Goal: Task Accomplishment & Management: Use online tool/utility

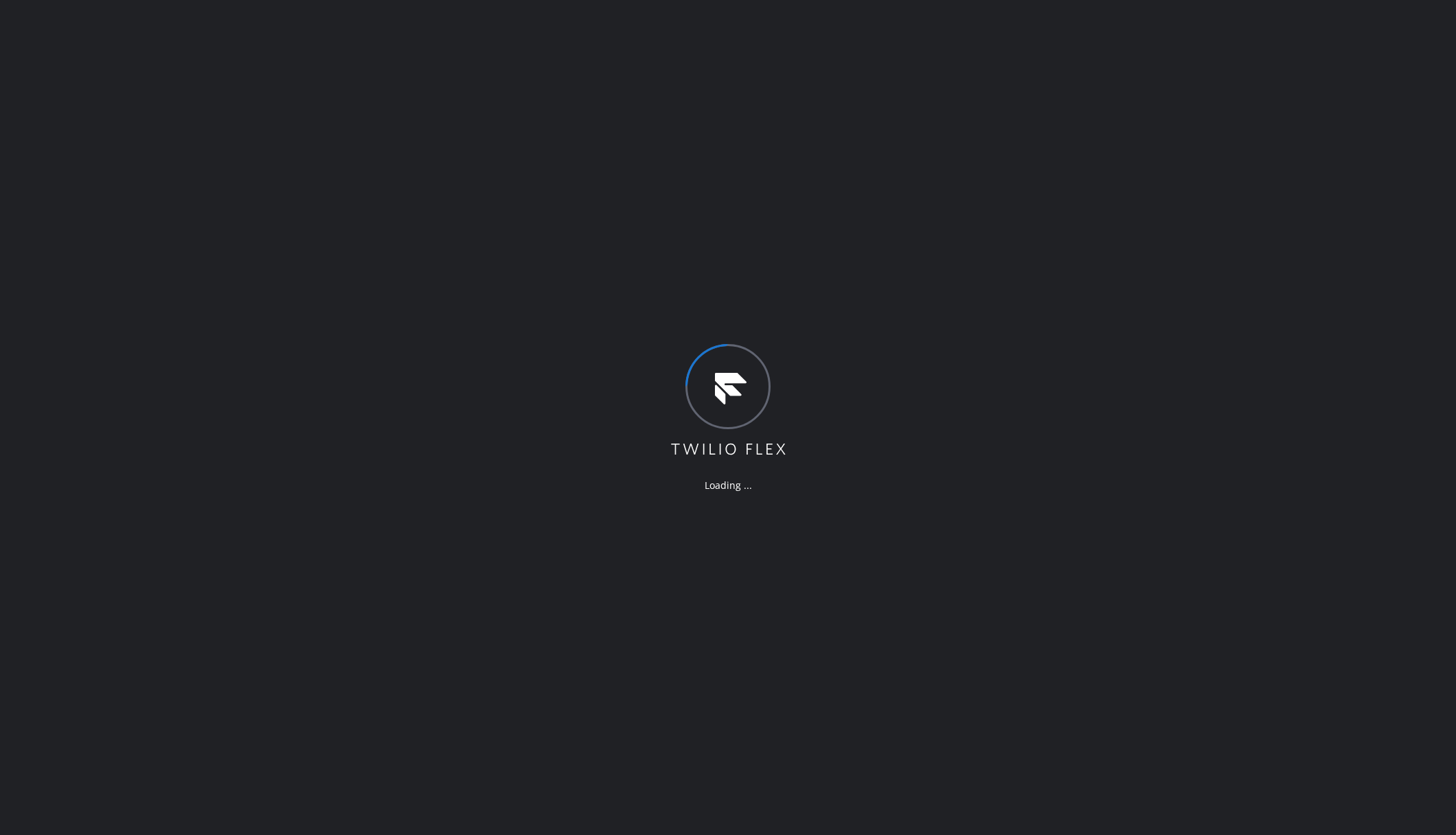
click at [357, 569] on div "Loading ..." at bounding box center [728, 417] width 1456 height 835
click at [362, 355] on div "Loading ..." at bounding box center [730, 417] width 1460 height 835
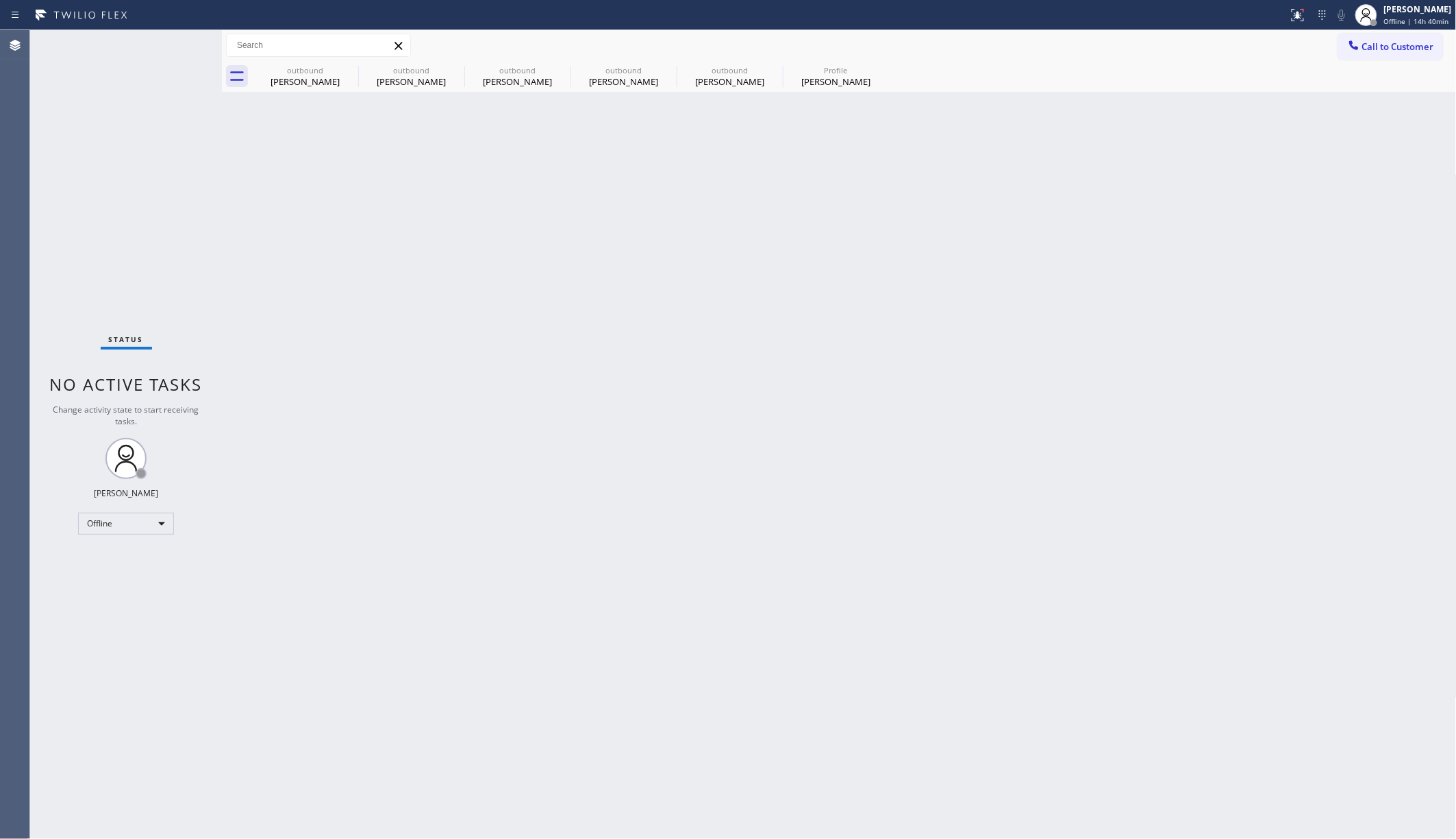
click at [943, 374] on div "Back to Dashboard Change Sender ID Customers Technicians Select a contact Outbo…" at bounding box center [839, 434] width 1235 height 808
click at [116, 521] on div "Offline" at bounding box center [126, 523] width 96 height 22
click at [121, 582] on li "Unavailable" at bounding box center [125, 577] width 92 height 17
click at [48, 209] on div "Status No active tasks Change activity state to start receiving tasks. [PERSON_…" at bounding box center [126, 434] width 192 height 808
drag, startPoint x: 598, startPoint y: 282, endPoint x: 1230, endPoint y: 177, distance: 640.7
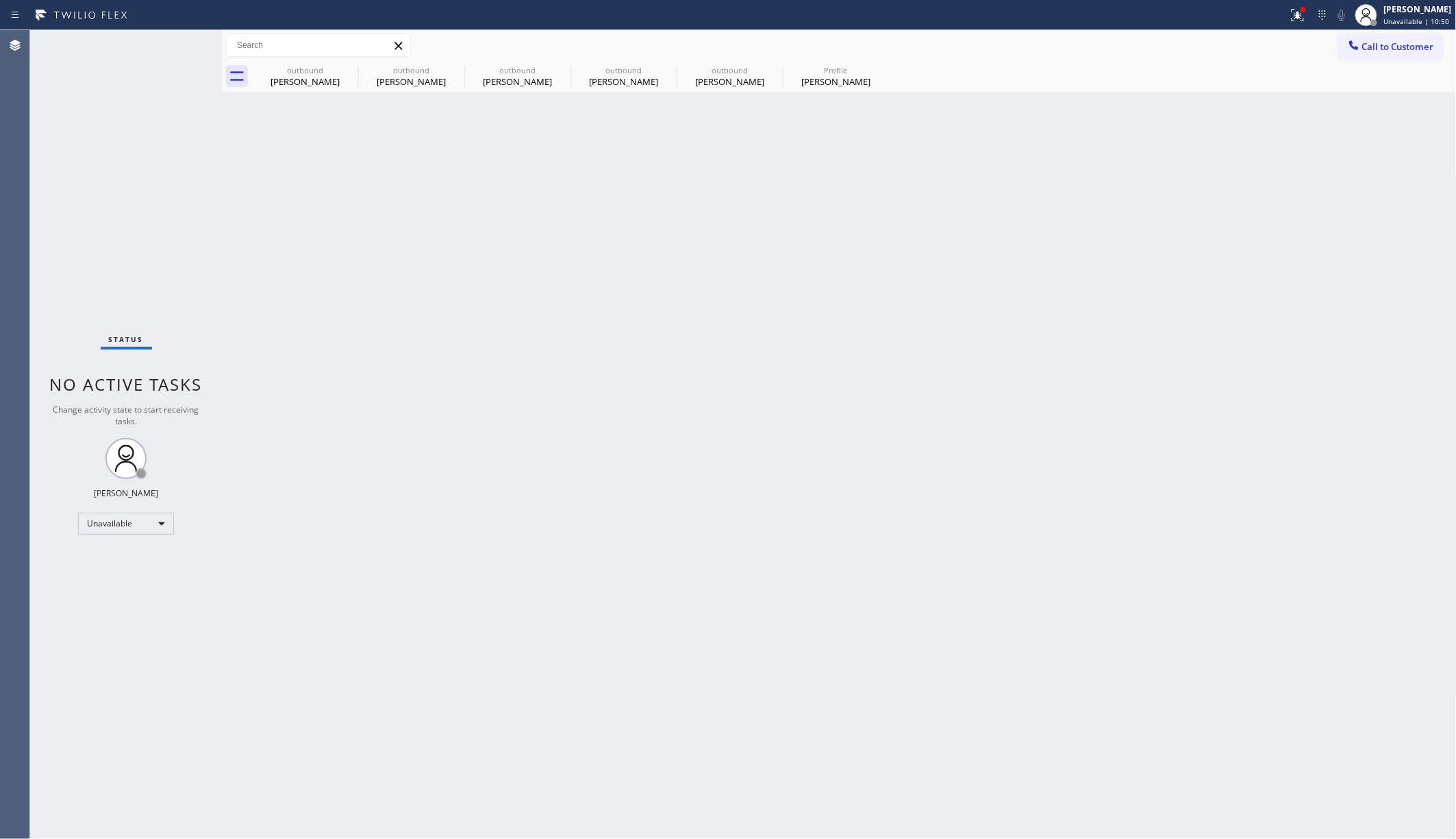
click at [604, 276] on div "Back to Dashboard Change Sender ID Customers Technicians Select a contact Outbo…" at bounding box center [839, 434] width 1235 height 808
click at [1088, 307] on div "Back to Dashboard Change Sender ID Customers Technicians Select a contact Outbo…" at bounding box center [839, 434] width 1235 height 808
click at [1088, 59] on button "Call to Customer" at bounding box center [1391, 47] width 105 height 26
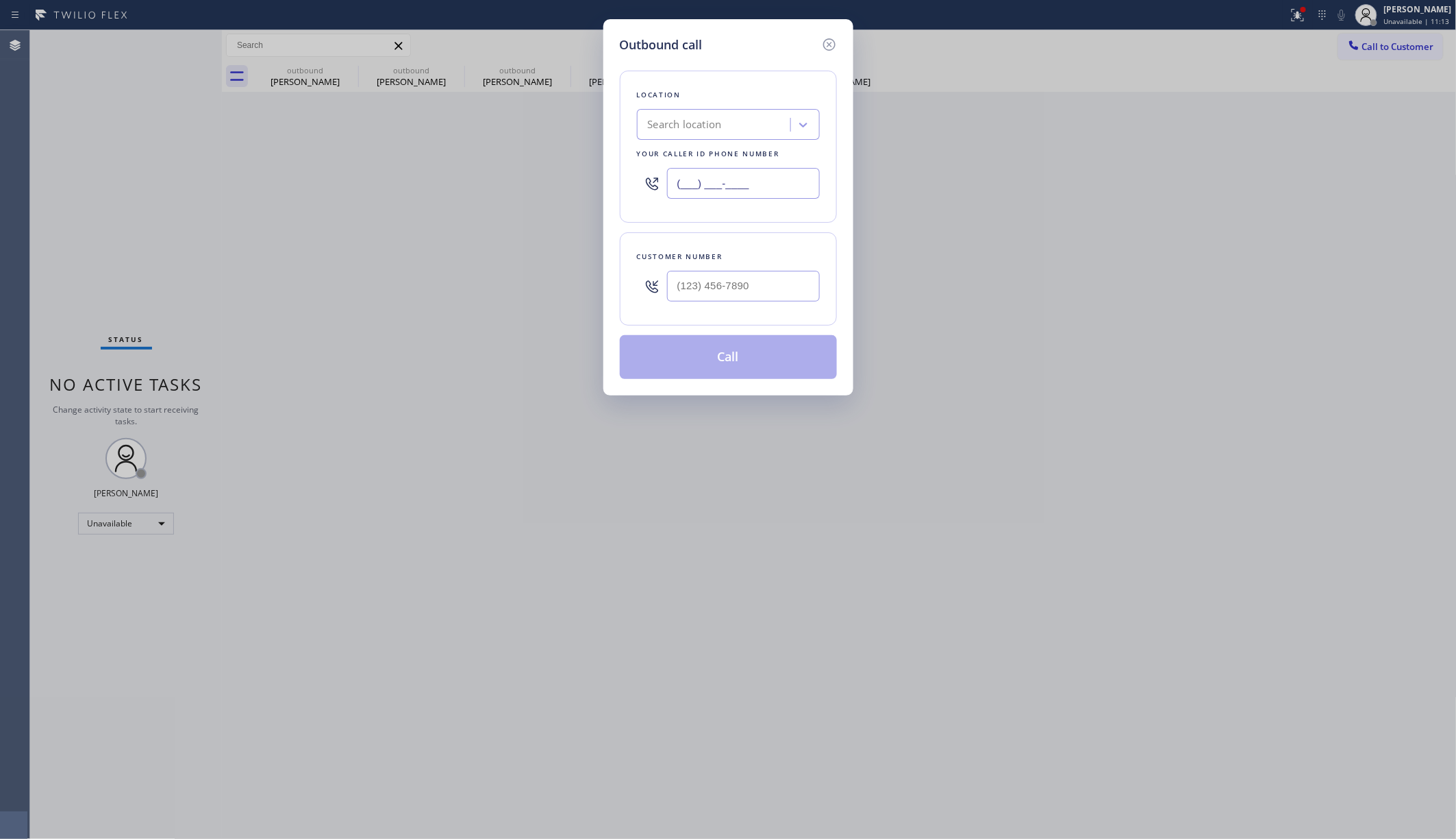
click at [608, 185] on div "Outbound call Location Search location Your caller id phone number (___) ___-__…" at bounding box center [728, 208] width 250 height 376
paste input "786) 751-5940"
type input "(786) 751-5940"
click at [717, 302] on input "(___) ___-____" at bounding box center [744, 286] width 153 height 31
paste input "772) 255-5491"
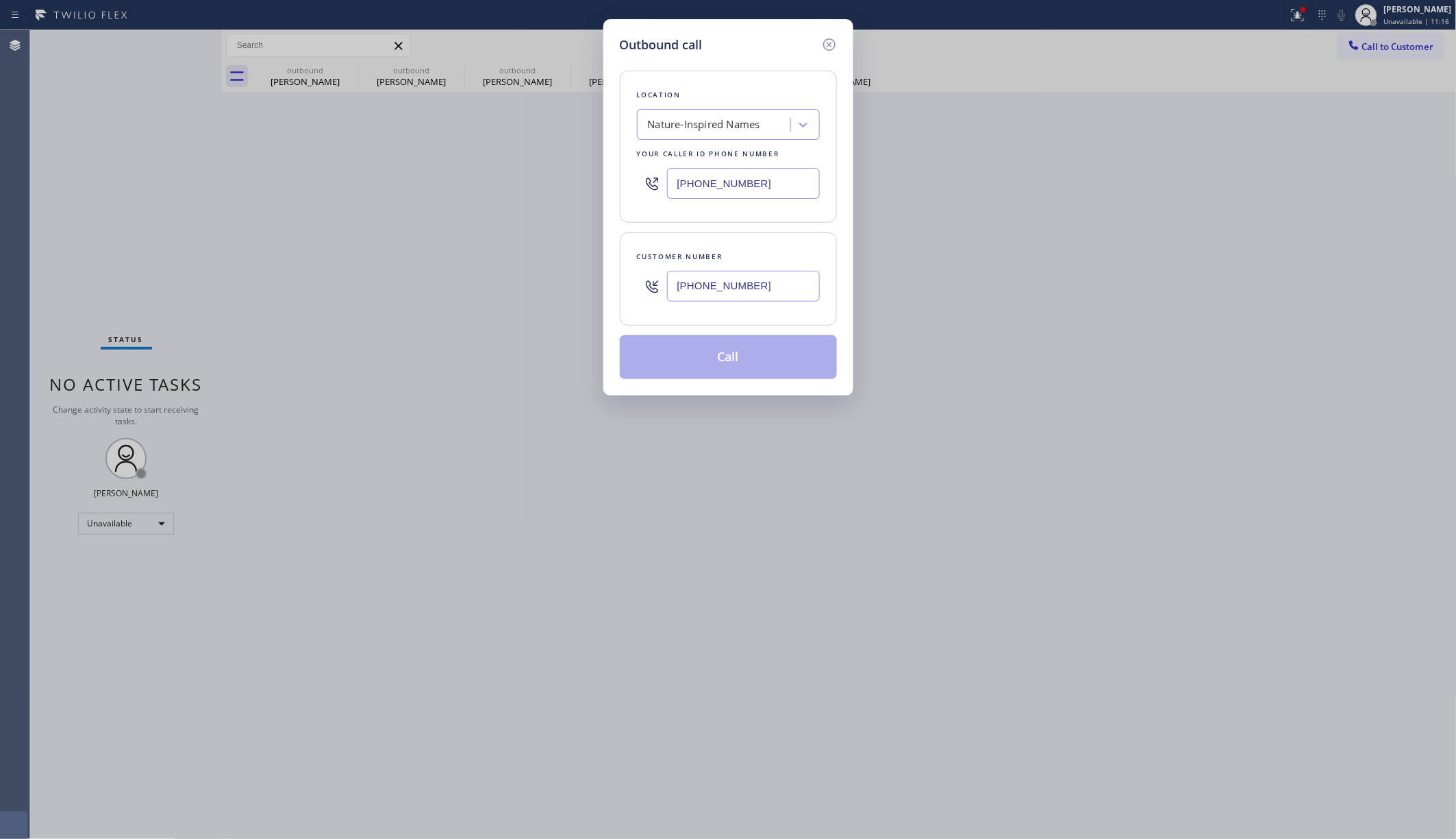
click at [723, 274] on input "(772) 255-5491" at bounding box center [744, 286] width 153 height 31
type input "(772) 255-5491"
click at [727, 343] on button "Call" at bounding box center [728, 357] width 217 height 44
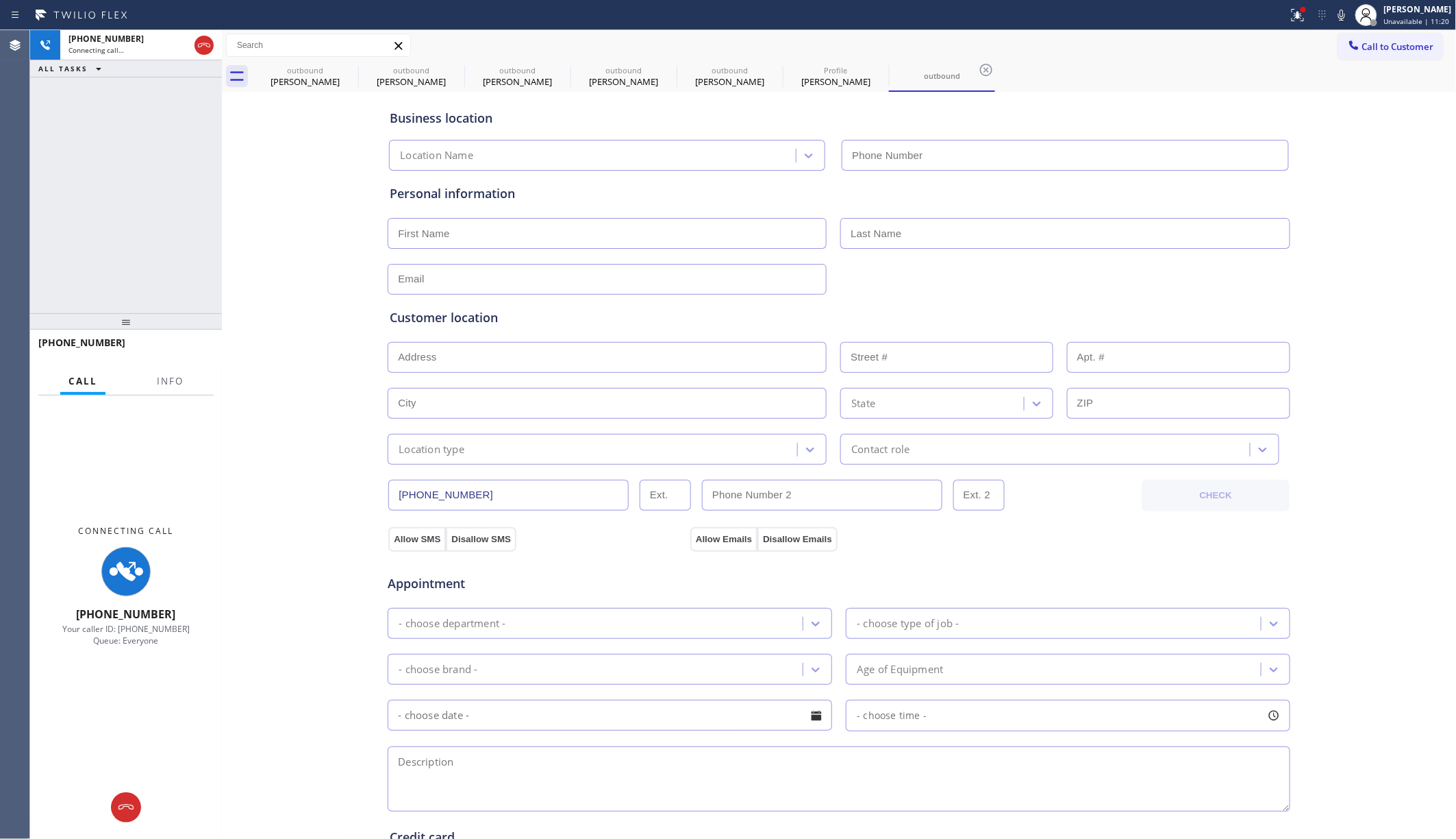
type input "(786) 751-5940"
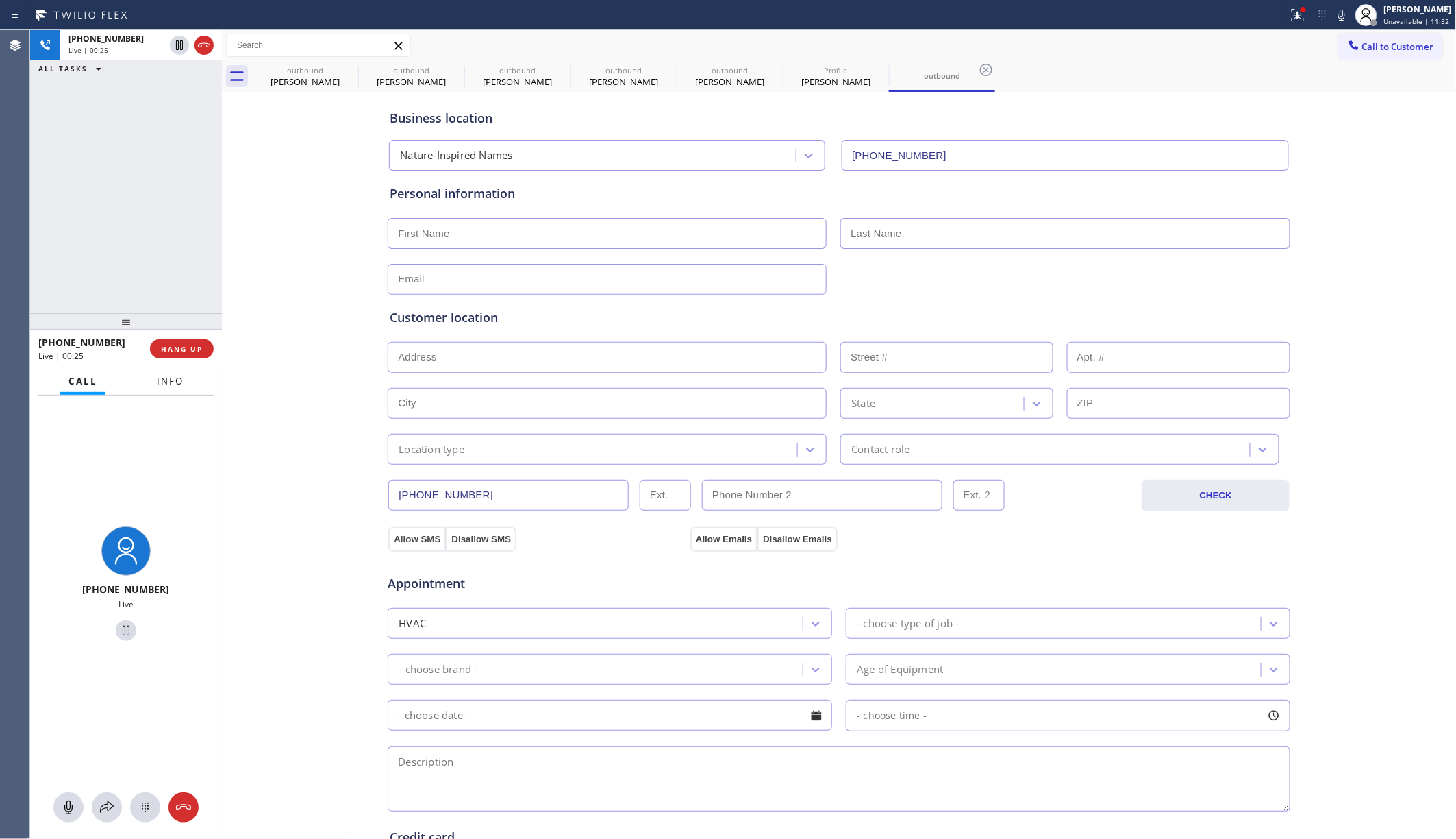
click at [165, 376] on span "Info" at bounding box center [169, 380] width 27 height 12
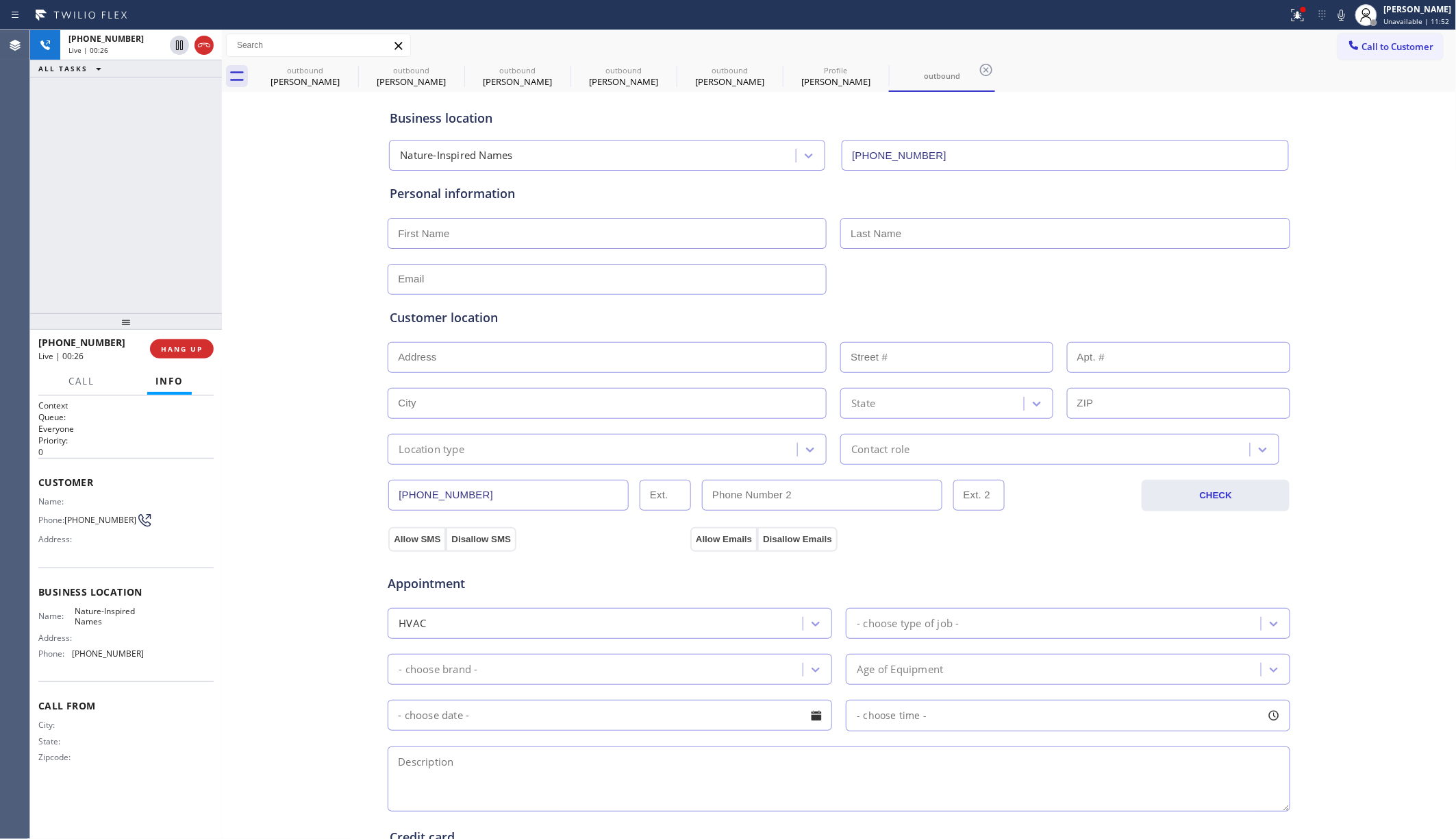
click at [166, 227] on div "+17722555491 Live | 00:26 ALL TASKS ALL TASKS ACTIVE TASKS TASKS IN WRAP UP" at bounding box center [126, 171] width 192 height 283
click at [1088, 122] on div "Business location Nature-Inspired Names (786) 751-5940 Personal information Cus…" at bounding box center [839, 562] width 1228 height 936
click at [100, 232] on div "+17722555491 Live | 00:42 ALL TASKS ALL TASKS ACTIVE TASKS TASKS IN WRAP UP" at bounding box center [126, 171] width 192 height 283
drag, startPoint x: 276, startPoint y: 255, endPoint x: 237, endPoint y: 245, distance: 40.3
click at [276, 247] on div "Business location Nature-Inspired Names (786) 751-5940 Personal information Cus…" at bounding box center [839, 562] width 1228 height 936
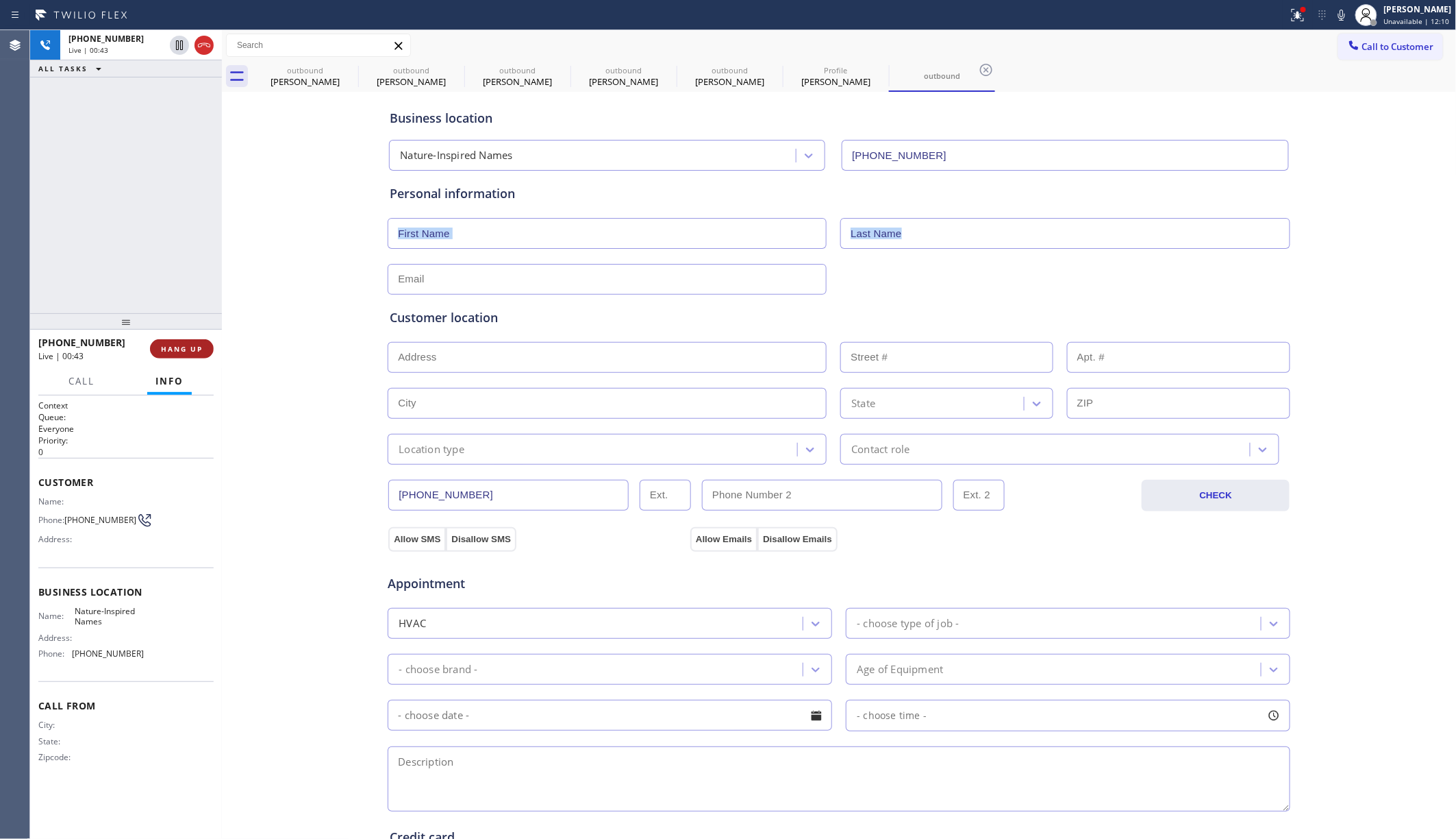
click at [181, 349] on span "HANG UP" at bounding box center [182, 348] width 42 height 9
click at [178, 297] on div "+17722555491 Live | 00:43 ALL TASKS ALL TASKS ACTIVE TASKS TASKS IN WRAP UP" at bounding box center [126, 171] width 192 height 283
click at [177, 348] on span "HANG UP" at bounding box center [182, 348] width 42 height 9
click at [168, 271] on div "ALL TASKS ALL TASKS ACTIVE TASKS TASKS IN WRAP UP +17722555491 Wrap up | 00:02" at bounding box center [126, 171] width 192 height 283
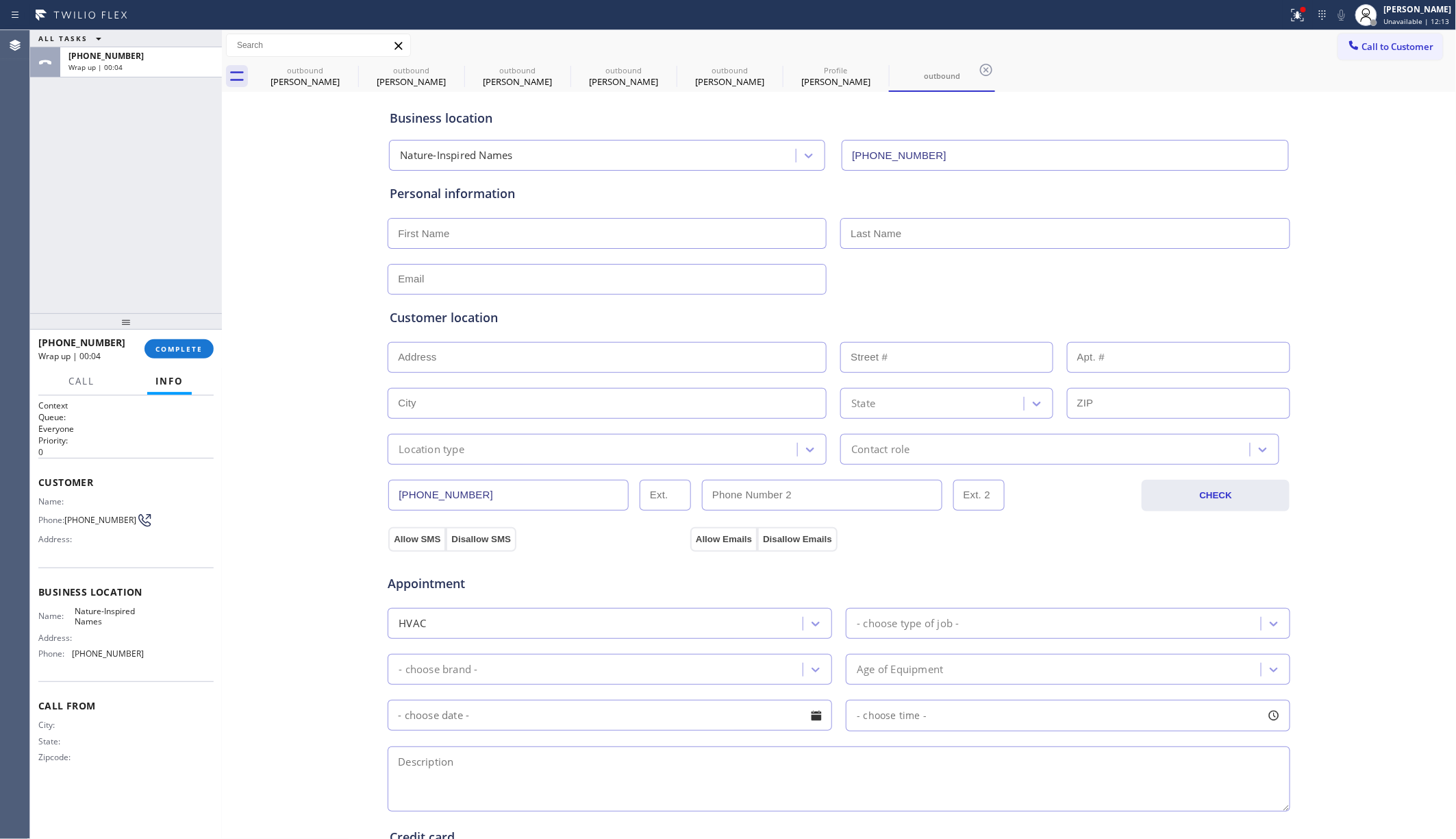
click at [187, 359] on div "+17722555491 Wrap up | 00:04 COMPLETE" at bounding box center [126, 348] width 175 height 35
click at [185, 354] on button "COMPLETE" at bounding box center [179, 348] width 69 height 20
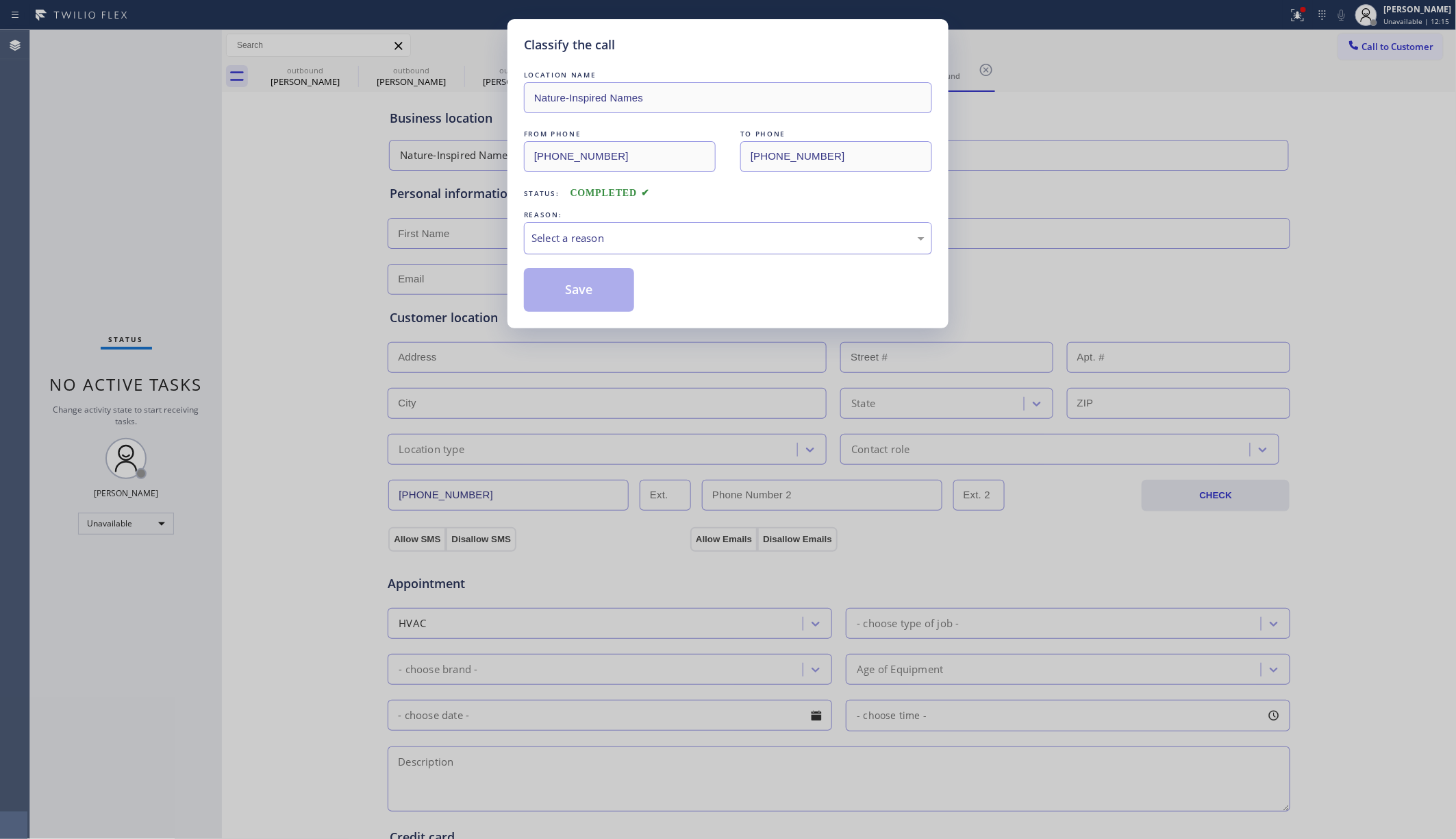
click at [675, 241] on div "Select a reason" at bounding box center [728, 237] width 393 height 16
click at [573, 297] on button "Save" at bounding box center [579, 290] width 110 height 44
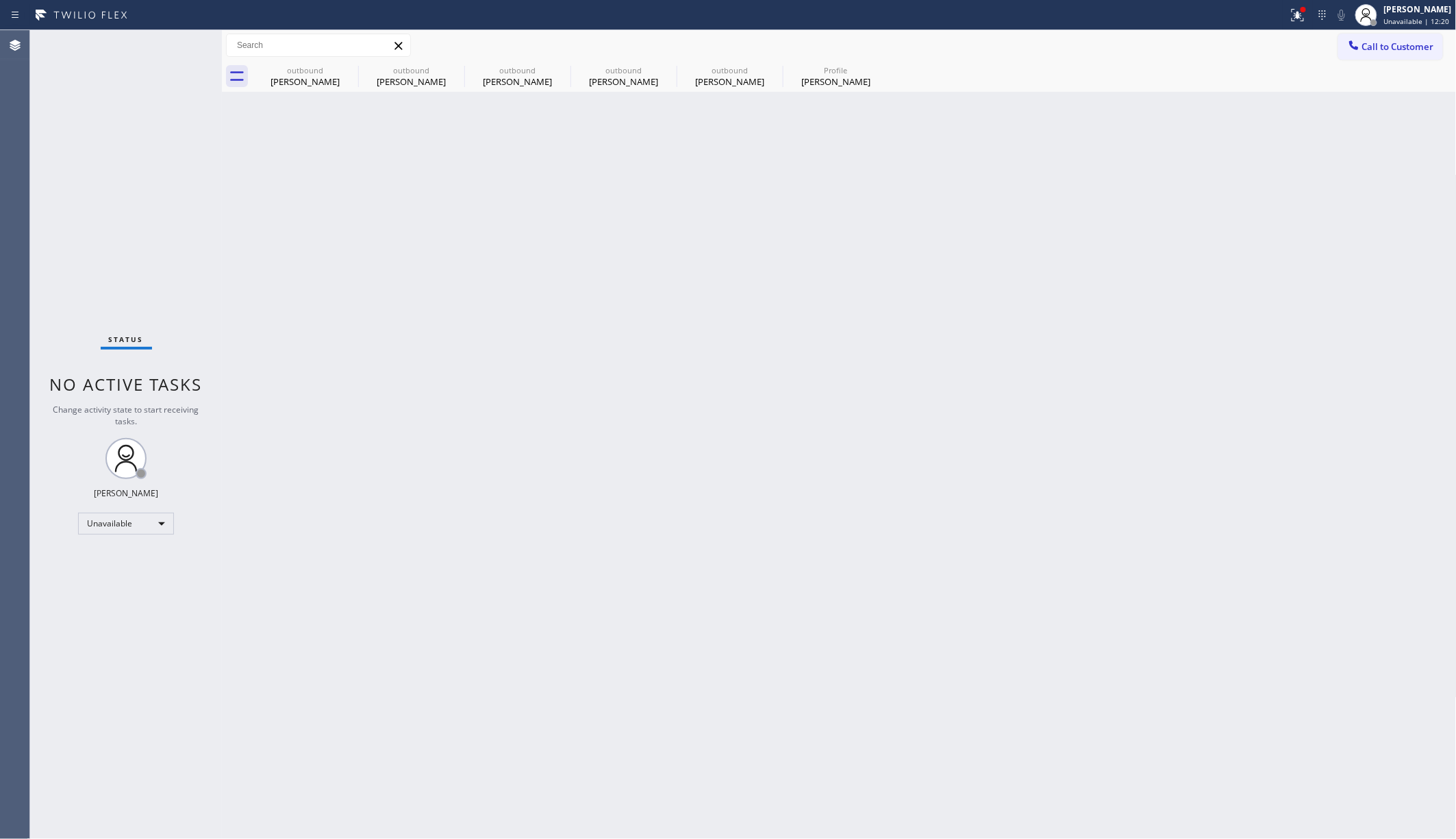
drag, startPoint x: 1368, startPoint y: 45, endPoint x: 1300, endPoint y: 70, distance: 72.4
click at [1088, 45] on span "Call to Customer" at bounding box center [1397, 46] width 72 height 12
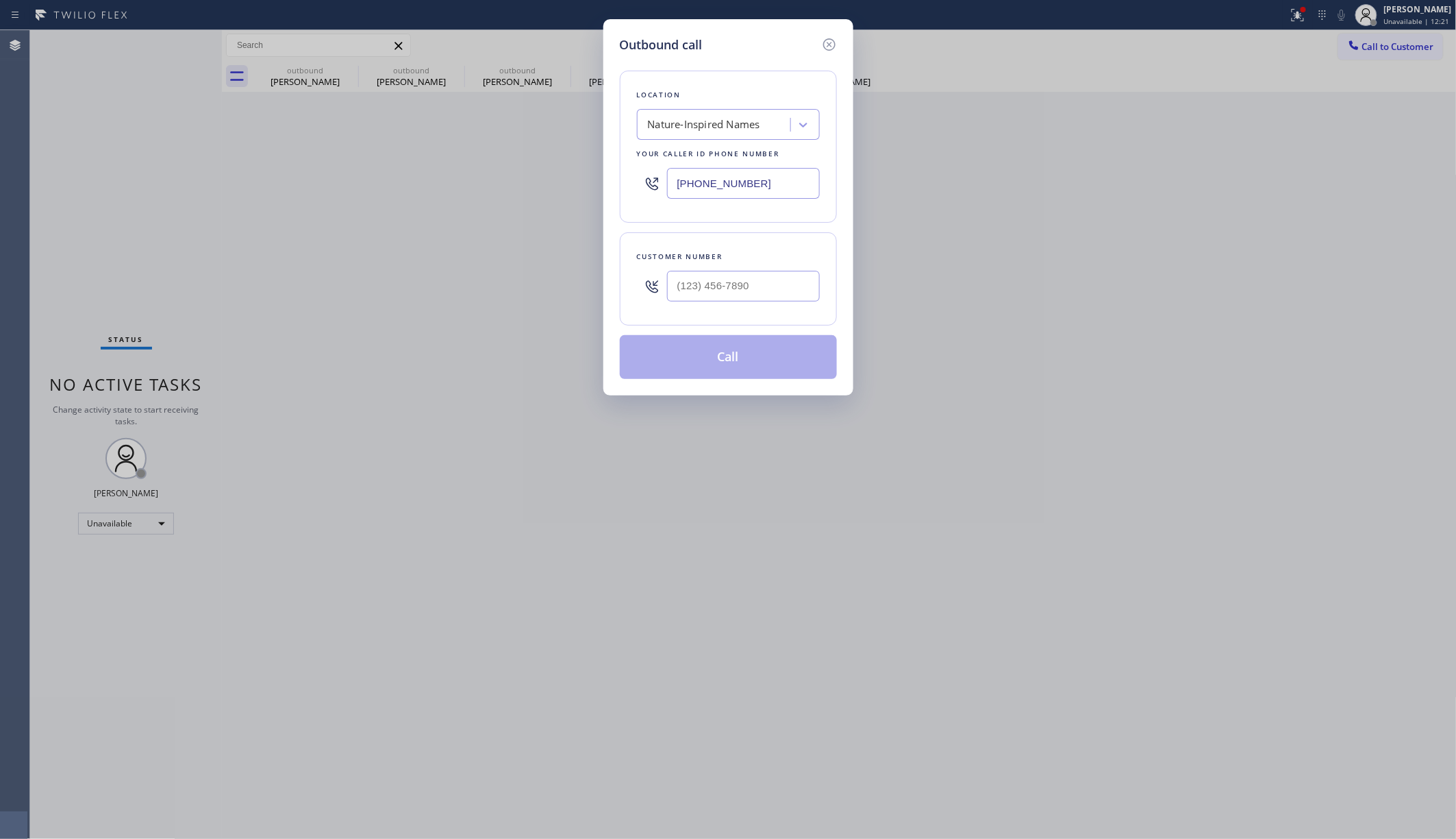
drag, startPoint x: 714, startPoint y: 179, endPoint x: 611, endPoint y: 172, distance: 103.2
click at [586, 169] on div "Outbound call Location Nature-Inspired Names Your caller id phone number (786) …" at bounding box center [728, 419] width 1456 height 839
paste input "973) 949-0517"
type input "(973) 949-0517"
click at [733, 280] on input "(___) ___-____" at bounding box center [744, 286] width 153 height 31
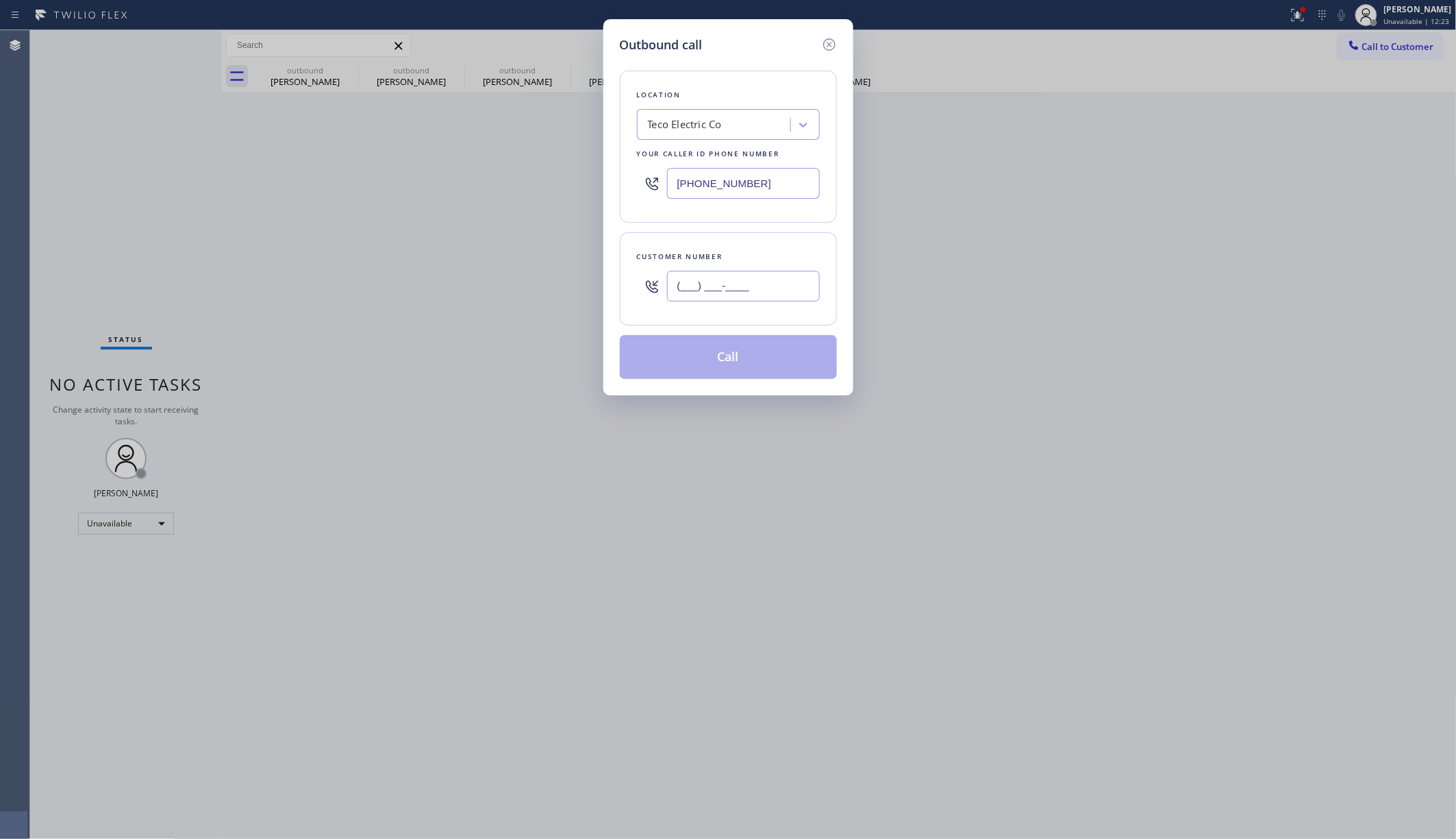
paste input "973) 525-3860"
type input "(973) 525-3860"
click at [741, 248] on div "Customer number (973) 525-3860" at bounding box center [728, 278] width 217 height 93
click at [744, 371] on button "Call" at bounding box center [728, 357] width 217 height 44
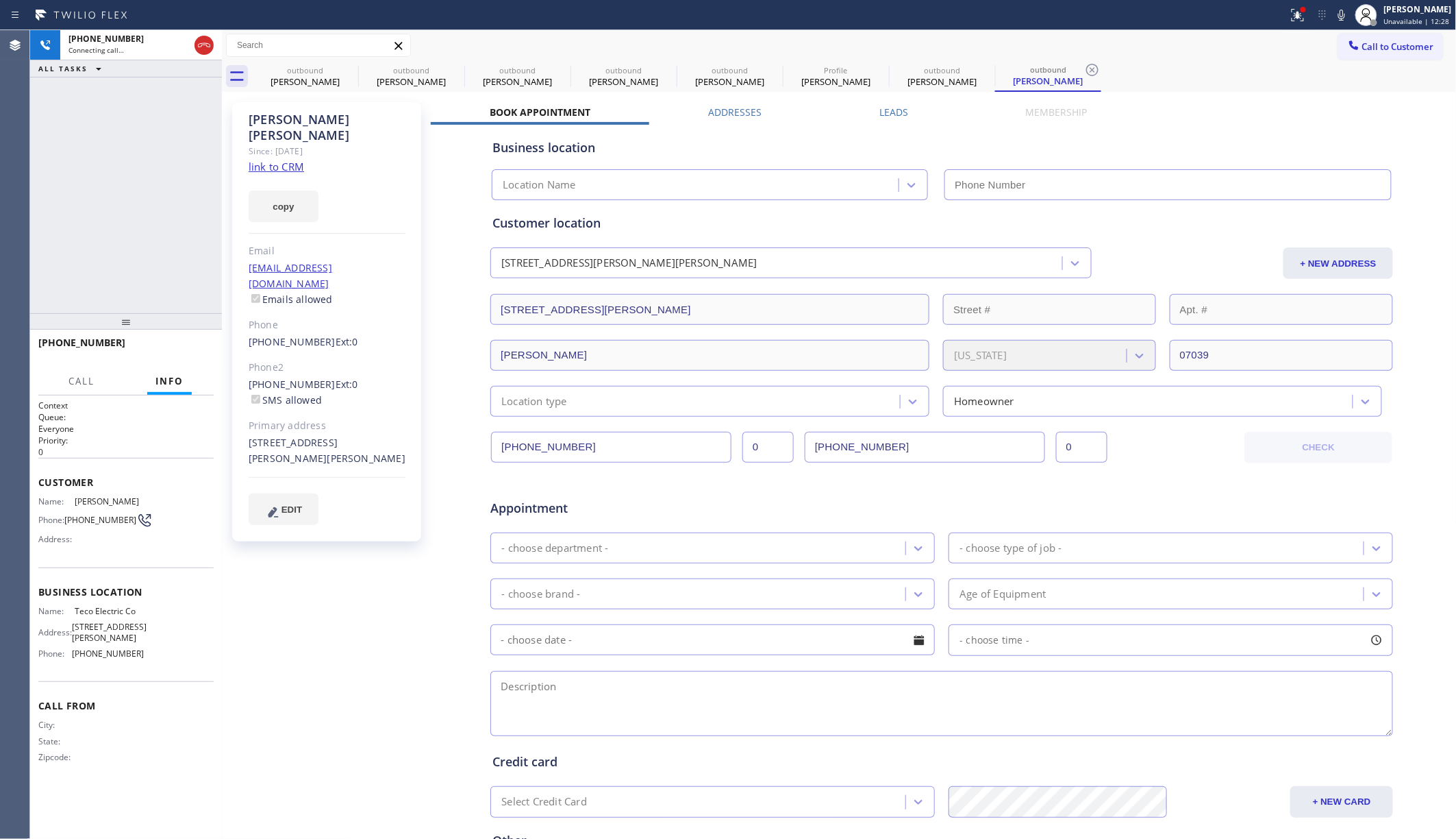
type input "(973) 949-0517"
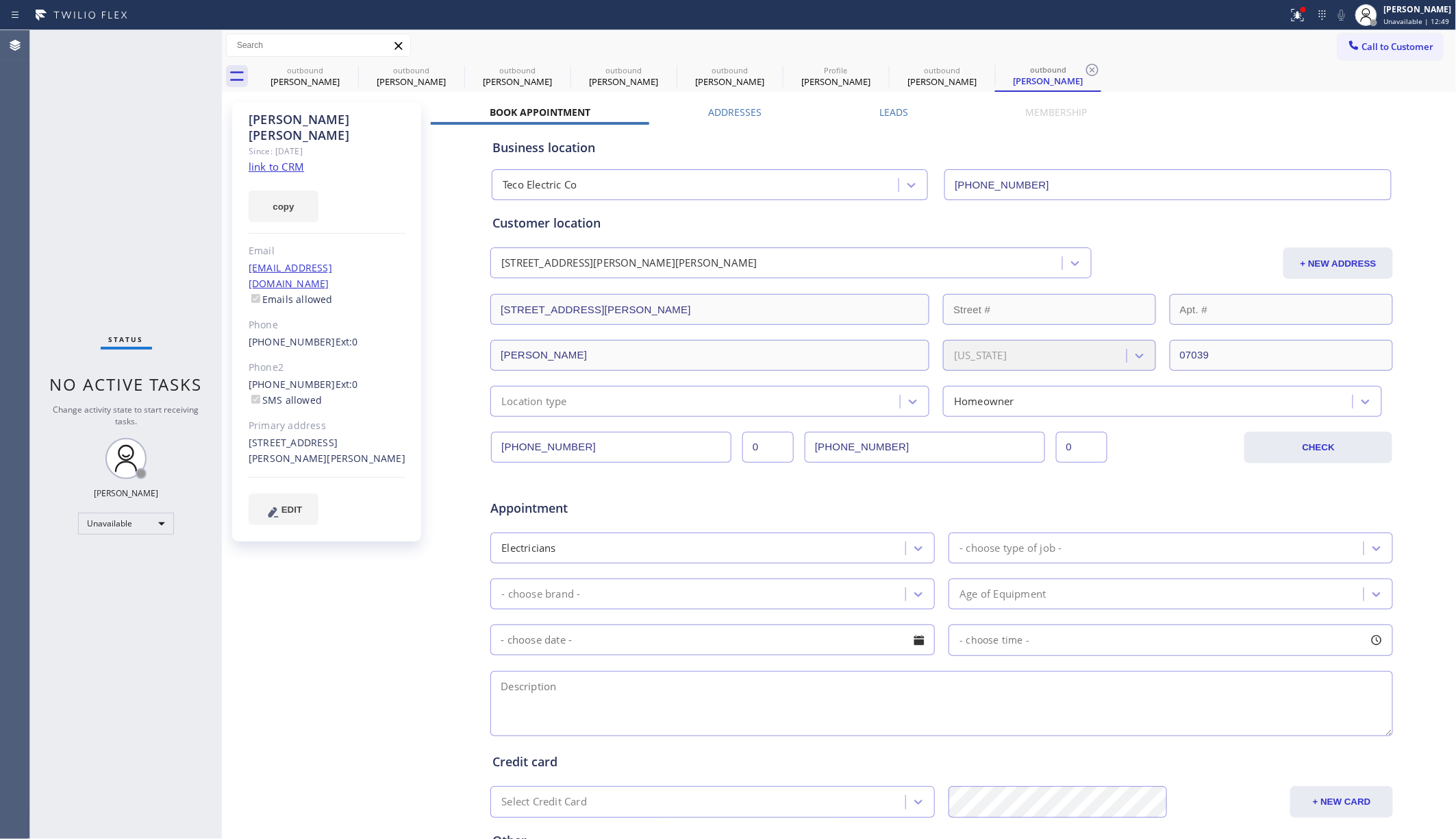
drag, startPoint x: 1378, startPoint y: 41, endPoint x: 1308, endPoint y: 58, distance: 72.0
click at [1088, 41] on span "Call to Customer" at bounding box center [1397, 46] width 72 height 12
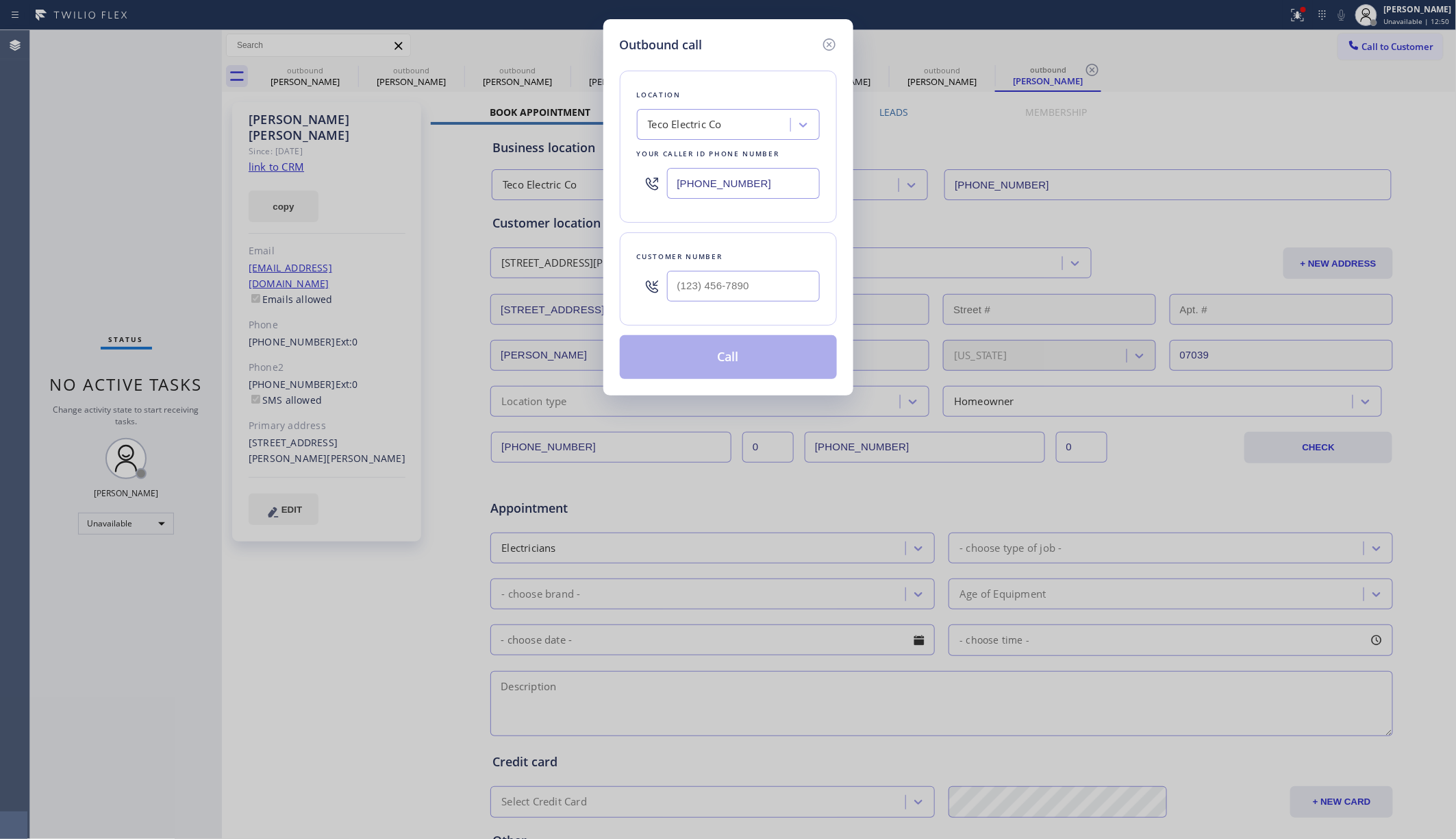
drag, startPoint x: 675, startPoint y: 183, endPoint x: 610, endPoint y: 179, distance: 65.1
click at [610, 179] on div "Outbound call Location Teco Electric Co Your caller id phone number (973) 949-0…" at bounding box center [728, 208] width 250 height 376
paste input "347) 462-0348"
type input "(347) 462-0348"
click at [803, 291] on input "(___) ___-____" at bounding box center [744, 286] width 153 height 31
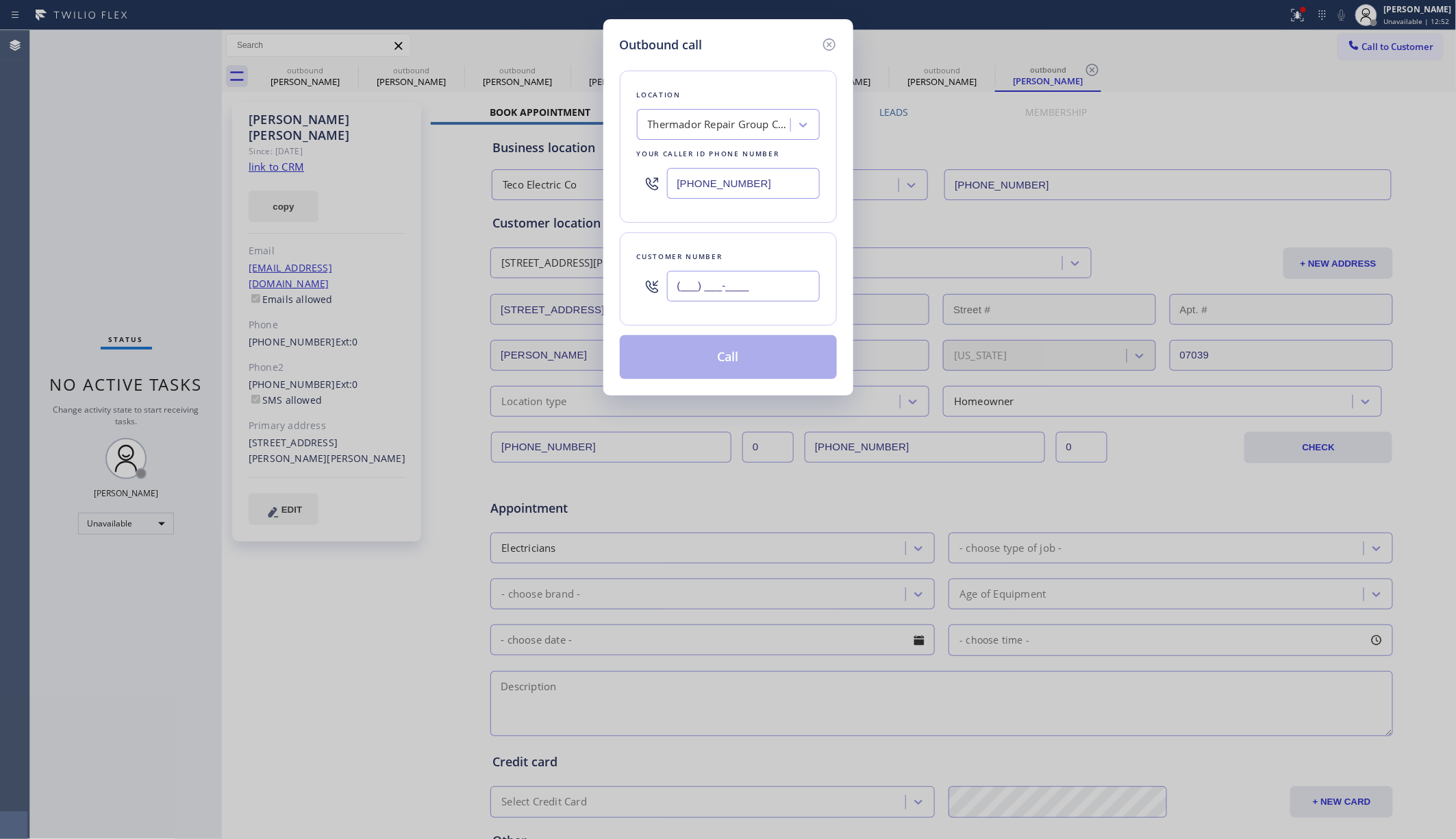
paste input "516) 846-6324"
type input "(516) 846-6324"
click at [787, 258] on div "Customer number" at bounding box center [728, 256] width 182 height 14
click at [785, 354] on button "Call" at bounding box center [728, 357] width 217 height 44
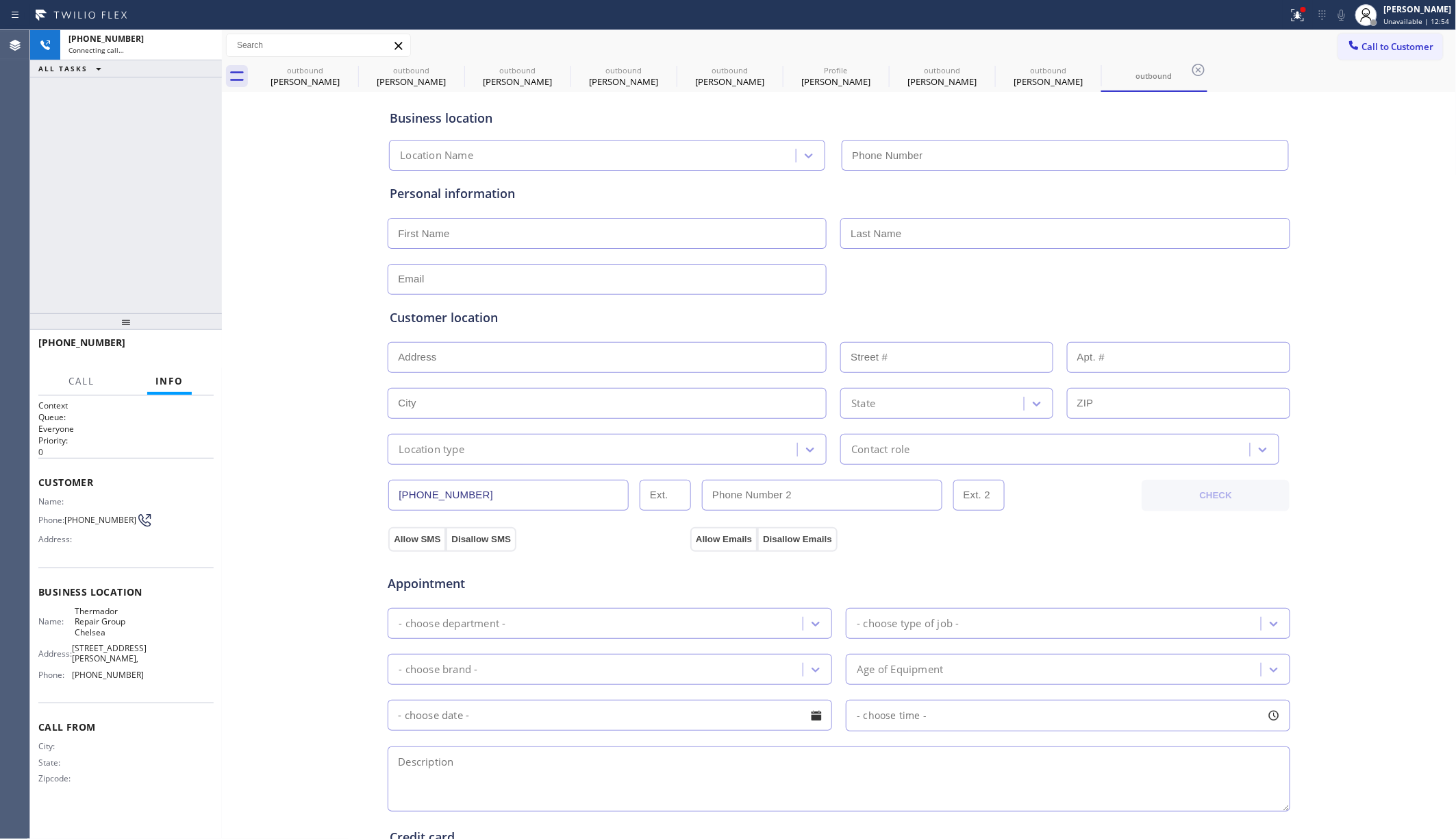
type input "(347) 462-0348"
drag, startPoint x: 166, startPoint y: 346, endPoint x: 686, endPoint y: 310, distance: 521.2
click at [169, 346] on span "HANG UP" at bounding box center [182, 348] width 42 height 9
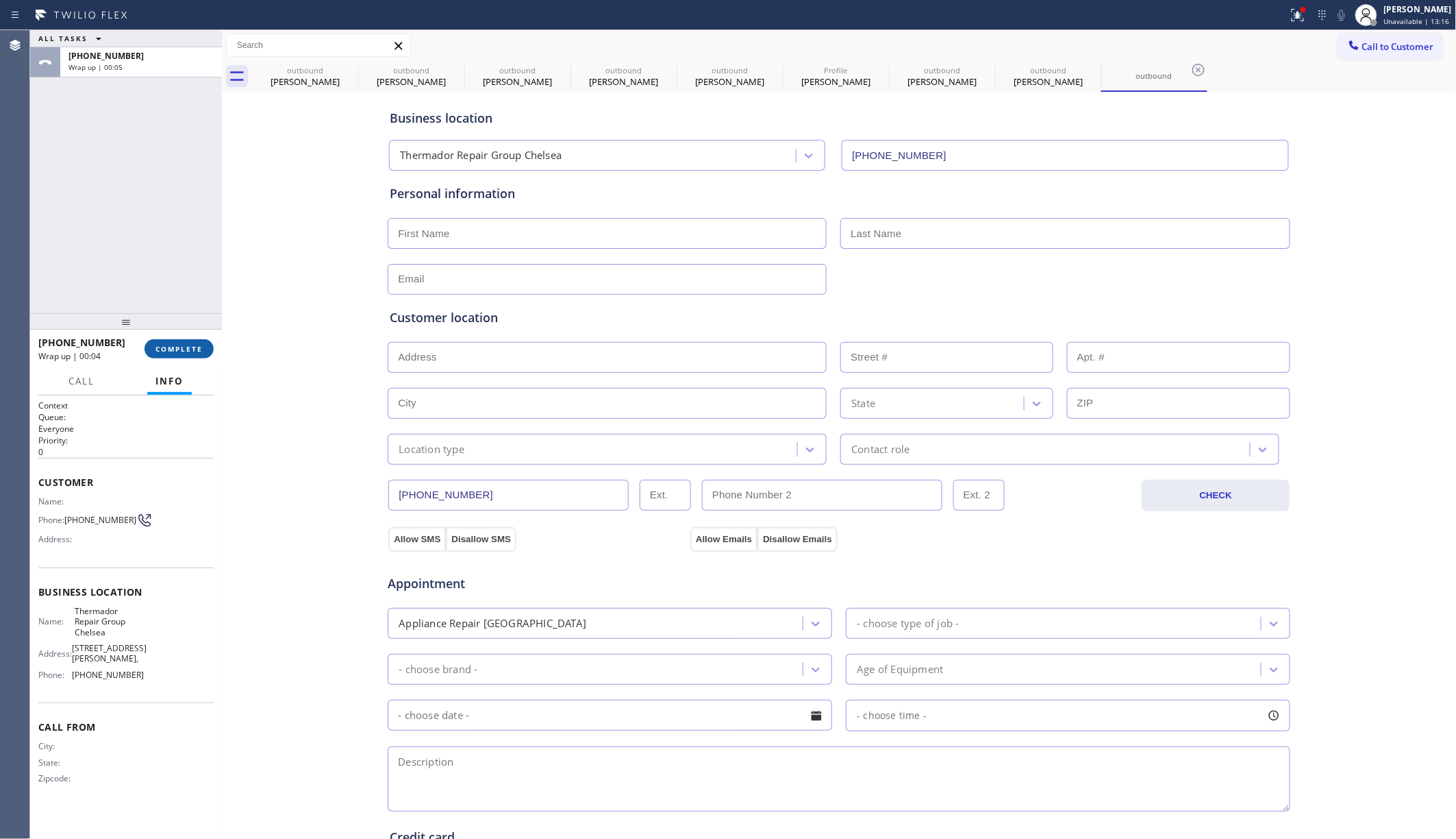
click at [174, 341] on button "COMPLETE" at bounding box center [179, 348] width 69 height 20
click at [177, 266] on div "ALL TASKS ALL TASKS ACTIVE TASKS TASKS IN WRAP UP +15168466324 Wrap up | 00:05" at bounding box center [126, 171] width 192 height 283
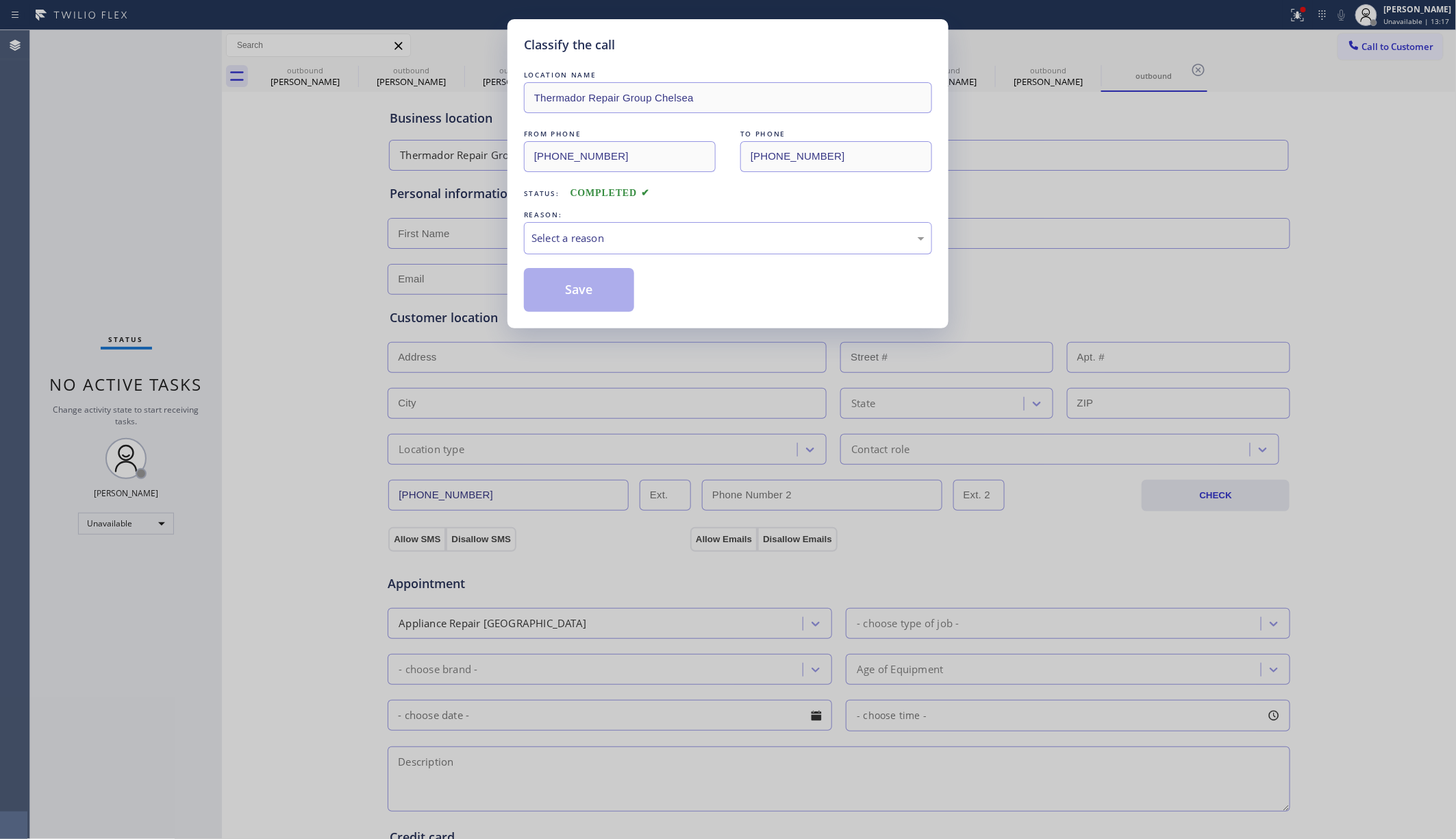
click at [573, 219] on div "REASON:" at bounding box center [728, 214] width 409 height 14
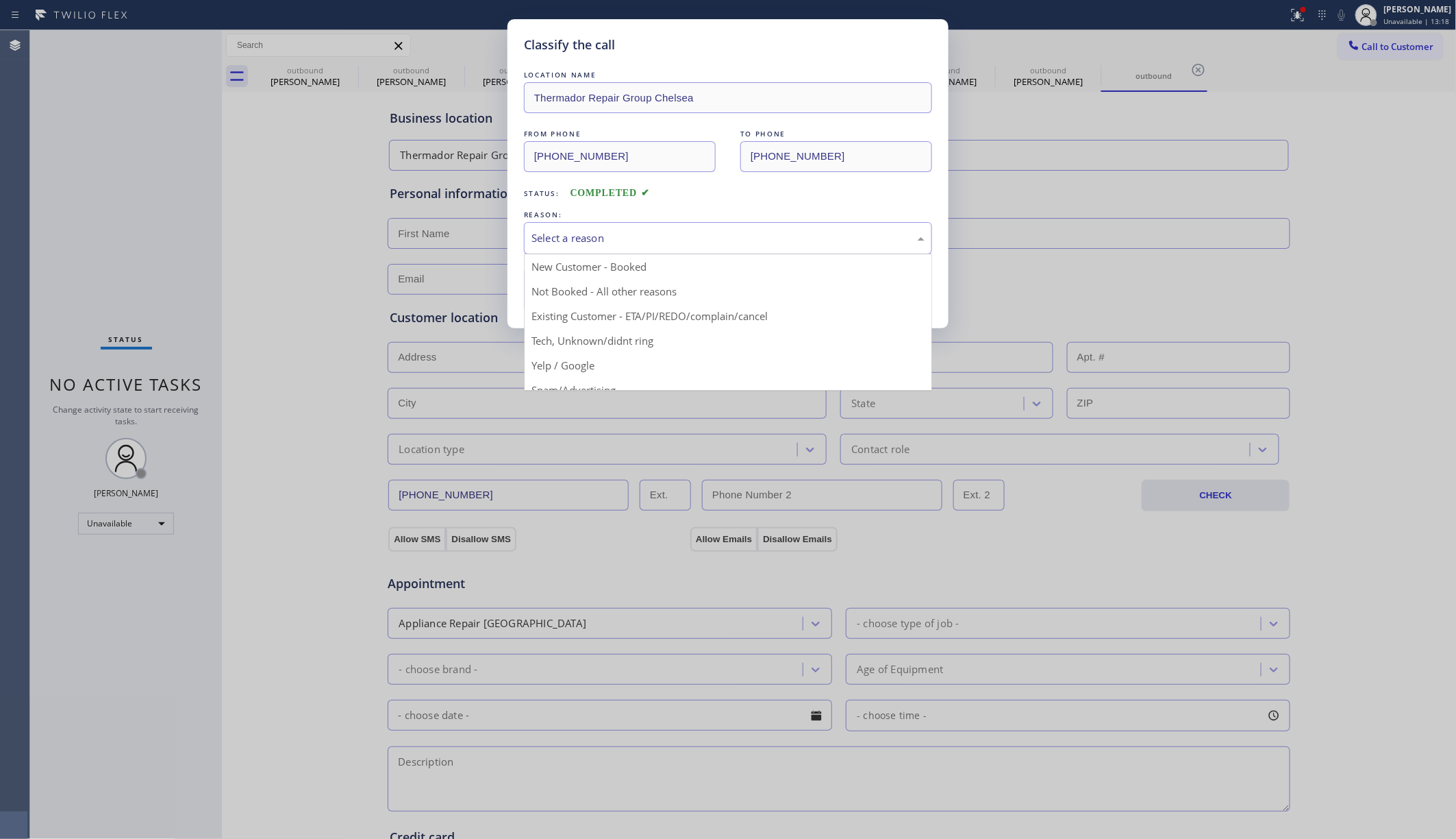
click at [579, 250] on div "Select a reason" at bounding box center [728, 237] width 409 height 33
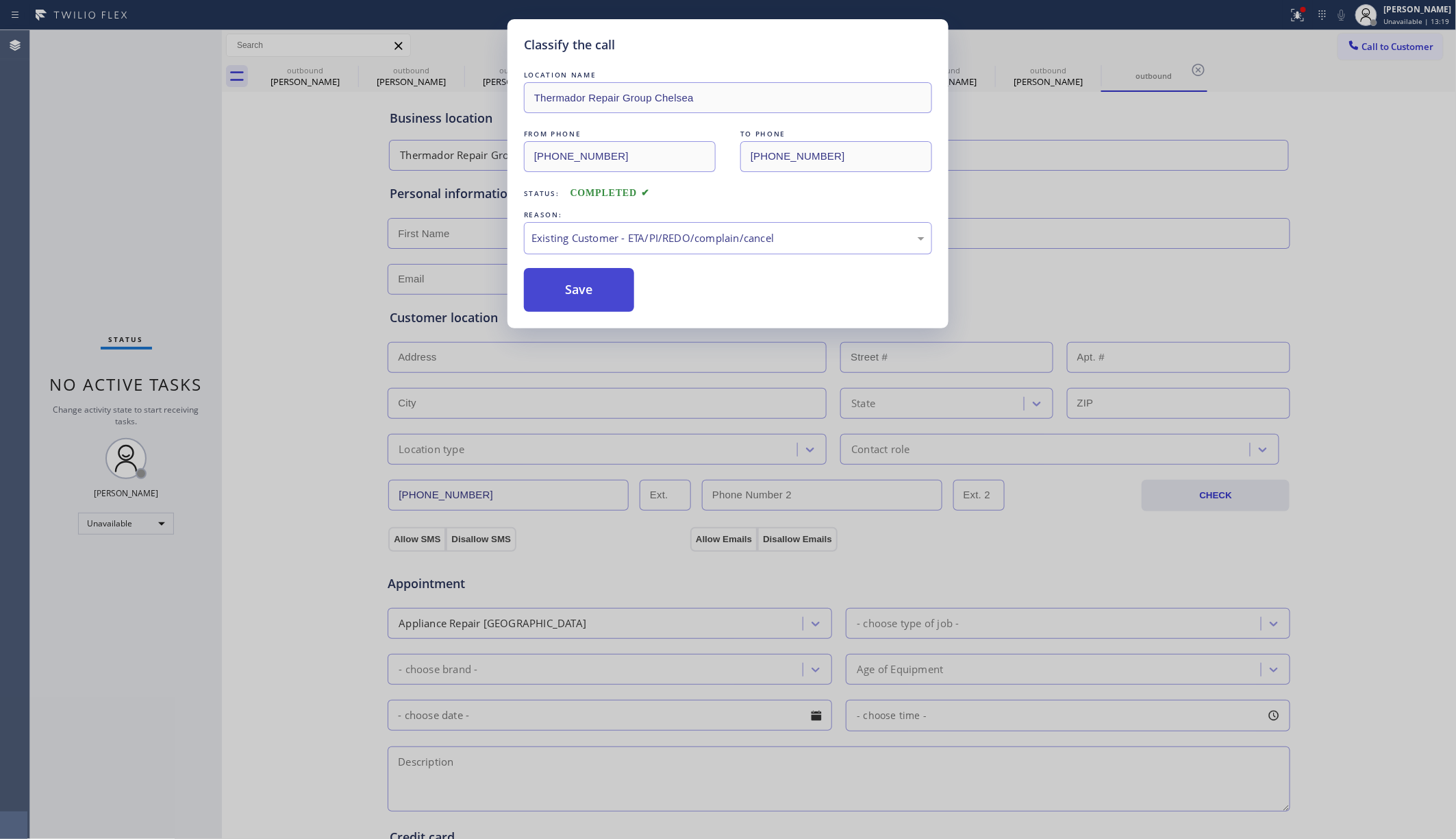
click at [568, 288] on button "Save" at bounding box center [579, 290] width 110 height 44
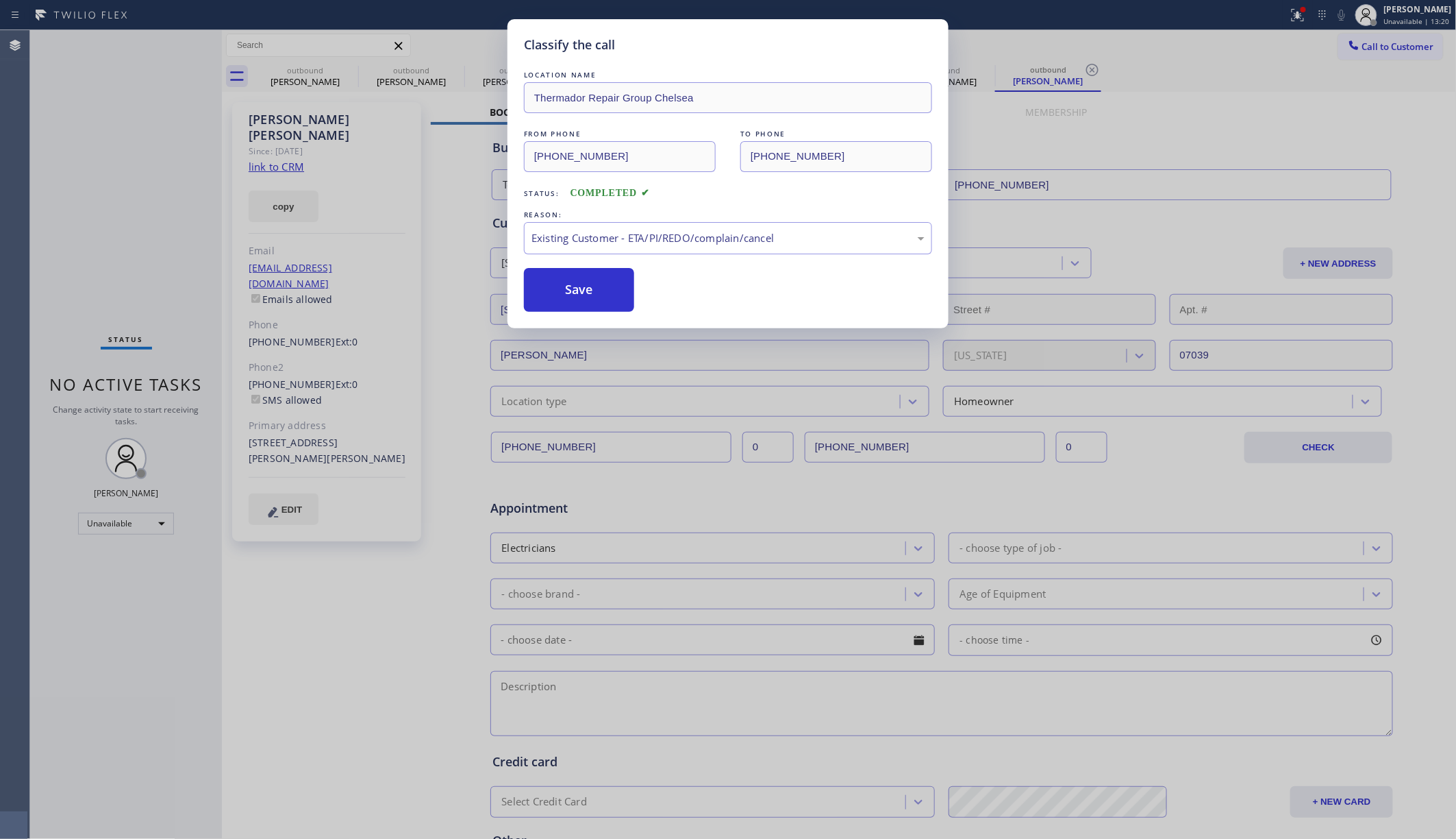
click at [1088, 46] on div "Classify the call LOCATION NAME Thermador Repair Group Chelsea FROM PHONE (347)…" at bounding box center [728, 419] width 1456 height 839
click at [1088, 46] on span "Call to Customer" at bounding box center [1397, 46] width 72 height 12
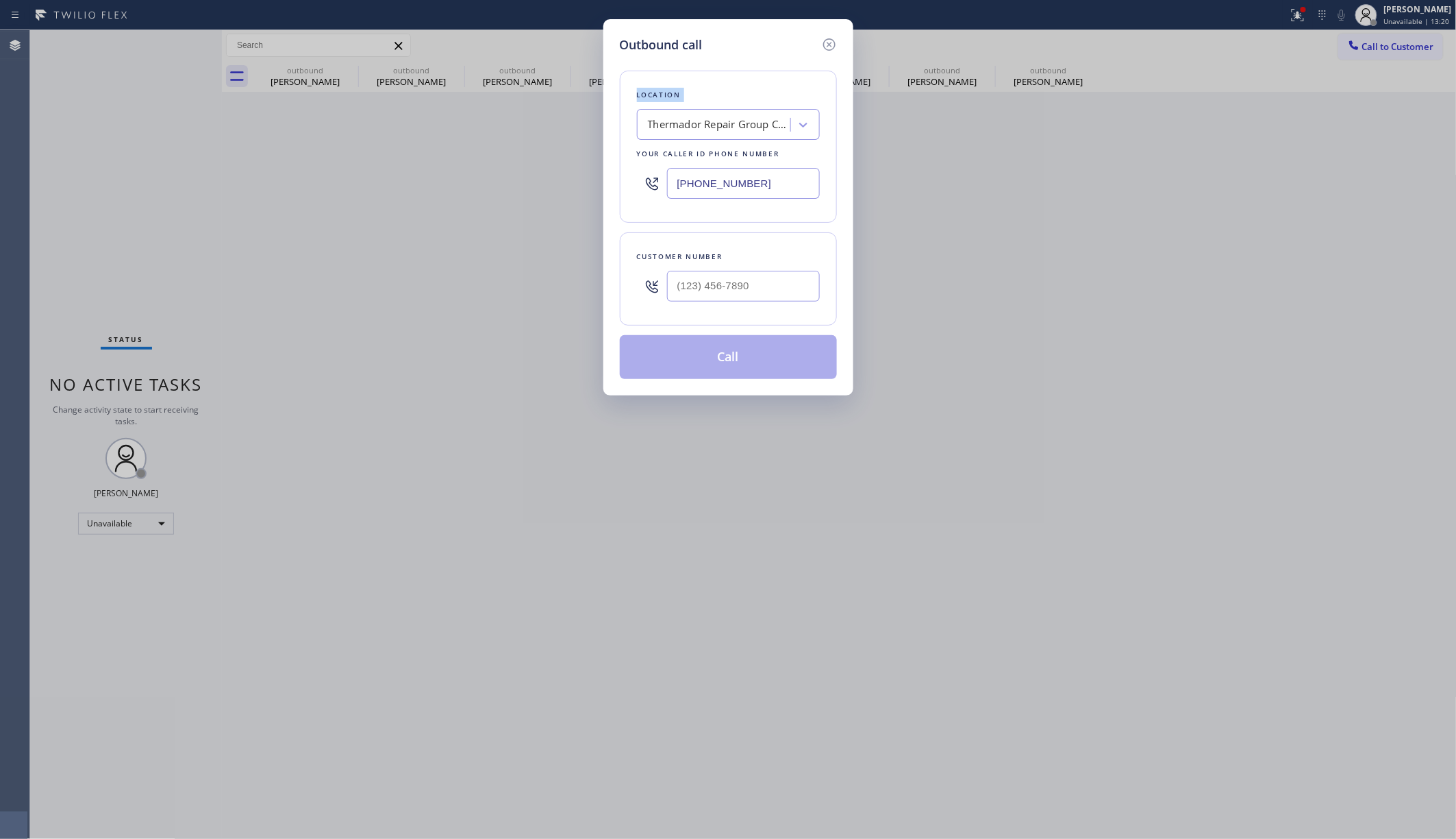
click at [1088, 46] on div "Outbound call Location Thermador Repair Group Chelsea Your caller id phone numb…" at bounding box center [728, 419] width 1456 height 839
drag, startPoint x: 760, startPoint y: 189, endPoint x: 621, endPoint y: 179, distance: 139.4
click at [621, 179] on div "Location Thermador Repair Group Chelsea Your caller id phone number (347) 462-0…" at bounding box center [728, 146] width 217 height 152
paste input "786) 465-5241"
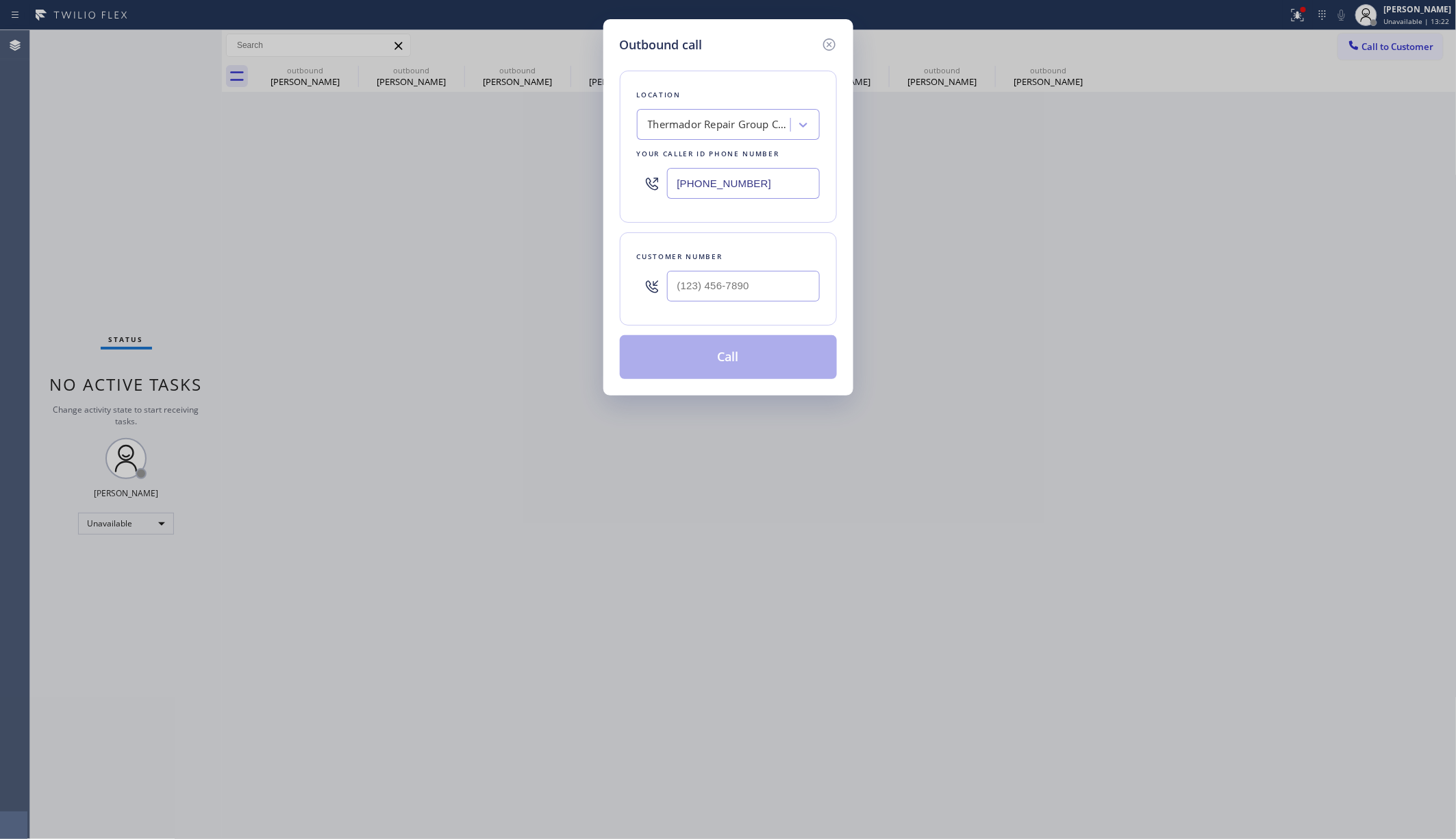
type input "(786) 465-5241"
click at [756, 278] on input "(___) ___-____" at bounding box center [744, 286] width 153 height 31
paste input "786) 957-7035"
type input "(786) 957-7035"
click at [748, 345] on button "Call" at bounding box center [728, 357] width 217 height 44
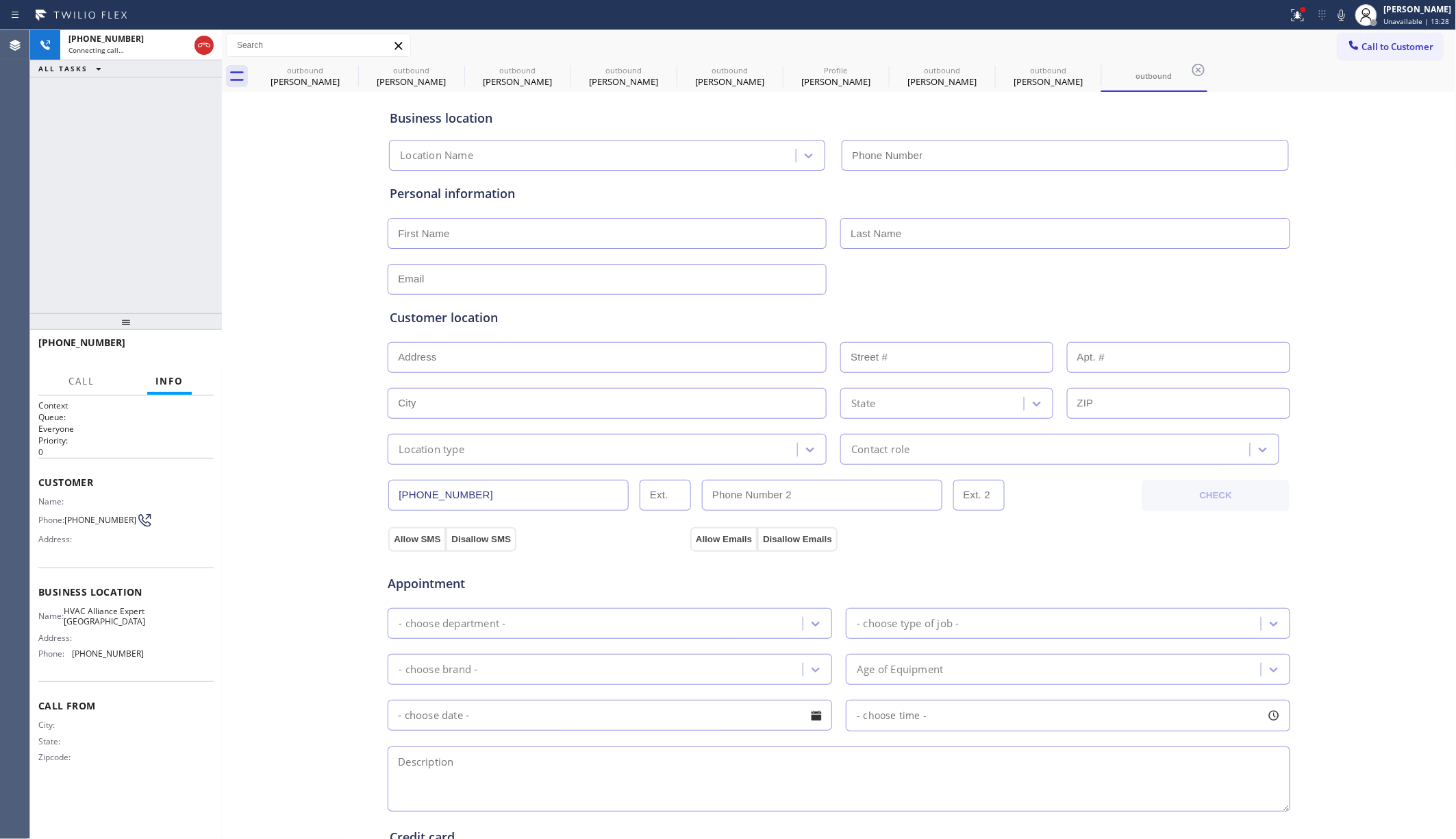
type input "(786) 465-5241"
drag, startPoint x: 184, startPoint y: 345, endPoint x: 593, endPoint y: 219, distance: 428.0
click at [188, 344] on span "HANG UP" at bounding box center [182, 348] width 42 height 9
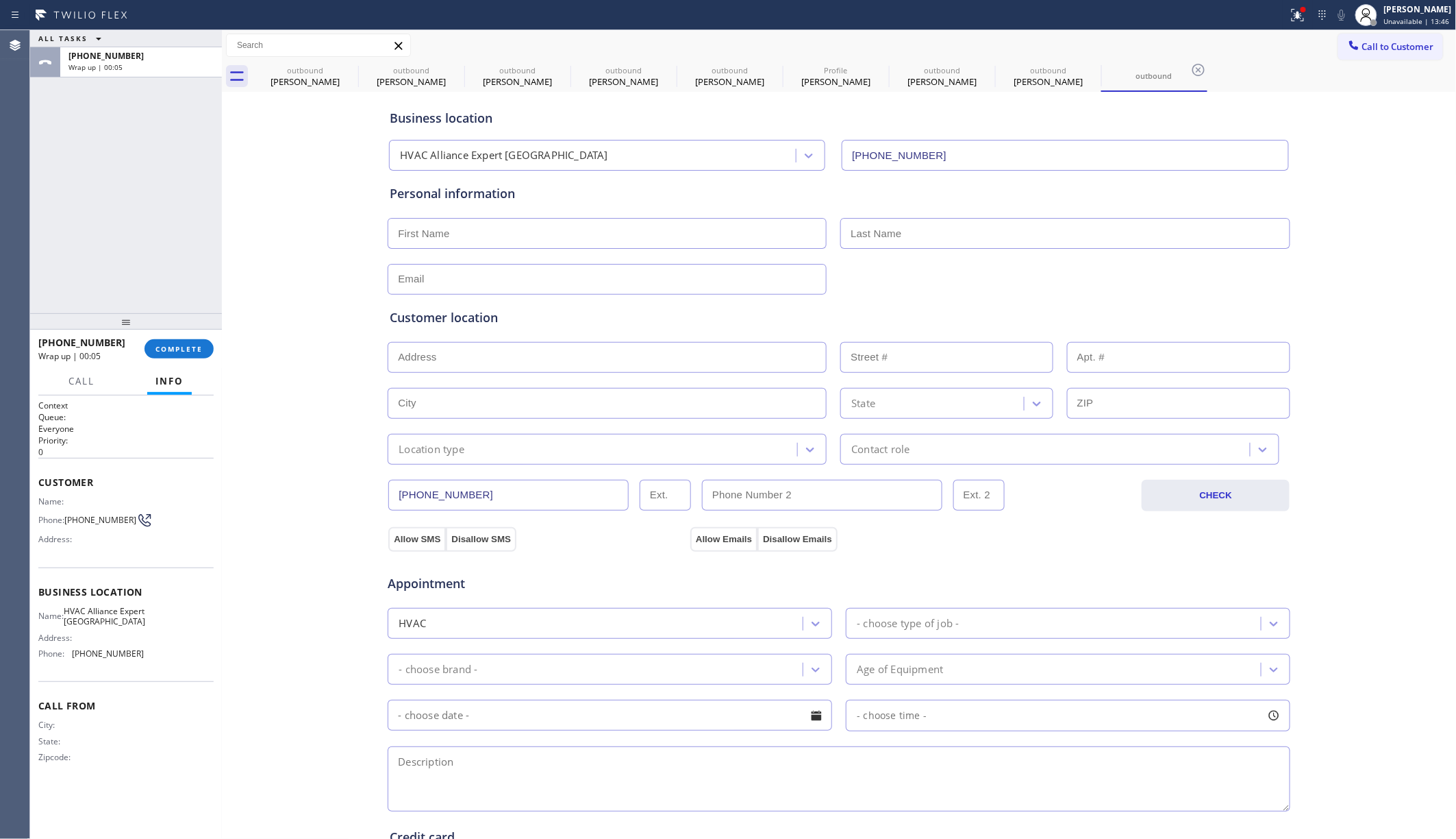
drag, startPoint x: 198, startPoint y: 349, endPoint x: 155, endPoint y: 270, distance: 89.9
click at [198, 349] on span "COMPLETE" at bounding box center [179, 348] width 47 height 9
click at [155, 267] on div "ALL TASKS ALL TASKS ACTIVE TASKS TASKS IN WRAP UP +17869577035 Wrap up | 00:05" at bounding box center [126, 171] width 192 height 283
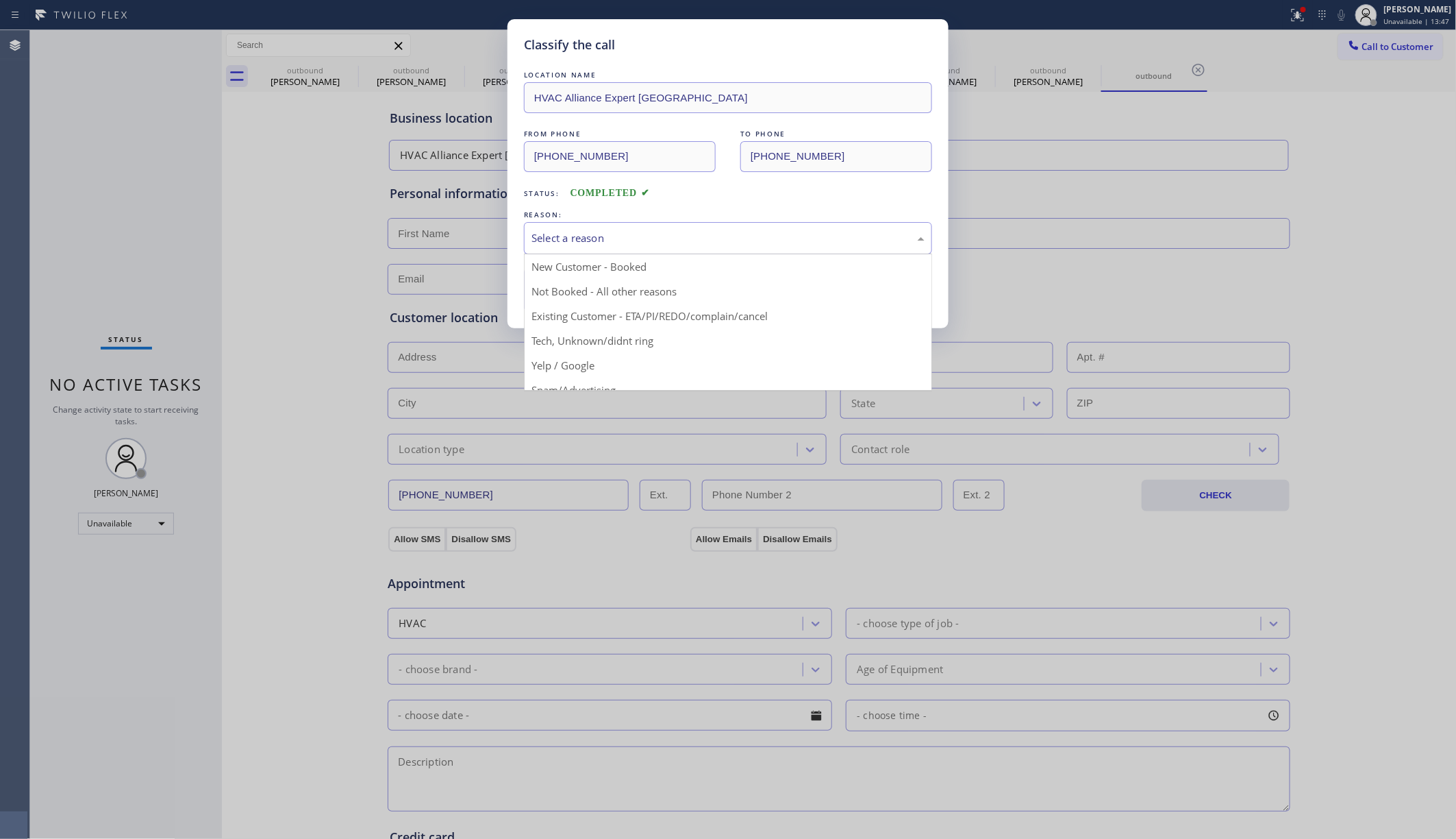
click at [683, 237] on div "Select a reason" at bounding box center [728, 237] width 393 height 16
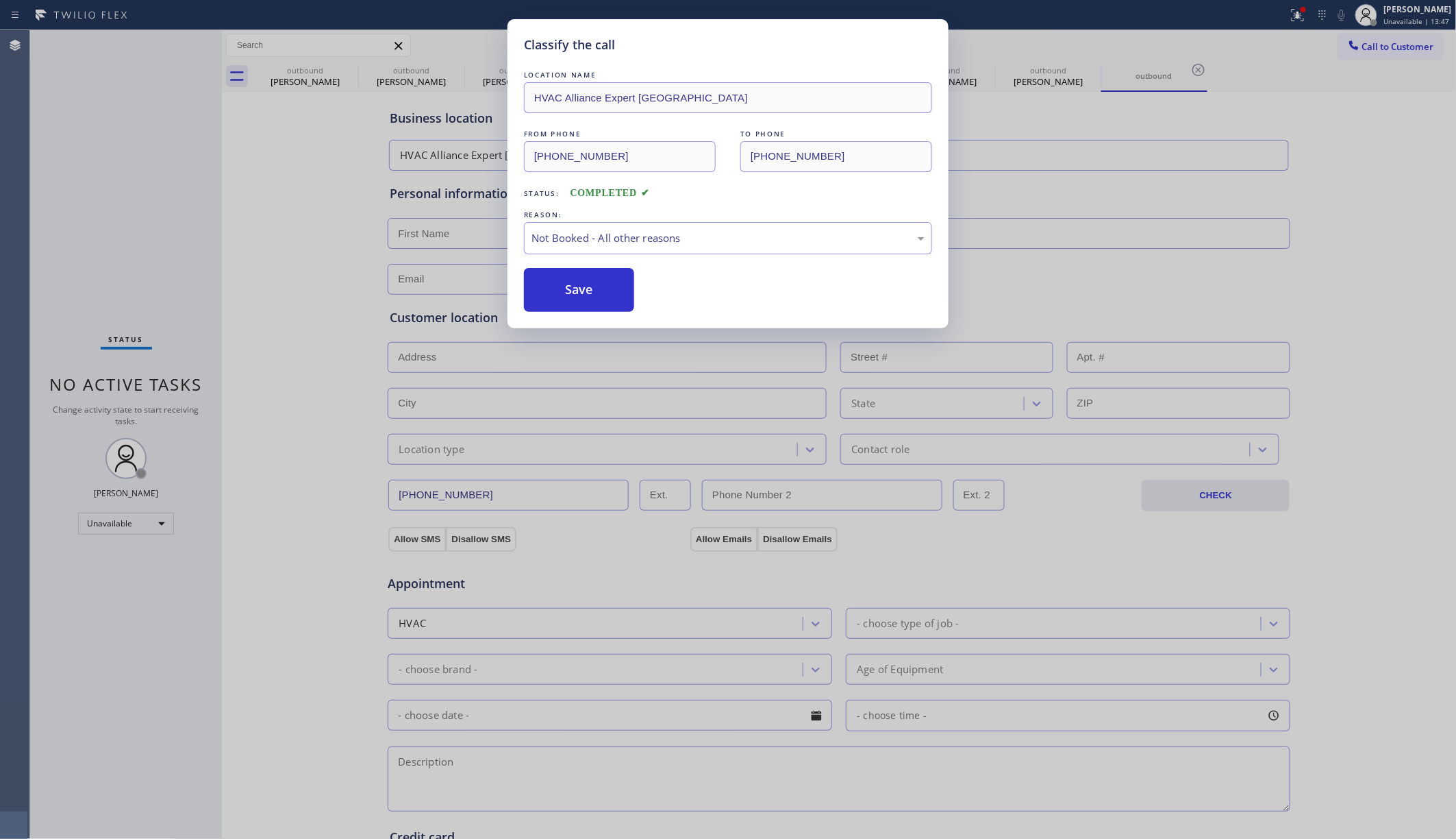
click at [573, 291] on button "Save" at bounding box center [579, 290] width 110 height 44
type input "(973) 949-0517"
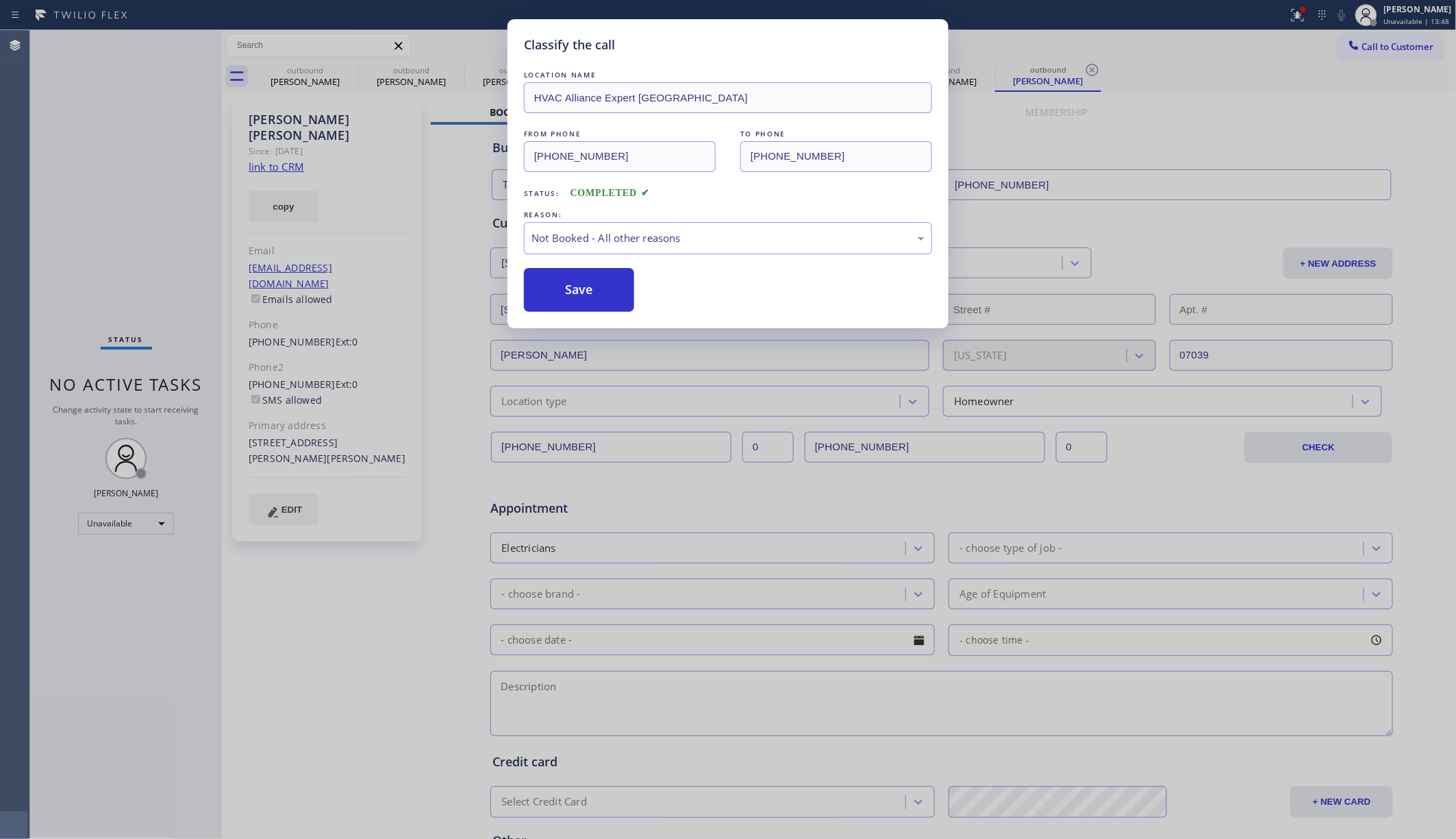
click at [1088, 48] on div "Classify the call LOCATION NAME HVAC Alliance Expert Three Lakes FROM PHONE (78…" at bounding box center [728, 419] width 1456 height 839
click at [1088, 48] on span "Call to Customer" at bounding box center [1397, 46] width 72 height 12
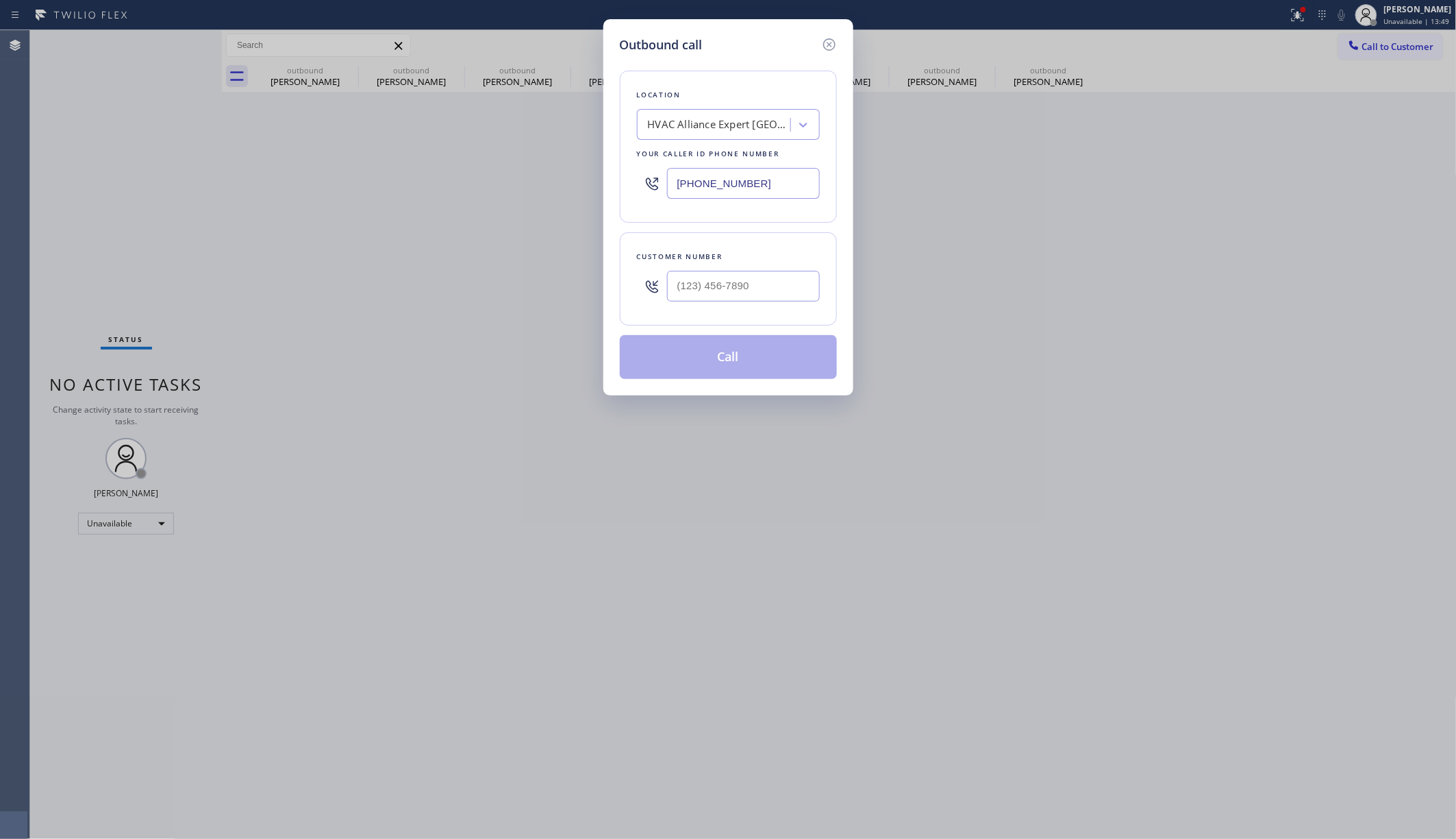
click at [1088, 48] on div "Outbound call Location HVAC Alliance Expert Three Lakes Your caller id phone nu…" at bounding box center [728, 419] width 1456 height 839
click at [628, 183] on div "Location HVAC Alliance Expert Three Lakes Your caller id phone number (786) 465…" at bounding box center [728, 146] width 217 height 152
paste input "917) 789-575"
type input "(917) 789-5751"
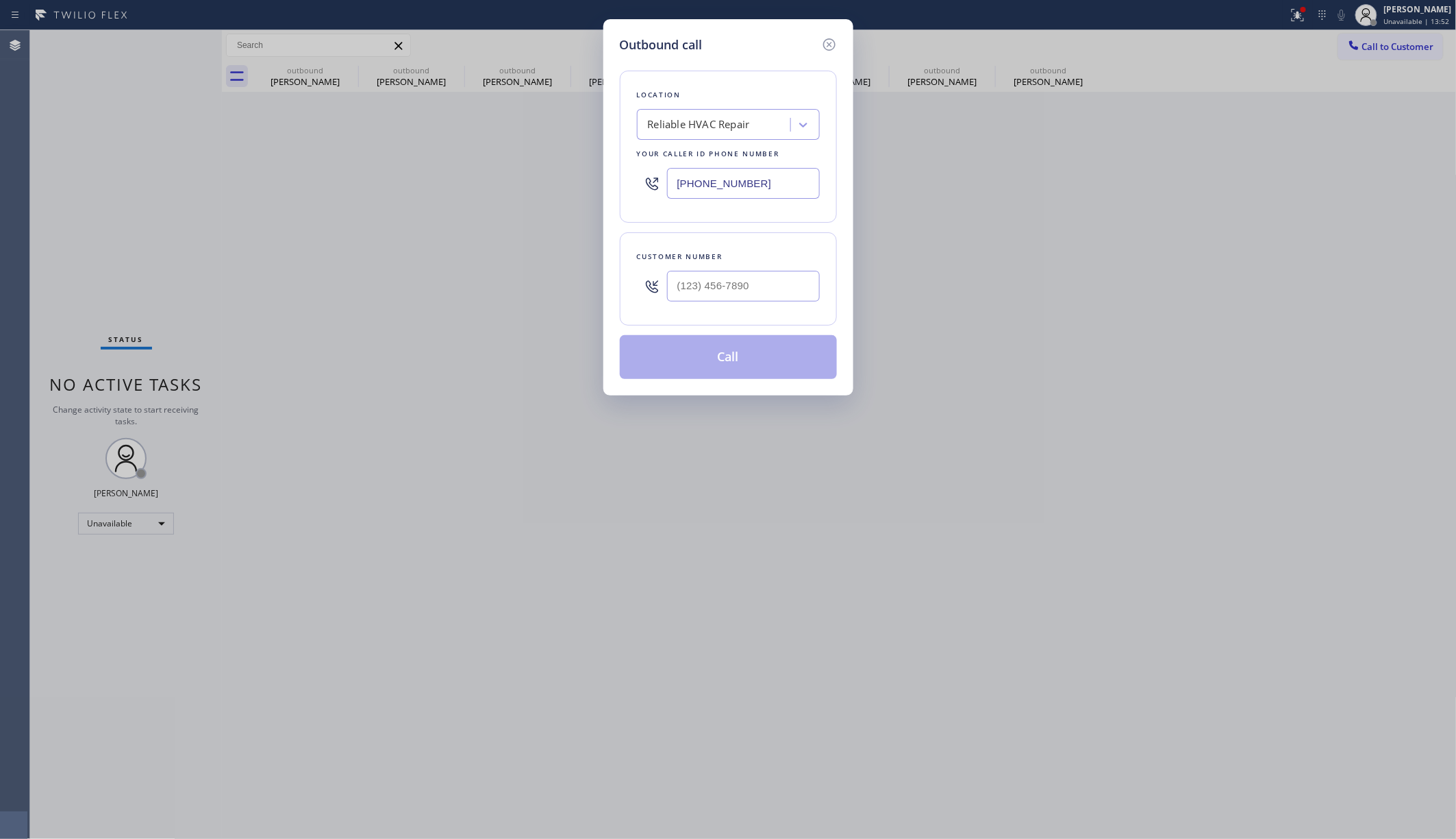
click at [748, 283] on input "text" at bounding box center [744, 286] width 153 height 31
paste input "646) 453-4535"
type input "(646) 453-4535"
click at [759, 256] on div "Customer number" at bounding box center [728, 256] width 182 height 14
click at [751, 352] on button "Call" at bounding box center [728, 357] width 217 height 44
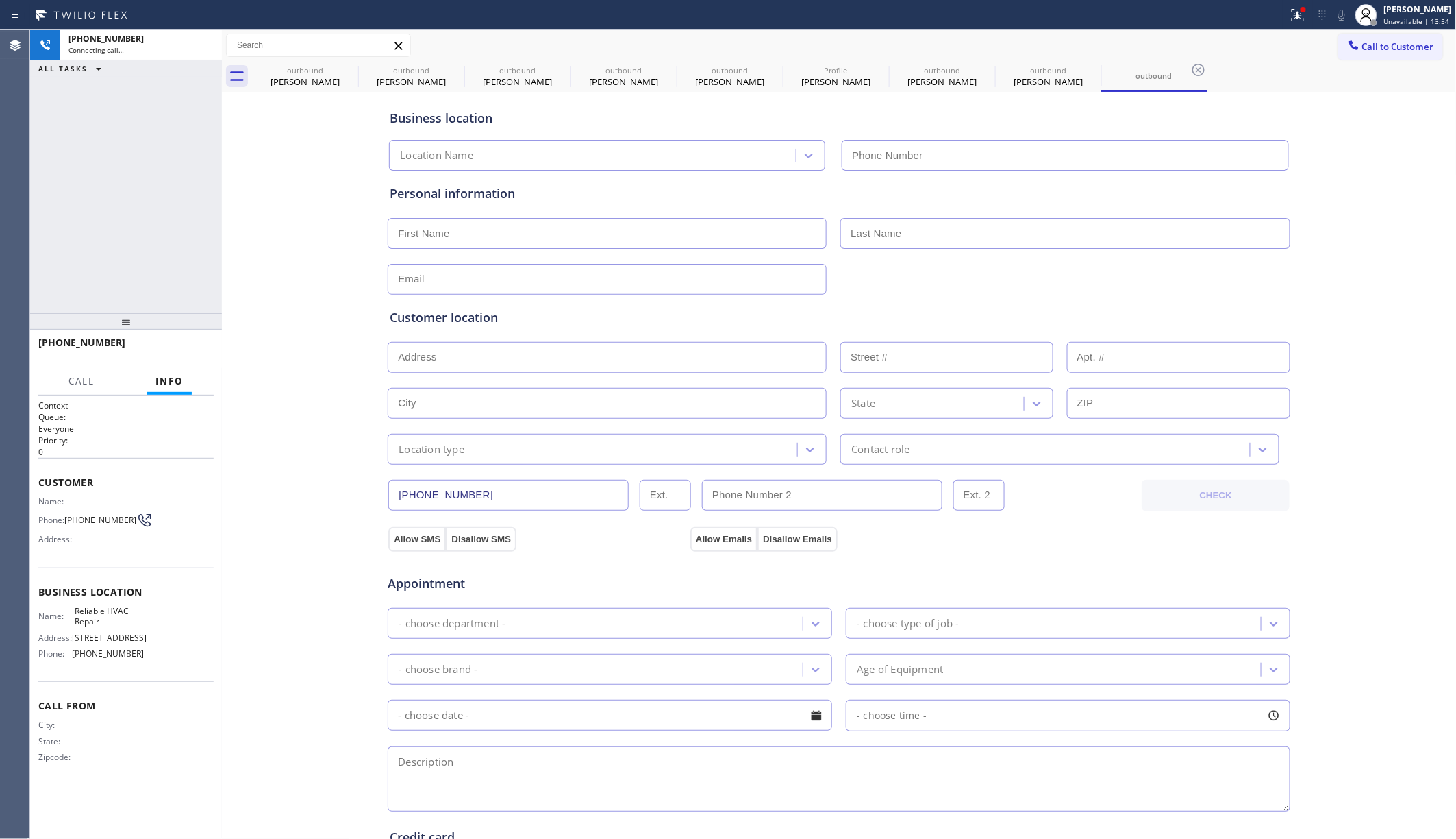
type input "(917) 789-5751"
click at [156, 336] on div "+16464534535 Live | 00:12 HANG UP" at bounding box center [126, 348] width 175 height 35
click at [162, 344] on span "HANG UP" at bounding box center [182, 348] width 42 height 9
click at [185, 348] on span "COMPLETE" at bounding box center [179, 348] width 47 height 9
click at [149, 258] on div "ALL TASKS ALL TASKS ACTIVE TASKS TASKS IN WRAP UP +16464534535 Wrap up | 00:07" at bounding box center [126, 171] width 192 height 283
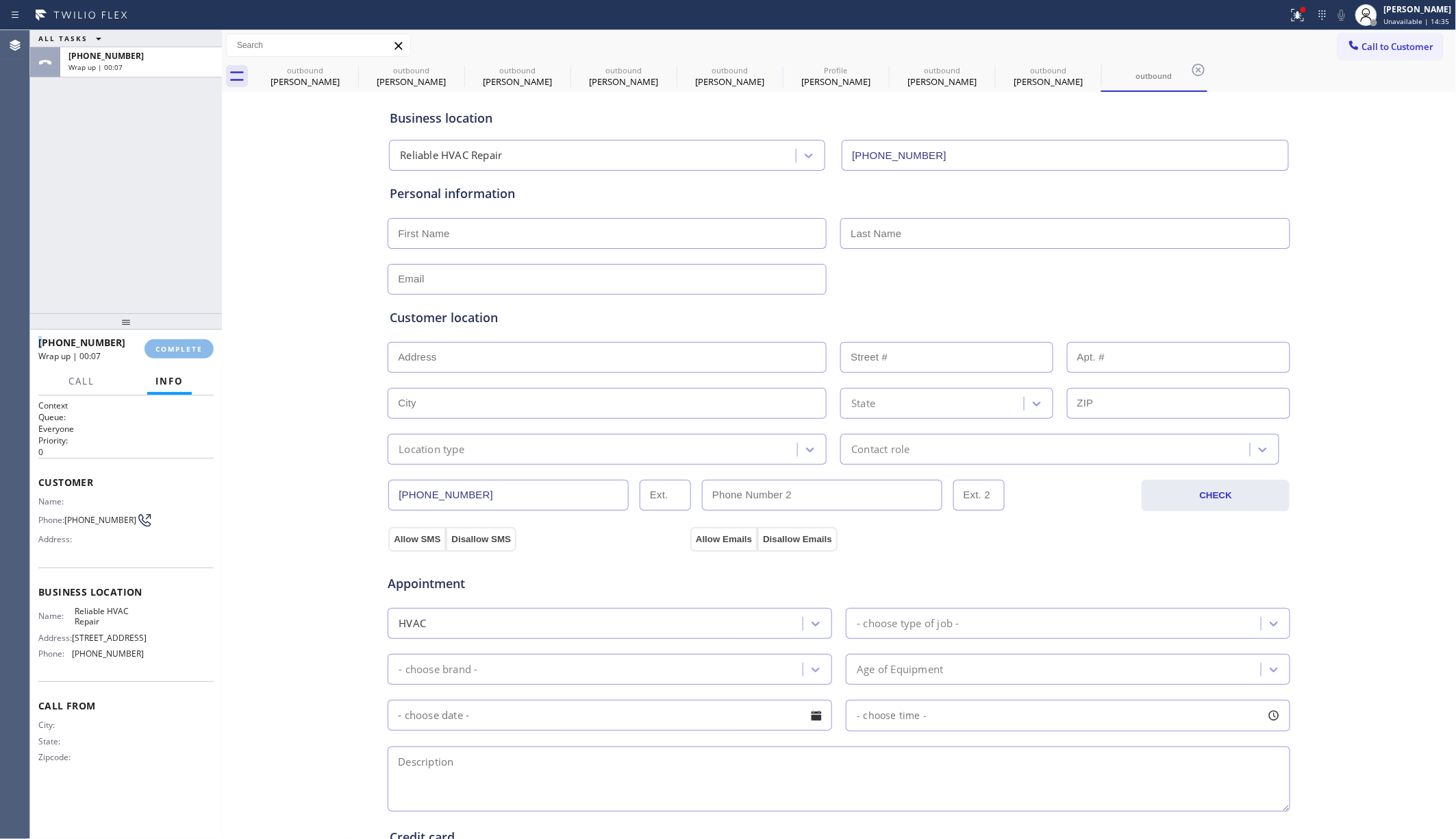
click at [149, 258] on div "ALL TASKS ALL TASKS ACTIVE TASKS TASKS IN WRAP UP +16464534535 Wrap up | 00:07" at bounding box center [126, 171] width 192 height 283
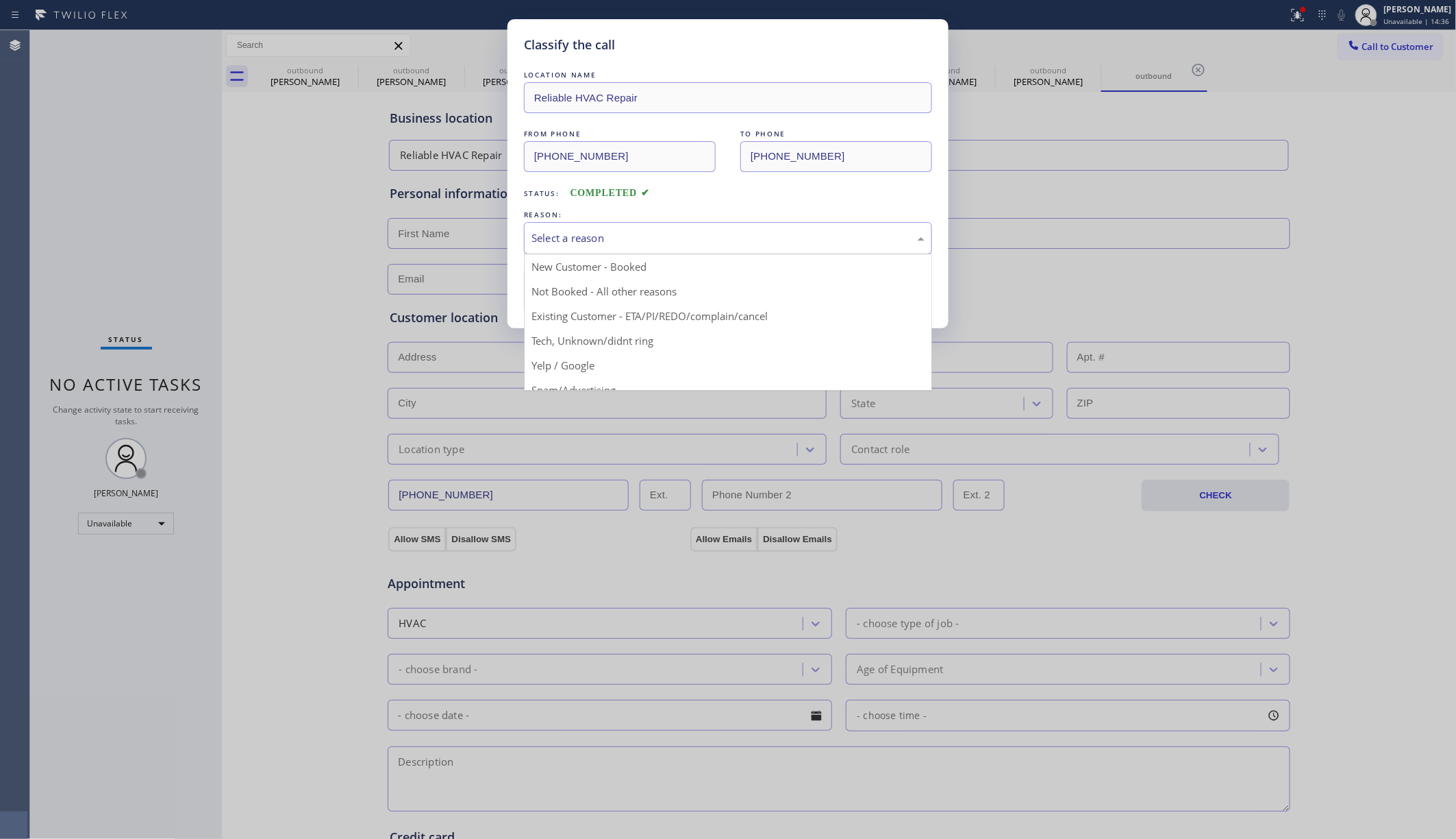
drag, startPoint x: 612, startPoint y: 238, endPoint x: 589, endPoint y: 284, distance: 51.4
click at [611, 239] on div "Select a reason" at bounding box center [728, 237] width 393 height 16
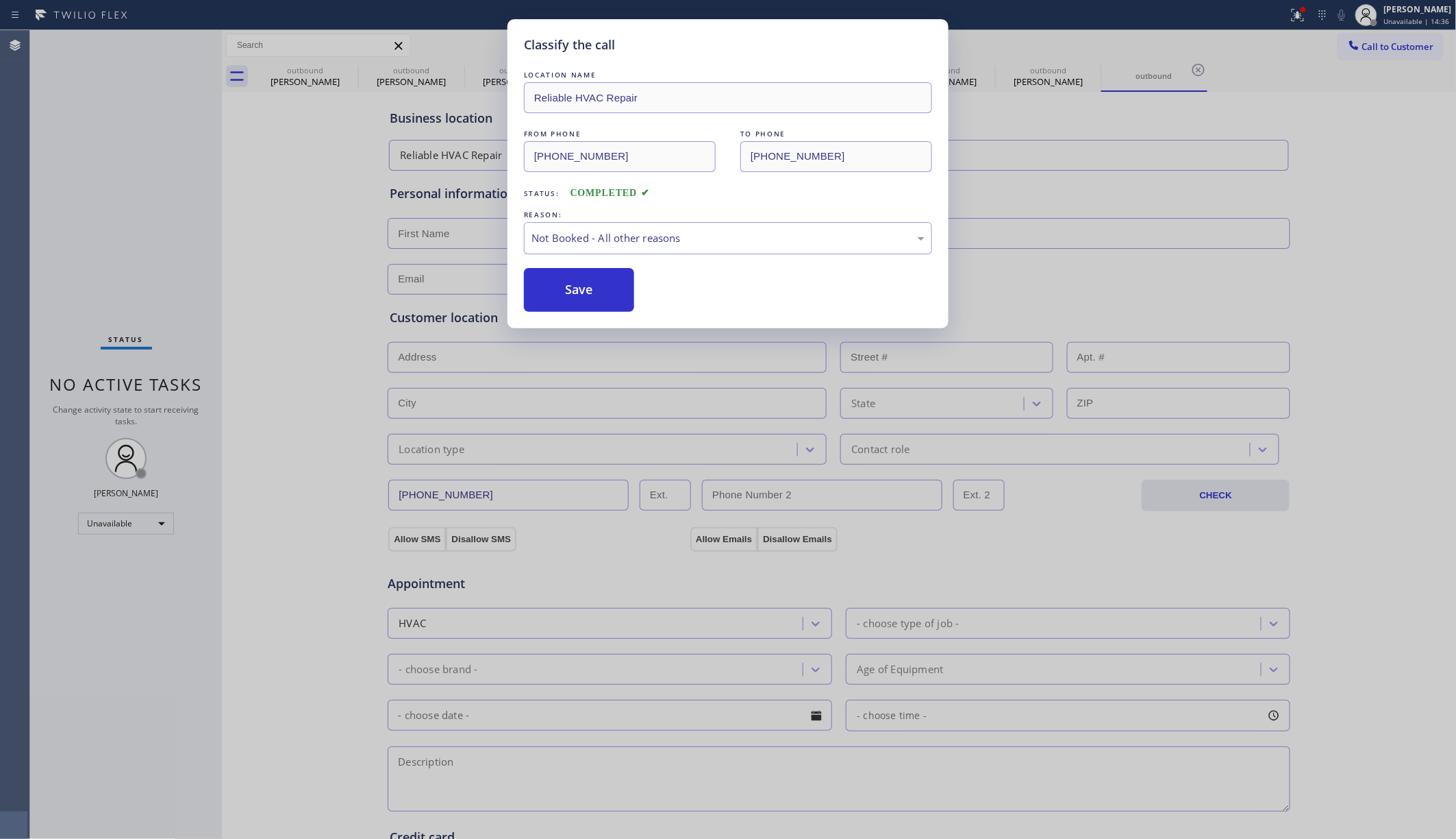
click at [586, 289] on button "Save" at bounding box center [579, 290] width 110 height 44
type input "(973) 949-0517"
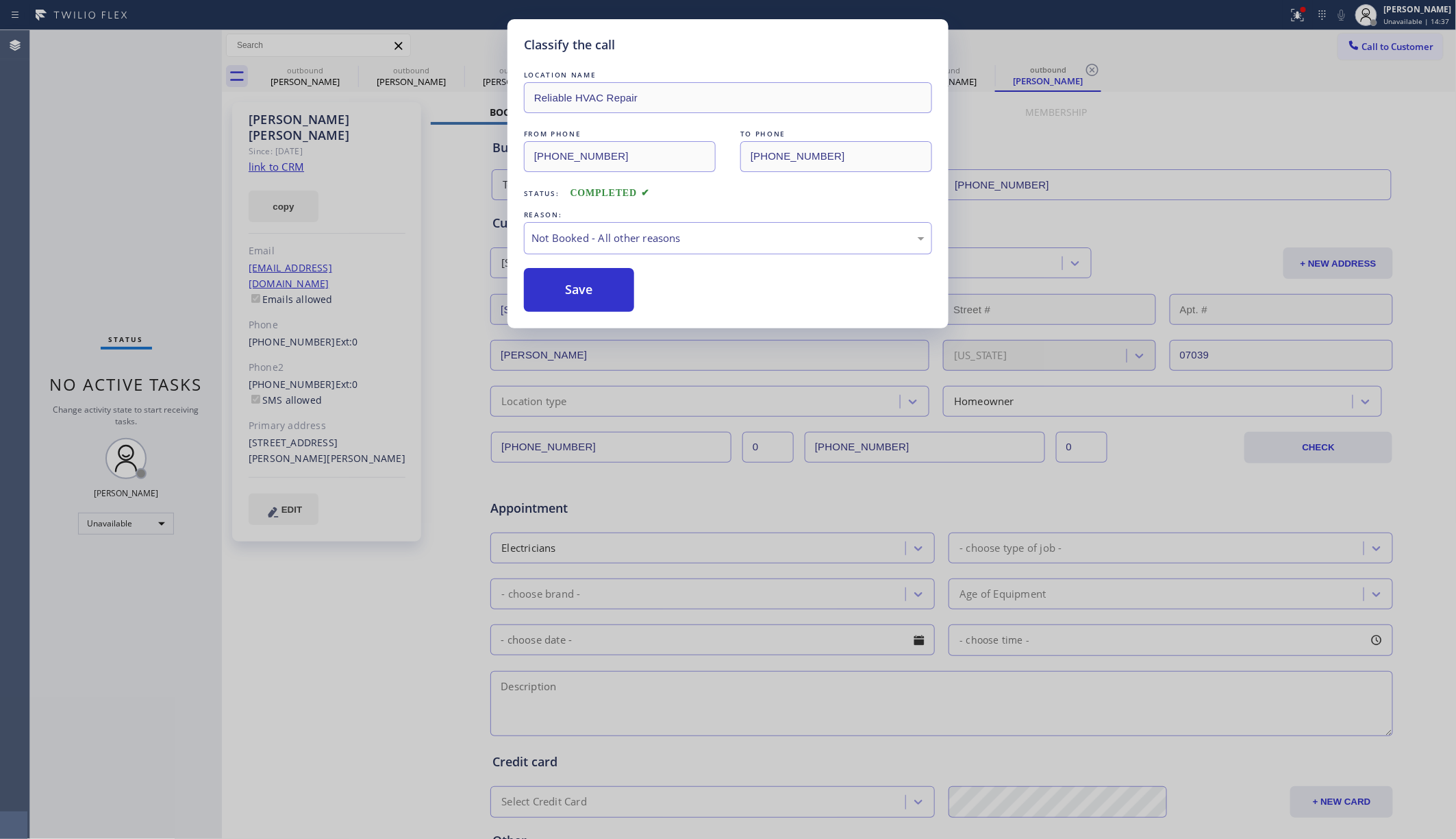
click at [1088, 40] on div "Classify the call LOCATION NAME Reliable HVAC Repair FROM PHONE (917) 789-5751 …" at bounding box center [728, 419] width 1456 height 839
click at [1088, 41] on span "Call to Customer" at bounding box center [1397, 46] width 72 height 12
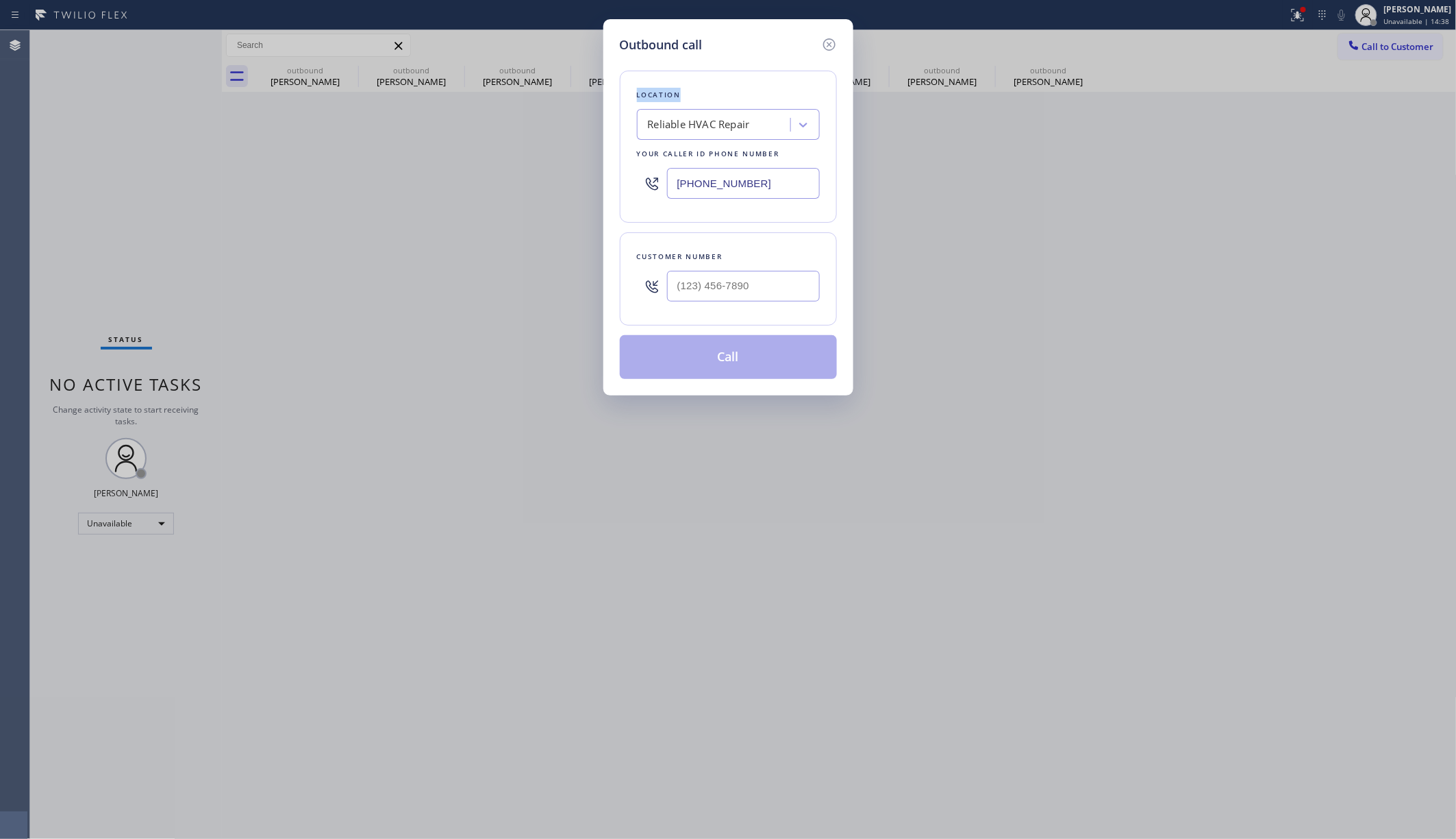
click at [1088, 43] on div "Outbound call Location Reliable HVAC Repair Your caller id phone number (917) 7…" at bounding box center [728, 419] width 1456 height 839
click at [1088, 45] on div "Outbound call Location Reliable HVAC Repair Your caller id phone number (917) 7…" at bounding box center [728, 419] width 1456 height 839
drag, startPoint x: 754, startPoint y: 174, endPoint x: 652, endPoint y: 193, distance: 103.8
click at [652, 193] on div "(917) 789-5751" at bounding box center [728, 183] width 182 height 45
paste input "856) 288-2777"
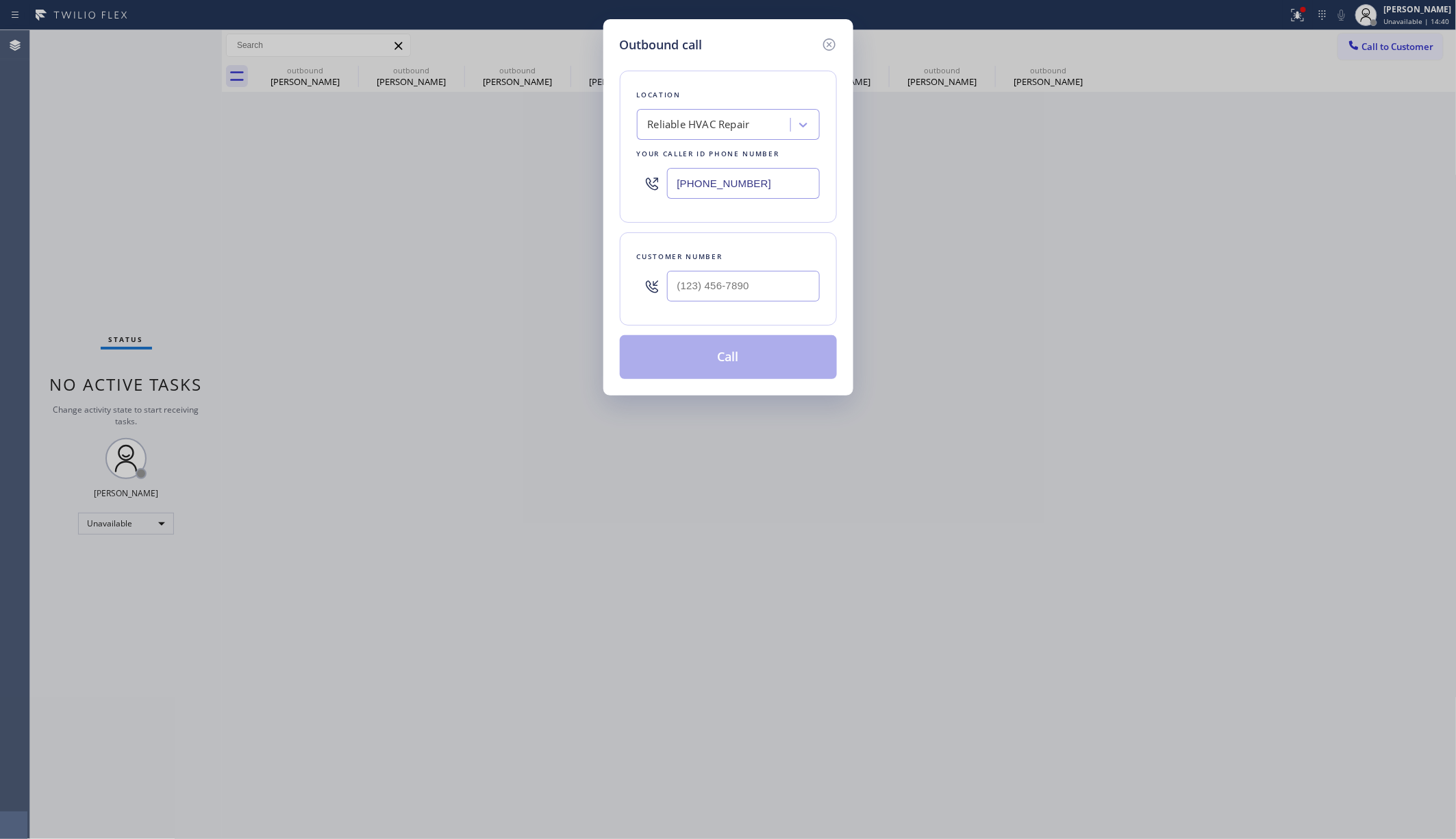
type input "(856) 288-2777"
click at [784, 286] on input "(___) ___-____" at bounding box center [744, 286] width 153 height 31
paste input "609) 470-7062"
type input "(609) 470-7062"
click at [775, 264] on div "Customer number" at bounding box center [728, 256] width 182 height 14
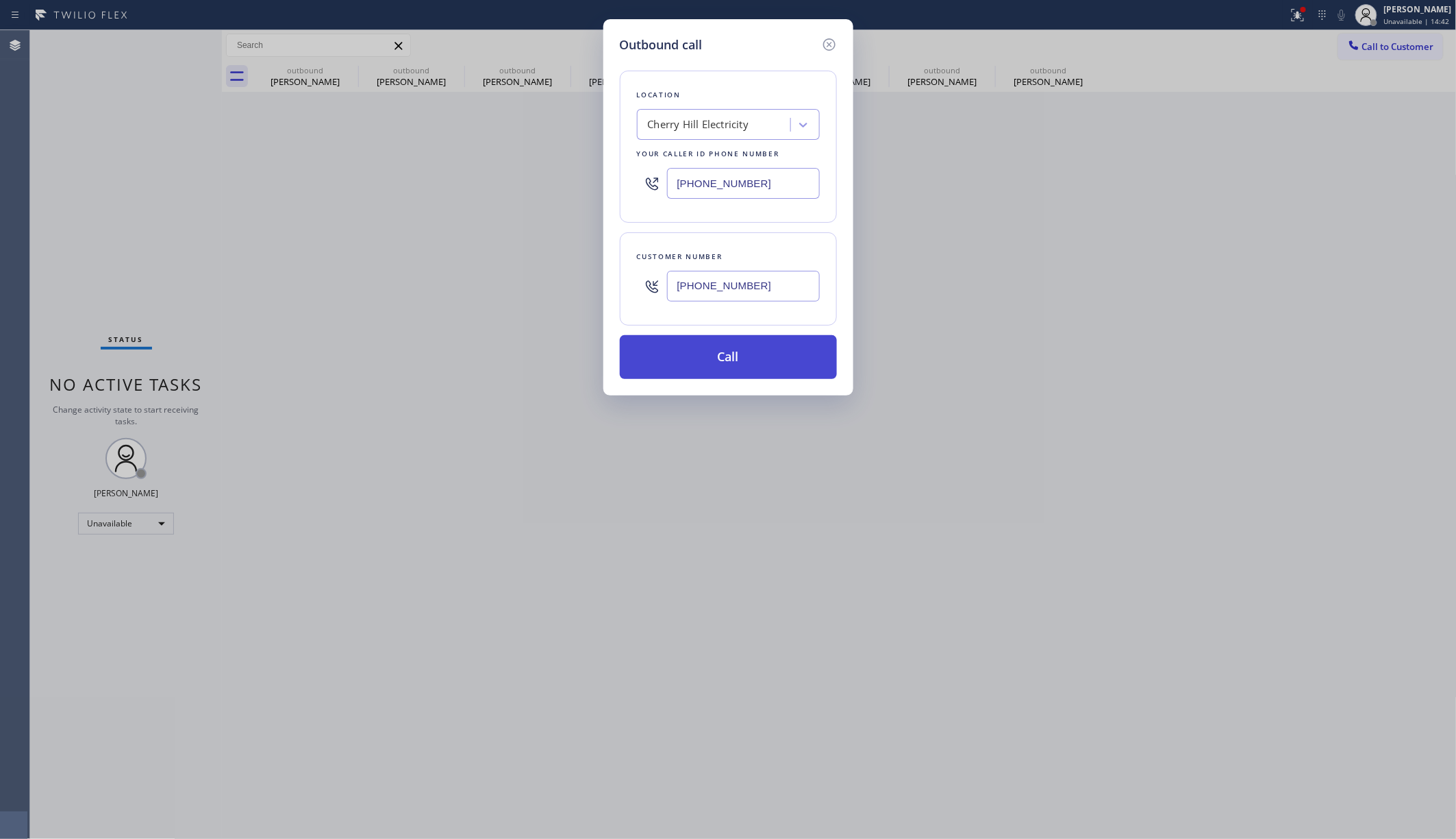
click at [774, 367] on button "Call" at bounding box center [728, 357] width 217 height 44
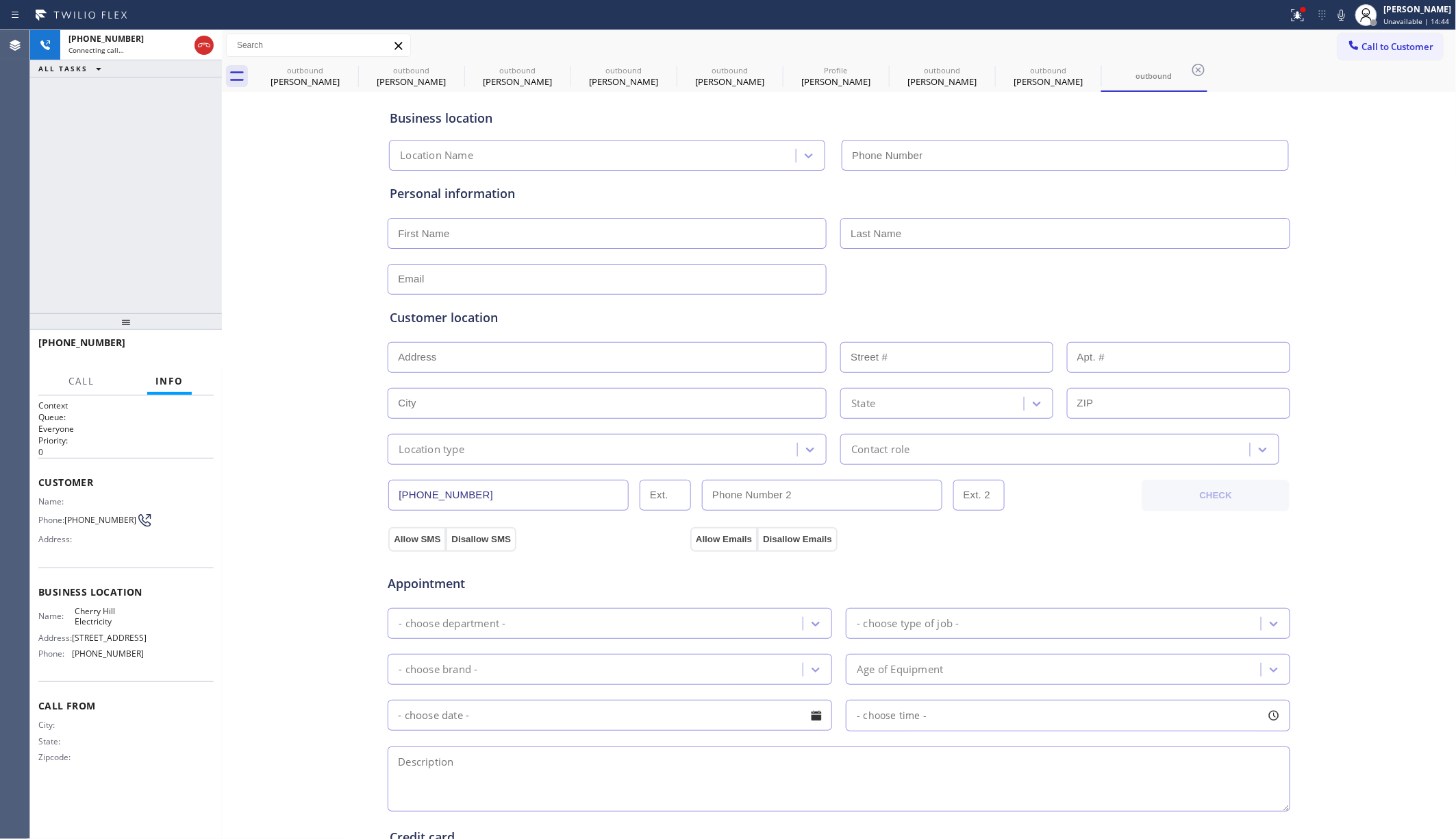
type input "(856) 288-2777"
drag, startPoint x: 195, startPoint y: 352, endPoint x: 195, endPoint y: 304, distance: 48.0
click at [195, 352] on span "HANG UP" at bounding box center [182, 348] width 42 height 9
click at [195, 359] on div "+16094707062 Live | 00:09 HANG UP" at bounding box center [126, 348] width 175 height 35
click at [195, 346] on span "HANG UP" at bounding box center [182, 348] width 42 height 9
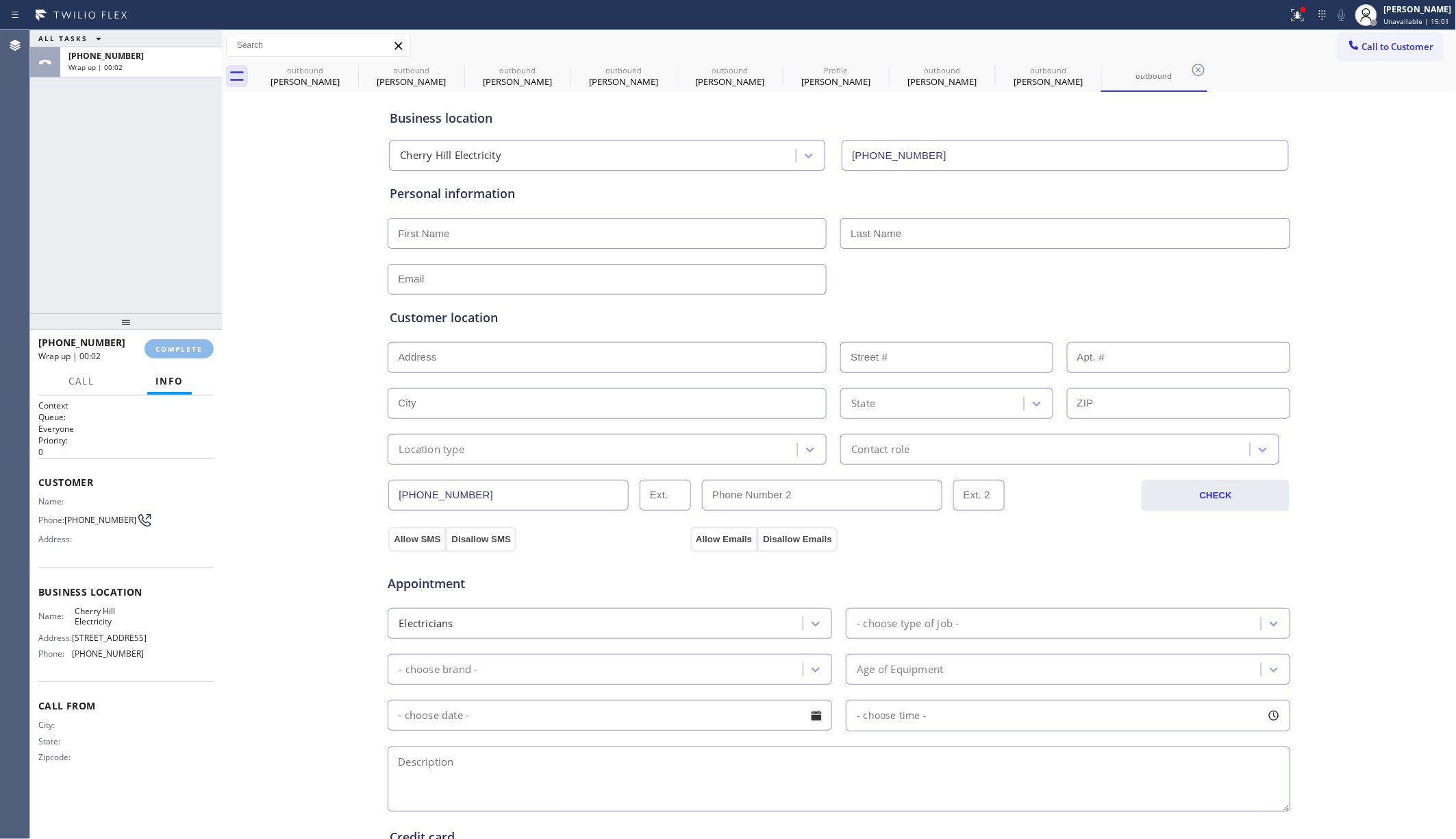
click at [188, 258] on div "ALL TASKS ALL TASKS ACTIVE TASKS TASKS IN WRAP UP +16094707062 Wrap up | 00:02" at bounding box center [126, 171] width 192 height 283
drag, startPoint x: 188, startPoint y: 258, endPoint x: 225, endPoint y: 272, distance: 39.6
click at [188, 258] on div "ALL TASKS ALL TASKS ACTIVE TASKS TASKS IN WRAP UP +16094707062 Wrap up | 00:02" at bounding box center [126, 171] width 192 height 283
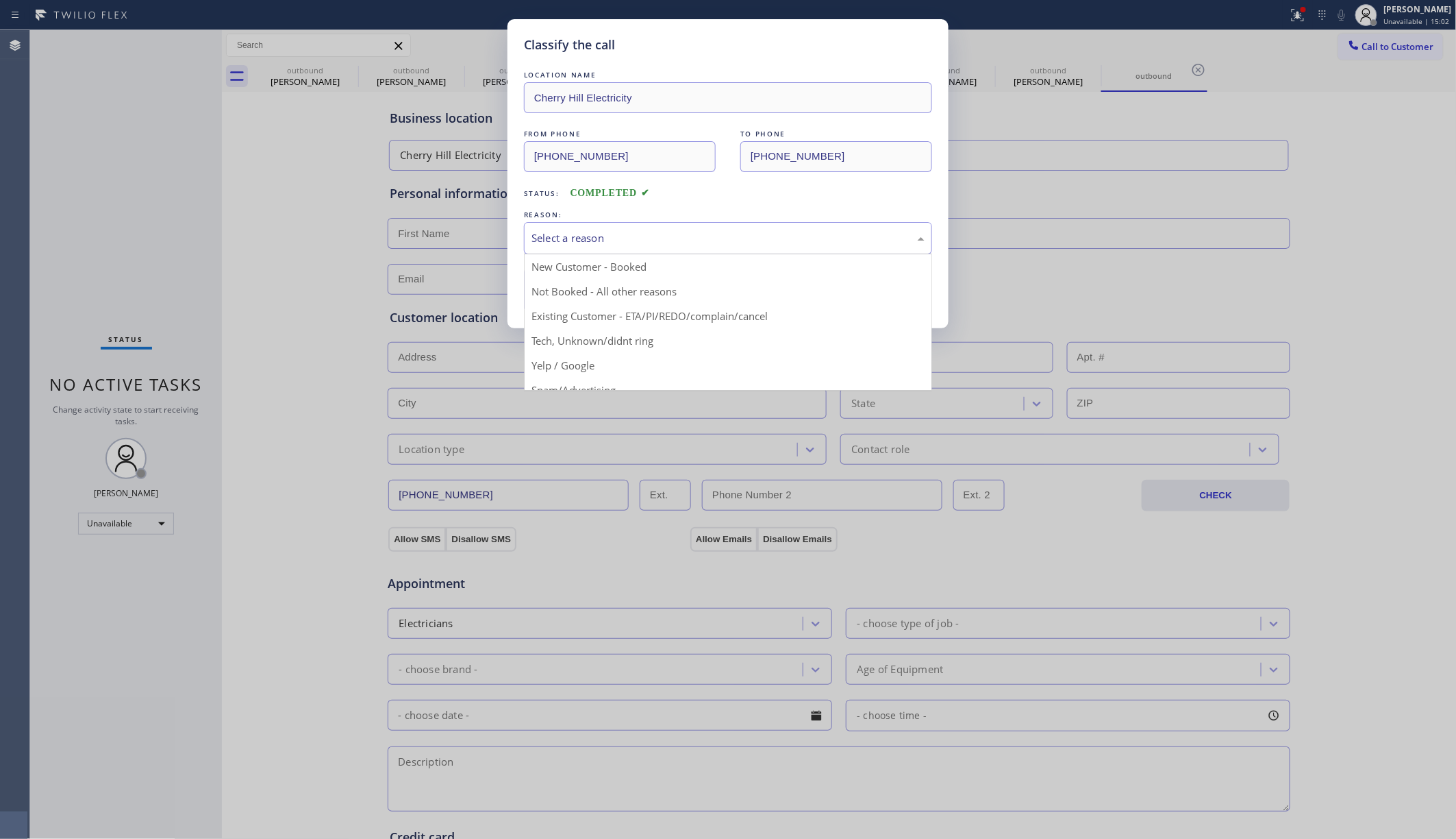
click at [654, 246] on div "Select a reason" at bounding box center [728, 237] width 393 height 16
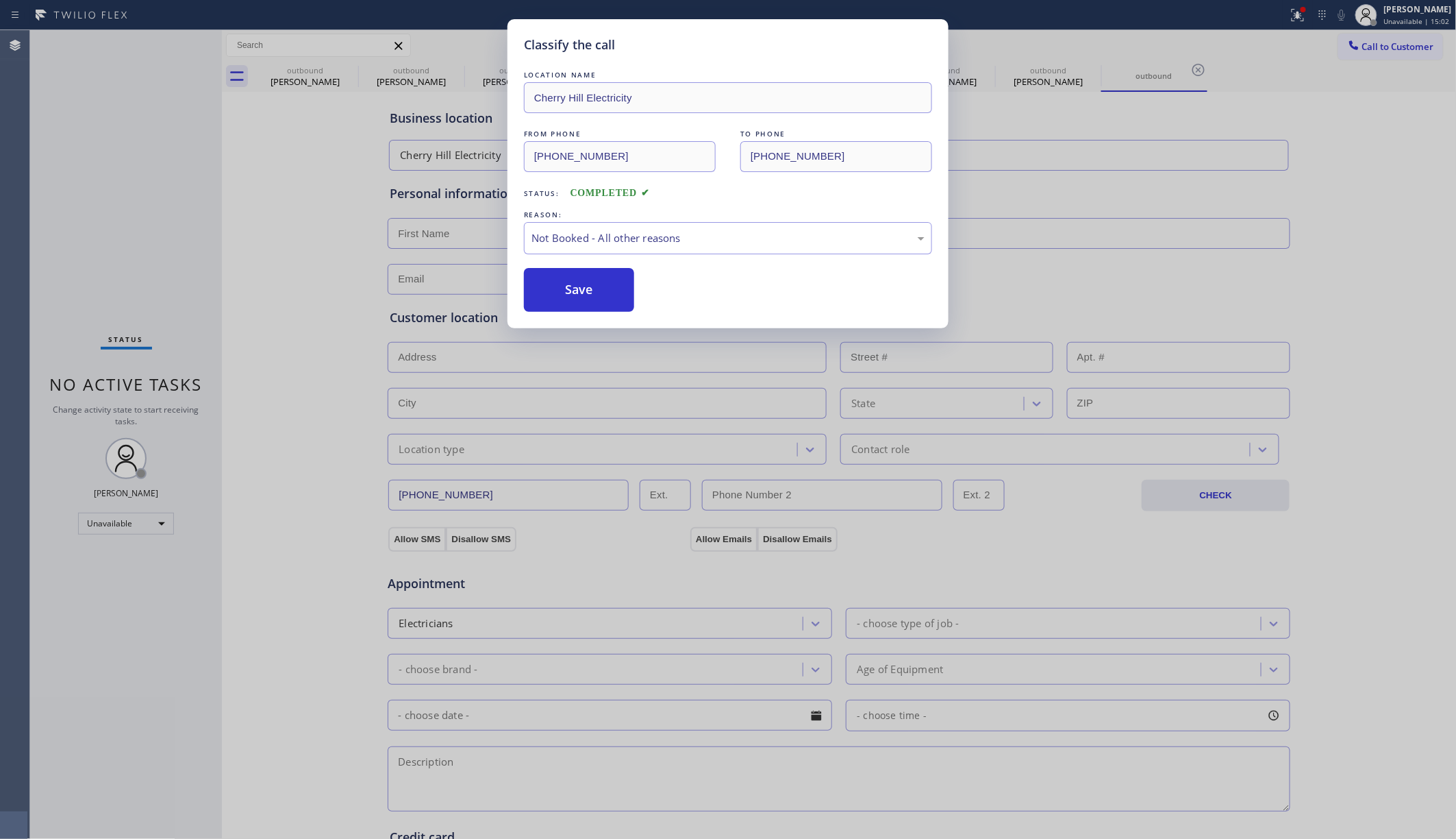
click at [566, 302] on button "Save" at bounding box center [579, 290] width 110 height 44
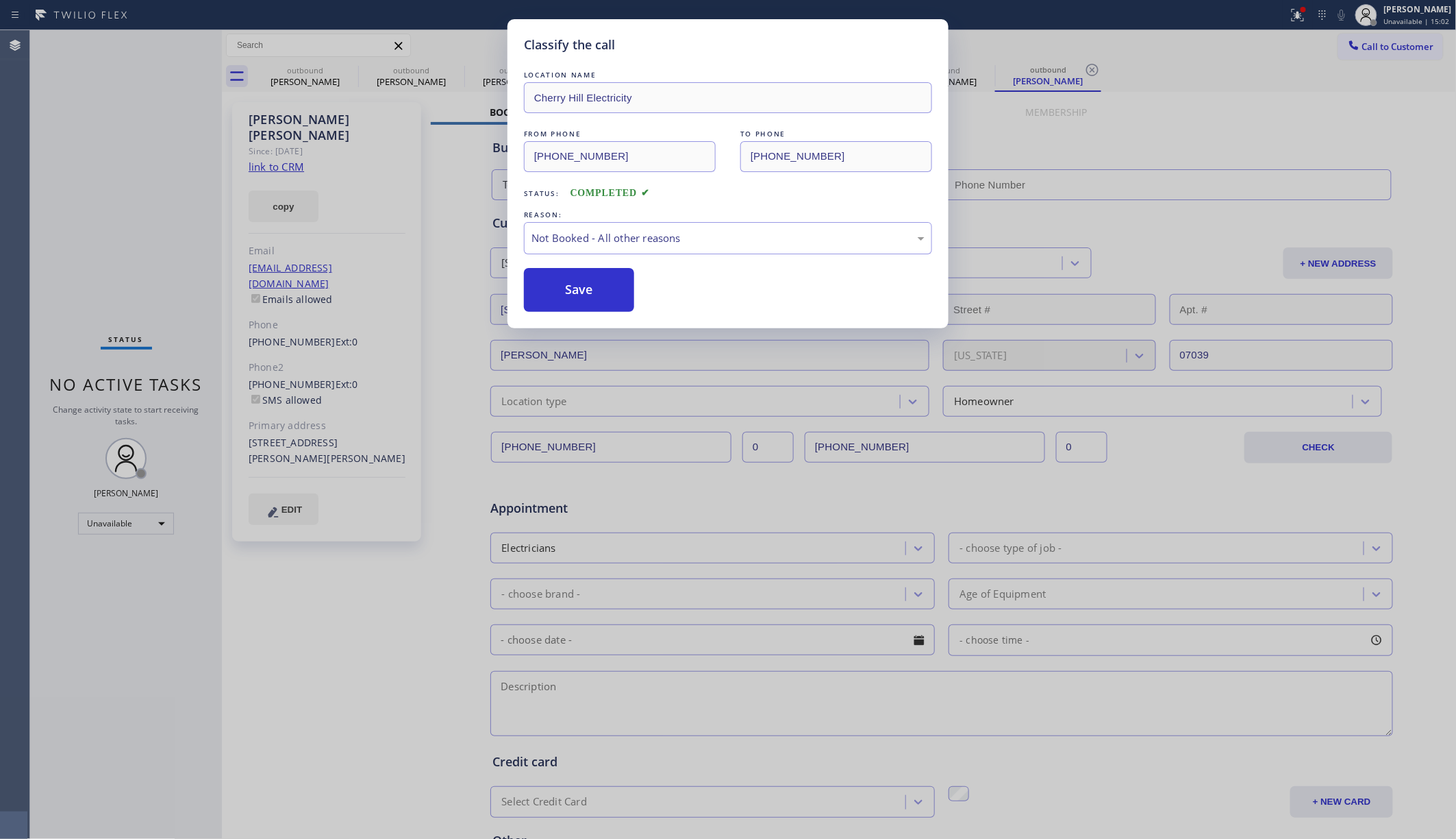
type input "(973) 949-0517"
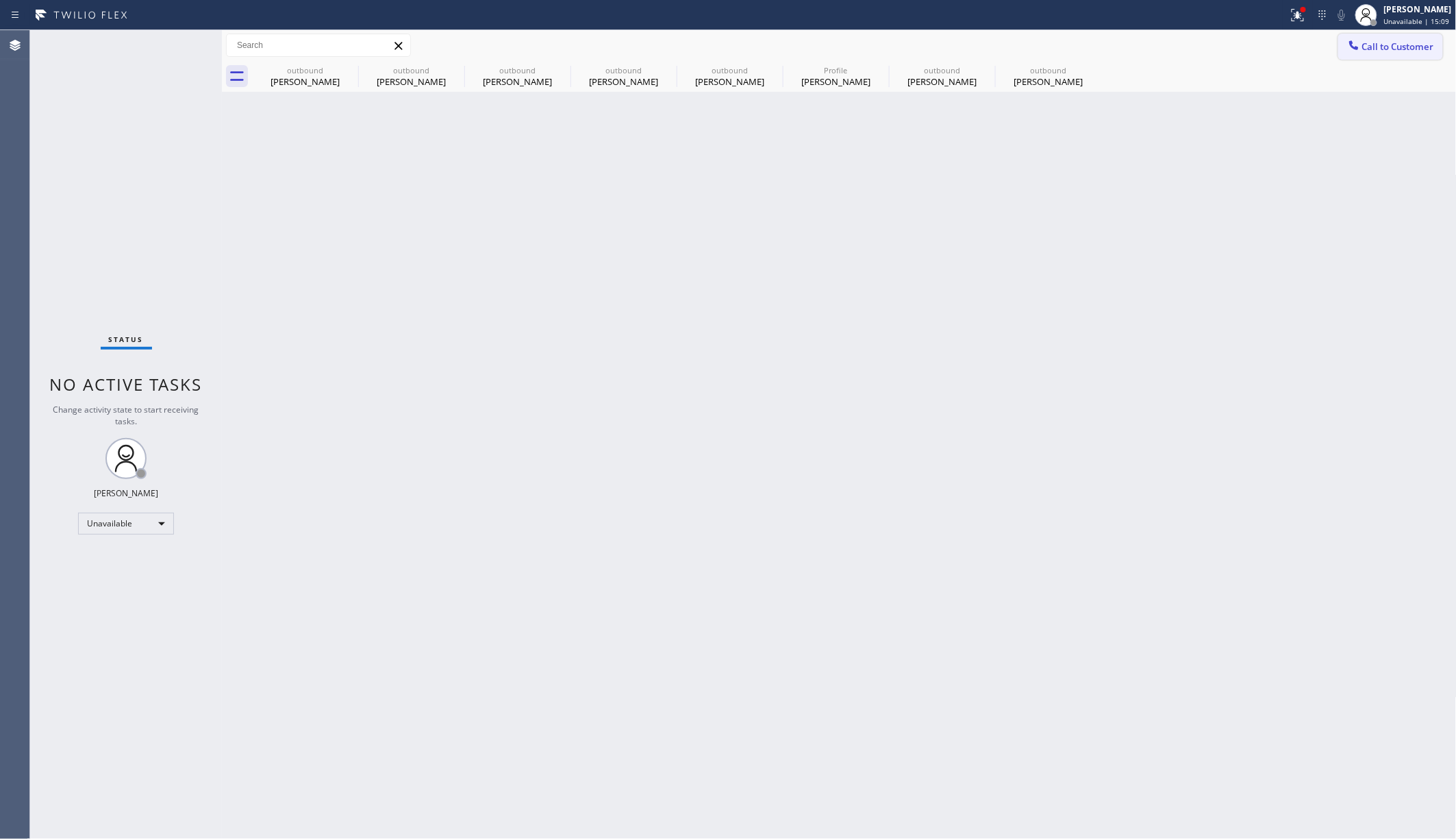
click at [1088, 52] on span "Call to Customer" at bounding box center [1397, 46] width 72 height 12
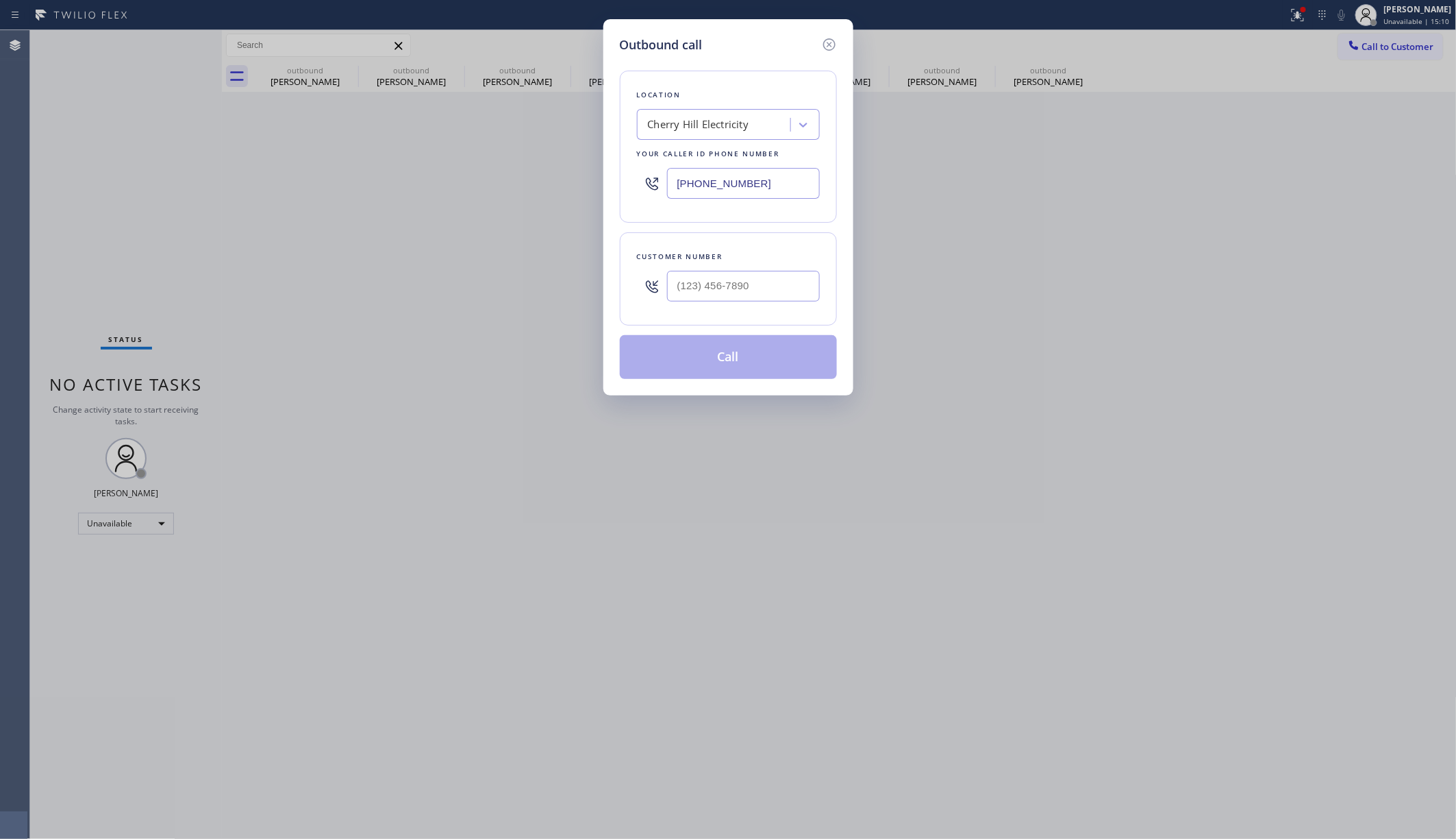
drag, startPoint x: 774, startPoint y: 168, endPoint x: 608, endPoint y: 173, distance: 166.1
click at [608, 173] on div "Outbound call Location Cherry Hill Electricity Your caller id phone number (856…" at bounding box center [728, 208] width 250 height 376
paste input "619) 202-8298"
type input "(619) 202-8298"
drag, startPoint x: 753, startPoint y: 280, endPoint x: 757, endPoint y: 272, distance: 8.9
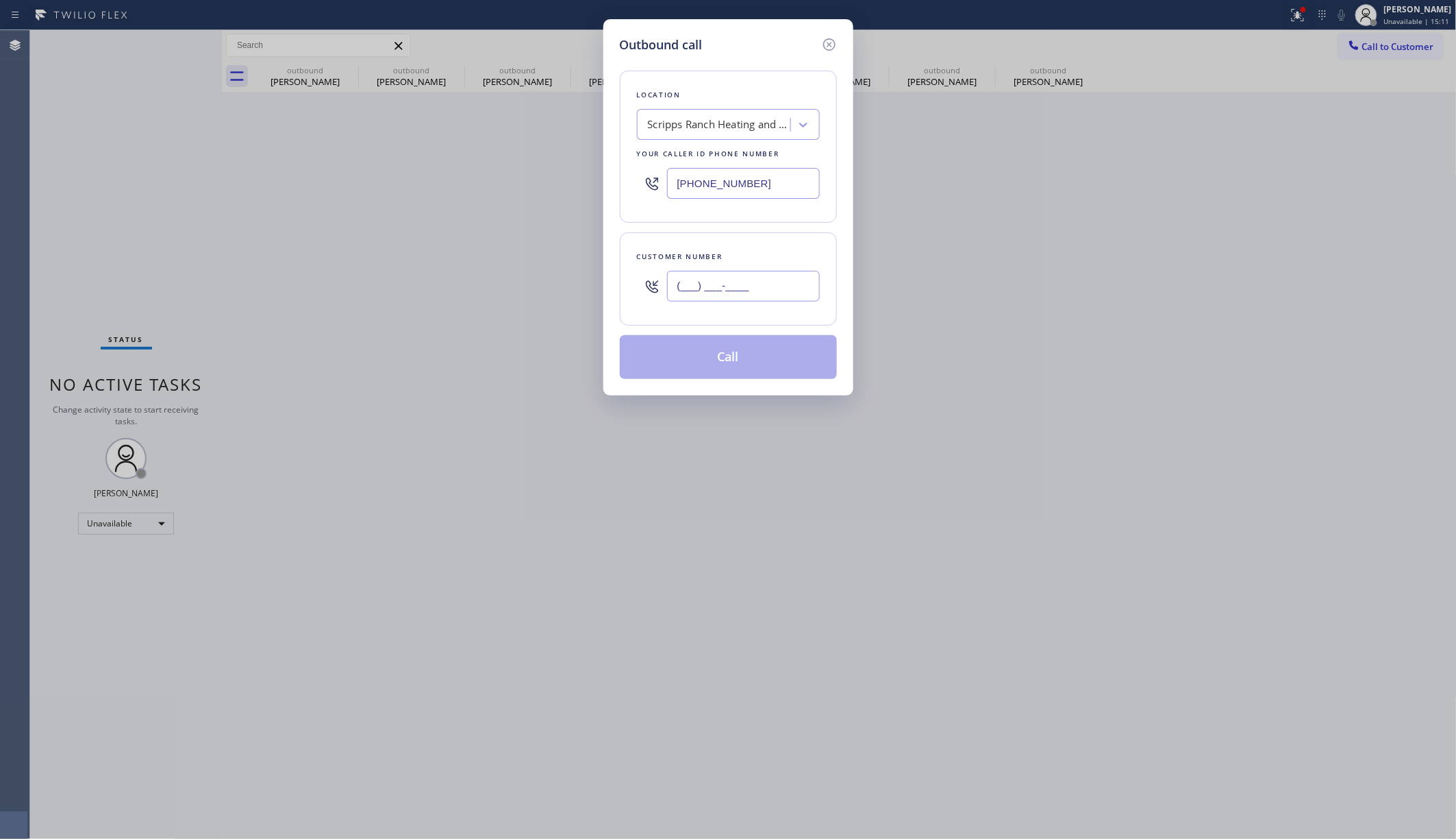
click at [753, 280] on input "(___) ___-____" at bounding box center [744, 286] width 153 height 31
paste input "303) 418-7072"
type input "(303) 418-7072"
click at [764, 252] on div "Customer number" at bounding box center [728, 256] width 182 height 14
click at [762, 357] on button "Call" at bounding box center [728, 357] width 217 height 44
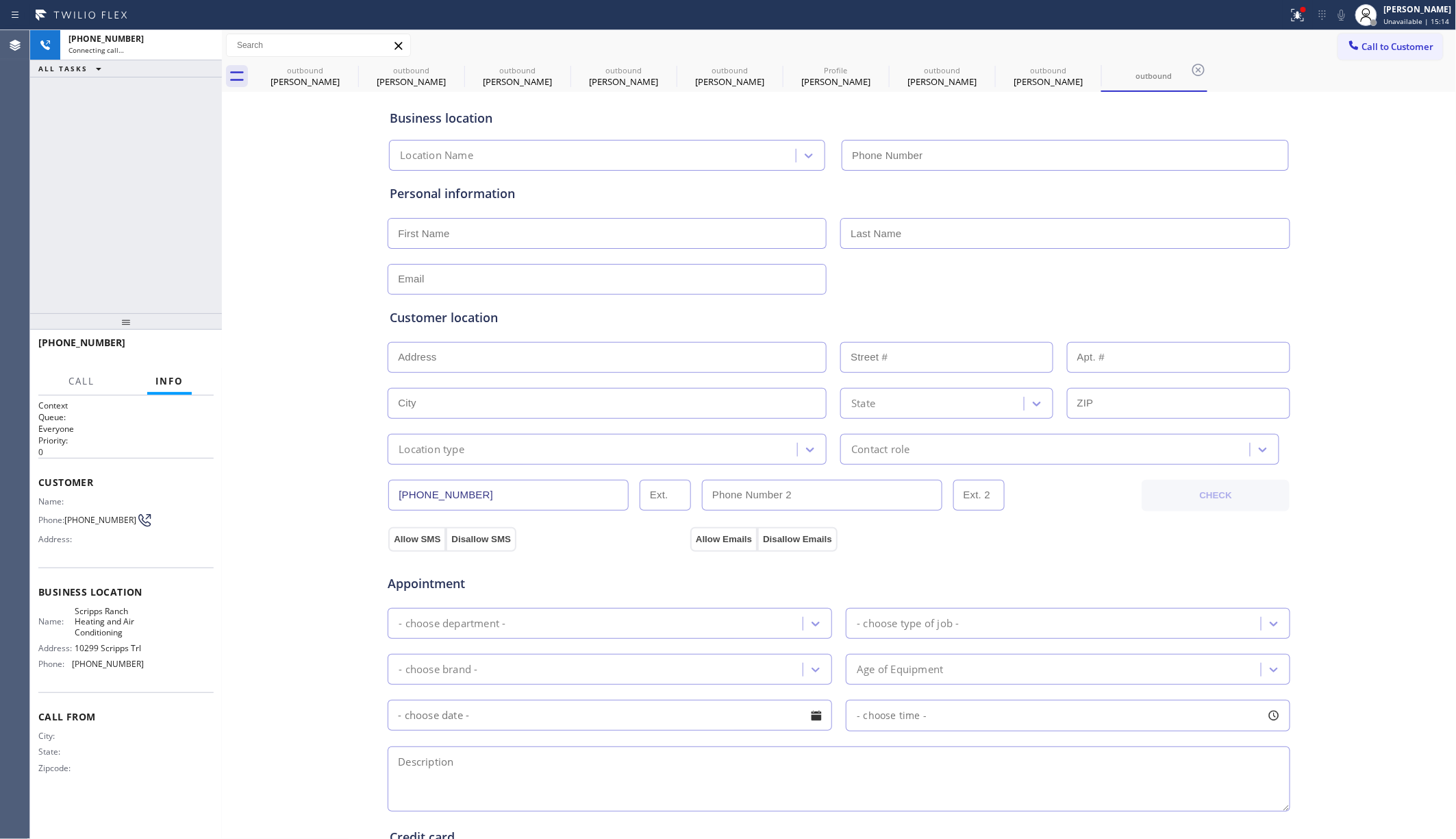
type input "(619) 202-8298"
click at [190, 351] on span "HANG UP" at bounding box center [182, 348] width 42 height 9
click at [191, 348] on span "HANG UP" at bounding box center [182, 348] width 42 height 9
click at [149, 241] on div "ALL TASKS ALL TASKS ACTIVE TASKS TASKS IN WRAP UP +13034187072 Wrap up | 00:02" at bounding box center [126, 171] width 192 height 283
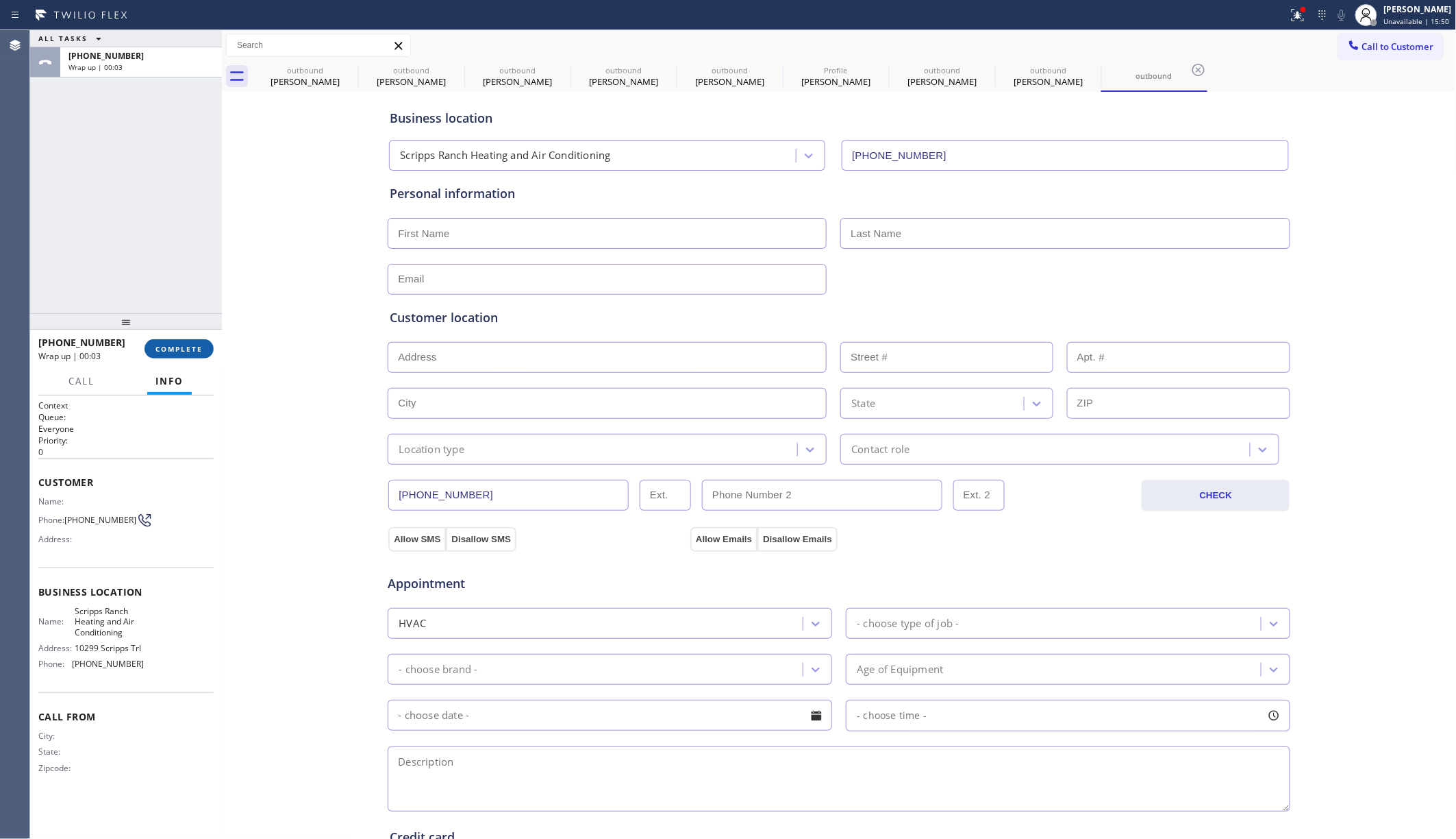
click at [174, 341] on button "COMPLETE" at bounding box center [179, 348] width 69 height 20
click at [176, 266] on div "ALL TASKS ALL TASKS ACTIVE TASKS TASKS IN WRAP UP +13034187072 Wrap up | 00:04" at bounding box center [126, 171] width 192 height 283
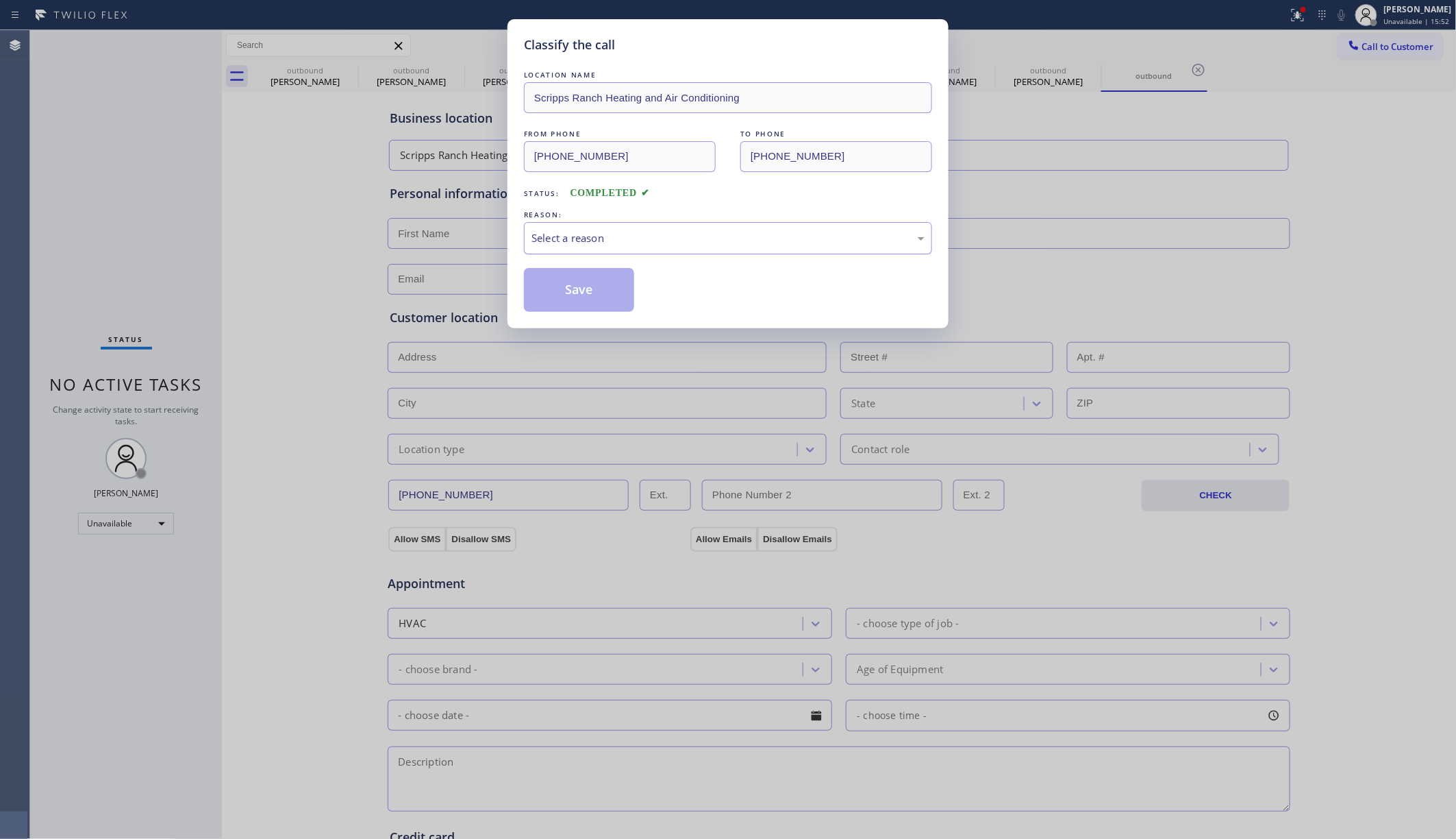
drag, startPoint x: 599, startPoint y: 242, endPoint x: 598, endPoint y: 250, distance: 8.1
click at [599, 246] on div "Select a reason" at bounding box center [728, 237] width 393 height 16
click at [587, 296] on button "Save" at bounding box center [579, 290] width 110 height 44
type input "(973) 949-0517"
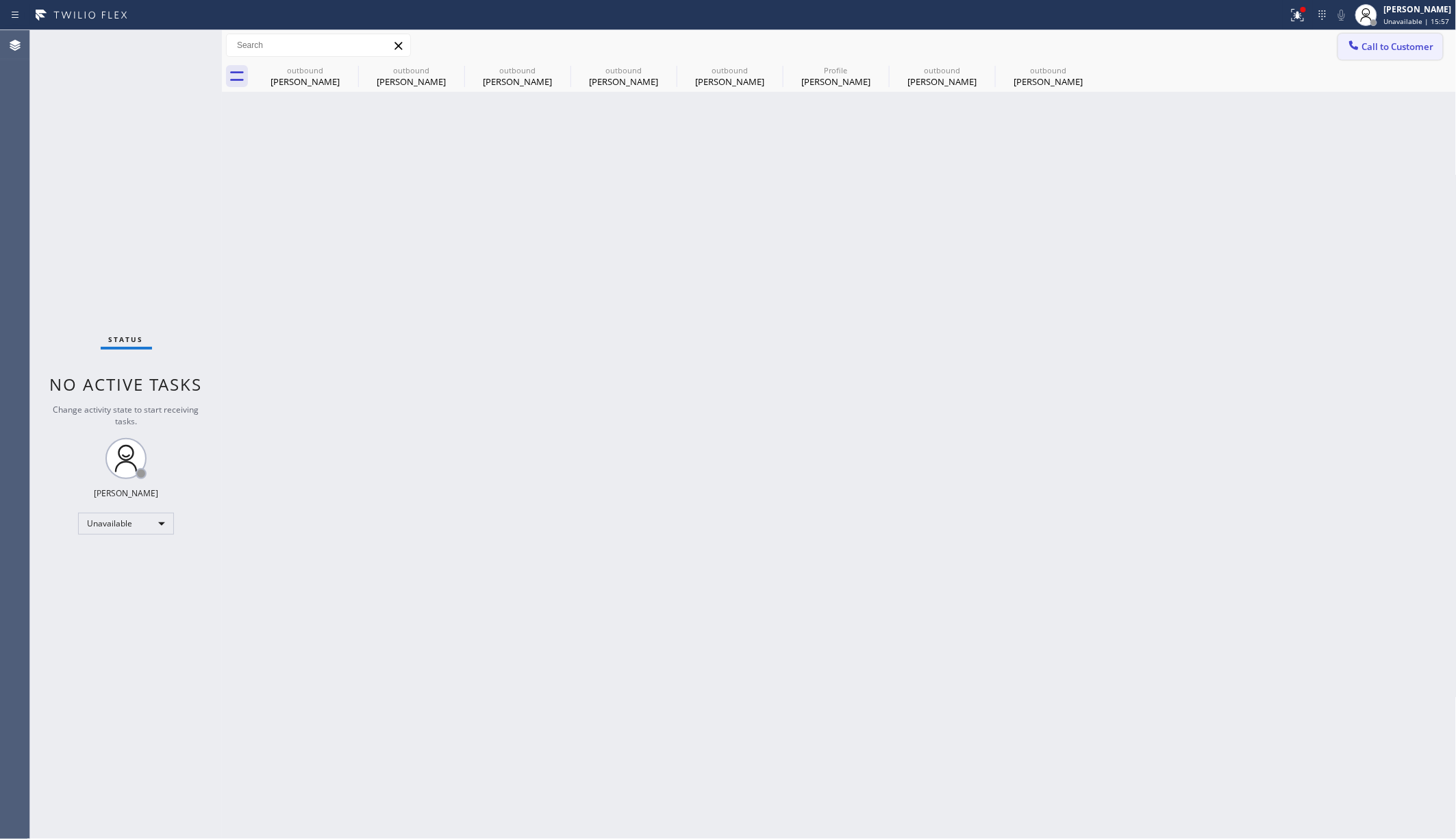
click at [1088, 56] on button "Call to Customer" at bounding box center [1391, 47] width 105 height 26
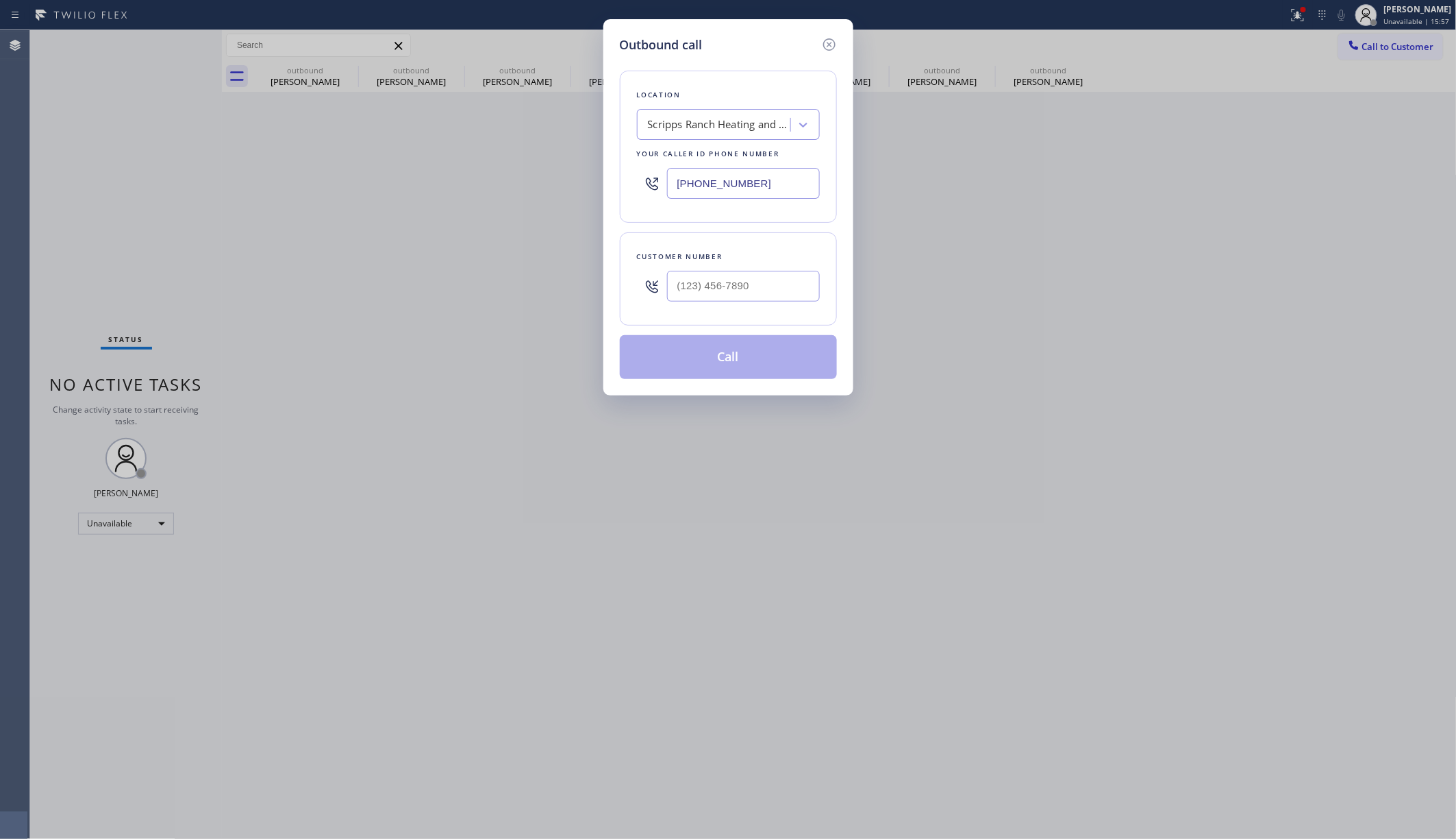
drag, startPoint x: 740, startPoint y: 191, endPoint x: 650, endPoint y: 193, distance: 90.0
click at [650, 193] on div "(619) 202-8298" at bounding box center [728, 183] width 182 height 45
drag, startPoint x: 650, startPoint y: 180, endPoint x: 617, endPoint y: 177, distance: 33.1
click at [601, 180] on div "Outbound call Location Scripps Ranch Heating and Air Conditioning Your caller i…" at bounding box center [728, 419] width 1456 height 839
paste input "323) 991-91"
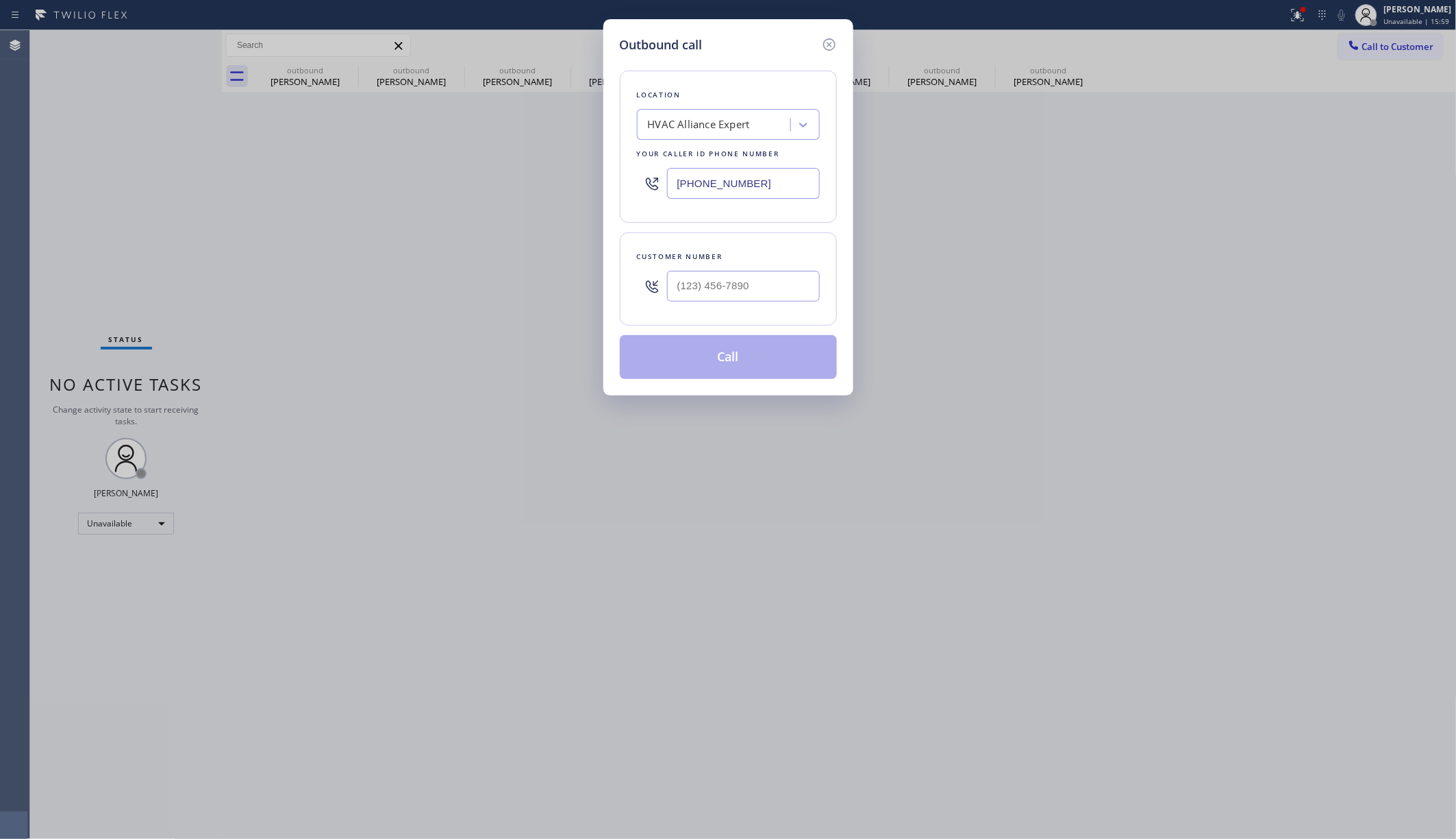
type input "[PHONE_NUMBER]"
click at [769, 282] on input "text" at bounding box center [744, 286] width 153 height 31
paste input "626) 399-2565"
type input "(626) 399-2565"
click at [763, 252] on div "Customer number" at bounding box center [728, 256] width 182 height 14
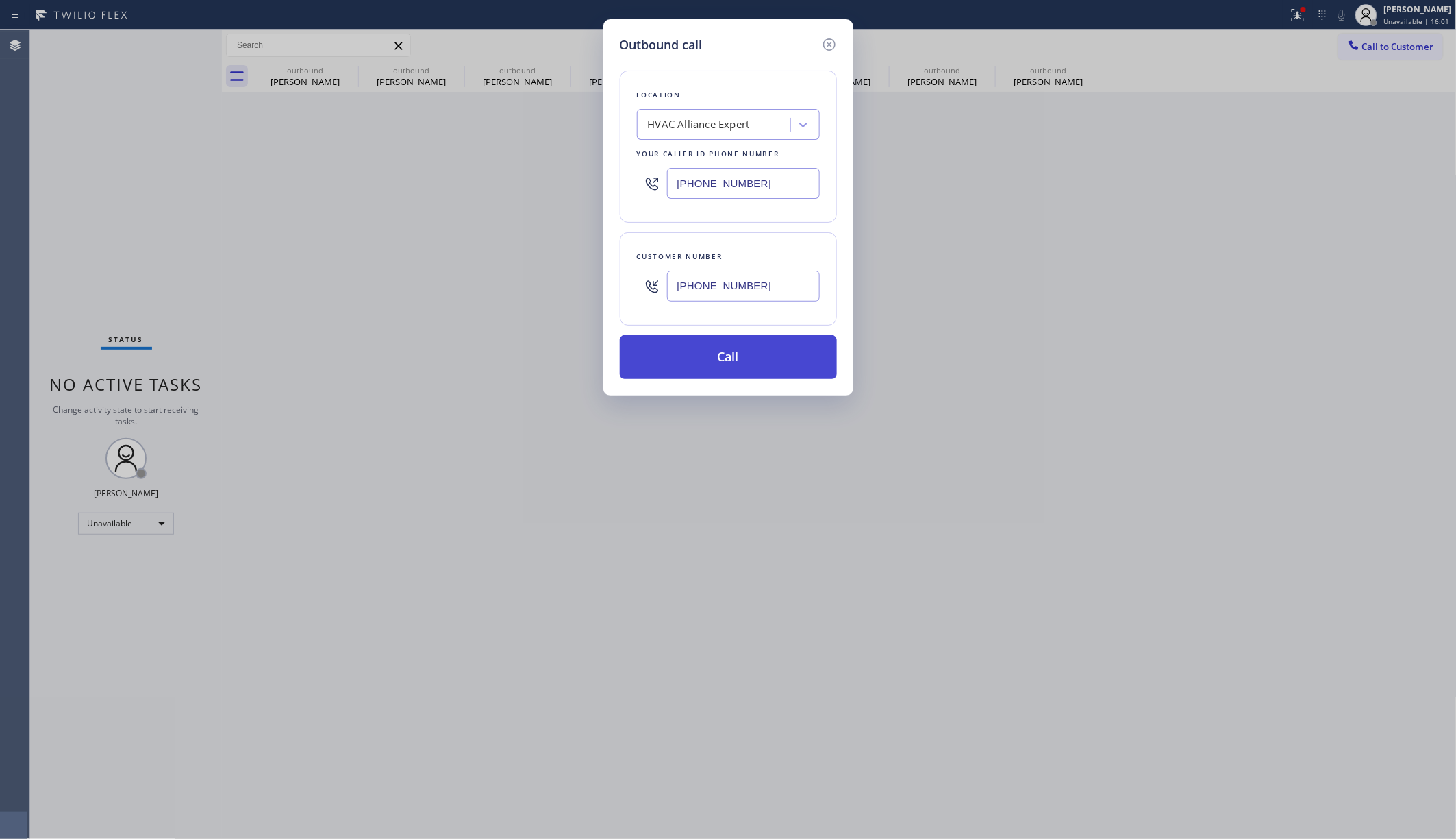
click at [771, 368] on button "Call" at bounding box center [728, 357] width 217 height 44
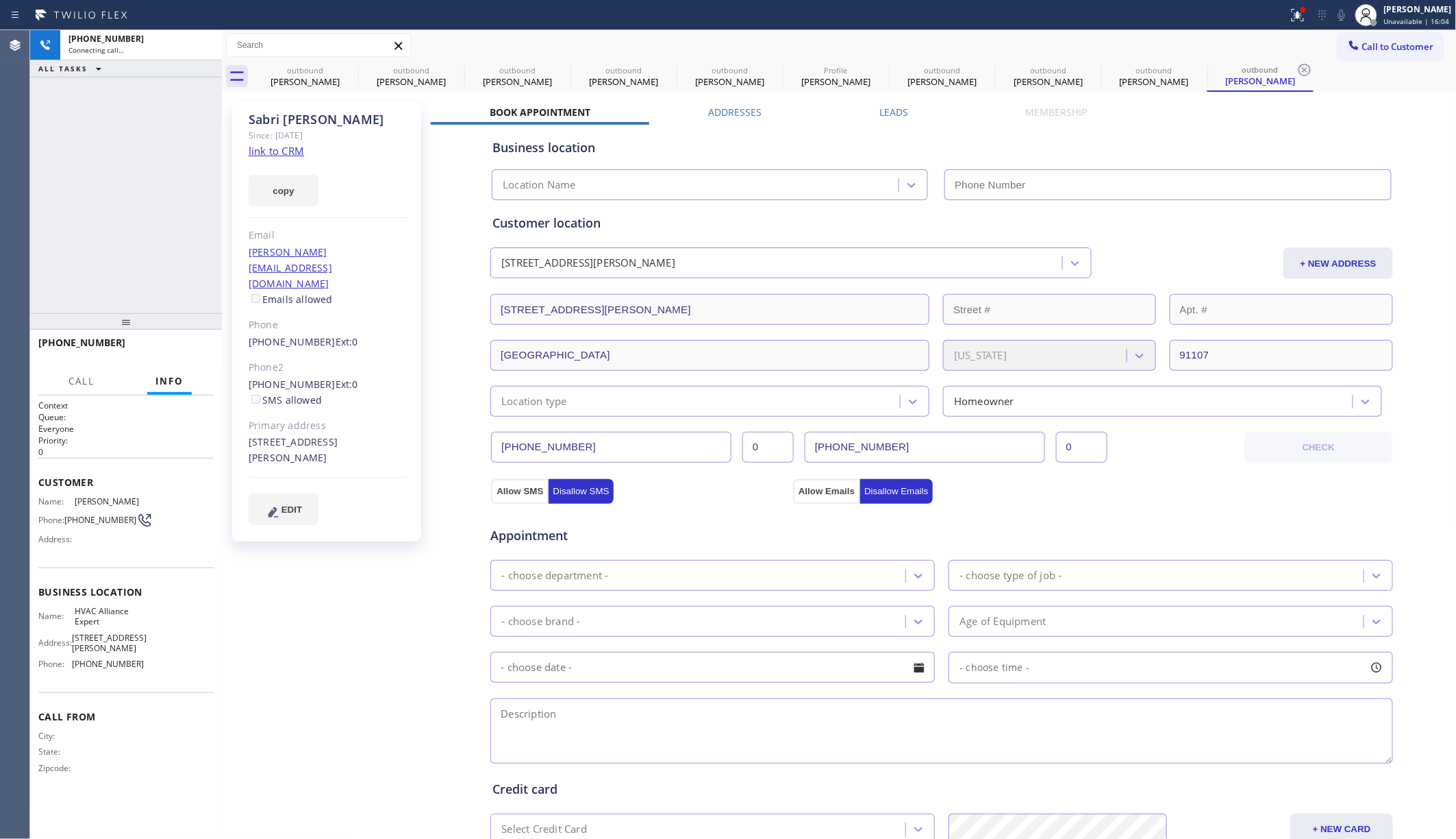
click at [267, 155] on link "link to CRM" at bounding box center [276, 151] width 56 height 14
type input "[PHONE_NUMBER]"
click at [204, 345] on button "HANG UP" at bounding box center [182, 348] width 63 height 20
click at [203, 302] on div "+16263992565 Live | 00:16 ALL TASKS ALL TASKS ACTIVE TASKS TASKS IN WRAP UP" at bounding box center [126, 171] width 192 height 283
click at [206, 348] on button "HANG UP" at bounding box center [182, 348] width 63 height 20
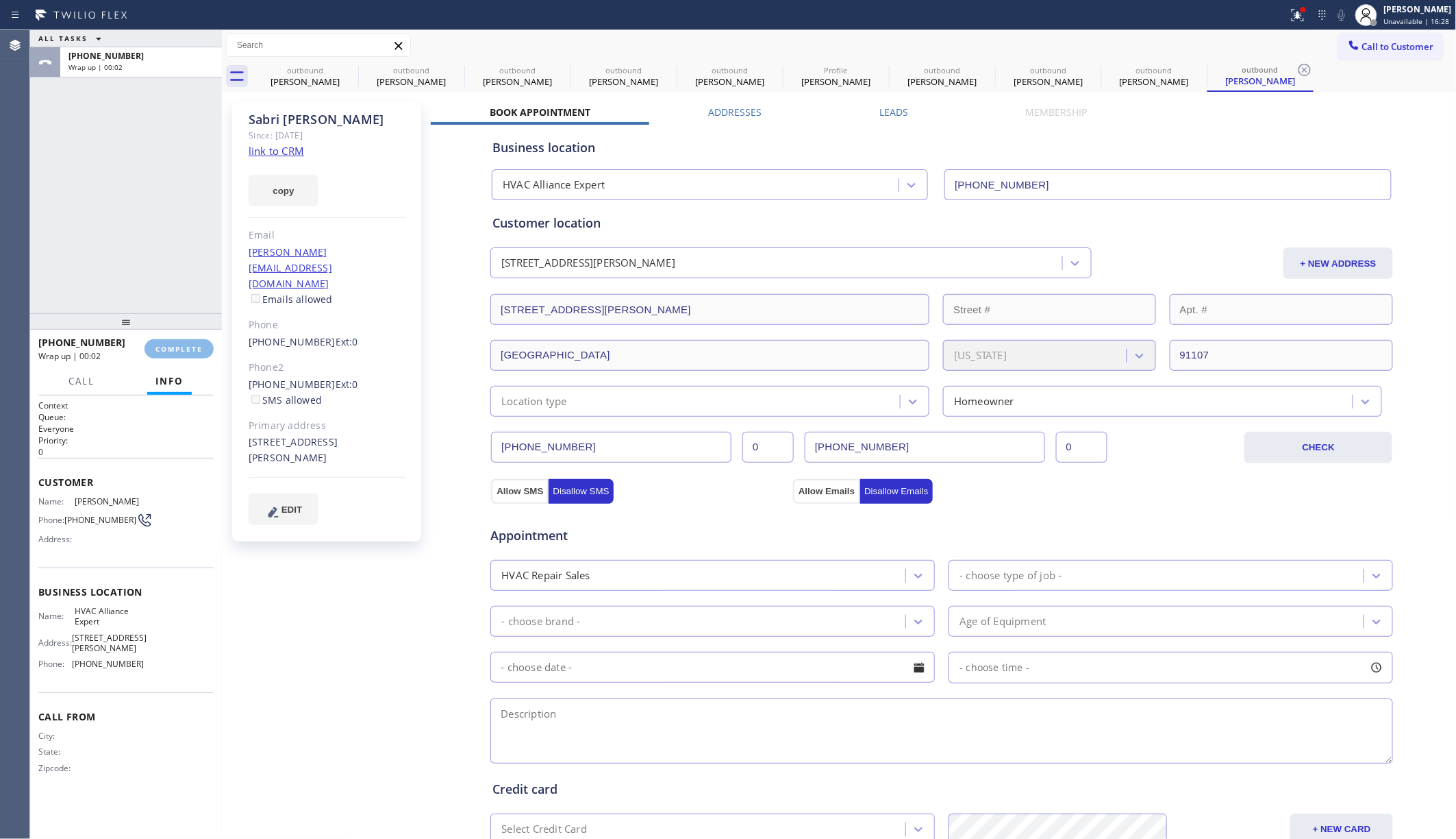
click at [144, 253] on div "ALL TASKS ALL TASKS ACTIVE TASKS TASKS IN WRAP UP +16263992565 Wrap up | 00:02" at bounding box center [126, 171] width 192 height 283
drag, startPoint x: 144, startPoint y: 253, endPoint x: 165, endPoint y: 268, distance: 25.8
click at [144, 253] on div "ALL TASKS ALL TASKS ACTIVE TASKS TASKS IN WRAP UP +16263992565 Wrap up | 00:02" at bounding box center [126, 171] width 192 height 283
click at [191, 348] on span "COMPLETE" at bounding box center [179, 348] width 47 height 9
click at [145, 274] on div "ALL TASKS ALL TASKS ACTIVE TASKS TASKS IN WRAP UP +16263992565 Wrap up | 00:03" at bounding box center [126, 171] width 192 height 283
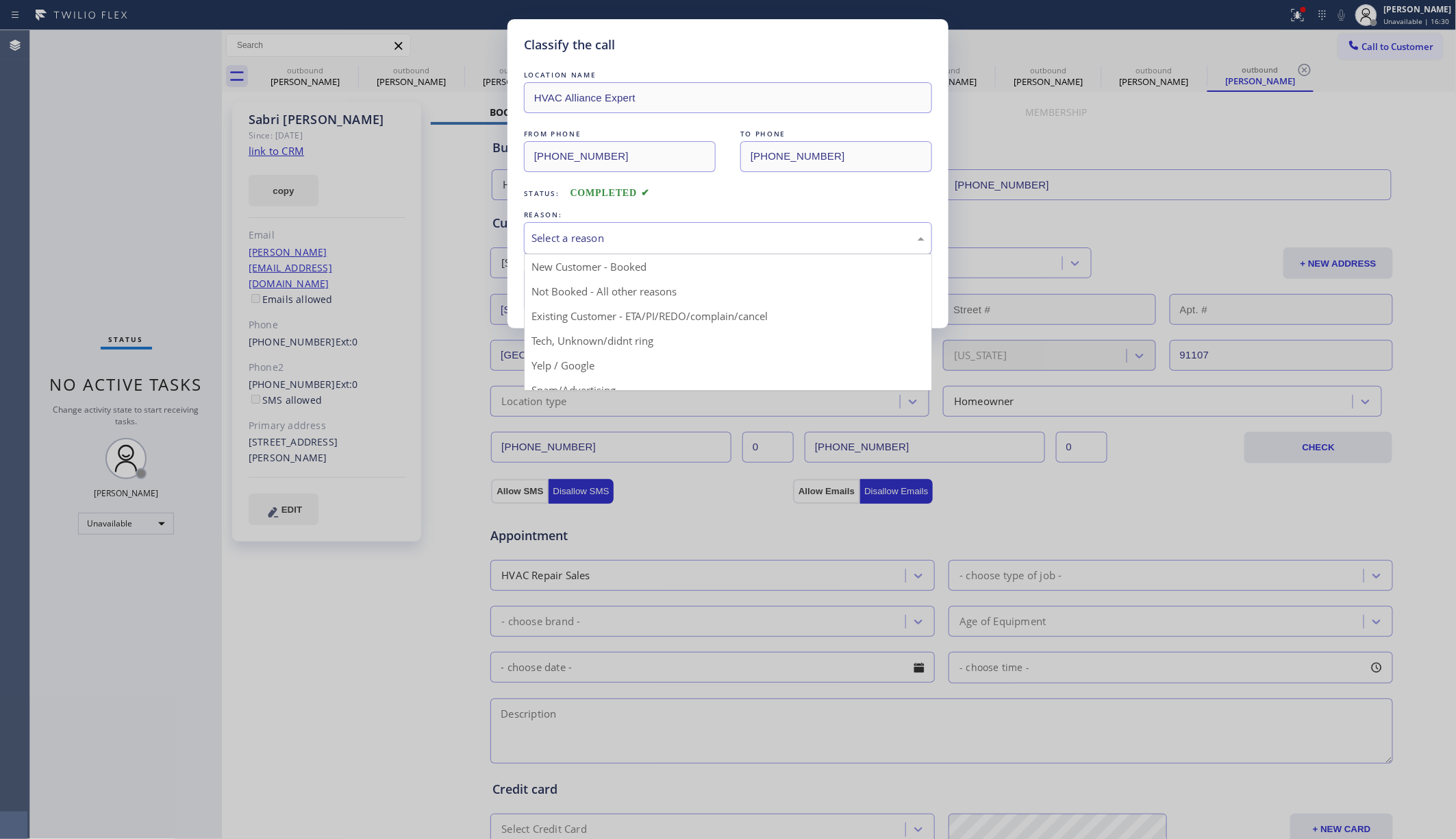
click at [568, 246] on div "Select a reason" at bounding box center [728, 237] width 393 height 16
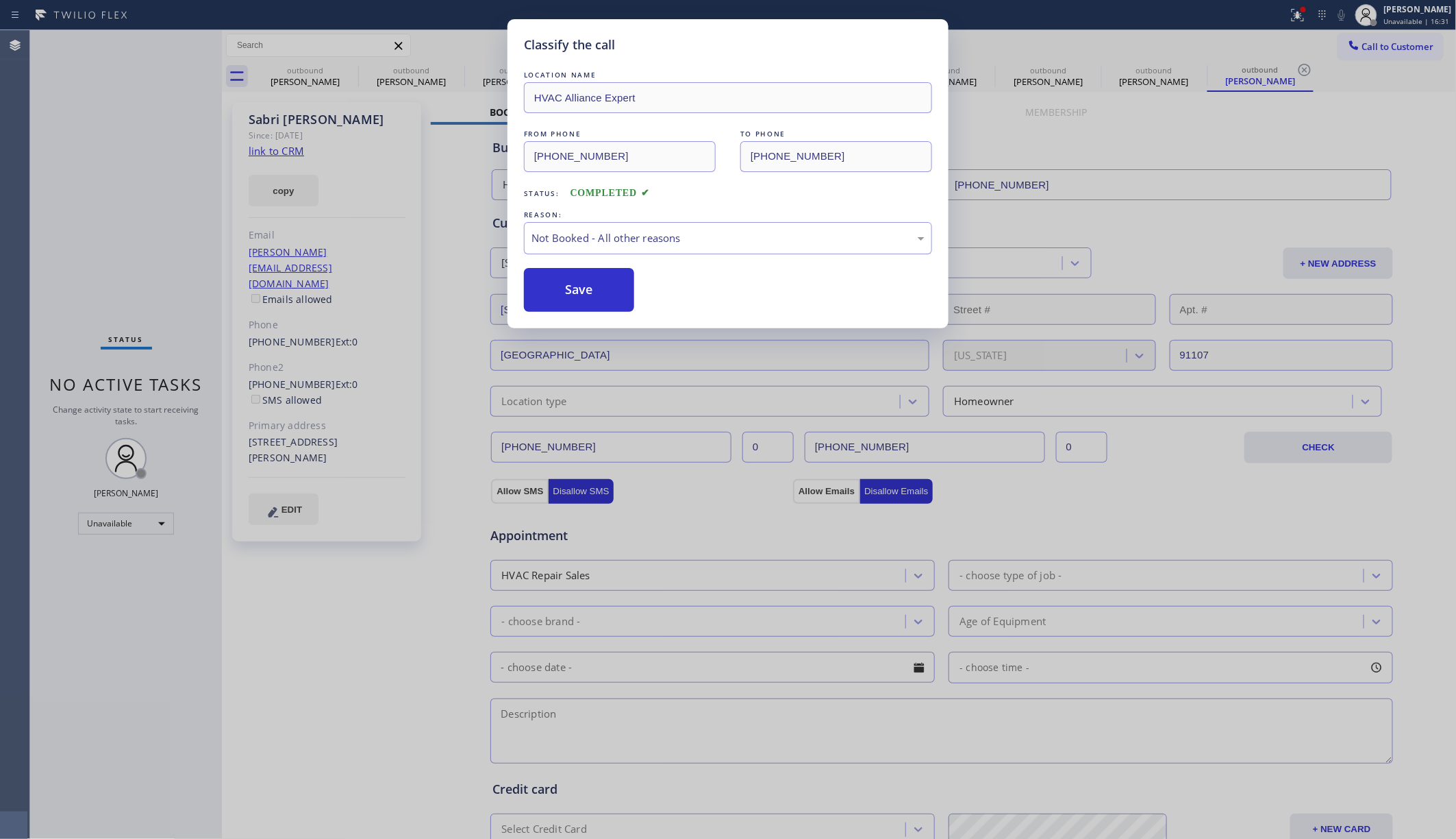
click at [574, 285] on button "Save" at bounding box center [579, 290] width 110 height 44
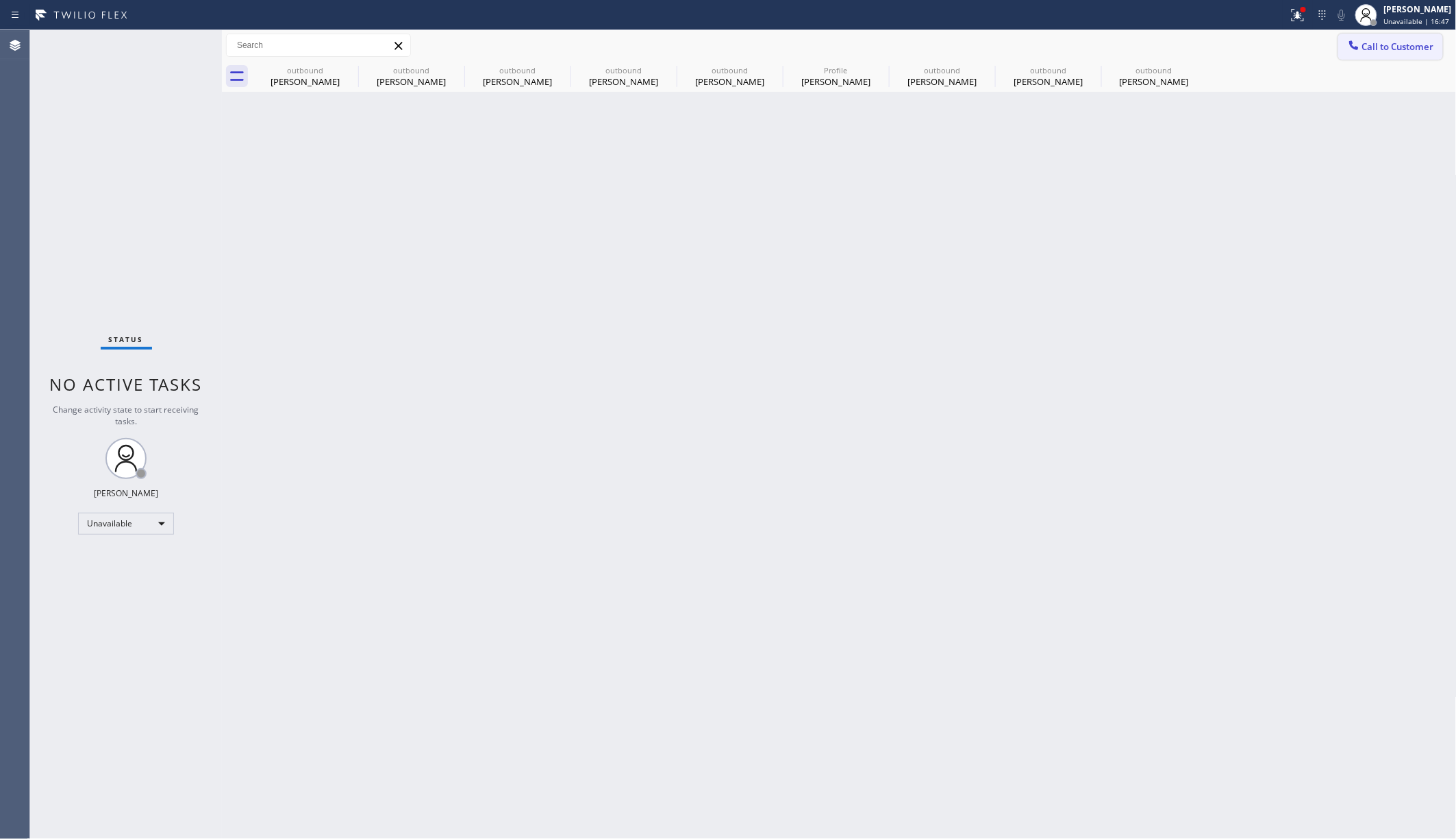
click at [1088, 42] on span "Call to Customer" at bounding box center [1397, 46] width 72 height 12
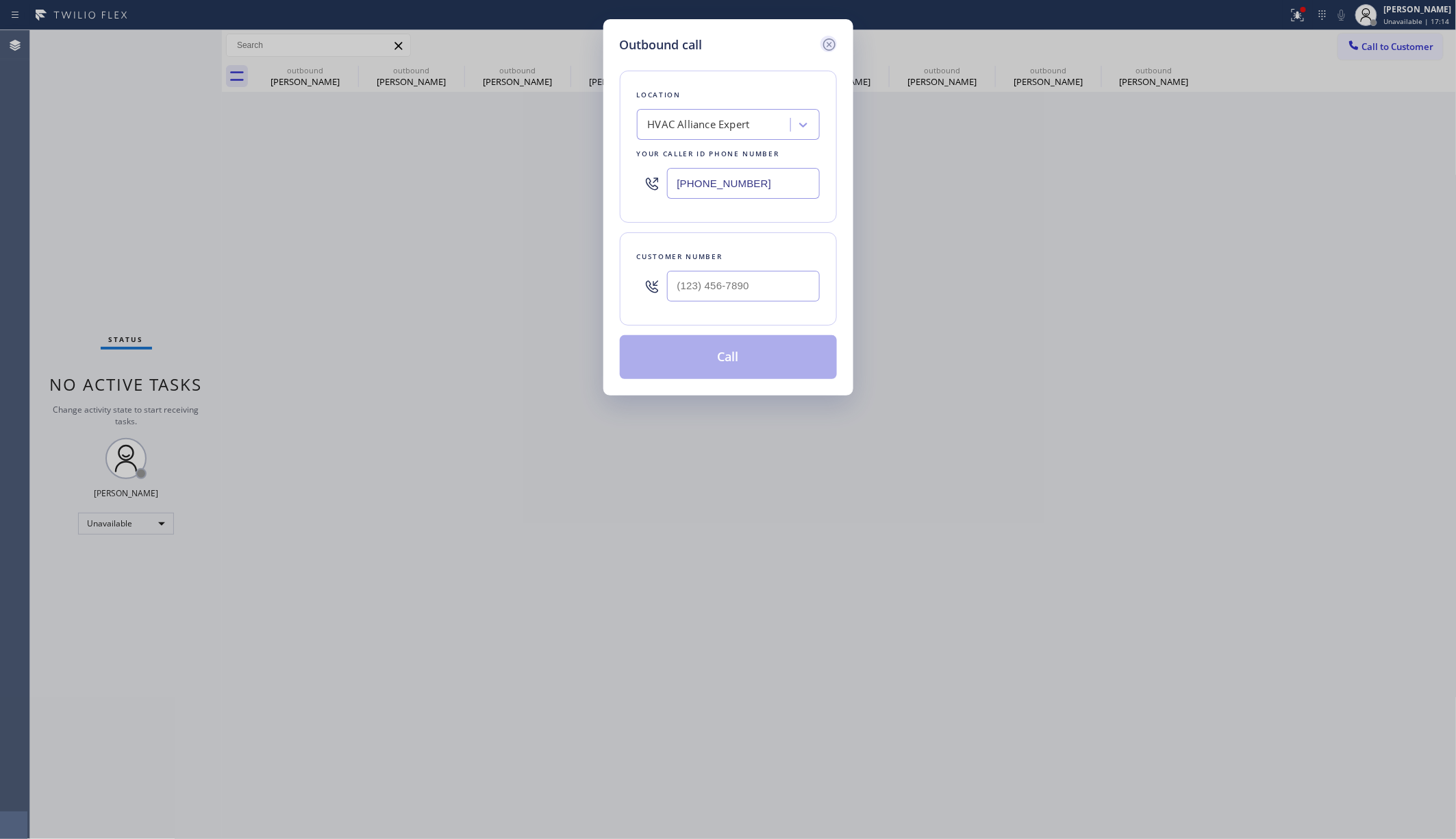
click at [829, 42] on icon at bounding box center [829, 45] width 17 height 17
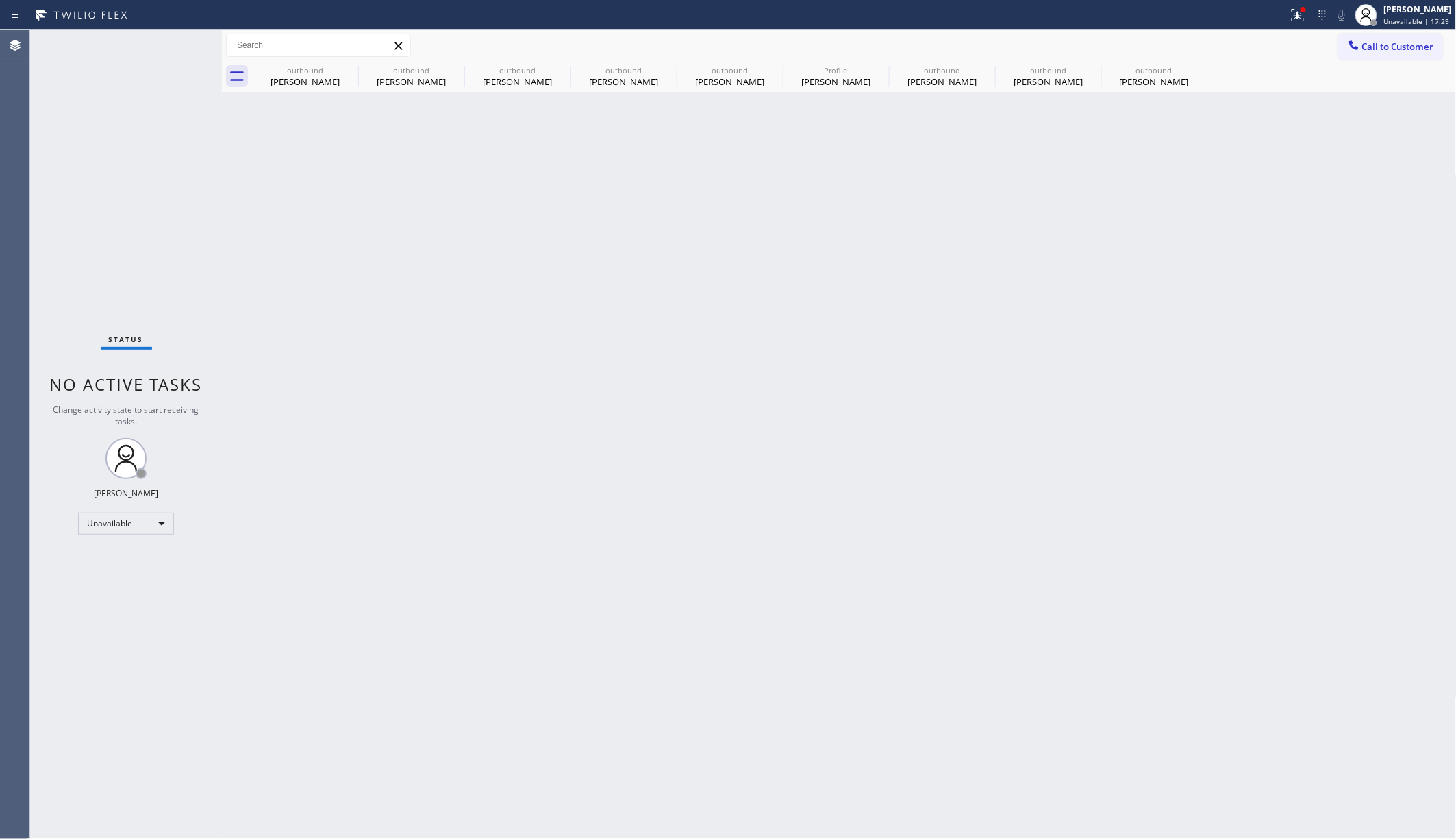
drag, startPoint x: 132, startPoint y: 230, endPoint x: 512, endPoint y: 119, distance: 395.9
click at [133, 227] on div "Status No active tasks Change activity state to start receiving tasks. [PERSON_…" at bounding box center [126, 434] width 192 height 808
click at [1088, 45] on span "Call to Customer" at bounding box center [1397, 46] width 72 height 12
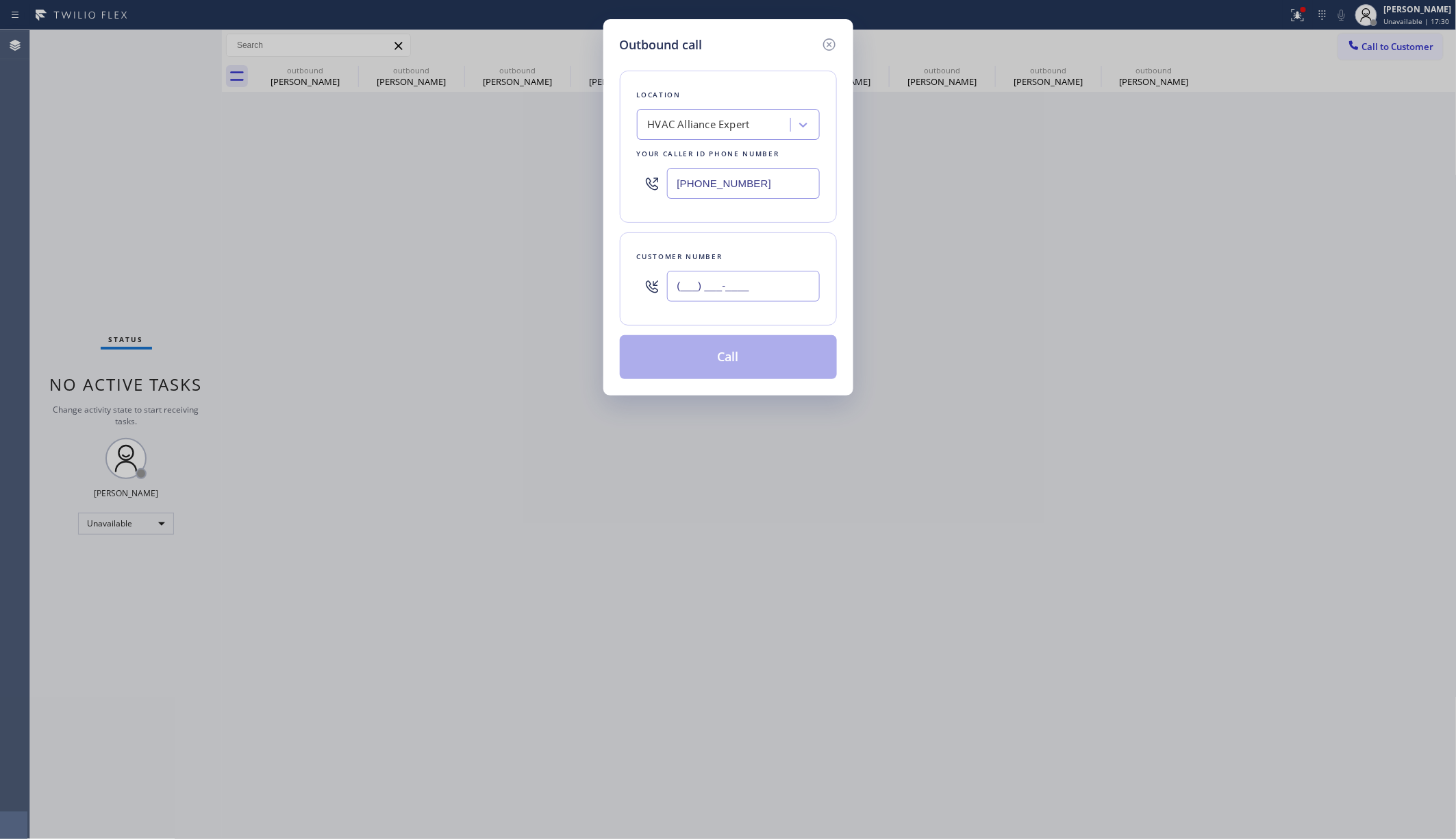
click at [740, 300] on input "(___) ___-____" at bounding box center [744, 286] width 153 height 31
paste input "562) 201-0183"
type input "(562) 201-0183"
drag, startPoint x: 83, startPoint y: 181, endPoint x: 447, endPoint y: 140, distance: 366.3
click at [92, 177] on div "Outbound call Location HVAC Alliance Expert Your caller id phone number (323) 9…" at bounding box center [728, 419] width 1456 height 839
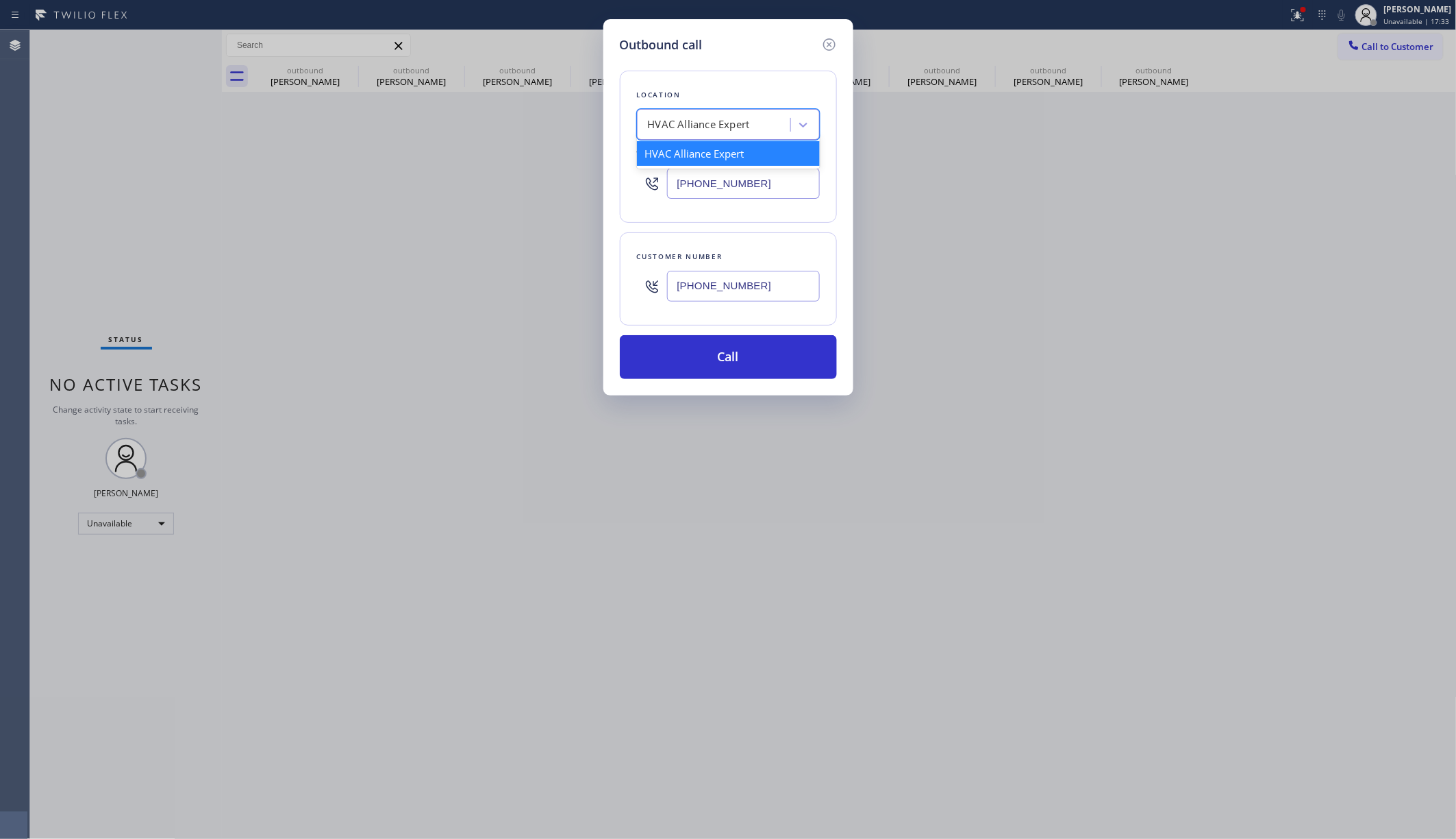
click at [710, 118] on div "HVAC Alliance Expert" at bounding box center [699, 125] width 102 height 16
type input "Viking repair service"
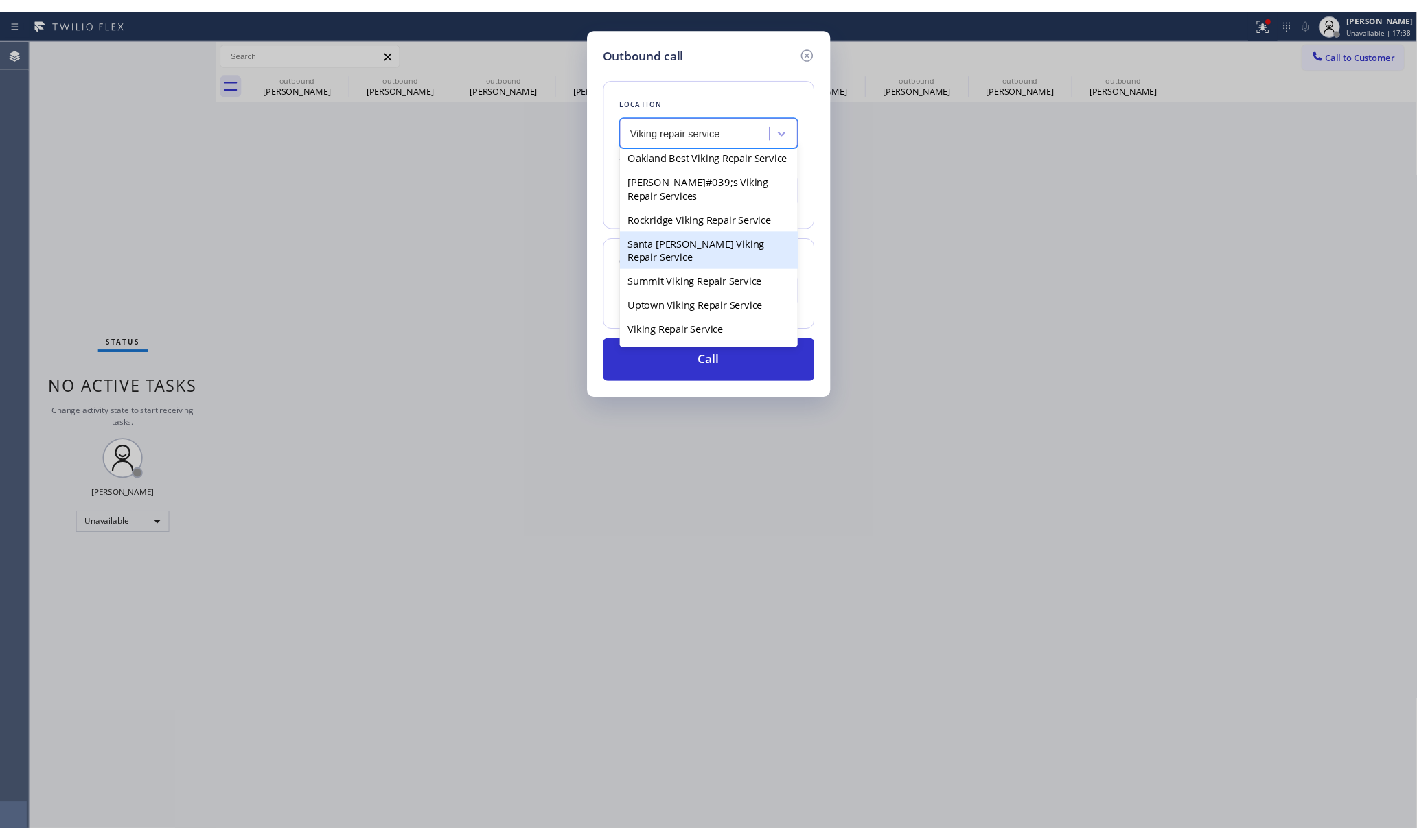
scroll to position [183, 0]
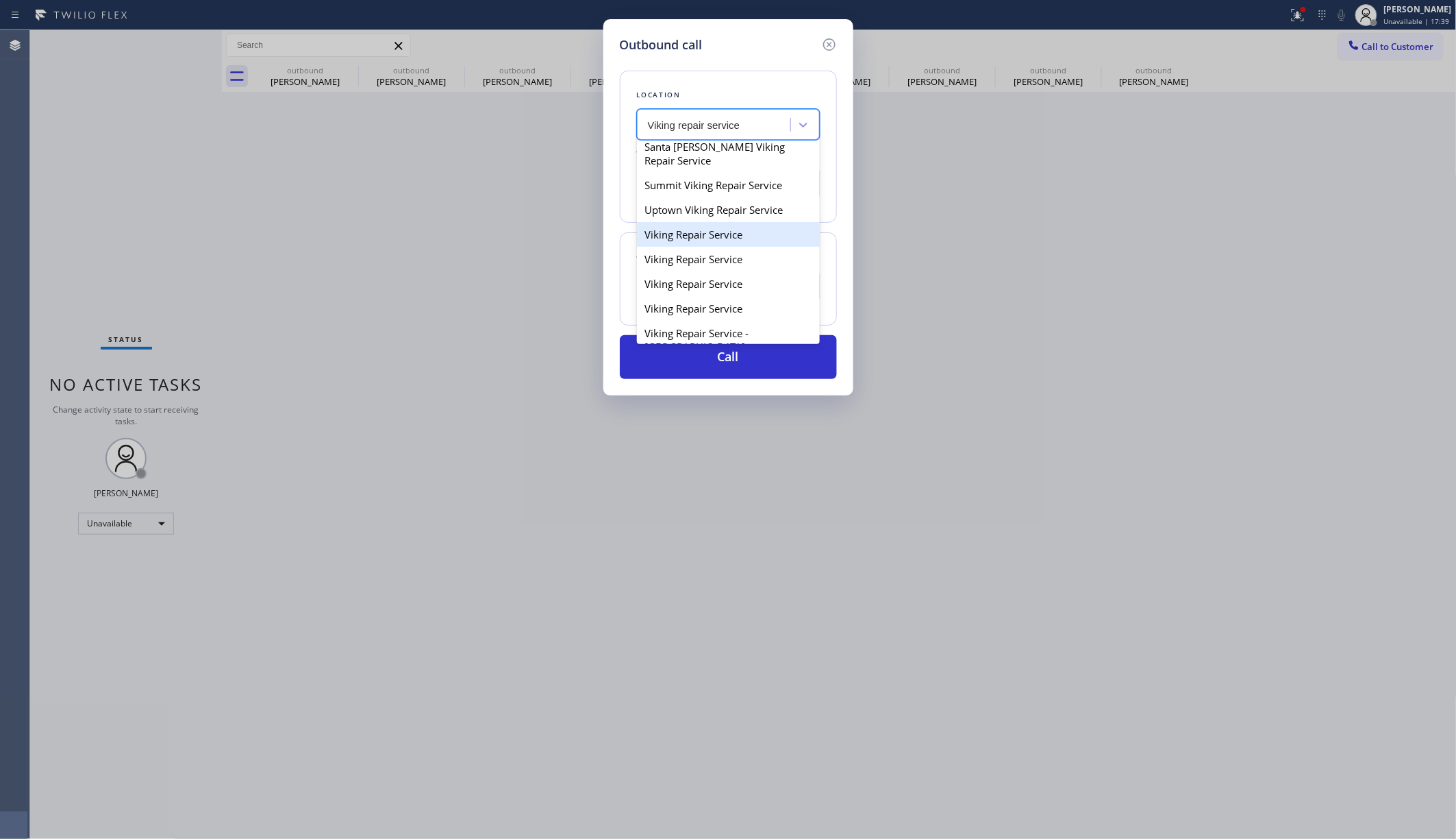
click at [717, 247] on div "Viking Repair Service" at bounding box center [728, 234] width 182 height 24
type input "(720) 740-5870"
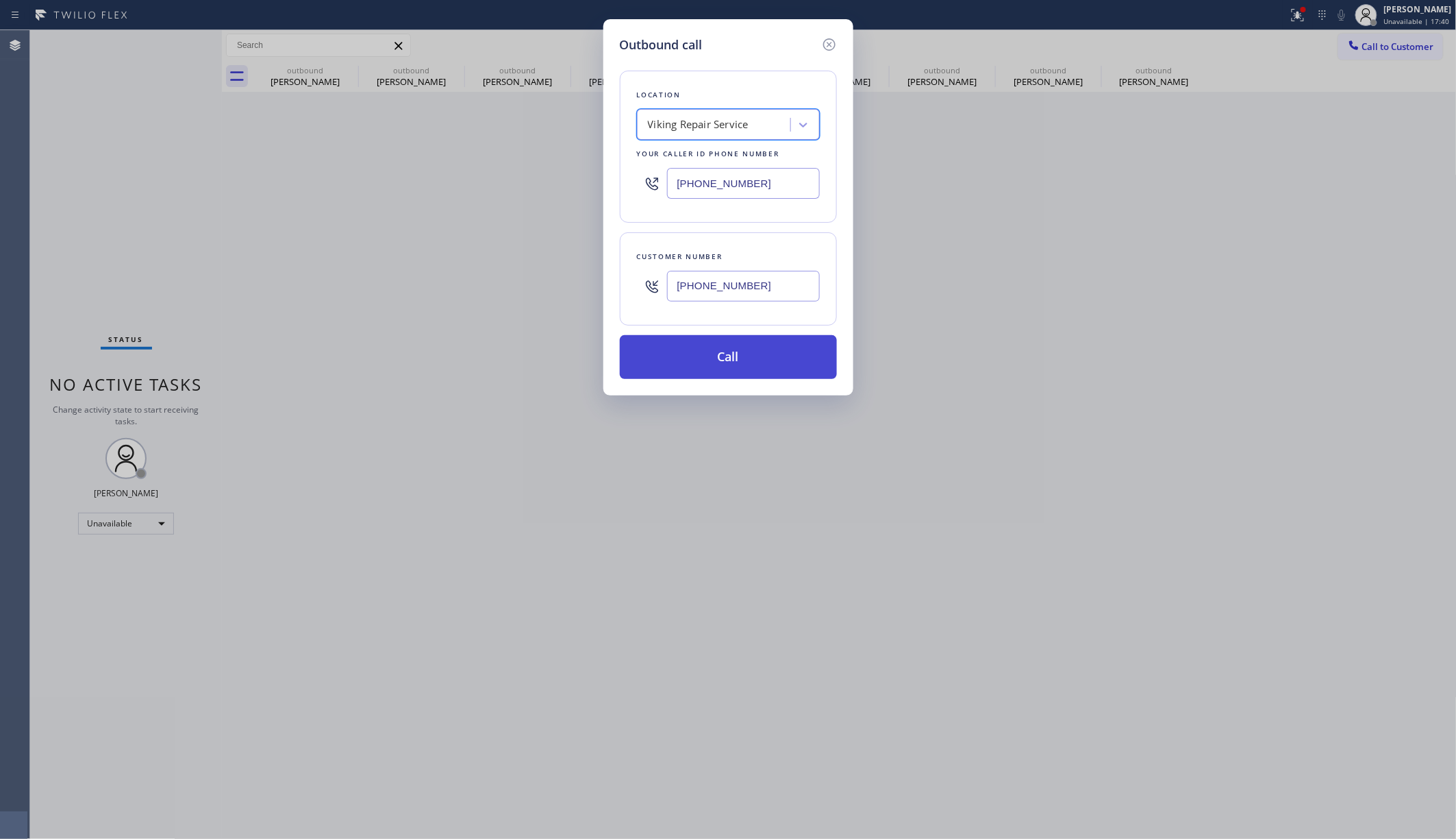
click at [767, 369] on button "Call" at bounding box center [728, 357] width 217 height 44
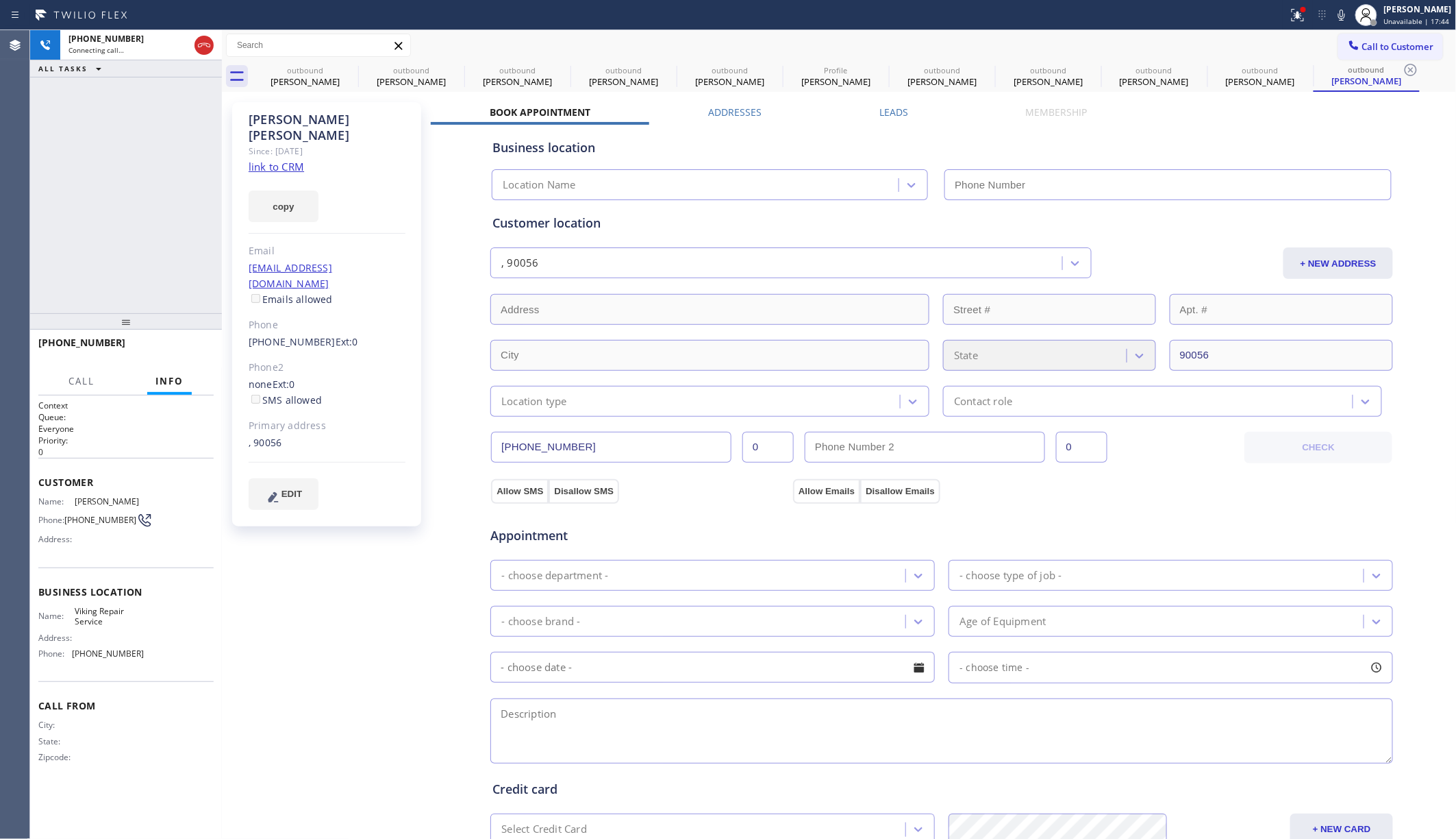
type input "(720) 740-5870"
click at [269, 159] on link "link to CRM" at bounding box center [276, 166] width 56 height 14
click at [149, 256] on div "+15622010183 Live | 00:11 ALL TASKS ALL TASKS ACTIVE TASKS TASKS IN WRAP UP" at bounding box center [126, 171] width 192 height 283
click at [139, 180] on div "+15622010183 Live | 00:25 ALL TASKS ALL TASKS ACTIVE TASKS TASKS IN WRAP UP" at bounding box center [126, 171] width 192 height 283
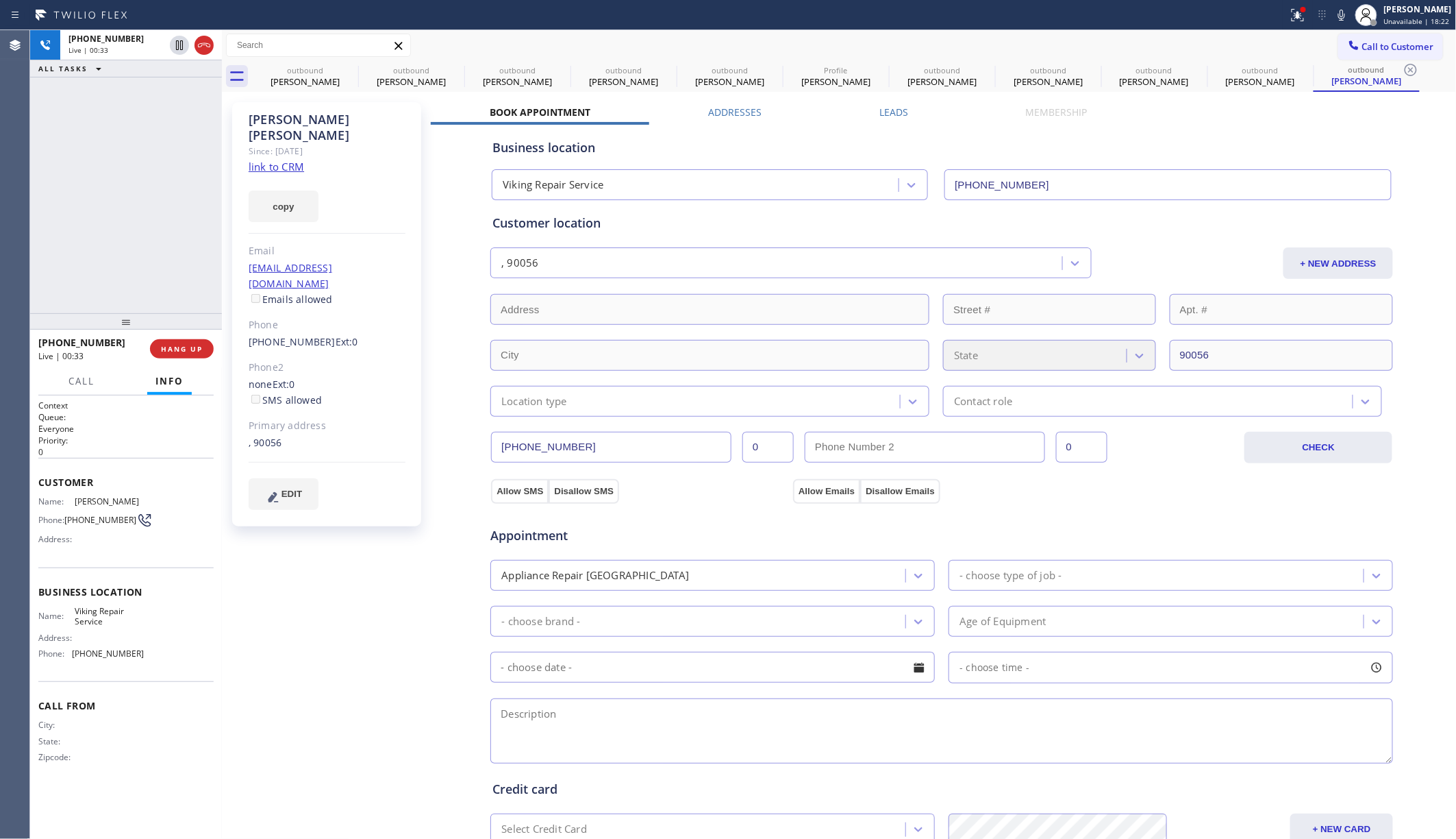
click at [139, 233] on div "+15622010183 Live | 00:33 ALL TASKS ALL TASKS ACTIVE TASKS TASKS IN WRAP UP" at bounding box center [126, 171] width 192 height 283
click at [143, 269] on div "+15622010183 Live | 00:34 ALL TASKS ALL TASKS ACTIVE TASKS TASKS IN WRAP UP" at bounding box center [126, 171] width 192 height 283
click at [163, 346] on span "HANG UP" at bounding box center [182, 348] width 42 height 9
click at [181, 345] on span "COMPLETE" at bounding box center [179, 348] width 47 height 9
click at [159, 256] on div "ALL TASKS ALL TASKS ACTIVE TASKS TASKS IN WRAP UP +15622010183 Wrap up | 00:43" at bounding box center [126, 171] width 192 height 283
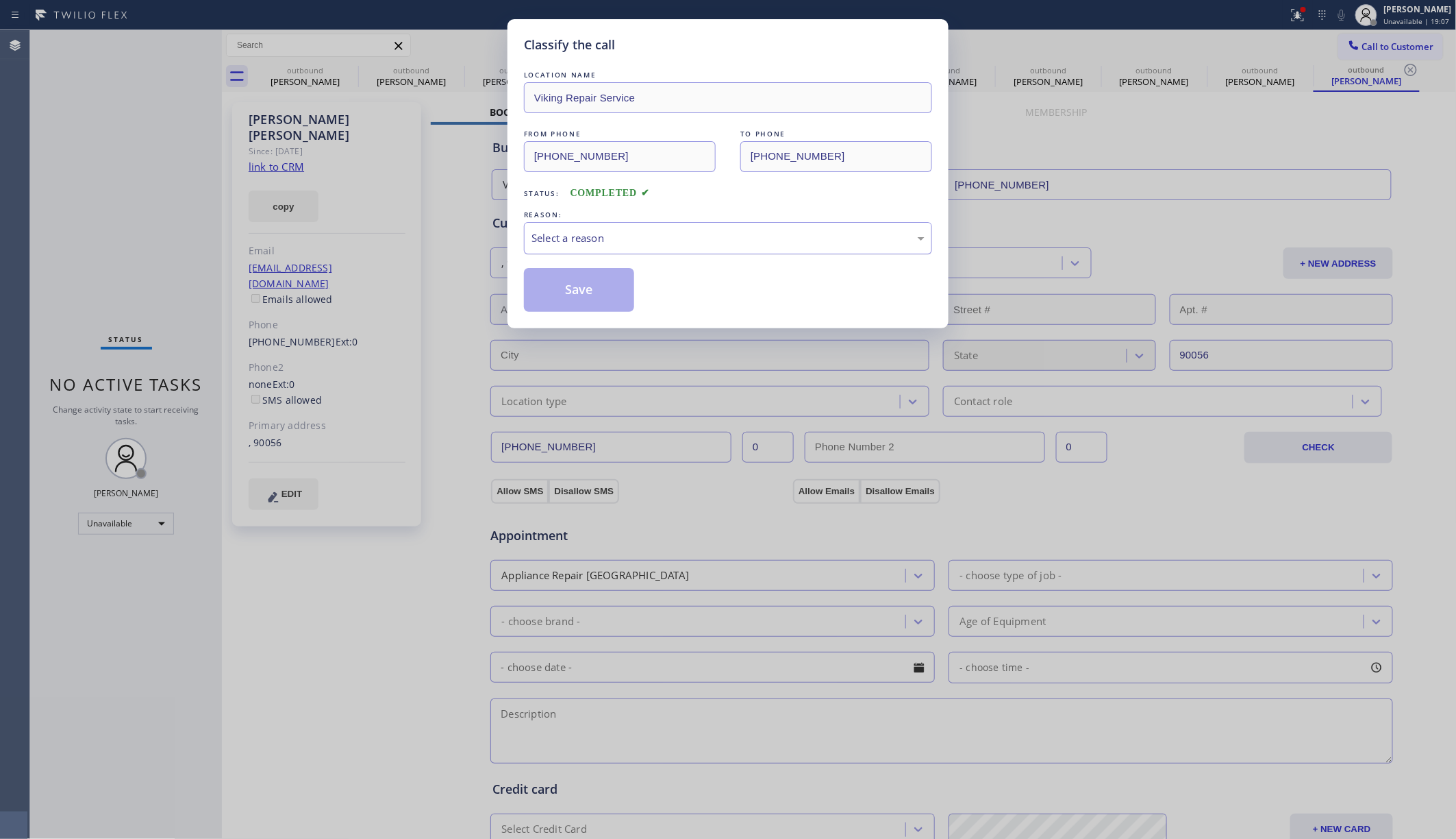
click at [555, 230] on div "Select a reason" at bounding box center [728, 237] width 393 height 16
click at [557, 291] on button "Save" at bounding box center [579, 290] width 110 height 44
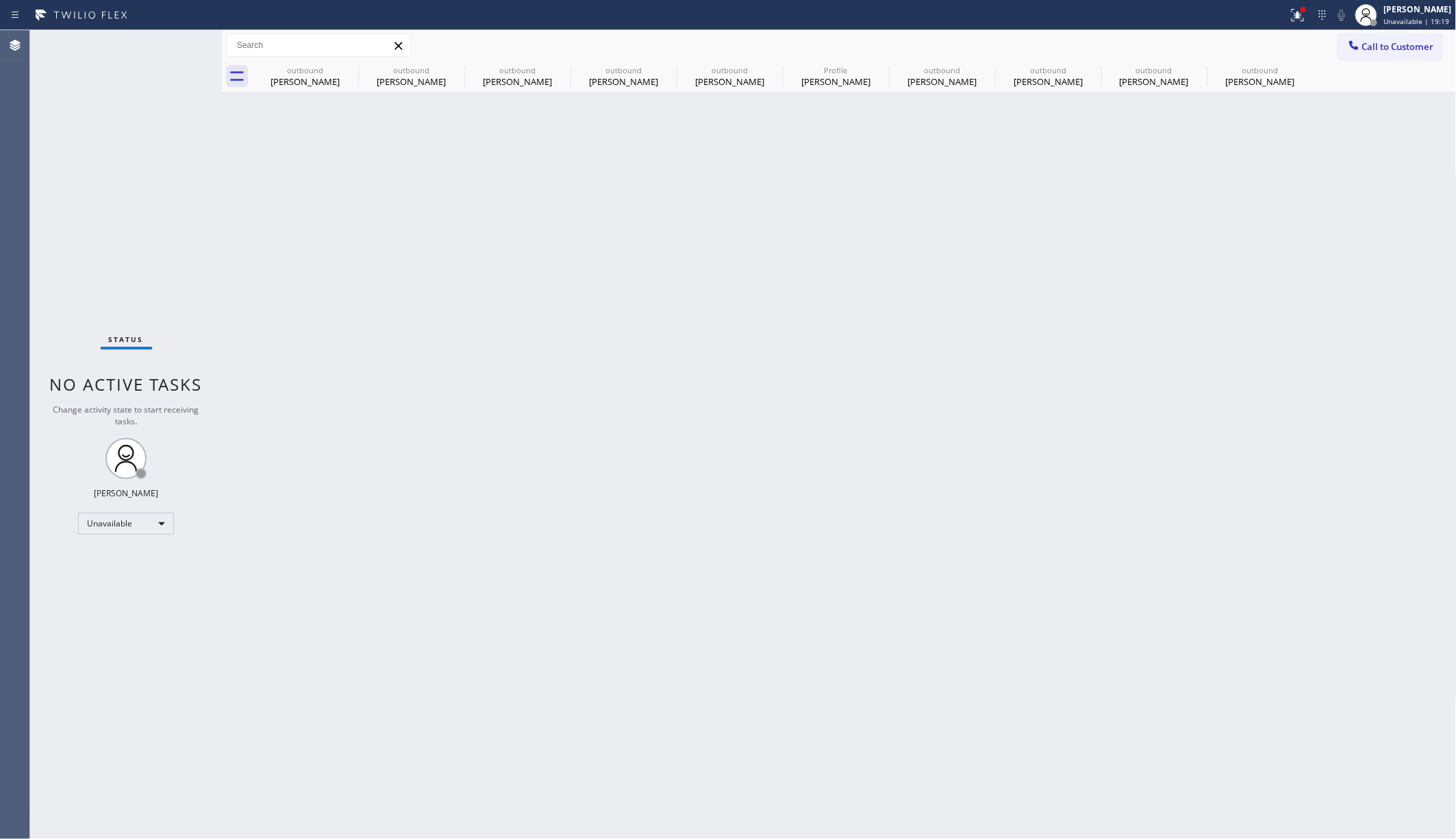
click at [182, 146] on div "Status No active tasks Change activity state to start receiving tasks. [PERSON_…" at bounding box center [126, 434] width 192 height 808
click at [1088, 53] on button "Call to Customer" at bounding box center [1391, 47] width 105 height 26
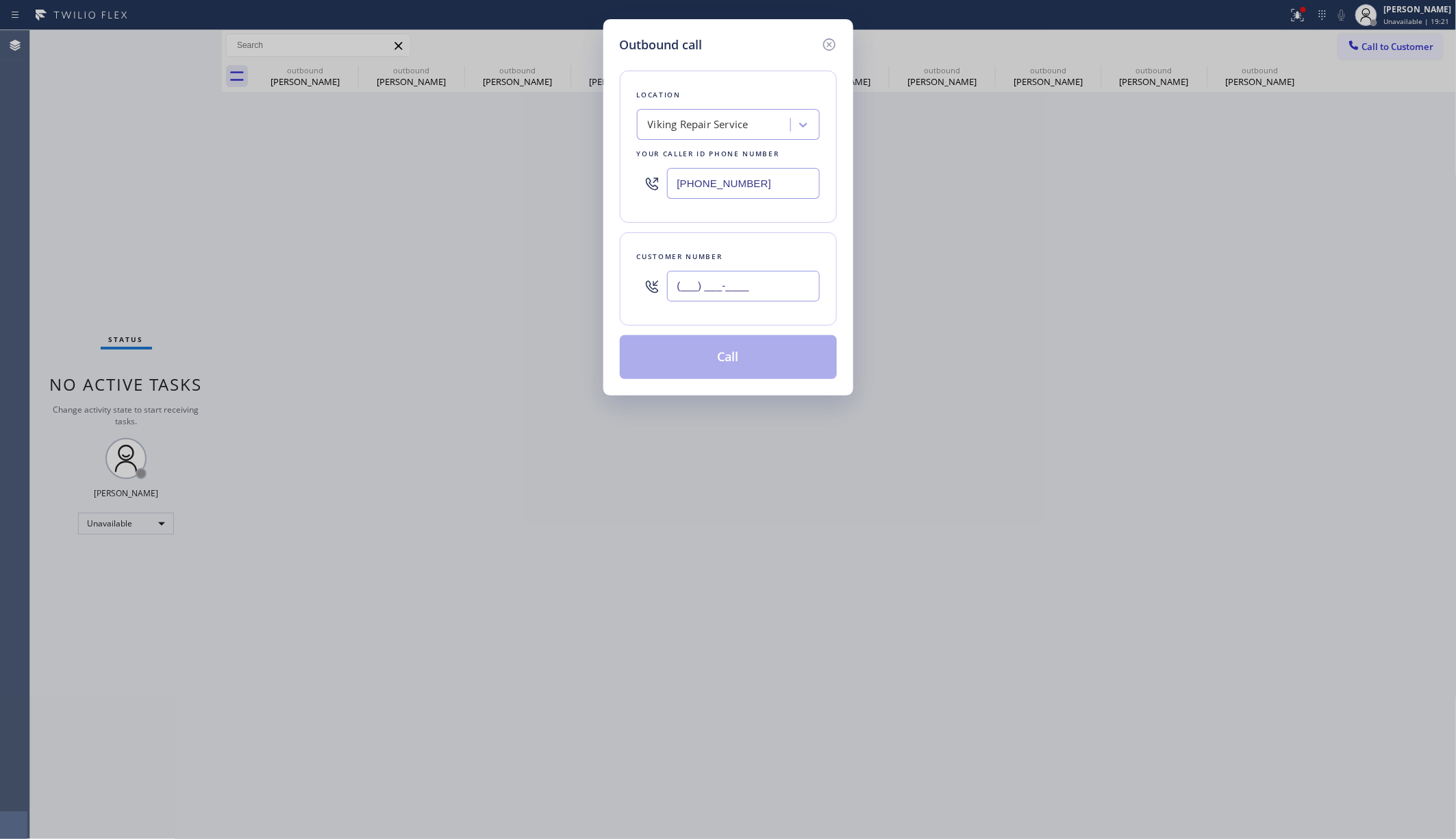
click at [711, 296] on input "(___) ___-____" at bounding box center [744, 286] width 153 height 31
paste input "310) 910-8827"
type input "(310) 910-8827"
drag, startPoint x: 170, startPoint y: 180, endPoint x: 411, endPoint y: 155, distance: 242.3
click at [170, 180] on div "Outbound call Location Viking Repair Service Your caller id phone number (720) …" at bounding box center [728, 419] width 1456 height 839
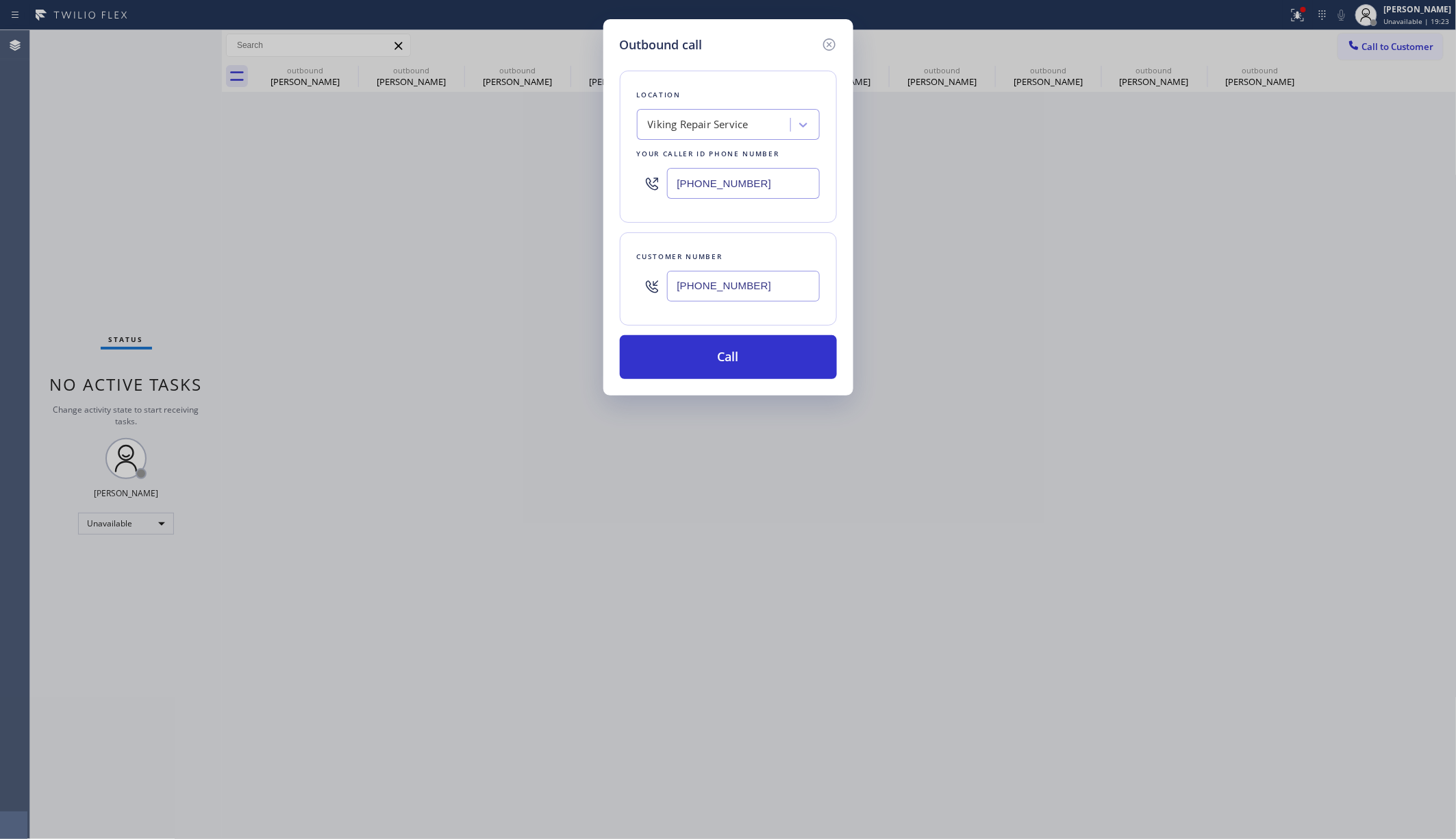
click at [708, 126] on div "Viking Repair Service" at bounding box center [698, 125] width 101 height 16
type input "south park plumbers"
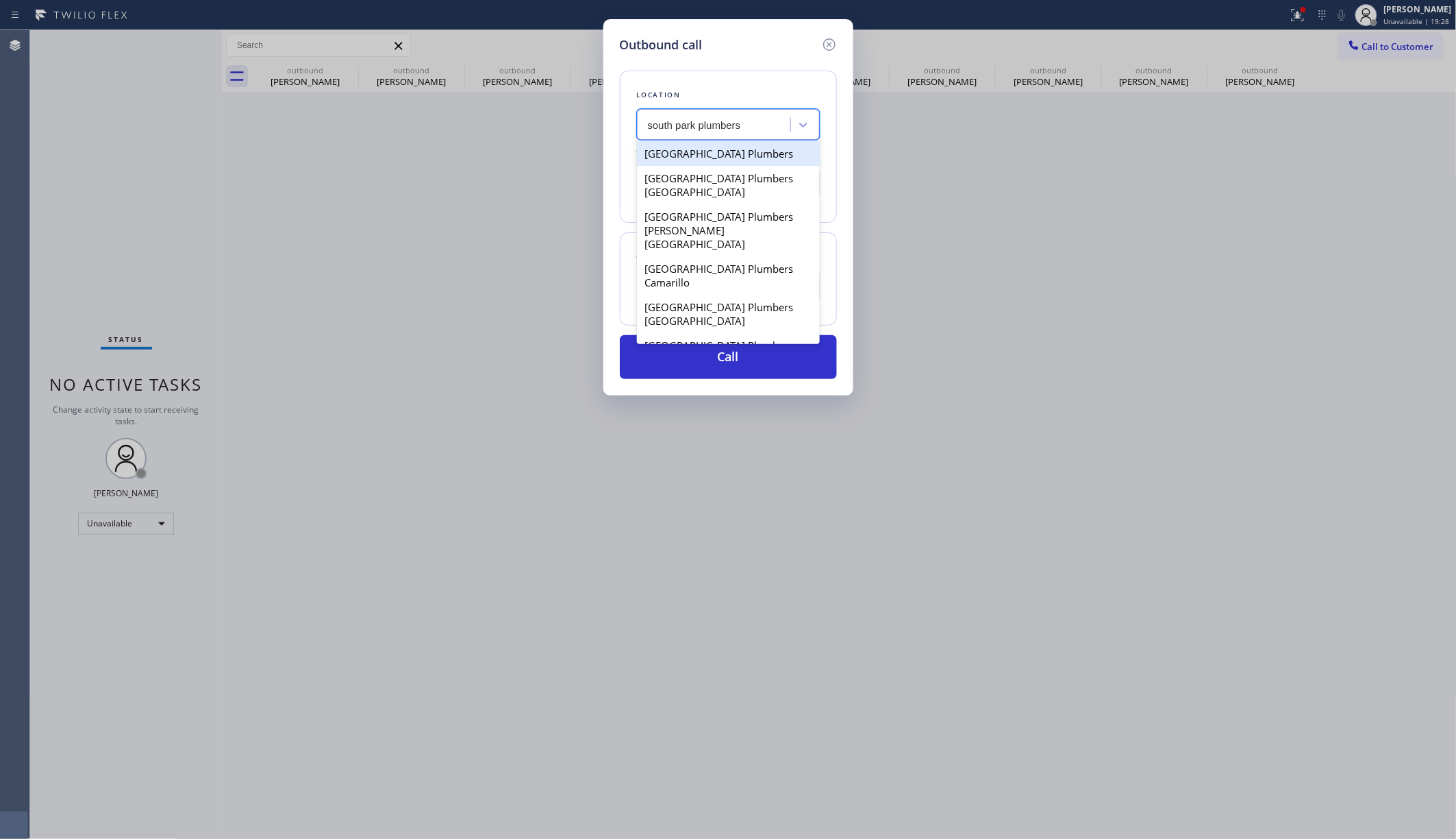
click at [752, 159] on div "South Park Plumbers" at bounding box center [728, 154] width 182 height 24
type input "(844) 901-1746"
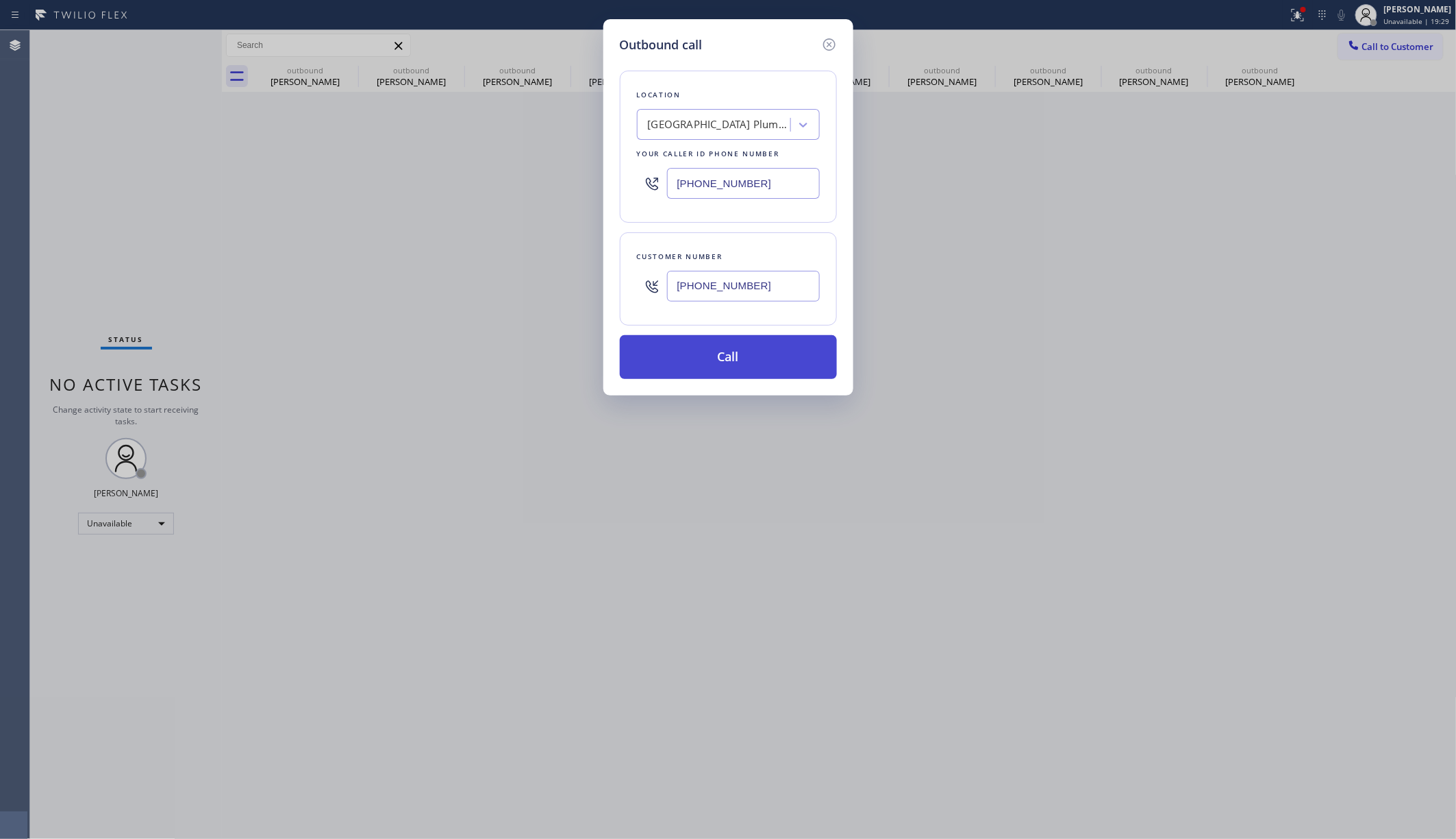
click at [741, 372] on button "Call" at bounding box center [728, 357] width 217 height 44
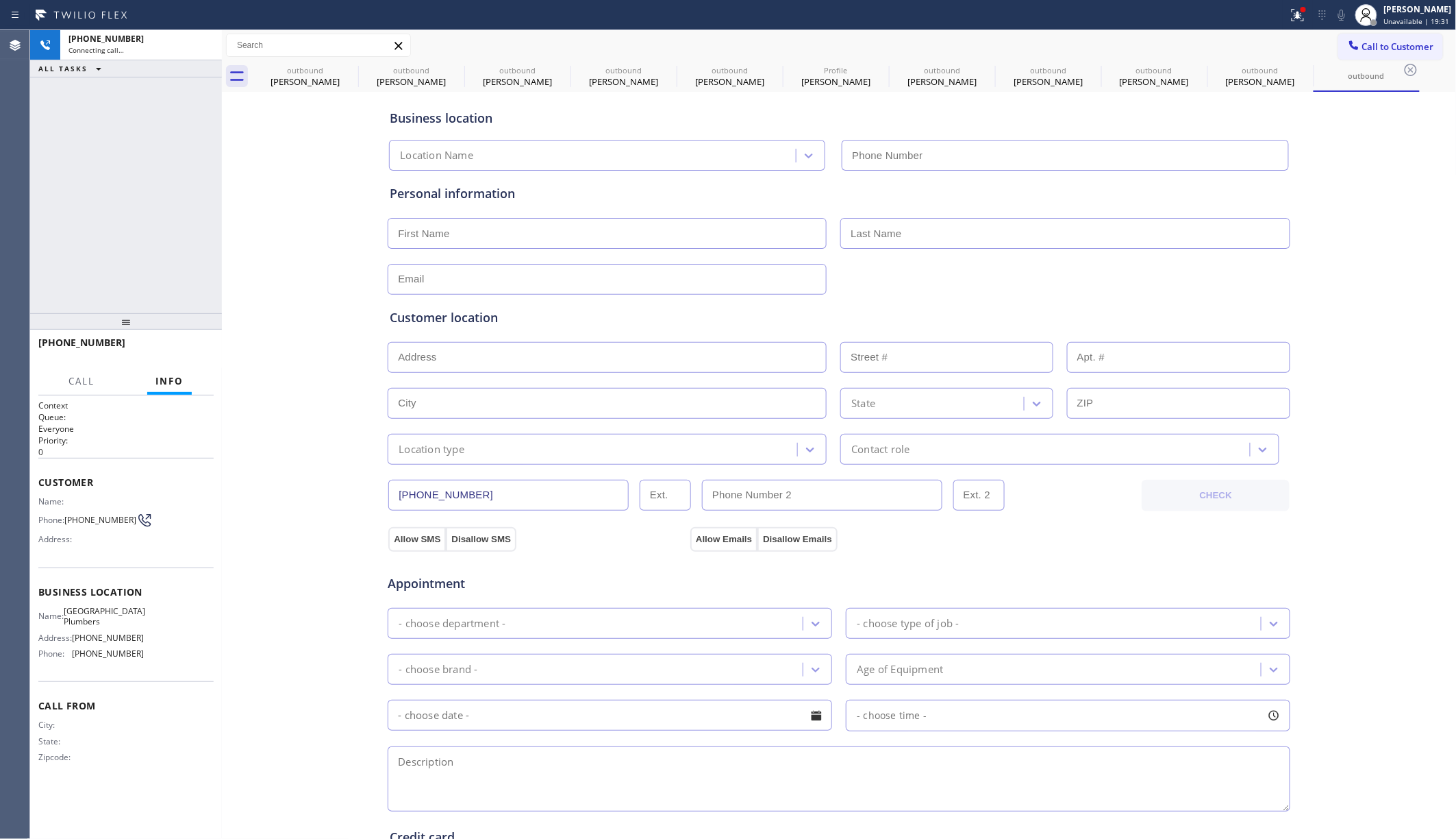
type input "(844) 901-1746"
click at [190, 173] on div "+13109108827 Live | 00:05 ALL TASKS ALL TASKS ACTIVE TASKS TASKS IN WRAP UP" at bounding box center [126, 171] width 192 height 283
click at [100, 616] on span "South Park Plumbers" at bounding box center [104, 616] width 82 height 21
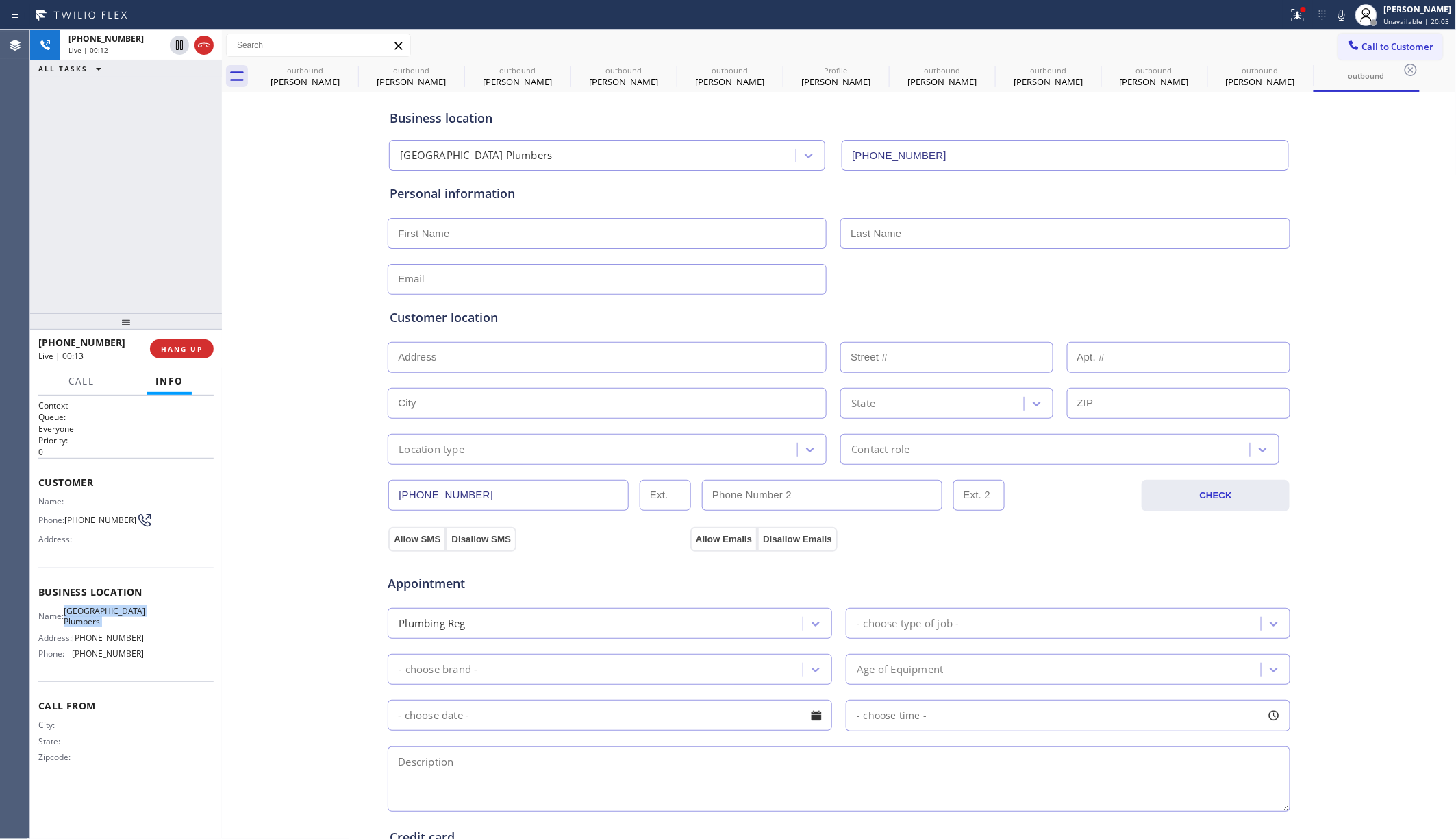
copy span "South Park Plumbers"
click at [198, 337] on div "+13109108827 Live | 00:39 HANG UP" at bounding box center [126, 348] width 175 height 35
click at [193, 346] on span "HANG UP" at bounding box center [182, 348] width 42 height 9
click at [185, 351] on span "COMPLETE" at bounding box center [179, 348] width 47 height 9
click at [110, 230] on div "ALL TASKS ALL TASKS ACTIVE TASKS TASKS IN WRAP UP +13109108827 Wrap up | 00:18" at bounding box center [126, 171] width 192 height 283
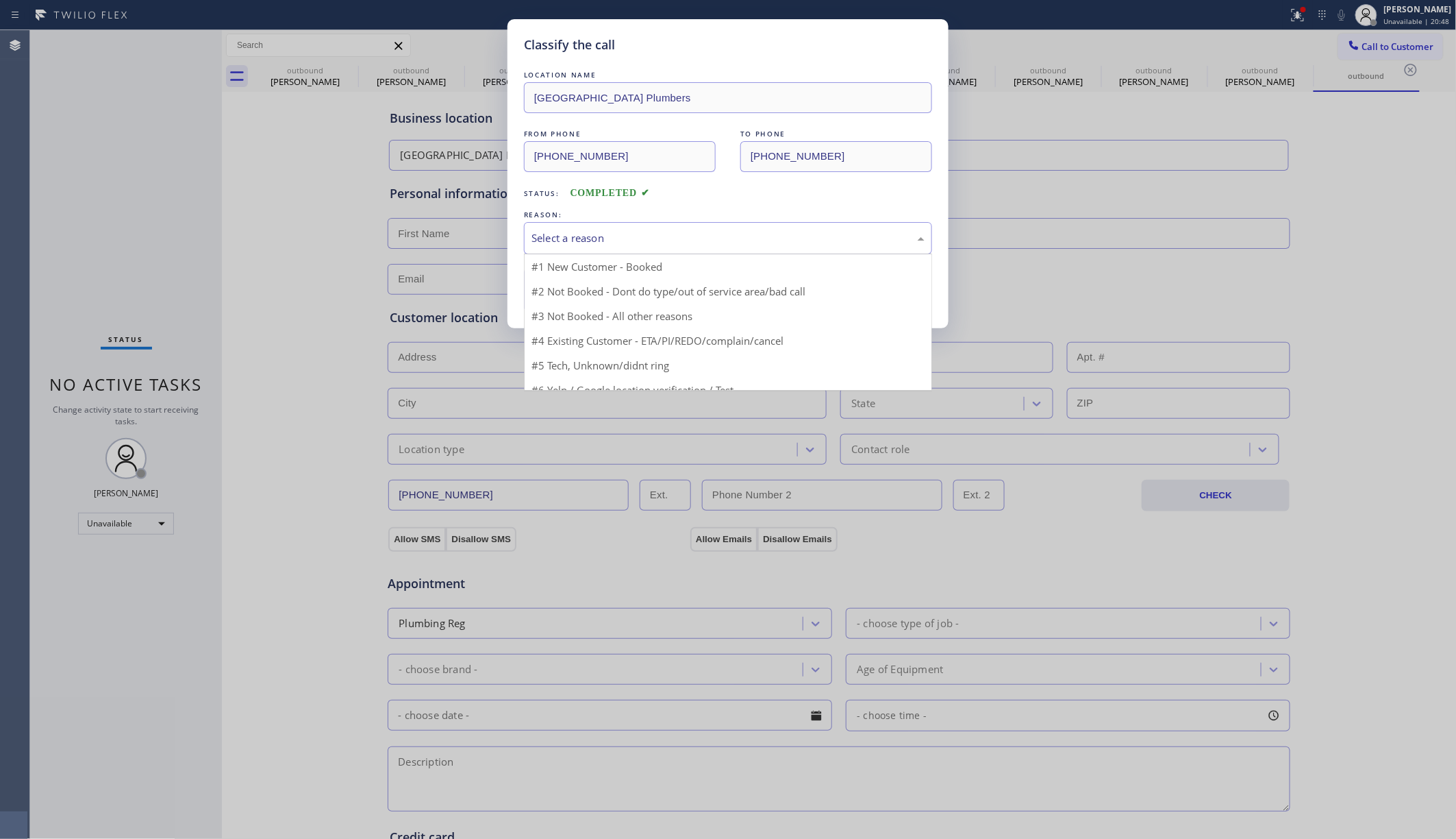
drag, startPoint x: 626, startPoint y: 235, endPoint x: 581, endPoint y: 297, distance: 76.6
click at [626, 236] on div "Select a reason" at bounding box center [728, 237] width 393 height 16
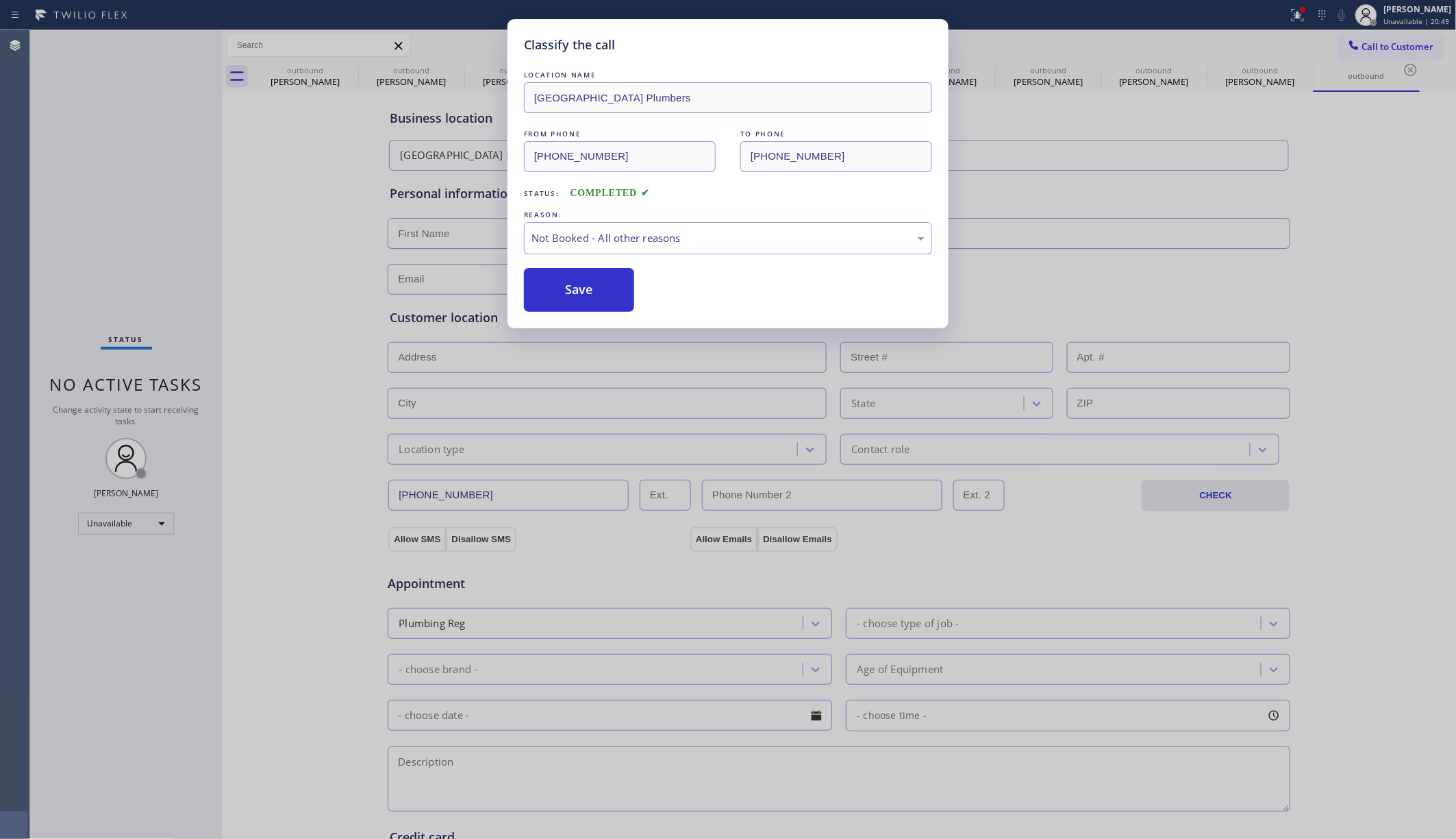
drag, startPoint x: 578, startPoint y: 296, endPoint x: 971, endPoint y: 1, distance: 491.4
click at [578, 293] on button "Save" at bounding box center [579, 290] width 110 height 44
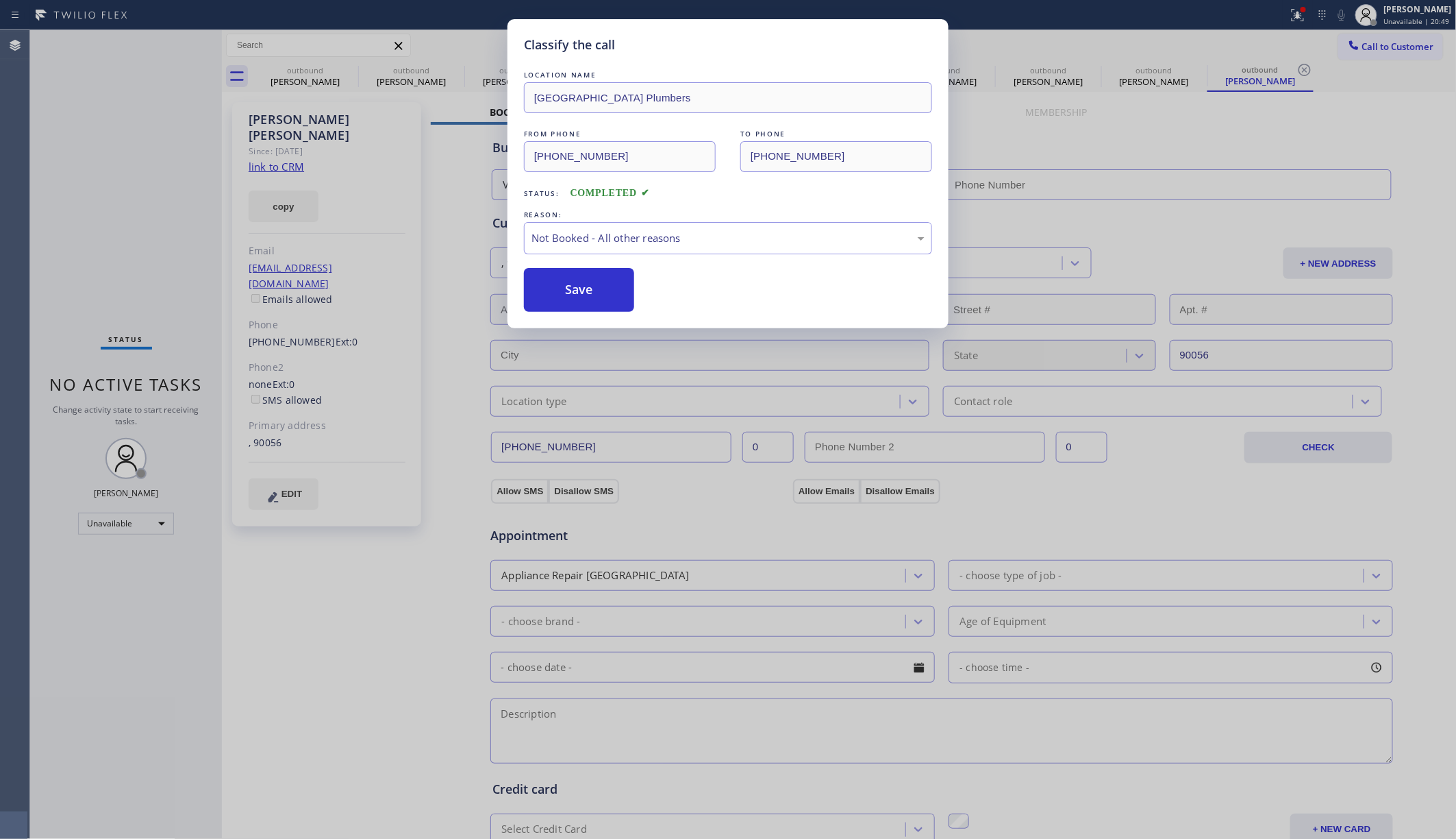
type input "(720) 740-5870"
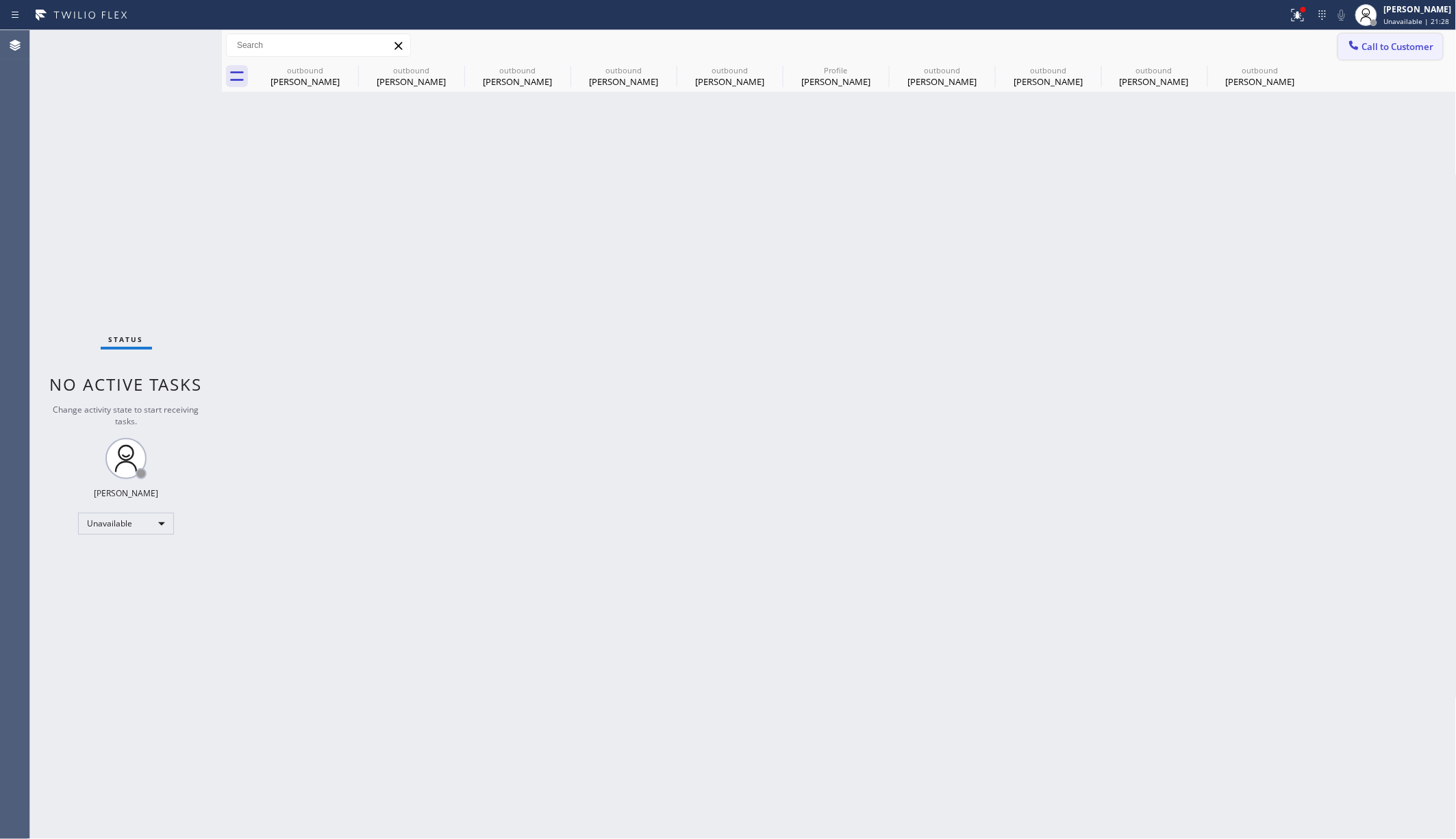
click at [1088, 31] on div "Status report Issues detected These issues could affect your workflow. Please c…" at bounding box center [728, 419] width 1456 height 839
click at [1088, 43] on icon at bounding box center [1354, 45] width 14 height 14
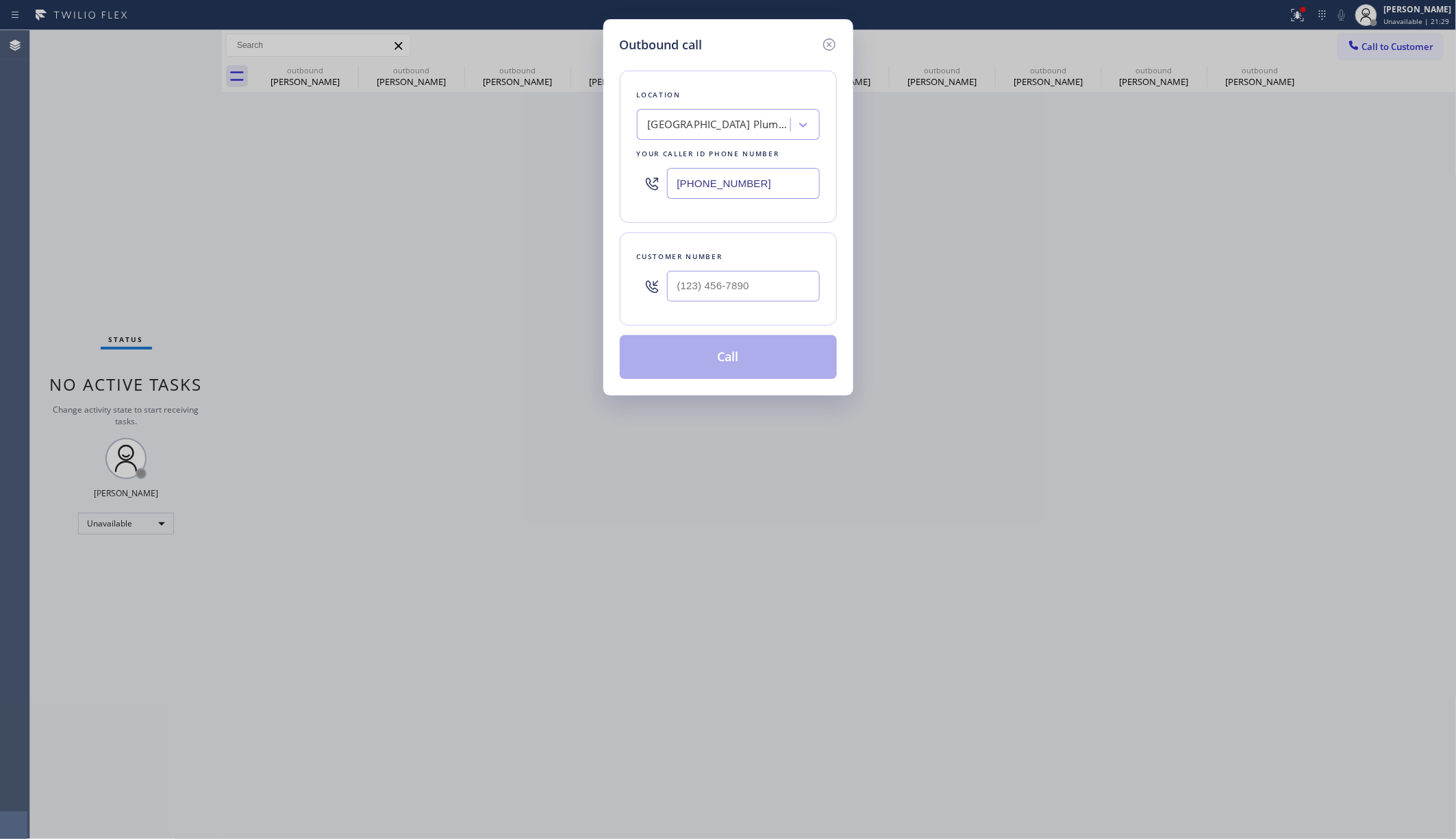
drag, startPoint x: 774, startPoint y: 182, endPoint x: 596, endPoint y: 159, distance: 179.5
click at [596, 159] on div "Outbound call Location South Park Plumbers Your caller id phone number (844) 90…" at bounding box center [728, 419] width 1456 height 839
paste input "973) 798-1938"
type input "(973) 798-1938"
click at [727, 289] on input "(___) ___-____" at bounding box center [744, 286] width 153 height 31
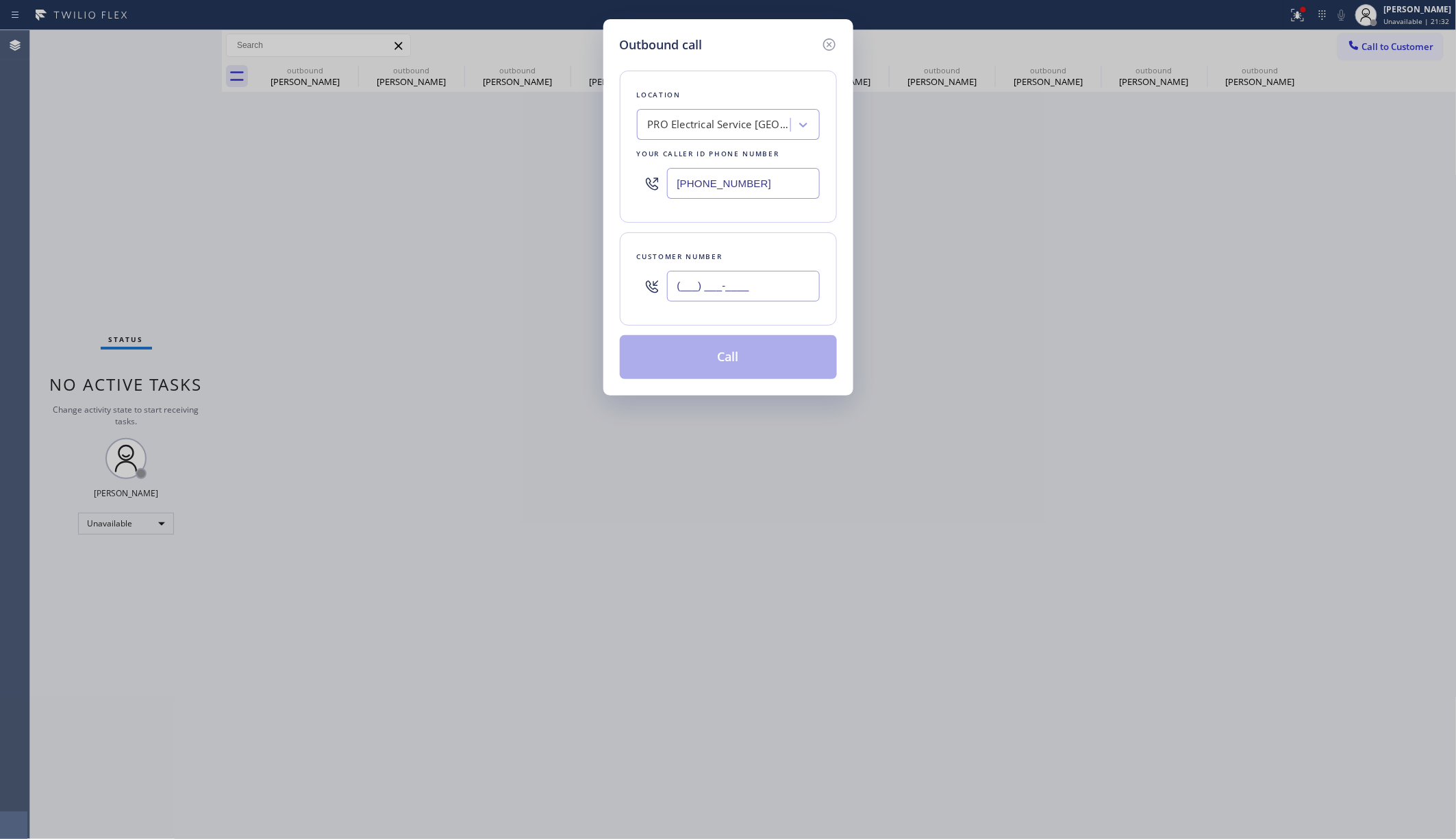
paste input "201) 321-9312"
type input "(201) 321-9312"
click at [735, 259] on div "Customer number" at bounding box center [728, 256] width 182 height 14
click at [740, 359] on button "Call" at bounding box center [728, 357] width 217 height 44
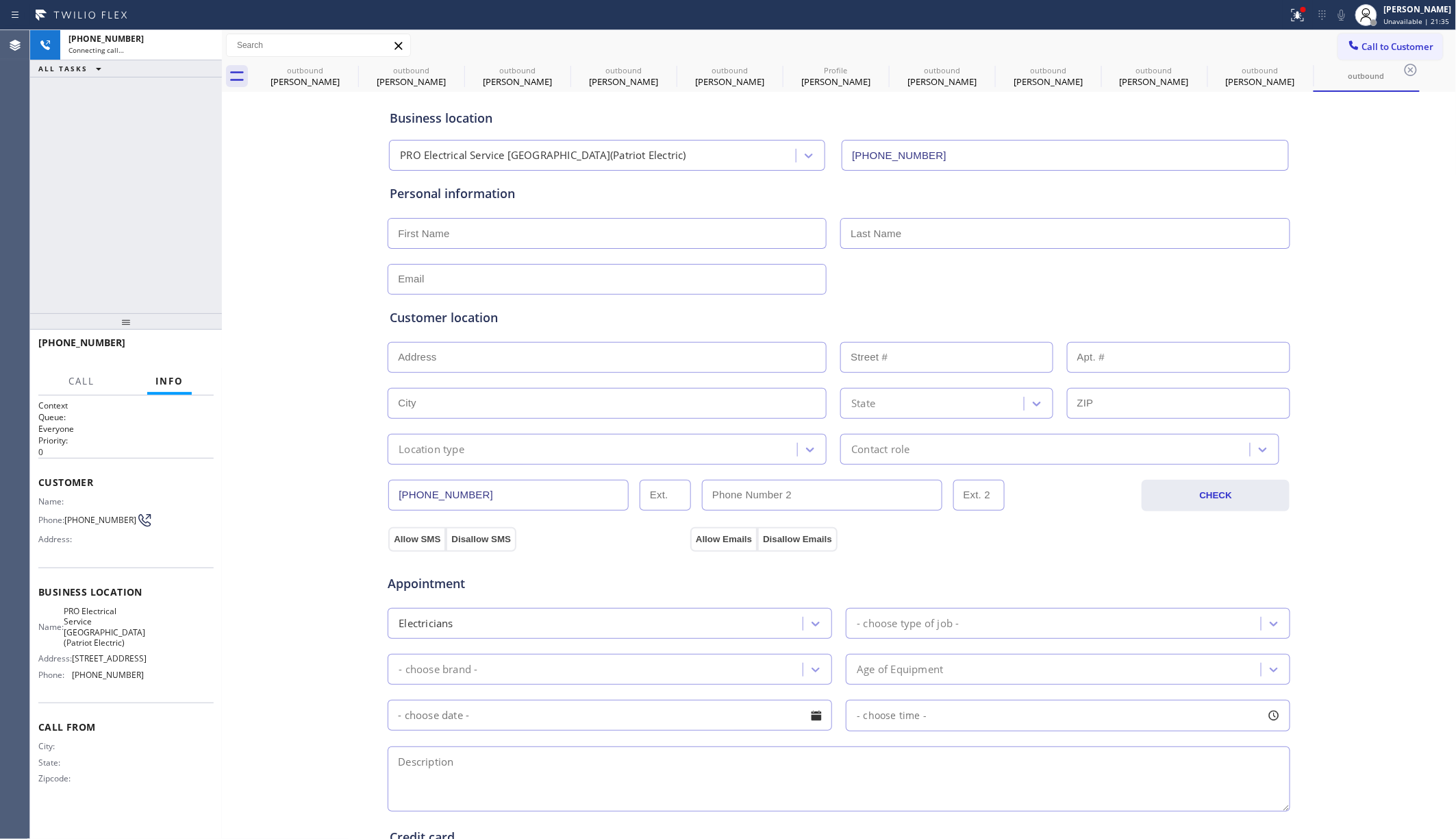
type input "(973) 798-1938"
click at [85, 518] on span "(201) 321-9312" at bounding box center [100, 520] width 72 height 10
copy div "(201) 321-9312"
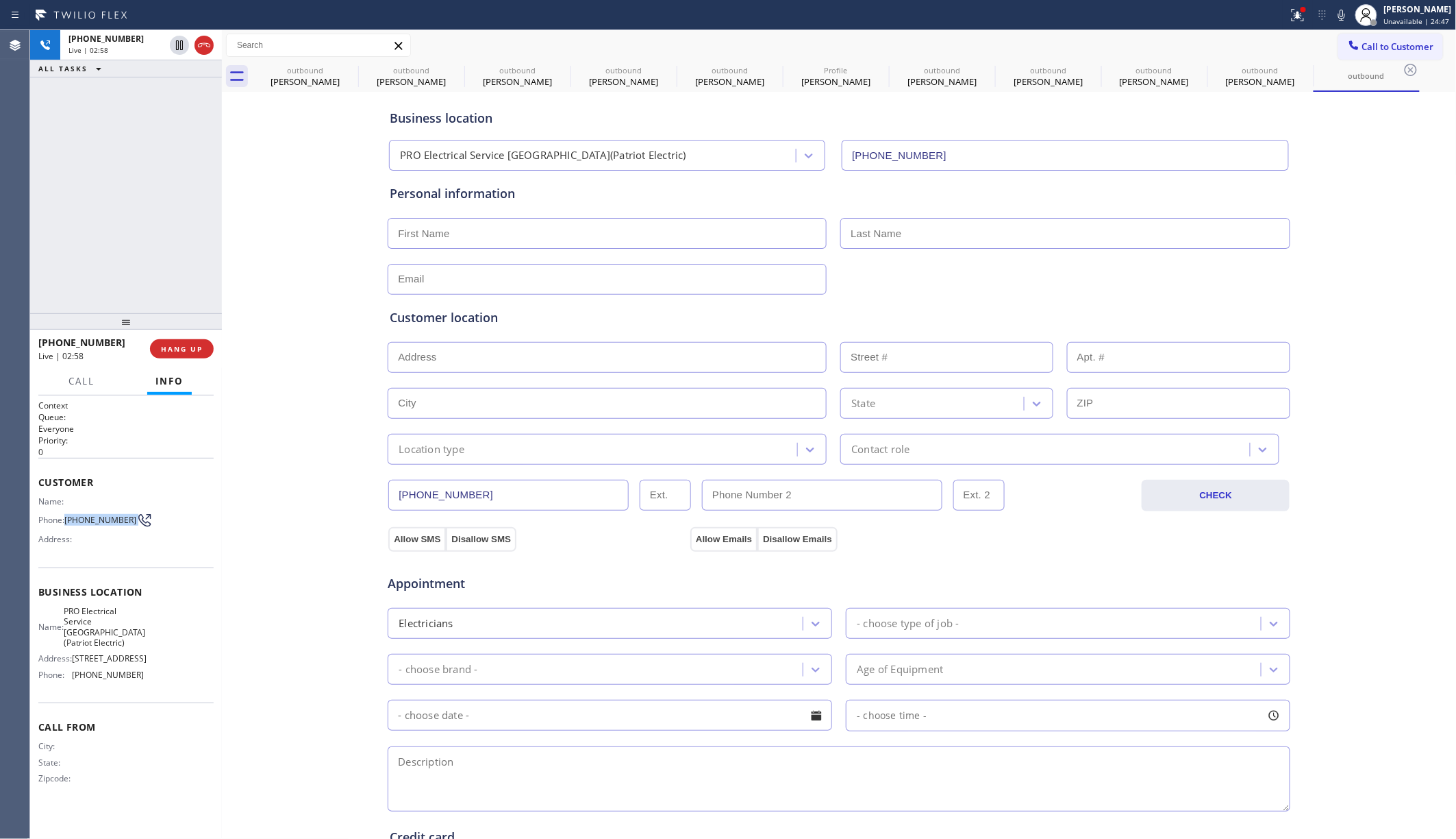
drag, startPoint x: 175, startPoint y: 344, endPoint x: 198, endPoint y: 337, distance: 24.0
click at [175, 344] on span "HANG UP" at bounding box center [182, 348] width 42 height 9
drag, startPoint x: 165, startPoint y: 346, endPoint x: 142, endPoint y: 250, distance: 98.7
click at [166, 345] on span "COMPLETE" at bounding box center [179, 348] width 47 height 9
click at [142, 250] on div "ALL TASKS ALL TASKS ACTIVE TASKS TASKS IN WRAP UP +12013219312 Wrap up | 00:03" at bounding box center [126, 171] width 192 height 283
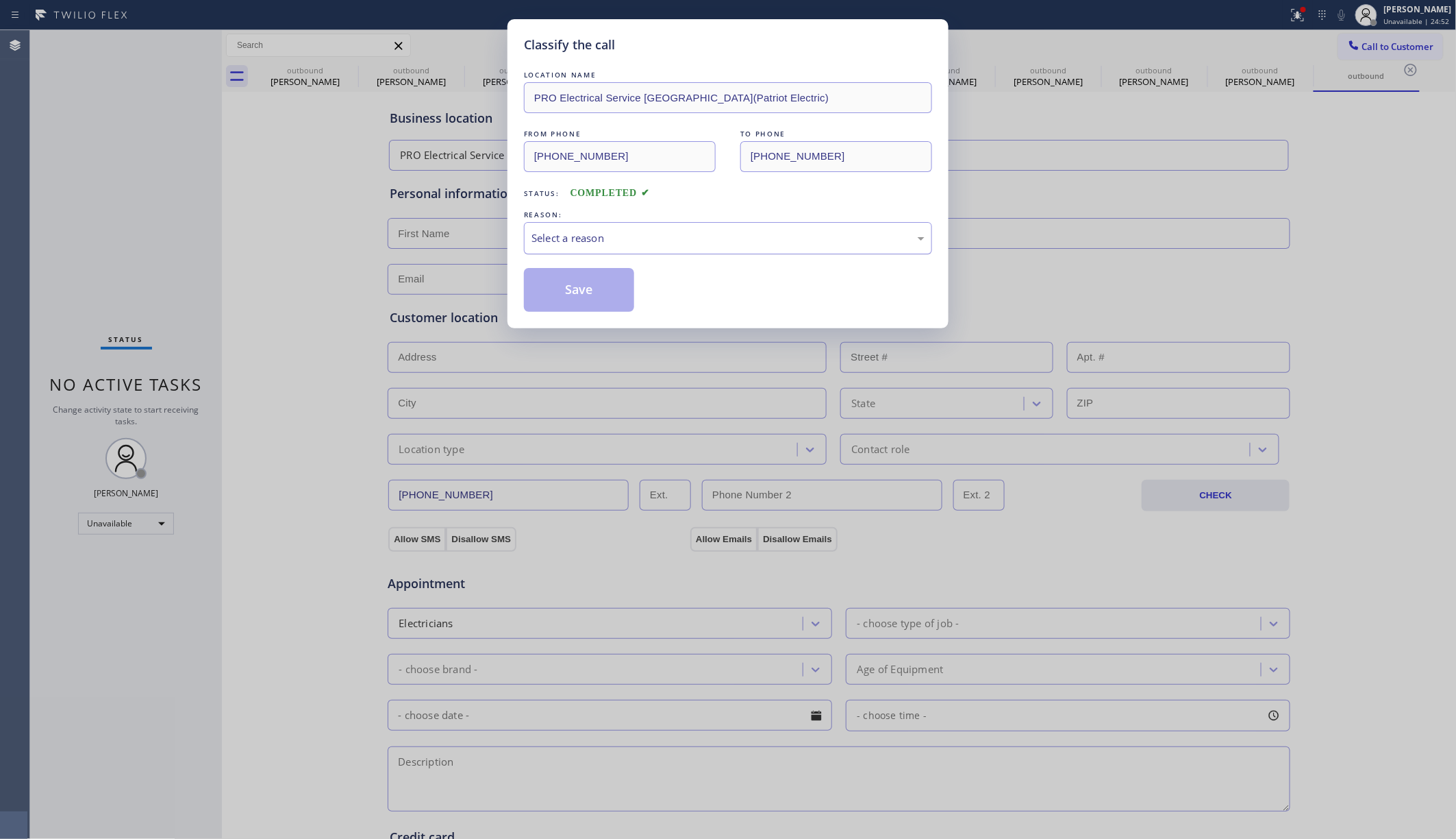
click at [572, 229] on div "Select a reason" at bounding box center [728, 237] width 409 height 33
click at [573, 287] on button "Save" at bounding box center [579, 290] width 110 height 44
type input "(720) 740-5870"
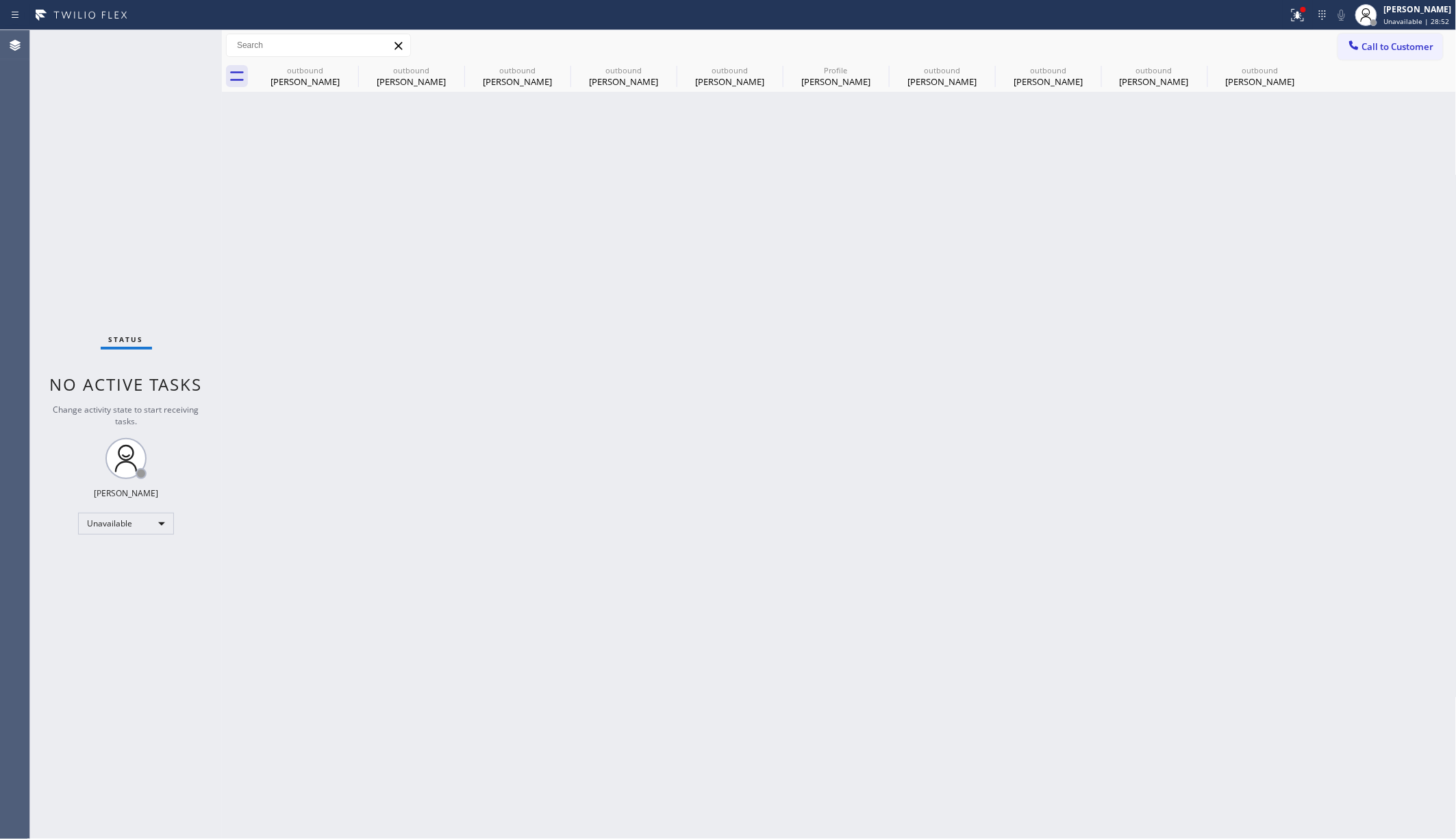
drag, startPoint x: 574, startPoint y: 305, endPoint x: 351, endPoint y: 90, distance: 309.8
click at [574, 304] on div "Back to Dashboard Change Sender ID Customers Technicians Select a contact Outbo…" at bounding box center [839, 434] width 1235 height 808
click at [349, 72] on icon at bounding box center [349, 70] width 17 height 17
click at [0, 0] on icon at bounding box center [0, 0] width 0 height 0
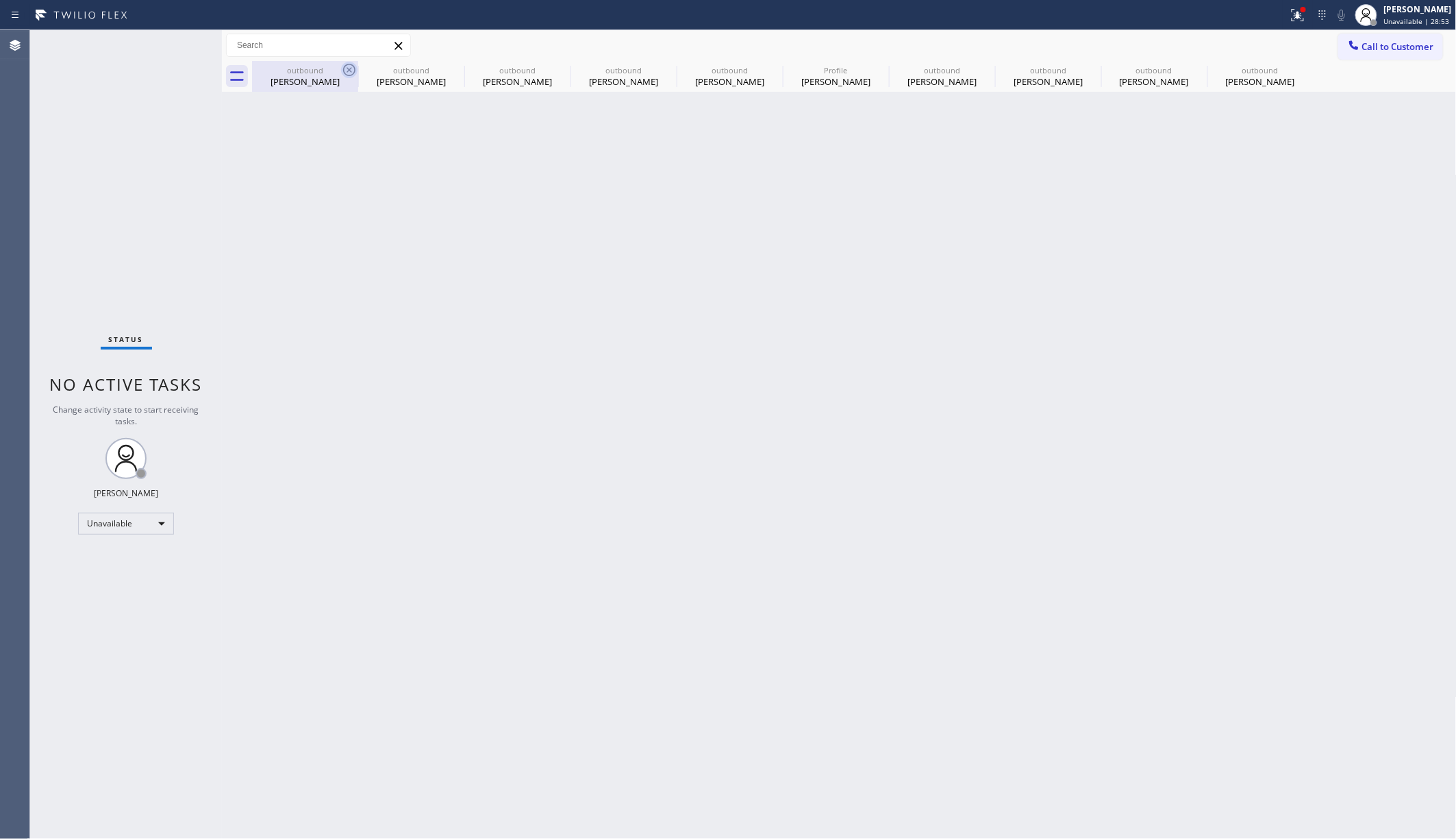
click at [0, 0] on icon at bounding box center [0, 0] width 0 height 0
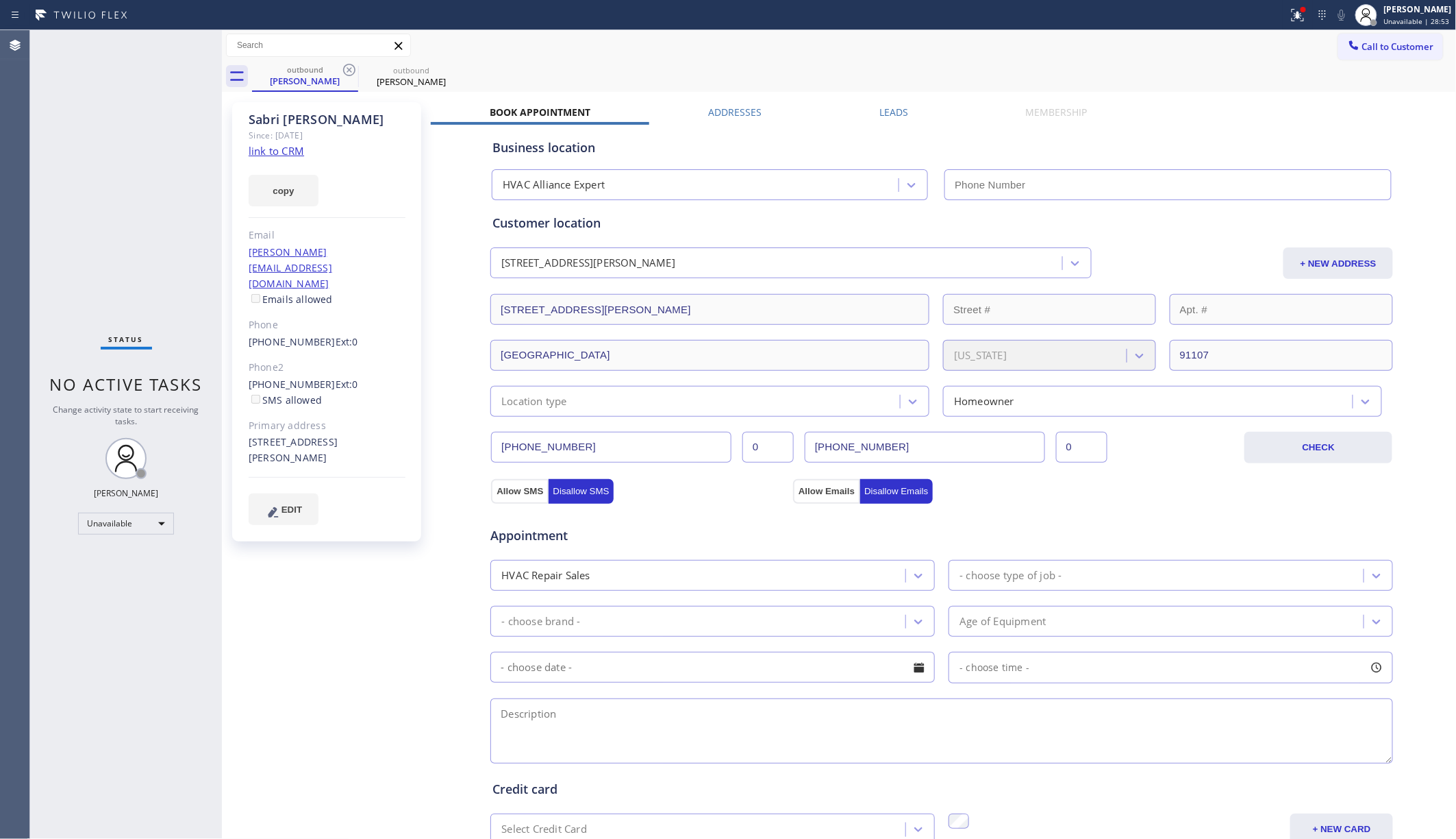
type input "[PHONE_NUMBER]"
click at [349, 72] on icon at bounding box center [349, 70] width 17 height 17
type input "(720) 740-5870"
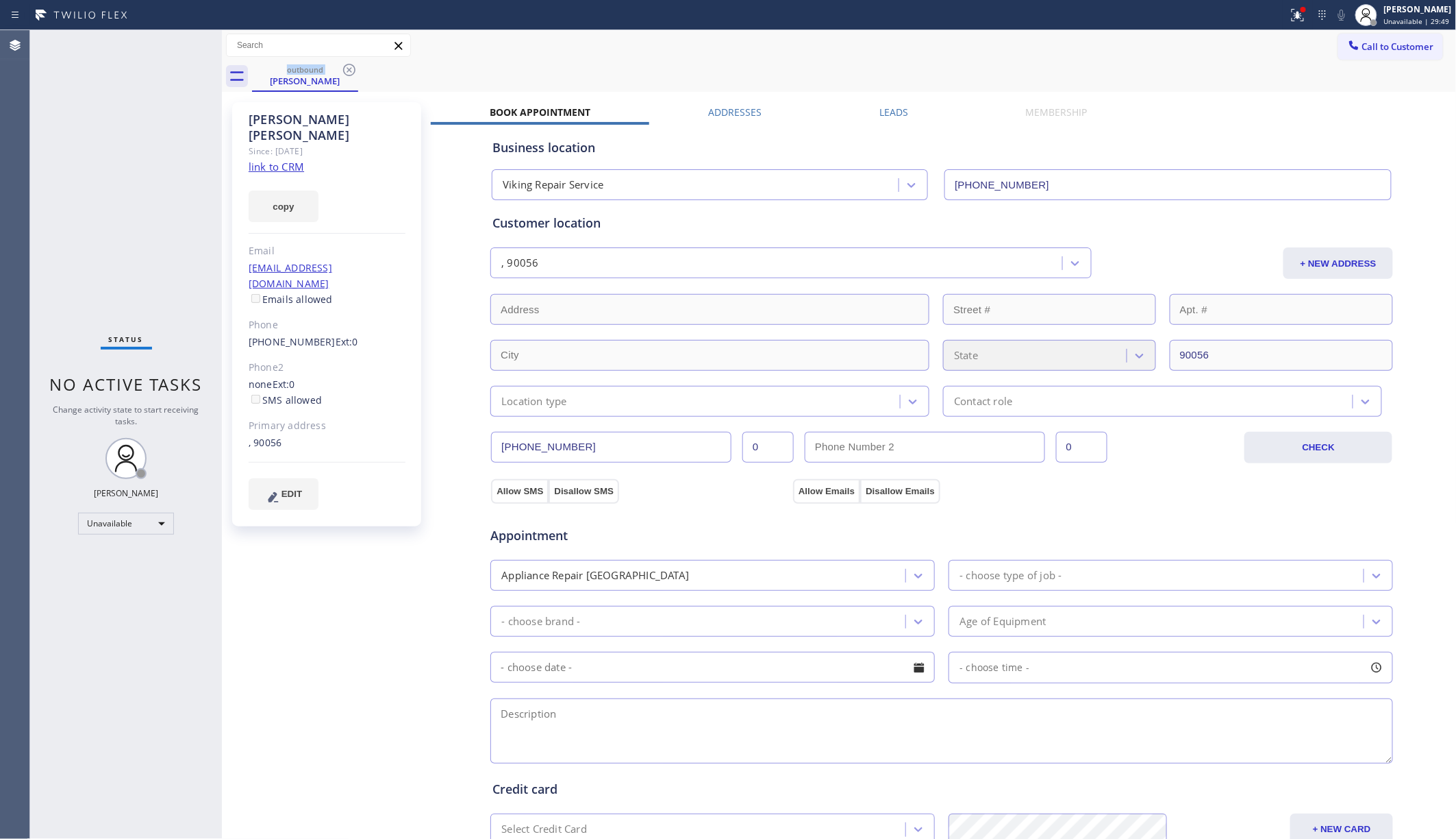
click at [154, 183] on div "Status No active tasks Change activity state to start receiving tasks. [PERSON_…" at bounding box center [126, 434] width 192 height 808
click at [1088, 42] on span "Call to Customer" at bounding box center [1397, 46] width 72 height 12
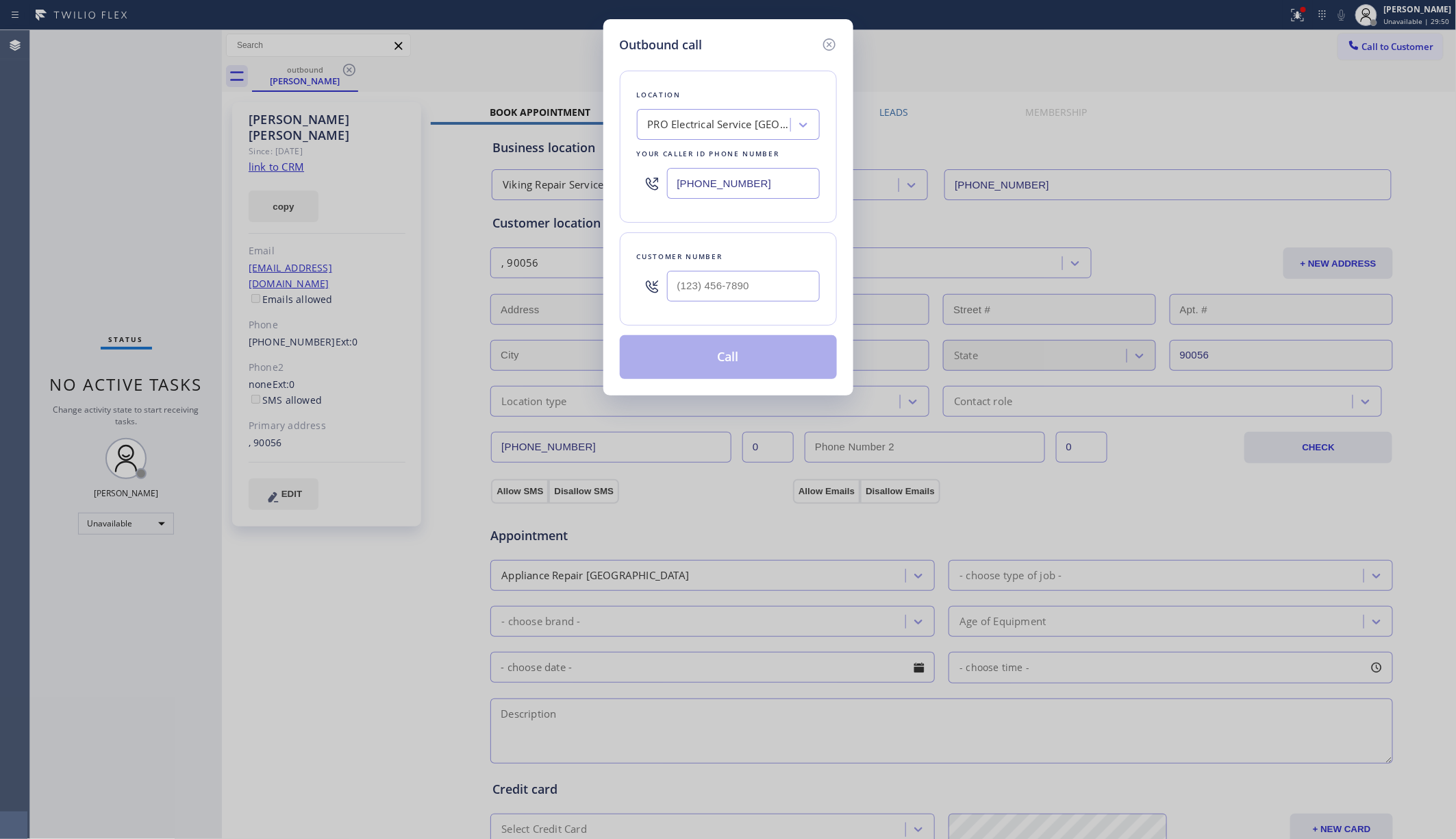
click at [657, 272] on div at bounding box center [652, 286] width 30 height 45
click at [716, 280] on input "(___) ___-____" at bounding box center [744, 286] width 153 height 31
paste input "224) 300-3560"
type input "(224) 300-3560"
click at [1088, 380] on div "Outbound call Location PRO Electrical Service Midland Park(Patriot Electric) Yo…" at bounding box center [728, 419] width 1456 height 839
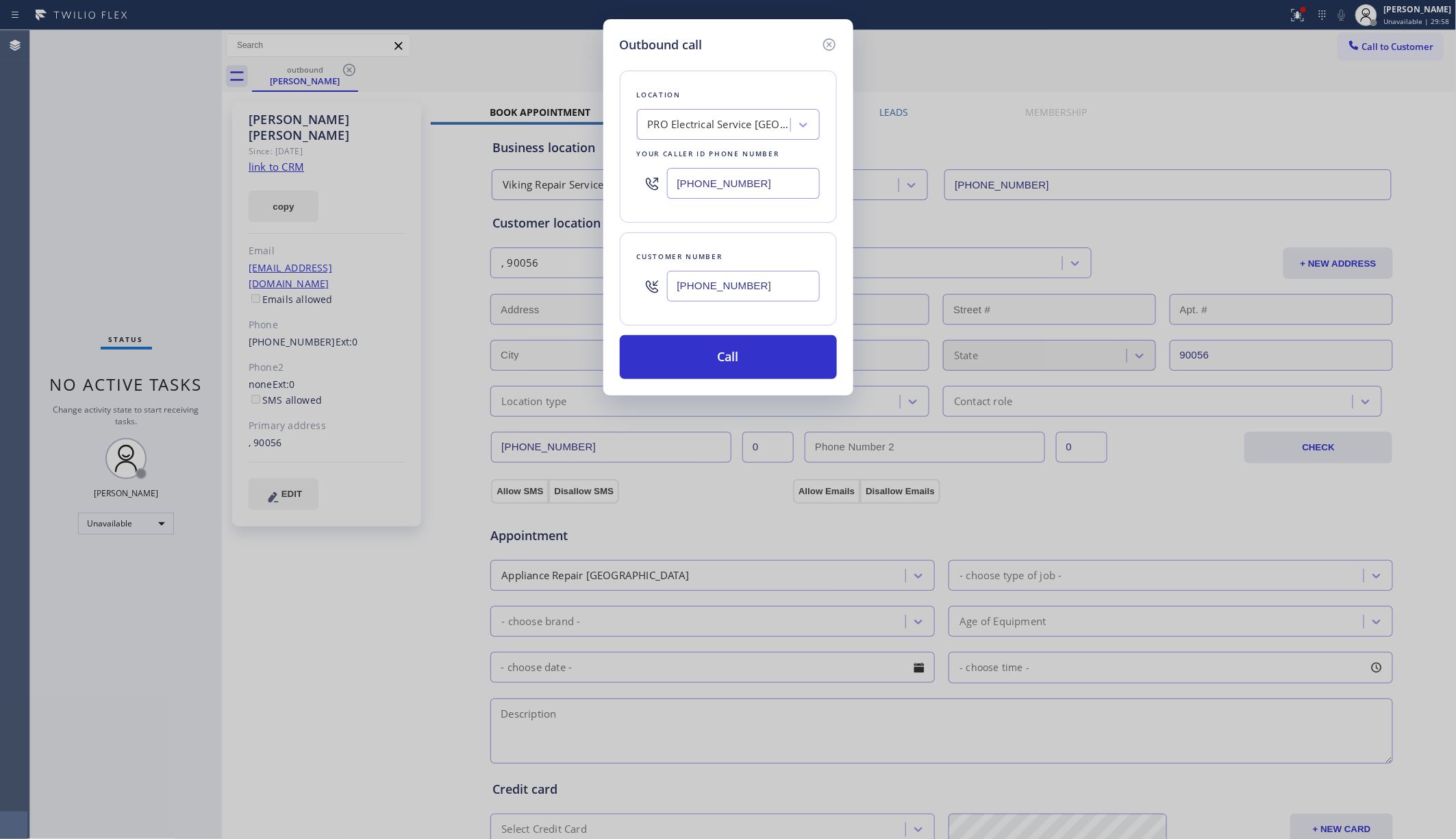
drag, startPoint x: 1214, startPoint y: 58, endPoint x: 1305, endPoint y: 67, distance: 91.4
click at [1088, 58] on div "Outbound call Location PRO Electrical Service Midland Park(Patriot Electric) Yo…" at bounding box center [728, 419] width 1456 height 839
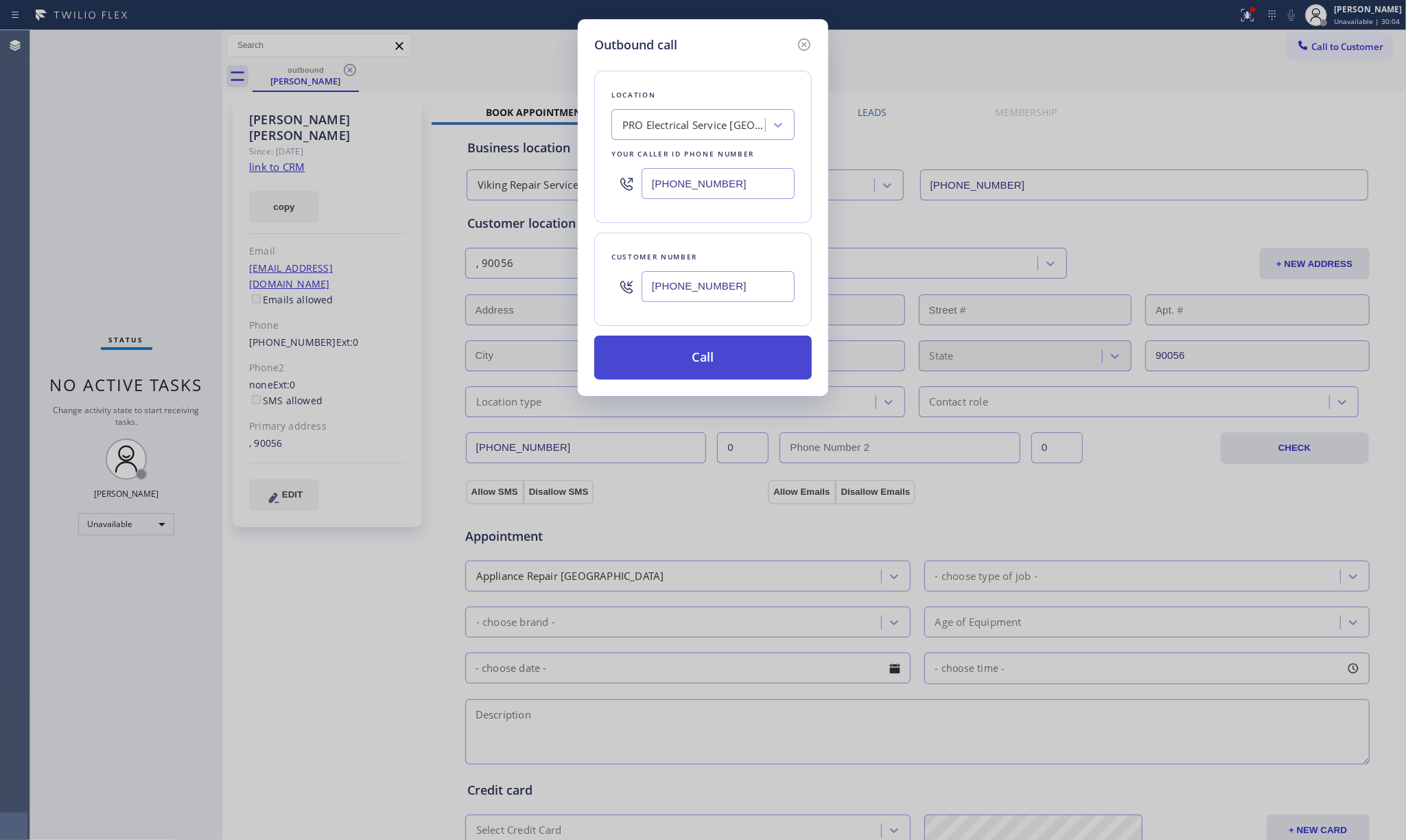
click at [755, 351] on button "Call" at bounding box center [702, 357] width 217 height 44
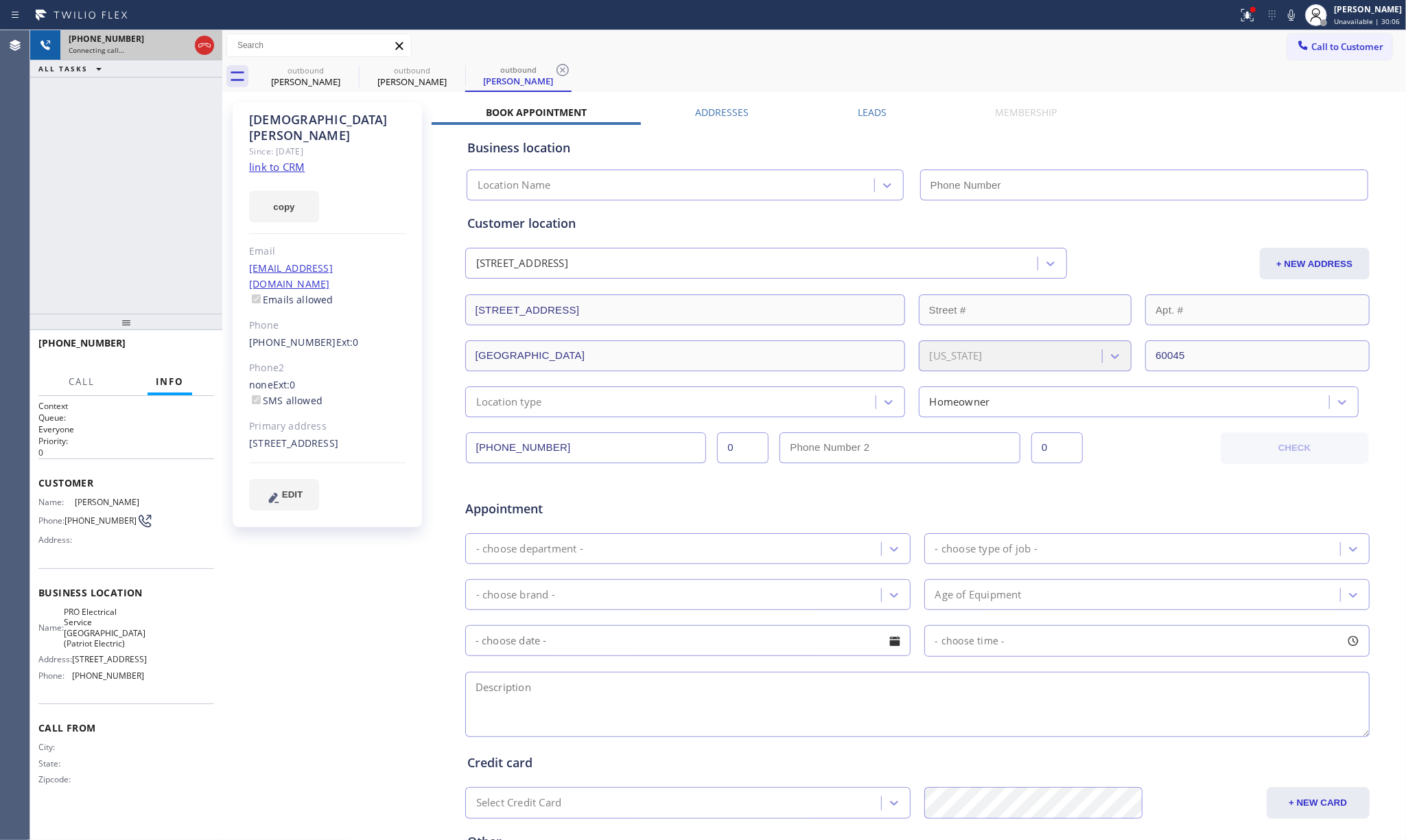
click at [199, 43] on icon at bounding box center [204, 46] width 17 height 17
click at [259, 159] on link "link to CRM" at bounding box center [277, 166] width 56 height 14
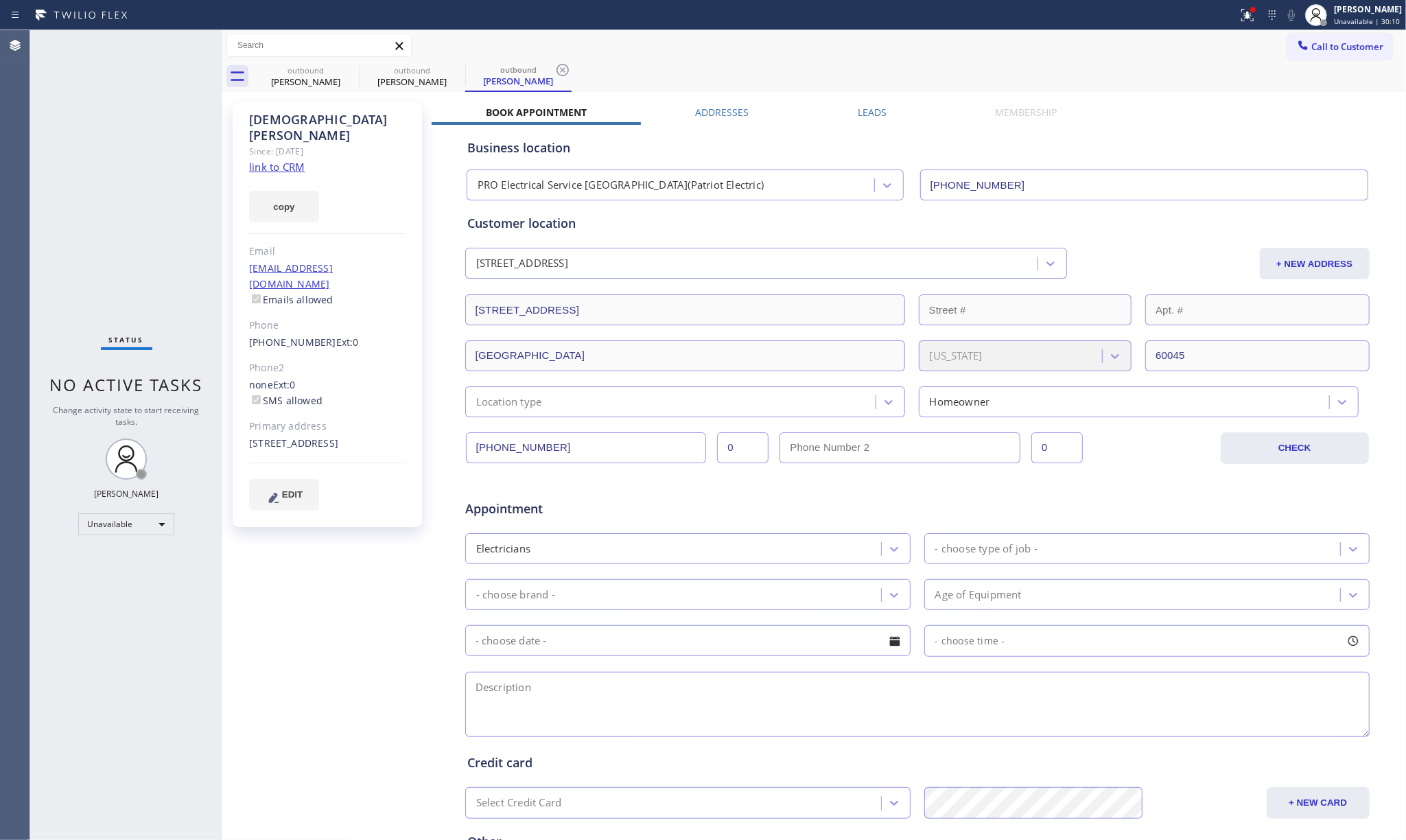
type input "(973) 798-1938"
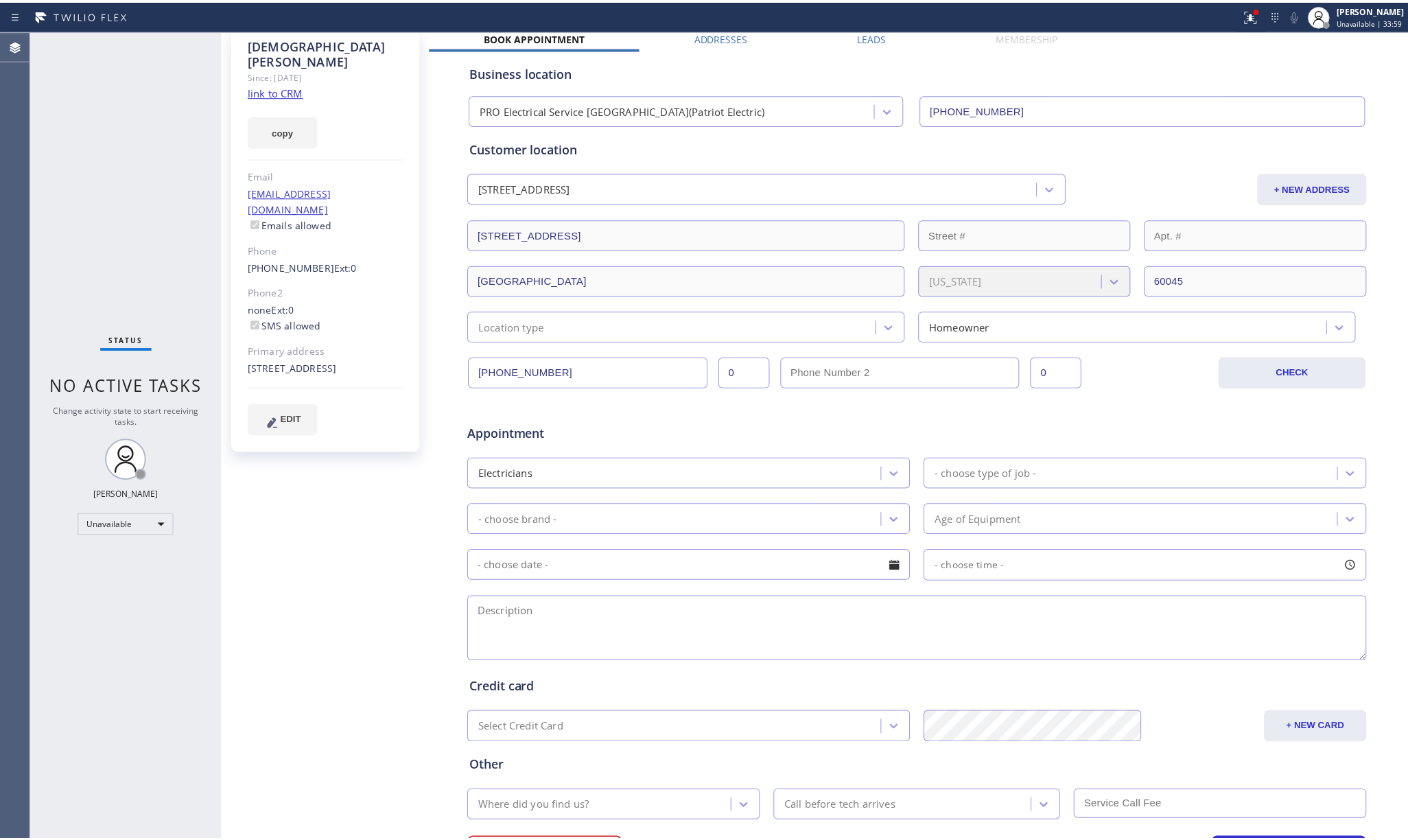
scroll to position [151, 0]
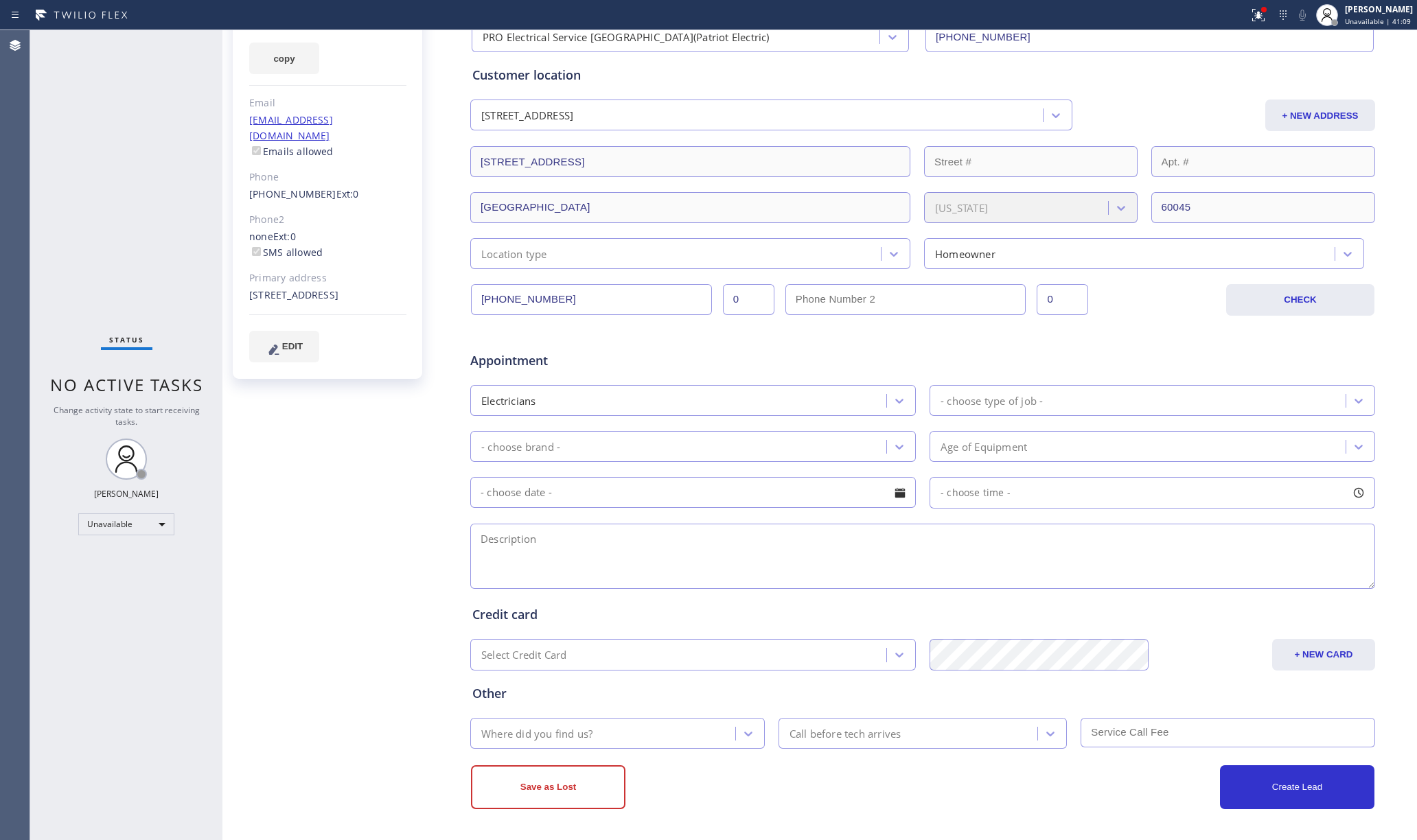
click at [70, 138] on div "Status No active tasks Change activity state to start receiving tasks. [PERSON_…" at bounding box center [126, 434] width 192 height 809
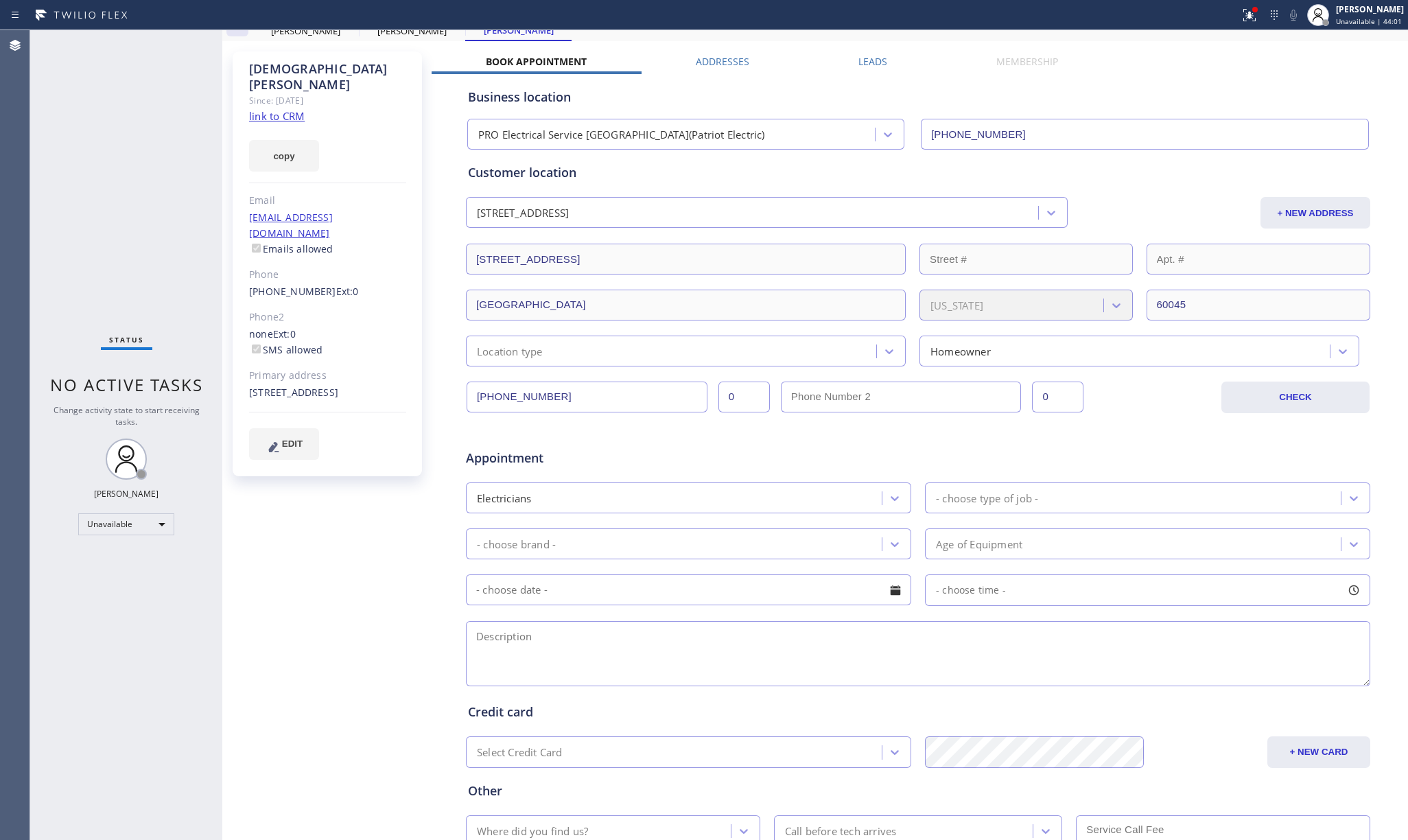
scroll to position [0, 0]
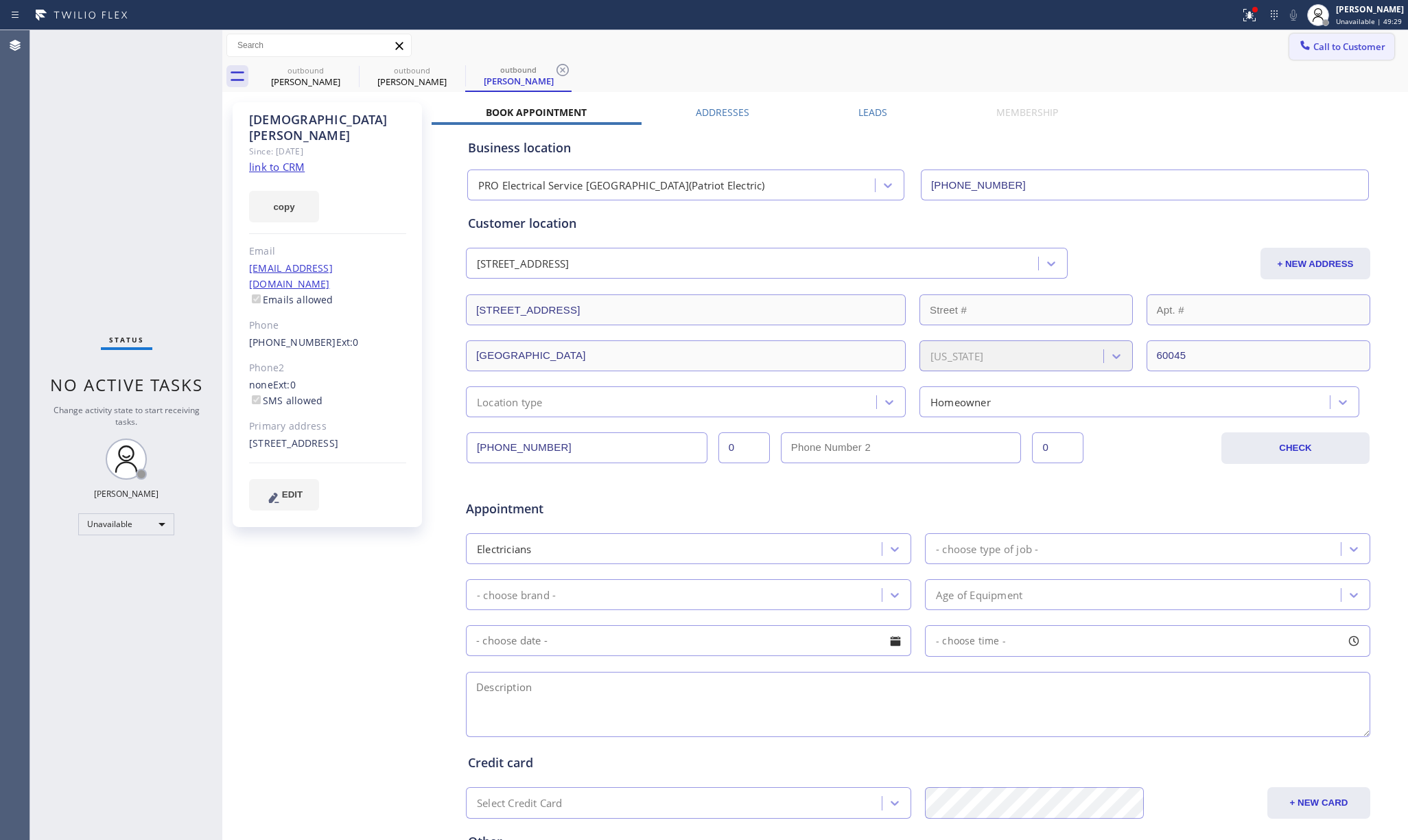
click at [1090, 35] on button "Call to Customer" at bounding box center [1341, 47] width 105 height 26
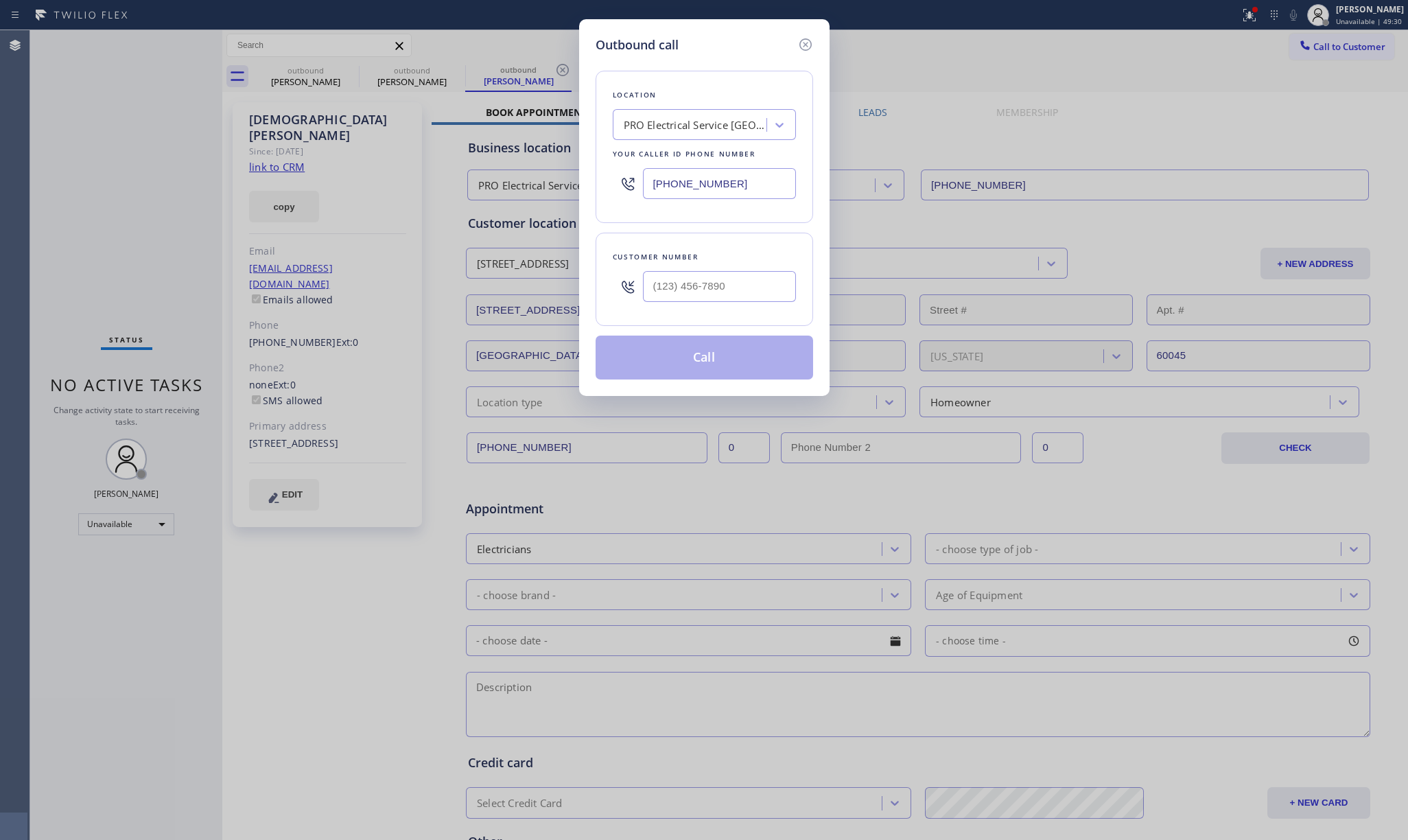
drag, startPoint x: 752, startPoint y: 173, endPoint x: 542, endPoint y: 179, distance: 210.1
click at [542, 179] on div "Outbound call Location PRO Electrical Service Midland Park(Patriot Electric) Yo…" at bounding box center [704, 420] width 1408 height 840
paste input "786) 305-6606"
type input "(786) 305-6606"
click at [679, 295] on input "(___) ___-____" at bounding box center [719, 286] width 153 height 31
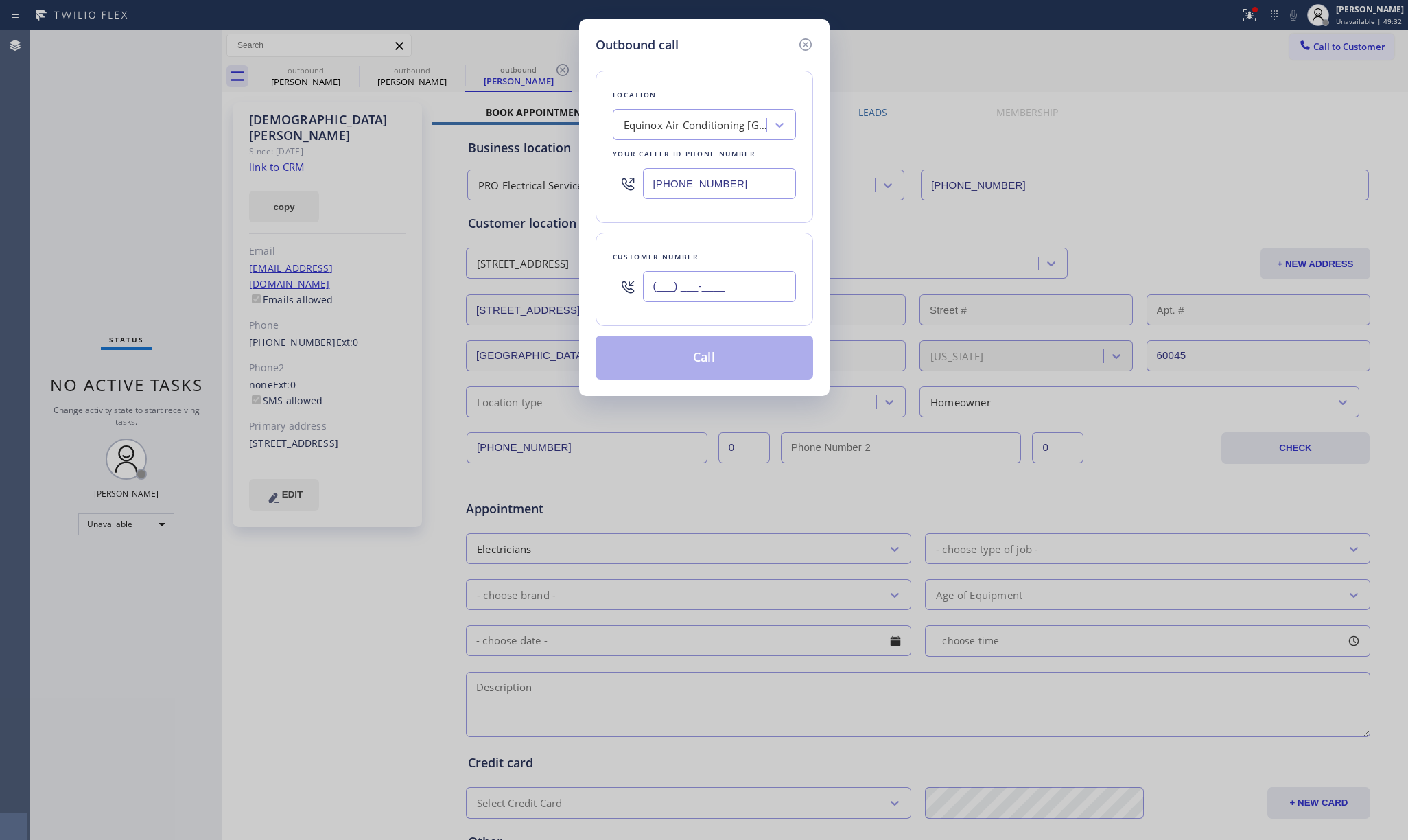
paste input "786) 755-7231"
type input "(786) 755-7231"
click at [697, 240] on div "Customer number (786) 755-7231" at bounding box center [704, 279] width 217 height 93
click at [695, 357] on button "Call" at bounding box center [704, 357] width 217 height 44
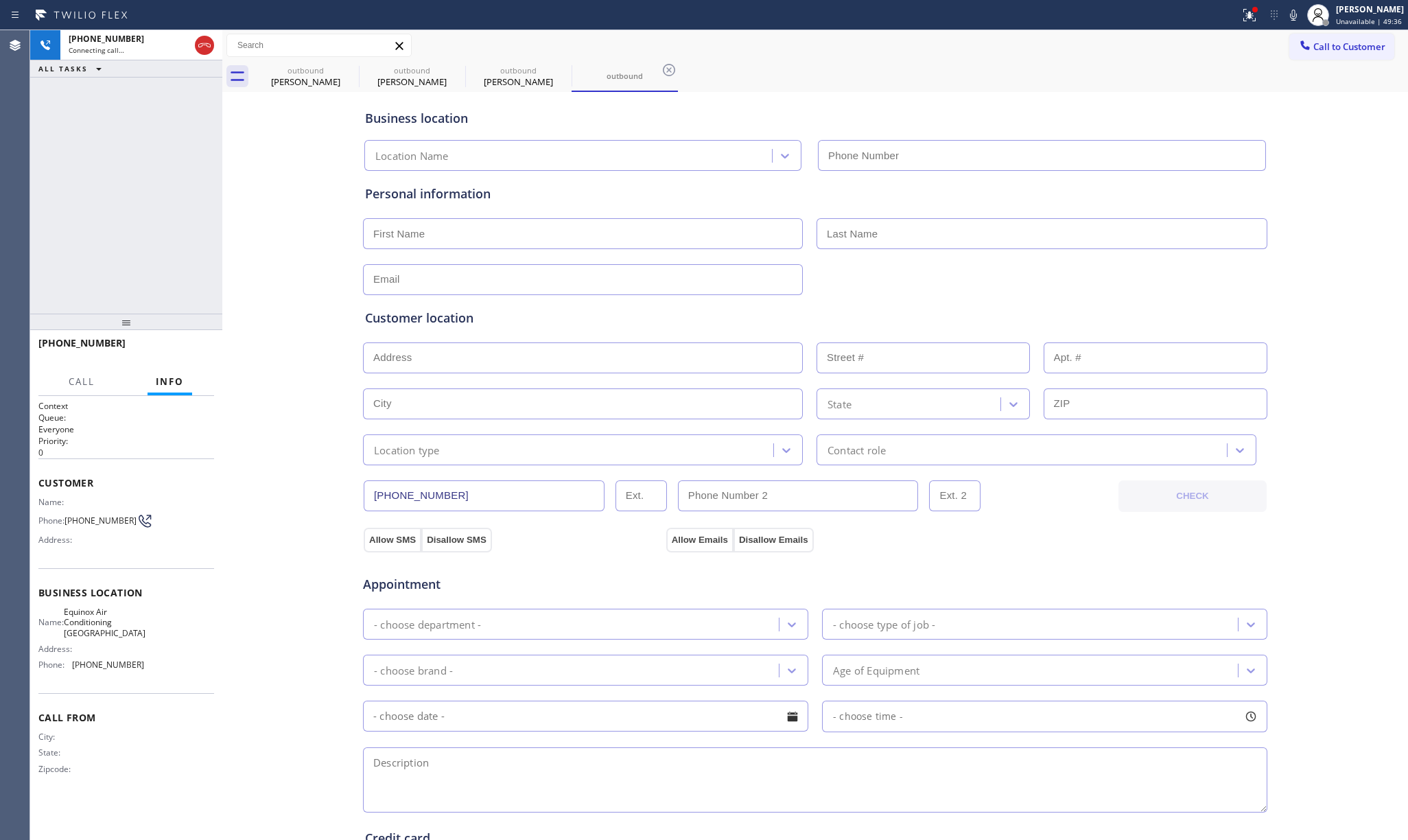
type input "(786) 305-6606"
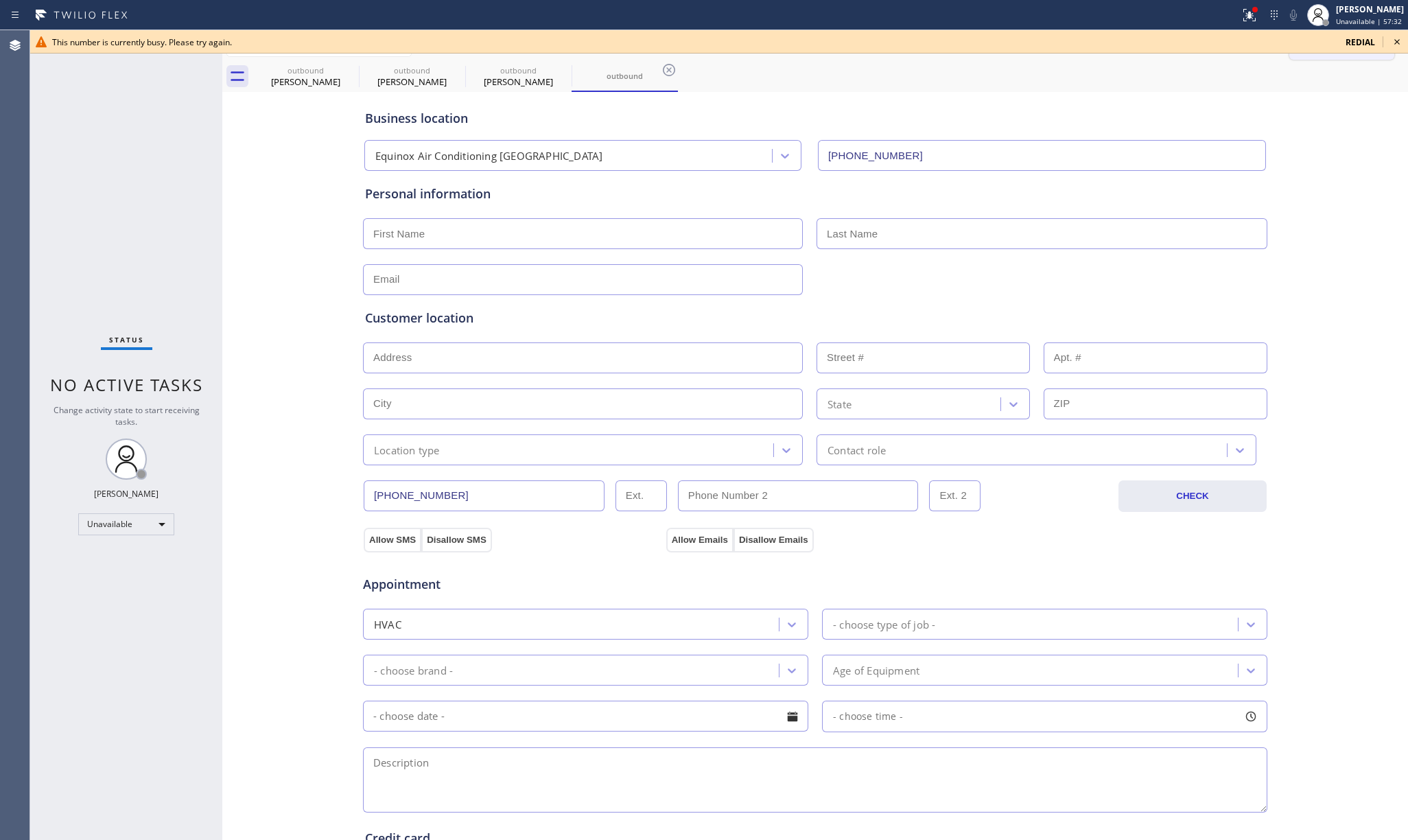
drag, startPoint x: 1400, startPoint y: 40, endPoint x: 1357, endPoint y: 43, distance: 43.1
click at [1090, 40] on icon at bounding box center [1397, 42] width 17 height 17
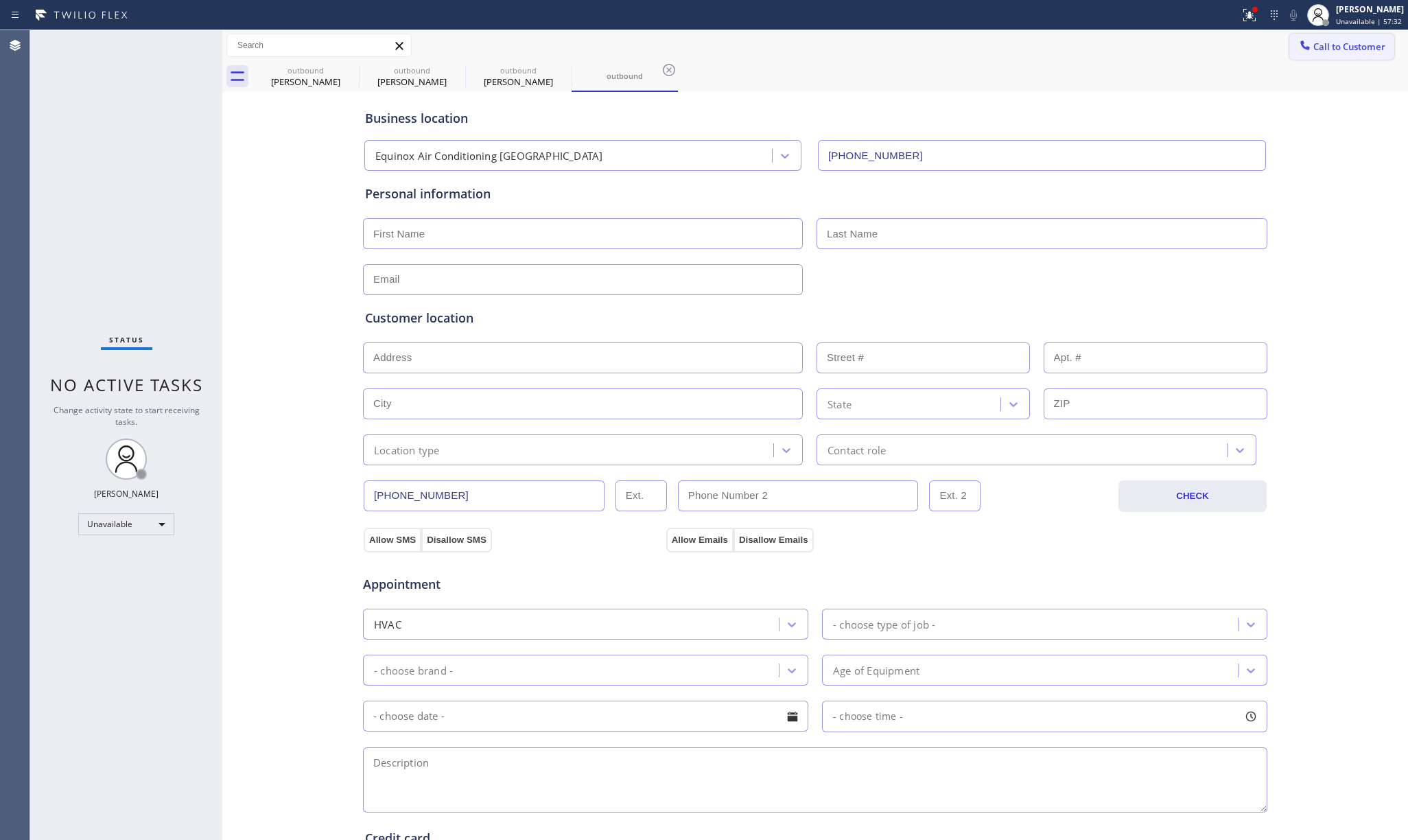
click at [1090, 46] on span "Call to Customer" at bounding box center [1348, 46] width 72 height 12
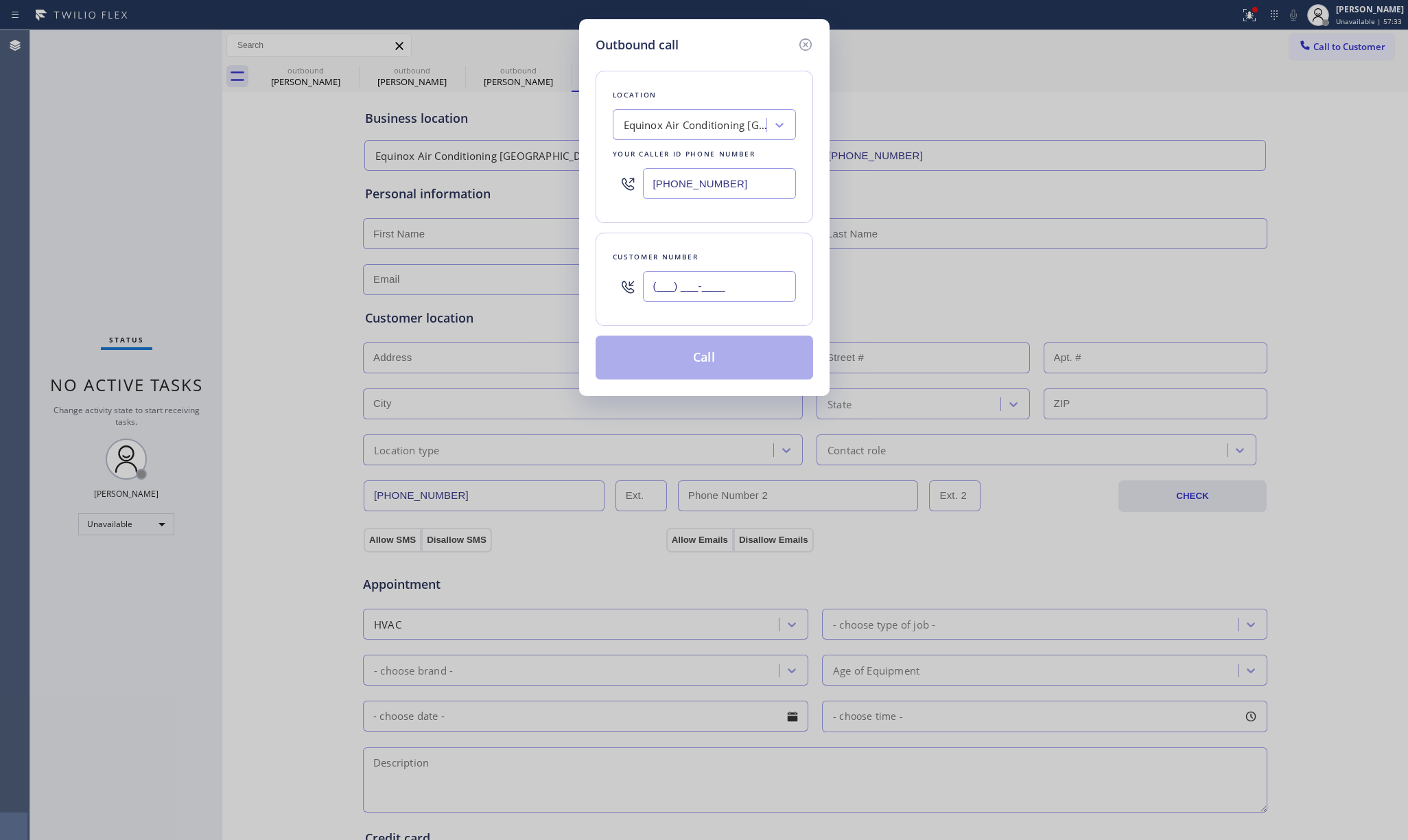
click at [720, 294] on input "(___) ___-____" at bounding box center [719, 286] width 153 height 31
paste input "714) 797-5953"
type input "(714) 797-5953"
drag, startPoint x: 145, startPoint y: 232, endPoint x: 622, endPoint y: 188, distance: 479.0
click at [149, 228] on div "Outbound call Location Equinox Air Conditioning Miami Lakes Your caller id phon…" at bounding box center [704, 420] width 1408 height 840
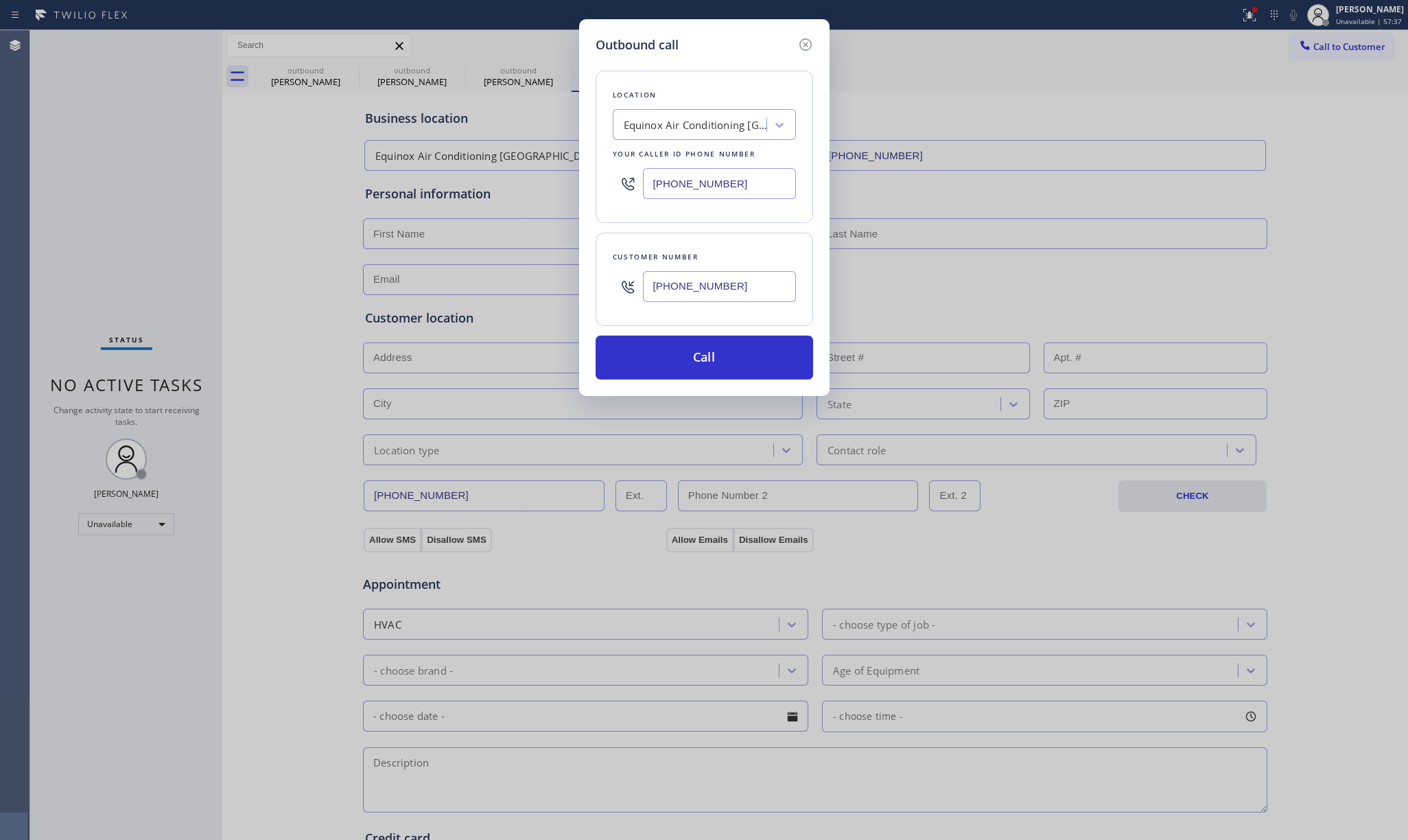
click at [654, 126] on div "Equinox Air Conditioning Miami Lakes" at bounding box center [696, 125] width 145 height 16
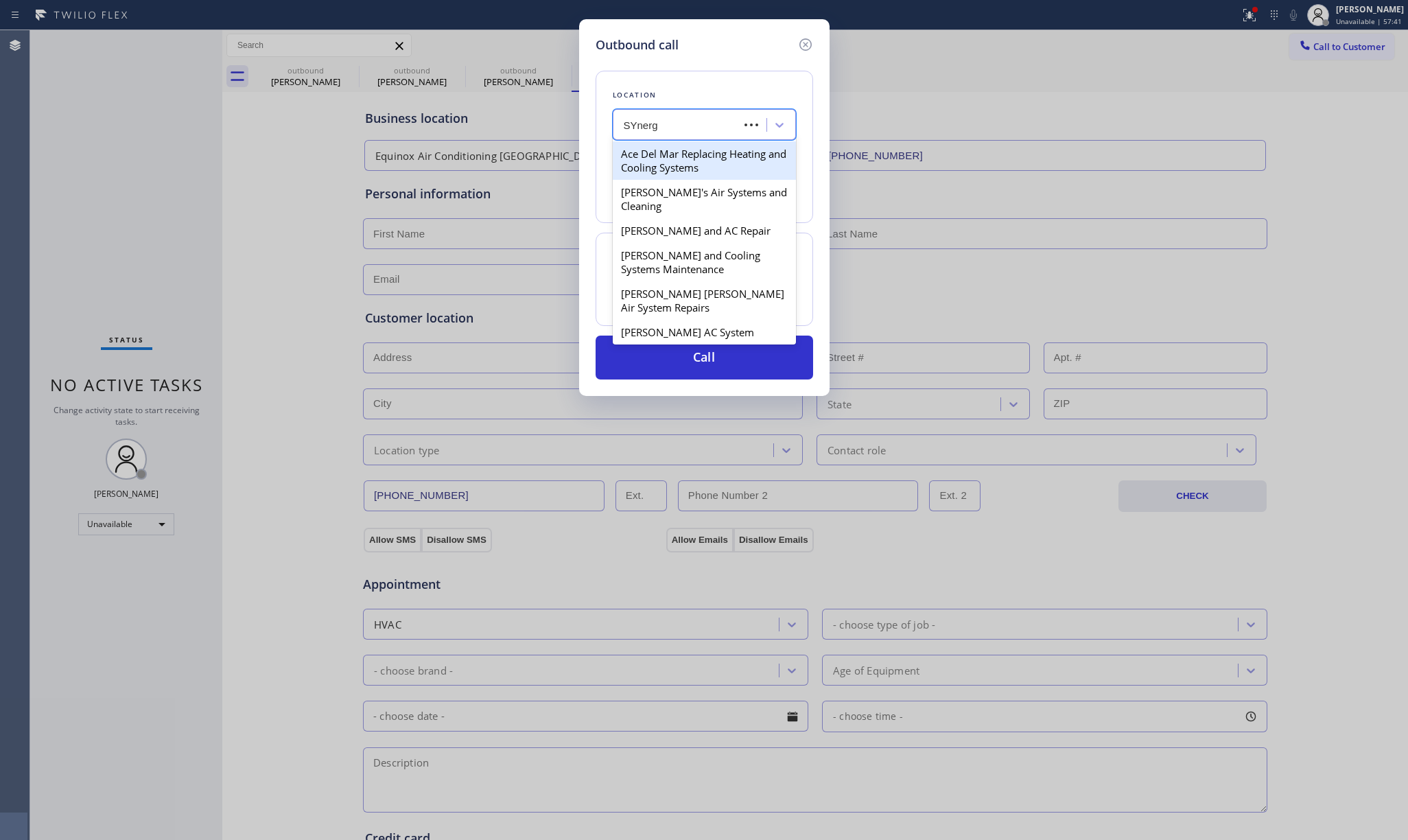
type input "SYnergy"
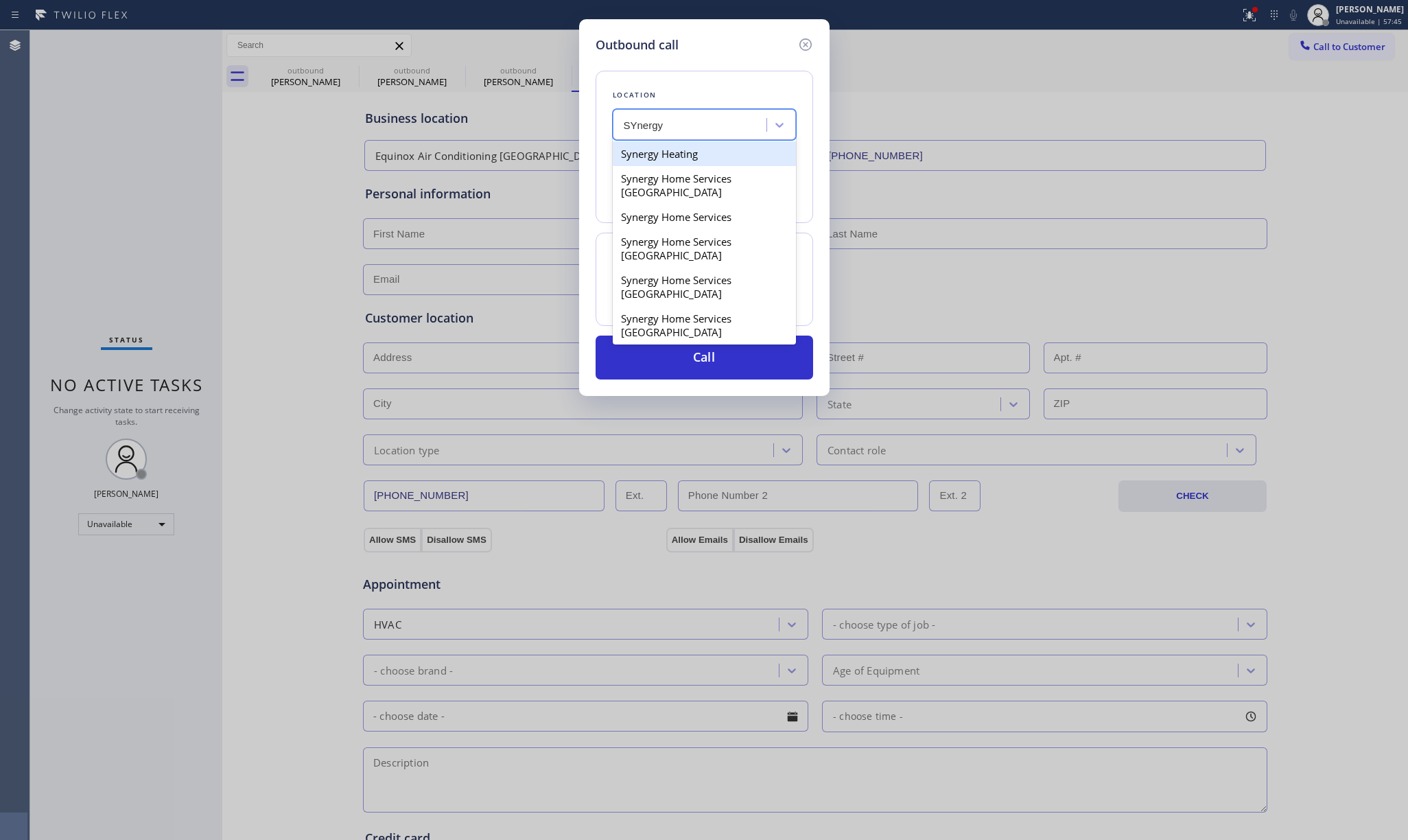
click at [666, 155] on div "Synergy Heating" at bounding box center [704, 154] width 183 height 24
type input "(941) 960-7503"
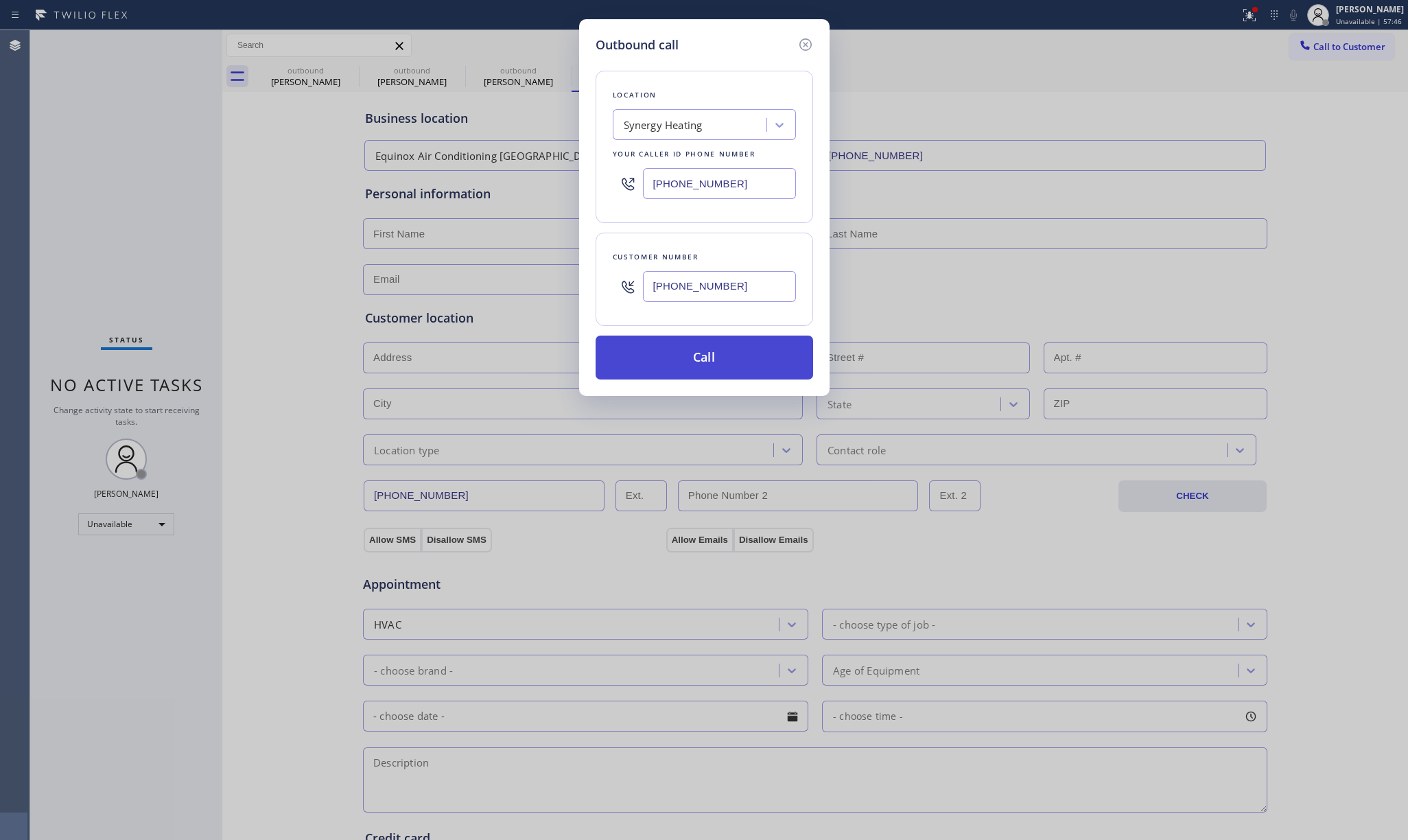
click at [715, 364] on button "Call" at bounding box center [704, 357] width 217 height 44
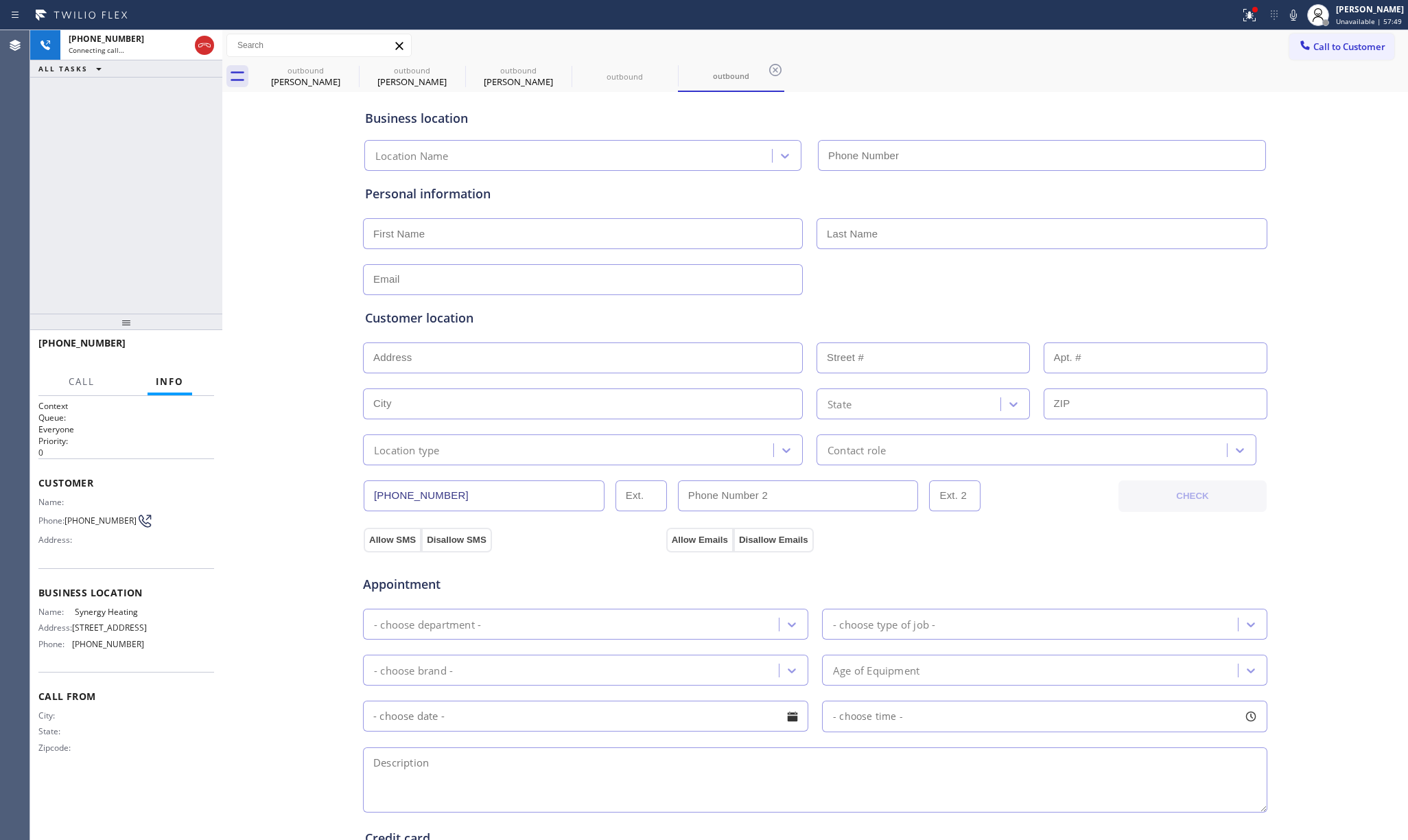
type input "(941) 960-7503"
click at [94, 610] on span "Synergy Heating" at bounding box center [109, 611] width 69 height 10
copy span "Synergy Heating"
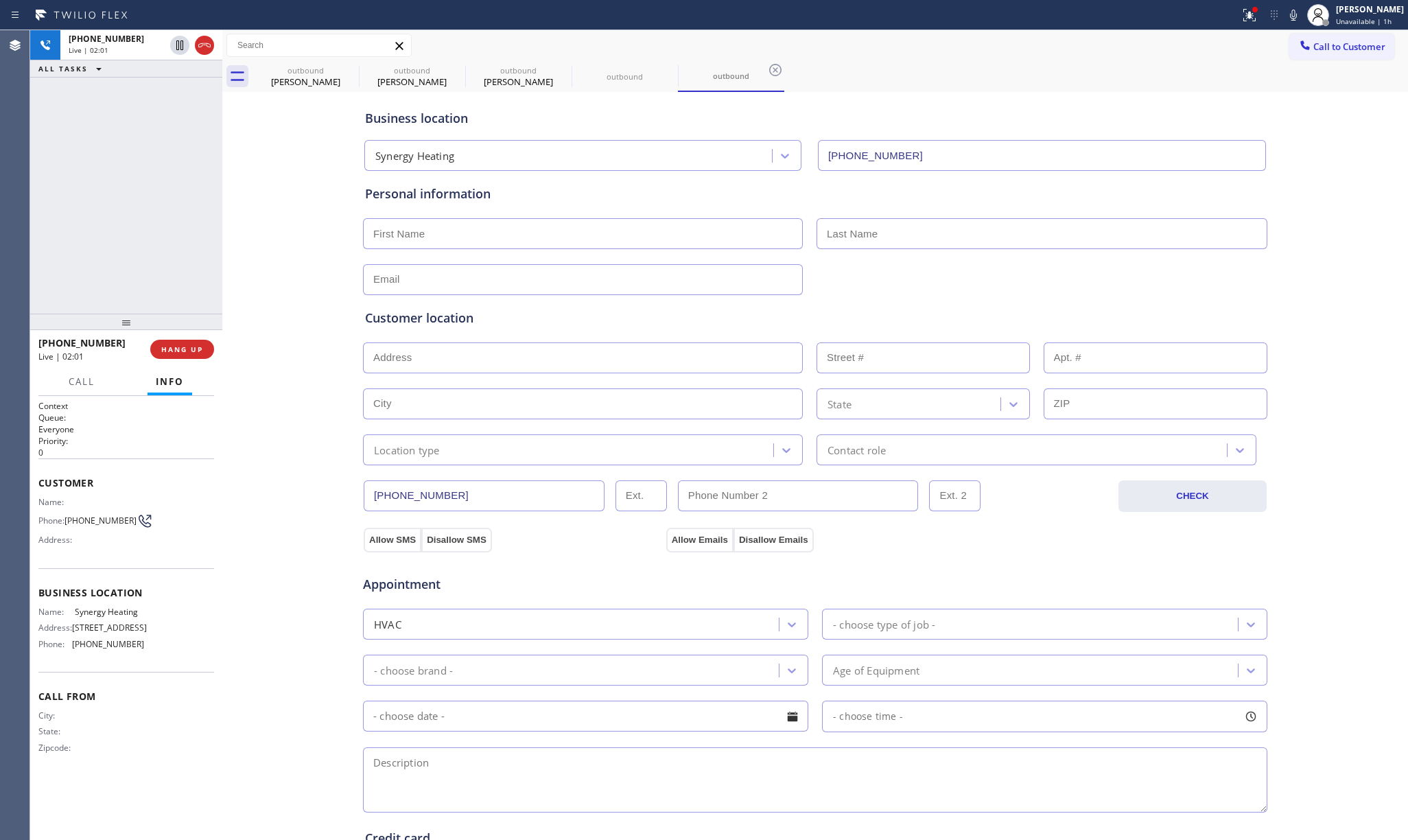
click at [157, 175] on div "+17147975953 Live | 02:01 ALL TASKS ALL TASKS ACTIVE TASKS TASKS IN WRAP UP" at bounding box center [126, 172] width 192 height 283
drag, startPoint x: 1299, startPoint y: 12, endPoint x: 1329, endPoint y: 63, distance: 59.2
click at [1090, 12] on icon at bounding box center [1292, 15] width 7 height 11
drag, startPoint x: 90, startPoint y: 166, endPoint x: 309, endPoint y: 20, distance: 263.2
click at [126, 144] on div "+17147975953 Live | 03:12 ALL TASKS ALL TASKS ACTIVE TASKS TASKS IN WRAP UP" at bounding box center [126, 172] width 192 height 283
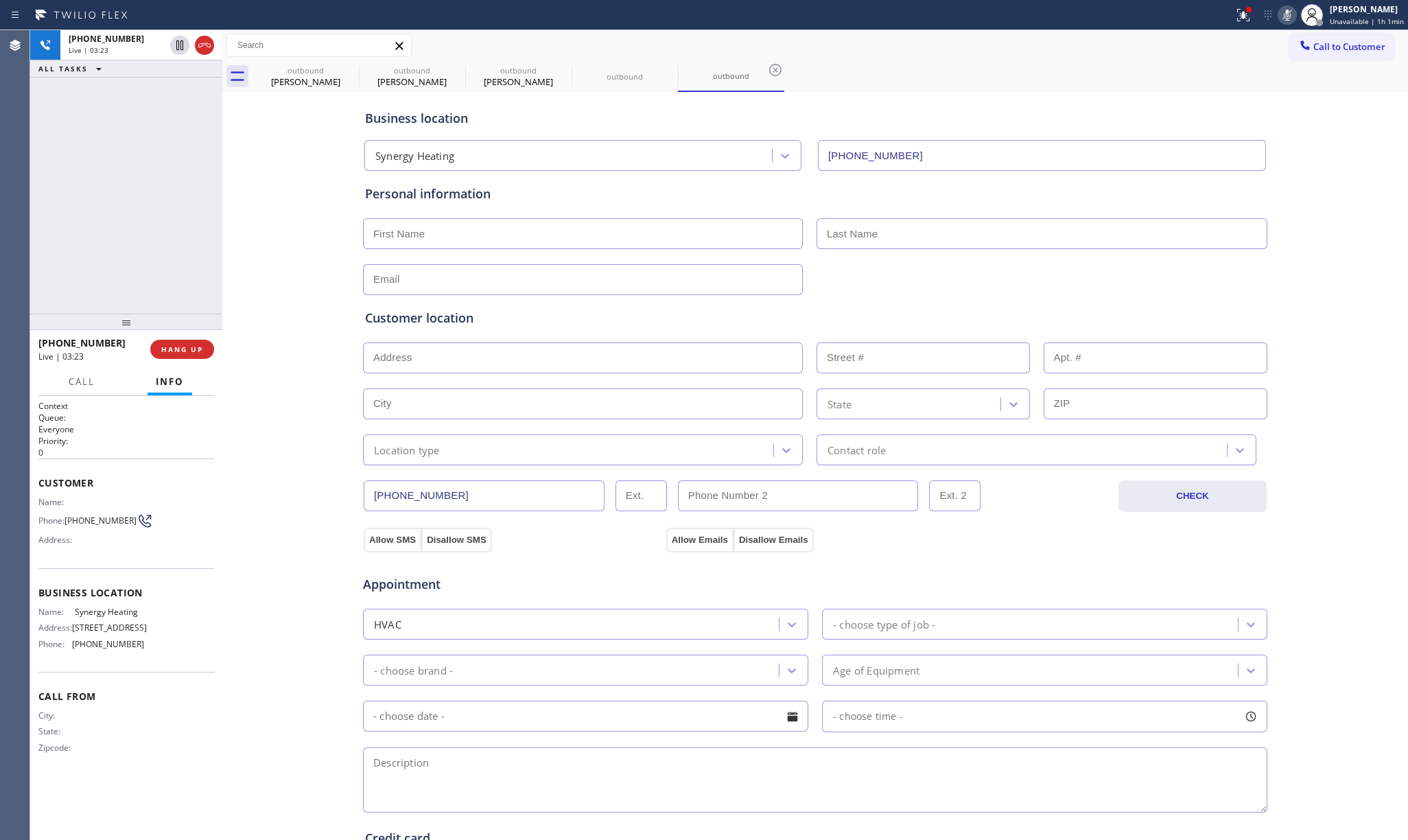
click at [1090, 17] on icon at bounding box center [1287, 15] width 17 height 17
drag, startPoint x: 108, startPoint y: 210, endPoint x: 173, endPoint y: 219, distance: 65.6
click at [108, 210] on div "+17147975953 Live | 06:46 ALL TASKS ALL TASKS ACTIVE TASKS TASKS IN WRAP UP" at bounding box center [126, 172] width 192 height 283
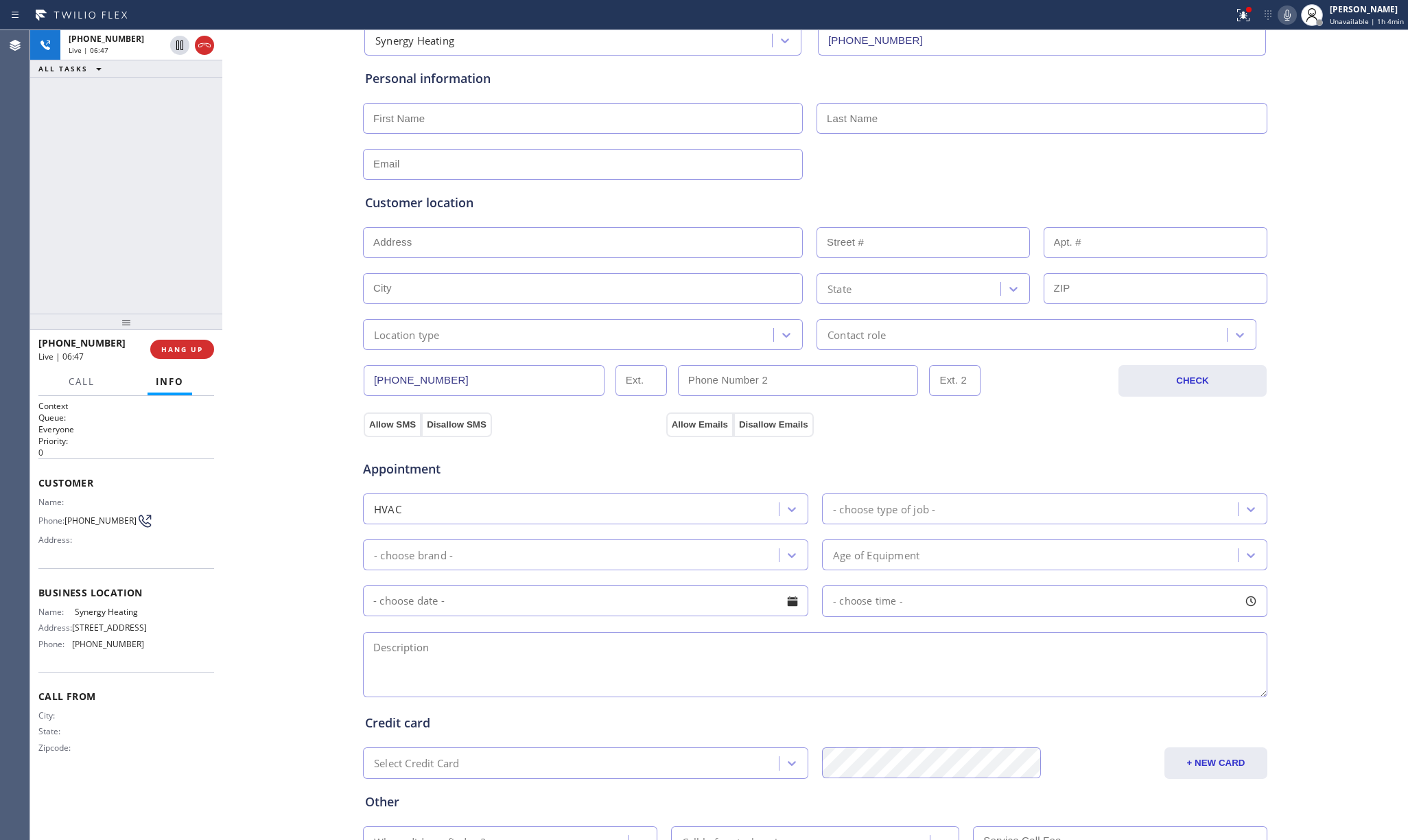
scroll to position [227, 0]
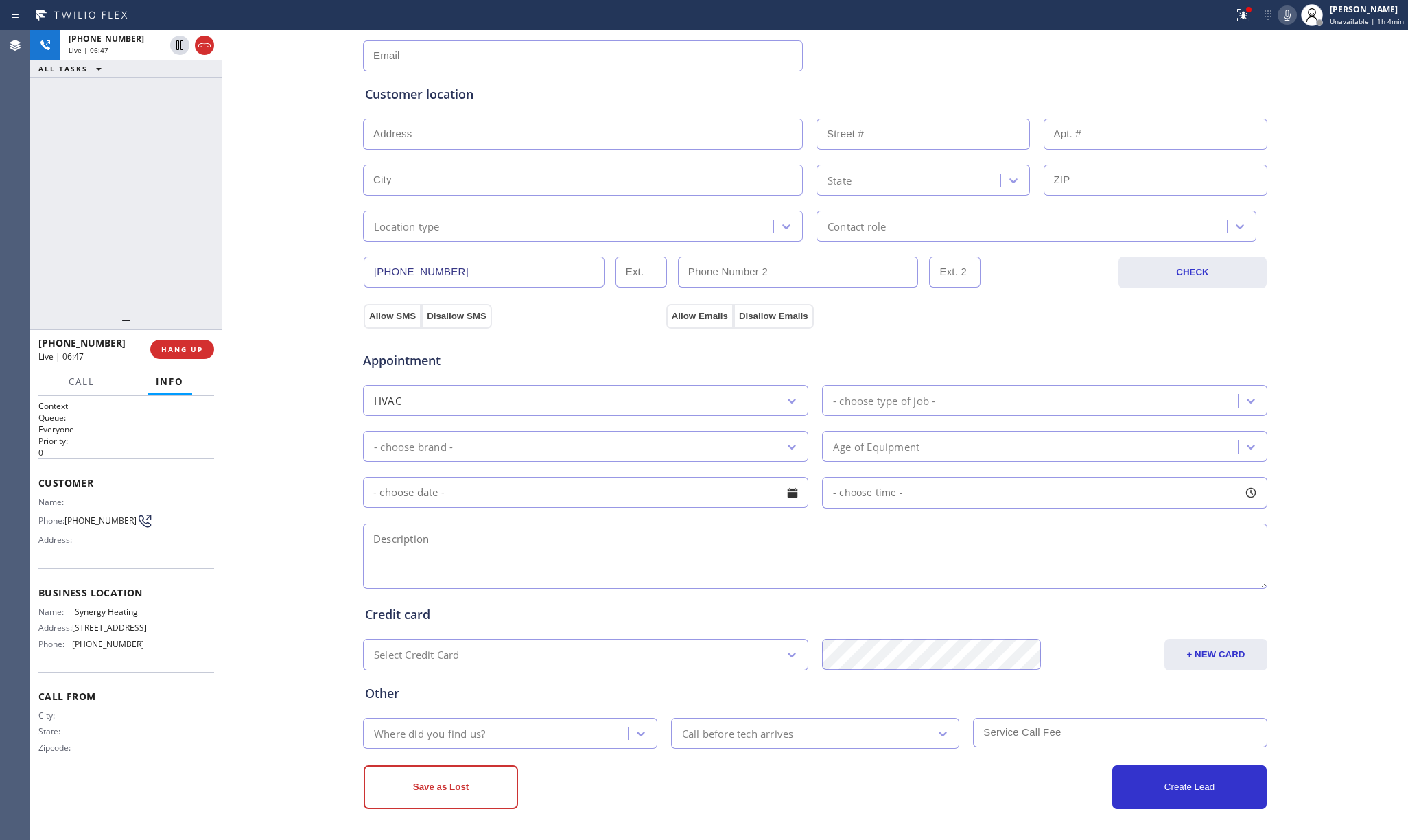
click at [472, 544] on textarea at bounding box center [815, 556] width 904 height 65
paste textarea "3-6 | $69 mobilehome - HO central air conditioner is not able to keep up with t…"
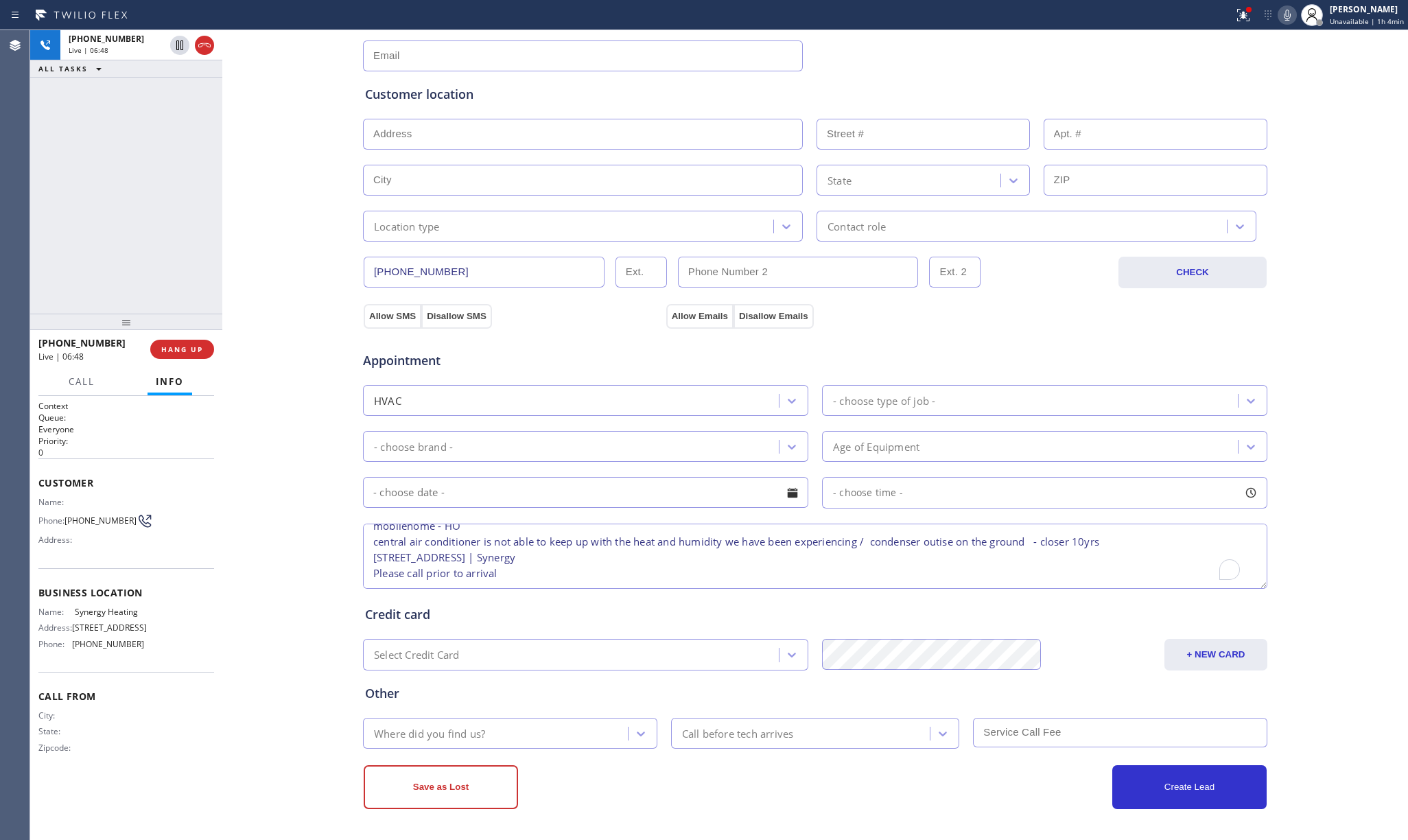
type textarea "3-6 | $69 mobilehome - HO central air conditioner is not able to keep up with t…"
click at [892, 396] on div "- choose type of job -" at bounding box center [884, 400] width 103 height 16
drag, startPoint x: 177, startPoint y: 343, endPoint x: 614, endPoint y: 381, distance: 438.6
click at [178, 343] on button "HANG UP" at bounding box center [182, 349] width 63 height 20
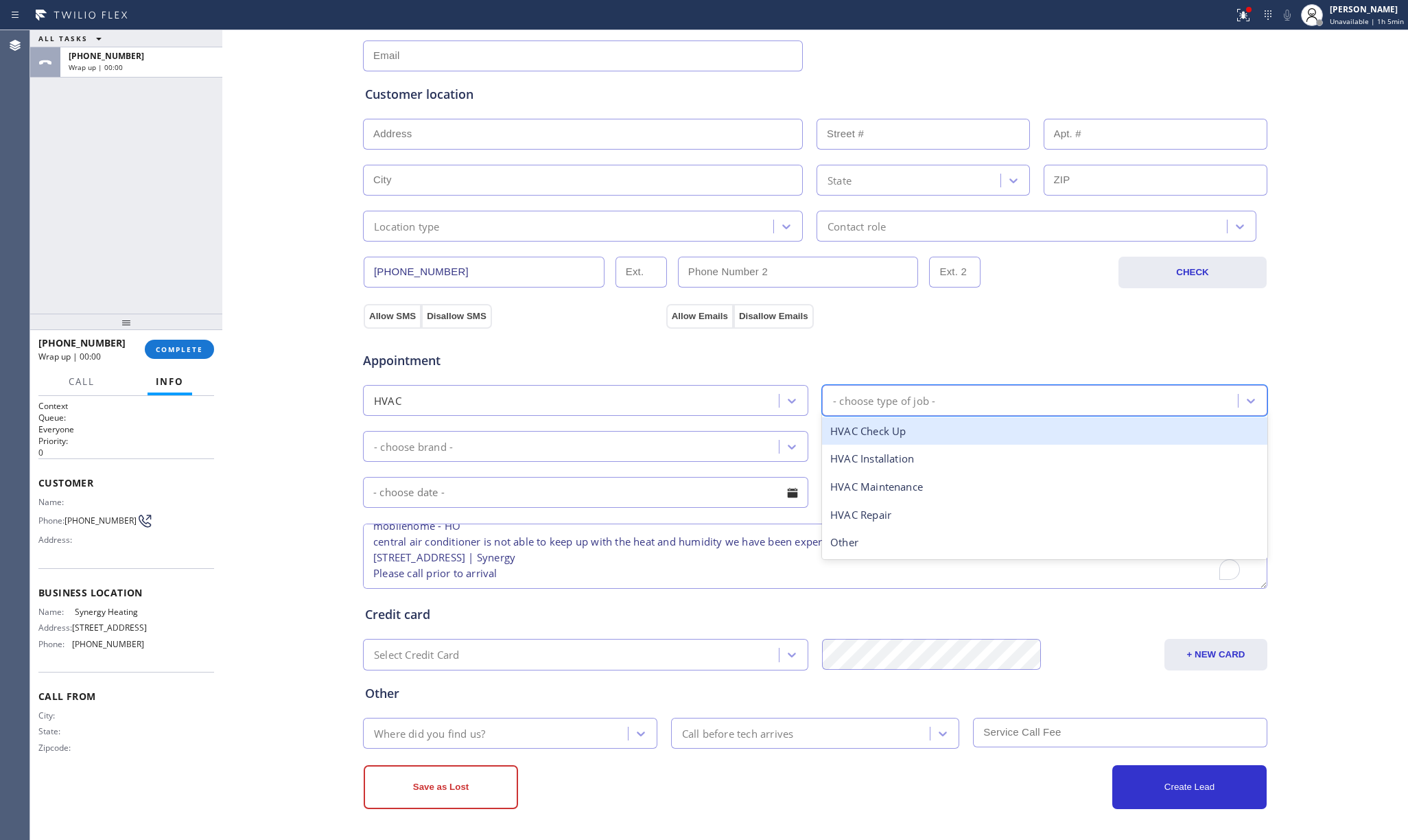
click at [890, 385] on div "- choose type of job -" at bounding box center [1044, 400] width 446 height 31
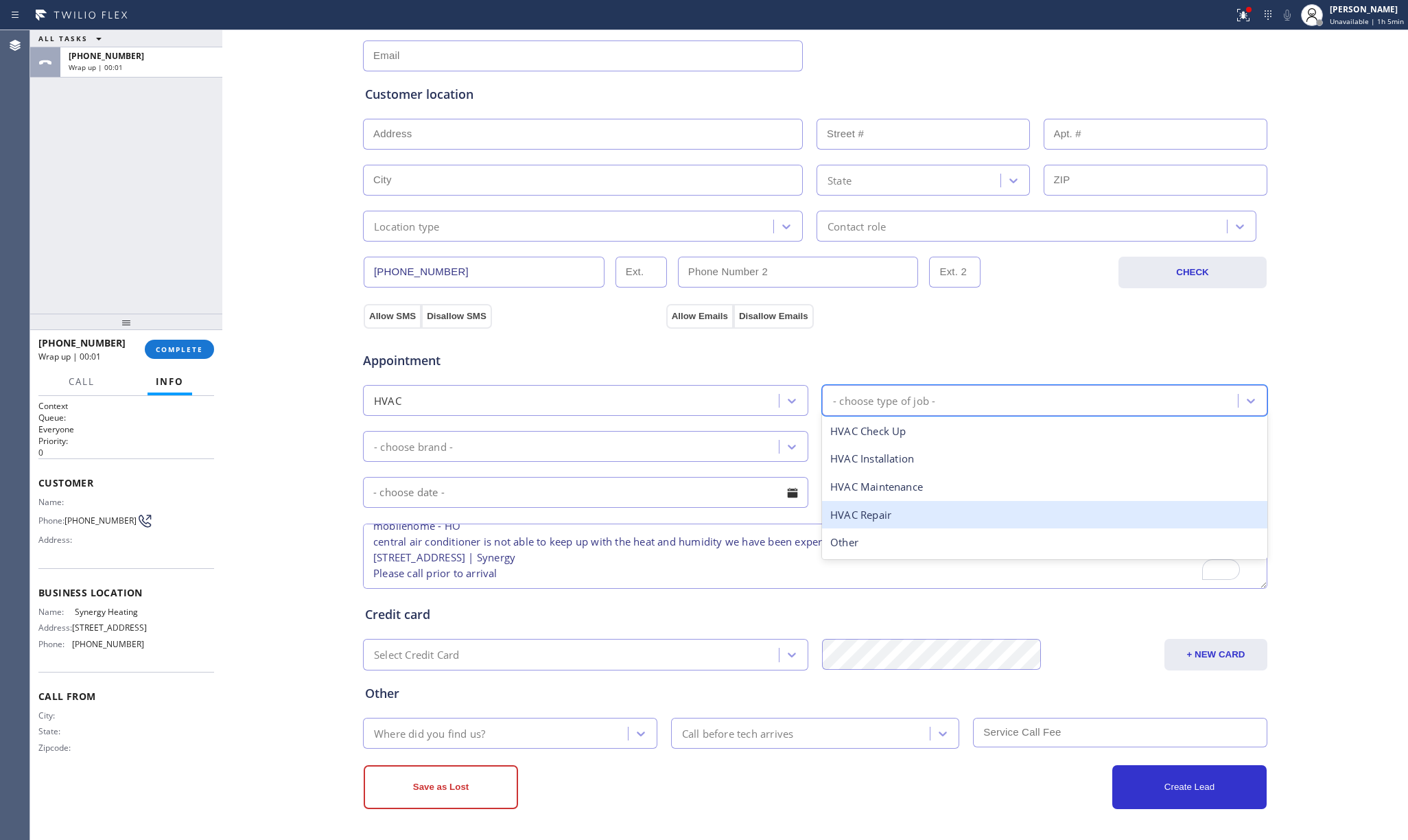
drag, startPoint x: 890, startPoint y: 516, endPoint x: 652, endPoint y: 468, distance: 242.8
click at [890, 516] on div "HVAC Repair" at bounding box center [1044, 515] width 446 height 28
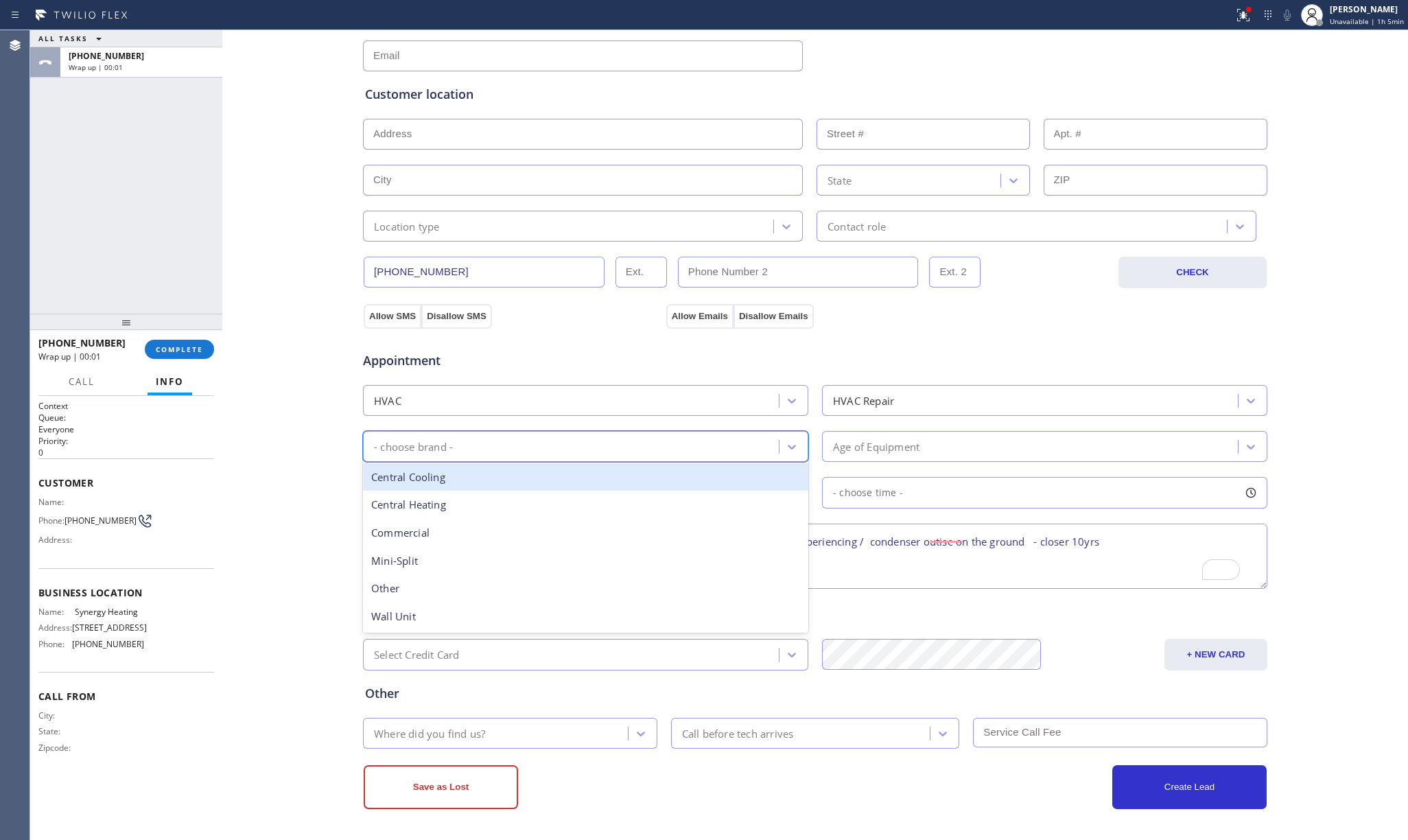
click at [632, 450] on div "- choose brand -" at bounding box center [573, 447] width 411 height 24
click at [456, 482] on div "Central Cooling" at bounding box center [586, 477] width 446 height 28
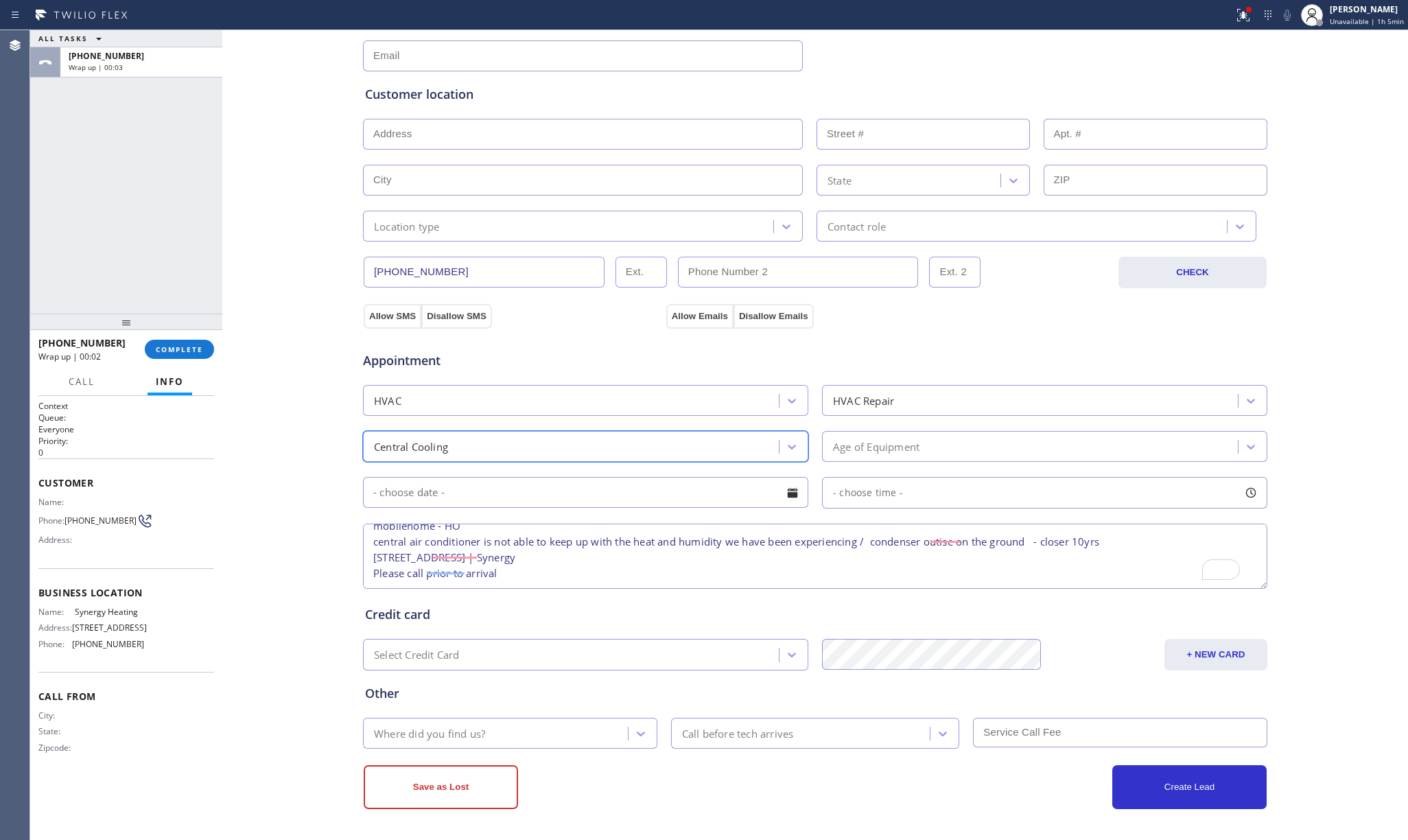
click at [894, 446] on div "Age of Equipment" at bounding box center [876, 446] width 87 height 16
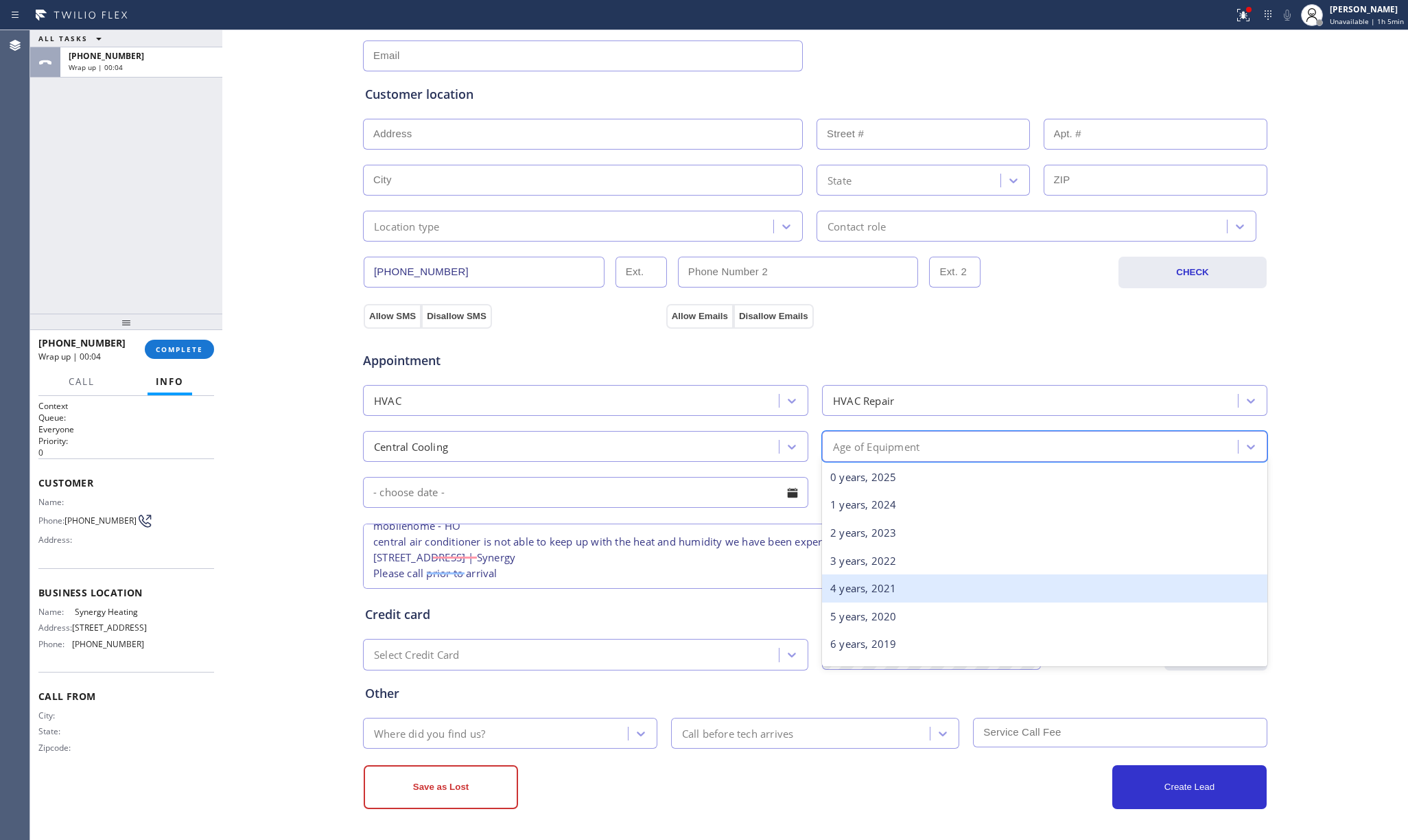
scroll to position [91, 0]
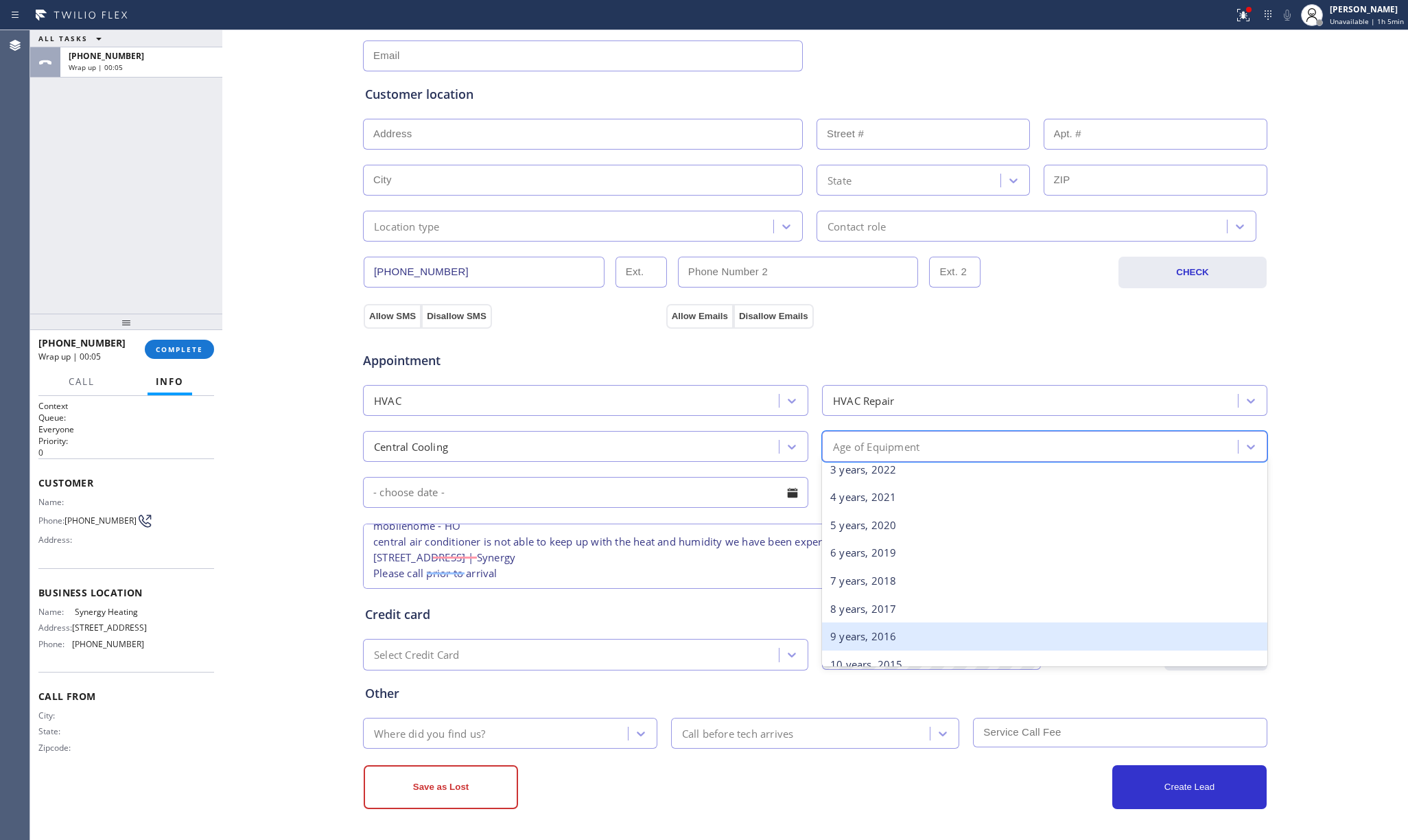
click at [871, 625] on div "9 years, 2016" at bounding box center [1044, 636] width 446 height 28
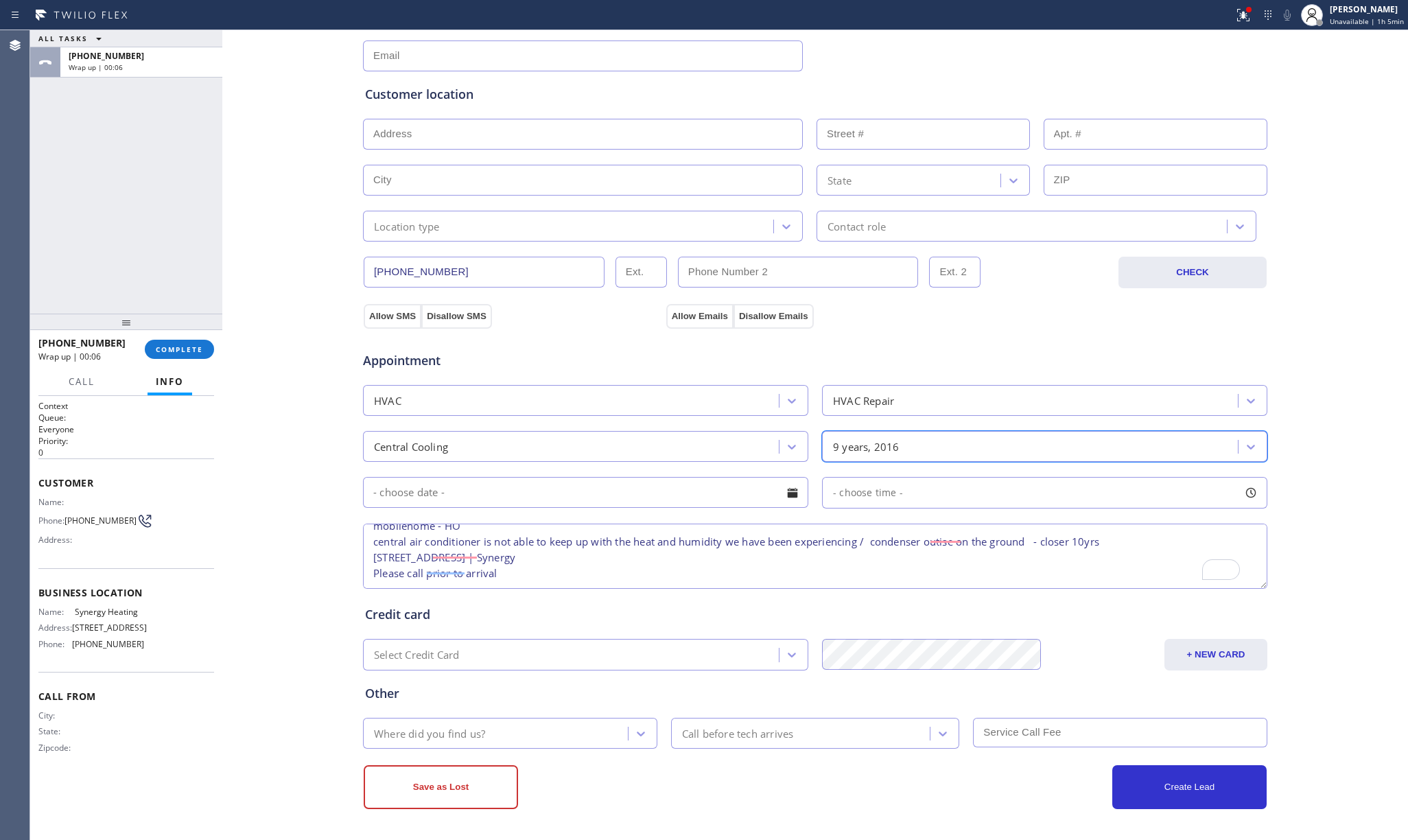
click at [450, 491] on input "text" at bounding box center [586, 491] width 446 height 31
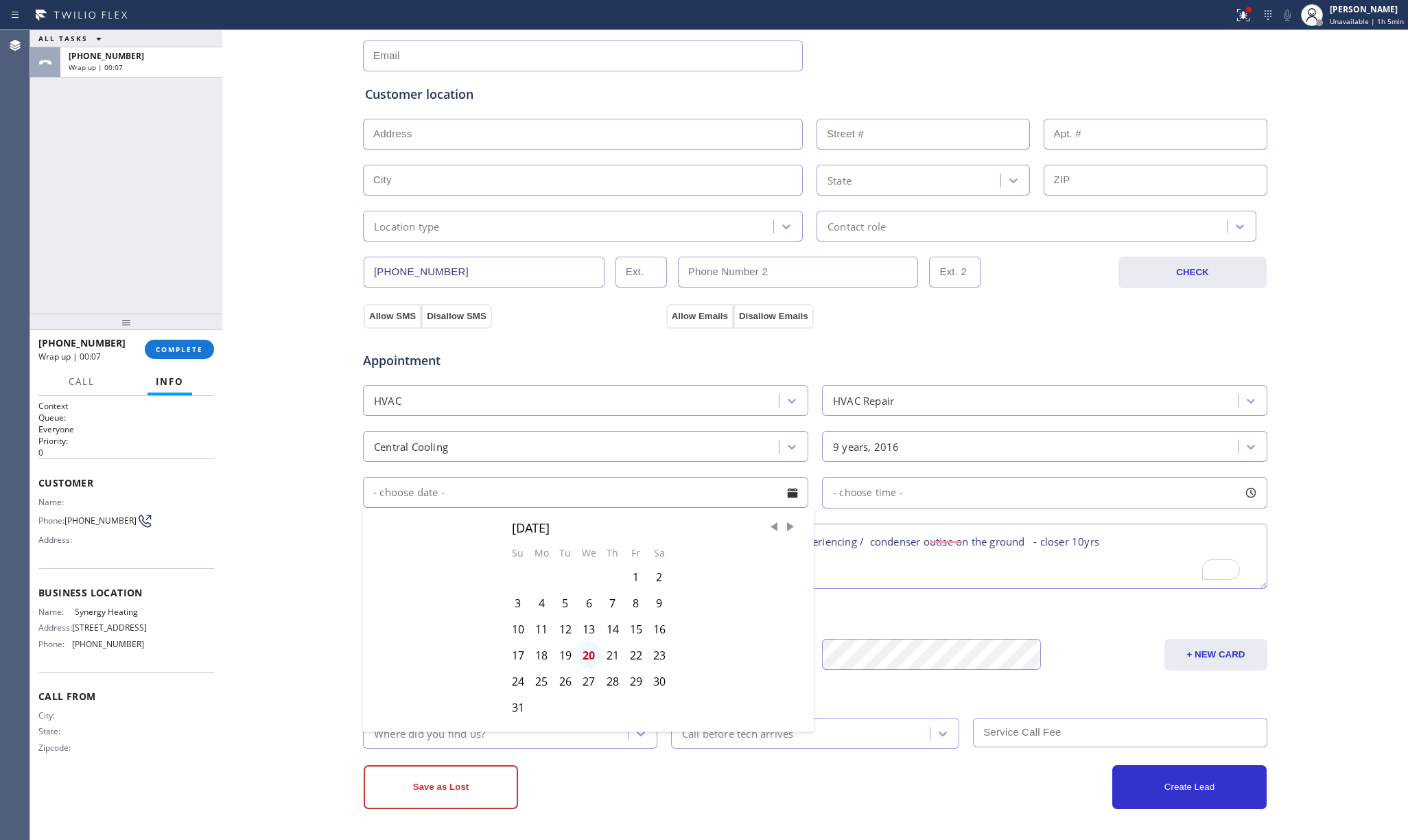
click at [586, 625] on div "20" at bounding box center [589, 655] width 24 height 26
type input "08/20/2025"
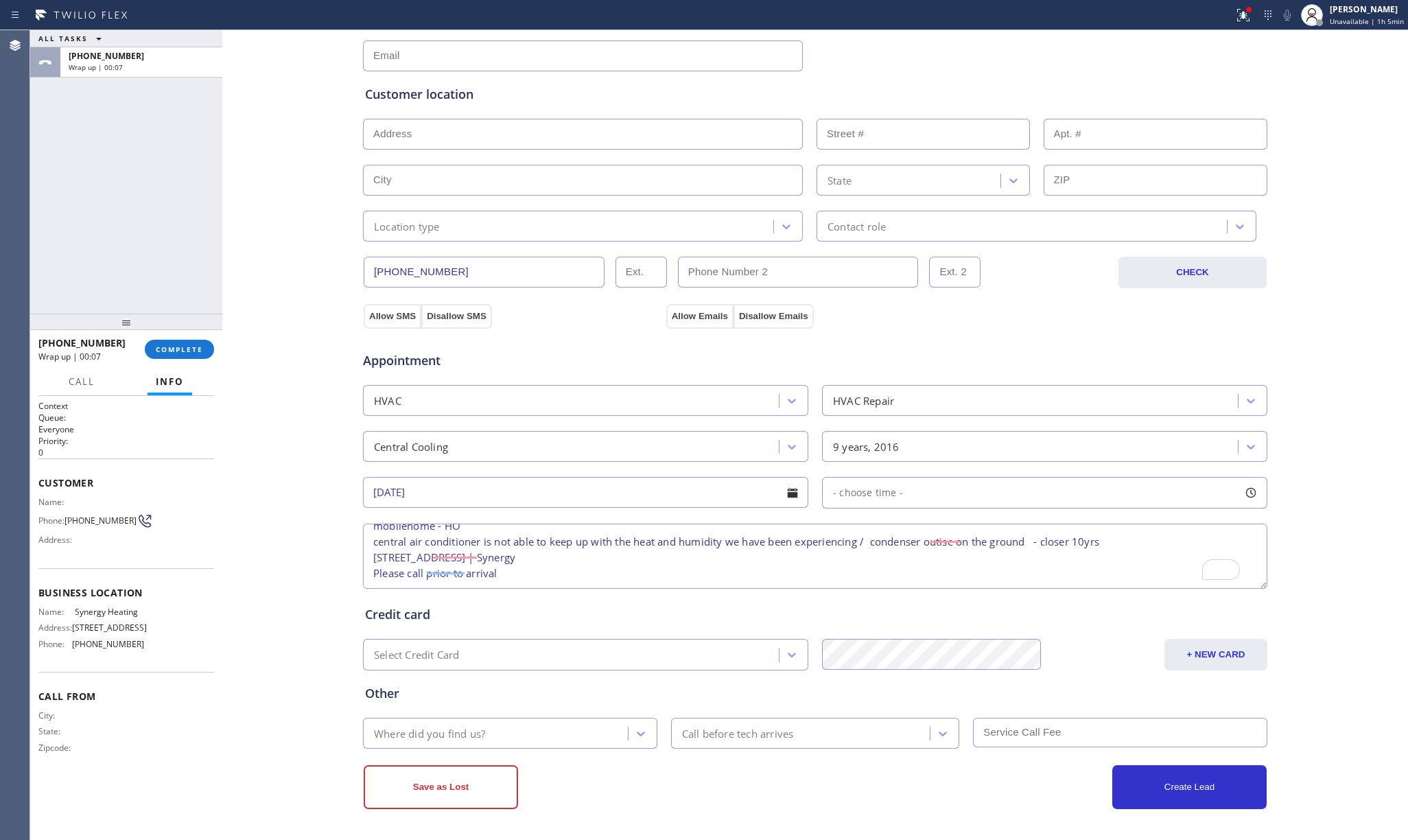
drag, startPoint x: 911, startPoint y: 487, endPoint x: 904, endPoint y: 503, distance: 17.5
click at [911, 487] on div "- choose time -" at bounding box center [1044, 492] width 446 height 32
drag, startPoint x: 829, startPoint y: 578, endPoint x: 1153, endPoint y: 599, distance: 324.7
click at [1090, 599] on div "FROM TILL 8:00 AM 6:00 PM" at bounding box center [1033, 558] width 424 height 99
drag, startPoint x: 871, startPoint y: 580, endPoint x: 1066, endPoint y: 603, distance: 196.4
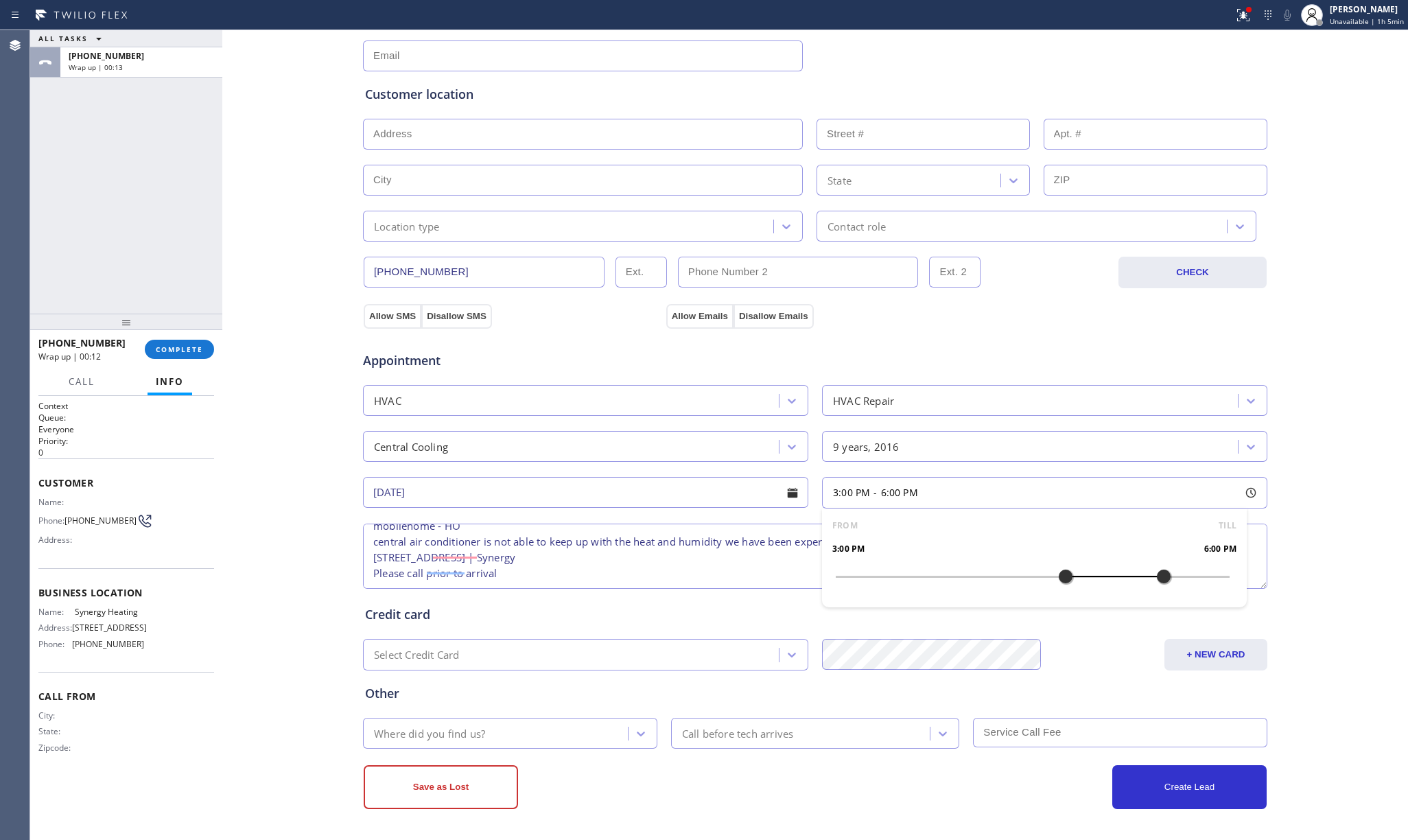
click at [1066, 603] on div "FROM TILL 3:00 PM 6:00 PM" at bounding box center [1033, 558] width 424 height 99
click at [457, 625] on div "Where did you find us?" at bounding box center [429, 733] width 111 height 16
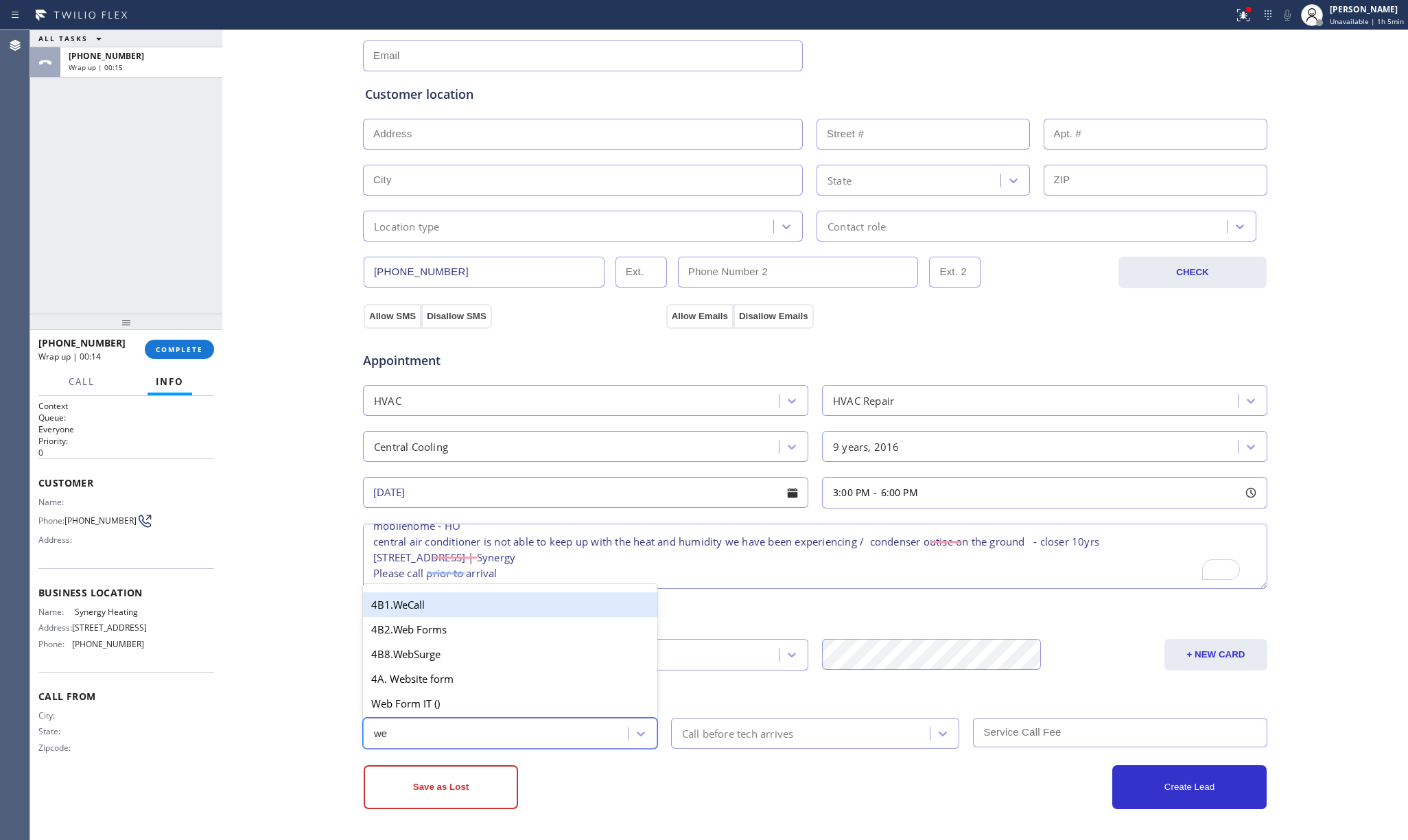
type input "web"
drag, startPoint x: 466, startPoint y: 672, endPoint x: 739, endPoint y: 720, distance: 277.2
click at [467, 625] on div "4A. Website form" at bounding box center [510, 678] width 295 height 24
click at [747, 625] on div "Call before tech arrives" at bounding box center [803, 733] width 255 height 24
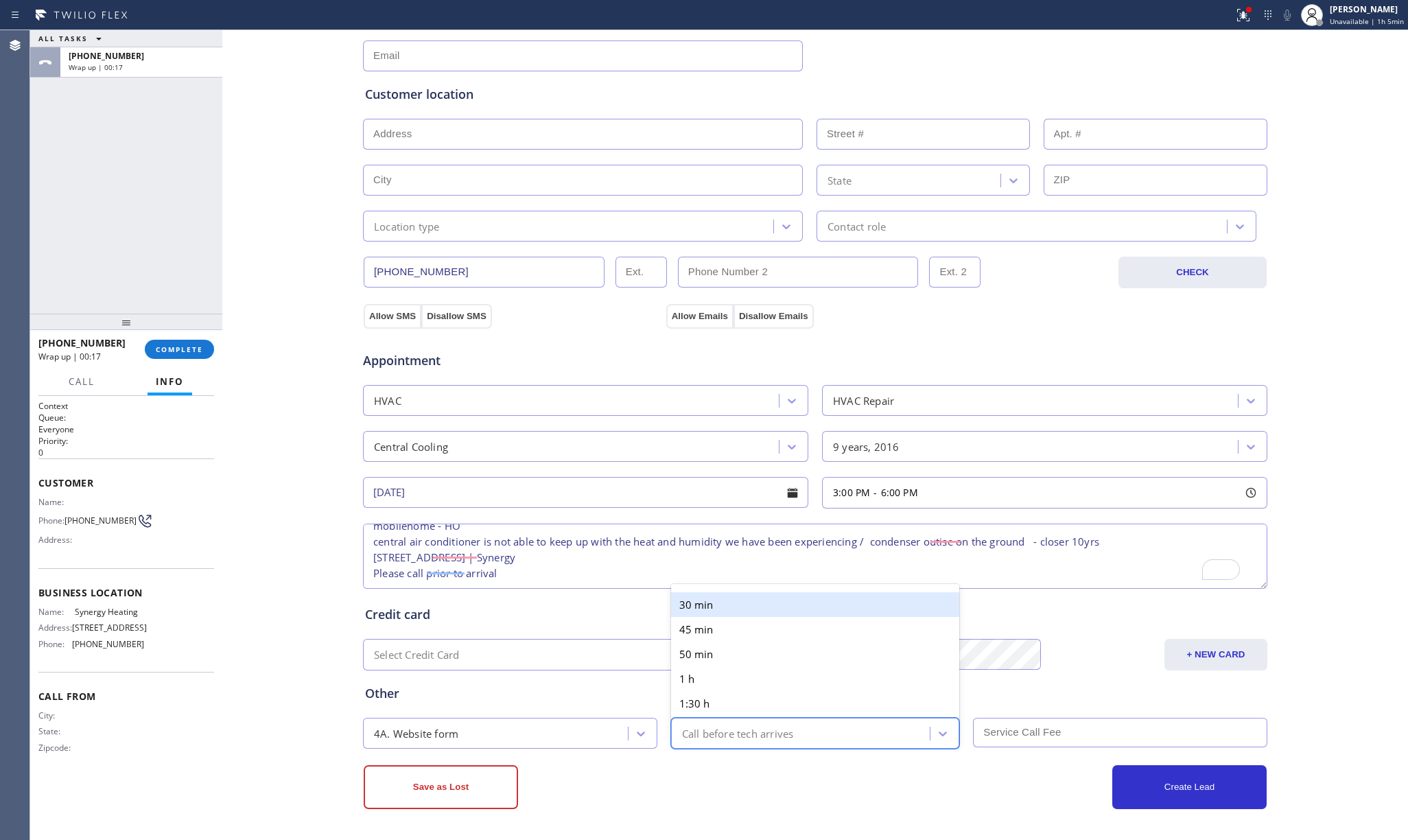
drag, startPoint x: 723, startPoint y: 602, endPoint x: 1066, endPoint y: 772, distance: 382.8
click at [723, 601] on div "30 min" at bounding box center [816, 604] width 289 height 24
click at [1065, 625] on input "text" at bounding box center [1120, 733] width 295 height 30
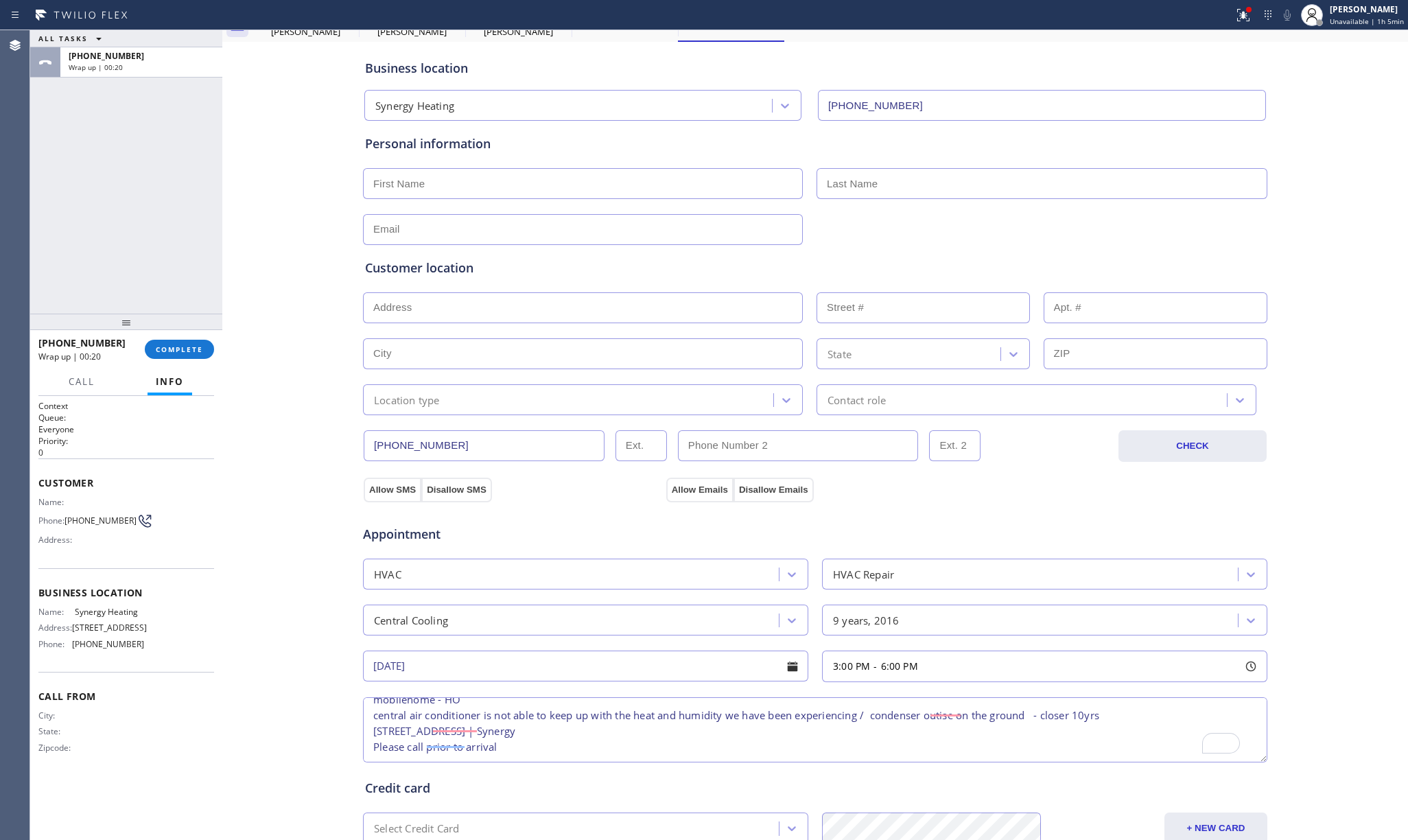
scroll to position [45, 0]
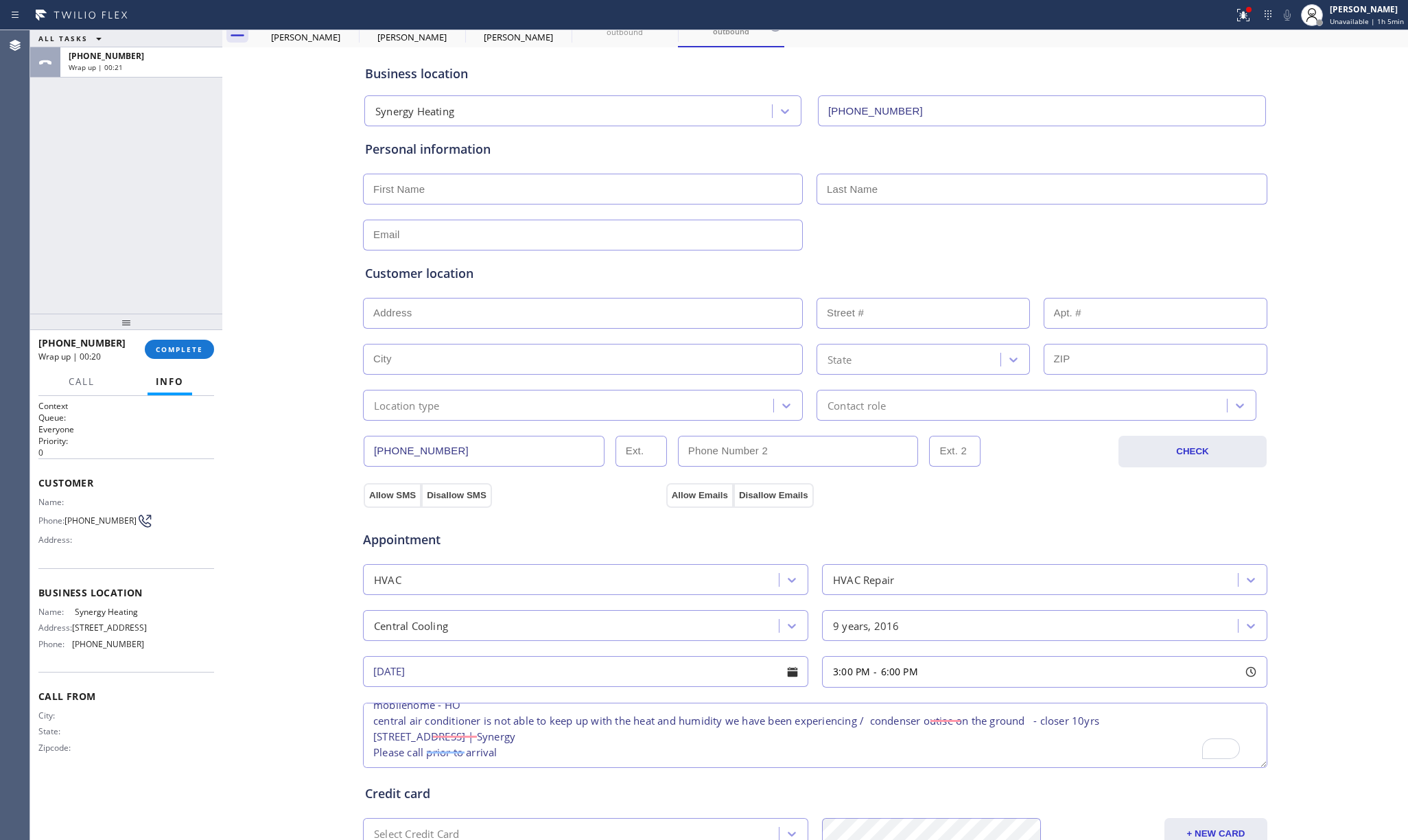
type input "69"
click at [434, 315] on input "text" at bounding box center [583, 312] width 440 height 31
paste input "15 Palm Via Anaheim, CA 92801, USA"
type input "15 Palm Via"
type input "15"
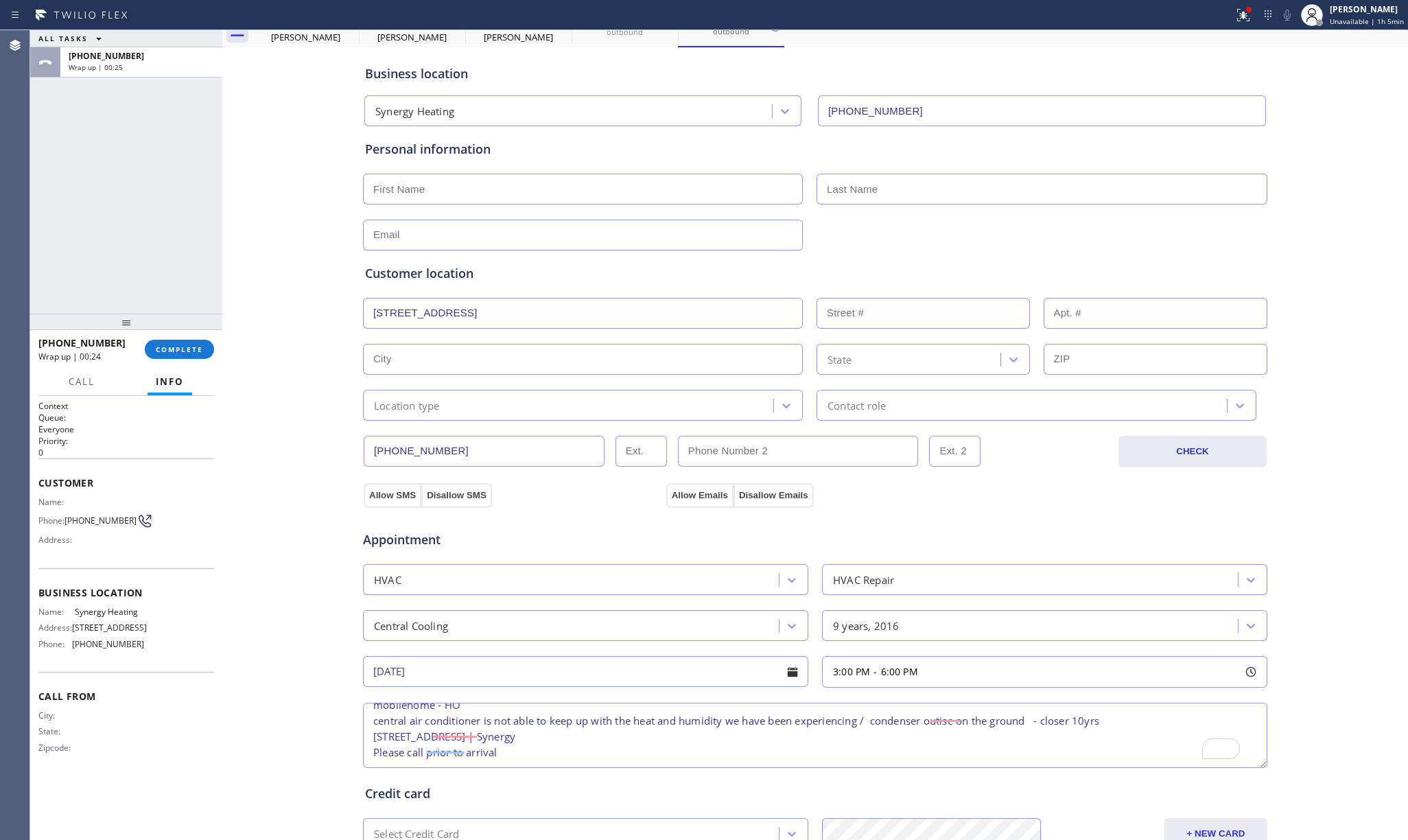
type input "[GEOGRAPHIC_DATA]"
type input "92801"
click at [436, 401] on div "Location type" at bounding box center [571, 406] width 407 height 24
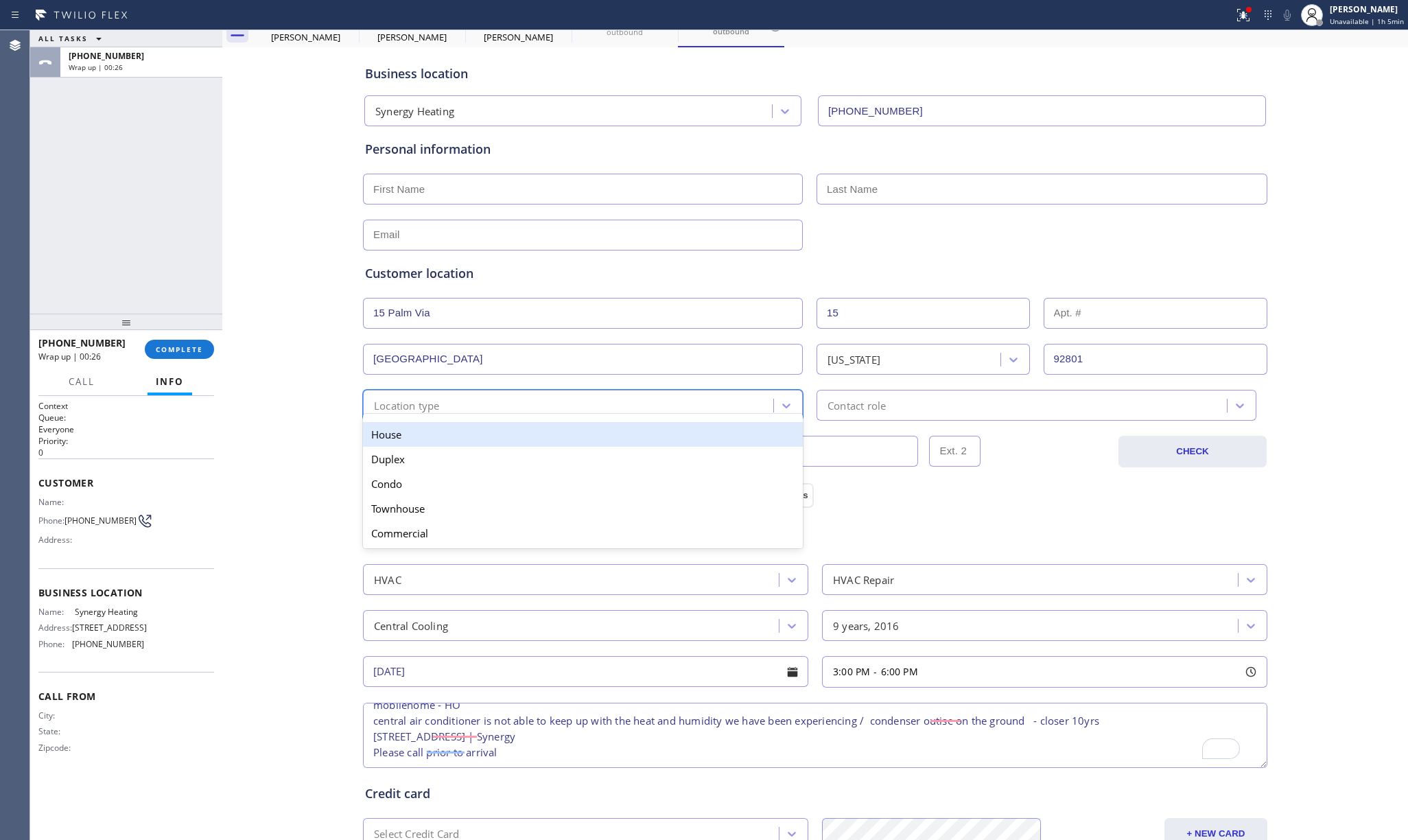
click at [430, 433] on div "House" at bounding box center [583, 434] width 440 height 24
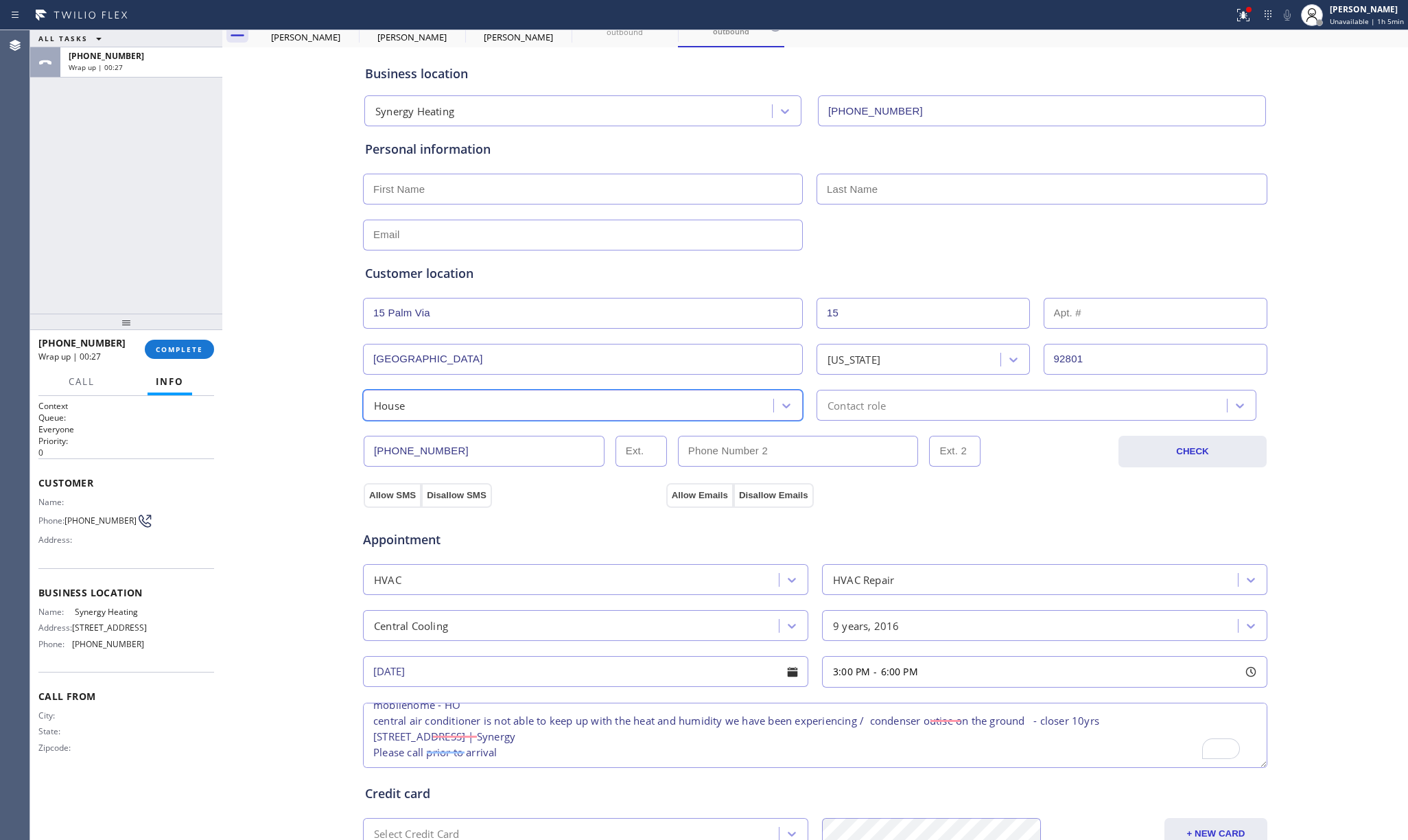
click at [865, 409] on div "Contact role" at bounding box center [856, 405] width 59 height 16
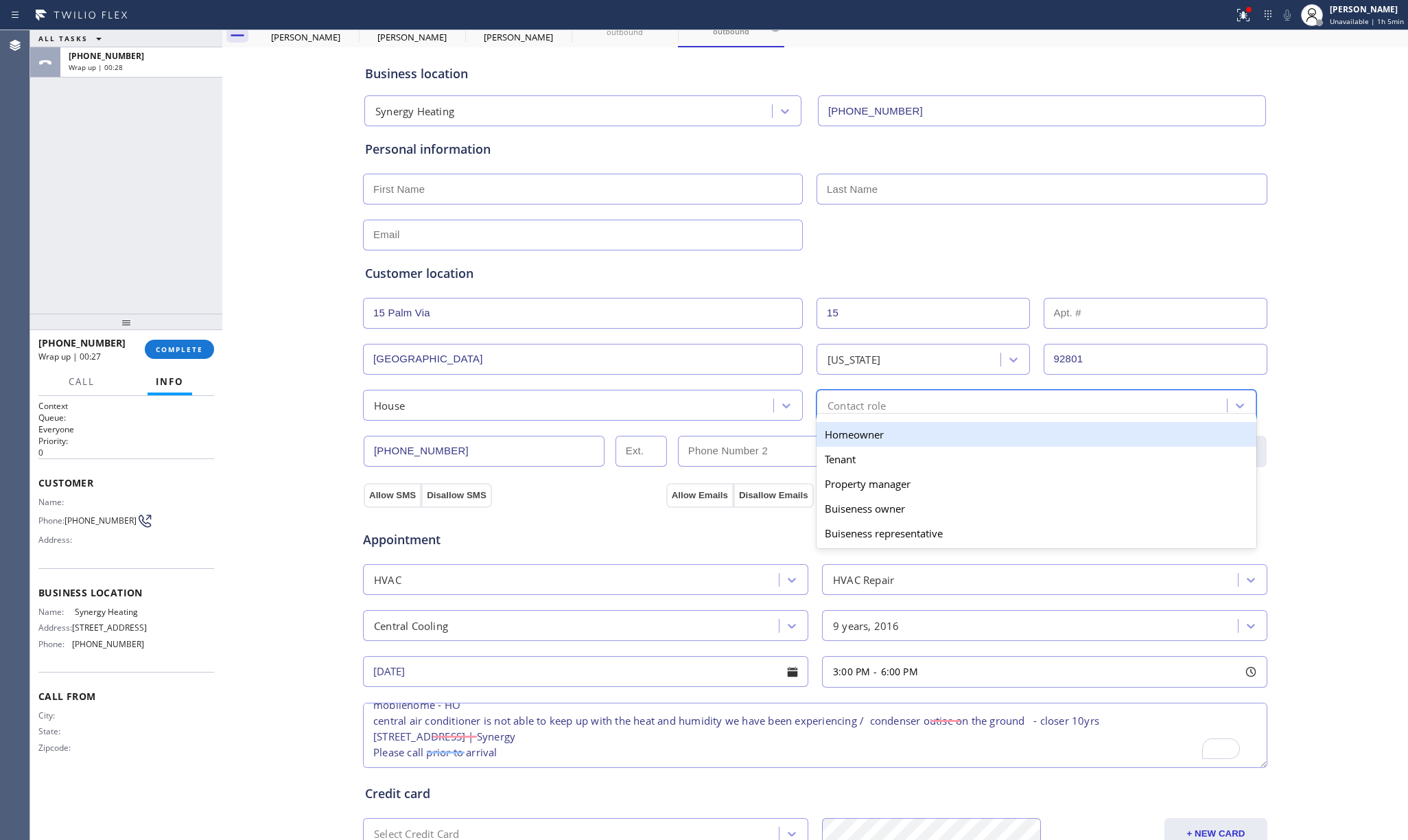
click at [849, 447] on div "Homeowner" at bounding box center [1037, 434] width 440 height 24
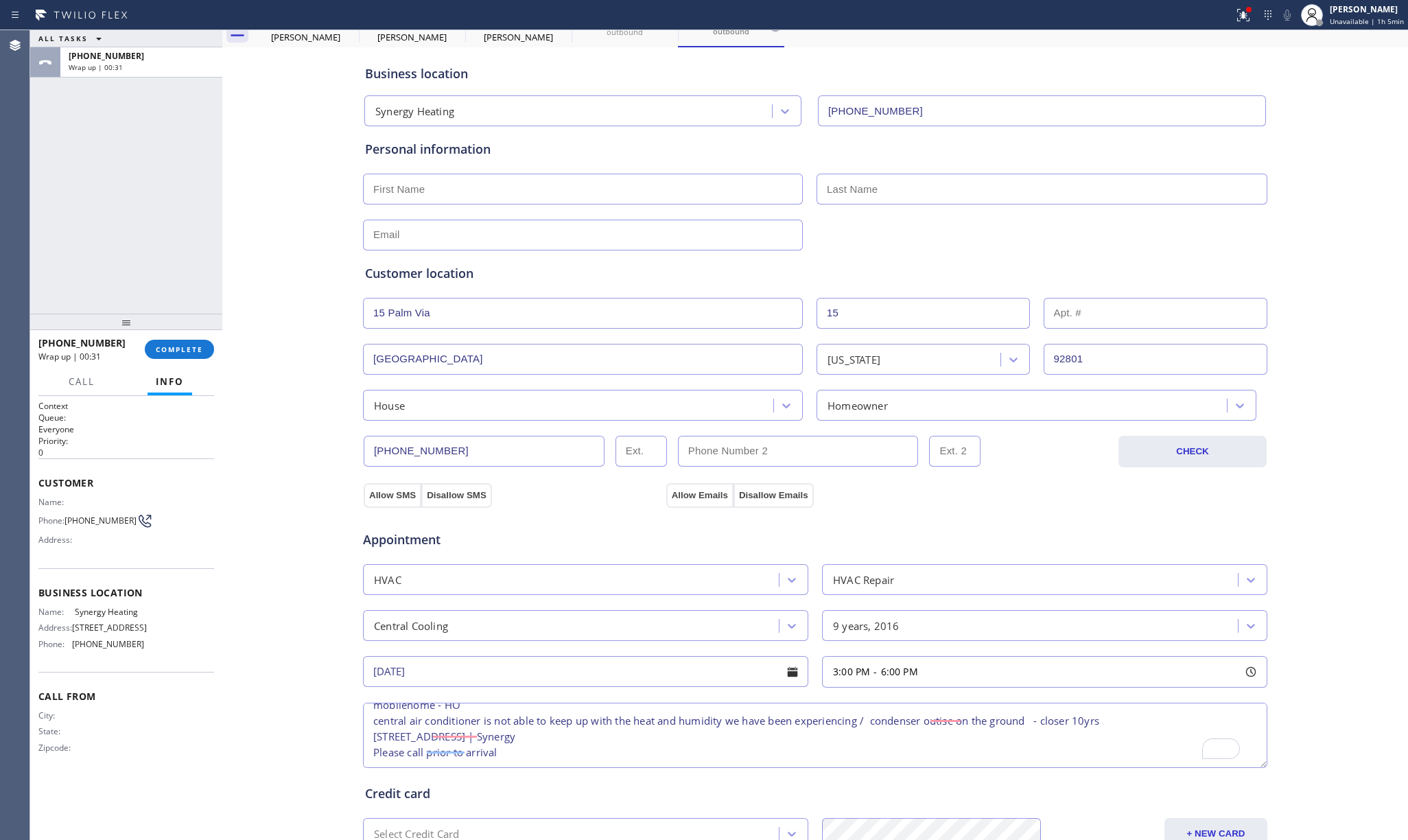
click at [440, 181] on input "text" at bounding box center [583, 188] width 440 height 31
type input "v"
click at [434, 184] on input "v" at bounding box center [583, 188] width 440 height 31
paste input "Karyn Andre"
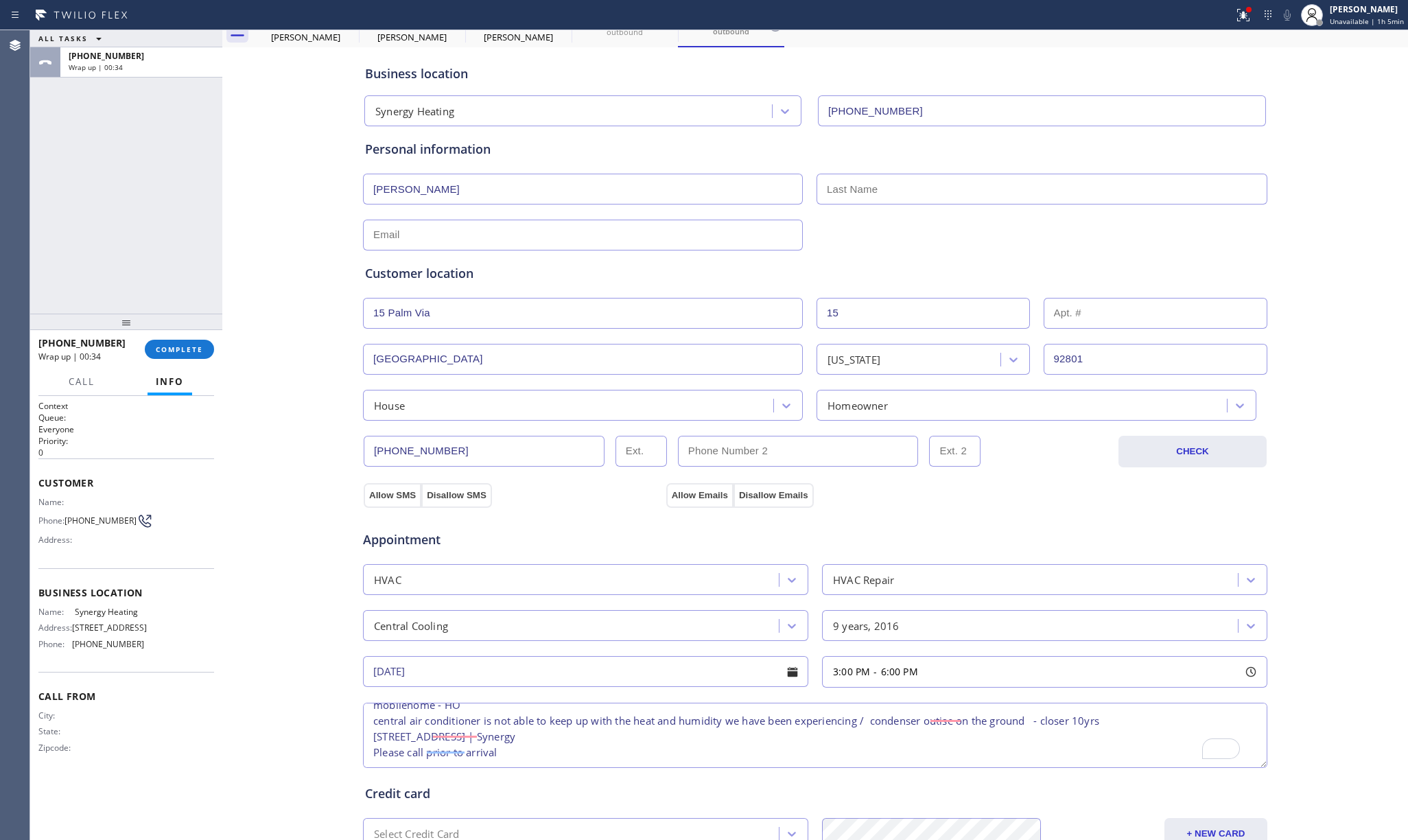
click at [407, 191] on input "Karyn Andre" at bounding box center [583, 188] width 440 height 31
drag, startPoint x: 407, startPoint y: 191, endPoint x: 915, endPoint y: 236, distance: 510.0
click at [409, 191] on input "Karyn Andre" at bounding box center [583, 188] width 440 height 31
type input "Karyn Andre"
drag, startPoint x: 950, startPoint y: 192, endPoint x: 874, endPoint y: 200, distance: 76.4
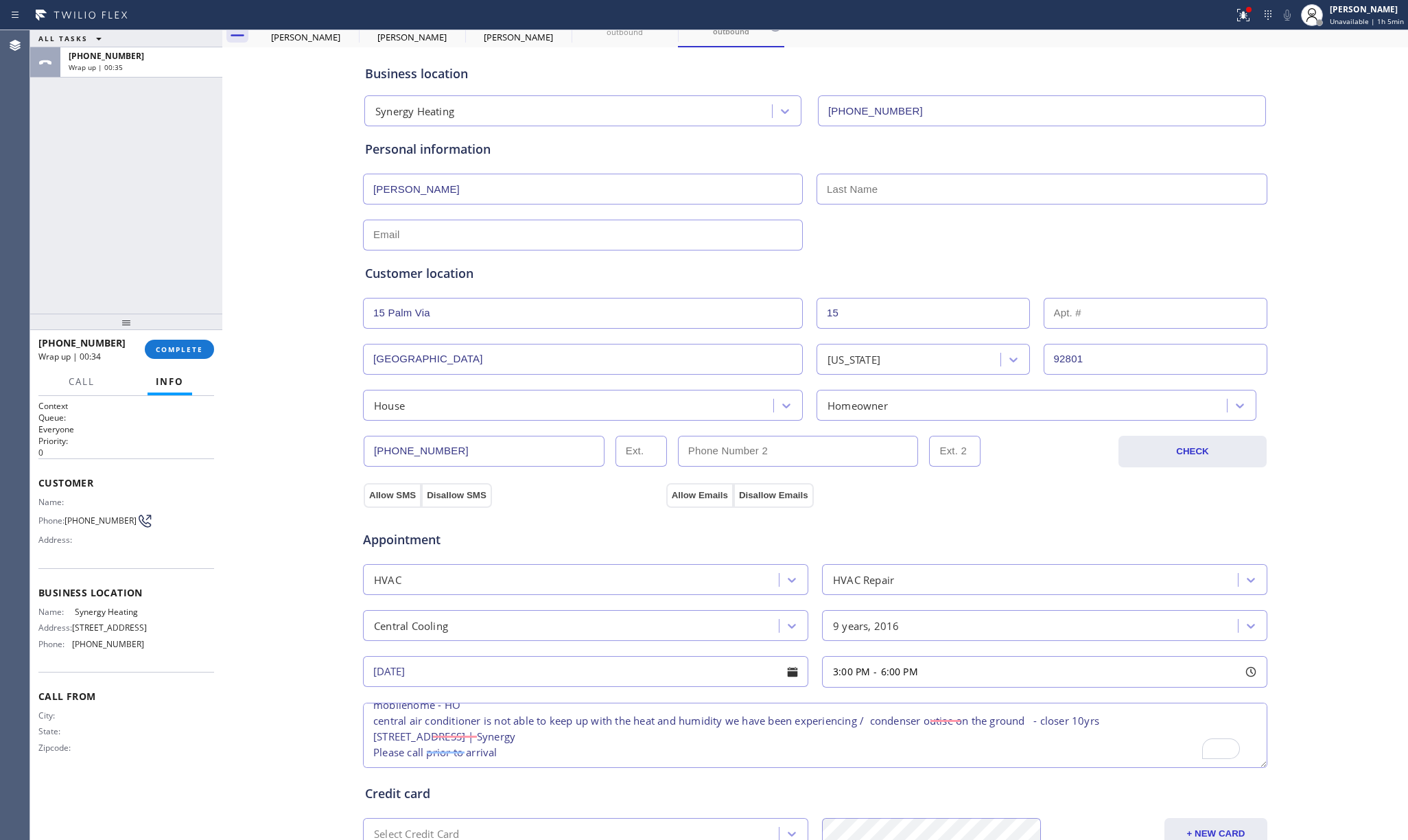
click at [949, 192] on input "text" at bounding box center [1042, 188] width 450 height 31
paste input "Andre"
type input "Andre"
click at [418, 193] on input "Karyn Andre" at bounding box center [583, 188] width 440 height 31
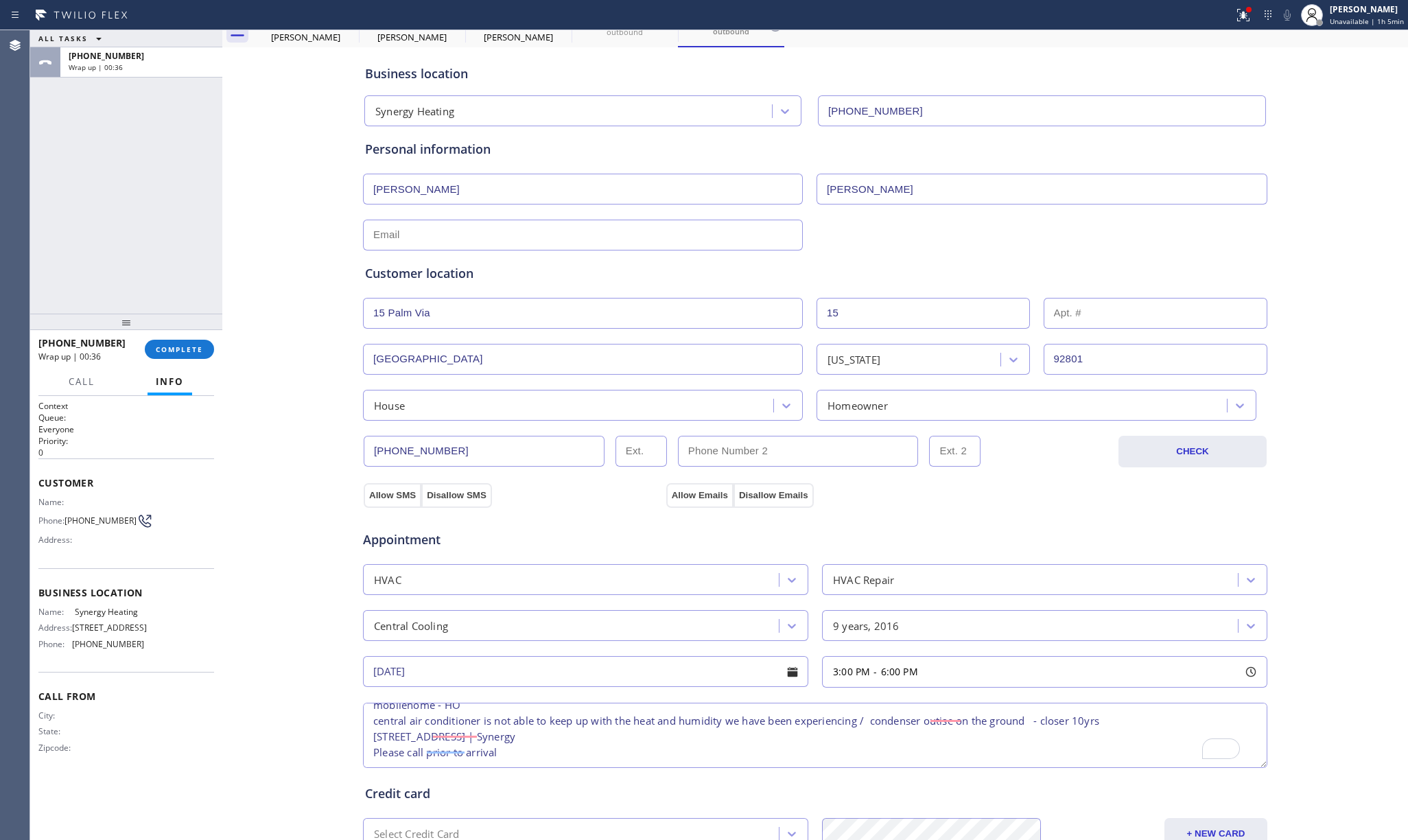
type input "Karyn"
click at [402, 239] on input "text" at bounding box center [583, 234] width 440 height 31
click at [409, 230] on input "text" at bounding box center [583, 234] width 440 height 31
paste input "karynsellshomes@yahoo.com"
type input "karynsellshomes@yahoo.com"
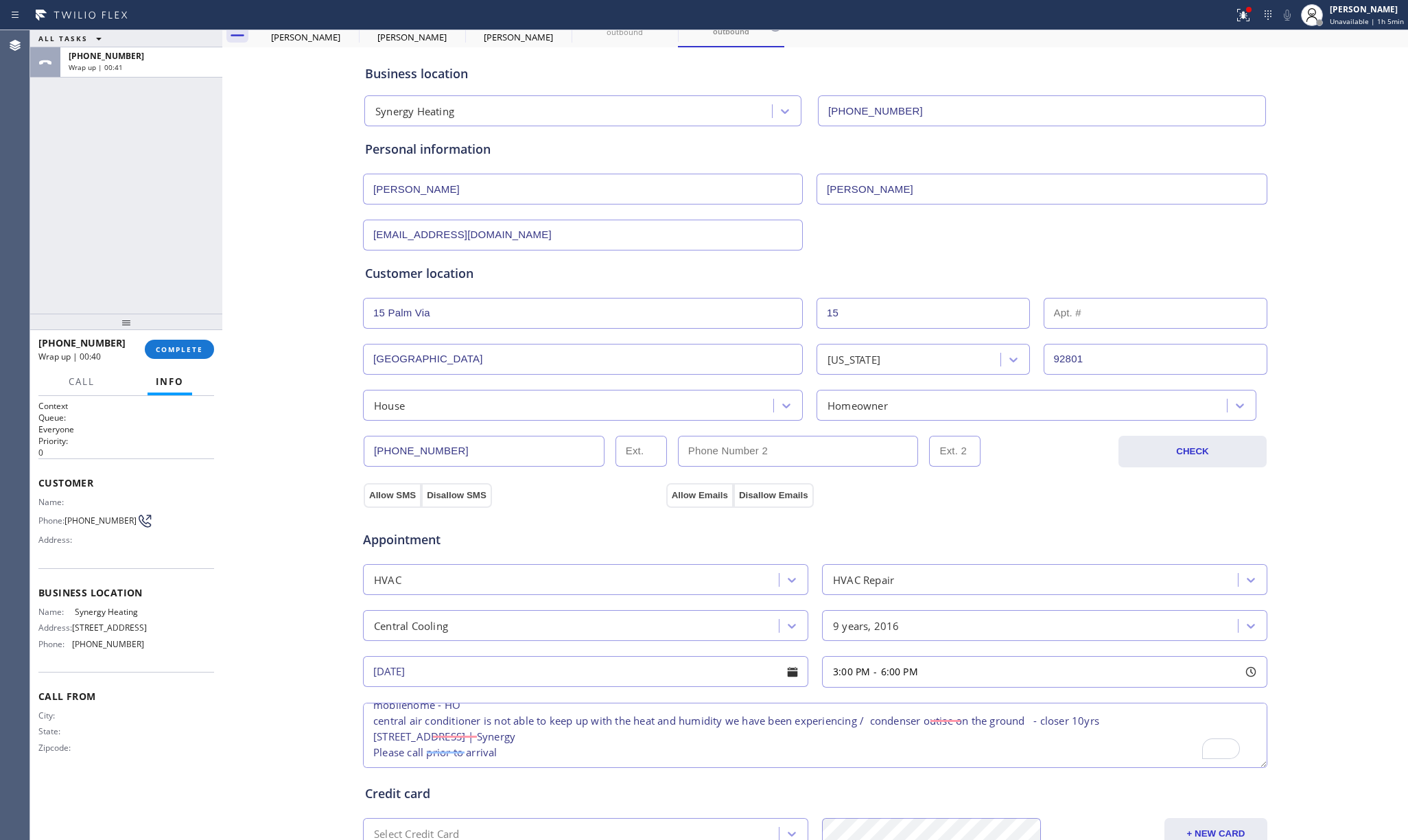
click at [460, 102] on div "Synergy Heating" at bounding box center [570, 112] width 404 height 24
type input "synergy"
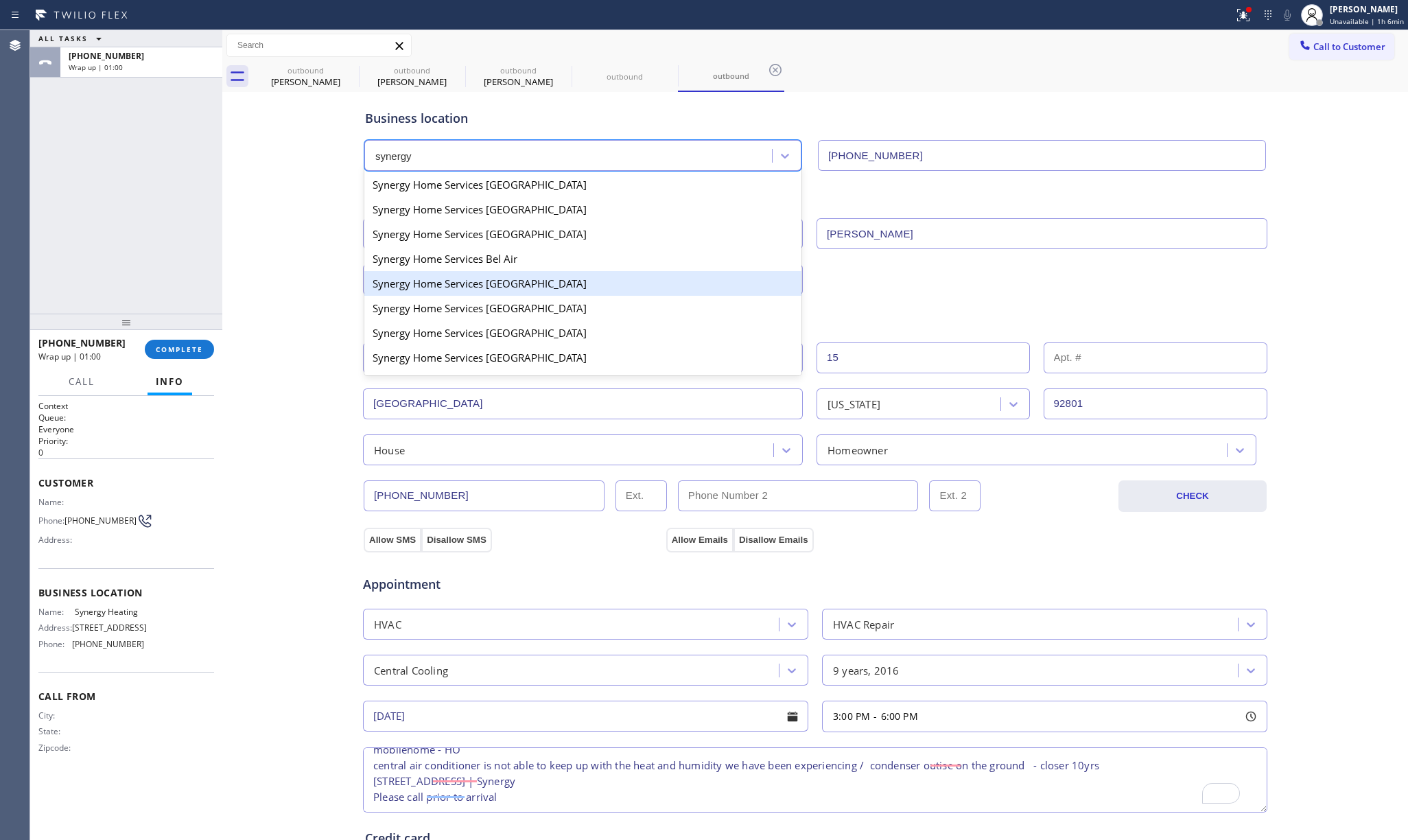
scroll to position [0, 0]
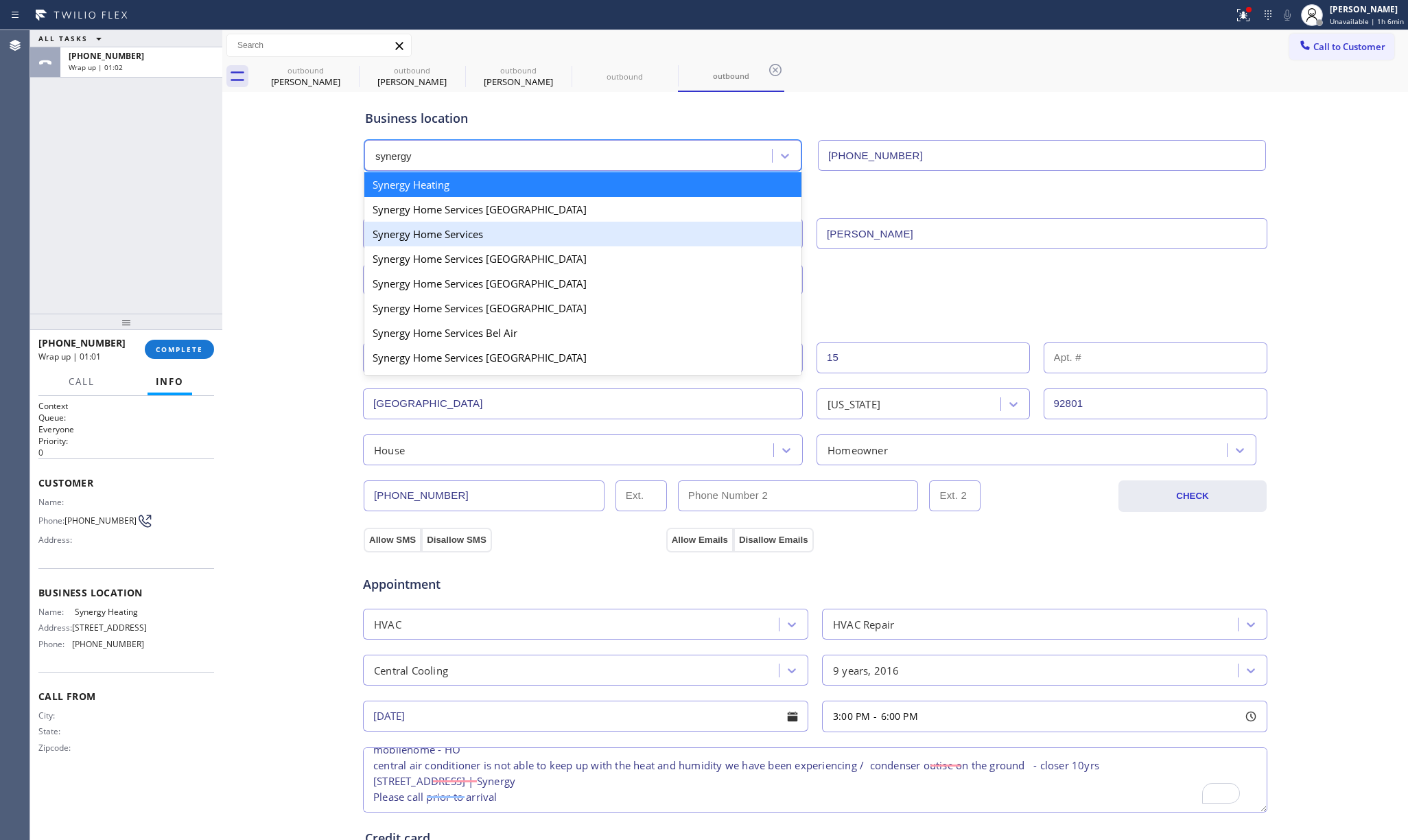
click at [511, 241] on div "Synergy Home Services" at bounding box center [583, 234] width 437 height 24
type input "(833) 988-3885"
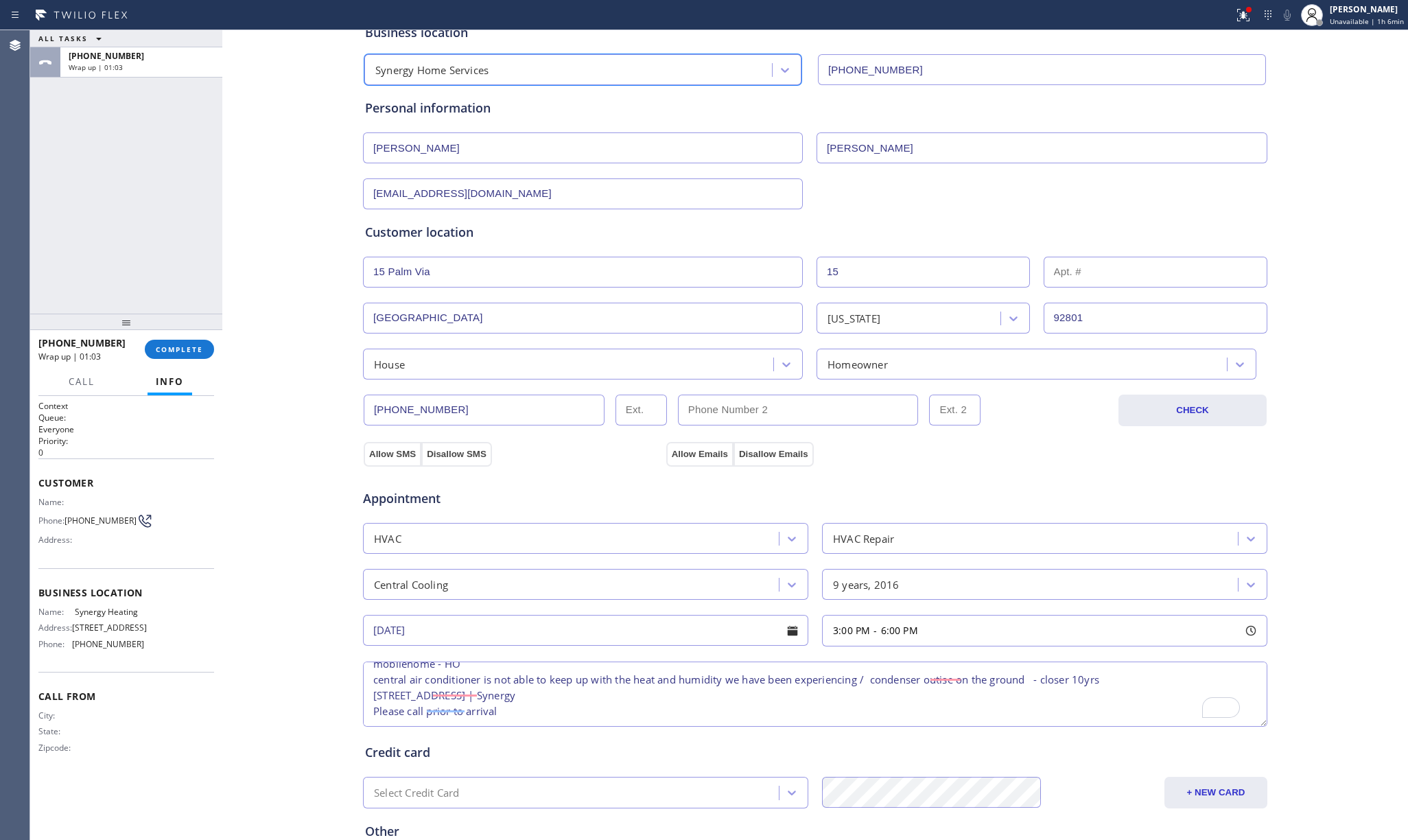
scroll to position [227, 0]
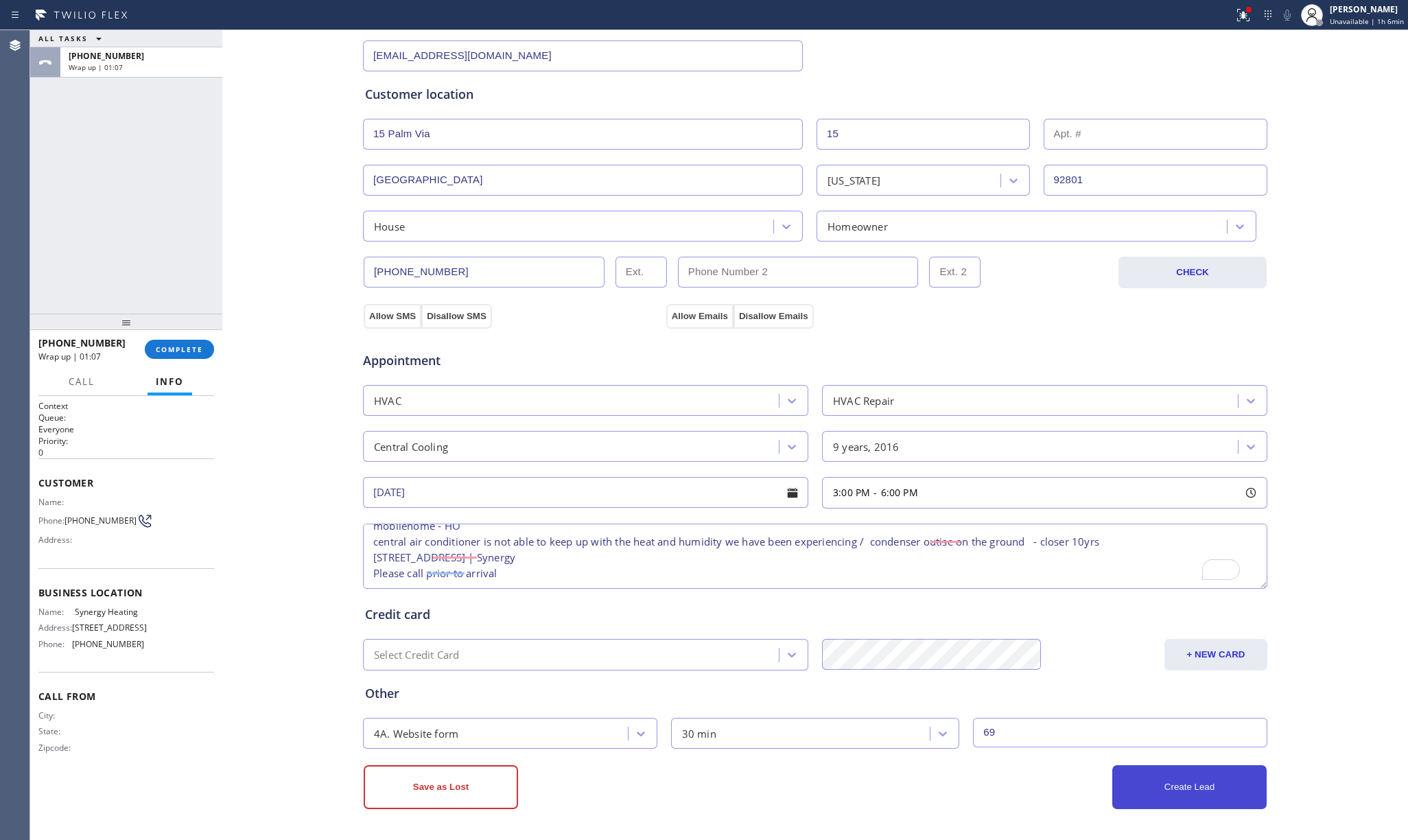
click at [1090, 625] on button "Create Lead" at bounding box center [1190, 786] width 155 height 44
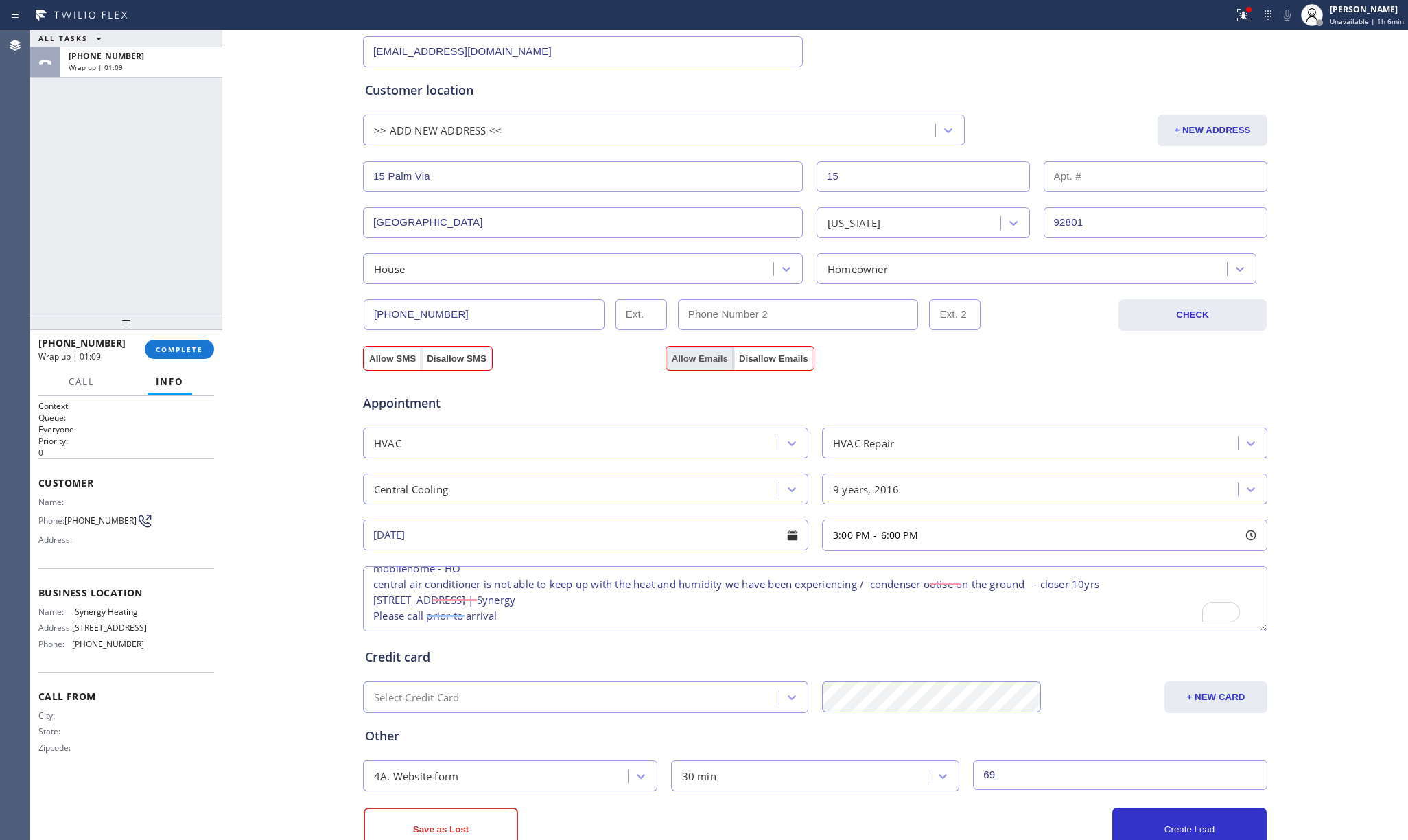
click at [679, 360] on button "Allow Emails" at bounding box center [699, 359] width 67 height 24
click at [368, 361] on button "Allow SMS" at bounding box center [393, 359] width 58 height 24
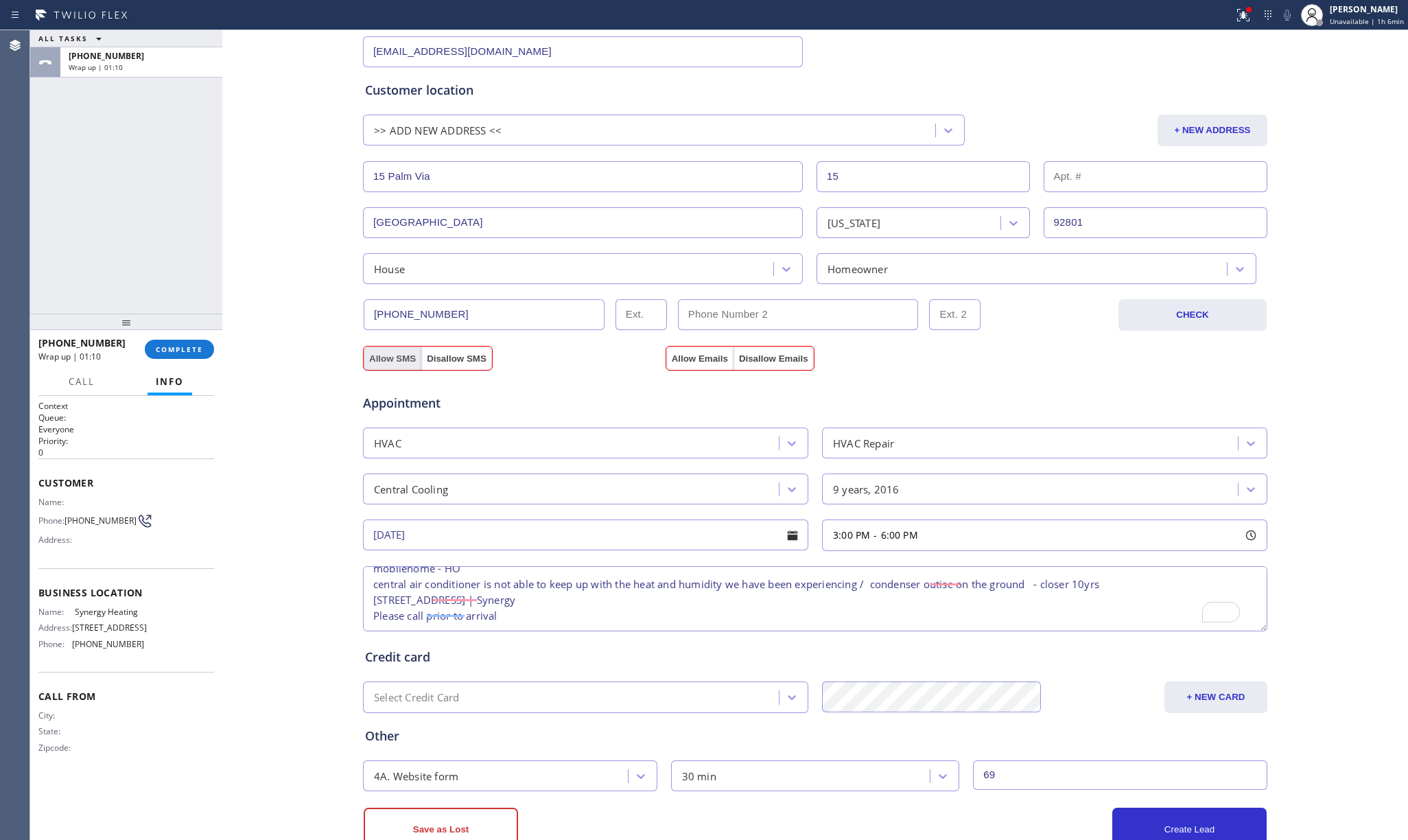
click at [368, 361] on button "Allow SMS" at bounding box center [393, 359] width 58 height 24
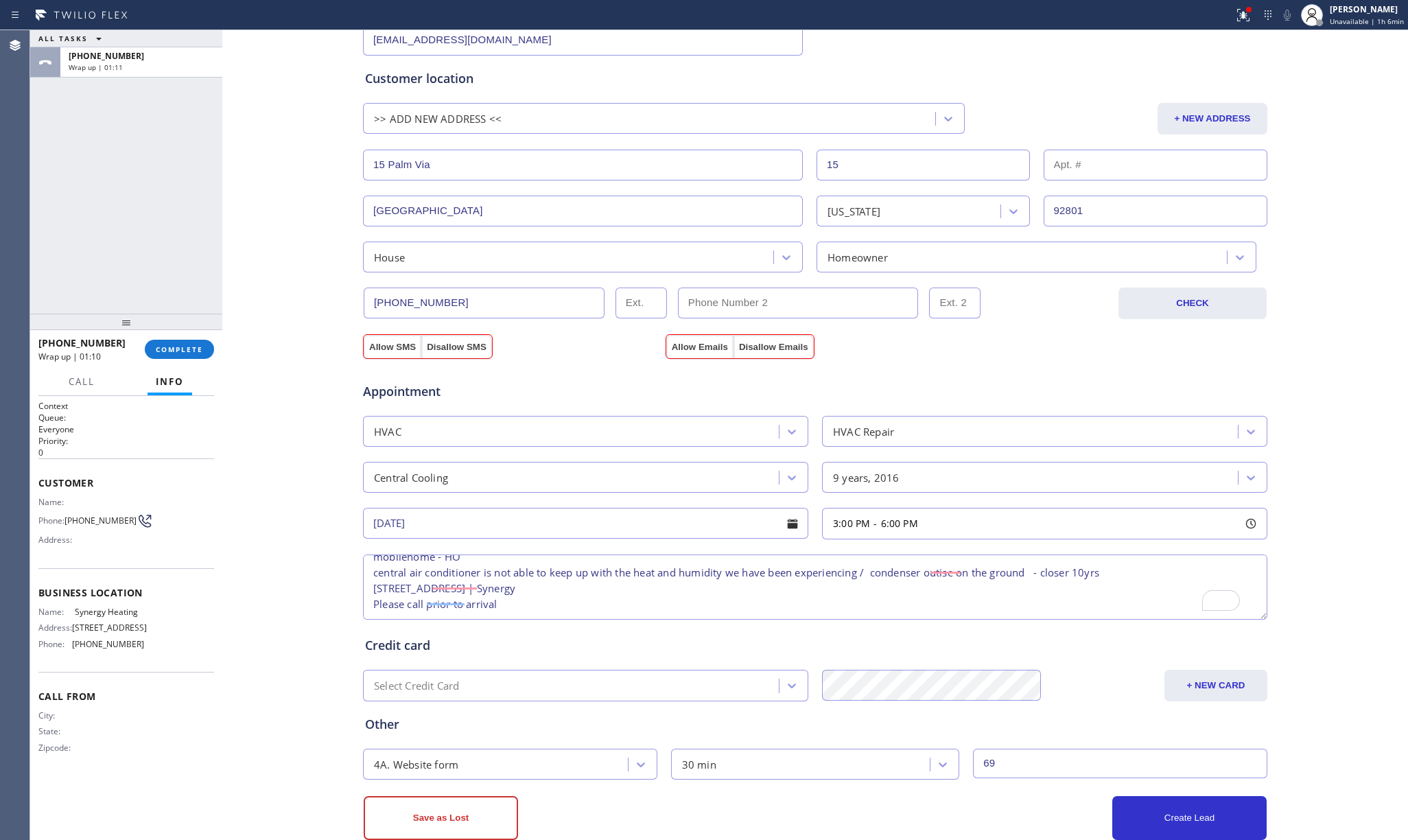
scroll to position [274, 0]
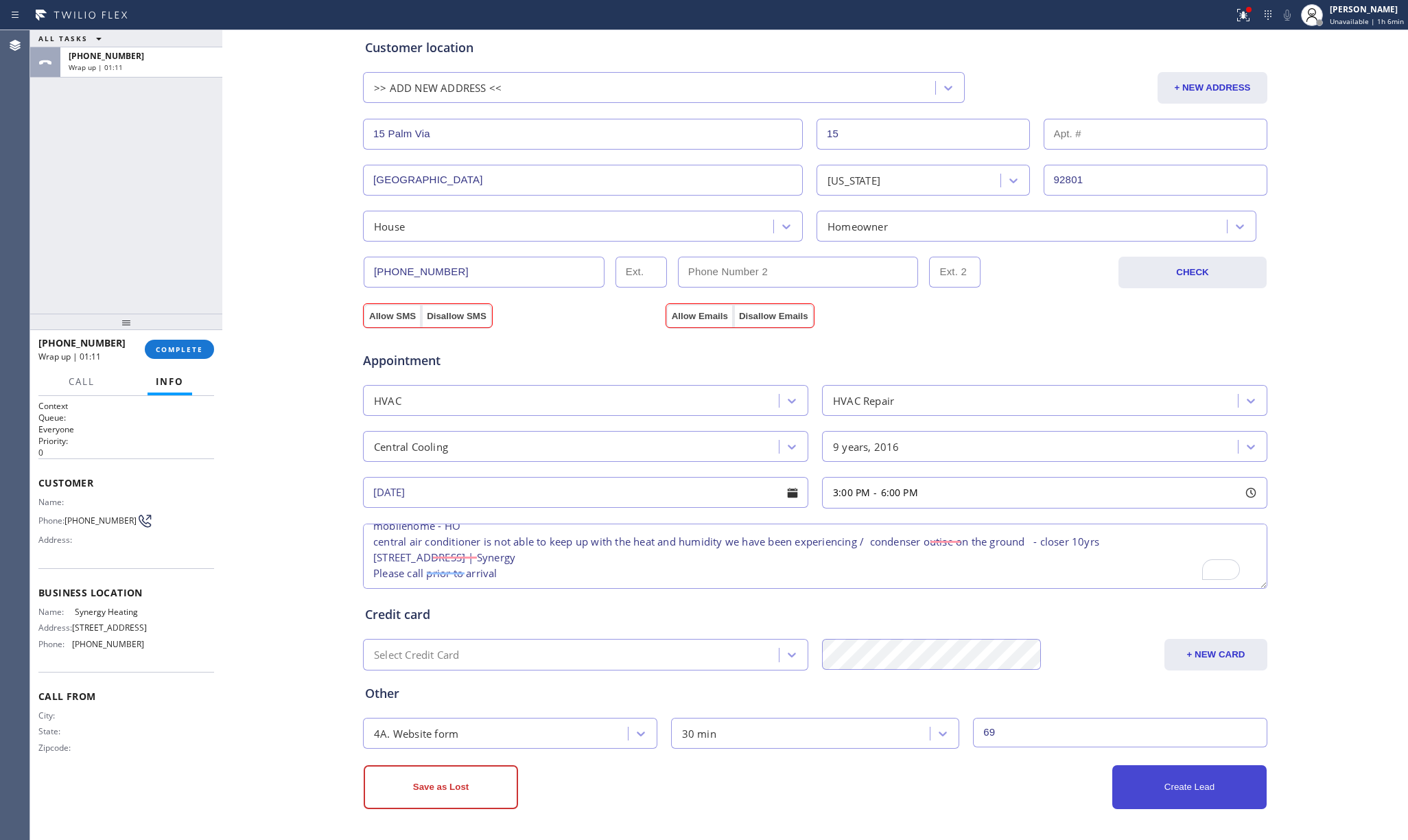
click at [1090, 625] on button "Create Lead" at bounding box center [1190, 786] width 155 height 44
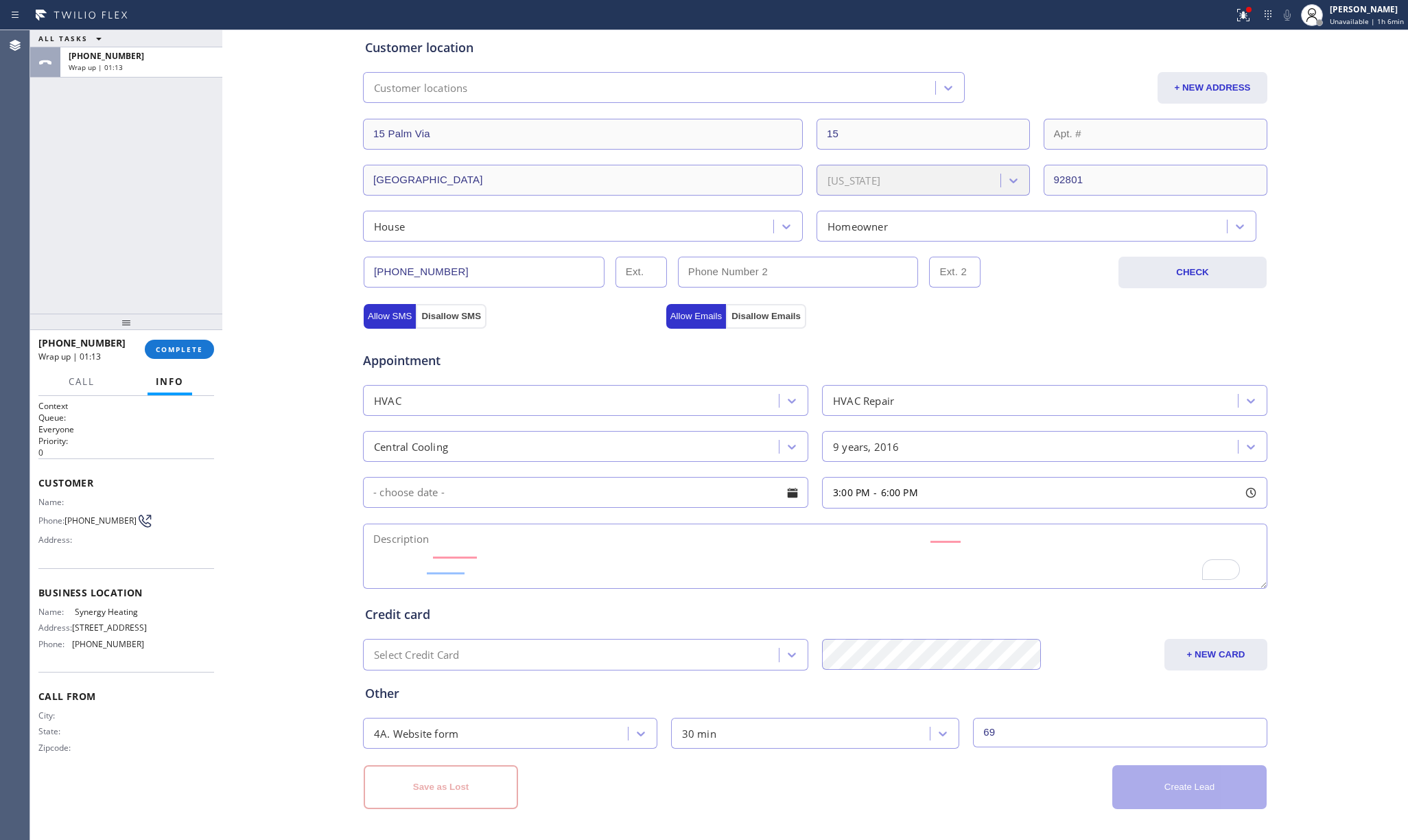
scroll to position [0, 0]
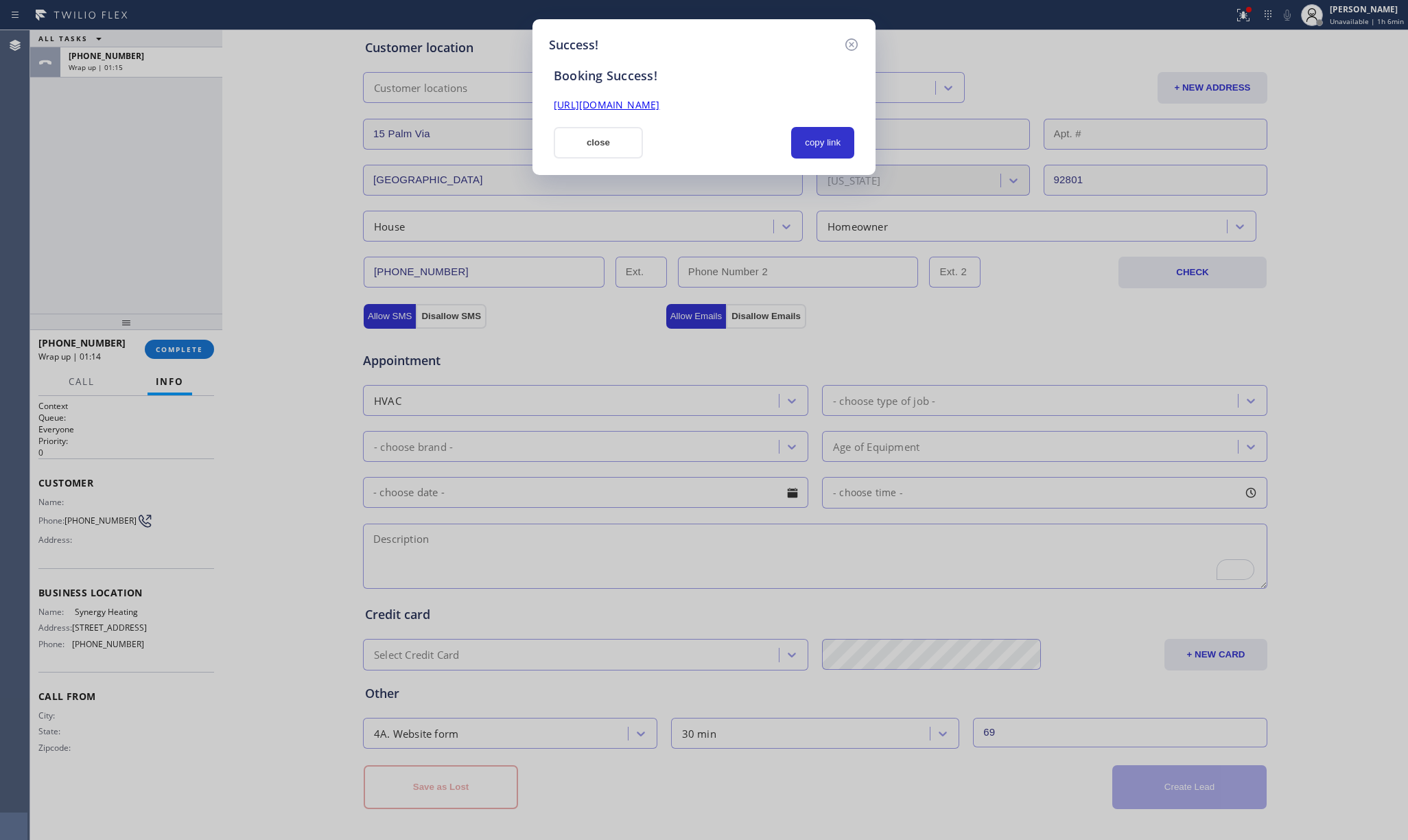
drag, startPoint x: 829, startPoint y: 138, endPoint x: 826, endPoint y: 410, distance: 272.0
click at [829, 138] on button "copy link" at bounding box center [822, 143] width 63 height 32
drag, startPoint x: 1, startPoint y: 212, endPoint x: 214, endPoint y: 184, distance: 214.8
click at [1, 209] on div "Success! Booking Success! https://erp.apollosoft.co/customer/758256#portlet_lea…" at bounding box center [704, 420] width 1408 height 840
click at [572, 144] on button "close" at bounding box center [599, 143] width 90 height 32
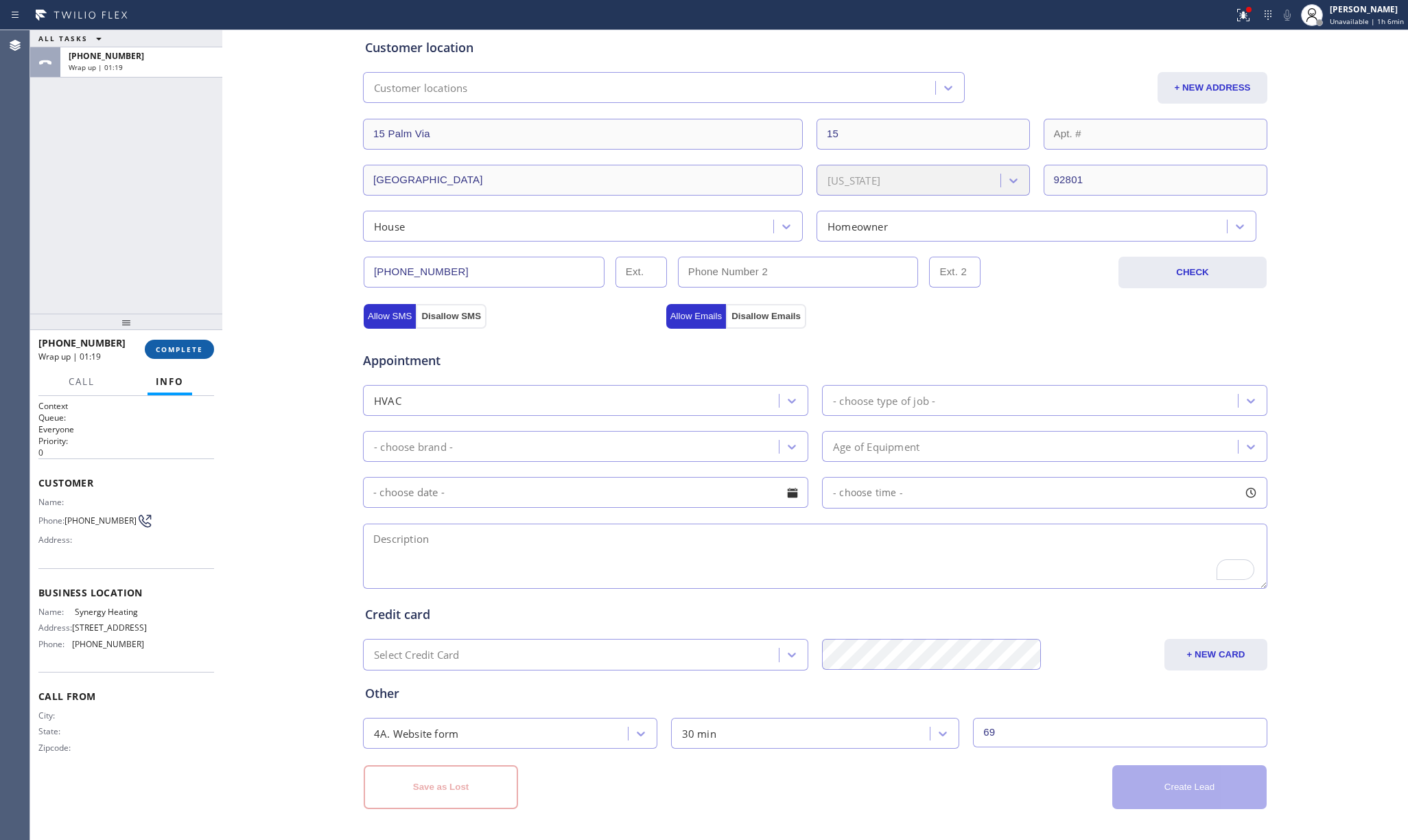
click at [158, 354] on button "COMPLETE" at bounding box center [179, 349] width 69 height 20
click at [134, 264] on div "ALL TASKS ALL TASKS ACTIVE TASKS TASKS IN WRAP UP +17147975953 Wrap up | 01:19" at bounding box center [126, 172] width 192 height 283
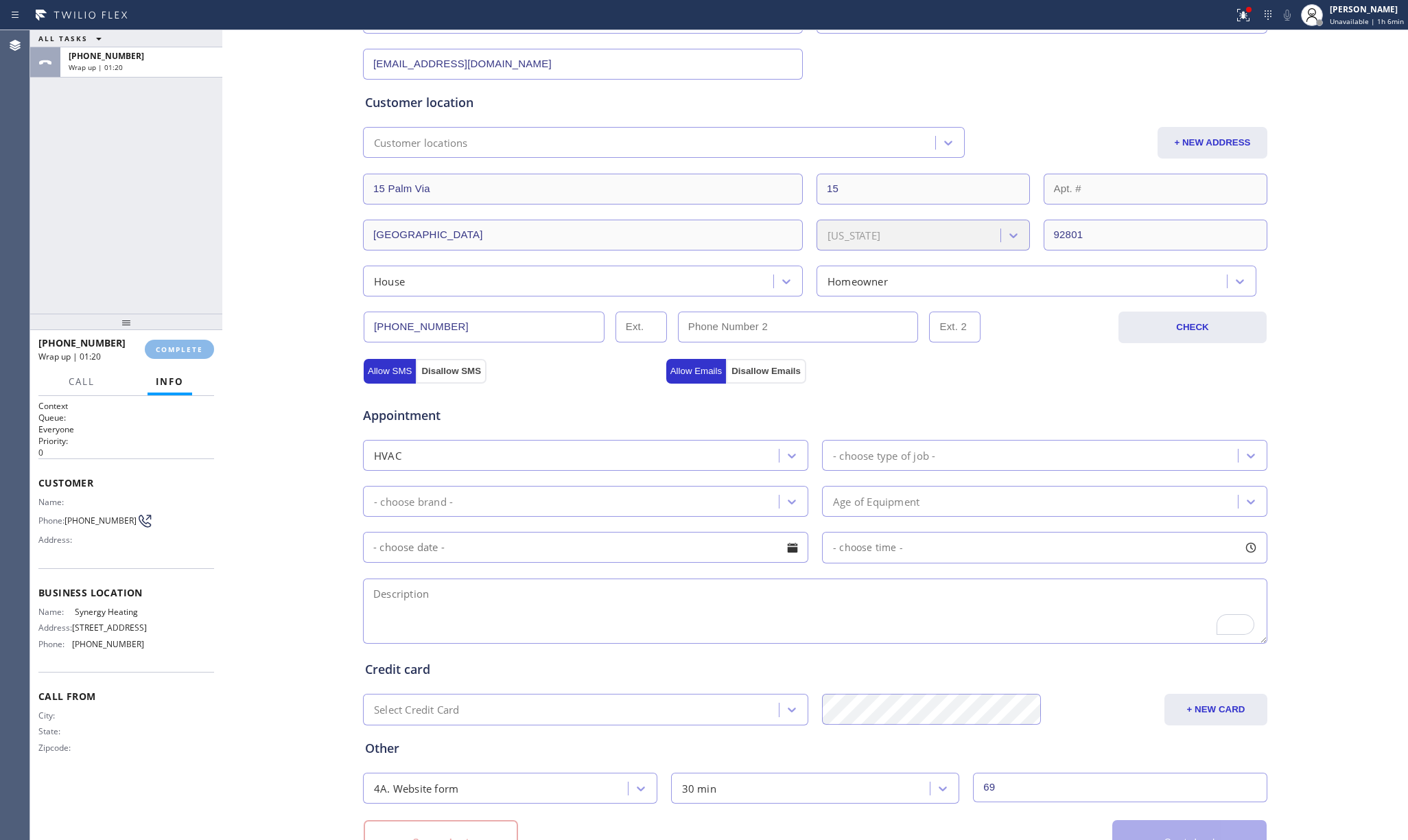
scroll to position [183, 0]
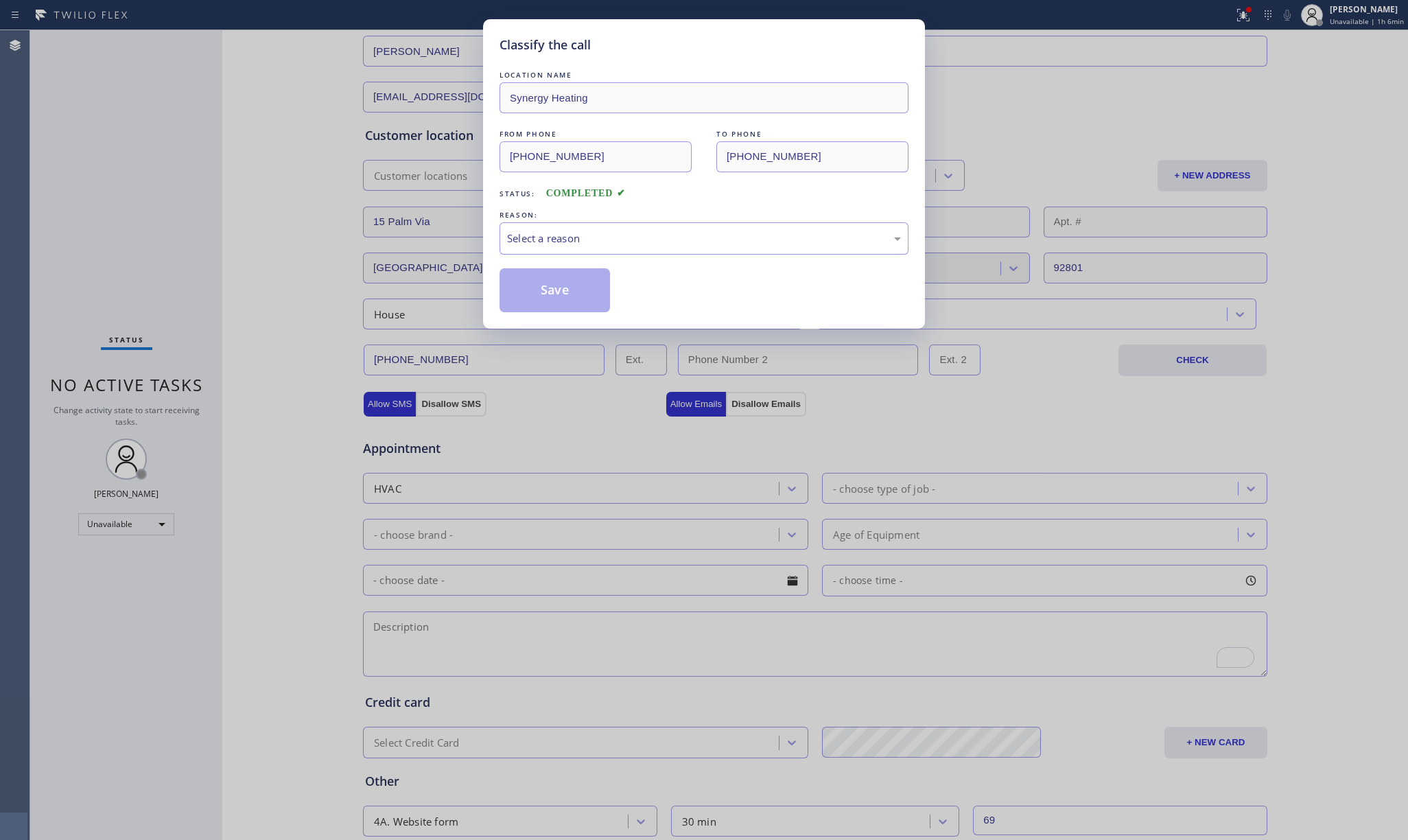
click at [626, 240] on div "Select a reason" at bounding box center [704, 238] width 393 height 16
click at [552, 283] on button "Save" at bounding box center [555, 290] width 110 height 44
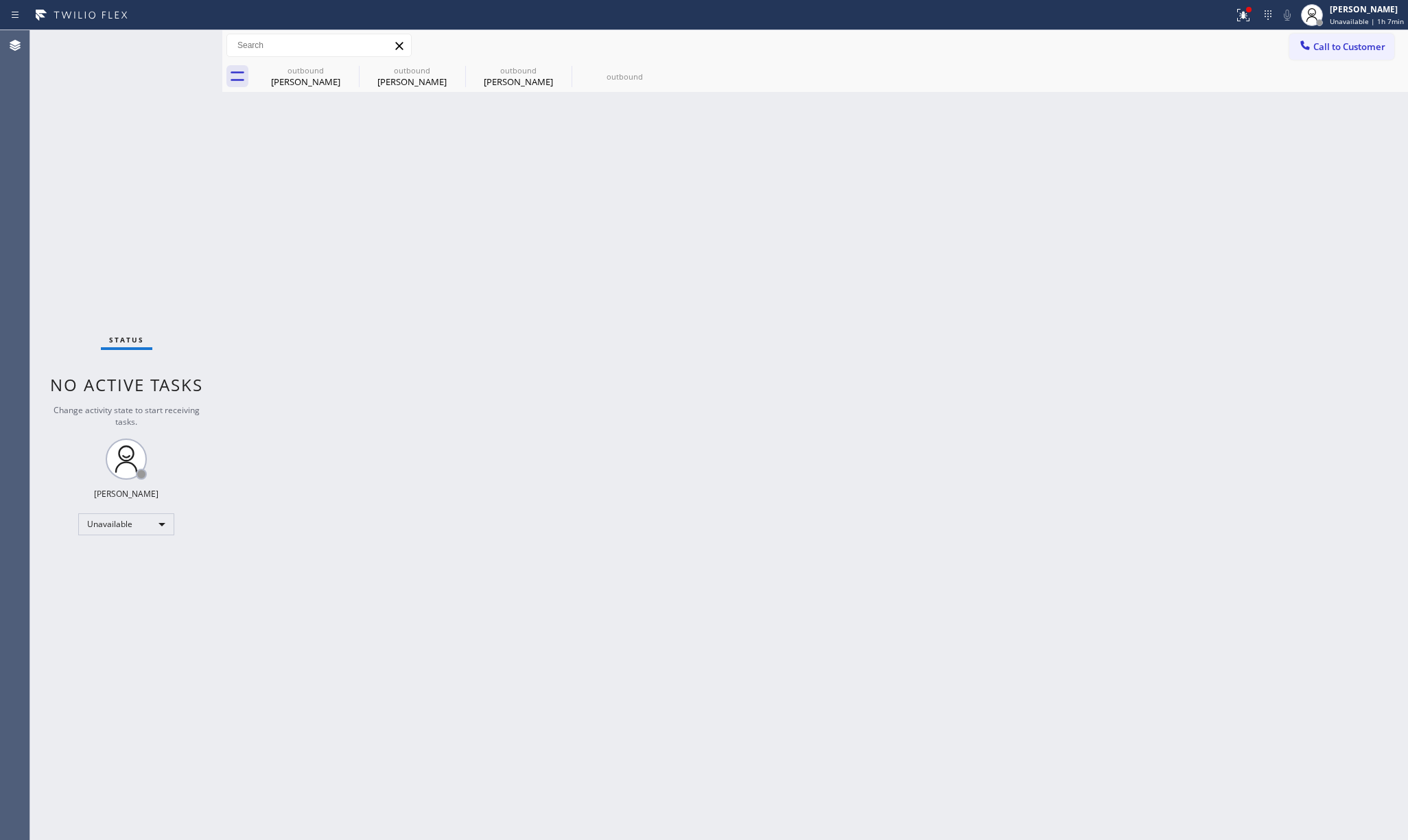
click at [193, 165] on div "Status No active tasks Change activity state to start receiving tasks. [PERSON_…" at bounding box center [126, 434] width 192 height 809
click at [1090, 56] on button "Call to Customer" at bounding box center [1341, 47] width 105 height 26
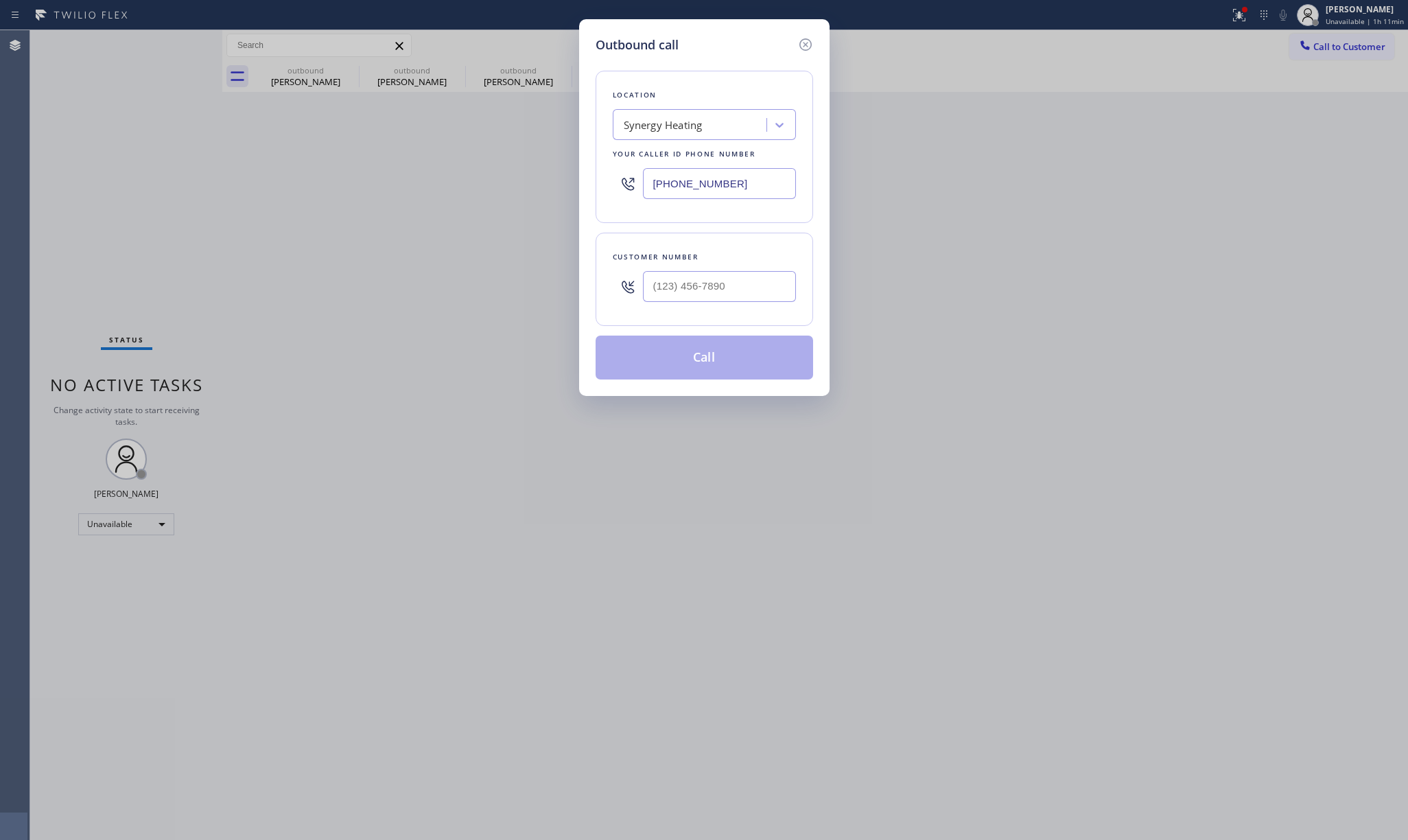
drag, startPoint x: 663, startPoint y: 179, endPoint x: 590, endPoint y: 172, distance: 73.3
click at [567, 176] on div "Outbound call Location Synergy Heating Your caller id phone number (941) 960-75…" at bounding box center [704, 420] width 1408 height 840
paste input "347) 321-9790"
type input "(347) 321-9790"
click at [684, 281] on input "(___) ___-____" at bounding box center [719, 286] width 153 height 31
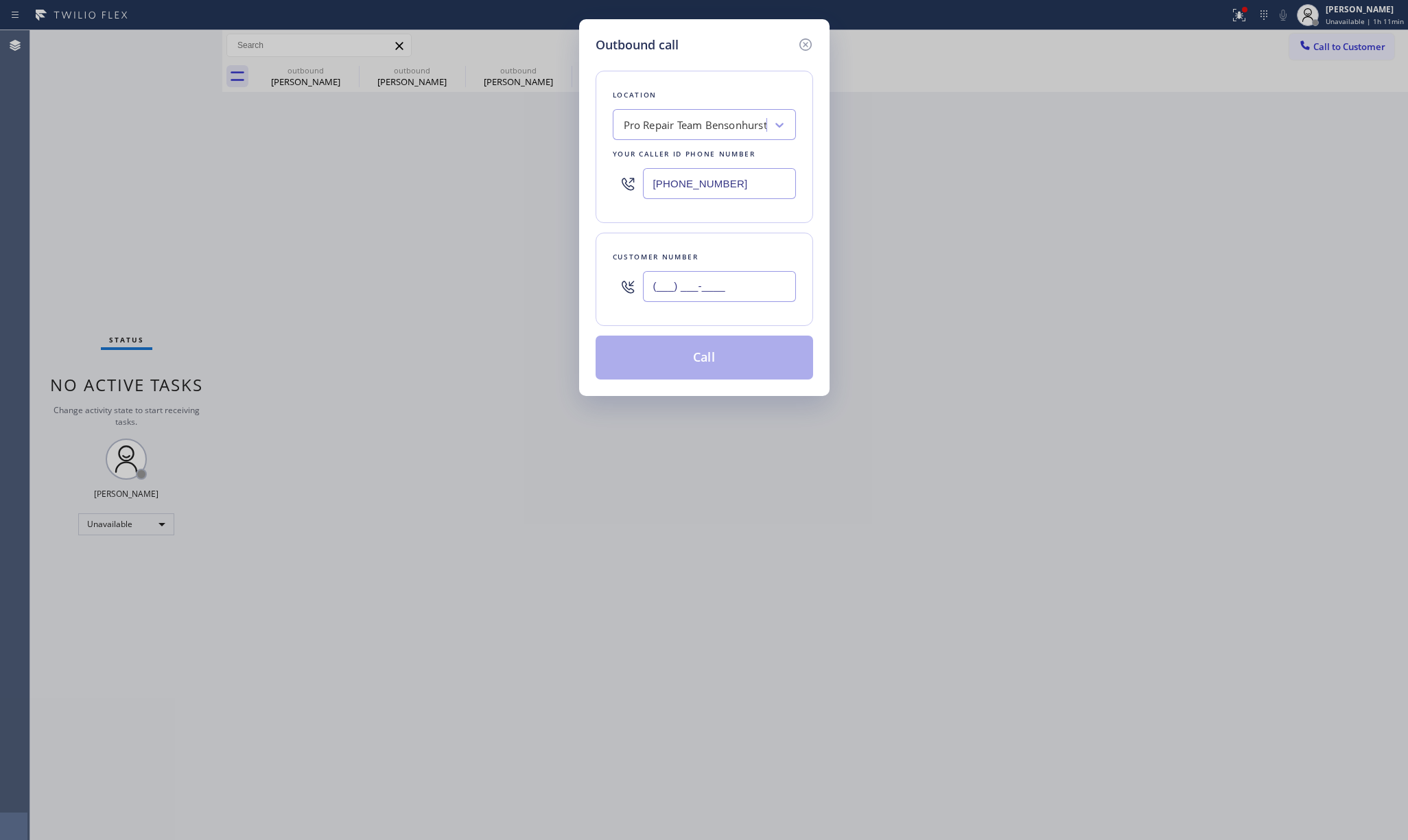
paste input "347) 538-5450"
type input "(347) 538-5450"
click at [696, 253] on div "Customer number" at bounding box center [704, 256] width 183 height 14
click at [719, 349] on button "Call" at bounding box center [704, 357] width 217 height 44
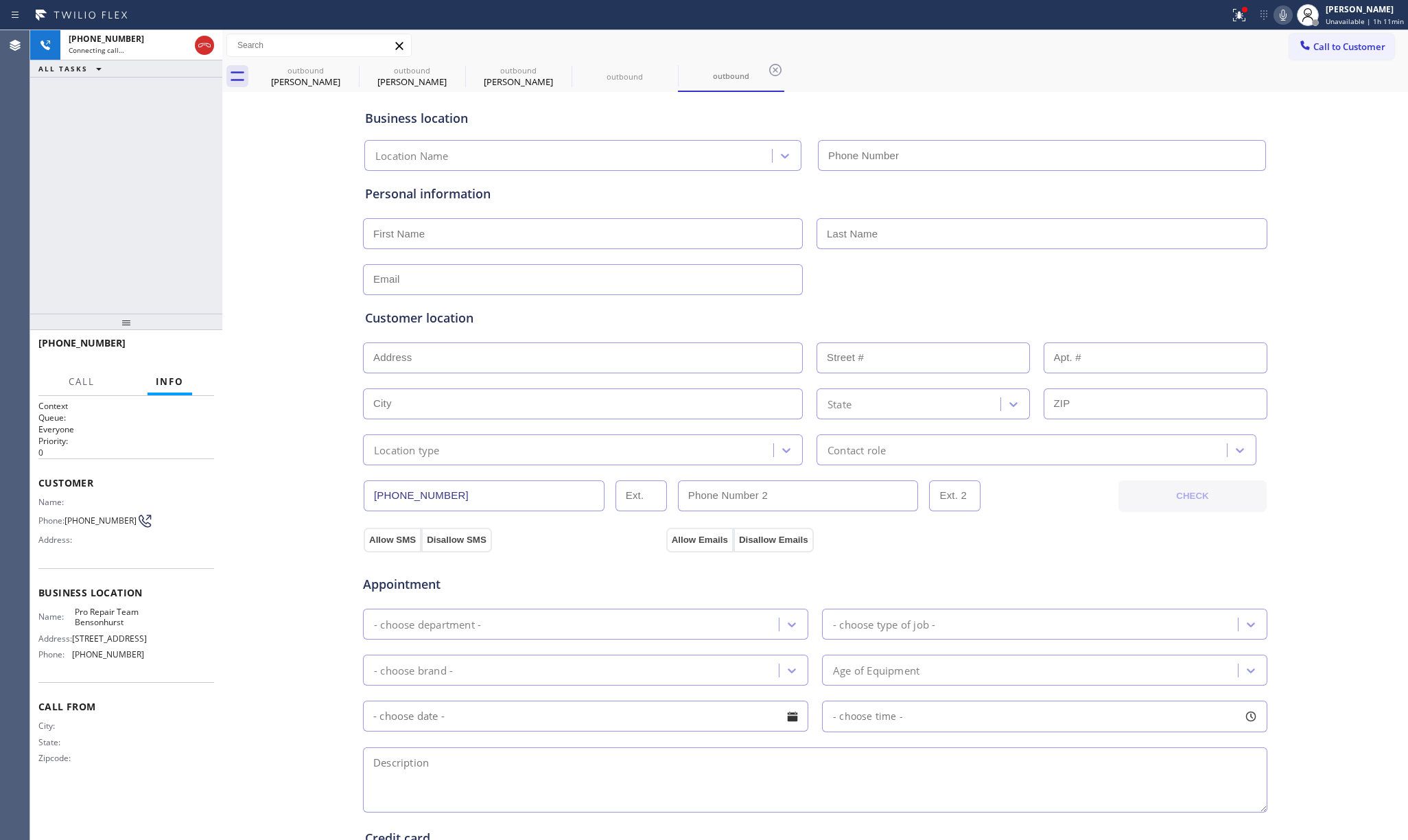
type input "(347) 321-9790"
click at [196, 341] on button "HANG UP" at bounding box center [182, 349] width 63 height 20
click at [173, 302] on div "+13475385450 Live | 00:12 ALL TASKS ALL TASKS ACTIVE TASKS TASKS IN WRAP UP" at bounding box center [126, 172] width 192 height 283
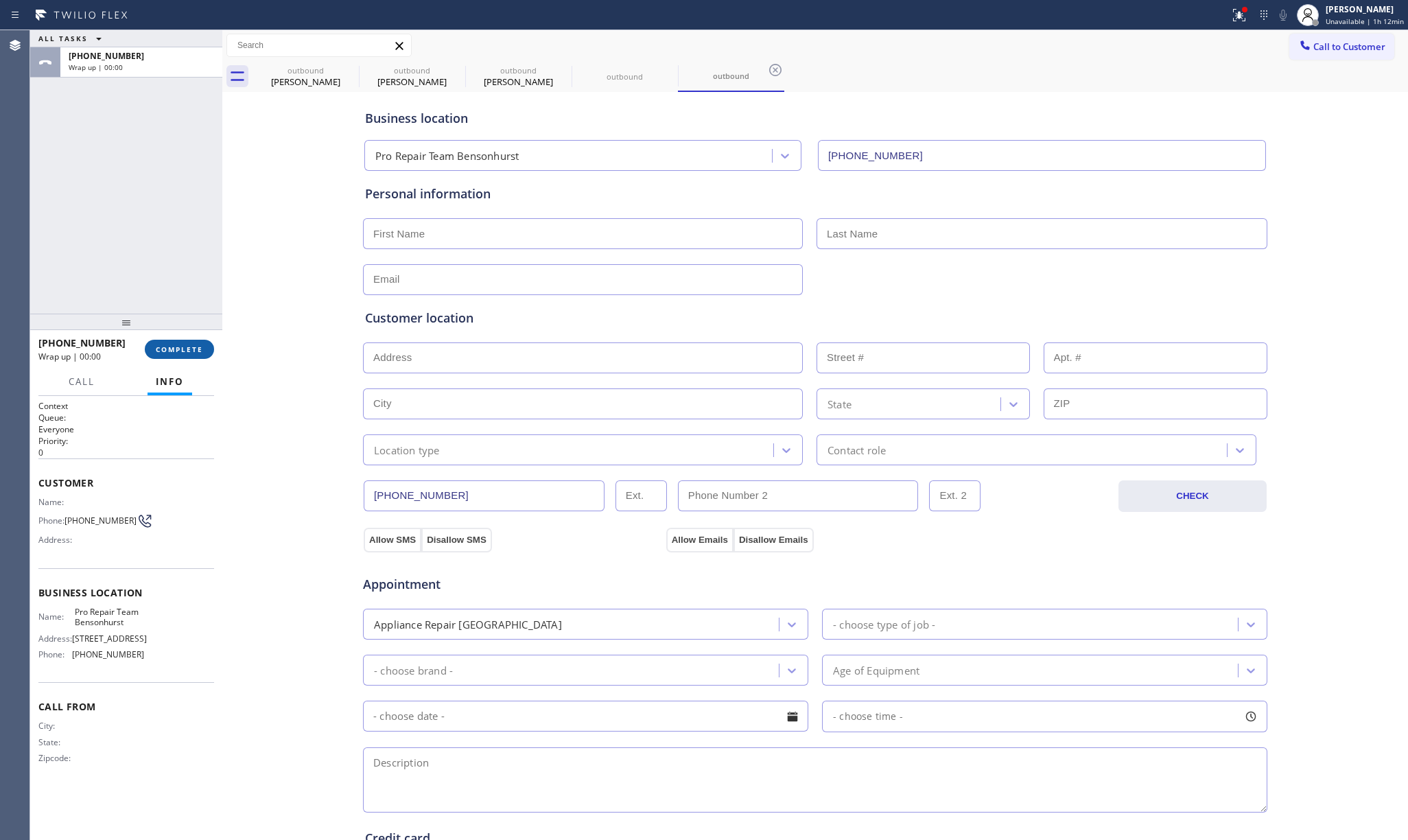
click at [183, 350] on span "COMPLETE" at bounding box center [179, 349] width 48 height 9
click at [166, 268] on div "ALL TASKS ALL TASKS ACTIVE TASKS TASKS IN WRAP UP +13475385450 Wrap up | 00:00" at bounding box center [126, 172] width 192 height 283
drag, startPoint x: 166, startPoint y: 268, endPoint x: 245, endPoint y: 267, distance: 79.0
click at [166, 268] on div "ALL TASKS ALL TASKS ACTIVE TASKS TASKS IN WRAP UP +13475385450 Wrap up | 00:01" at bounding box center [126, 172] width 192 height 283
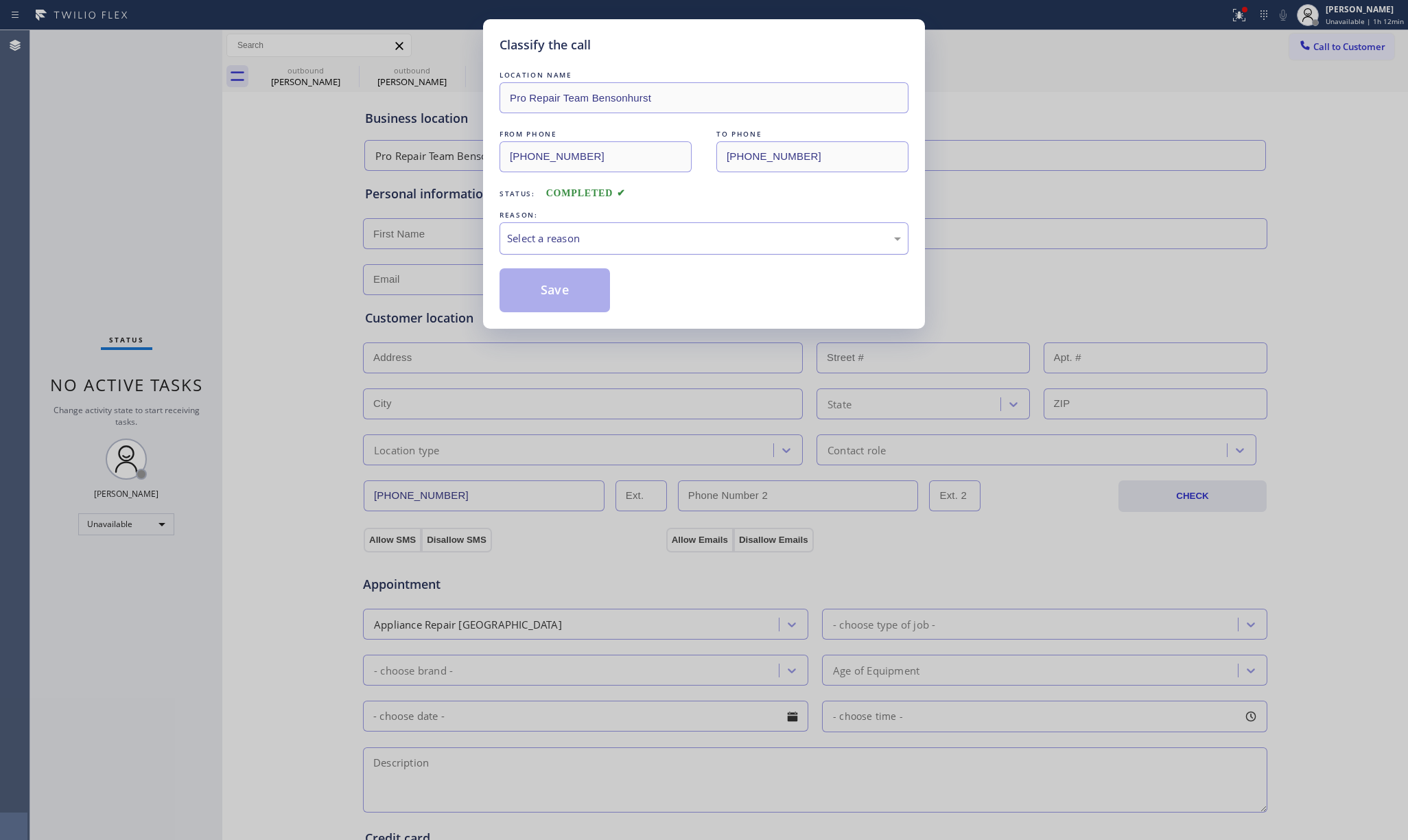
click at [586, 251] on div "Select a reason" at bounding box center [704, 238] width 409 height 33
click at [563, 292] on button "Save" at bounding box center [555, 290] width 110 height 44
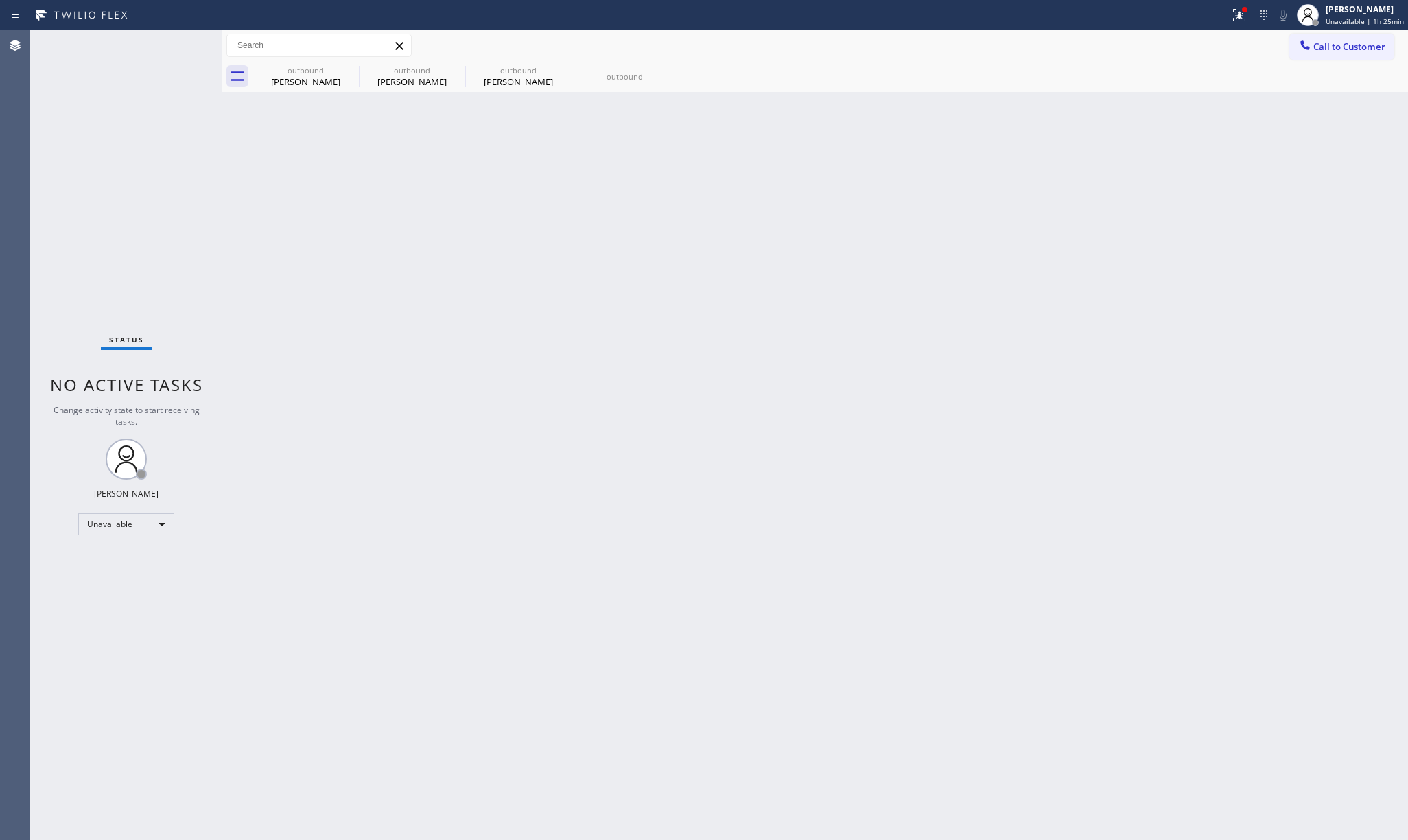
click at [289, 270] on div "Back to Dashboard Change Sender ID Customers Technicians Select a contact Outbo…" at bounding box center [814, 434] width 1185 height 809
click at [1090, 37] on button "Call to Customer" at bounding box center [1341, 47] width 105 height 26
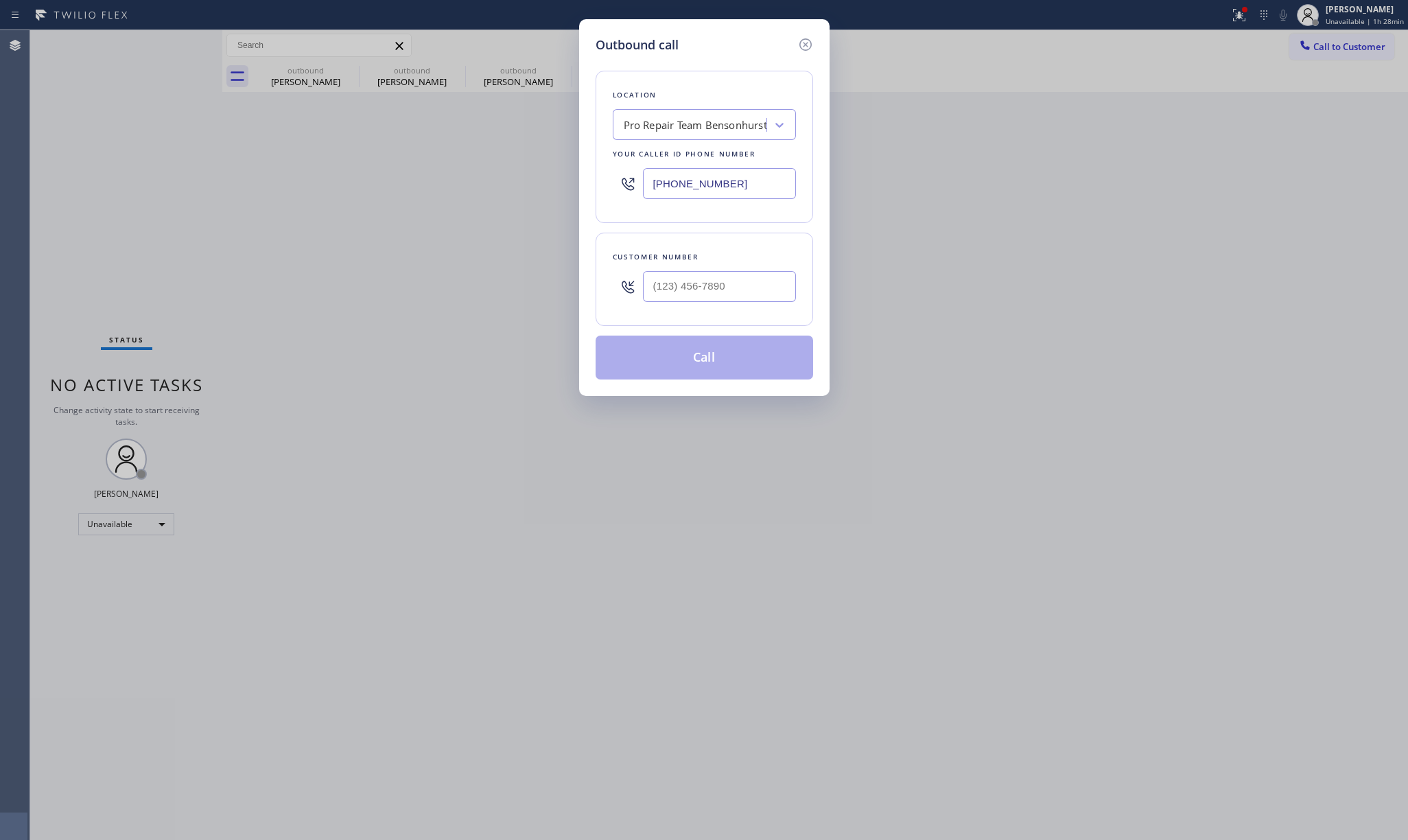
click at [733, 119] on div "Pro Repair Team Bensonhurst" at bounding box center [696, 125] width 144 height 16
type input "kent appl"
click at [718, 176] on div "Kent Appliance Mending" at bounding box center [704, 178] width 183 height 24
type input "(206) 202-1006"
drag, startPoint x: 186, startPoint y: 193, endPoint x: 612, endPoint y: 226, distance: 427.3
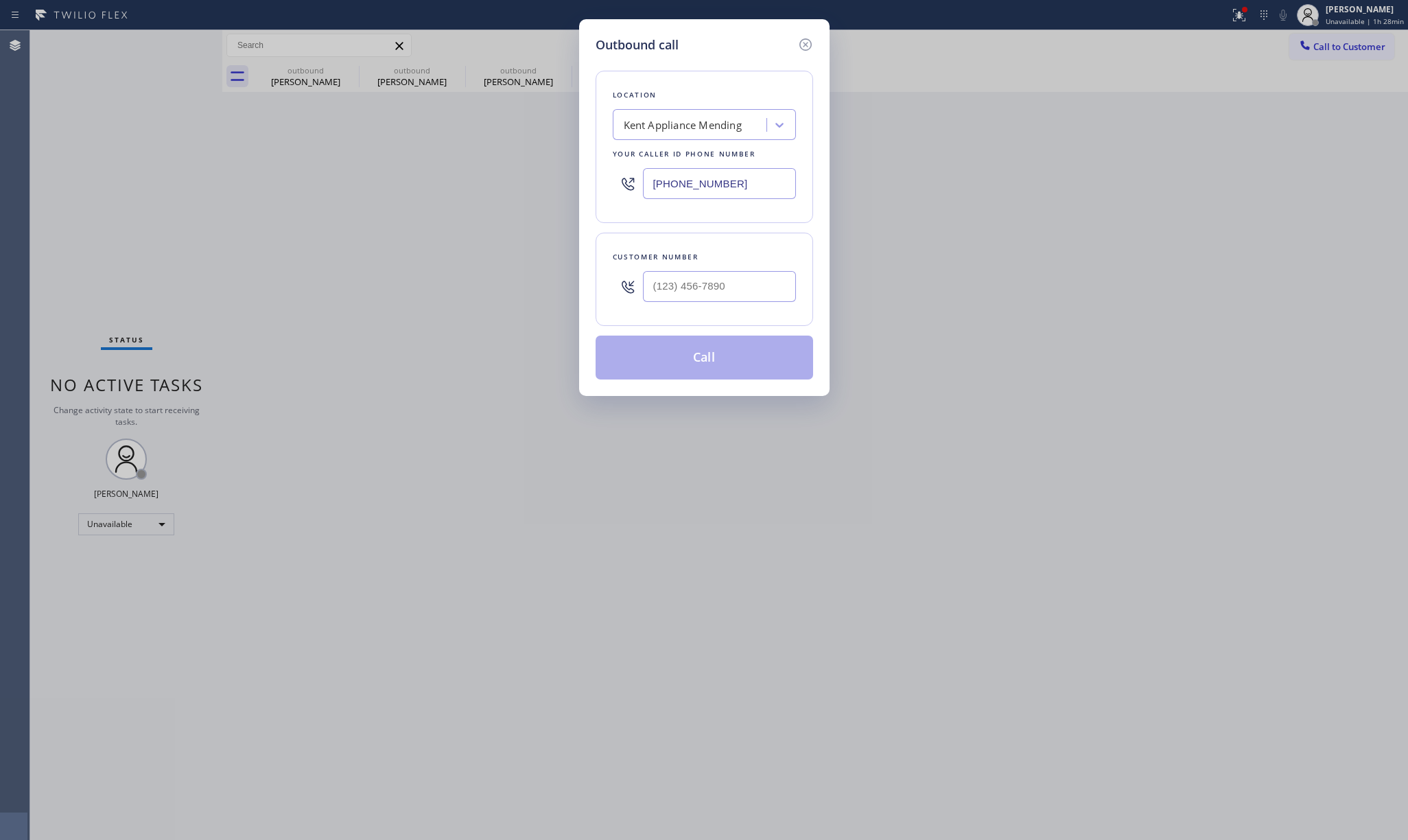
click at [186, 193] on div "Outbound call Location Kent Appliance Mending Your caller id phone number (206)…" at bounding box center [704, 420] width 1408 height 840
click at [666, 291] on input "(___) ___-____" at bounding box center [719, 286] width 153 height 31
paste input "248) 318-7745"
type input "(248) 318-7745"
click at [700, 261] on div "Customer number" at bounding box center [704, 256] width 183 height 14
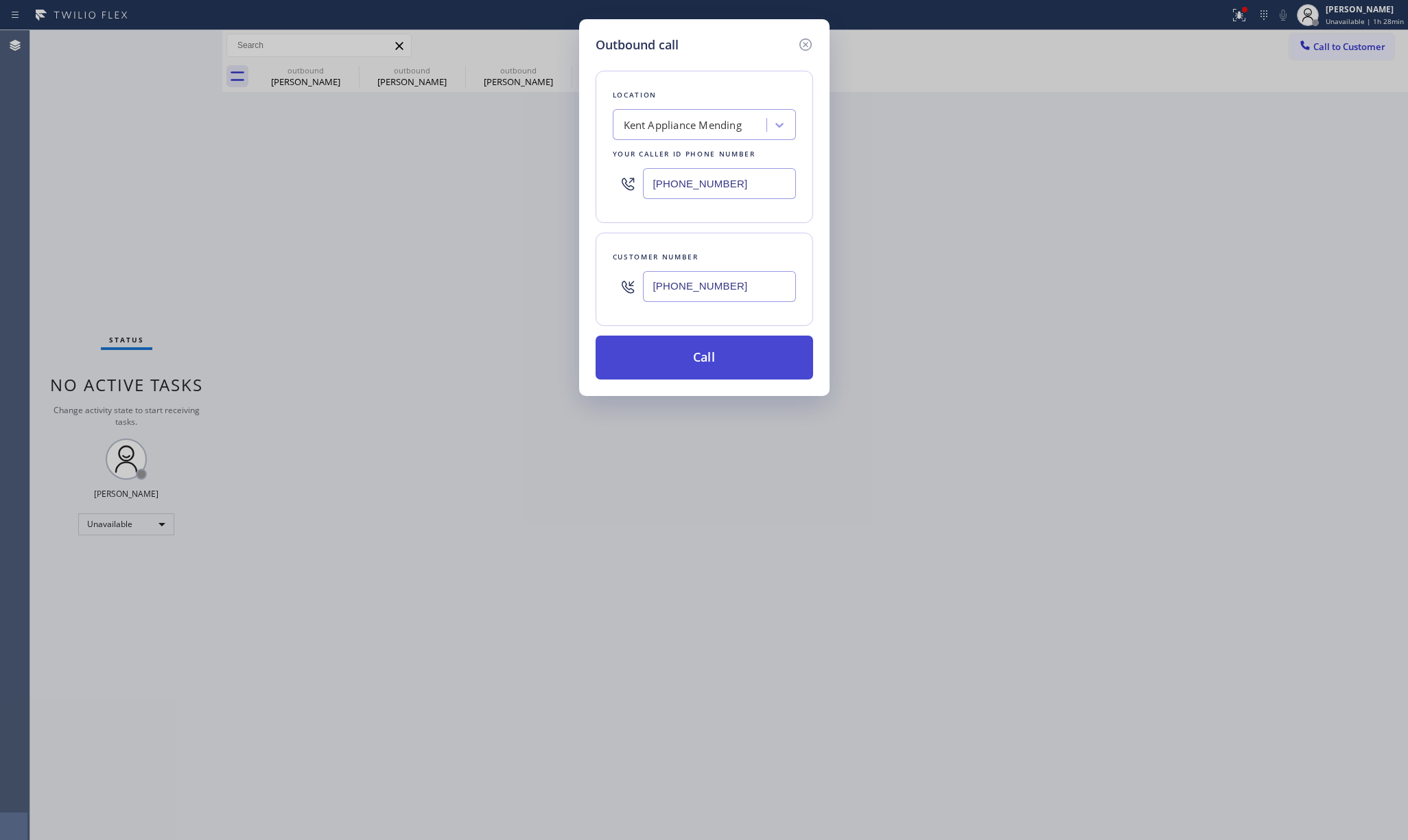
click at [717, 358] on button "Call" at bounding box center [704, 357] width 217 height 44
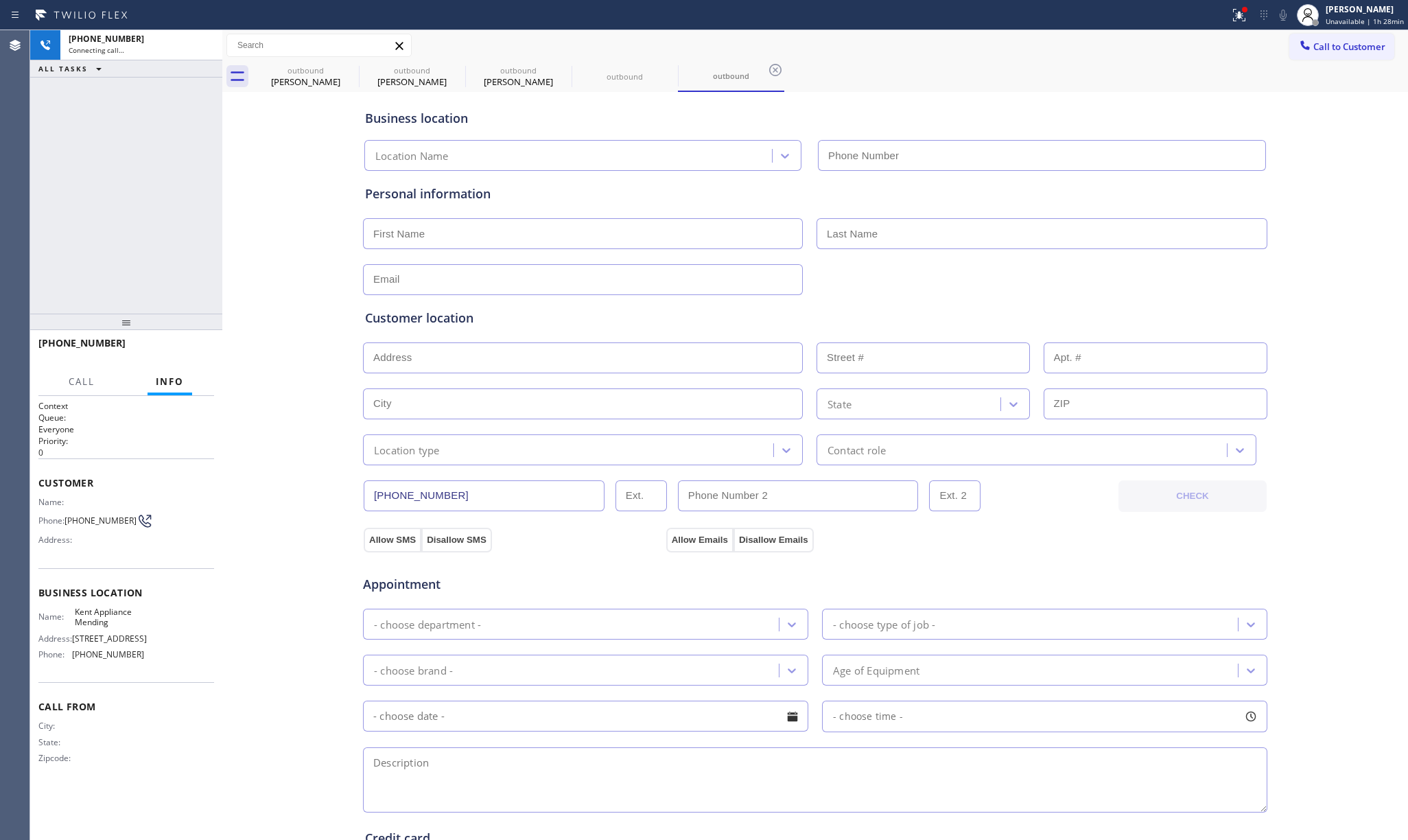
type input "(206) 202-1006"
drag, startPoint x: 120, startPoint y: 179, endPoint x: 594, endPoint y: 8, distance: 503.9
click at [120, 179] on div "+12483187745 Connecting call… ALL TASKS ALL TASKS ACTIVE TASKS TASKS IN WRAP UP" at bounding box center [126, 172] width 192 height 283
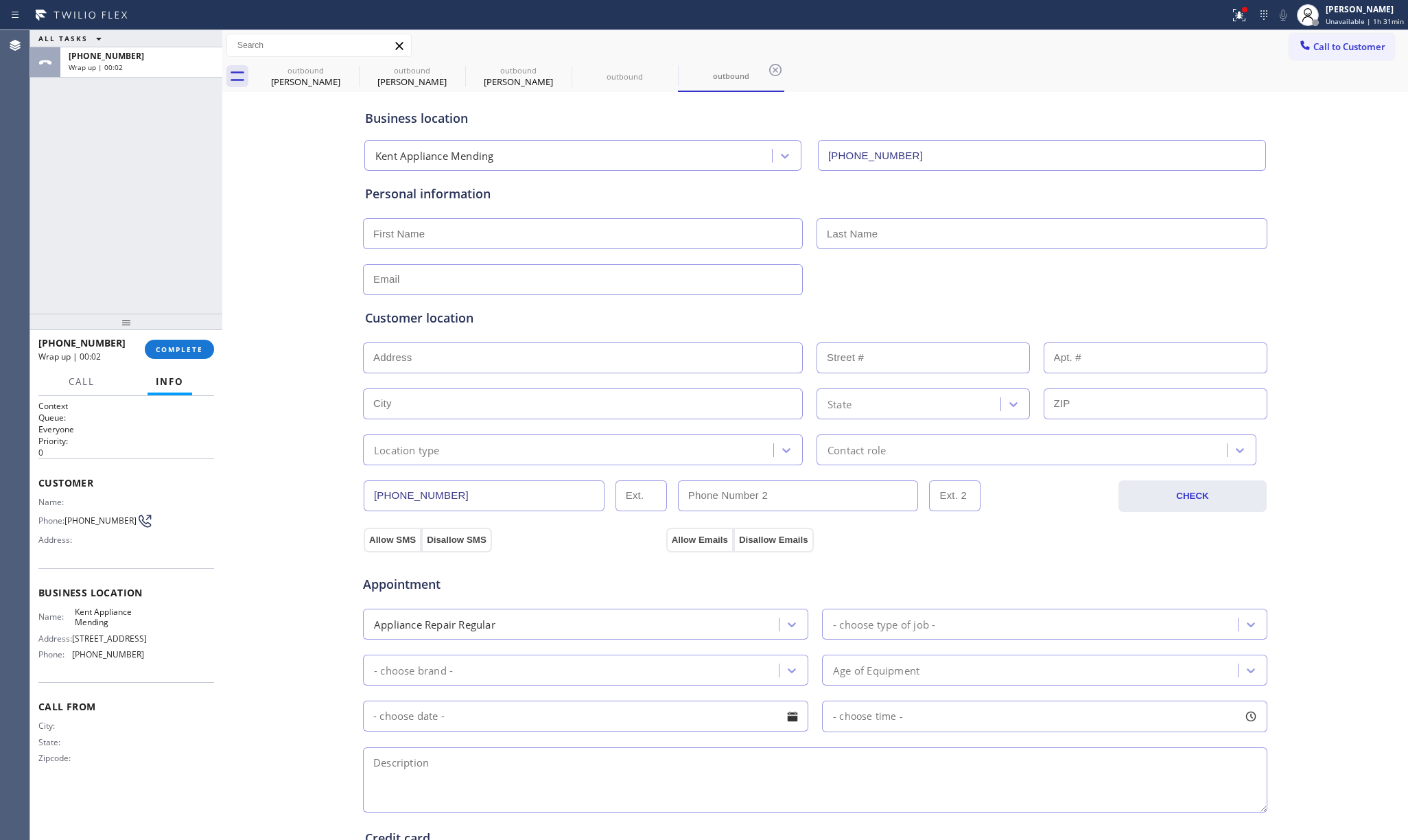
drag, startPoint x: 155, startPoint y: 220, endPoint x: 462, endPoint y: 274, distance: 311.7
click at [163, 218] on div "ALL TASKS ALL TASKS ACTIVE TASKS TASKS IN WRAP UP +12483187745 Wrap up | 00:02" at bounding box center [126, 172] width 192 height 283
click at [487, 238] on input "text" at bounding box center [583, 233] width 440 height 31
paste input "Alexander Sheu"
click at [427, 239] on input "Alexander Sheu" at bounding box center [583, 233] width 440 height 31
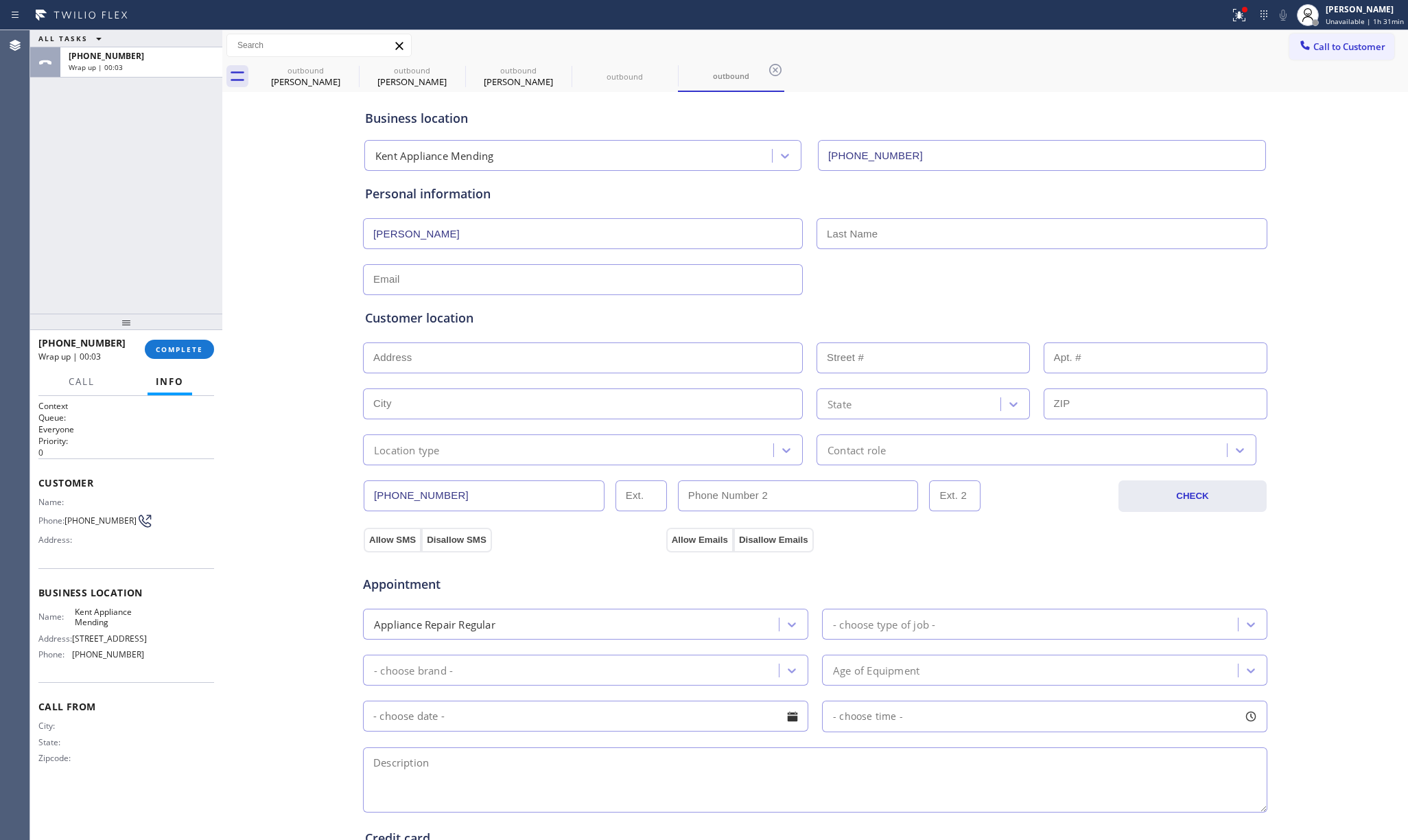
click at [427, 239] on input "Alexander Sheu" at bounding box center [583, 233] width 440 height 31
type input "Alexander Sheu"
click at [863, 237] on input "text" at bounding box center [1042, 233] width 450 height 31
paste input "Sheu"
type input "Sheu"
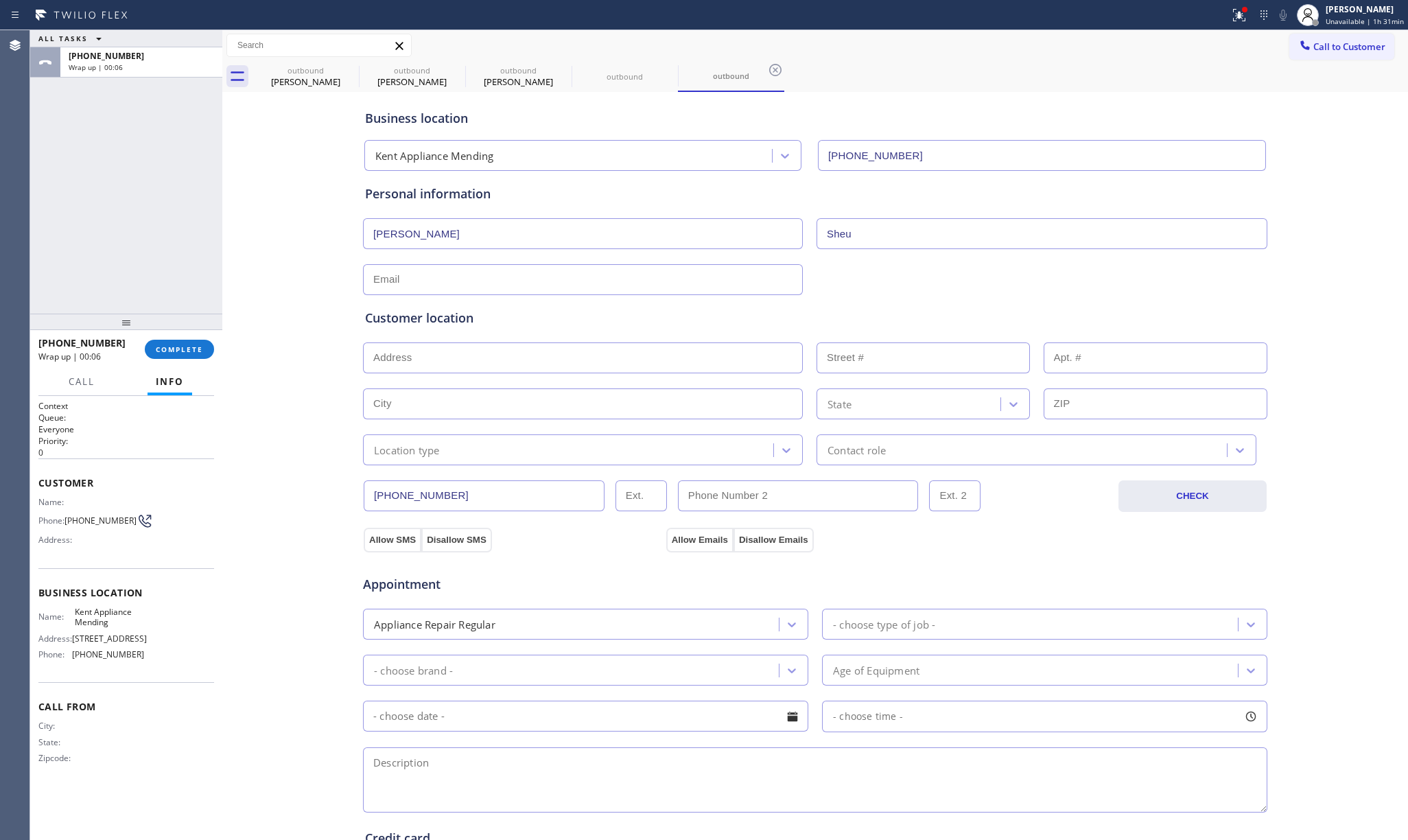
click at [419, 220] on input "Alexander Sheu" at bounding box center [583, 233] width 440 height 31
click at [437, 228] on input "Alexander Sheu" at bounding box center [583, 233] width 440 height 31
type input "Alexander"
click at [467, 292] on div "Customer location >> ADD NEW ADDRESS << + NEW ADDRESS State Location type Conta…" at bounding box center [814, 377] width 905 height 175
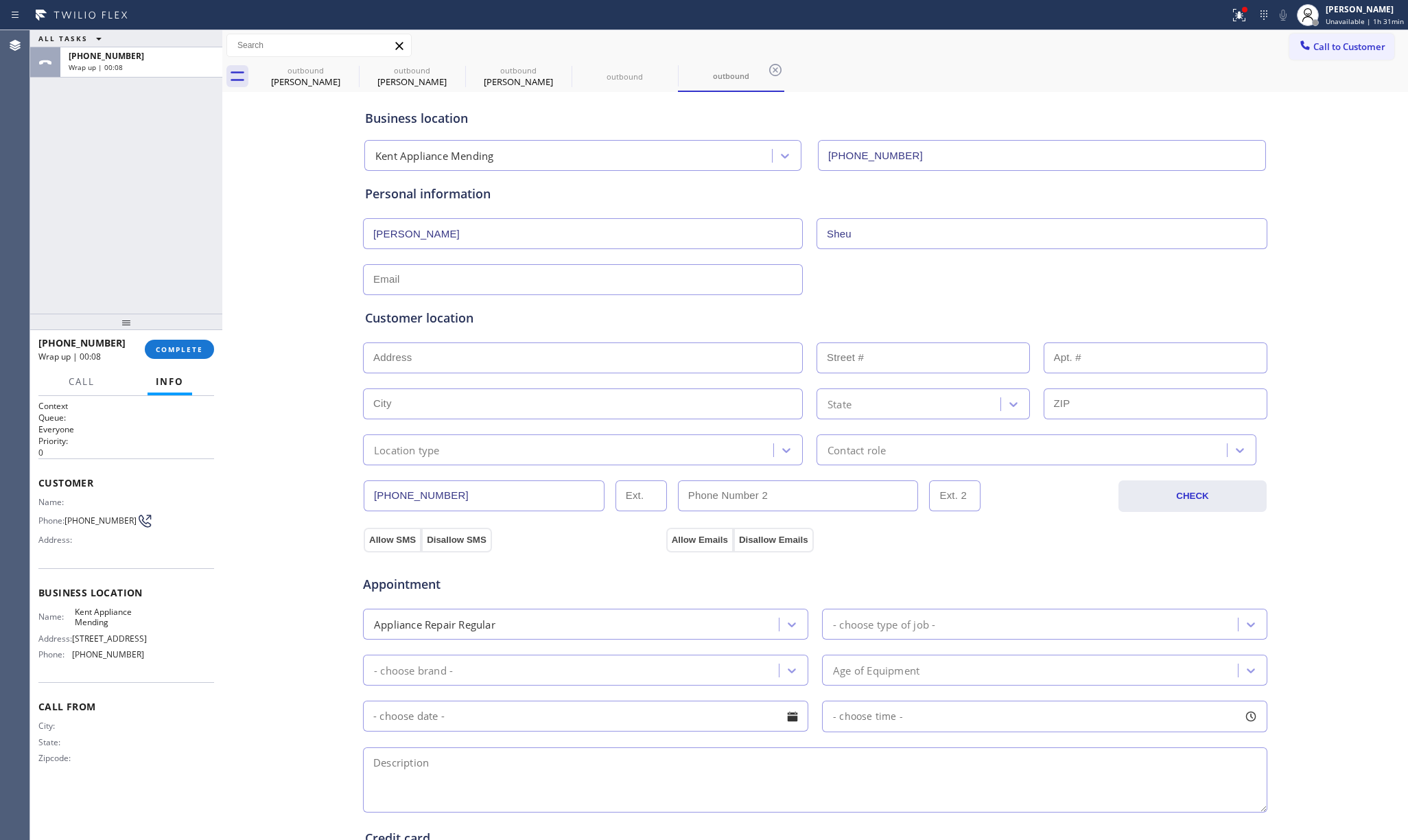
click at [476, 273] on input "text" at bounding box center [583, 279] width 440 height 31
paste input "alexanderysheu@gmail.com"
type input "alexanderysheu@gmail.com"
click at [437, 372] on input "text" at bounding box center [583, 357] width 440 height 31
paste input "Issaquah, WA 98027"
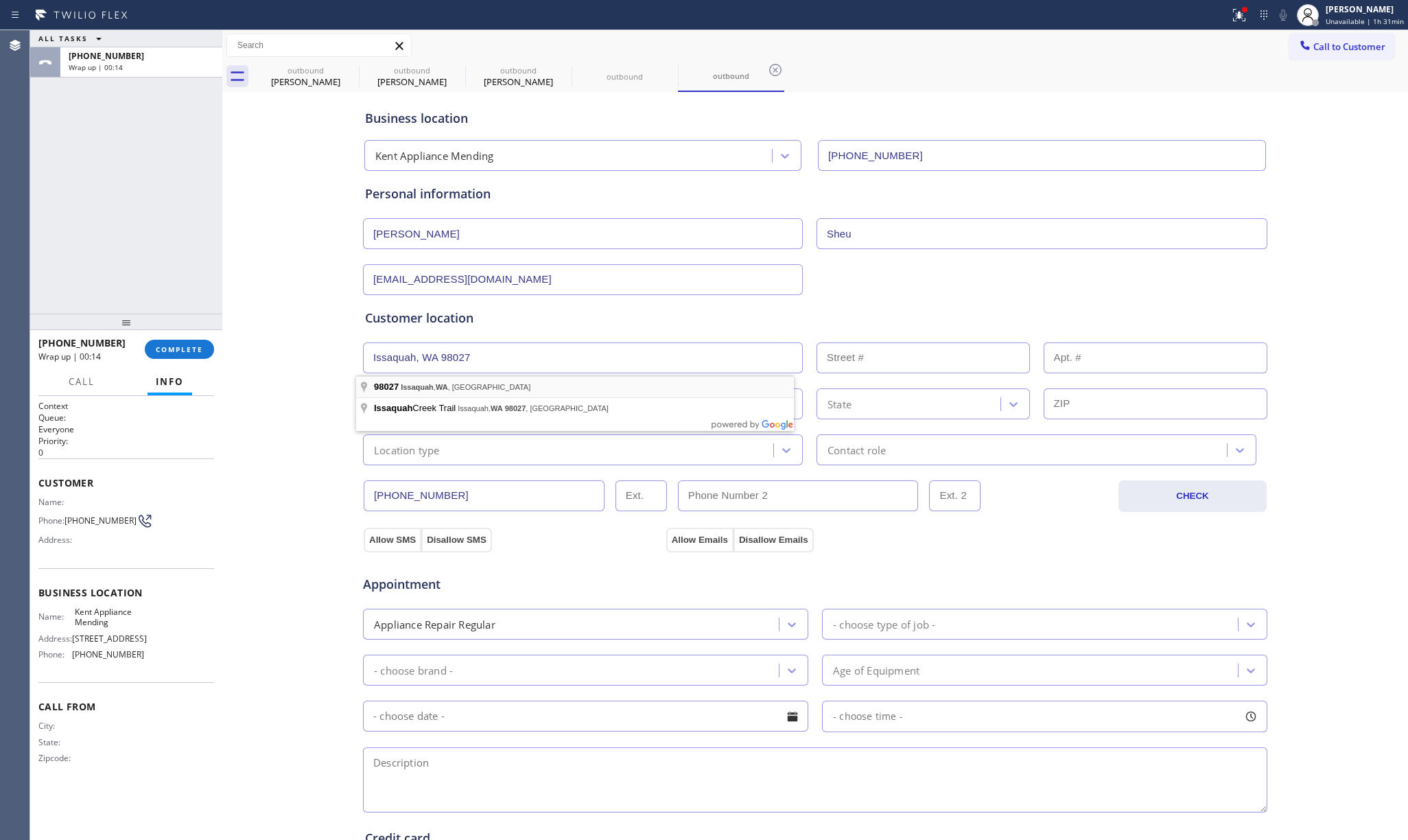
type input "Issaquah, WA 98027, USA"
type input "Issaquah"
type input "98027"
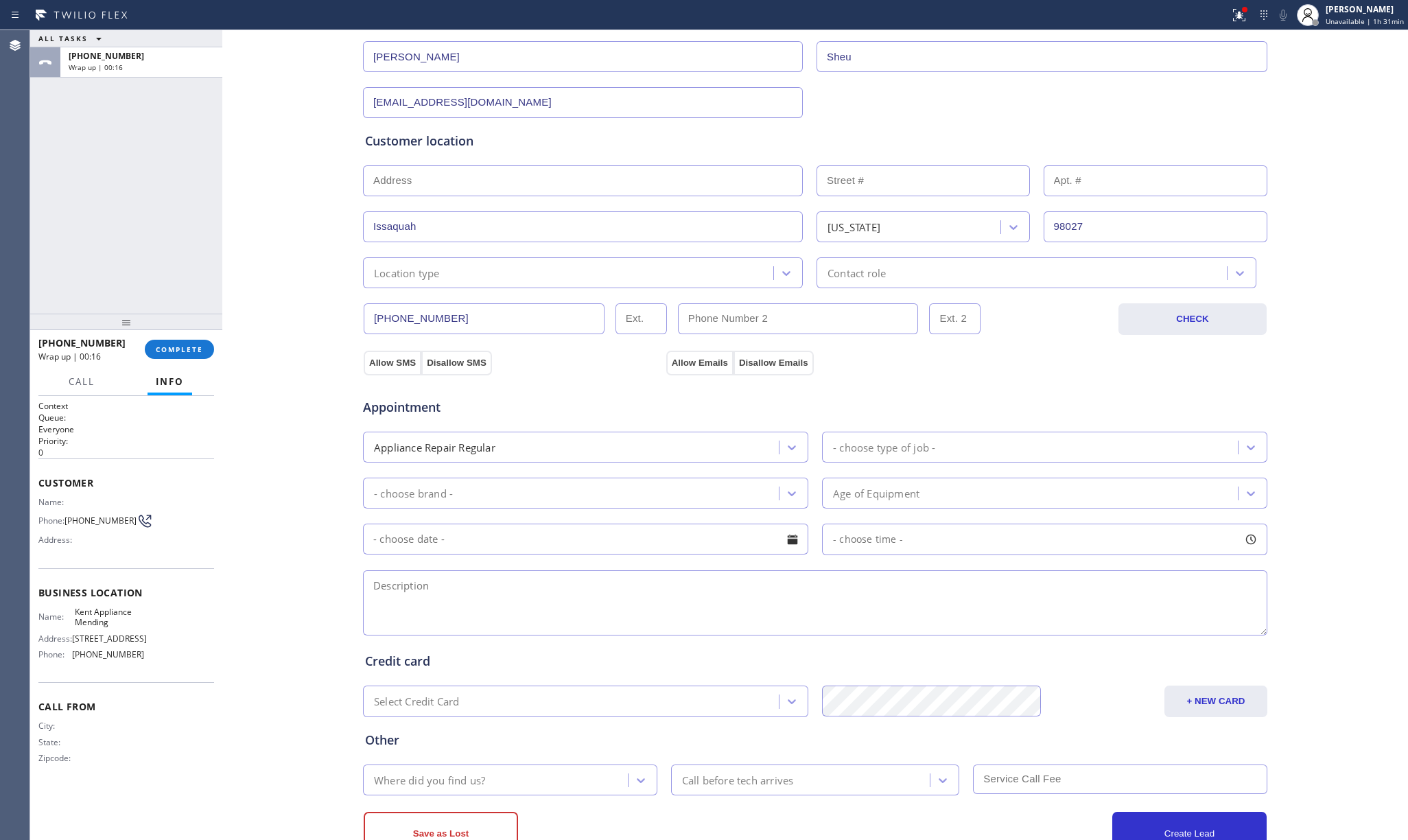
scroll to position [183, 0]
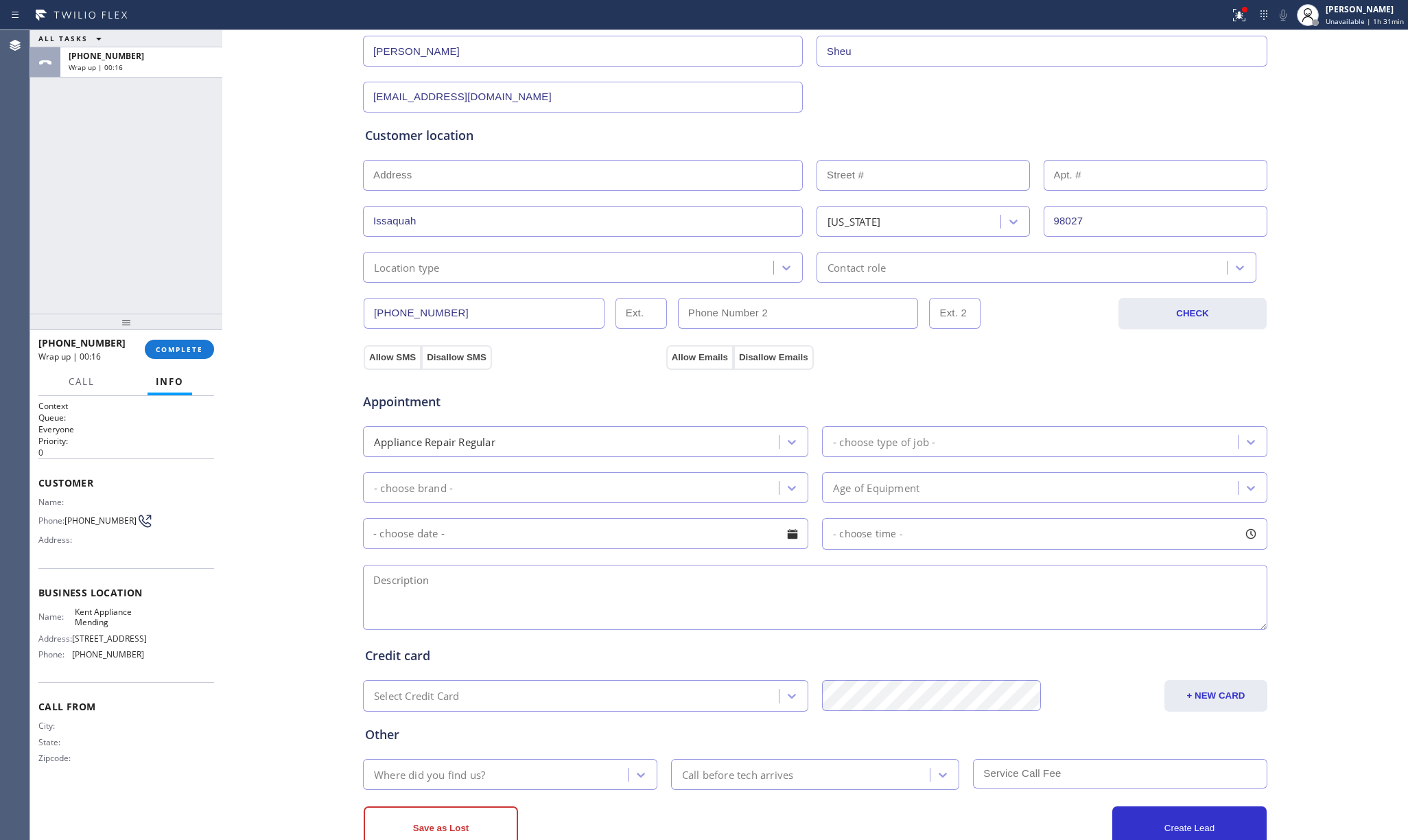
click at [877, 448] on div "- choose type of job -" at bounding box center [884, 441] width 103 height 16
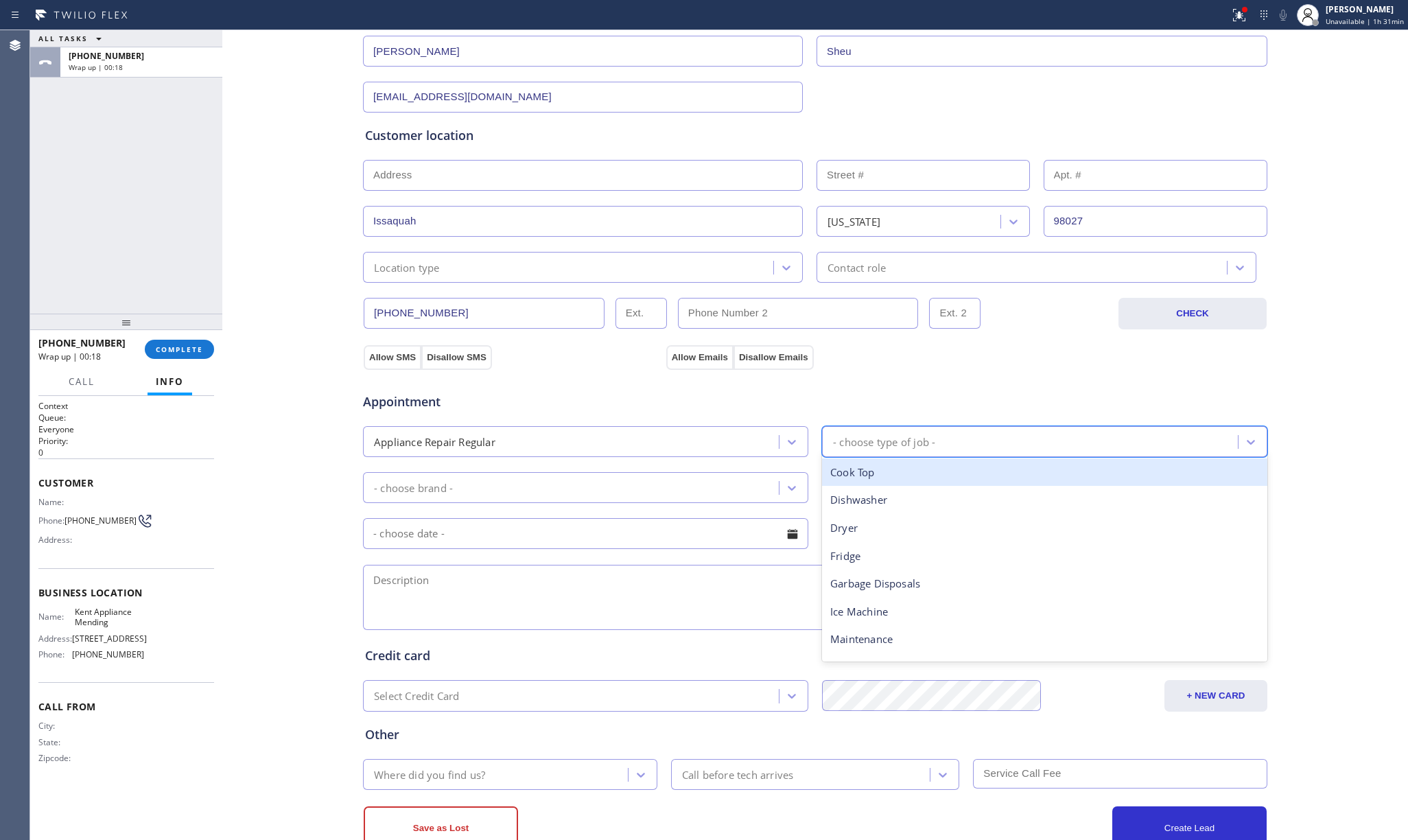
type input "d"
click at [860, 474] on div "Dishwasher" at bounding box center [1044, 472] width 446 height 28
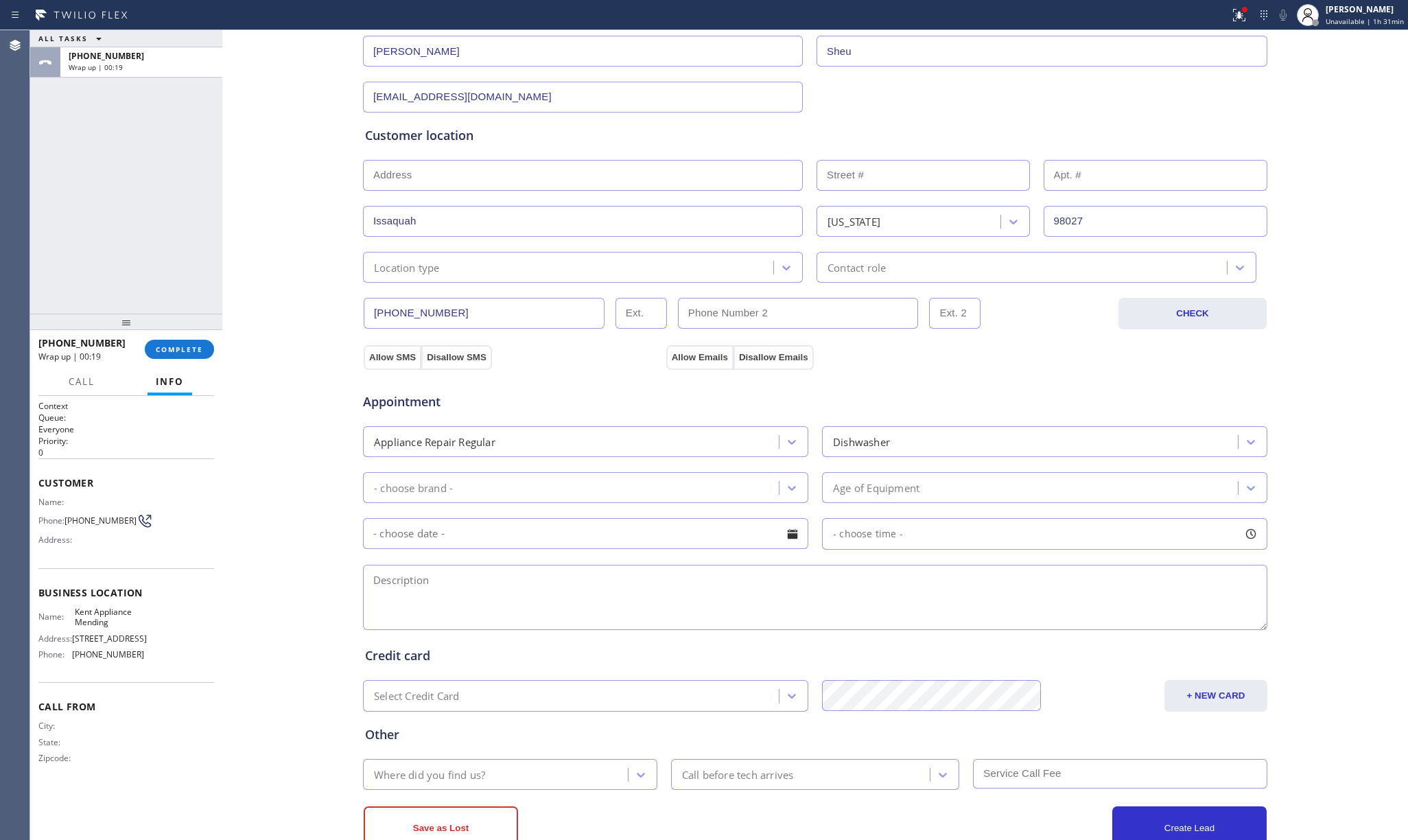
click at [529, 513] on div "Appointment Appliance Repair Regular Dishwasher - choose brand - Age of Equipme…" at bounding box center [814, 503] width 900 height 256
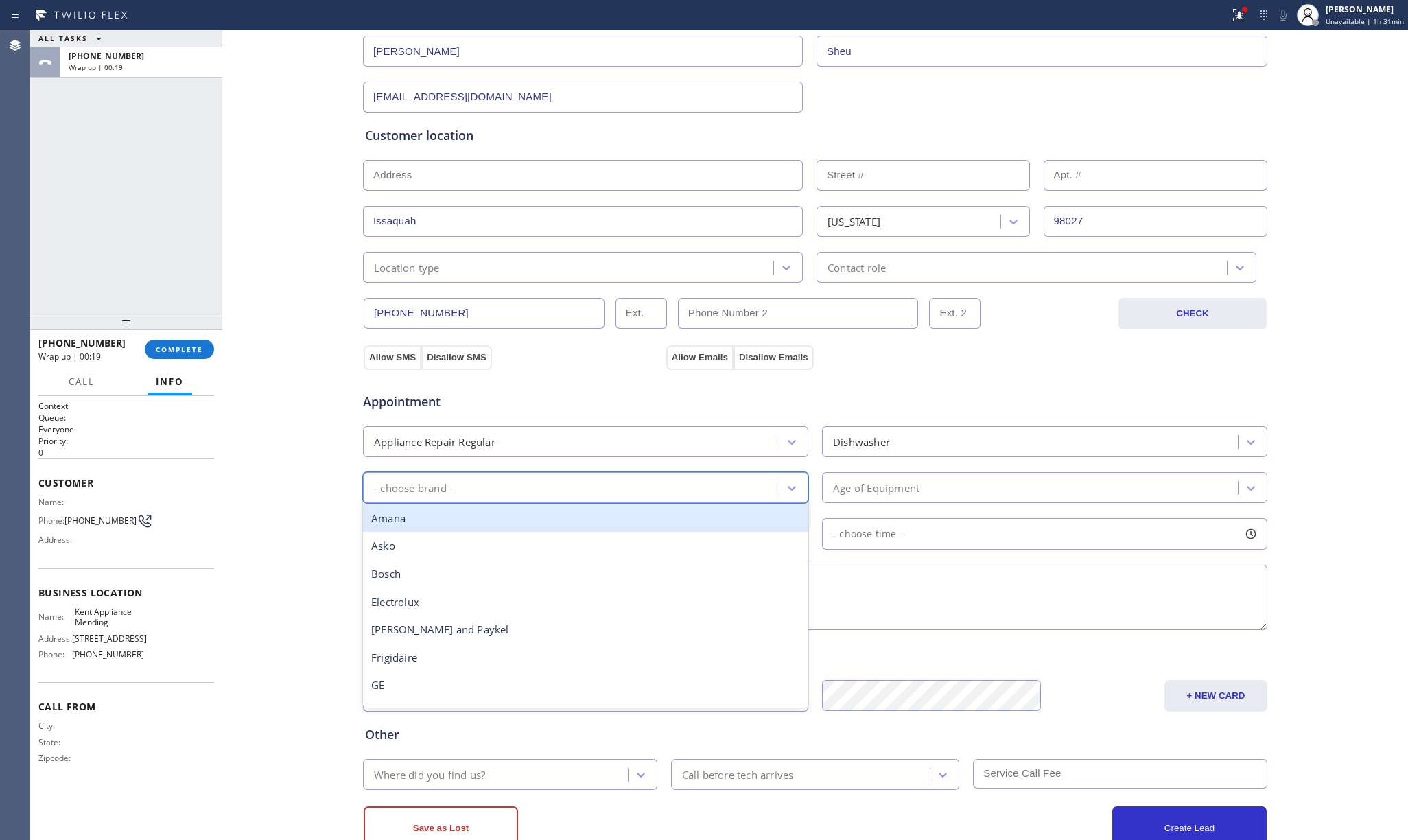
click at [532, 497] on div "- choose brand -" at bounding box center [573, 488] width 411 height 24
type input "other"
drag, startPoint x: 560, startPoint y: 516, endPoint x: 580, endPoint y: 518, distance: 20.1
click at [563, 516] on div "Other" at bounding box center [586, 518] width 446 height 28
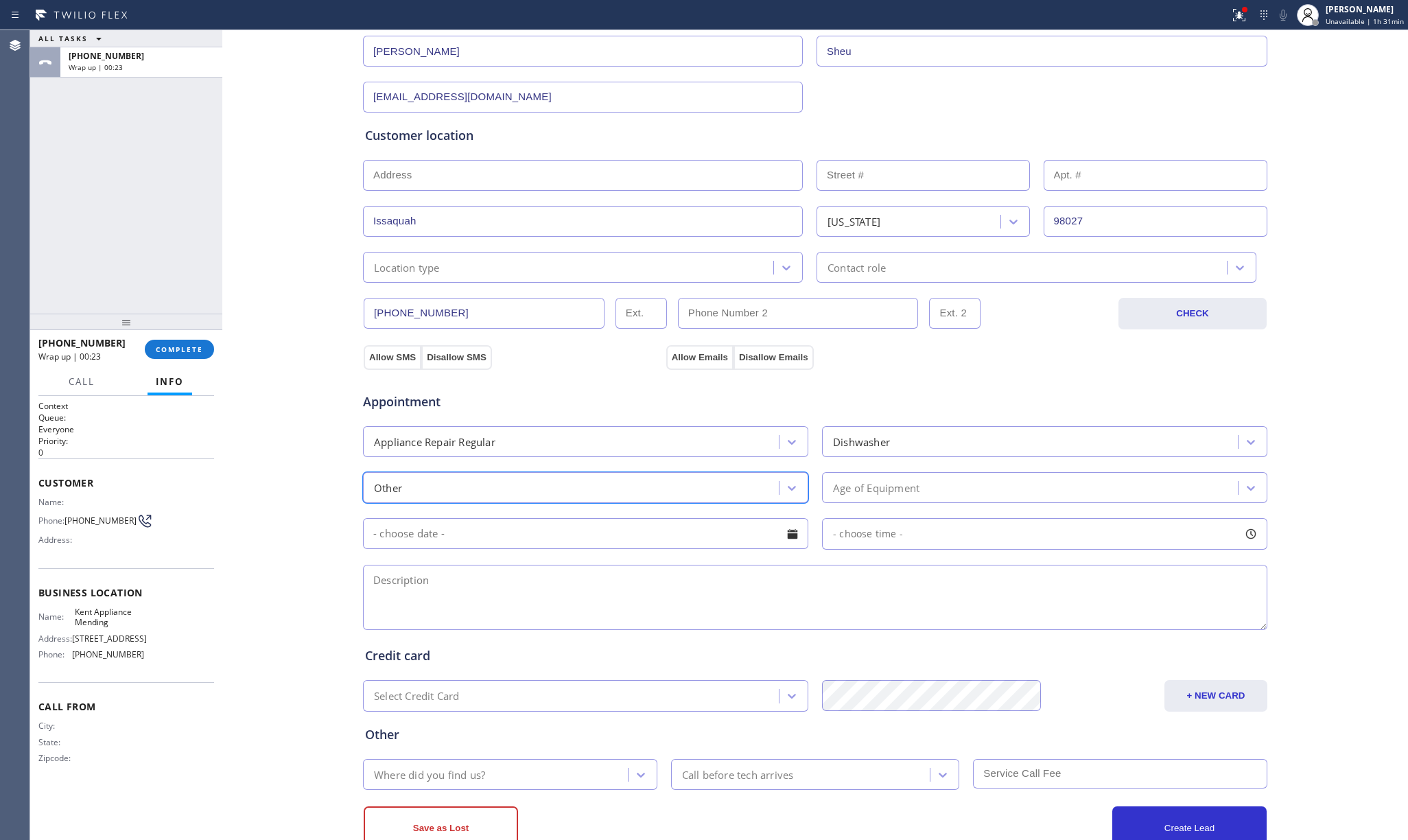
drag, startPoint x: 978, startPoint y: 489, endPoint x: 958, endPoint y: 501, distance: 23.3
click at [975, 489] on div "Age of Equipment" at bounding box center [1031, 488] width 411 height 24
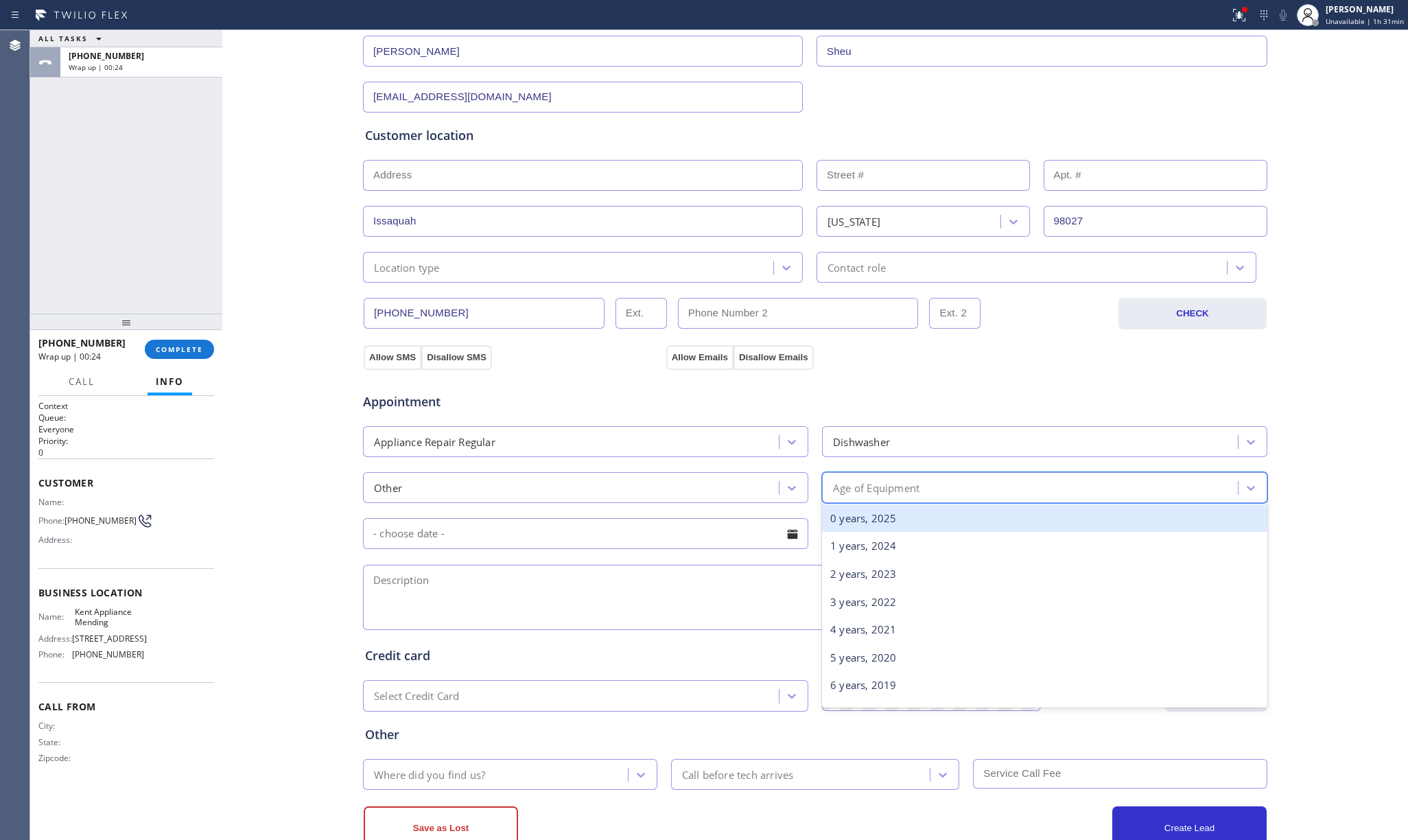
click at [860, 519] on div "0 years, 2025" at bounding box center [1044, 518] width 446 height 28
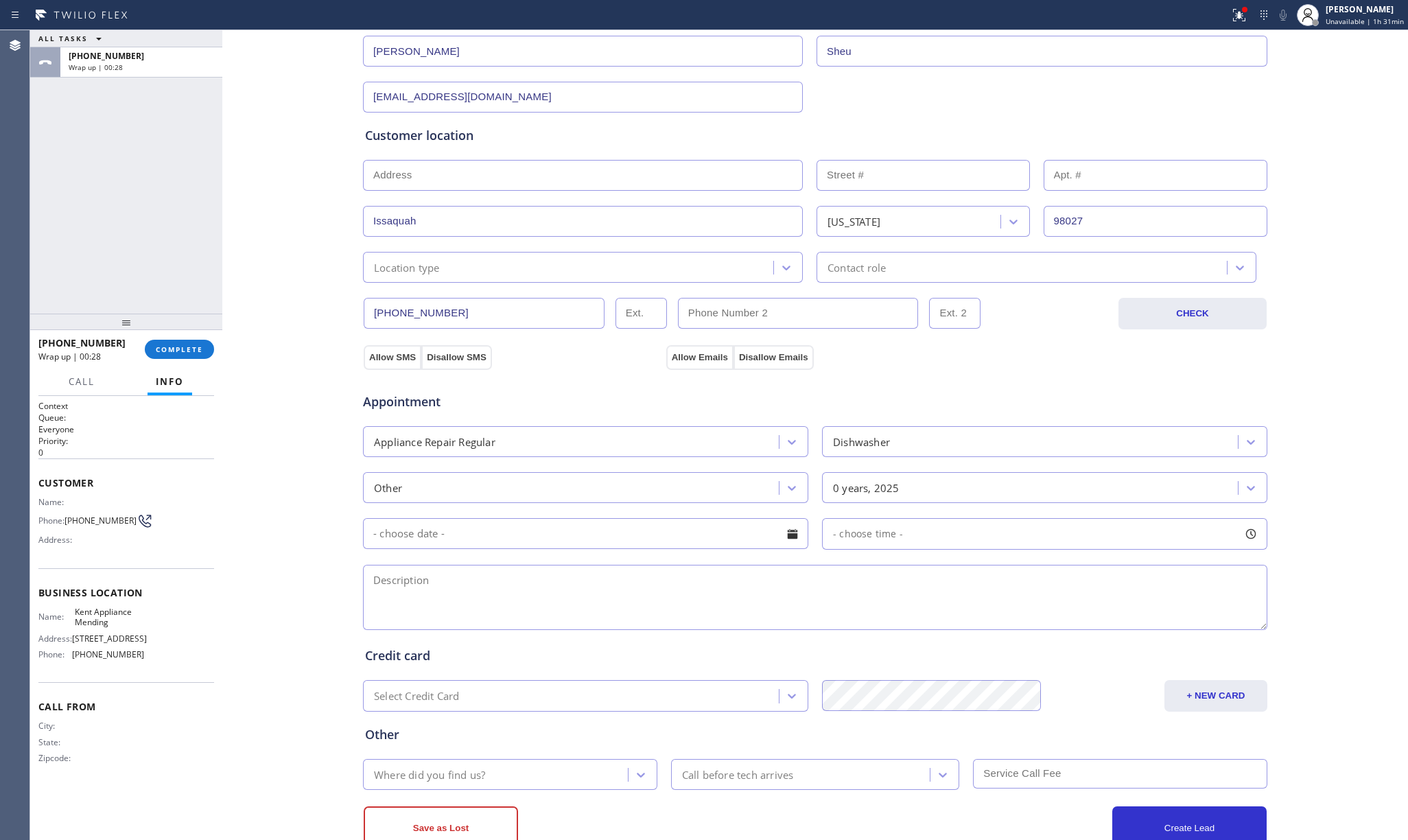
click at [684, 594] on textarea at bounding box center [815, 598] width 904 height 65
paste textarea "I have several stainless steel appliances with cosmetic damage from the bomb cy…"
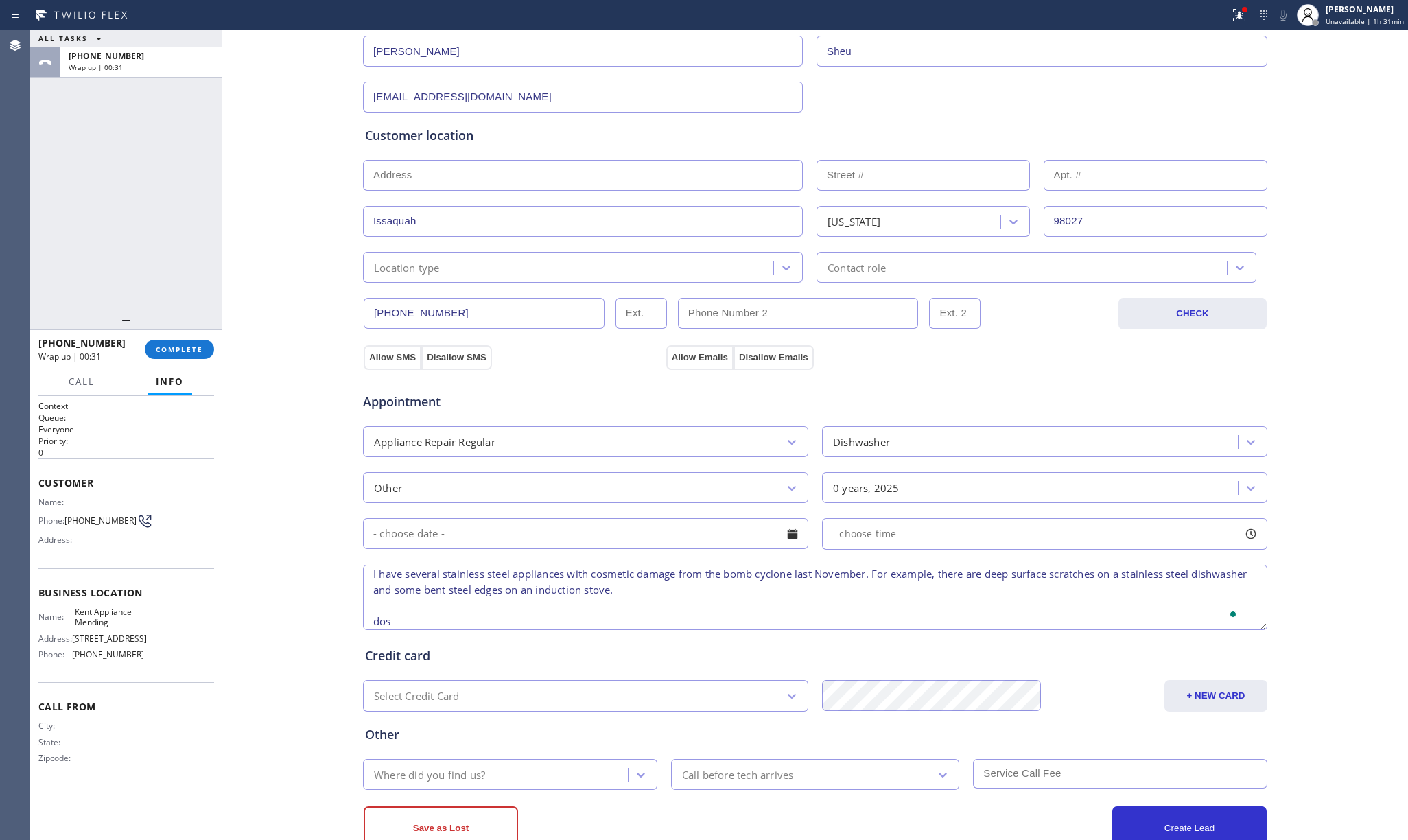
scroll to position [7, 0]
type textarea "I have several stainless steel appliances with cosmetic damage from the bomb cy…"
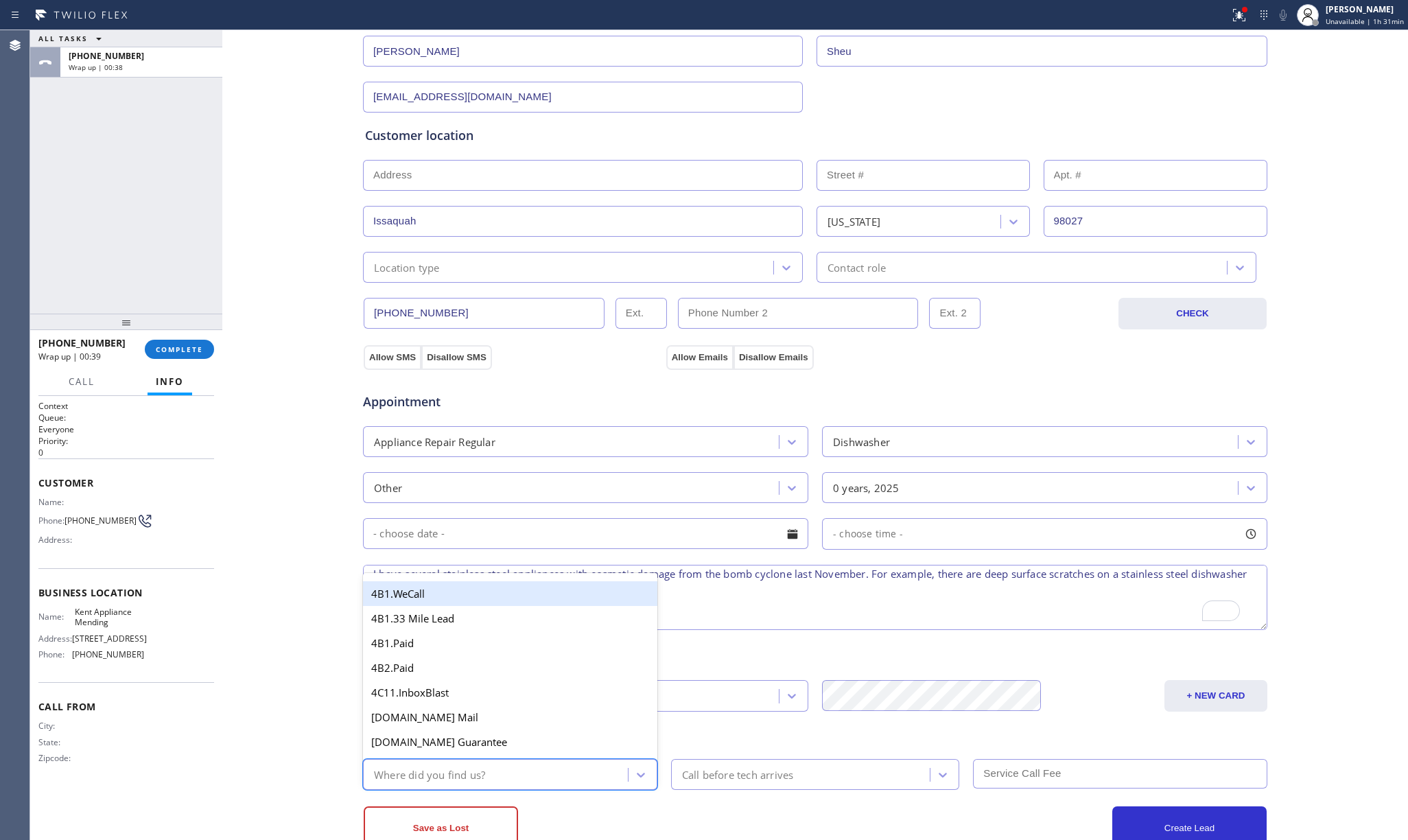
click at [421, 625] on div "Where did you find us?" at bounding box center [498, 774] width 261 height 24
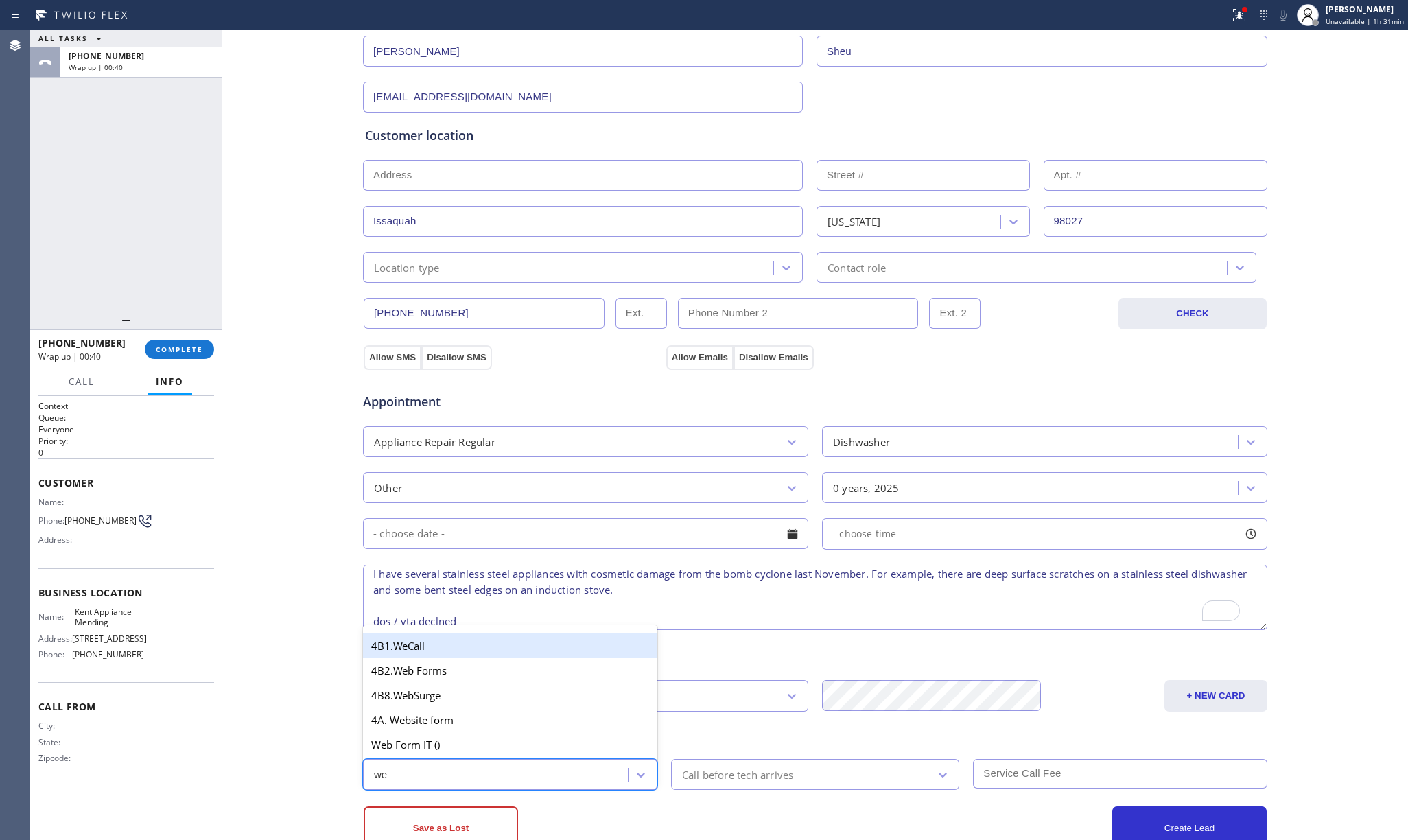
type input "web"
click at [440, 625] on div "4A. Website form" at bounding box center [510, 720] width 295 height 24
click at [443, 368] on div "Appointment Appliance Repair Regular Dishwasher Other 0 years, 2025 - choose ti…" at bounding box center [814, 498] width 905 height 269
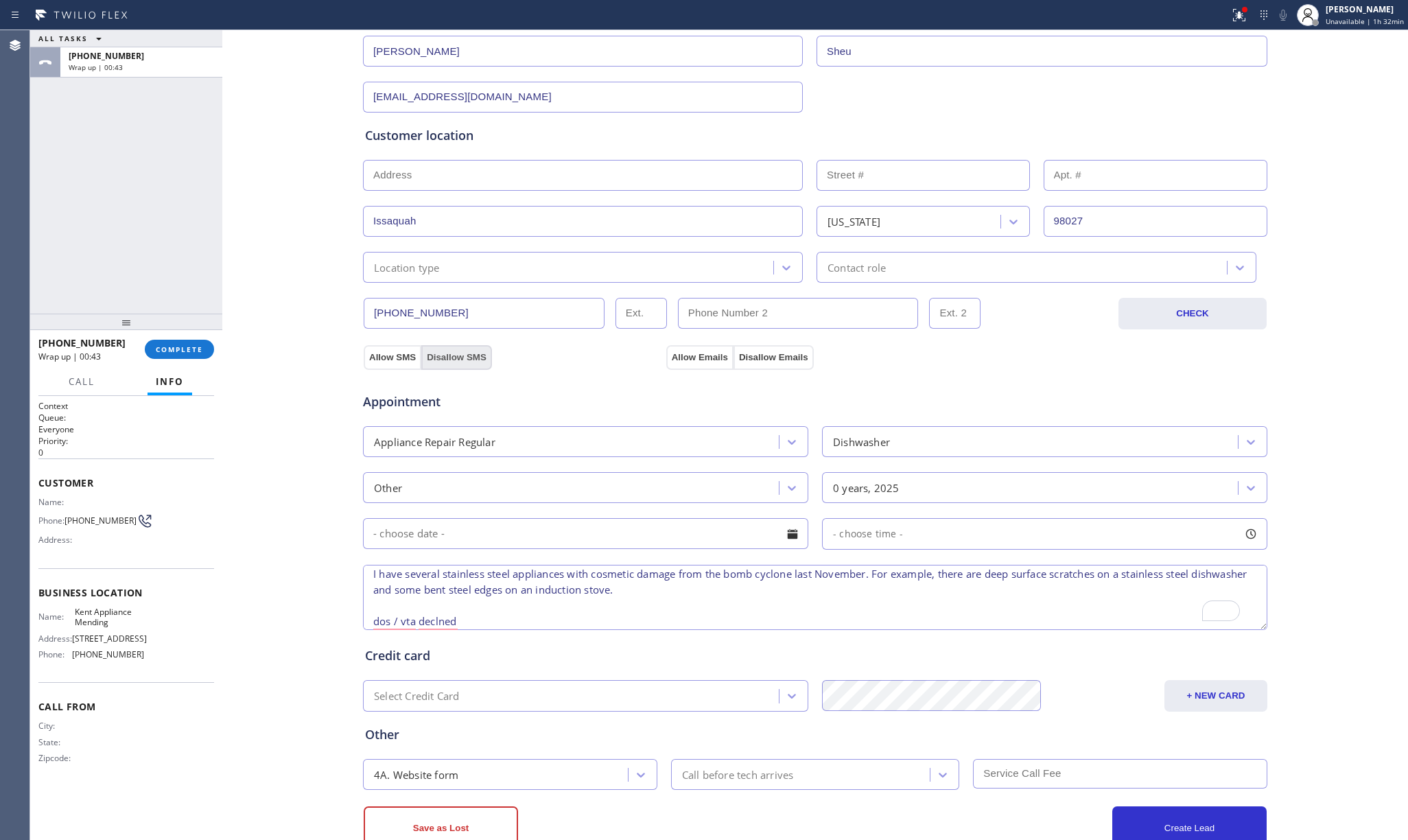
click at [446, 357] on button "Disallow SMS" at bounding box center [457, 357] width 71 height 24
click at [753, 349] on button "Disallow Emails" at bounding box center [774, 357] width 80 height 24
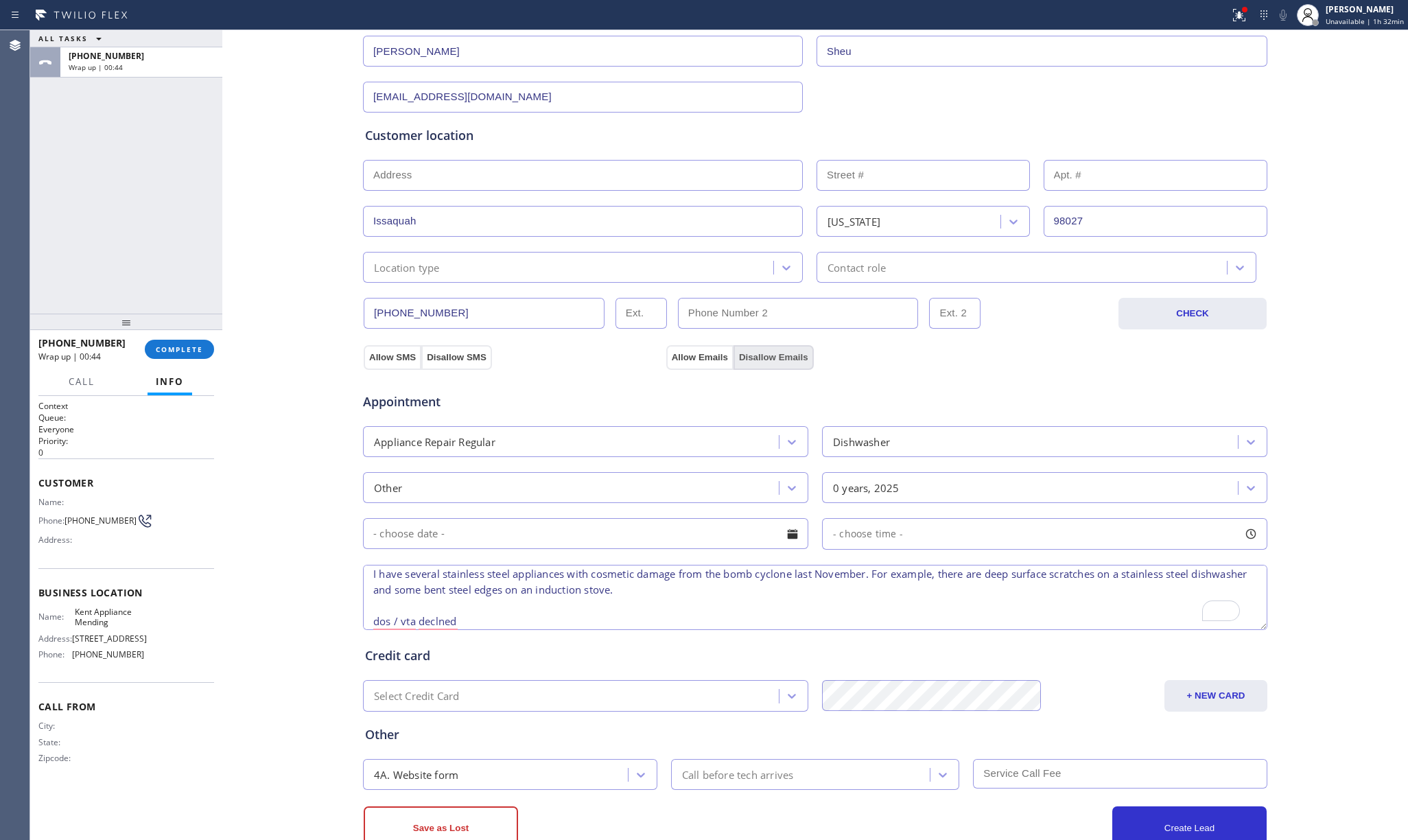
click at [753, 349] on button "Disallow Emails" at bounding box center [774, 357] width 80 height 24
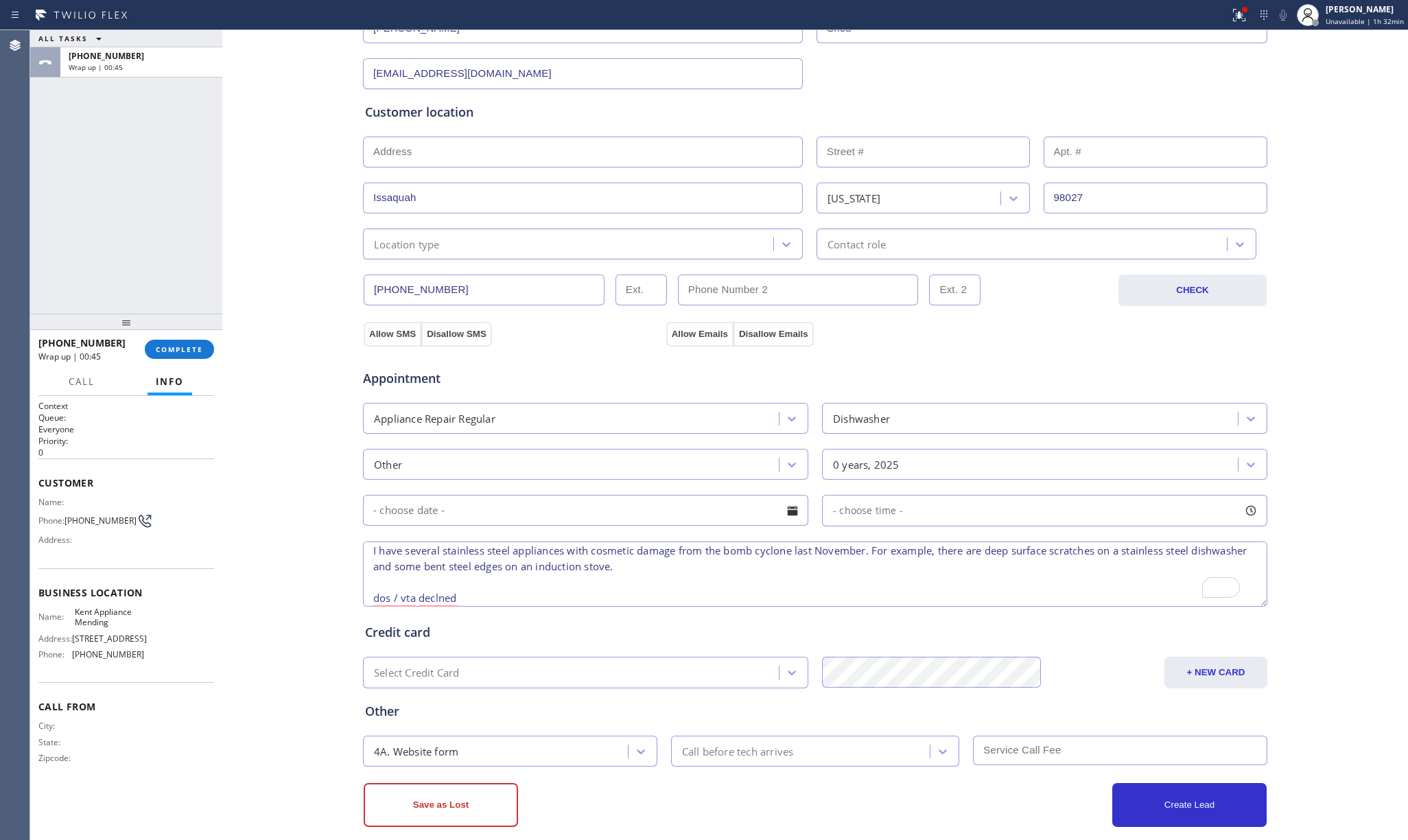
scroll to position [227, 0]
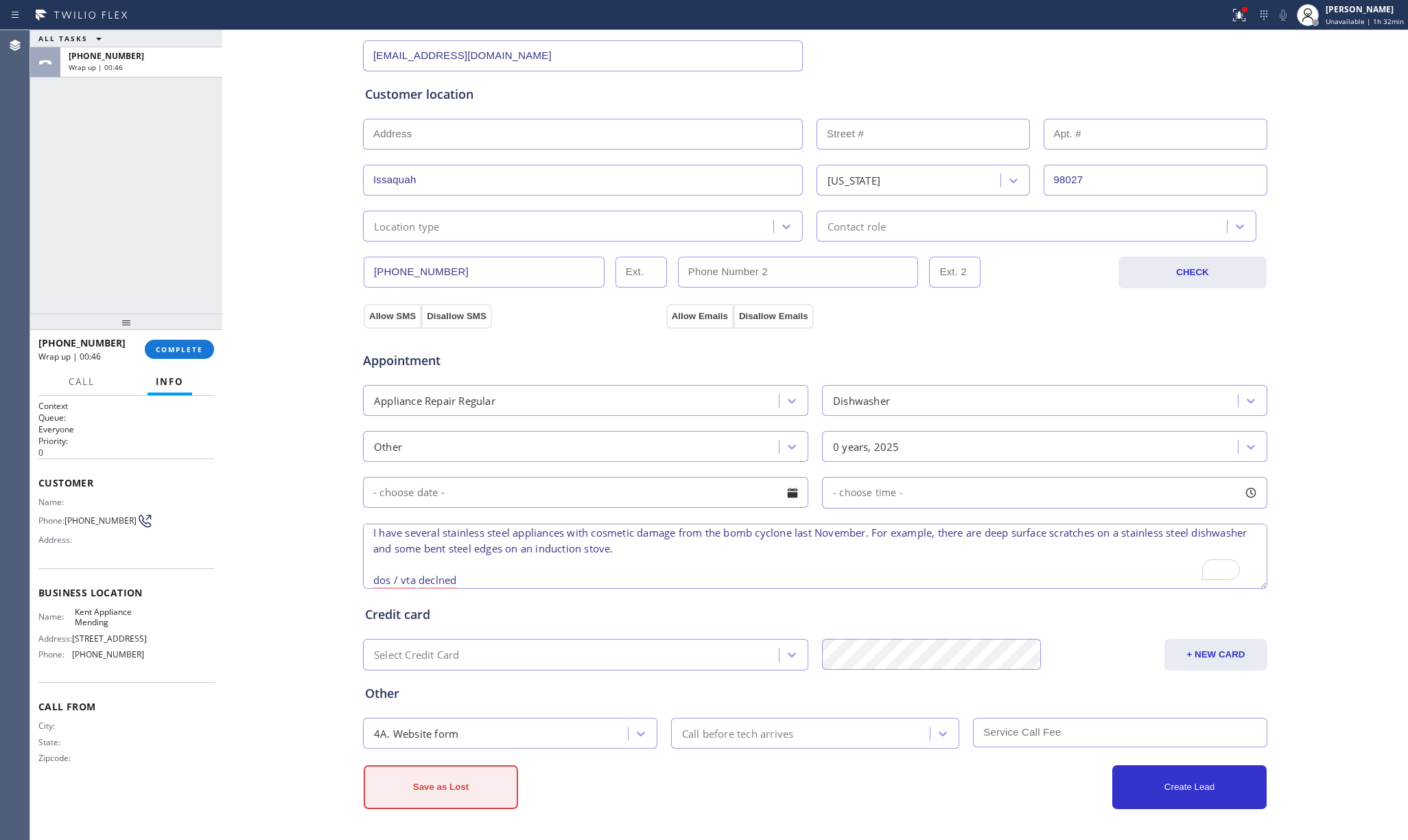
click at [440, 625] on button "Save as Lost" at bounding box center [441, 786] width 155 height 44
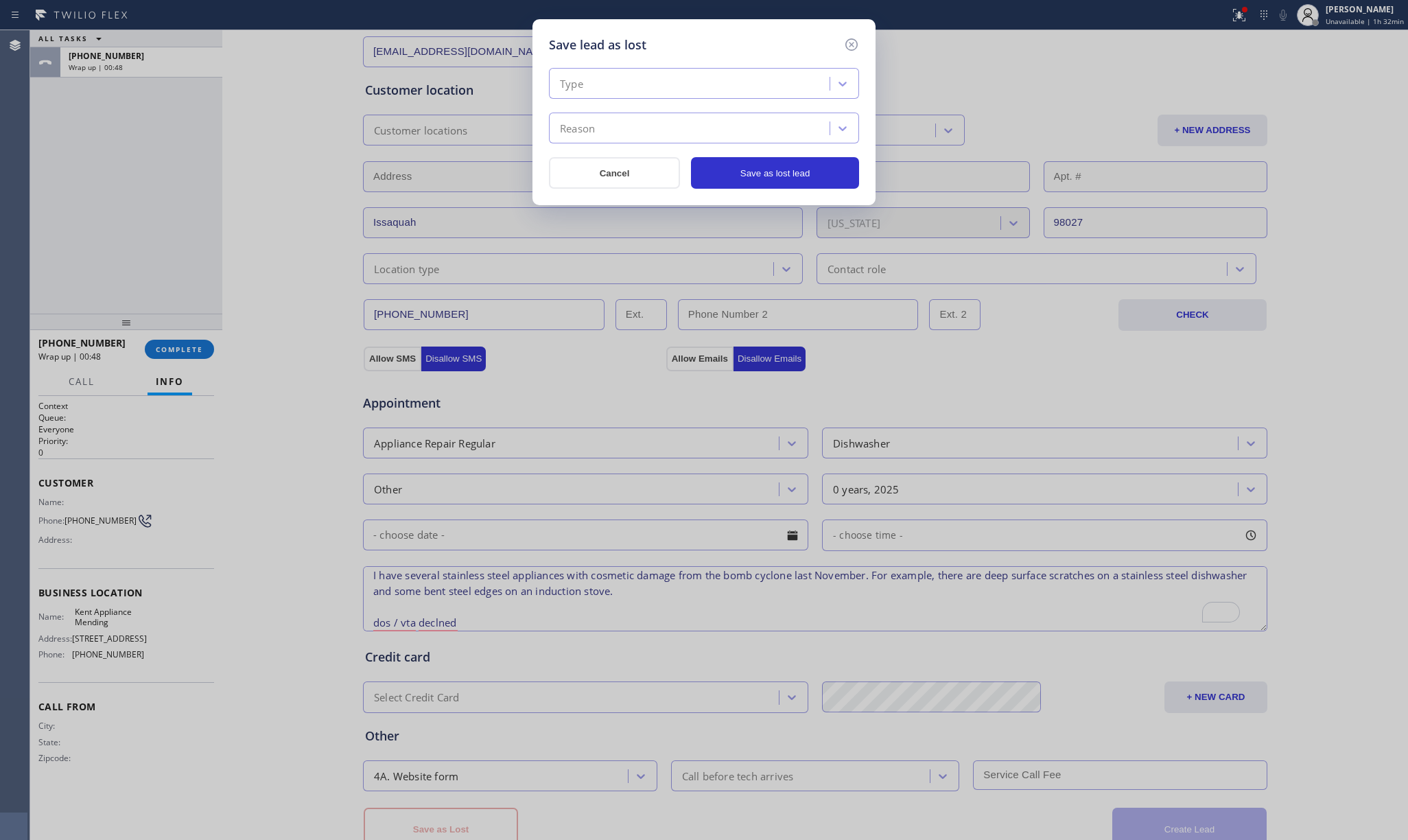
click at [649, 81] on div "Type" at bounding box center [691, 84] width 277 height 24
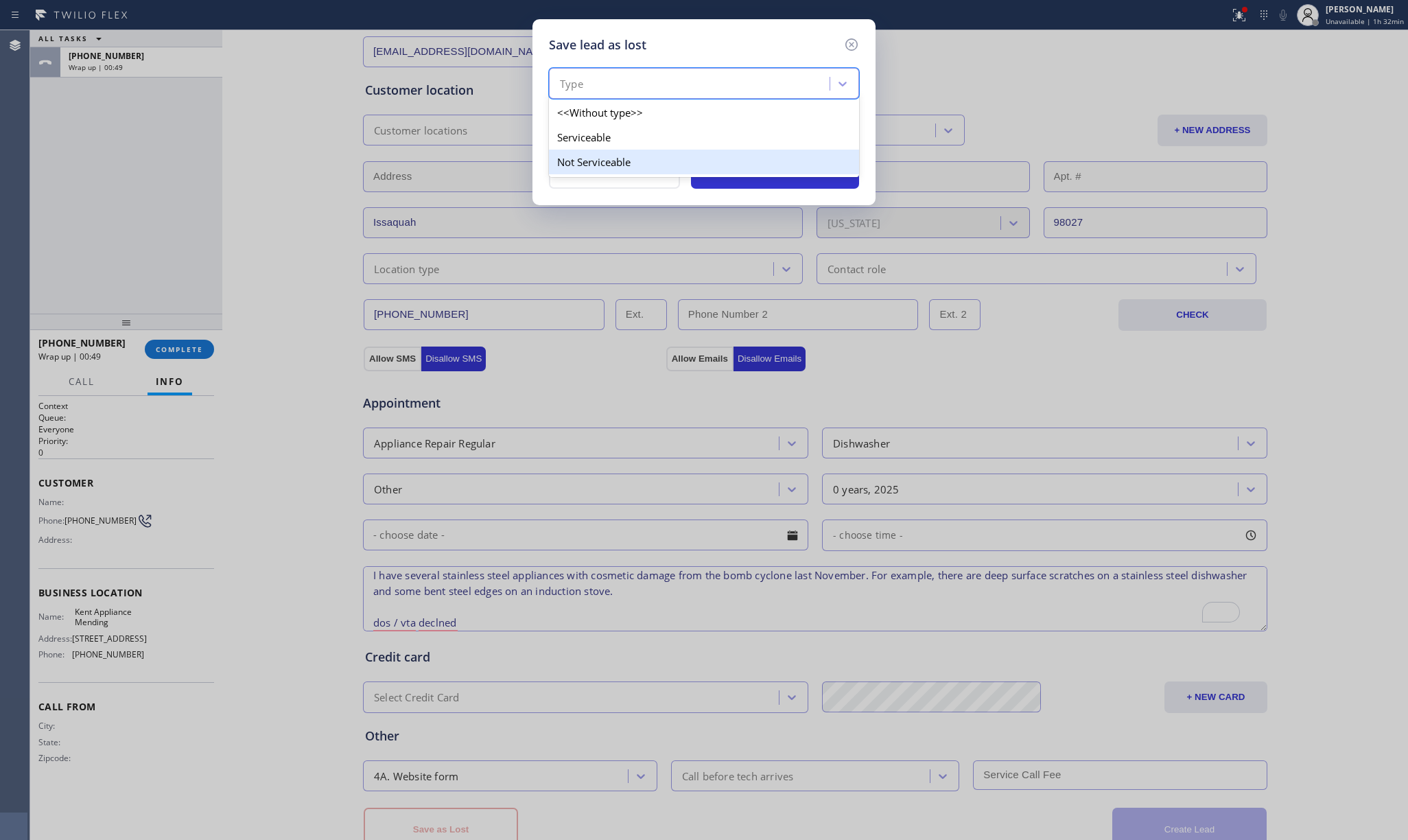
click at [615, 159] on div "Not Serviceable" at bounding box center [704, 161] width 311 height 24
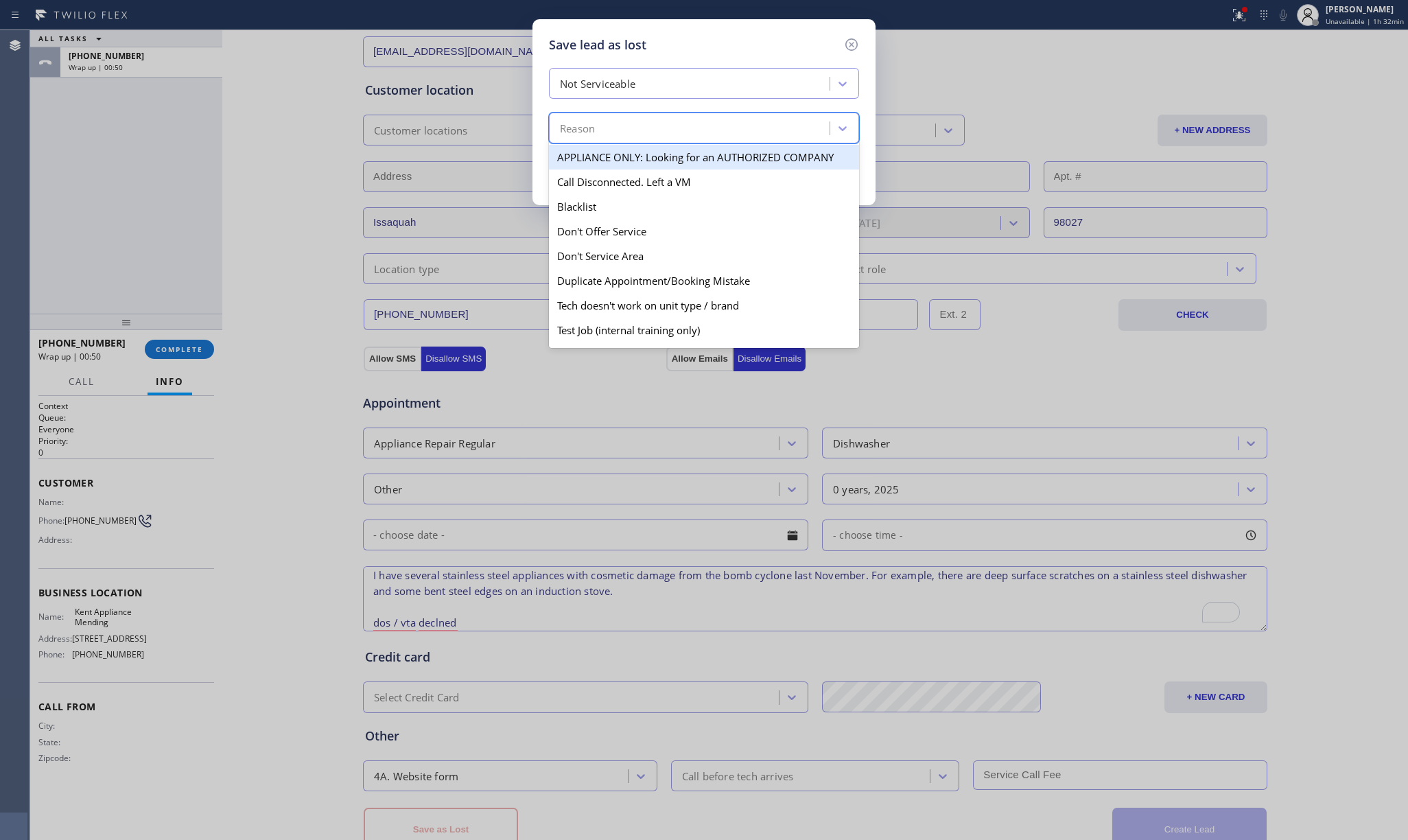
click at [611, 139] on div "Reason" at bounding box center [691, 129] width 277 height 24
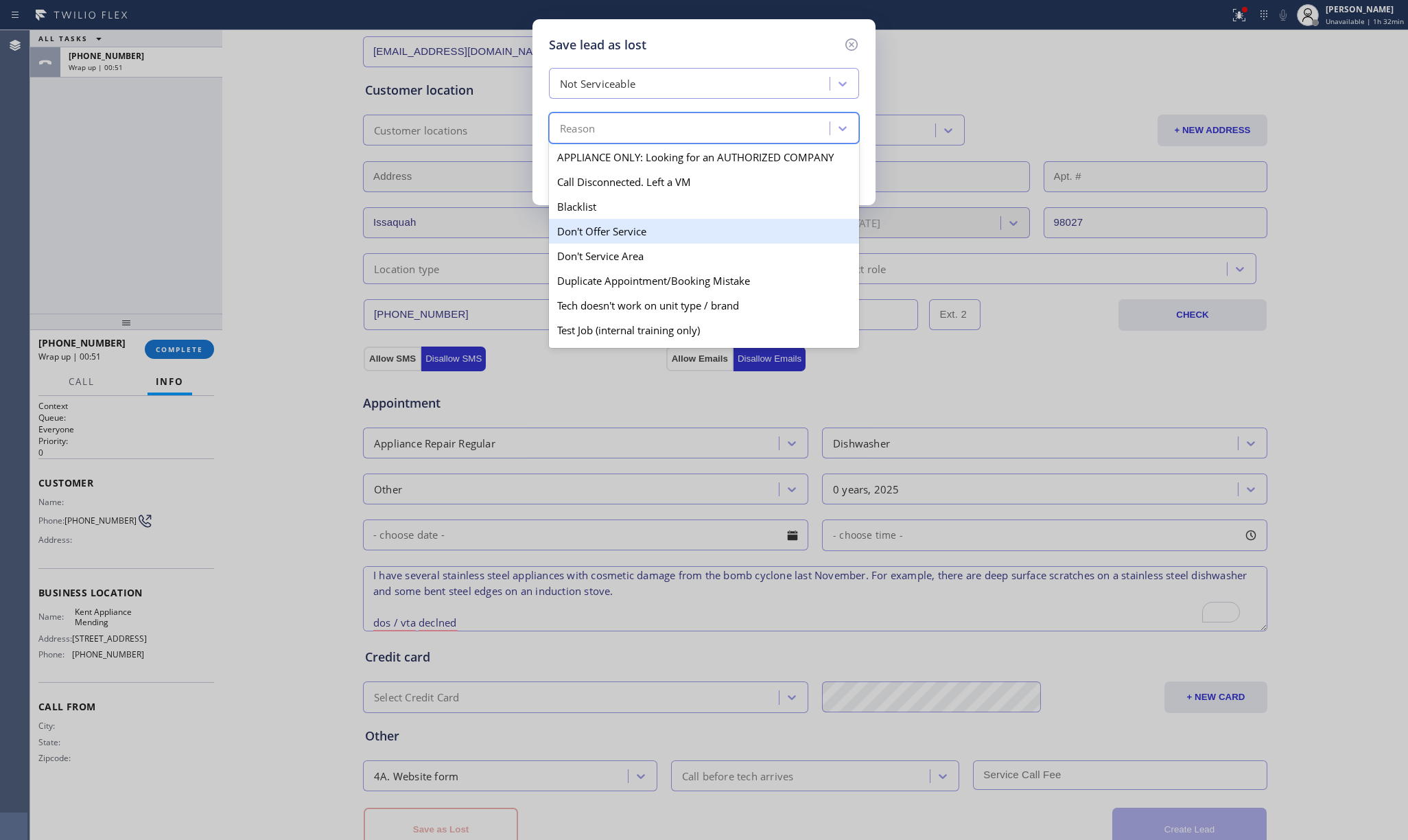
drag, startPoint x: 656, startPoint y: 235, endPoint x: 741, endPoint y: 190, distance: 96.2
click at [656, 234] on div "Don't Offer Service" at bounding box center [704, 231] width 311 height 24
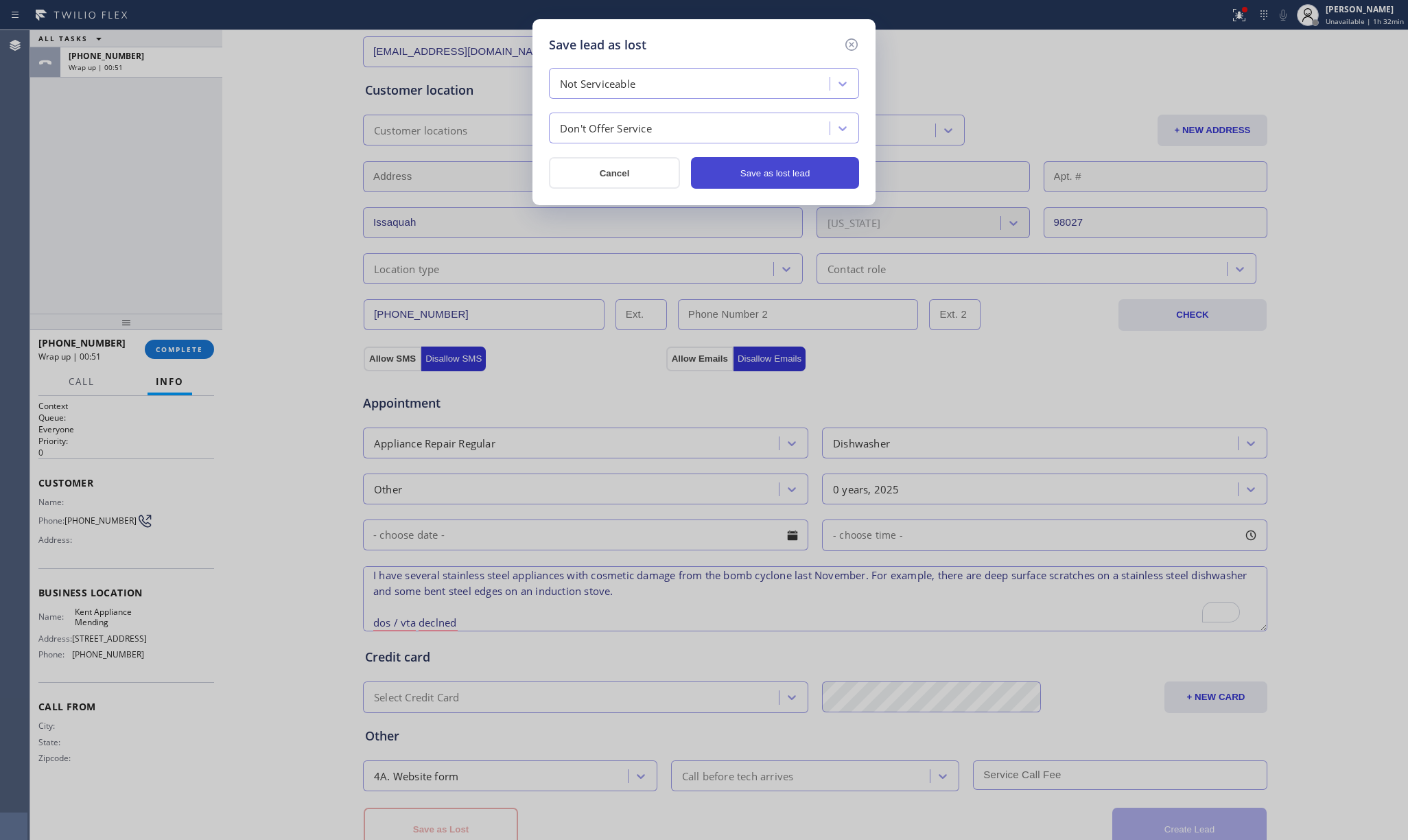
click at [786, 181] on button "Save as lost lead" at bounding box center [775, 172] width 168 height 32
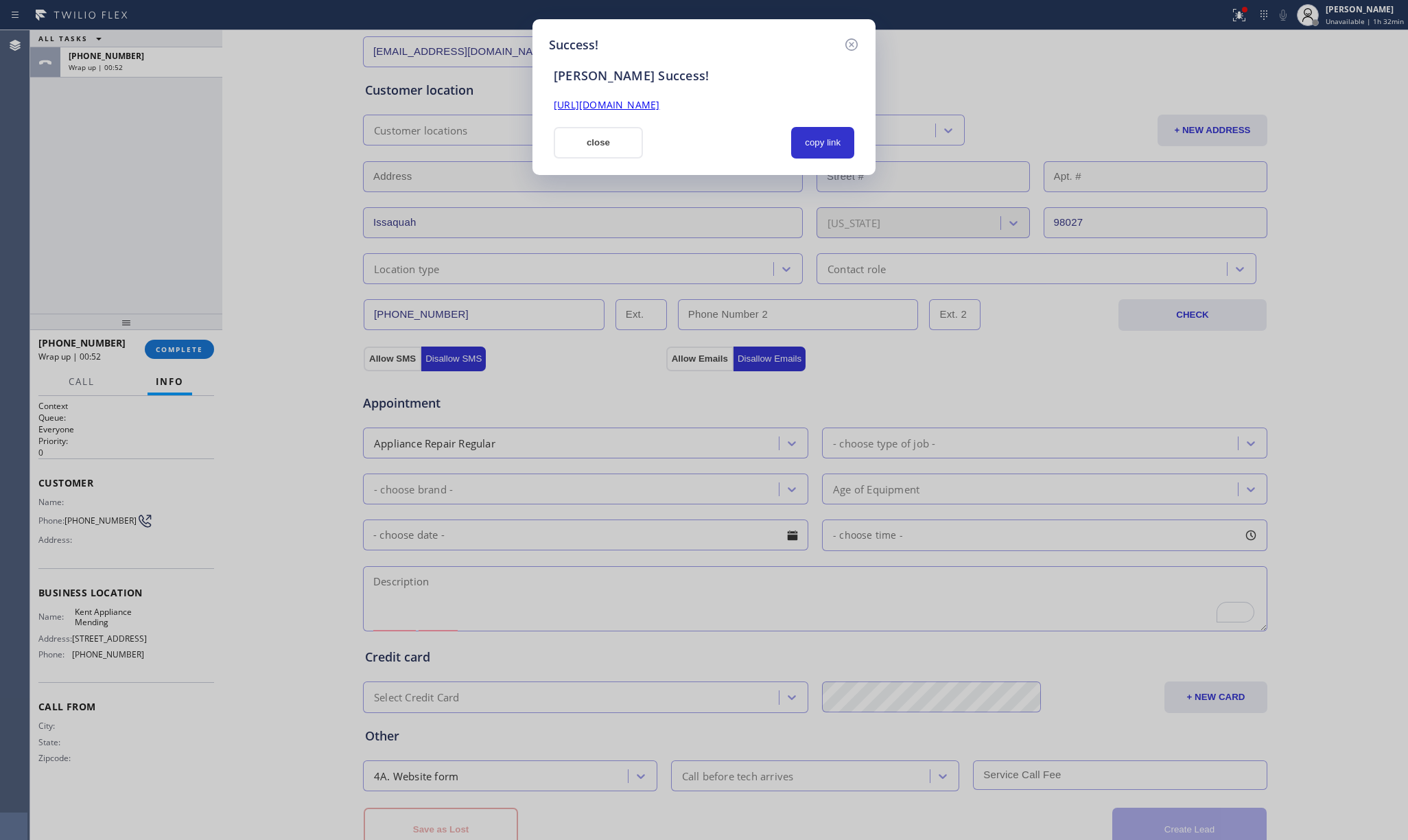
scroll to position [0, 0]
drag, startPoint x: 182, startPoint y: 175, endPoint x: 209, endPoint y: 169, distance: 27.7
click at [183, 174] on div "Success! SAL Success! https://erp.apollosoft.co/customer/758261#portlet_lead cl…" at bounding box center [704, 420] width 1408 height 840
click at [830, 138] on button "copy link" at bounding box center [822, 143] width 63 height 32
drag, startPoint x: 188, startPoint y: 183, endPoint x: 791, endPoint y: 117, distance: 606.6
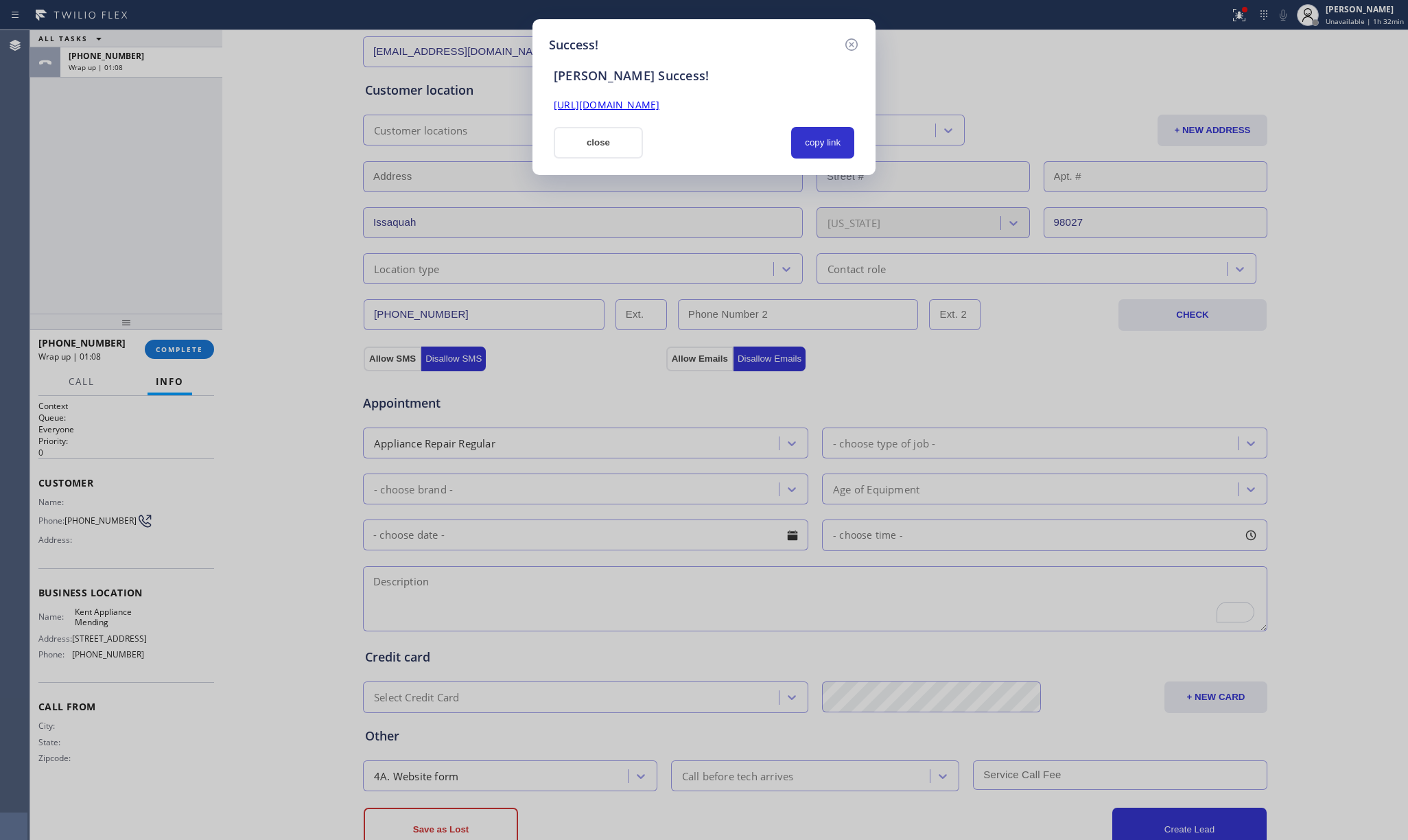
click at [195, 180] on div "Success! SAL Success! https://erp.apollosoft.co/customer/758261#portlet_lead cl…" at bounding box center [704, 420] width 1408 height 840
drag, startPoint x: 813, startPoint y: 142, endPoint x: 824, endPoint y: 396, distance: 254.2
click at [814, 142] on button "copy link" at bounding box center [822, 143] width 63 height 32
drag, startPoint x: 97, startPoint y: 212, endPoint x: 105, endPoint y: 210, distance: 8.2
click at [97, 212] on div "Success! SAL Success! https://erp.apollosoft.co/customer/758261#portlet_lead cl…" at bounding box center [704, 420] width 1408 height 840
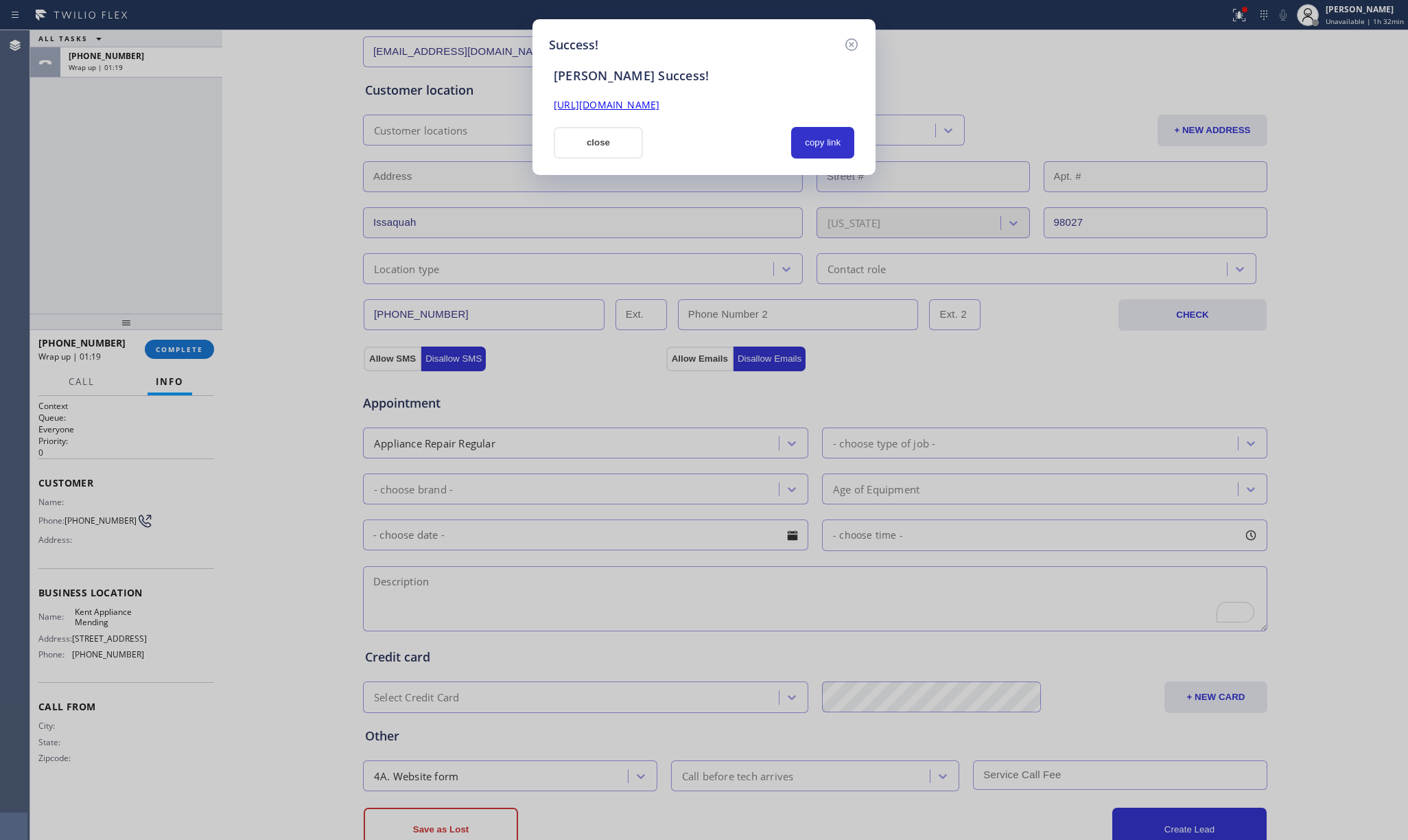
click at [573, 138] on button "close" at bounding box center [599, 143] width 90 height 32
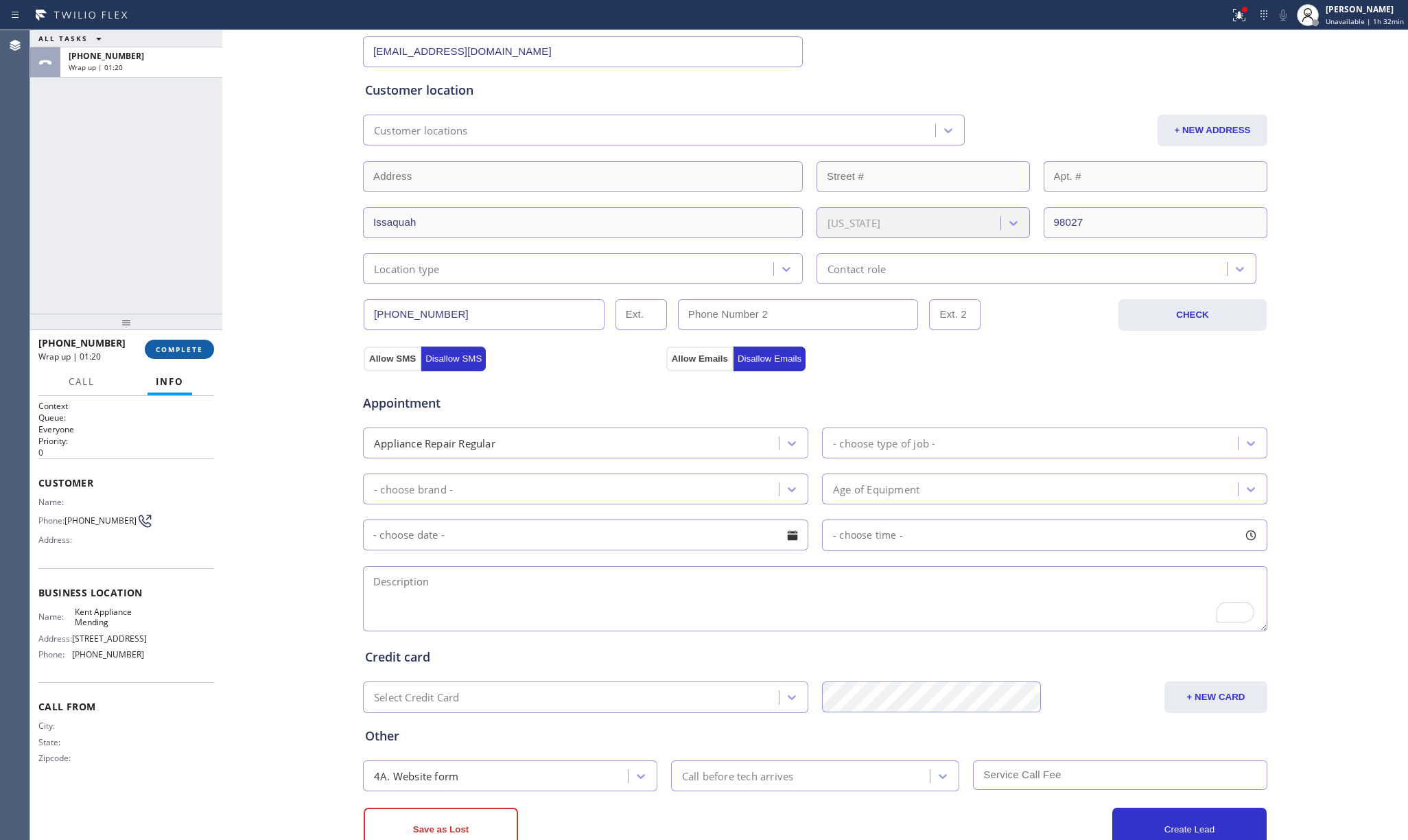
click at [172, 344] on span "COMPLETE" at bounding box center [179, 349] width 48 height 9
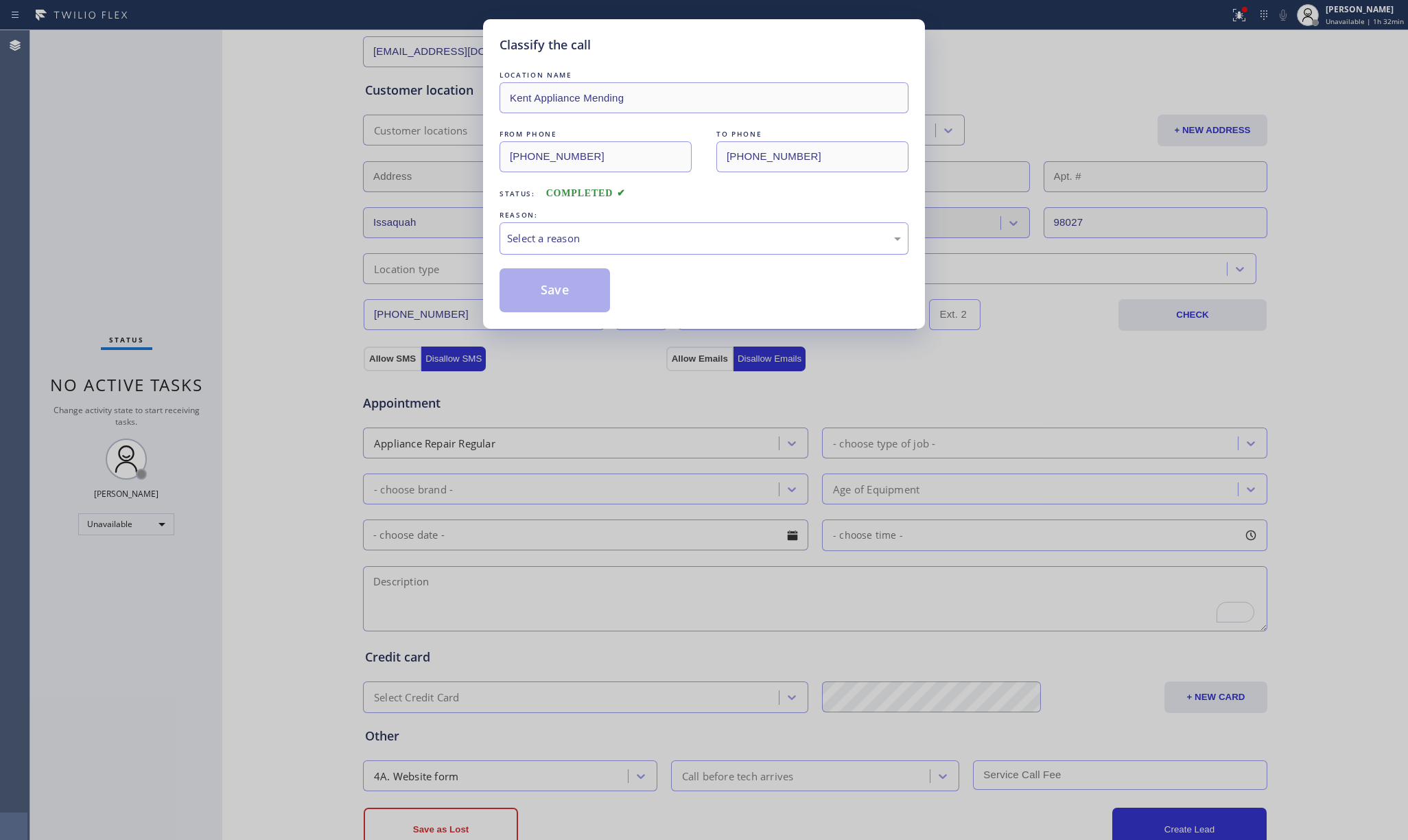
click at [645, 255] on div "Select a reason" at bounding box center [704, 238] width 409 height 33
click at [542, 289] on button "Save" at bounding box center [555, 290] width 110 height 44
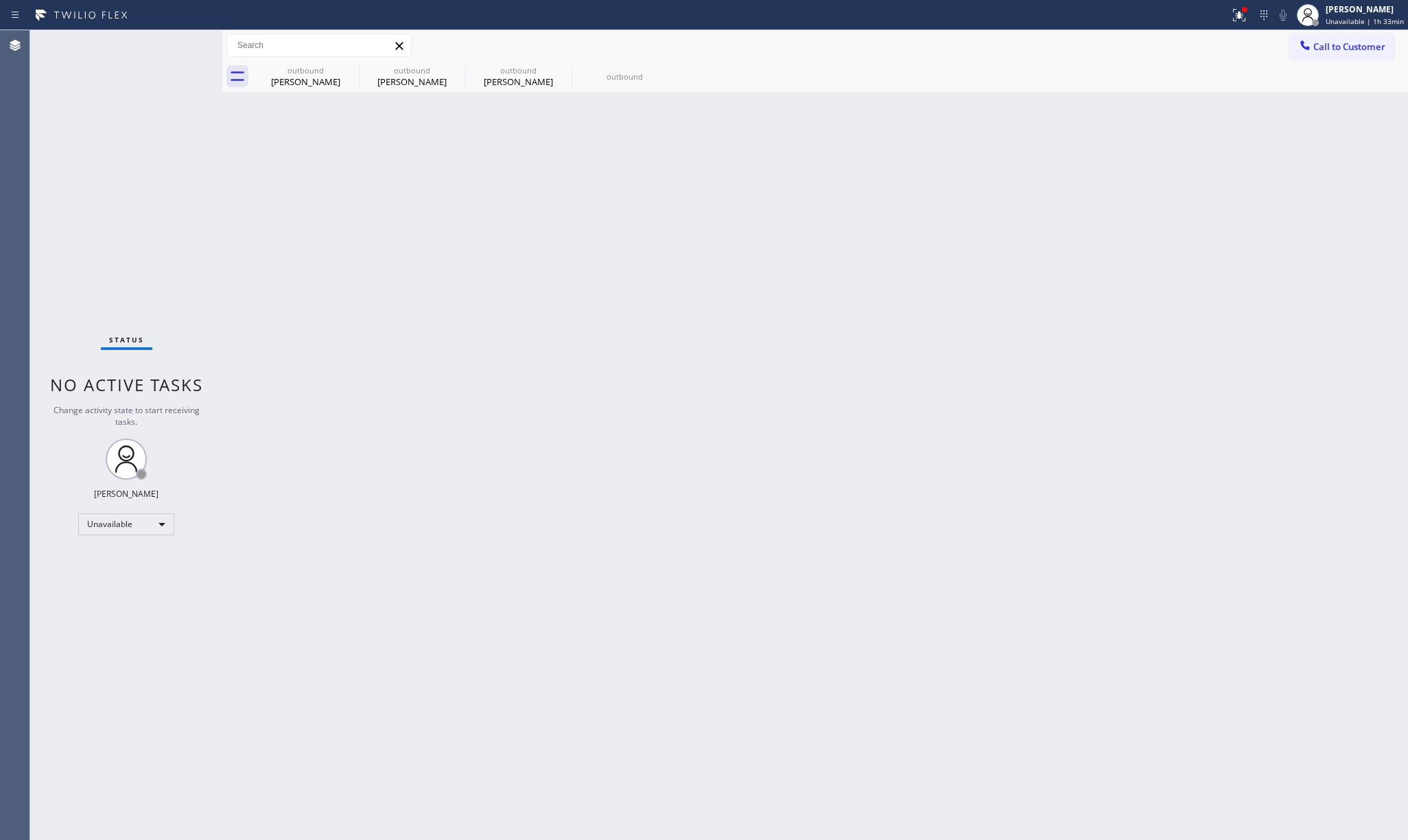
drag, startPoint x: 110, startPoint y: 149, endPoint x: 396, endPoint y: 255, distance: 305.0
click at [110, 149] on div "Status No active tasks Change activity state to start receiving tasks. [PERSON_…" at bounding box center [126, 434] width 192 height 809
click at [1090, 17] on div "Jenelyn Chiong Unavailable | 1h 39min" at bounding box center [1365, 15] width 85 height 24
click at [1090, 118] on button "Log out" at bounding box center [1339, 133] width 137 height 30
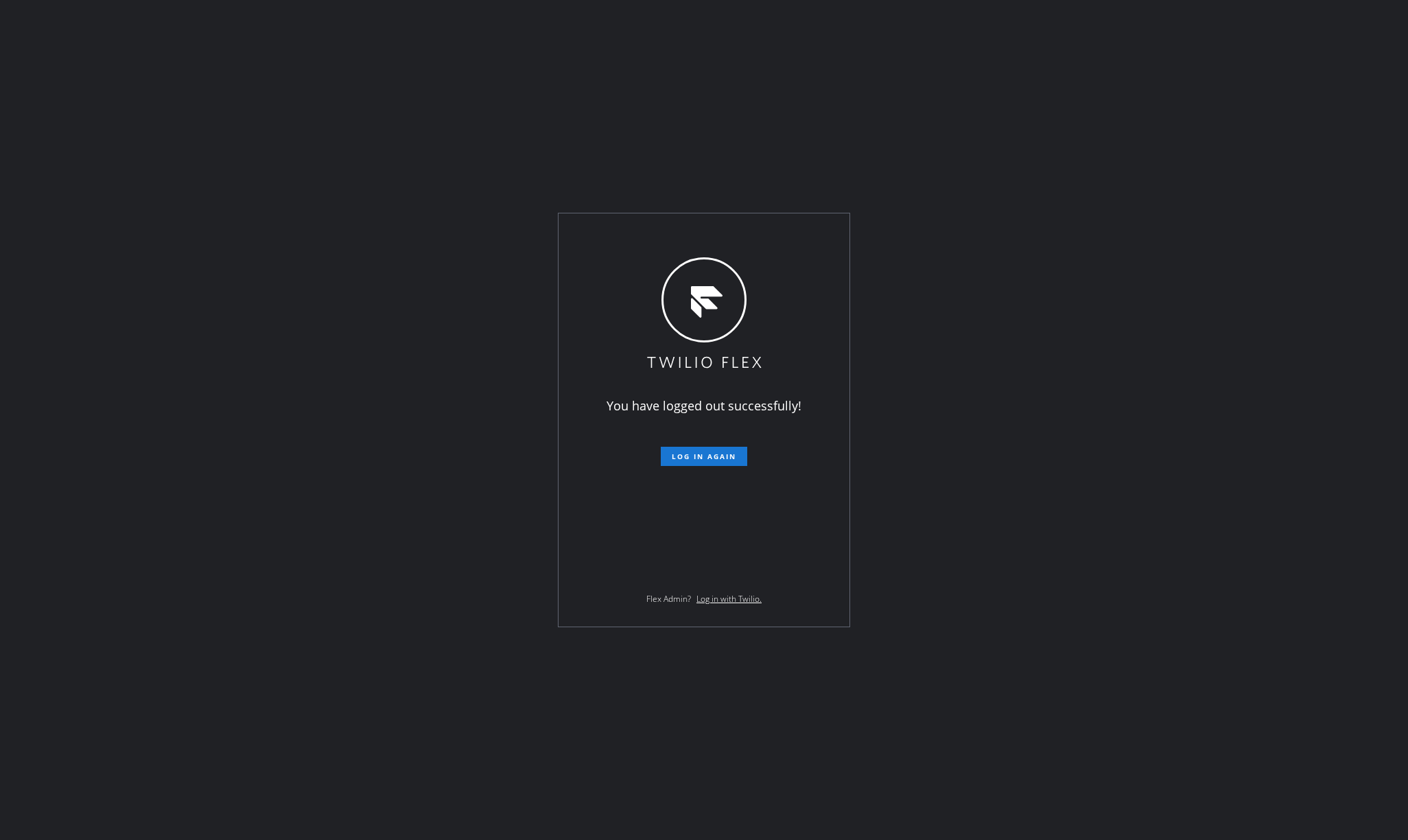
click at [1090, 21] on div "You have logged out successfully! Log in again Flex Admin? Log in with Twilio." at bounding box center [704, 420] width 1408 height 840
click at [717, 456] on span "Log in again" at bounding box center [703, 456] width 64 height 9
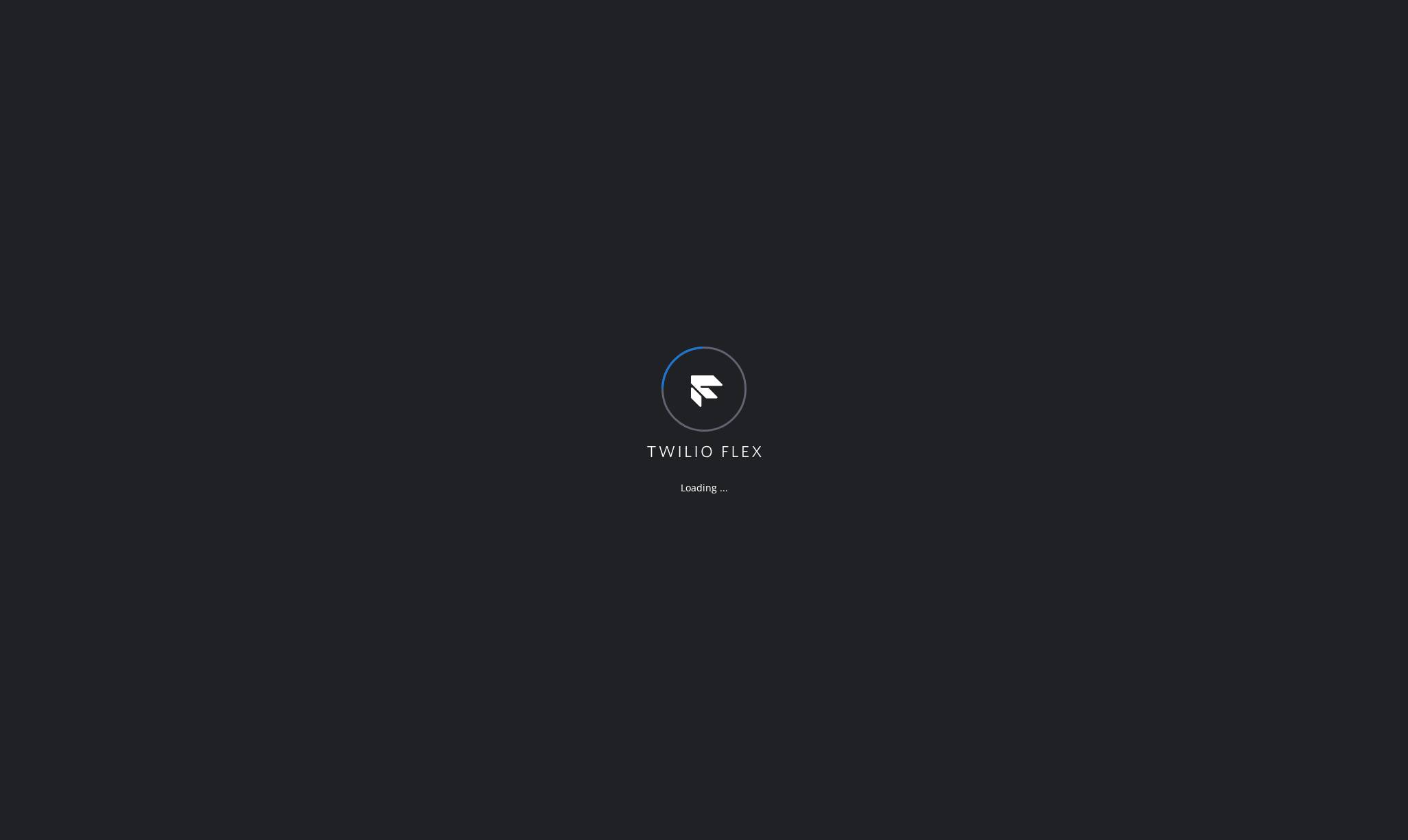
click at [105, 407] on div "Loading ..." at bounding box center [704, 420] width 1408 height 840
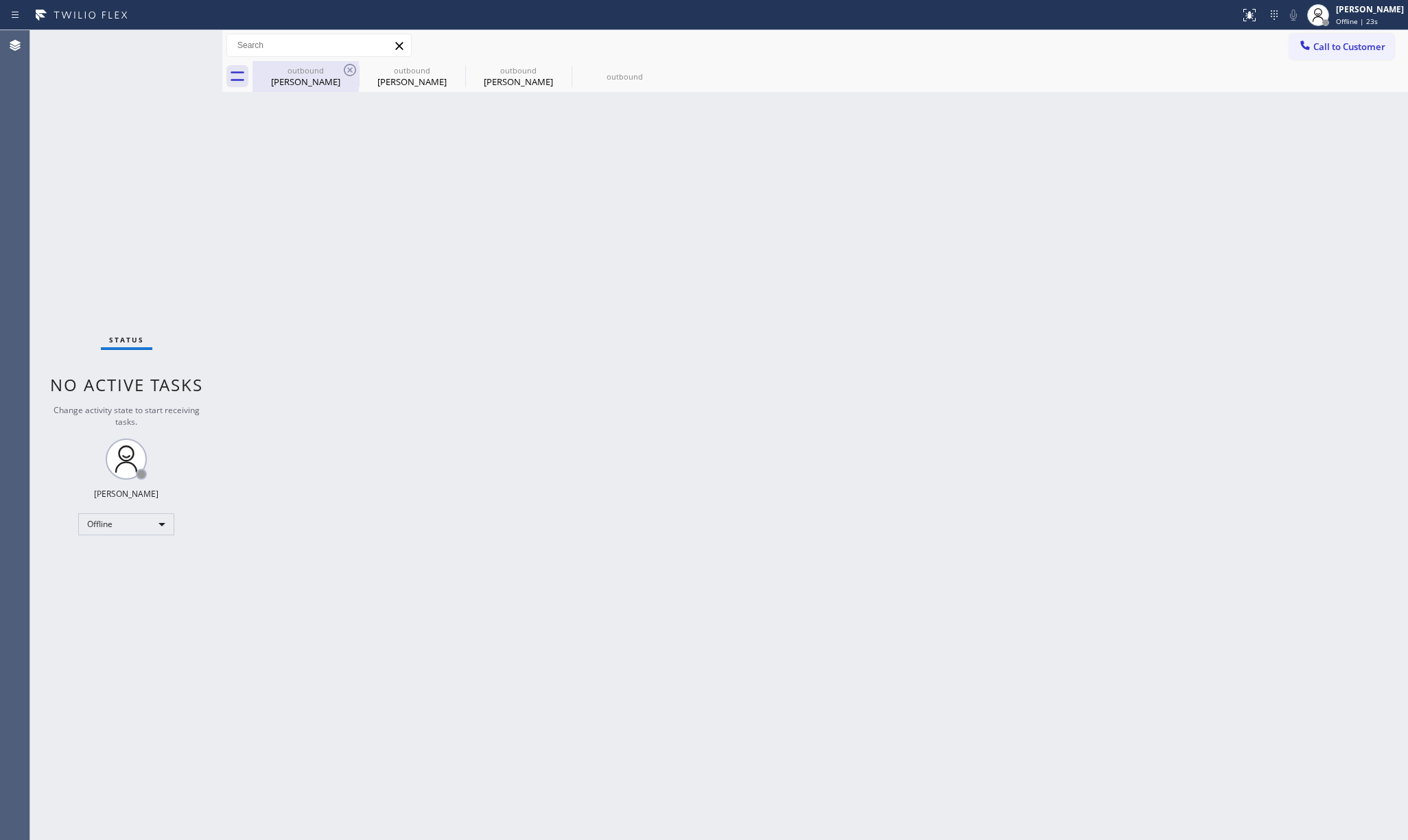
drag, startPoint x: 149, startPoint y: 145, endPoint x: 314, endPoint y: 84, distance: 175.9
click at [157, 141] on div "Status No active tasks Change activity state to start receiving tasks. Jenelyn …" at bounding box center [126, 434] width 192 height 809
click at [1354, 21] on span "Offline | 23s" at bounding box center [1357, 21] width 42 height 9
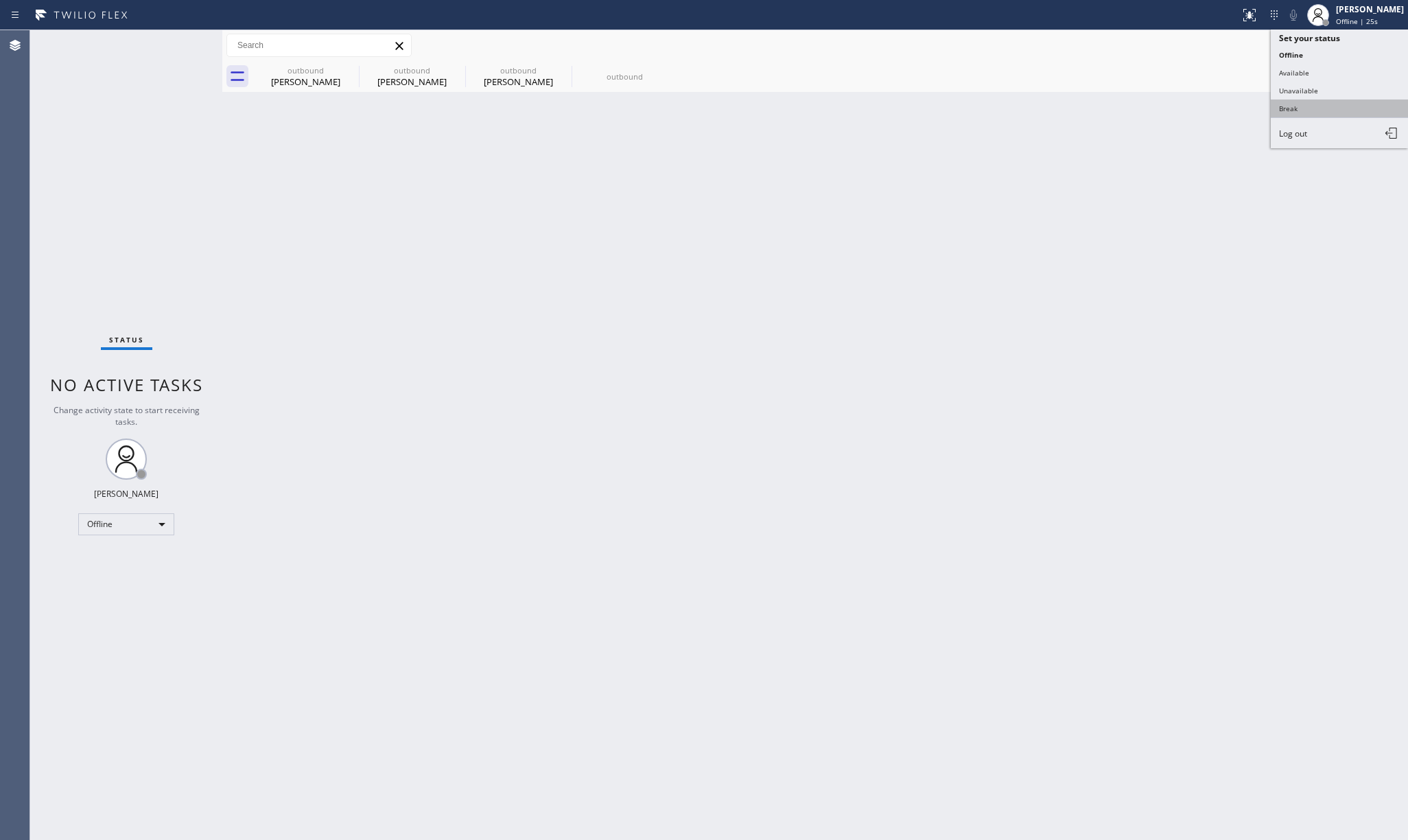
click at [1344, 102] on button "Break" at bounding box center [1339, 108] width 137 height 18
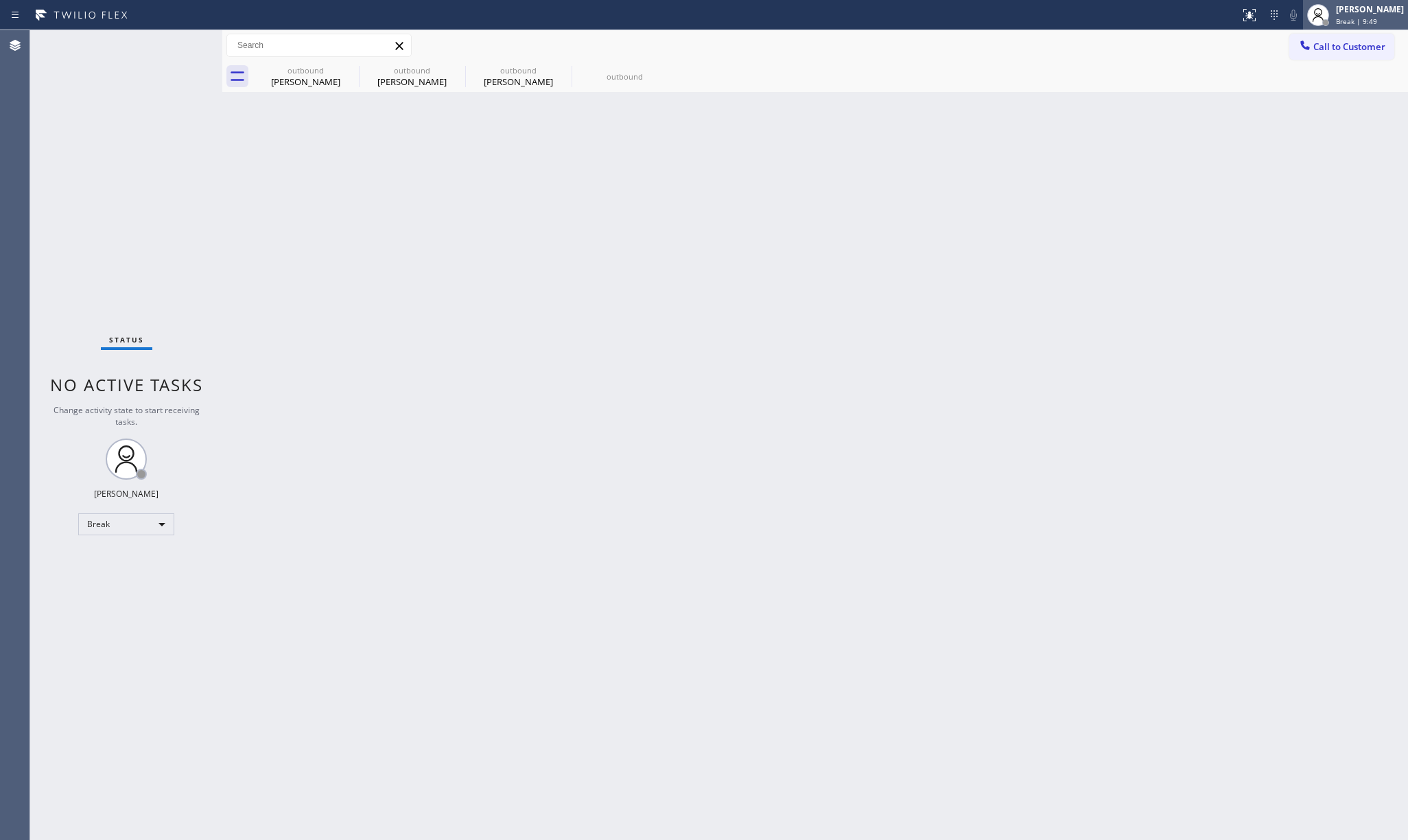
click at [1376, 18] on span "Break | 9:49" at bounding box center [1357, 21] width 41 height 9
click at [1307, 91] on button "Unavailable" at bounding box center [1339, 90] width 137 height 18
drag, startPoint x: 876, startPoint y: 196, endPoint x: 943, endPoint y: 357, distance: 174.4
click at [874, 196] on div "Back to Dashboard Change Sender ID Customers Technicians Select a contact Outbo…" at bounding box center [814, 434] width 1185 height 809
drag, startPoint x: 157, startPoint y: 165, endPoint x: 176, endPoint y: 146, distance: 26.9
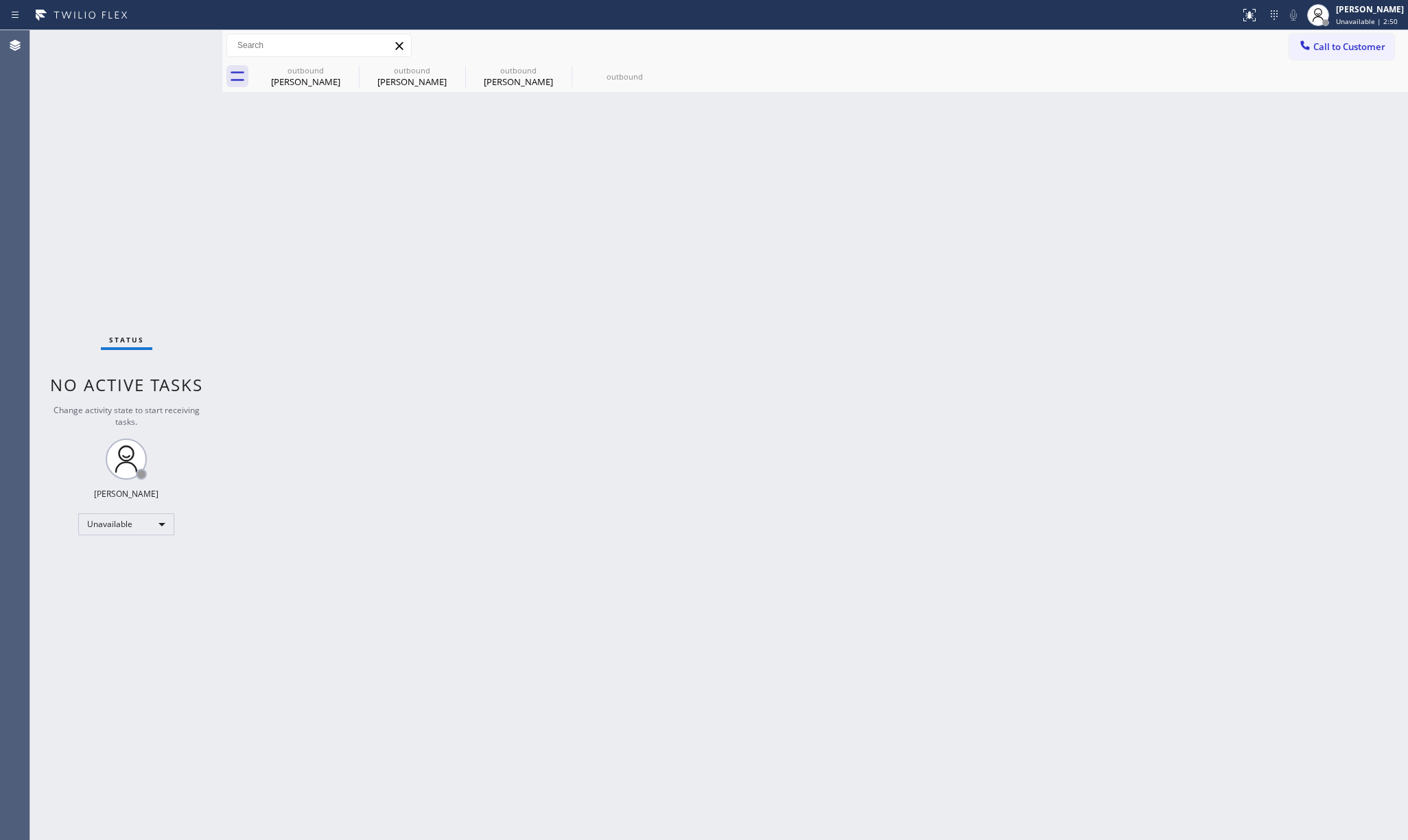
click at [157, 163] on div "Status No active tasks Change activity state to start receiving tasks. [PERSON_…" at bounding box center [126, 434] width 192 height 809
click at [1353, 44] on span "Call to Customer" at bounding box center [1348, 46] width 72 height 12
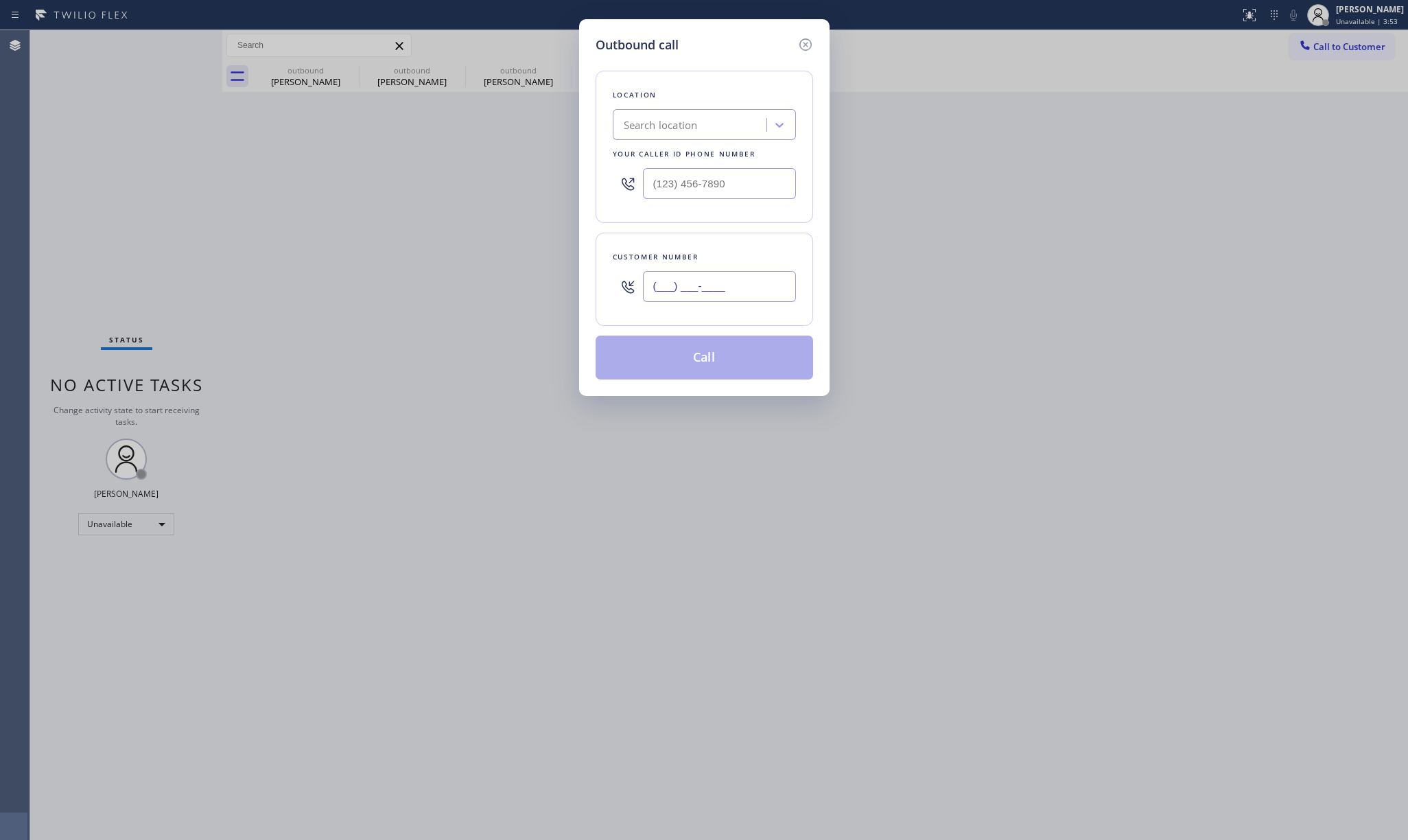
click at [686, 292] on input "(___) ___-____" at bounding box center [719, 286] width 153 height 31
paste input "347) 690-7214"
type input "(347) 690-7214"
click at [190, 183] on div "Outbound call Location Search location Your caller id phone number Customer num…" at bounding box center [704, 420] width 1408 height 840
click at [683, 289] on input "(347) 690-7214" at bounding box center [719, 286] width 153 height 31
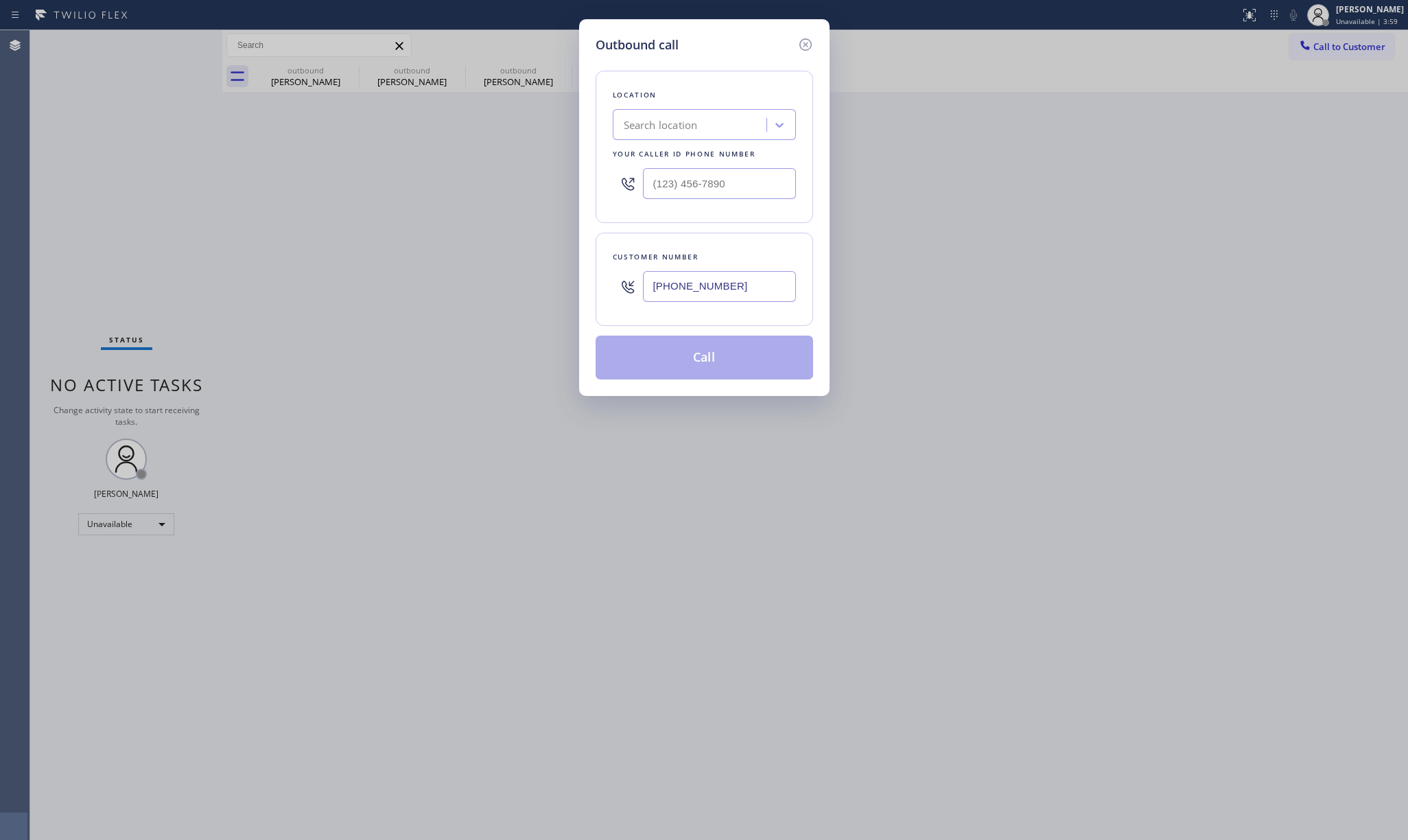
drag, startPoint x: 725, startPoint y: 280, endPoint x: 610, endPoint y: 291, distance: 115.5
click at [610, 291] on div "Customer number (347) 690-7214" at bounding box center [704, 279] width 217 height 93
click at [683, 185] on input "(___) ___-____" at bounding box center [719, 183] width 153 height 31
paste input "347) 690-7214"
type input "(347) 690-7214"
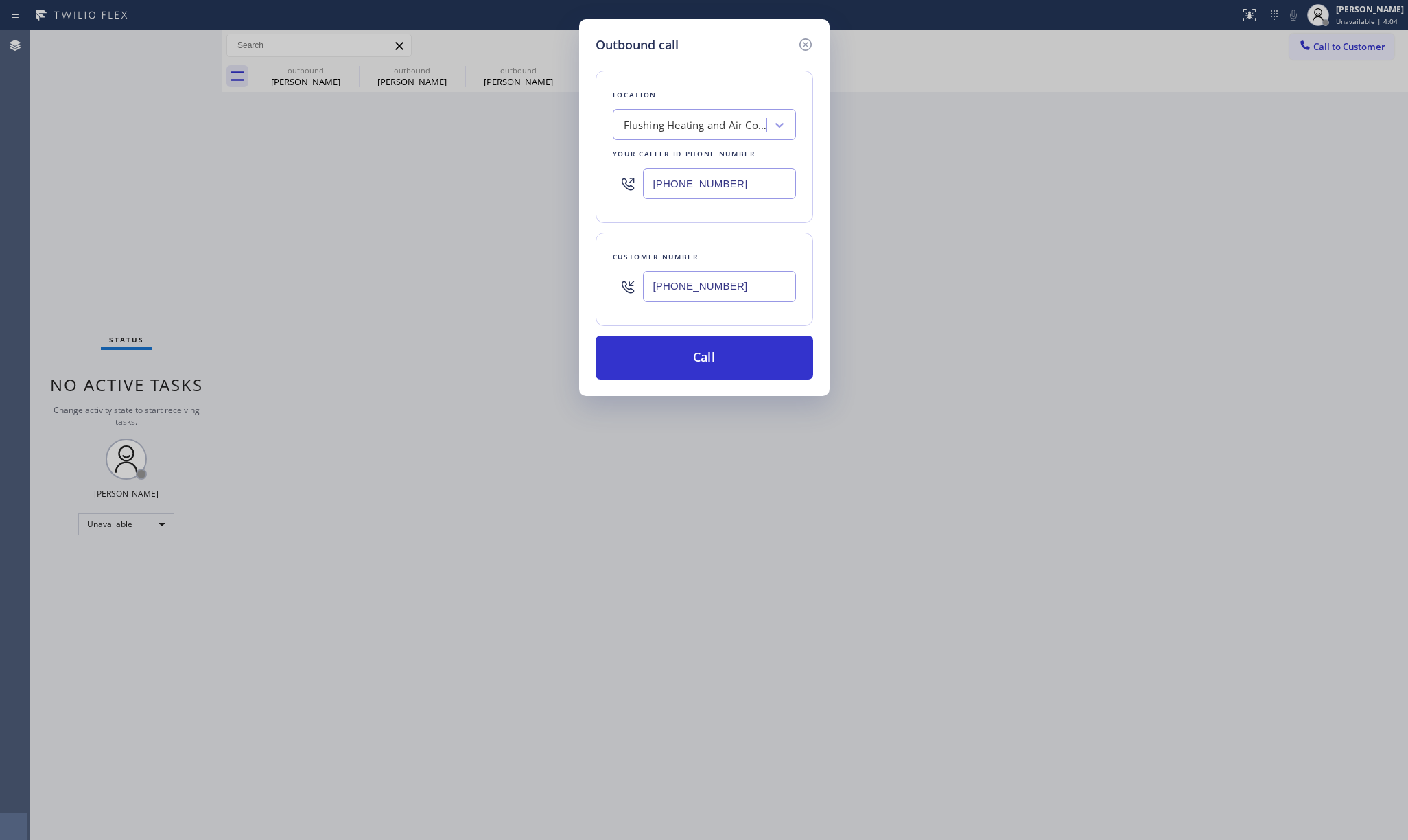
click at [162, 151] on div "Outbound call Location Flushing Heating and Air Conditioning Your caller id pho…" at bounding box center [704, 420] width 1408 height 840
click at [737, 279] on input "(347) 690-7214" at bounding box center [719, 286] width 153 height 31
drag, startPoint x: 737, startPoint y: 279, endPoint x: 609, endPoint y: 273, distance: 128.1
click at [609, 273] on div "Customer number (347) 690-7214" at bounding box center [704, 279] width 217 height 93
paste input "718) 820-6801"
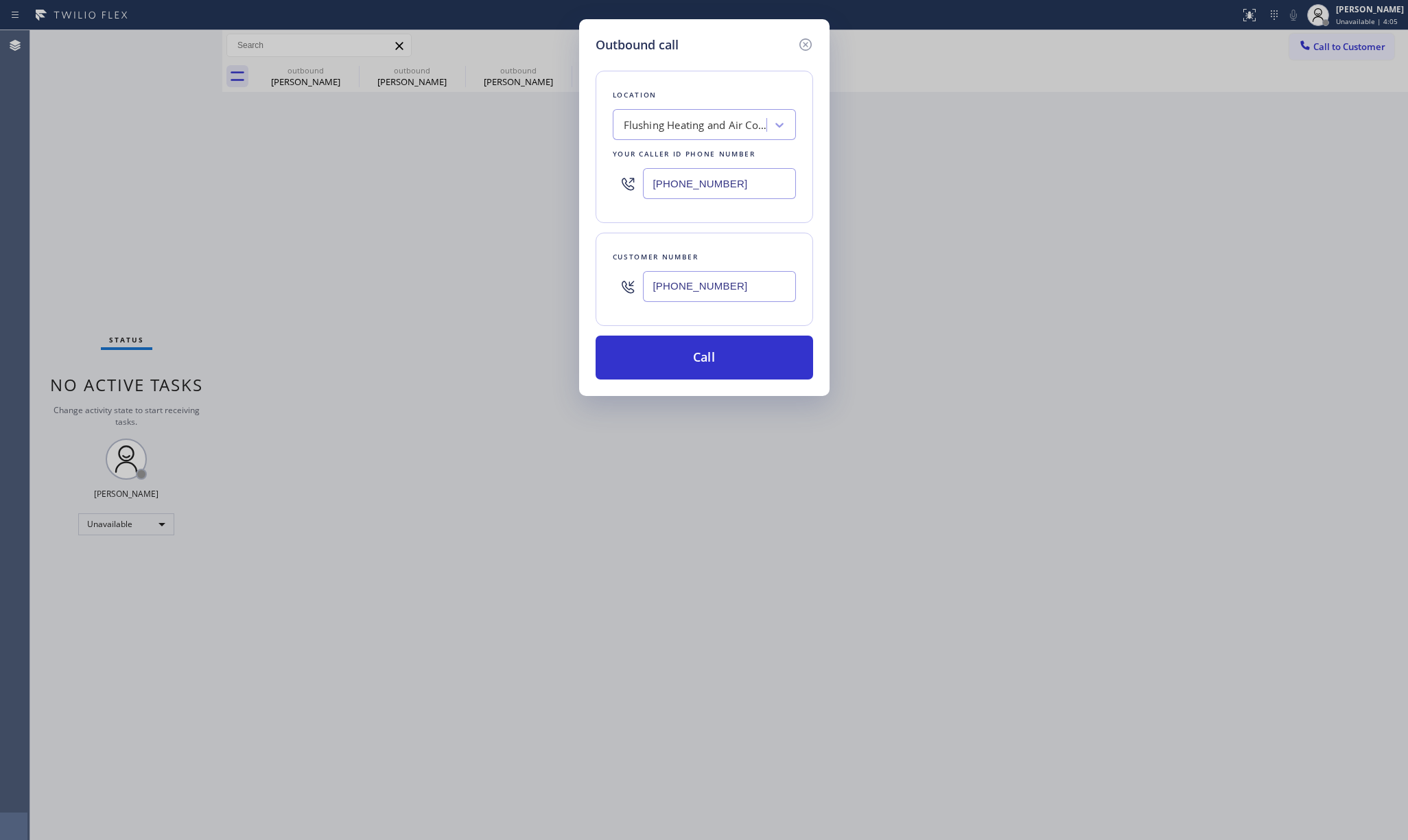
type input "(718) 820-6801"
click at [653, 240] on div "Customer number (718) 820-6801" at bounding box center [704, 279] width 217 height 93
click at [707, 351] on button "Call" at bounding box center [704, 357] width 217 height 44
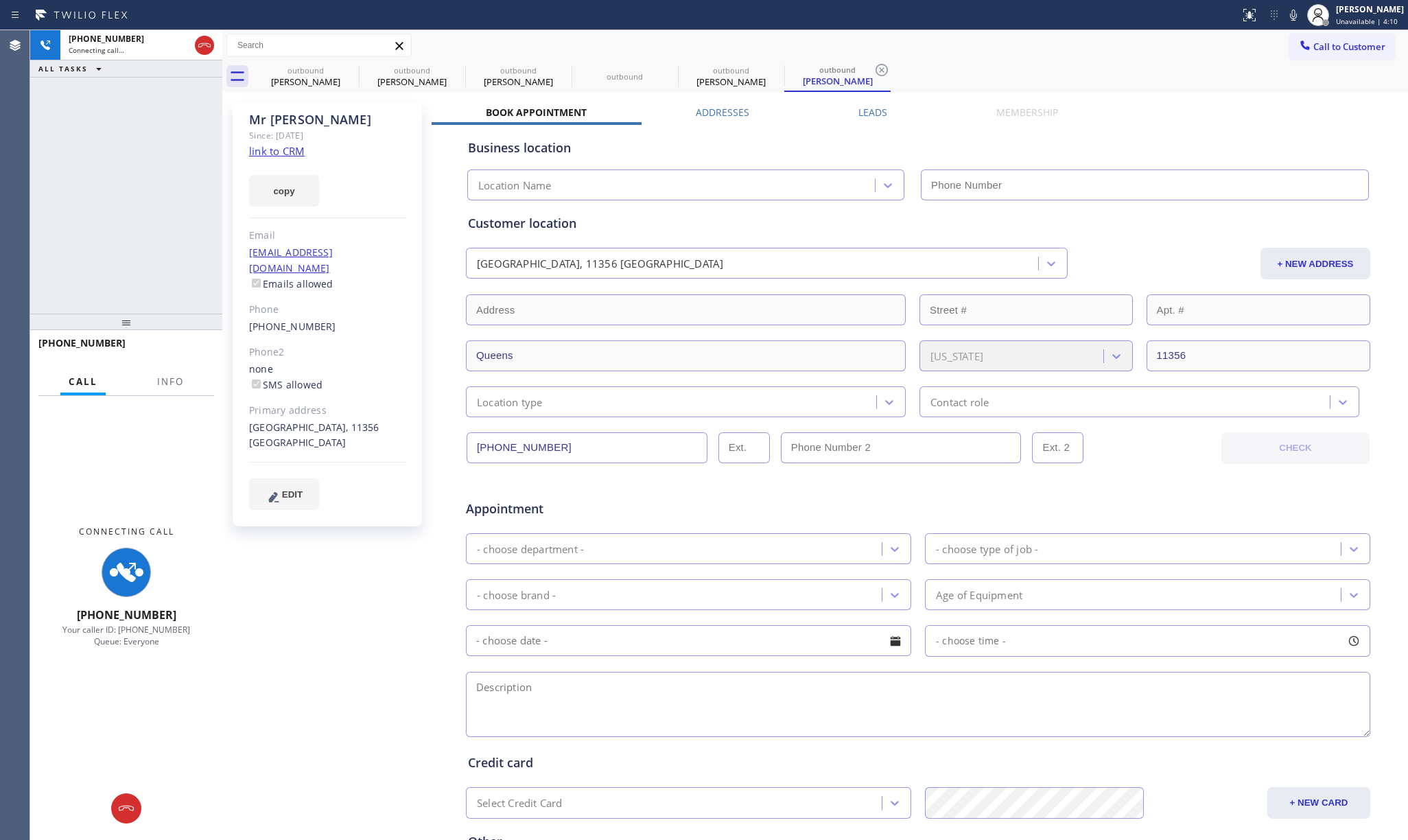
click at [165, 365] on div "+17188206801" at bounding box center [126, 349] width 175 height 35
drag, startPoint x: 118, startPoint y: 238, endPoint x: 158, endPoint y: 168, distance: 80.6
click at [118, 237] on div "+17188206801 Connecting call… ALL TASKS ALL TASKS ACTIVE TASKS TASKS IN WRAP UP" at bounding box center [126, 172] width 192 height 283
type input "(347) 690-7214"
click at [275, 152] on link "link to CRM" at bounding box center [277, 151] width 56 height 14
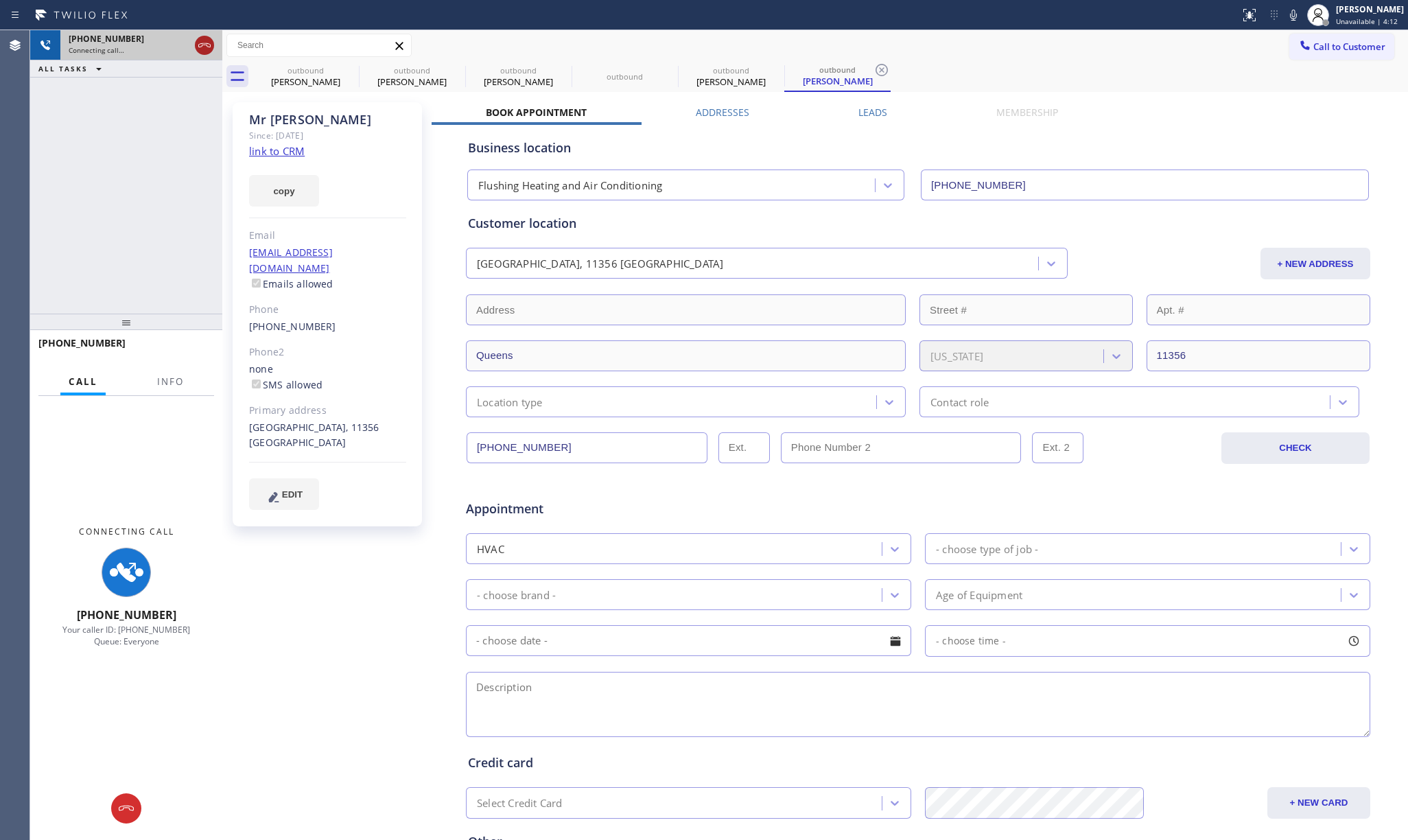
click at [204, 48] on icon at bounding box center [204, 46] width 17 height 17
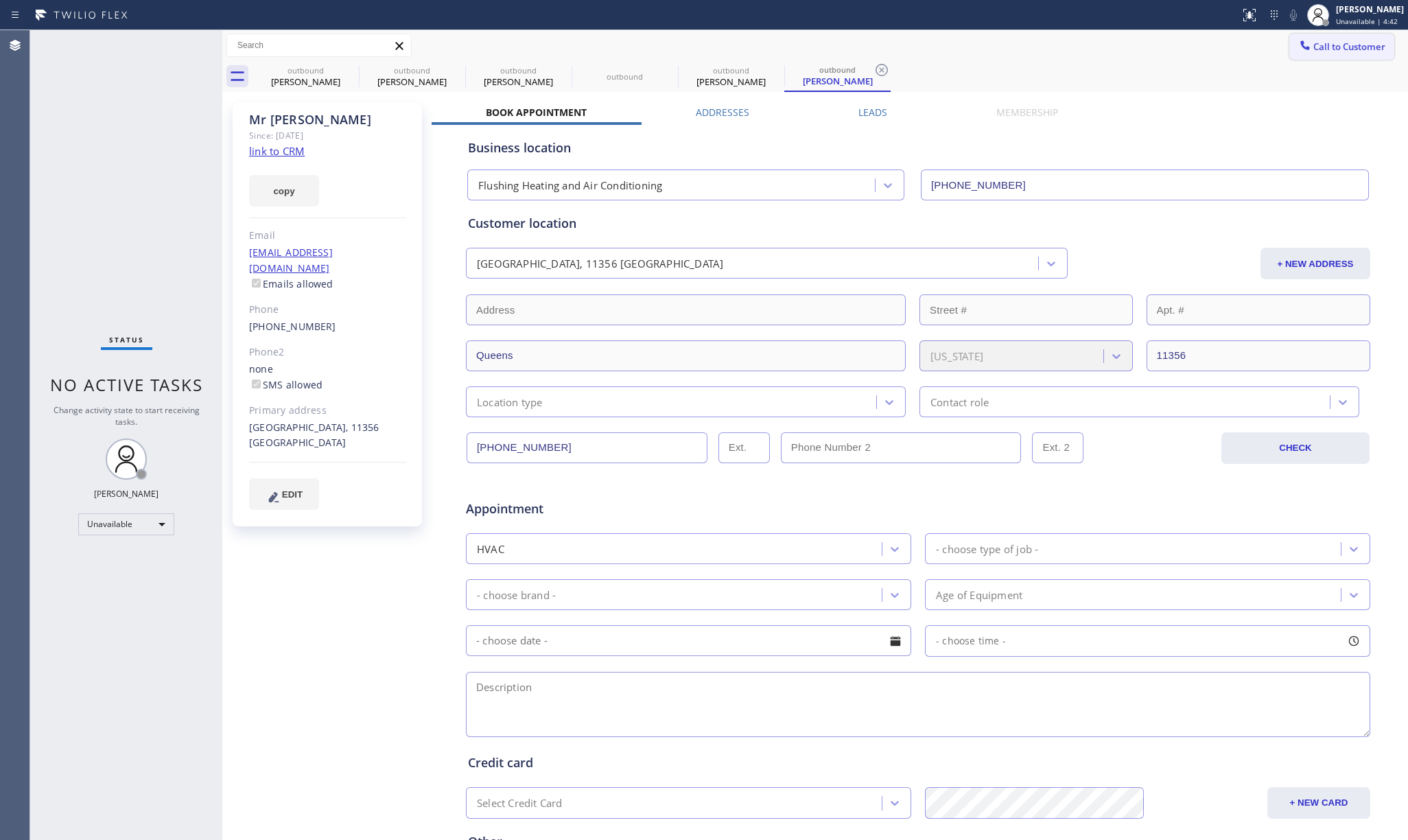
click at [1315, 48] on span "Call to Customer" at bounding box center [1348, 46] width 72 height 12
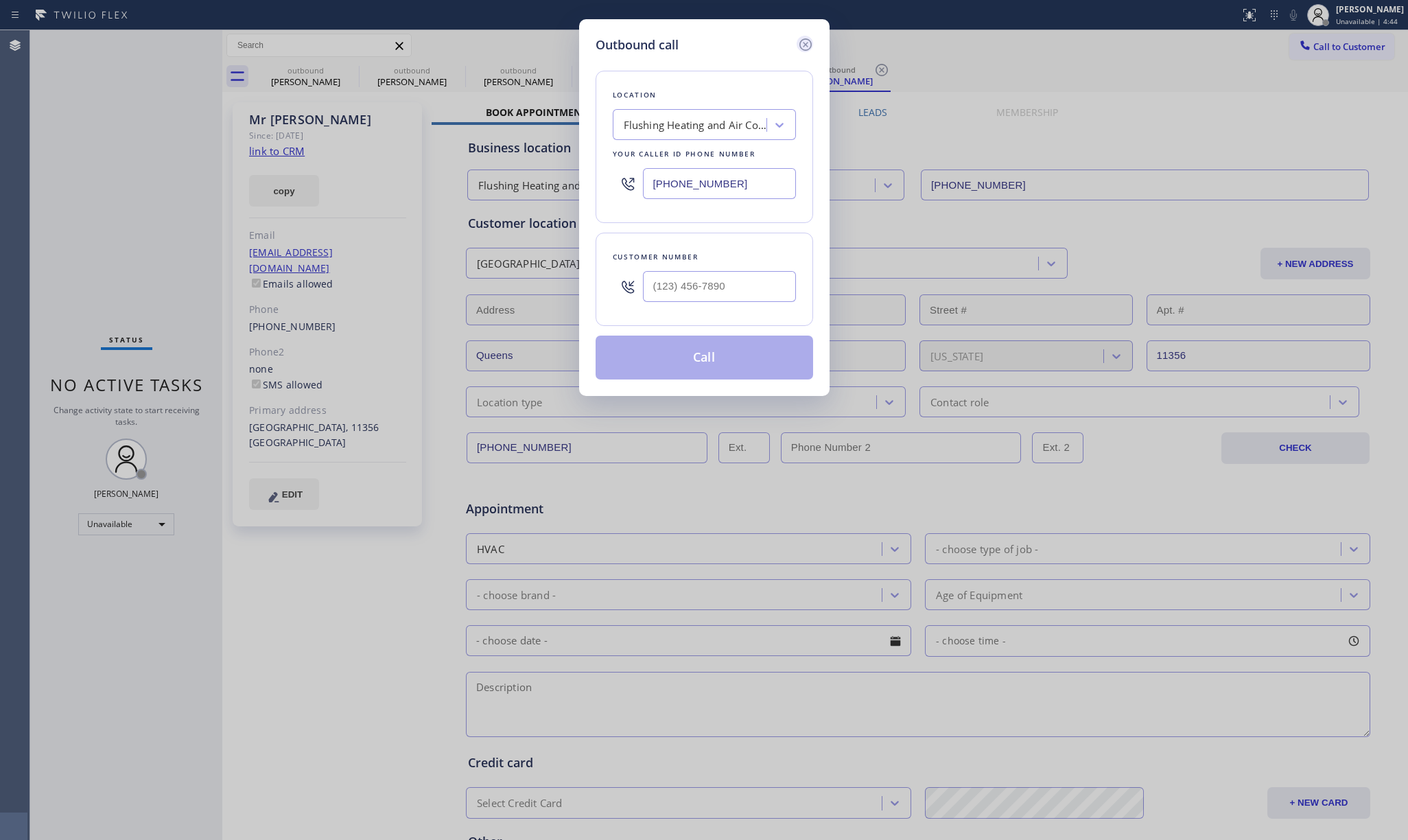
click at [806, 45] on icon at bounding box center [804, 44] width 12 height 12
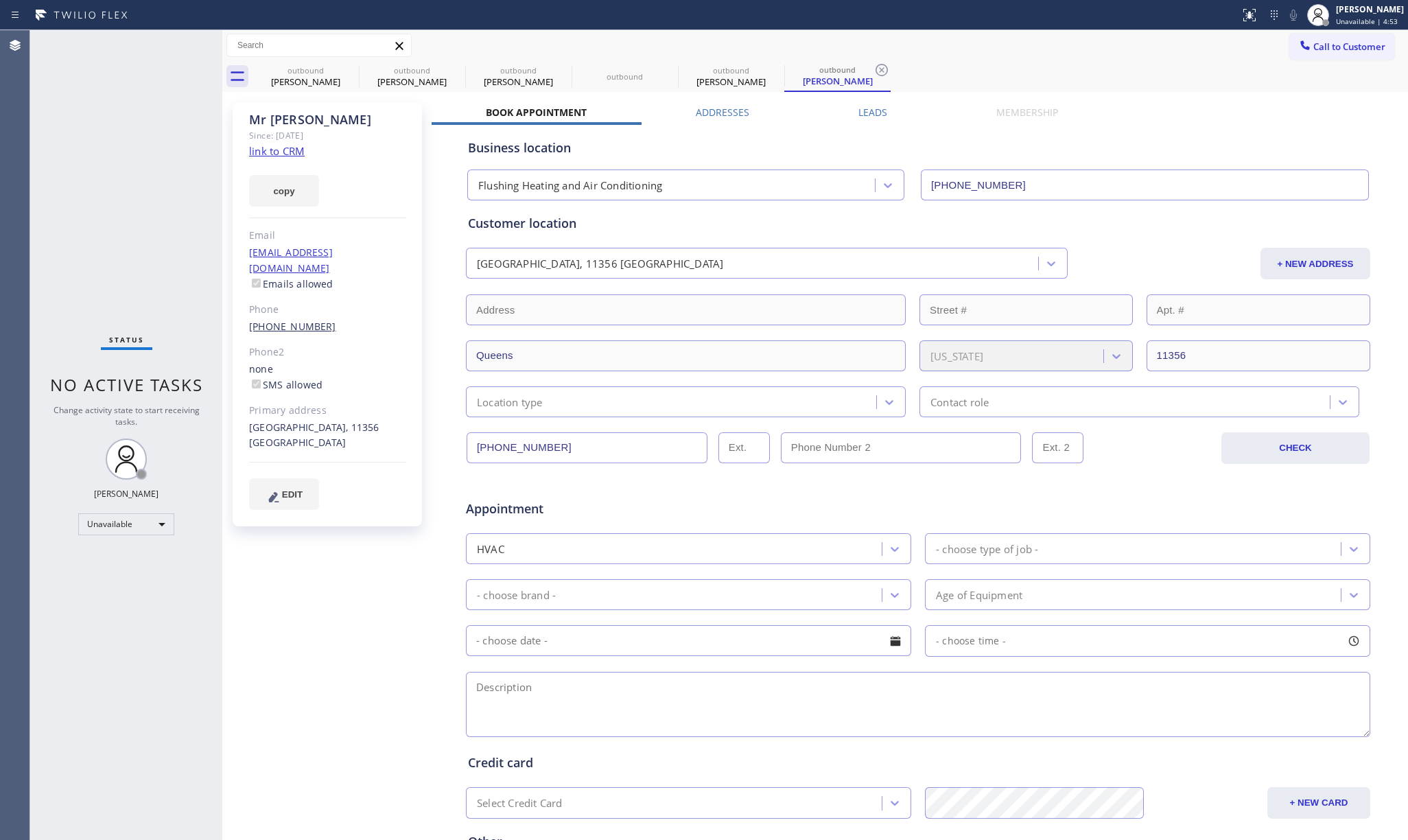
click at [286, 320] on link "(718) 820-6801" at bounding box center [292, 326] width 87 height 13
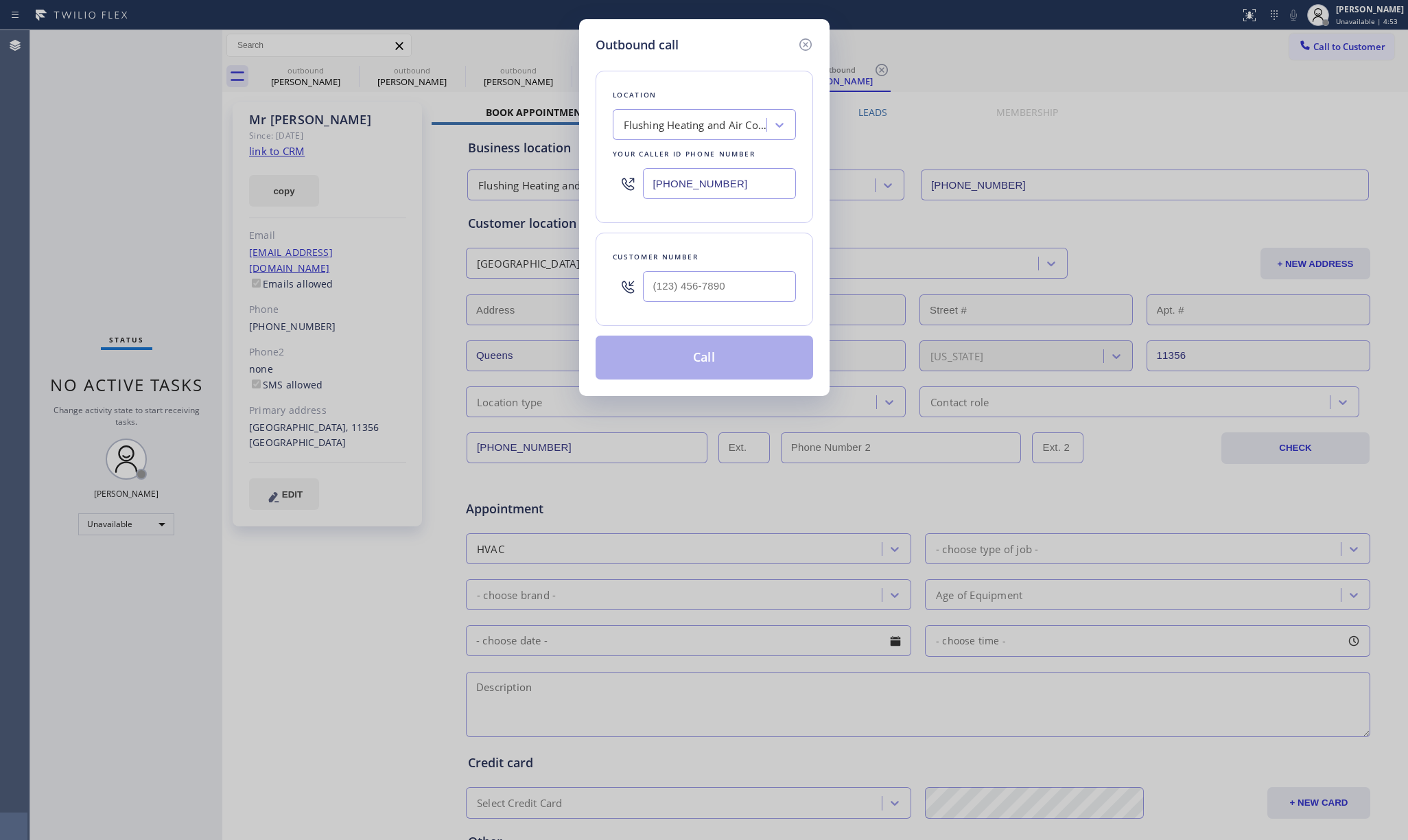
type input "(718) 820-6801"
click at [657, 351] on button "Call" at bounding box center [704, 357] width 217 height 44
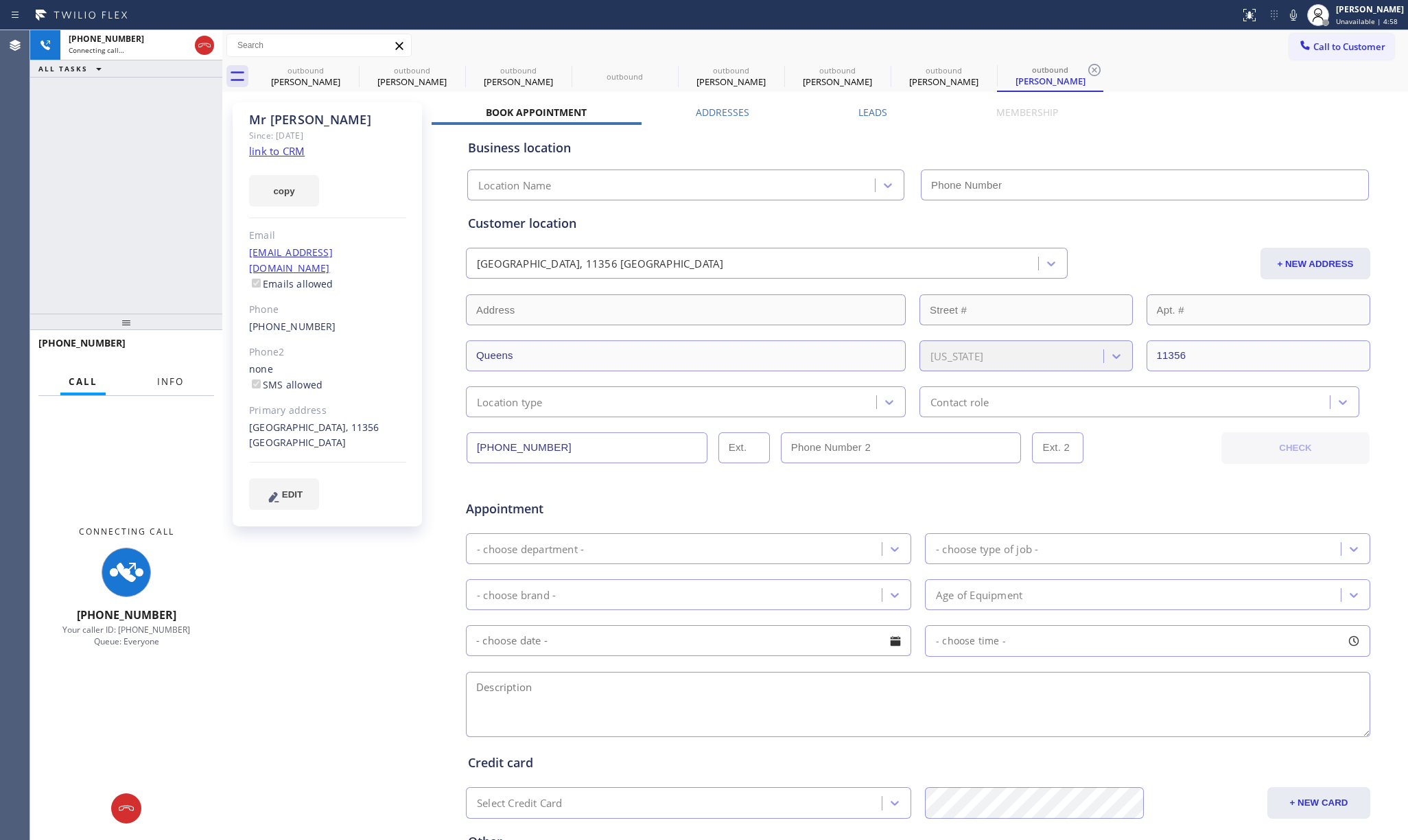
type input "(347) 690-7214"
click at [175, 383] on span "Info" at bounding box center [170, 380] width 27 height 12
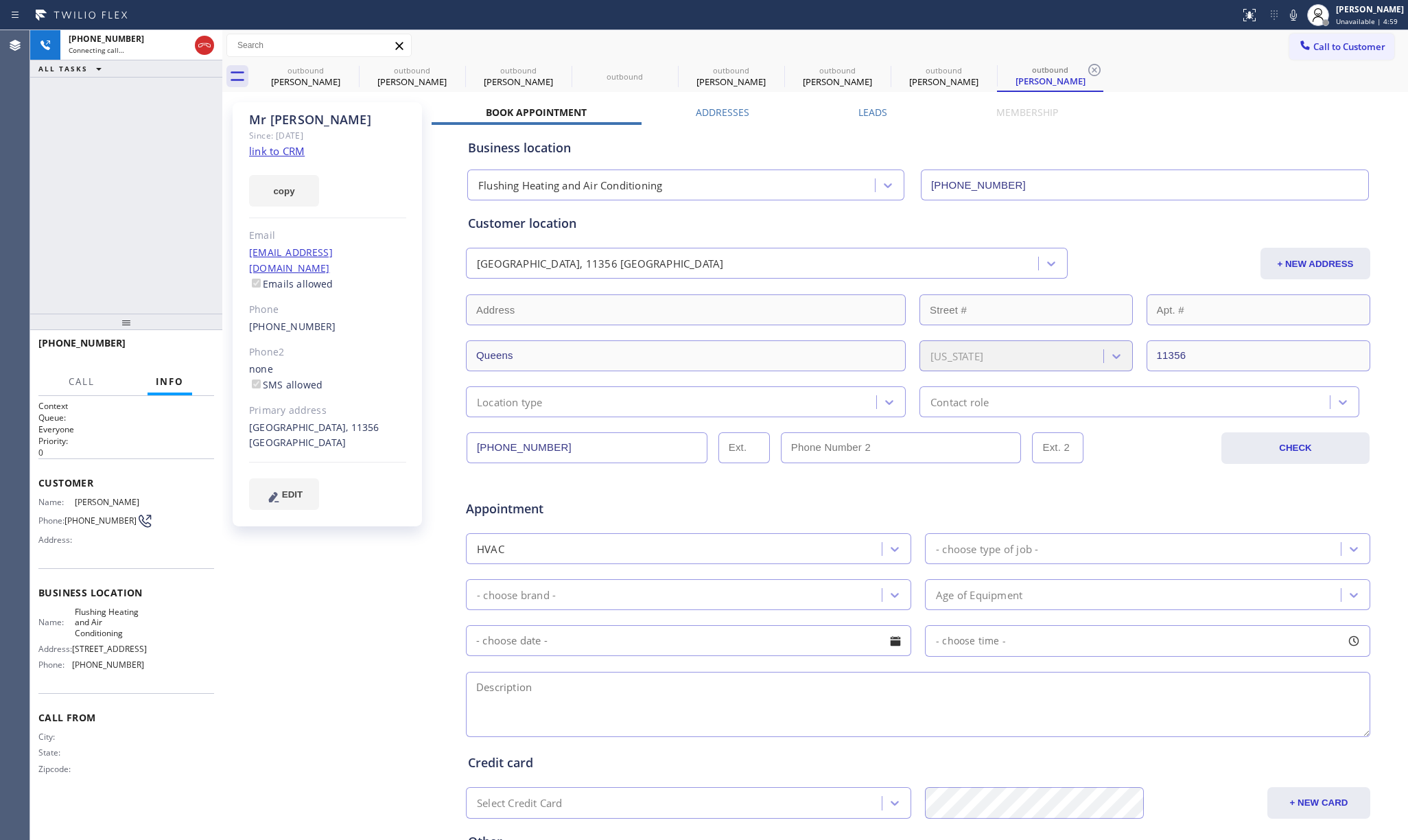
click at [132, 225] on div "+17188206801 Connecting call… ALL TASKS ALL TASKS ACTIVE TASKS TASKS IN WRAP UP" at bounding box center [126, 172] width 192 height 283
click at [178, 347] on span "HANG UP" at bounding box center [182, 349] width 42 height 9
click at [149, 284] on div "+17188206801 Live | 00:10 ALL TASKS ALL TASKS ACTIVE TASKS TASKS IN WRAP UP" at bounding box center [126, 172] width 192 height 283
click at [170, 351] on span "COMPLETE" at bounding box center [179, 349] width 48 height 9
click at [168, 297] on div "ALL TASKS ALL TASKS ACTIVE TASKS TASKS IN WRAP UP +17188206801 Wrap up | 00:00" at bounding box center [126, 172] width 192 height 283
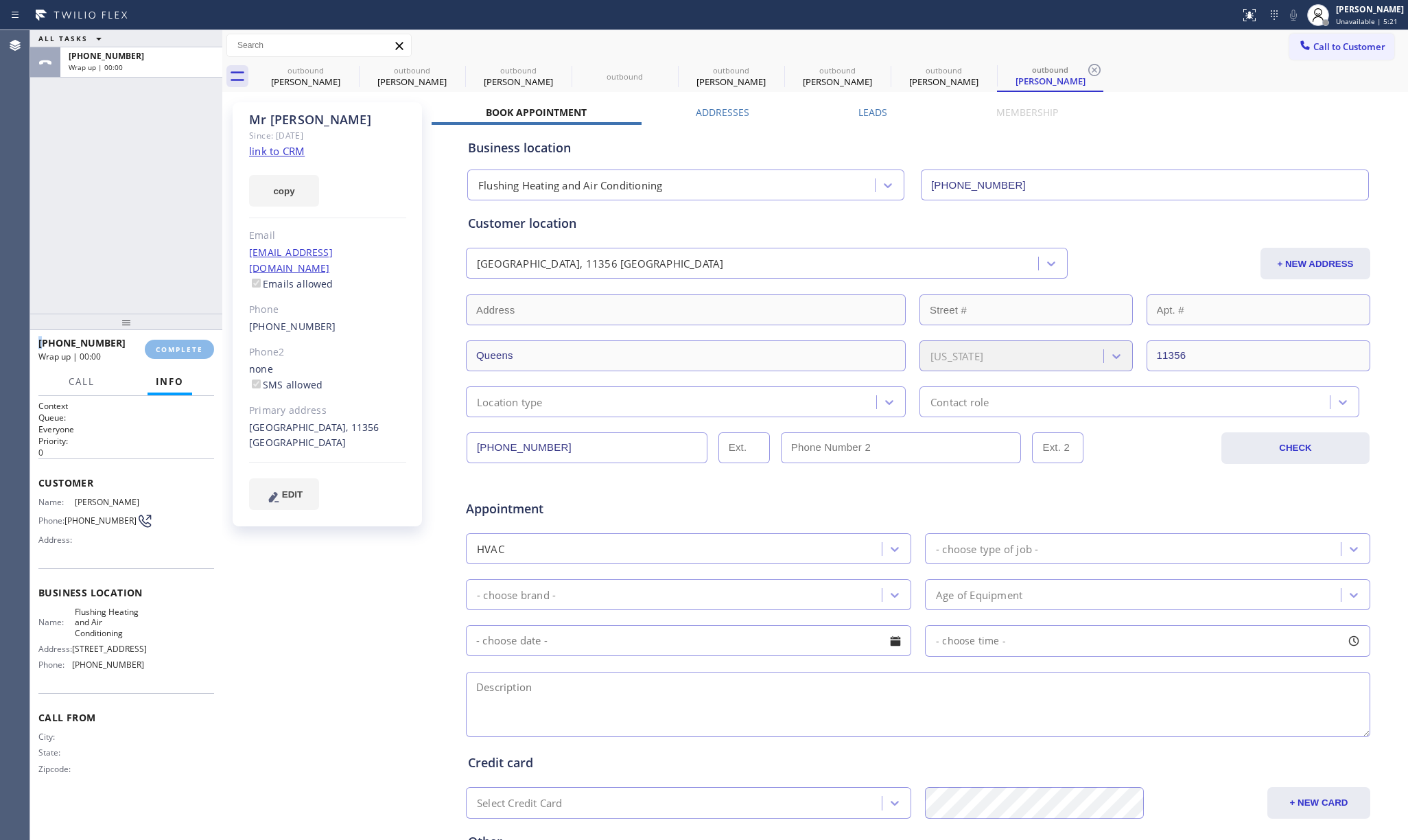
click at [168, 297] on div "ALL TASKS ALL TASKS ACTIVE TASKS TASKS IN WRAP UP +17188206801 Wrap up | 00:00" at bounding box center [126, 172] width 192 height 283
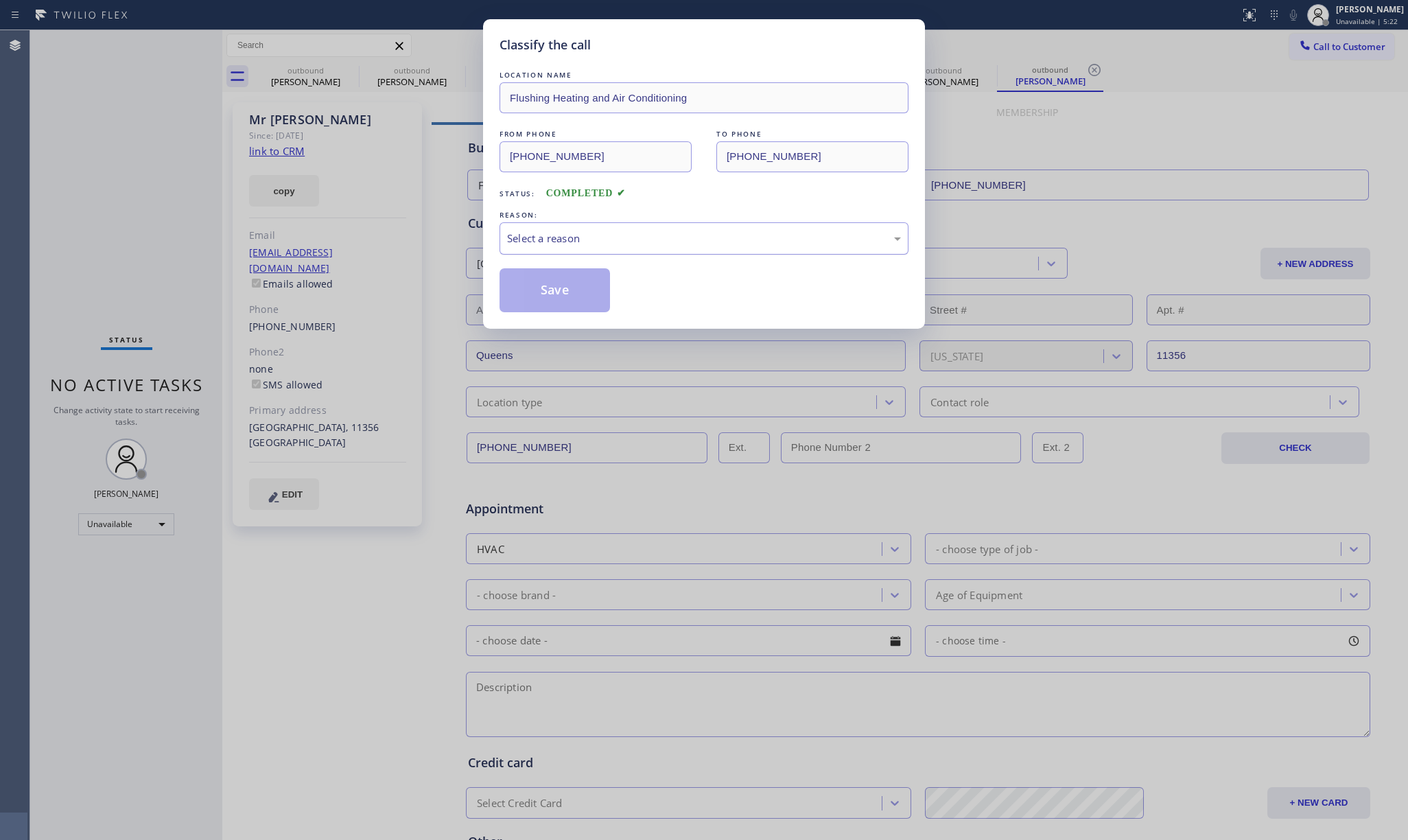
drag, startPoint x: 674, startPoint y: 227, endPoint x: 660, endPoint y: 245, distance: 22.8
click at [671, 233] on div "Select a reason" at bounding box center [704, 238] width 409 height 33
click at [563, 291] on button "Save" at bounding box center [555, 290] width 110 height 44
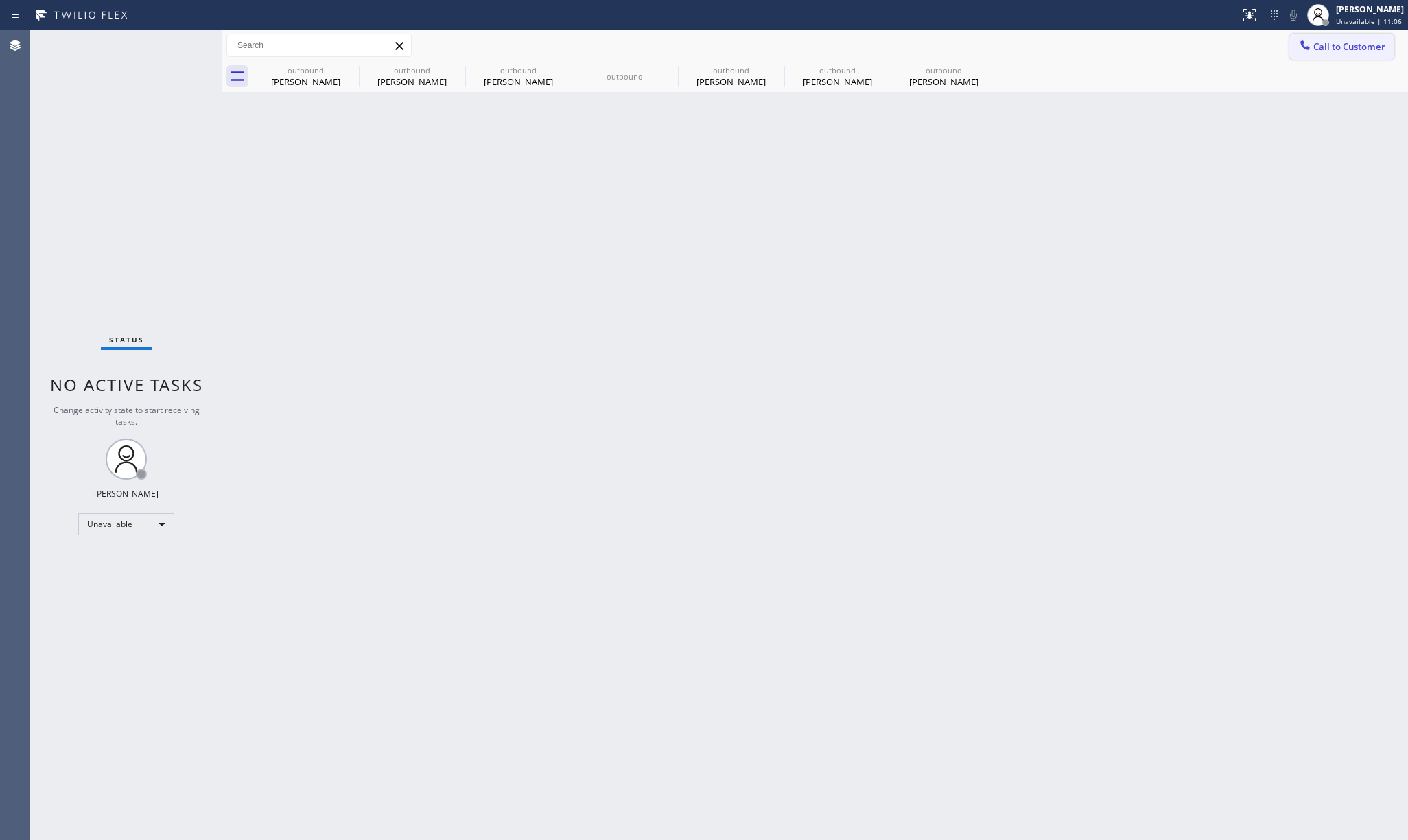
click at [1330, 56] on button "Call to Customer" at bounding box center [1341, 47] width 105 height 26
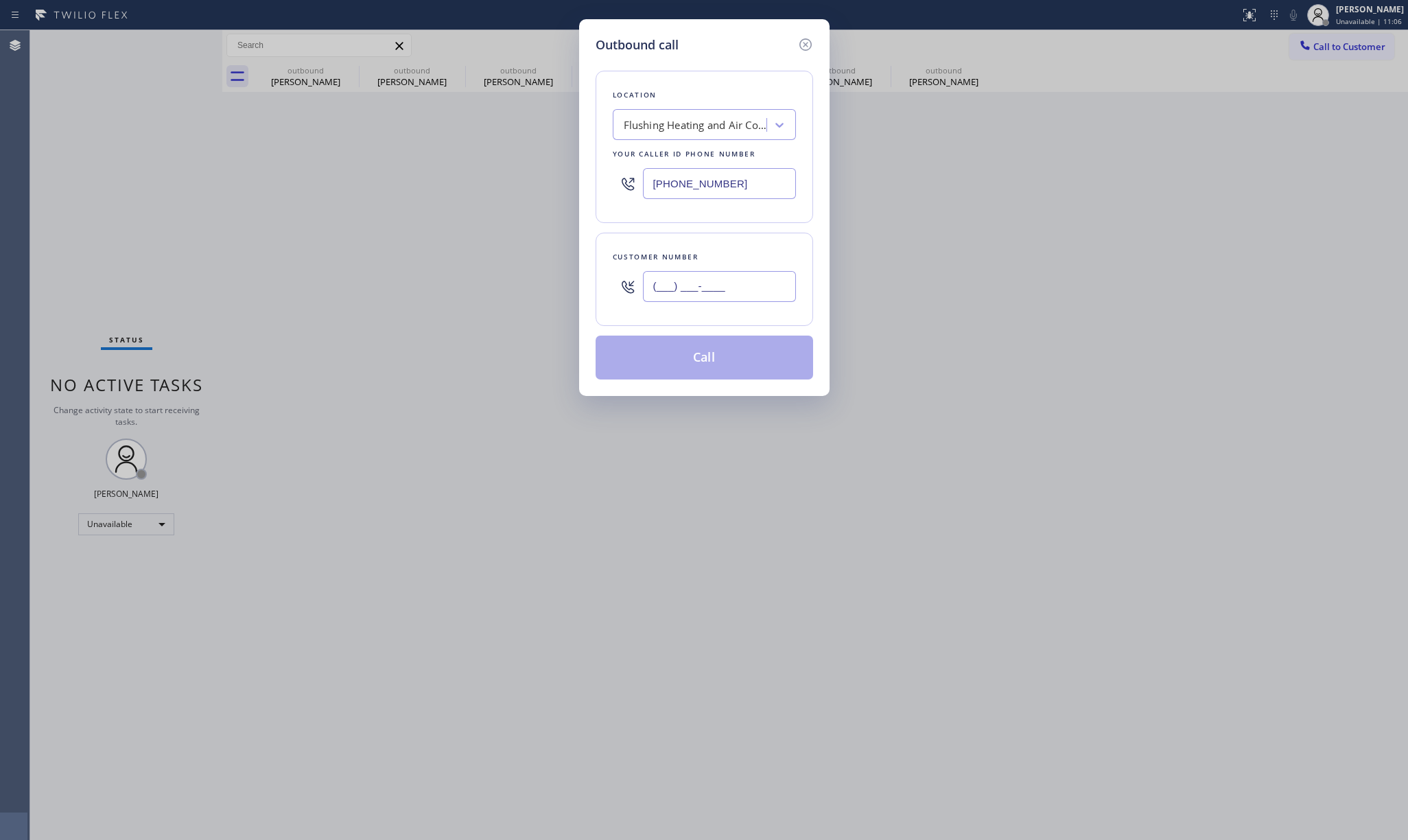
click at [764, 302] on input "(___) ___-____" at bounding box center [719, 286] width 153 height 31
paste input "516) 313-1785"
type input "(516) 313-1785"
click at [699, 120] on div "Flushing Heating and Air Conditioning" at bounding box center [696, 125] width 145 height 16
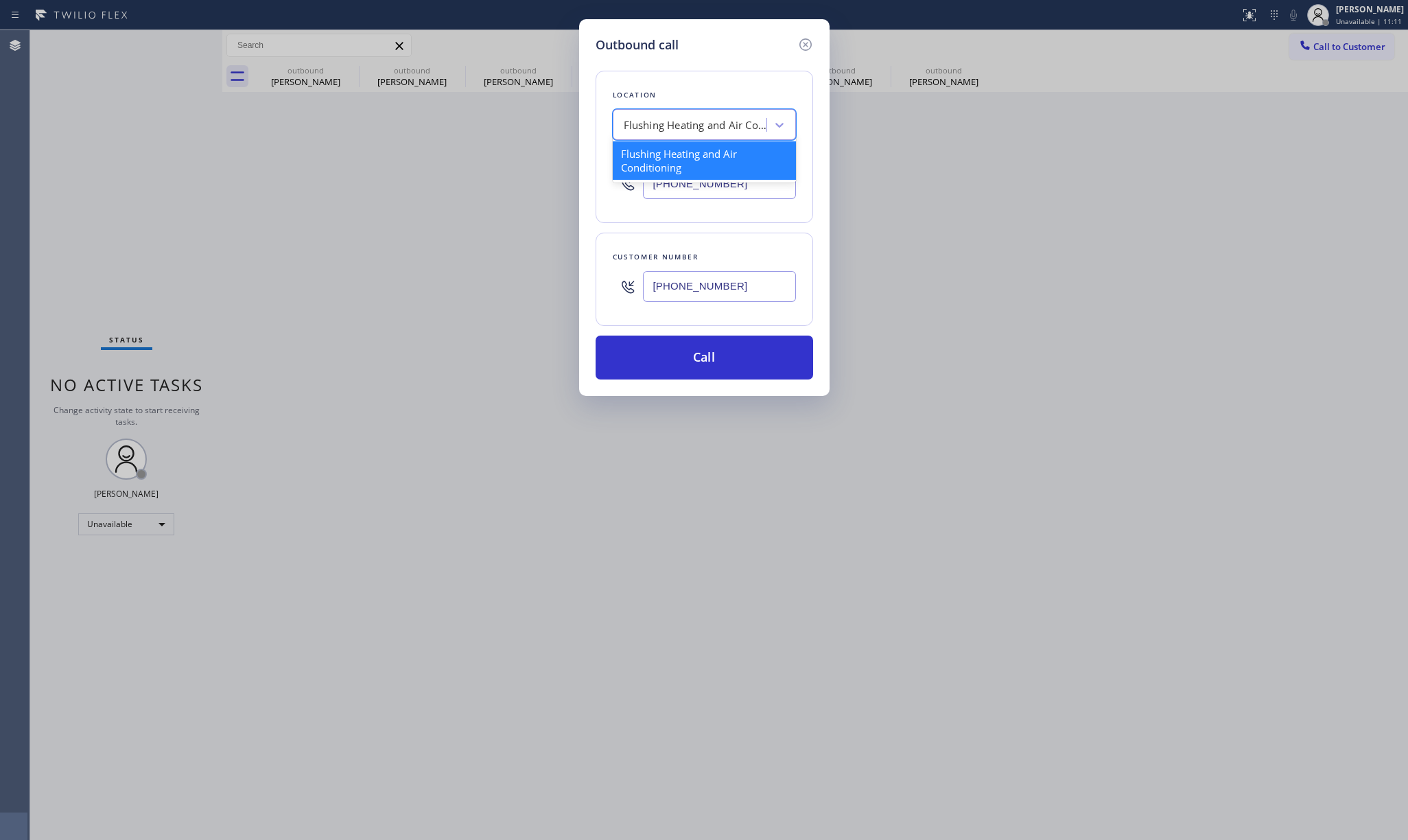
paste input "New York Appliance Repair Brooklyn"
type input "New York Appliance Repair Brooklyn"
click at [669, 169] on div "New York Appliance Repair Brooklyn" at bounding box center [704, 160] width 183 height 38
type input "(917) 905-3641"
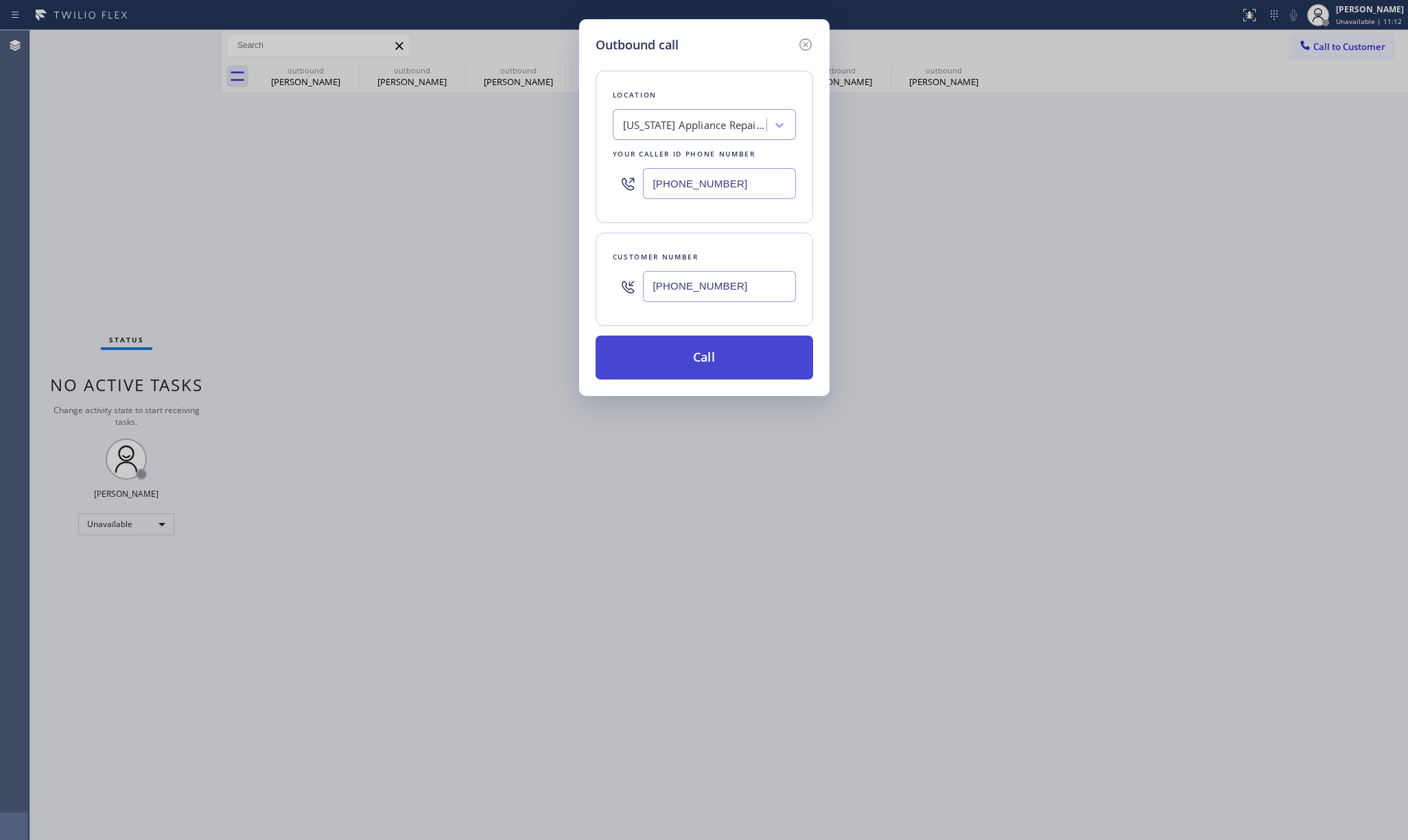
click at [719, 351] on button "Call" at bounding box center [704, 357] width 217 height 44
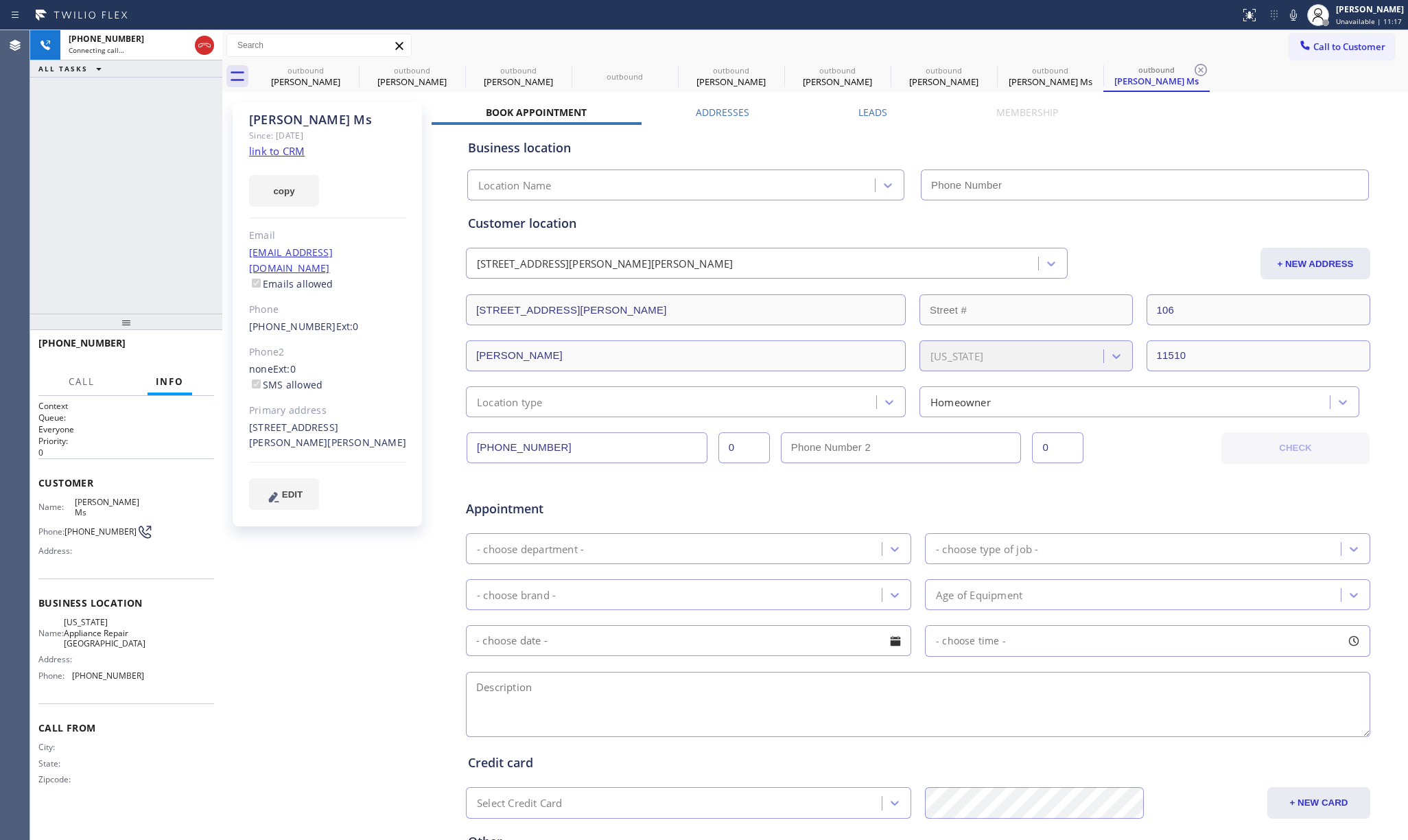
type input "(917) 905-3641"
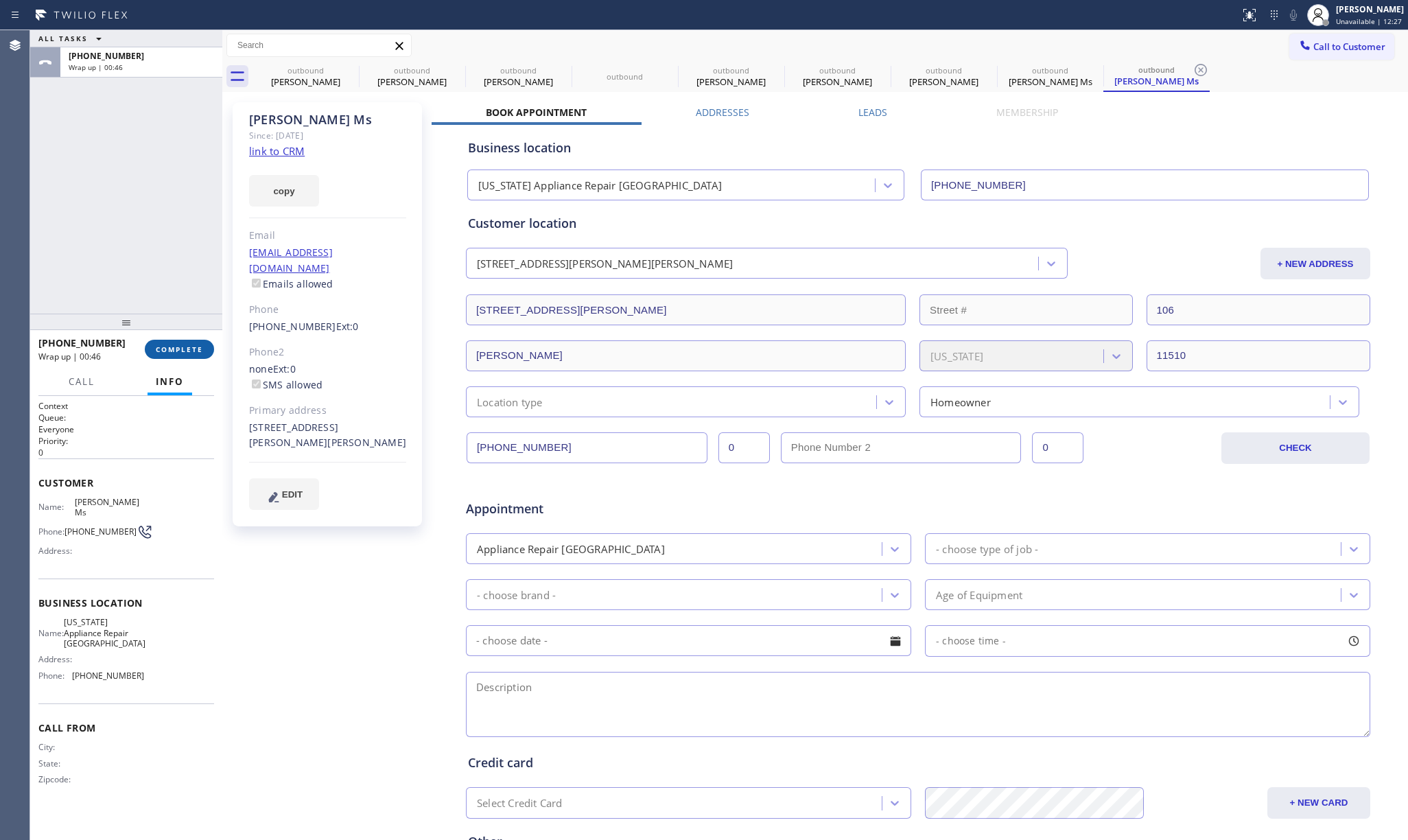
click at [191, 344] on span "COMPLETE" at bounding box center [179, 349] width 48 height 9
drag, startPoint x: 151, startPoint y: 259, endPoint x: 571, endPoint y: 230, distance: 421.0
click at [151, 256] on div "ALL TASKS ALL TASKS ACTIVE TASKS TASKS IN WRAP UP +15163131785 Wrap up | 00:47" at bounding box center [126, 172] width 192 height 283
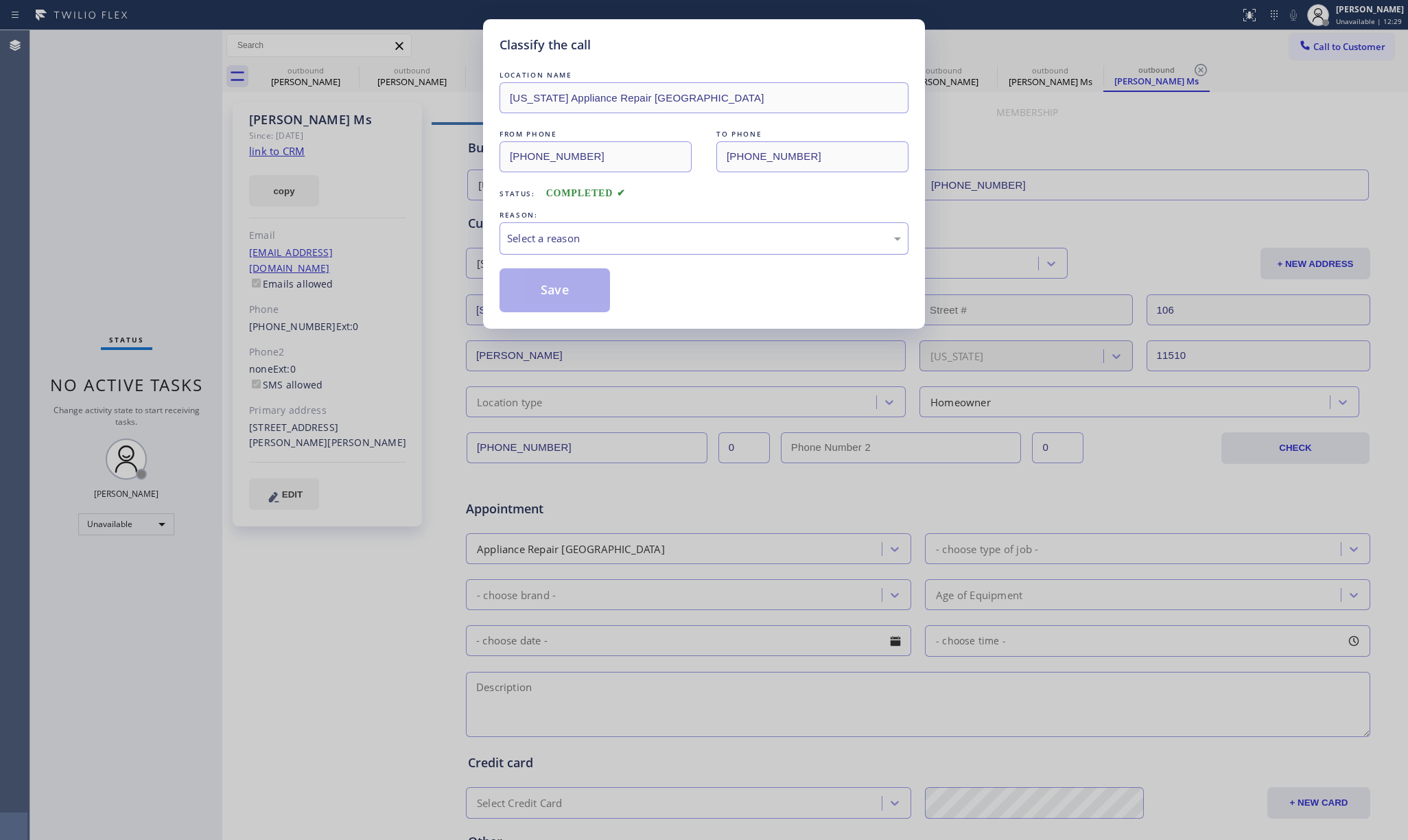
click at [582, 230] on div "Select a reason" at bounding box center [704, 238] width 409 height 33
click at [580, 295] on button "Save" at bounding box center [555, 290] width 110 height 44
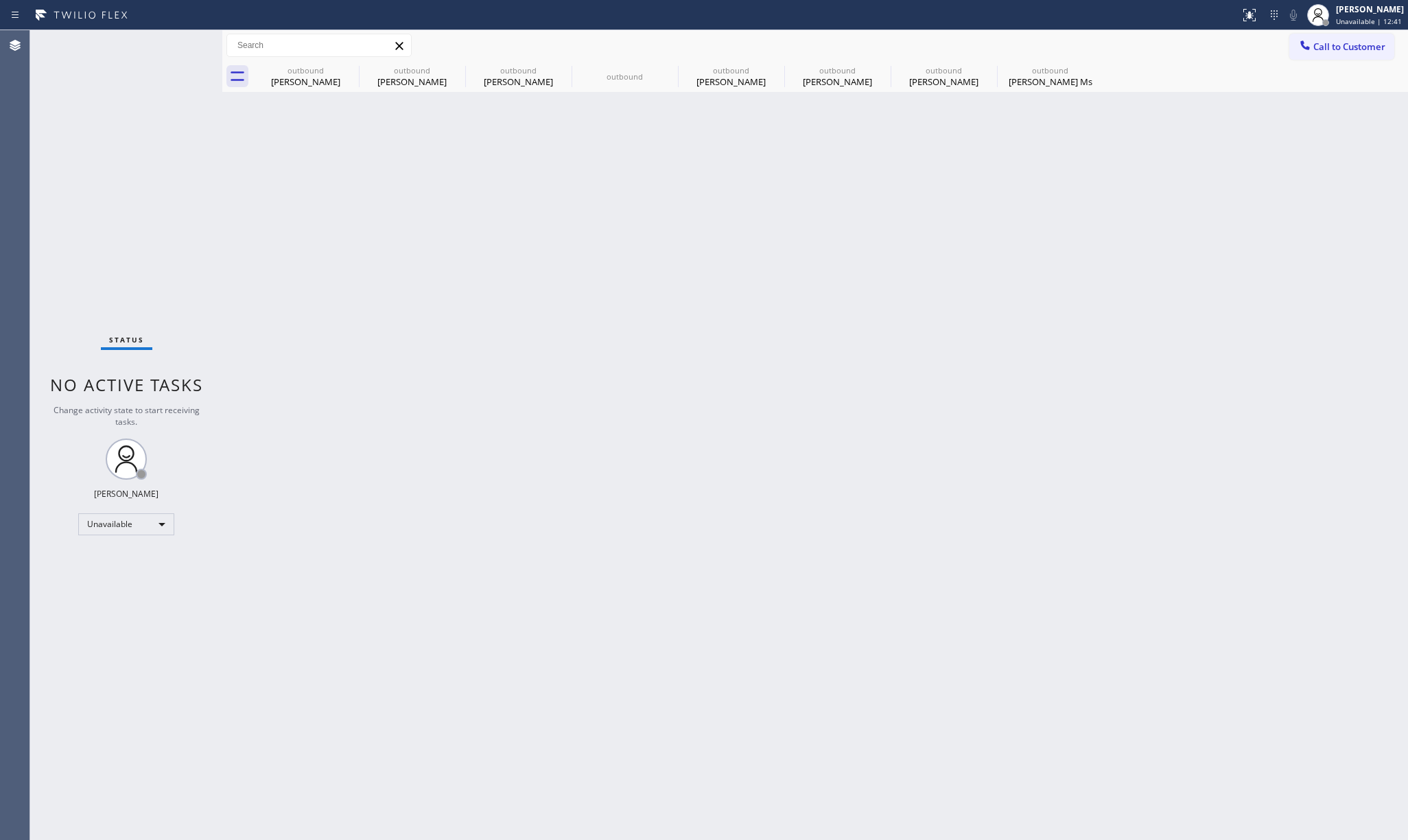
click at [100, 149] on div "Status No active tasks Change activity state to start receiving tasks. [PERSON_…" at bounding box center [126, 434] width 192 height 809
click at [1328, 41] on span "Call to Customer" at bounding box center [1348, 46] width 72 height 12
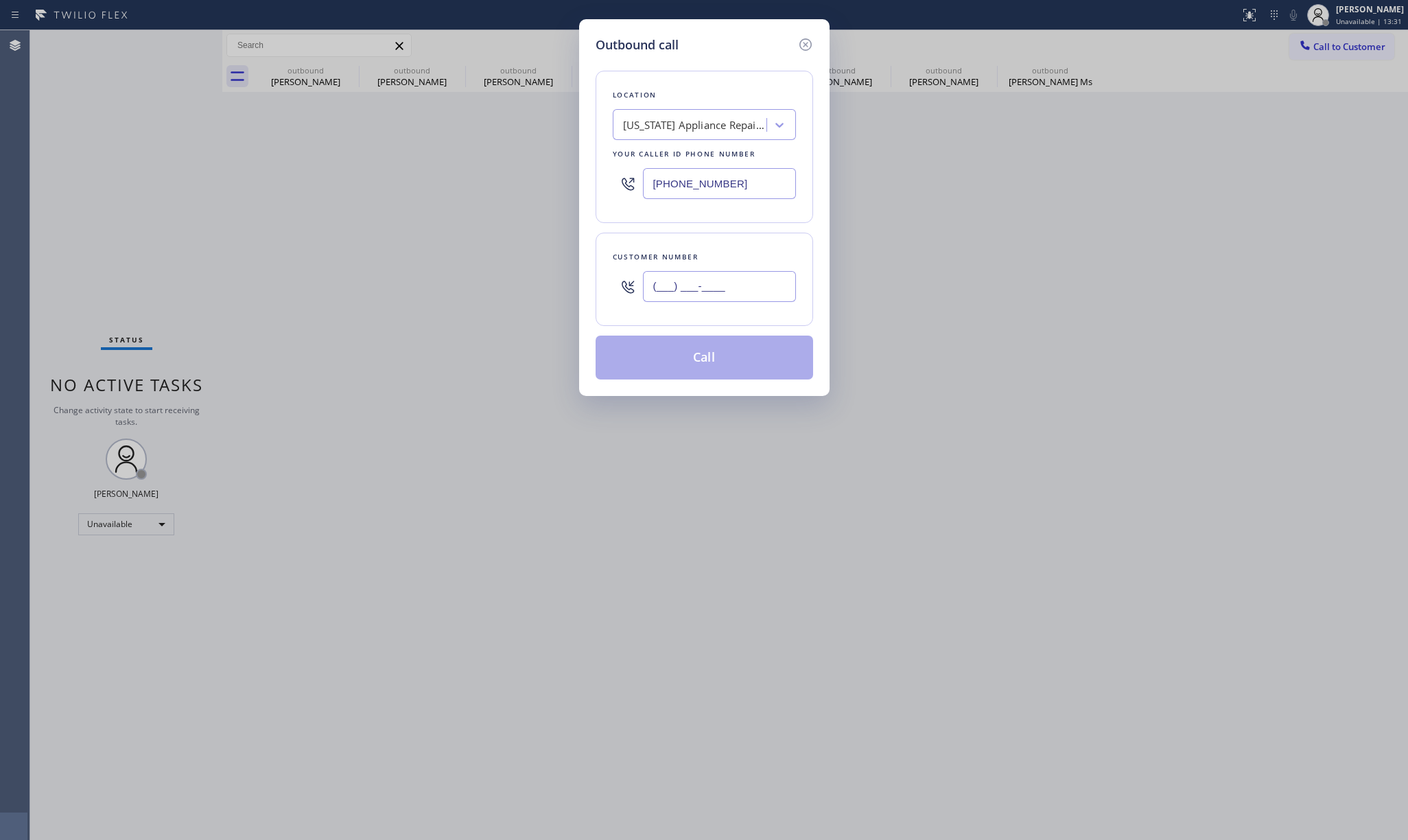
click at [700, 278] on input "(___) ___-____" at bounding box center [719, 286] width 153 height 31
paste input "909) 438-4800"
type input "(909) 438-4800"
click at [664, 138] on div "New York Appliance Repair Brooklyn" at bounding box center [704, 124] width 183 height 31
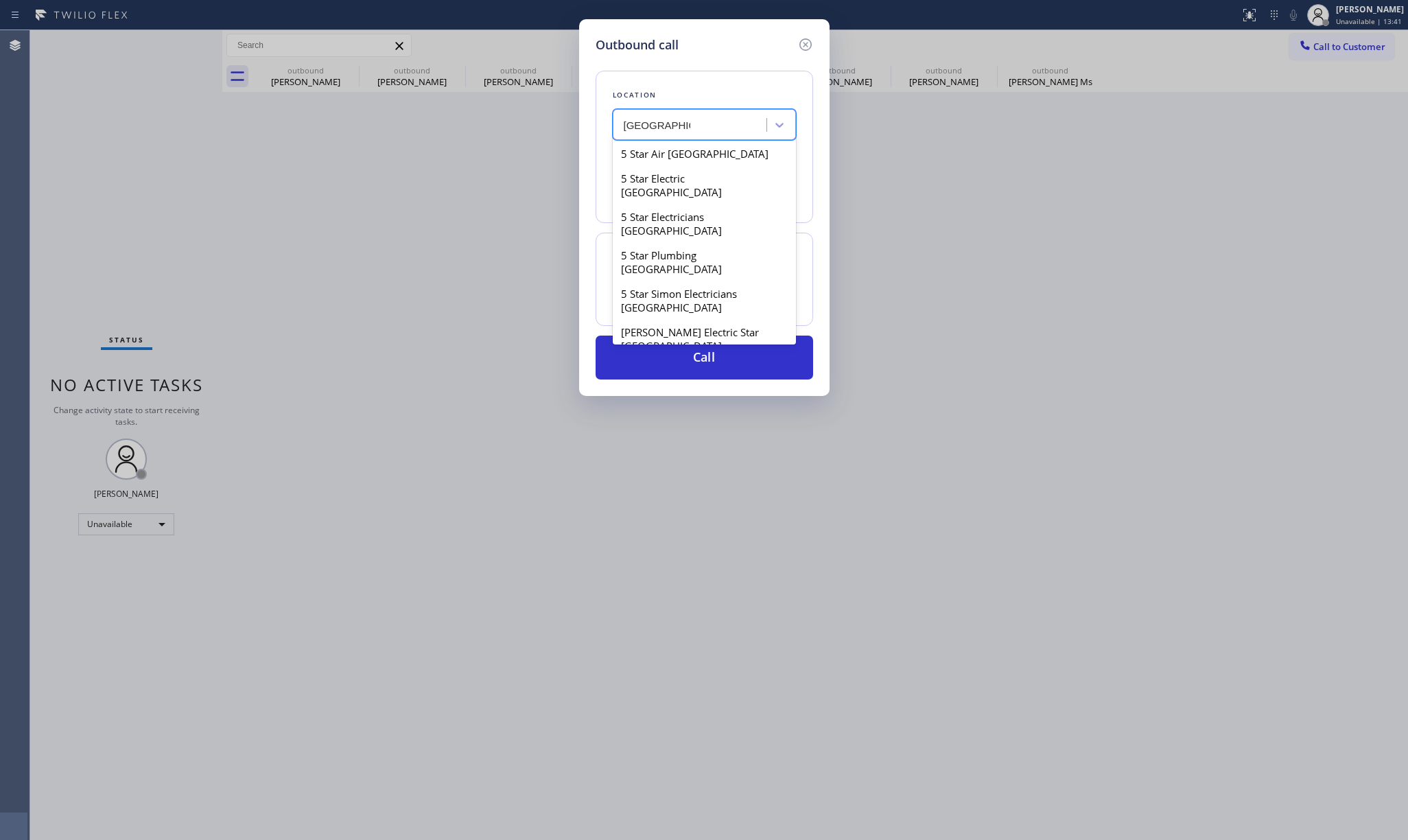
type input "orange county"
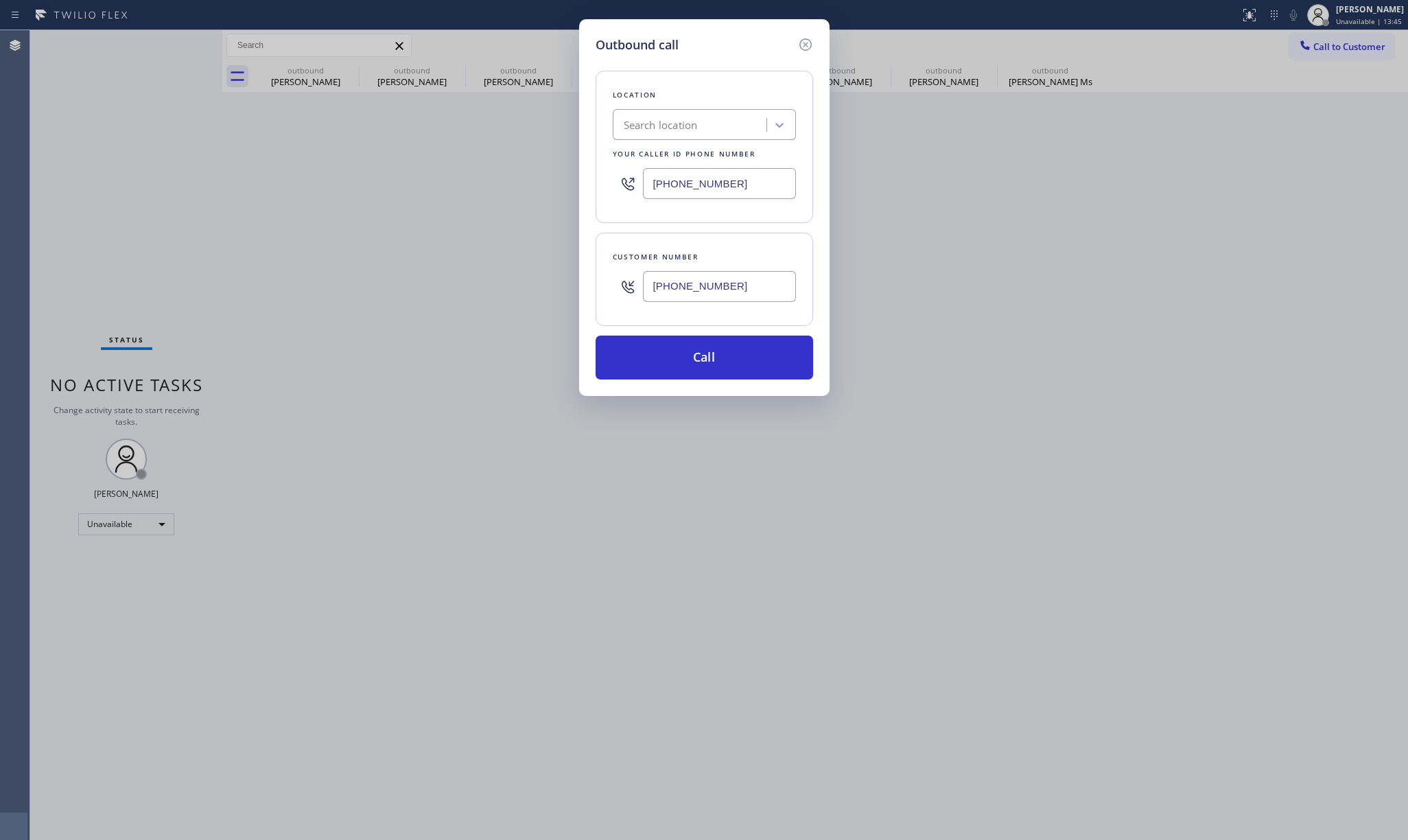
click at [99, 191] on div "Outbound call Location Search location Your caller id phone number (917) 905-36…" at bounding box center [704, 420] width 1408 height 840
click at [703, 127] on div "Search location" at bounding box center [691, 125] width 149 height 24
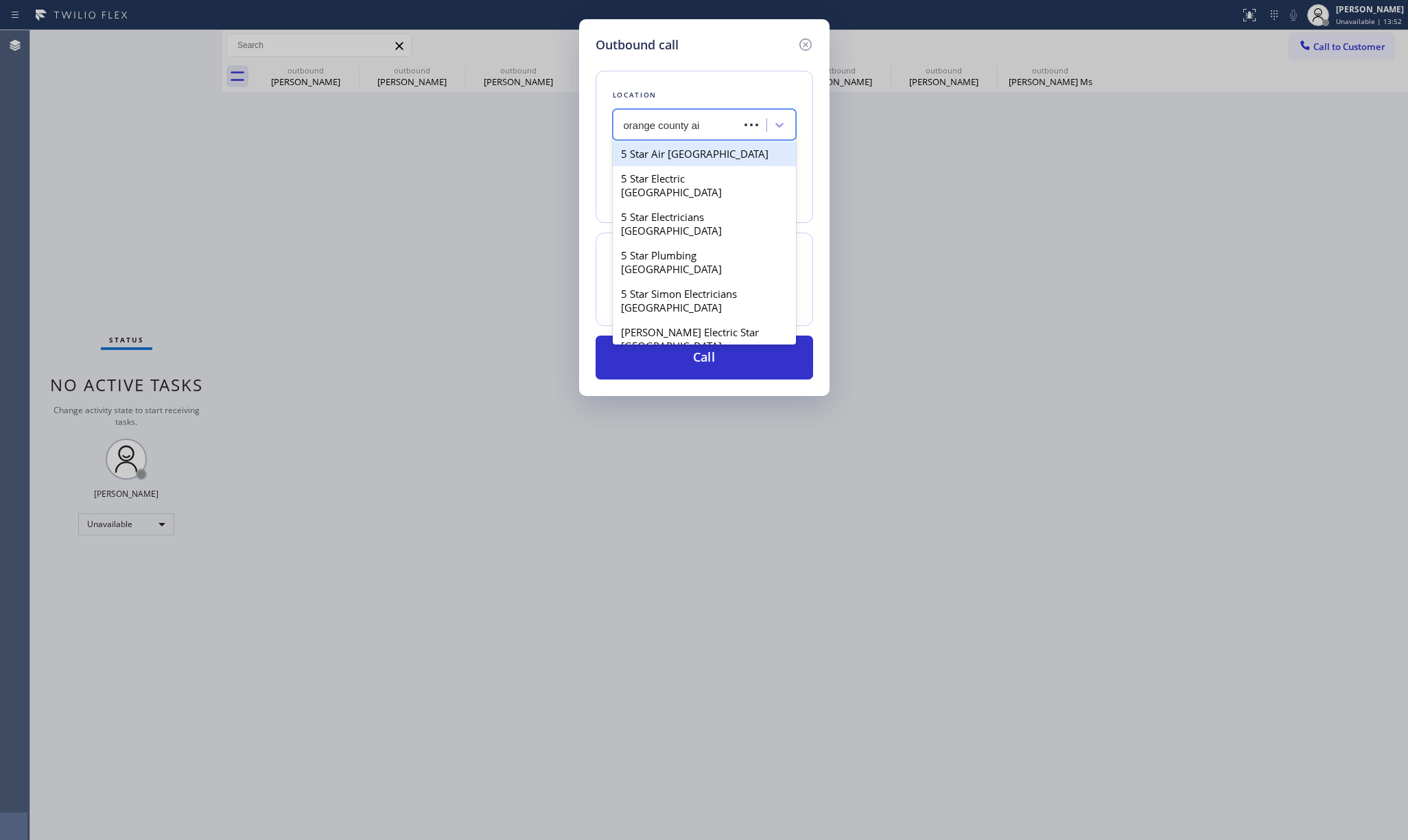
type input "orange county air"
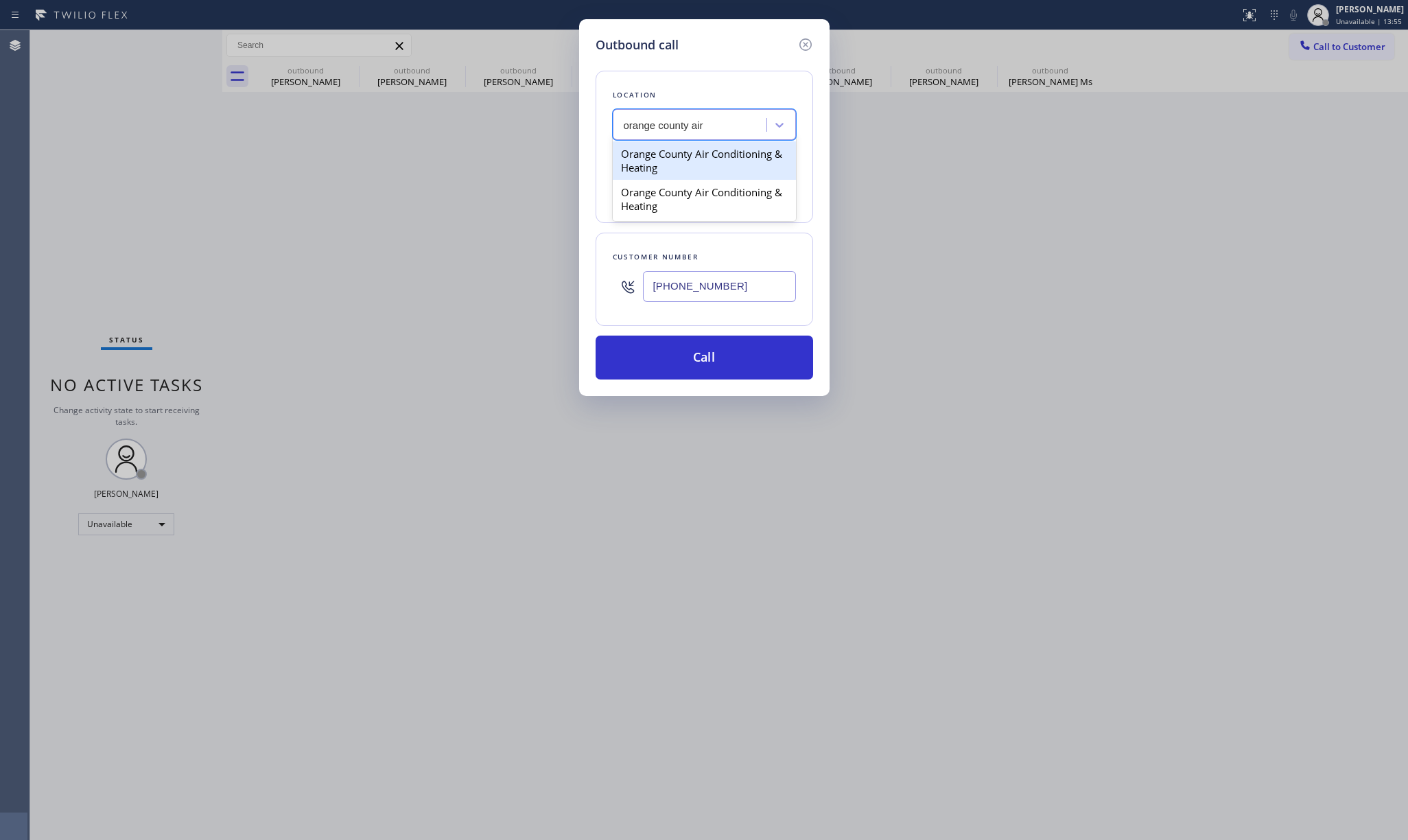
click at [679, 165] on div "Orange County Air Conditioning & Heating" at bounding box center [704, 160] width 183 height 38
click at [710, 128] on div "Orange County Air Conditioning & Heating" at bounding box center [695, 125] width 145 height 16
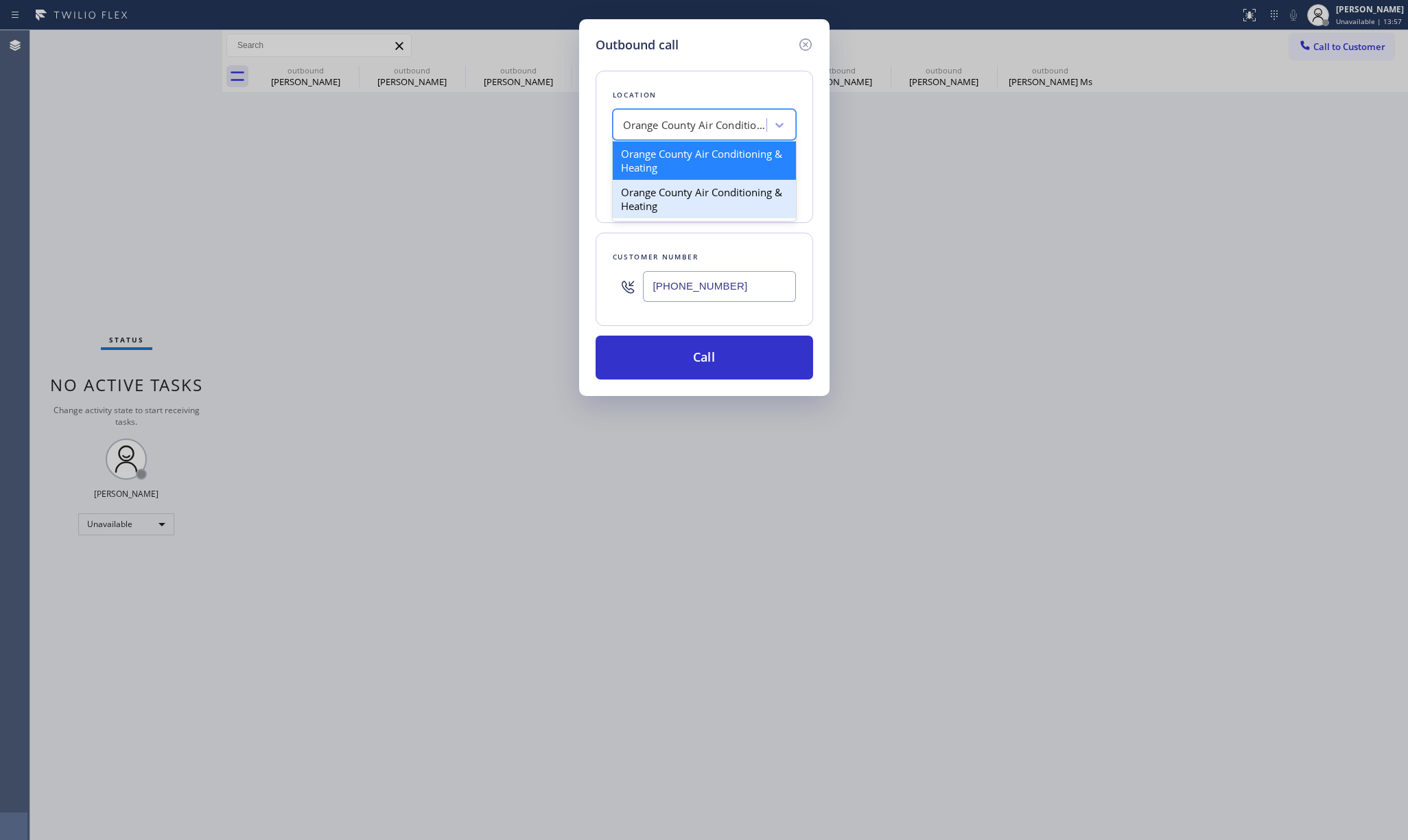
click at [697, 210] on div "Orange County Air Conditioning & Heating" at bounding box center [704, 199] width 183 height 38
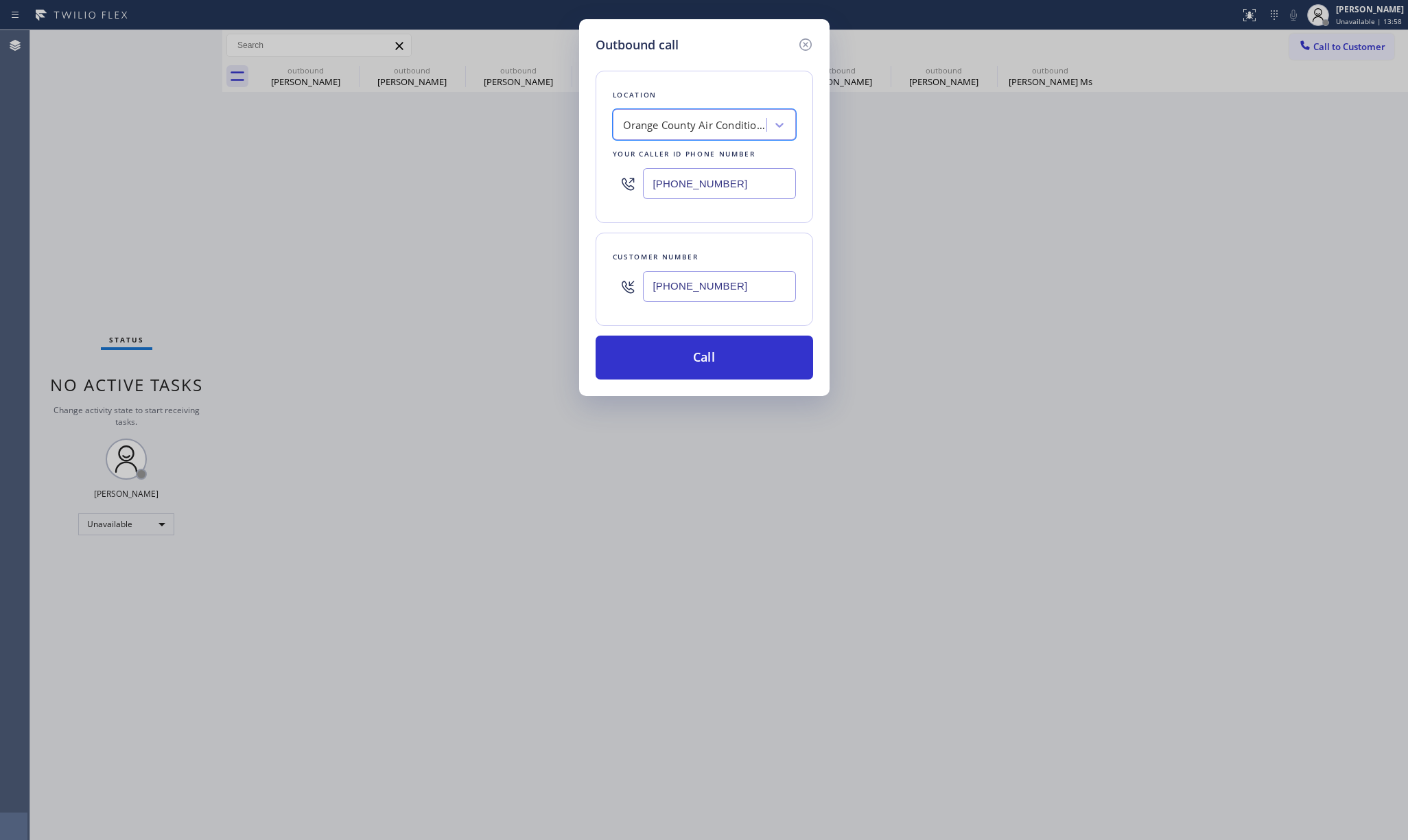
click at [700, 124] on div "Orange County Air Conditioning & Heating" at bounding box center [695, 125] width 145 height 16
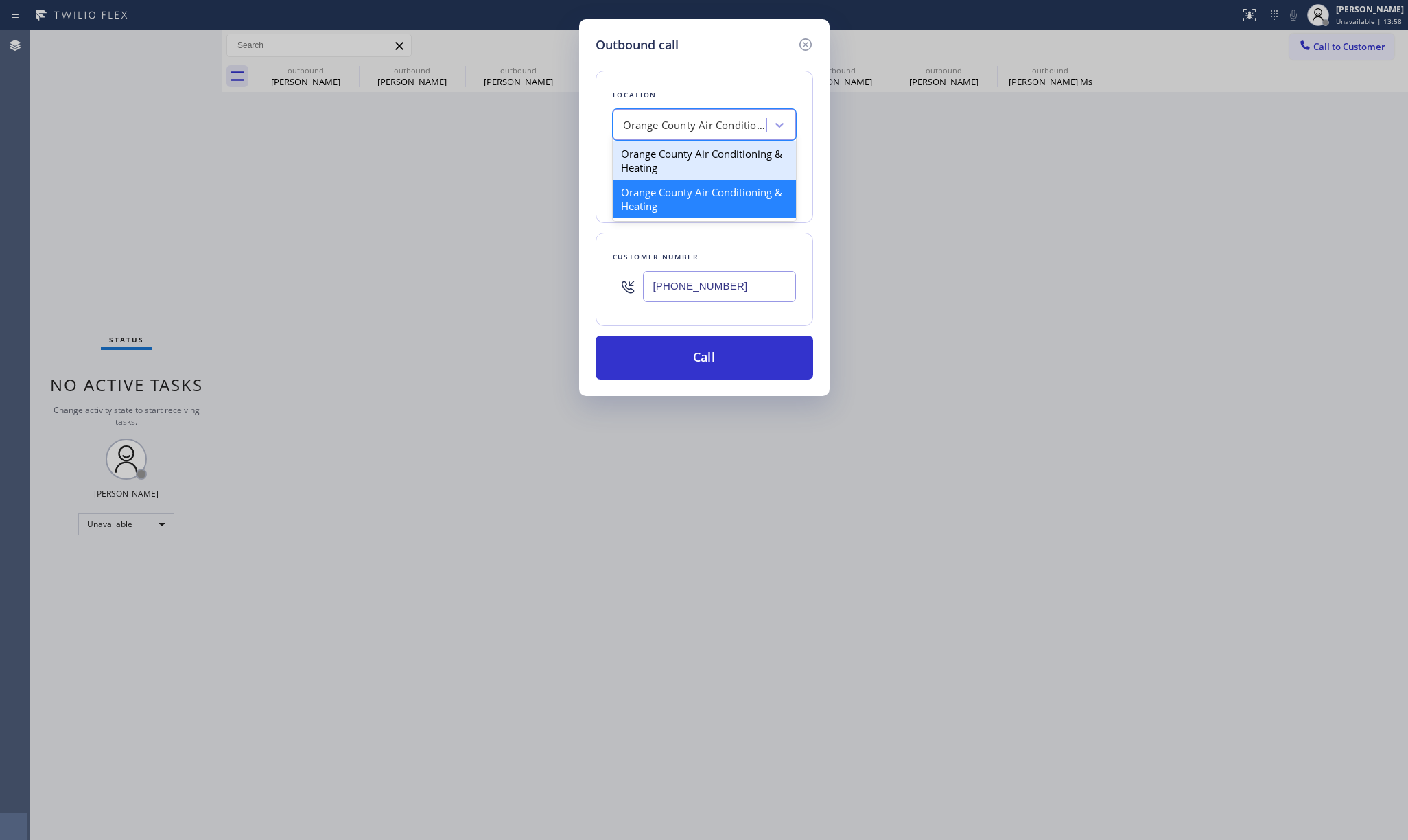
click at [684, 162] on div "Orange County Air Conditioning & Heating" at bounding box center [704, 160] width 183 height 38
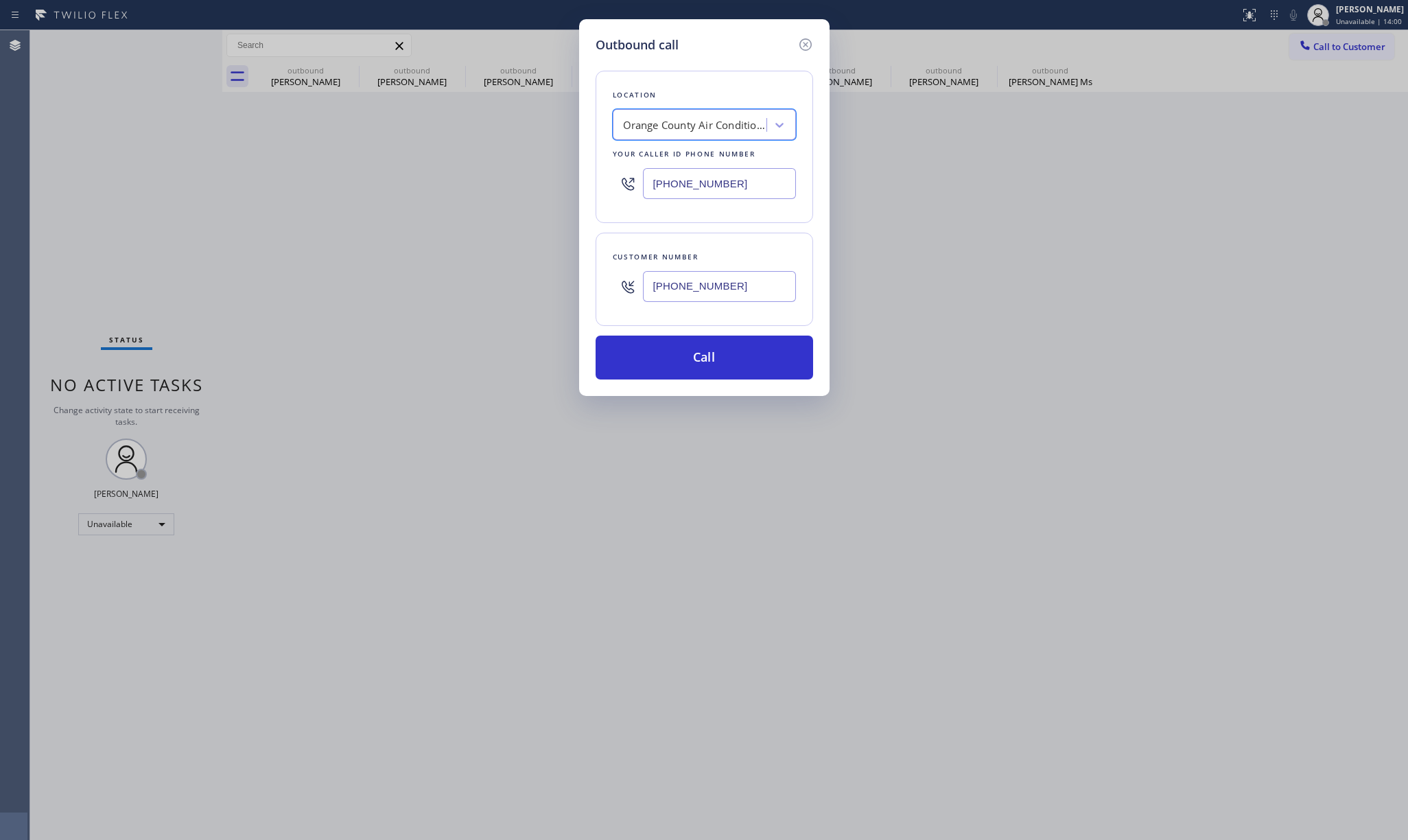
click at [713, 124] on div "Orange County Air Conditioning & Heating" at bounding box center [695, 125] width 145 height 16
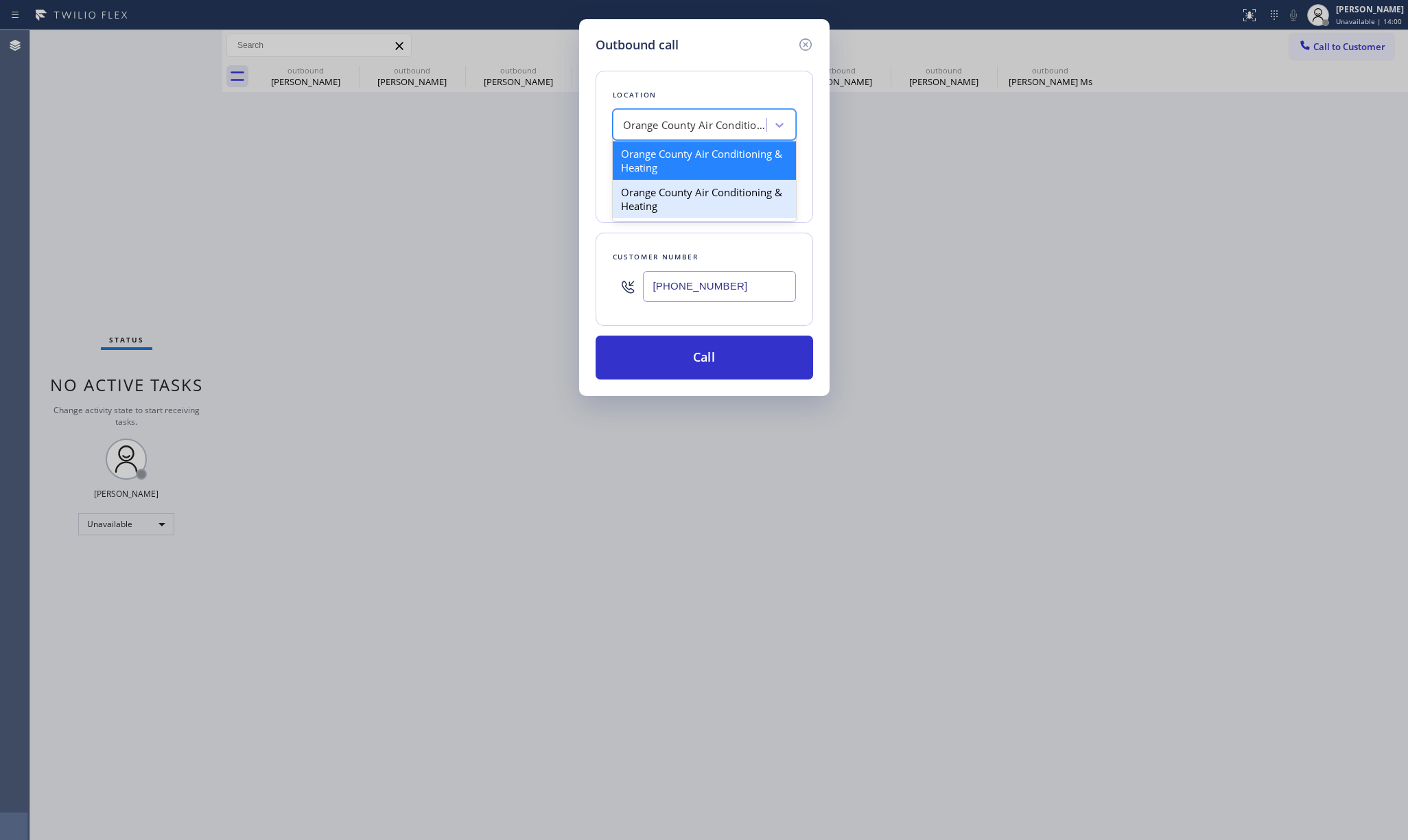
click at [690, 200] on div "Orange County Air Conditioning & Heating" at bounding box center [704, 199] width 183 height 38
type input "(657) 888-9757"
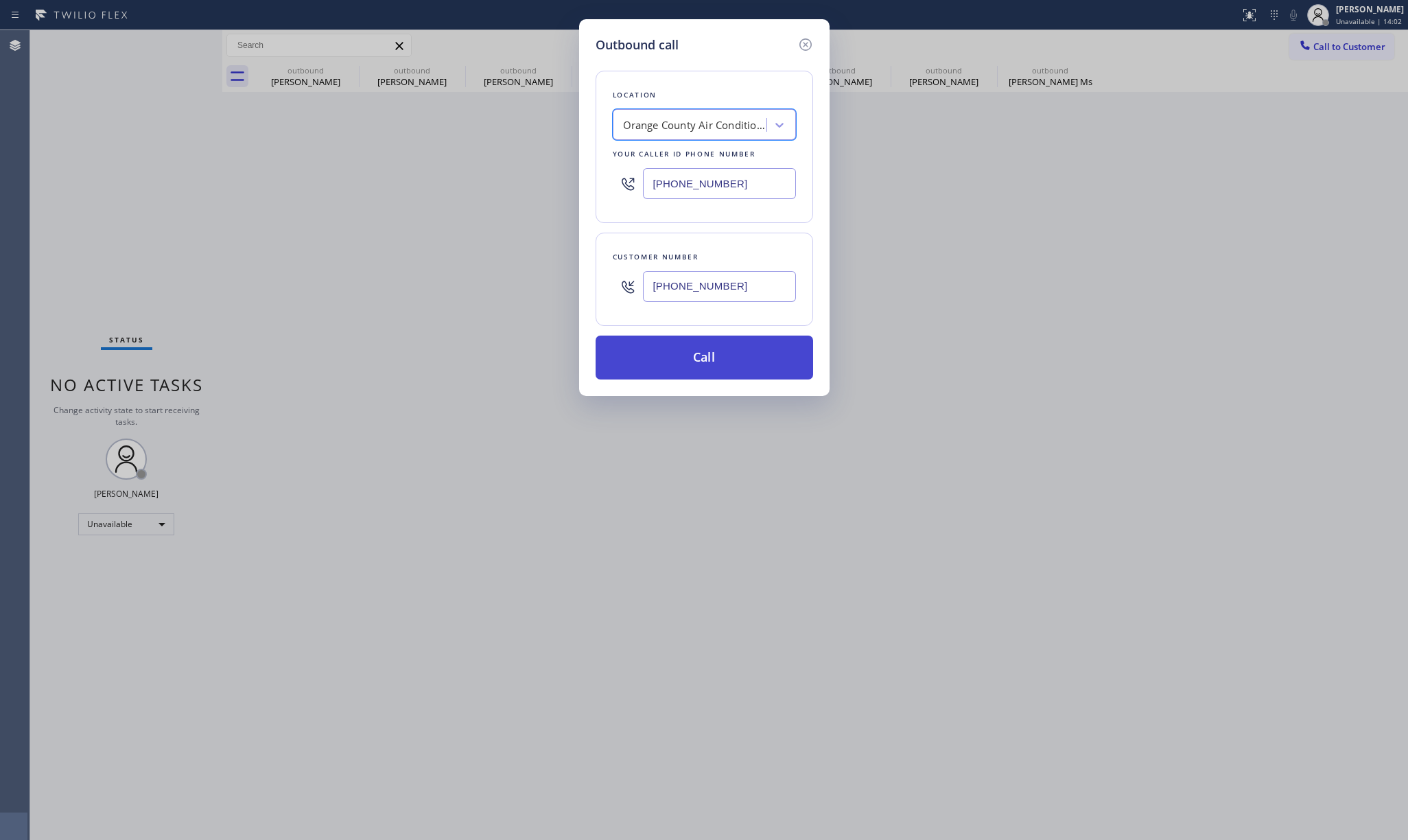
click at [710, 357] on button "Call" at bounding box center [704, 357] width 217 height 44
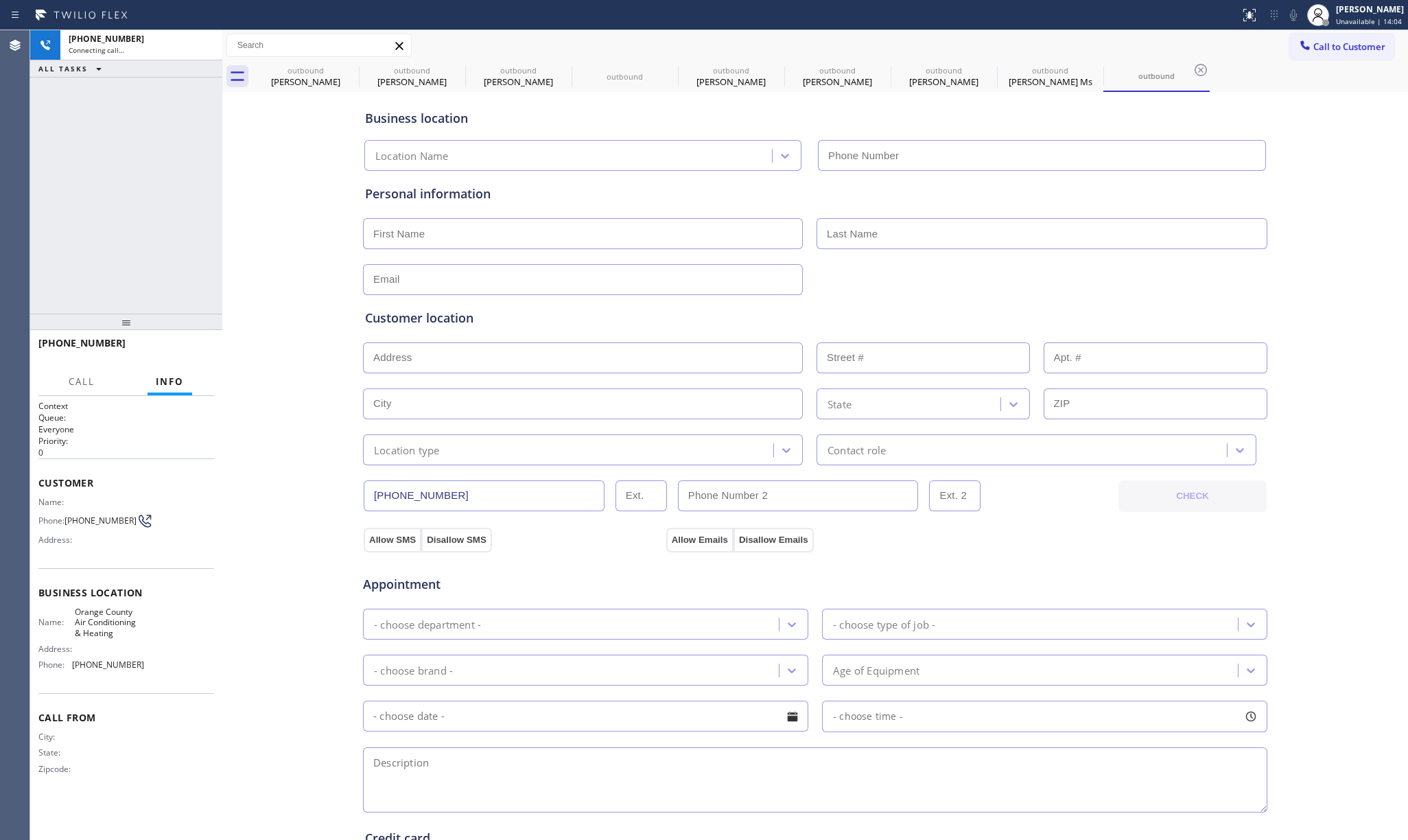
type input "(657) 888-9757"
click at [88, 609] on span "Orange County Air Conditioning & Heating" at bounding box center [109, 622] width 69 height 32
click at [89, 609] on span "Orange County Air Conditioning & Heating" at bounding box center [109, 622] width 69 height 32
copy span "Orange"
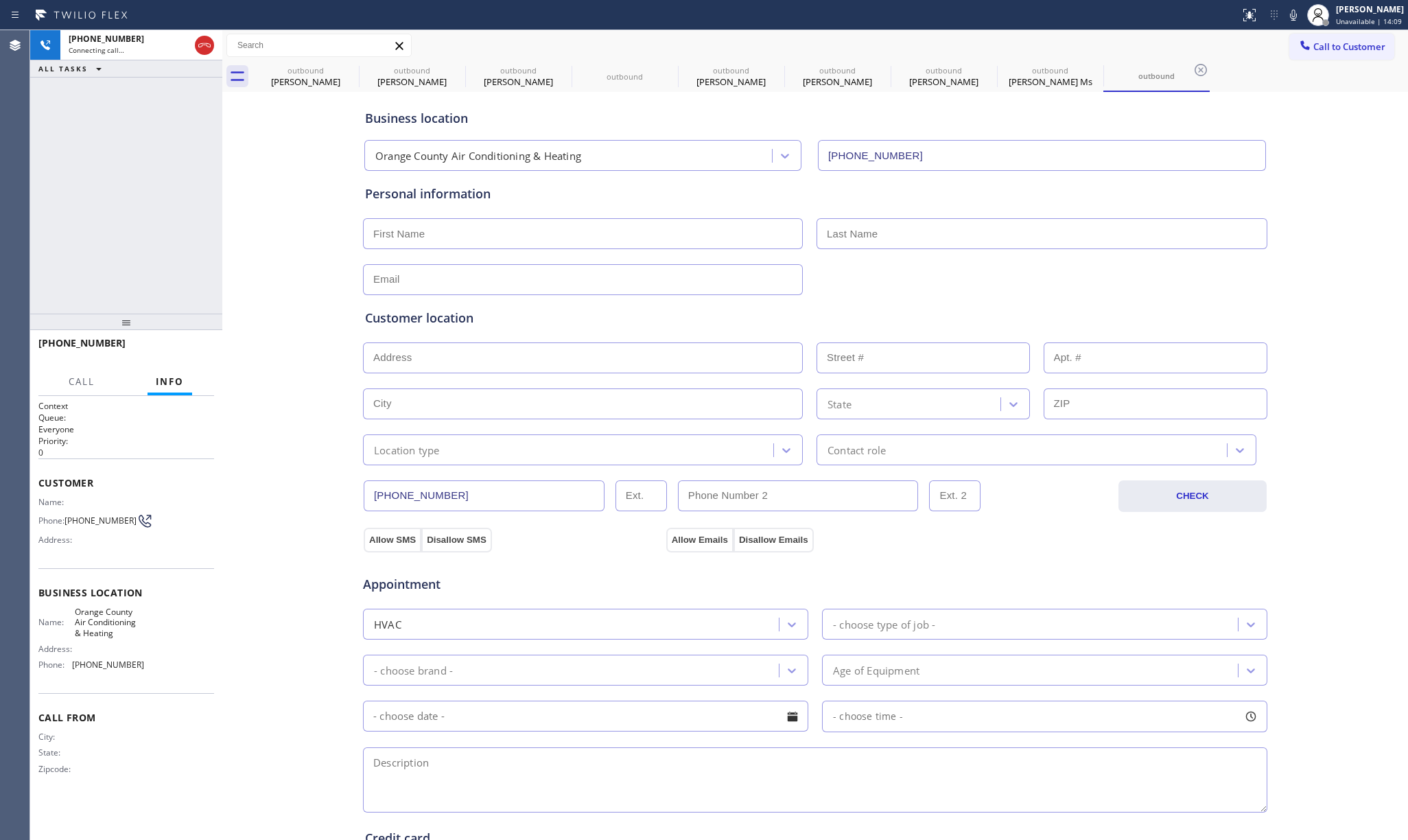
click at [90, 663] on span "(657) 888-9757" at bounding box center [107, 664] width 72 height 10
copy span "(657) 888-9757"
drag, startPoint x: 96, startPoint y: 174, endPoint x: 341, endPoint y: 34, distance: 282.2
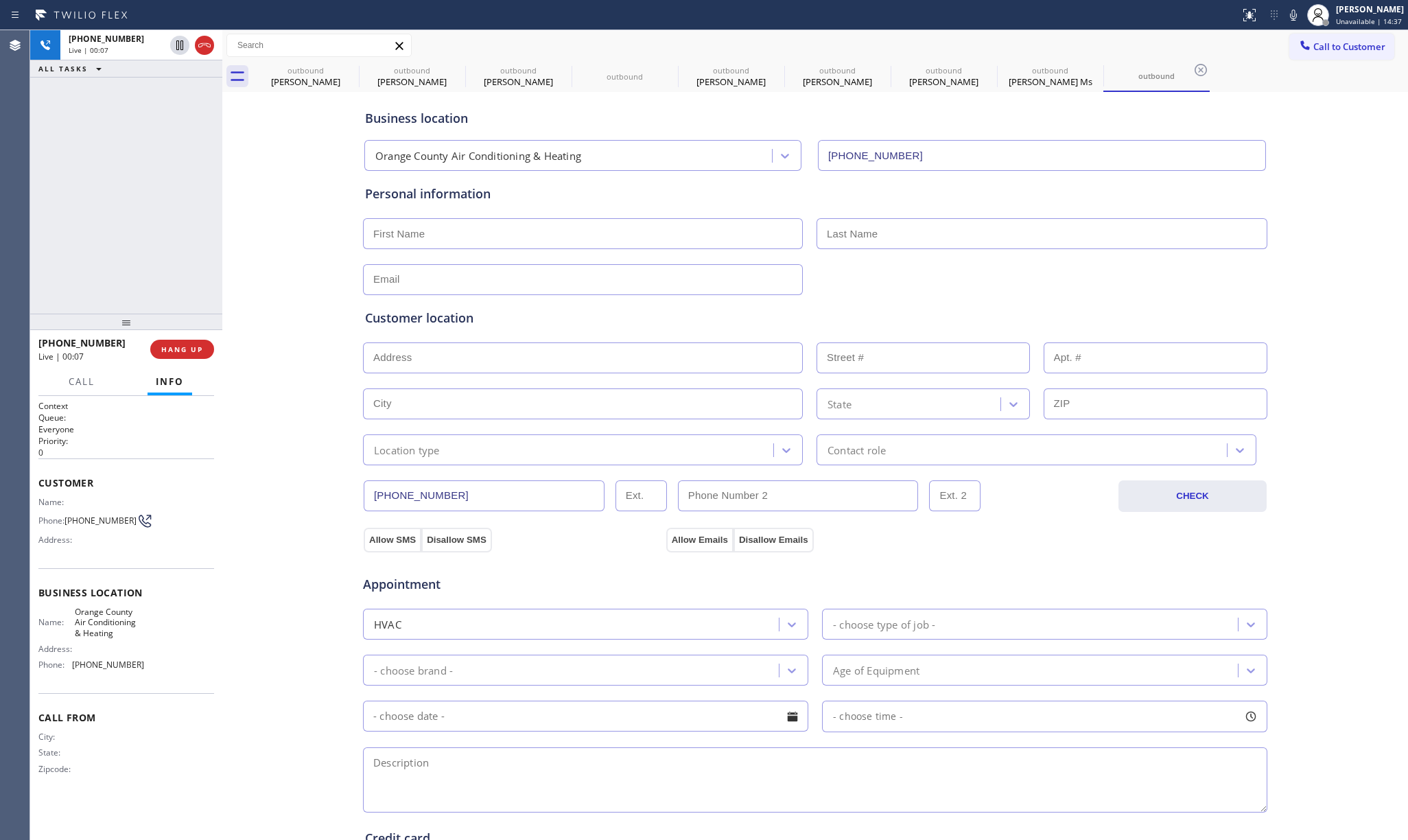
click at [108, 166] on div "+19094384800 Live | 00:07 ALL TASKS ALL TASKS ACTIVE TASKS TASKS IN WRAP UP" at bounding box center [126, 172] width 192 height 283
click at [182, 344] on span "HANG UP" at bounding box center [182, 349] width 42 height 9
click at [149, 236] on div "+19094384800 Live | 00:38 ALL TASKS ALL TASKS ACTIVE TASKS TASKS IN WRAP UP" at bounding box center [126, 172] width 192 height 283
click at [191, 339] on button "COMPLETE" at bounding box center [179, 349] width 69 height 20
click at [159, 233] on div "ALL TASKS ALL TASKS ACTIVE TASKS TASKS IN WRAP UP +19094384800 Wrap up | 02:11" at bounding box center [126, 172] width 192 height 283
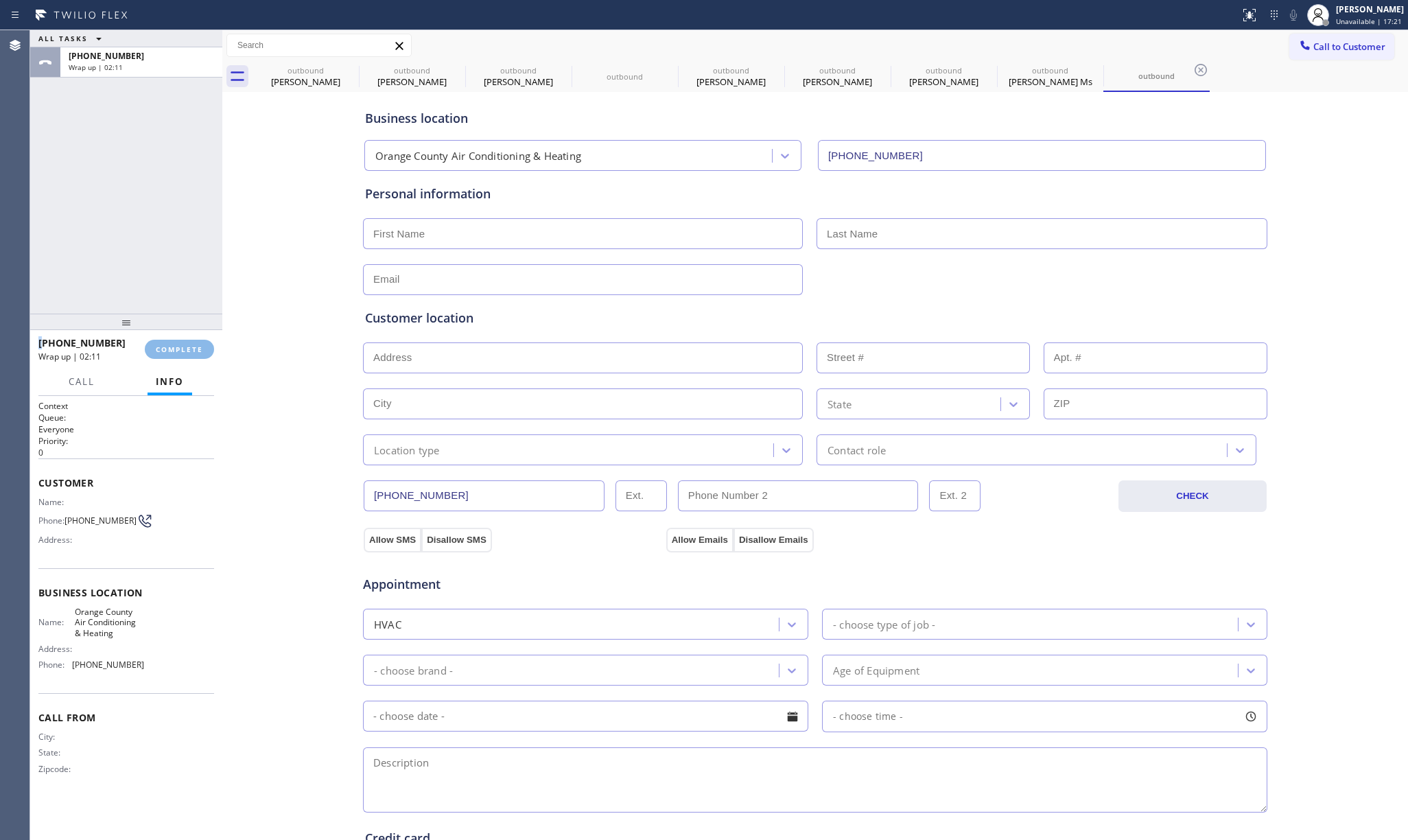
click at [159, 233] on div "ALL TASKS ALL TASKS ACTIVE TASKS TASKS IN WRAP UP +19094384800 Wrap up | 02:11" at bounding box center [126, 172] width 192 height 283
drag, startPoint x: 146, startPoint y: 240, endPoint x: 1050, endPoint y: 453, distance: 928.8
click at [155, 235] on div "ALL TASKS ALL TASKS ACTIVE TASKS TASKS IN WRAP UP +19094384800 Wrap up | 02:14" at bounding box center [126, 172] width 192 height 283
click at [157, 199] on div "ALL TASKS ALL TASKS ACTIVE TASKS TASKS IN WRAP UP +19094384800 Wrap up | 02:19" at bounding box center [126, 172] width 192 height 283
click at [199, 350] on span "COMPLETE" at bounding box center [179, 349] width 48 height 9
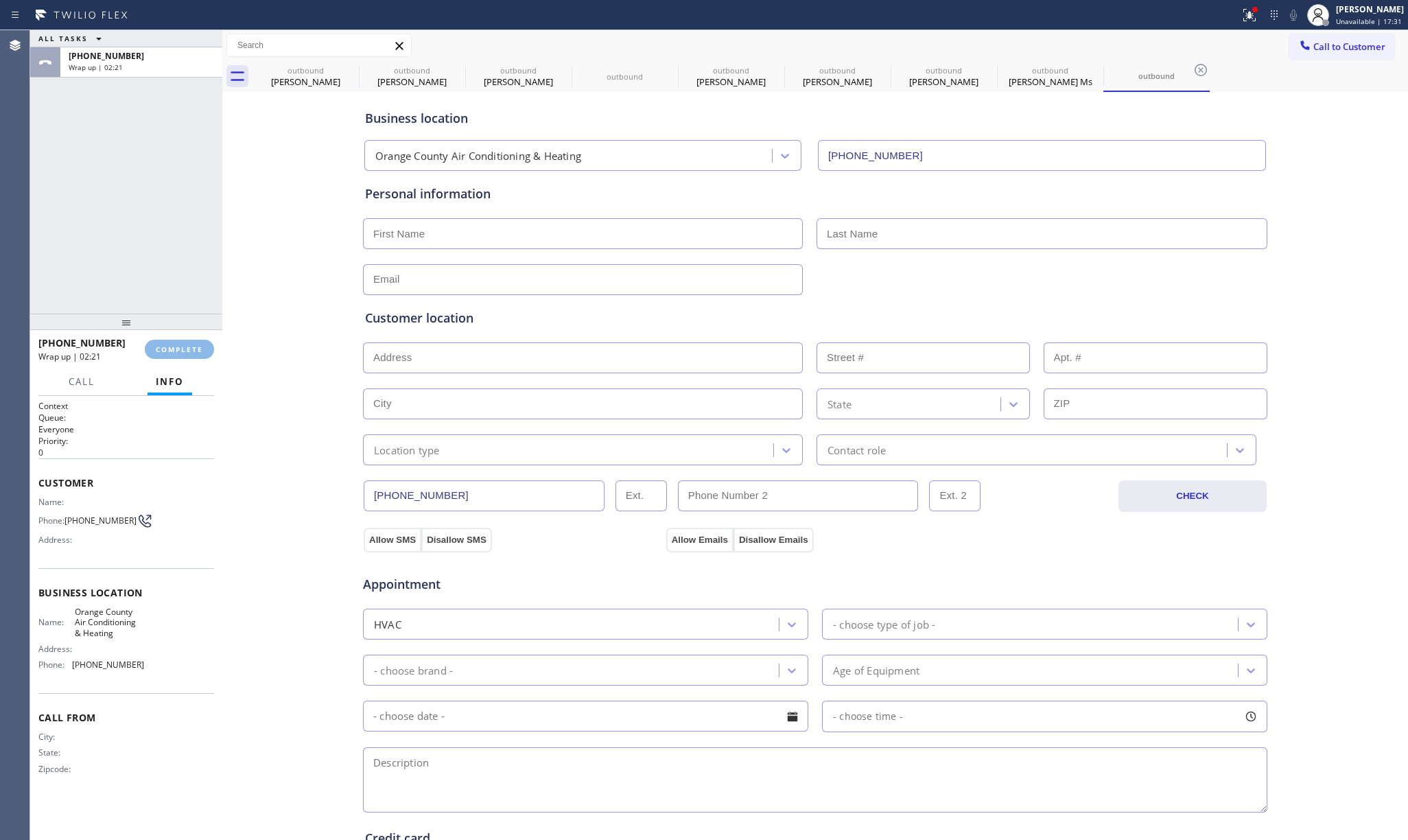
click at [169, 220] on div "ALL TASKS ALL TASKS ACTIVE TASKS TASKS IN WRAP UP +19094384800 Wrap up | 02:21" at bounding box center [126, 172] width 192 height 283
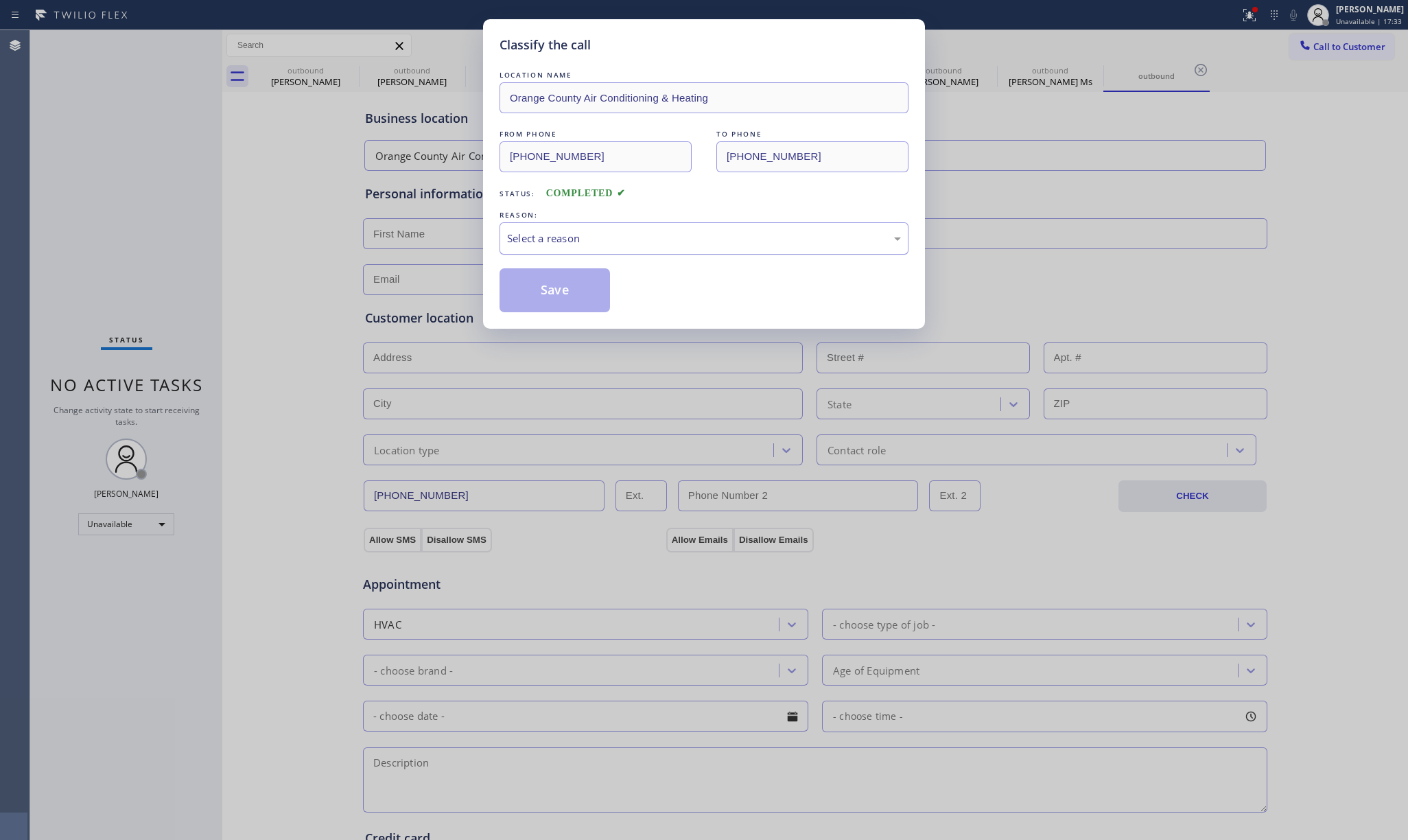
click at [622, 236] on div "Select a reason" at bounding box center [704, 238] width 393 height 16
drag, startPoint x: 533, startPoint y: 291, endPoint x: 1328, endPoint y: 56, distance: 829.0
click at [533, 291] on button "Save" at bounding box center [555, 290] width 110 height 44
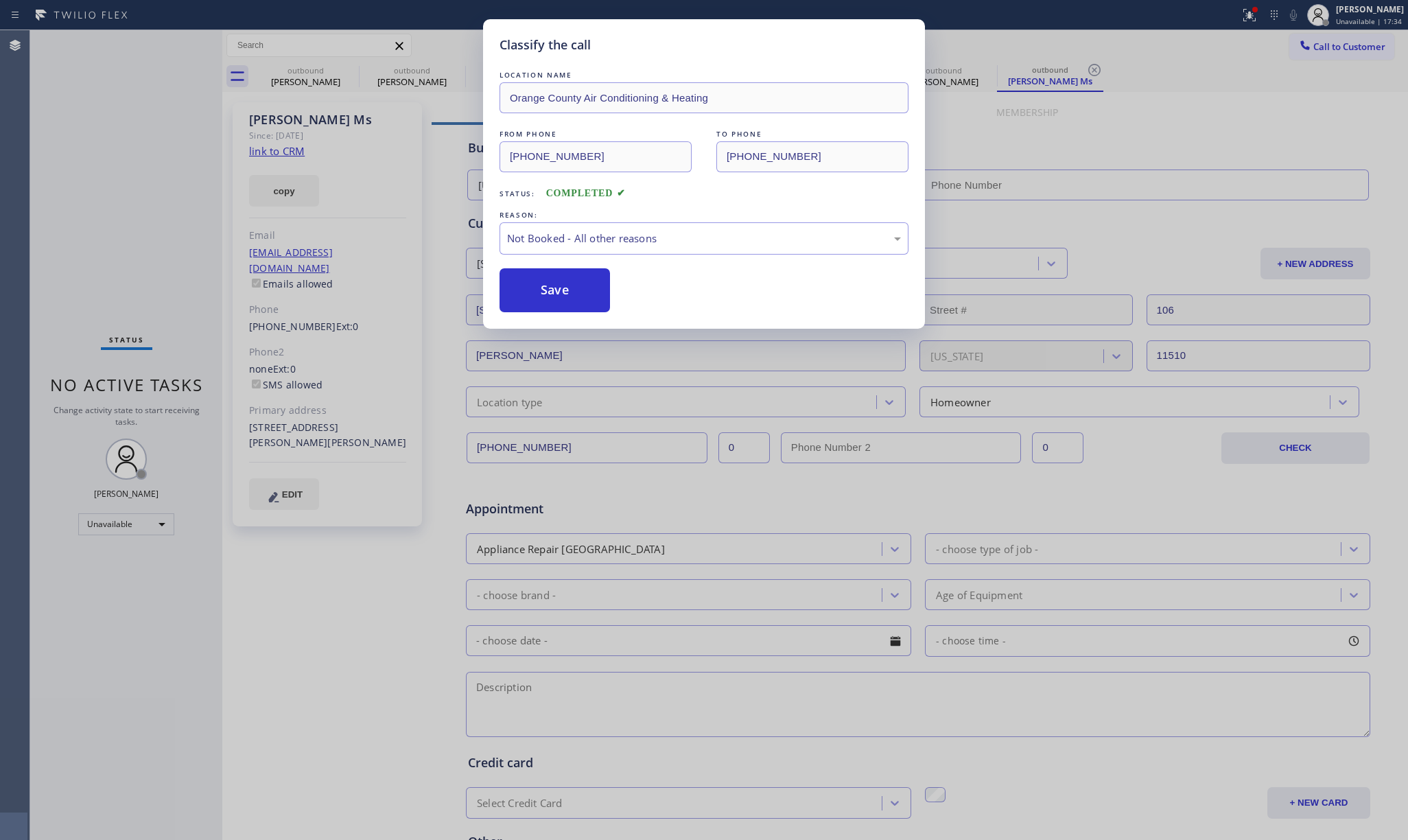
type input "(917) 905-3641"
click at [1334, 43] on div "Classify the call LOCATION NAME Orange County Air Conditioning & Heating FROM P…" at bounding box center [704, 420] width 1408 height 840
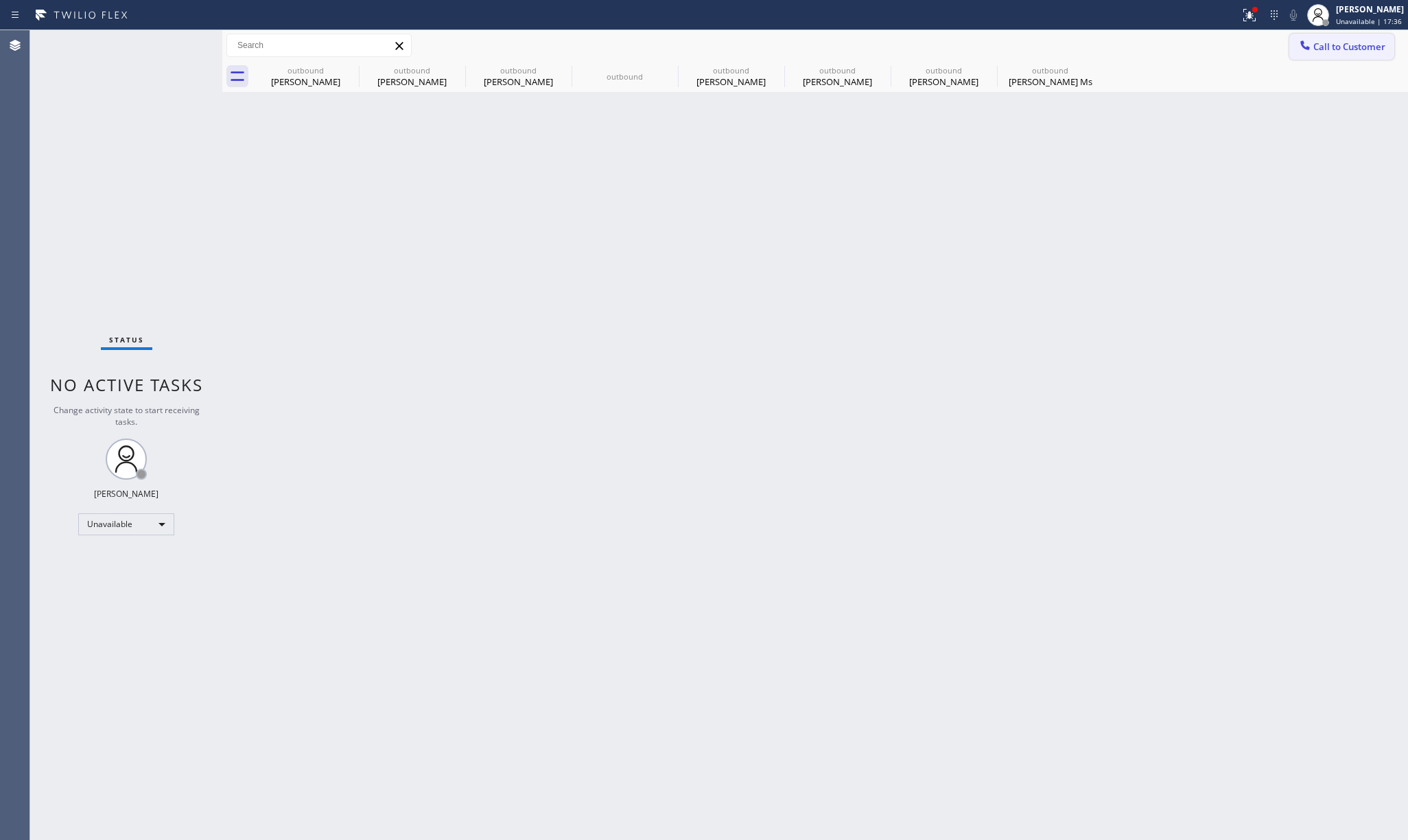
click at [1362, 48] on span "Call to Customer" at bounding box center [1348, 46] width 72 height 12
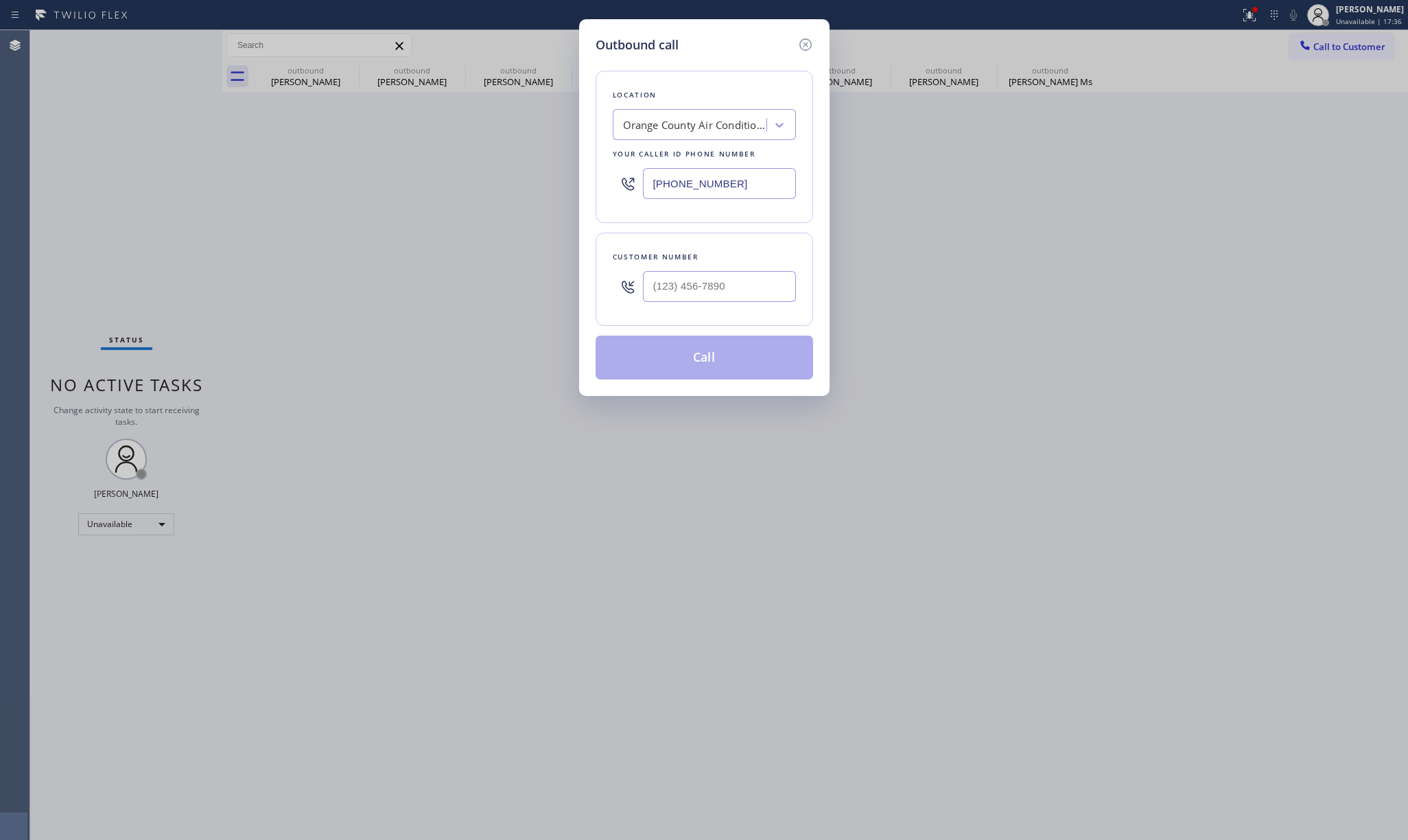
type input "(___) ___-____"
click at [696, 296] on input "(___) ___-____" at bounding box center [719, 286] width 153 height 31
click at [705, 259] on div "Customer number" at bounding box center [704, 256] width 183 height 14
click at [719, 292] on input "(___) ___-____" at bounding box center [719, 286] width 153 height 31
paste input "786) 574-1616"
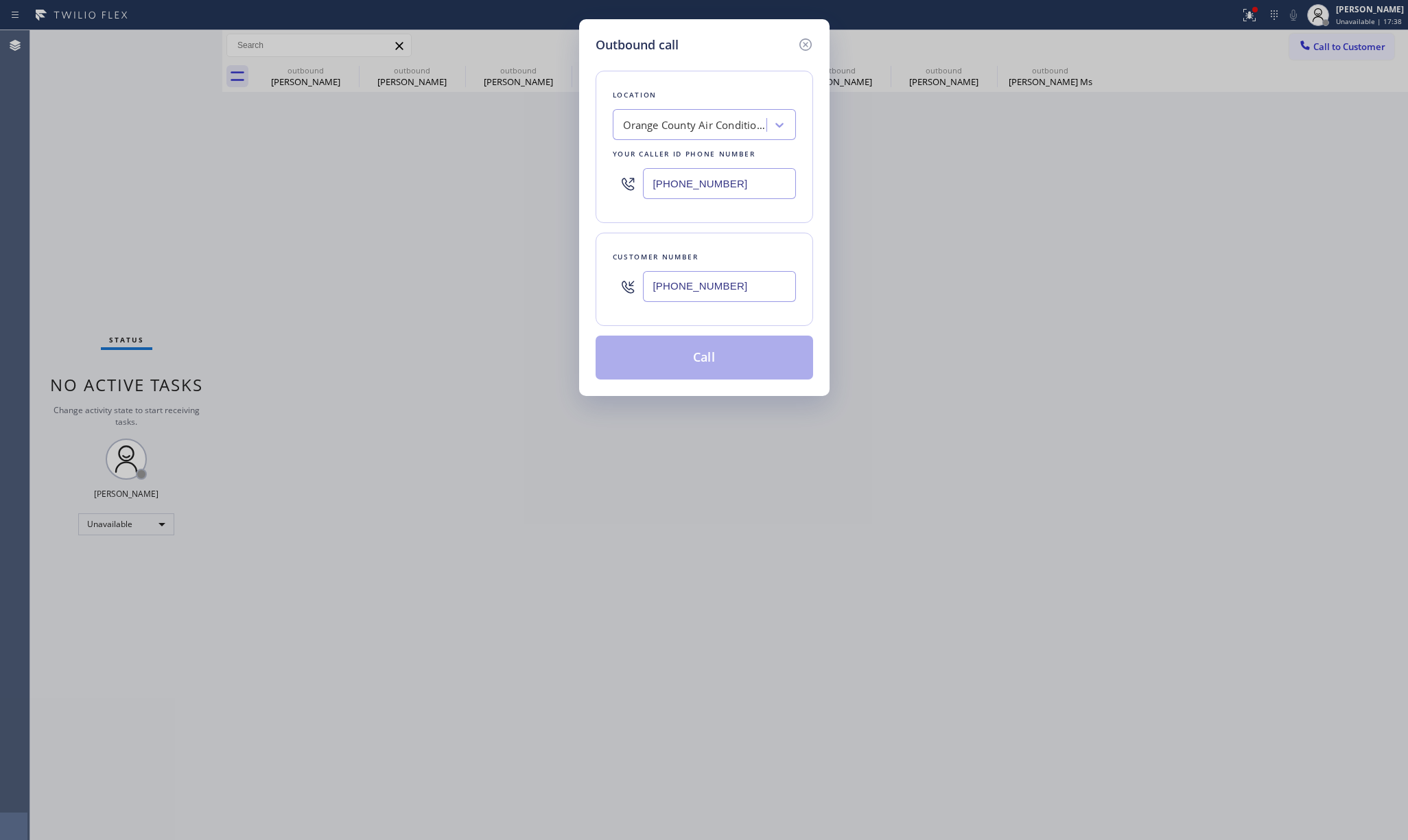
type input "(786) 574-1616"
click at [706, 250] on div "Customer number (786) 574-1616" at bounding box center [704, 279] width 217 height 93
click at [690, 360] on button "Call" at bounding box center [704, 357] width 217 height 44
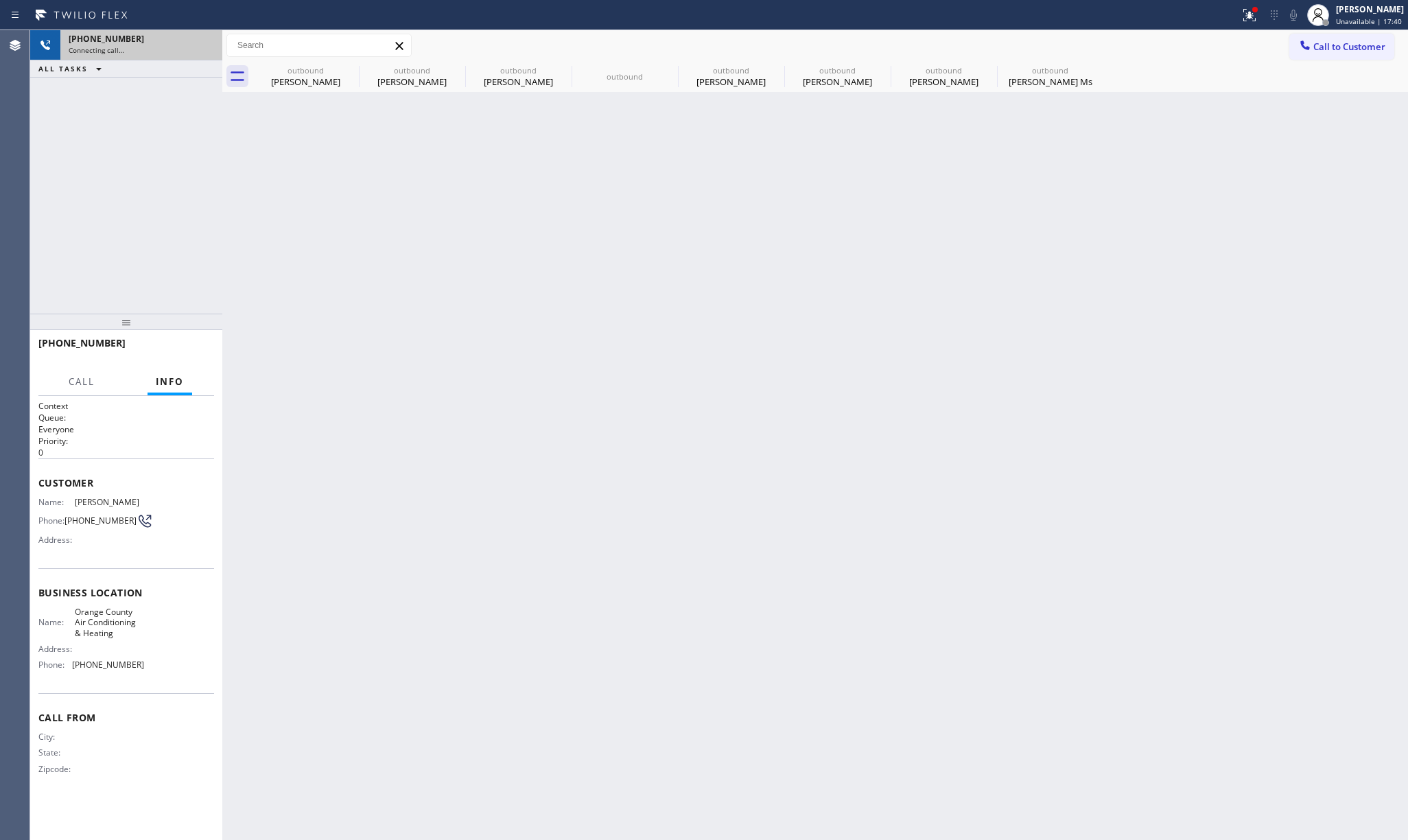
click at [201, 41] on div "+17865741616" at bounding box center [142, 38] width 145 height 12
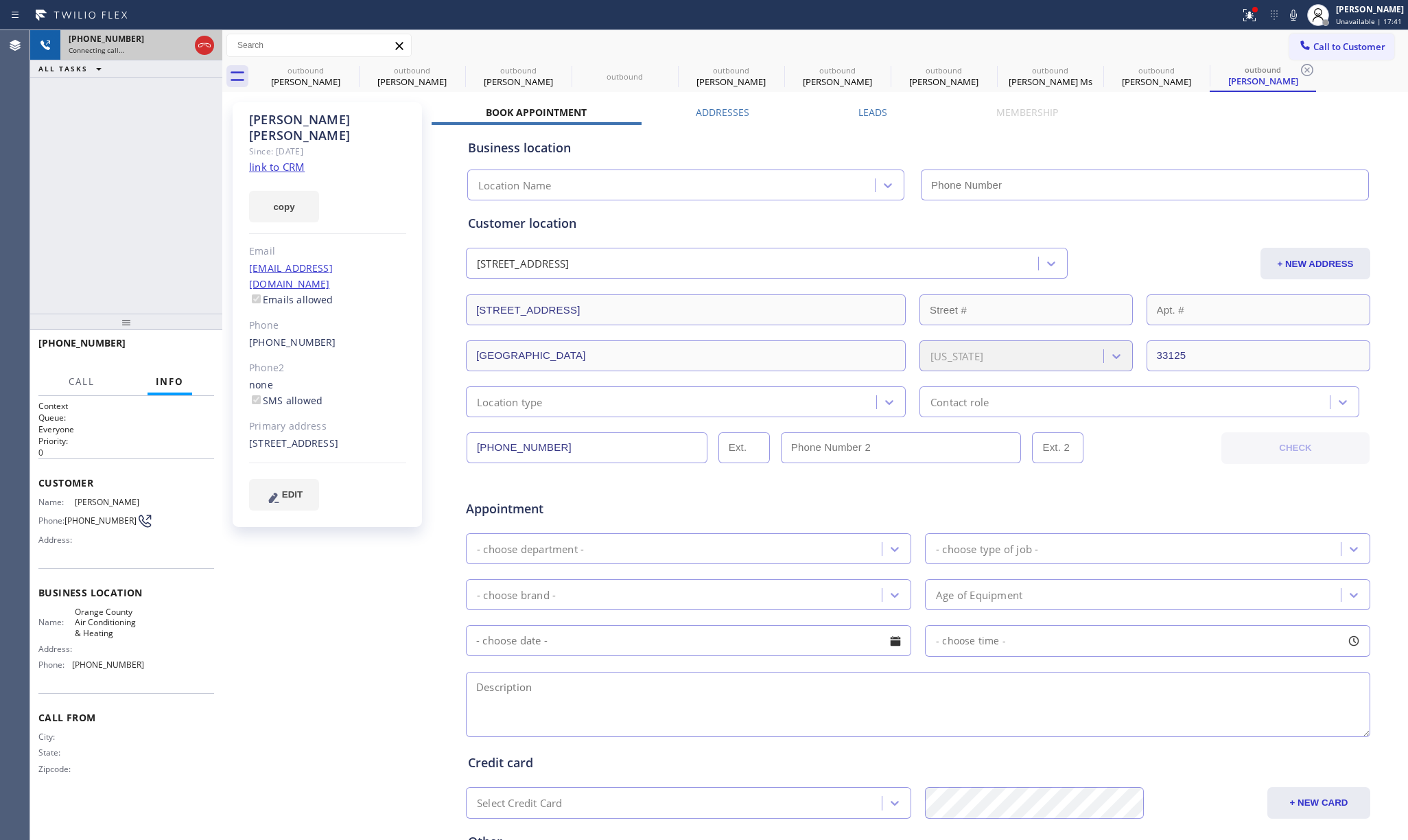
click at [201, 41] on icon at bounding box center [204, 46] width 17 height 17
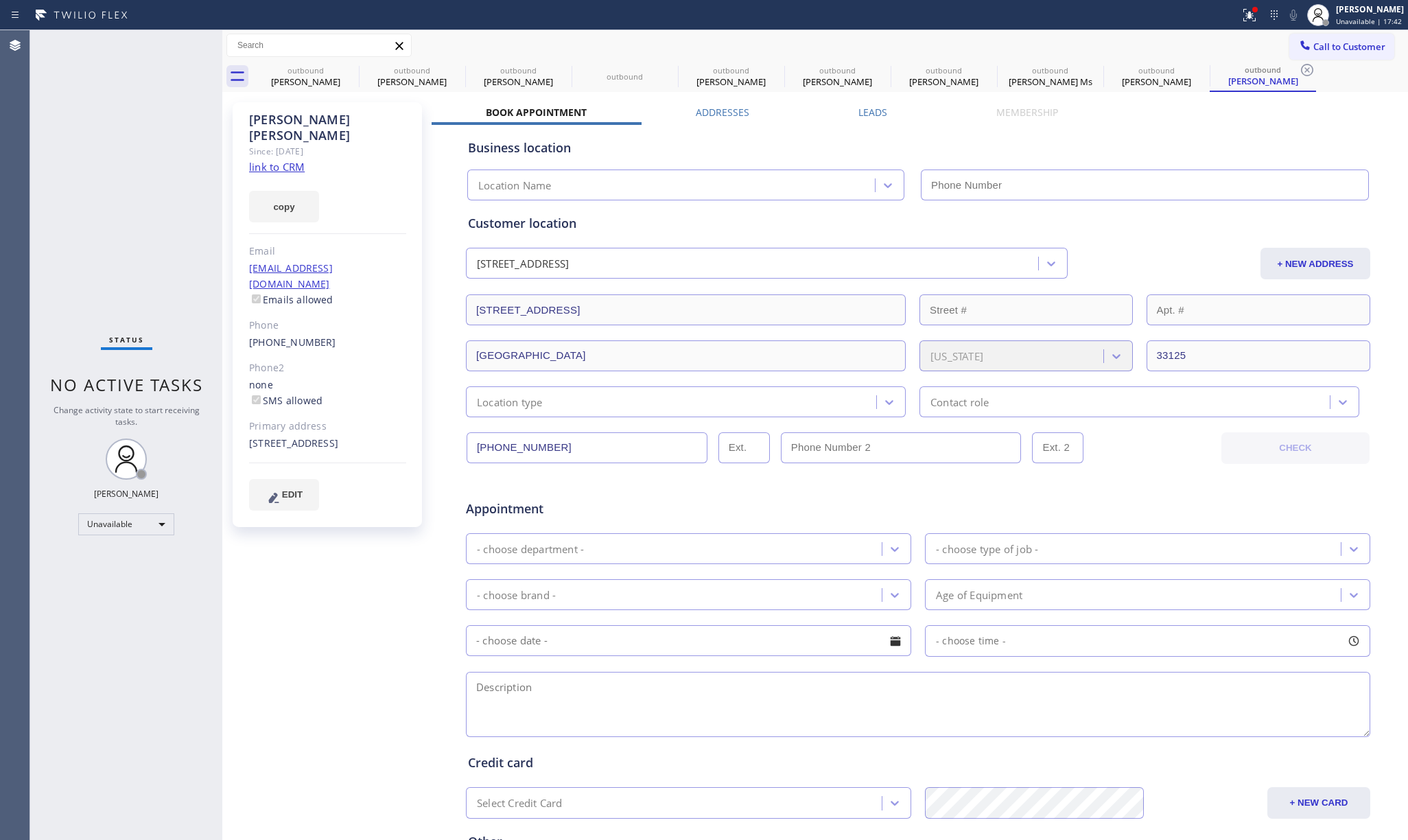
click at [268, 159] on link "link to CRM" at bounding box center [277, 166] width 56 height 14
type input "(657) 888-9757"
click at [1325, 53] on button "Call to Customer" at bounding box center [1341, 47] width 105 height 26
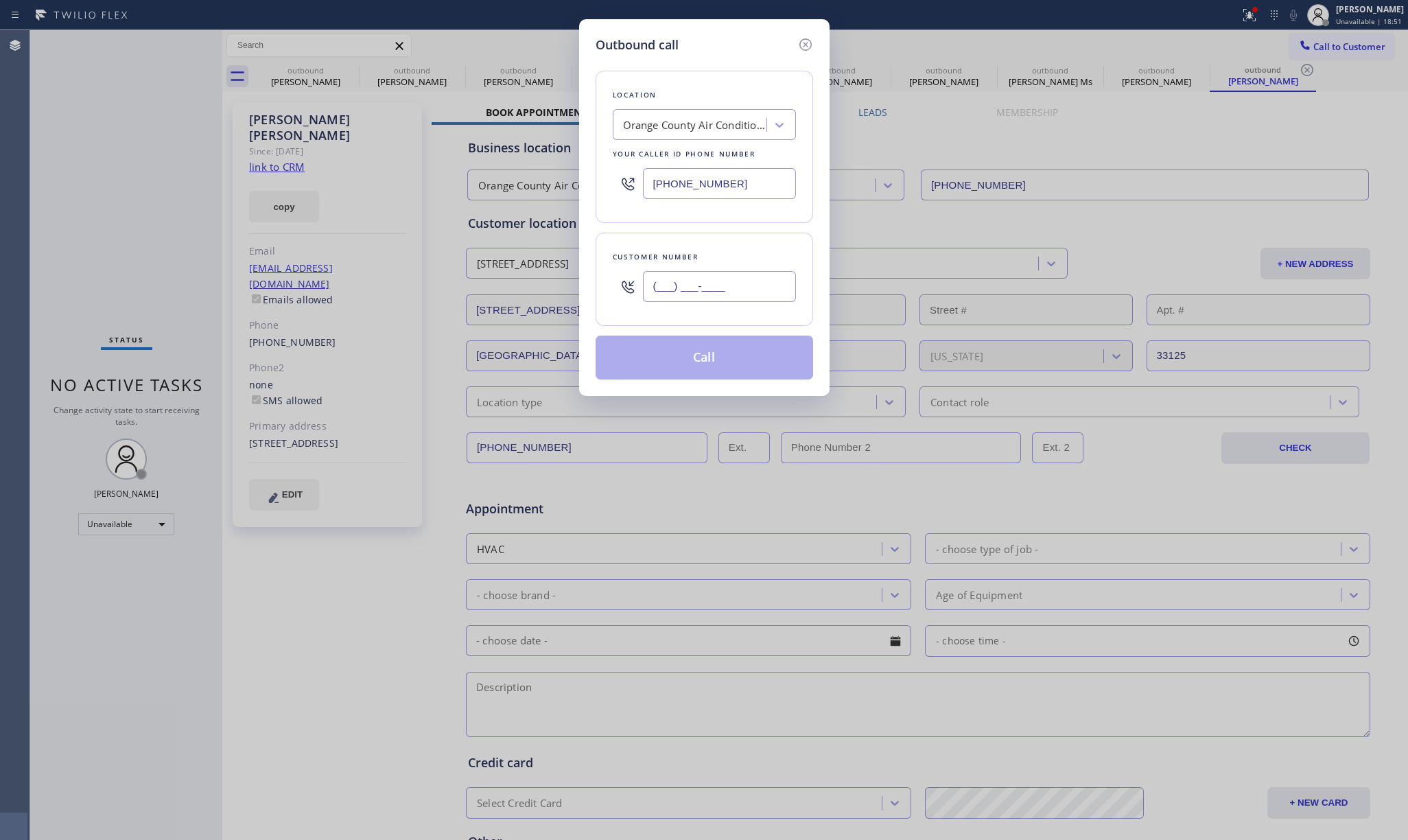
click at [679, 279] on input "(___) ___-____" at bounding box center [719, 286] width 153 height 31
paste input "909) 438-4800"
type input "(909) 438-4800"
drag, startPoint x: 696, startPoint y: 358, endPoint x: 702, endPoint y: 417, distance: 59.3
click at [696, 358] on button "Call" at bounding box center [704, 357] width 217 height 44
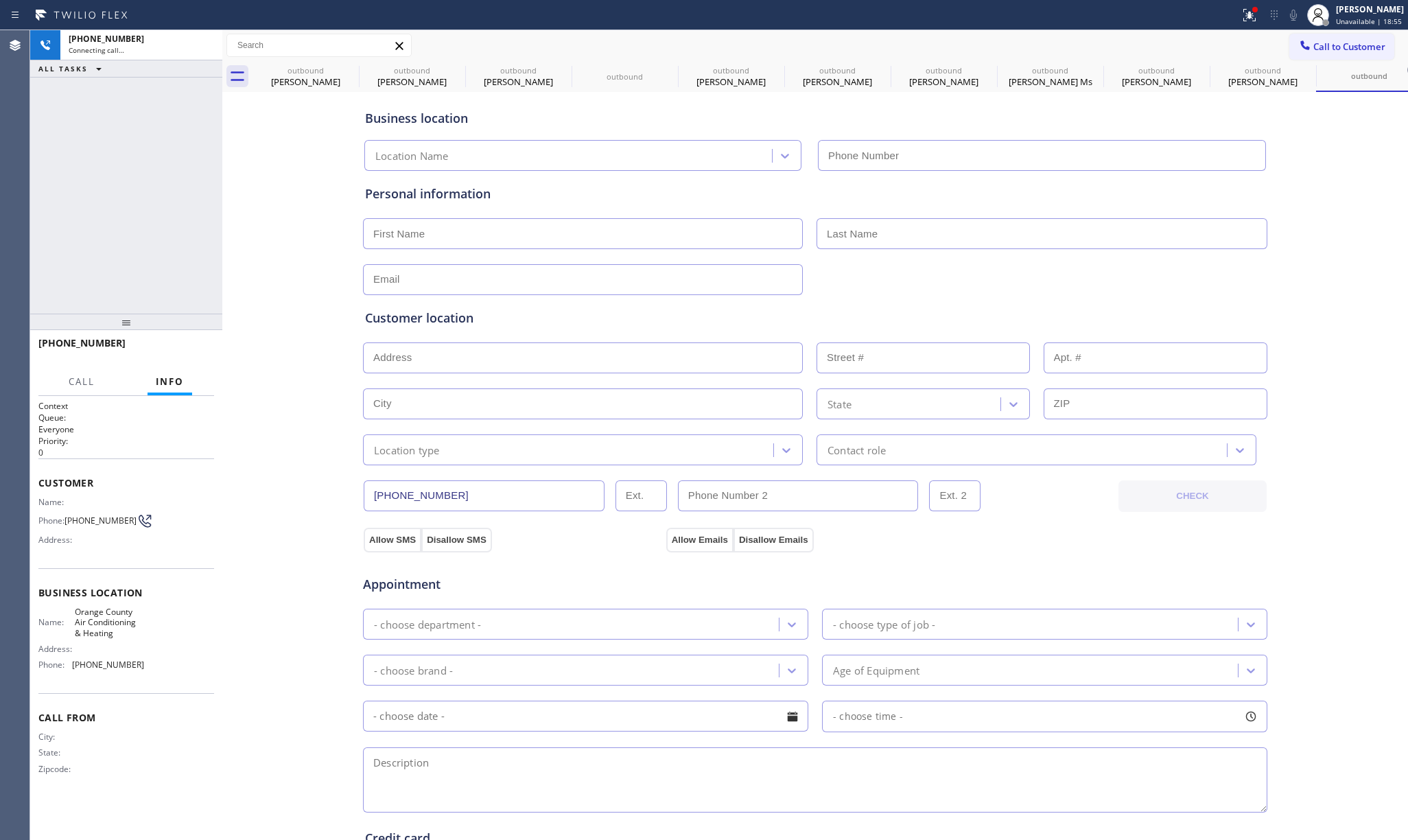
type input "(657) 888-9757"
drag, startPoint x: 181, startPoint y: 347, endPoint x: 143, endPoint y: 295, distance: 64.4
click at [181, 347] on span "HANG UP" at bounding box center [182, 349] width 42 height 9
click at [123, 269] on div "+19094384800 Live | 00:05 ALL TASKS ALL TASKS ACTIVE TASKS TASKS IN WRAP UP" at bounding box center [126, 172] width 192 height 283
click at [199, 340] on button "HANG UP" at bounding box center [182, 349] width 63 height 20
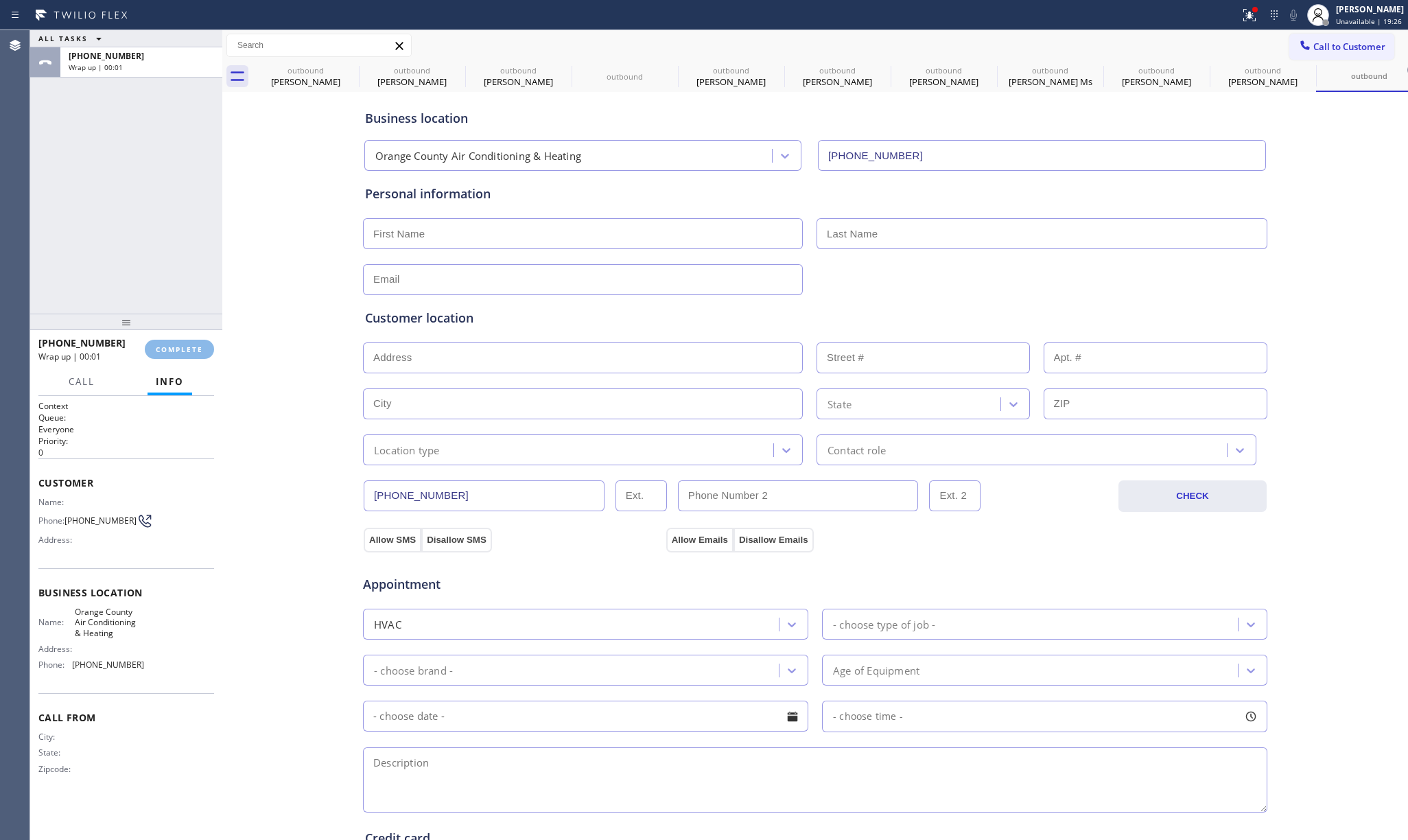
drag, startPoint x: 177, startPoint y: 275, endPoint x: 398, endPoint y: 265, distance: 221.2
click at [179, 273] on div "ALL TASKS ALL TASKS ACTIVE TASKS TASKS IN WRAP UP +19094384800 Wrap up | 00:01" at bounding box center [126, 172] width 192 height 283
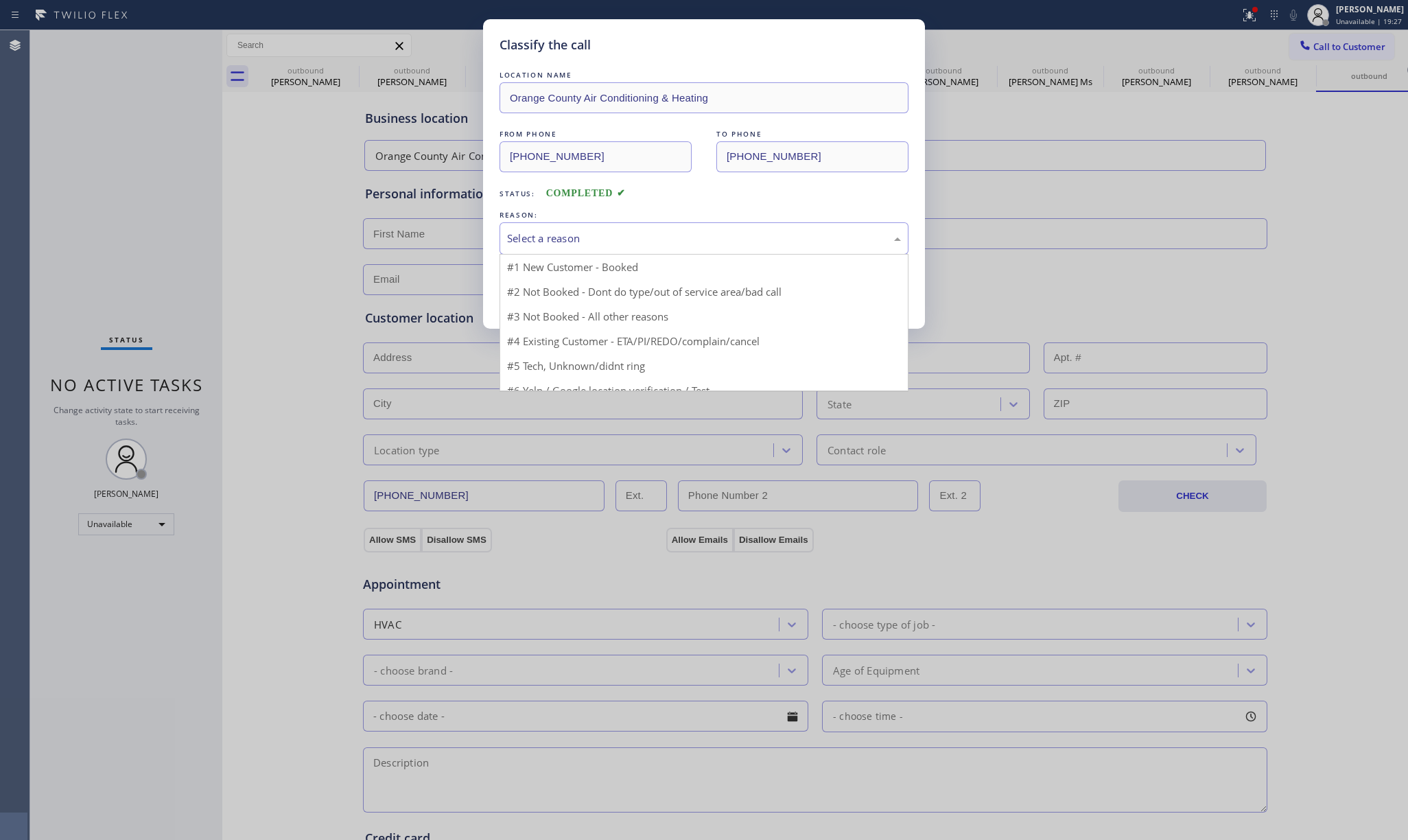
click at [594, 246] on div "Select a reason" at bounding box center [704, 238] width 393 height 16
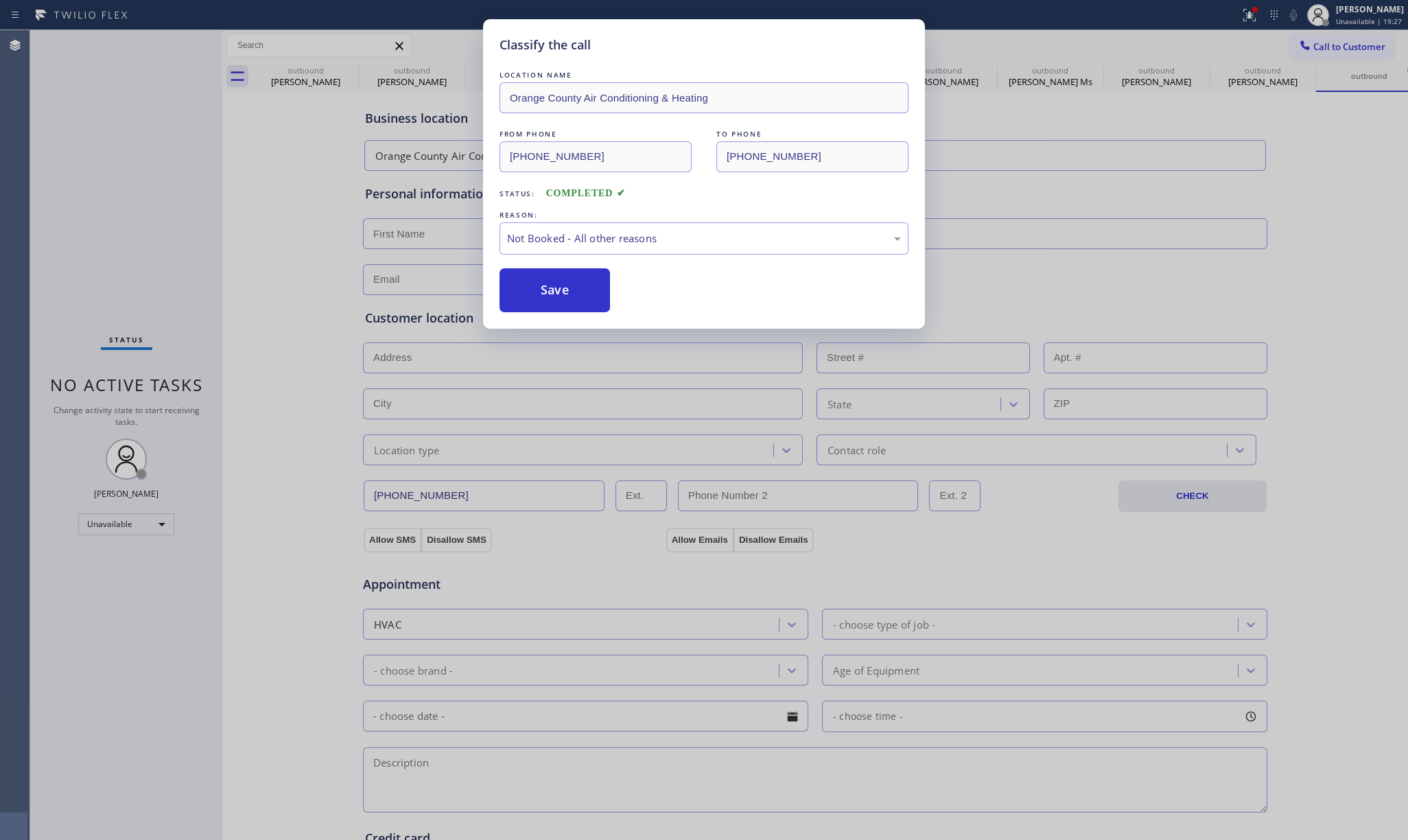
click at [572, 289] on button "Save" at bounding box center [555, 290] width 110 height 44
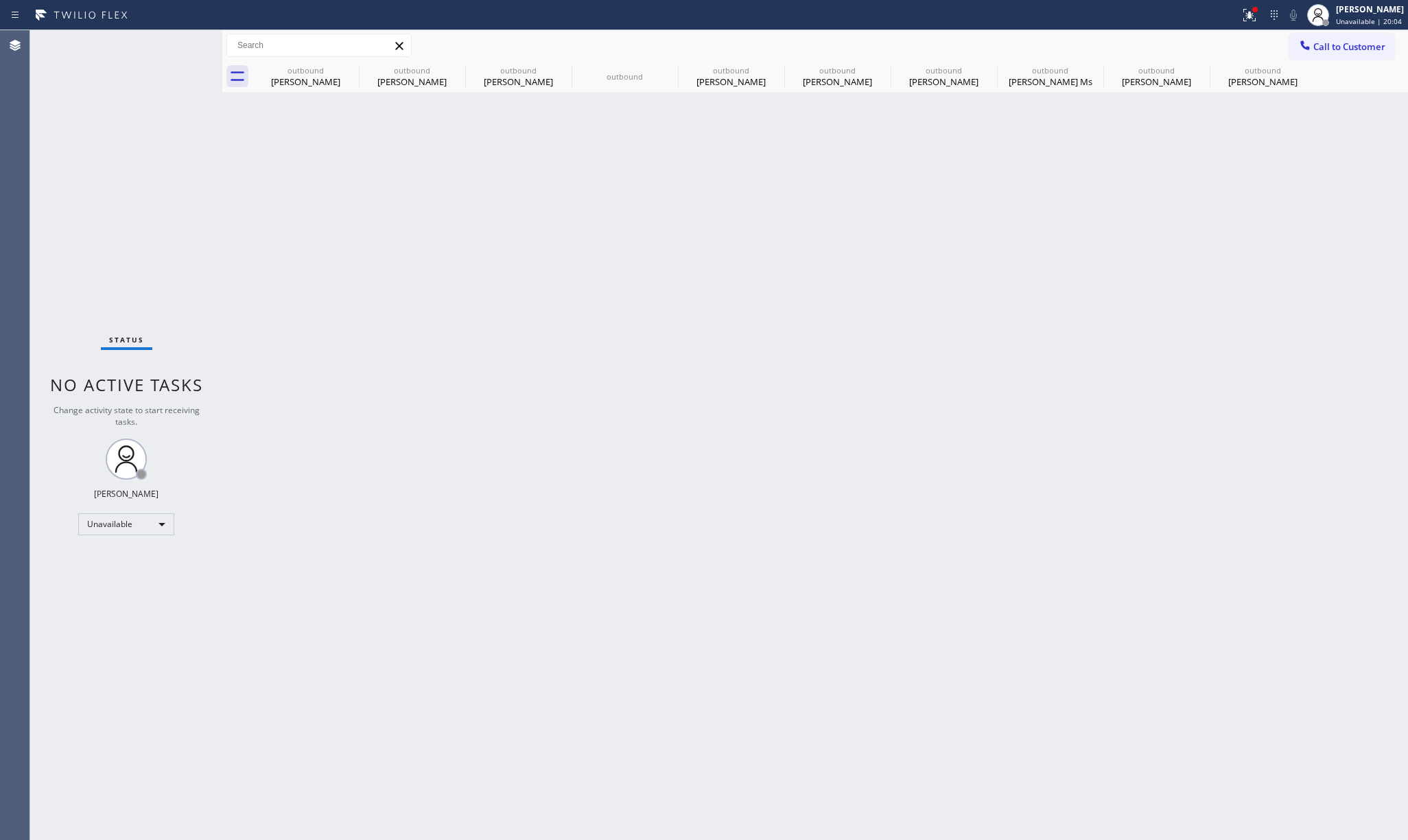
click at [181, 196] on div "Status No active tasks Change activity state to start receiving tasks. [PERSON_…" at bounding box center [126, 434] width 192 height 809
drag, startPoint x: 105, startPoint y: 226, endPoint x: 186, endPoint y: 226, distance: 81.0
click at [105, 226] on div "Status No active tasks Change activity state to start receiving tasks. [PERSON_…" at bounding box center [126, 434] width 192 height 809
click at [352, 69] on icon at bounding box center [350, 69] width 12 height 12
click at [0, 0] on icon at bounding box center [0, 0] width 0 height 0
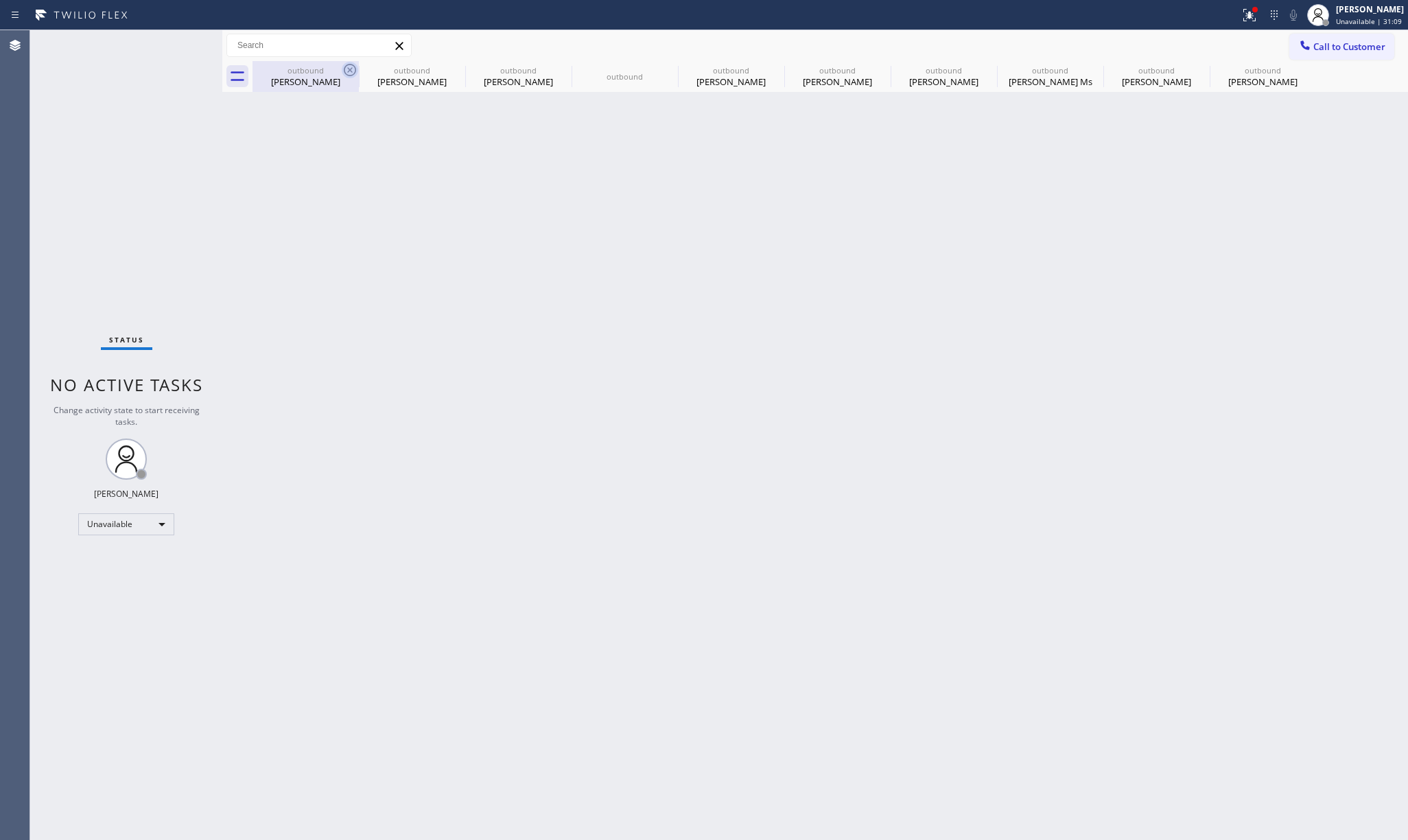
click at [0, 0] on icon at bounding box center [0, 0] width 0 height 0
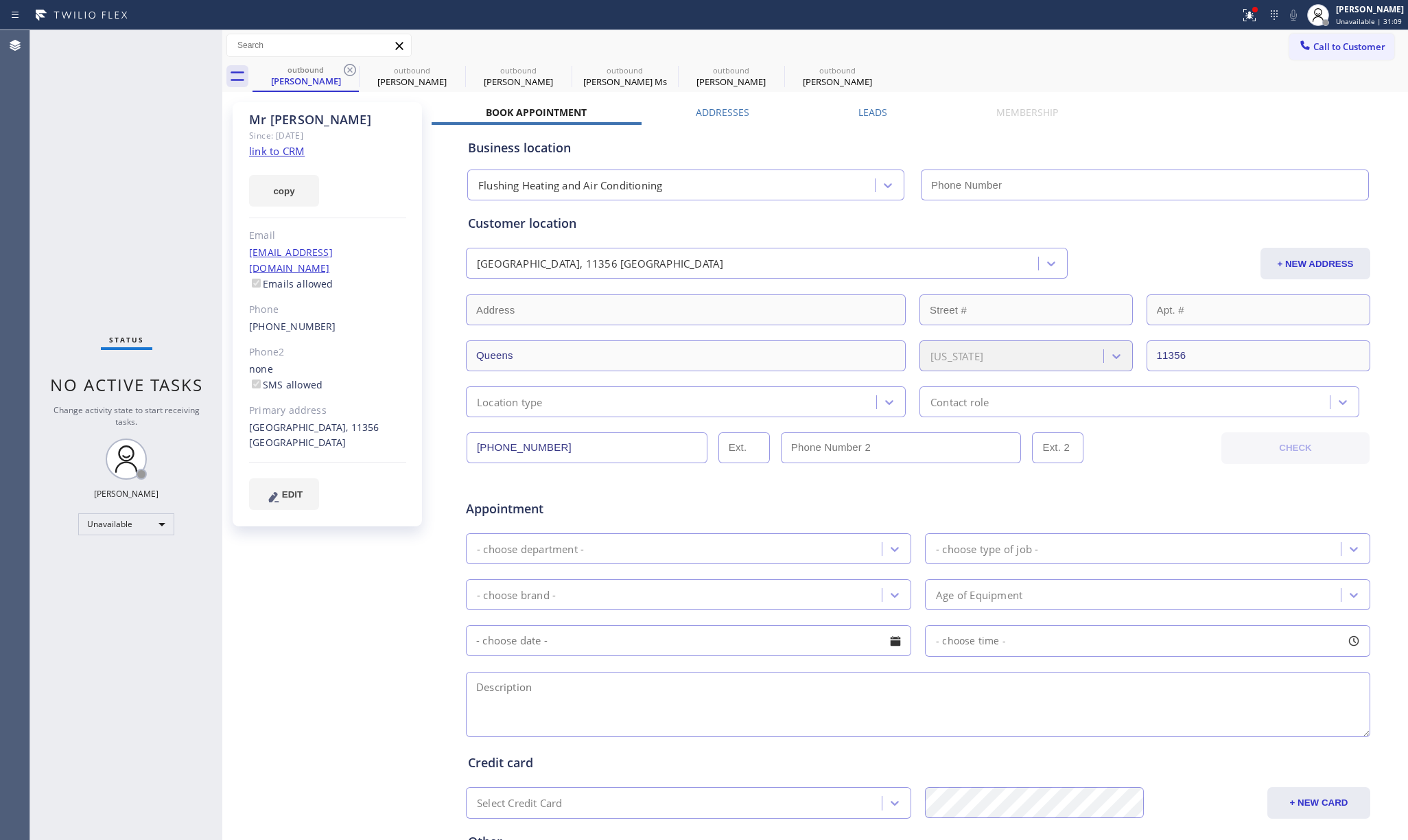
click at [352, 69] on icon at bounding box center [350, 69] width 12 height 12
click at [0, 0] on icon at bounding box center [0, 0] width 0 height 0
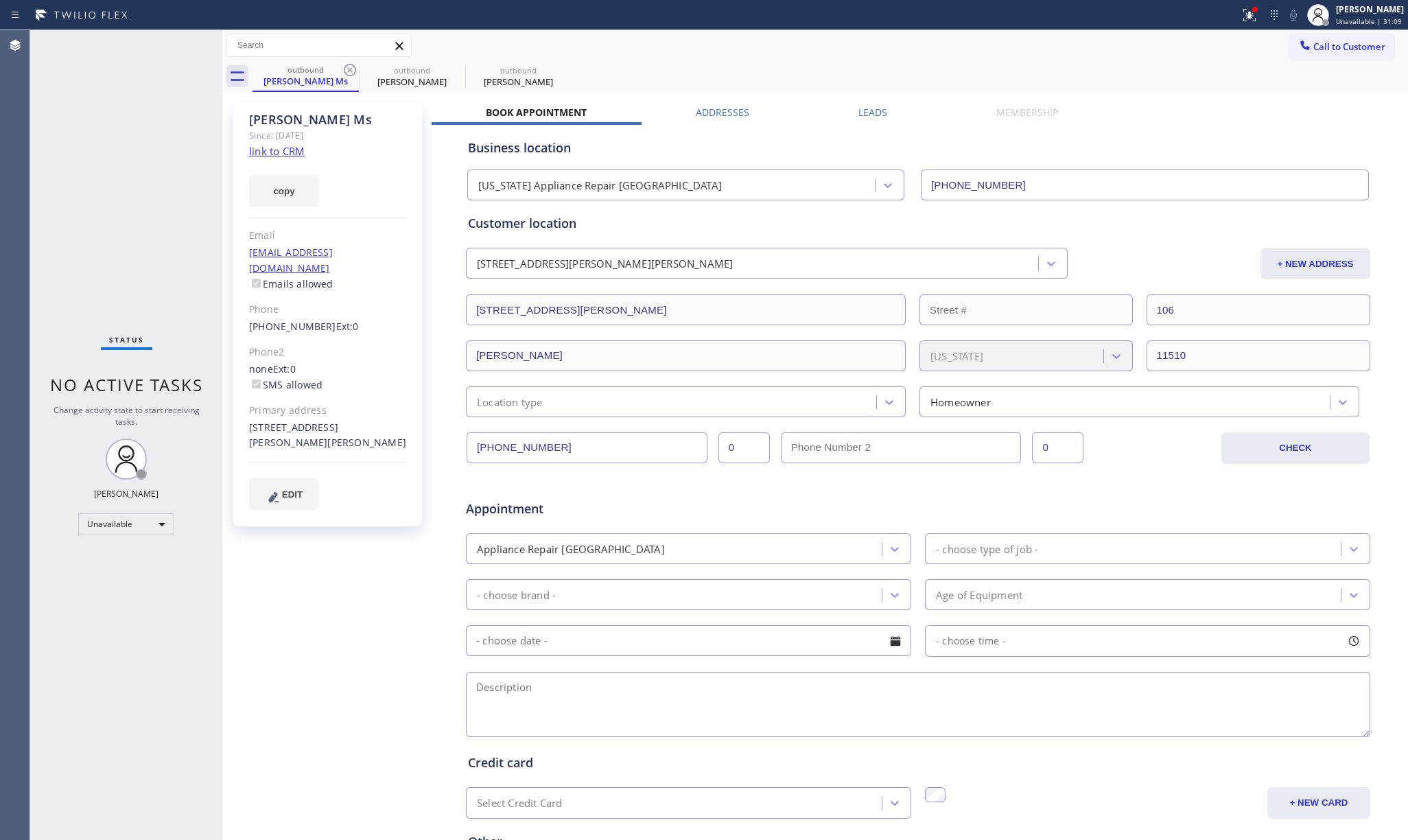
click at [352, 69] on icon at bounding box center [350, 69] width 12 height 12
type input "(657) 888-9757"
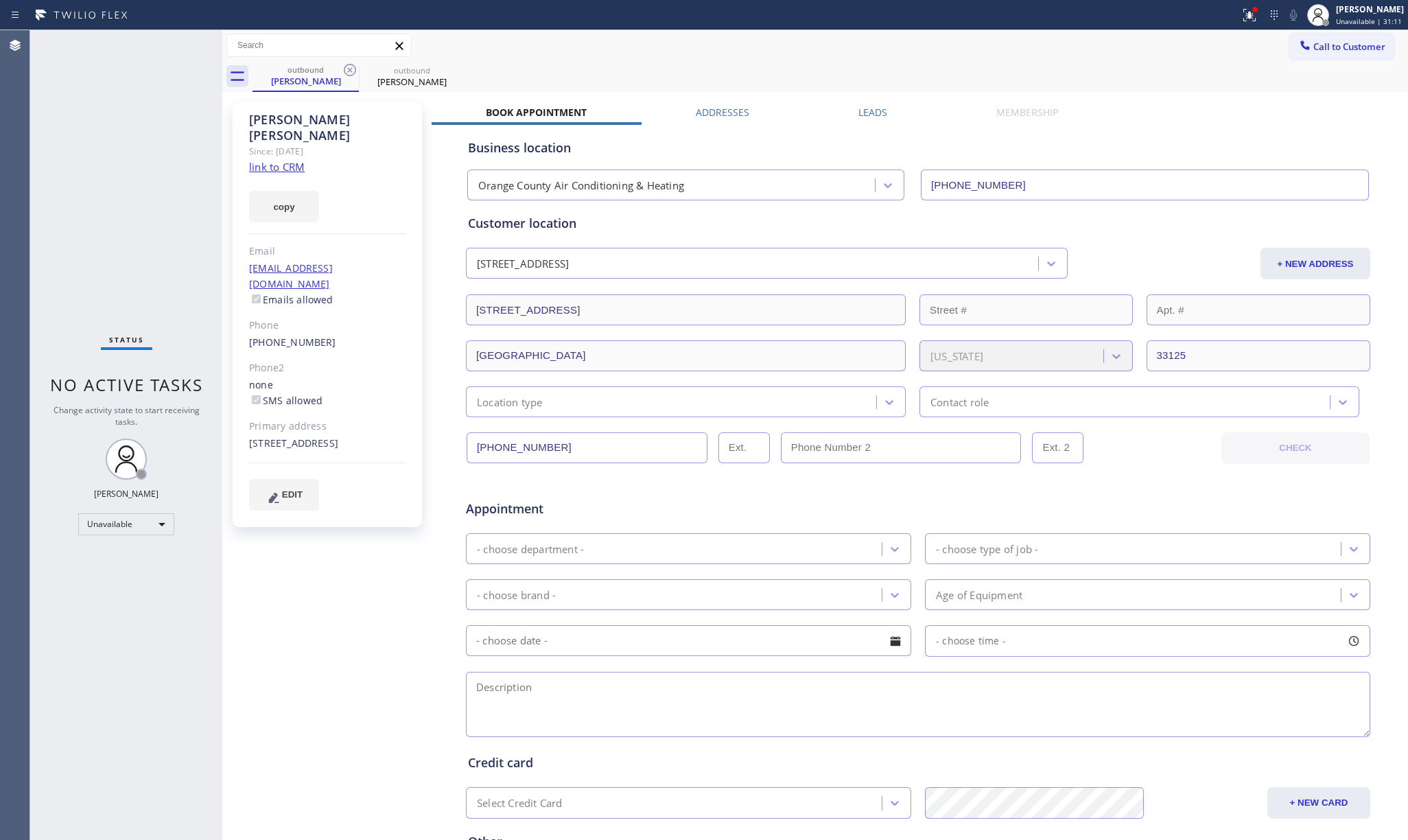
click at [352, 69] on icon at bounding box center [350, 69] width 12 height 12
drag, startPoint x: 136, startPoint y: 215, endPoint x: 347, endPoint y: 28, distance: 281.9
click at [135, 214] on div "Status No active tasks Change activity state to start receiving tasks. [PERSON_…" at bounding box center [126, 434] width 192 height 809
click at [1321, 50] on span "Call to Customer" at bounding box center [1348, 46] width 72 height 12
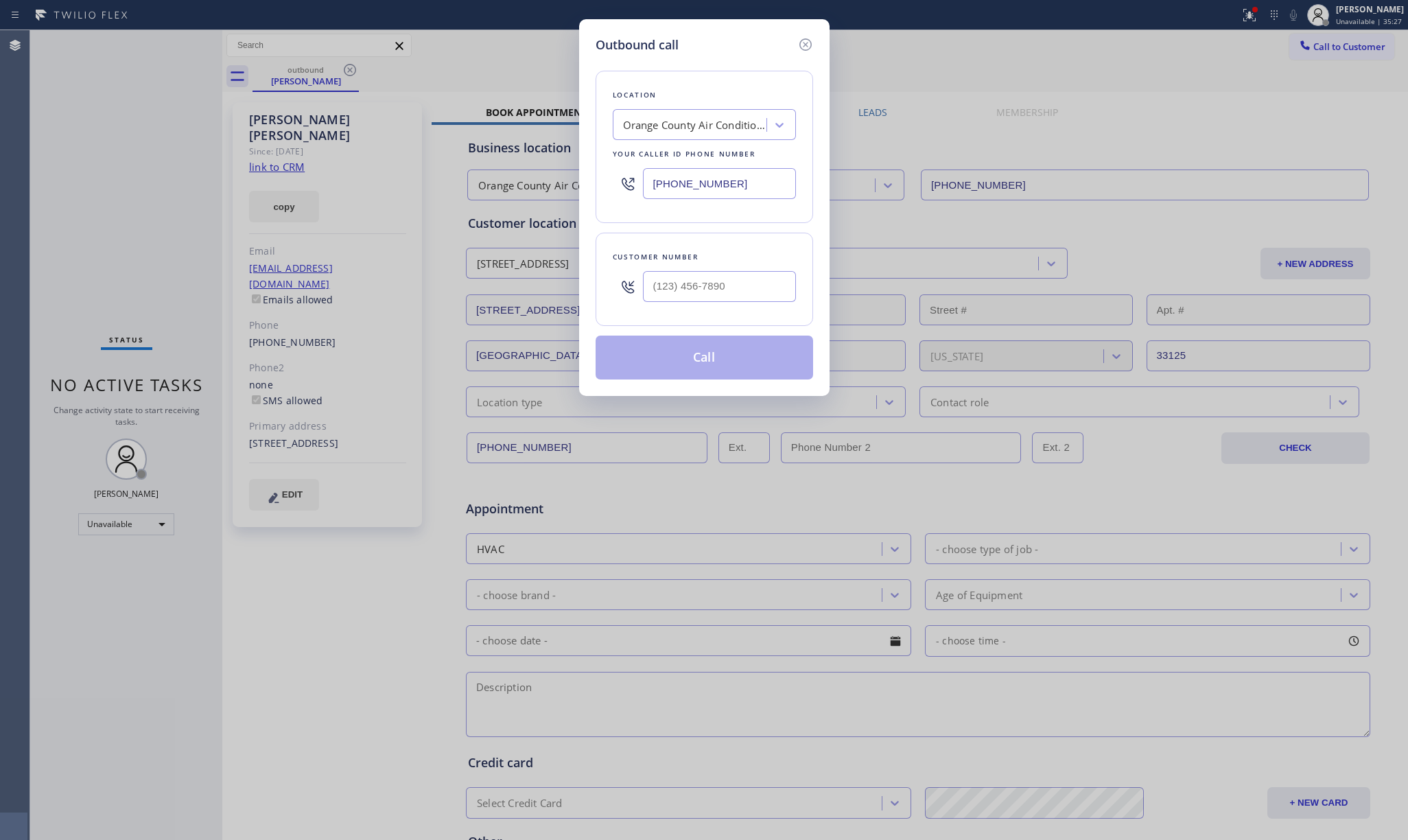
click at [580, 162] on div "Outbound call Location Orange County Air Conditioning & Heating Your caller id …" at bounding box center [704, 208] width 251 height 377
click at [721, 295] on input "(___) ___-____" at bounding box center [719, 286] width 153 height 31
paste input "909) 438-4800"
type input "(909) 438-4800"
click at [702, 241] on div "Customer number (909) 438-4800" at bounding box center [704, 279] width 217 height 93
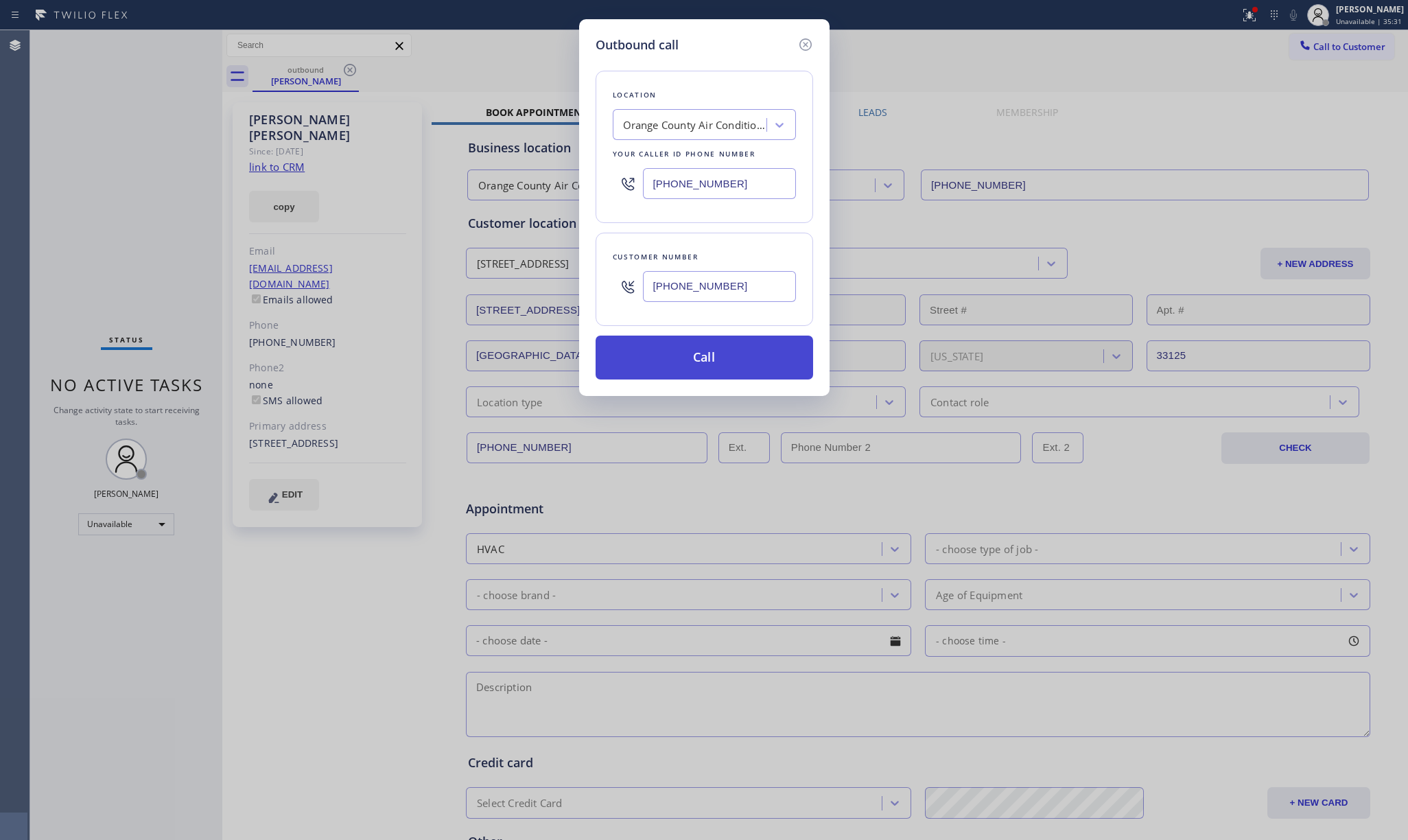
click at [725, 360] on button "Call" at bounding box center [704, 357] width 217 height 44
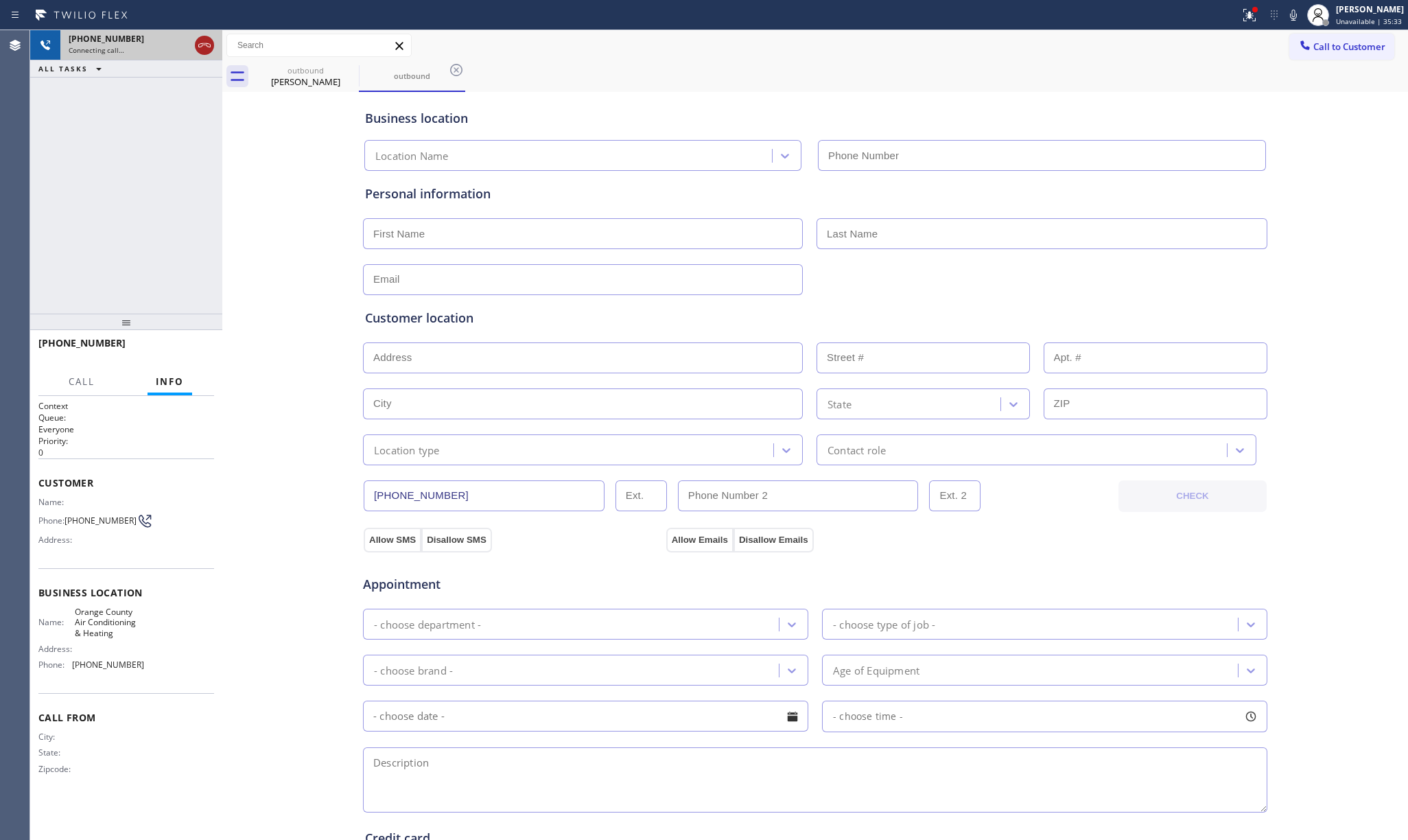
click at [206, 49] on icon at bounding box center [204, 46] width 17 height 17
type input "(657) 888-9757"
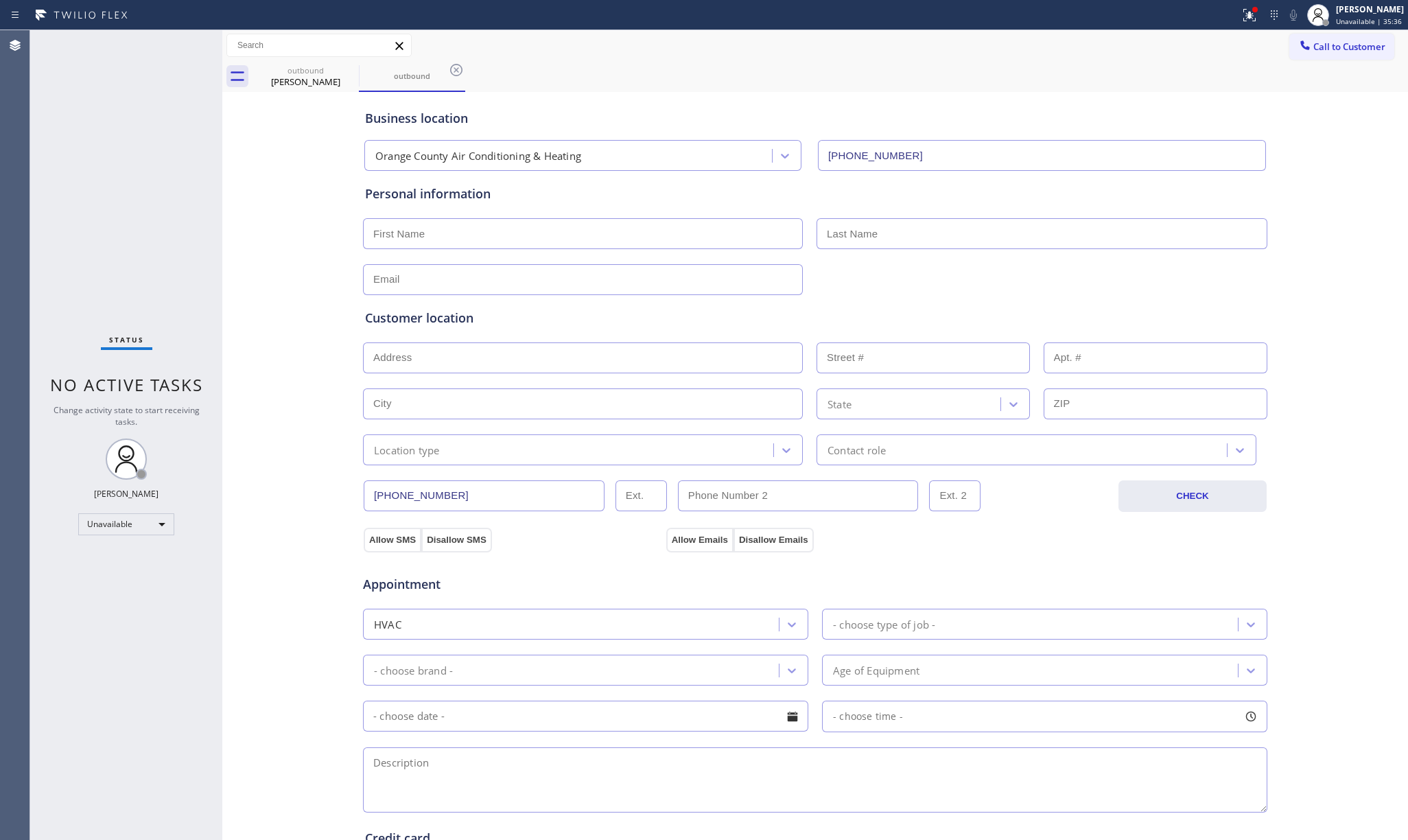
drag, startPoint x: 490, startPoint y: 235, endPoint x: 439, endPoint y: 235, distance: 51.0
click at [490, 235] on input "text" at bounding box center [583, 233] width 440 height 31
paste input "Adam Matthews"
click at [417, 236] on input "Adam Matthews" at bounding box center [583, 233] width 440 height 31
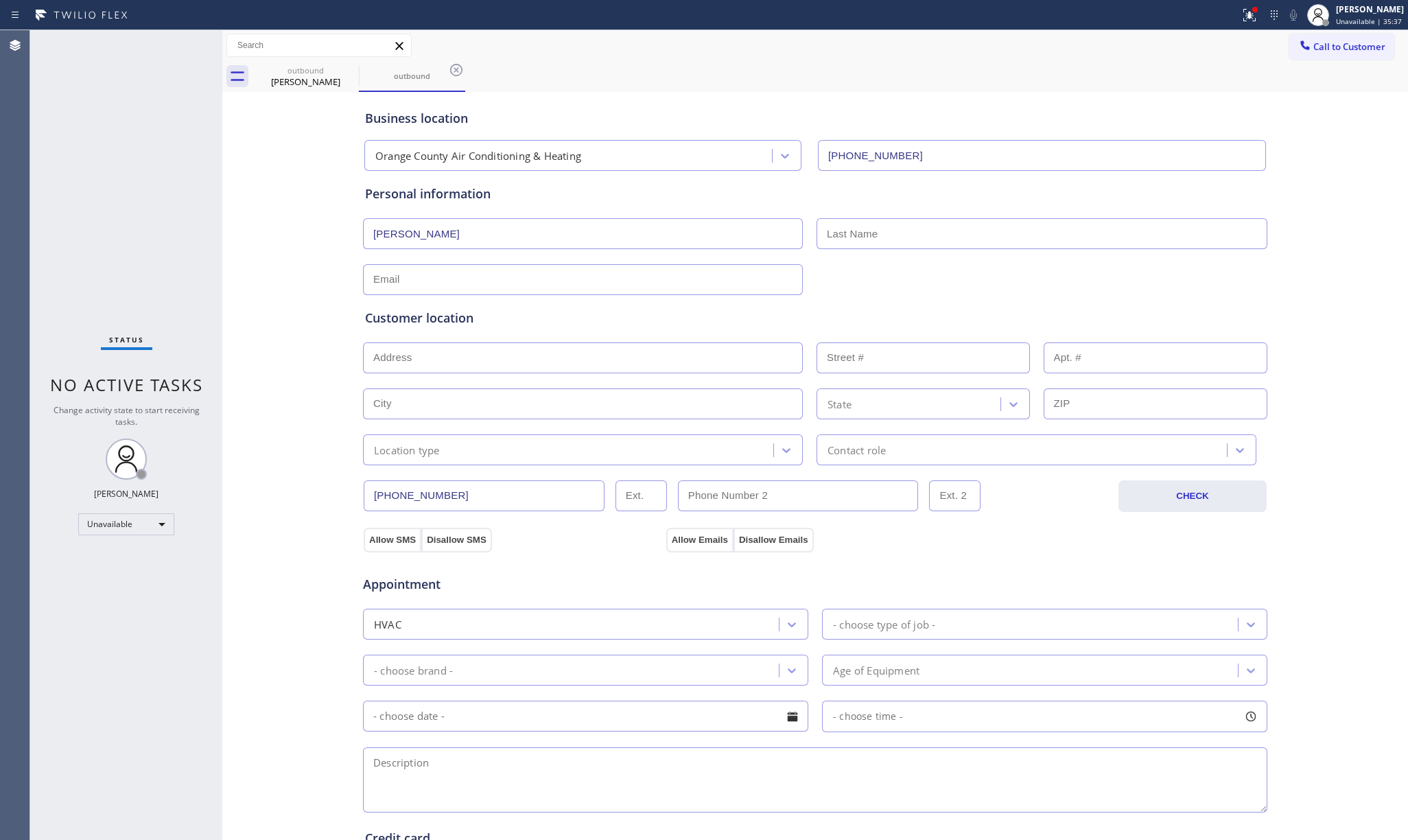
type input "Adam Matthews"
click at [897, 234] on input "text" at bounding box center [1042, 233] width 450 height 31
paste input "Matthews"
type input "Matthews"
click at [407, 241] on input "Adam Matthews" at bounding box center [583, 233] width 440 height 31
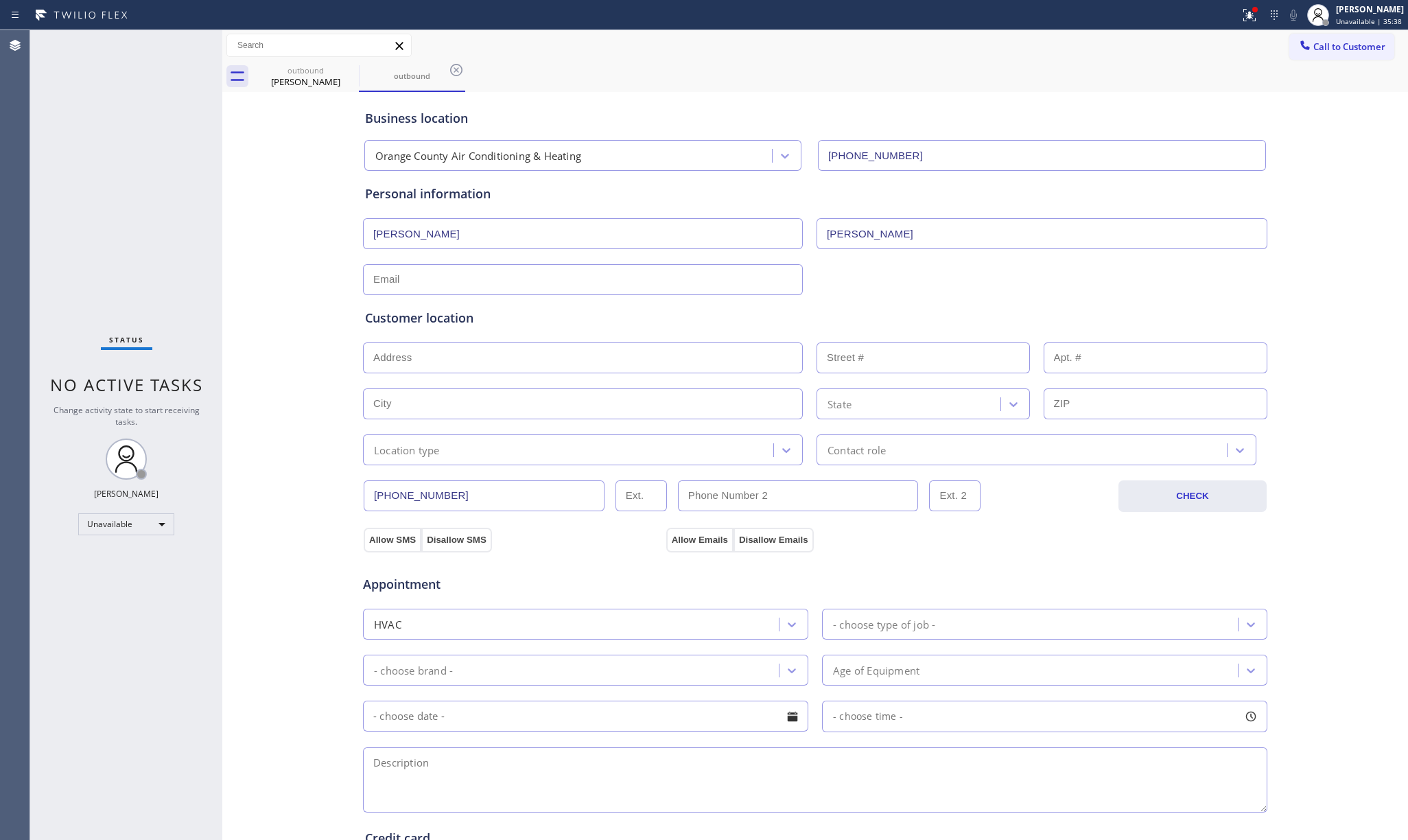
click at [407, 241] on input "Adam Matthews" at bounding box center [583, 233] width 440 height 31
type input "Adam"
click at [649, 274] on input "text" at bounding box center [583, 279] width 440 height 31
paste input "adammatthews1999@gmail.com"
type input "adammatthews1999@gmail.com"
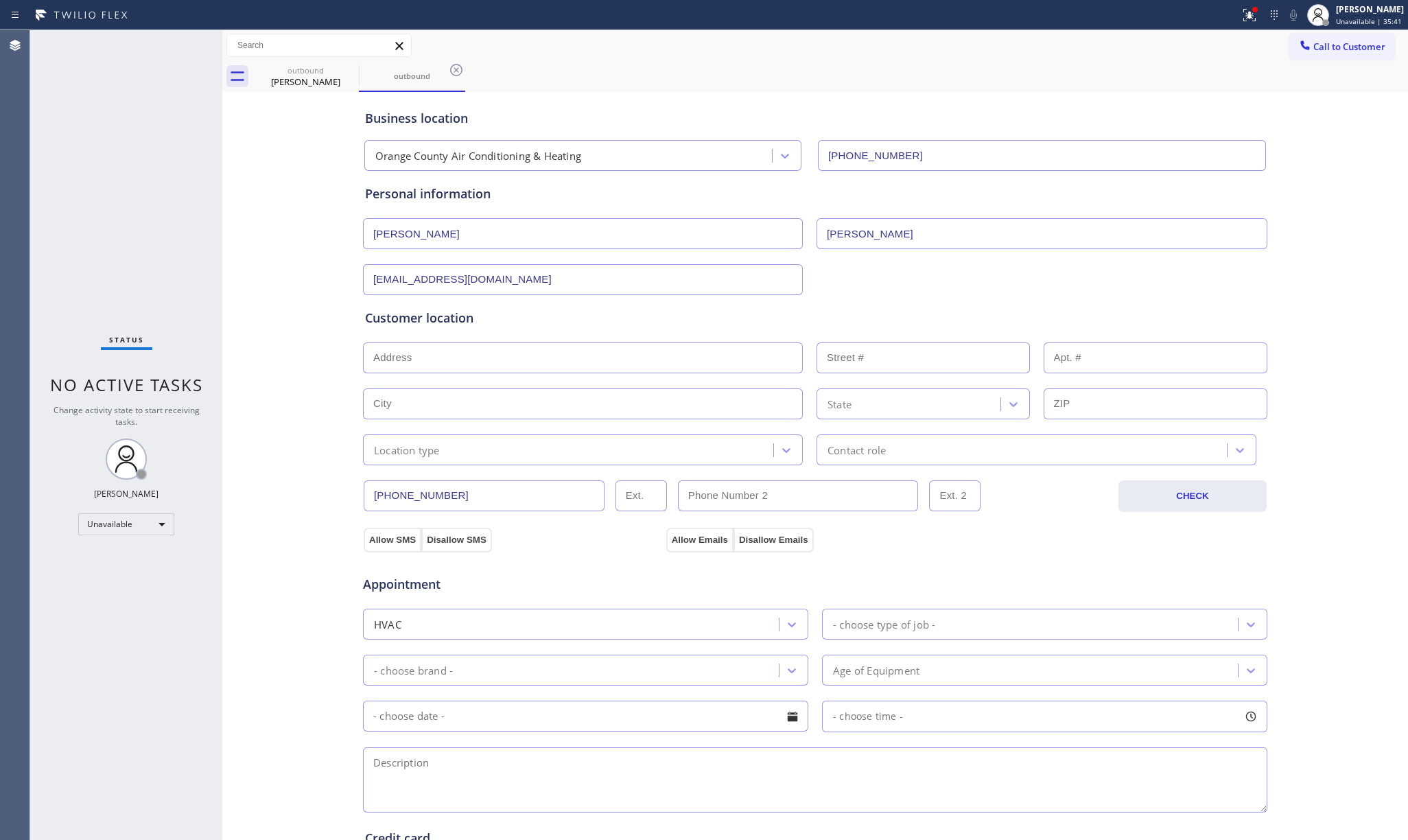
click at [881, 294] on div "Customer location >> ADD NEW ADDRESS << + NEW ADDRESS State Location type Conta…" at bounding box center [814, 377] width 905 height 175
click at [663, 364] on input "text" at bounding box center [583, 357] width 440 height 31
click at [476, 347] on input "text" at bounding box center [583, 357] width 440 height 31
paste input "1001 W MacArthur Blvd UNIT 112Santa Ana, CA 92707, USA"
type input "1001 W MacArthur Blvd"
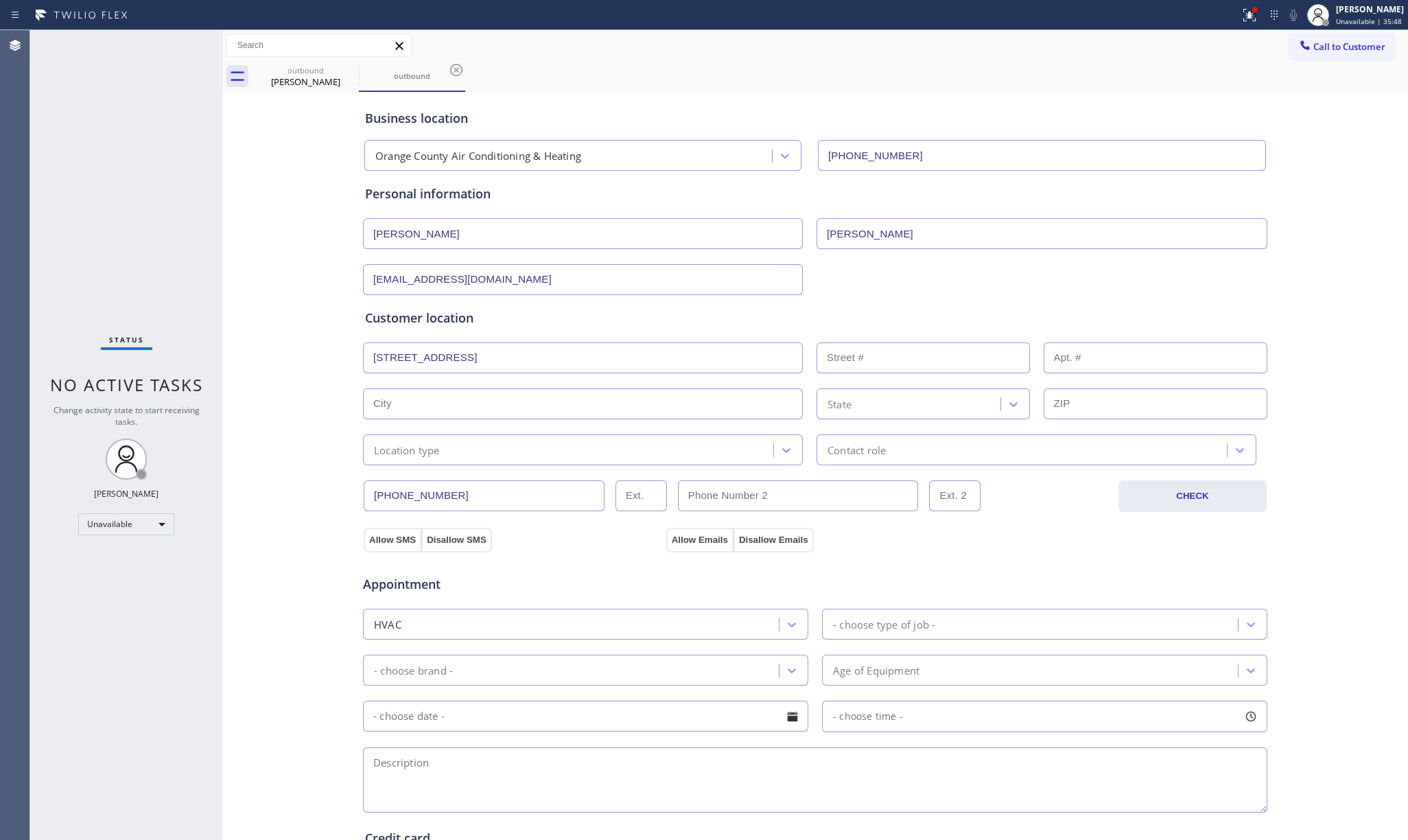
type input "1001"
type input "Santa Ana"
type input "92707"
click at [1132, 354] on input "text" at bounding box center [1155, 357] width 225 height 31
type input "112"
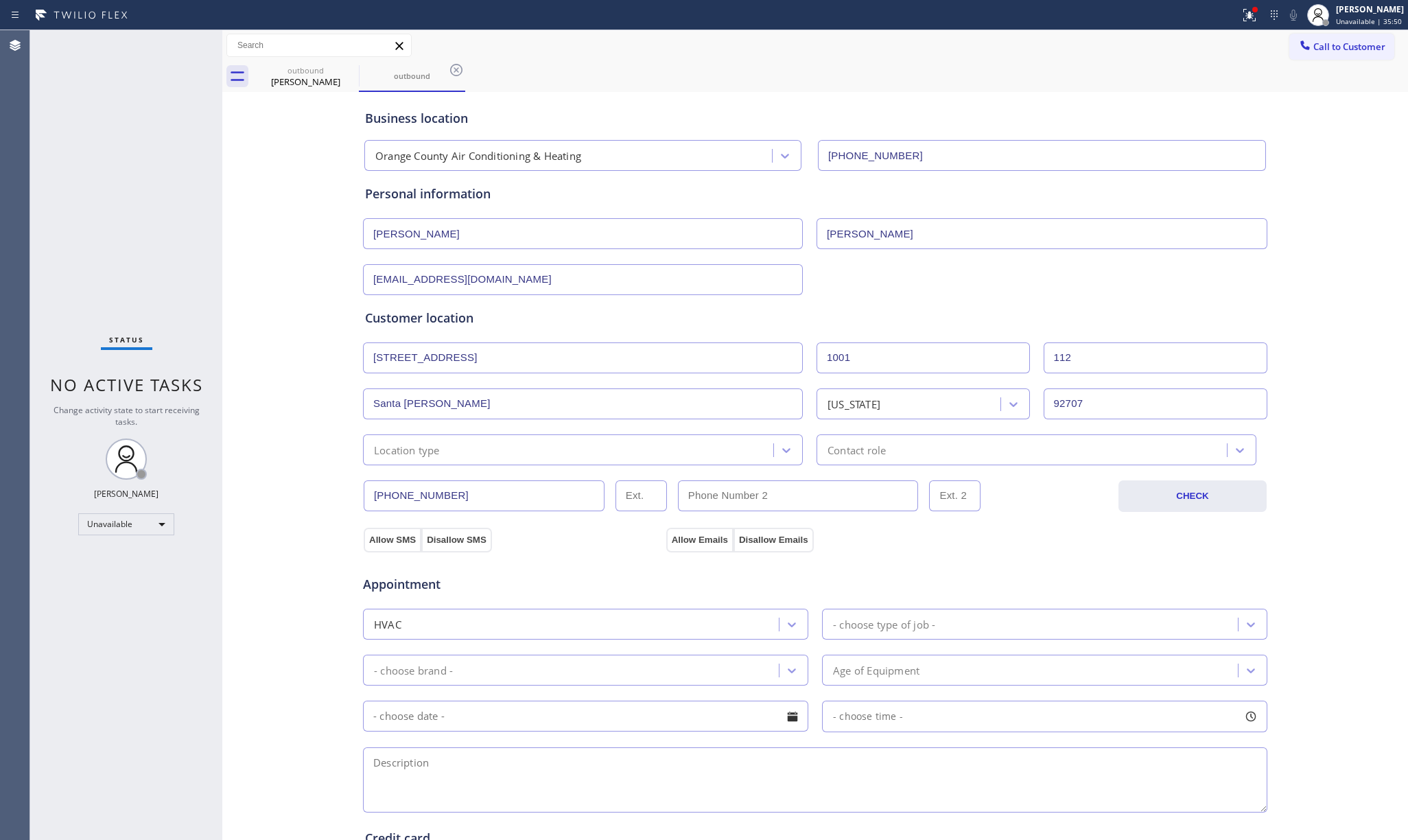
click at [396, 465] on div "Location type" at bounding box center [583, 449] width 440 height 31
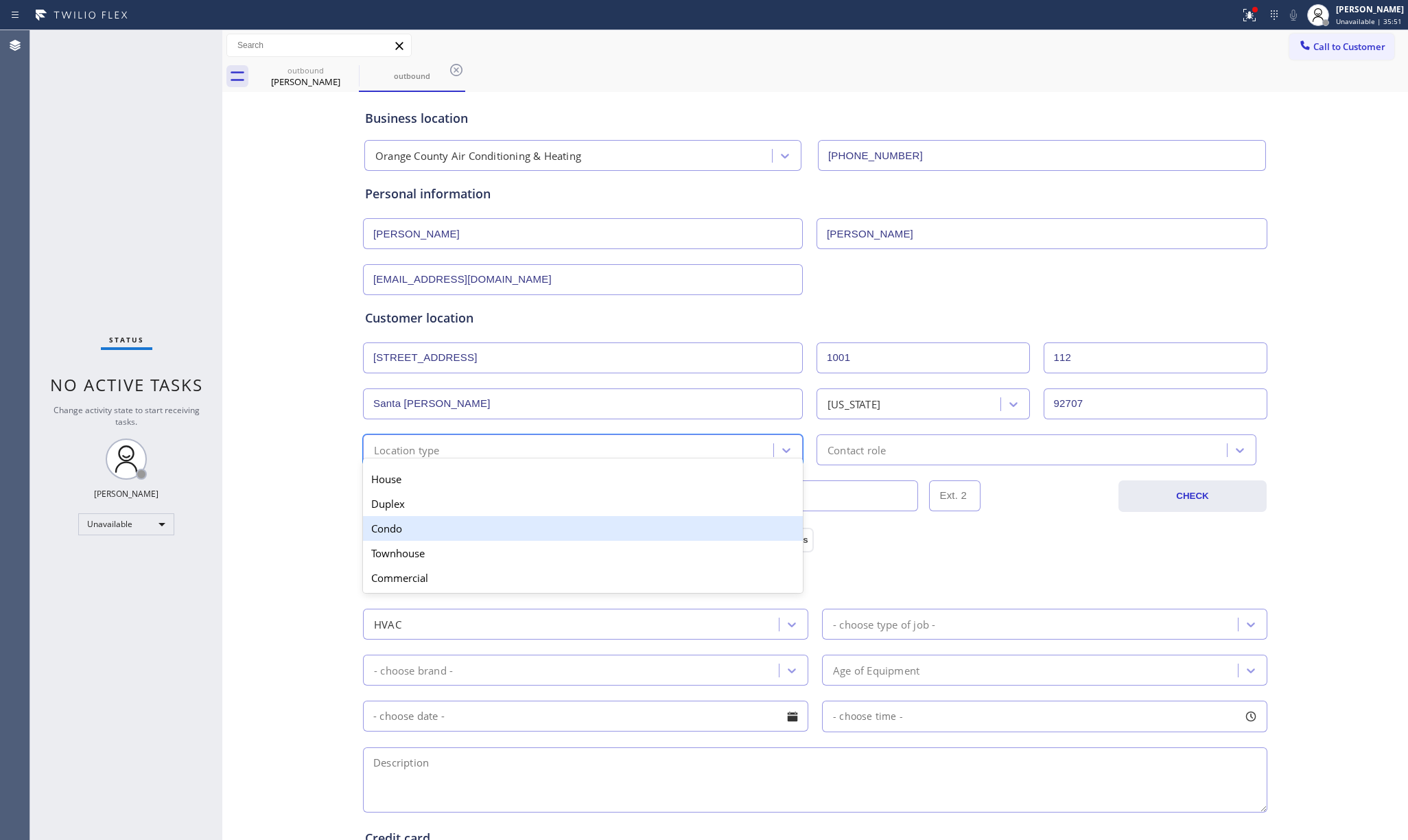
click at [435, 522] on div "Condo" at bounding box center [583, 528] width 440 height 24
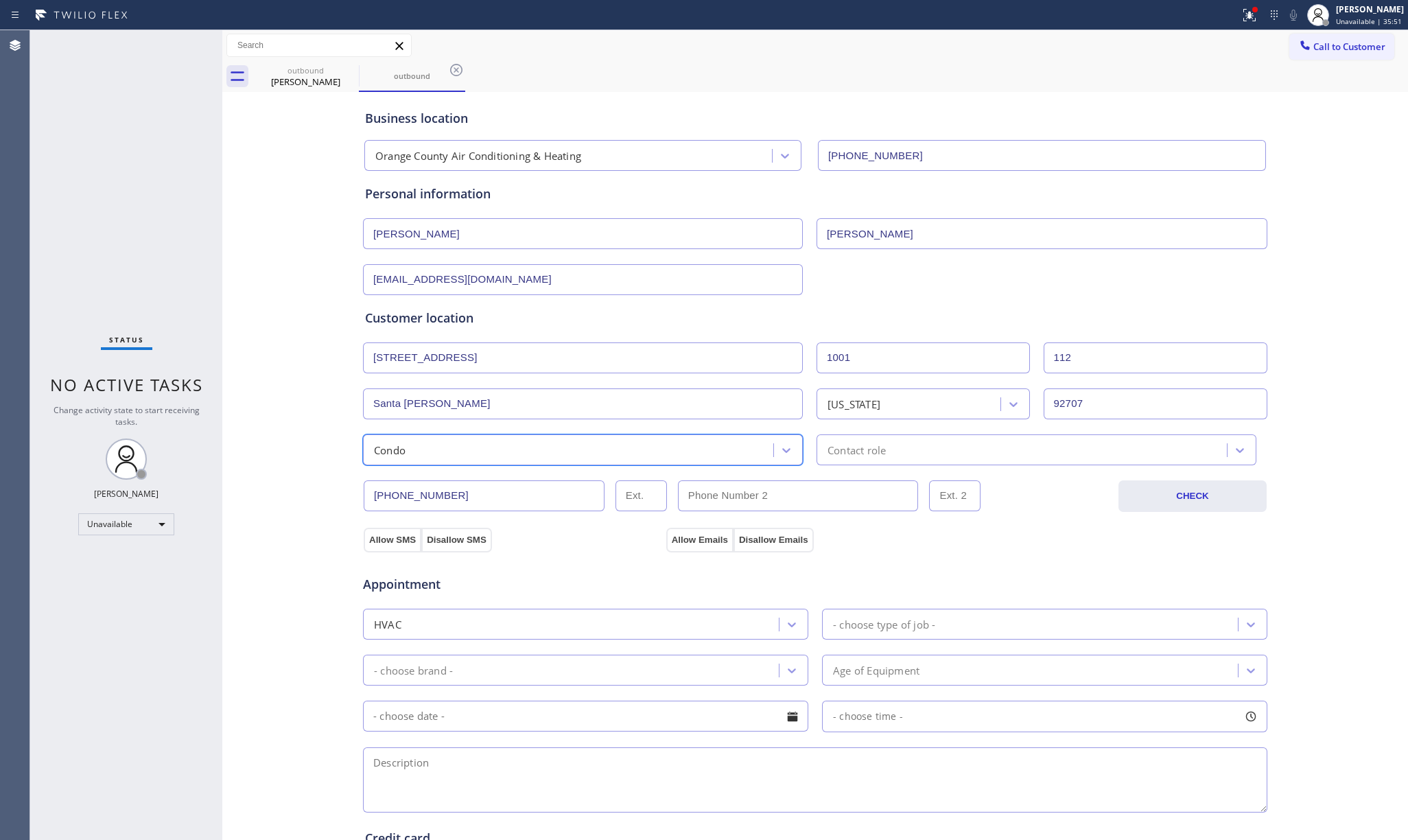
click at [874, 443] on div "Contact role" at bounding box center [856, 449] width 59 height 16
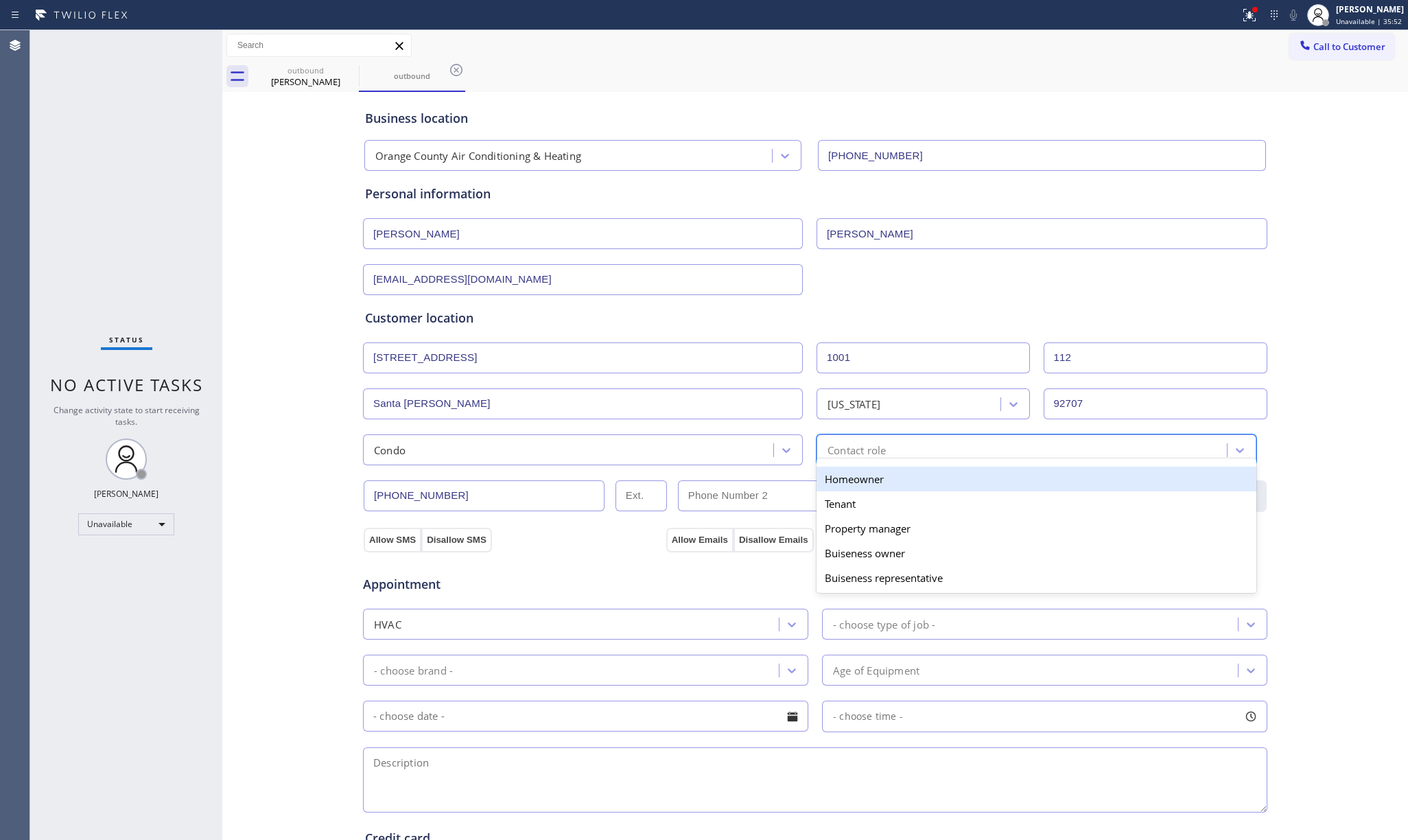
click at [877, 481] on div "Homeowner" at bounding box center [1037, 478] width 440 height 24
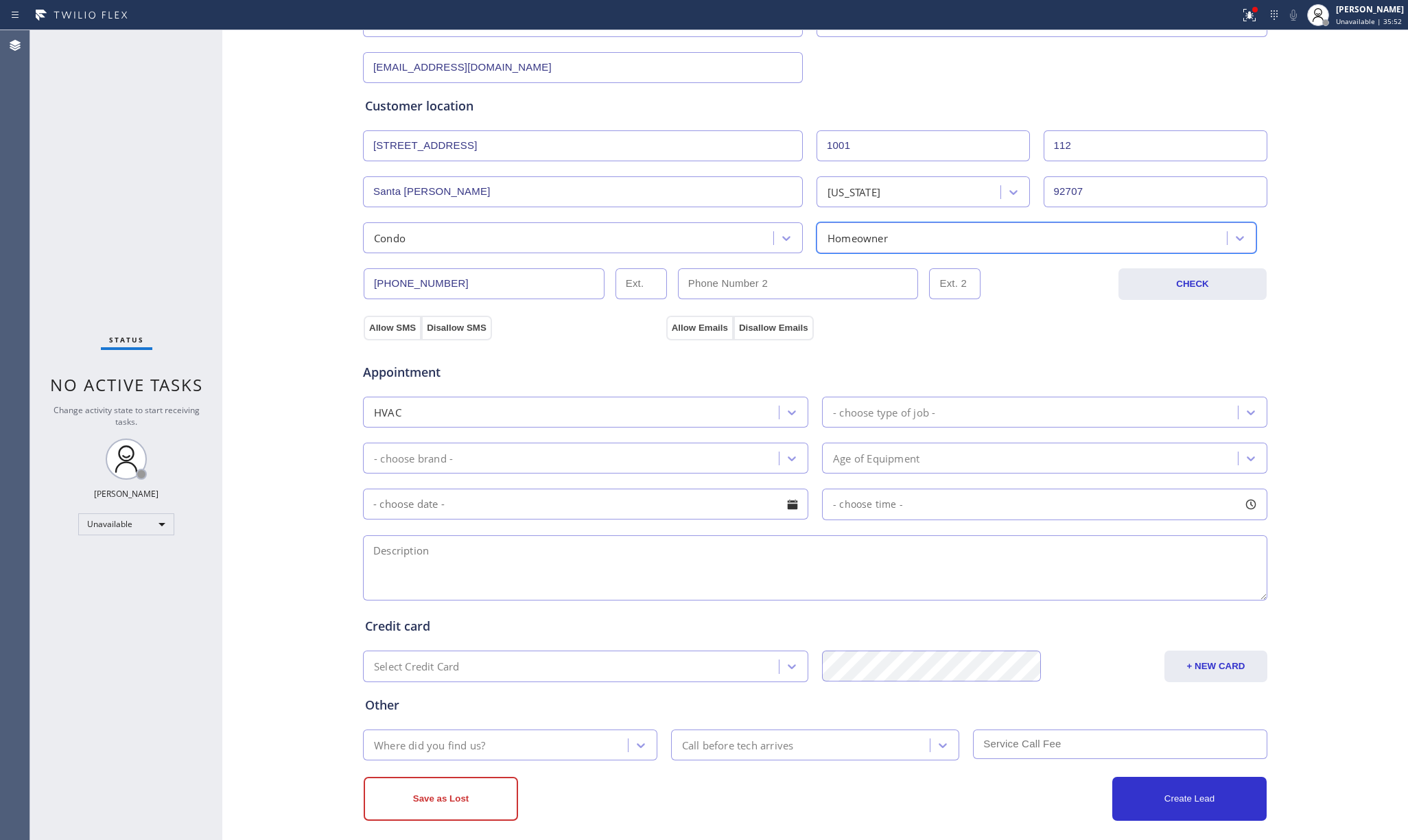
scroll to position [227, 0]
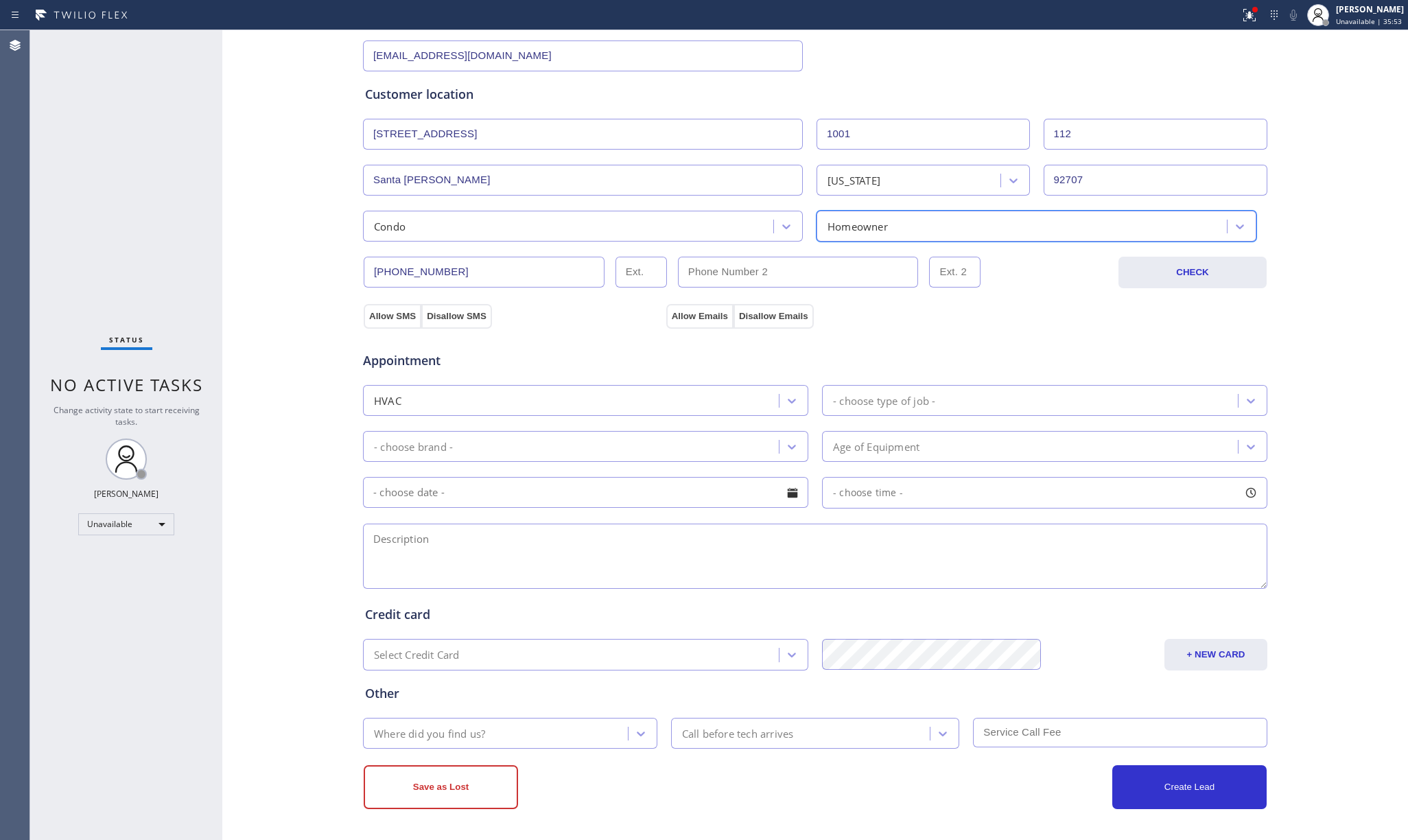
click at [915, 404] on div "- choose type of job -" at bounding box center [884, 400] width 103 height 16
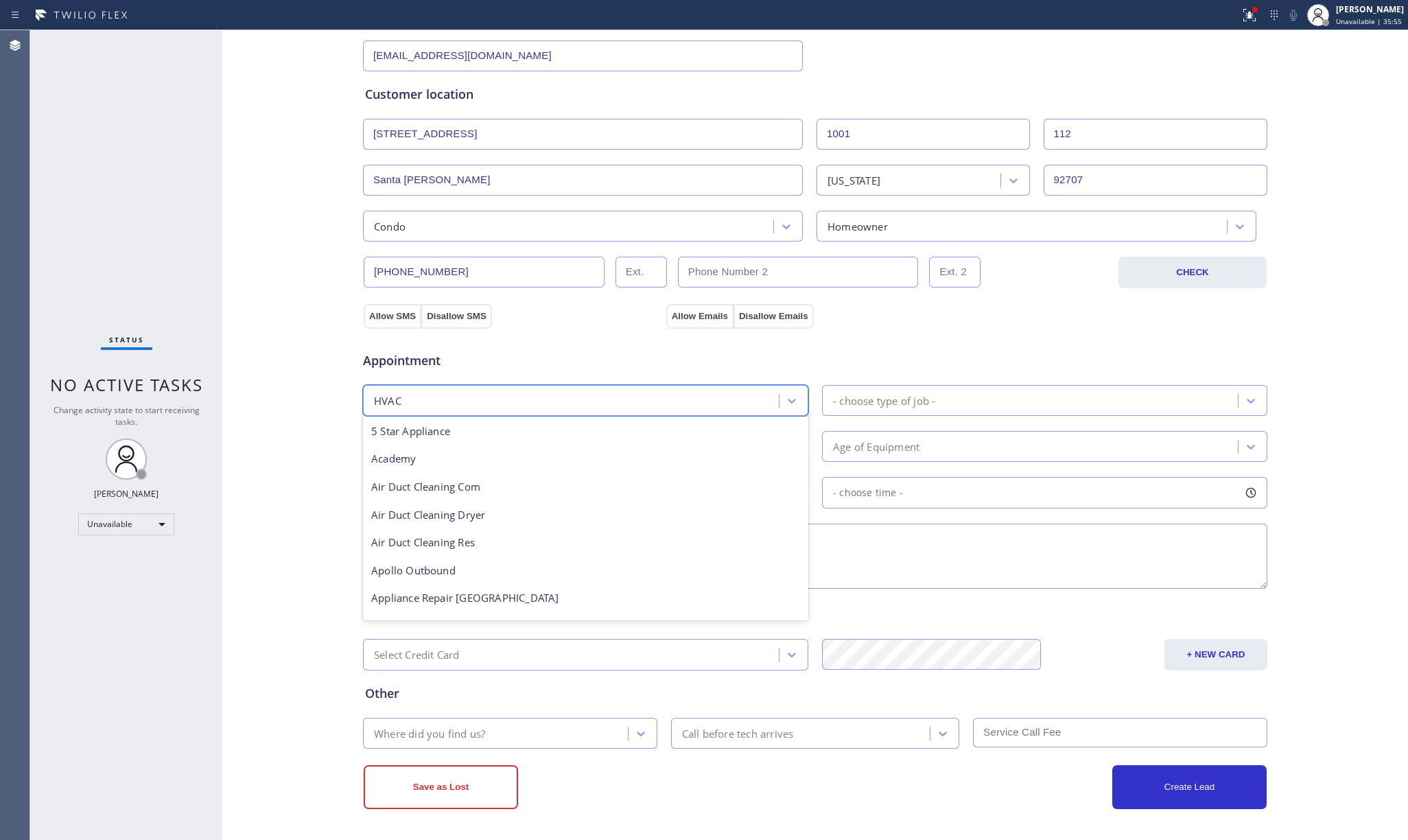
click at [529, 390] on div "HVAC" at bounding box center [573, 400] width 411 height 24
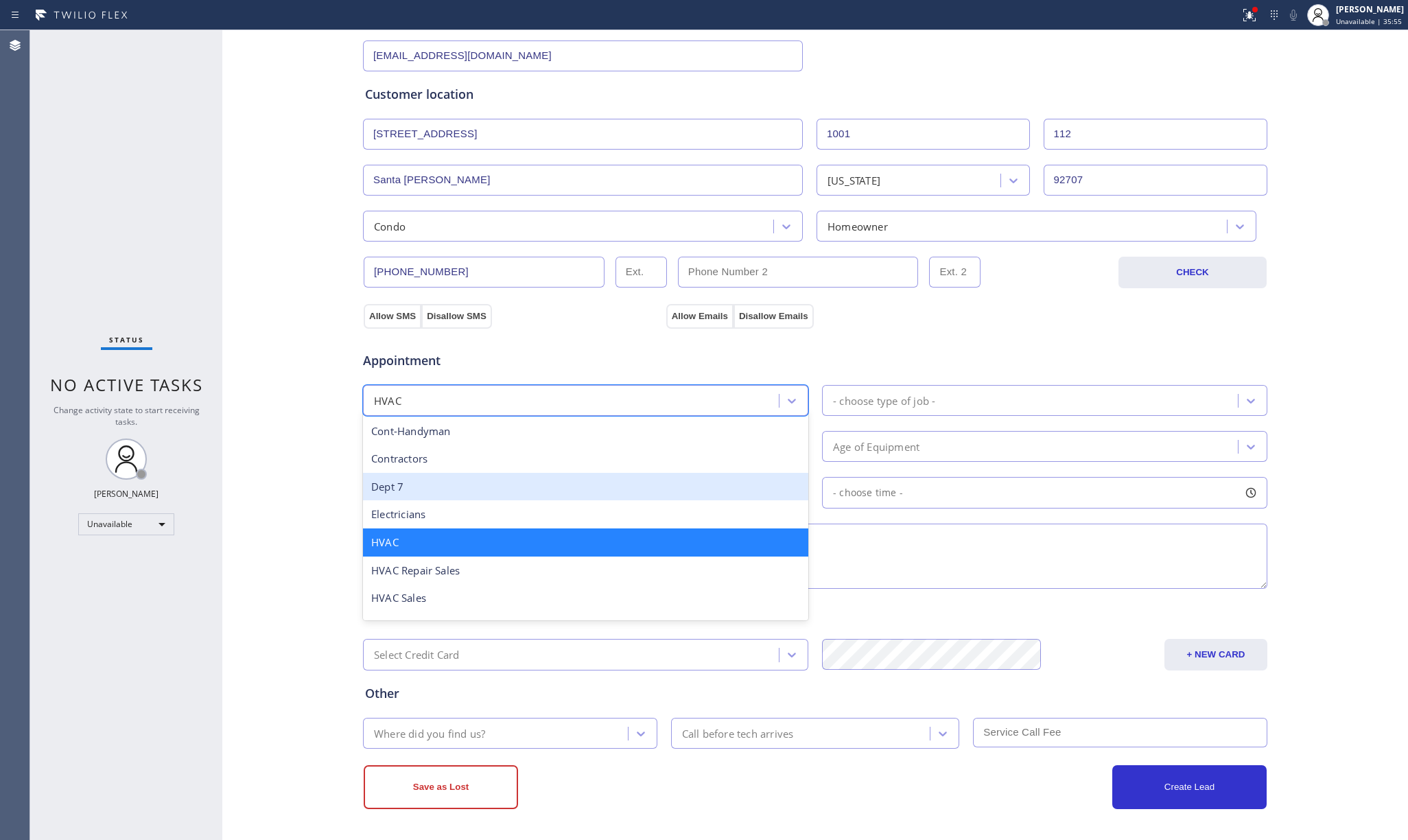
scroll to position [259, 0]
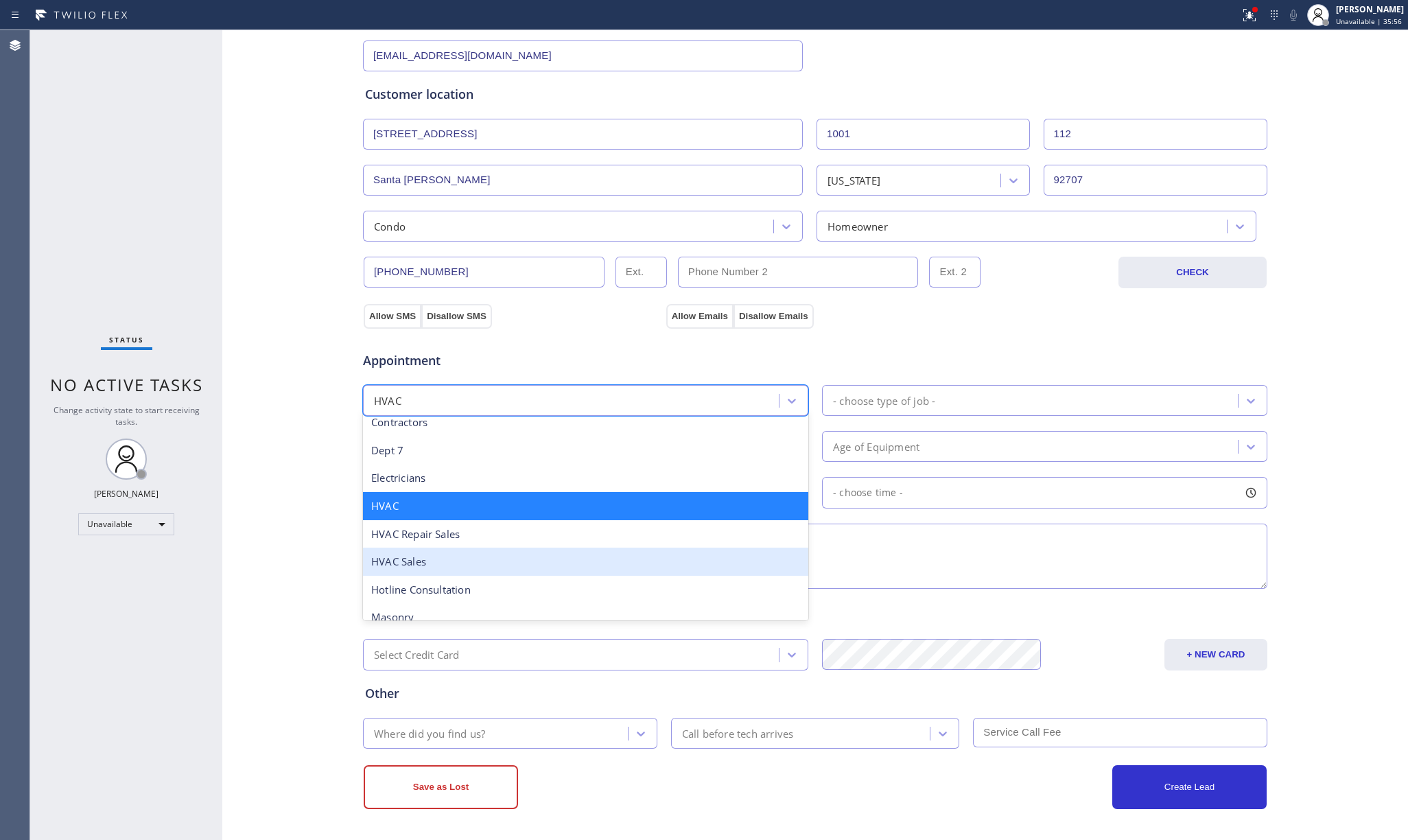
click at [440, 564] on div "HVAC Sales" at bounding box center [586, 561] width 446 height 28
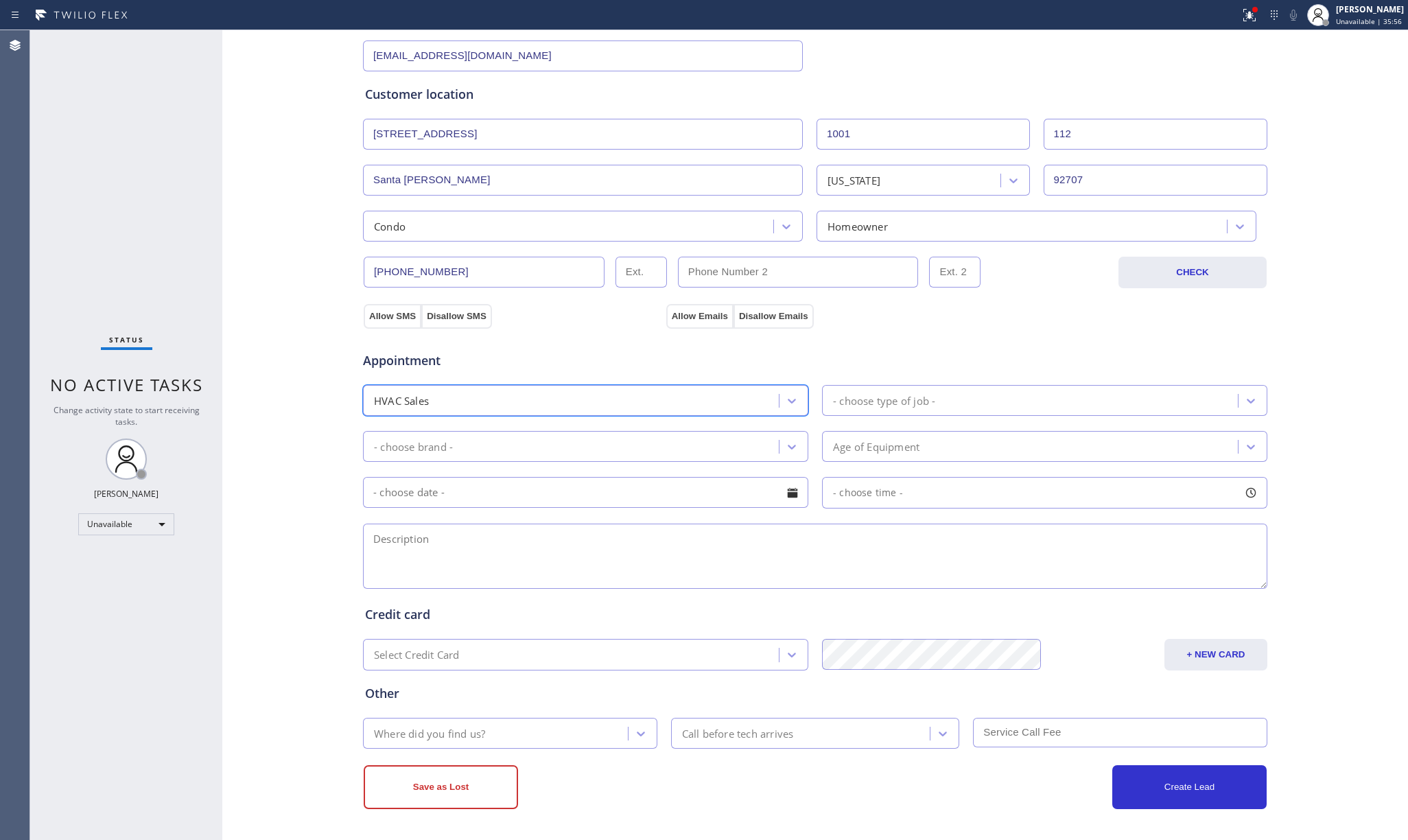
click at [946, 416] on div "Appointment option HVAC Sales, selected. 24 results available. Select is focuse…" at bounding box center [814, 462] width 900 height 256
click at [916, 392] on div "- choose type of job -" at bounding box center [884, 400] width 103 height 16
click at [879, 437] on div "Estimate Sales" at bounding box center [1044, 431] width 446 height 28
click at [610, 453] on div "- choose brand -" at bounding box center [573, 447] width 411 height 24
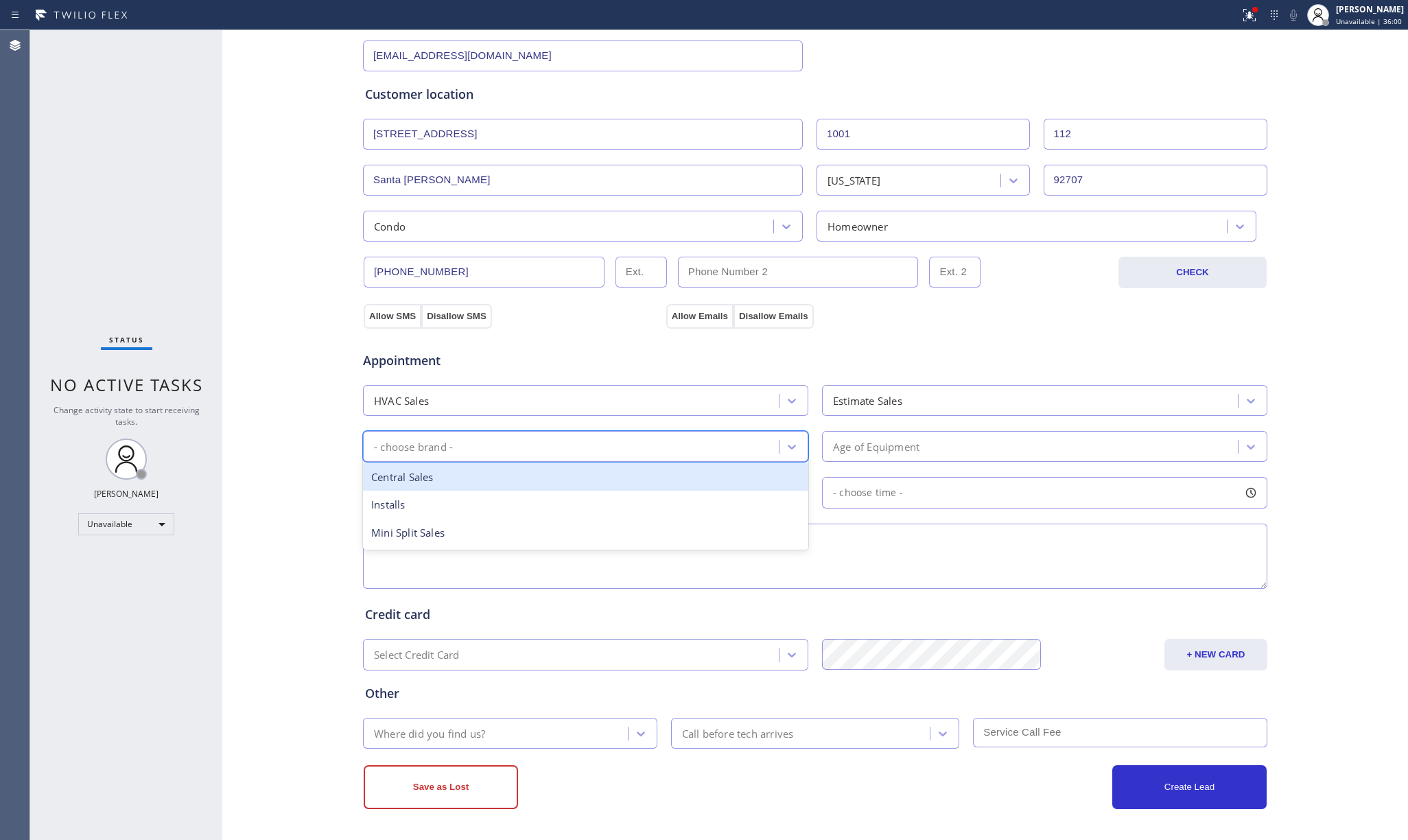
click at [456, 481] on div "Central Sales" at bounding box center [586, 477] width 446 height 28
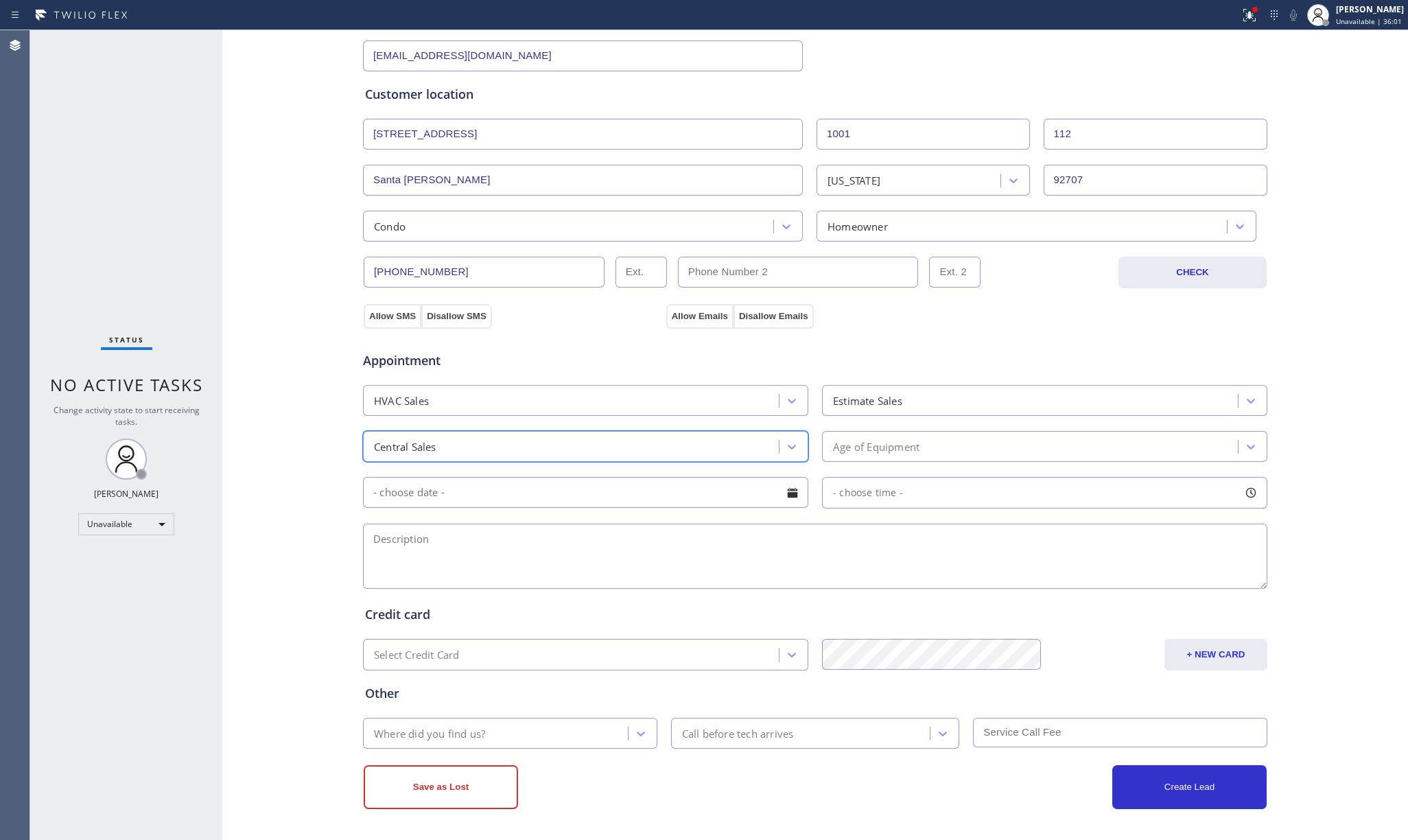
click at [1021, 434] on div "Age of Equipment" at bounding box center [1031, 447] width 411 height 24
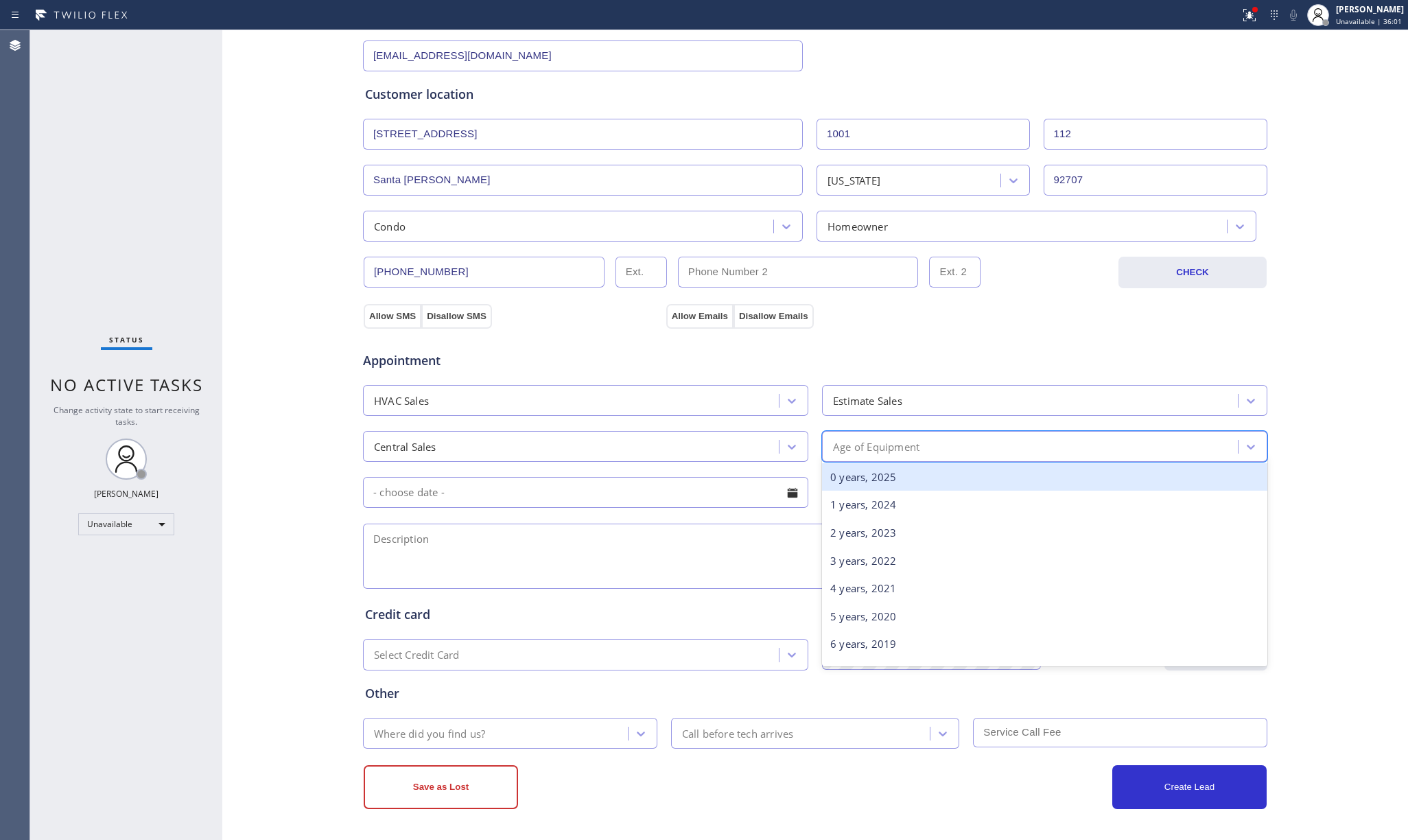
click at [859, 476] on div "0 years, 2025" at bounding box center [1044, 477] width 446 height 28
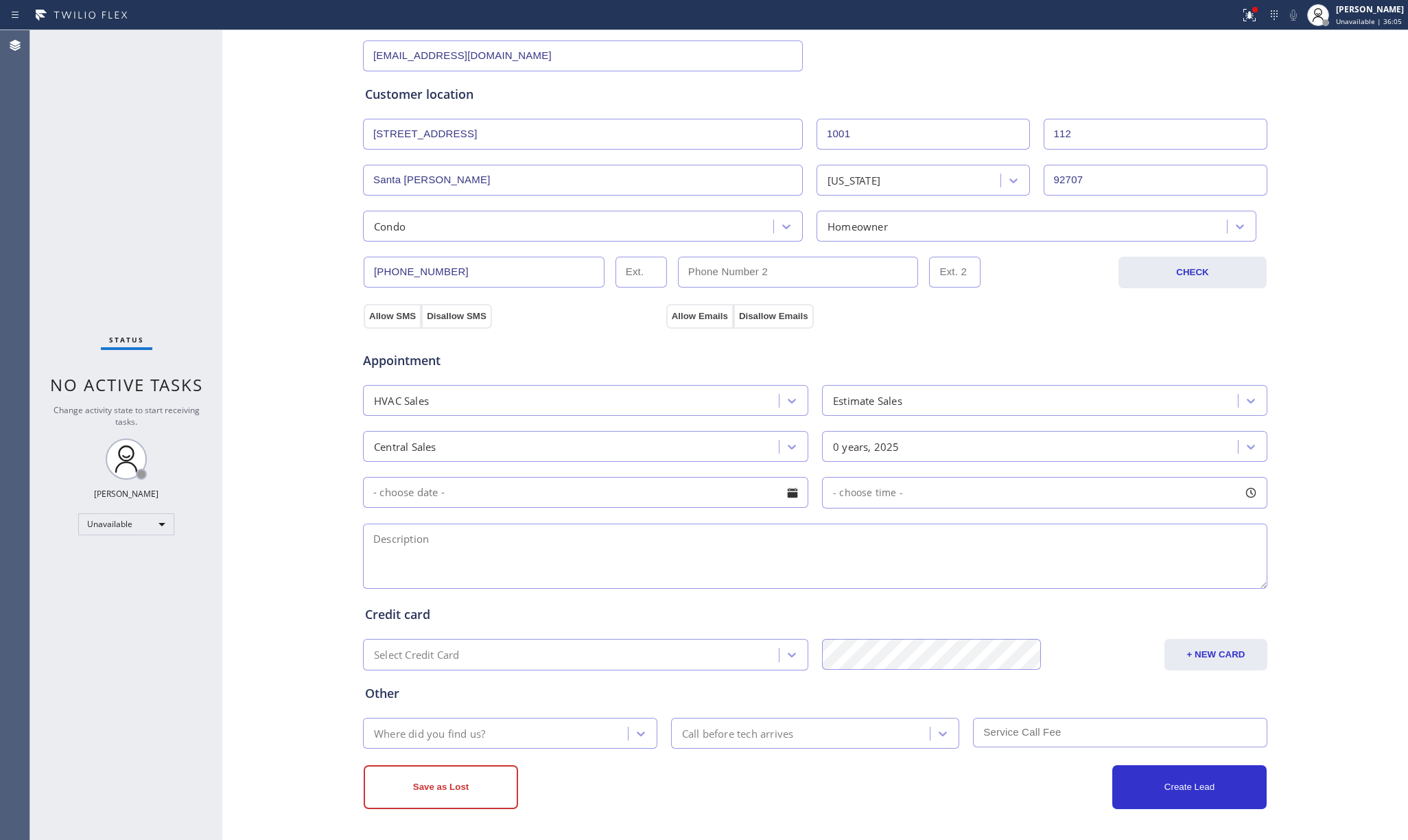
click at [676, 572] on textarea at bounding box center [815, 556] width 904 height 65
paste textarea "4-7 | FREE ESTIMATE Ac condenser unit is broken and want to replace it. It’s on…"
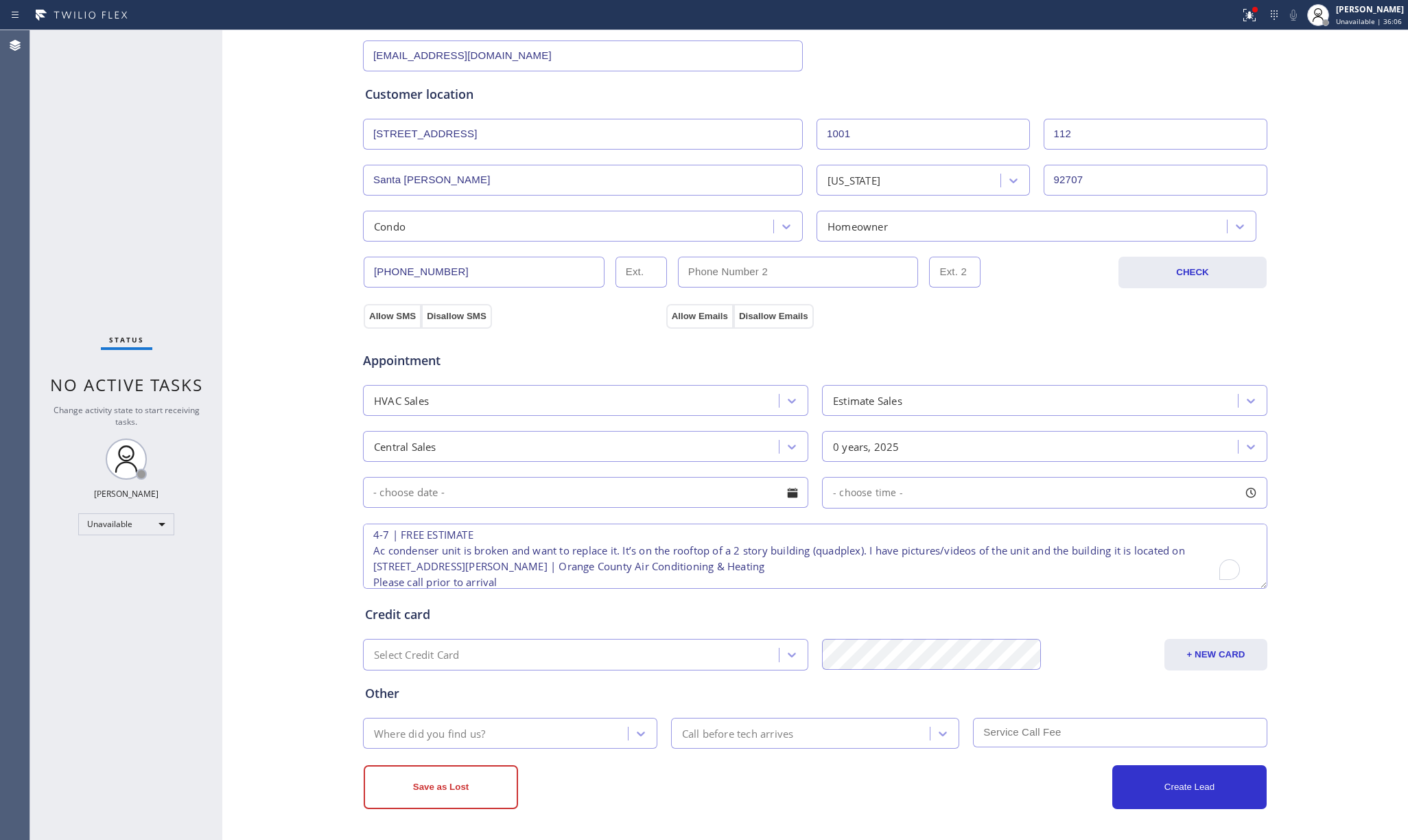
scroll to position [0, 0]
click at [381, 533] on textarea "4-7 | FREE ESTIMATE Ac condenser unit is broken and want to replace it. It’s on…" at bounding box center [815, 556] width 904 height 65
type textarea "4-8 | FREE ESTIMATE Ac condenser unit is broken and want to replace it. It’s on…"
drag, startPoint x: 473, startPoint y: 486, endPoint x: 503, endPoint y: 494, distance: 31.0
click at [474, 486] on input "text" at bounding box center [586, 491] width 446 height 31
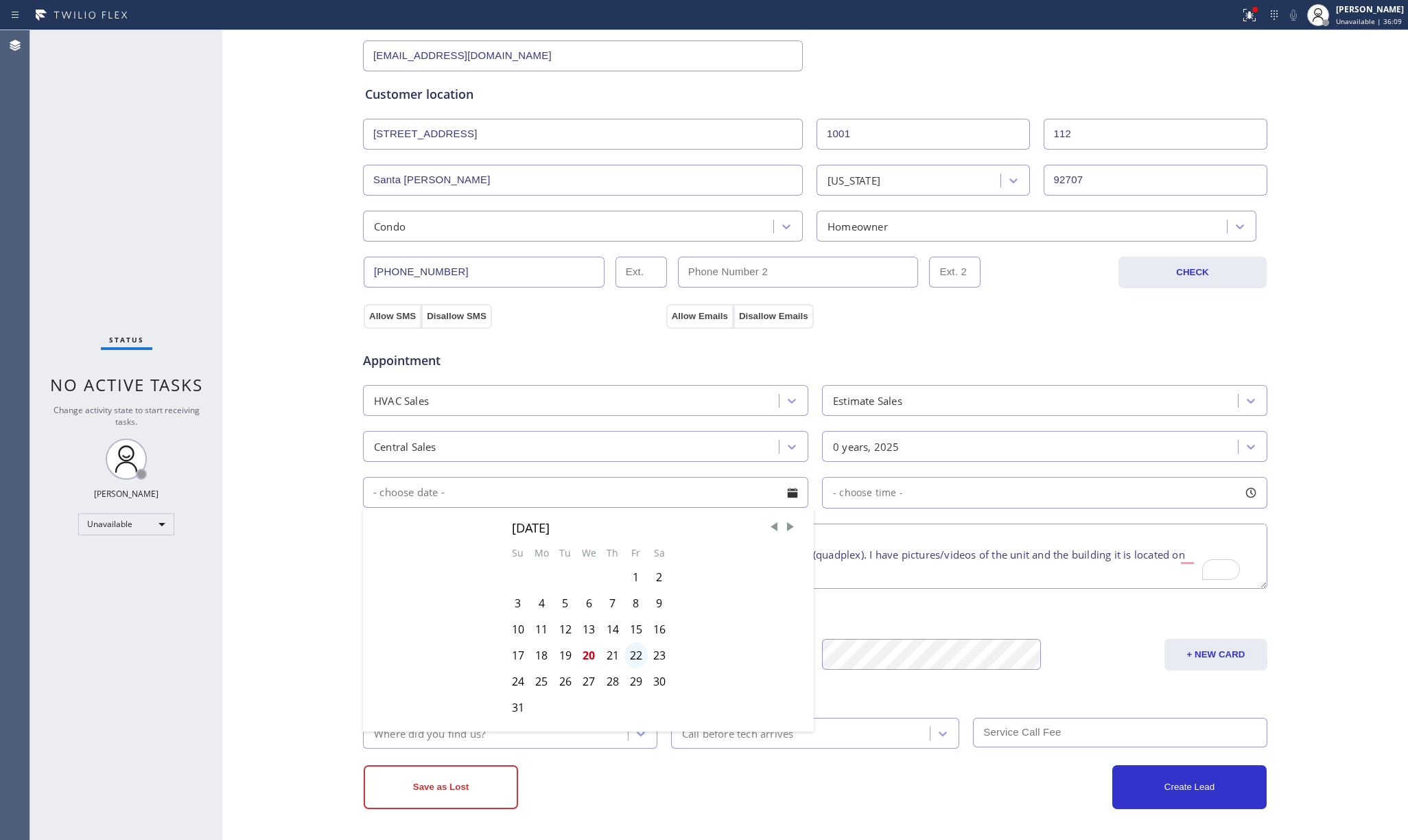
click at [631, 655] on div "22" at bounding box center [636, 655] width 23 height 26
type input "08/22/2025"
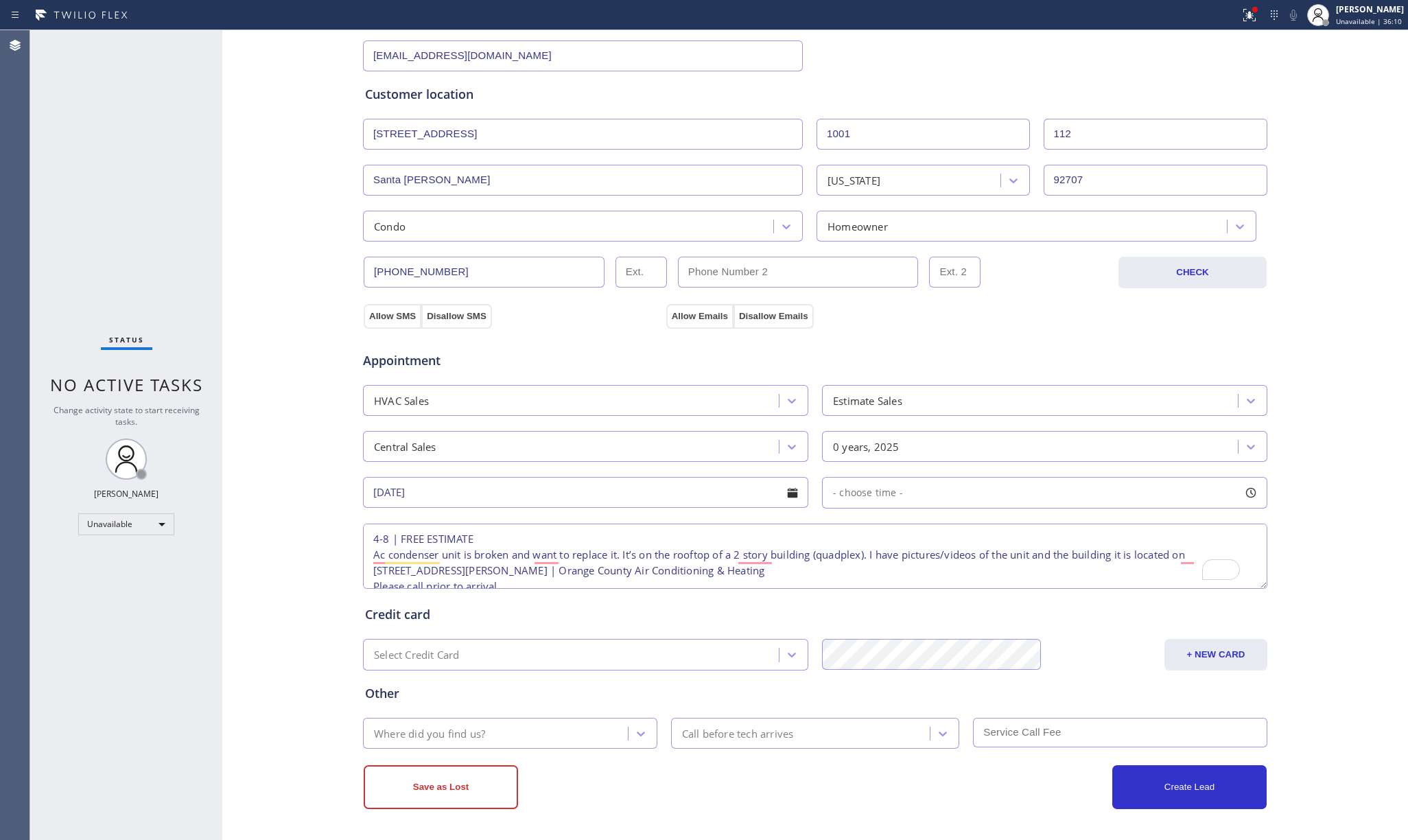
click at [833, 487] on span "- choose time -" at bounding box center [867, 492] width 70 height 13
drag, startPoint x: 830, startPoint y: 579, endPoint x: 1249, endPoint y: 587, distance: 419.1
click at [1249, 587] on div "Business location Orange County Air Conditioning & Heating (657) 888-9757 Perso…" at bounding box center [815, 339] width 1179 height 937
drag, startPoint x: 830, startPoint y: 569, endPoint x: 1090, endPoint y: 580, distance: 260.2
click at [1090, 580] on div at bounding box center [1098, 576] width 17 height 29
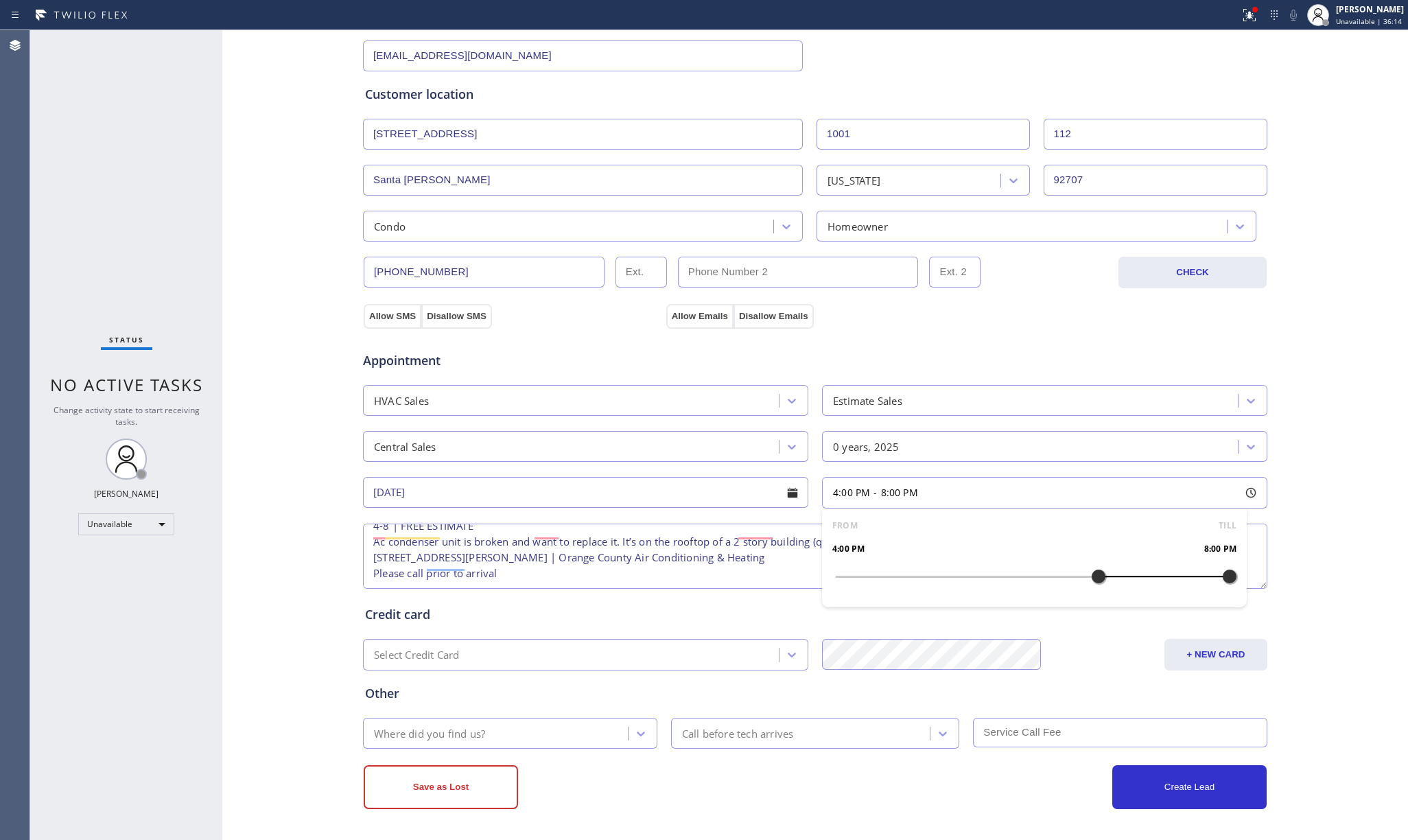
scroll to position [29, 0]
click at [473, 736] on div "Where did you find us?" at bounding box center [429, 733] width 111 height 16
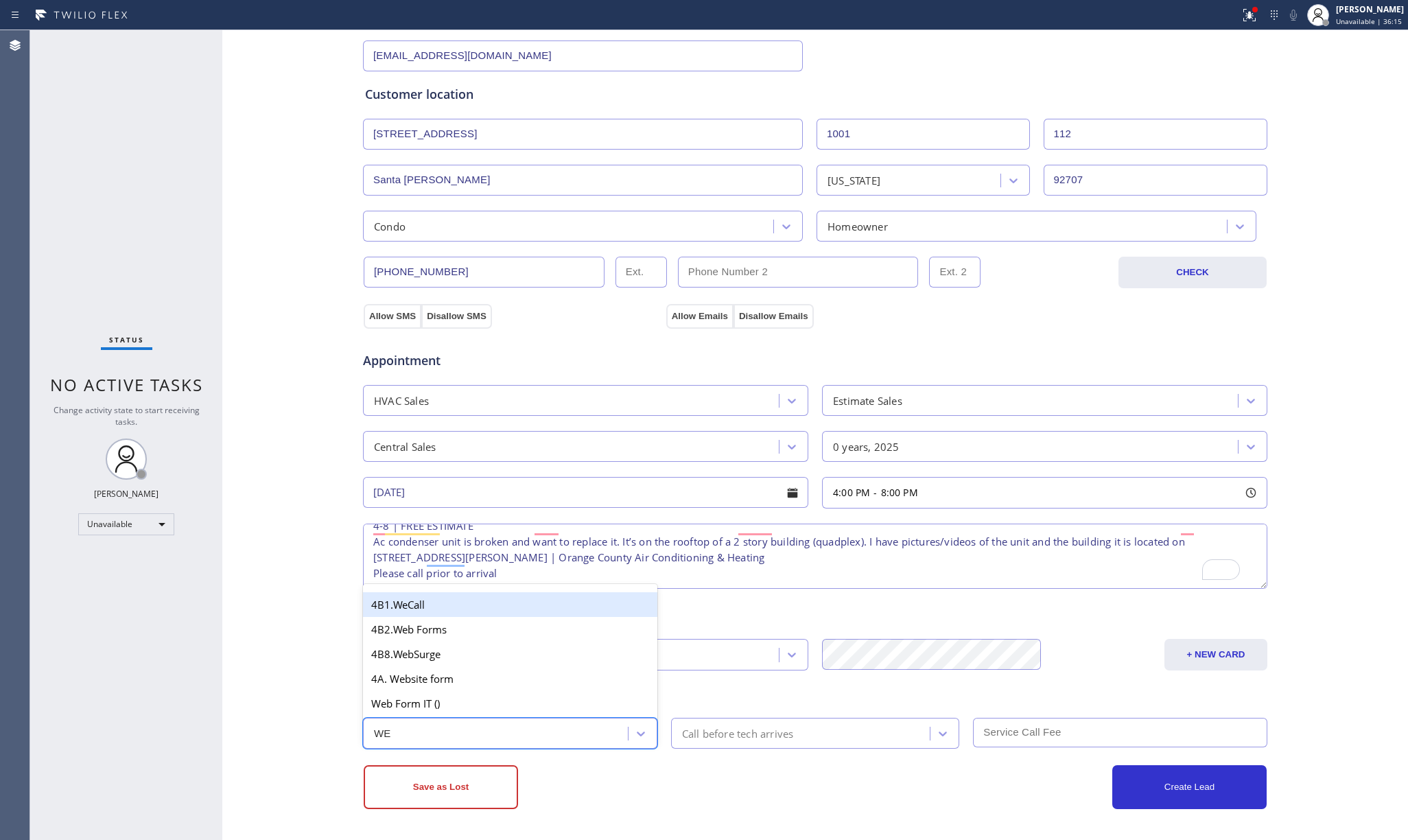
type input "WEB"
drag, startPoint x: 472, startPoint y: 682, endPoint x: 741, endPoint y: 747, distance: 276.7
click at [472, 681] on div "4A. Website form" at bounding box center [510, 678] width 295 height 24
drag, startPoint x: 756, startPoint y: 734, endPoint x: 736, endPoint y: 718, distance: 25.6
click at [755, 734] on div "Call before tech arrives" at bounding box center [738, 733] width 112 height 16
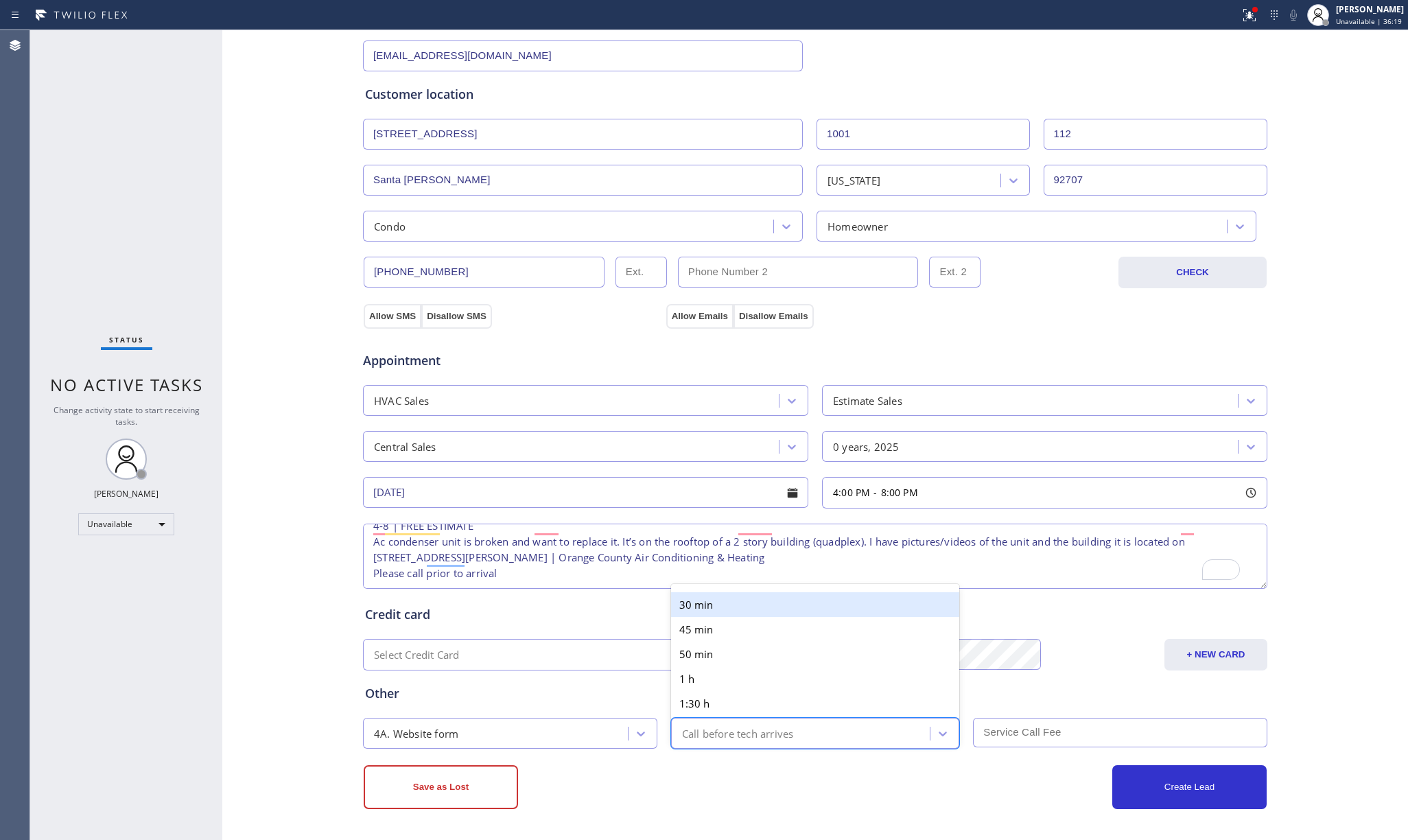
click at [683, 609] on div "30 min" at bounding box center [816, 604] width 289 height 24
click at [366, 313] on button "Allow SMS" at bounding box center [393, 316] width 58 height 24
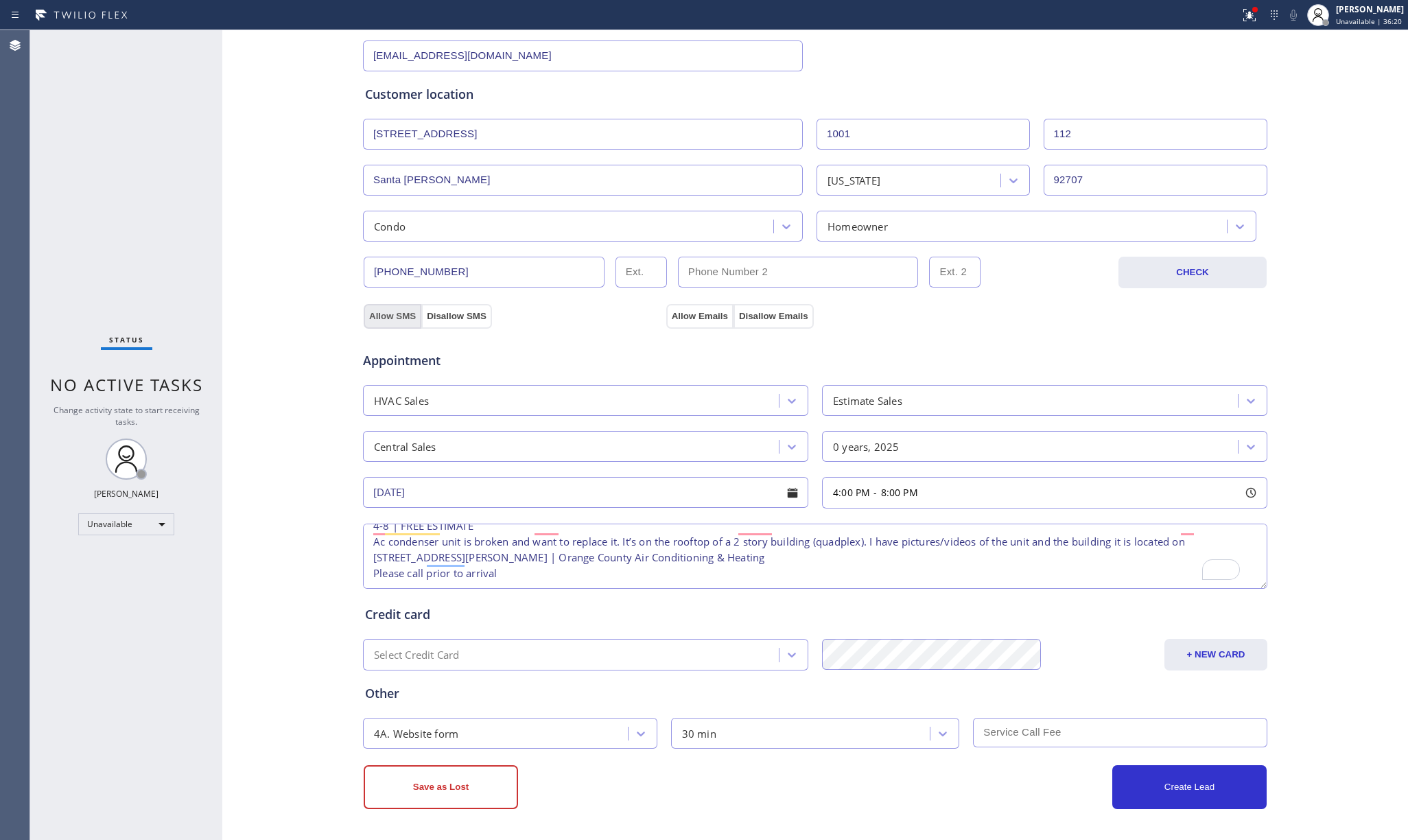
click at [366, 313] on button "Allow SMS" at bounding box center [393, 316] width 58 height 24
click at [686, 317] on button "Allow Emails" at bounding box center [699, 316] width 67 height 24
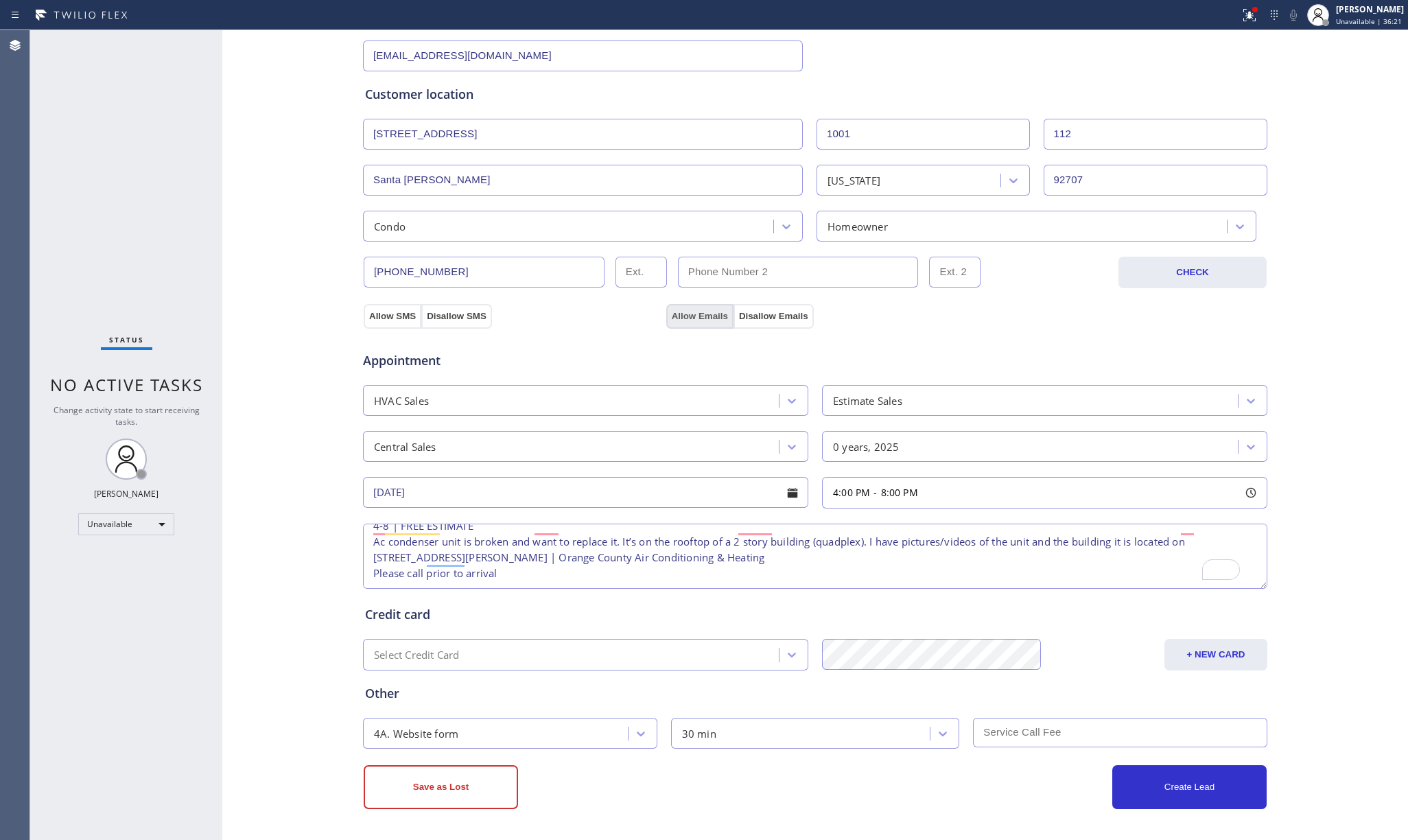
click at [686, 317] on button "Allow Emails" at bounding box center [699, 316] width 67 height 24
click at [583, 315] on div "Allow SMS Disallow SMS" at bounding box center [513, 315] width 302 height 24
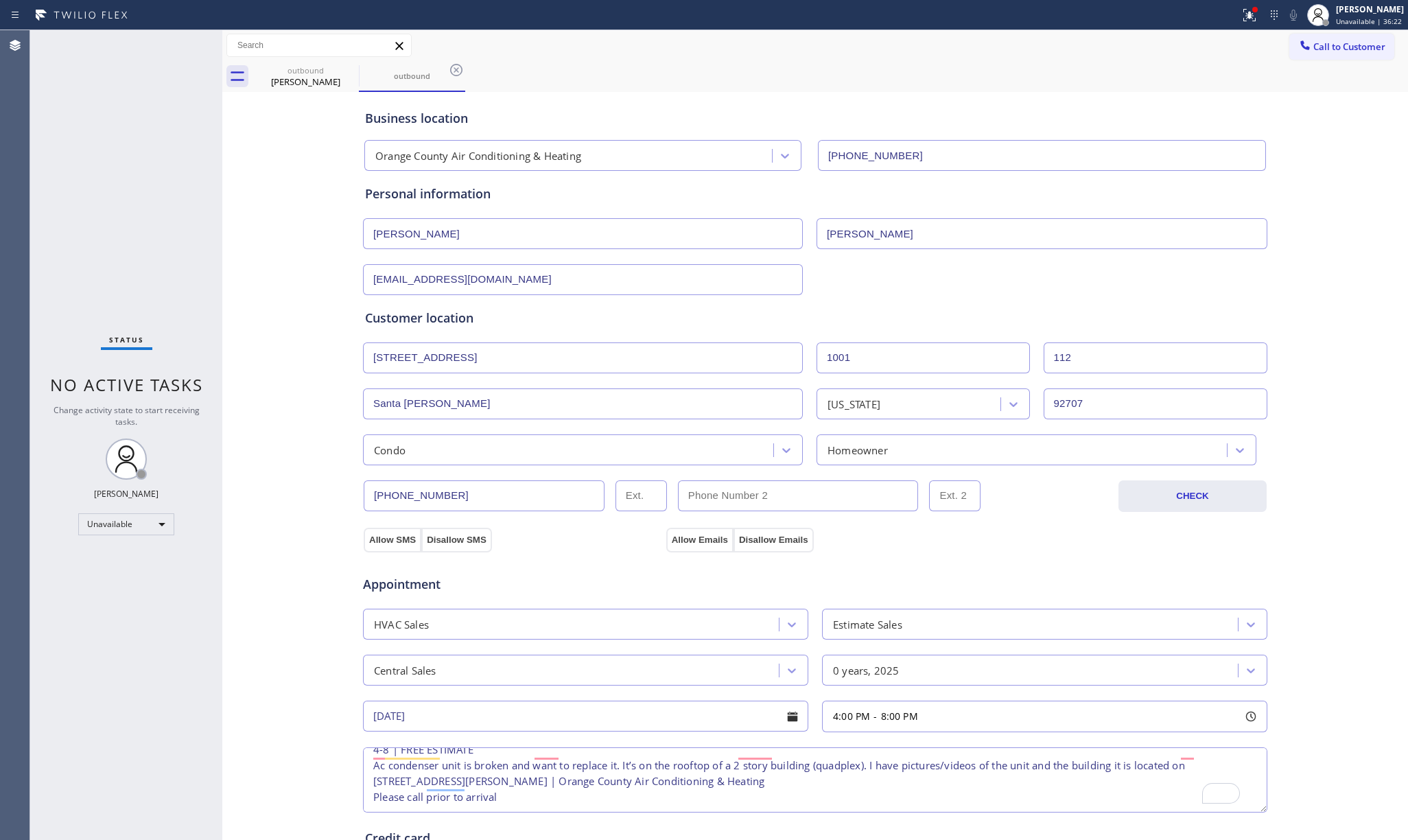
scroll to position [227, 0]
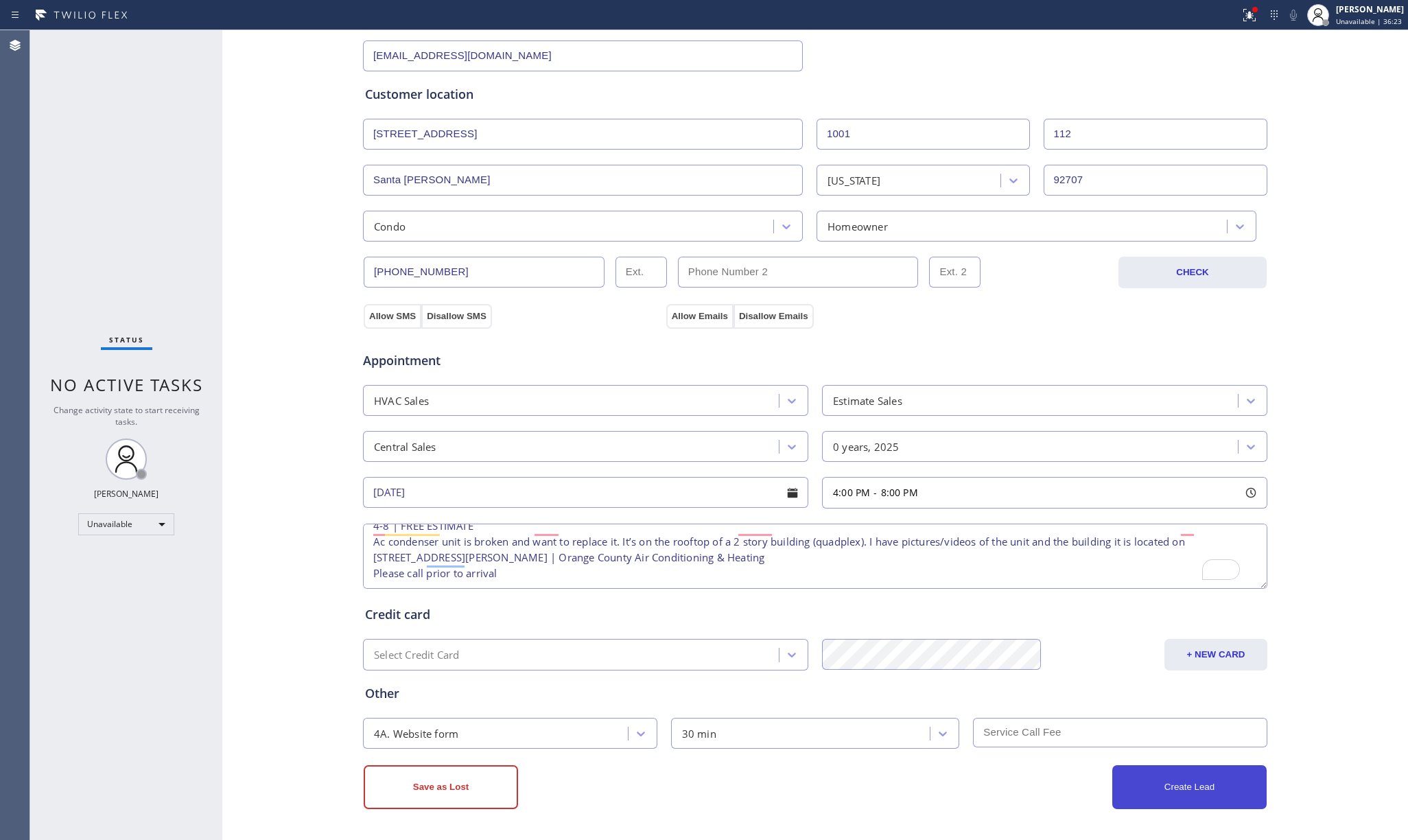
drag, startPoint x: 1208, startPoint y: 775, endPoint x: 1261, endPoint y: 755, distance: 56.6
click at [1210, 775] on button "Create Lead" at bounding box center [1190, 786] width 155 height 44
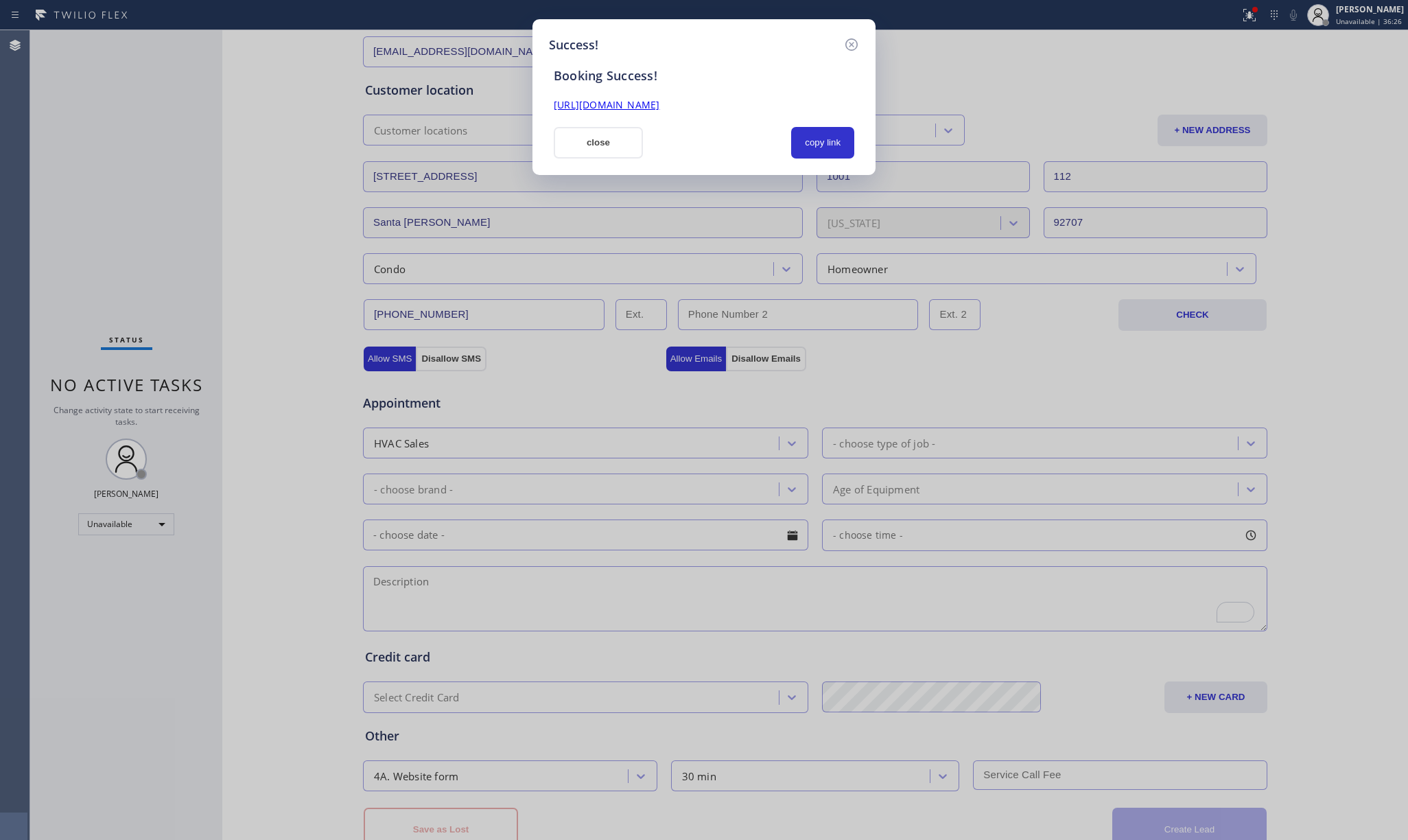
scroll to position [0, 0]
drag, startPoint x: 830, startPoint y: 145, endPoint x: 1211, endPoint y: 402, distance: 459.6
click at [830, 145] on button "copy link" at bounding box center [822, 143] width 63 height 32
drag, startPoint x: 169, startPoint y: 223, endPoint x: 329, endPoint y: 77, distance: 216.6
click at [169, 223] on div "Success! Booking Success! https://erp.apollosoft.co/customer/758272#portlet_lea…" at bounding box center [704, 420] width 1408 height 840
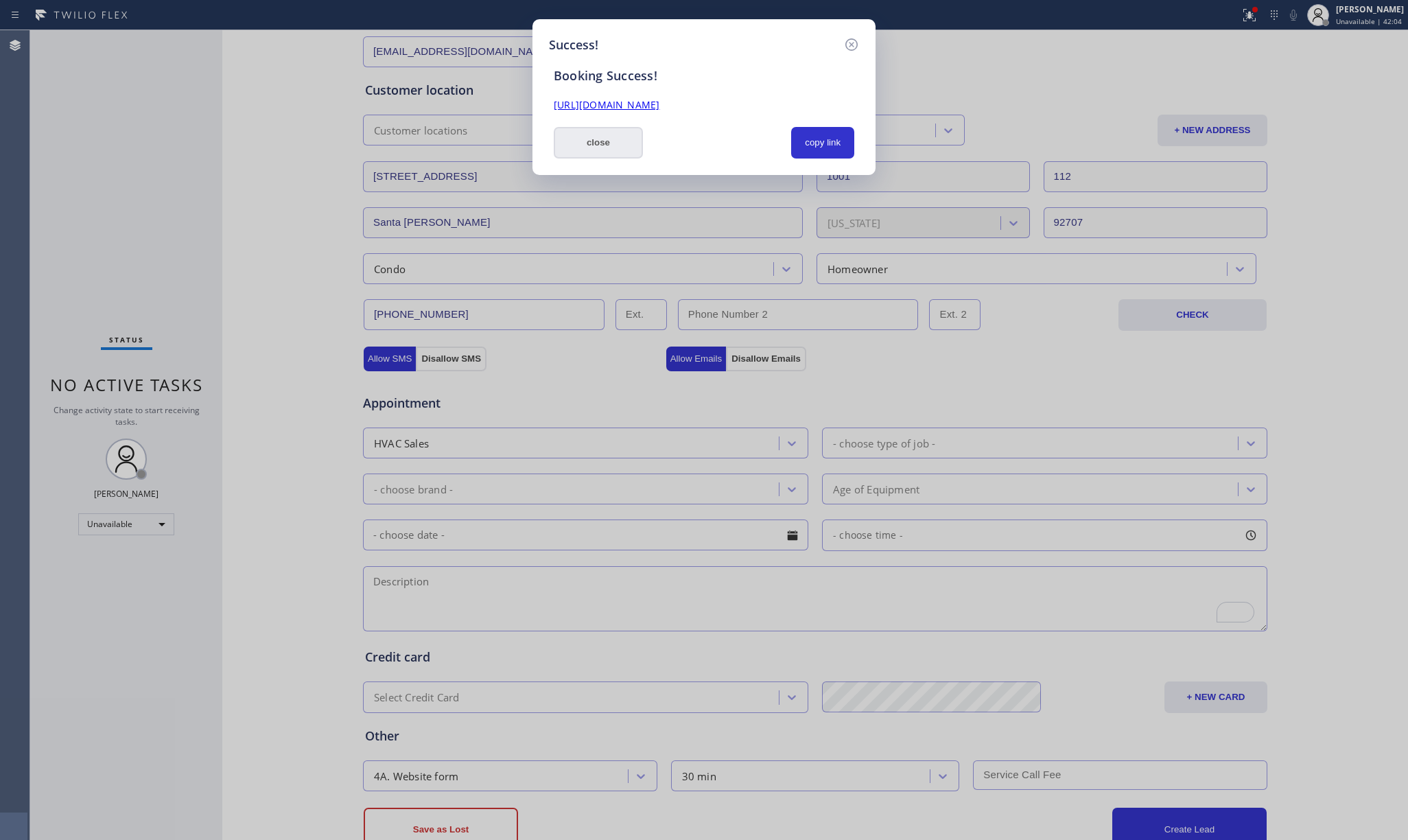
click at [593, 136] on button "close" at bounding box center [599, 143] width 90 height 32
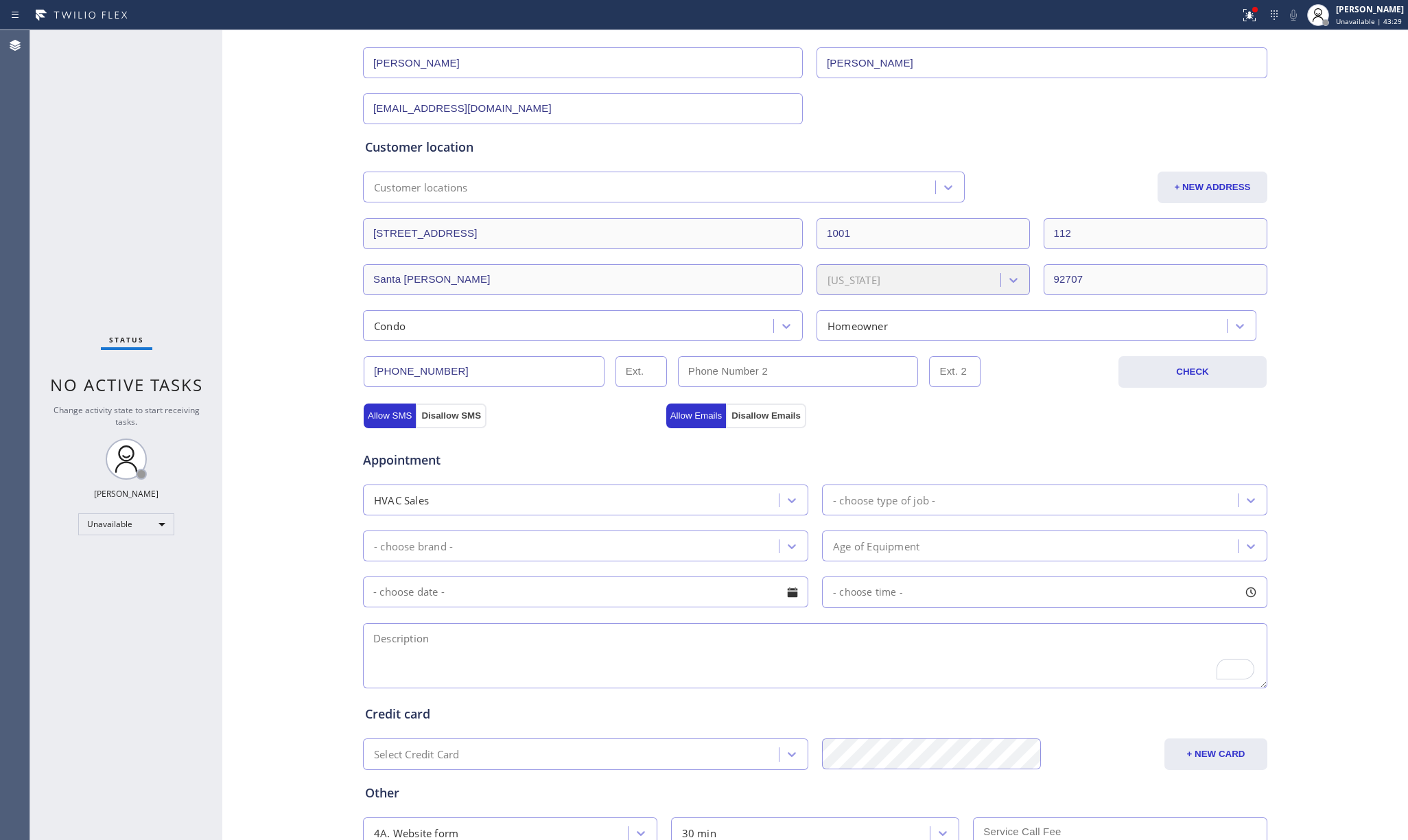
scroll to position [274, 0]
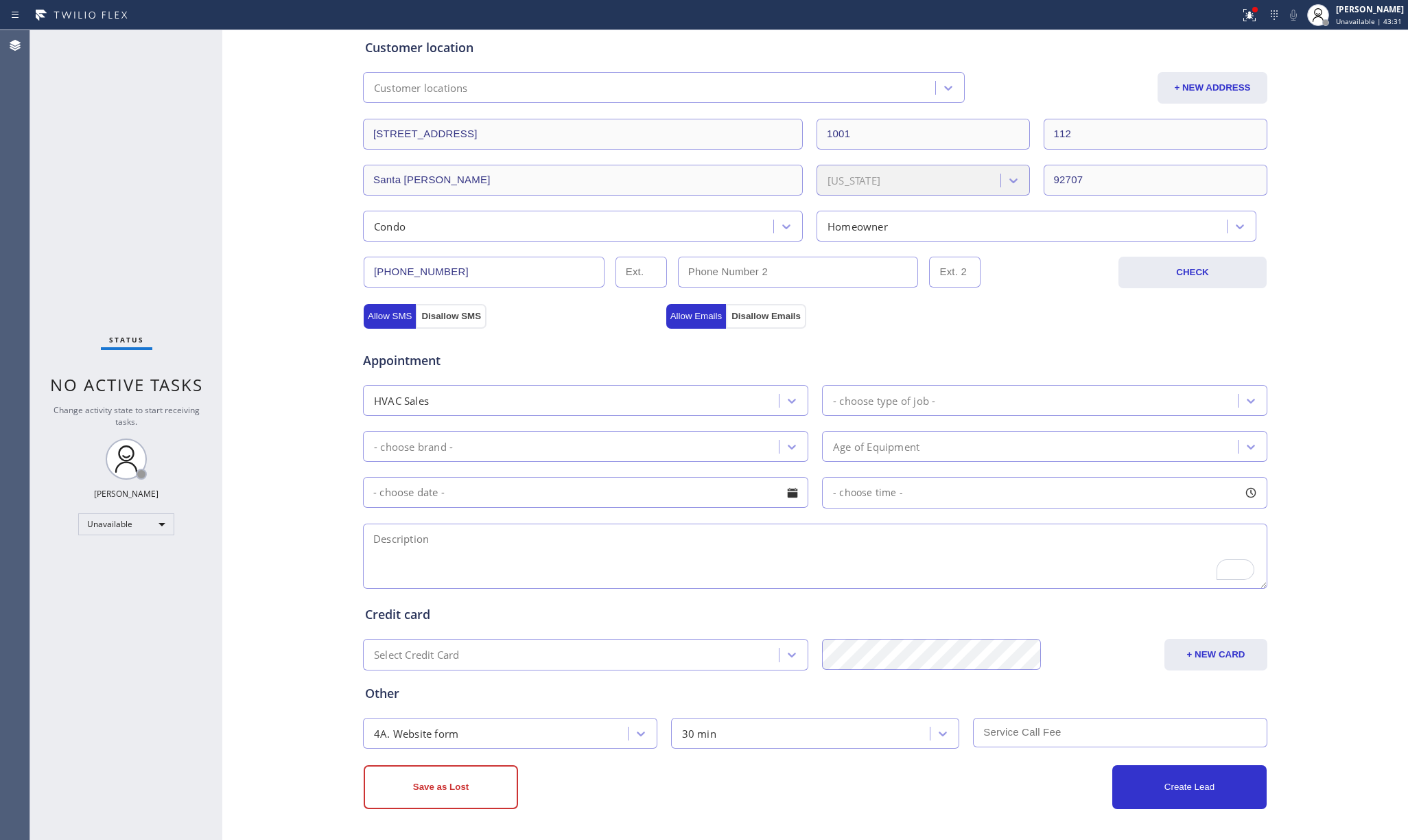
click at [127, 172] on div "Status No active tasks Change activity state to start receiving tasks. [PERSON_…" at bounding box center [126, 434] width 192 height 809
click at [105, 172] on div "Status No active tasks Change activity state to start receiving tasks. [PERSON_…" at bounding box center [126, 434] width 192 height 809
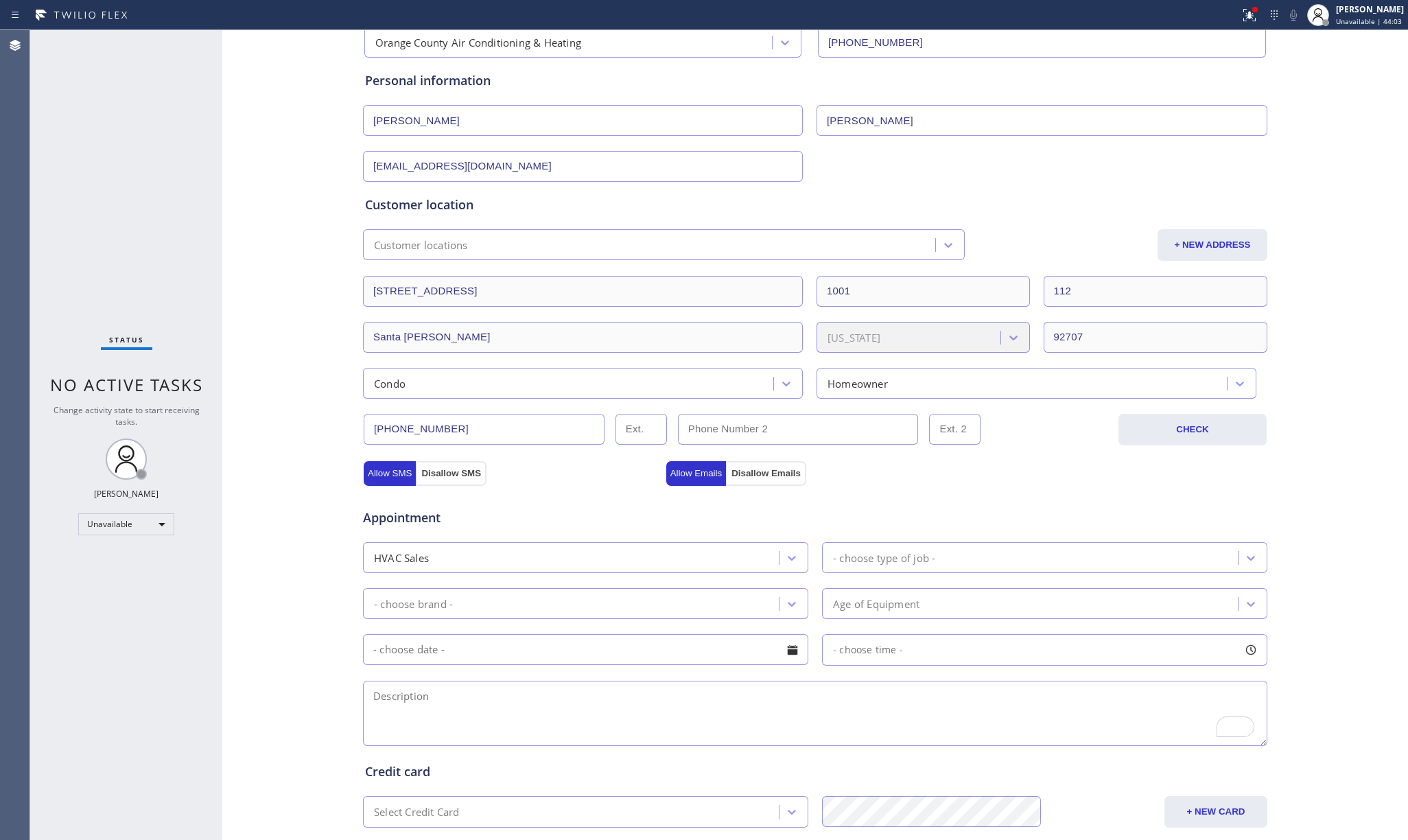
scroll to position [0, 0]
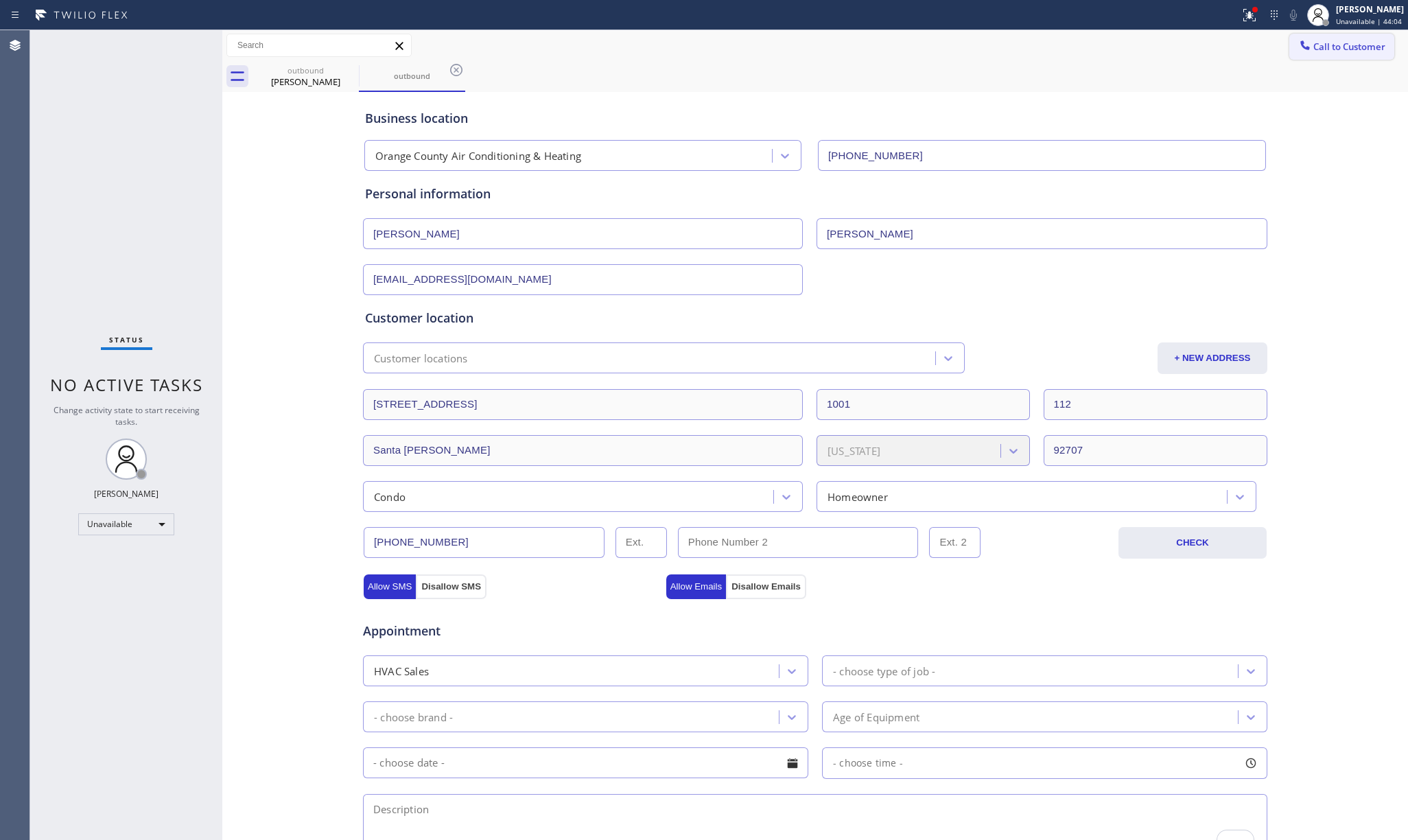
click at [1341, 55] on button "Call to Customer" at bounding box center [1341, 47] width 105 height 26
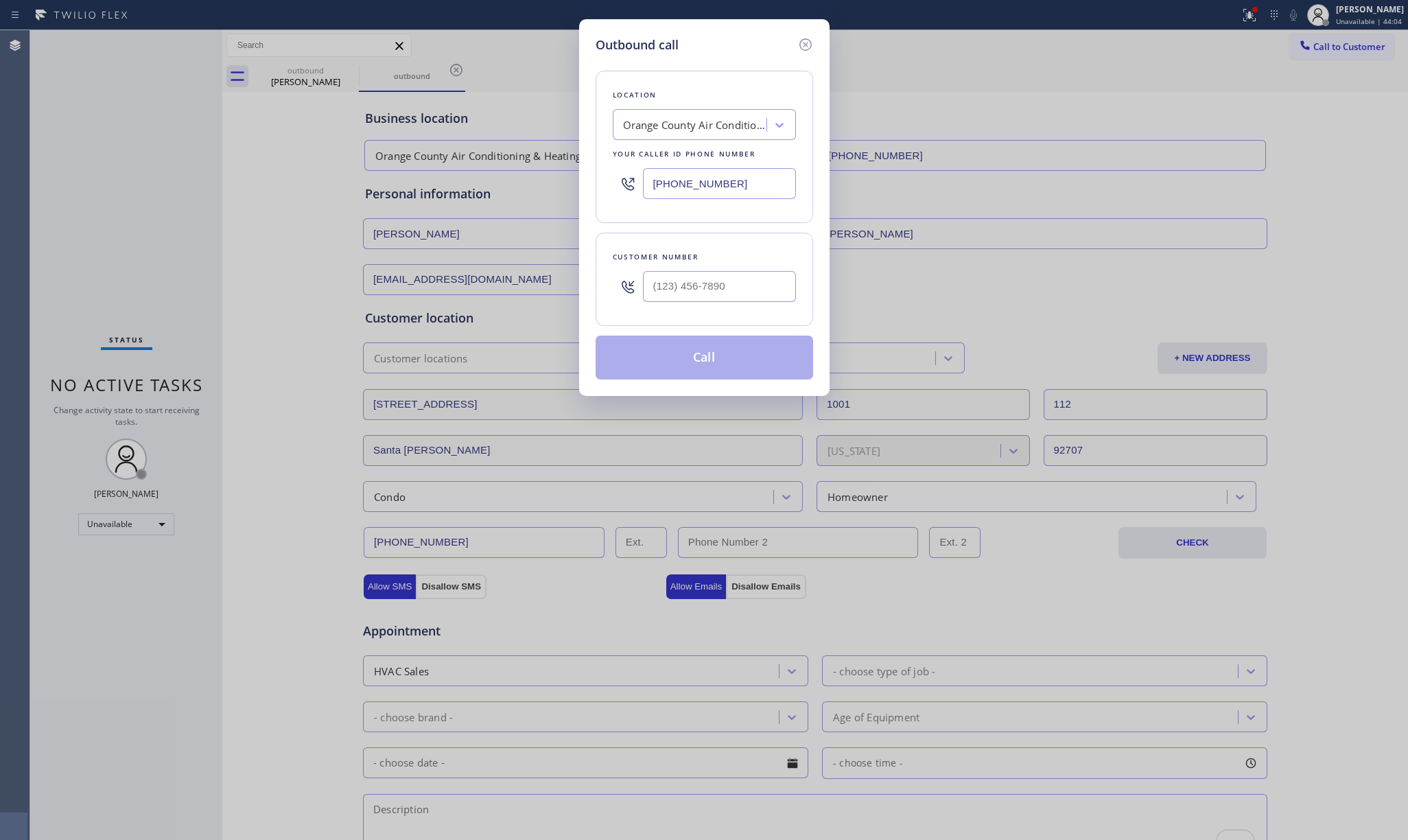
click at [739, 305] on div at bounding box center [719, 286] width 153 height 45
click at [739, 296] on input "(___) ___-____" at bounding box center [719, 286] width 153 height 31
paste input "323) 229-2223"
type input "(323) 229-2223"
drag, startPoint x: 708, startPoint y: 193, endPoint x: 722, endPoint y: 193, distance: 14.0
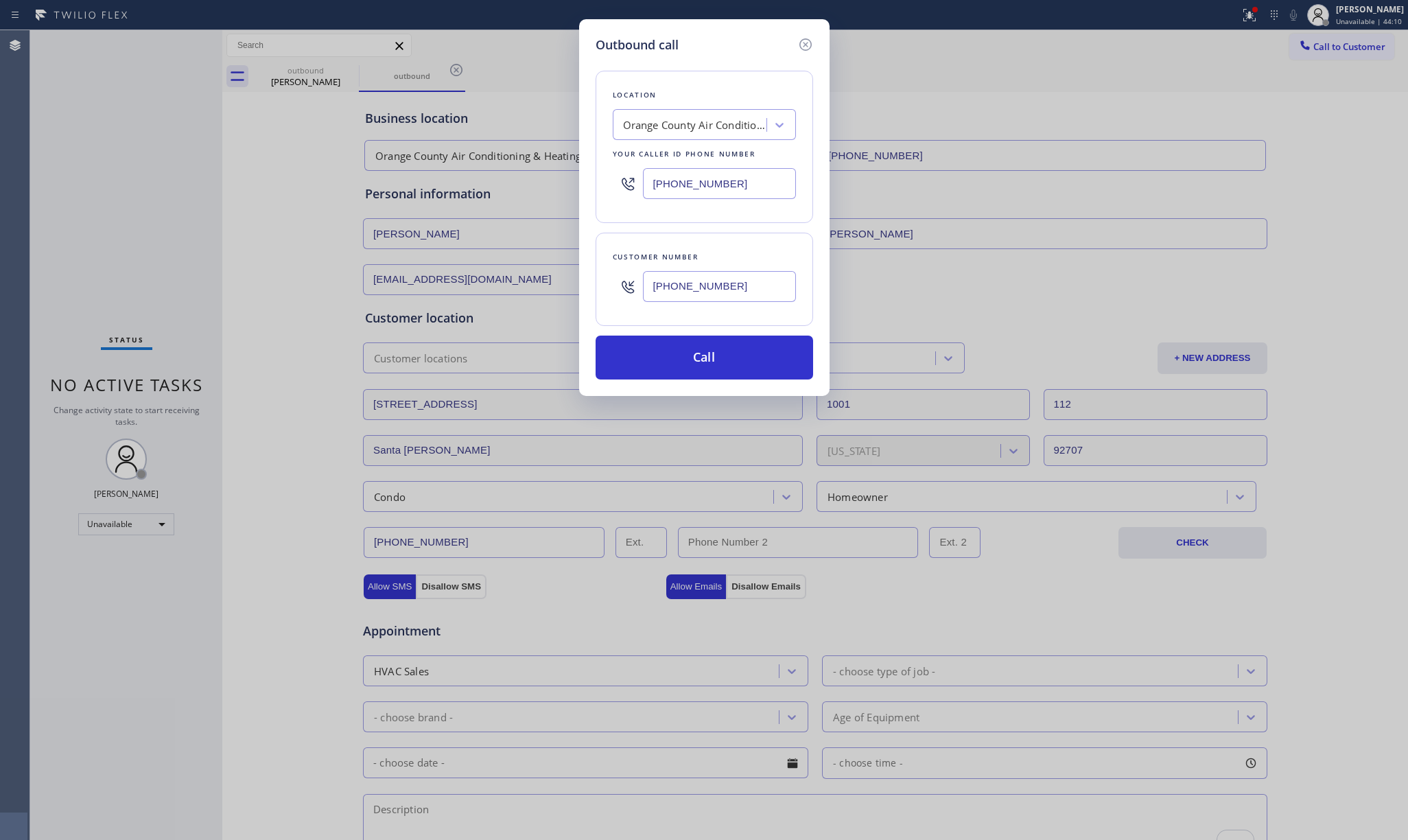
click at [708, 193] on input "(657) 888-9757" at bounding box center [719, 183] width 153 height 31
drag, startPoint x: 747, startPoint y: 189, endPoint x: 599, endPoint y: 184, distance: 148.1
click at [599, 184] on div "Location Orange County Air Conditioning & Heating Your caller id phone number (…" at bounding box center [704, 146] width 217 height 152
paste input "323) 991-9198"
type input "[PHONE_NUMBER]"
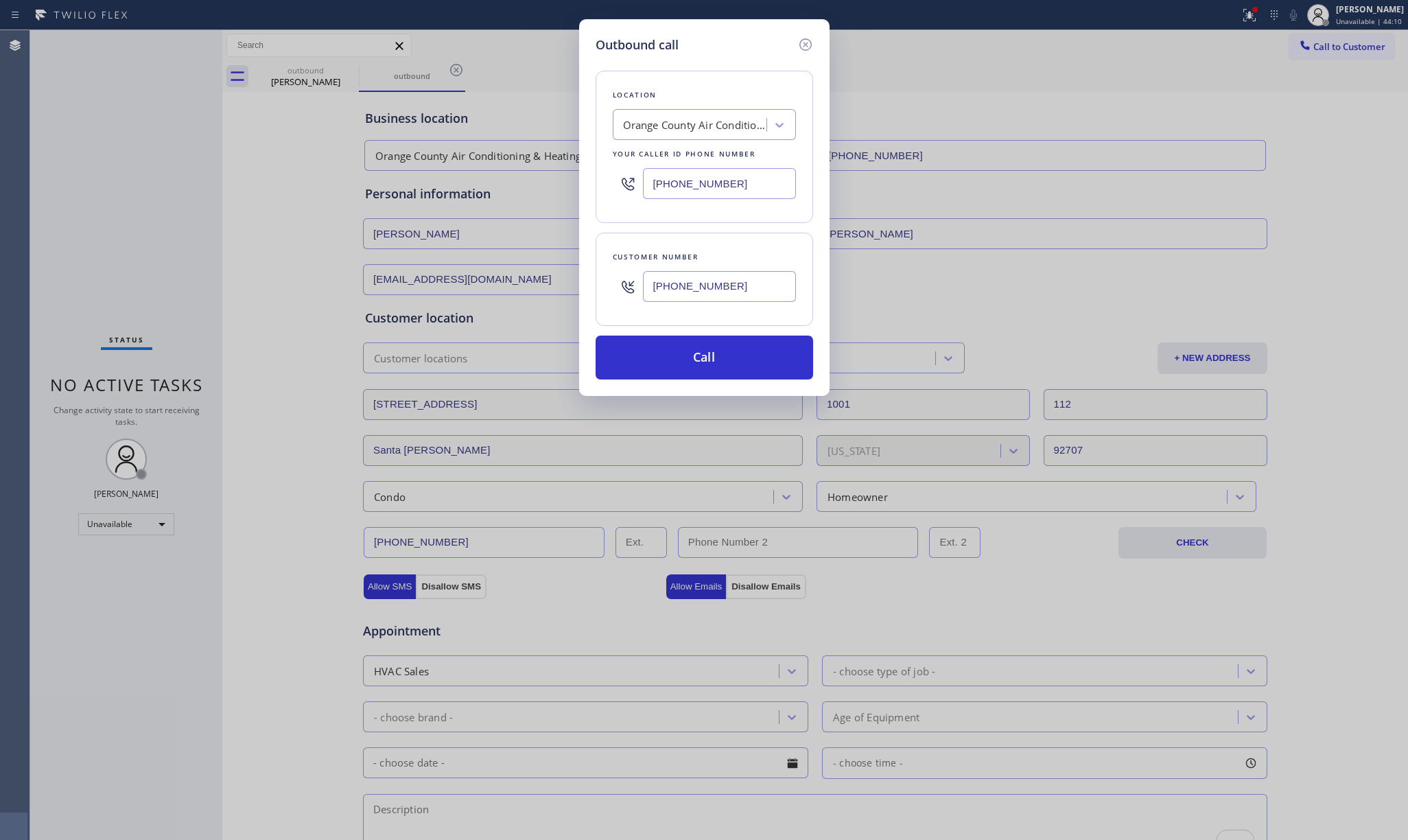
click at [720, 73] on div "Location Orange County Air Conditioning & Heating Your caller id phone number (…" at bounding box center [704, 146] width 217 height 152
click at [731, 351] on button "Call" at bounding box center [704, 357] width 217 height 44
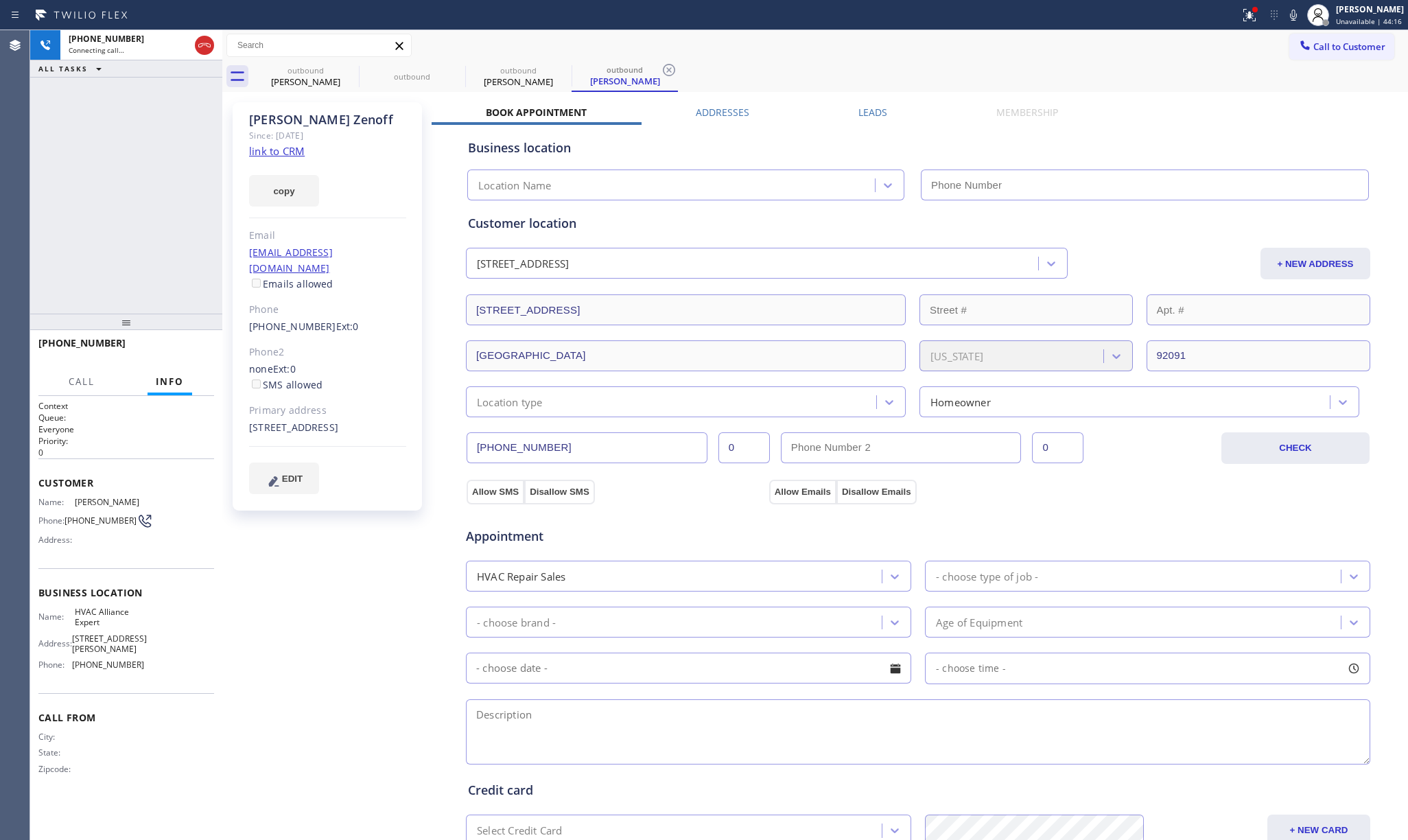
type input "[PHONE_NUMBER]"
click at [93, 222] on div "+13232292223 Live | 00:01 ALL TASKS ALL TASKS ACTIVE TASKS TASKS IN WRAP UP" at bounding box center [126, 172] width 192 height 283
click at [104, 199] on div "+13232292223 Live | 01:47 ALL TASKS ALL TASKS ACTIVE TASKS TASKS IN WRAP UP" at bounding box center [126, 172] width 192 height 283
click at [184, 341] on button "HANG UP" at bounding box center [182, 349] width 63 height 20
click at [168, 284] on div "+13232292223 Live | 01:48 ALL TASKS ALL TASKS ACTIVE TASKS TASKS IN WRAP UP" at bounding box center [126, 172] width 192 height 283
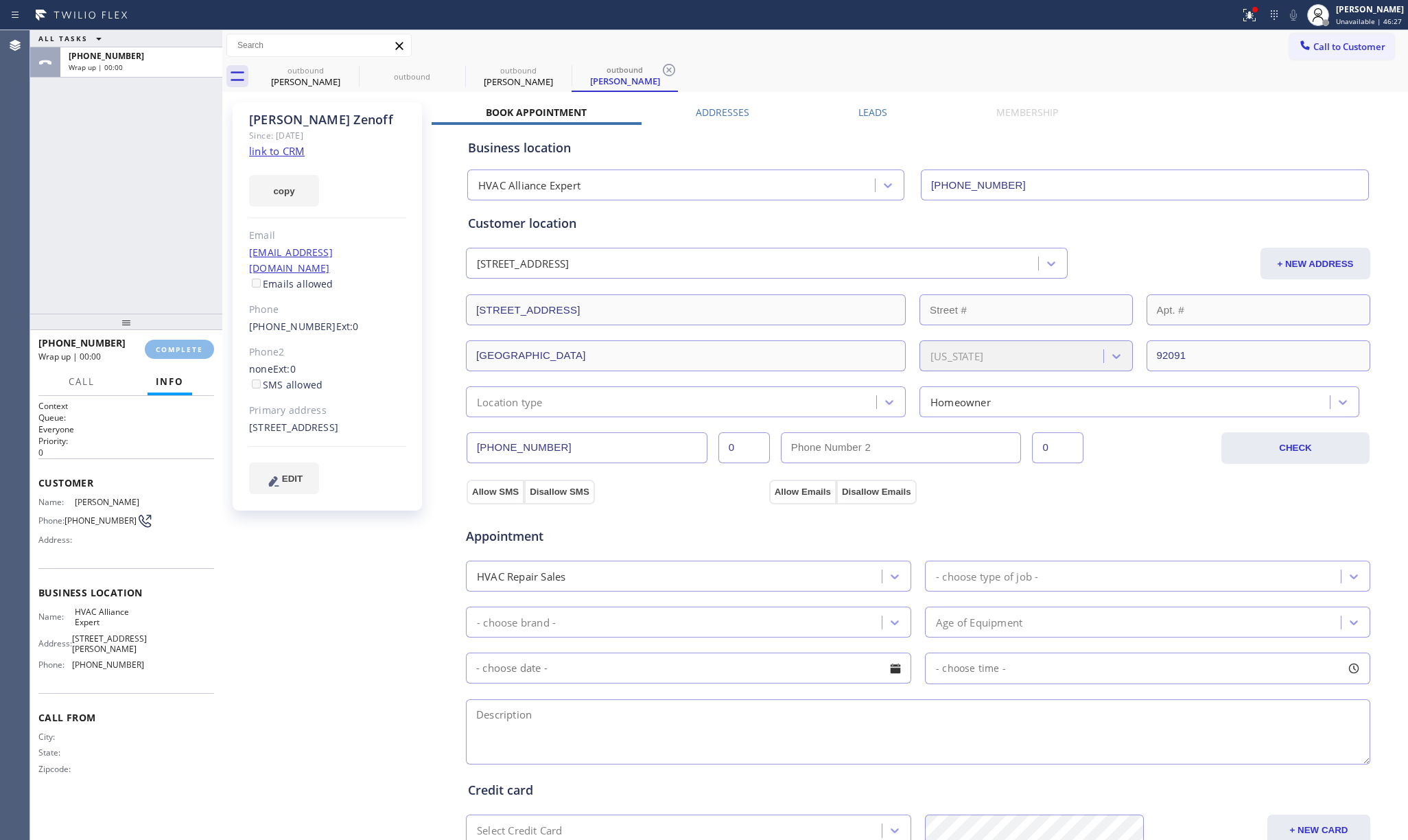
click at [189, 338] on div "+13232292223 Wrap up | 00:00 COMPLETE" at bounding box center [126, 349] width 175 height 35
drag, startPoint x: 185, startPoint y: 347, endPoint x: 155, endPoint y: 278, distance: 75.2
click at [185, 347] on span "COMPLETE" at bounding box center [179, 349] width 48 height 9
click at [148, 267] on div "ALL TASKS ALL TASKS ACTIVE TASKS TASKS IN WRAP UP +13232292223 Wrap up | 00:01" at bounding box center [126, 172] width 192 height 283
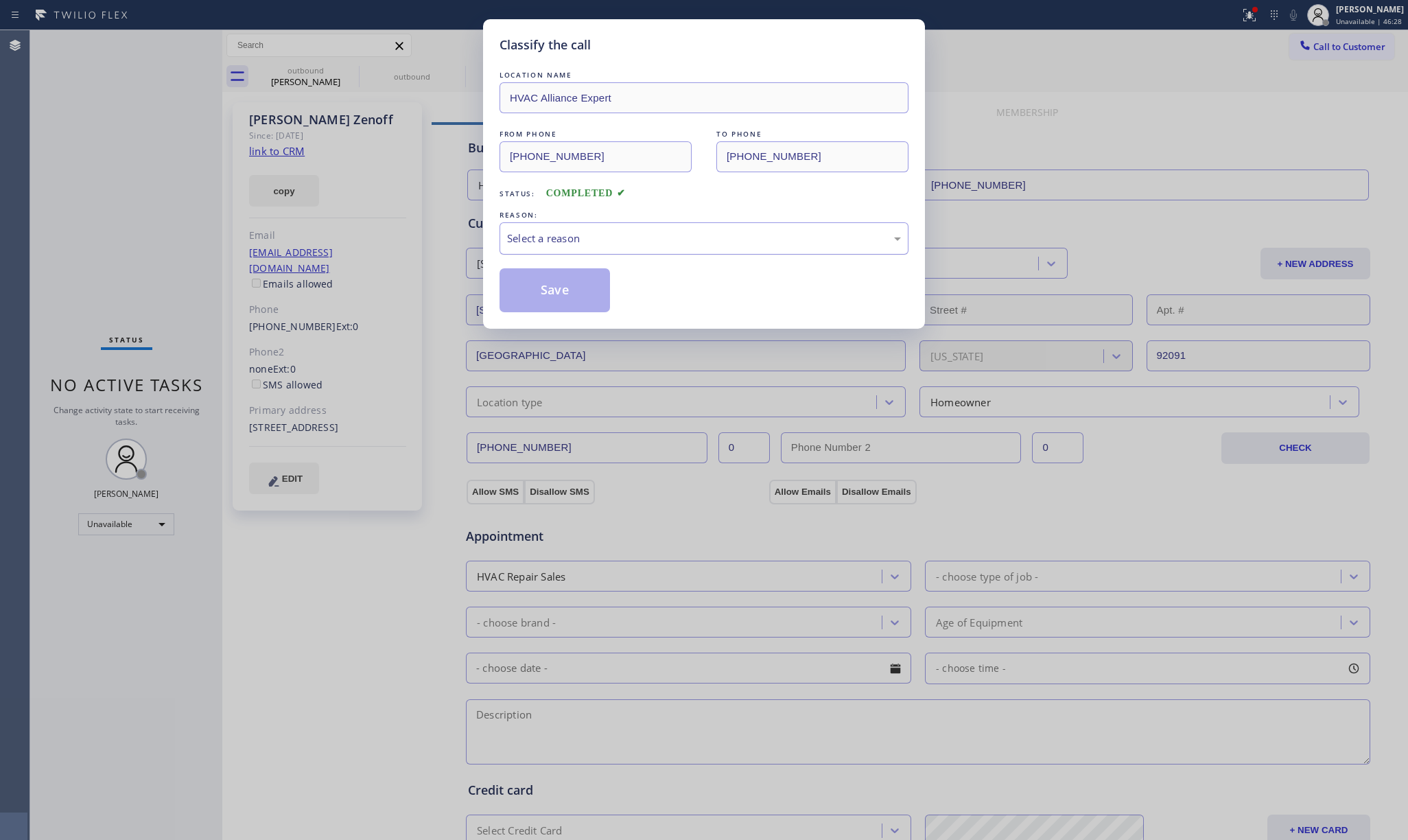
click at [583, 231] on div "Select a reason" at bounding box center [704, 238] width 393 height 16
click at [559, 295] on button "Save" at bounding box center [555, 290] width 110 height 44
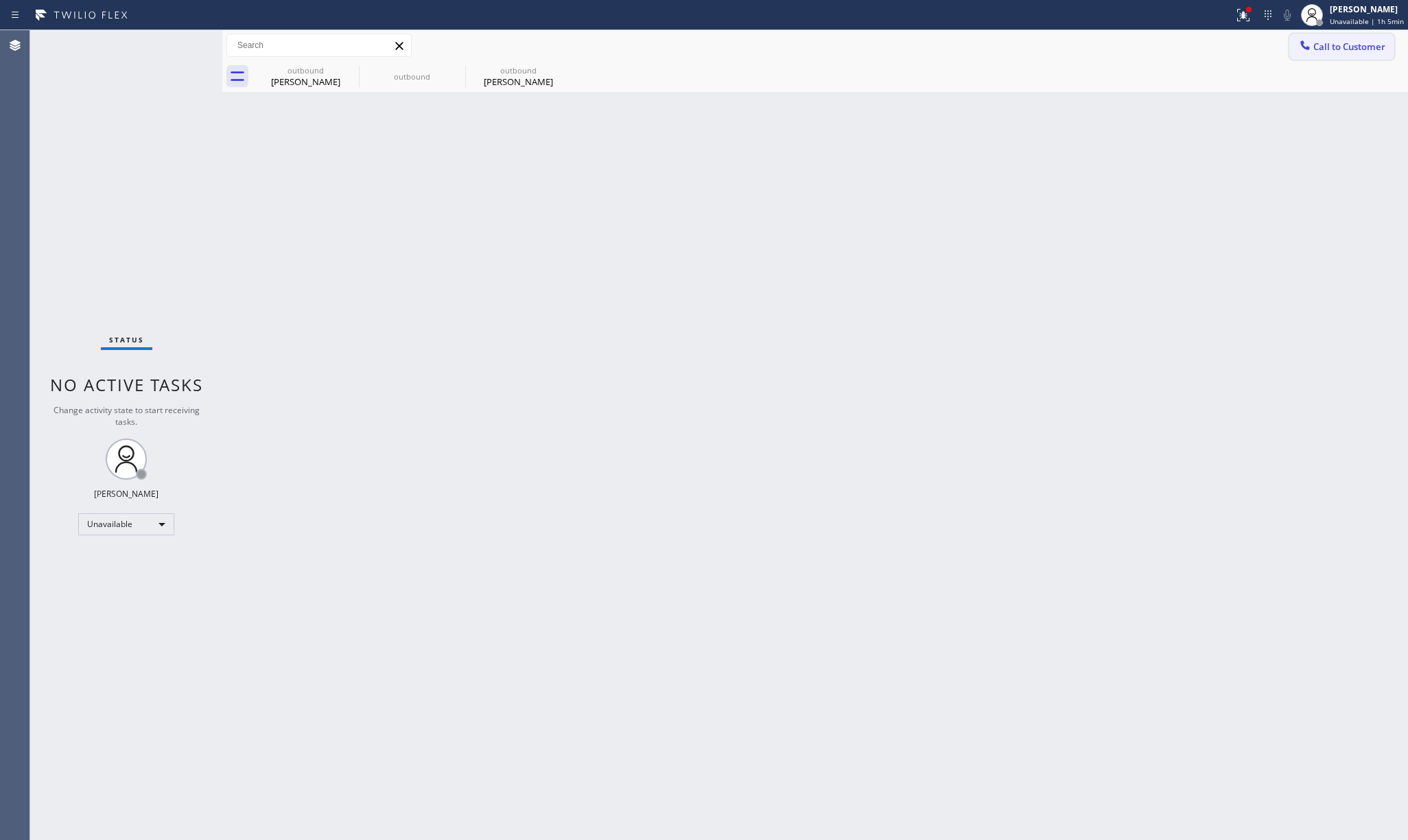
click at [1315, 56] on button "Call to Customer" at bounding box center [1341, 47] width 105 height 26
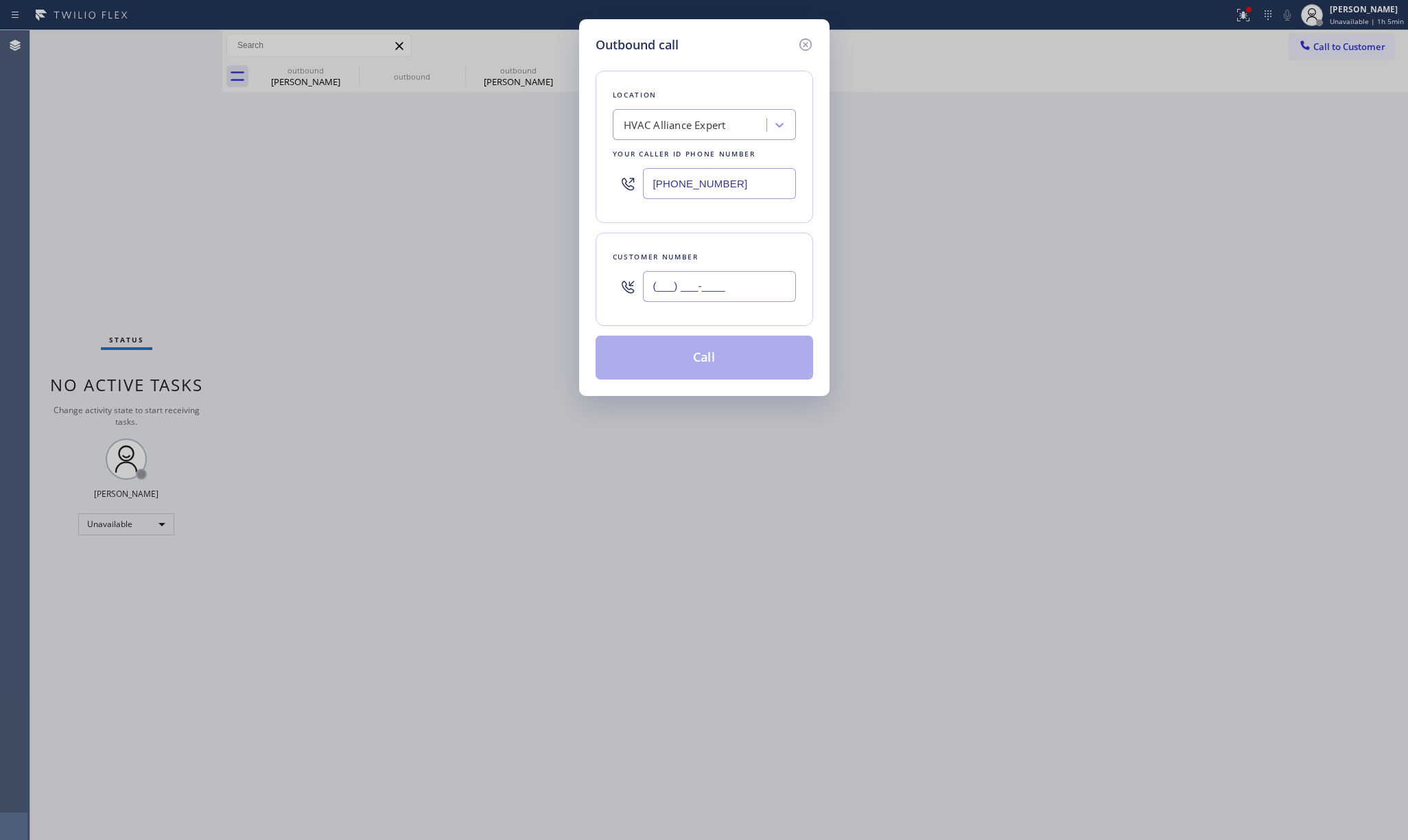
click at [709, 295] on input "(___) ___-____" at bounding box center [719, 286] width 153 height 31
paste input "714) 797-5953"
type input "(714) 797-5953"
drag, startPoint x: 736, startPoint y: 191, endPoint x: 578, endPoint y: 165, distance: 160.1
click at [579, 169] on div "Outbound call Location HVAC Alliance Expert Your caller id phone number (323) 9…" at bounding box center [704, 208] width 251 height 377
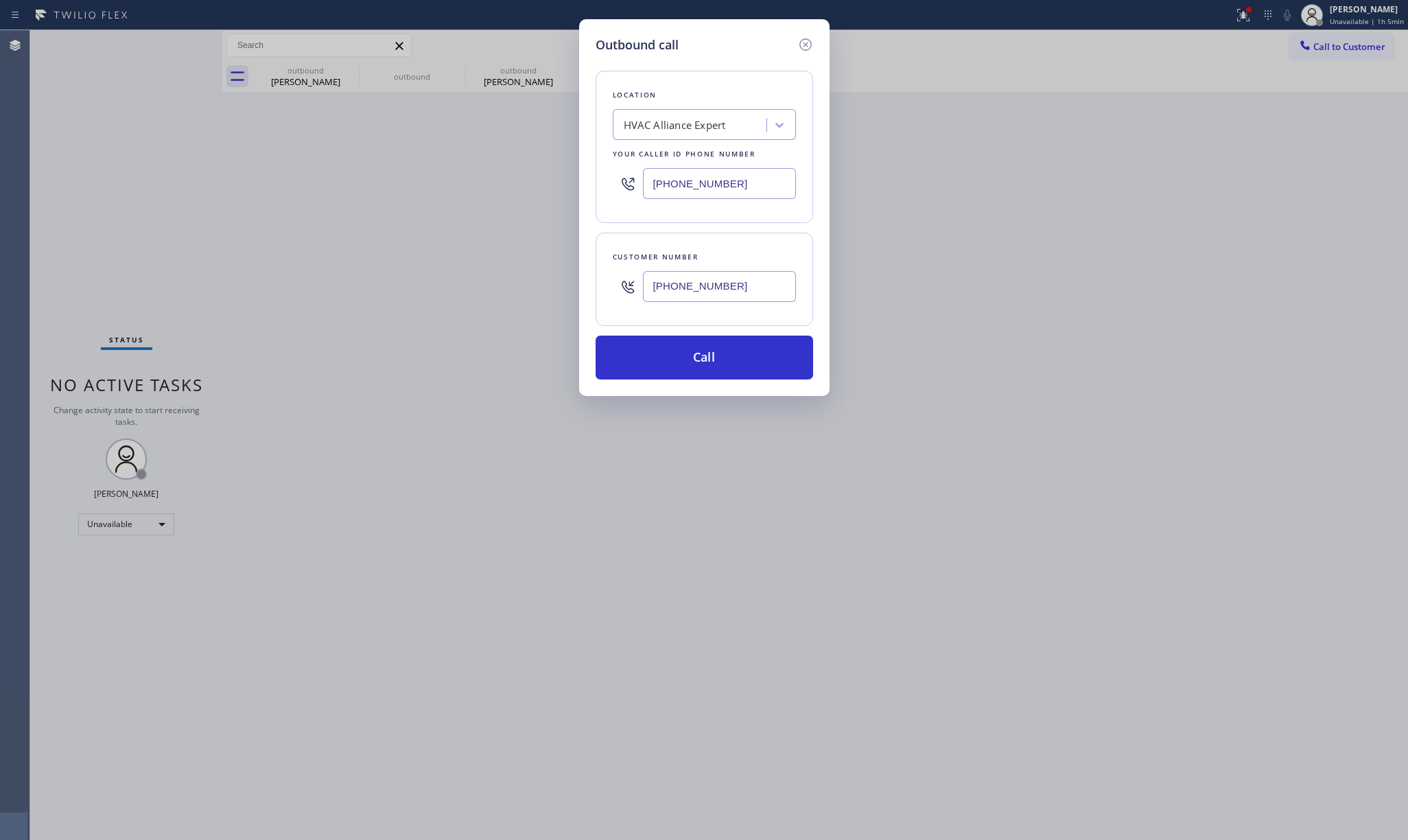
paste input "833) 988-3885"
type input "(833) 988-3885"
click at [675, 28] on div "Outbound call Location HVAC Alliance Expert Your caller id phone number (833) 9…" at bounding box center [704, 208] width 251 height 377
click at [721, 357] on button "Call" at bounding box center [704, 357] width 217 height 44
drag, startPoint x: 1184, startPoint y: 297, endPoint x: 1176, endPoint y: 39, distance: 258.1
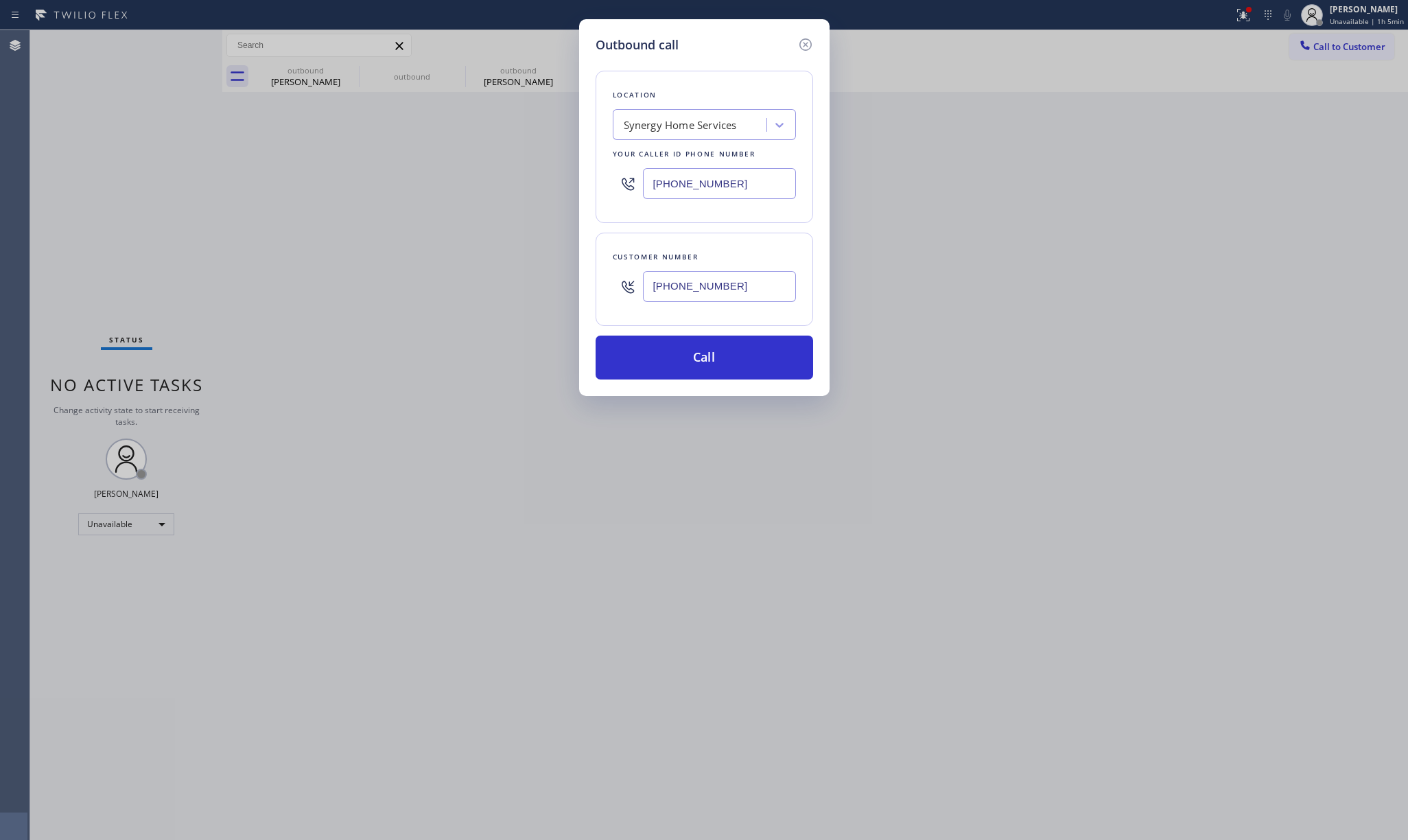
click at [1189, 274] on div "Outbound call Location Synergy Home Services Your caller id phone number (833) …" at bounding box center [704, 420] width 1408 height 840
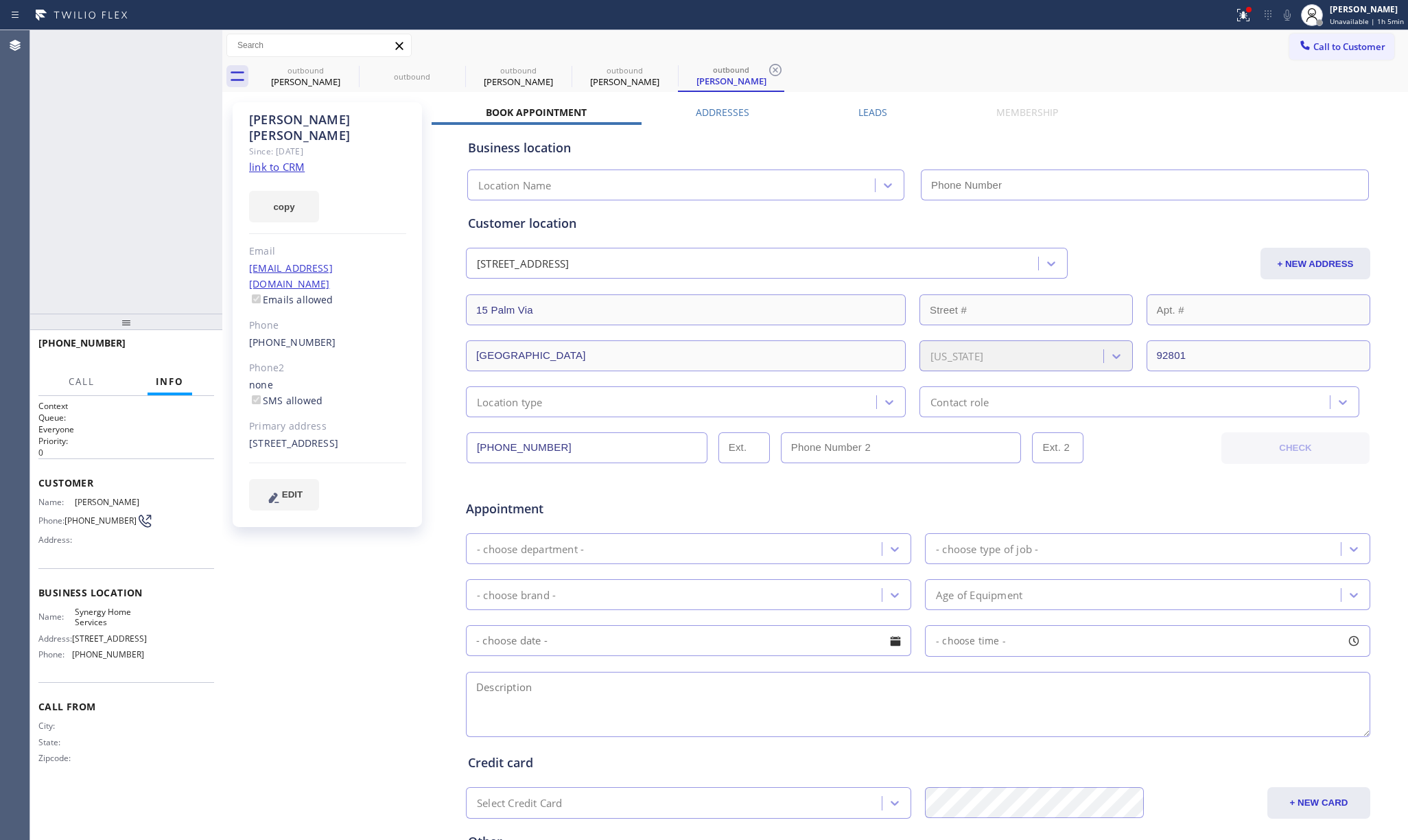
type input "(833) 988-3885"
click at [192, 347] on span "COMPLETE" at bounding box center [179, 349] width 48 height 9
click at [131, 259] on div "ALL TASKS ALL TASKS ACTIVE TASKS TASKS IN WRAP UP +17147975953 Wrap up | 01:56" at bounding box center [126, 172] width 192 height 283
click at [137, 251] on div "ALL TASKS ALL TASKS ACTIVE TASKS TASKS IN WRAP UP +17147975953 Wrap up | 01:56" at bounding box center [126, 172] width 192 height 283
drag, startPoint x: 73, startPoint y: 206, endPoint x: 50, endPoint y: 193, distance: 26.4
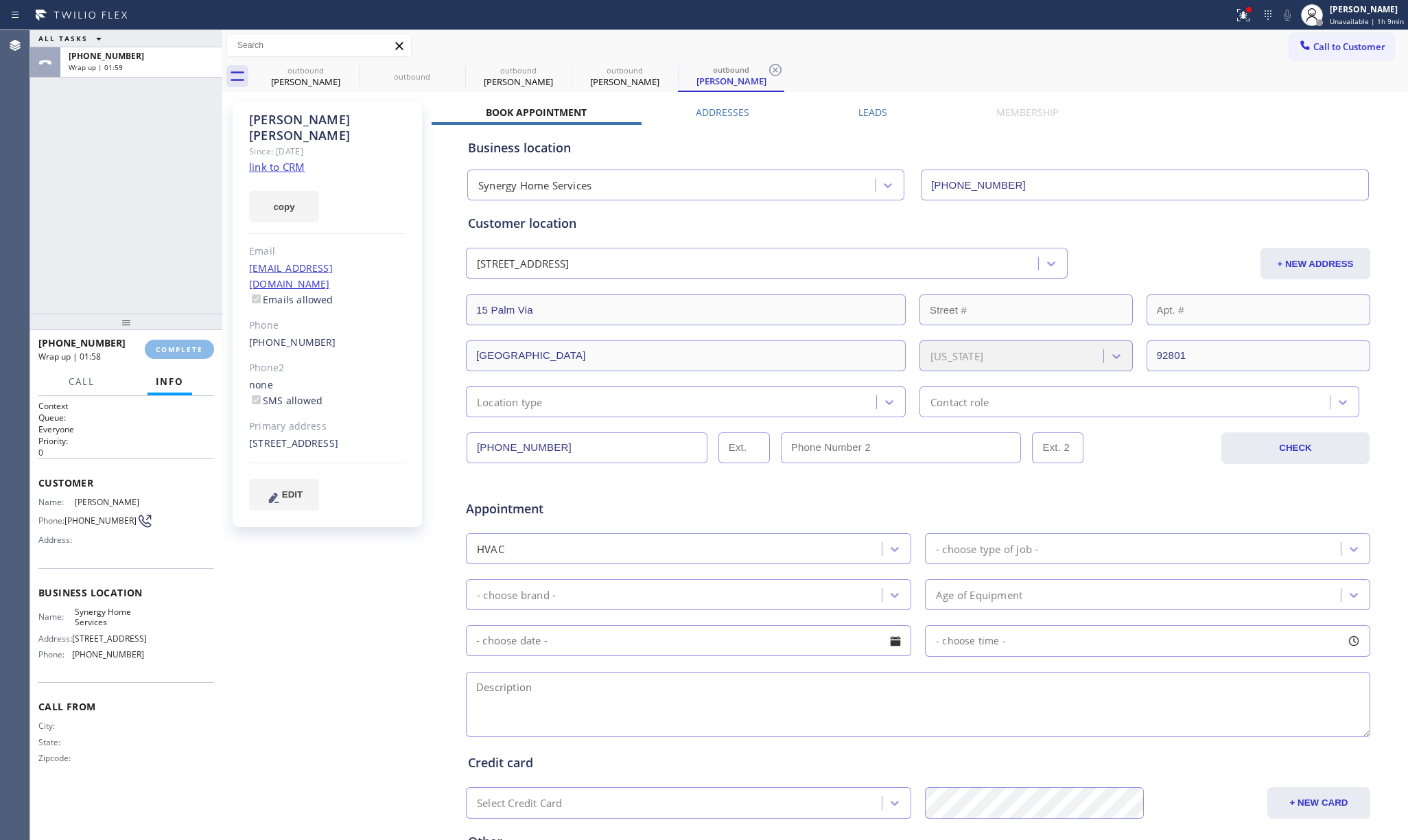
click at [73, 206] on div "ALL TASKS ALL TASKS ACTIVE TASKS TASKS IN WRAP UP +17147975953 Wrap up | 01:59" at bounding box center [126, 172] width 192 height 283
click at [185, 344] on span "COMPLETE" at bounding box center [179, 349] width 48 height 9
click at [123, 272] on div "ALL TASKS ALL TASKS ACTIVE TASKS TASKS IN WRAP UP +17147975953 Wrap up | 02:02" at bounding box center [126, 172] width 192 height 283
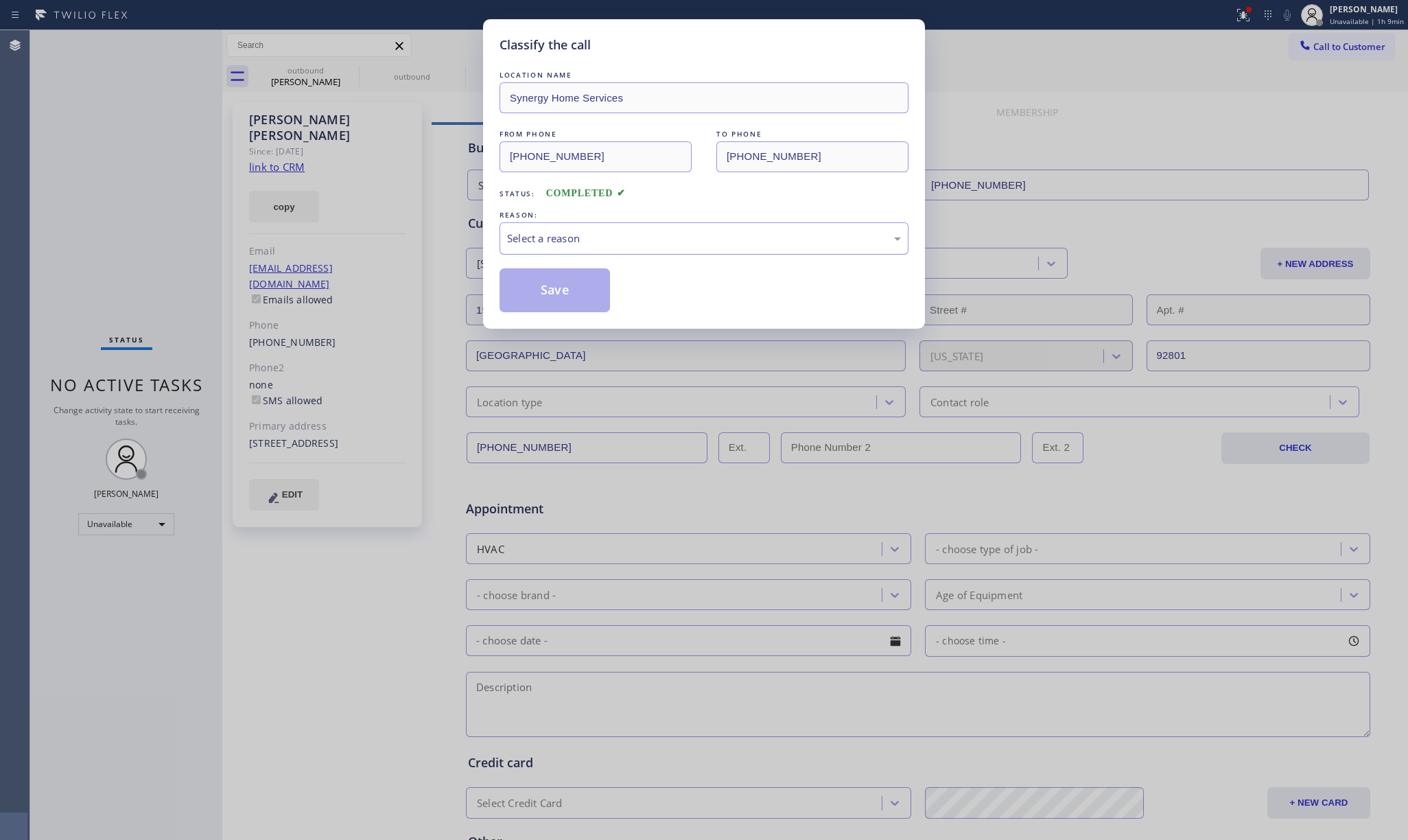
click at [642, 237] on div "Select a reason" at bounding box center [704, 238] width 393 height 16
drag, startPoint x: 546, startPoint y: 292, endPoint x: 593, endPoint y: 254, distance: 60.4
click at [550, 287] on button "Save" at bounding box center [555, 290] width 110 height 44
click at [1204, 56] on div "Classify the call LOCATION NAME Synergy Home Services FROM PHONE (833) 988-3885…" at bounding box center [704, 420] width 1408 height 840
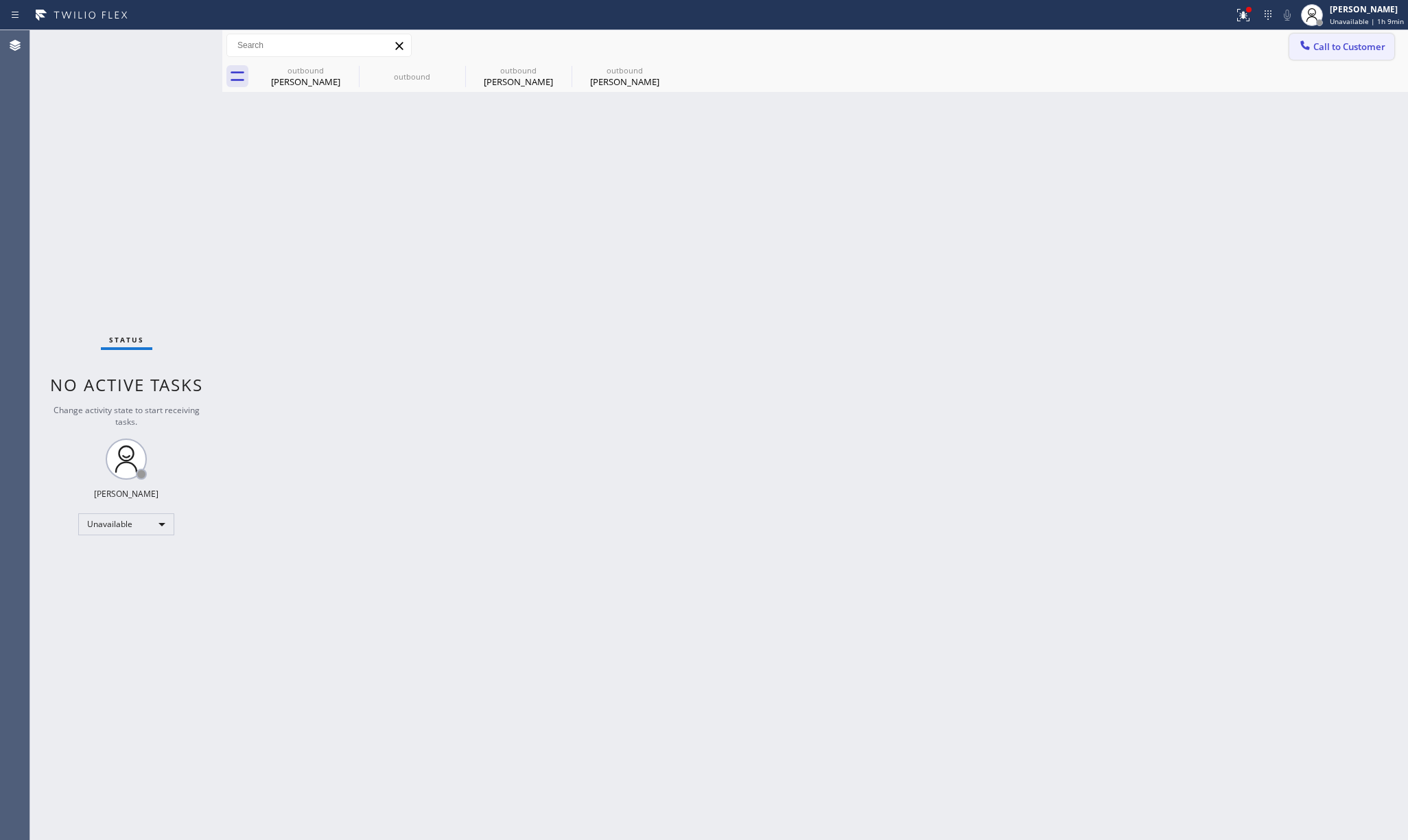
click at [1361, 44] on span "Call to Customer" at bounding box center [1348, 46] width 72 height 12
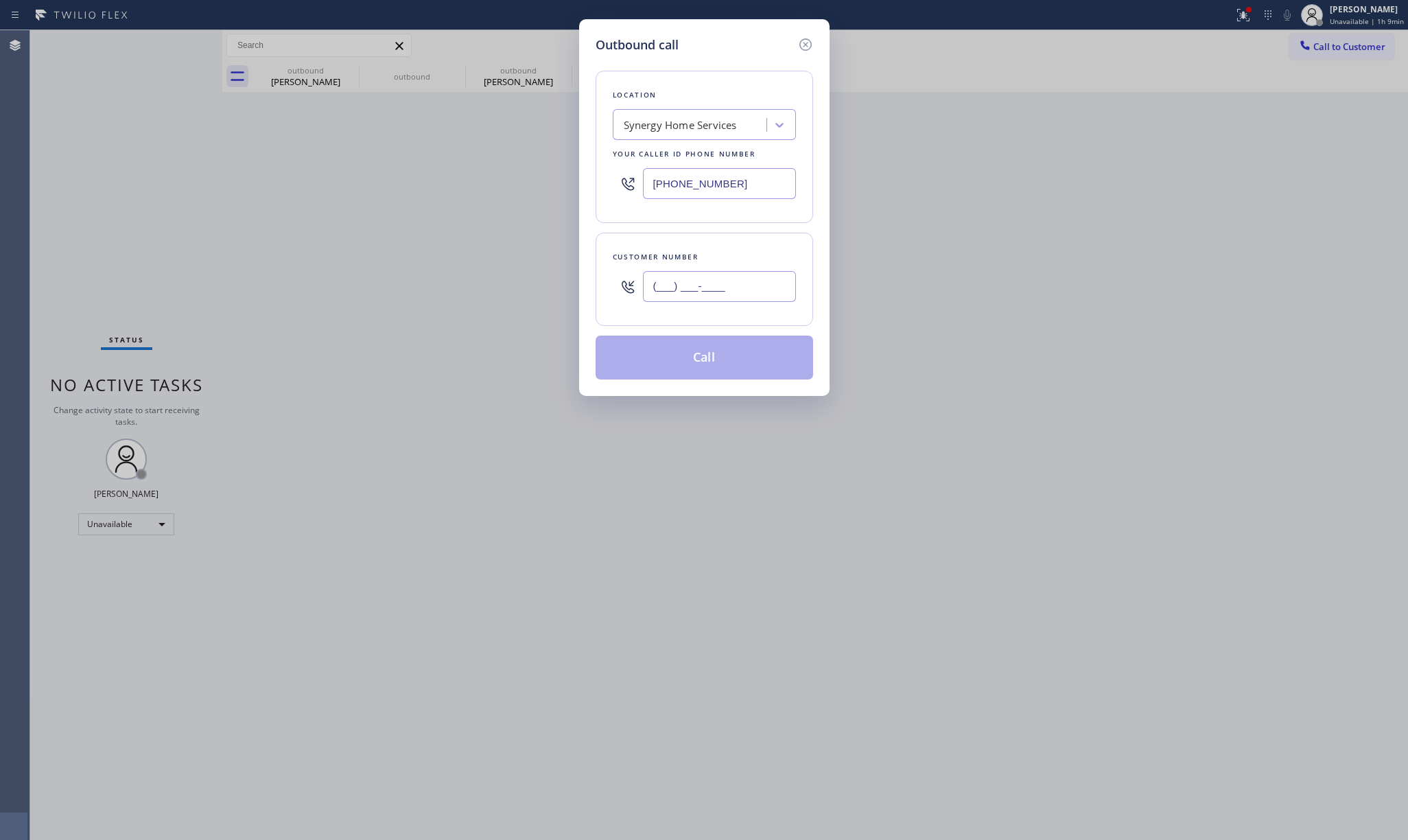
click at [684, 285] on input "(___) ___-____" at bounding box center [719, 286] width 153 height 31
paste input "818) 231-8815"
type input "(818) 231-8815"
drag, startPoint x: 731, startPoint y: 174, endPoint x: 618, endPoint y: 174, distance: 113.0
click at [618, 174] on div "(833) 988-3885" at bounding box center [704, 184] width 183 height 45
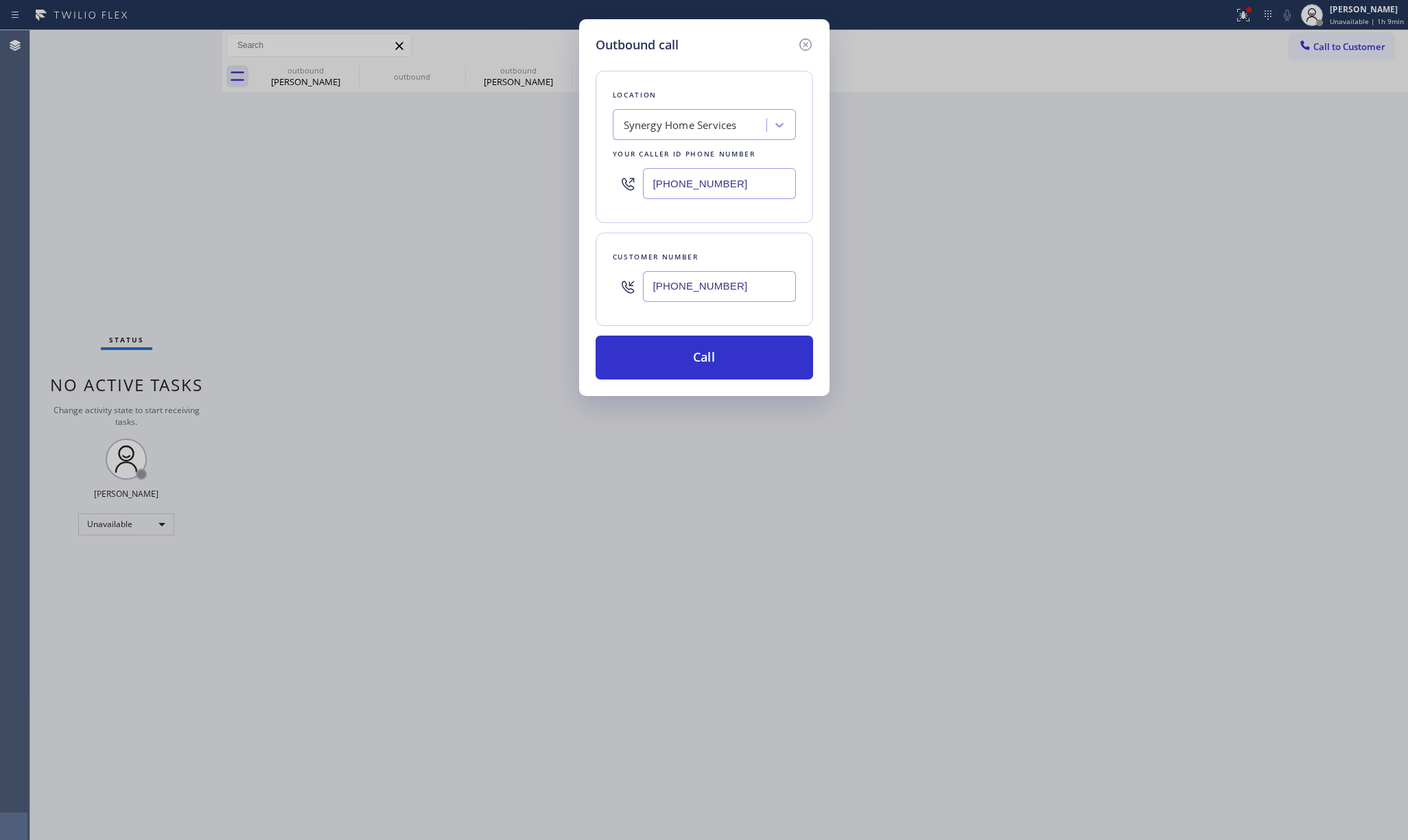
paste input "323) 991-9198"
type input "[PHONE_NUMBER]"
click at [656, 71] on div "Location Synergy Home Services Your caller id phone number (323) 991-9198" at bounding box center [704, 146] width 217 height 152
click at [708, 362] on button "Call" at bounding box center [704, 357] width 217 height 44
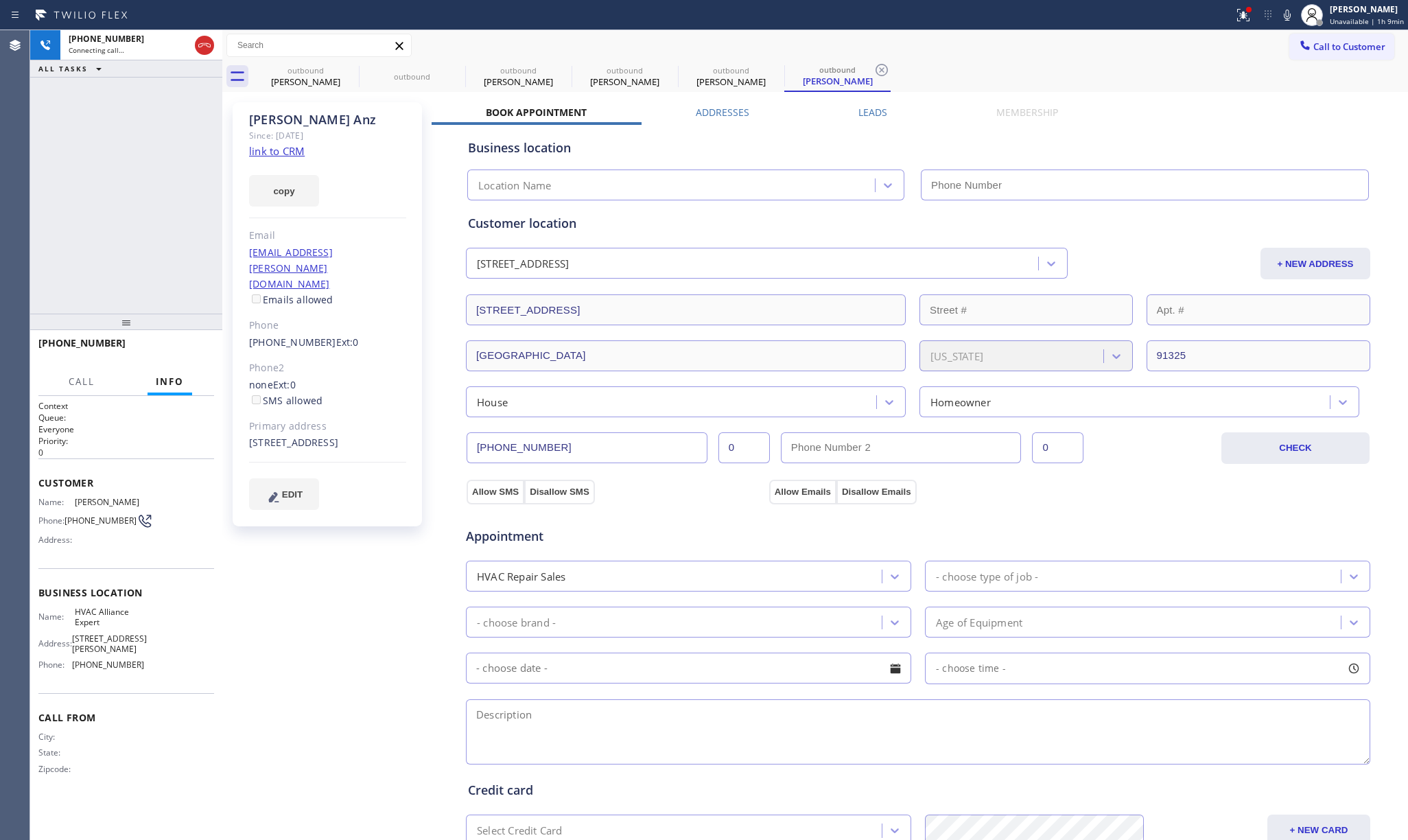
type input "[PHONE_NUMBER]"
click at [206, 346] on button "COMPLETE" at bounding box center [179, 349] width 69 height 20
click at [154, 264] on div "ALL TASKS ALL TASKS ACTIVE TASKS TASKS IN WRAP UP +18182318815 Wrap up | 00:06" at bounding box center [126, 172] width 192 height 283
drag, startPoint x: 154, startPoint y: 264, endPoint x: 289, endPoint y: 305, distance: 141.1
click at [157, 264] on div "ALL TASKS ALL TASKS ACTIVE TASKS TASKS IN WRAP UP +18182318815 Wrap up | 00:06" at bounding box center [126, 172] width 192 height 283
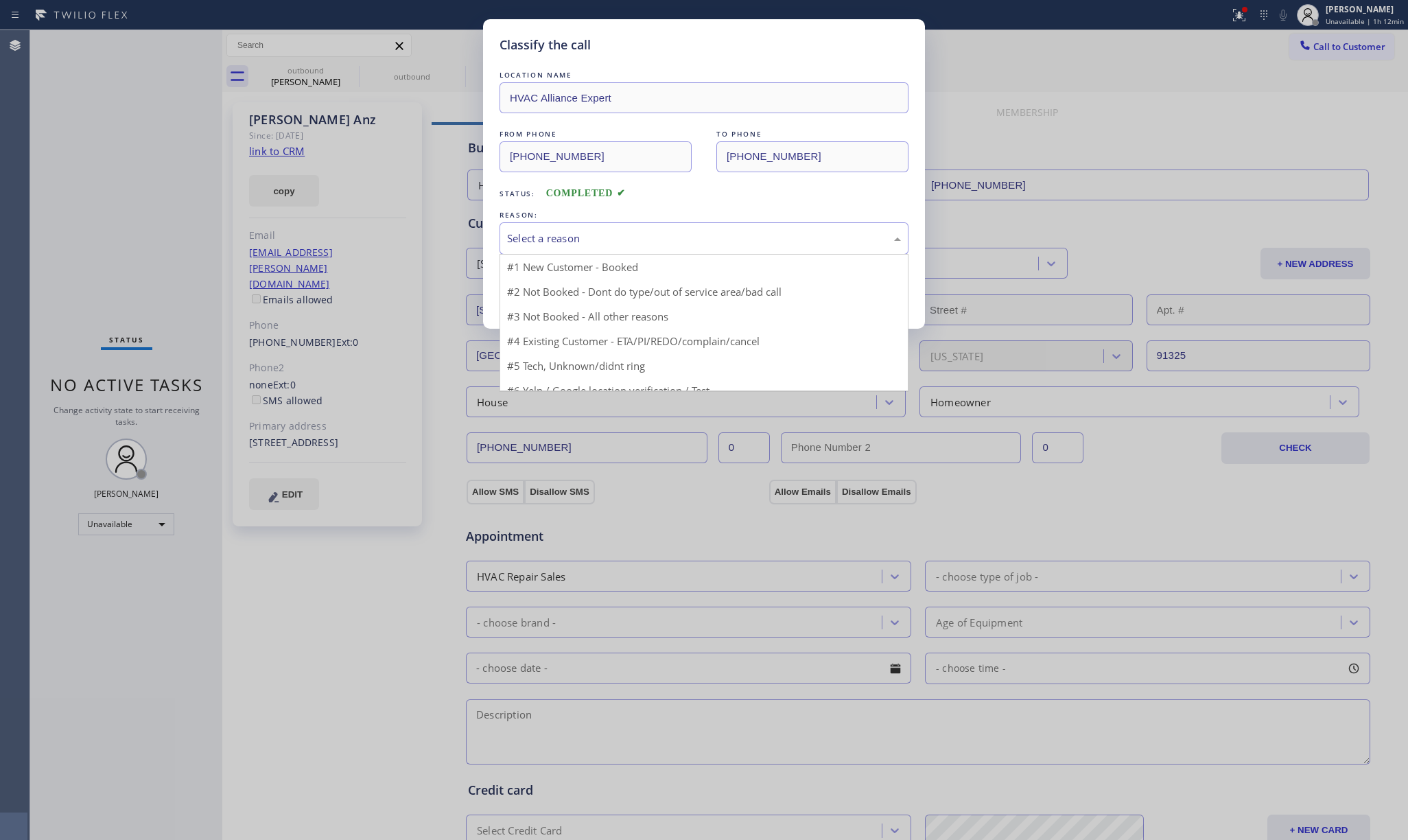
click at [546, 231] on div "Select a reason" at bounding box center [704, 238] width 393 height 16
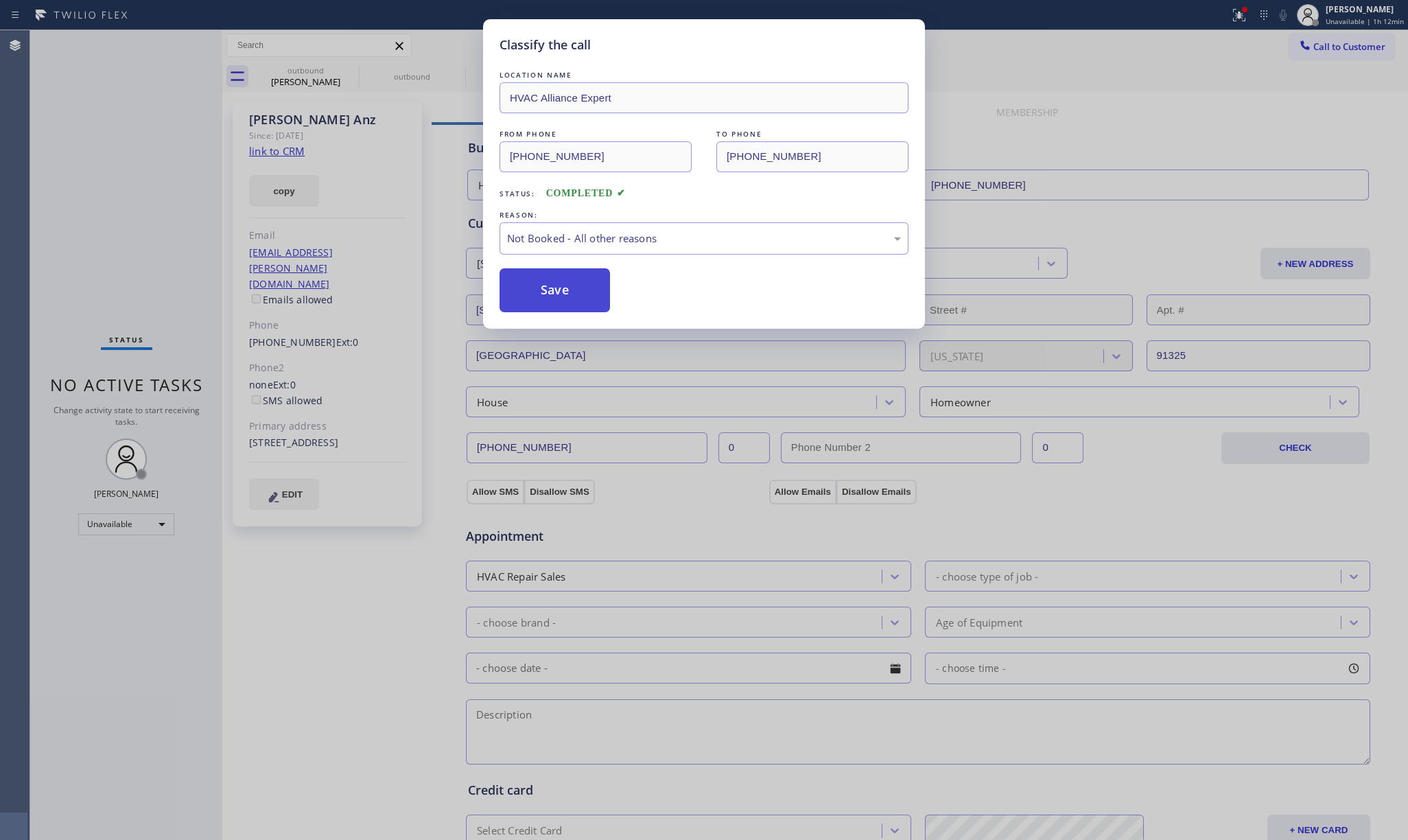
click at [530, 289] on button "Save" at bounding box center [555, 290] width 110 height 44
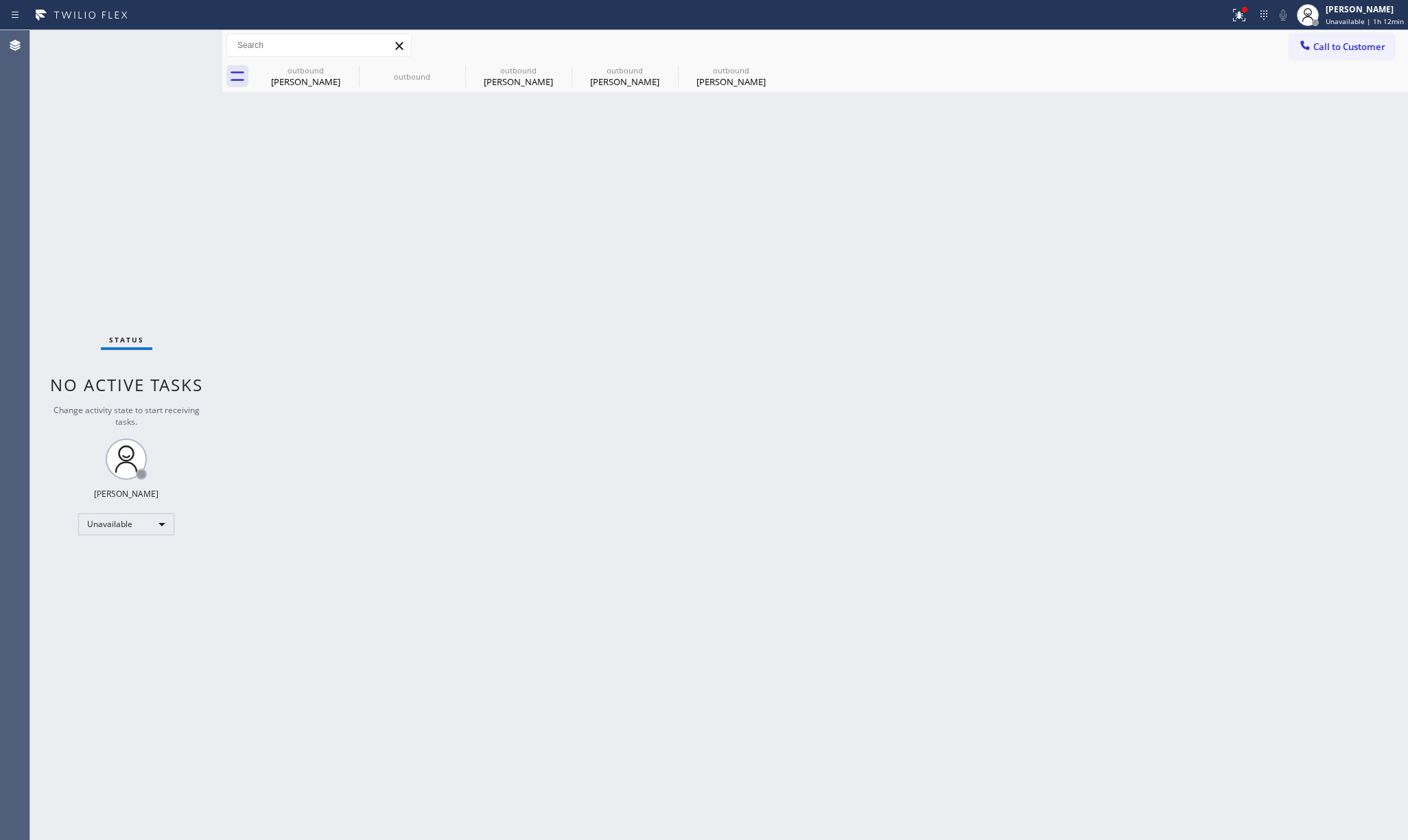
click at [193, 165] on div "Status No active tasks Change activity state to start receiving tasks. [PERSON_…" at bounding box center [126, 434] width 192 height 809
click at [1339, 50] on span "Call to Customer" at bounding box center [1348, 46] width 72 height 12
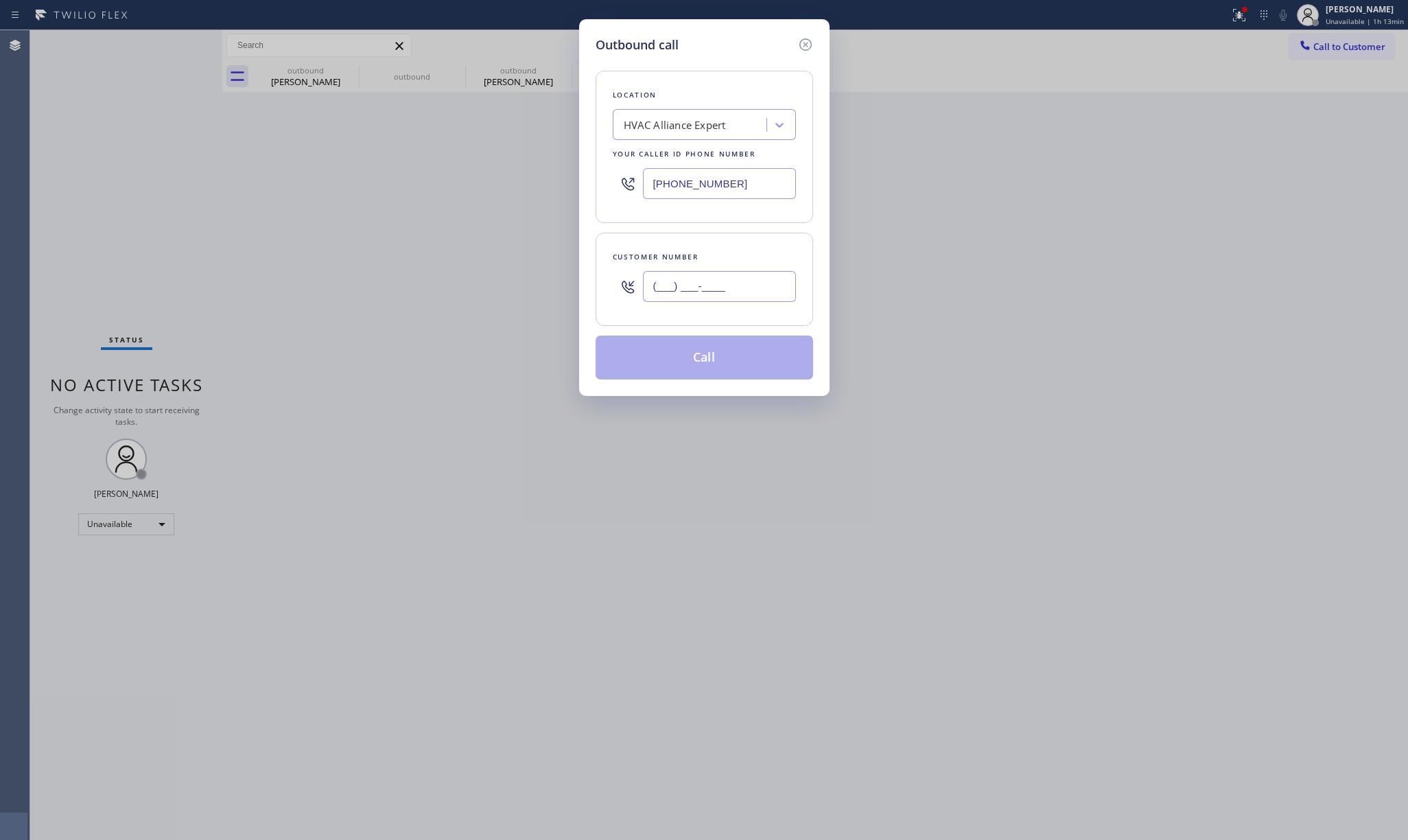
click at [722, 289] on input "(___) ___-____" at bounding box center [719, 286] width 153 height 31
paste input "714) 469-5712"
type input "(714) 469-5712"
click at [723, 227] on div "Location HVAC Alliance Expert Your caller id phone number (323) 991-9198 Custom…" at bounding box center [704, 216] width 217 height 325
click at [696, 351] on button "Call" at bounding box center [704, 357] width 217 height 44
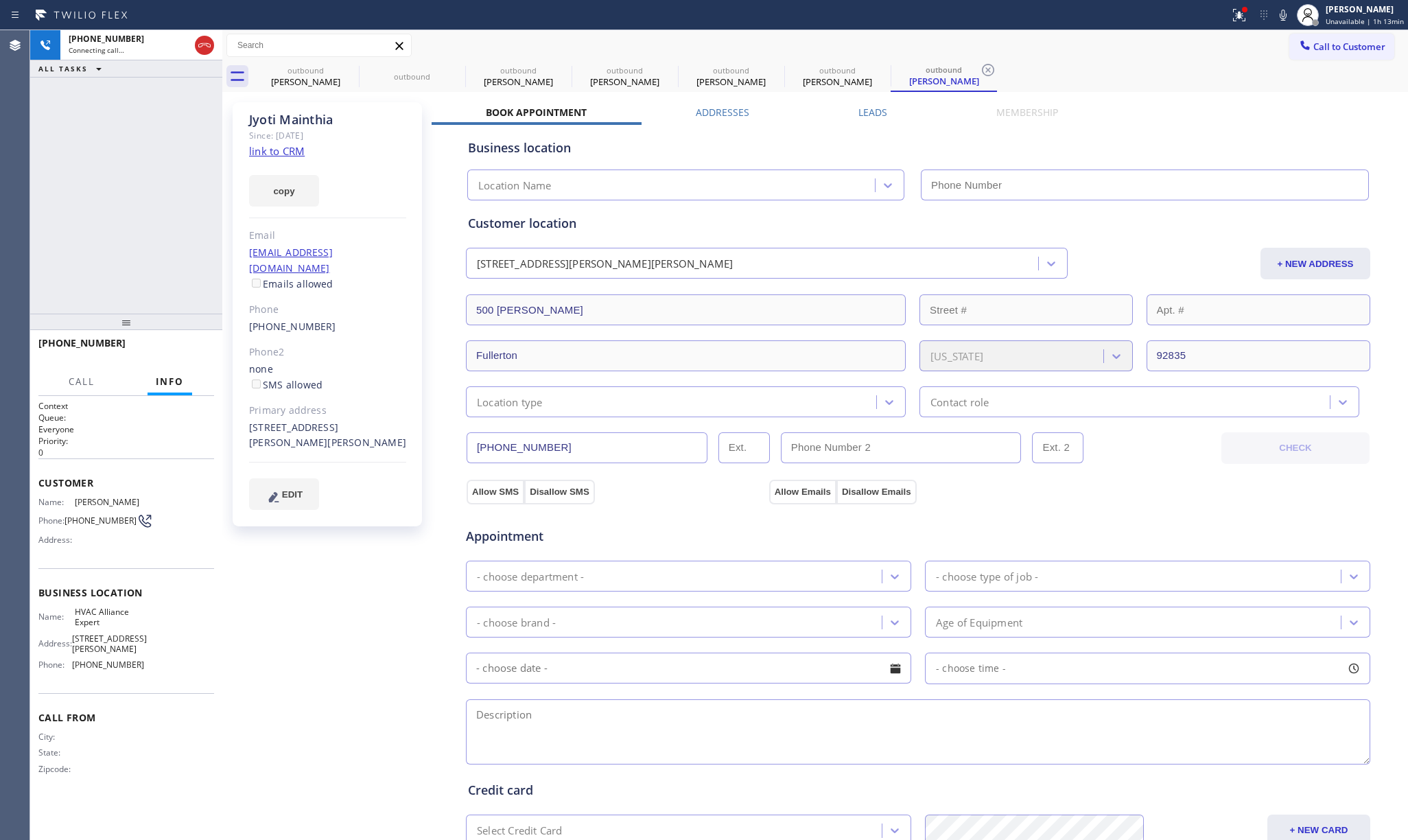
type input "[PHONE_NUMBER]"
drag, startPoint x: 181, startPoint y: 341, endPoint x: 187, endPoint y: 332, distance: 10.8
click at [181, 341] on button "HANG UP" at bounding box center [182, 349] width 63 height 20
click at [187, 343] on button "HANG UP" at bounding box center [182, 349] width 63 height 20
click at [152, 238] on div "ALL TASKS ALL TASKS ACTIVE TASKS TASKS IN WRAP UP +17144695712 Wrap up | 00:00" at bounding box center [126, 172] width 192 height 283
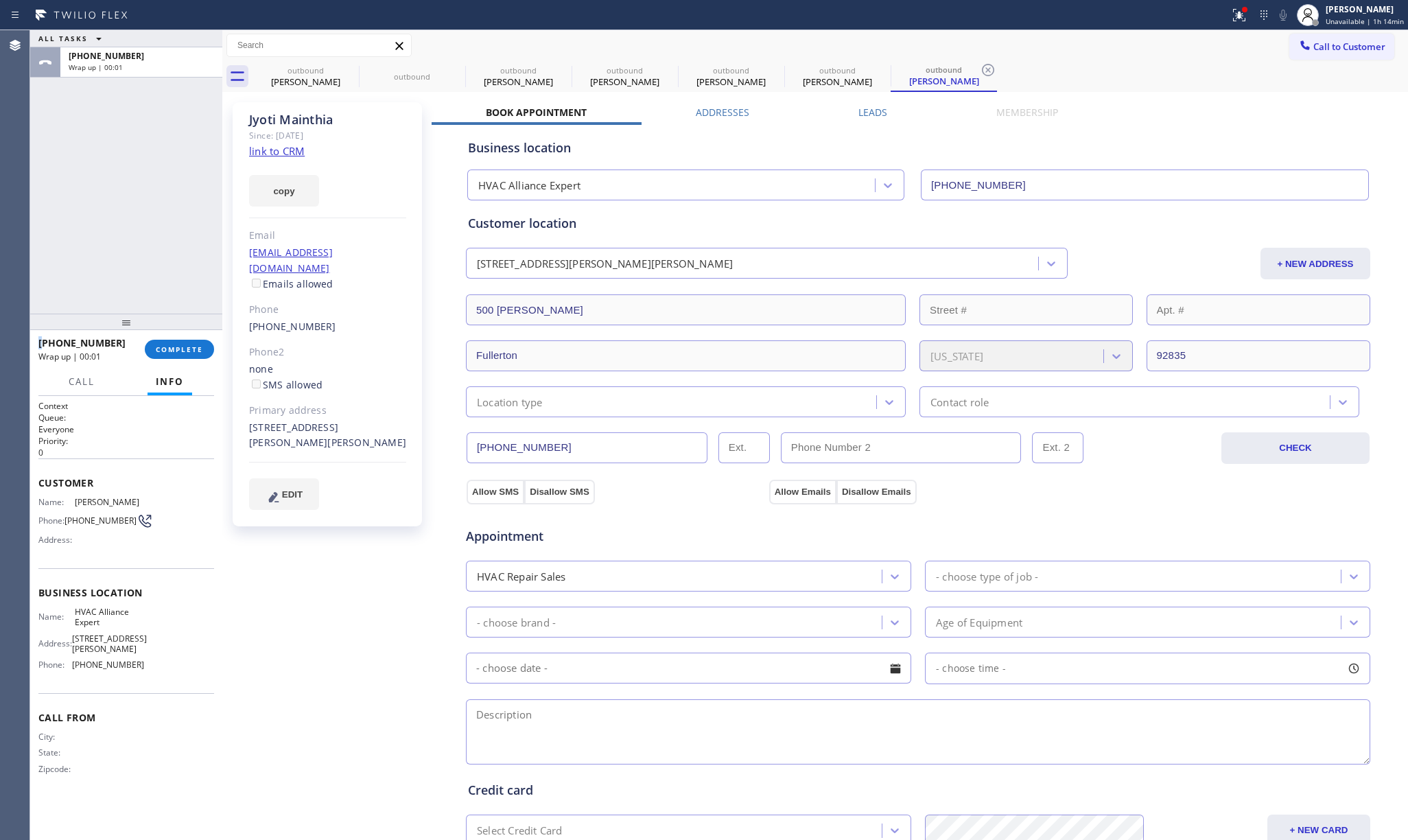
click at [152, 238] on div "ALL TASKS ALL TASKS ACTIVE TASKS TASKS IN WRAP UP +17144695712 Wrap up | 00:01" at bounding box center [126, 172] width 192 height 283
click at [165, 343] on button "COMPLETE" at bounding box center [179, 349] width 69 height 20
drag, startPoint x: 141, startPoint y: 241, endPoint x: 340, endPoint y: 265, distance: 200.4
click at [141, 240] on div "ALL TASKS ALL TASKS ACTIVE TASKS TASKS IN WRAP UP +17144695712 Wrap up | 00:02" at bounding box center [126, 172] width 192 height 283
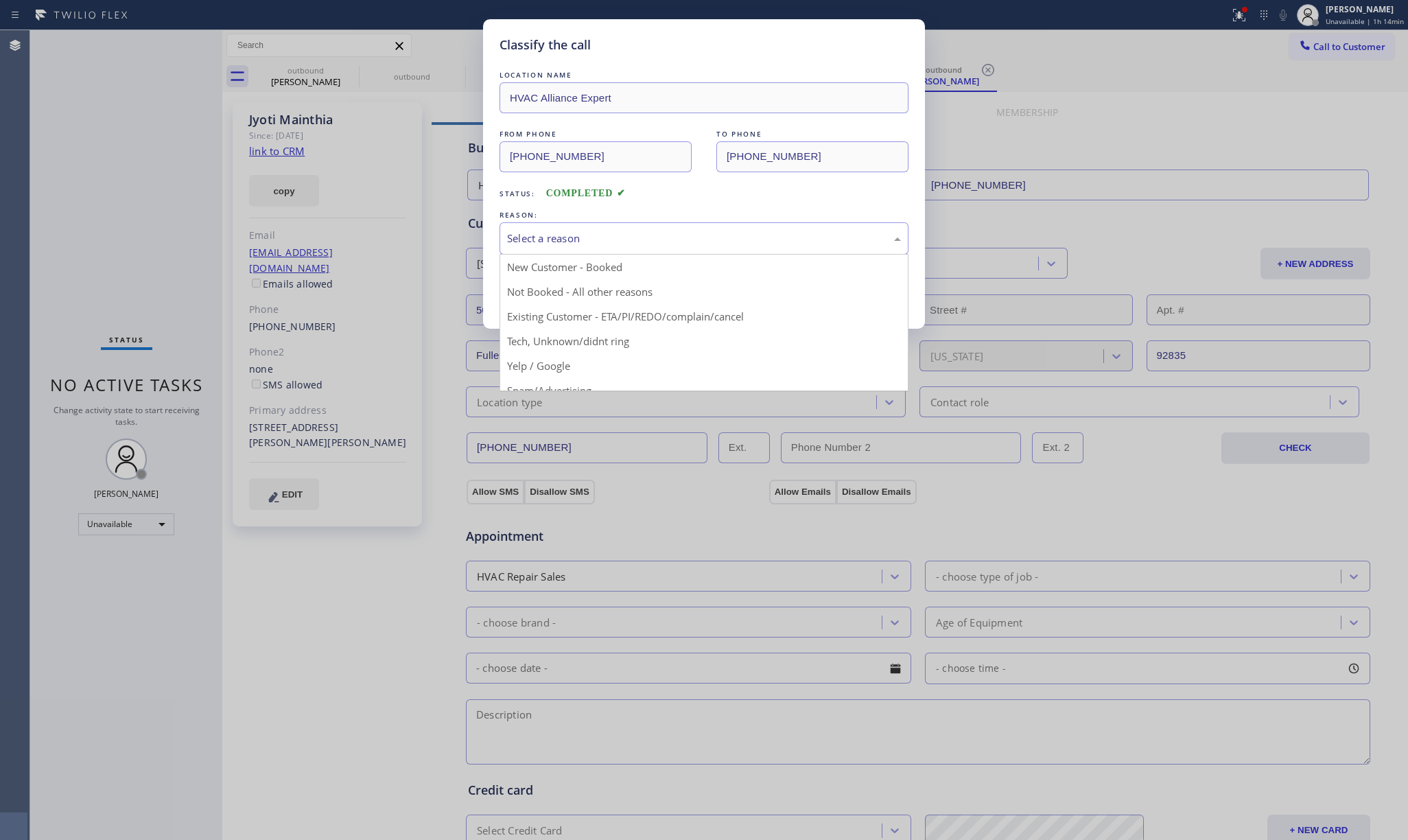
click at [571, 227] on div "Select a reason" at bounding box center [704, 238] width 409 height 33
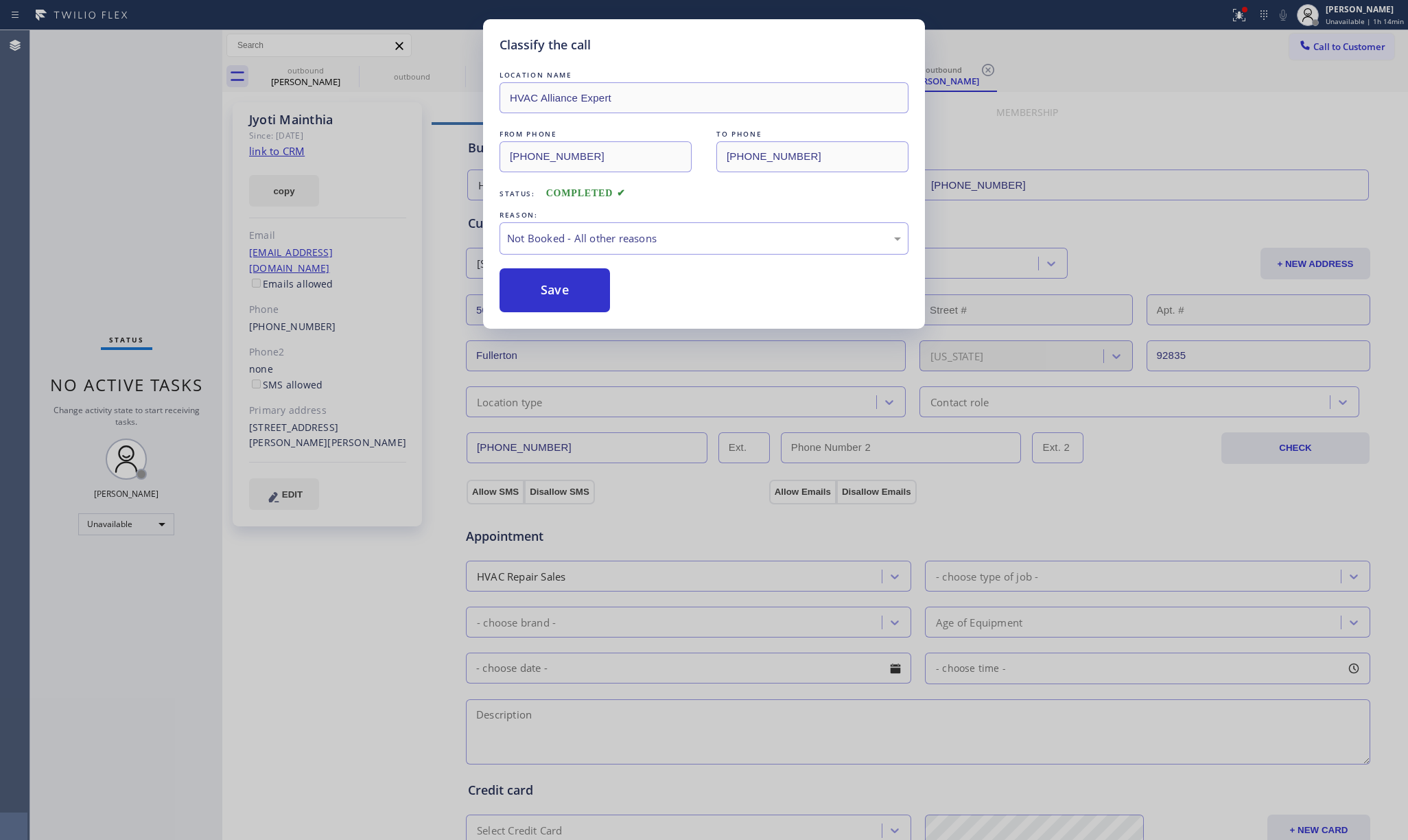
click at [545, 292] on button "Save" at bounding box center [555, 290] width 110 height 44
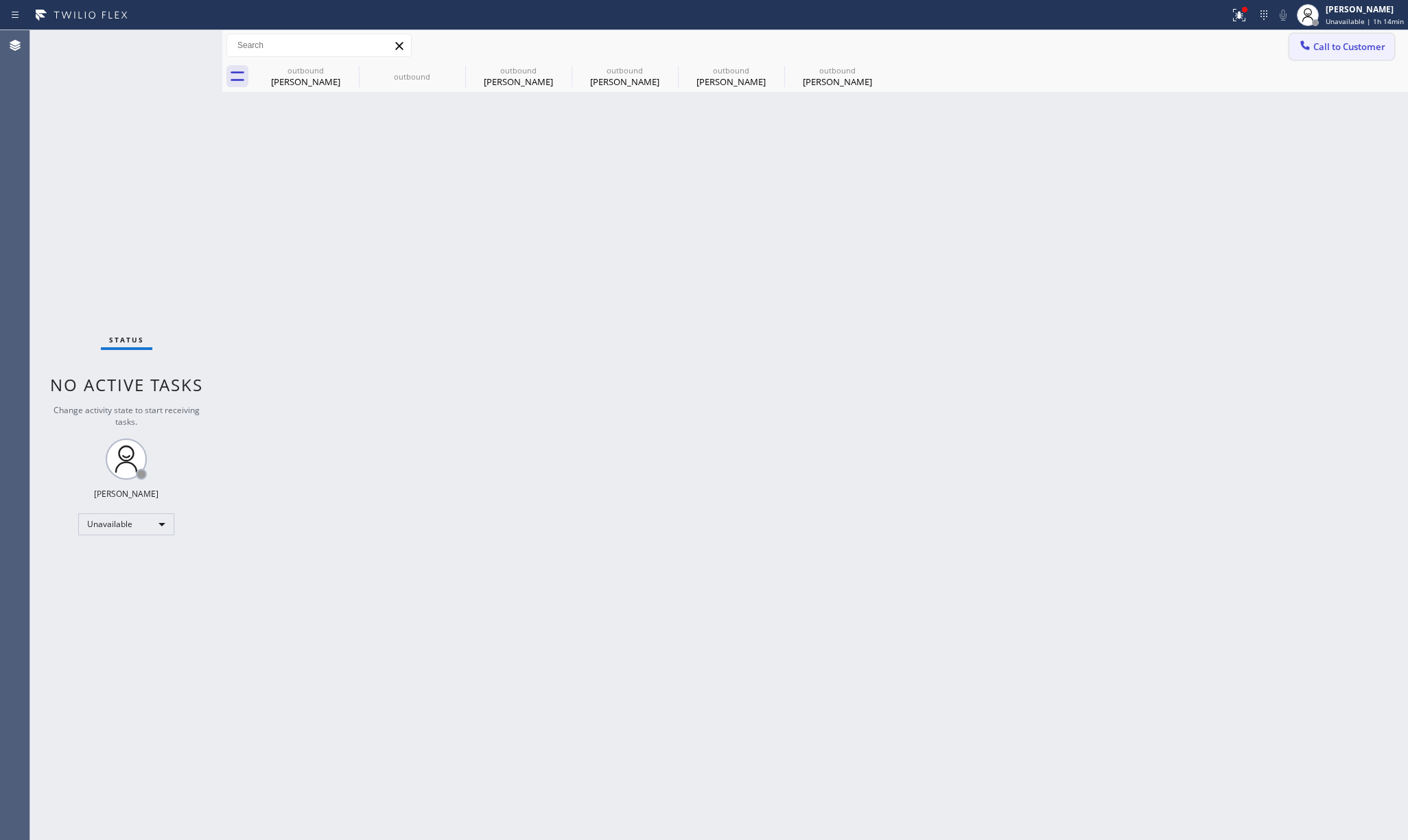
click at [1390, 53] on button "Call to Customer" at bounding box center [1341, 47] width 105 height 26
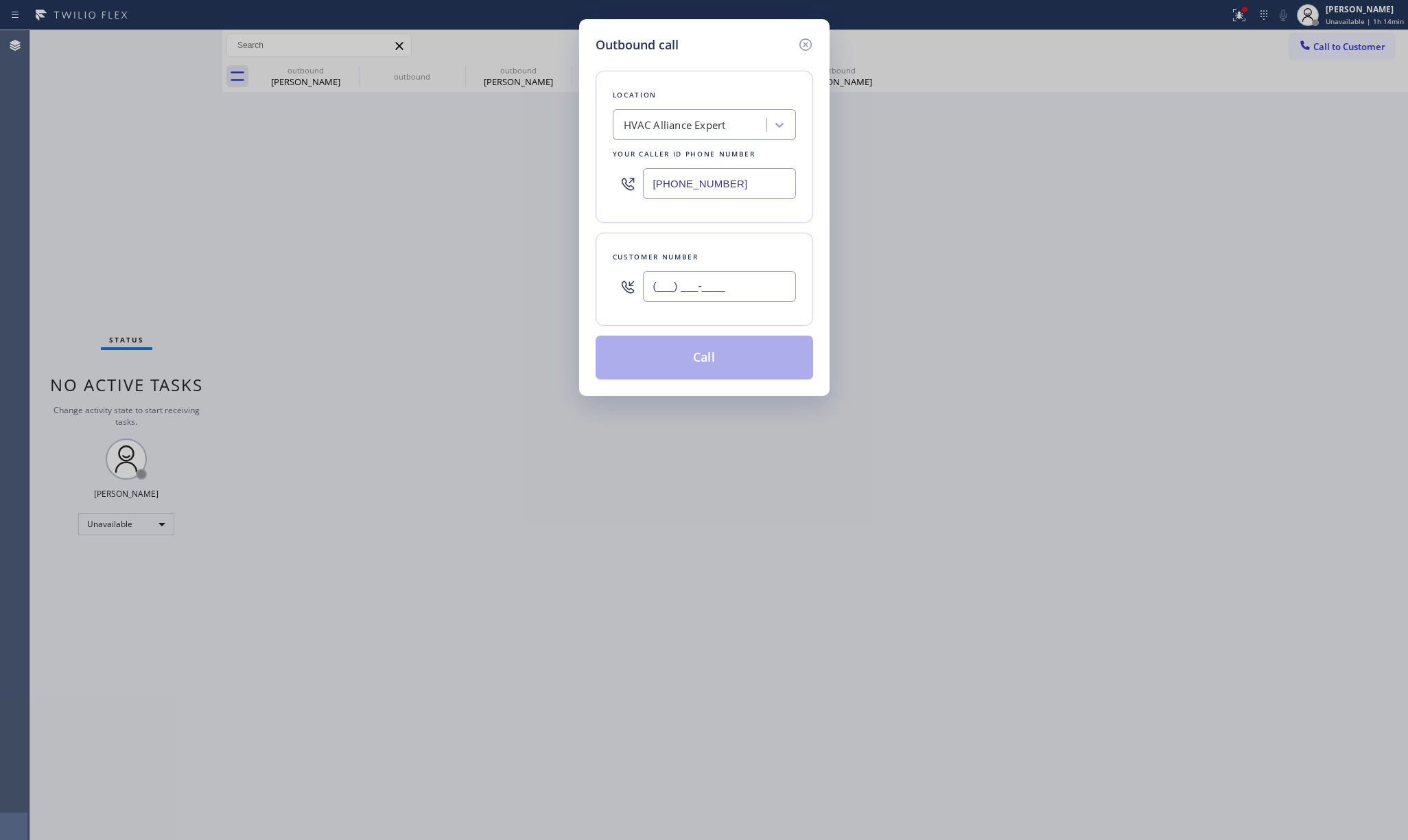
click at [718, 284] on input "(___) ___-____" at bounding box center [719, 286] width 153 height 31
paste input "530) 307-0222"
type input "(530) 307-0222"
click at [727, 231] on div "Location HVAC Alliance Expert Your caller id phone number (323) 991-9198 Custom…" at bounding box center [704, 216] width 217 height 325
click at [742, 362] on button "Call" at bounding box center [704, 357] width 217 height 44
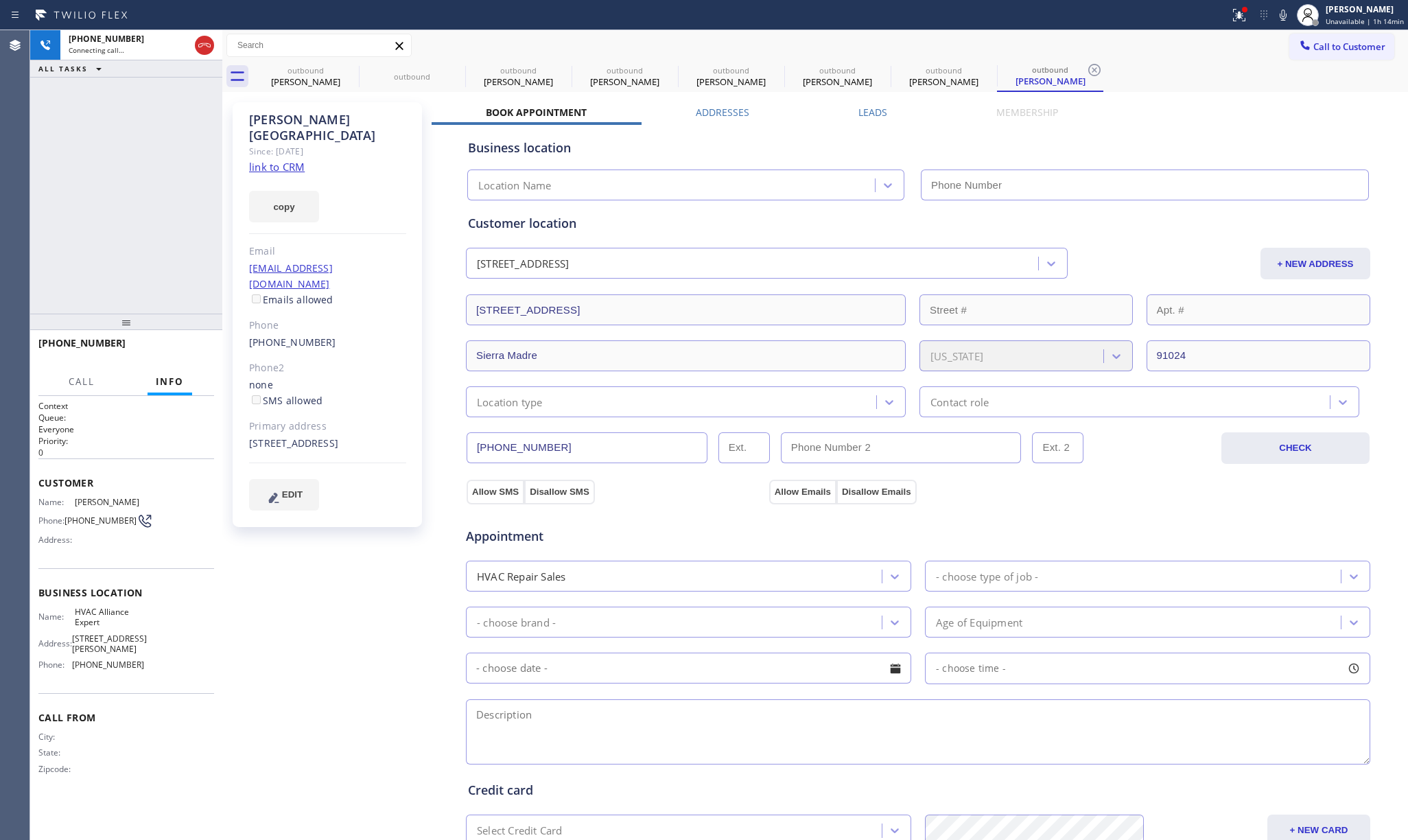
type input "[PHONE_NUMBER]"
click at [151, 171] on div "+15303070222 Connecting call… ALL TASKS ALL TASKS ACTIVE TASKS TASKS IN WRAP UP" at bounding box center [126, 172] width 192 height 283
click at [168, 347] on span "HANG UP" at bounding box center [182, 349] width 42 height 9
drag, startPoint x: 159, startPoint y: 283, endPoint x: 172, endPoint y: 344, distance: 62.4
click at [162, 299] on div "+15303070222 Live | 00:05 ALL TASKS ALL TASKS ACTIVE TASKS TASKS IN WRAP UP" at bounding box center [126, 172] width 192 height 283
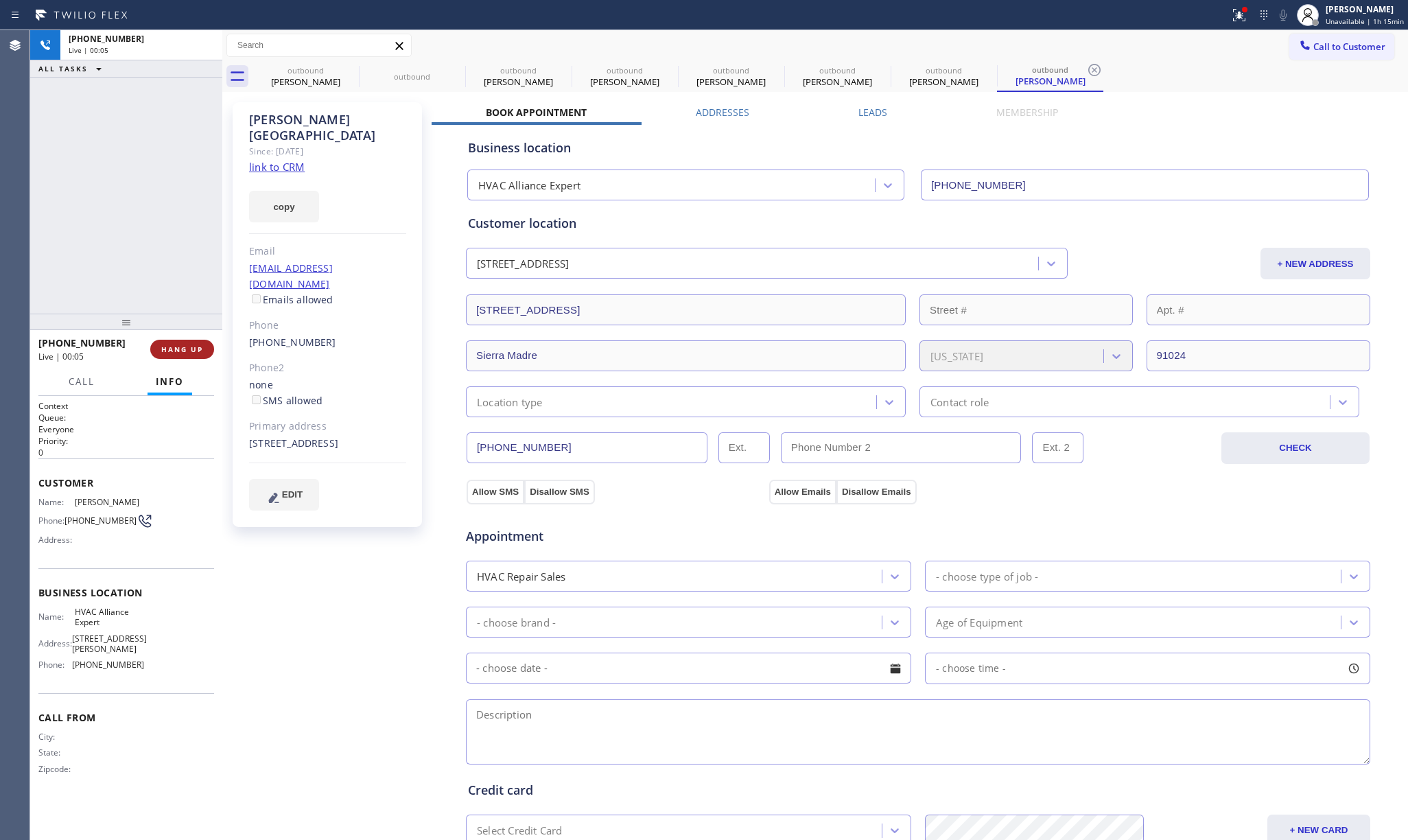
click at [172, 351] on span "HANG UP" at bounding box center [182, 349] width 42 height 9
click at [151, 241] on div "+15303070222 Live | 00:05 ALL TASKS ALL TASKS ACTIVE TASKS TASKS IN WRAP UP" at bounding box center [126, 172] width 192 height 283
click at [151, 241] on div "ALL TASKS ALL TASKS ACTIVE TASKS TASKS IN WRAP UP +15303070222 Wrap up | 00:00" at bounding box center [126, 172] width 192 height 283
click at [188, 343] on button "COMPLETE" at bounding box center [179, 349] width 69 height 20
click at [152, 244] on div "ALL TASKS ALL TASKS ACTIVE TASKS TASKS IN WRAP UP +15303070222 Wrap up | 00:01" at bounding box center [126, 172] width 192 height 283
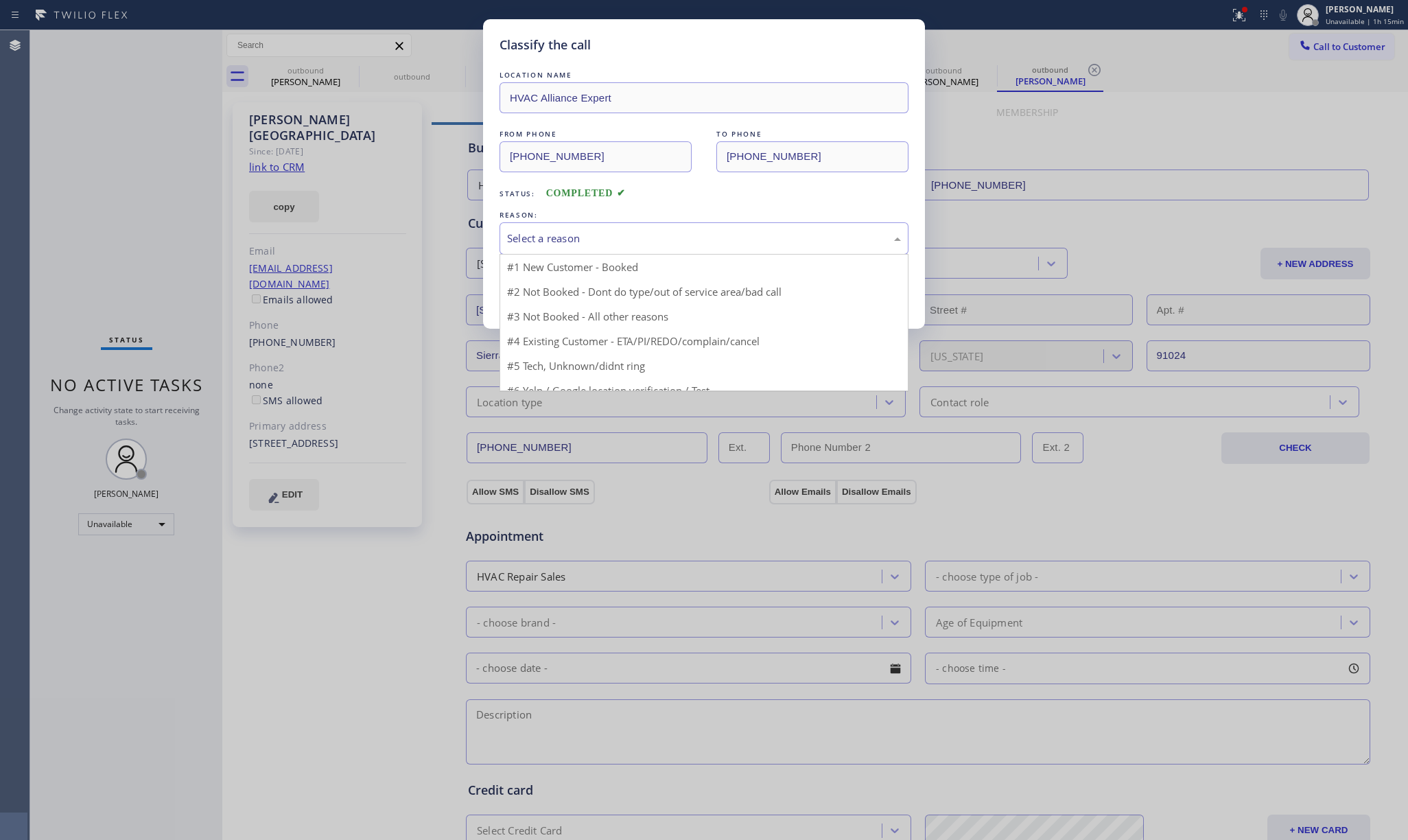
click at [624, 241] on div "Select a reason" at bounding box center [704, 238] width 393 height 16
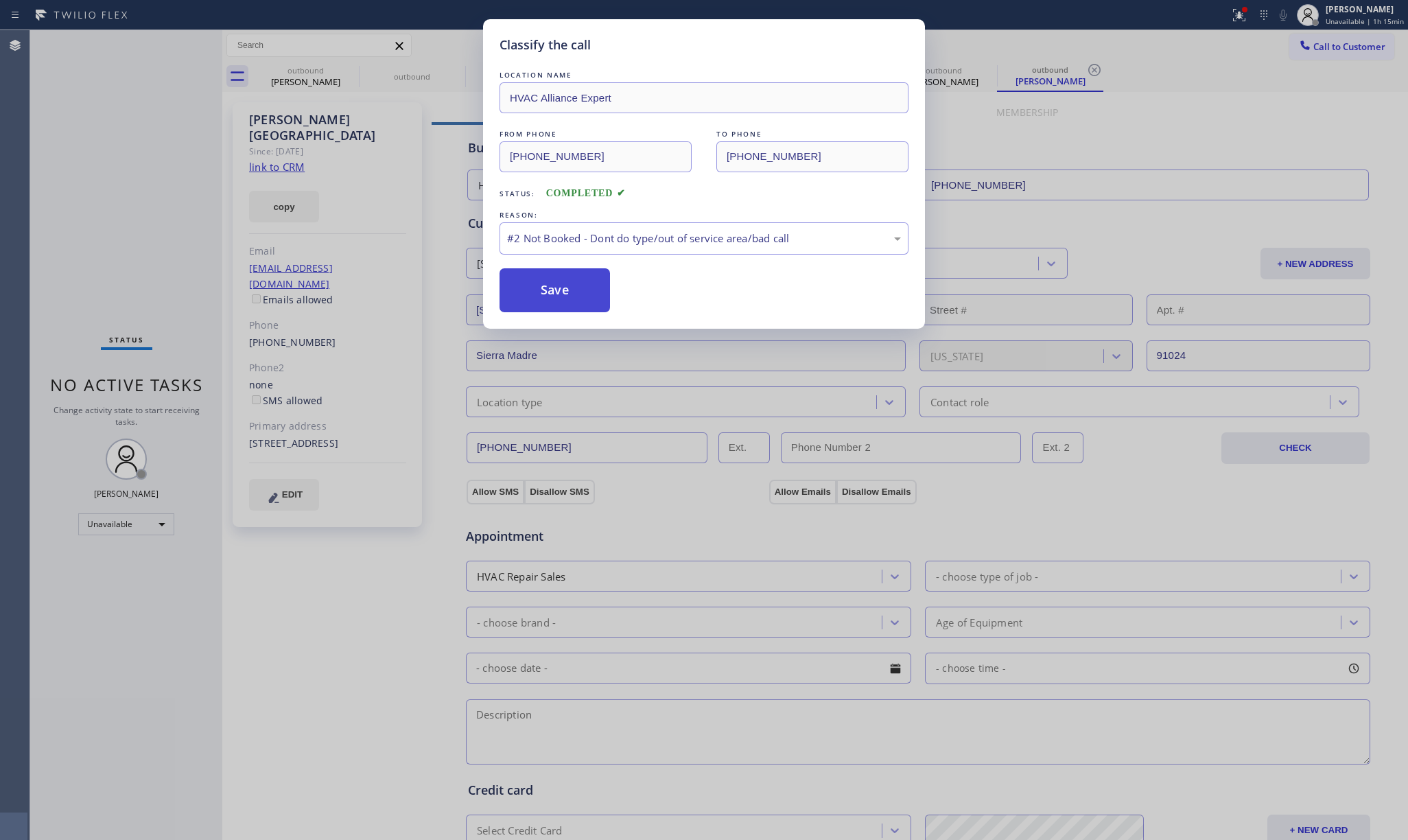
click at [583, 302] on button "Save" at bounding box center [555, 290] width 110 height 44
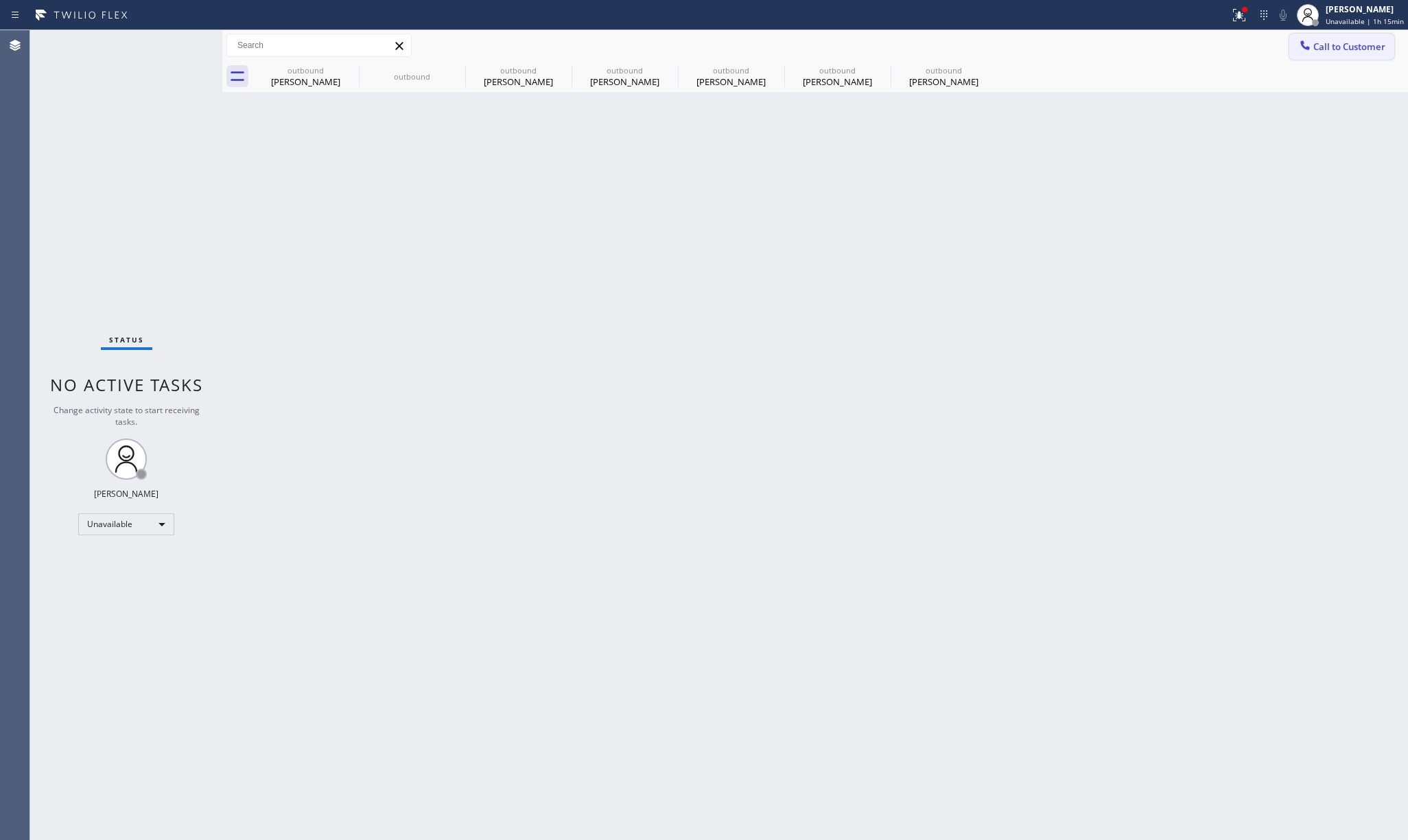
click at [1331, 44] on span "Call to Customer" at bounding box center [1348, 46] width 72 height 12
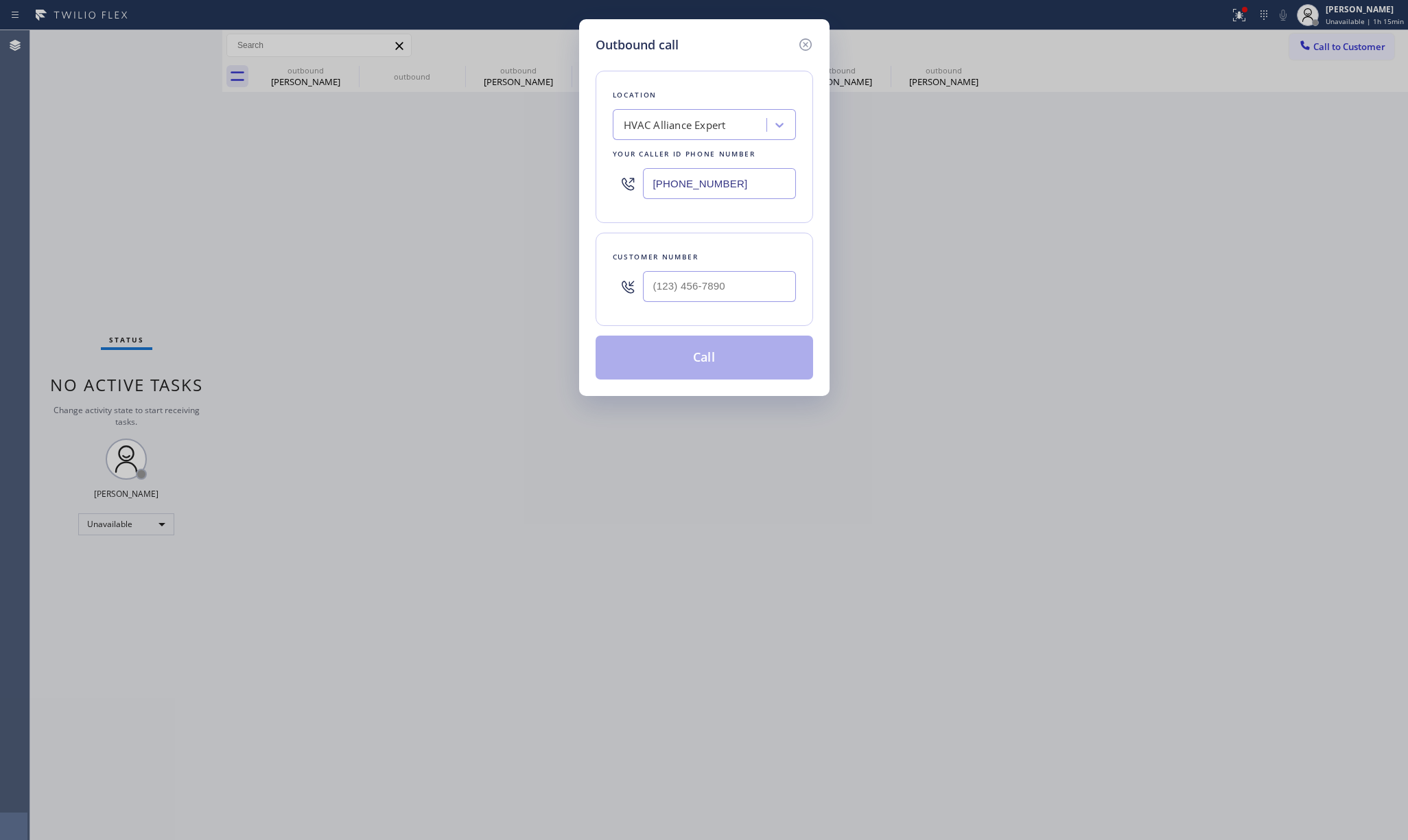
click at [777, 305] on div at bounding box center [719, 286] width 153 height 45
click at [767, 283] on input "(___) ___-____" at bounding box center [719, 286] width 153 height 31
paste input "626) 905-9557"
type input "(626) 905-9557"
click at [758, 253] on div "Customer number" at bounding box center [704, 256] width 183 height 14
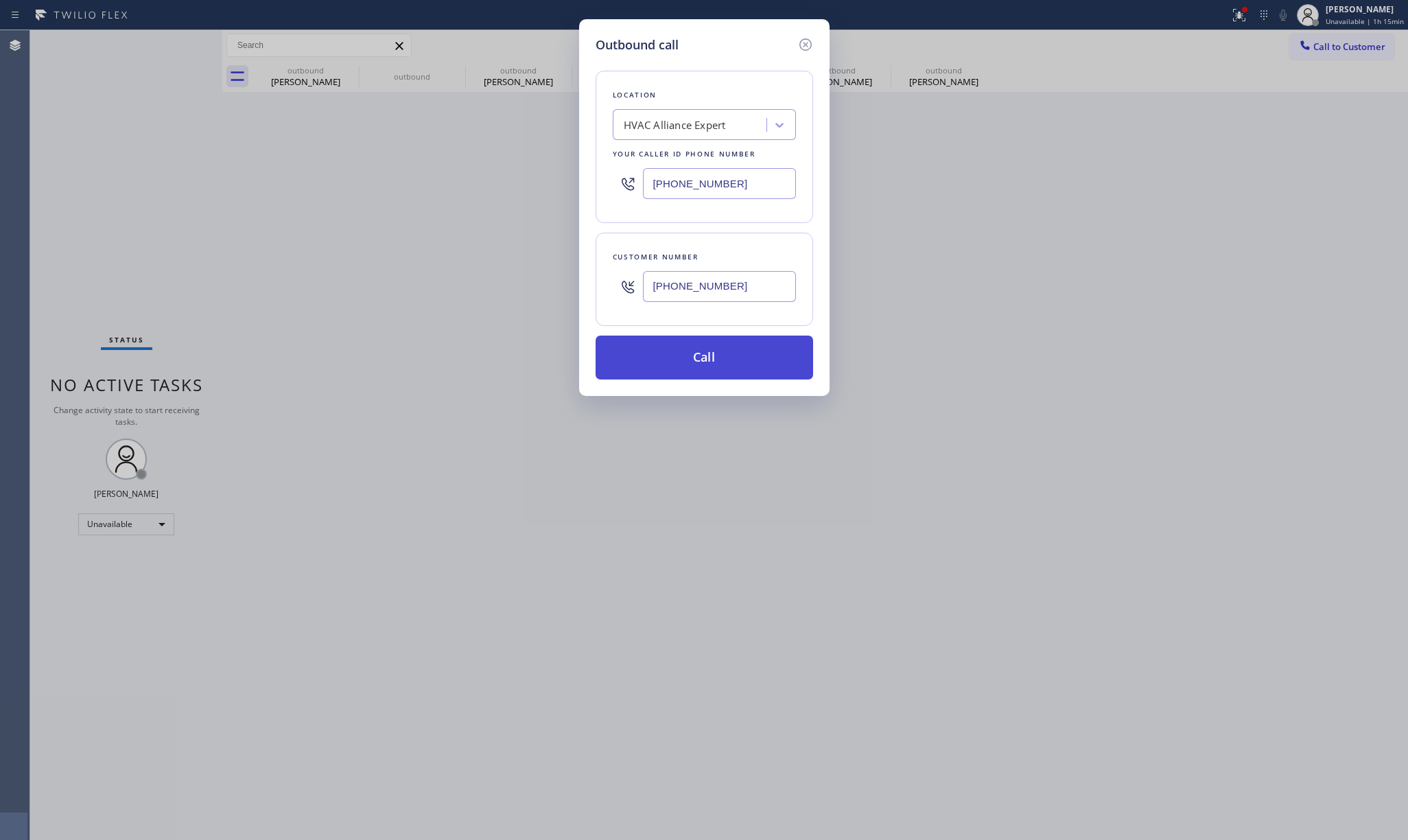
click at [741, 347] on button "Call" at bounding box center [704, 357] width 217 height 44
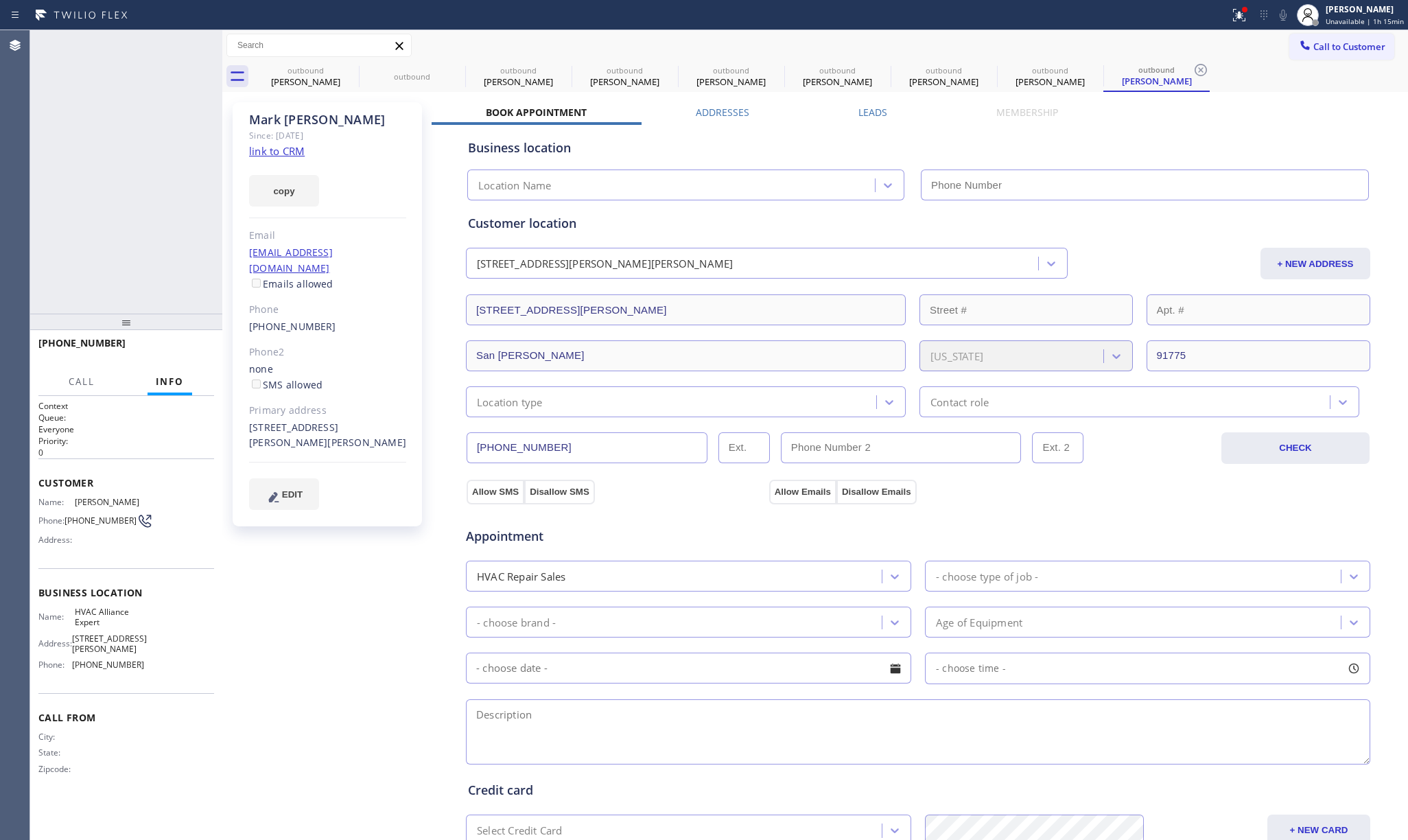
type input "[PHONE_NUMBER]"
click at [181, 344] on span "HANG UP" at bounding box center [182, 349] width 42 height 9
click at [181, 352] on span "COMPLETE" at bounding box center [179, 349] width 48 height 9
click at [143, 223] on div "ALL TASKS ALL TASKS ACTIVE TASKS TASKS IN WRAP UP +16269059557 Wrap up | 00:02" at bounding box center [126, 172] width 192 height 283
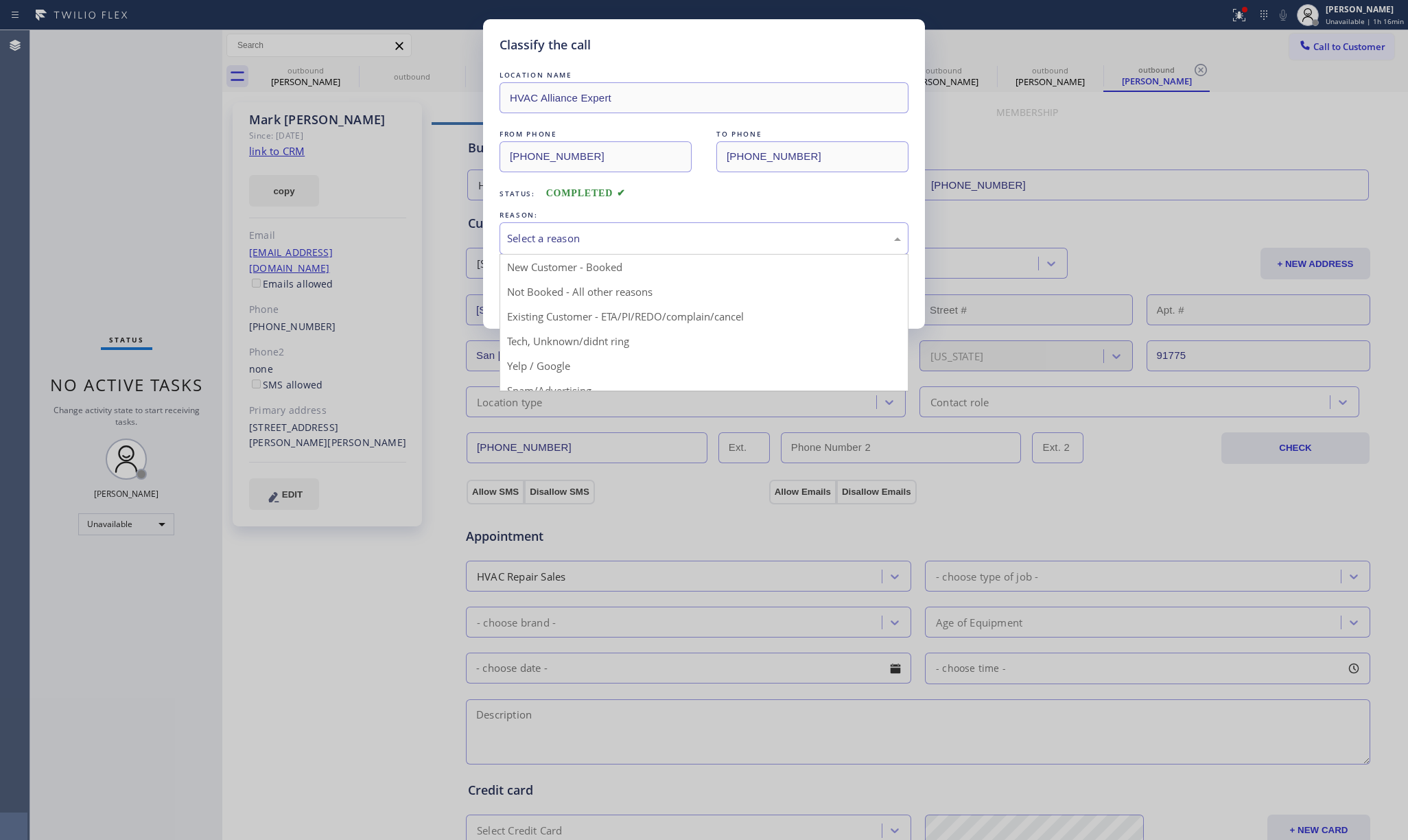
click at [586, 237] on div "Select a reason" at bounding box center [704, 238] width 393 height 16
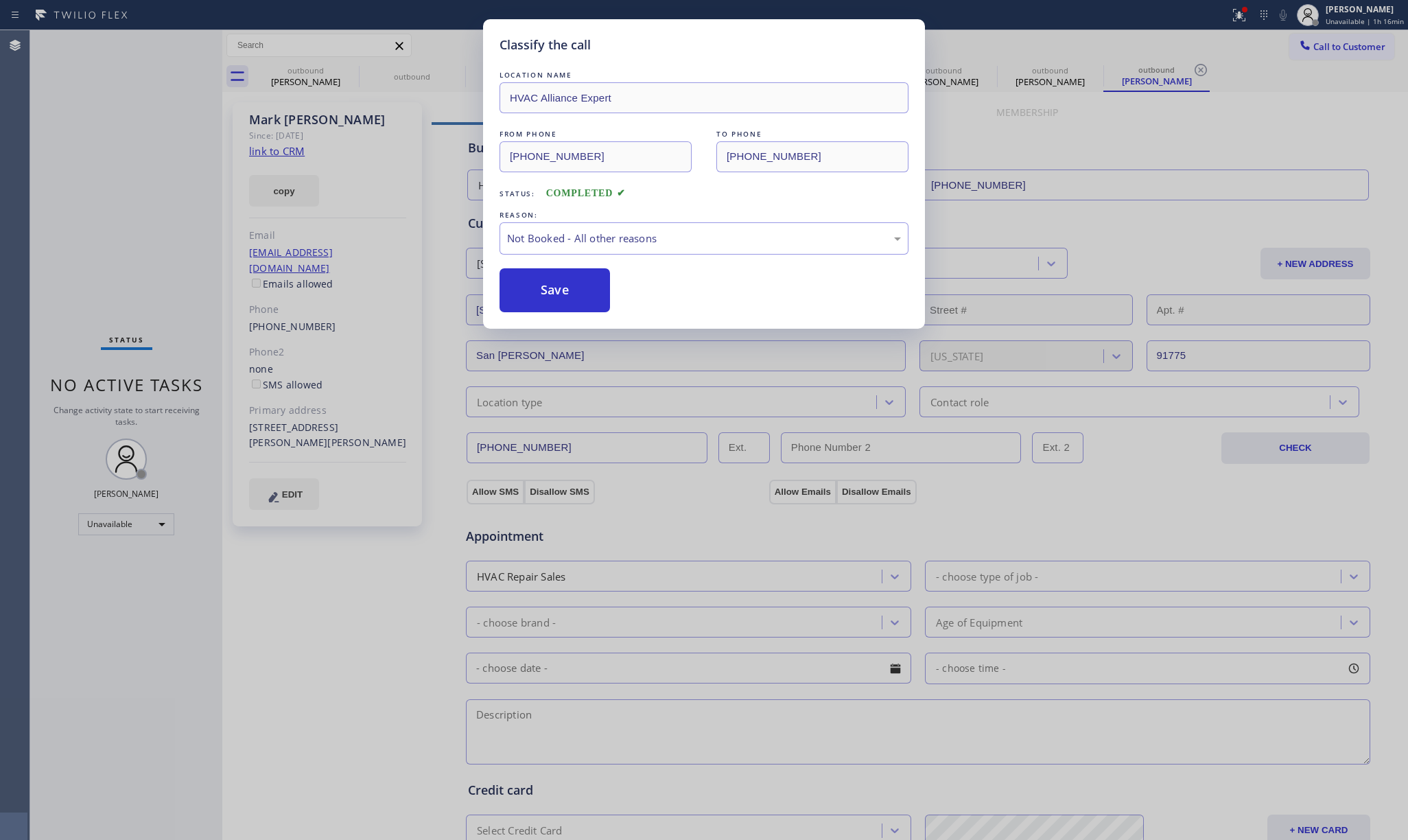
click at [547, 296] on button "Save" at bounding box center [555, 290] width 110 height 44
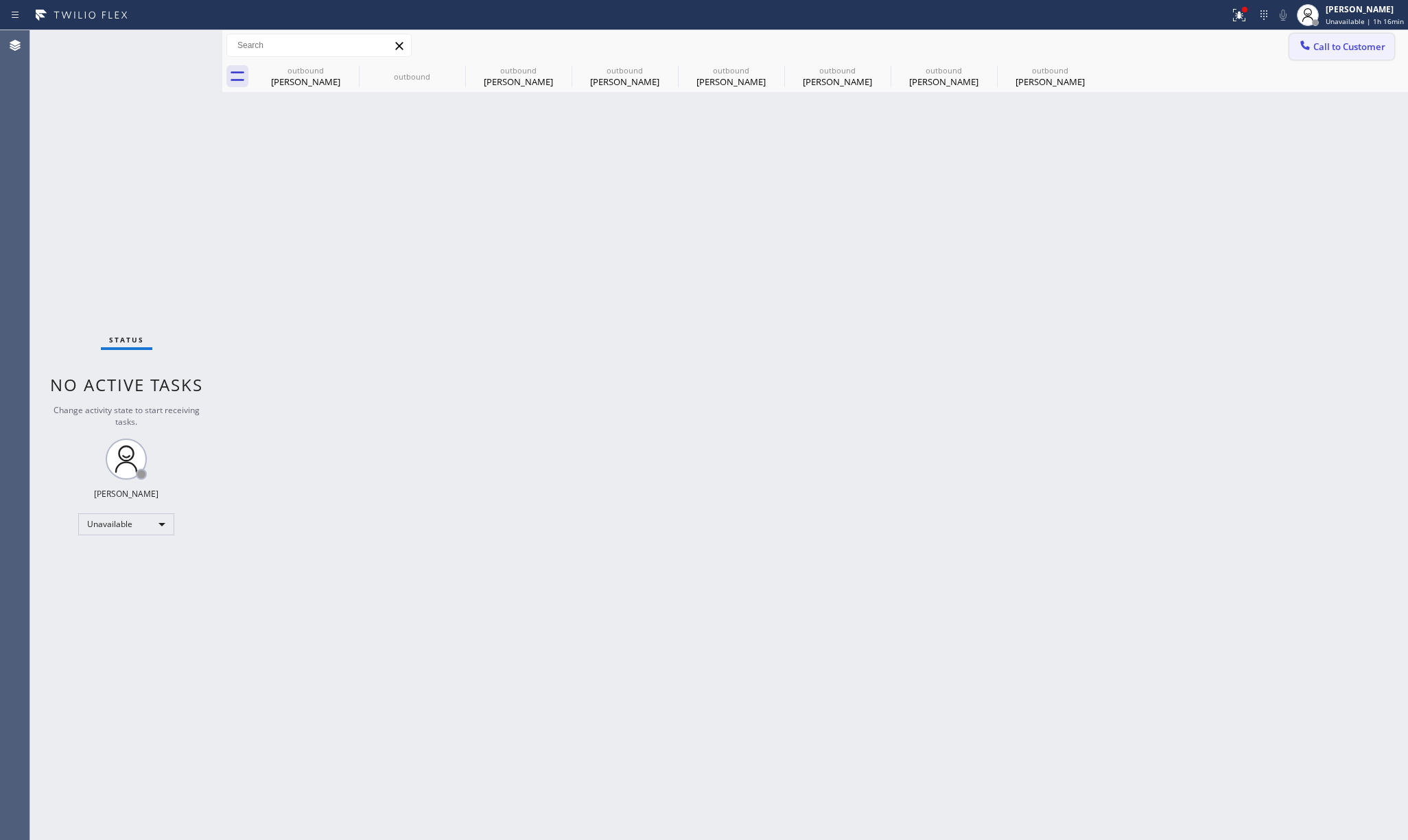
click at [1338, 45] on span "Call to Customer" at bounding box center [1348, 46] width 72 height 12
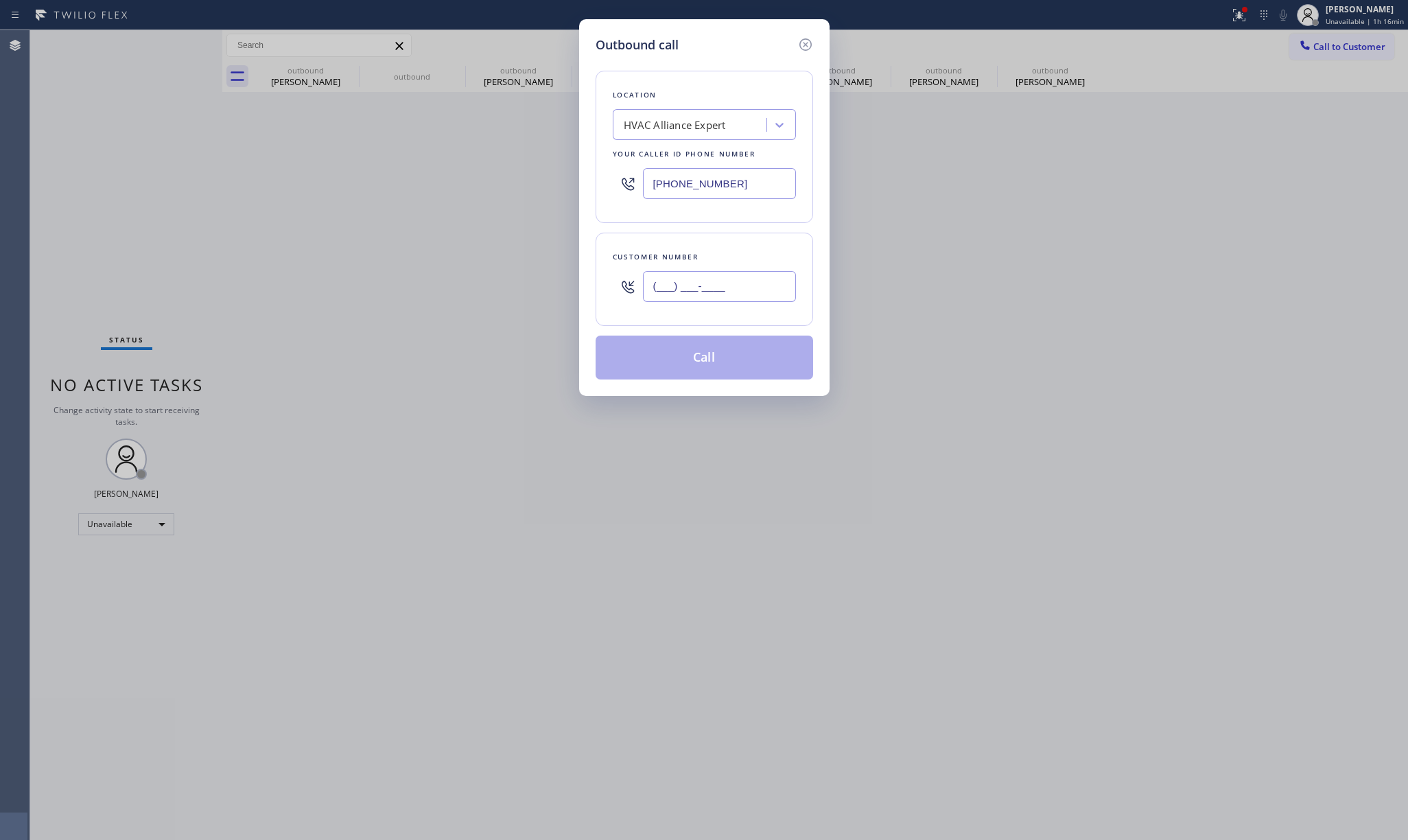
click at [714, 281] on input "(___) ___-____" at bounding box center [719, 286] width 153 height 31
paste input "714) 458-2088"
type input "(714) 458-2088"
click at [717, 242] on div "Customer number (714) 458-2088" at bounding box center [704, 279] width 217 height 93
click at [725, 349] on button "Call" at bounding box center [704, 357] width 217 height 44
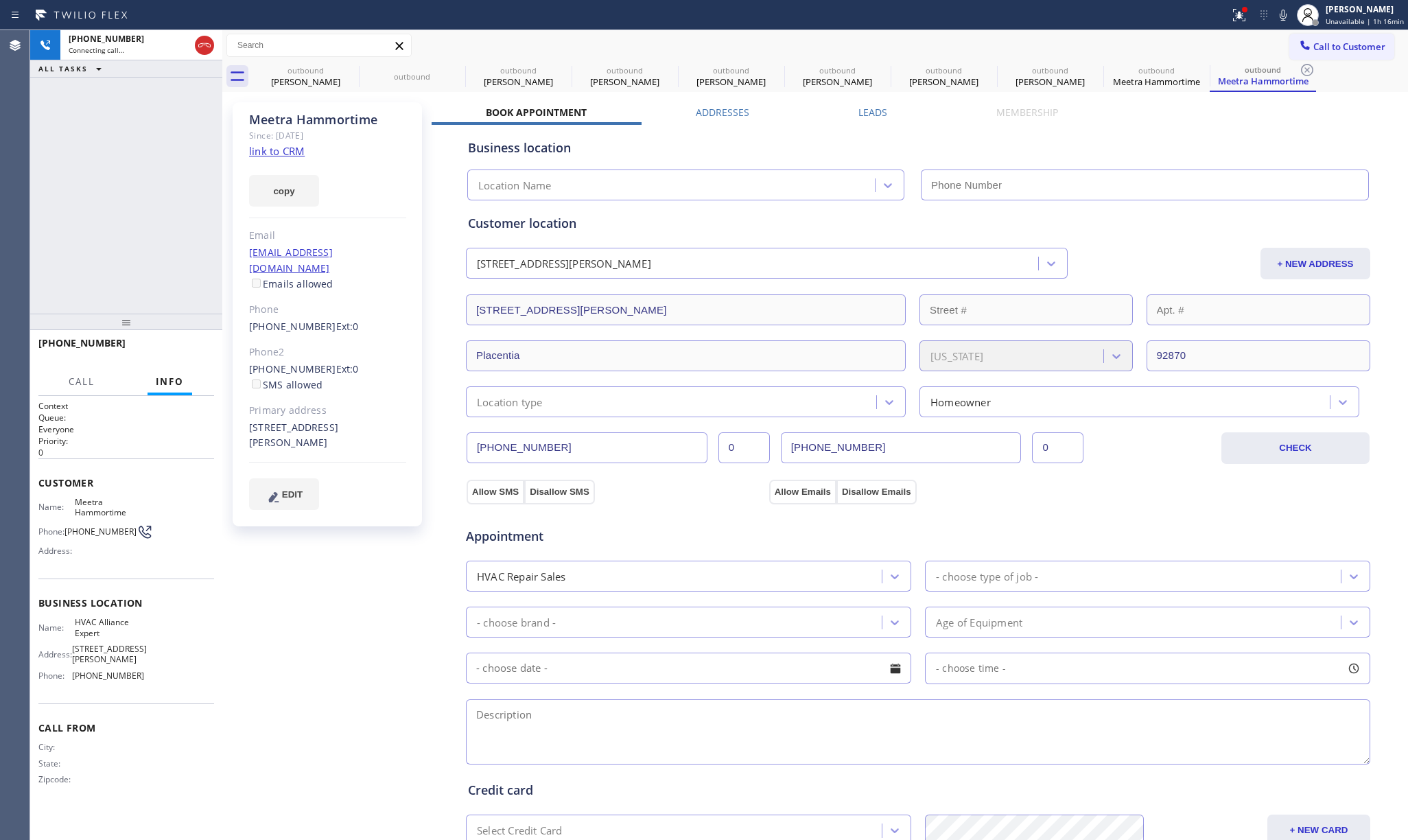
type input "[PHONE_NUMBER]"
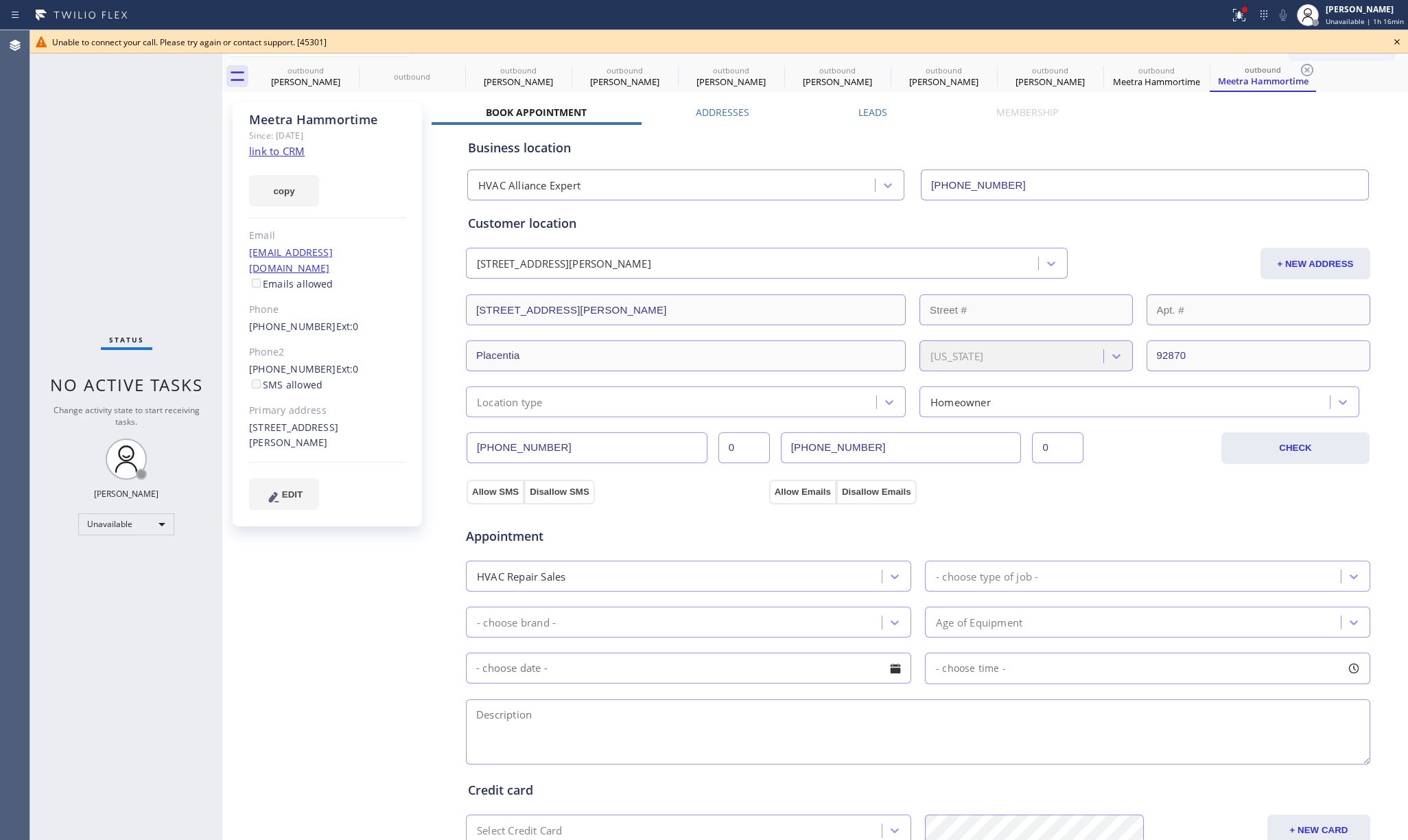
drag, startPoint x: 97, startPoint y: 186, endPoint x: 97, endPoint y: 174, distance: 12.0
click at [97, 174] on div "Status No active tasks Change activity state to start receiving tasks. [PERSON_…" at bounding box center [126, 434] width 192 height 809
click at [1397, 41] on icon at bounding box center [1397, 42] width 17 height 17
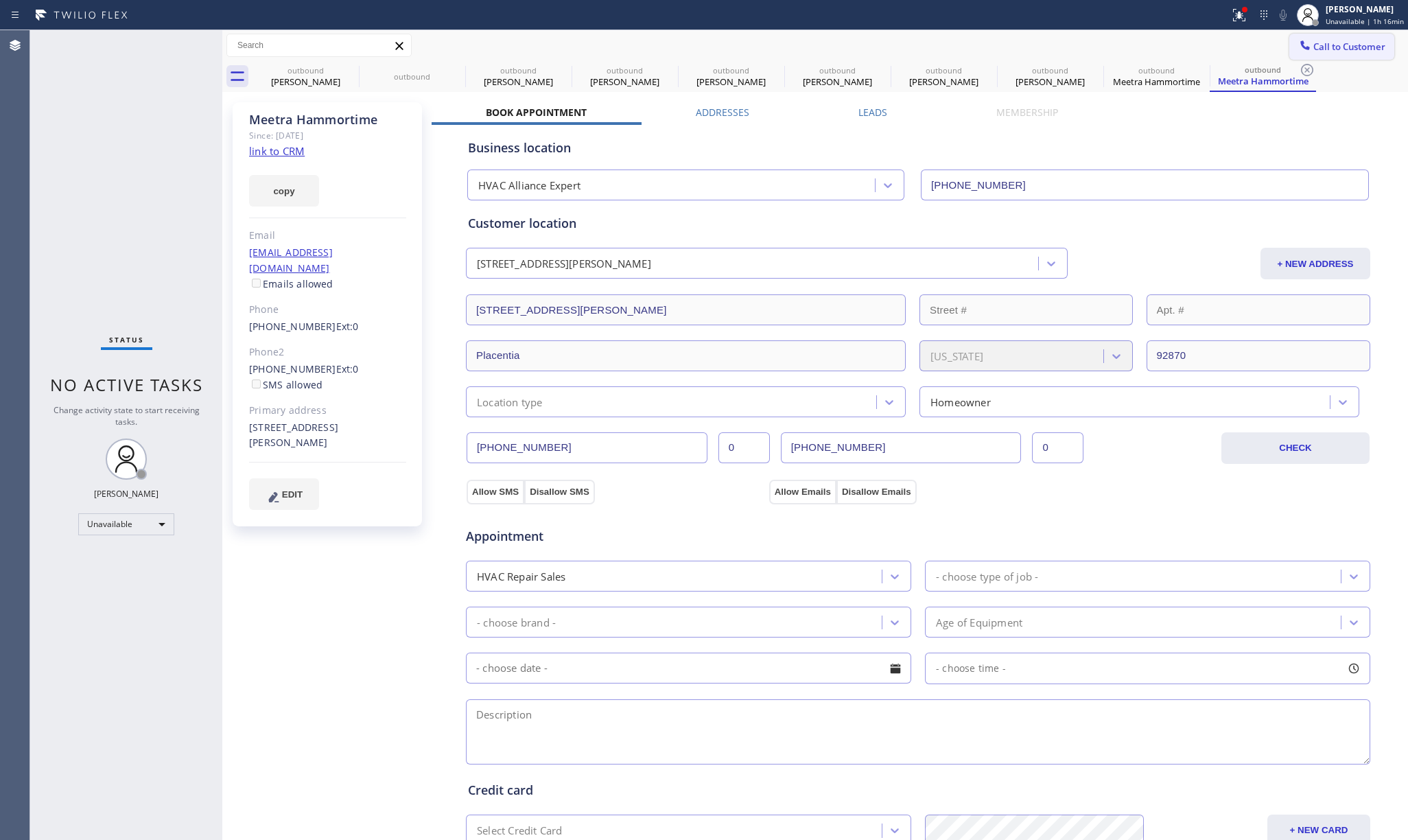
click at [1368, 41] on span "Call to Customer" at bounding box center [1348, 46] width 72 height 12
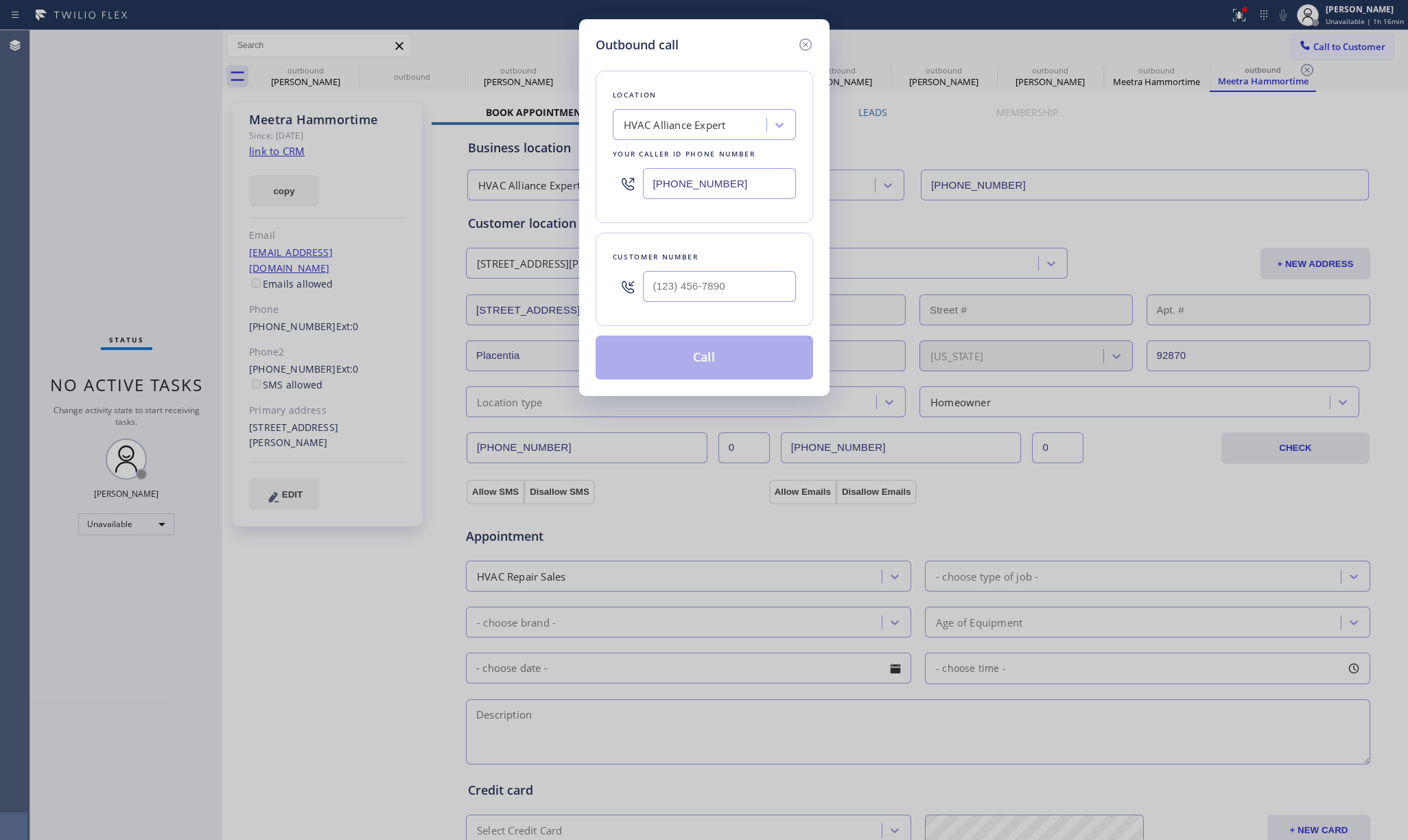
click at [682, 269] on div at bounding box center [719, 286] width 153 height 45
click at [684, 283] on input "(___) ___-____" at bounding box center [719, 286] width 153 height 31
paste input "619) 806-6940"
type input "(619) 806-6940"
click at [683, 245] on div "Customer number (619) 806-6940" at bounding box center [704, 279] width 217 height 93
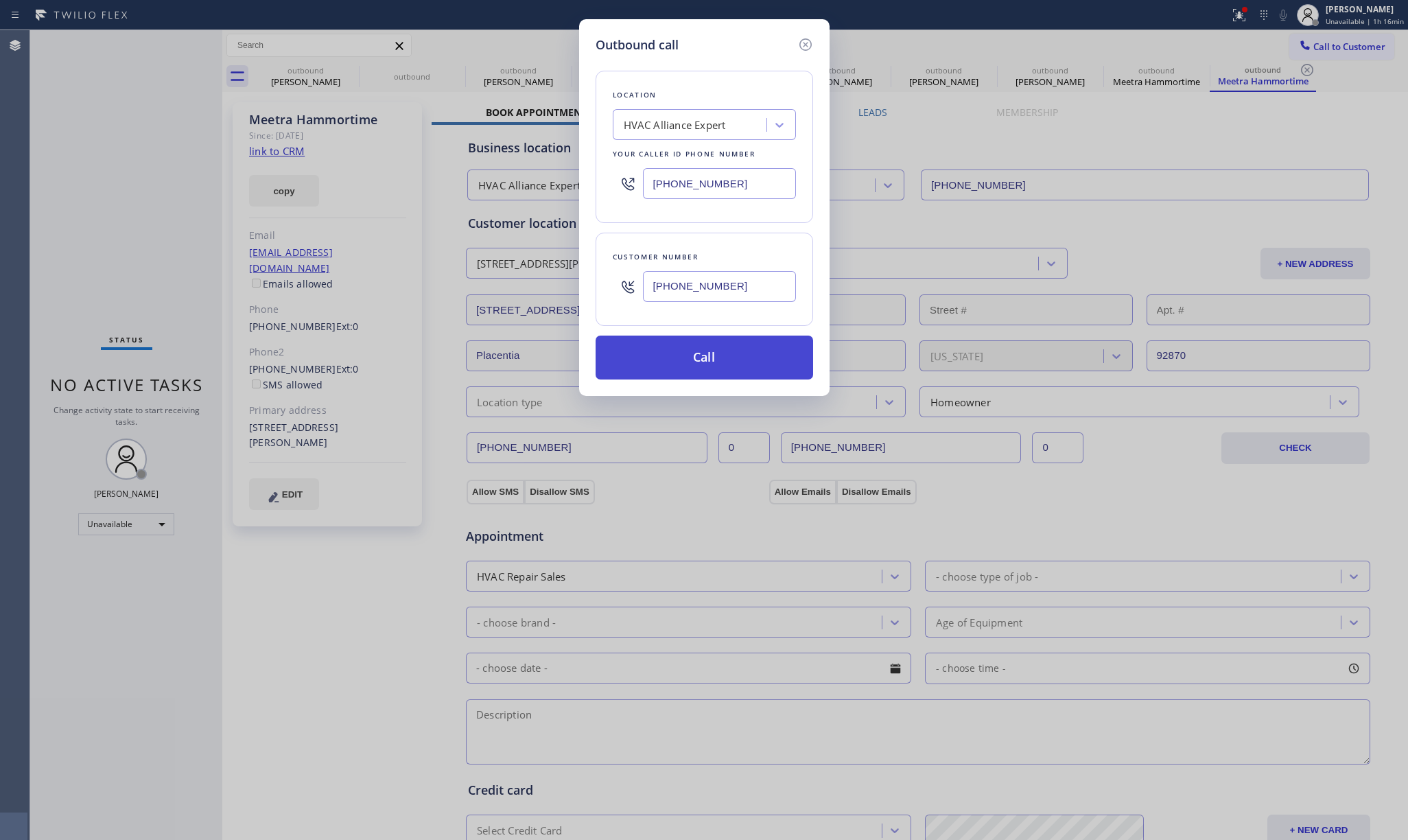
click at [695, 361] on button "Call" at bounding box center [704, 357] width 217 height 44
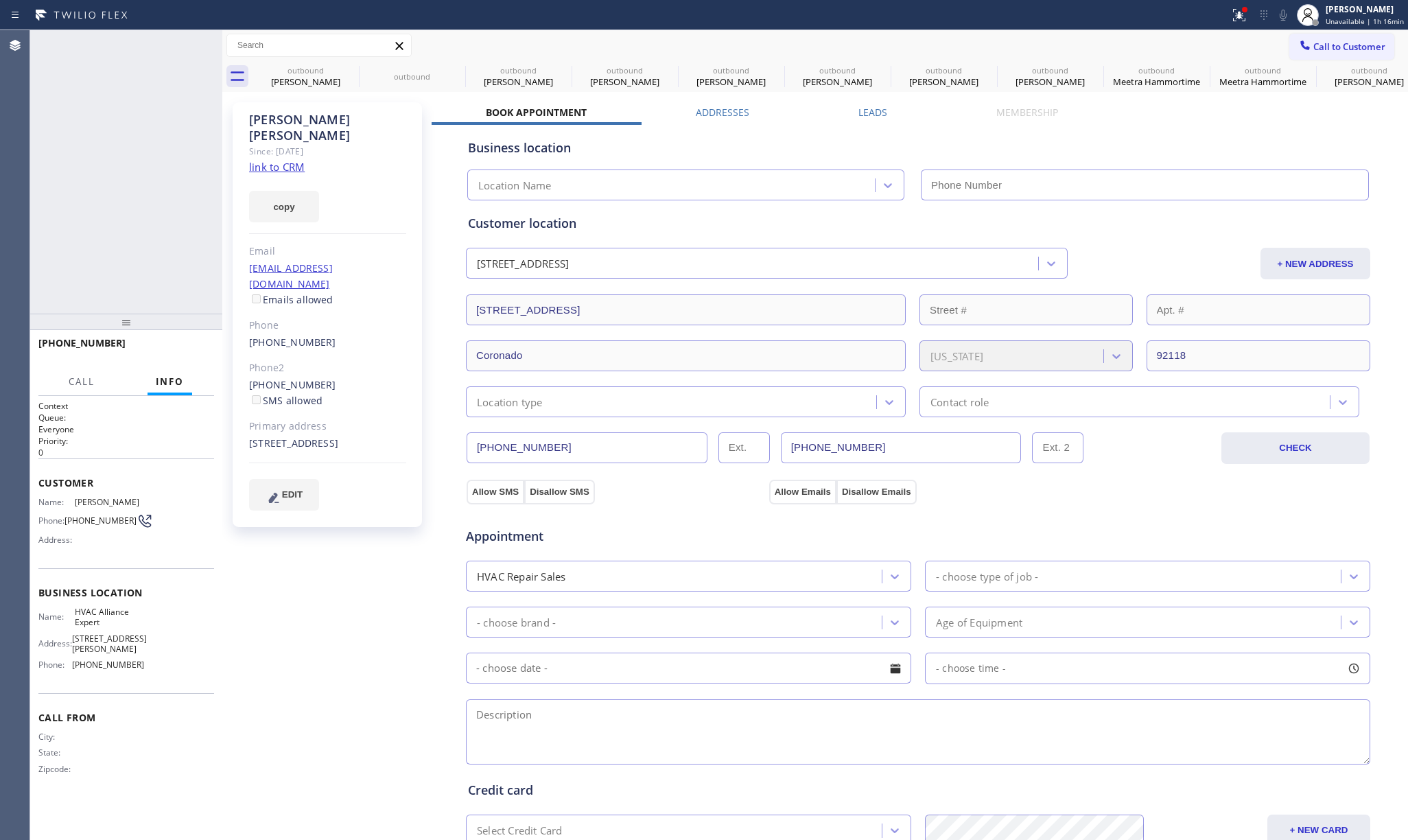
type input "[PHONE_NUMBER]"
click at [183, 350] on span "HANG UP" at bounding box center [182, 349] width 42 height 9
click at [157, 271] on div "+16198066940 Live | 00:07 ALL TASKS ALL TASKS ACTIVE TASKS TASKS IN WRAP UP" at bounding box center [126, 172] width 192 height 283
click at [168, 347] on span "HANG UP" at bounding box center [182, 349] width 42 height 9
click at [168, 272] on div "ALL TASKS ALL TASKS ACTIVE TASKS TASKS IN WRAP UP +16198066940 Wrap up | 00:01" at bounding box center [126, 172] width 192 height 283
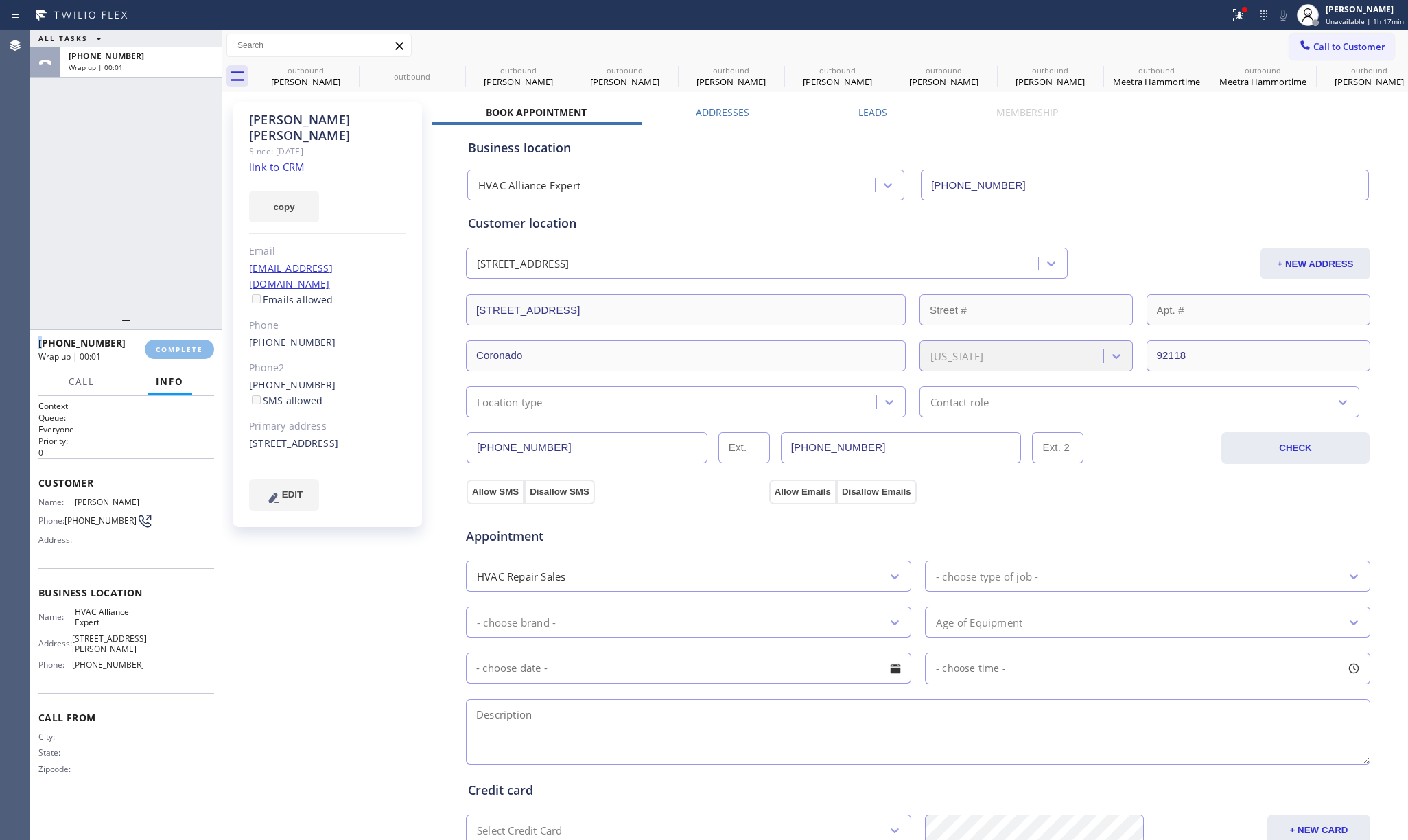
click at [168, 272] on div "ALL TASKS ALL TASKS ACTIVE TASKS TASKS IN WRAP UP +16198066940 Wrap up | 00:01" at bounding box center [126, 172] width 192 height 283
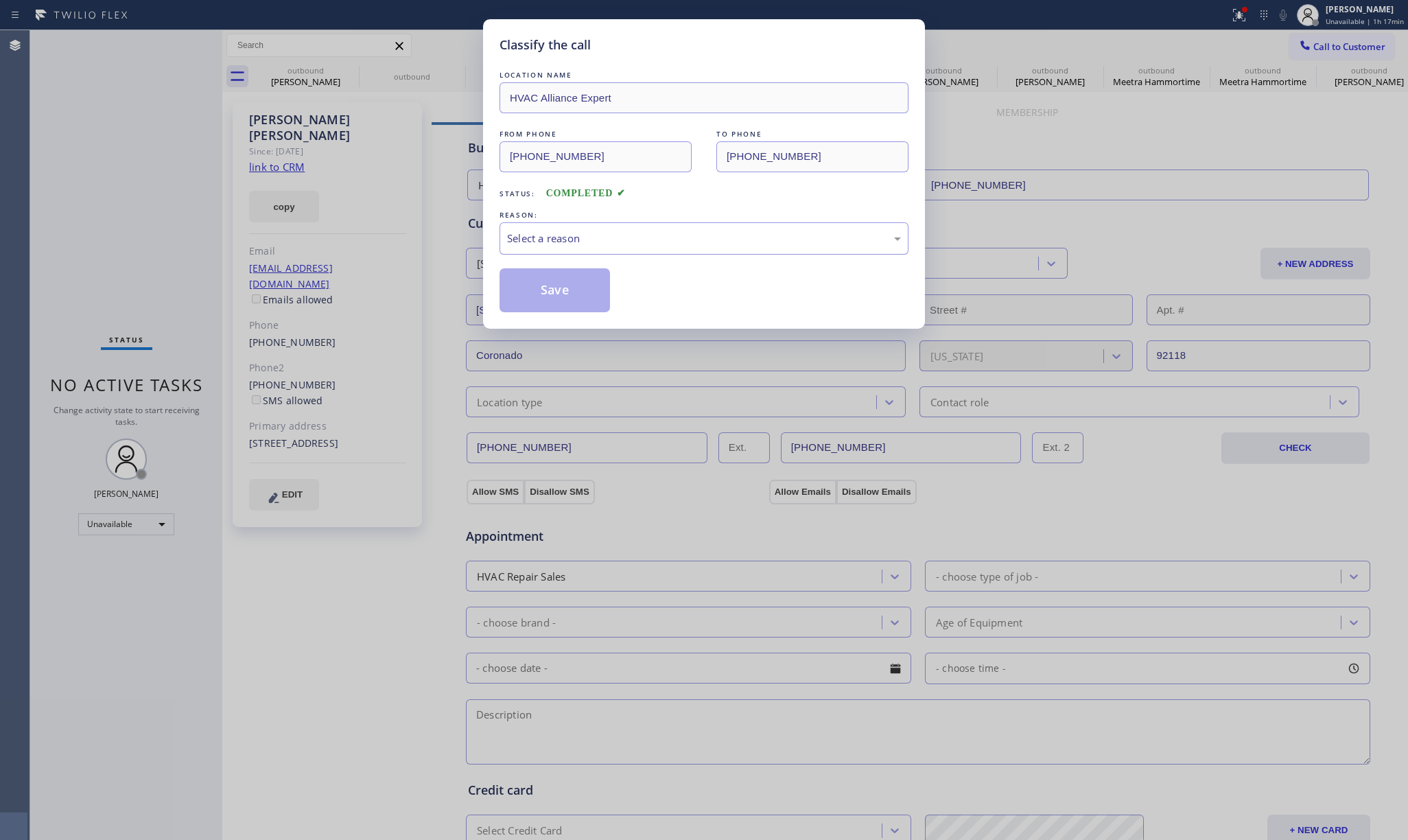
click at [565, 242] on div "Select a reason" at bounding box center [704, 238] width 393 height 16
drag, startPoint x: 547, startPoint y: 286, endPoint x: 659, endPoint y: 505, distance: 246.0
click at [547, 288] on button "Save" at bounding box center [555, 290] width 110 height 44
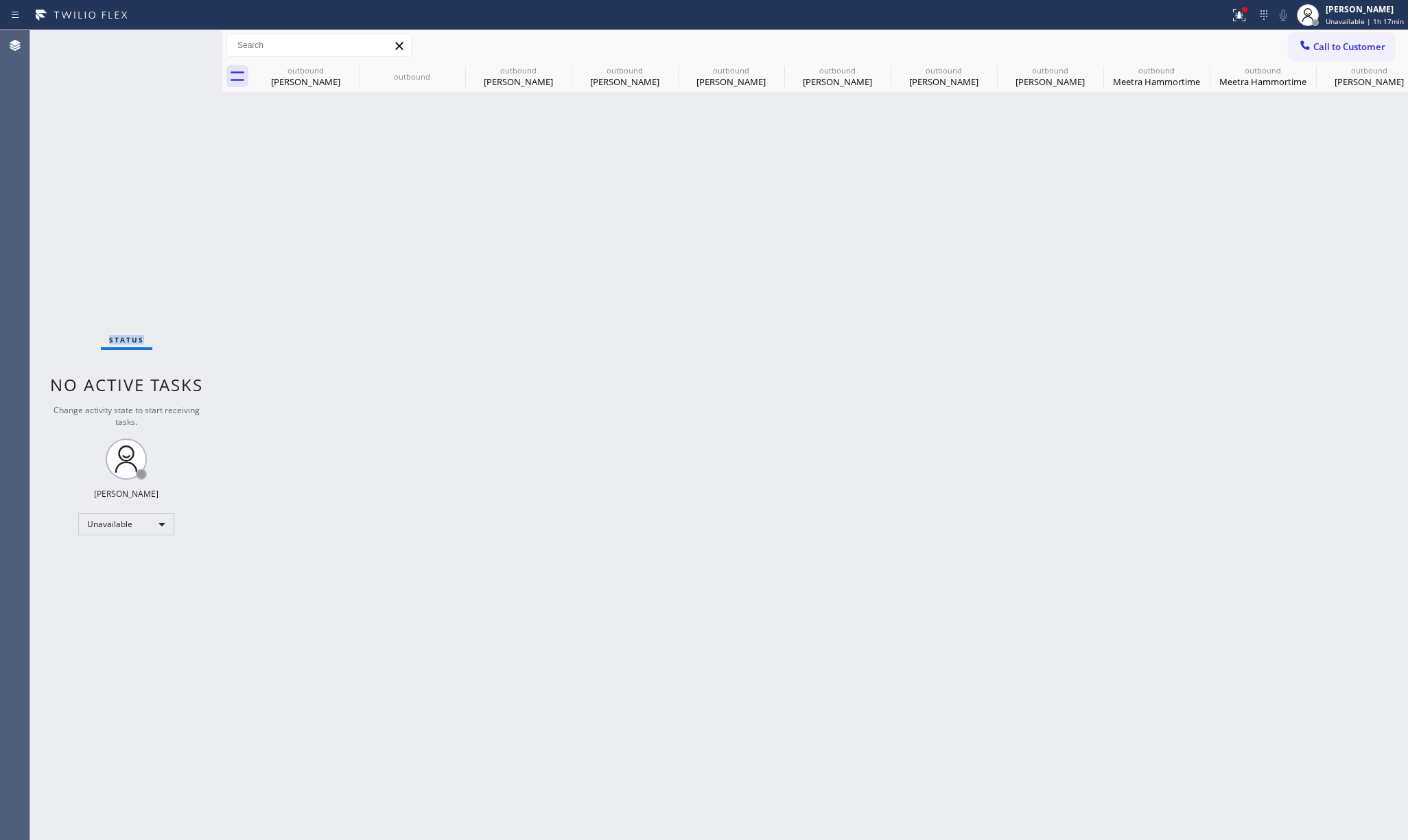
click at [96, 212] on div "Status No active tasks Change activity state to start receiving tasks. [PERSON_…" at bounding box center [126, 434] width 192 height 809
click at [1333, 37] on button "Call to Customer" at bounding box center [1341, 47] width 105 height 26
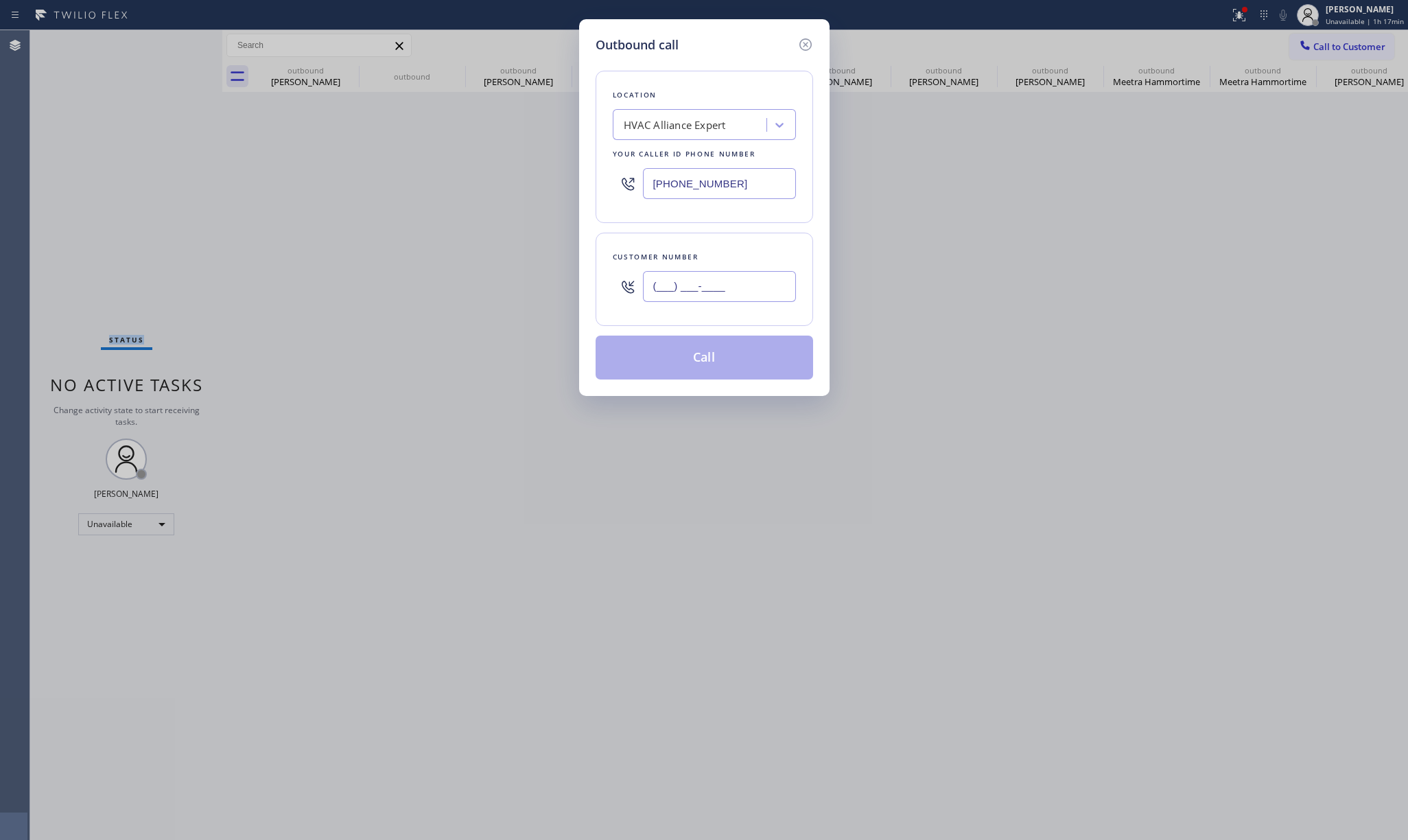
click at [739, 280] on input "(___) ___-____" at bounding box center [719, 286] width 153 height 31
paste input "562) 201-0183"
type input "(562) 201-0183"
click at [689, 126] on div "HVAC Alliance Expert" at bounding box center [675, 125] width 103 height 16
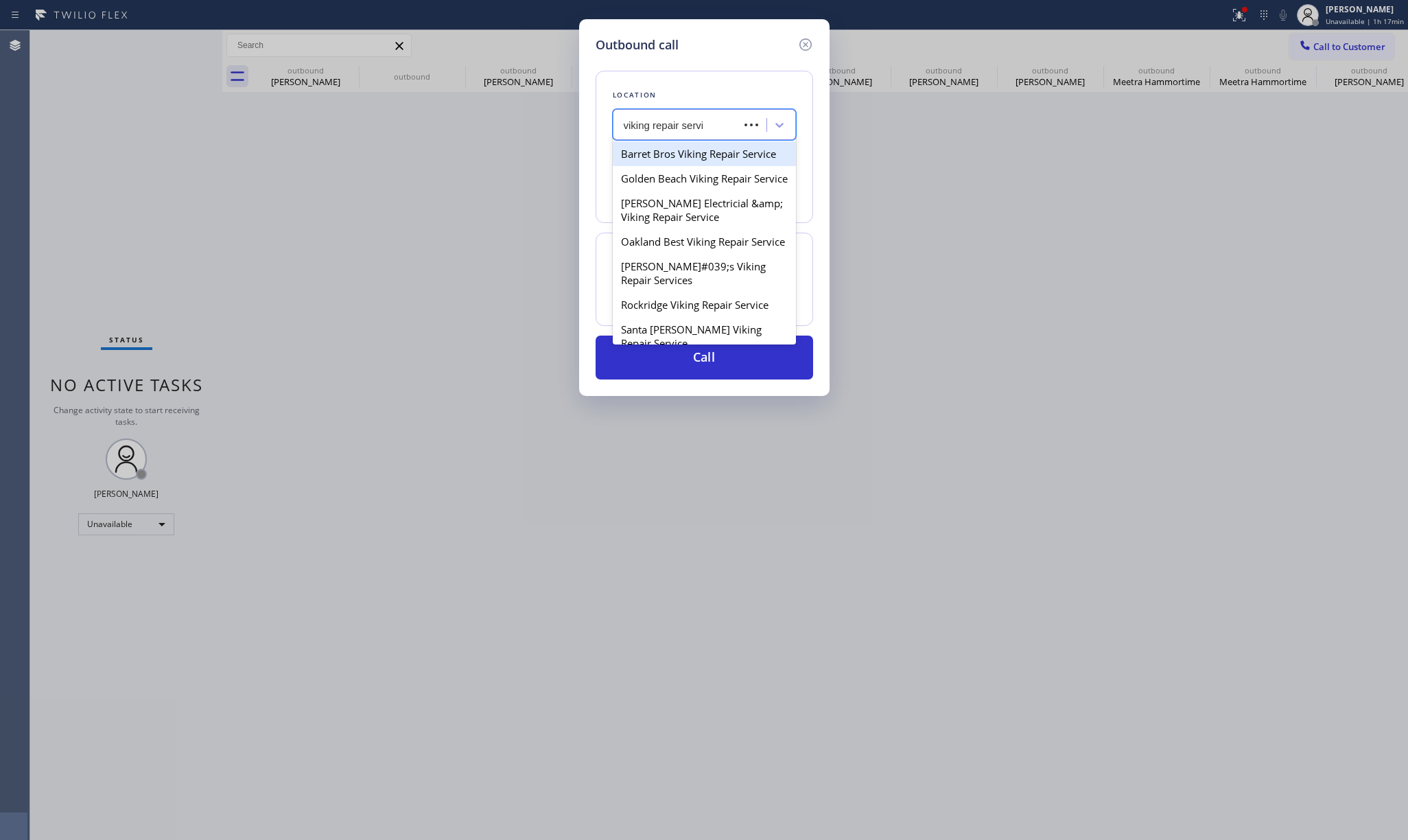
type input "viking repair service"
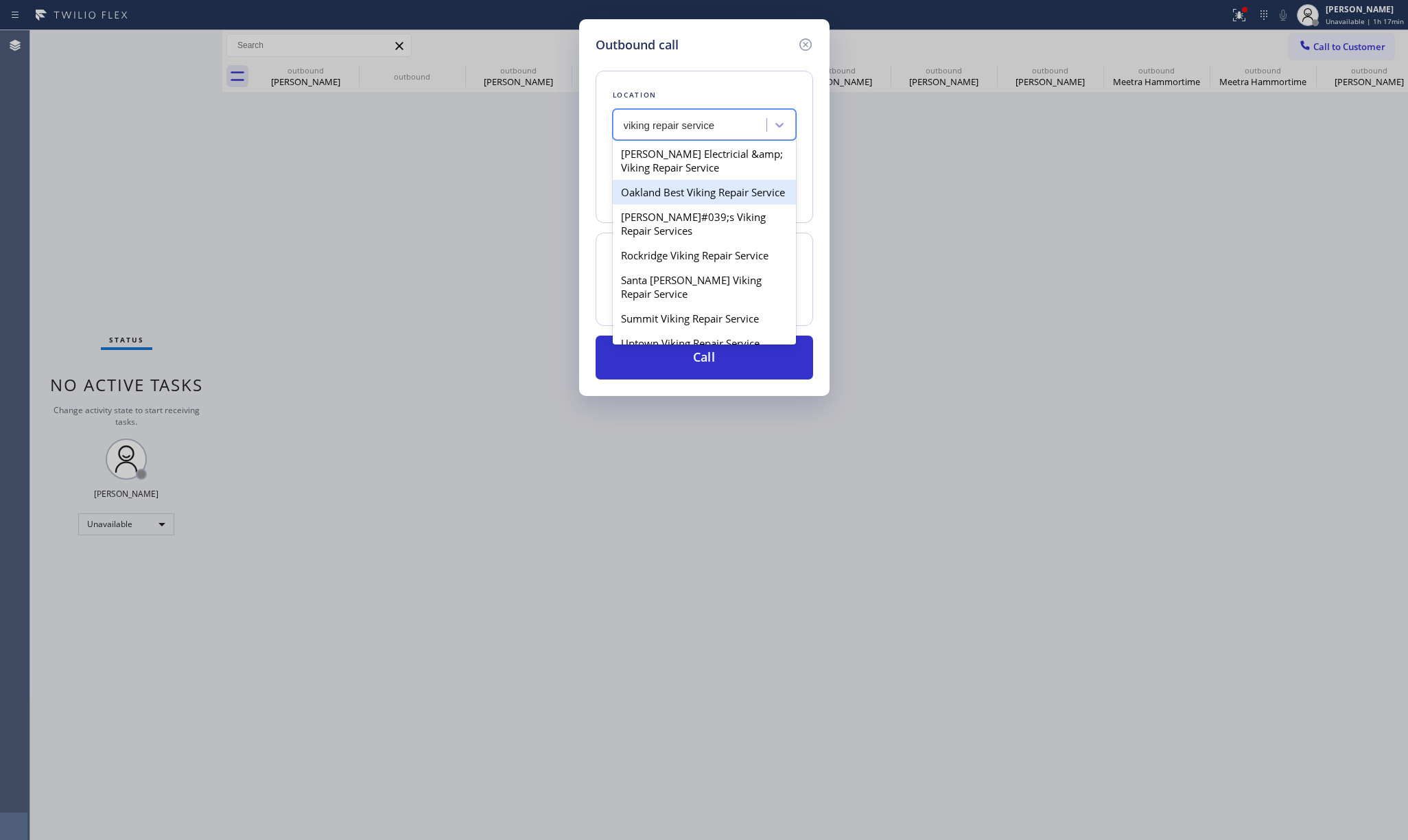
scroll to position [183, 0]
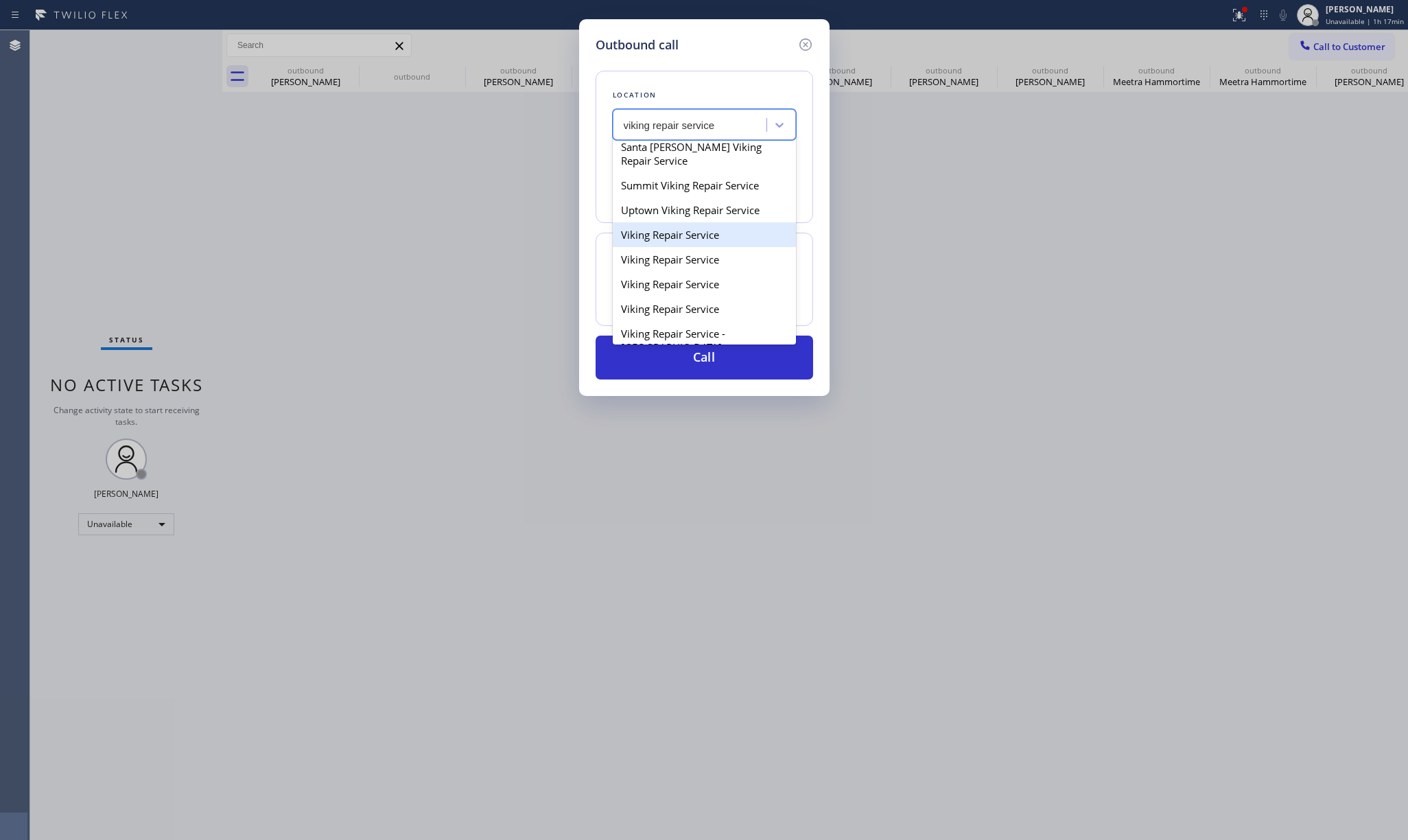
click at [730, 247] on div "Viking Repair Service" at bounding box center [704, 234] width 183 height 24
type input "(720) 740-5870"
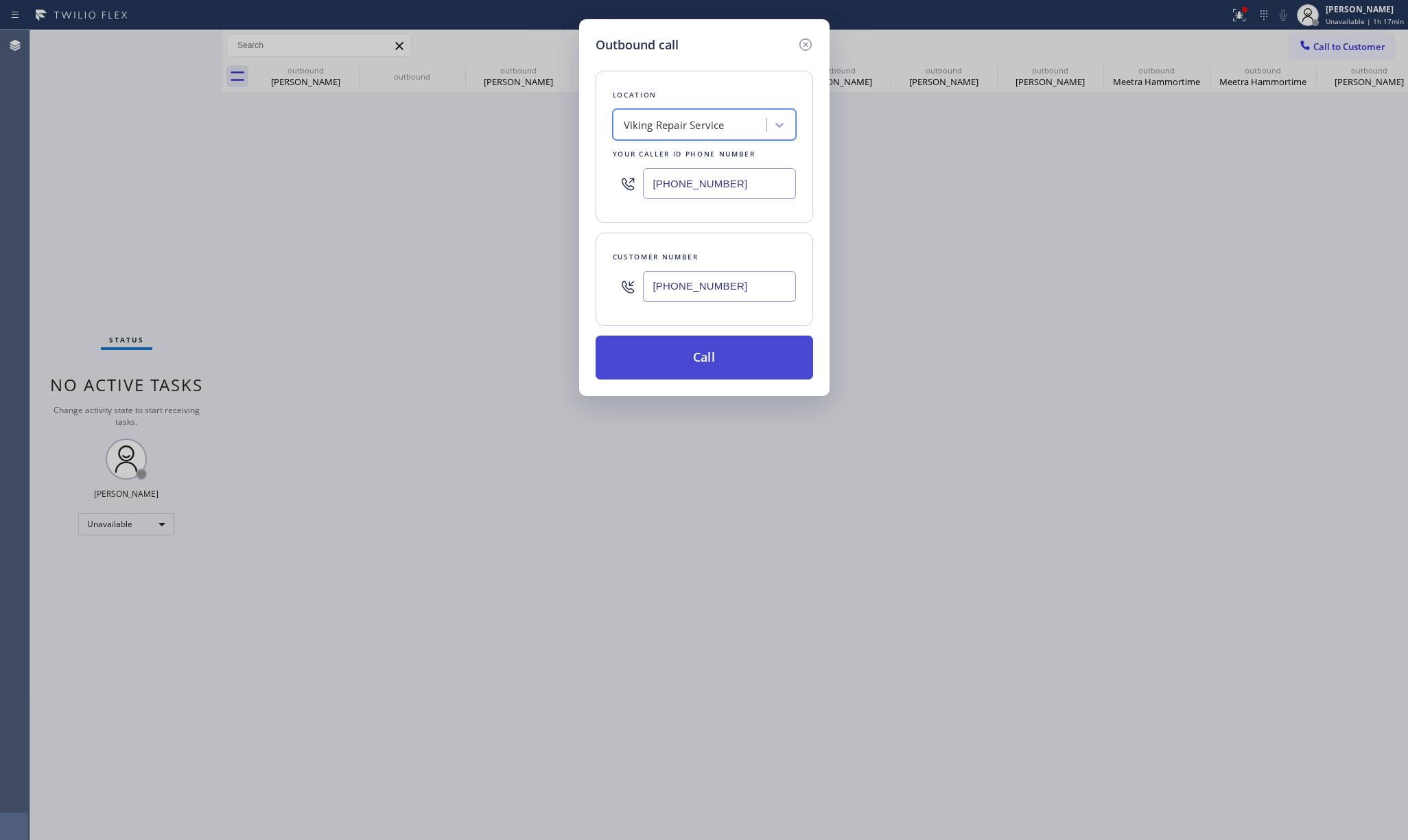
click at [695, 365] on button "Call" at bounding box center [704, 357] width 217 height 44
click at [953, 365] on div "Outbound call Location Viking Repair Service Your caller id phone number (720) …" at bounding box center [704, 420] width 1408 height 840
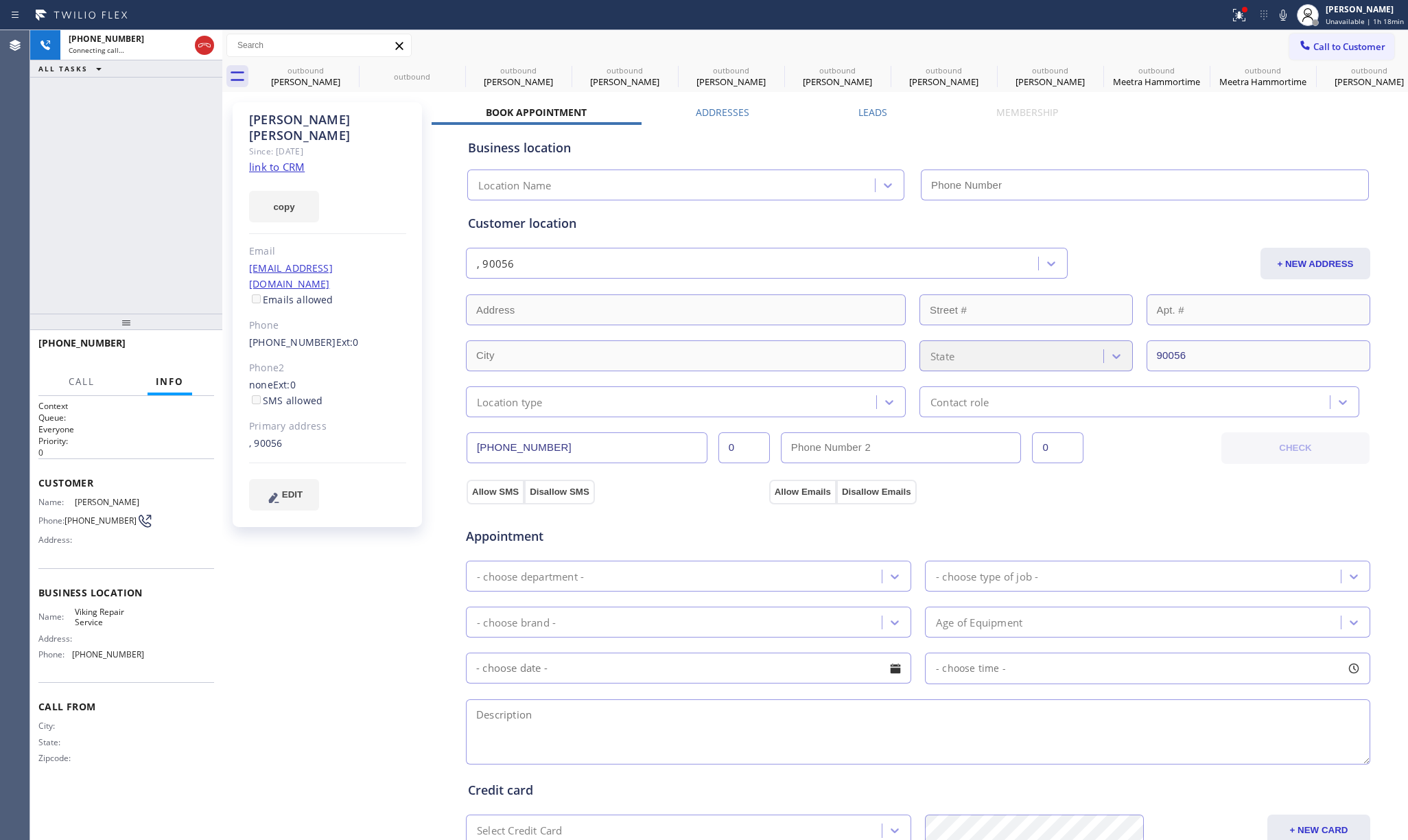
type input "(720) 740-5870"
click at [268, 159] on link "link to CRM" at bounding box center [277, 166] width 56 height 14
click at [172, 352] on span "HANG UP" at bounding box center [182, 349] width 42 height 9
drag, startPoint x: 160, startPoint y: 291, endPoint x: 172, endPoint y: 350, distance: 60.2
click at [162, 300] on div "+15622010183 Live | 00:02 ALL TASKS ALL TASKS ACTIVE TASKS TASKS IN WRAP UP" at bounding box center [126, 172] width 192 height 283
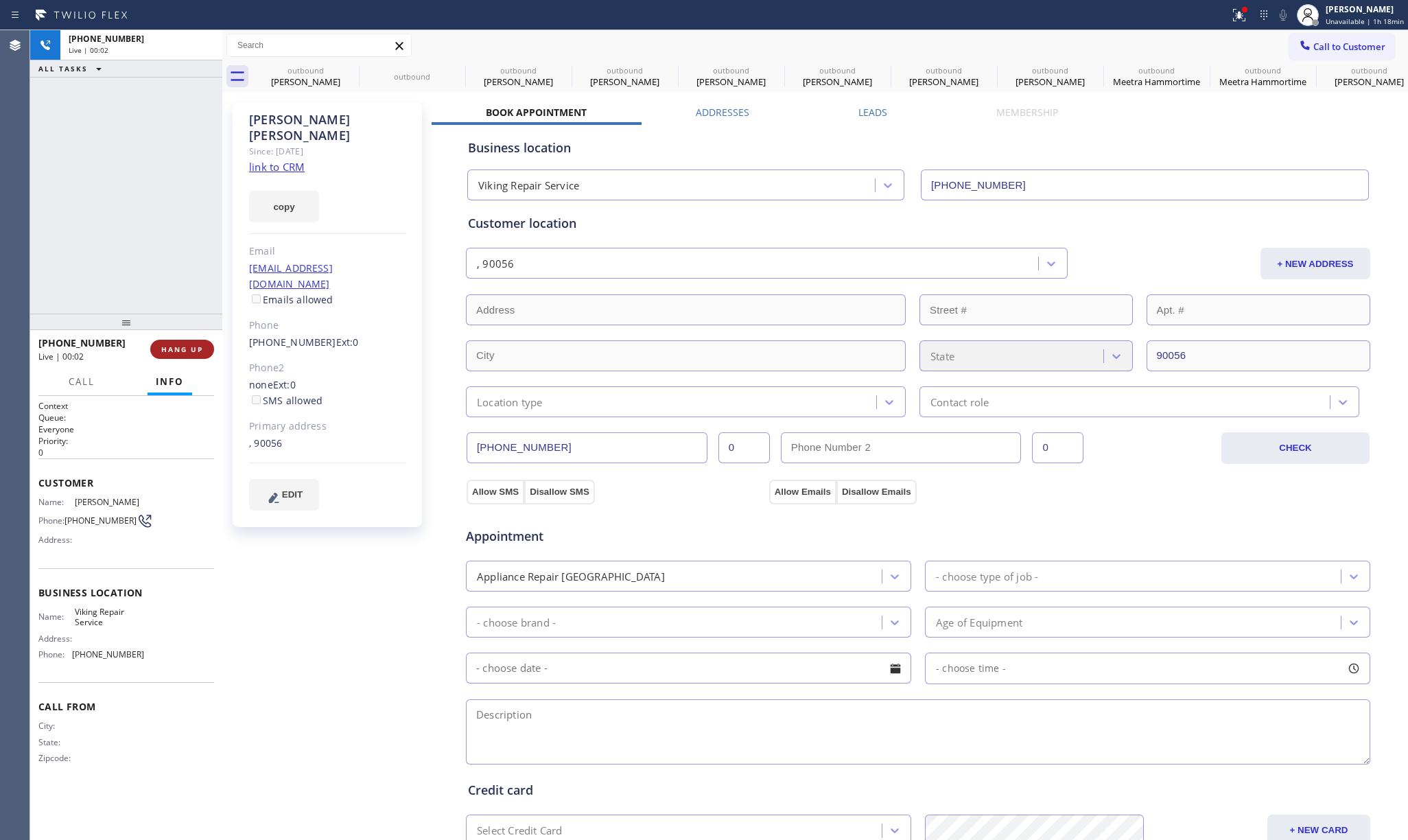
click at [172, 350] on span "HANG UP" at bounding box center [182, 349] width 42 height 9
click at [148, 277] on div "+15622010183 Live | 00:02 ALL TASKS ALL TASKS ACTIVE TASKS TASKS IN WRAP UP" at bounding box center [126, 172] width 192 height 283
click at [148, 277] on div "ALL TASKS ALL TASKS ACTIVE TASKS TASKS IN WRAP UP +15622010183 Wrap up | 00:00" at bounding box center [126, 172] width 192 height 283
click at [172, 358] on button "COMPLETE" at bounding box center [179, 349] width 69 height 20
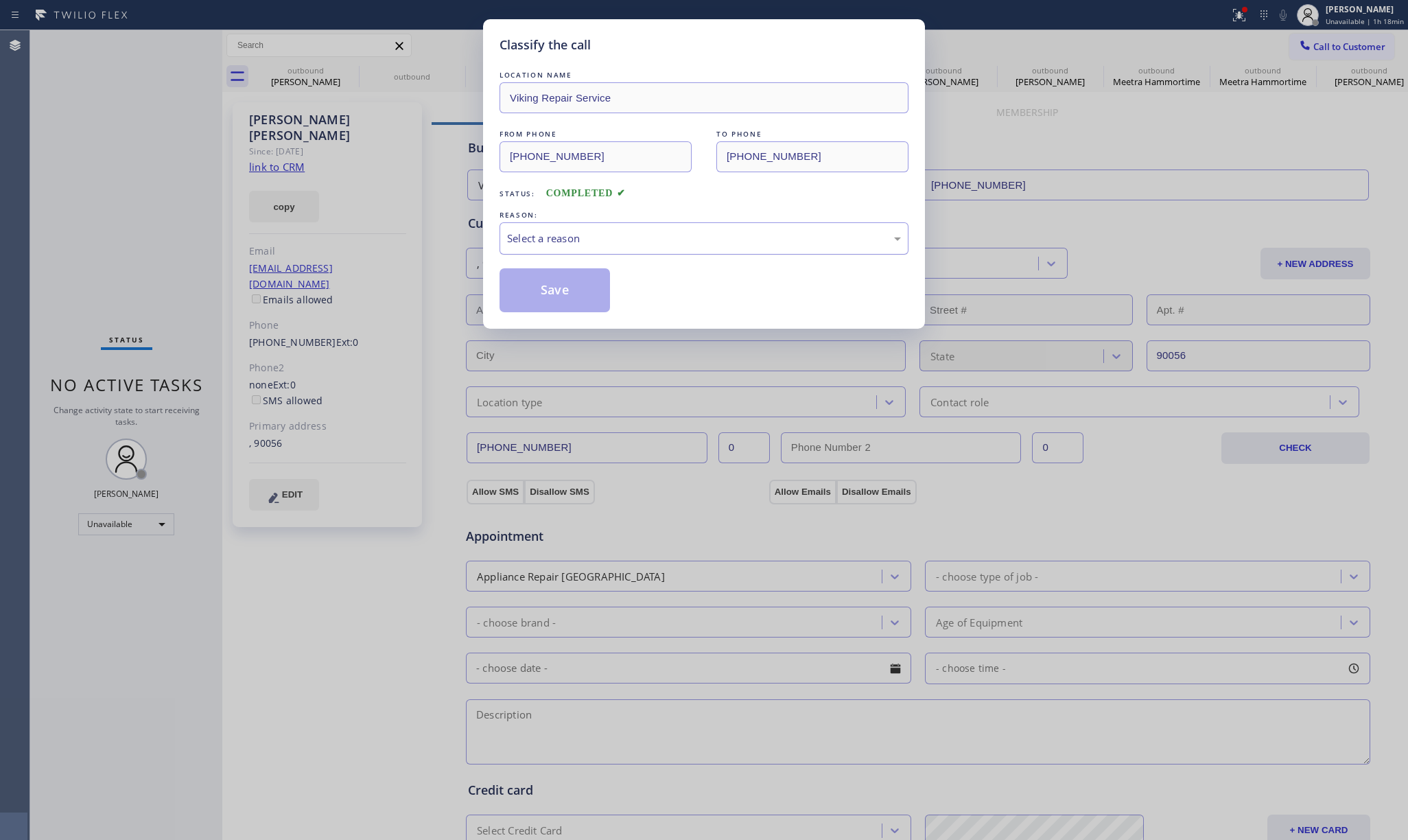
click at [579, 239] on div "Select a reason" at bounding box center [704, 238] width 393 height 16
click at [542, 286] on button "Save" at bounding box center [555, 290] width 110 height 44
drag, startPoint x: 149, startPoint y: 175, endPoint x: 261, endPoint y: 28, distance: 184.8
click at [149, 175] on div "Classify the call LOCATION NAME Viking Repair Service FROM PHONE (720) 740-5870…" at bounding box center [704, 420] width 1408 height 840
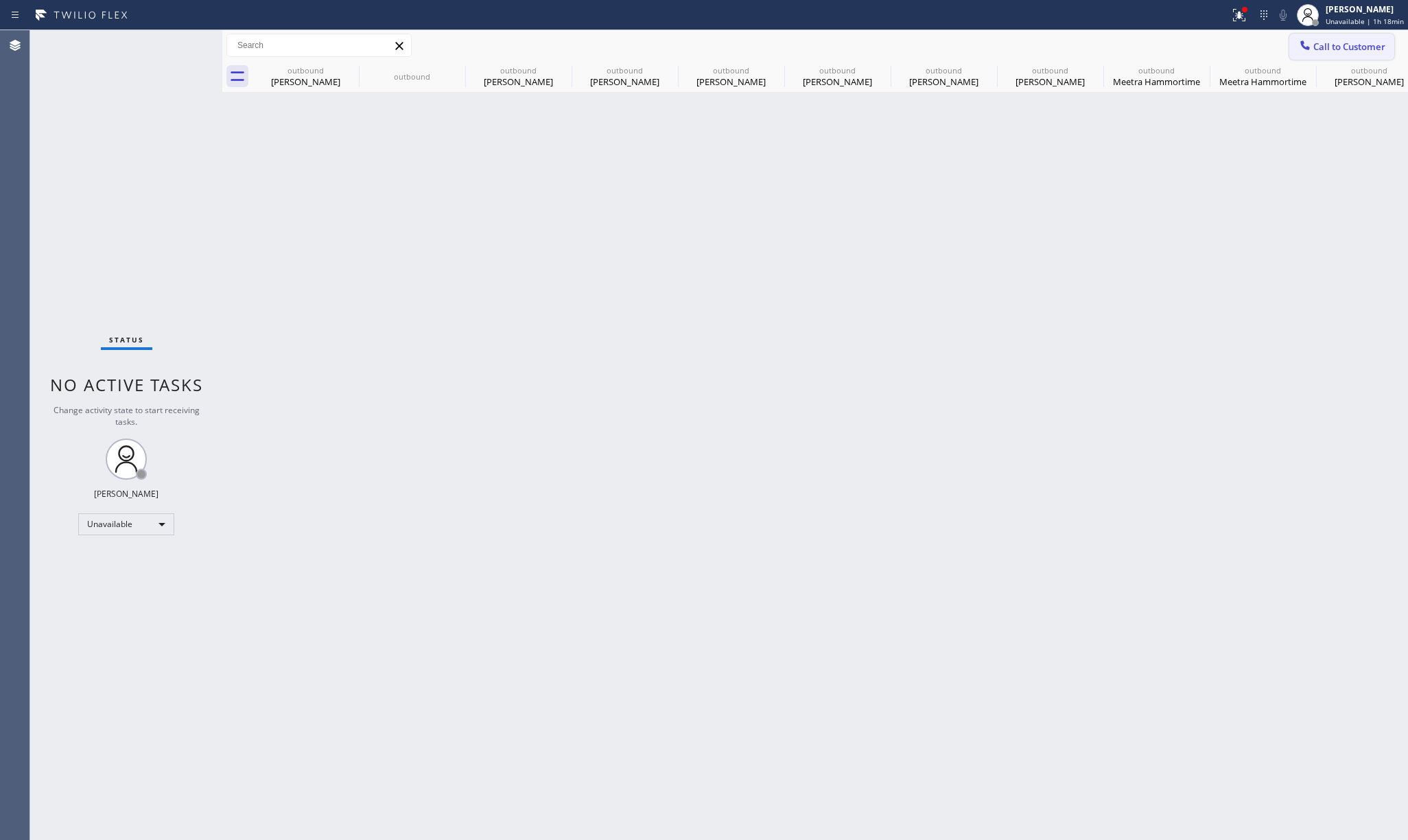
click at [1345, 47] on span "Call to Customer" at bounding box center [1348, 46] width 72 height 12
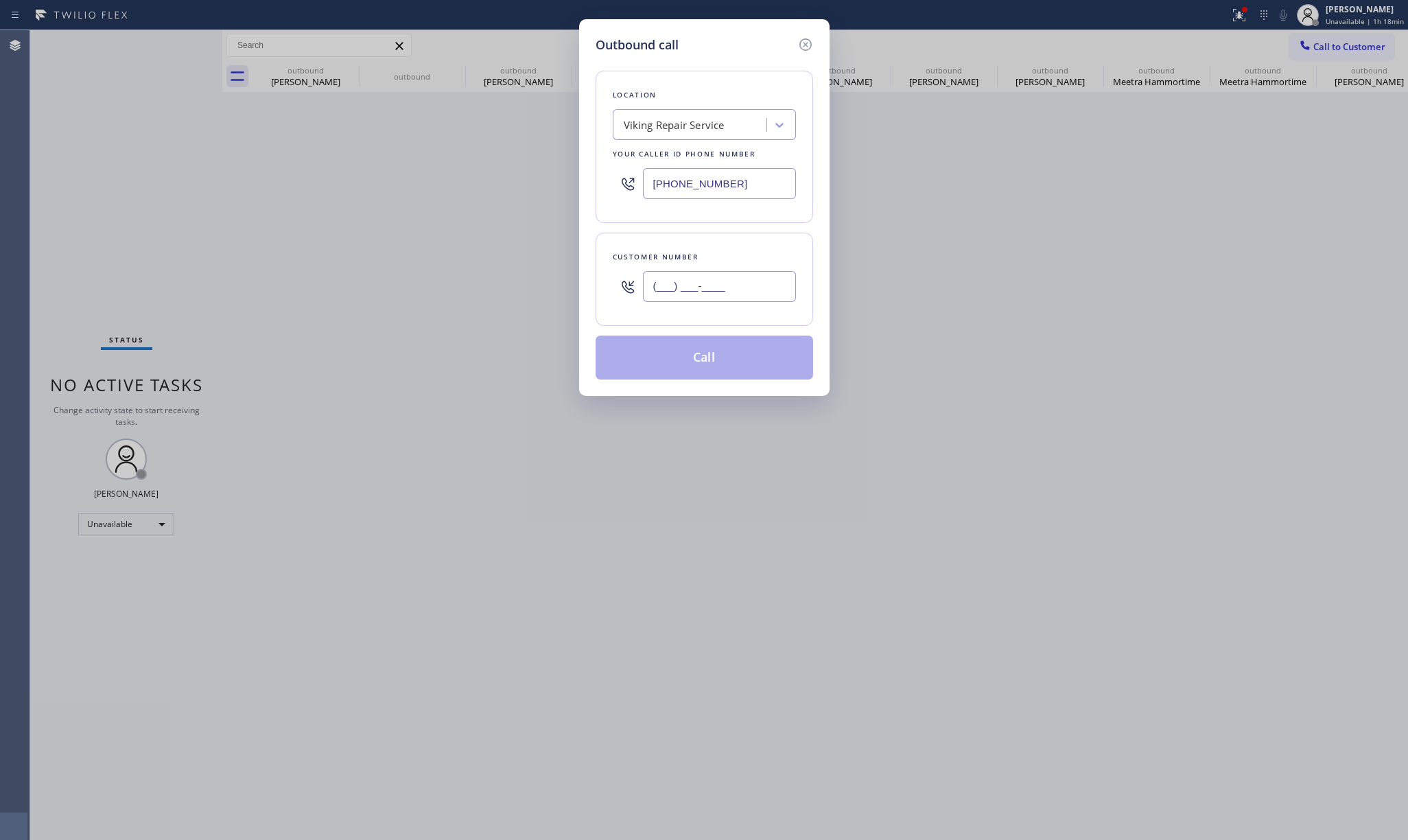
click at [727, 292] on input "(___) ___-____" at bounding box center [719, 286] width 153 height 31
paste input "310) 910-8827"
type input "(310) 910-8827"
drag, startPoint x: 142, startPoint y: 155, endPoint x: 570, endPoint y: 38, distance: 443.7
click at [145, 152] on div "Outbound call Location Viking Repair Service Your caller id phone number (720) …" at bounding box center [704, 420] width 1408 height 840
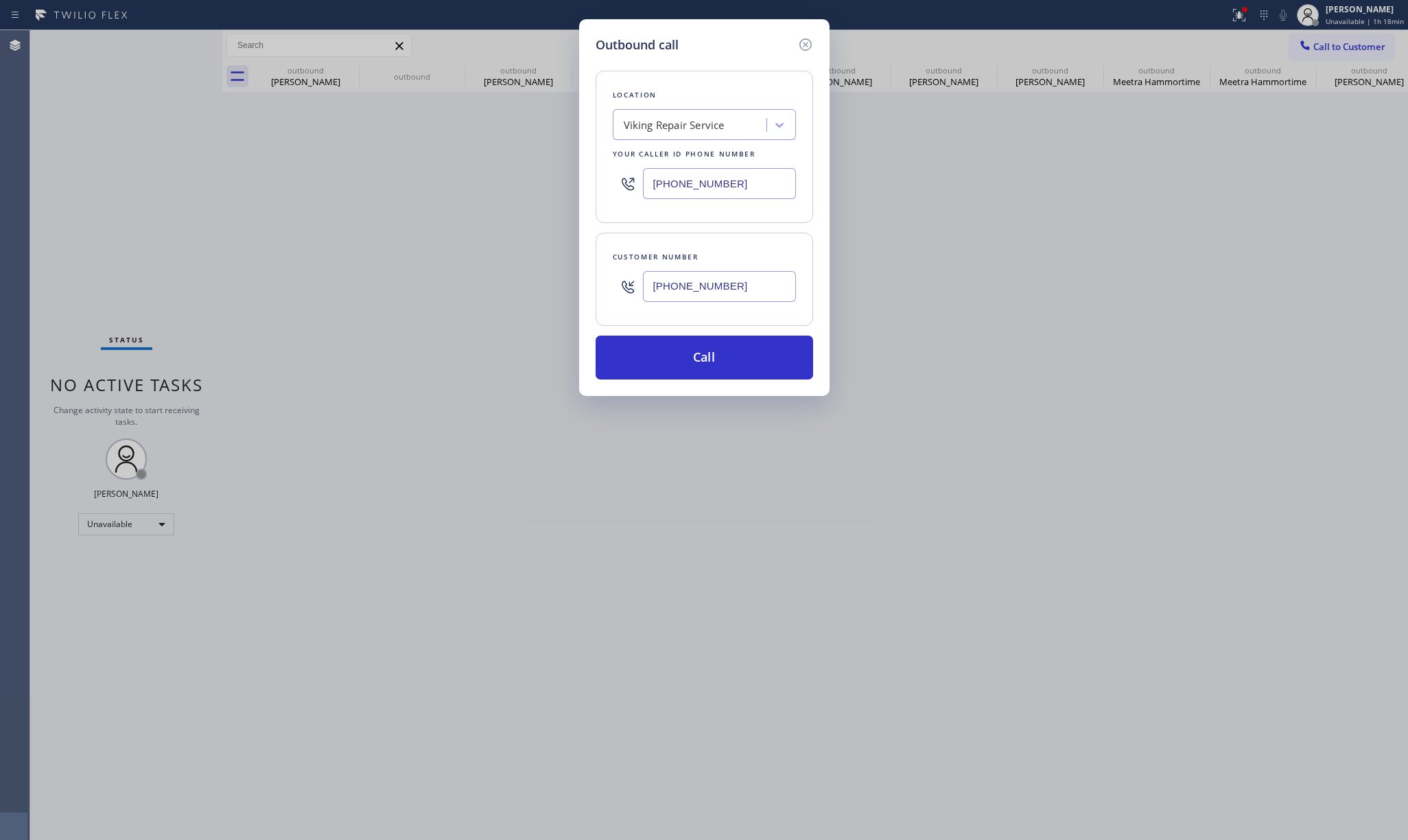
click at [659, 131] on div "Viking Repair Service" at bounding box center [674, 125] width 101 height 16
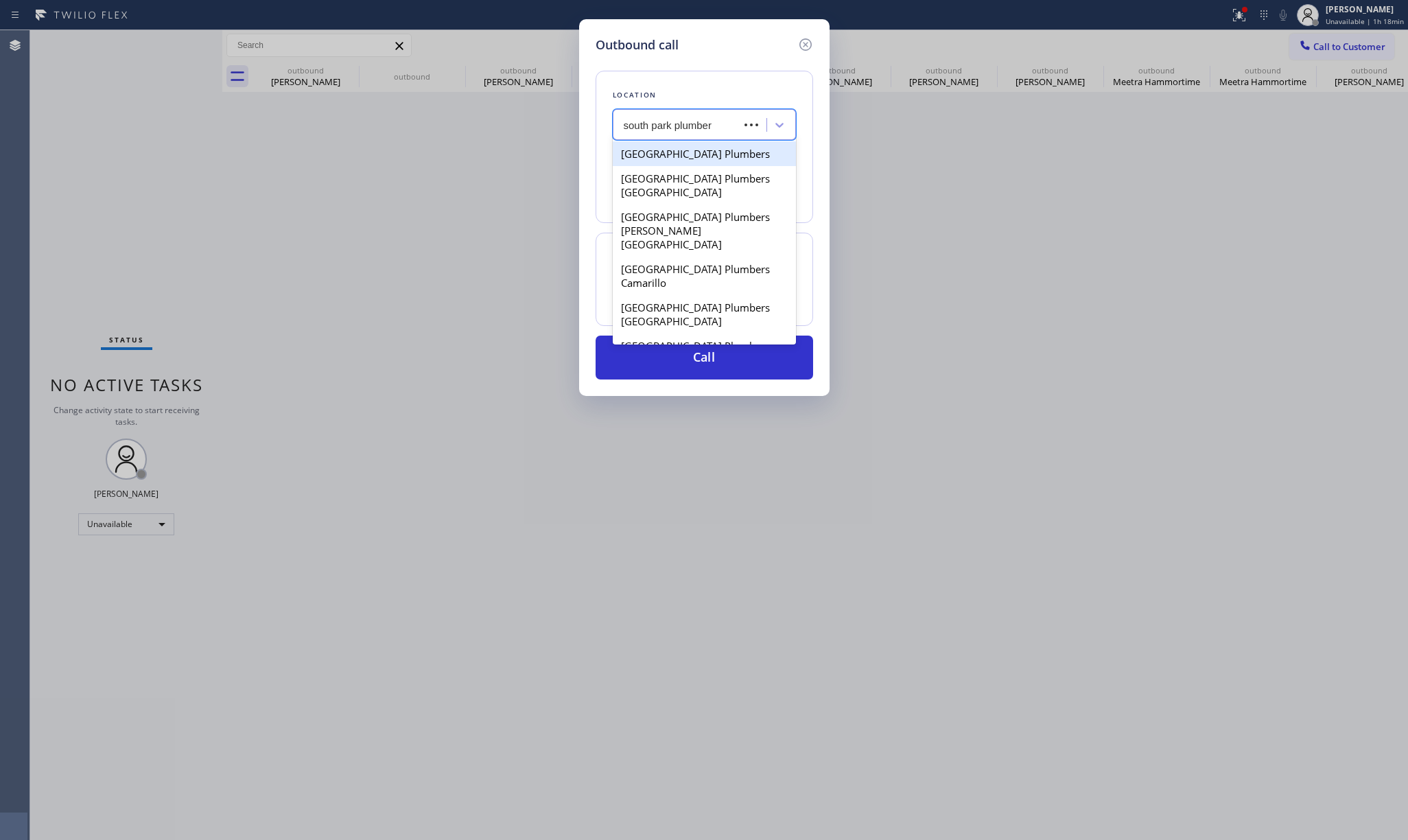
type input "south park plumbers"
click at [725, 160] on div "South Park Plumbers" at bounding box center [704, 154] width 183 height 24
type input "(844) 901-1746"
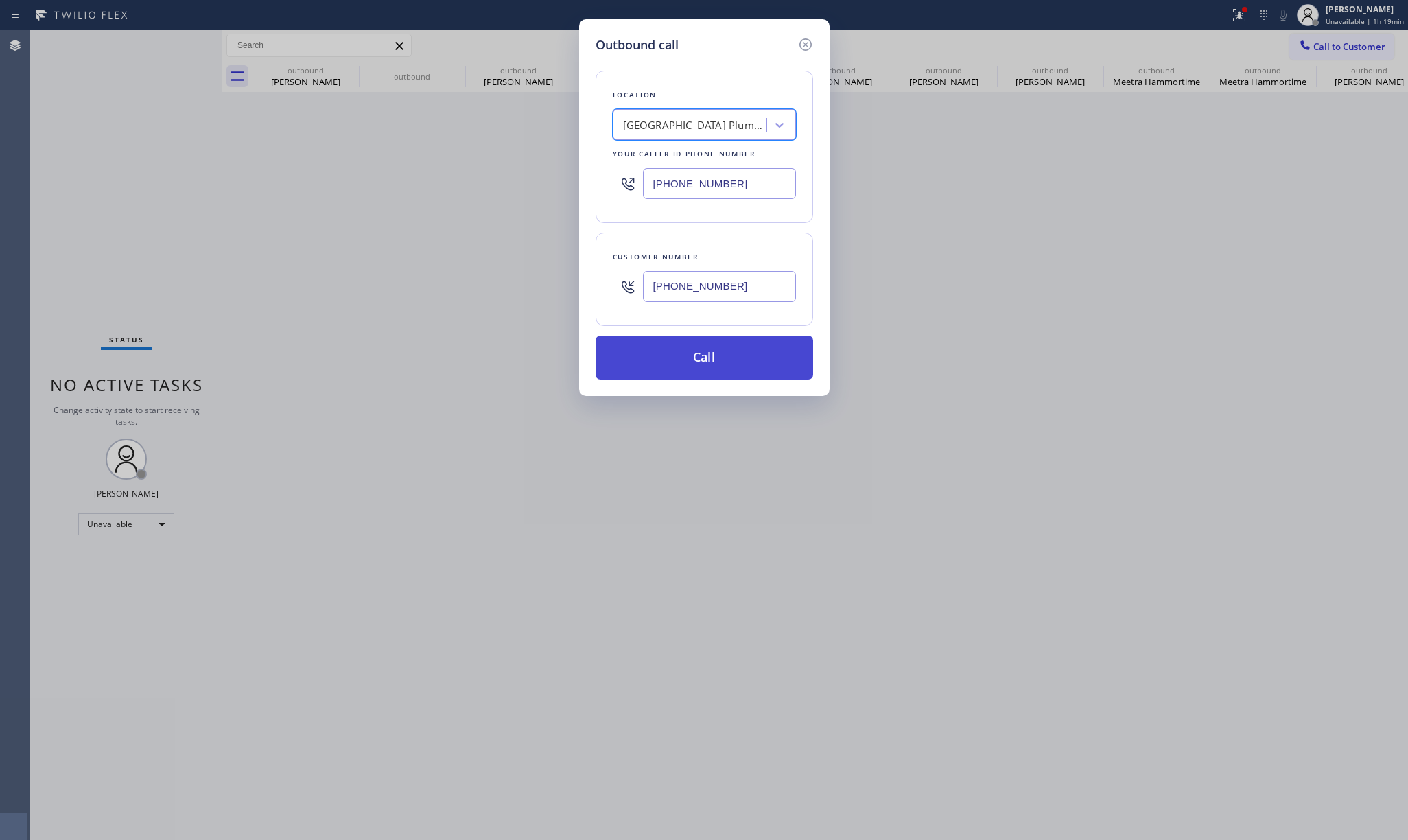
click at [673, 372] on button "Call" at bounding box center [704, 357] width 217 height 44
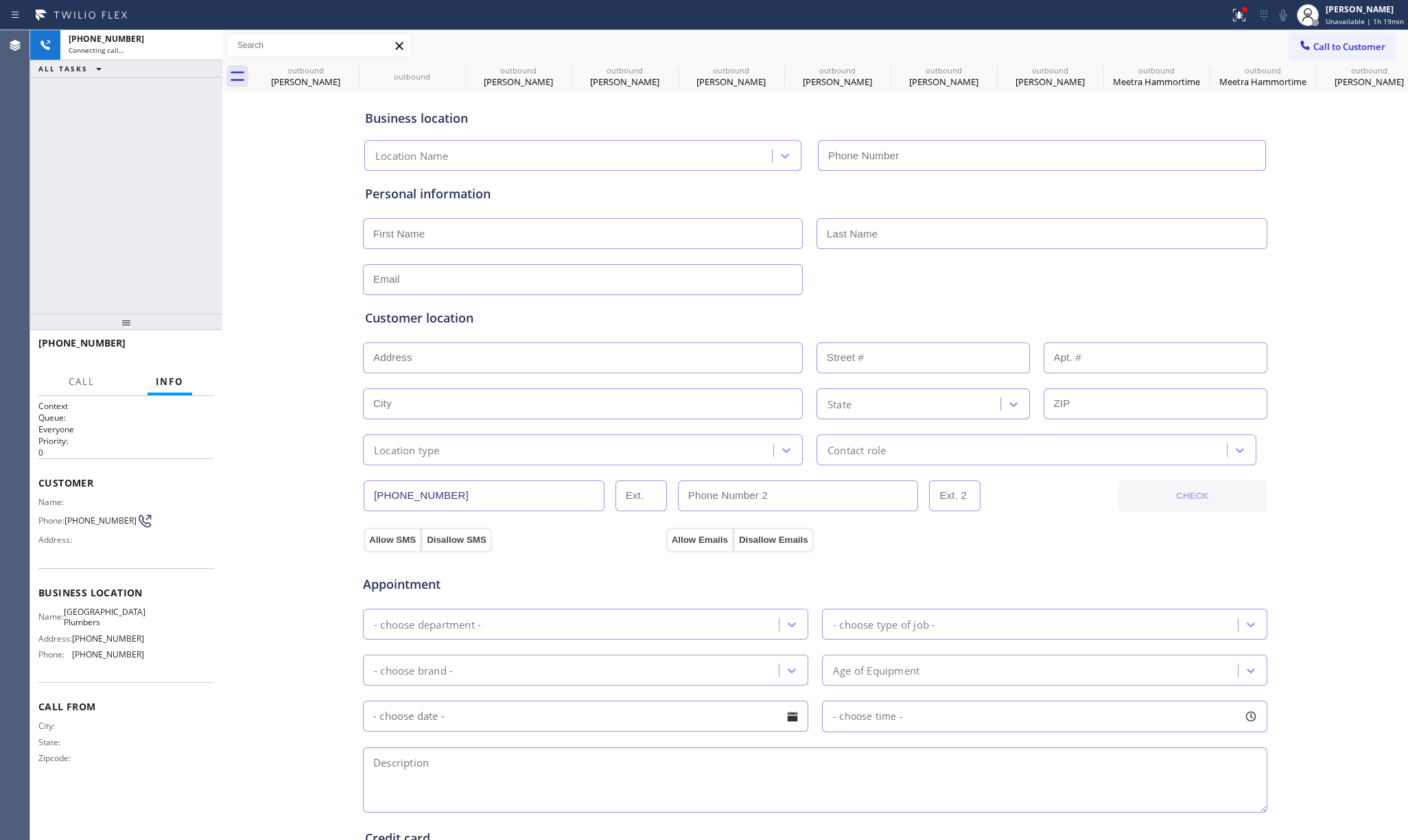
type input "(844) 901-1746"
click at [212, 186] on div "+13109108827 Connecting call… ALL TASKS ALL TASKS ACTIVE TASKS TASKS IN WRAP UP" at bounding box center [126, 172] width 192 height 283
click at [134, 223] on div "+13109108827 Live | 00:40 ALL TASKS ALL TASKS ACTIVE TASKS TASKS IN WRAP UP" at bounding box center [126, 172] width 192 height 283
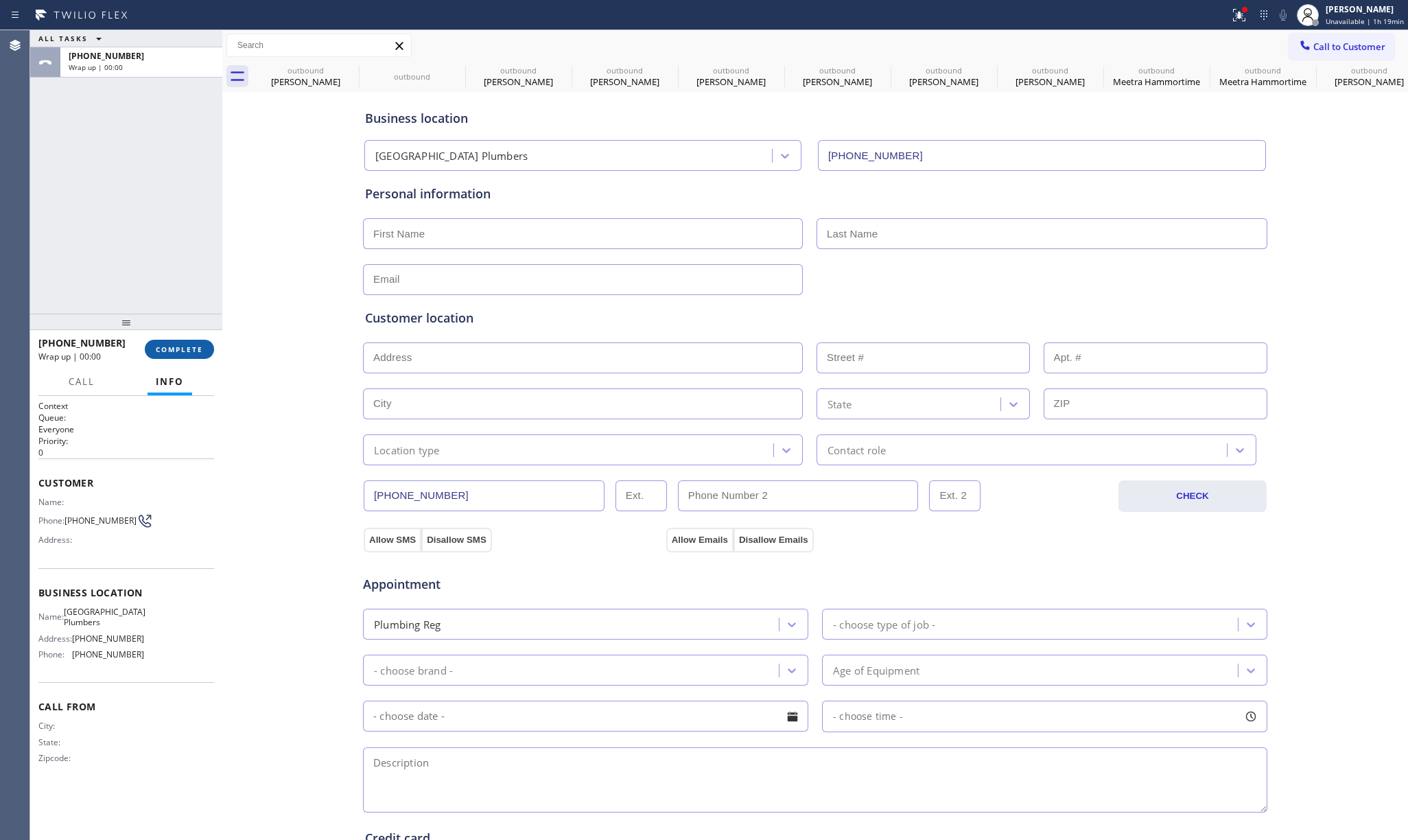
click at [193, 346] on span "COMPLETE" at bounding box center [179, 349] width 48 height 9
click at [162, 271] on div "ALL TASKS ALL TASKS ACTIVE TASKS TASKS IN WRAP UP +13109108827 Wrap up | 00:01" at bounding box center [126, 172] width 192 height 283
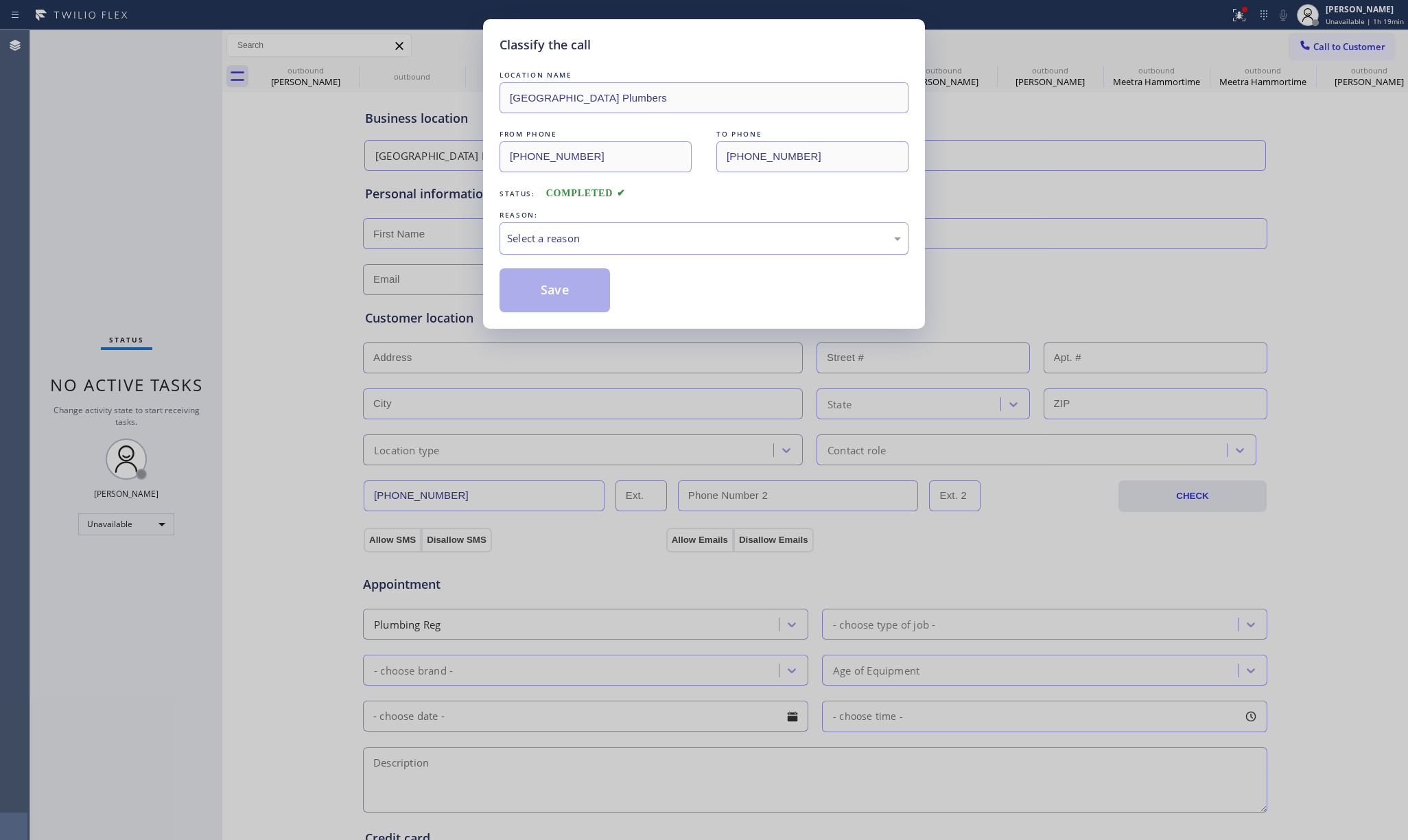
click at [561, 242] on div "Select a reason" at bounding box center [704, 238] width 393 height 16
click at [555, 299] on button "Save" at bounding box center [555, 290] width 110 height 44
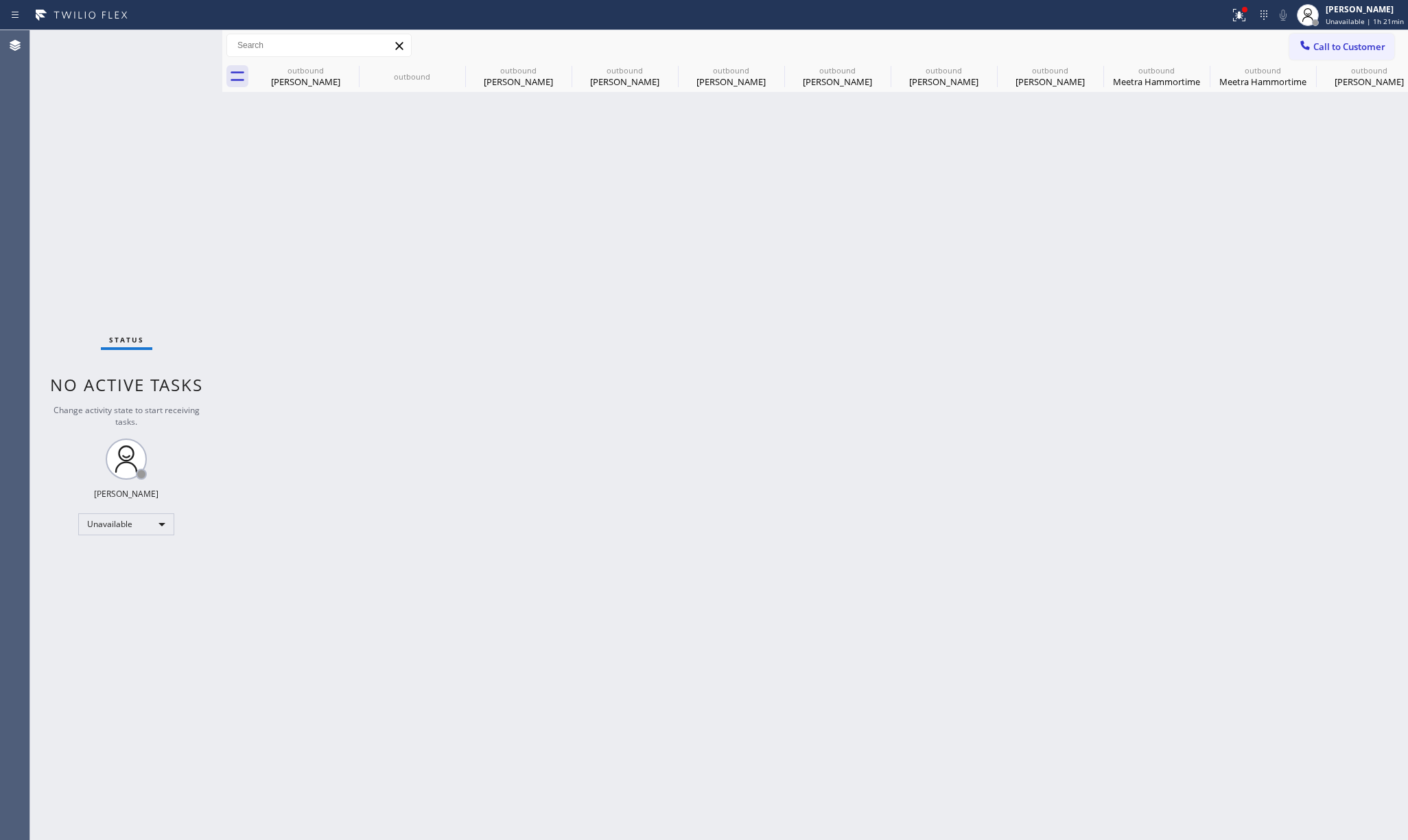
drag, startPoint x: 1351, startPoint y: 46, endPoint x: 821, endPoint y: 126, distance: 536.0
click at [1350, 46] on span "Call to Customer" at bounding box center [1348, 46] width 72 height 12
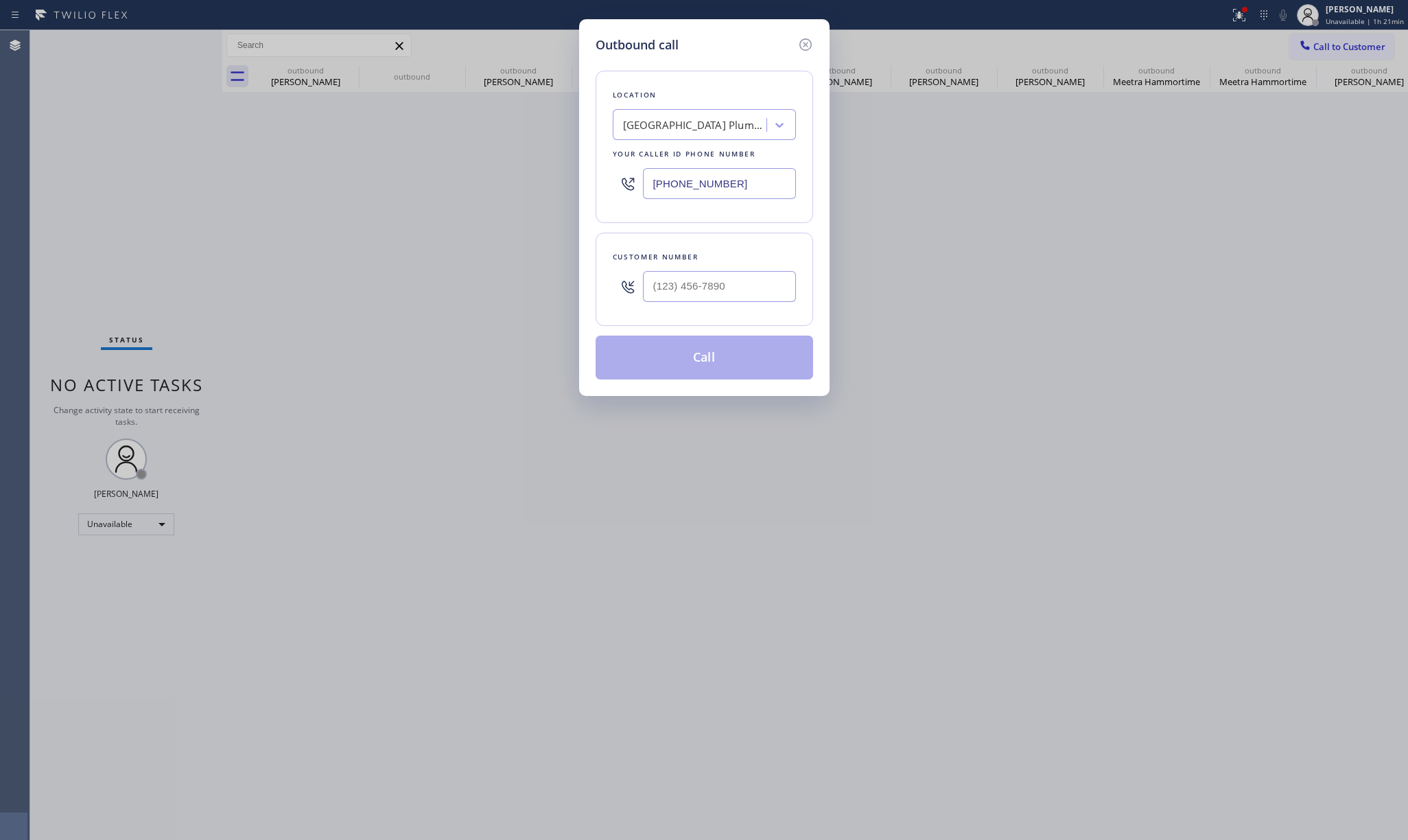
drag, startPoint x: 748, startPoint y: 193, endPoint x: 492, endPoint y: 186, distance: 256.1
click at [492, 186] on div "Outbound call Location South Park Plumbers Your caller id phone number (844) 90…" at bounding box center [704, 420] width 1408 height 840
paste input "310) 499-0224"
type input "(310) 499-0224"
click at [182, 178] on div "Outbound call Location Zappliance Repair Your caller id phone number (310) 499-…" at bounding box center [704, 420] width 1408 height 840
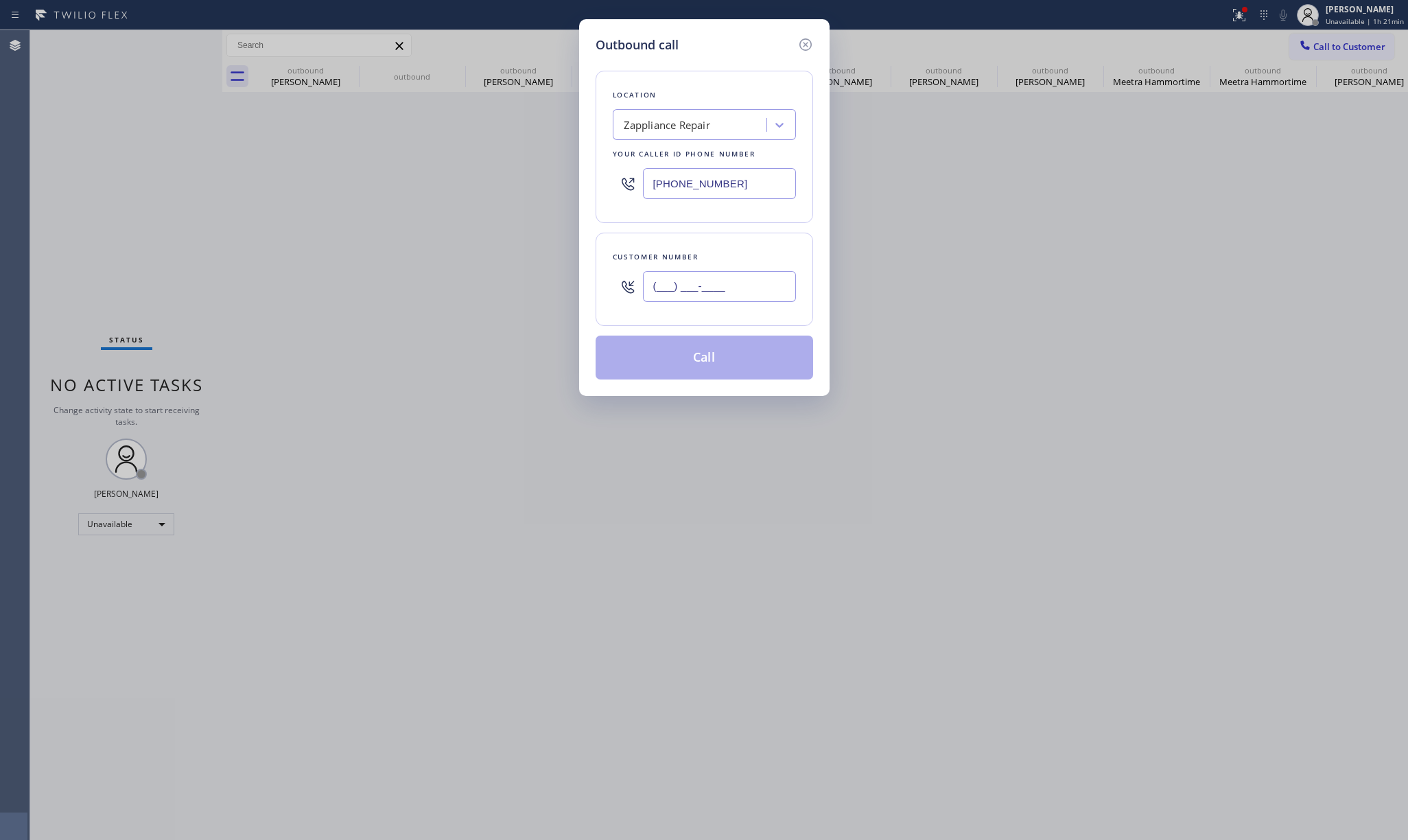
click at [714, 292] on input "(___) ___-____" at bounding box center [719, 286] width 153 height 31
paste input "914) 374-3577"
type input "(914) 374-3577"
click at [722, 255] on div "Customer number" at bounding box center [704, 256] width 183 height 14
click at [706, 350] on button "Call" at bounding box center [704, 357] width 217 height 44
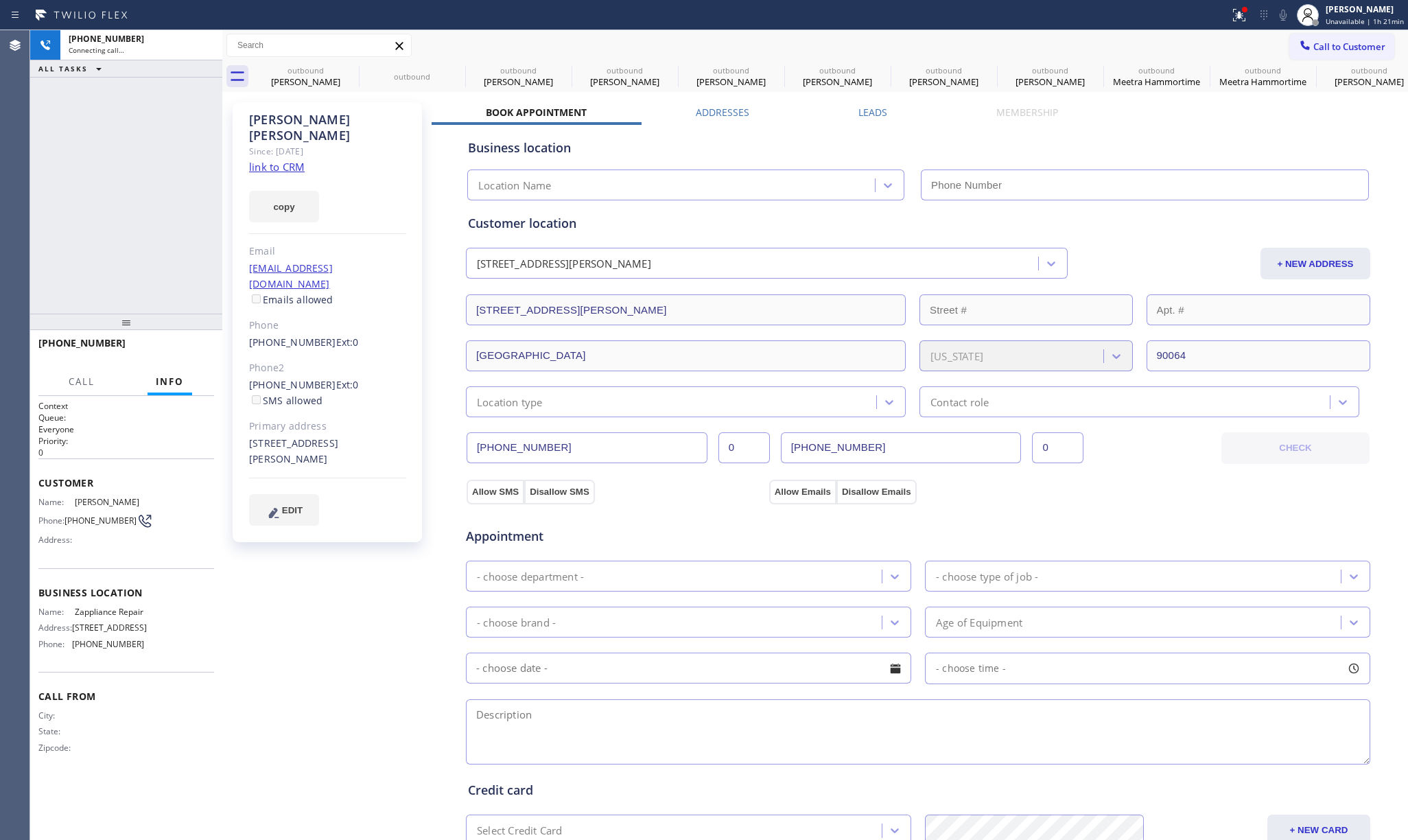
click at [261, 159] on link "link to CRM" at bounding box center [277, 166] width 56 height 14
type input "(310) 499-0224"
drag, startPoint x: 184, startPoint y: 347, endPoint x: 136, endPoint y: 233, distance: 123.7
click at [184, 346] on span "HANG UP" at bounding box center [182, 349] width 42 height 9
drag, startPoint x: 136, startPoint y: 233, endPoint x: 683, endPoint y: 185, distance: 549.1
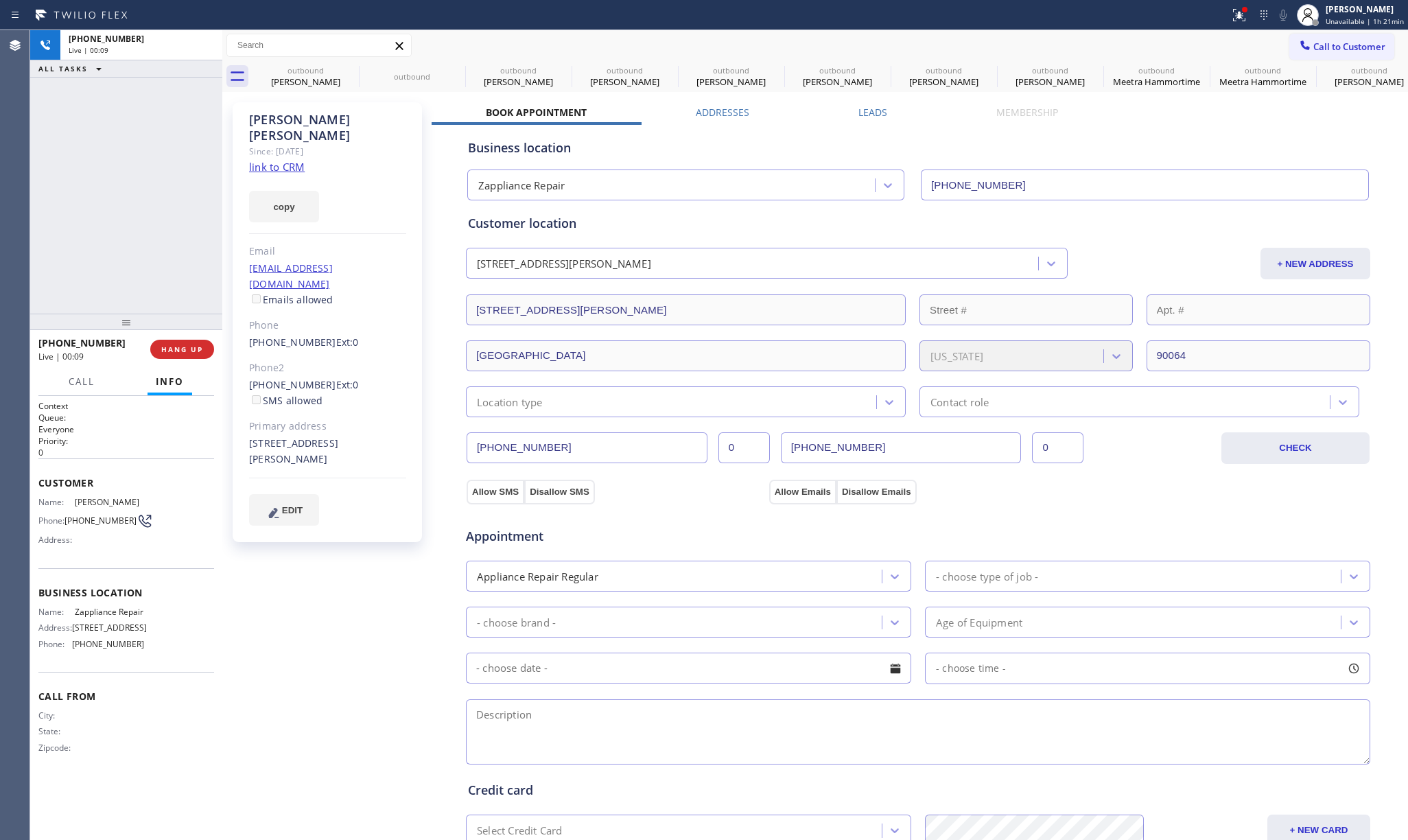
click at [138, 231] on div "+19143743577 Live | 00:09 ALL TASKS ALL TASKS ACTIVE TASKS TASKS IN WRAP UP" at bounding box center [126, 172] width 192 height 283
click at [177, 350] on span "COMPLETE" at bounding box center [179, 349] width 48 height 9
click at [113, 247] on div "ALL TASKS ALL TASKS ACTIVE TASKS TASKS IN WRAP UP +19143743577 Wrap up | 00:18" at bounding box center [126, 172] width 192 height 283
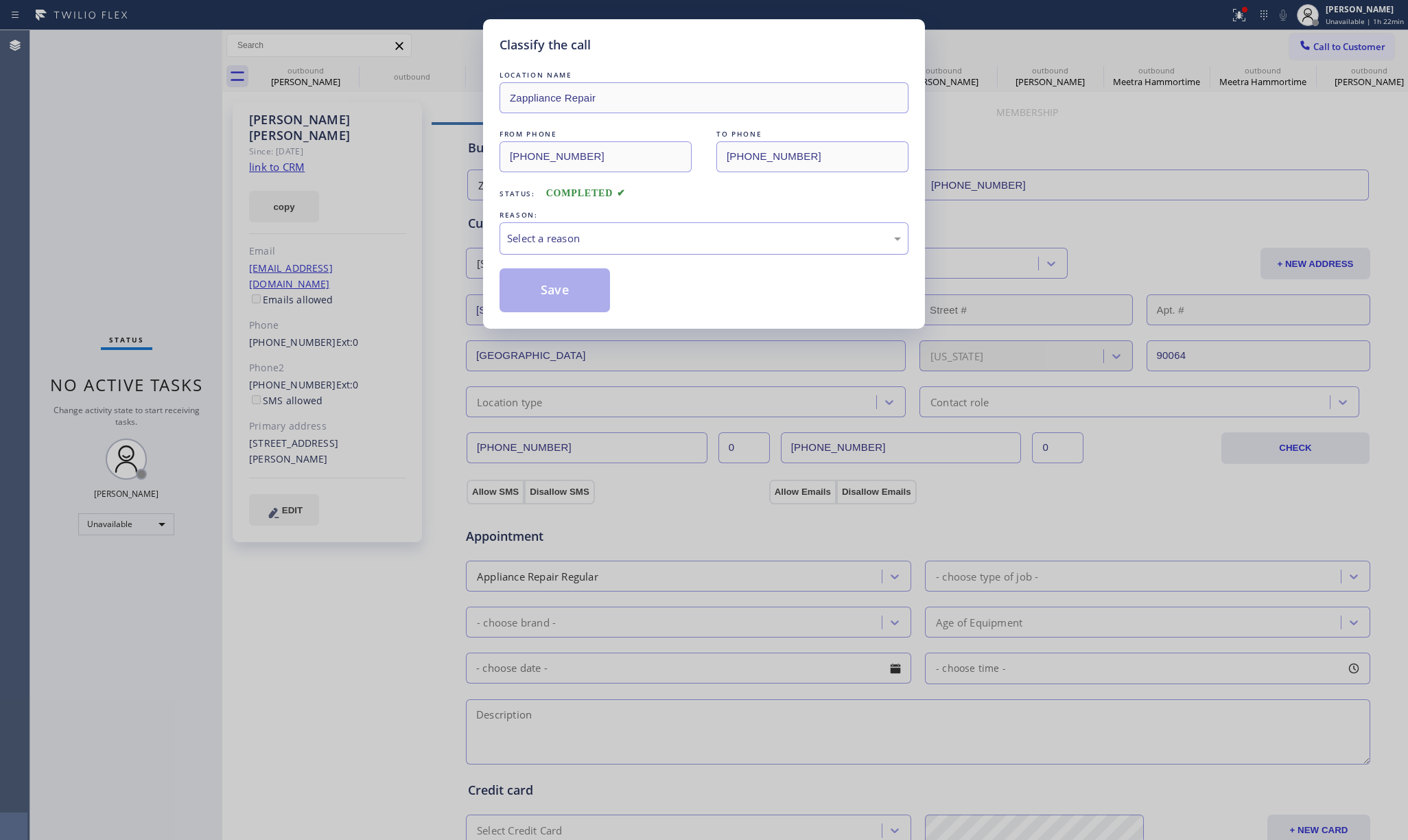
click at [516, 240] on div "Select a reason" at bounding box center [704, 238] width 393 height 16
click at [518, 288] on button "Save" at bounding box center [555, 290] width 110 height 44
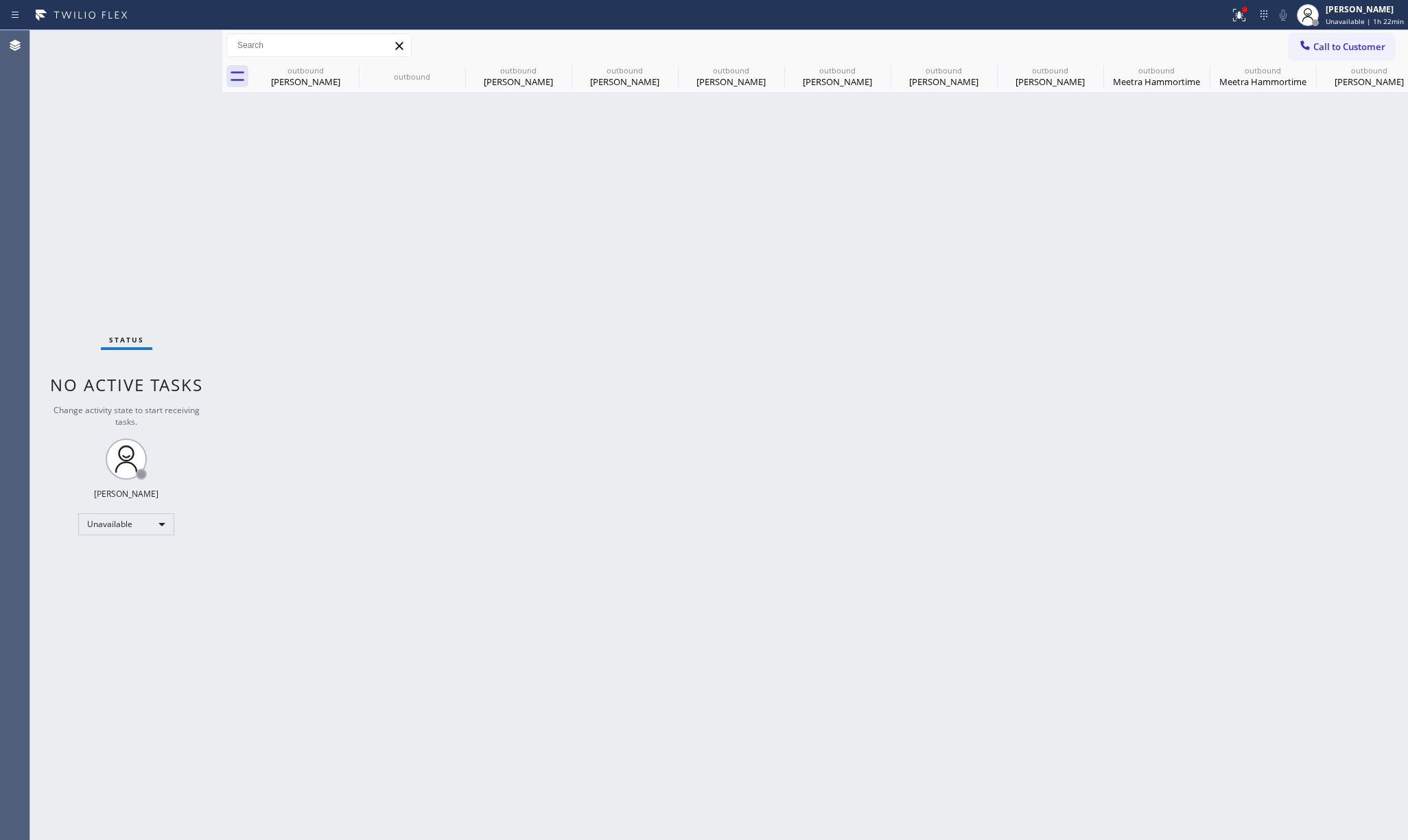
drag, startPoint x: 187, startPoint y: 217, endPoint x: 385, endPoint y: 9, distance: 287.2
click at [188, 207] on div "Status No active tasks Change activity state to start receiving tasks. [PERSON_…" at bounding box center [126, 434] width 192 height 809
click at [1334, 61] on div "outbound Justin Bingham" at bounding box center [1369, 76] width 104 height 31
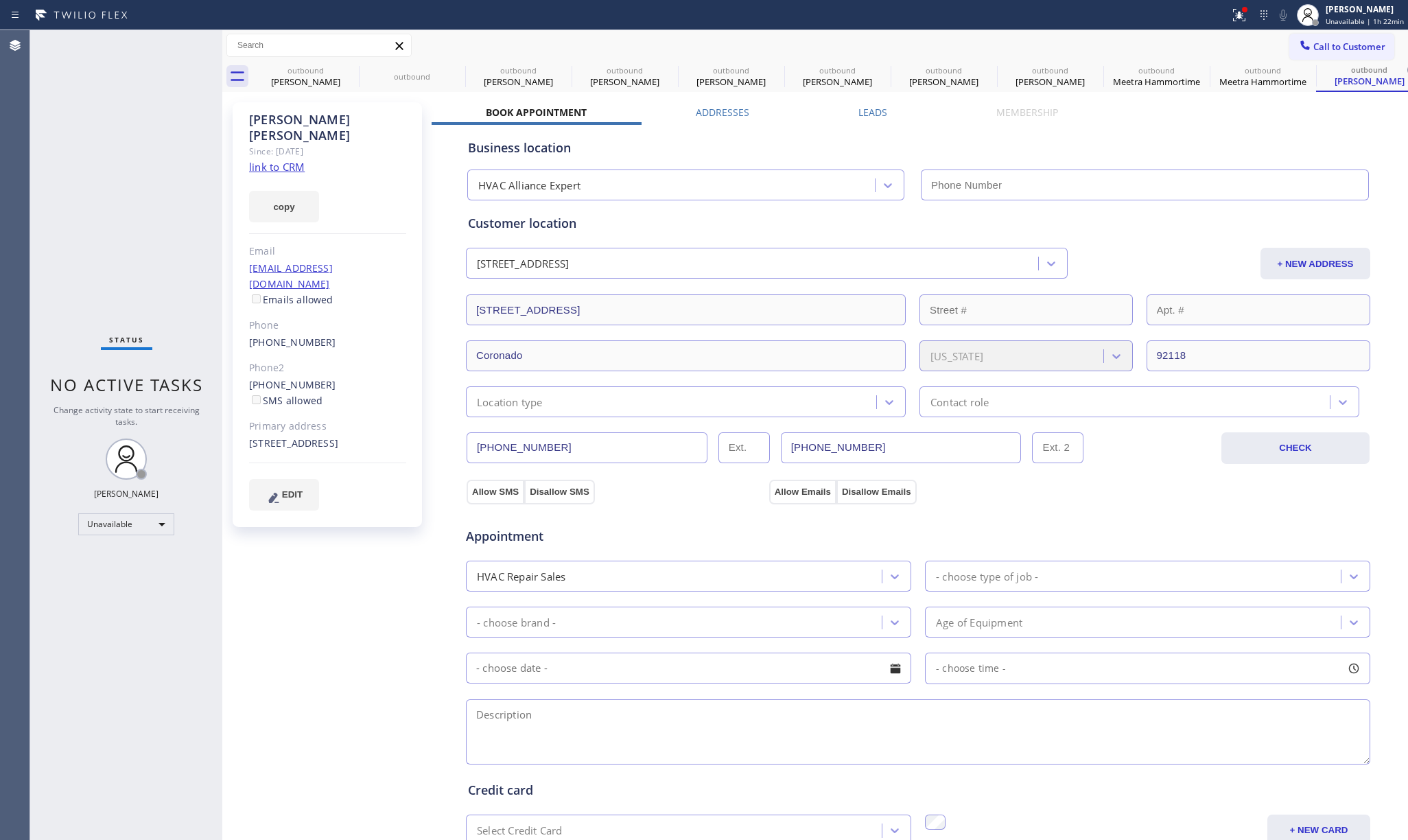
type input "[PHONE_NUMBER]"
click at [349, 66] on icon at bounding box center [350, 70] width 17 height 17
click at [0, 0] on icon at bounding box center [0, 0] width 0 height 0
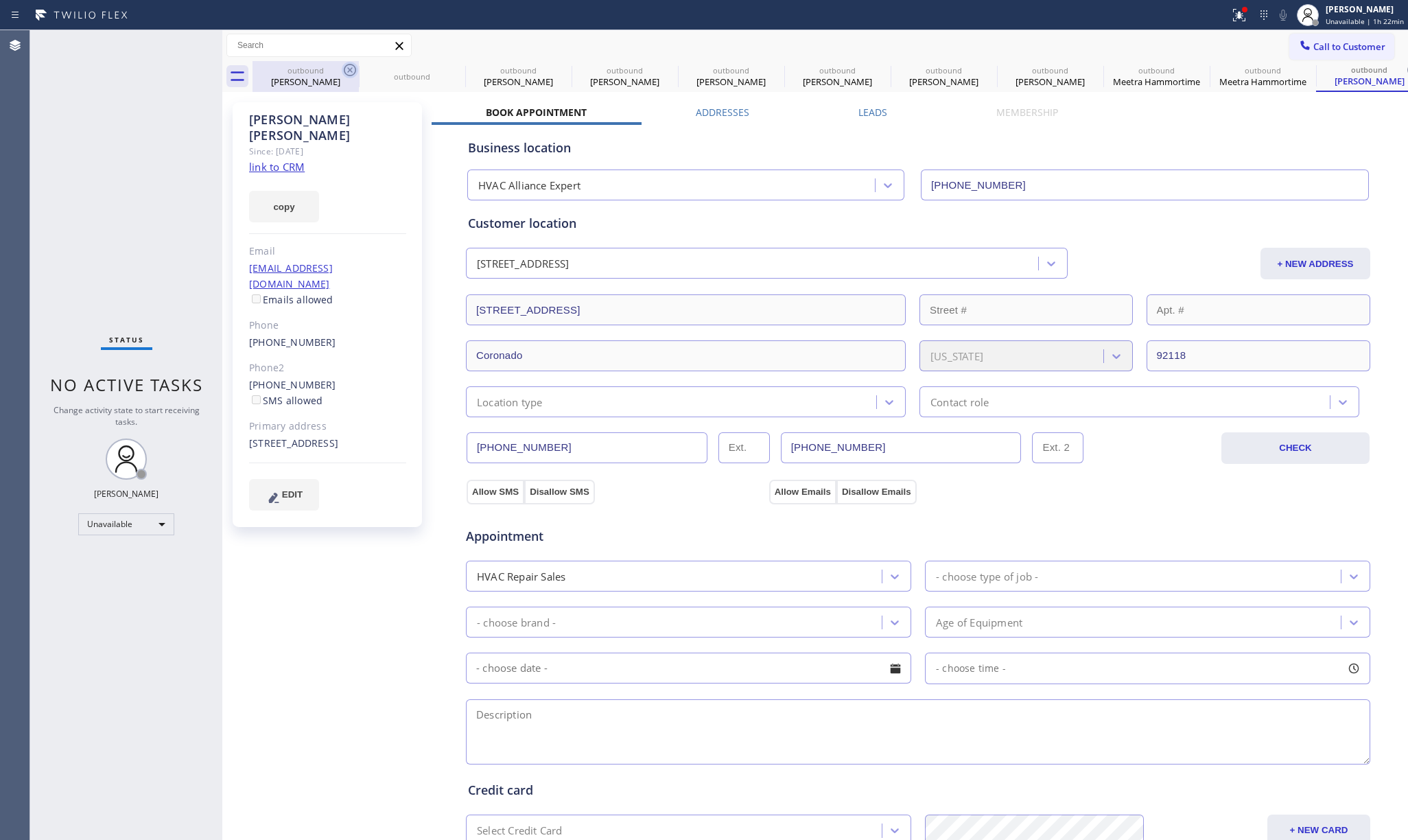
click at [0, 0] on icon at bounding box center [0, 0] width 0 height 0
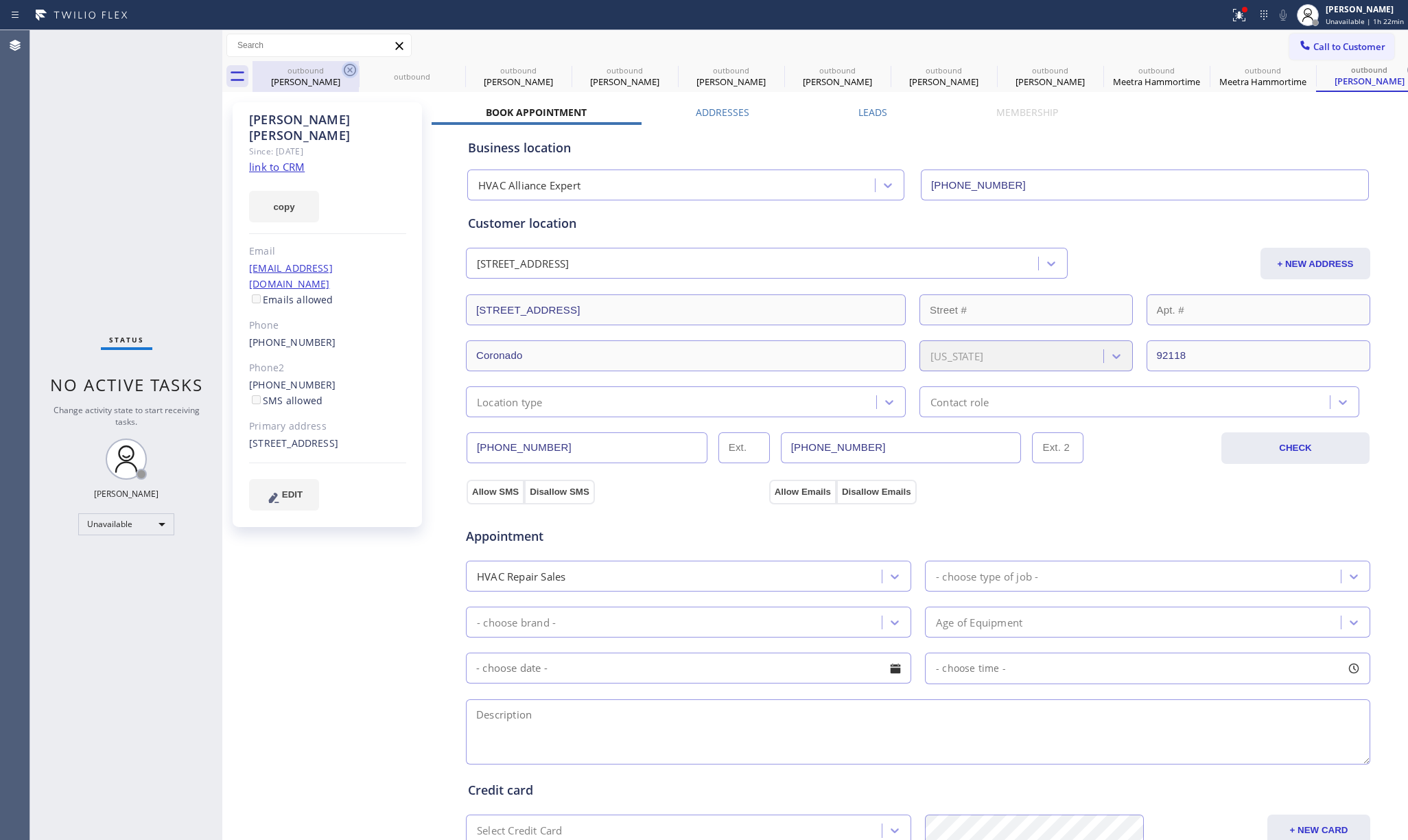
click at [0, 0] on icon at bounding box center [0, 0] width 0 height 0
type input "[PHONE_NUMBER]"
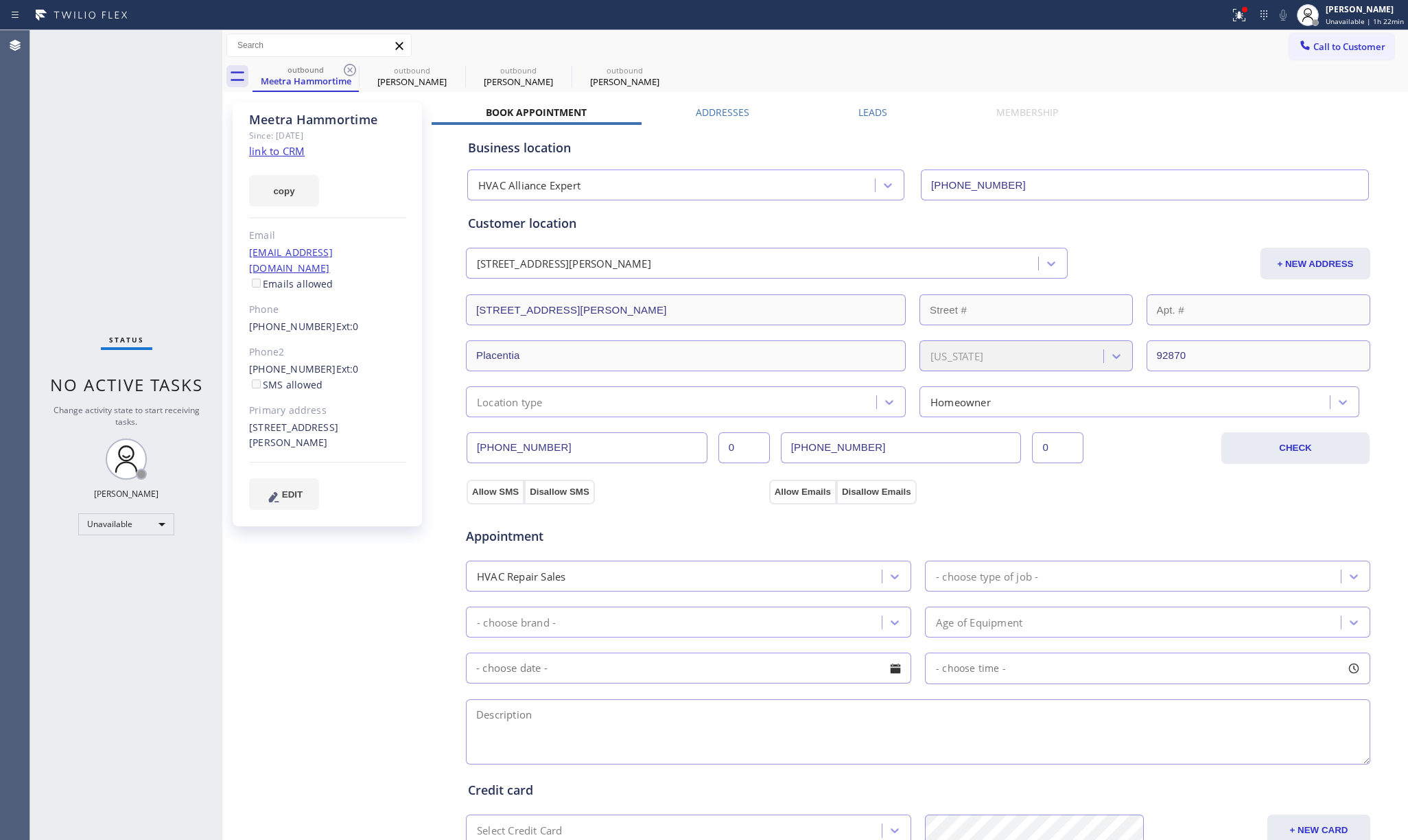
click at [349, 66] on icon at bounding box center [350, 70] width 17 height 17
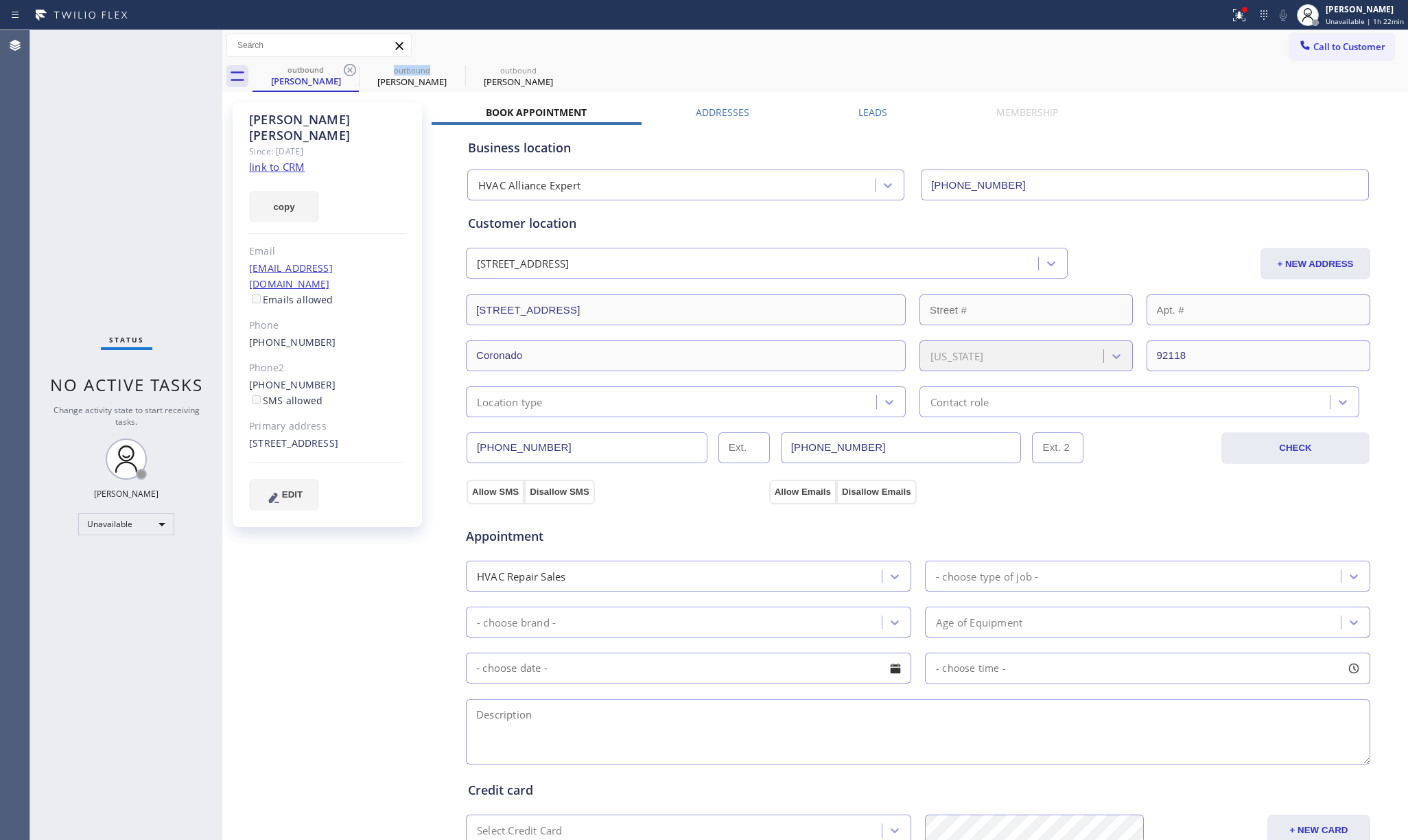
click at [349, 66] on icon at bounding box center [350, 70] width 17 height 17
type input "(720) 740-5870"
click at [349, 66] on icon at bounding box center [350, 70] width 17 height 17
type input "(310) 499-0224"
click at [1307, 30] on div "Call to Customer Outbound call Location Zappliance Repair Your caller id phone …" at bounding box center [814, 45] width 1185 height 31
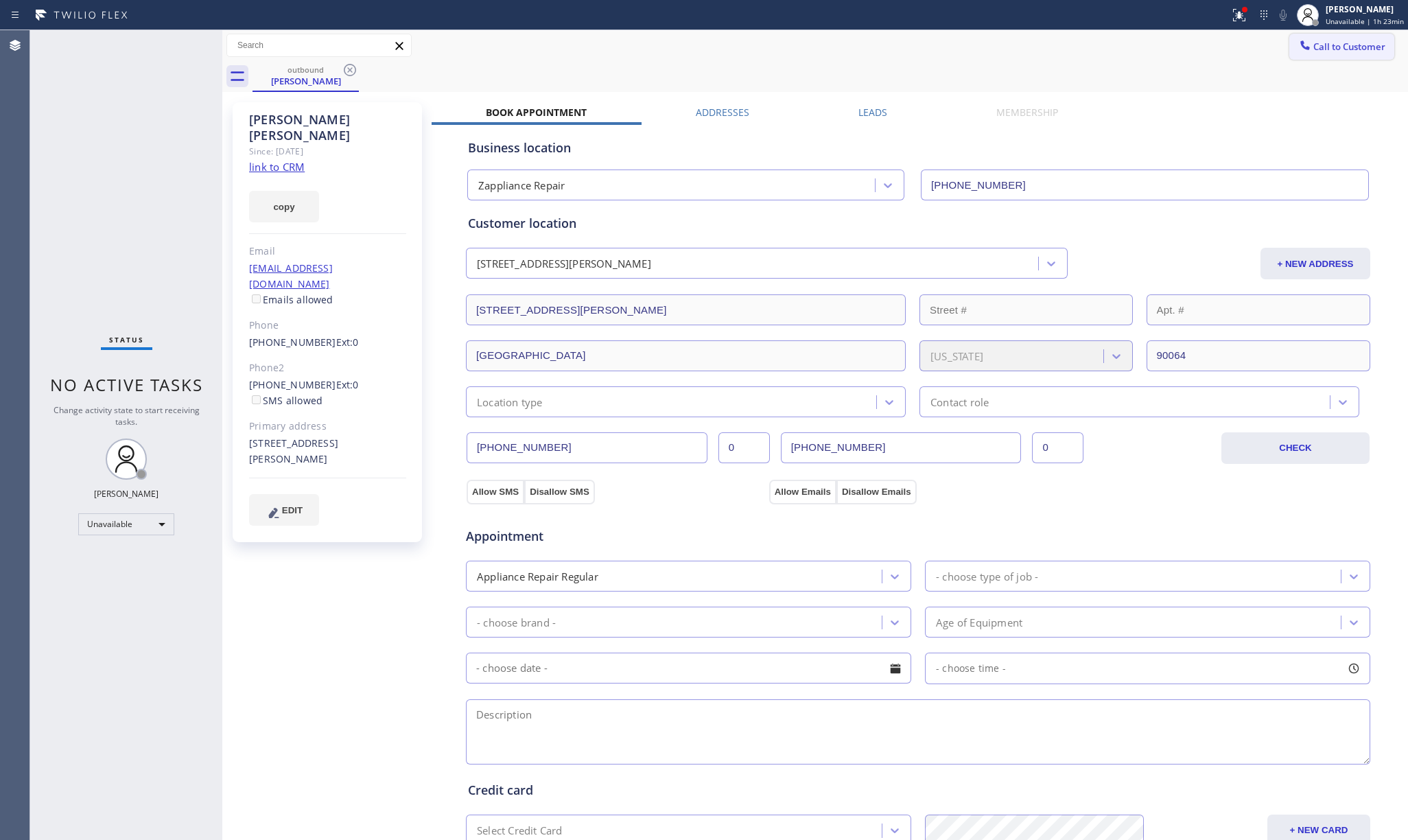
click at [1313, 48] on span "Call to Customer" at bounding box center [1348, 46] width 72 height 12
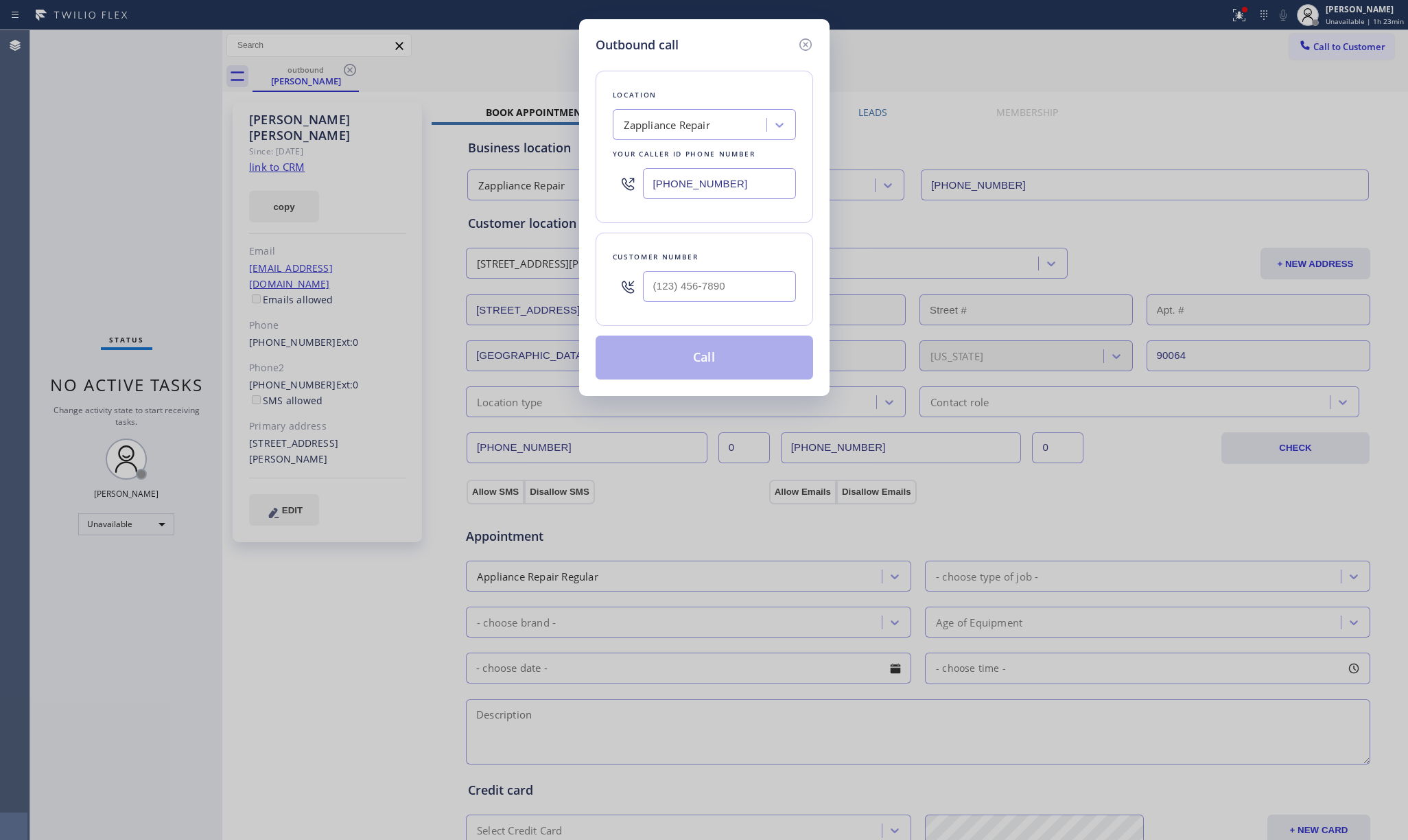
drag, startPoint x: 744, startPoint y: 179, endPoint x: 531, endPoint y: 193, distance: 213.5
click at [531, 193] on div "Outbound call Location Zappliance Repair Your caller id phone number (310) 499-…" at bounding box center [704, 420] width 1408 height 840
paste input "708) 401-9161"
type input "(708) 401-9161"
drag, startPoint x: 108, startPoint y: 152, endPoint x: 511, endPoint y: 235, distance: 411.5
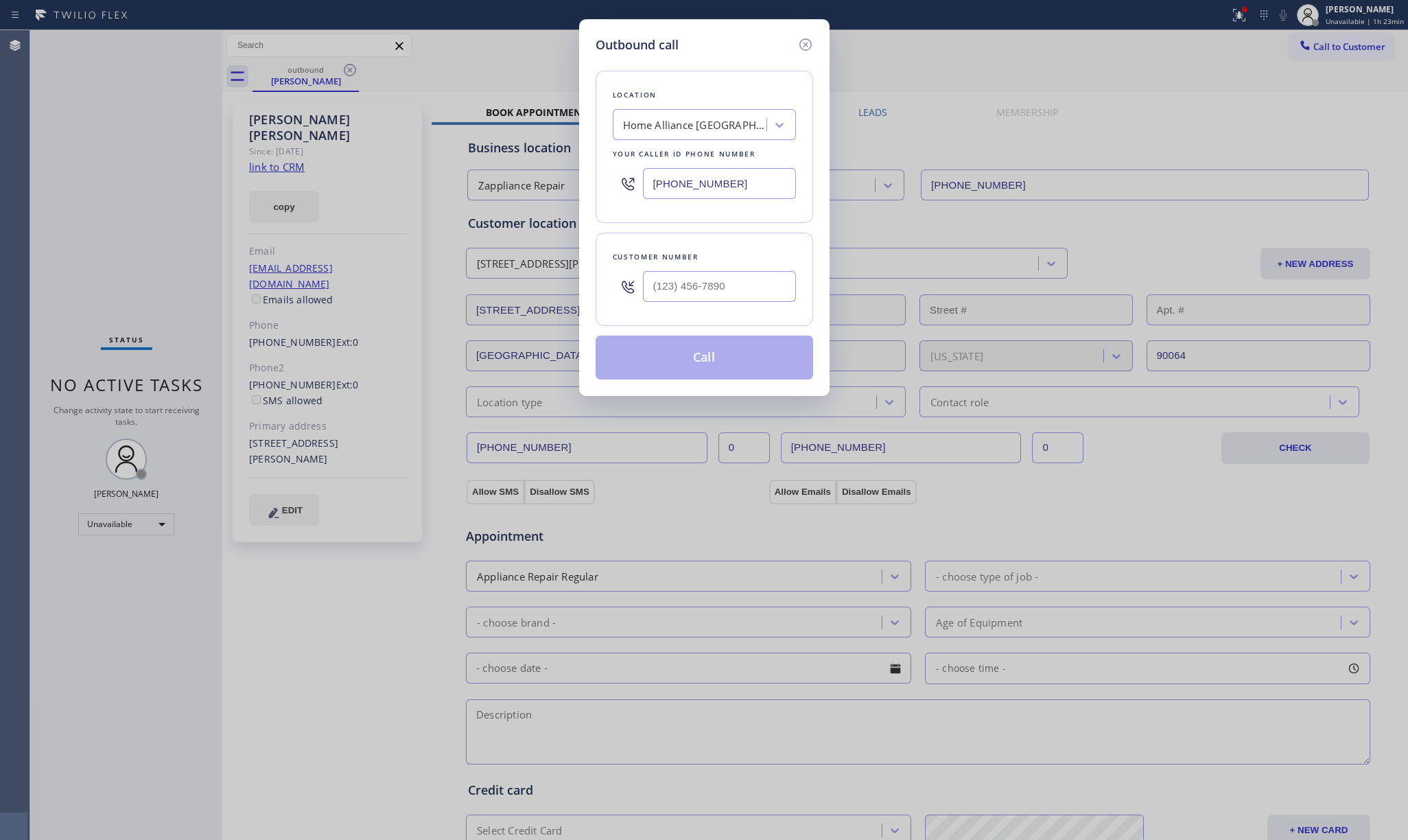
click at [108, 152] on div "Outbound call Location Home Alliance Melrose Park Your caller id phone number (…" at bounding box center [704, 420] width 1408 height 840
click at [717, 292] on input "(___) ___-____" at bounding box center [719, 286] width 153 height 31
paste input "708) 209-2848"
type input "(708) 209-2848"
click at [716, 254] on div "Customer number" at bounding box center [704, 256] width 183 height 14
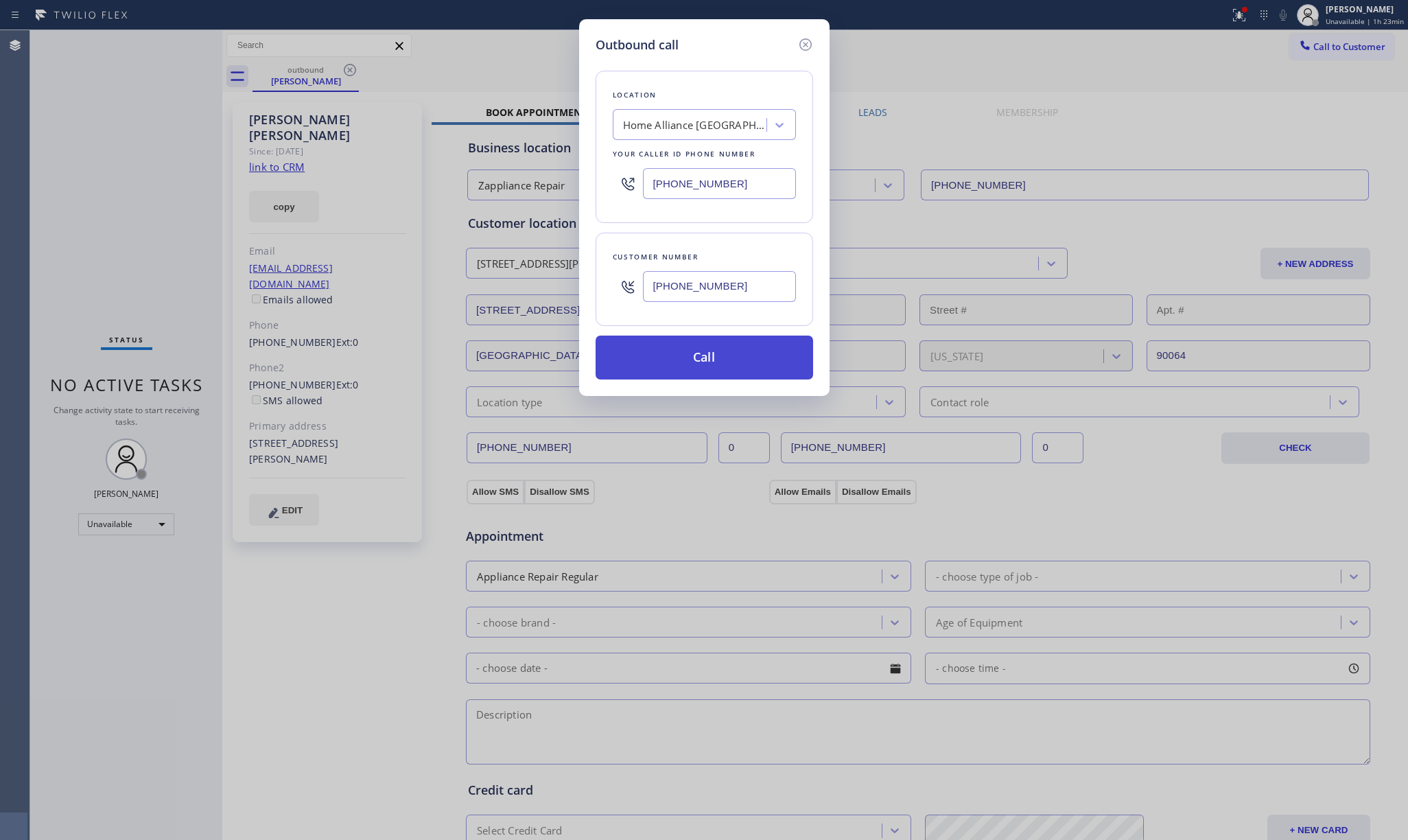
click at [711, 361] on button "Call" at bounding box center [704, 357] width 217 height 44
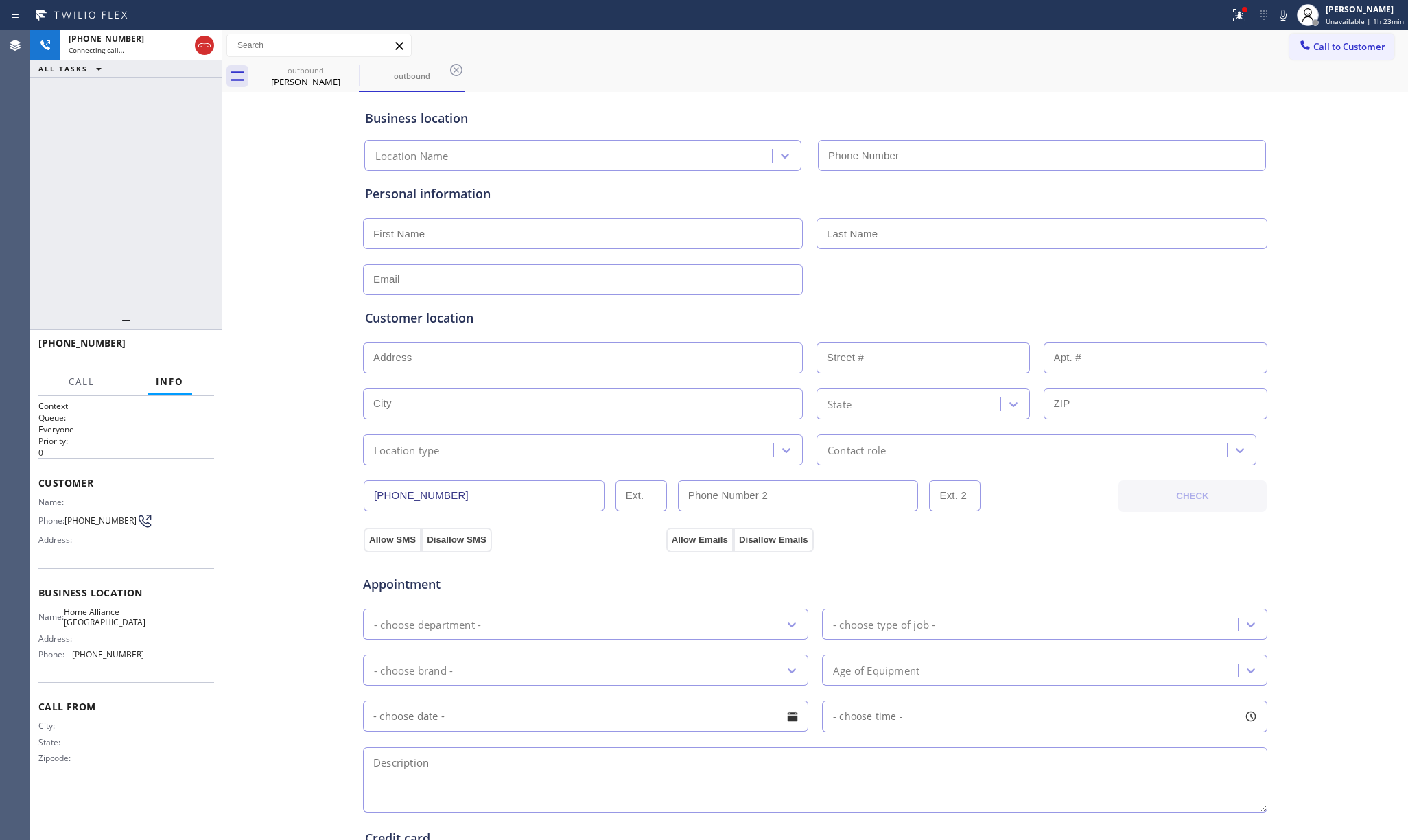
type input "(708) 401-9161"
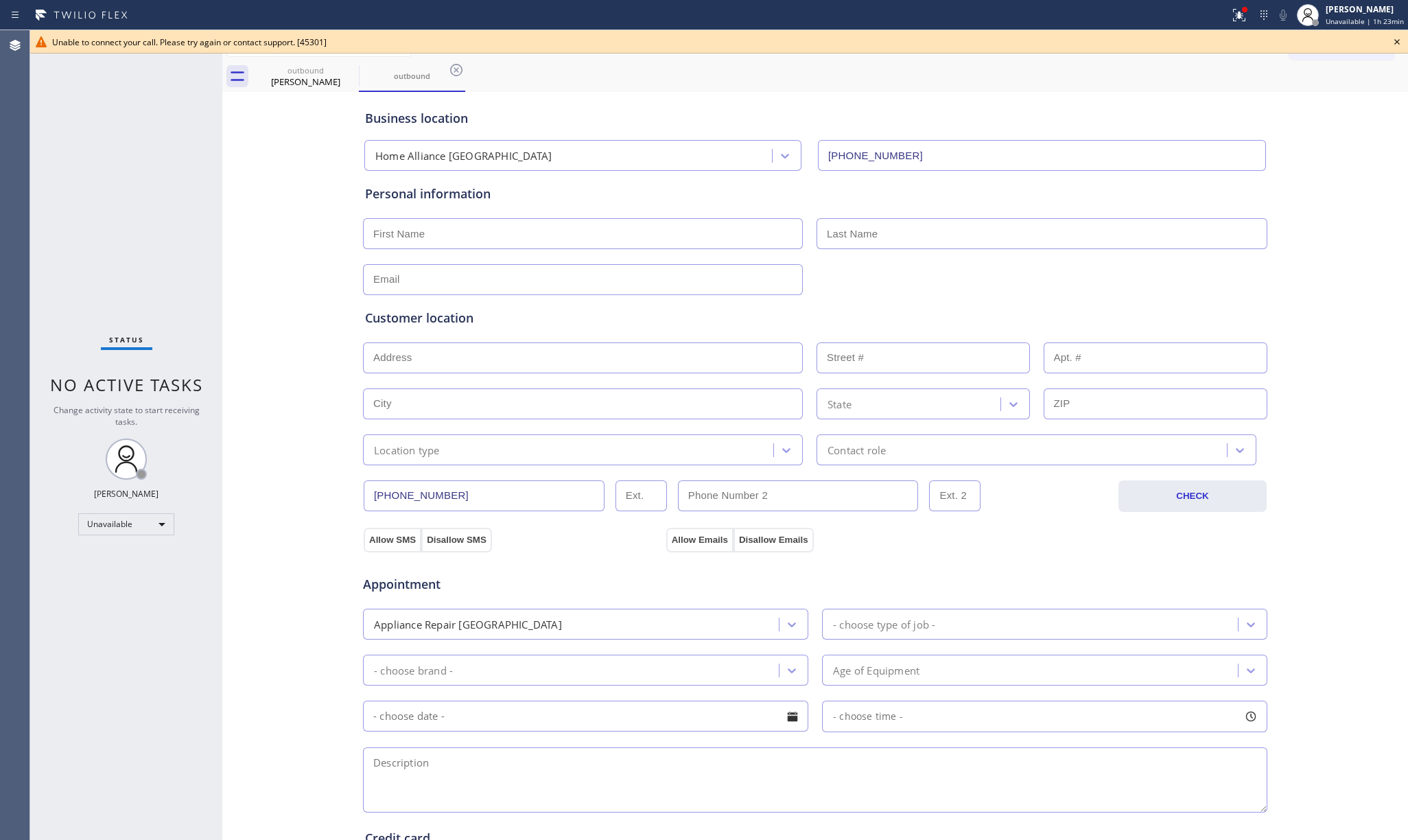
drag, startPoint x: 97, startPoint y: 212, endPoint x: 570, endPoint y: 97, distance: 486.8
click at [105, 204] on div "Status No active tasks Change activity state to start receiving tasks. [PERSON_…" at bounding box center [126, 434] width 192 height 809
click at [1391, 41] on icon at bounding box center [1397, 42] width 17 height 17
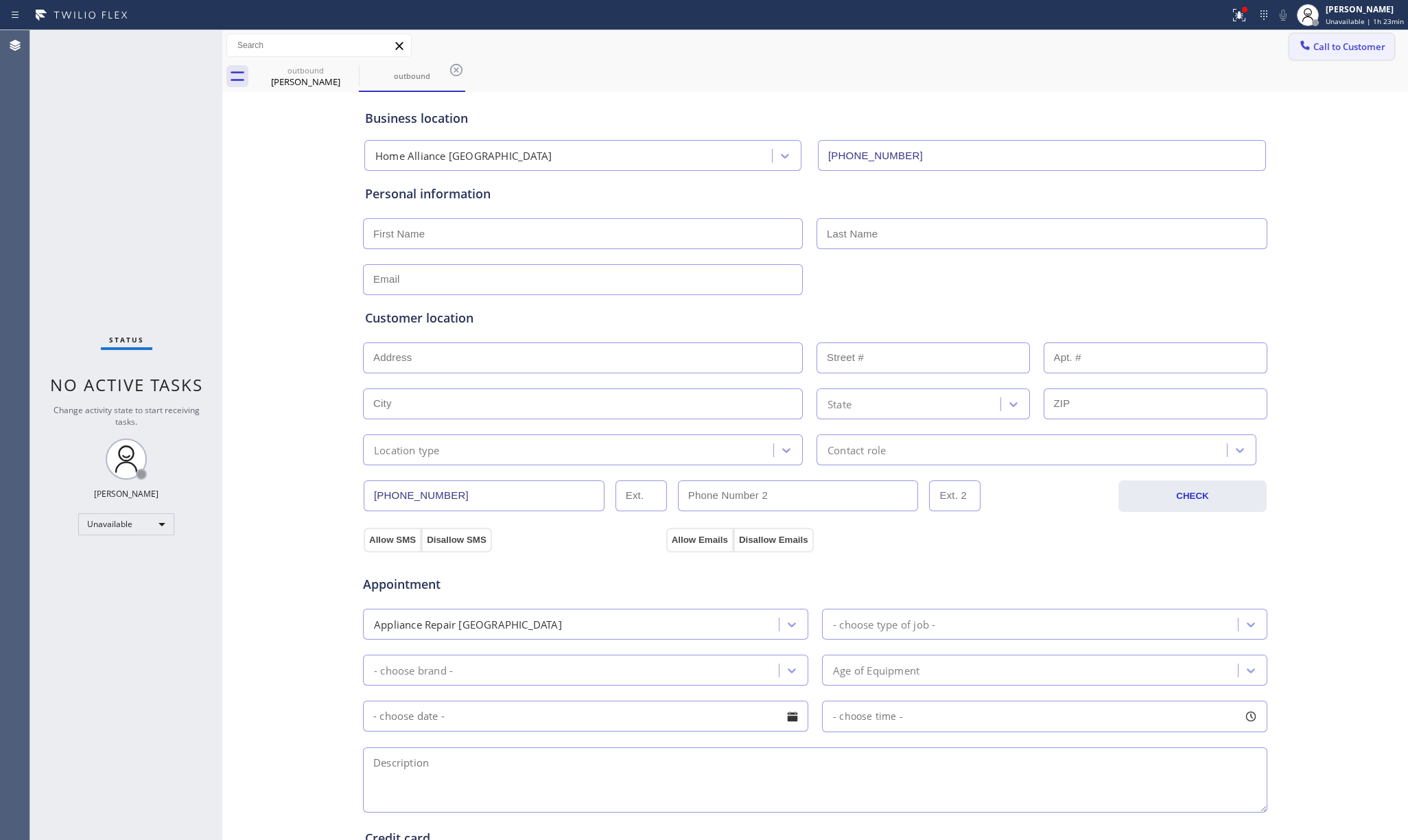
click at [1346, 42] on span "Call to Customer" at bounding box center [1348, 46] width 72 height 12
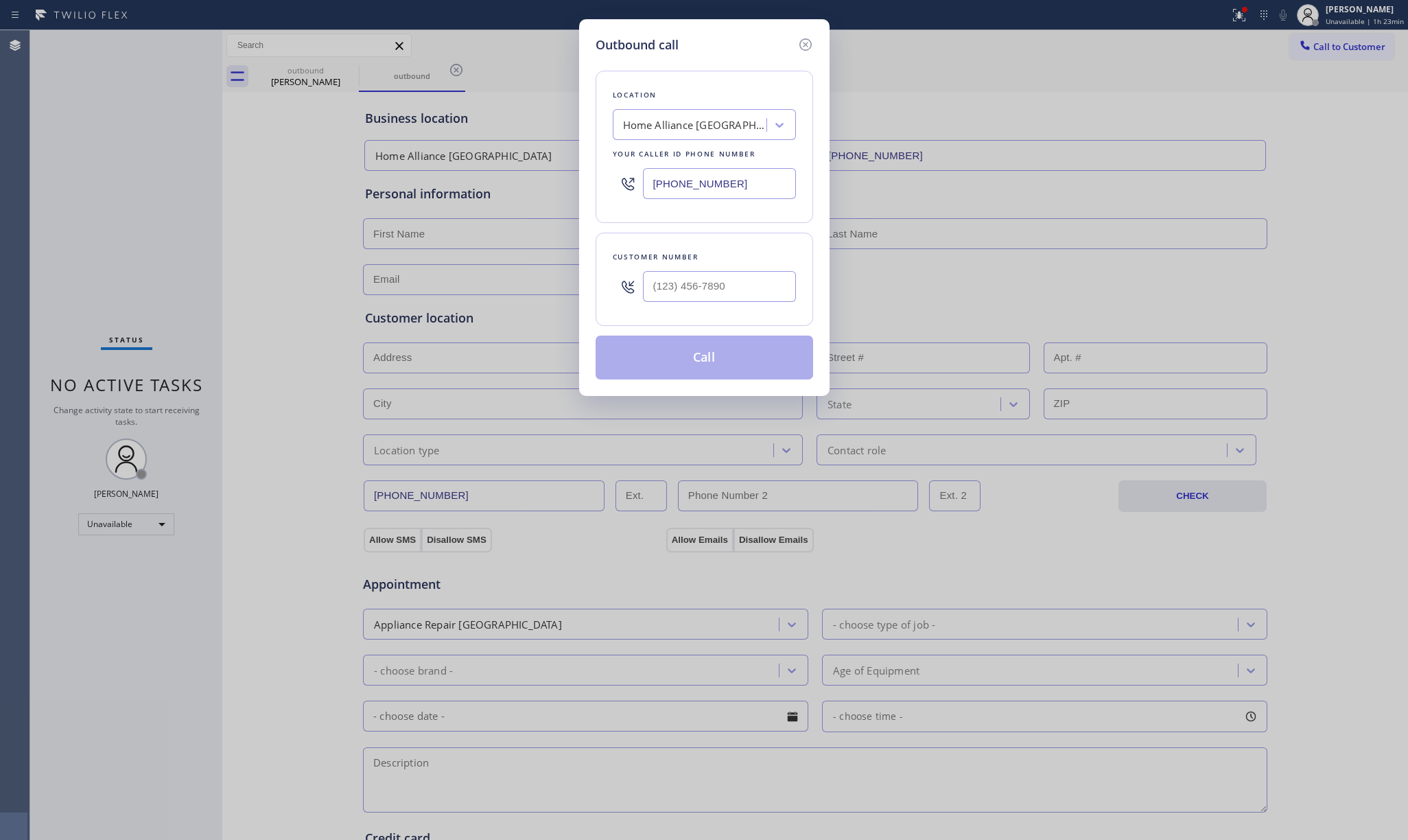
click at [734, 269] on div at bounding box center [719, 286] width 153 height 45
click at [723, 276] on input "(___) ___-____" at bounding box center [719, 286] width 153 height 31
paste input "602) 705-4222"
type input "(602) 705-4222"
drag, startPoint x: 125, startPoint y: 176, endPoint x: 758, endPoint y: 169, distance: 633.0
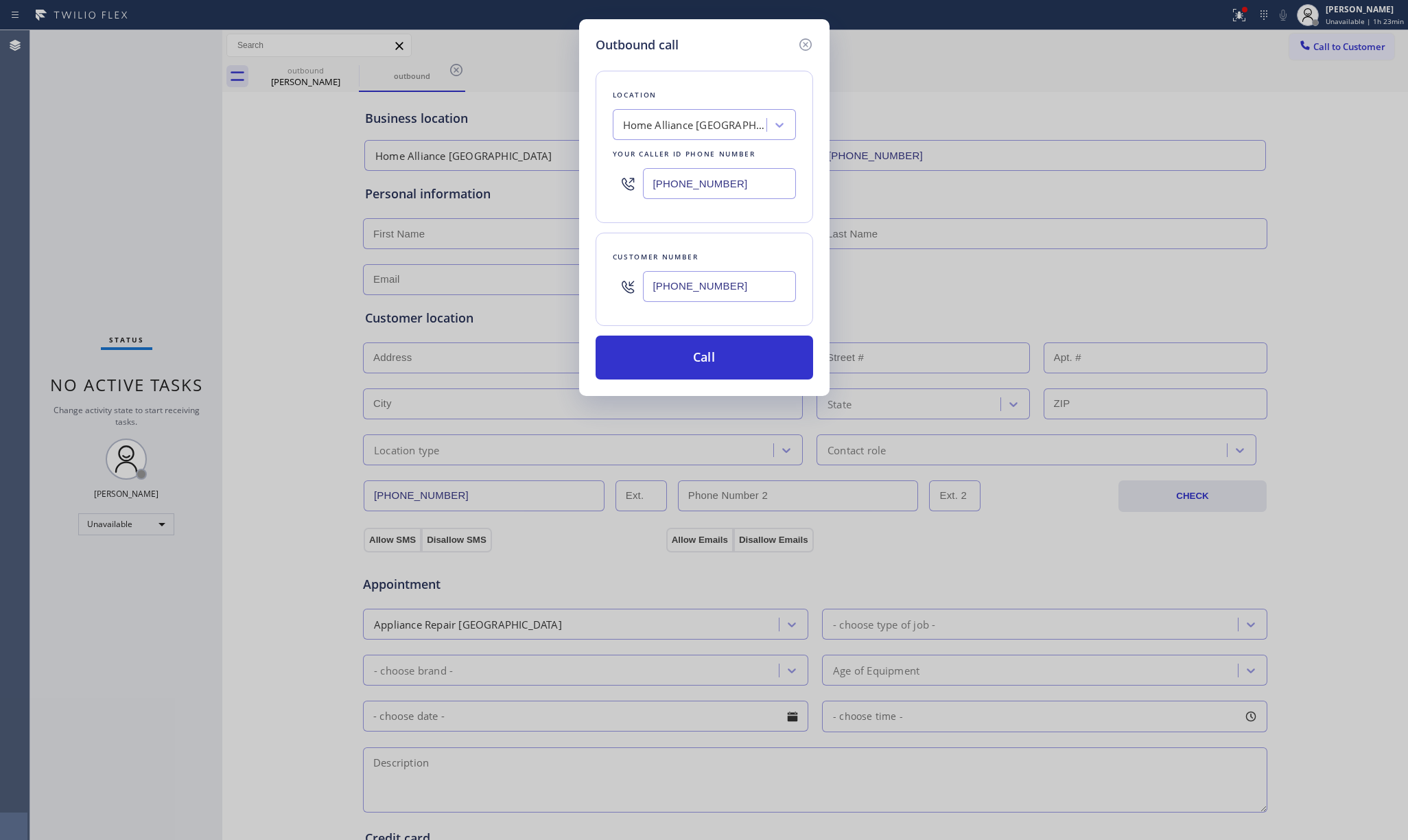
click at [125, 176] on div "Outbound call Location Home Alliance Melrose Park Your caller id phone number (…" at bounding box center [704, 420] width 1408 height 840
drag, startPoint x: 745, startPoint y: 193, endPoint x: 596, endPoint y: 193, distance: 149.0
click at [596, 193] on div "Location Home Alliance Melrose Park Your caller id phone number (708) 401-9161" at bounding box center [704, 146] width 217 height 152
paste input "602) 353-7310"
type input "(602) 353-7310"
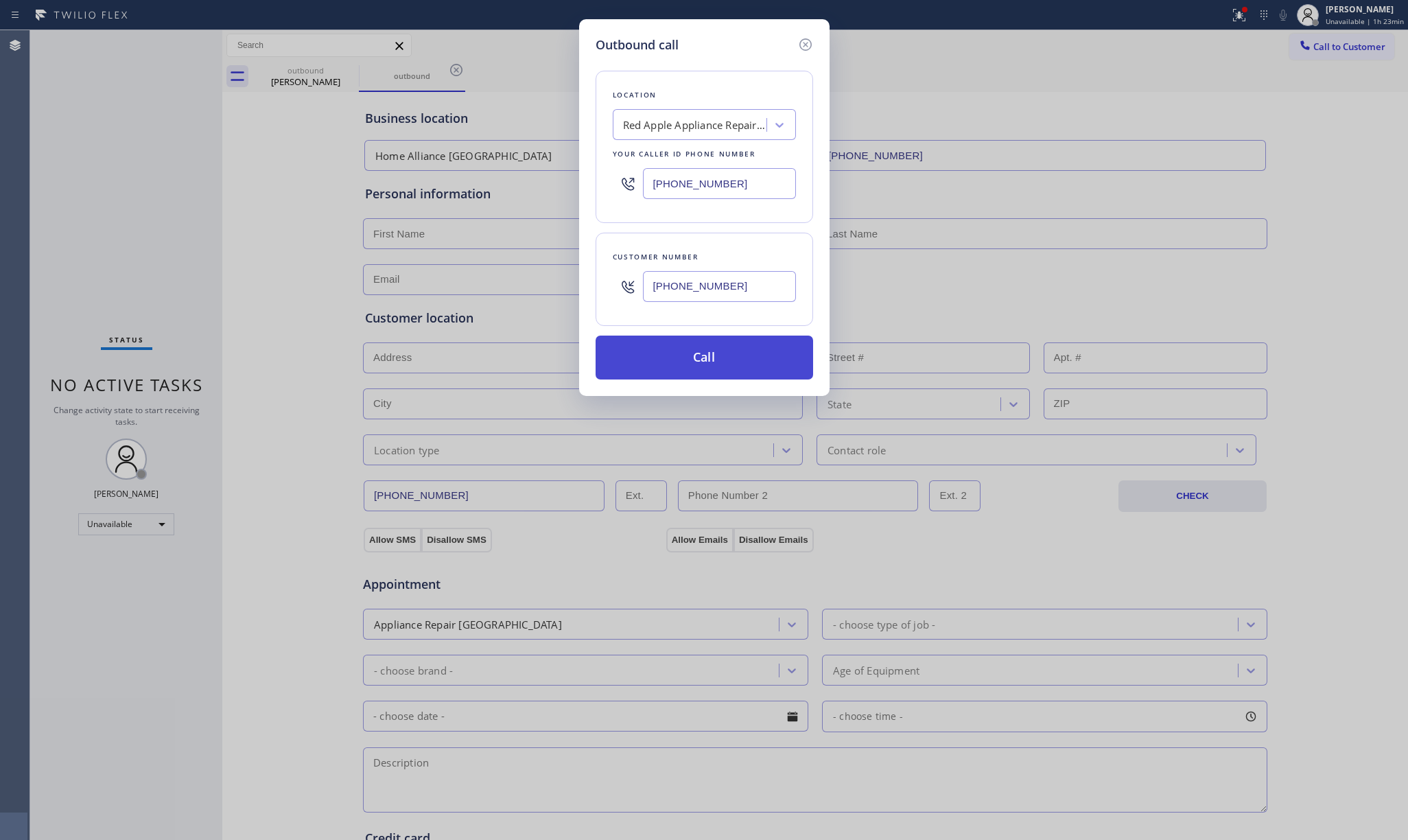
click at [697, 352] on button "Call" at bounding box center [704, 357] width 217 height 44
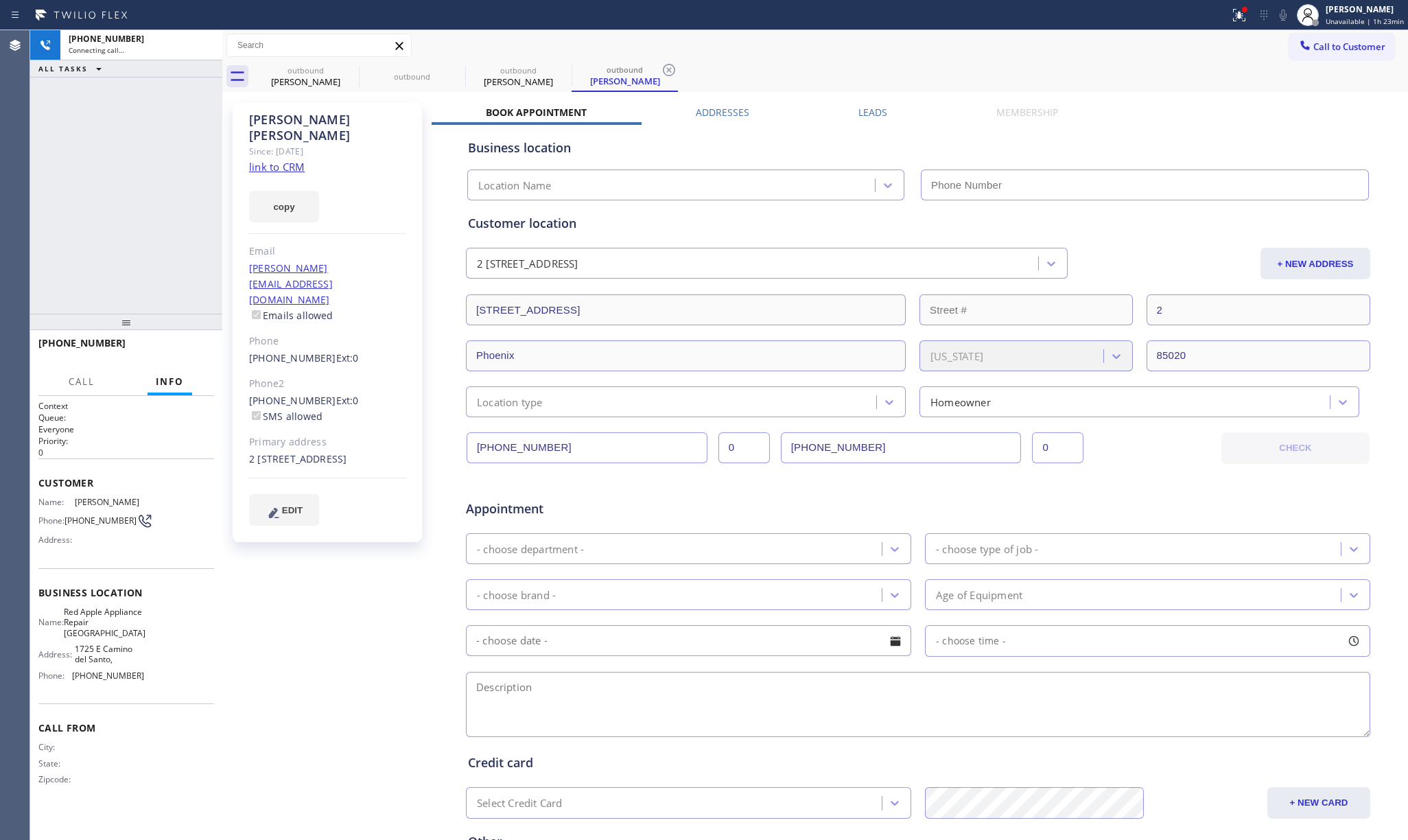
click at [277, 159] on link "link to CRM" at bounding box center [277, 166] width 56 height 14
click at [203, 38] on icon at bounding box center [204, 46] width 17 height 17
type input "(602) 353-7310"
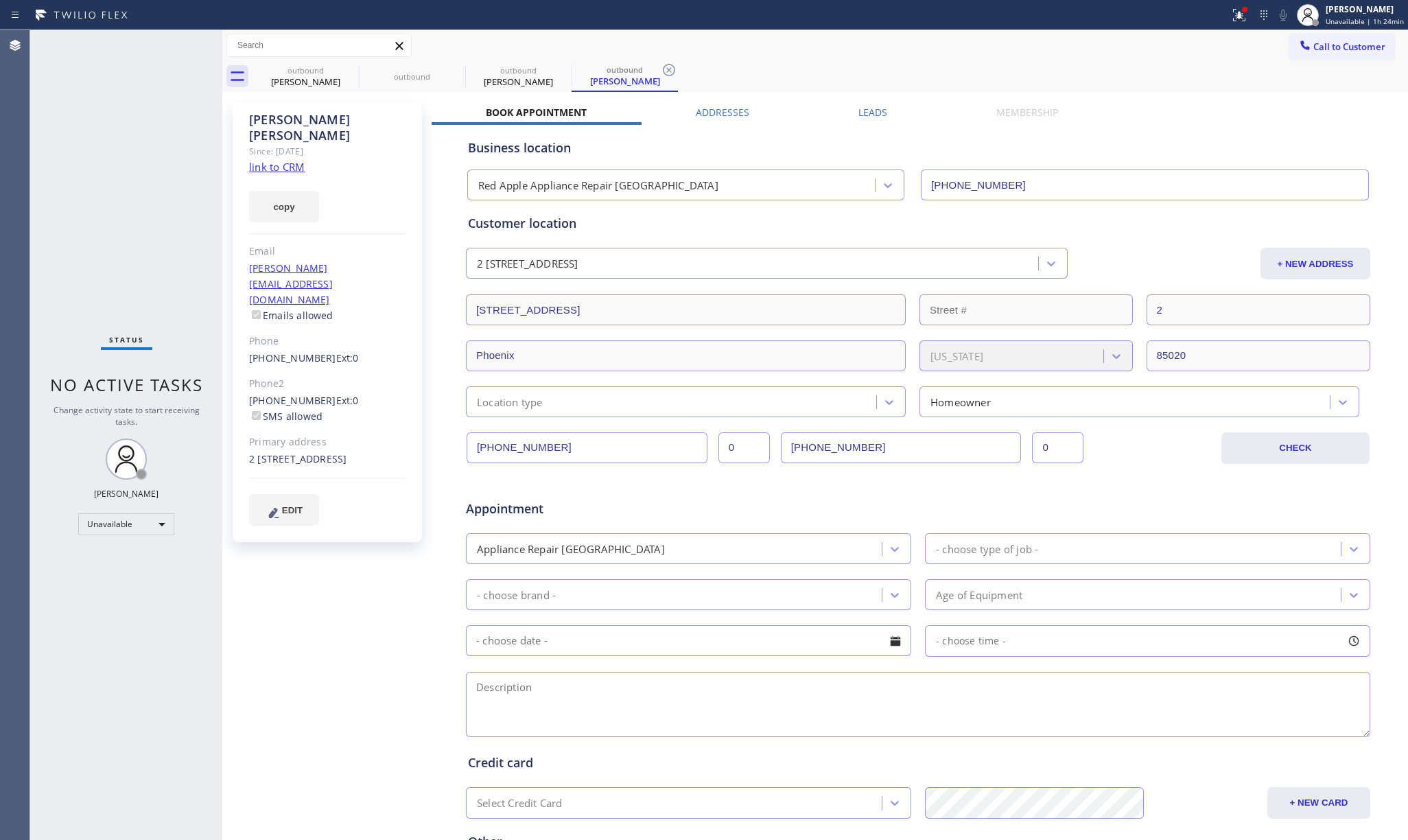
click at [128, 181] on div "Status No active tasks Change activity state to start receiving tasks. [PERSON_…" at bounding box center [126, 434] width 192 height 809
click at [1292, 35] on button "Call to Customer" at bounding box center [1341, 47] width 105 height 26
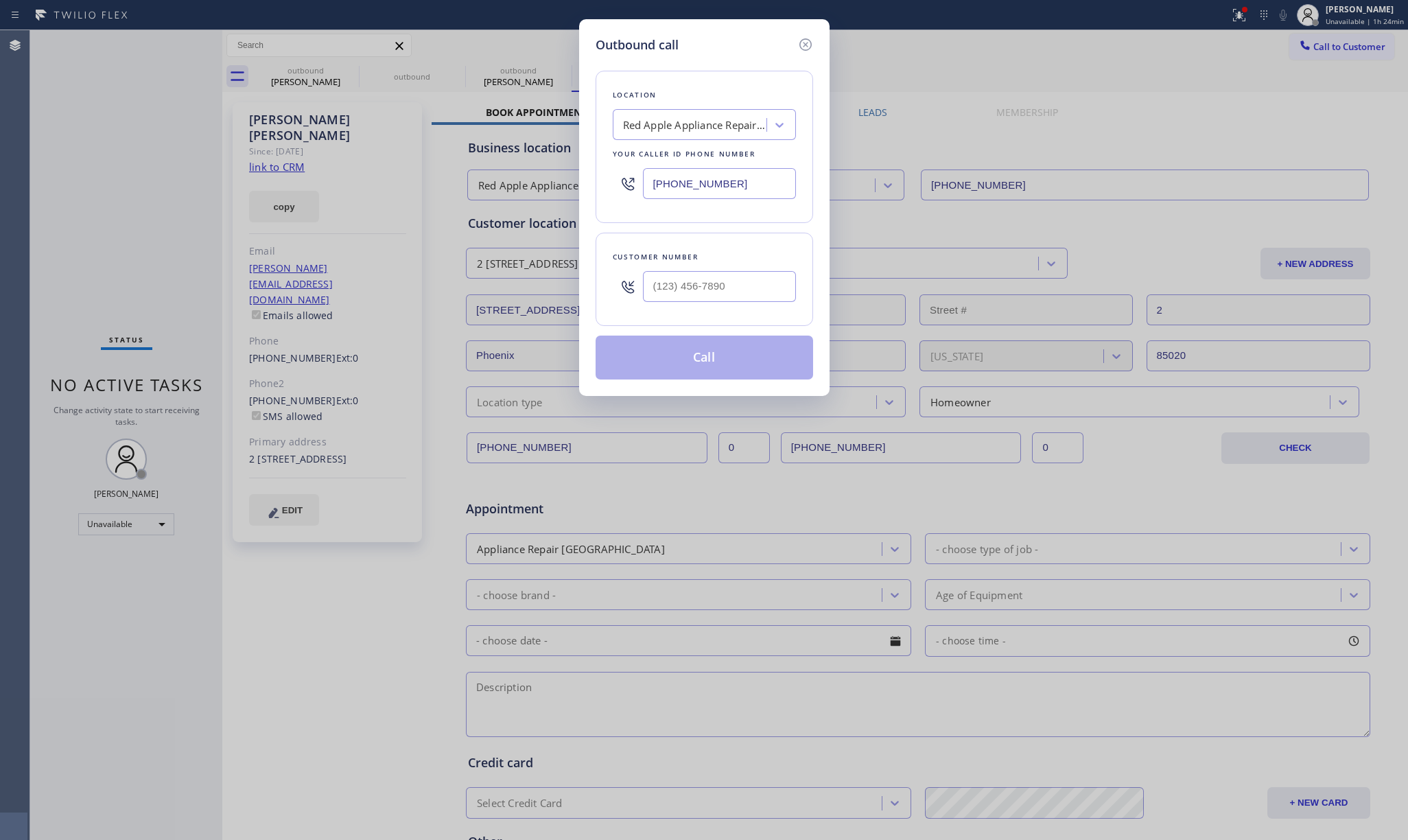
click at [684, 266] on div at bounding box center [719, 286] width 153 height 45
click at [692, 287] on input "(___) ___-____" at bounding box center [719, 286] width 153 height 31
paste input "424) 232-1944"
type input "(424) 232-1944"
drag, startPoint x: 744, startPoint y: 193, endPoint x: 635, endPoint y: 186, distance: 109.2
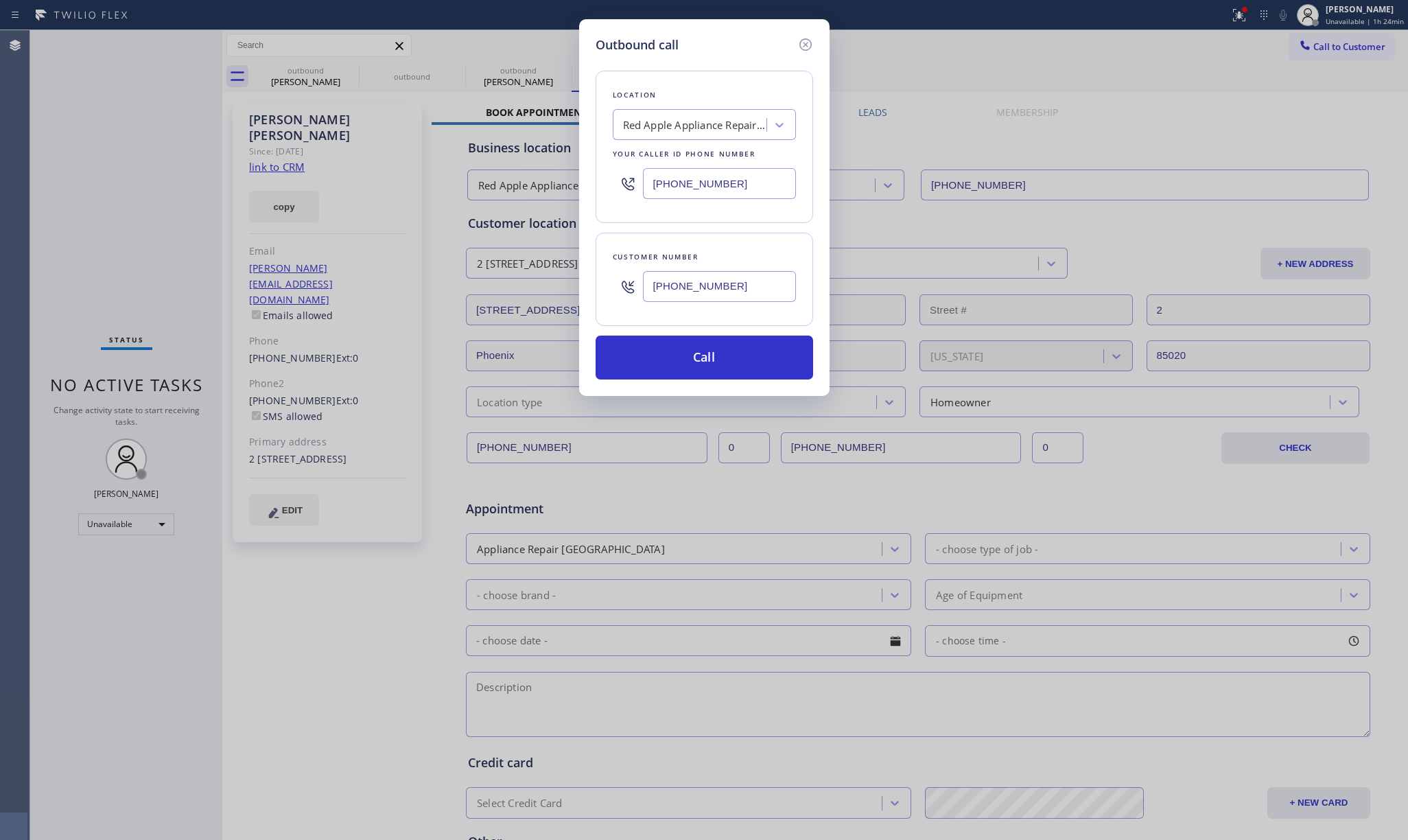
click at [635, 186] on div "(602) 353-7310" at bounding box center [704, 184] width 183 height 45
type input "[PHONE_NUMBER]"
click at [723, 377] on button "Call" at bounding box center [704, 357] width 217 height 44
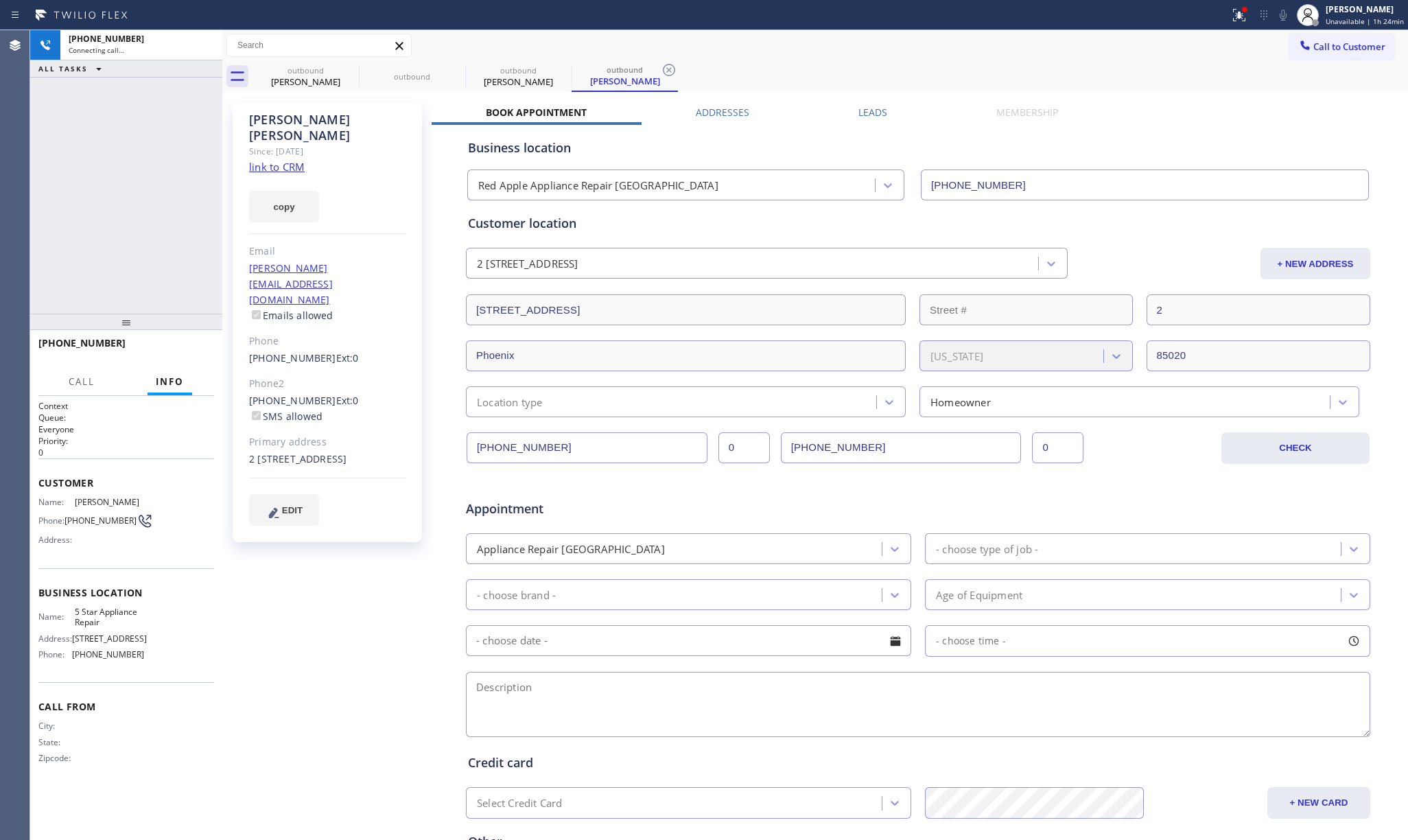
click at [155, 201] on div "+14242321944 Connecting call… ALL TASKS ALL TASKS ACTIVE TASKS TASKS IN WRAP UP" at bounding box center [126, 172] width 192 height 283
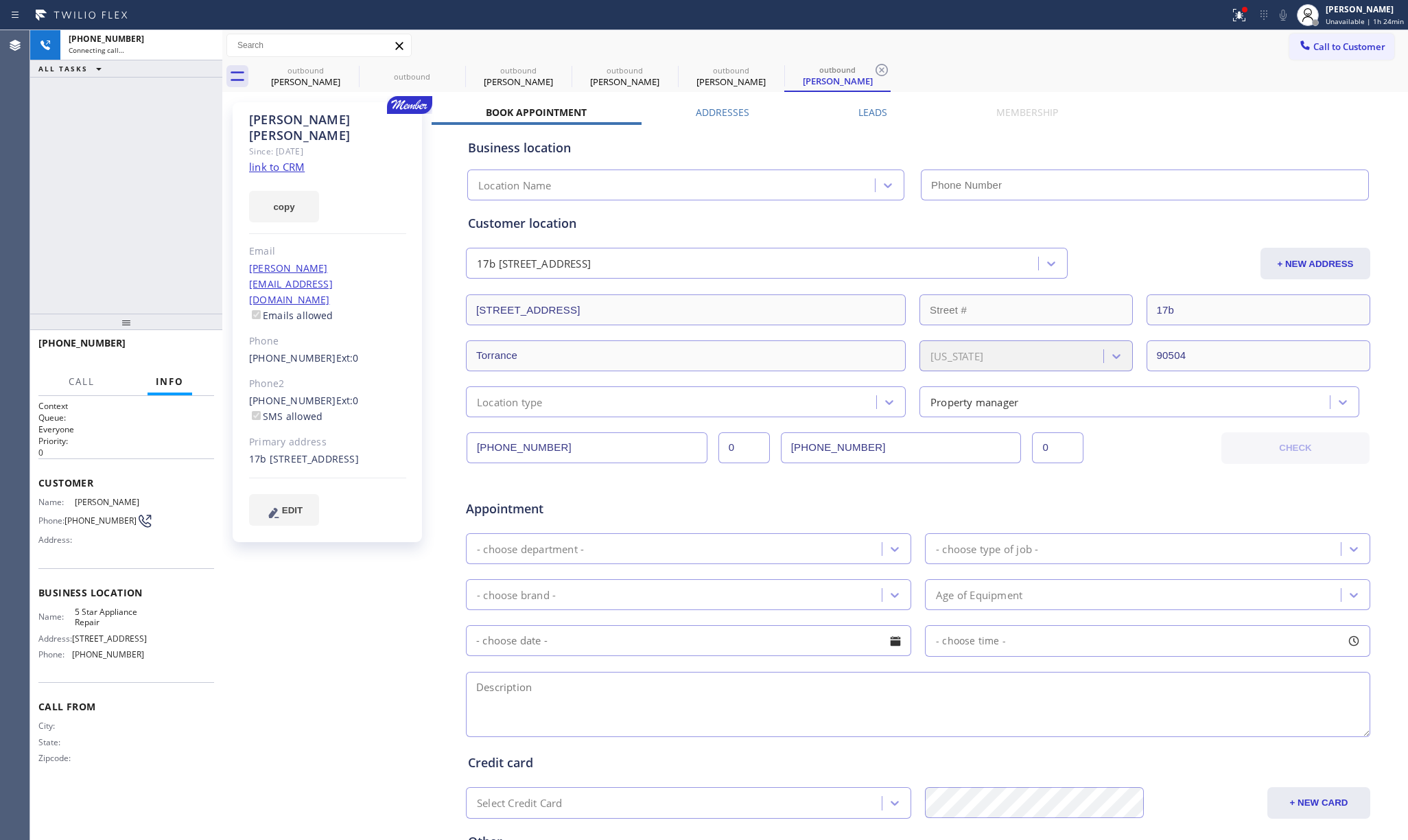
click at [286, 159] on link "link to CRM" at bounding box center [277, 166] width 56 height 14
type input "[PHONE_NUMBER]"
click at [173, 351] on span "HANG UP" at bounding box center [182, 349] width 42 height 9
drag, startPoint x: 145, startPoint y: 282, endPoint x: 155, endPoint y: 296, distance: 17.2
click at [149, 288] on div "+14242321944 Live | 00:10 ALL TASKS ALL TASKS ACTIVE TASKS TASKS IN WRAP UP" at bounding box center [126, 172] width 192 height 283
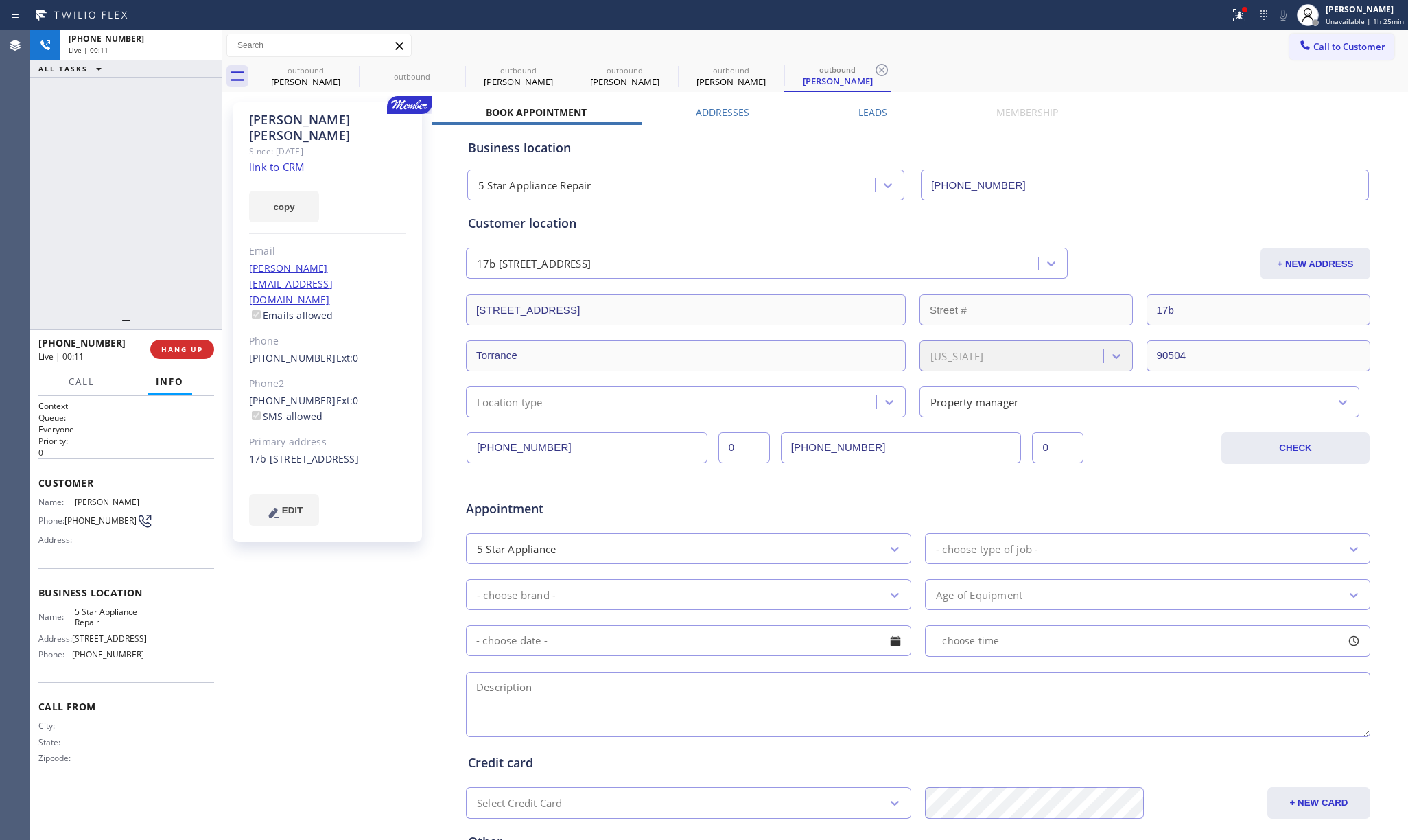
click at [196, 371] on div "Call Info" at bounding box center [126, 381] width 175 height 27
click at [191, 350] on span "HANG UP" at bounding box center [182, 349] width 42 height 9
click at [152, 286] on div "ALL TASKS ALL TASKS ACTIVE TASKS TASKS IN WRAP UP +14242321944 Wrap up | 00:00" at bounding box center [126, 172] width 192 height 283
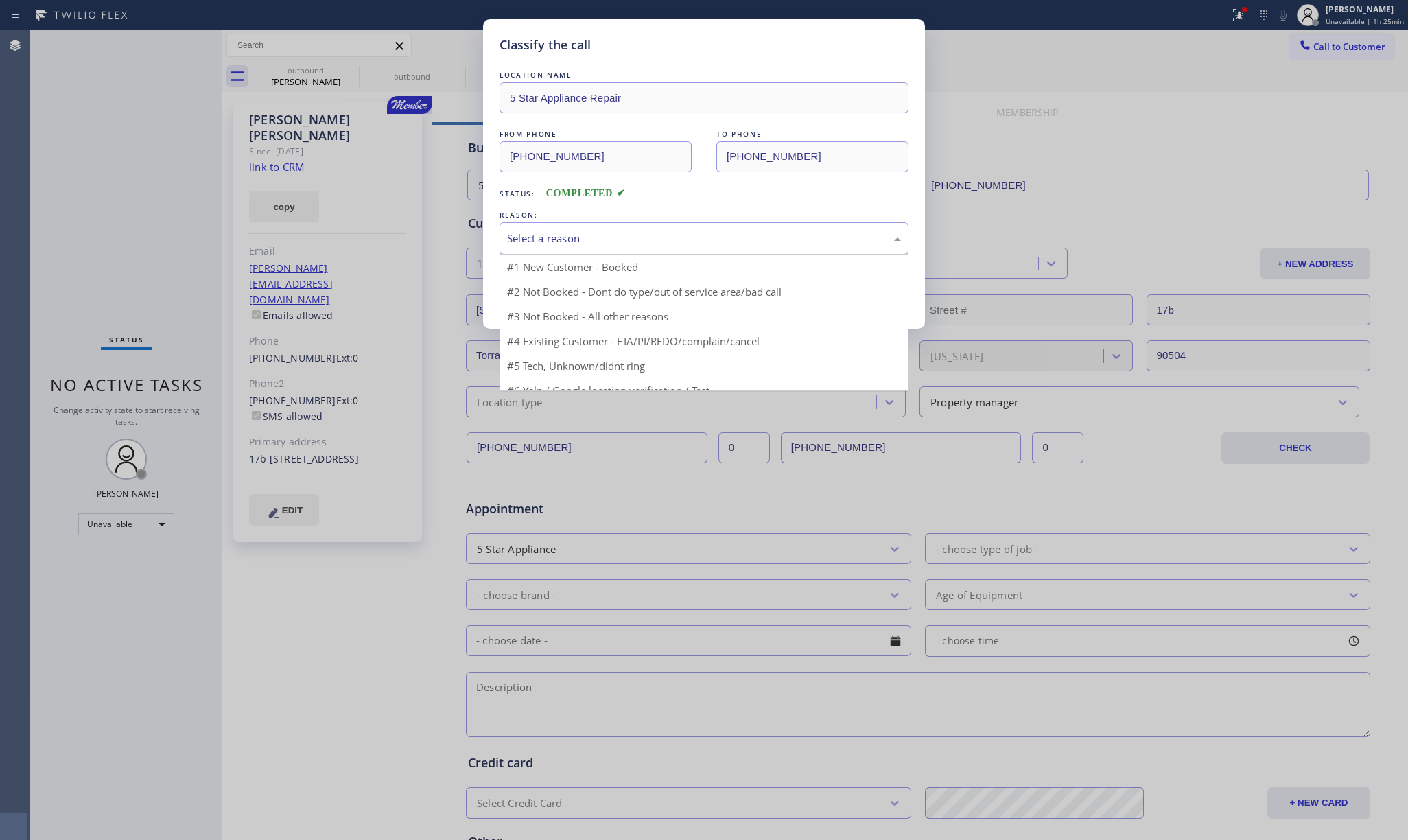
click at [550, 242] on div "Select a reason" at bounding box center [704, 238] width 393 height 16
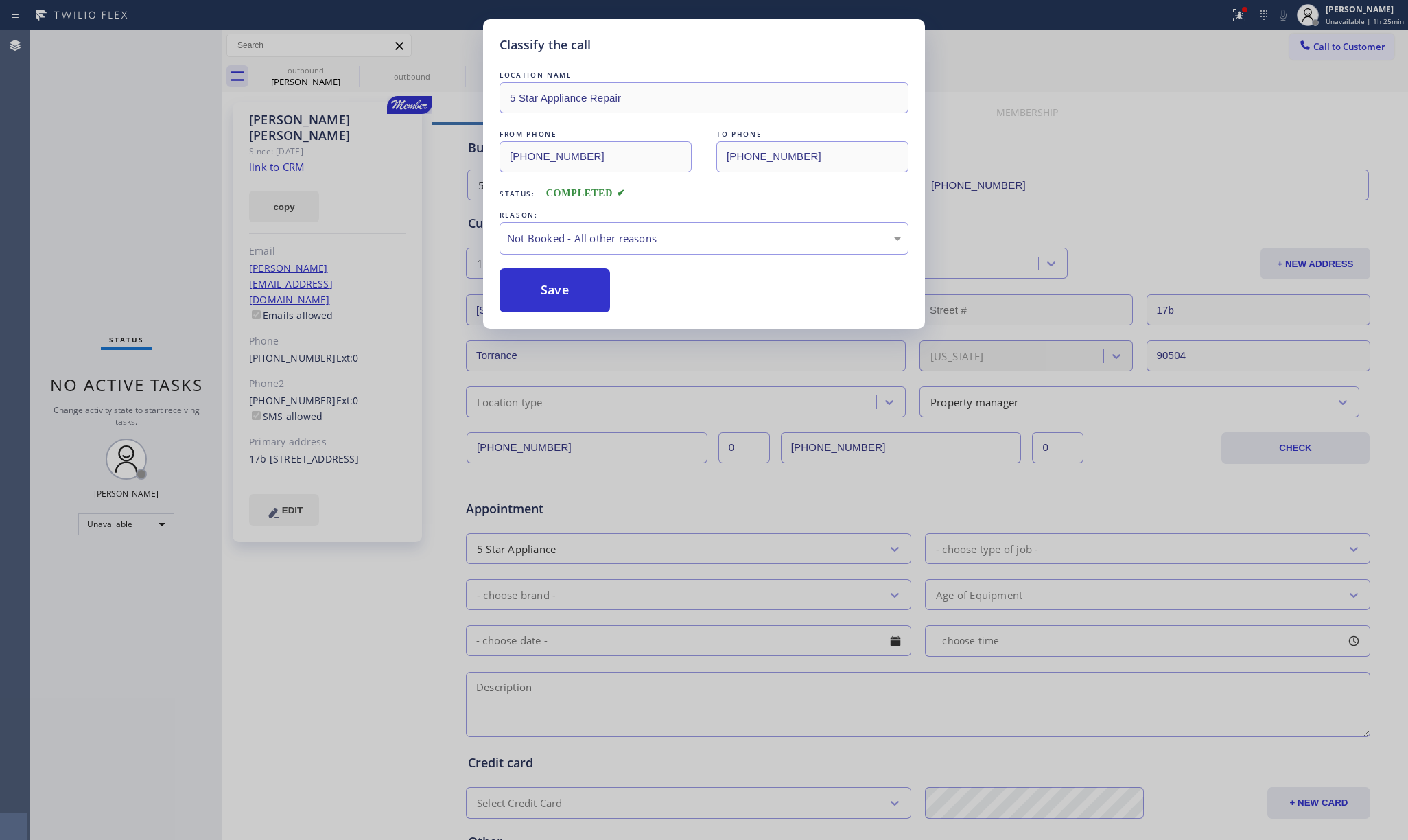
click at [545, 285] on button "Save" at bounding box center [555, 290] width 110 height 44
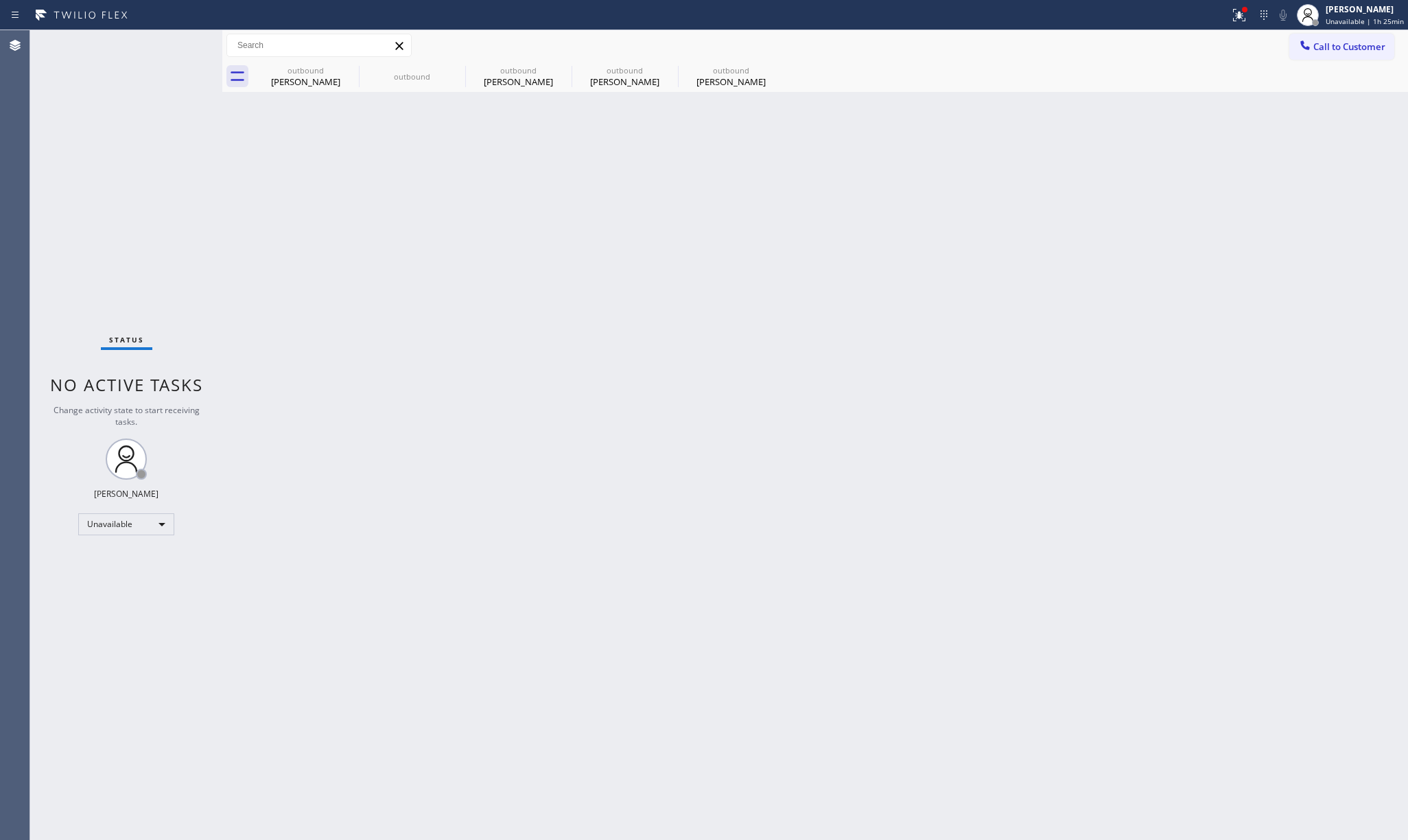
drag, startPoint x: 126, startPoint y: 193, endPoint x: 346, endPoint y: 21, distance: 279.3
click at [135, 186] on div "Status No active tasks Change activity state to start receiving tasks. [PERSON_…" at bounding box center [126, 434] width 192 height 809
click at [1353, 44] on span "Call to Customer" at bounding box center [1348, 46] width 72 height 12
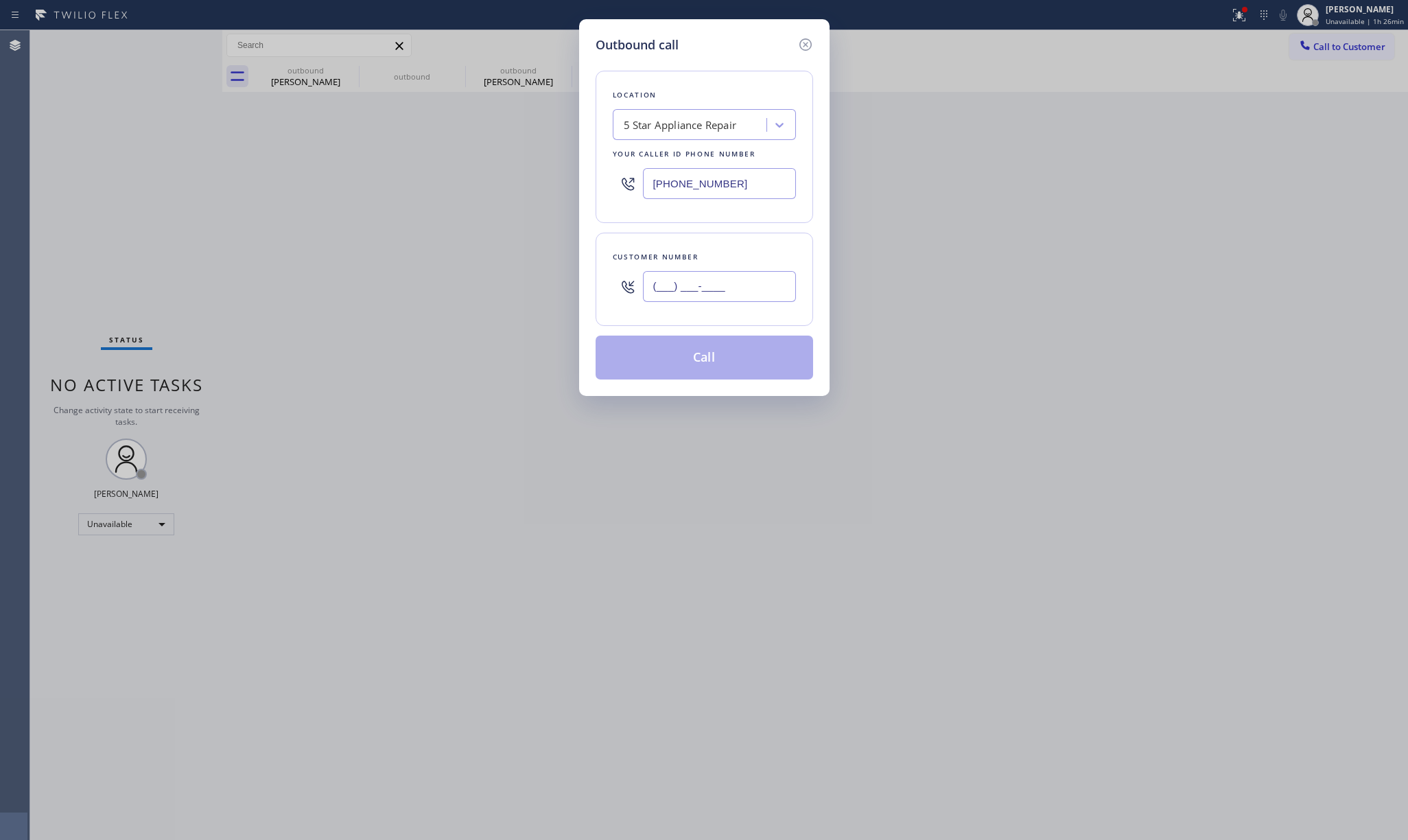
click at [739, 289] on input "(___) ___-____" at bounding box center [719, 286] width 153 height 31
paste input "858) 337-1290"
type input "(858) 337-1290"
click at [722, 251] on div "Customer number" at bounding box center [704, 256] width 183 height 14
click at [683, 357] on button "Call" at bounding box center [704, 357] width 217 height 44
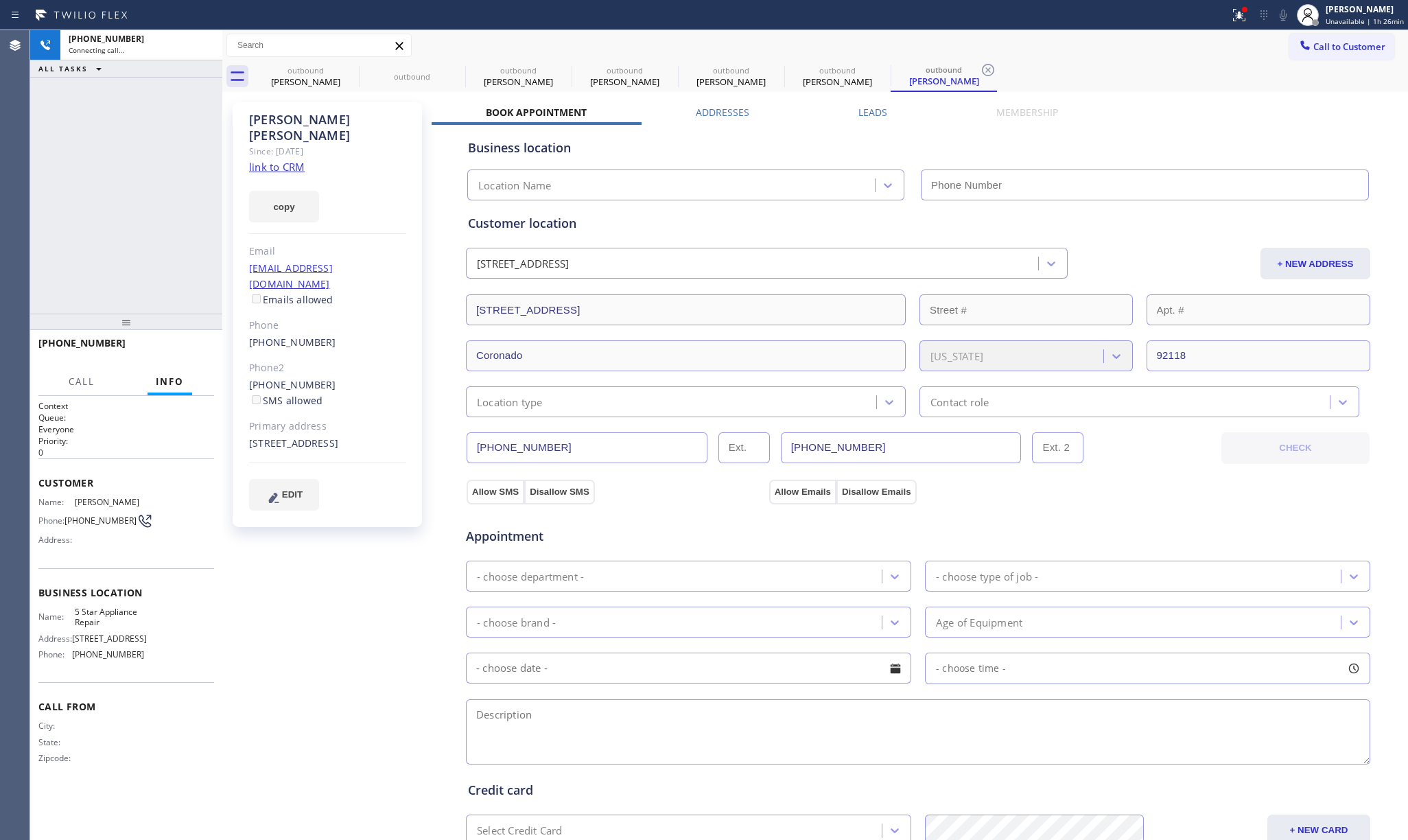
type input "[PHONE_NUMBER]"
click at [86, 214] on div "+18583371290 Connecting call… ALL TASKS ALL TASKS ACTIVE TASKS TASKS IN WRAP UP" at bounding box center [126, 172] width 192 height 283
drag, startPoint x: 157, startPoint y: 344, endPoint x: 160, endPoint y: 296, distance: 48.1
click at [157, 344] on button "HANG UP" at bounding box center [182, 349] width 63 height 20
drag, startPoint x: 160, startPoint y: 296, endPoint x: 182, endPoint y: 350, distance: 58.3
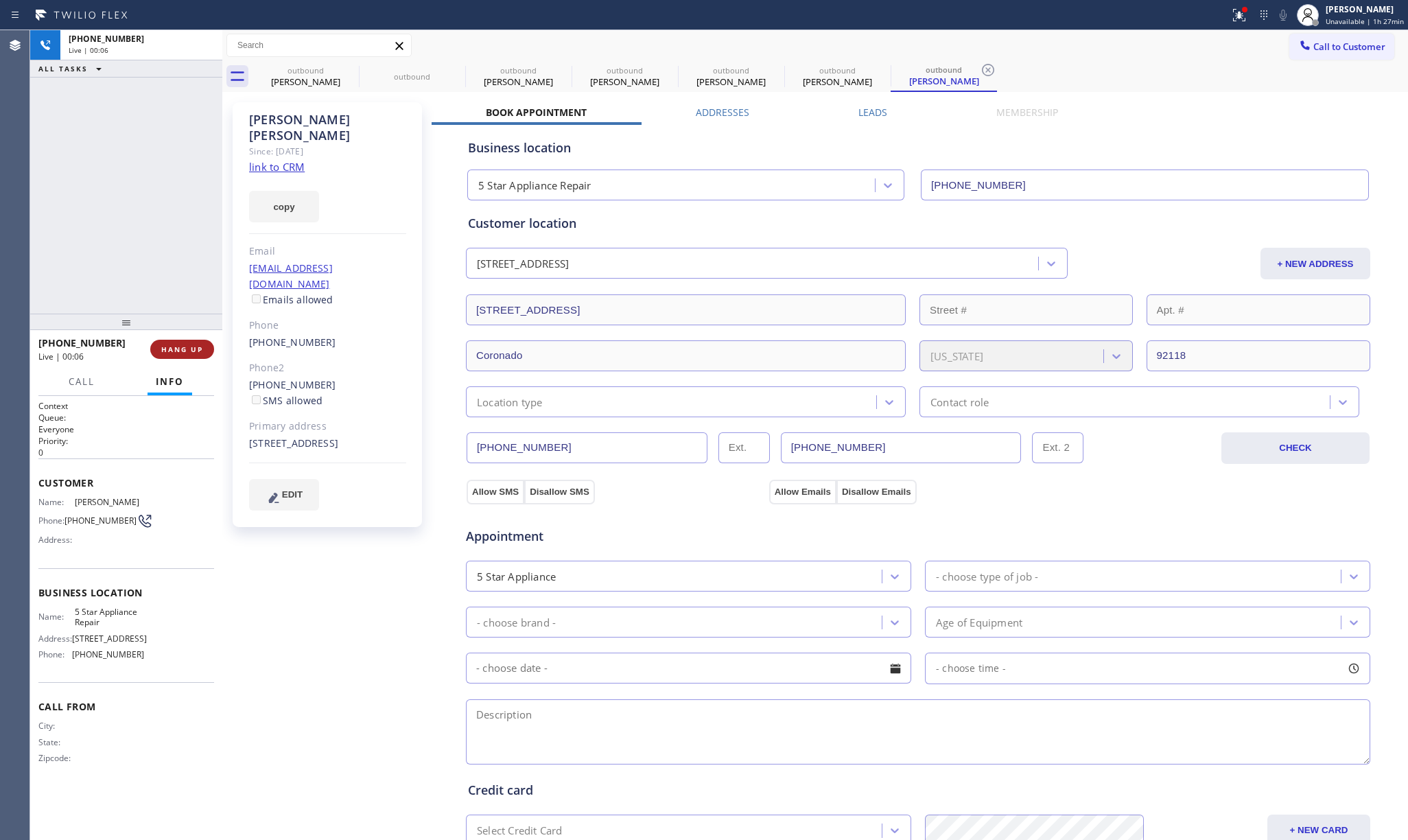
click at [160, 300] on div "+18583371290 Live | 00:06 ALL TASKS ALL TASKS ACTIVE TASKS TASKS IN WRAP UP" at bounding box center [126, 172] width 192 height 283
click at [182, 350] on span "HANG UP" at bounding box center [182, 349] width 42 height 9
click at [158, 254] on div "ALL TASKS ALL TASKS ACTIVE TASKS TASKS IN WRAP UP +18583371290 Wrap up | 00:00" at bounding box center [126, 172] width 192 height 283
click at [158, 254] on div "ALL TASKS ALL TASKS ACTIVE TASKS TASKS IN WRAP UP +18583371290 Wrap up | 00:01" at bounding box center [126, 172] width 192 height 283
click at [179, 350] on span "COMPLETE" at bounding box center [179, 349] width 48 height 9
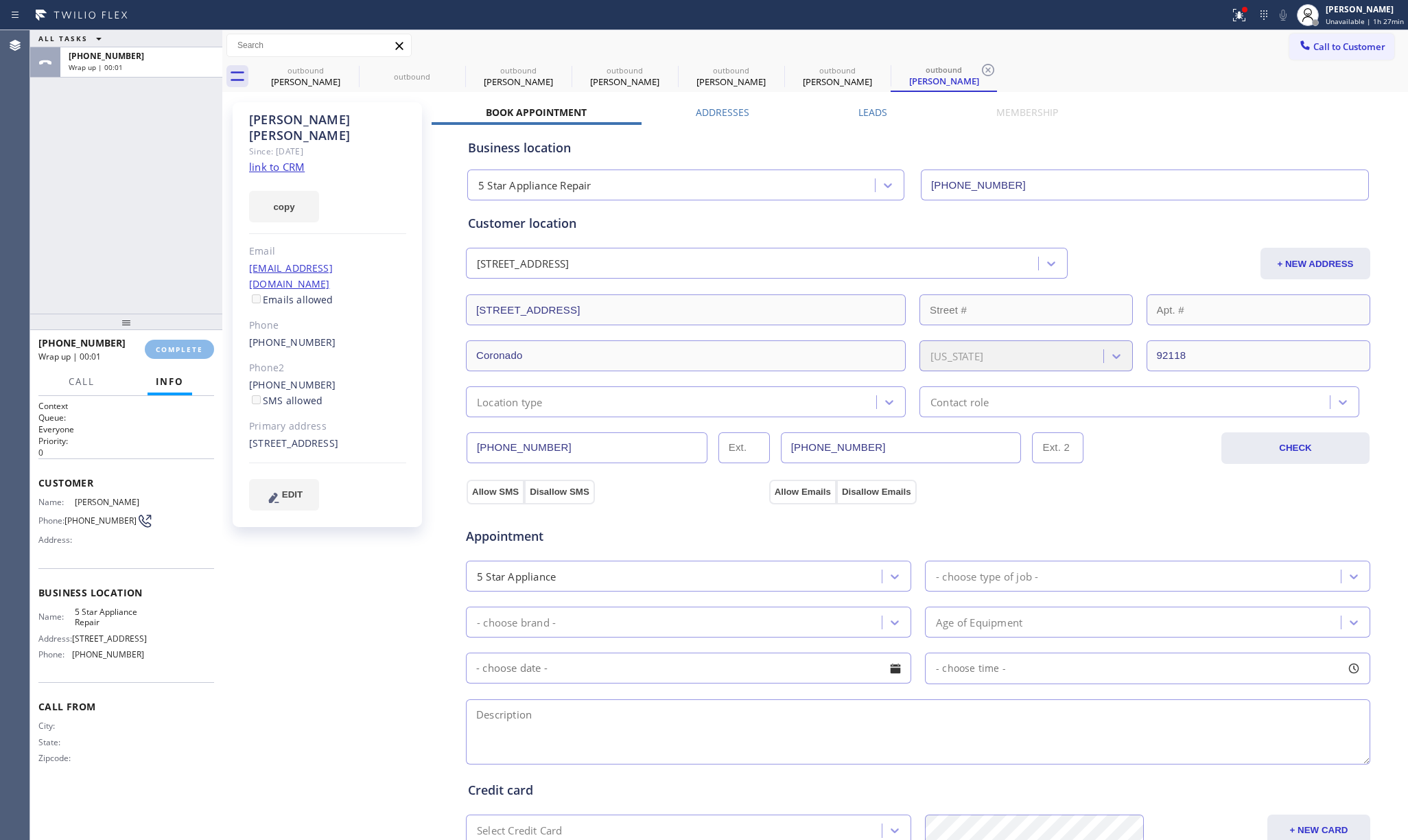
click at [149, 255] on div "ALL TASKS ALL TASKS ACTIVE TASKS TASKS IN WRAP UP +18583371290 Wrap up | 00:01" at bounding box center [126, 172] width 192 height 283
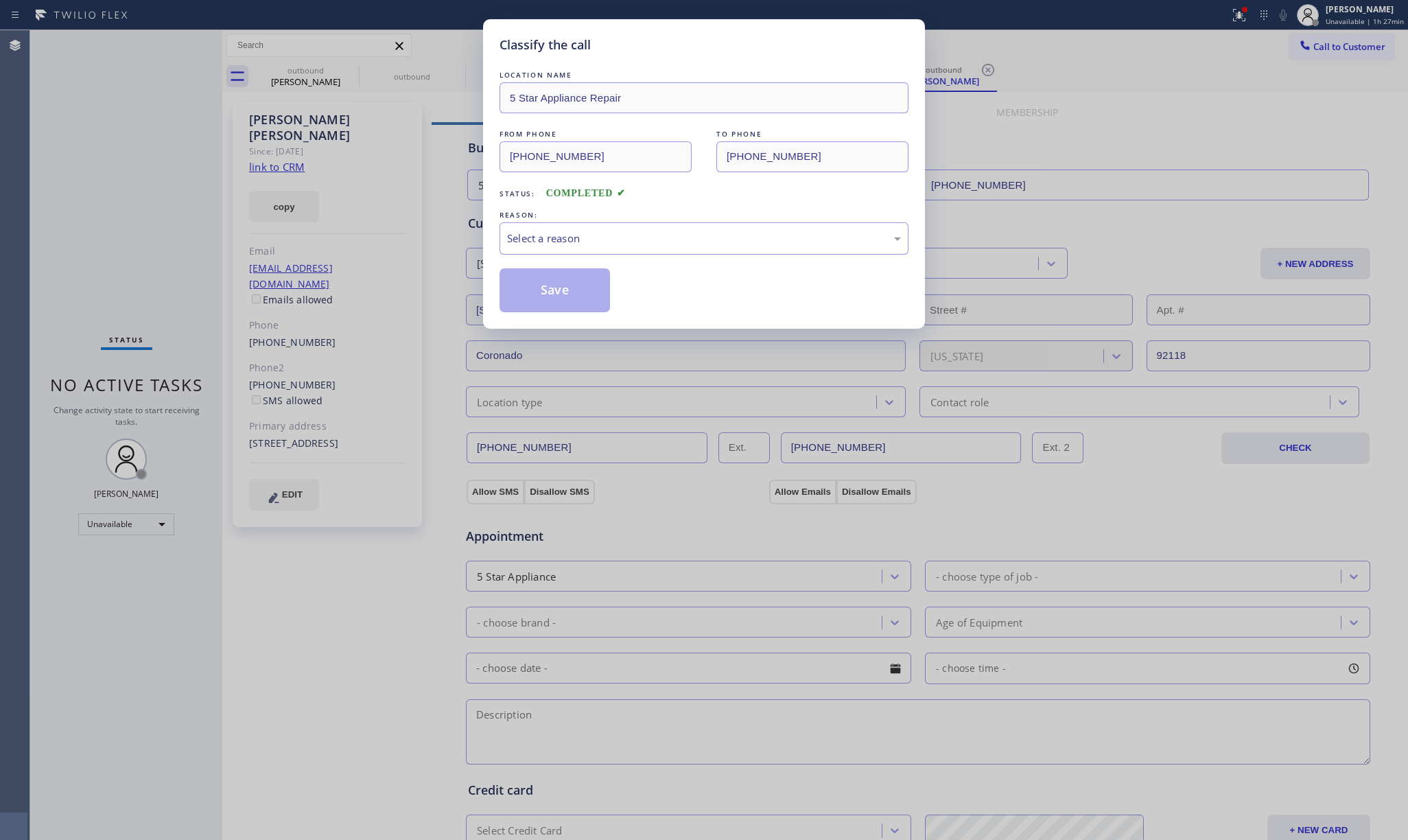
click at [569, 238] on div "Select a reason" at bounding box center [704, 238] width 393 height 16
click at [561, 283] on button "Save" at bounding box center [555, 290] width 110 height 44
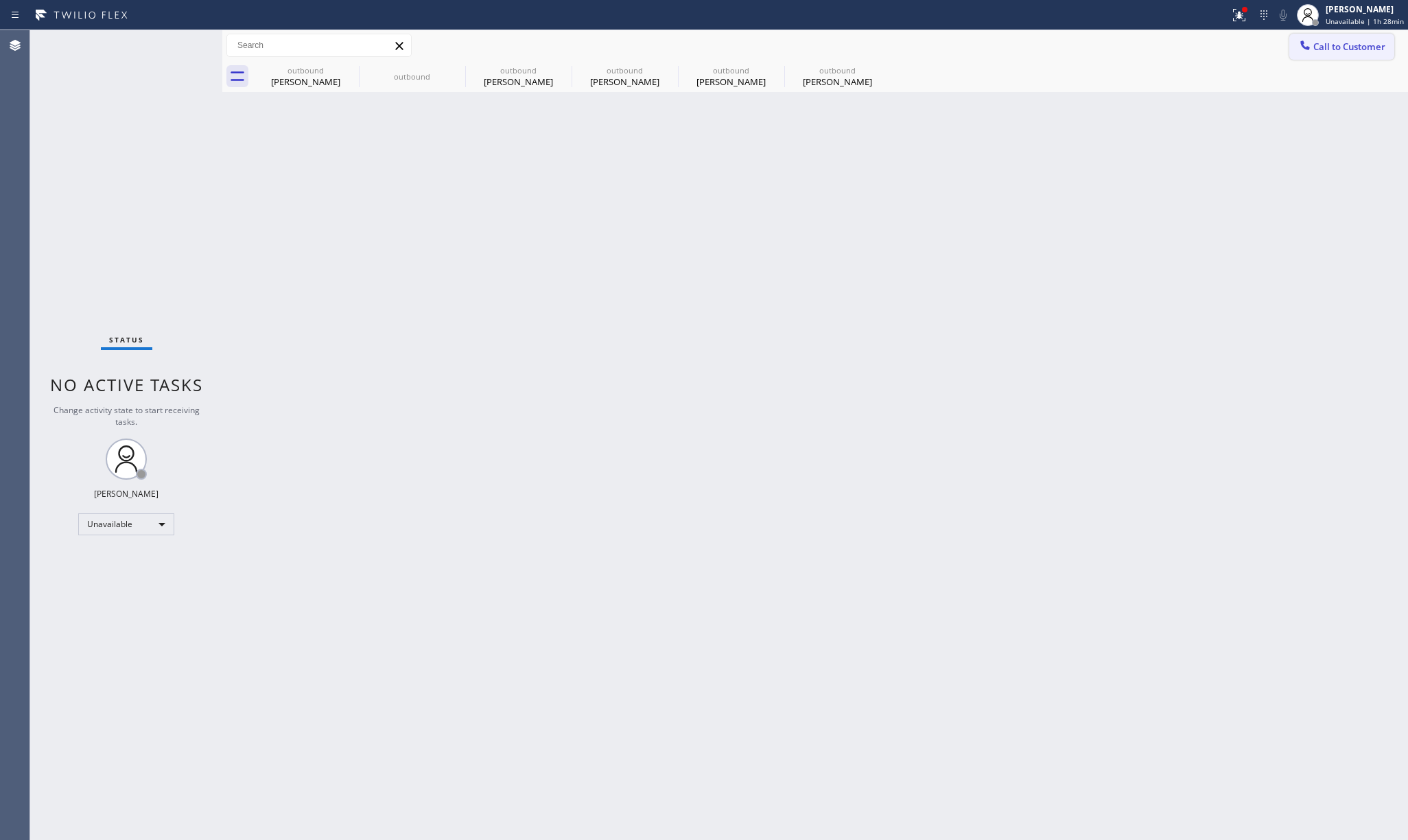
click at [1360, 41] on span "Call to Customer" at bounding box center [1348, 46] width 72 height 12
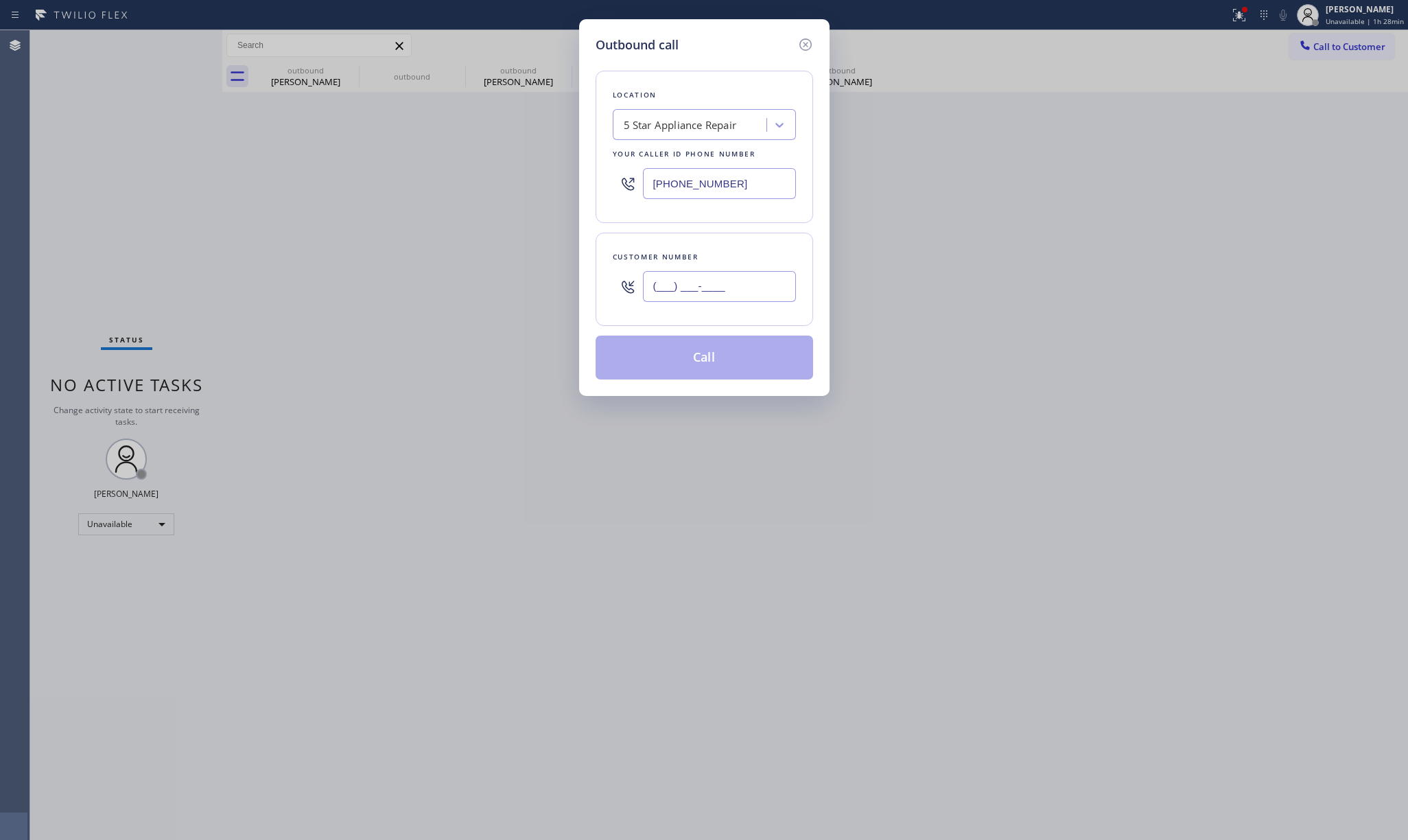
click at [721, 282] on input "(___) ___-____" at bounding box center [719, 286] width 153 height 31
paste input "608) 751-7922"
type input "(608) 751-7922"
click at [722, 251] on div "Customer number" at bounding box center [704, 256] width 183 height 14
click at [739, 354] on button "Call" at bounding box center [704, 357] width 217 height 44
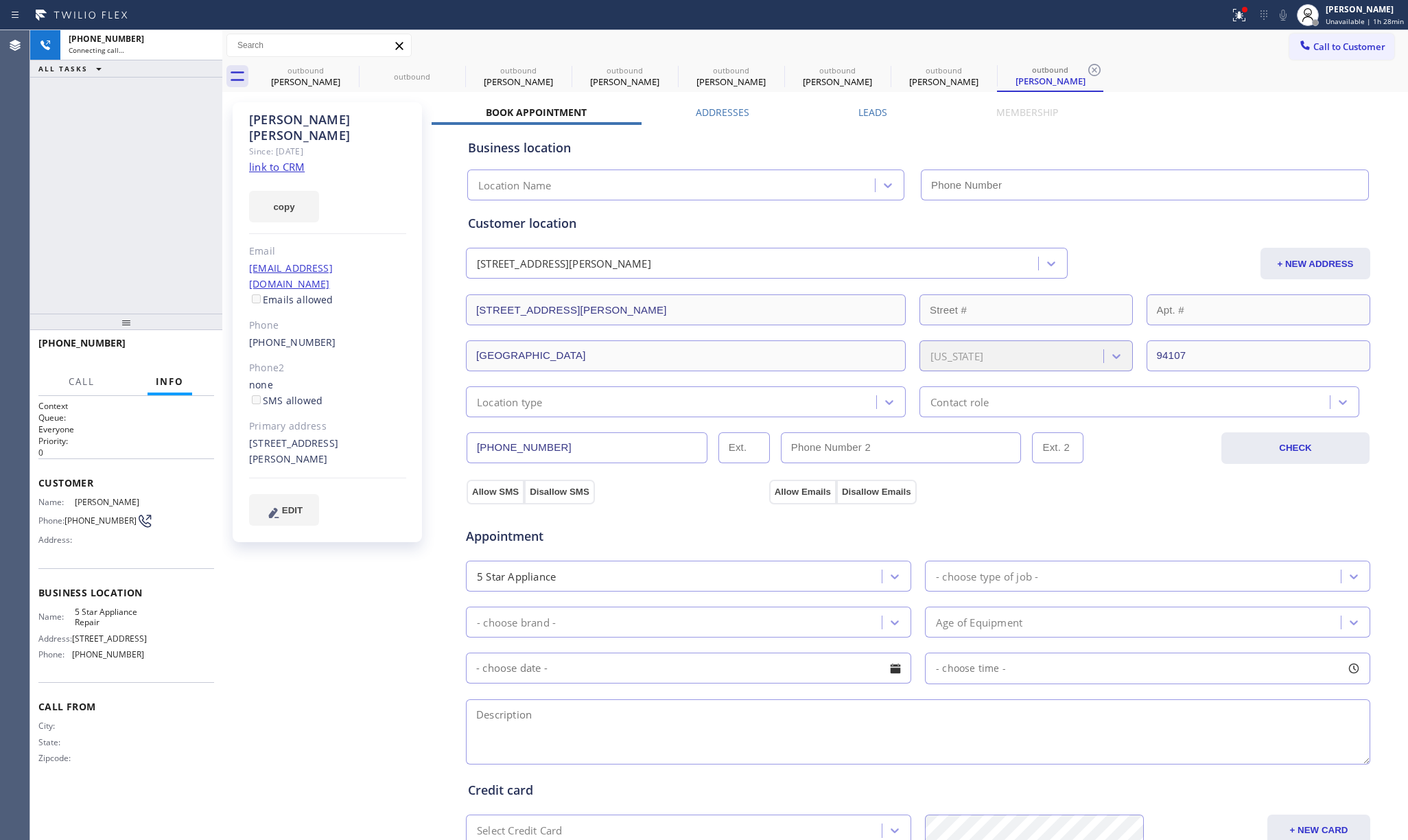
type input "[PHONE_NUMBER]"
click at [129, 186] on div "+16087517922 Connecting call… ALL TASKS ALL TASKS ACTIVE TASKS TASKS IN WRAP UP" at bounding box center [126, 172] width 192 height 283
click at [186, 347] on span "HANG UP" at bounding box center [182, 349] width 42 height 9
drag, startPoint x: 178, startPoint y: 318, endPoint x: 184, endPoint y: 351, distance: 33.5
click at [178, 321] on div at bounding box center [126, 322] width 192 height 17
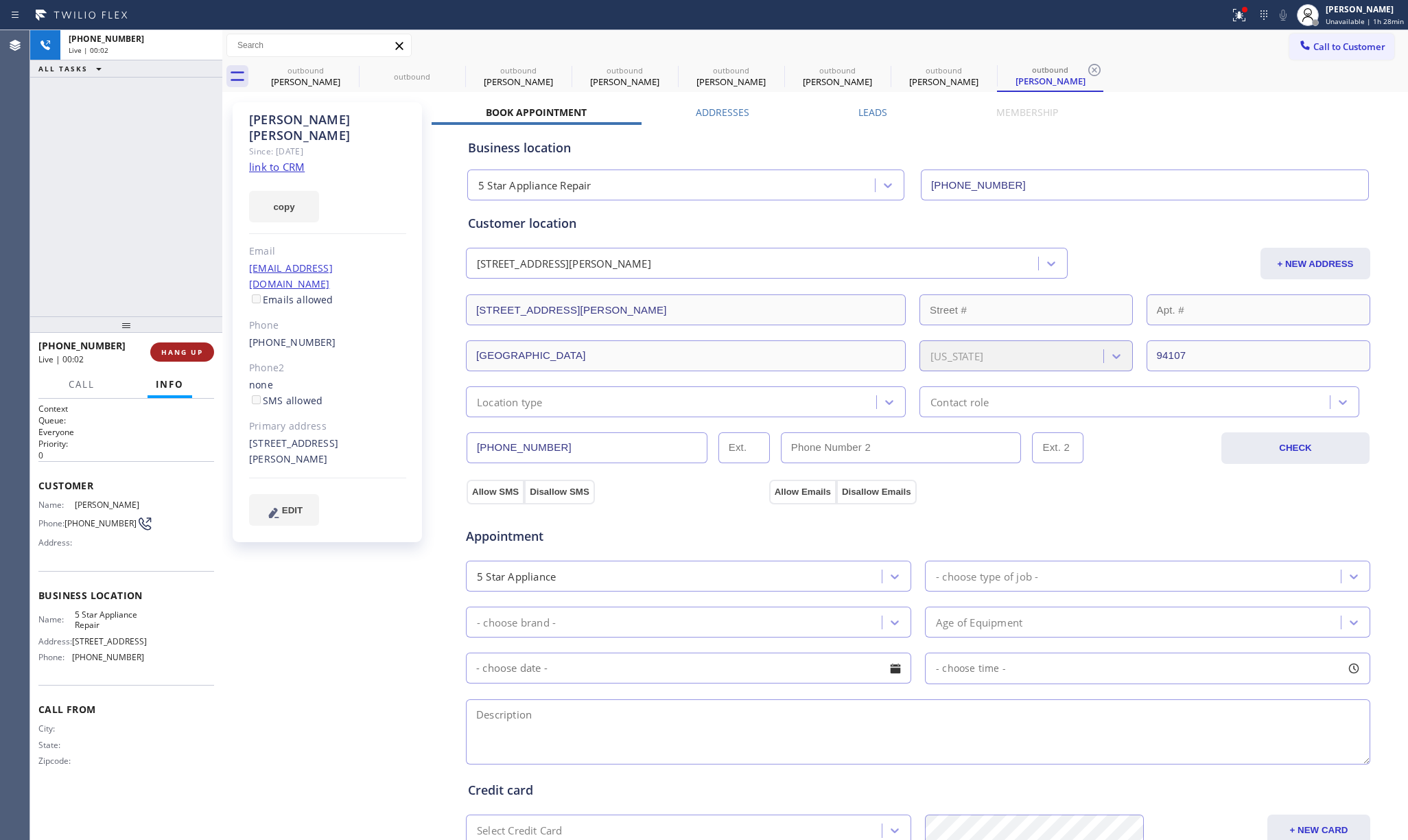
click at [186, 357] on button "HANG UP" at bounding box center [182, 351] width 63 height 20
click at [143, 274] on div "ALL TASKS ALL TASKS ACTIVE TASKS TASKS IN WRAP UP +16087517922 Wrap up | 00:00" at bounding box center [126, 172] width 192 height 286
click at [187, 350] on span "COMPLETE" at bounding box center [179, 351] width 48 height 9
drag, startPoint x: 133, startPoint y: 258, endPoint x: 391, endPoint y: 242, distance: 258.5
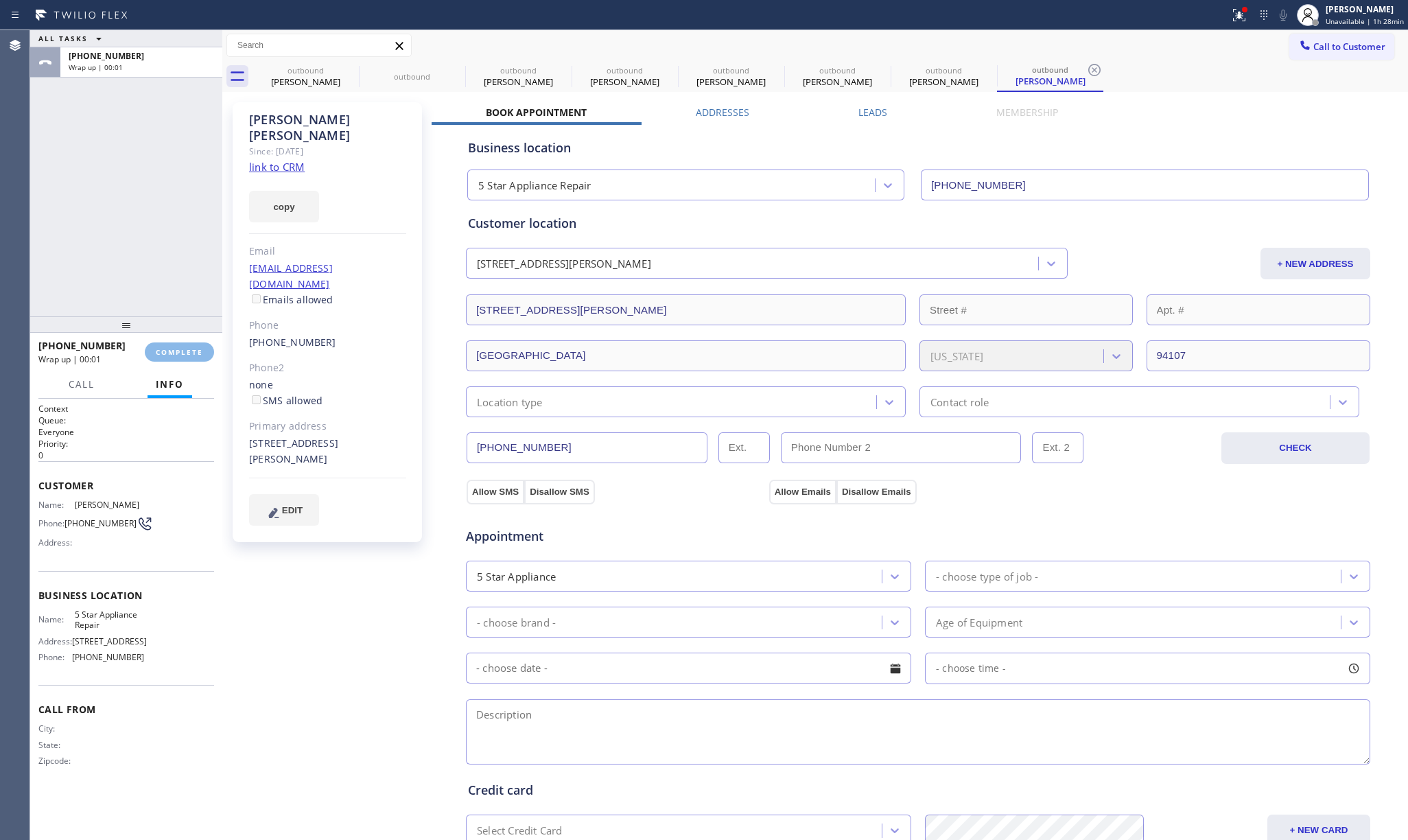
click at [144, 254] on div "ALL TASKS ALL TASKS ACTIVE TASKS TASKS IN WRAP UP +16087517922 Wrap up | 00:01" at bounding box center [126, 172] width 192 height 286
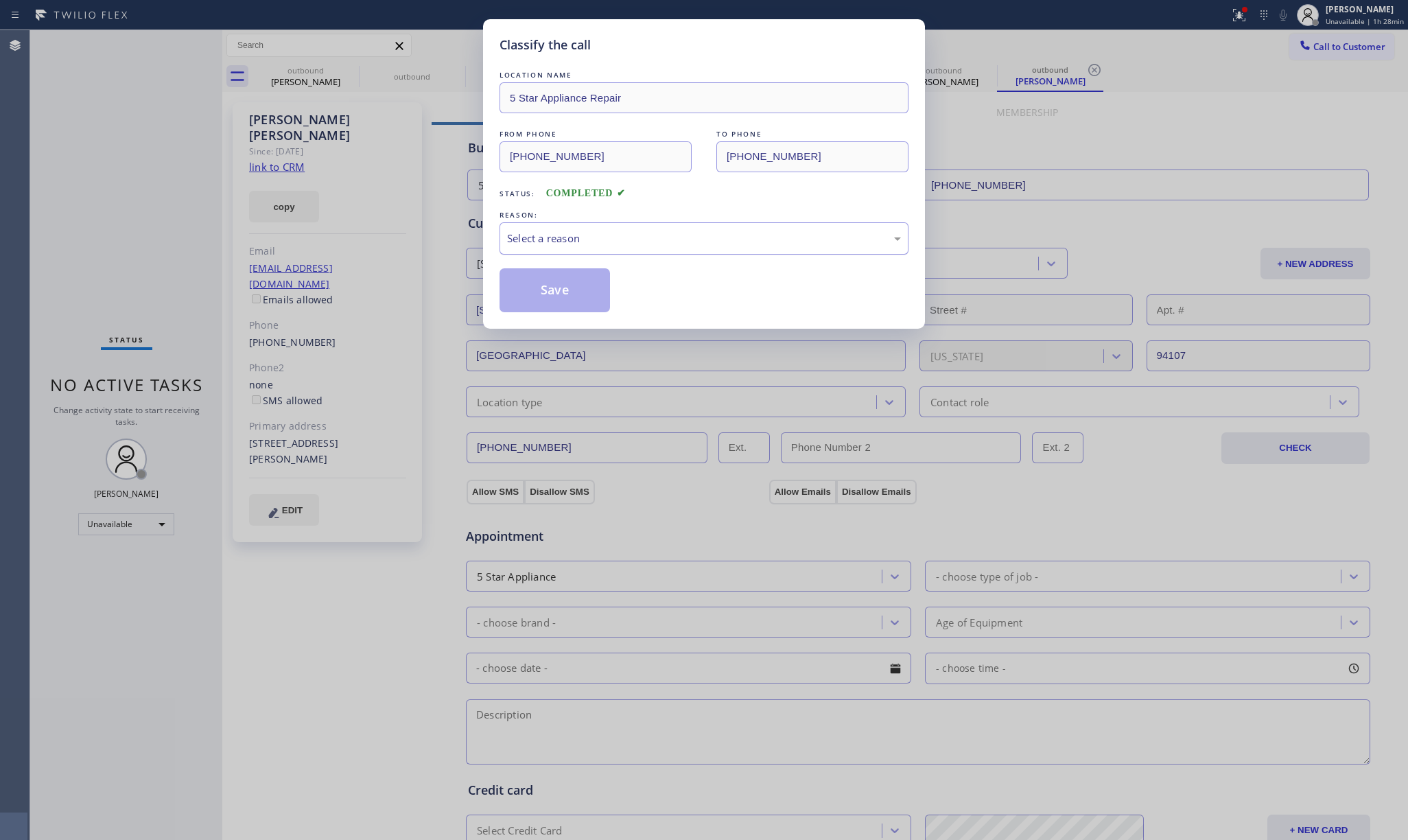
click at [607, 246] on div "Select a reason" at bounding box center [704, 238] width 393 height 16
click at [580, 299] on button "Save" at bounding box center [555, 290] width 110 height 44
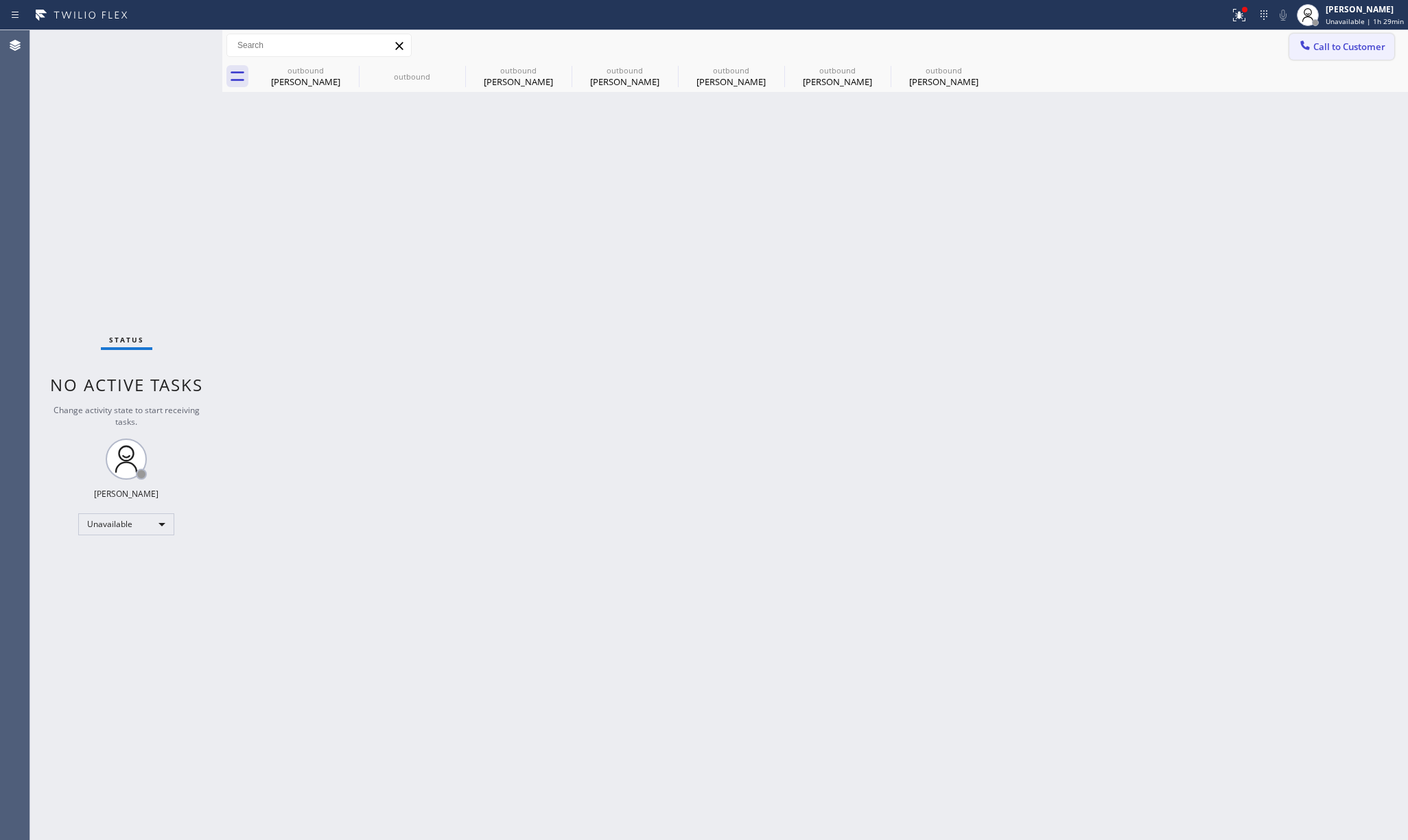
click at [1334, 52] on span "Call to Customer" at bounding box center [1348, 46] width 72 height 12
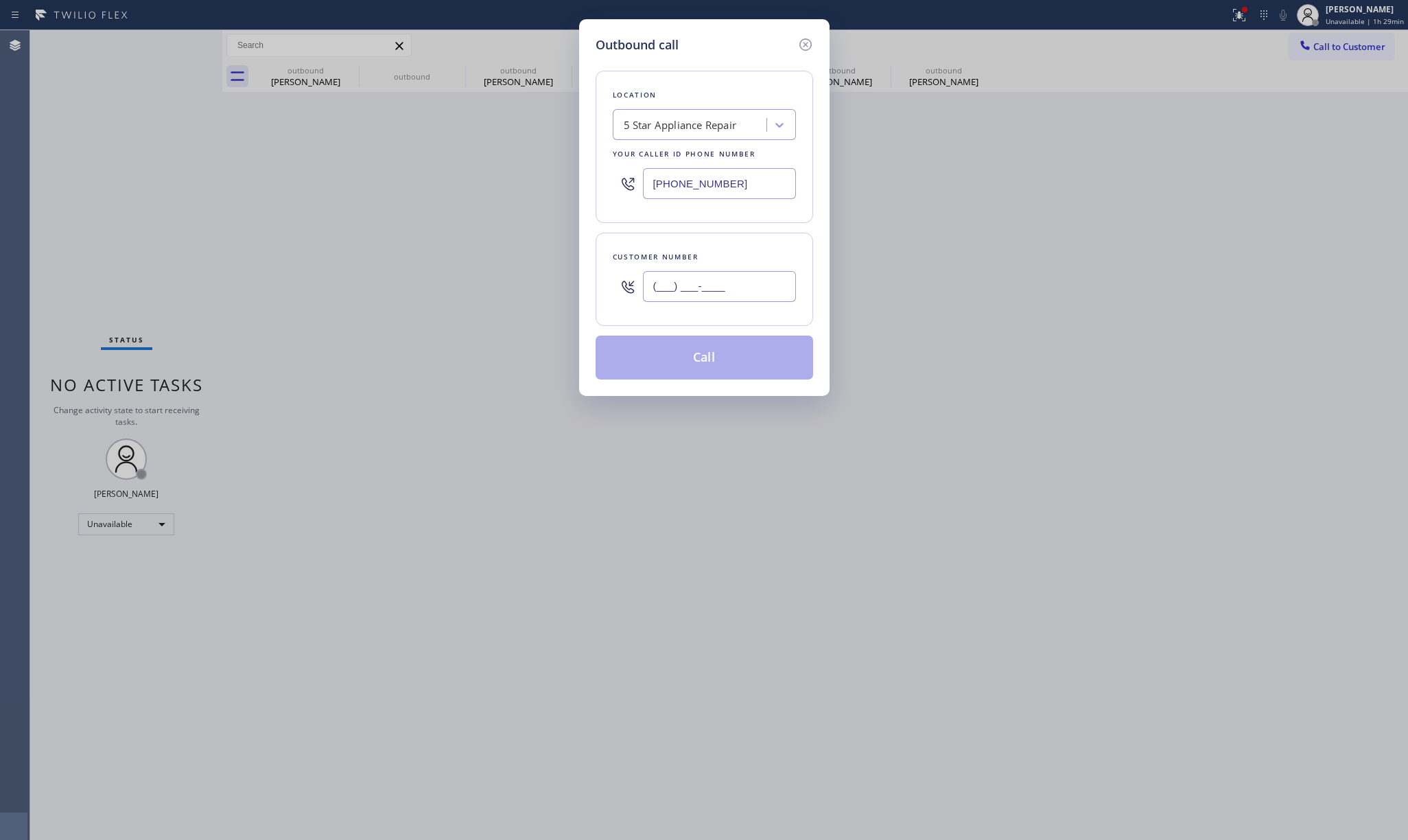
click at [728, 287] on input "(___) ___-____" at bounding box center [719, 286] width 153 height 31
paste input "310) 739-7529"
type input "(310) 739-7529"
click at [728, 253] on div "Customer number" at bounding box center [704, 256] width 183 height 14
click at [683, 363] on button "Call" at bounding box center [704, 357] width 217 height 44
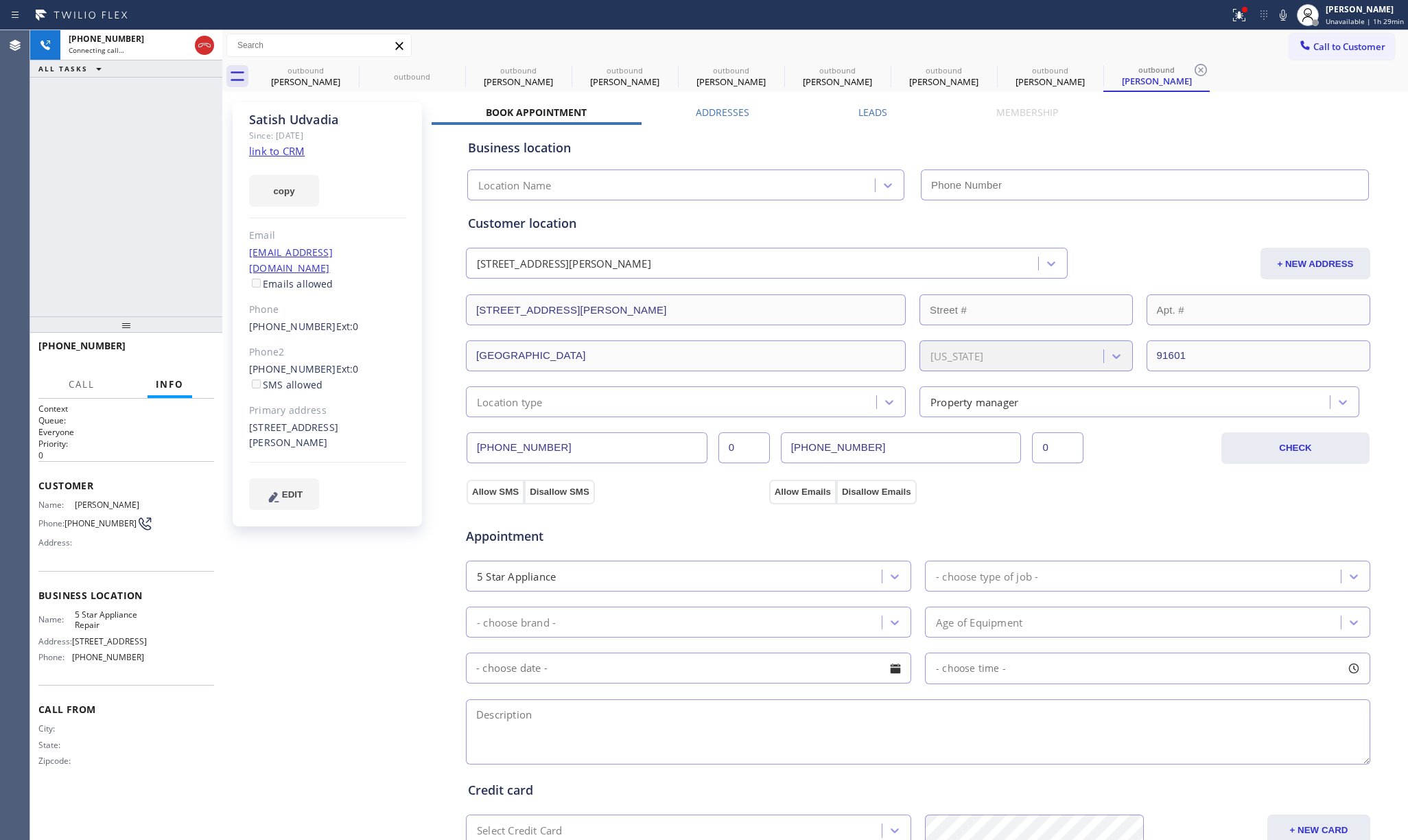
type input "[PHONE_NUMBER]"
click at [80, 154] on div "+13107397529 Connecting call… ALL TASKS ALL TASKS ACTIVE TASKS TASKS IN WRAP UP" at bounding box center [126, 172] width 192 height 286
click at [188, 347] on span "HANG UP" at bounding box center [182, 351] width 42 height 9
click at [170, 300] on div "+13107397529 Live | 00:04 ALL TASKS ALL TASKS ACTIVE TASKS TASKS IN WRAP UP" at bounding box center [126, 172] width 192 height 286
click at [170, 350] on span "HANG UP" at bounding box center [182, 351] width 42 height 9
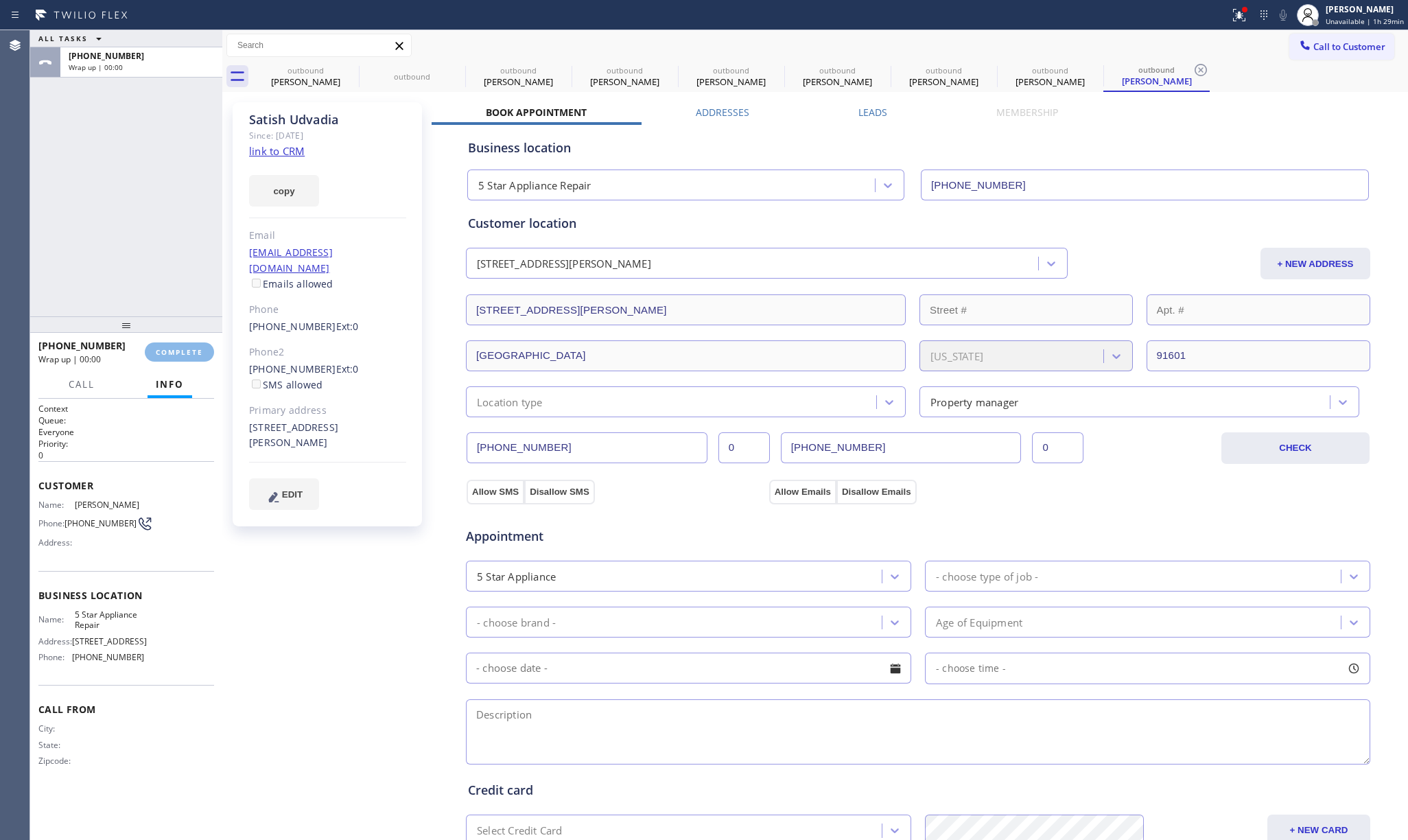
click at [129, 241] on div "ALL TASKS ALL TASKS ACTIVE TASKS TASKS IN WRAP UP +13107397529 Wrap up | 00:00" at bounding box center [126, 172] width 192 height 286
click at [183, 351] on span "COMPLETE" at bounding box center [179, 351] width 48 height 9
click at [137, 271] on div "ALL TASKS ALL TASKS ACTIVE TASKS TASKS IN WRAP UP +13107397529 Wrap up | 00:01" at bounding box center [126, 172] width 192 height 286
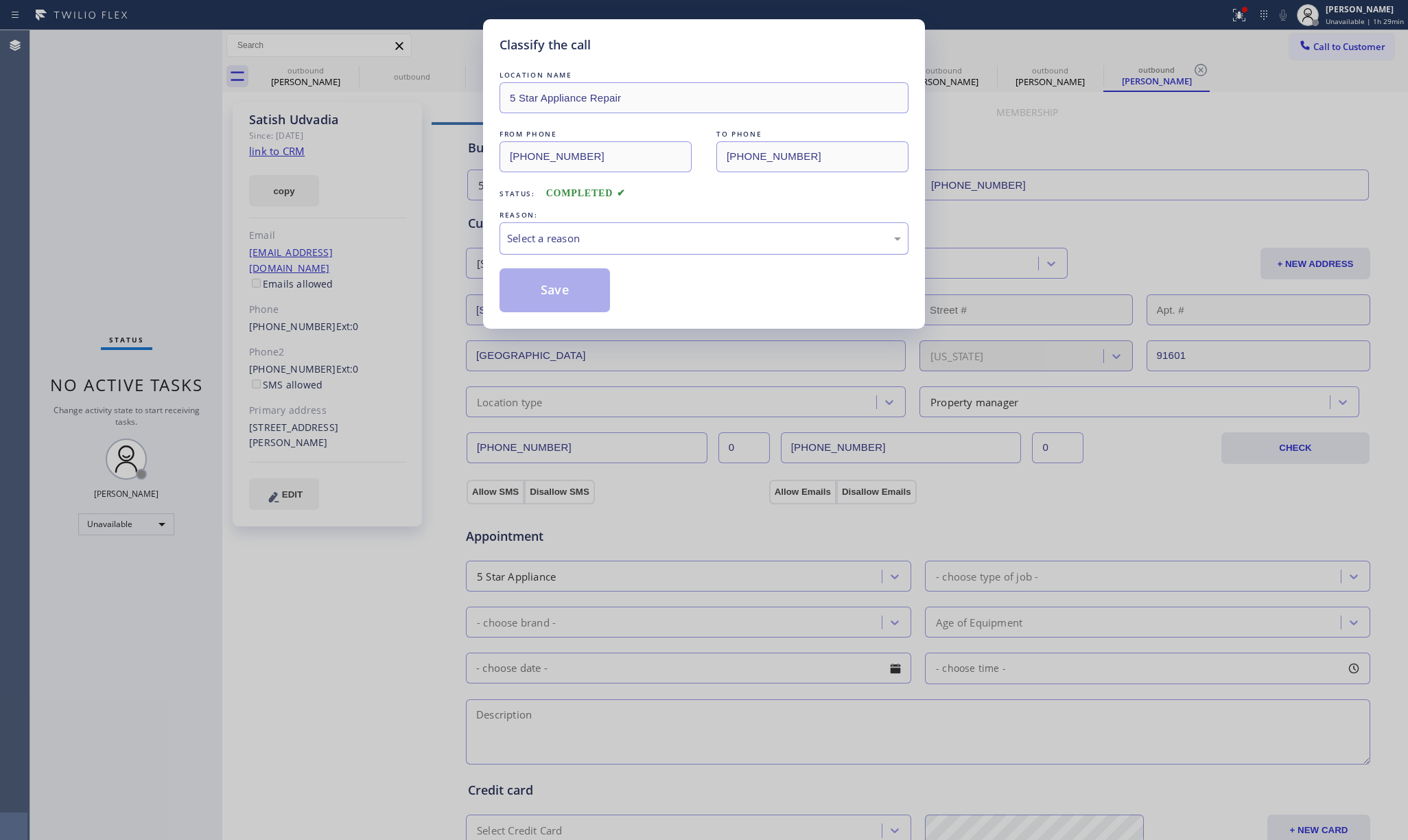
click at [637, 241] on div "Select a reason" at bounding box center [704, 238] width 393 height 16
click at [574, 295] on button "Save" at bounding box center [555, 290] width 110 height 44
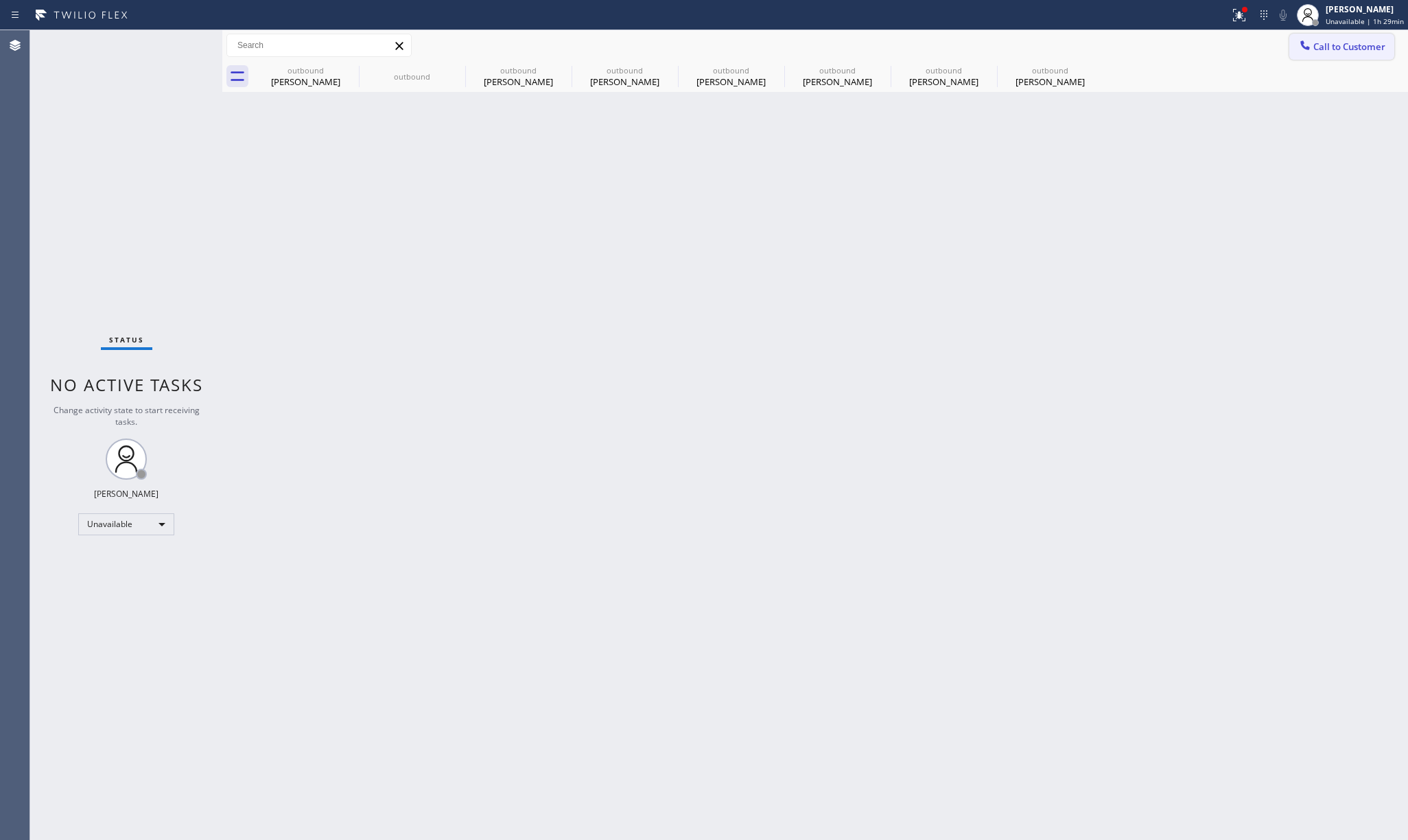
click at [1383, 52] on span "Call to Customer" at bounding box center [1348, 46] width 72 height 12
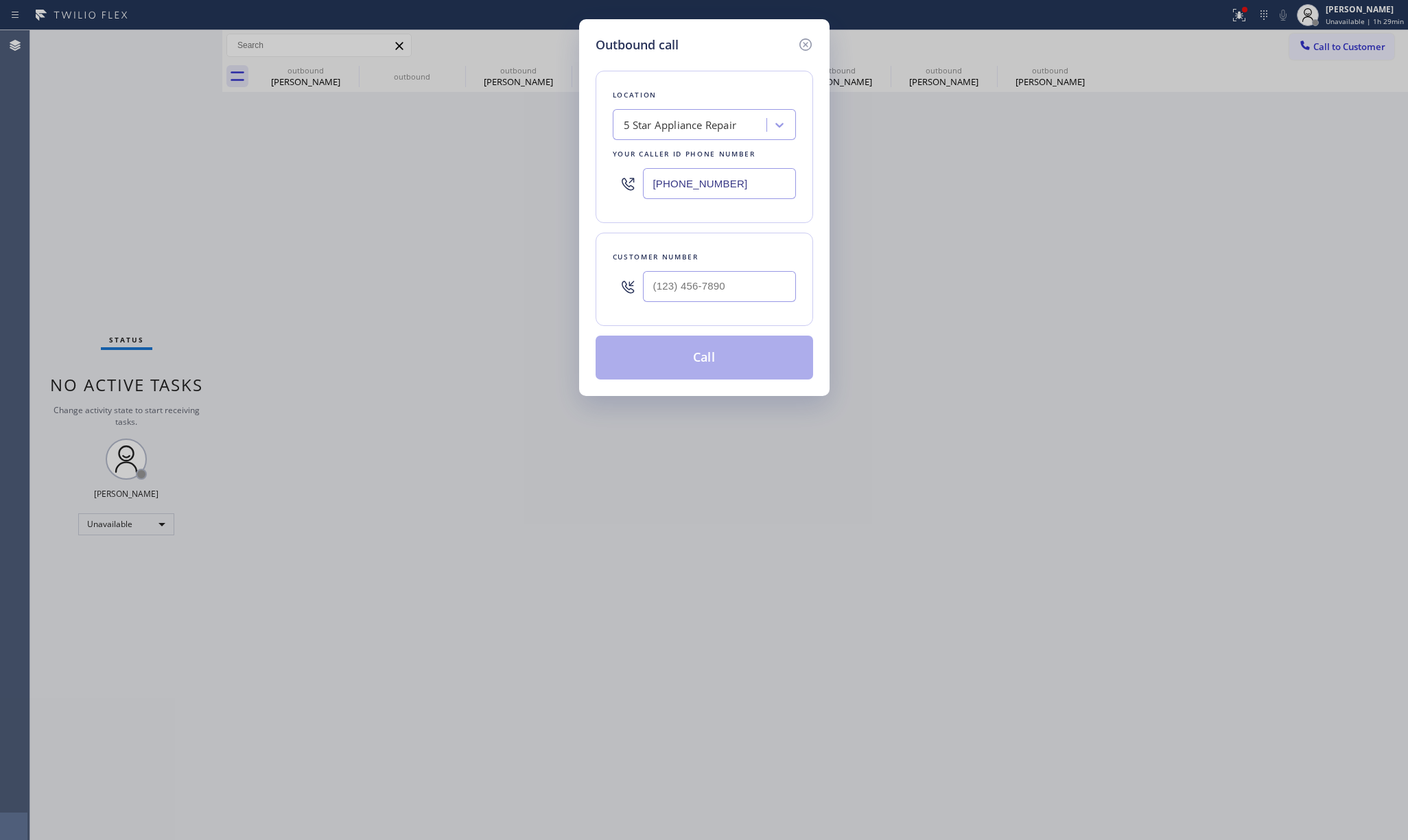
click at [723, 309] on div at bounding box center [719, 286] width 153 height 45
click at [723, 286] on input "(___) ___-____" at bounding box center [719, 286] width 153 height 31
paste input "347) 642-2407"
type input "(347) 642-2407"
click at [718, 242] on div "Customer number (347) 642-2407" at bounding box center [704, 279] width 217 height 93
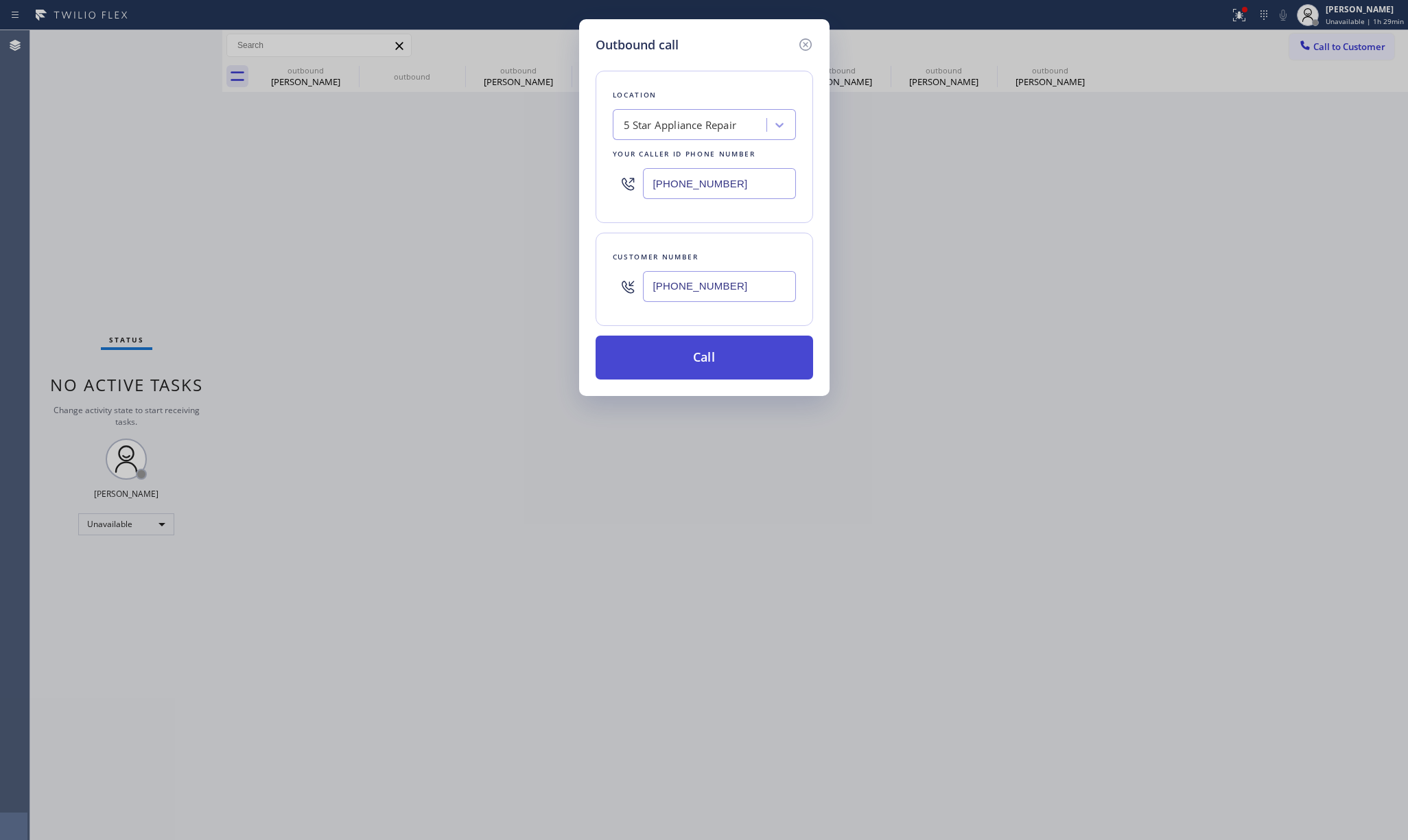
click at [679, 360] on button "Call" at bounding box center [704, 357] width 217 height 44
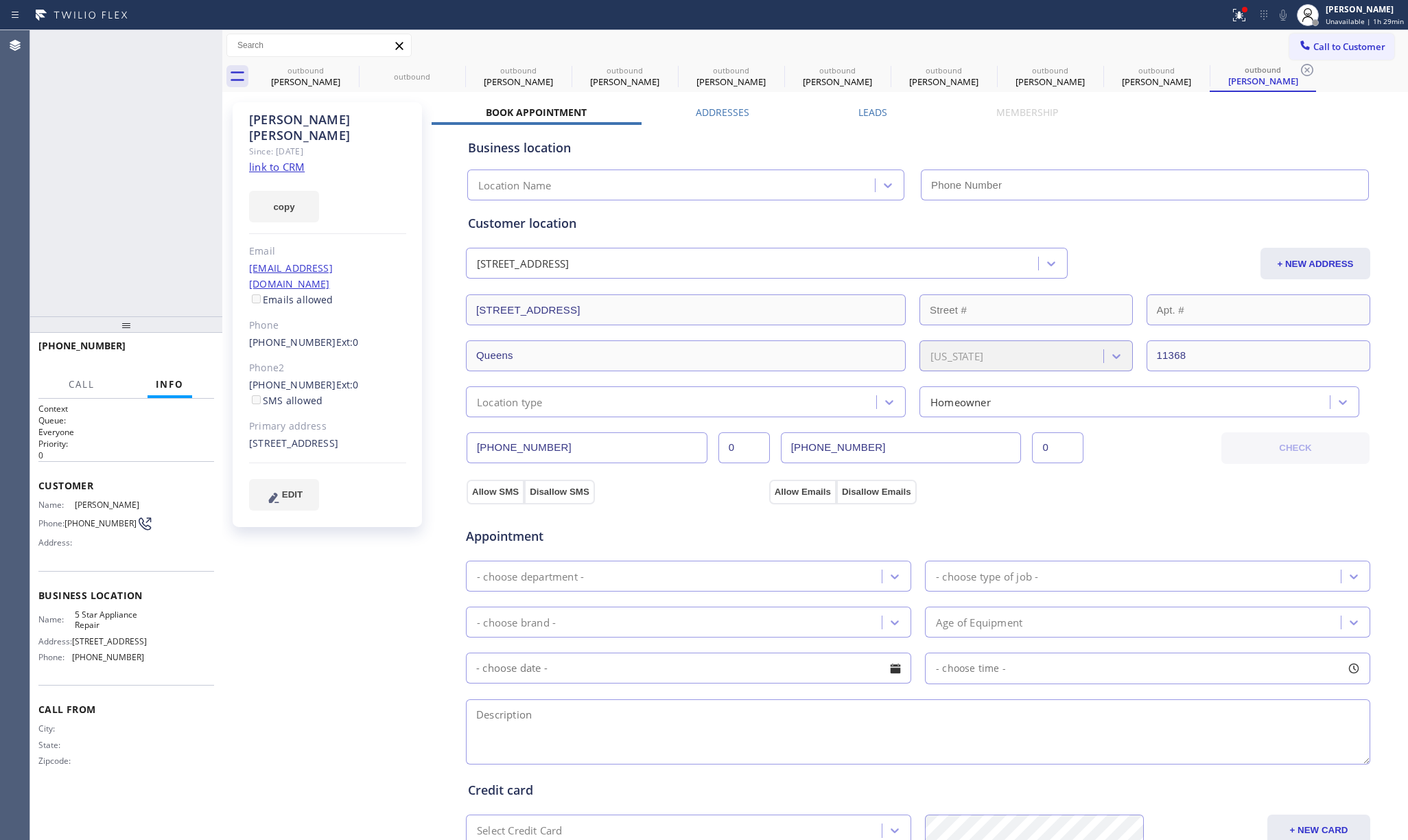
type input "[PHONE_NUMBER]"
click at [110, 182] on div "+13476422407 Connecting call… ALL TASKS ALL TASKS ACTIVE TASKS TASKS IN WRAP UP" at bounding box center [126, 172] width 192 height 286
click at [209, 43] on icon at bounding box center [204, 46] width 17 height 17
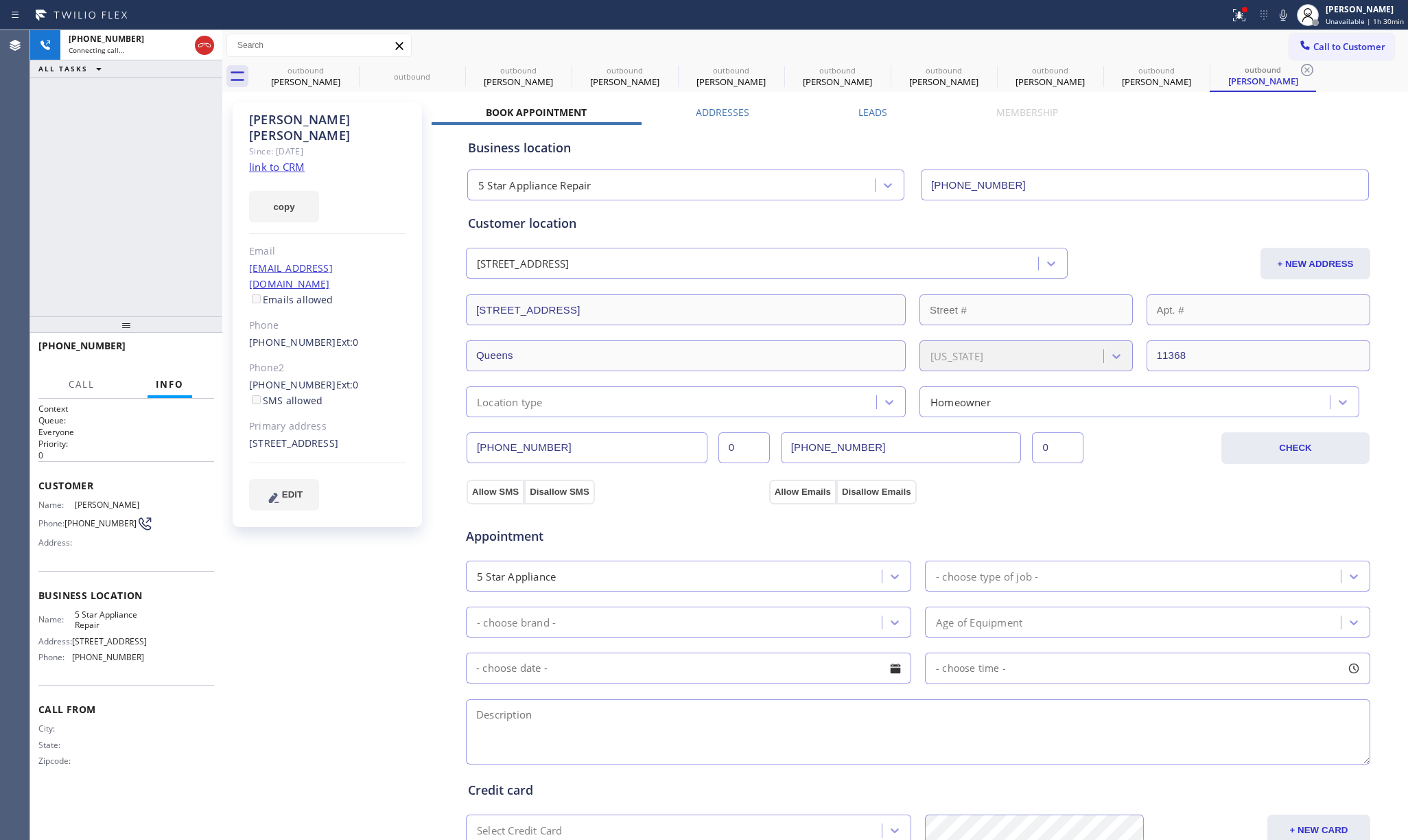
drag, startPoint x: 148, startPoint y: 159, endPoint x: 186, endPoint y: 125, distance: 51.0
click at [149, 159] on div "+13476422407 Connecting call… ALL TASKS ALL TASKS ACTIVE TASKS TASKS IN WRAP UP" at bounding box center [126, 172] width 192 height 286
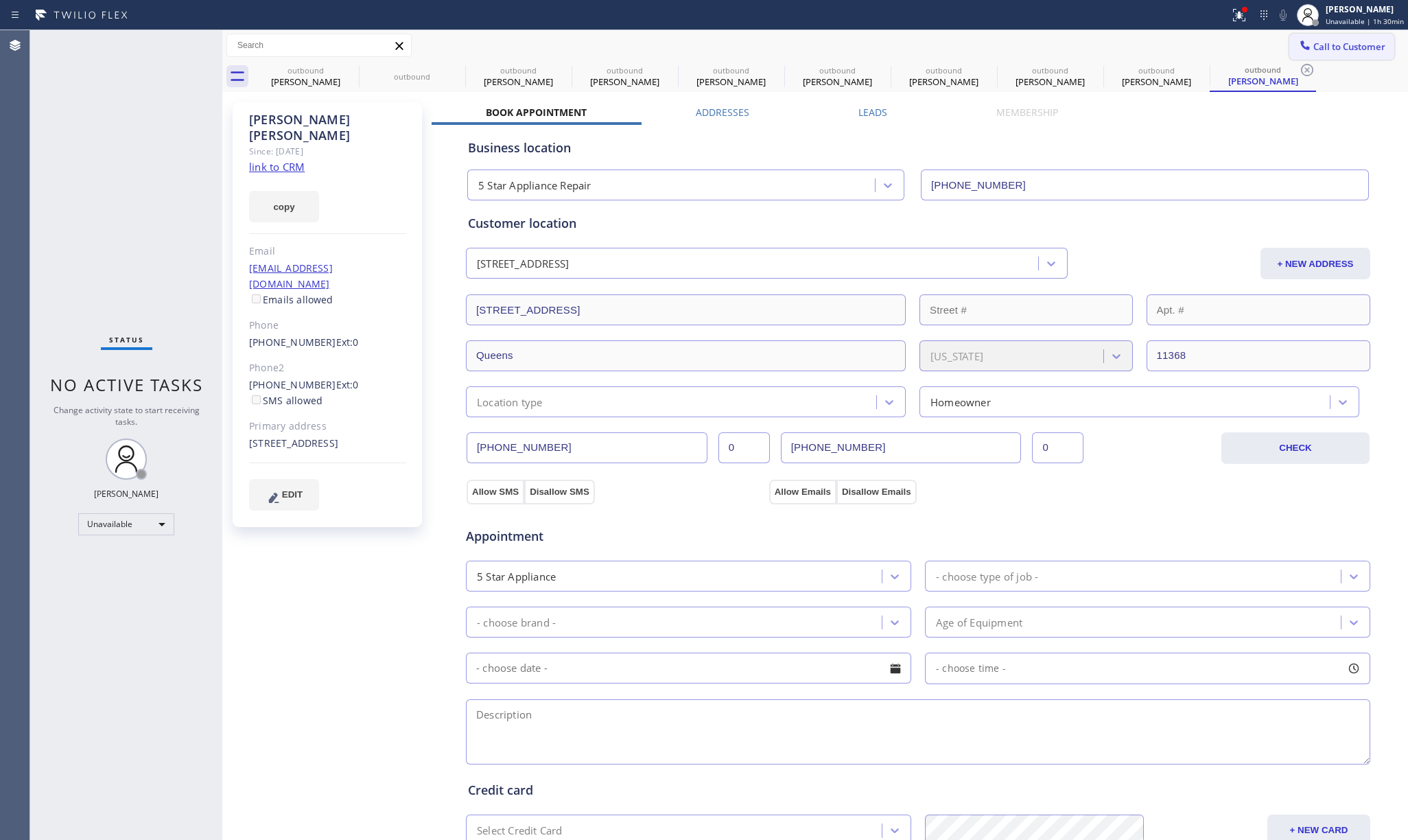
click at [1329, 48] on span "Call to Customer" at bounding box center [1348, 46] width 72 height 12
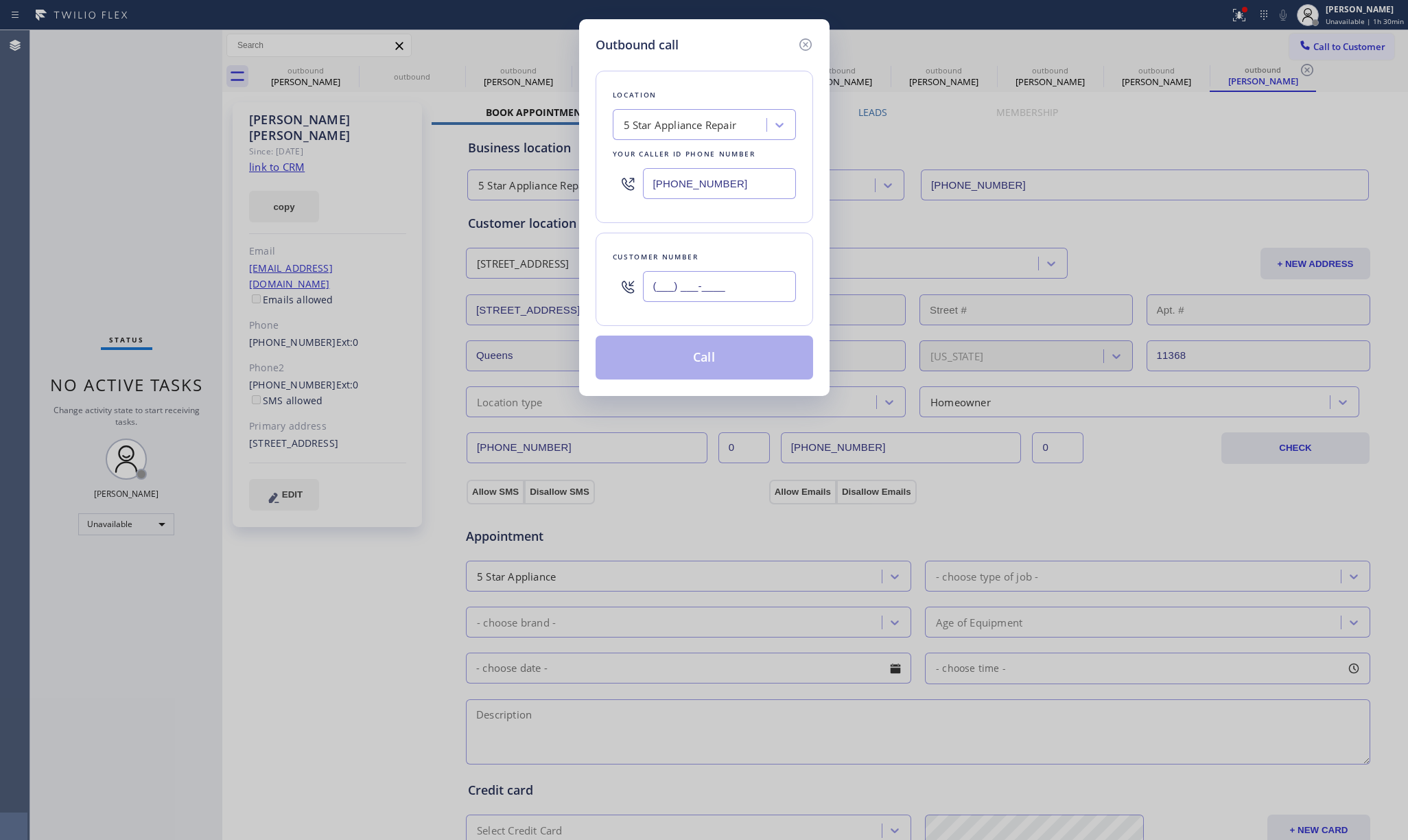
click at [706, 292] on input "(___) ___-____" at bounding box center [719, 286] width 153 height 31
paste input "858) 229-7733"
type input "(858) 229-7733"
click at [700, 236] on div "Customer number (858) 229-7733" at bounding box center [704, 279] width 217 height 93
click at [684, 351] on button "Call" at bounding box center [704, 357] width 217 height 44
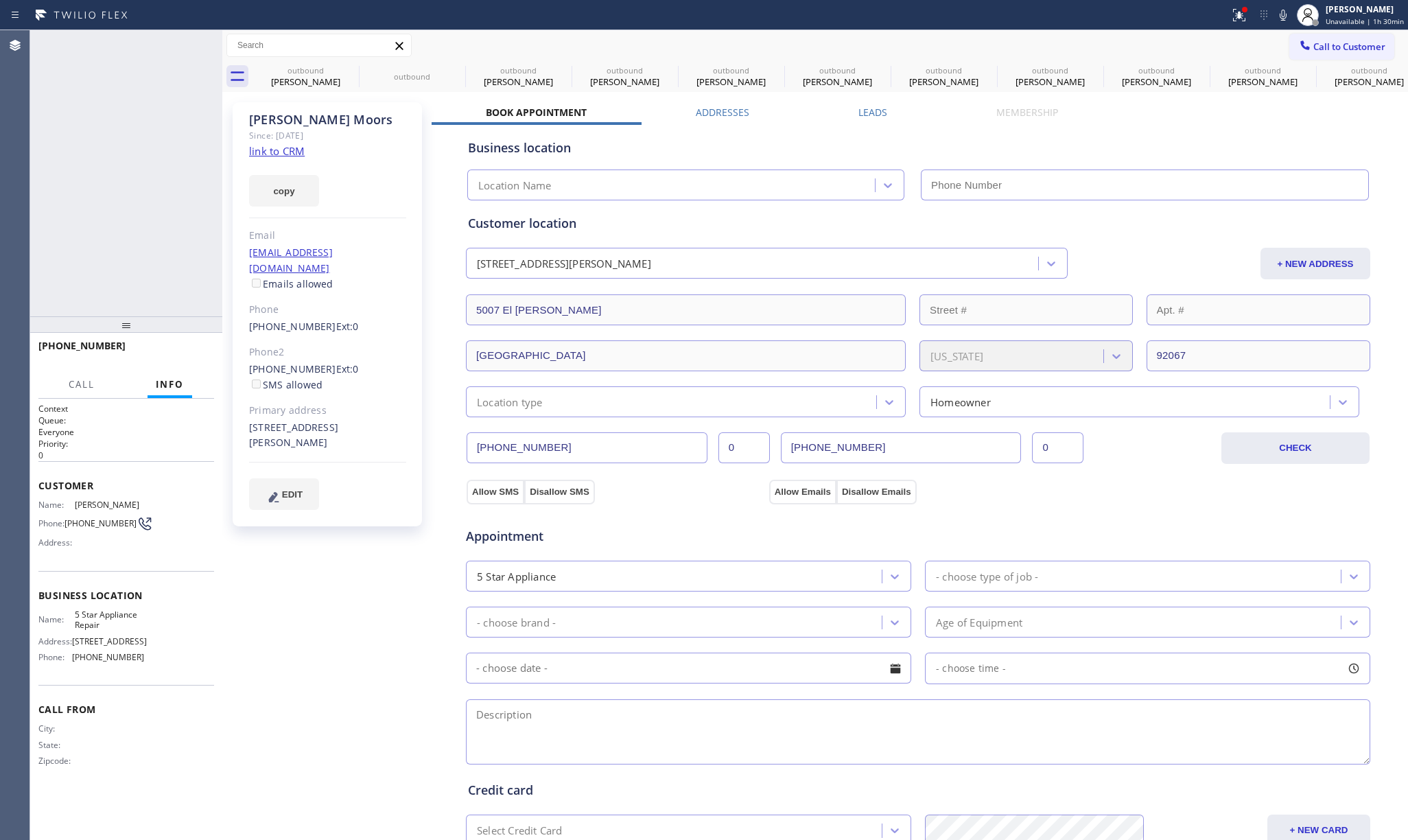
type input "[PHONE_NUMBER]"
click at [1287, 12] on icon at bounding box center [1282, 15] width 7 height 11
click at [347, 69] on icon at bounding box center [350, 70] width 17 height 17
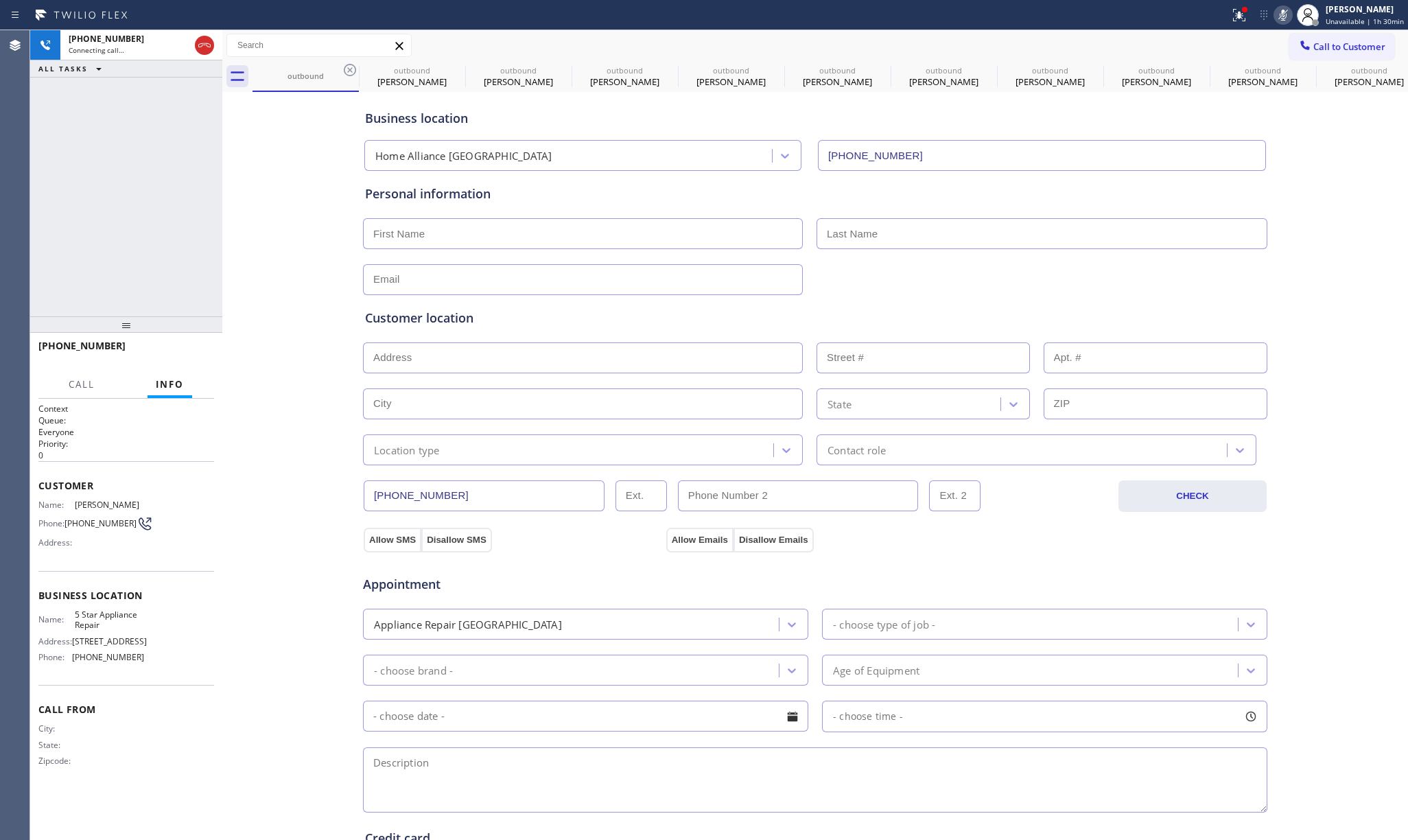
click at [347, 69] on icon at bounding box center [350, 70] width 17 height 17
click at [0, 0] on icon at bounding box center [0, 0] width 0 height 0
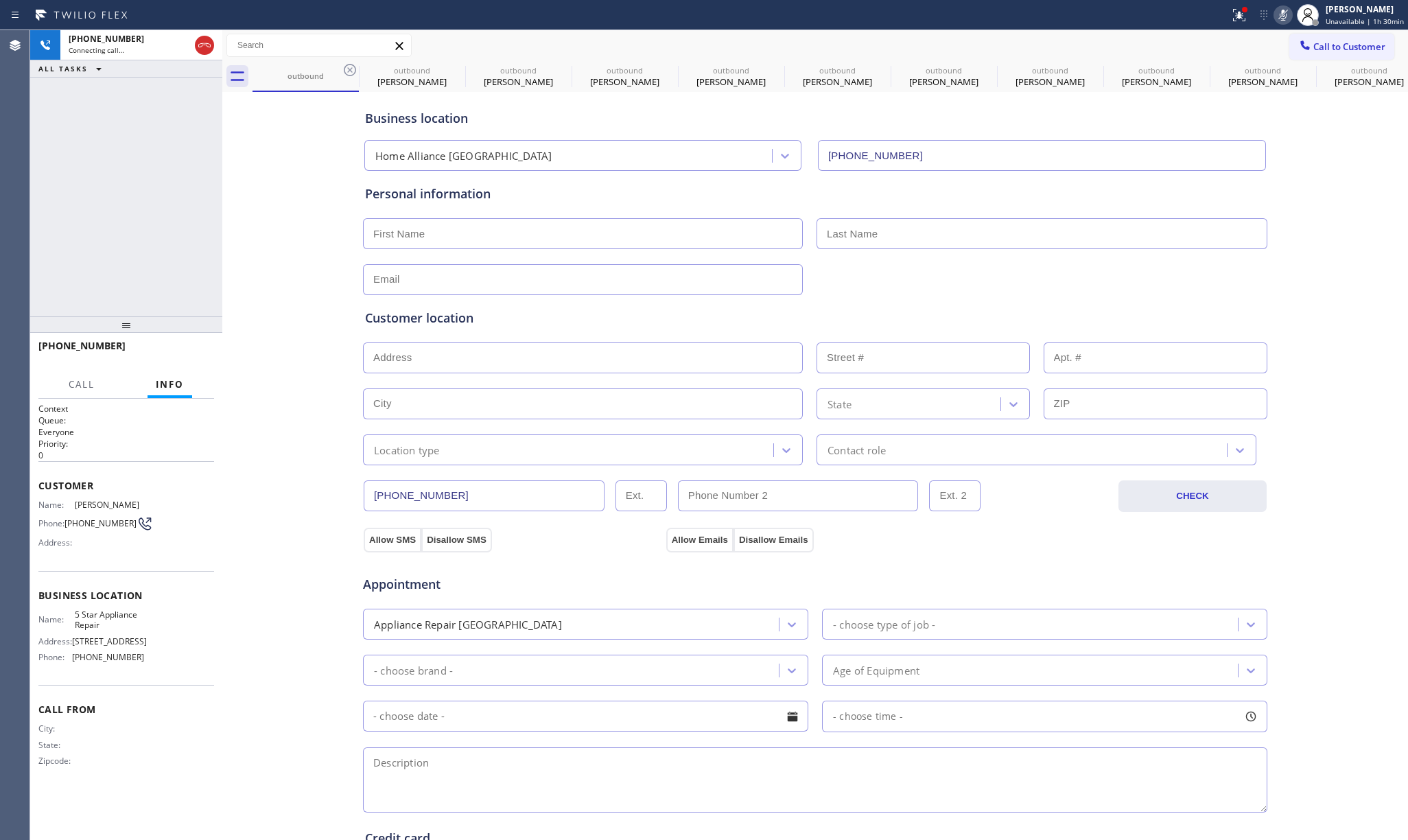
click at [0, 0] on icon at bounding box center [0, 0] width 0 height 0
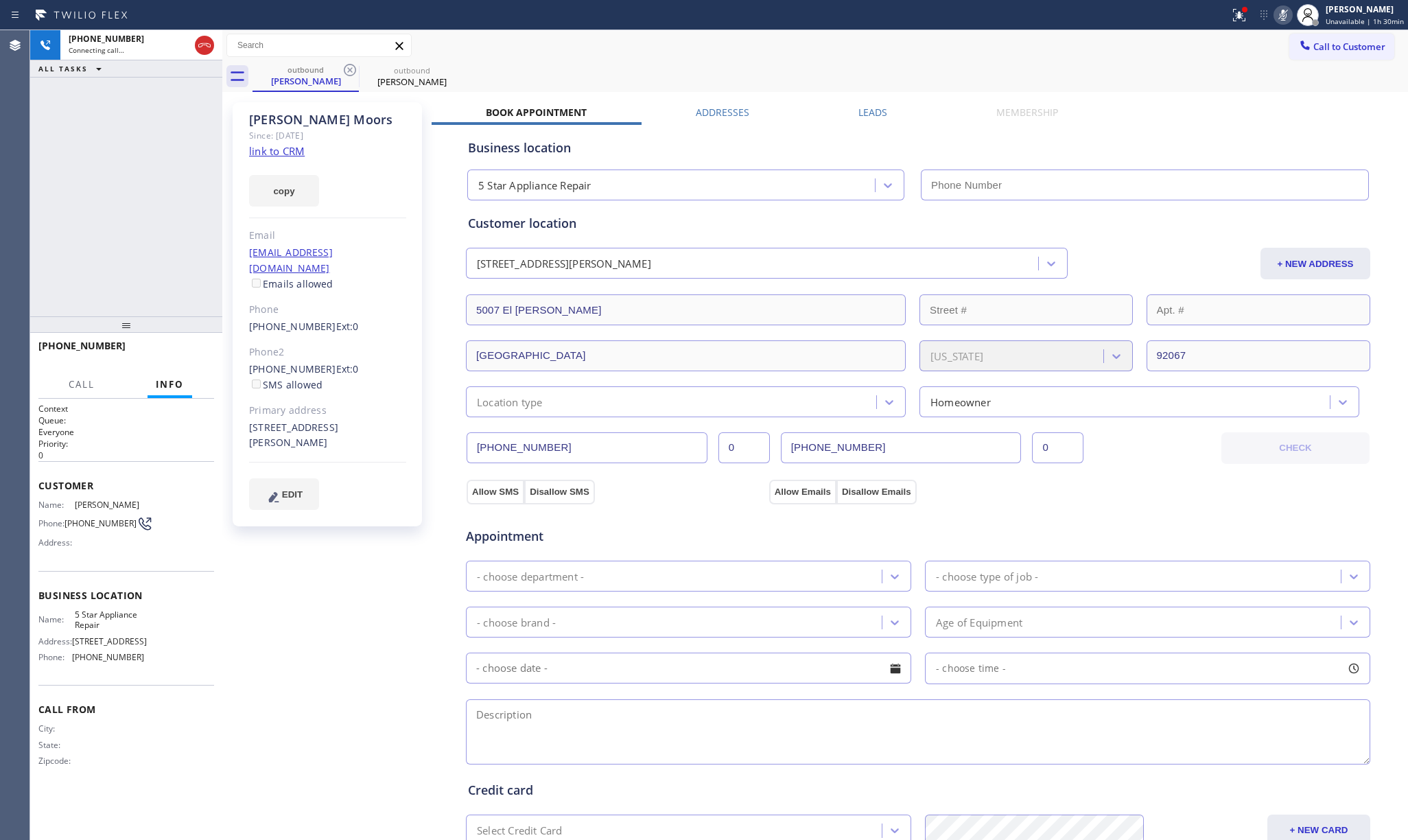
type input "[PHONE_NUMBER]"
drag, startPoint x: 173, startPoint y: 341, endPoint x: 165, endPoint y: 294, distance: 47.7
click at [173, 341] on div "+18582297733 Live | 00:03 HANG UP" at bounding box center [126, 351] width 175 height 35
drag, startPoint x: 165, startPoint y: 294, endPoint x: 165, endPoint y: 324, distance: 30.0
click at [165, 297] on div "+18582297733 Live | 00:03 ALL TASKS ALL TASKS ACTIVE TASKS TASKS IN WRAP UP" at bounding box center [126, 172] width 192 height 286
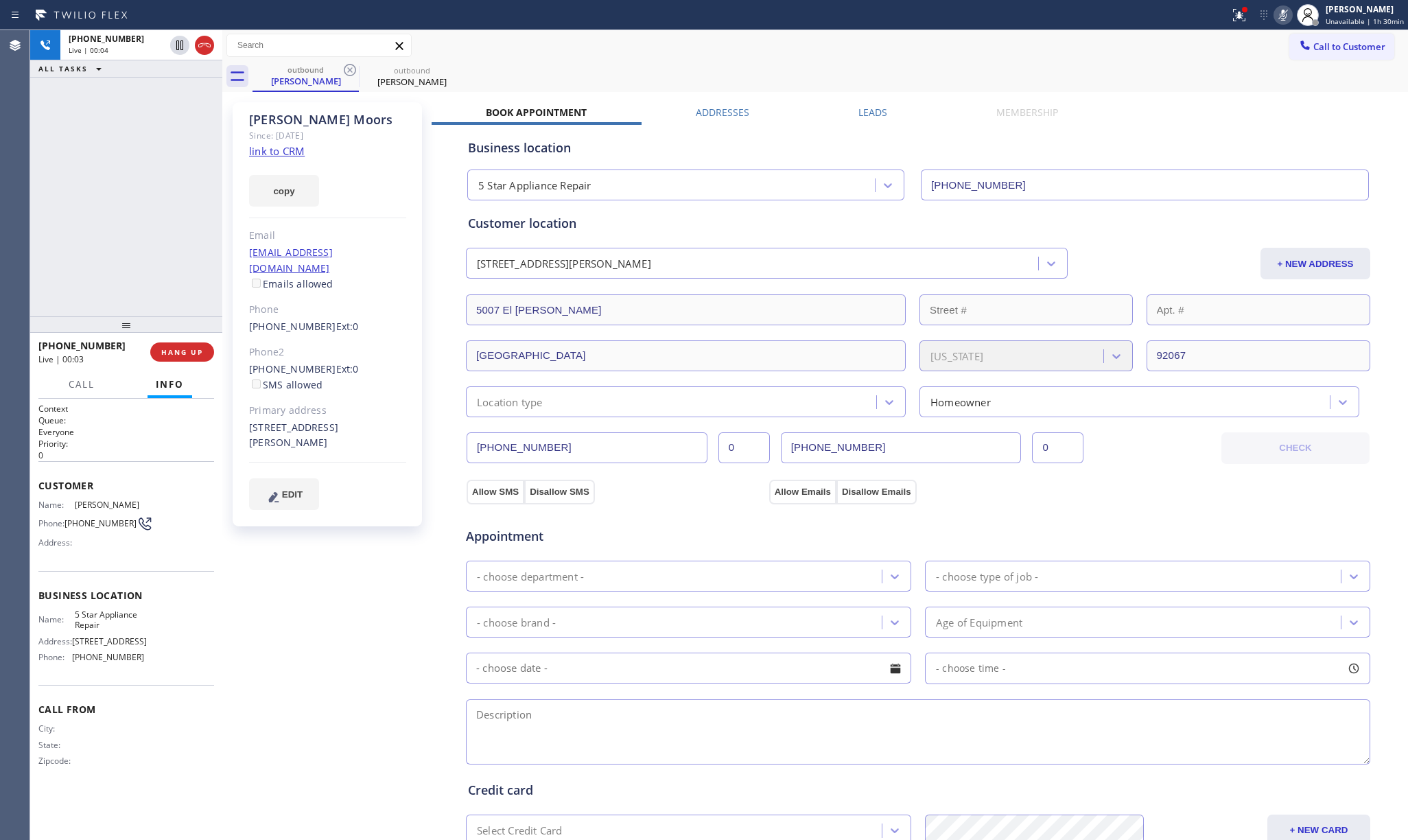
click at [165, 328] on div at bounding box center [126, 324] width 192 height 17
click at [171, 347] on span "HANG UP" at bounding box center [182, 351] width 42 height 9
click at [155, 267] on div "+18582297733 Live | 00:04 ALL TASKS ALL TASKS ACTIVE TASKS TASKS IN WRAP UP" at bounding box center [126, 172] width 192 height 286
drag, startPoint x: 155, startPoint y: 267, endPoint x: 188, endPoint y: 341, distance: 81.0
click at [155, 267] on div "+18582297733 Live | 00:04 ALL TASKS ALL TASKS ACTIVE TASKS TASKS IN WRAP UP" at bounding box center [126, 172] width 192 height 286
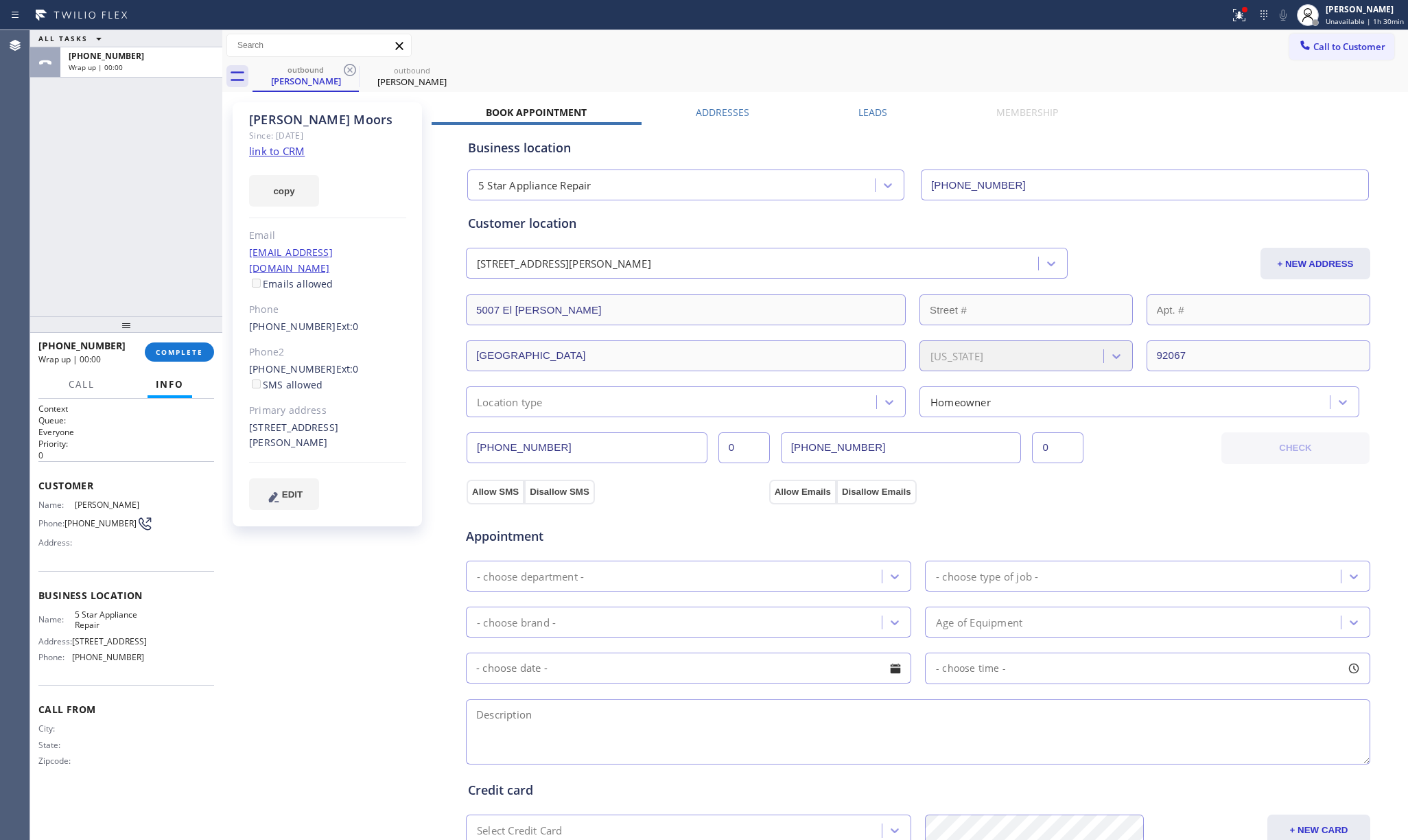
click at [149, 258] on div "ALL TASKS ALL TASKS ACTIVE TASKS TASKS IN WRAP UP +18582297733 Wrap up | 00:00" at bounding box center [126, 172] width 192 height 286
click at [187, 347] on span "COMPLETE" at bounding box center [179, 351] width 48 height 9
drag, startPoint x: 139, startPoint y: 253, endPoint x: 601, endPoint y: 277, distance: 462.6
click at [143, 251] on div "ALL TASKS ALL TASKS ACTIVE TASKS TASKS IN WRAP UP +18582297733 Wrap up | 00:01" at bounding box center [126, 172] width 192 height 286
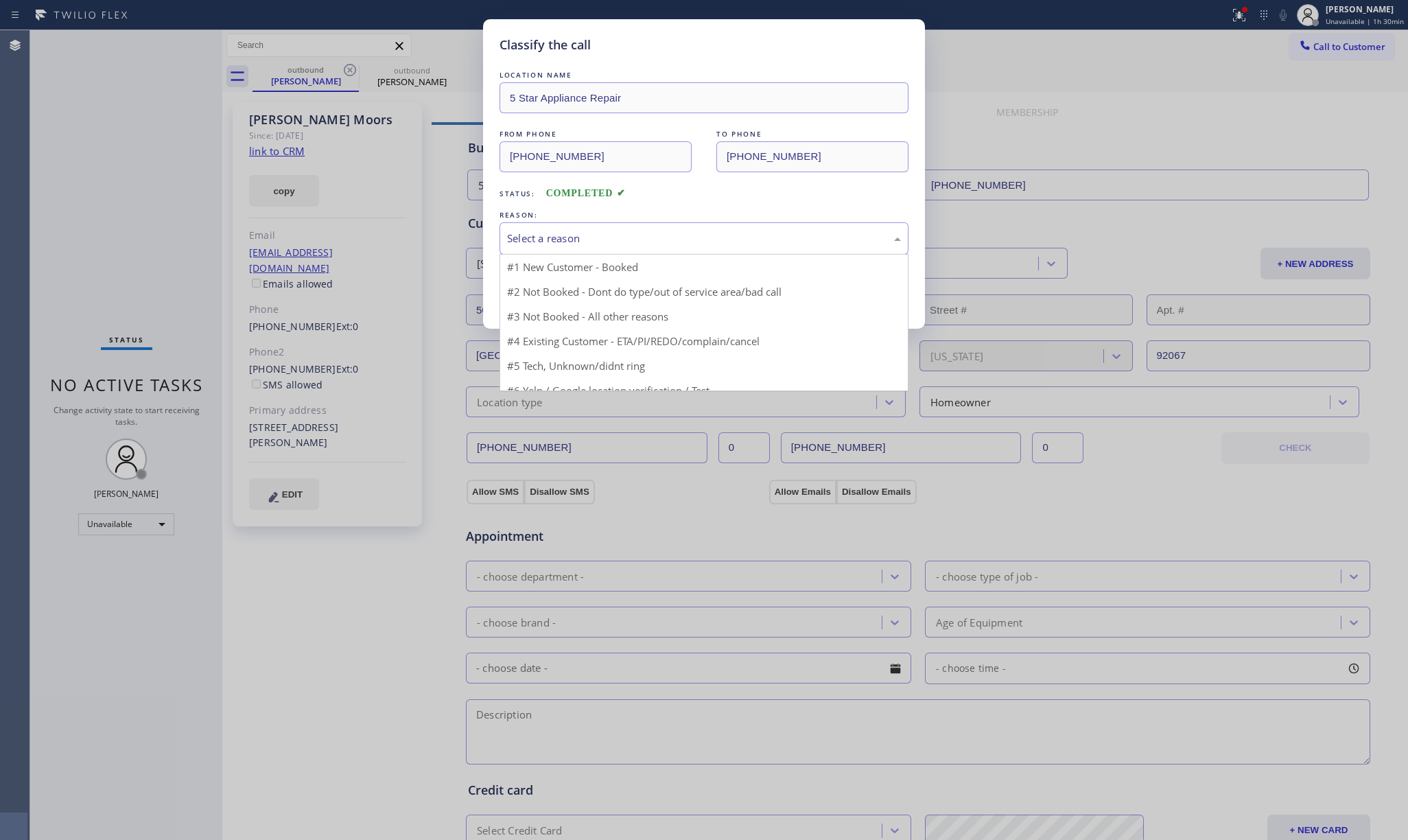
click at [614, 236] on div "Select a reason" at bounding box center [704, 238] width 393 height 16
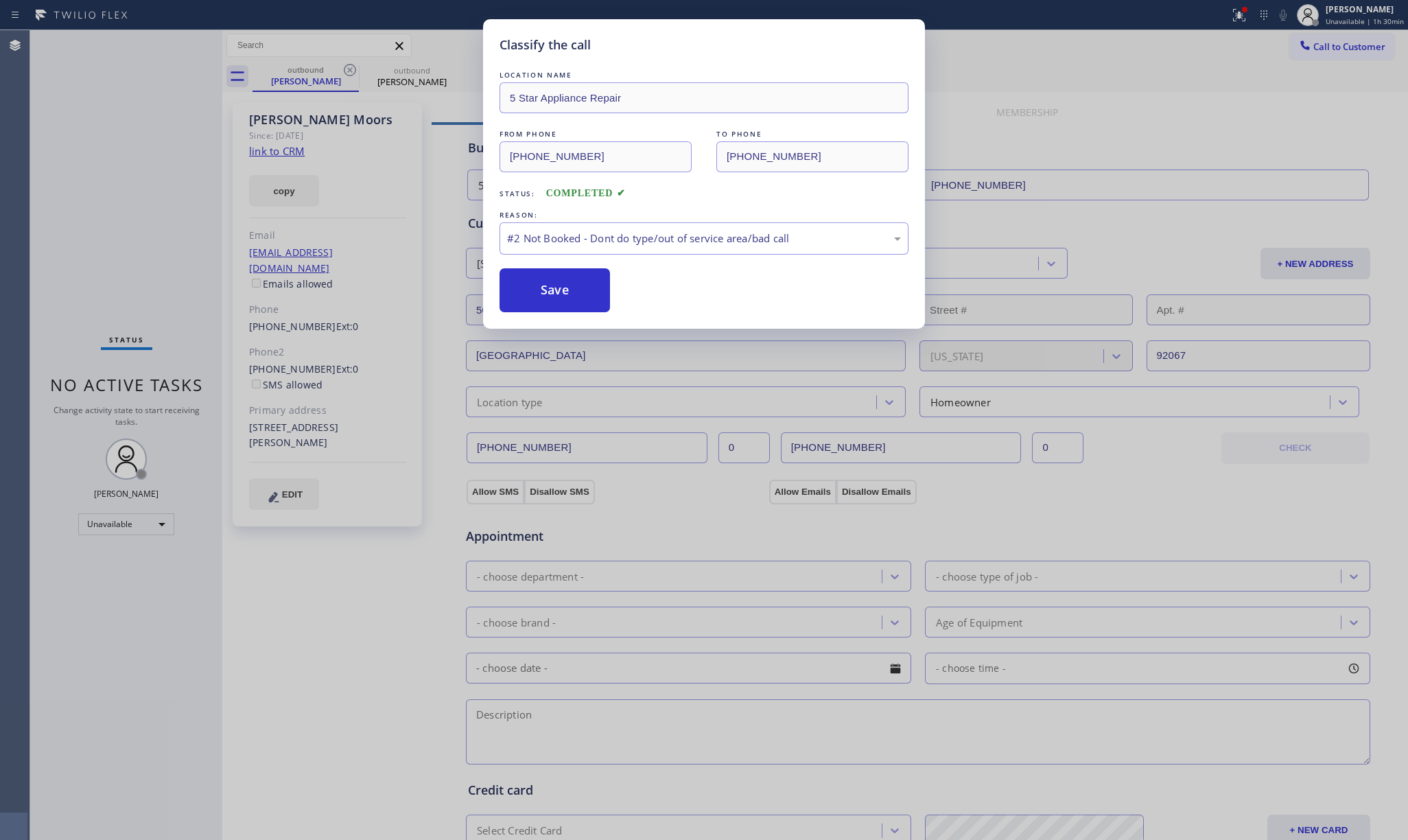
click at [568, 296] on button "Save" at bounding box center [555, 290] width 110 height 44
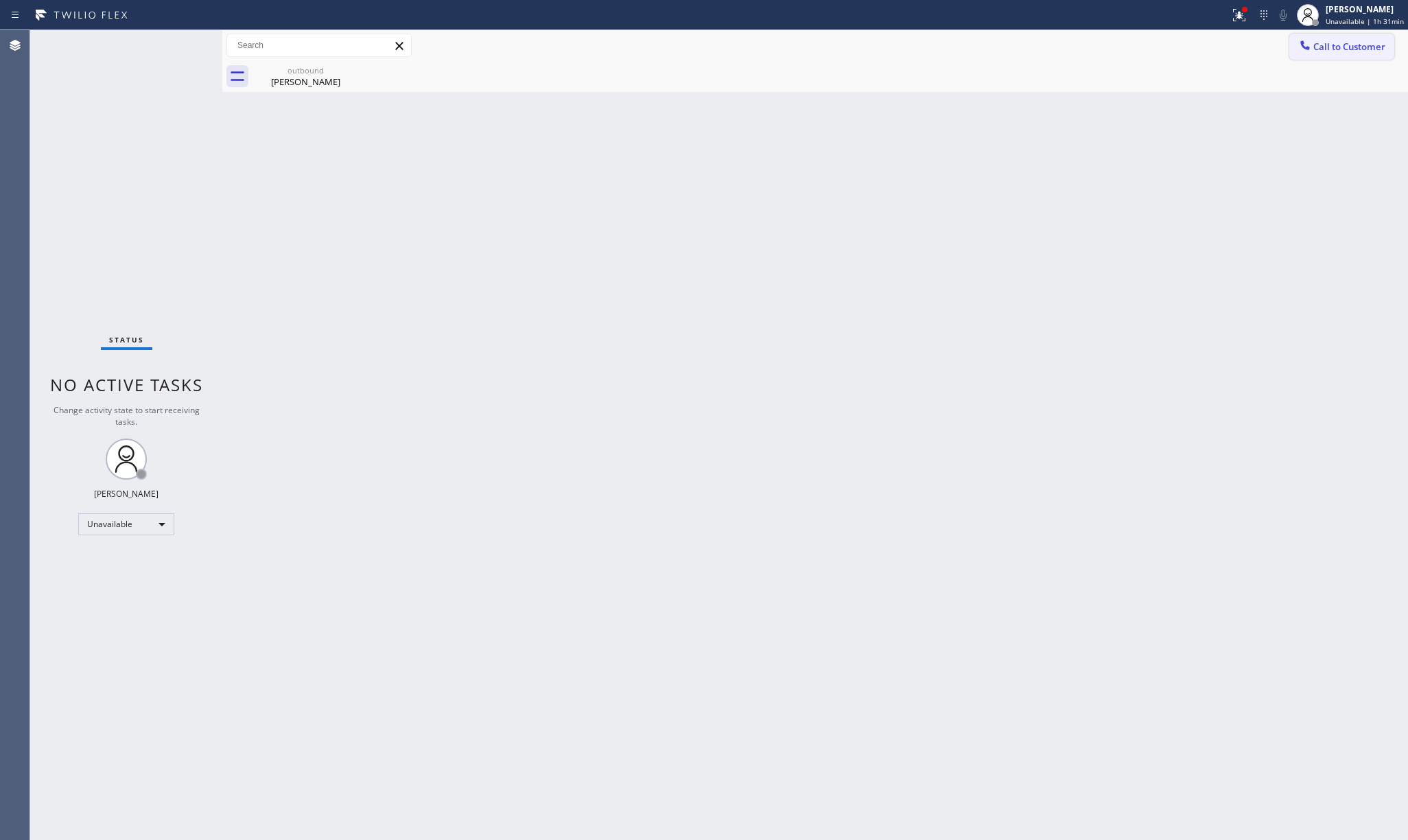
click at [1318, 48] on span "Call to Customer" at bounding box center [1348, 46] width 72 height 12
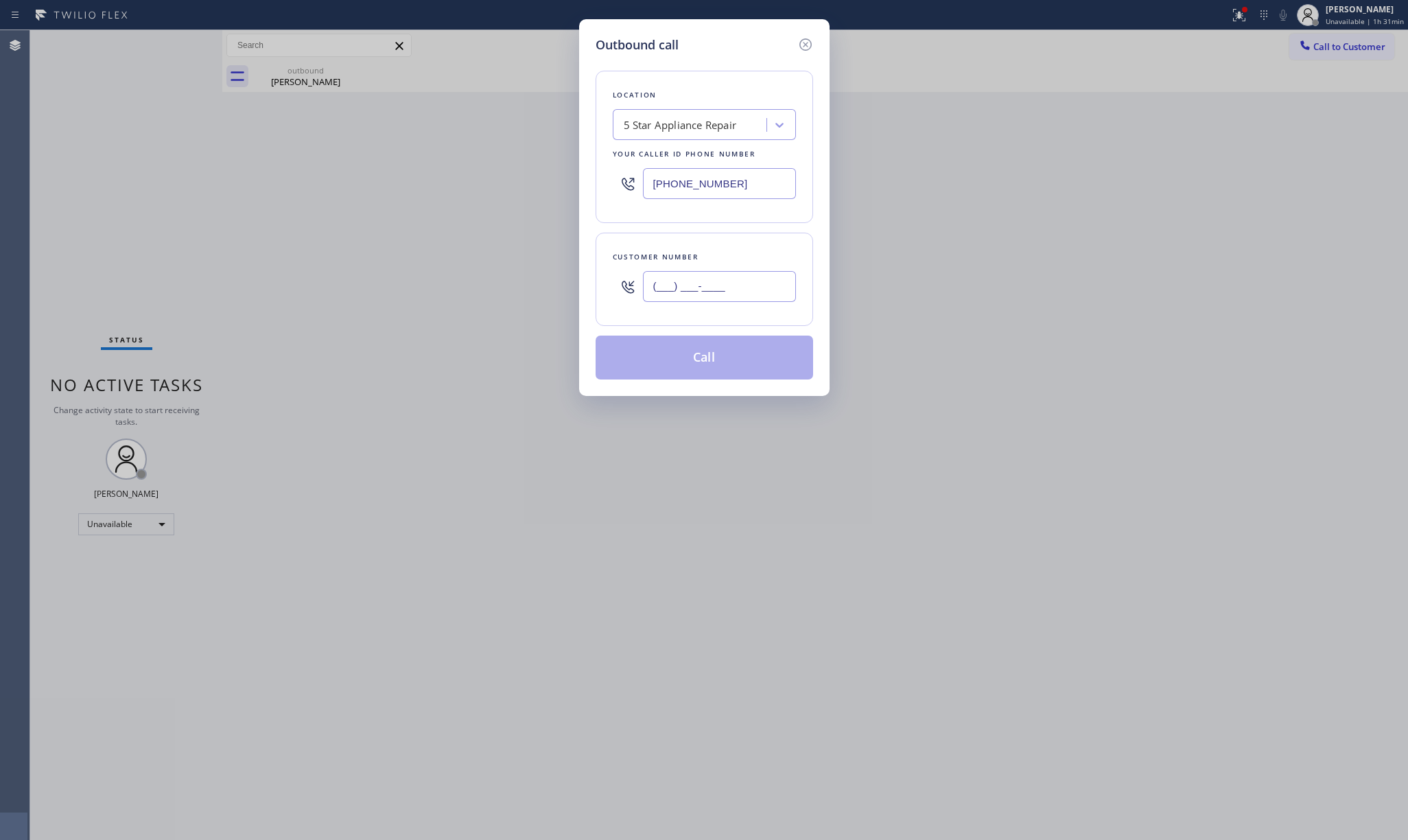
drag, startPoint x: 774, startPoint y: 275, endPoint x: 756, endPoint y: 287, distance: 21.6
click at [772, 275] on input "(___) ___-____" at bounding box center [719, 286] width 153 height 31
paste input "818) 219-0974"
type input "(818) 219-0974"
click at [700, 241] on div "Customer number (818) 219-0974" at bounding box center [704, 279] width 217 height 93
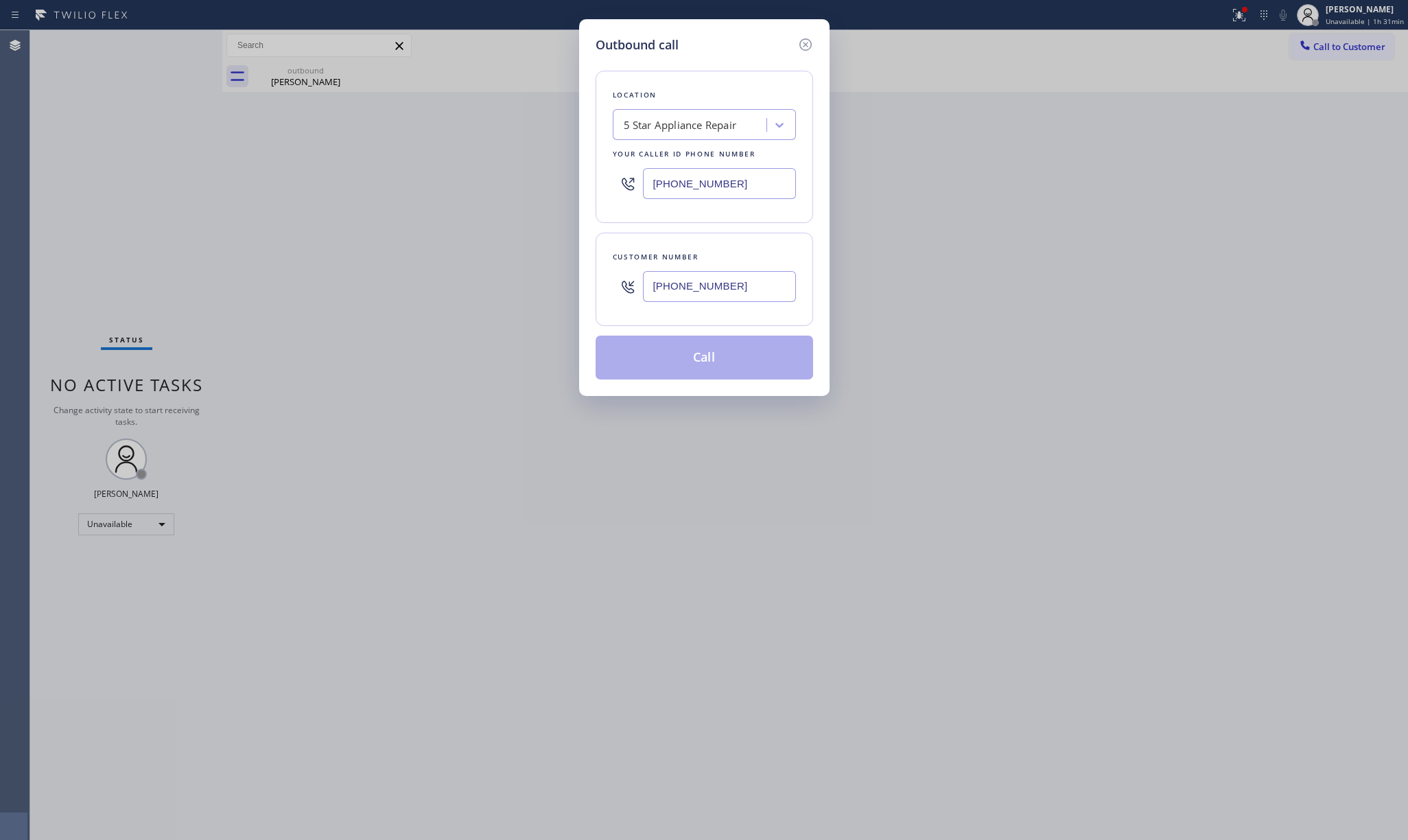
click at [701, 360] on button "Call" at bounding box center [704, 357] width 217 height 44
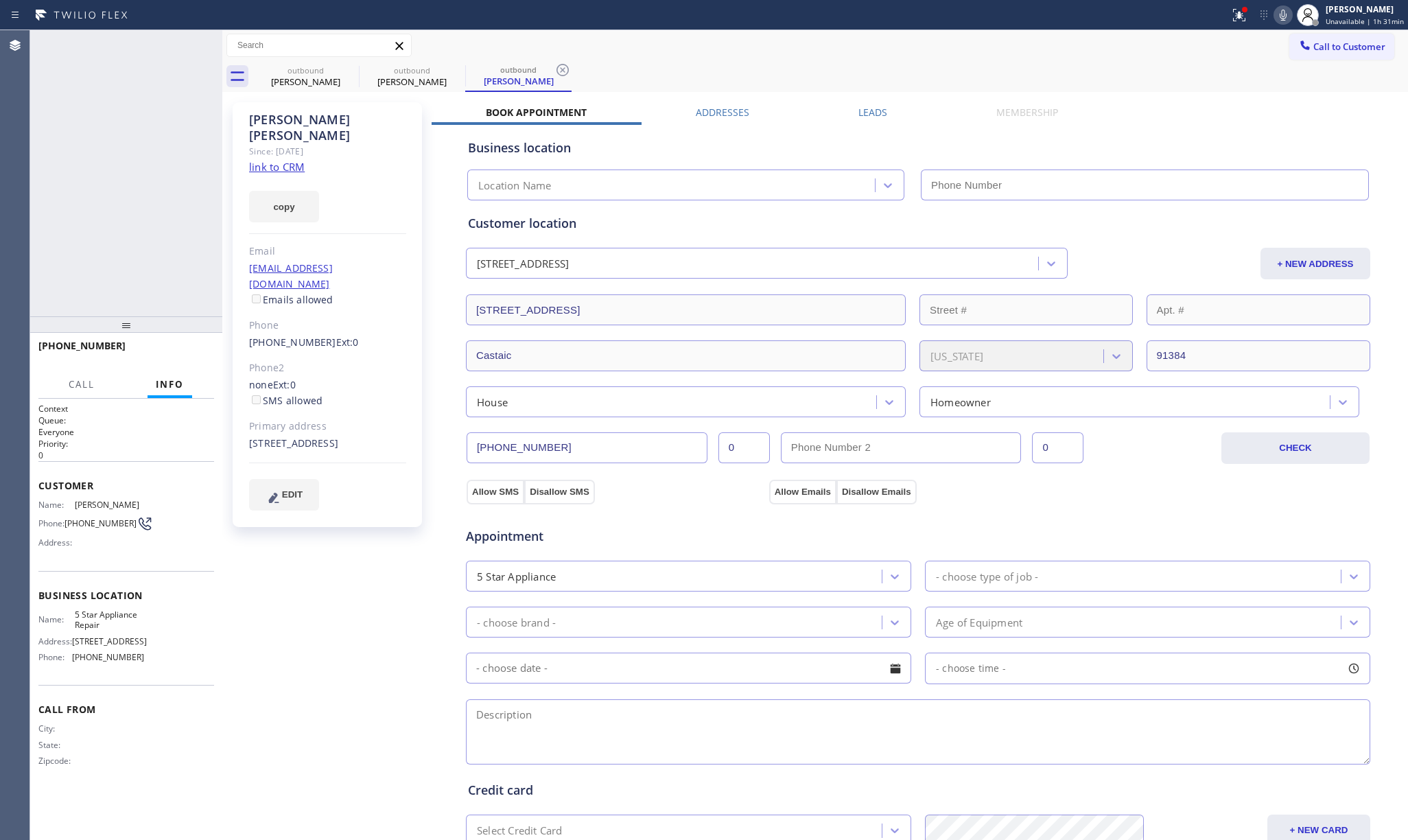
type input "[PHONE_NUMBER]"
click at [175, 354] on span "HANG UP" at bounding box center [182, 351] width 42 height 9
click at [137, 275] on div "+18182190974 Live | 00:22 ALL TASKS ALL TASKS ACTIVE TASKS TASKS IN WRAP UP" at bounding box center [126, 172] width 192 height 286
click at [199, 351] on span "COMPLETE" at bounding box center [179, 351] width 48 height 9
click at [135, 236] on div "ALL TASKS ALL TASKS ACTIVE TASKS TASKS IN WRAP UP +18182190974 Wrap up | 00:01" at bounding box center [126, 172] width 192 height 286
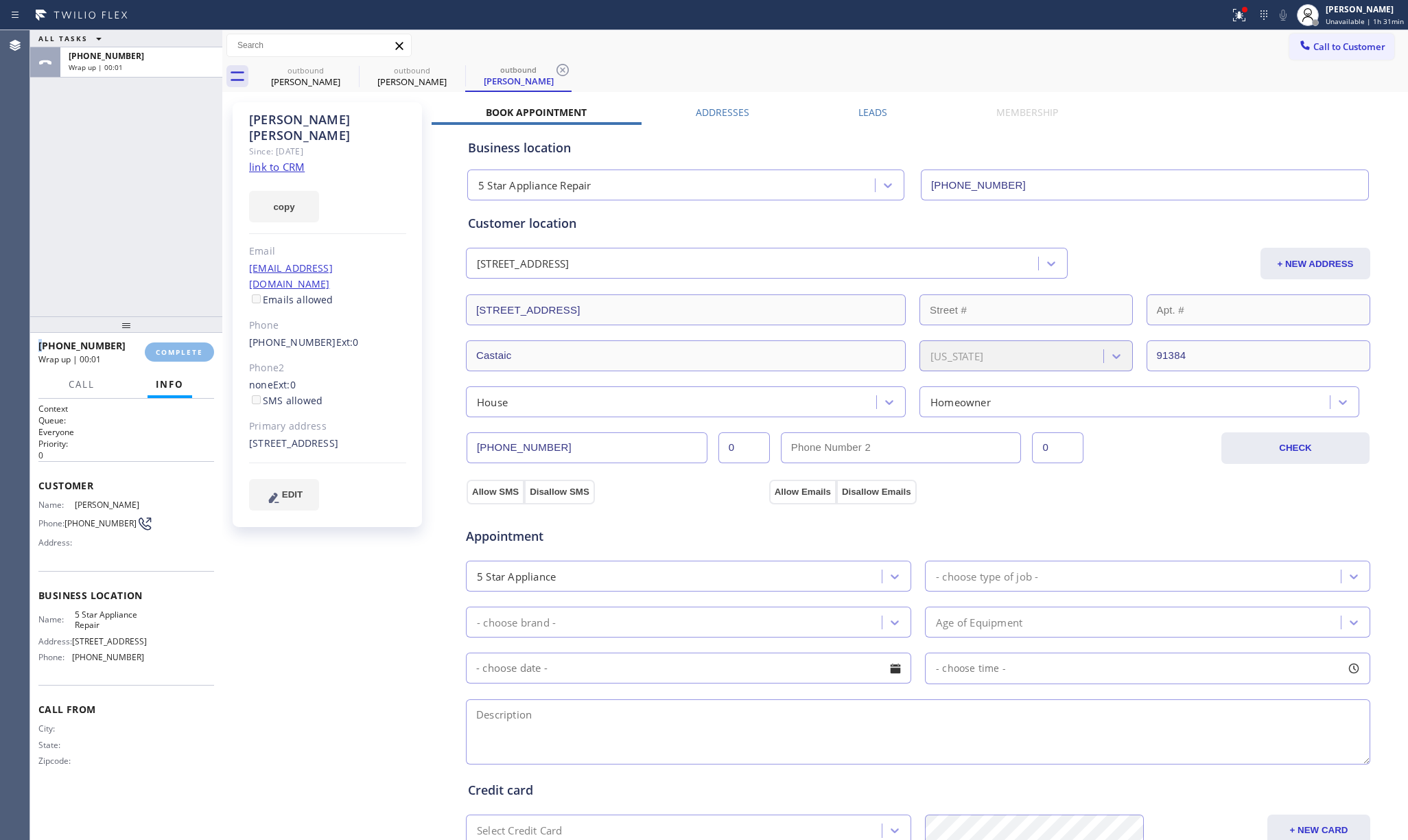
click at [135, 236] on div "ALL TASKS ALL TASKS ACTIVE TASKS TASKS IN WRAP UP +18182190974 Wrap up | 00:01" at bounding box center [126, 172] width 192 height 286
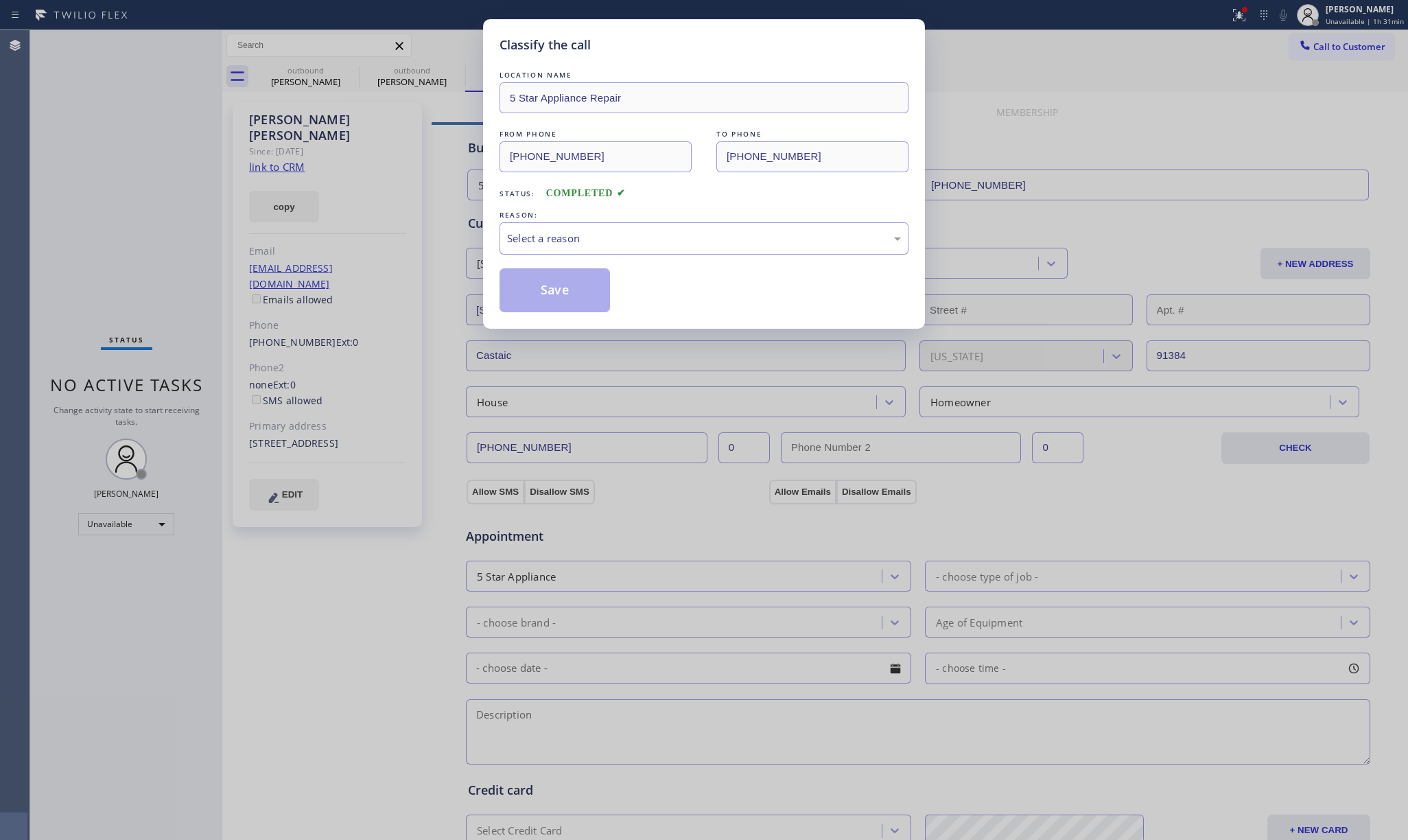
click at [550, 241] on div "Select a reason" at bounding box center [704, 238] width 393 height 16
click at [557, 297] on button "Save" at bounding box center [555, 290] width 110 height 44
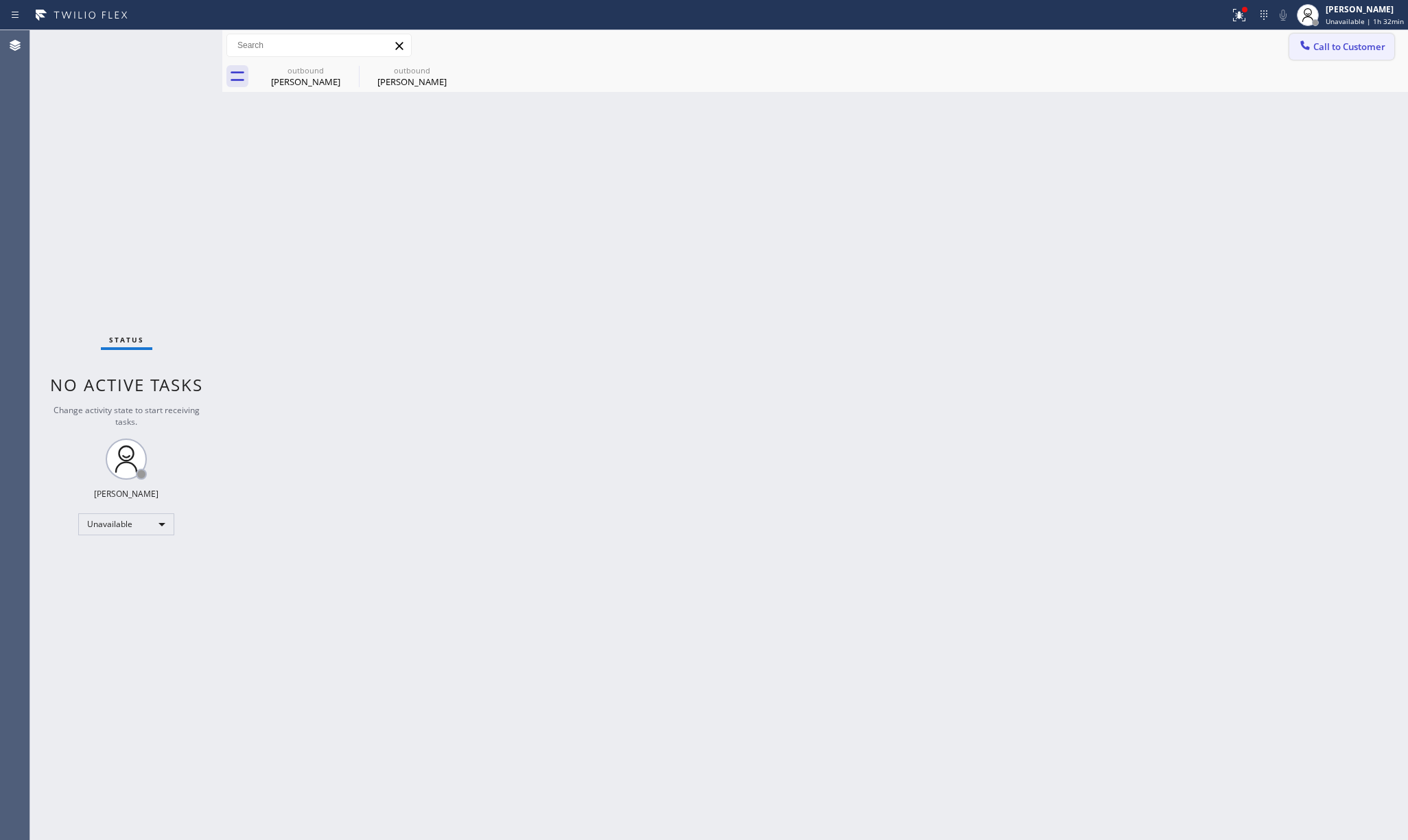
click at [1346, 48] on span "Call to Customer" at bounding box center [1348, 46] width 72 height 12
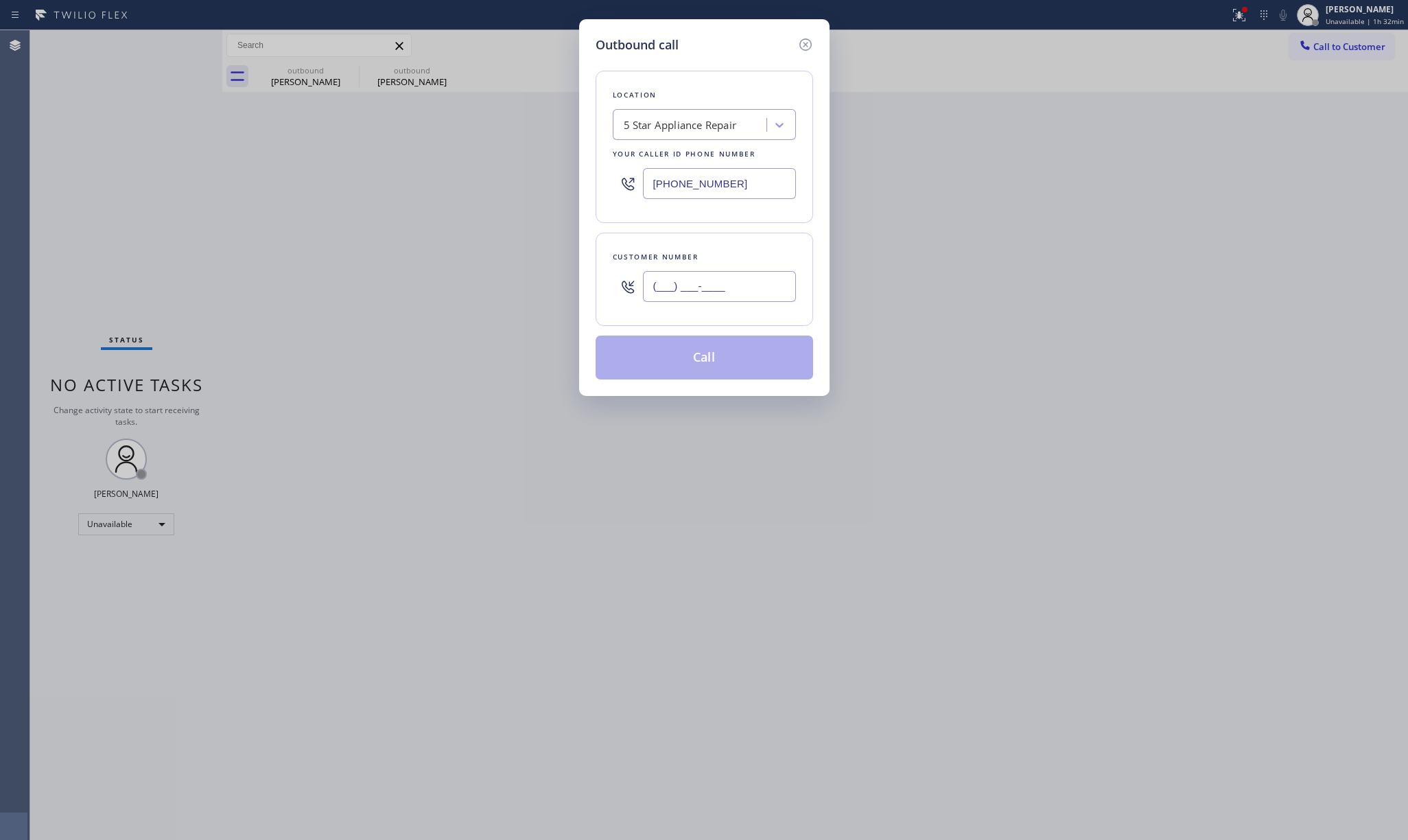
click at [699, 279] on input "(___) ___-____" at bounding box center [719, 286] width 153 height 31
paste input "702) 619-2806"
type input "(702) 619-2806"
click at [699, 245] on div "Customer number (702) 619-2806" at bounding box center [704, 279] width 217 height 93
drag, startPoint x: 702, startPoint y: 364, endPoint x: 586, endPoint y: 18, distance: 364.9
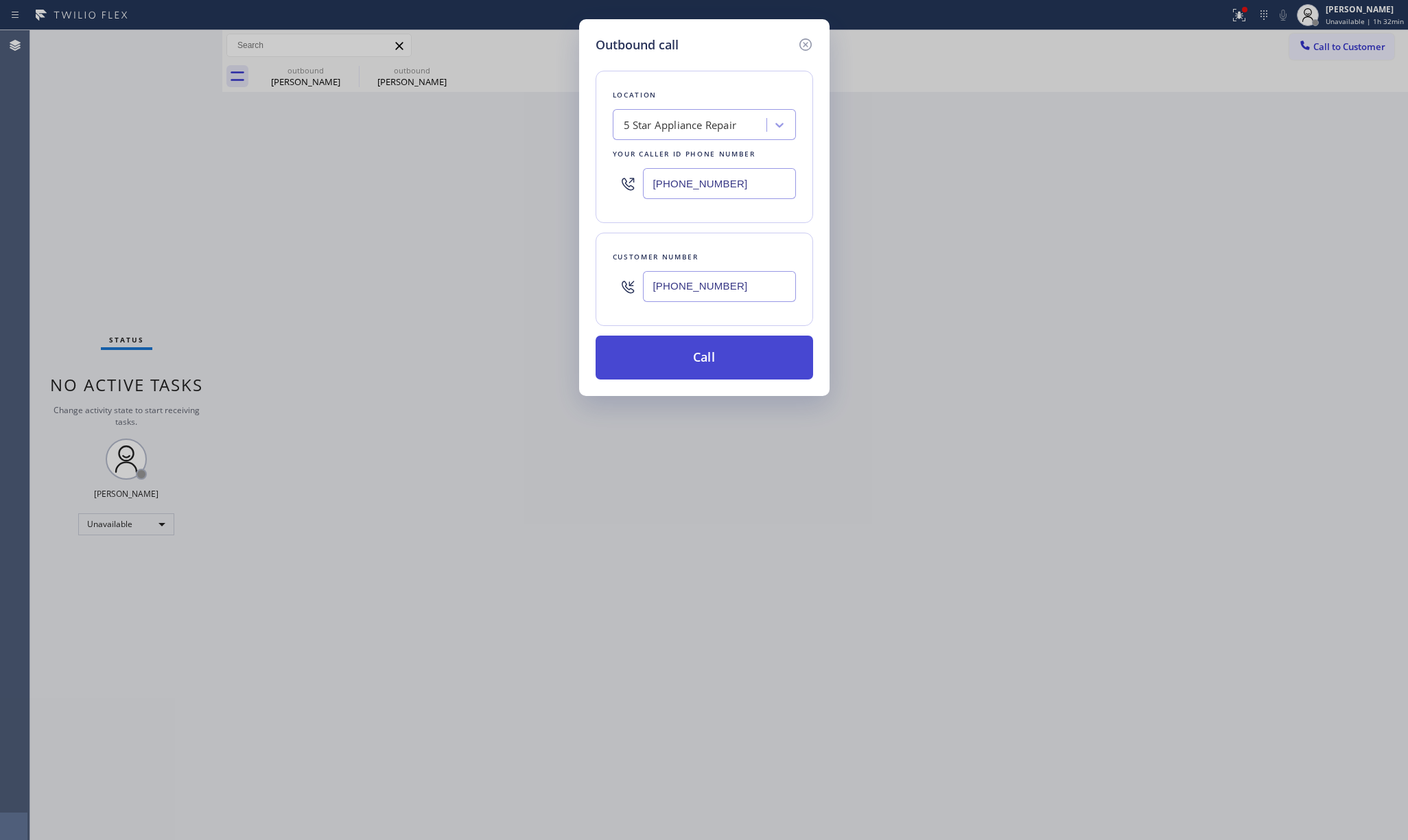
click at [702, 360] on button "Call" at bounding box center [704, 357] width 217 height 44
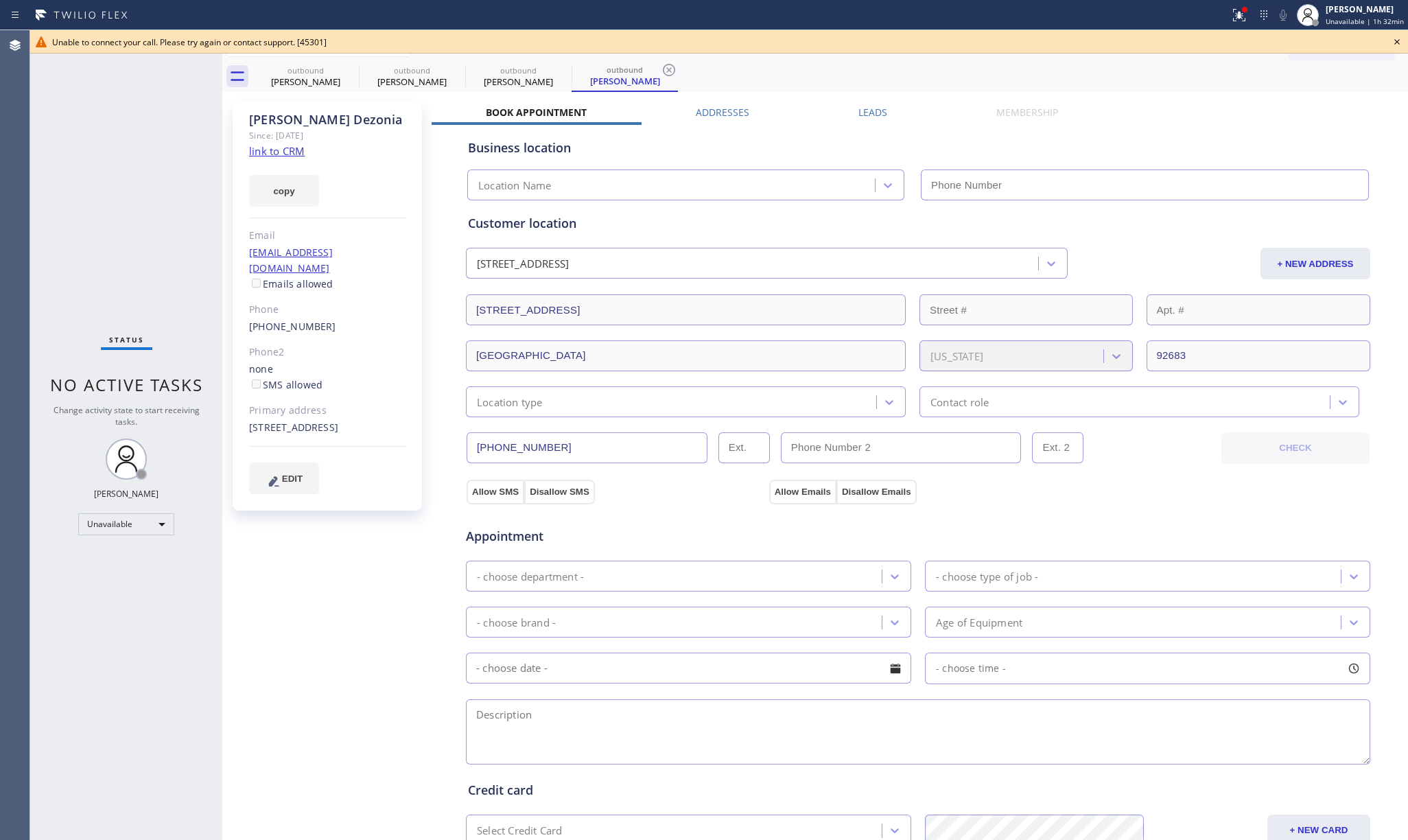
type input "[PHONE_NUMBER]"
click at [1396, 39] on icon at bounding box center [1397, 42] width 17 height 17
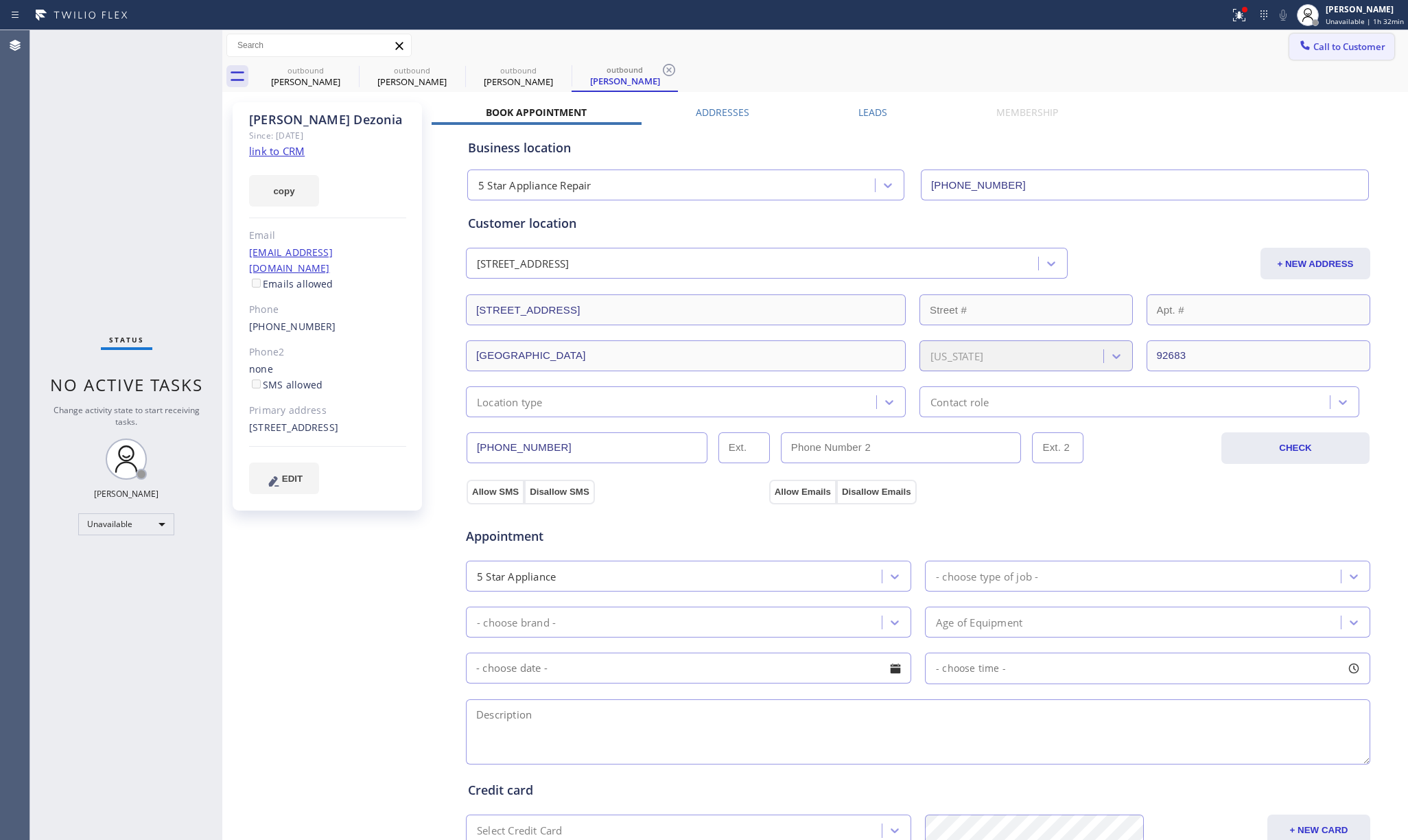
drag, startPoint x: 1357, startPoint y: 46, endPoint x: 1141, endPoint y: 82, distance: 219.0
click at [1354, 46] on span "Call to Customer" at bounding box center [1348, 46] width 72 height 12
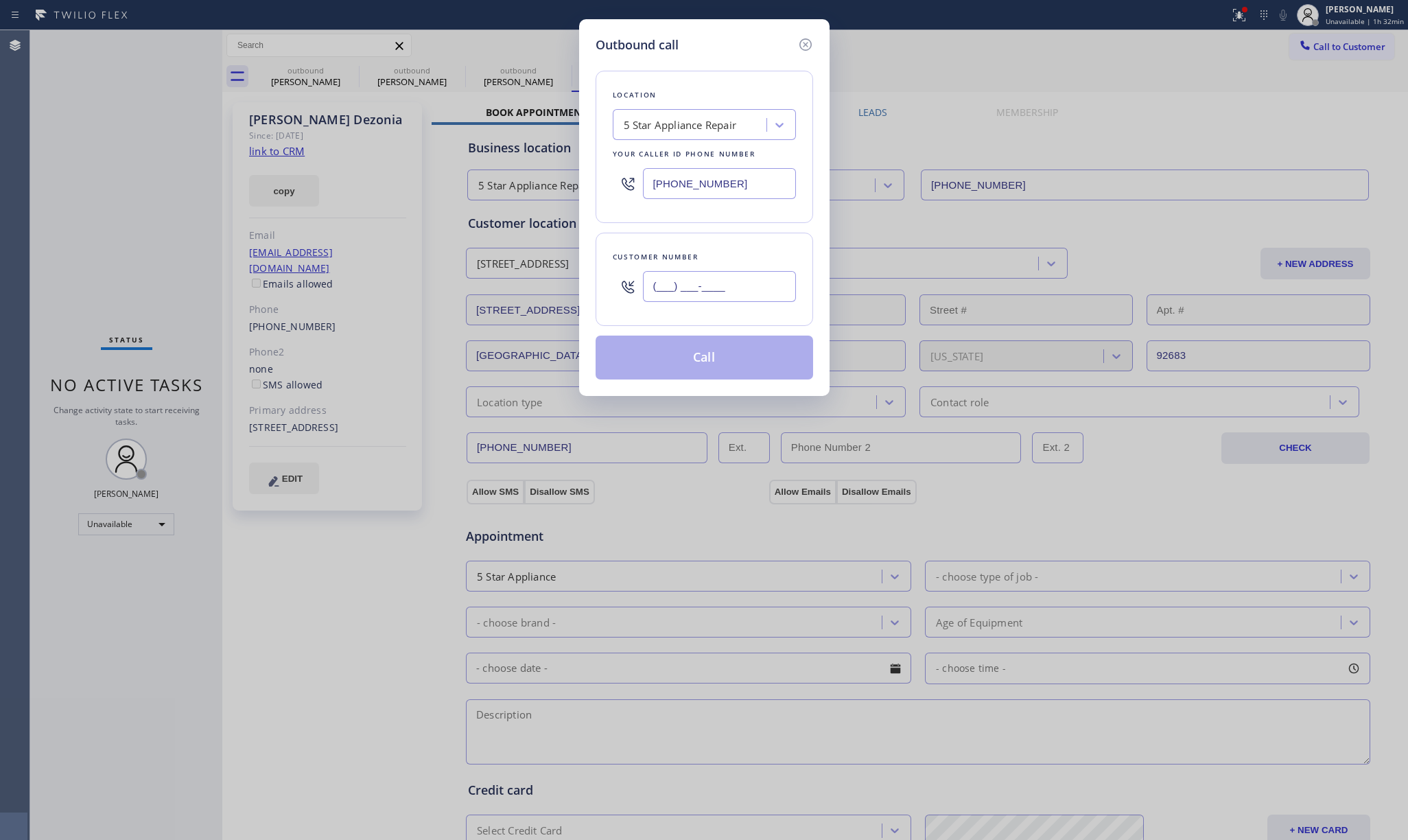
click at [737, 286] on input "(___) ___-____" at bounding box center [719, 286] width 153 height 31
paste input "310) 460-8973"
type input "(310) 460-8973"
click at [734, 253] on div "Customer number" at bounding box center [704, 256] width 183 height 14
click at [720, 368] on button "Call" at bounding box center [704, 357] width 217 height 44
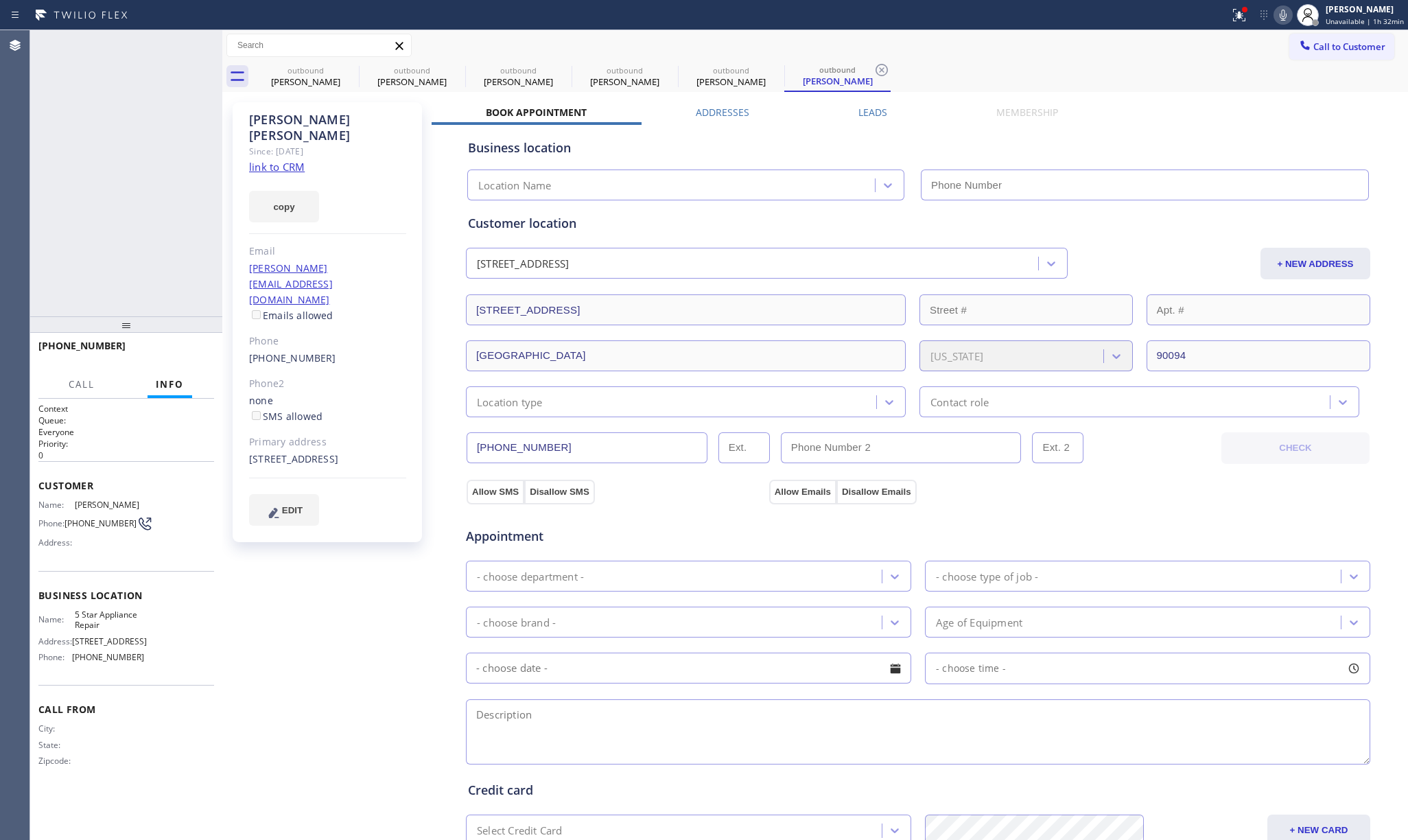
type input "[PHONE_NUMBER]"
click at [1287, 20] on icon at bounding box center [1282, 15] width 7 height 11
click at [175, 357] on button "HANG UP" at bounding box center [182, 351] width 63 height 20
click at [175, 287] on div "+13104608973 Live | 00:06 ALL TASKS ALL TASKS ACTIVE TASKS TASKS IN WRAP UP" at bounding box center [126, 172] width 192 height 286
click at [187, 347] on span "COMPLETE" at bounding box center [179, 351] width 48 height 9
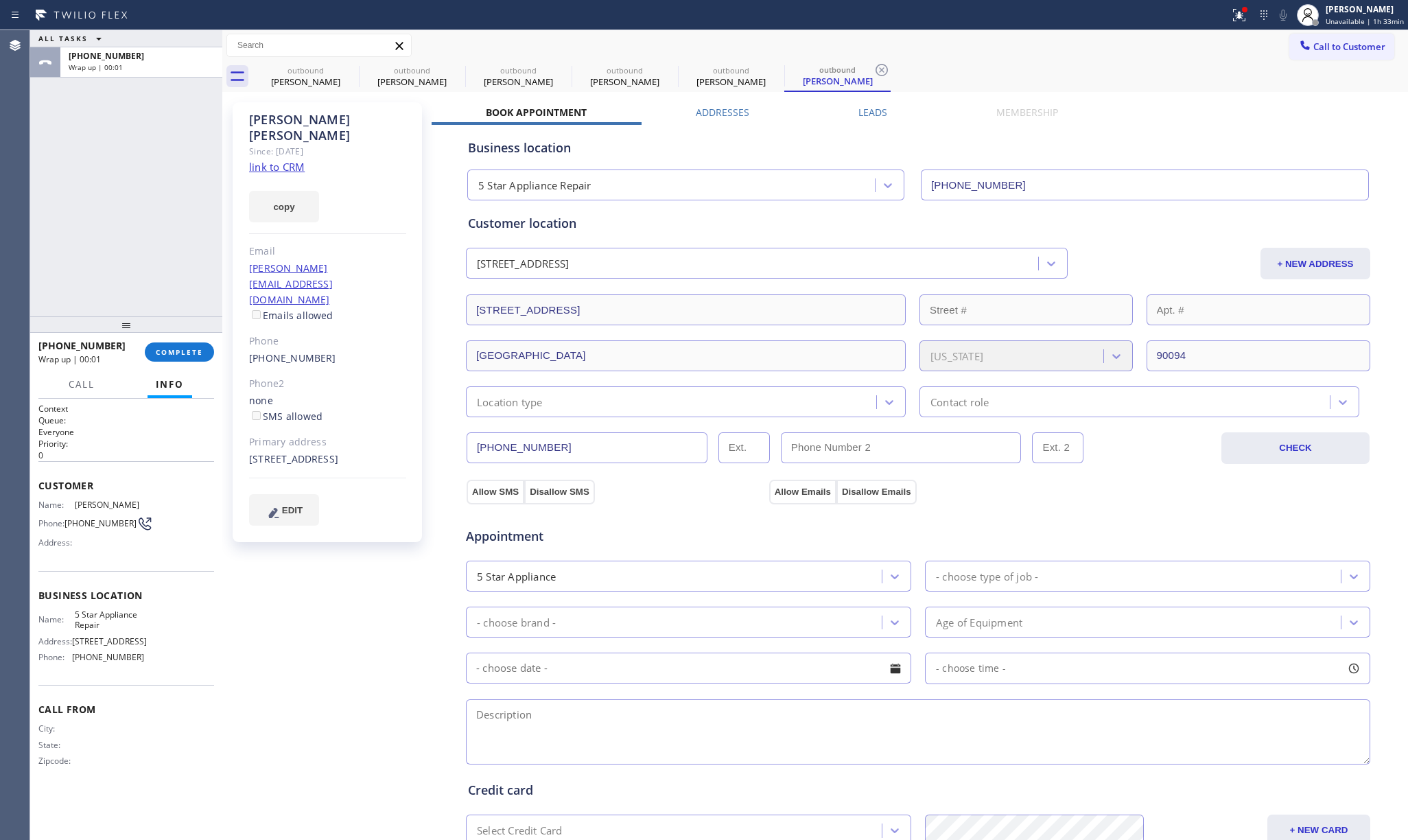
click at [173, 242] on div "ALL TASKS ALL TASKS ACTIVE TASKS TASKS IN WRAP UP +13104608973 Wrap up | 00:01" at bounding box center [126, 172] width 192 height 286
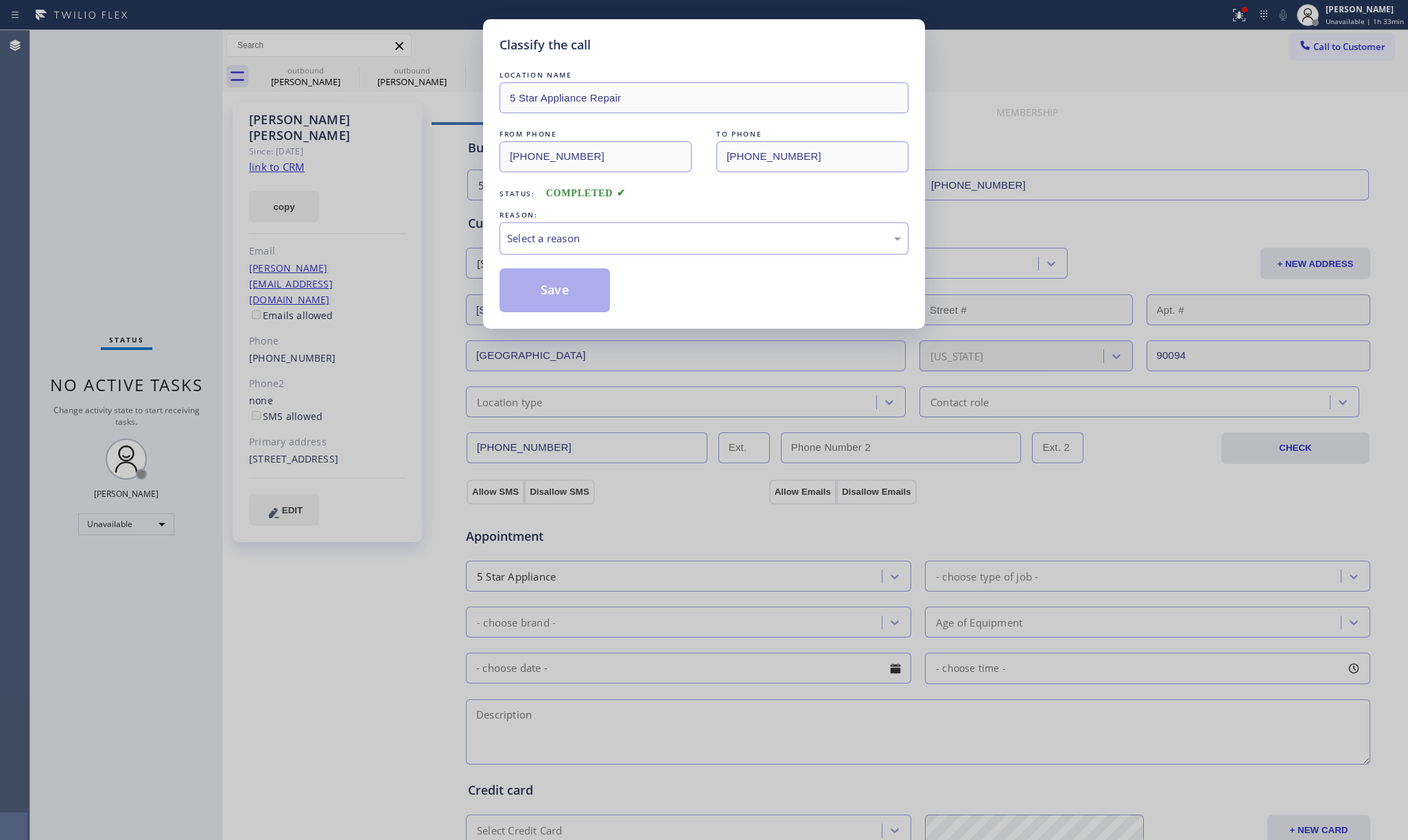
click at [667, 259] on div "LOCATION NAME 5 Star Appliance Repair FROM PHONE (855) 731-4952 TO PHONE (310) …" at bounding box center [704, 190] width 409 height 244
click at [653, 239] on div "Select a reason" at bounding box center [704, 238] width 393 height 16
click at [552, 291] on button "Save" at bounding box center [555, 290] width 110 height 44
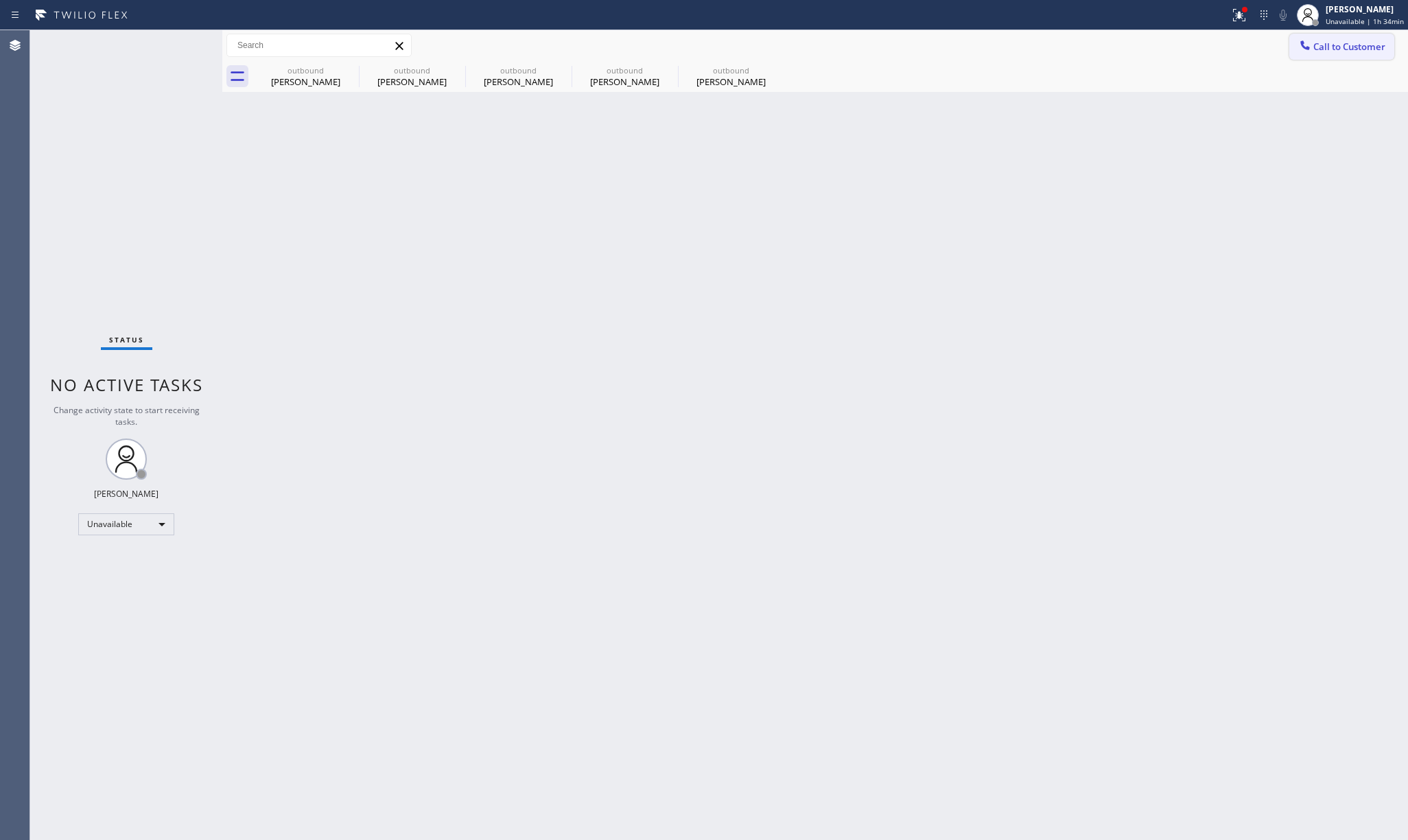
click at [1343, 41] on span "Call to Customer" at bounding box center [1348, 46] width 72 height 12
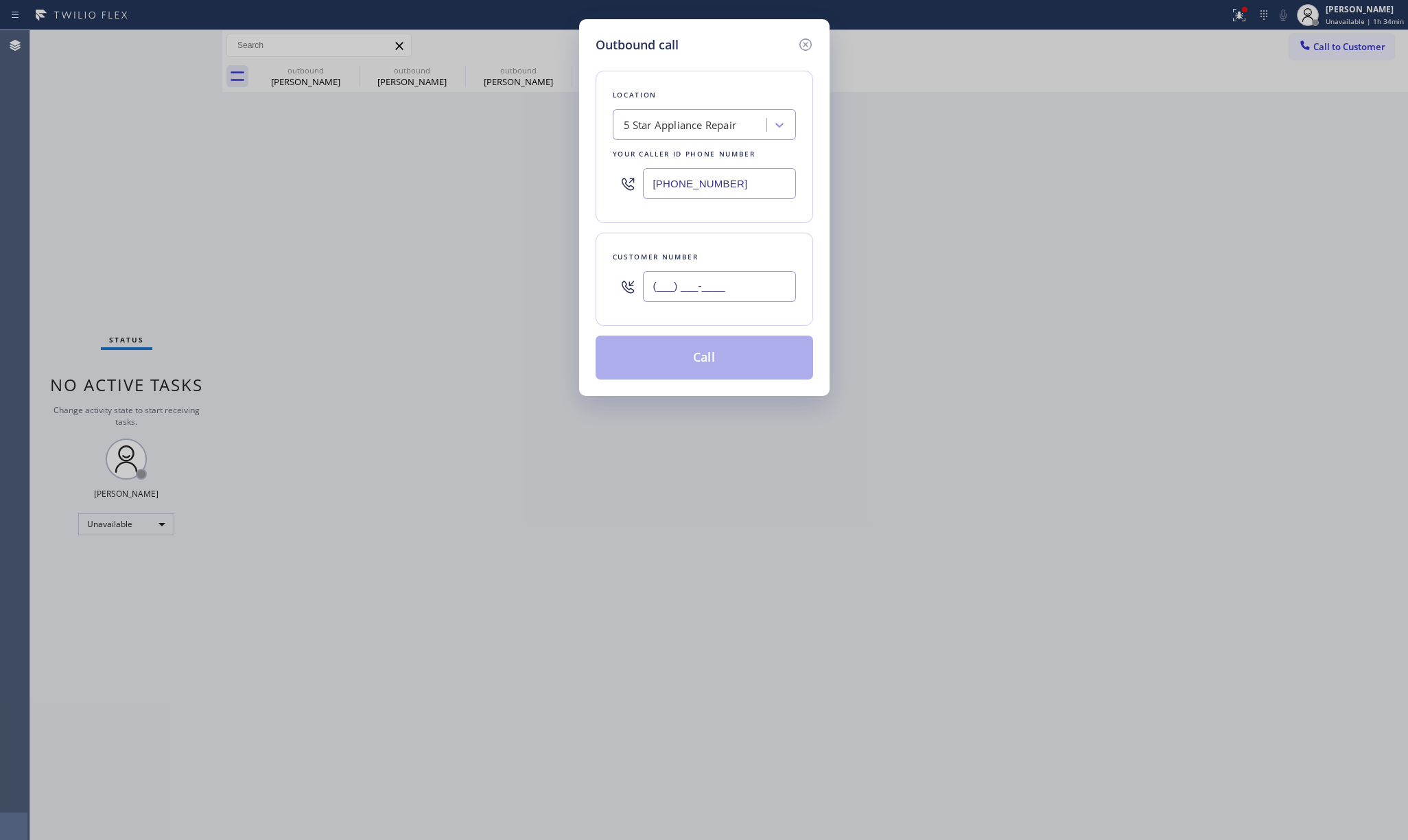
click at [736, 297] on input "(___) ___-____" at bounding box center [719, 286] width 153 height 31
paste input "858) 699-5030"
type input "(858) 699-5030"
click at [723, 255] on div "Customer number" at bounding box center [704, 256] width 183 height 14
click at [697, 357] on button "Call" at bounding box center [704, 357] width 217 height 44
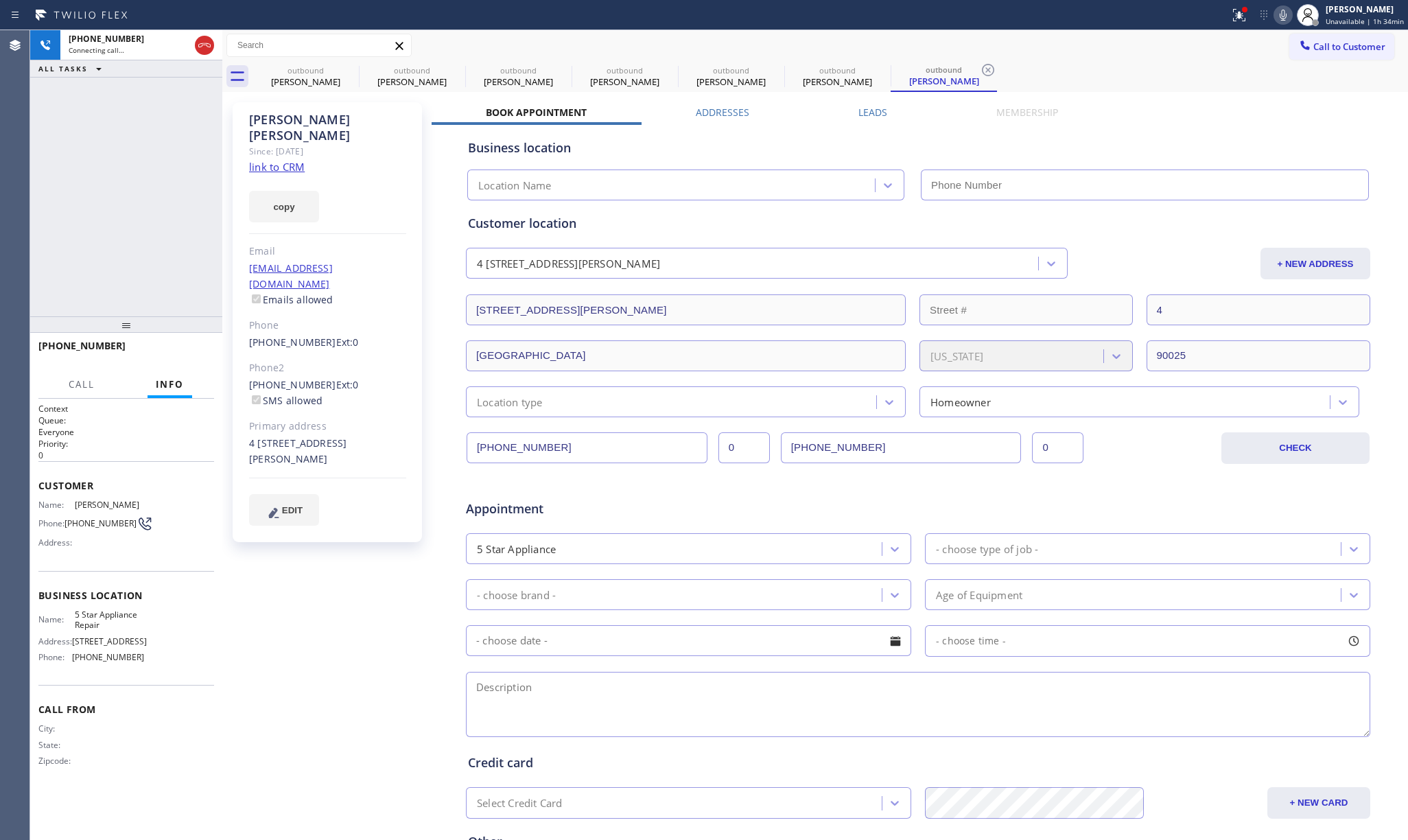
type input "[PHONE_NUMBER]"
click at [182, 350] on span "HANG UP" at bounding box center [182, 351] width 42 height 9
click at [196, 350] on span "COMPLETE" at bounding box center [179, 351] width 48 height 9
click at [189, 253] on div "ALL TASKS ALL TASKS ACTIVE TASKS TASKS IN WRAP UP +18586995030 Wrap up | 00:01" at bounding box center [126, 172] width 192 height 286
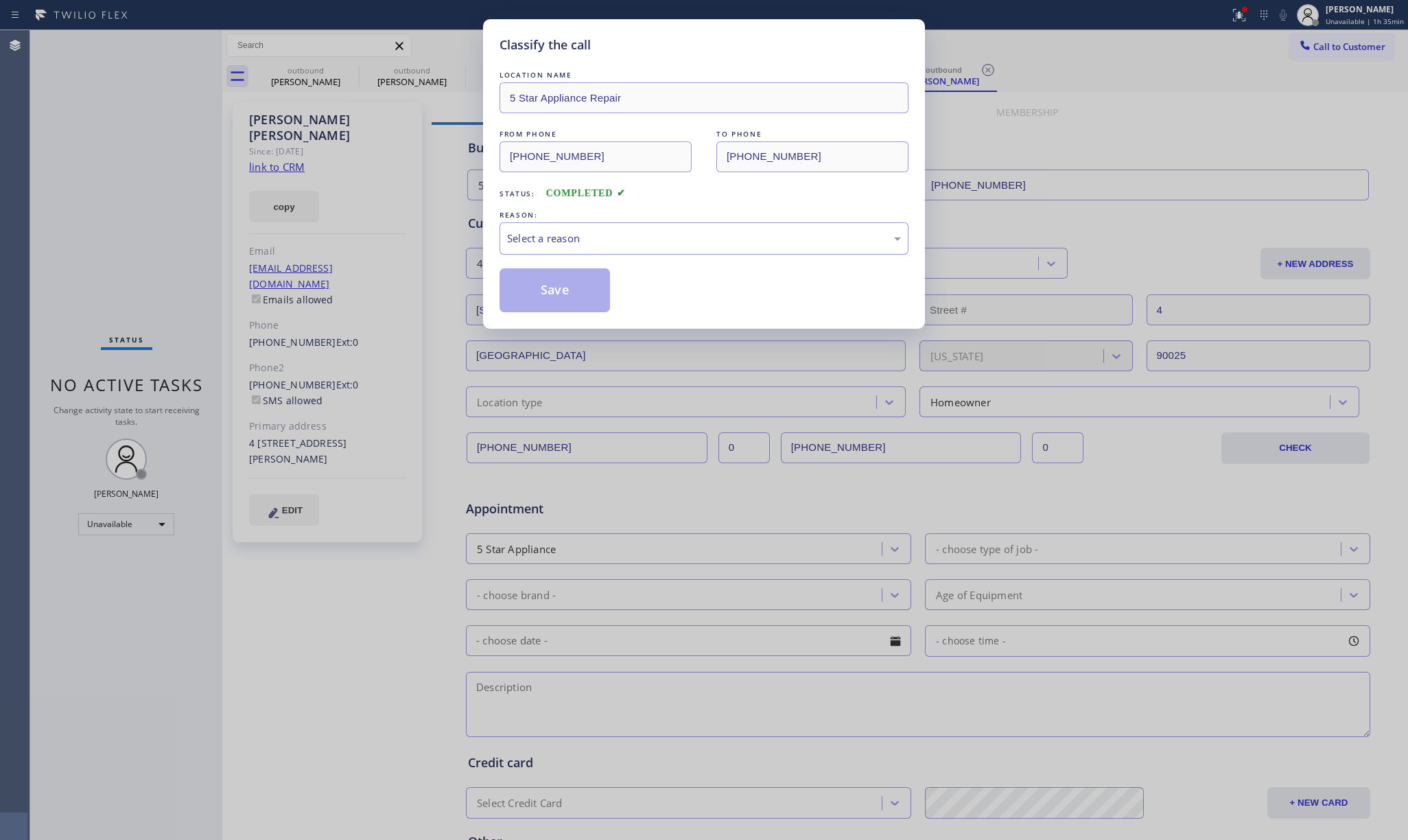
click at [560, 240] on div "Select a reason" at bounding box center [704, 238] width 393 height 16
click at [555, 296] on button "Save" at bounding box center [555, 290] width 110 height 44
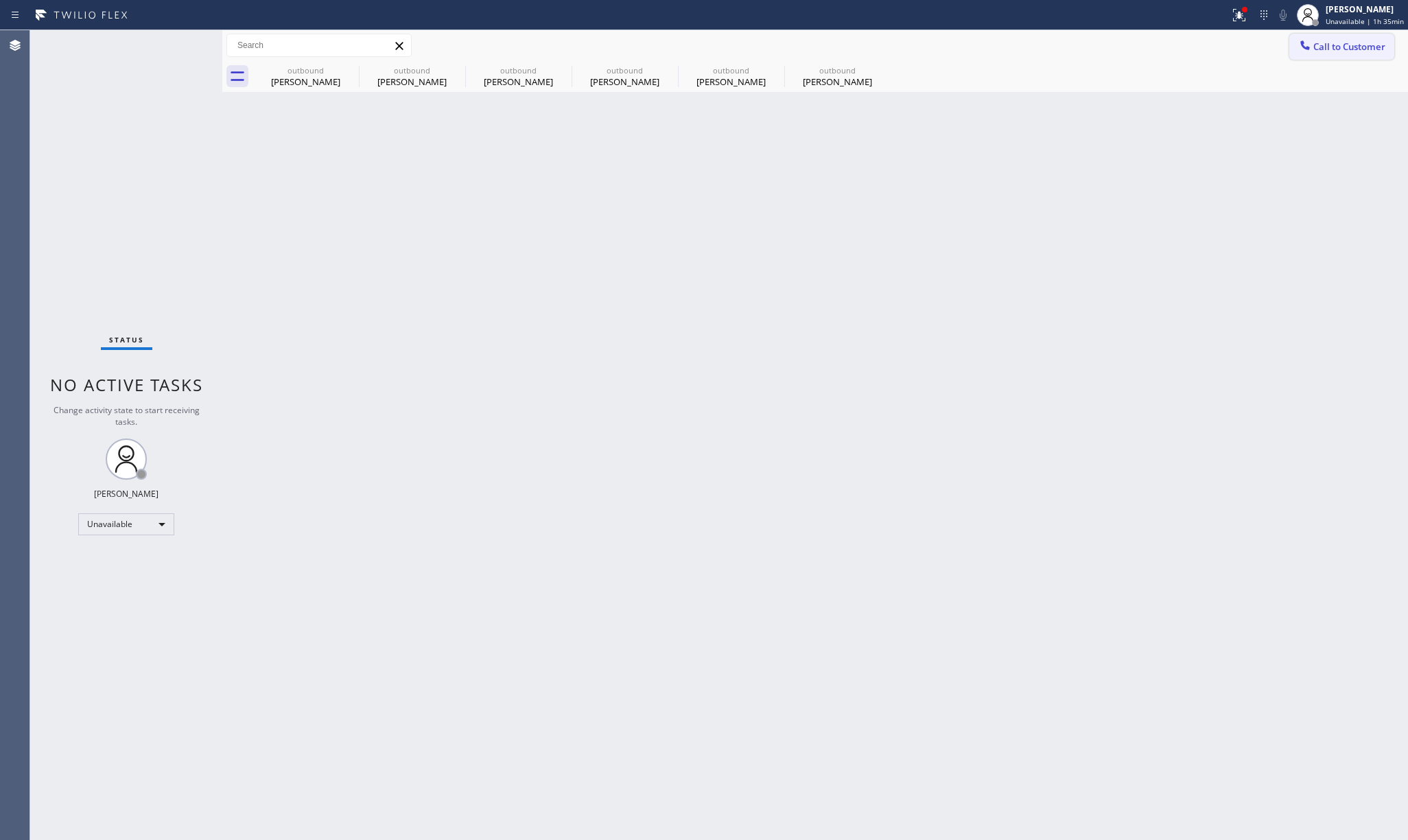
click at [1337, 46] on span "Call to Customer" at bounding box center [1348, 46] width 72 height 12
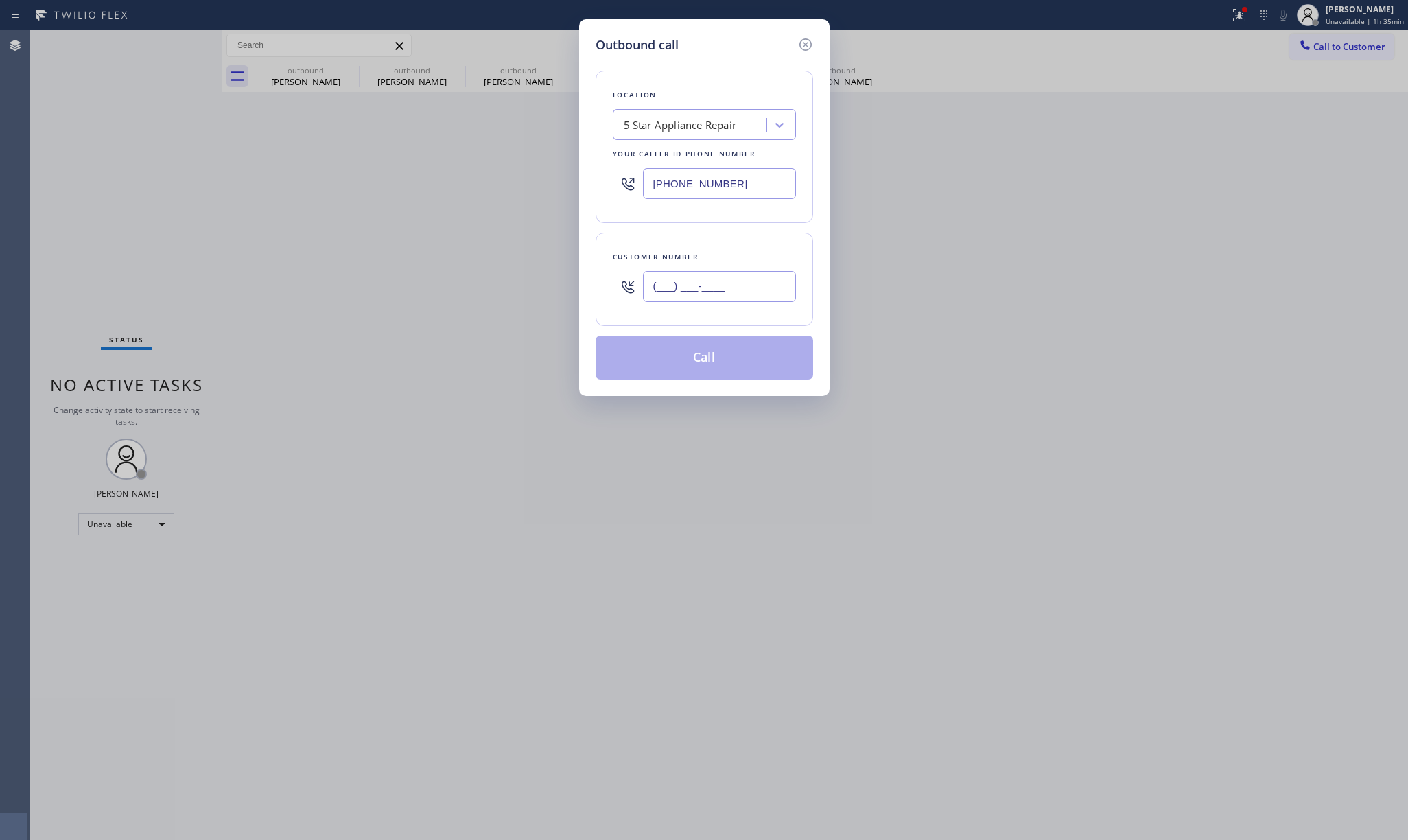
click at [696, 295] on input "(___) ___-____" at bounding box center [719, 286] width 153 height 31
paste input "626) 698-8724"
type input "(626) 698-8724"
click at [704, 253] on div "Customer number" at bounding box center [704, 256] width 183 height 14
click at [714, 357] on button "Call" at bounding box center [704, 357] width 217 height 44
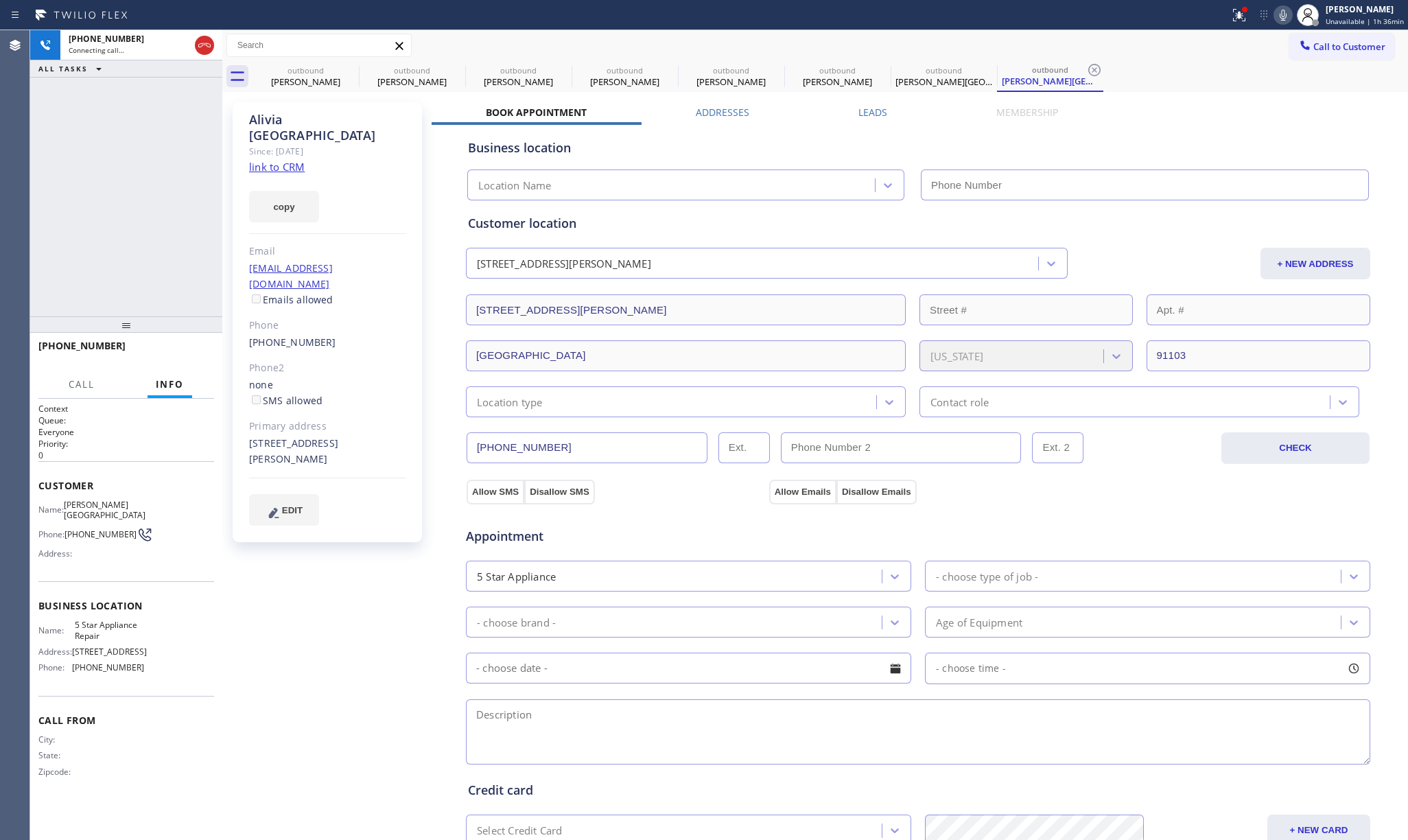
type input "[PHONE_NUMBER]"
click at [206, 45] on icon at bounding box center [204, 45] width 12 height 4
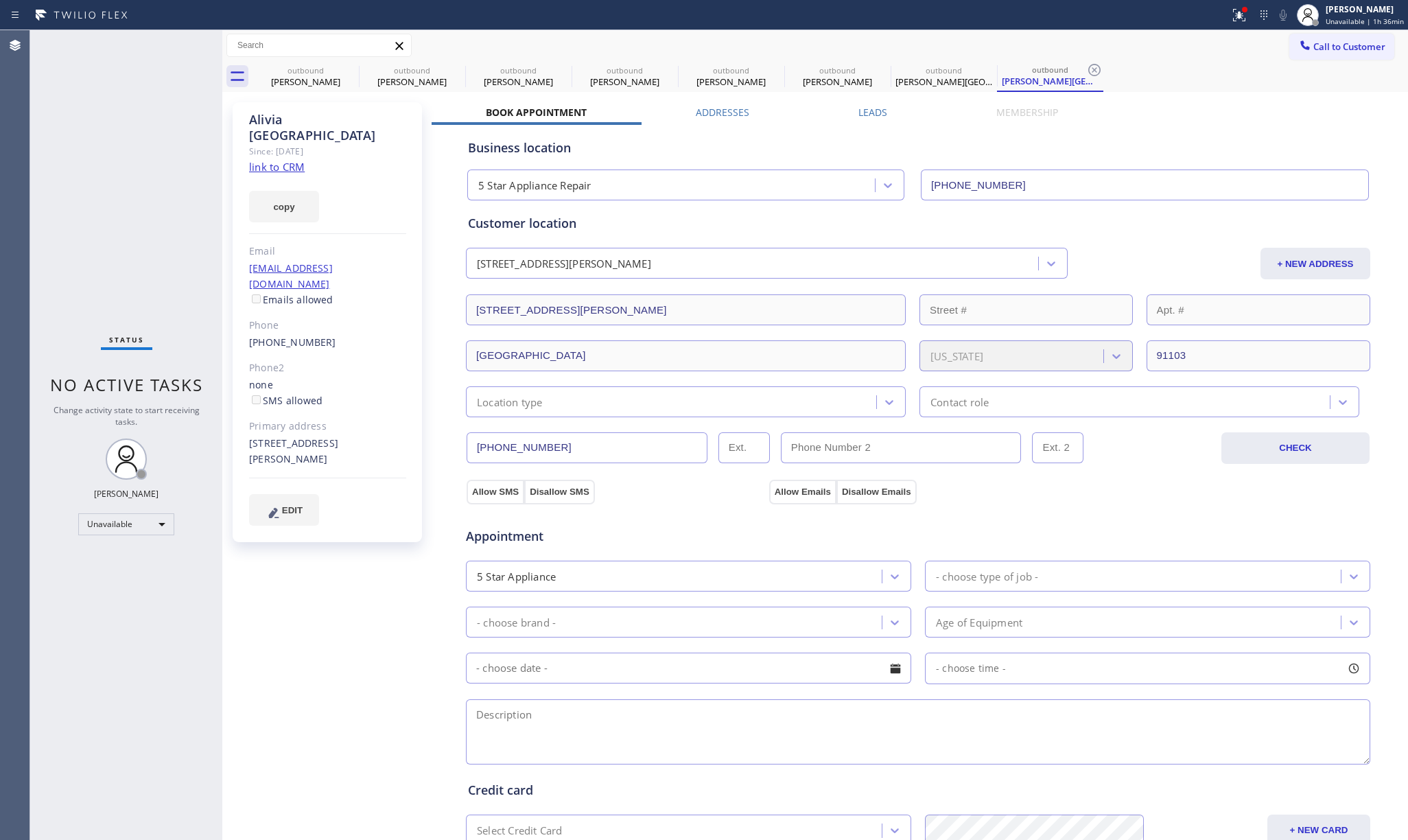
drag, startPoint x: 1330, startPoint y: 48, endPoint x: 844, endPoint y: 162, distance: 499.2
click at [1328, 48] on span "Call to Customer" at bounding box center [1348, 46] width 72 height 12
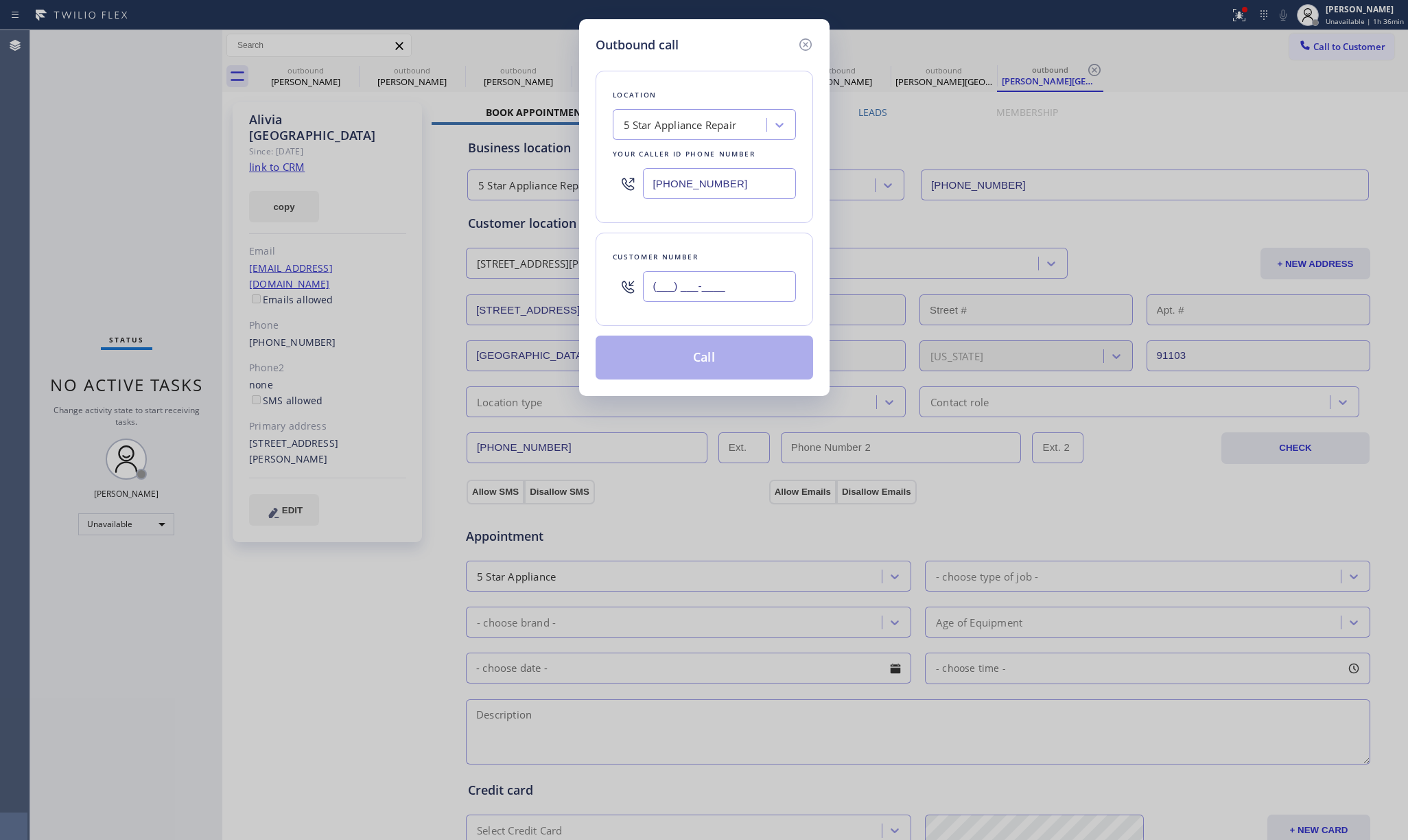
click at [725, 271] on input "(___) ___-____" at bounding box center [719, 286] width 153 height 31
paste input "951) 313-6900"
type input "(951) 313-6900"
click at [725, 255] on div "Customer number" at bounding box center [704, 256] width 183 height 14
click at [678, 350] on button "Call" at bounding box center [704, 357] width 217 height 44
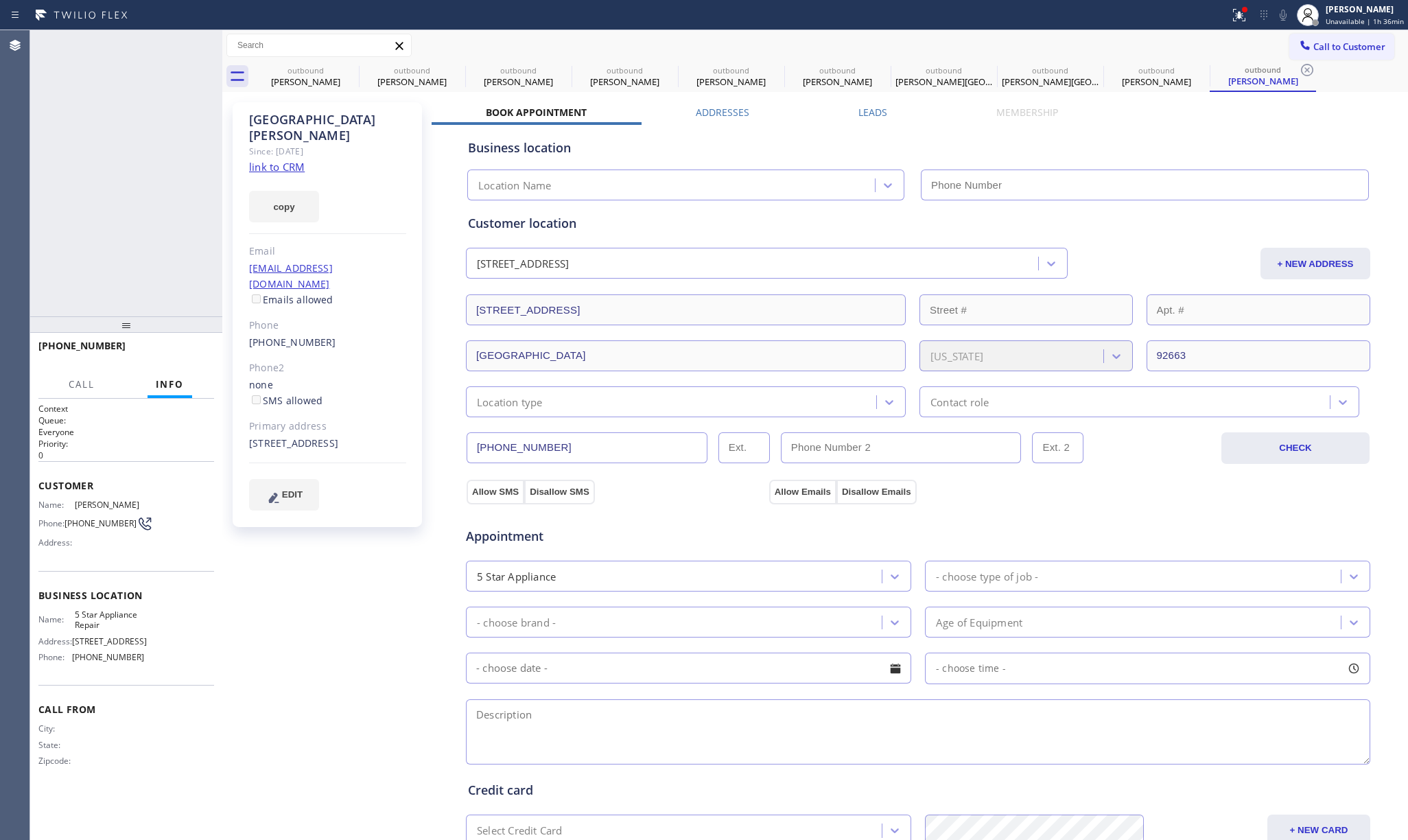
type input "[PHONE_NUMBER]"
drag, startPoint x: 176, startPoint y: 350, endPoint x: 146, endPoint y: 251, distance: 103.4
click at [176, 349] on span "COMPLETE" at bounding box center [179, 351] width 48 height 9
click at [146, 251] on div "ALL TASKS ALL TASKS ACTIVE TASKS TASKS IN WRAP UP +19513136900 Wrap up | 00:06" at bounding box center [126, 172] width 192 height 286
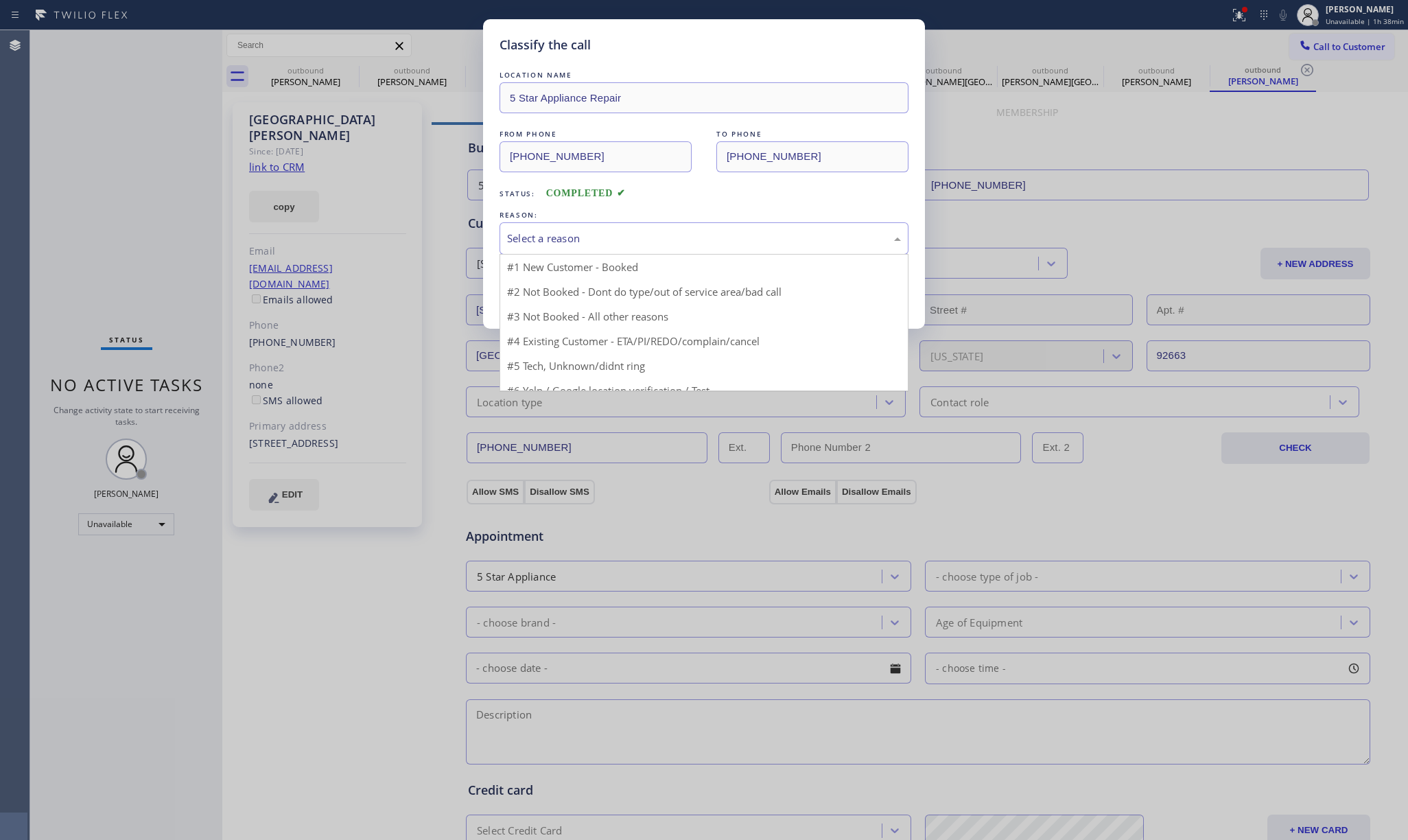
click at [558, 250] on div "Select a reason" at bounding box center [704, 238] width 409 height 33
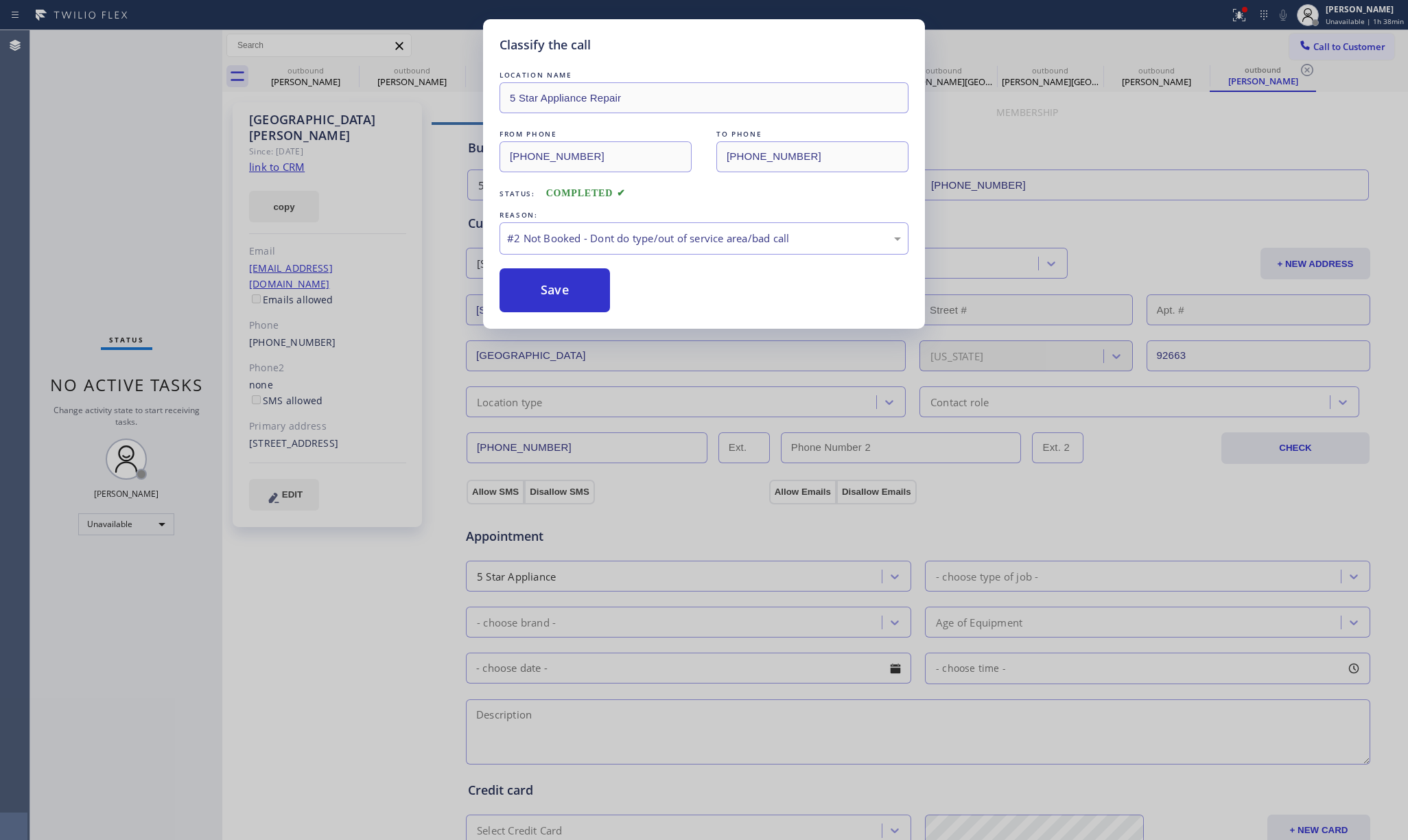
click at [552, 288] on button "Save" at bounding box center [555, 290] width 110 height 44
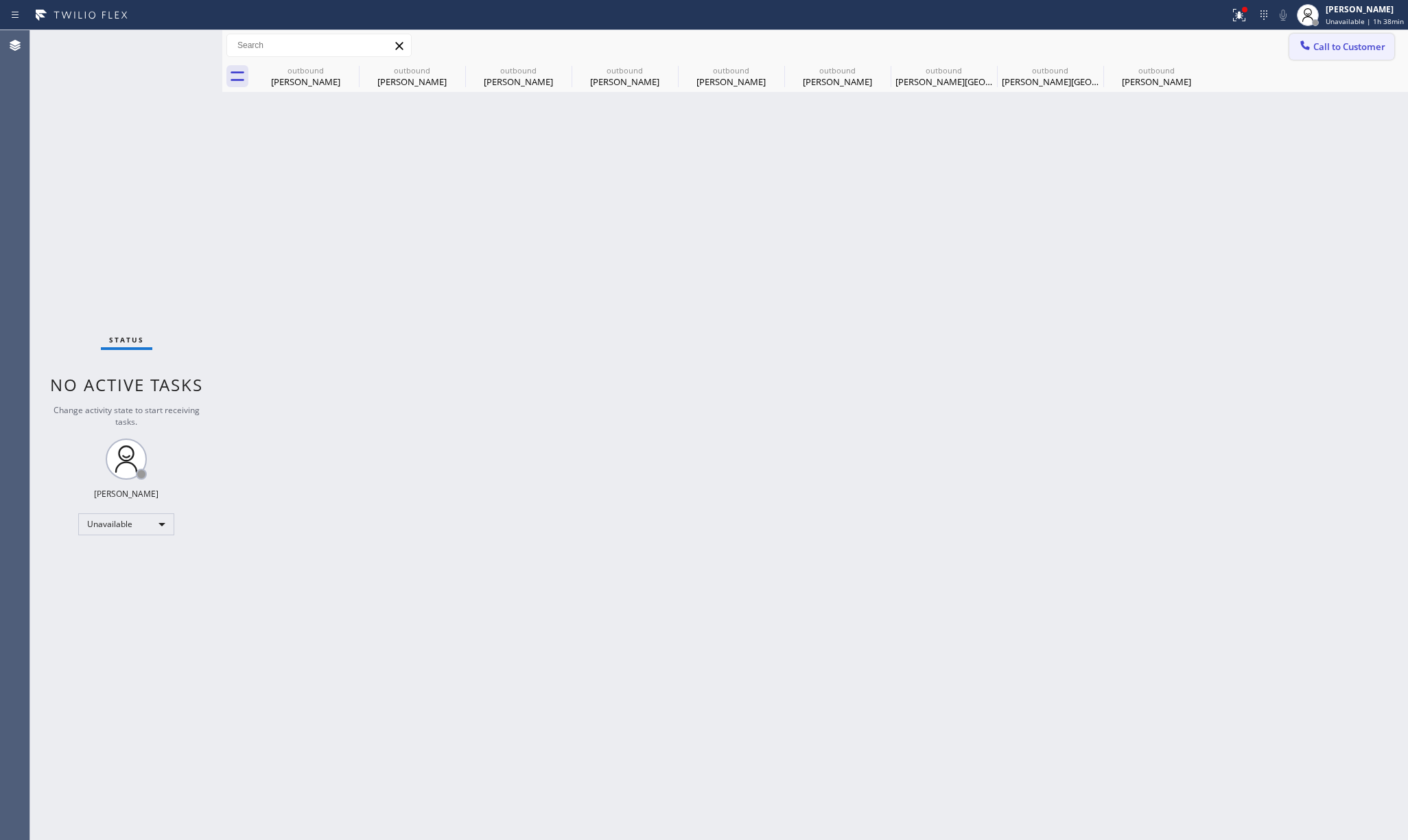
click at [1336, 38] on button "Call to Customer" at bounding box center [1341, 47] width 105 height 26
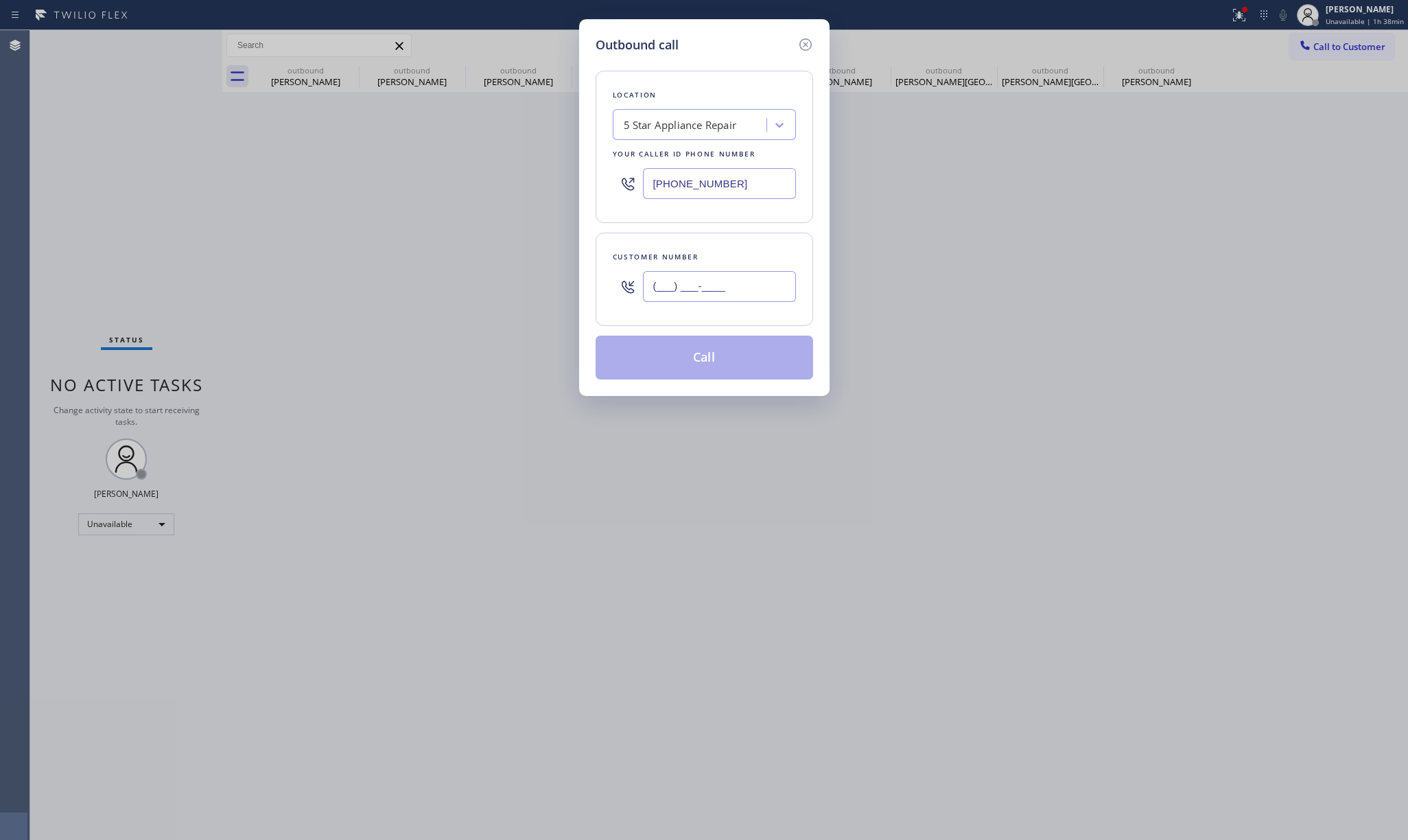
click at [739, 287] on input "(___) ___-____" at bounding box center [719, 286] width 153 height 31
paste input "714) 414-9637"
type input "(714) 414-9637"
click at [734, 248] on div "Customer number (714) 414-9637" at bounding box center [704, 279] width 217 height 93
click at [721, 354] on button "Call" at bounding box center [704, 357] width 217 height 44
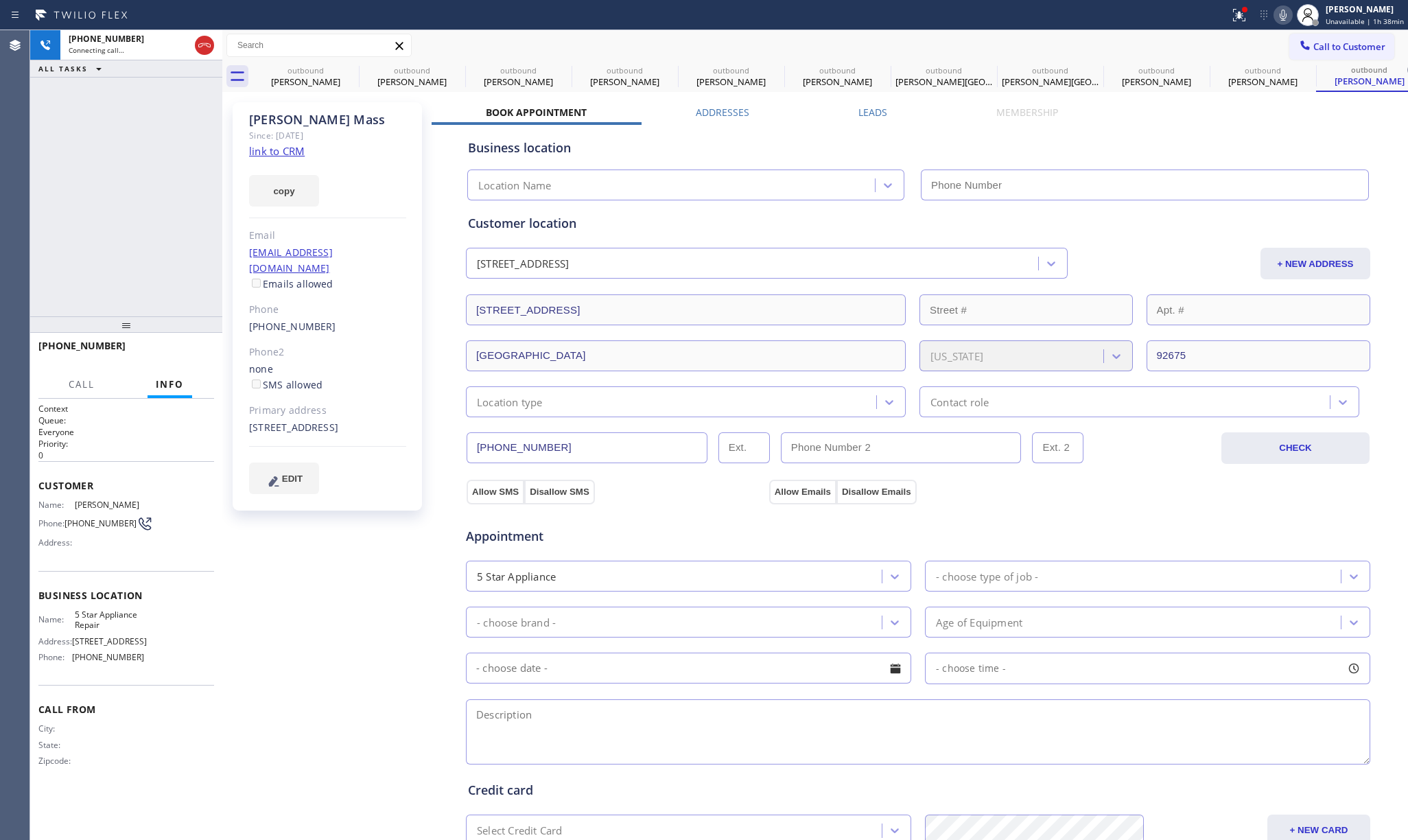
type input "[PHONE_NUMBER]"
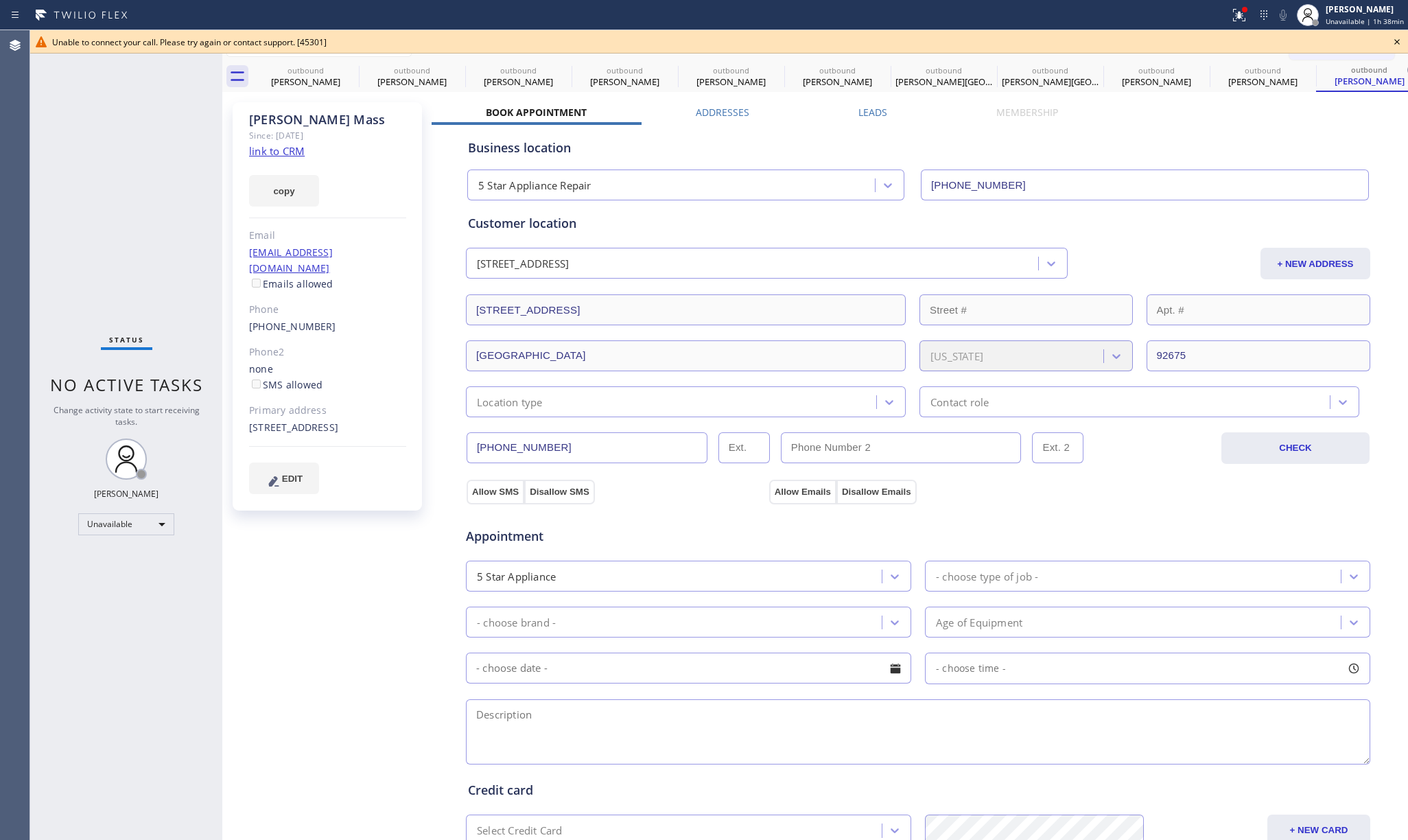
click at [108, 141] on div "Status No active tasks Change activity state to start receiving tasks. [PERSON_…" at bounding box center [126, 434] width 192 height 809
click at [1398, 42] on icon at bounding box center [1397, 42] width 17 height 17
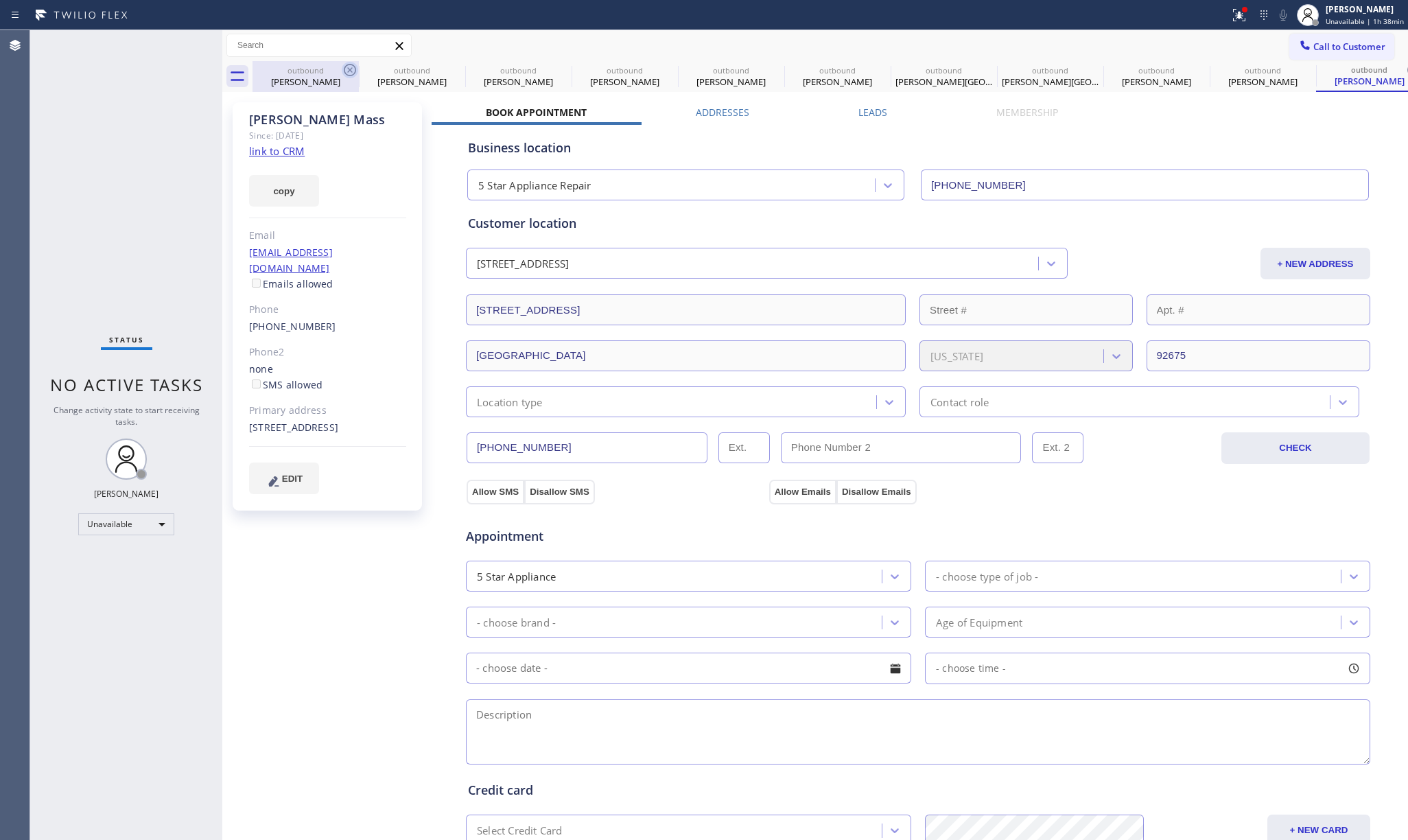
click at [350, 67] on icon at bounding box center [350, 70] width 17 height 17
click at [0, 0] on icon at bounding box center [0, 0] width 0 height 0
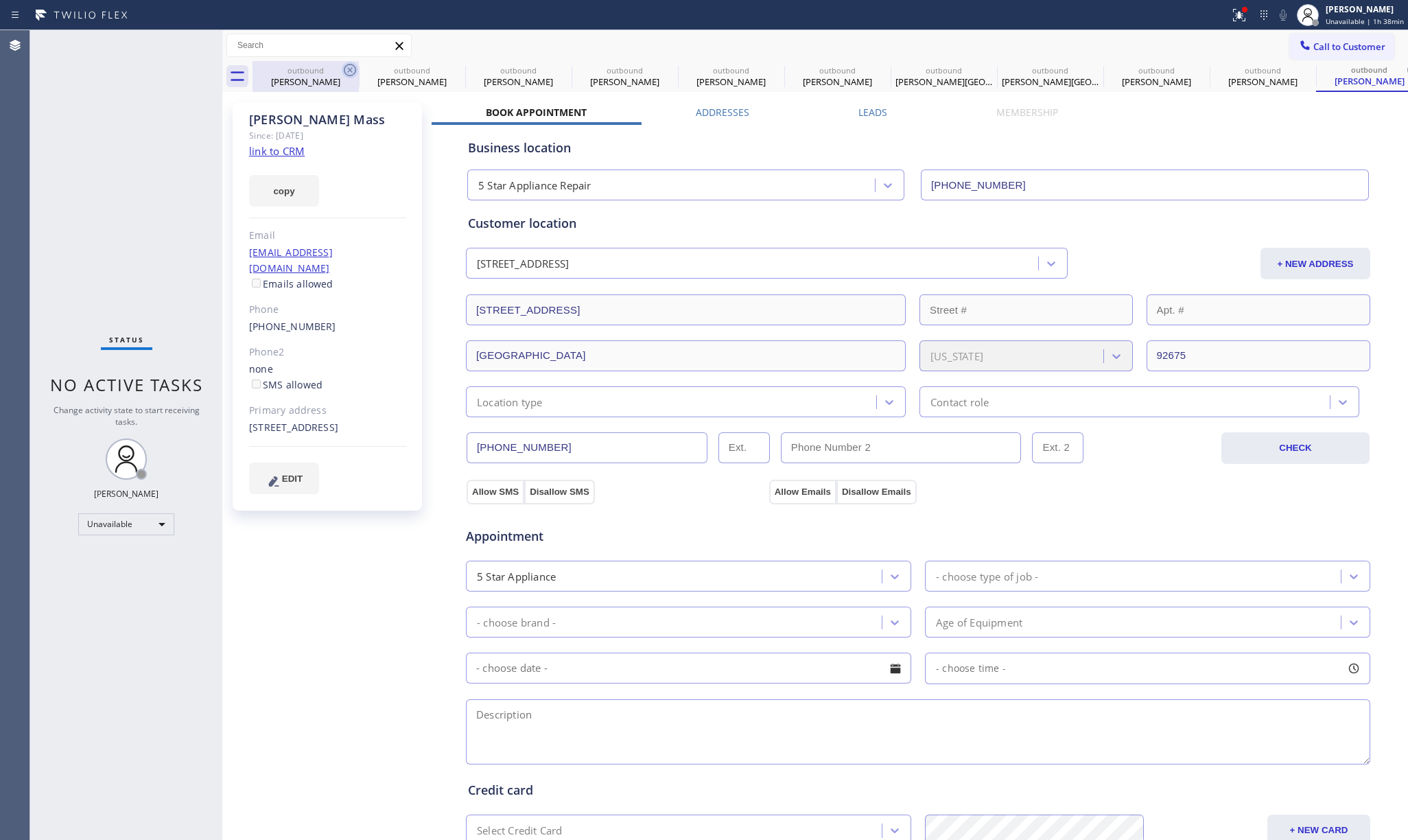
click at [0, 0] on icon at bounding box center [0, 0] width 0 height 0
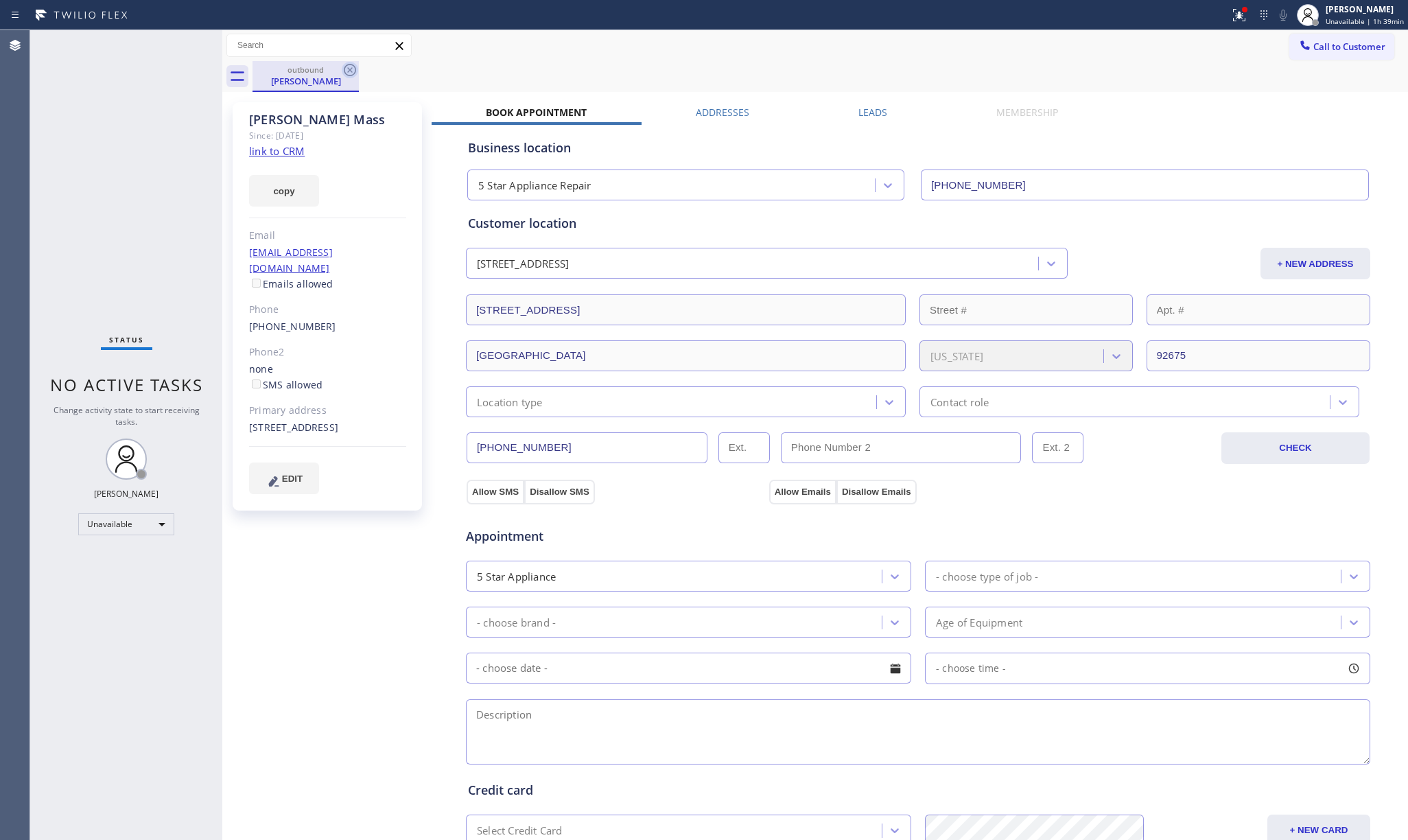
click at [350, 66] on icon at bounding box center [350, 70] width 17 height 17
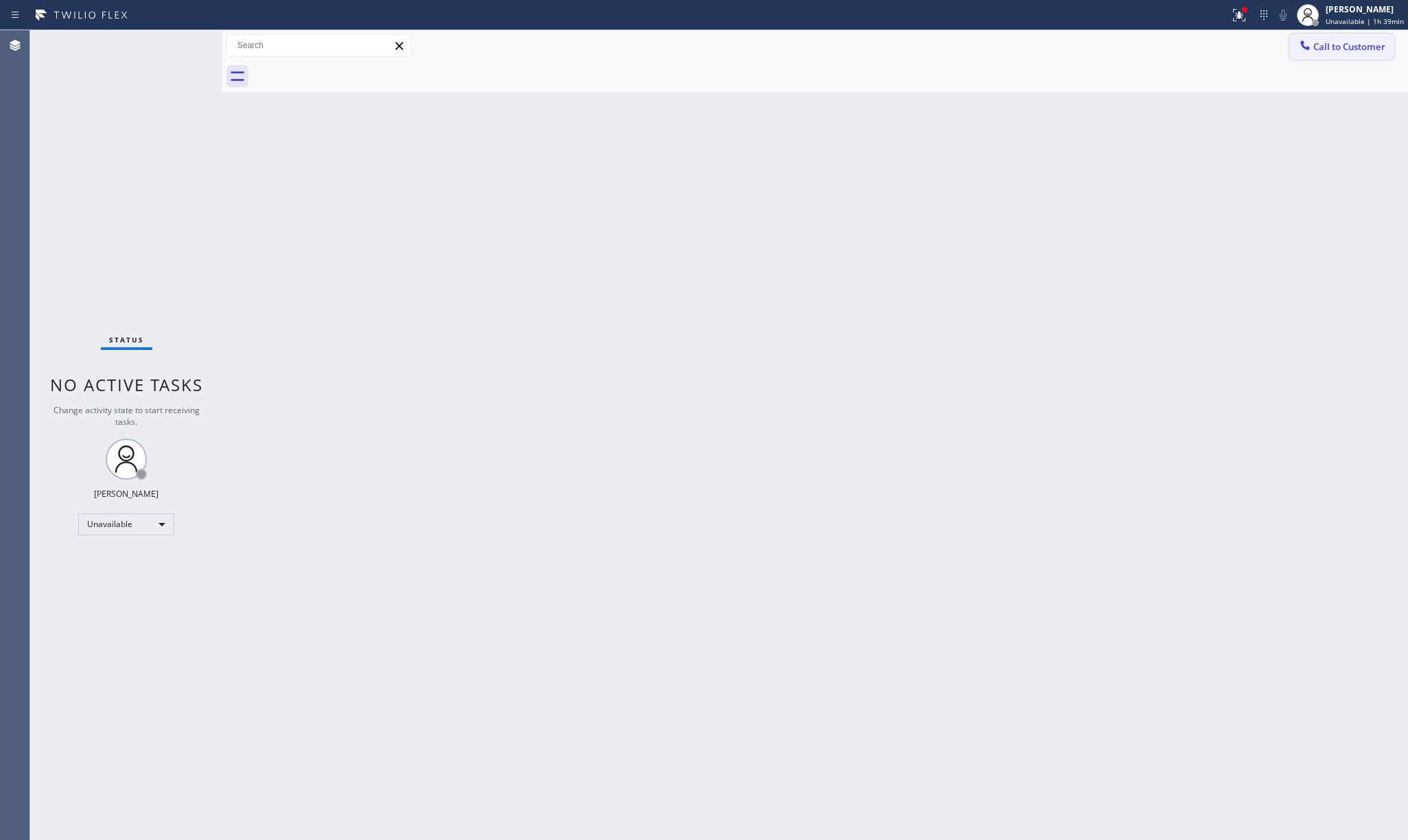
click at [1323, 40] on span "Call to Customer" at bounding box center [1348, 46] width 72 height 12
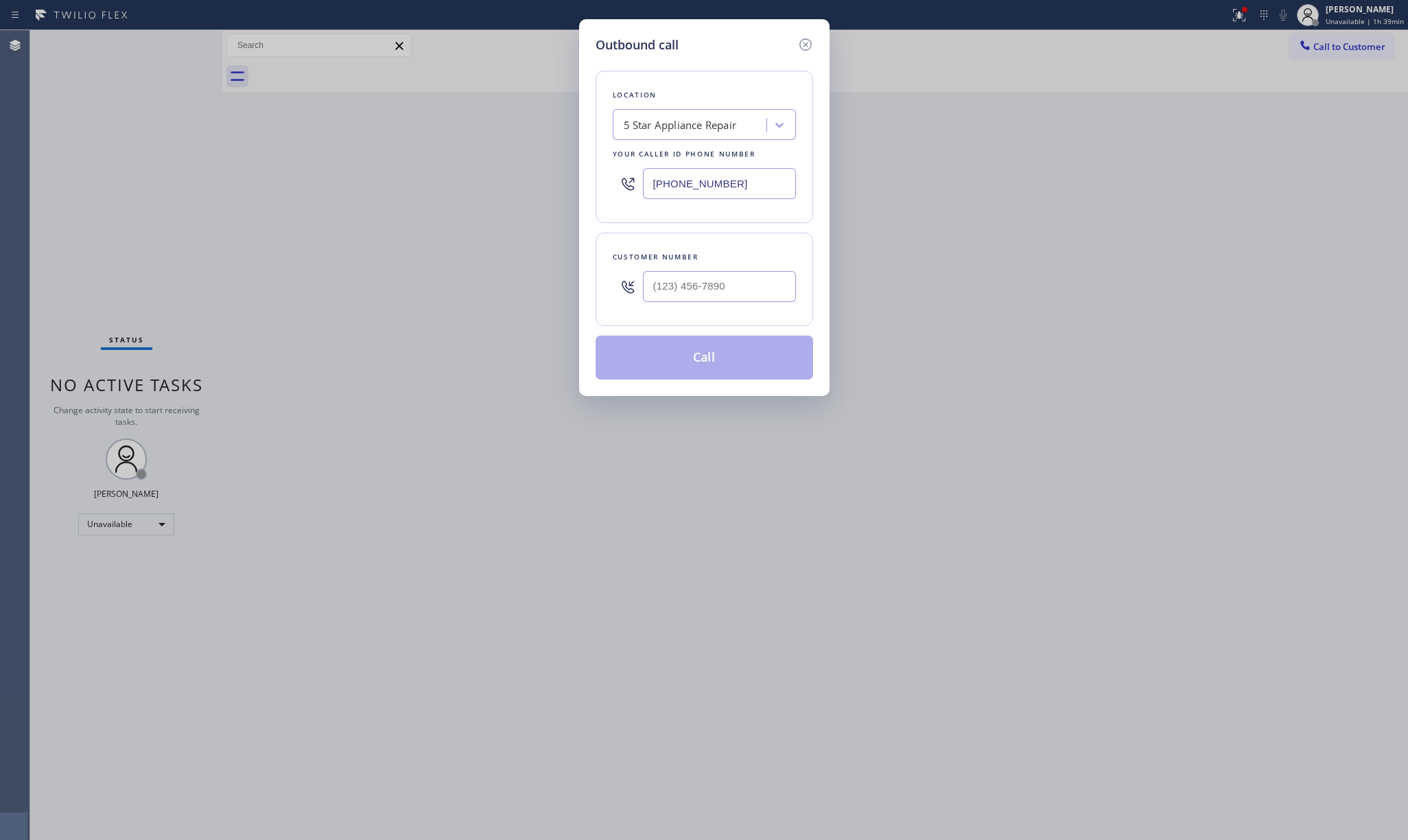
click at [734, 261] on div "Customer number" at bounding box center [704, 256] width 183 height 14
click at [742, 276] on input "(___) ___-____" at bounding box center [719, 286] width 153 height 31
paste input "562) 233-0014"
type input "(562) 233-0014"
click at [739, 227] on div "Location 5 Star Appliance Repair Your caller id phone number (855) 731-4952 Cus…" at bounding box center [704, 216] width 217 height 325
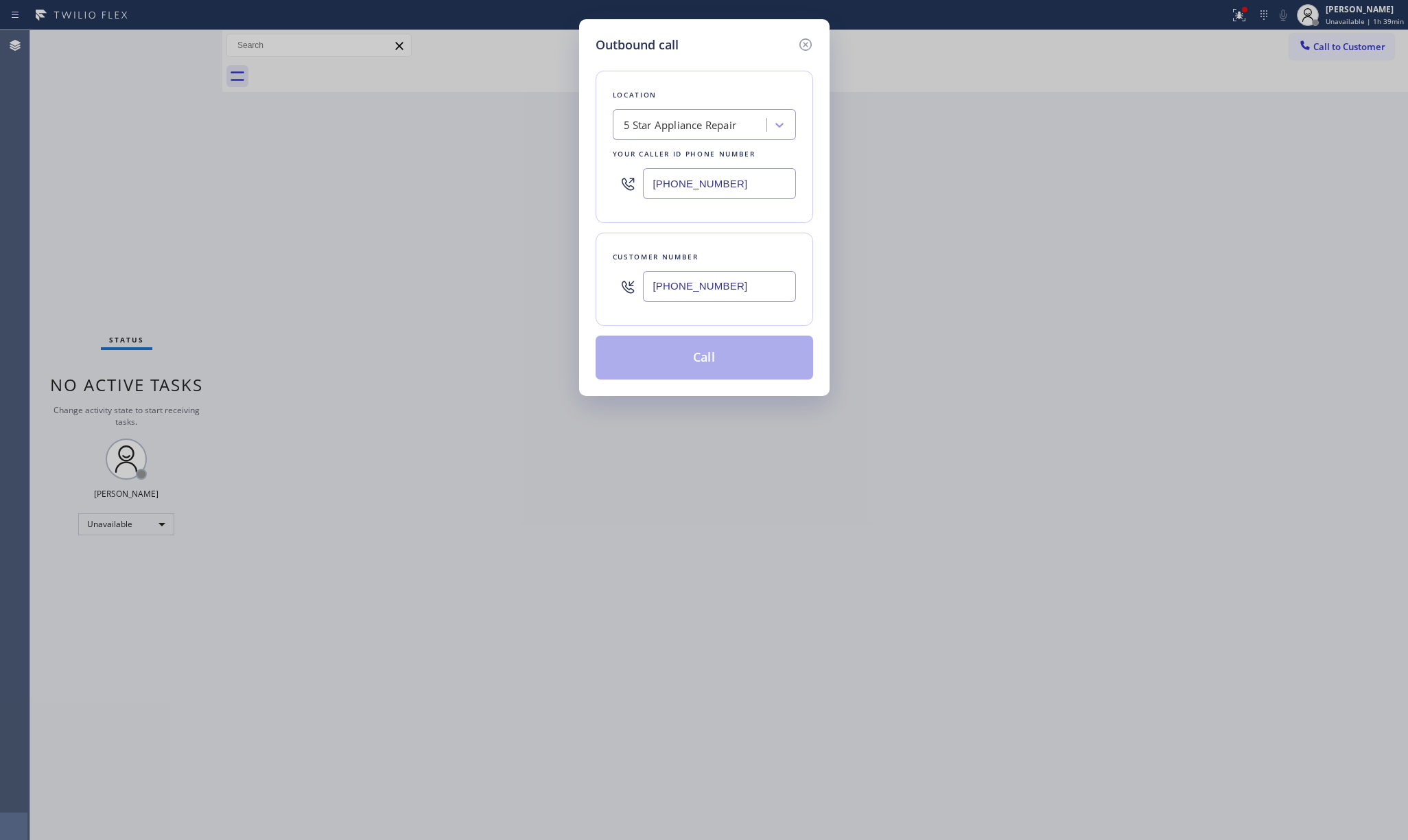
click at [716, 375] on button "Call" at bounding box center [704, 357] width 217 height 44
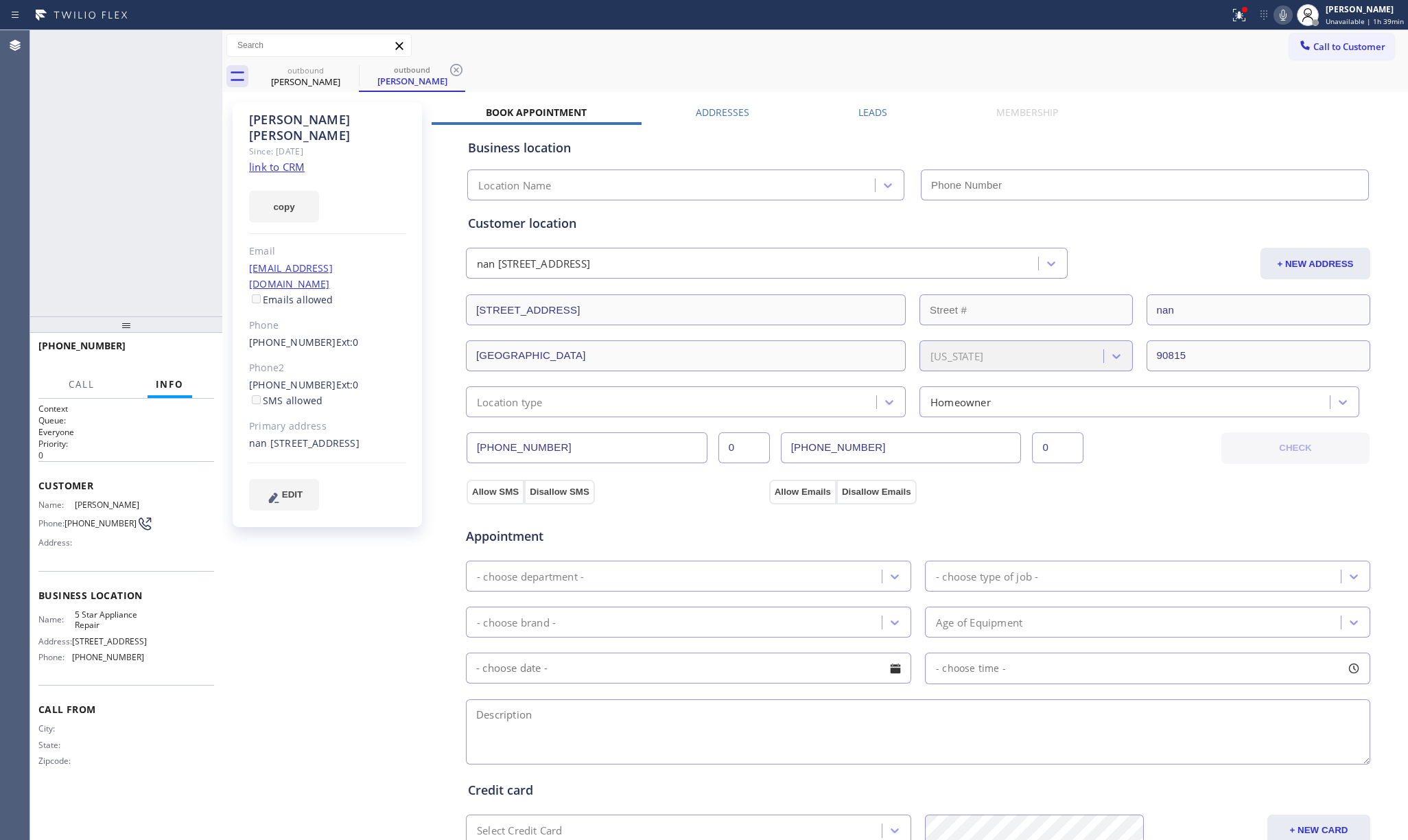
type input "[PHONE_NUMBER]"
click at [162, 350] on span "HANG UP" at bounding box center [182, 351] width 42 height 9
click at [138, 282] on div "+15622330014 Live | 01:06 ALL TASKS ALL TASKS ACTIVE TASKS TASKS IN WRAP UP" at bounding box center [126, 172] width 192 height 286
drag, startPoint x: 138, startPoint y: 279, endPoint x: 145, endPoint y: 279, distance: 7.0
click at [144, 279] on div "+15622330014 Live | 01:06 ALL TASKS ALL TASKS ACTIVE TASKS TASKS IN WRAP UP" at bounding box center [126, 172] width 192 height 286
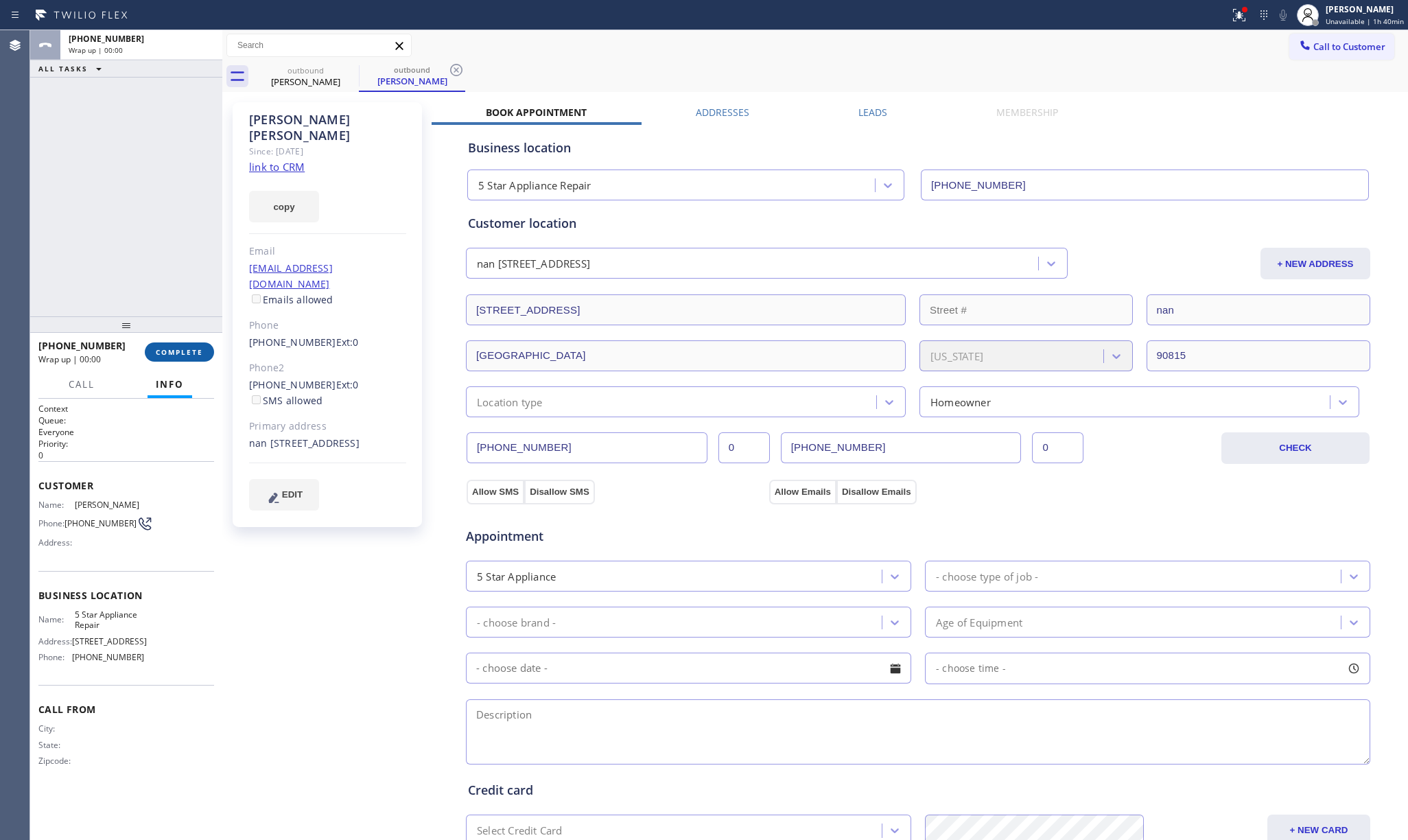
click at [175, 355] on span "COMPLETE" at bounding box center [179, 351] width 48 height 9
click at [144, 255] on div "ALL TASKS ALL TASKS ACTIVE TASKS TASKS IN WRAP UP +15622330014 Wrap up | 00:00" at bounding box center [126, 172] width 192 height 286
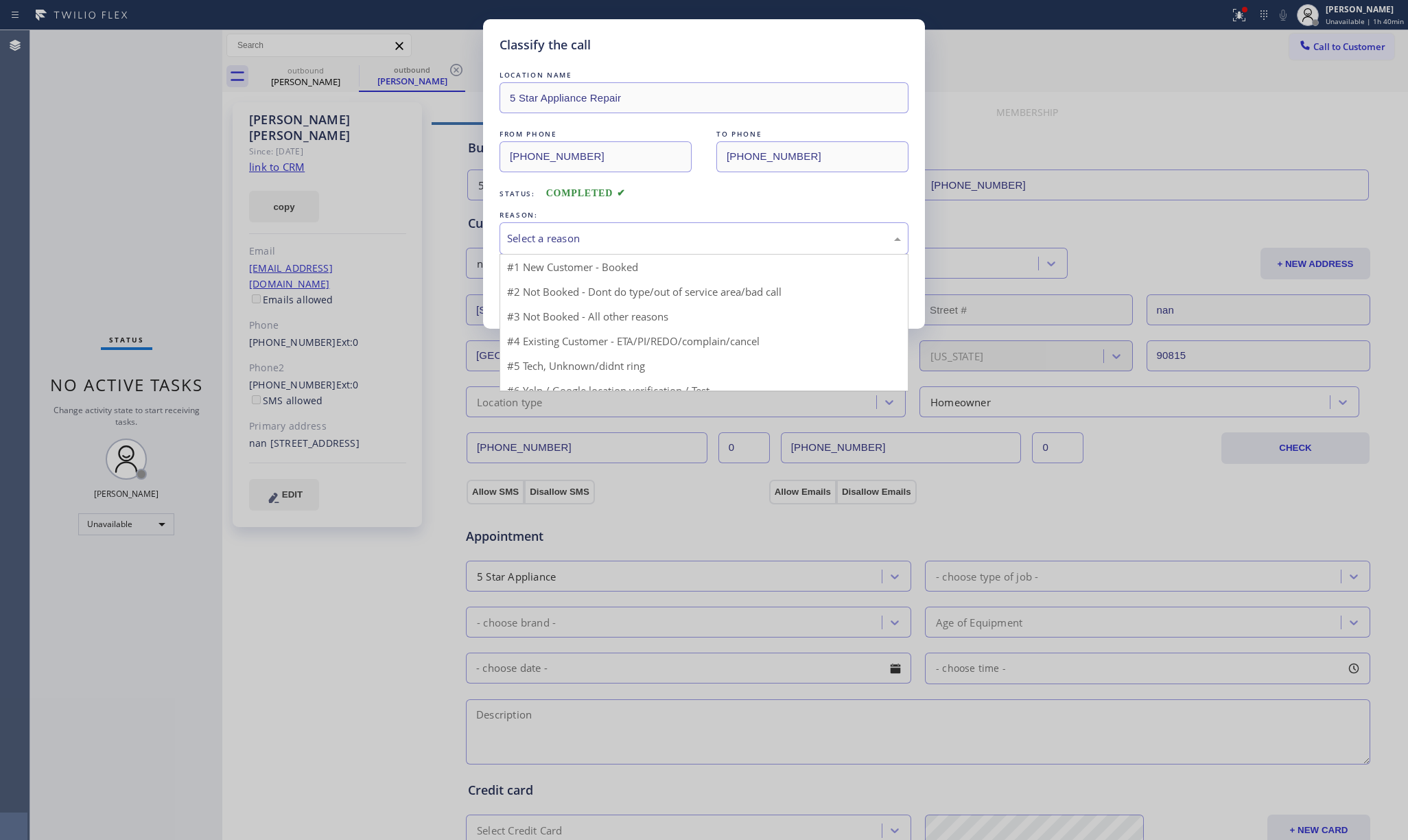
click at [564, 251] on div "Select a reason" at bounding box center [704, 238] width 409 height 33
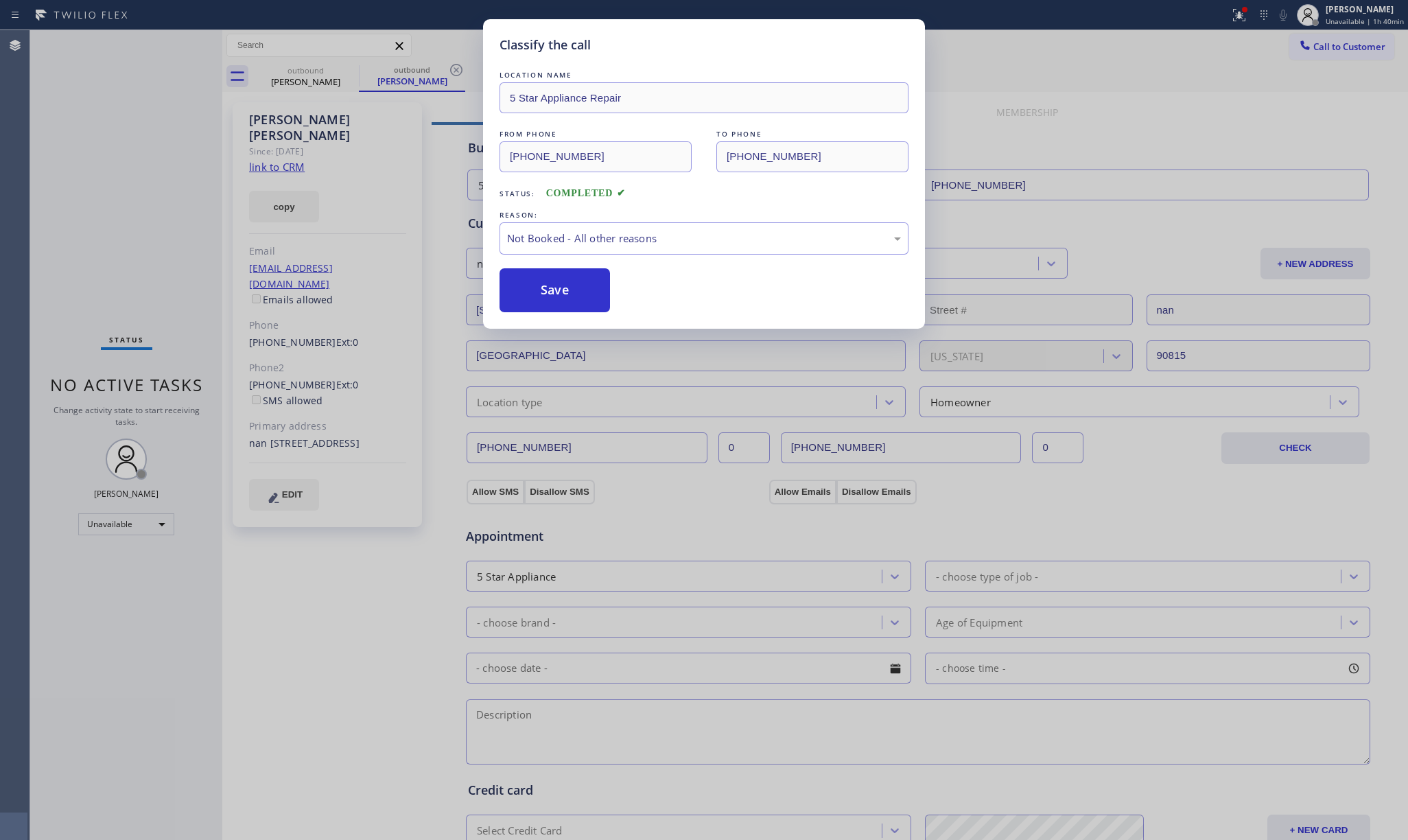
click at [561, 283] on button "Save" at bounding box center [555, 290] width 110 height 44
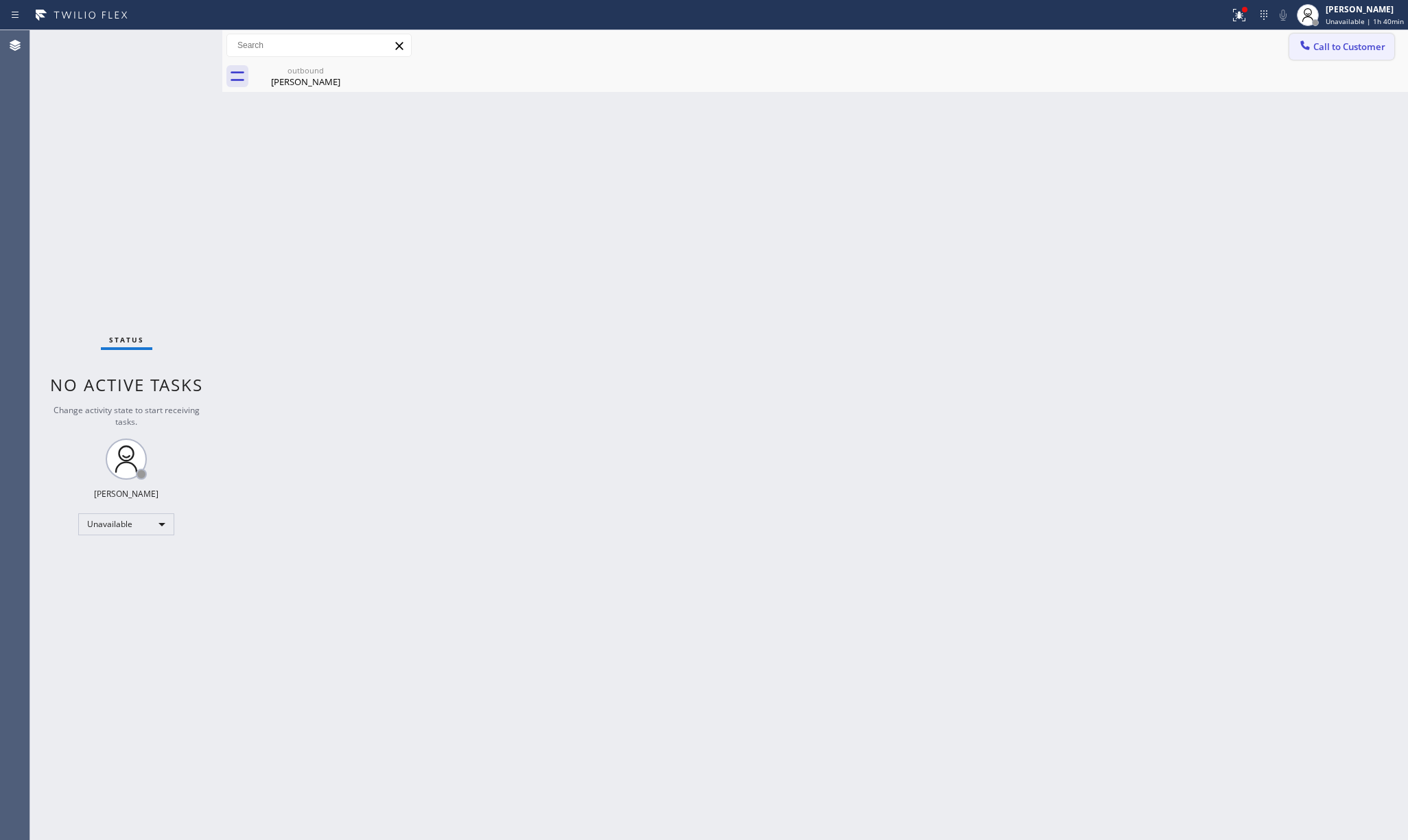
click at [1342, 41] on span "Call to Customer" at bounding box center [1348, 46] width 72 height 12
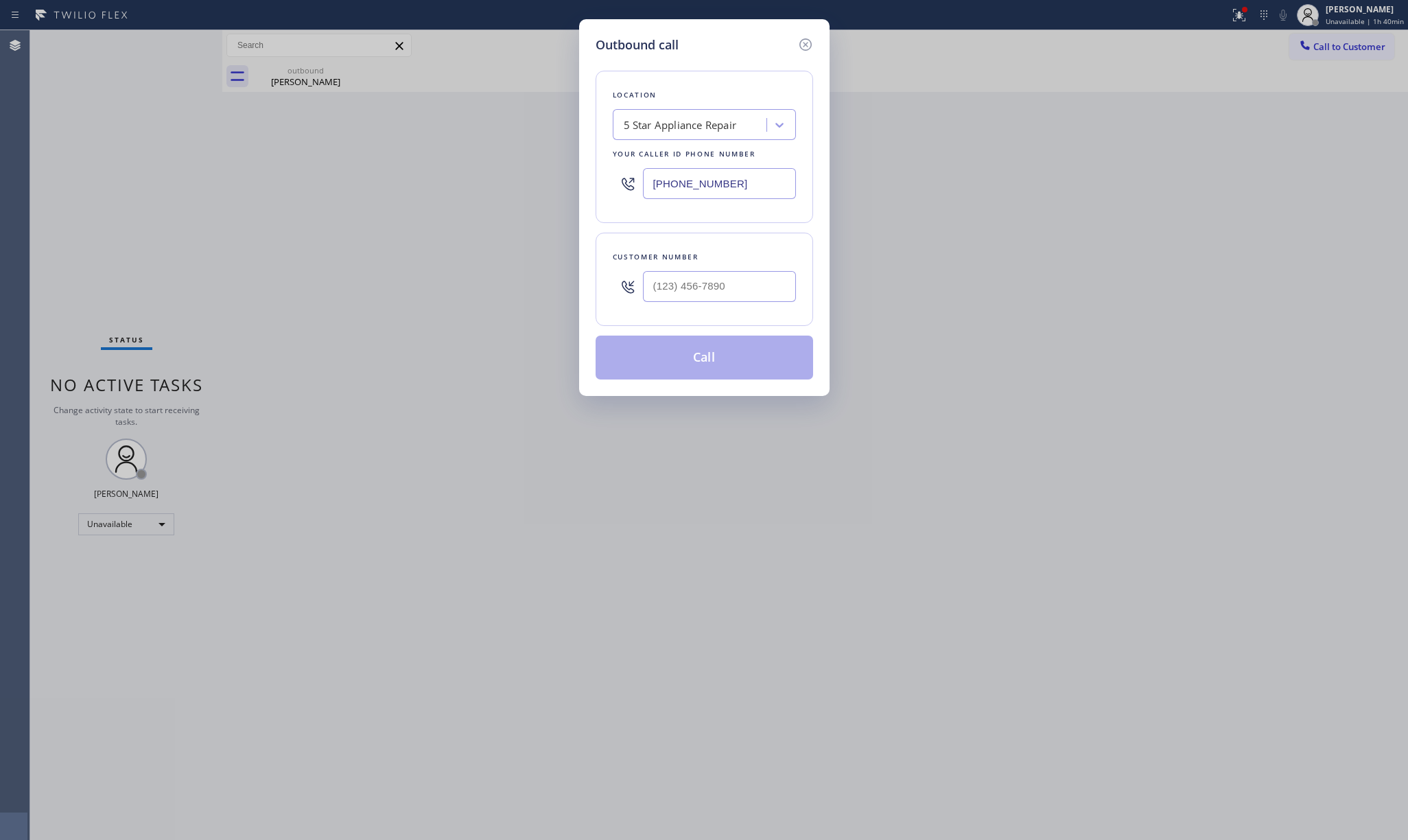
click at [756, 268] on div at bounding box center [719, 286] width 153 height 45
click at [758, 292] on input "(___) ___-____" at bounding box center [719, 286] width 153 height 31
paste input "213) 393-1617"
type input "(213) 393-1617"
click at [739, 264] on div "Customer number" at bounding box center [704, 256] width 183 height 14
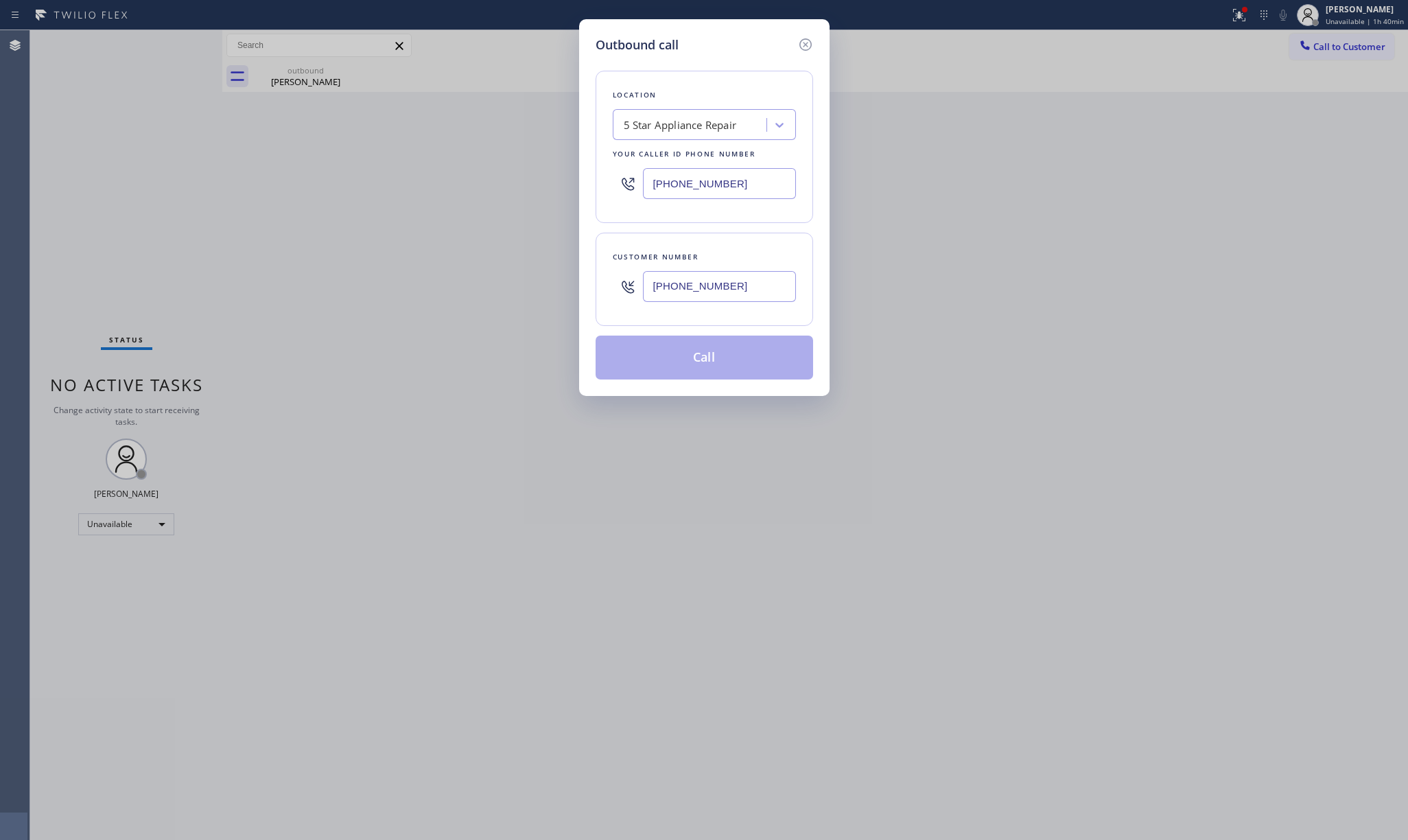
click at [701, 367] on button "Call" at bounding box center [704, 357] width 217 height 44
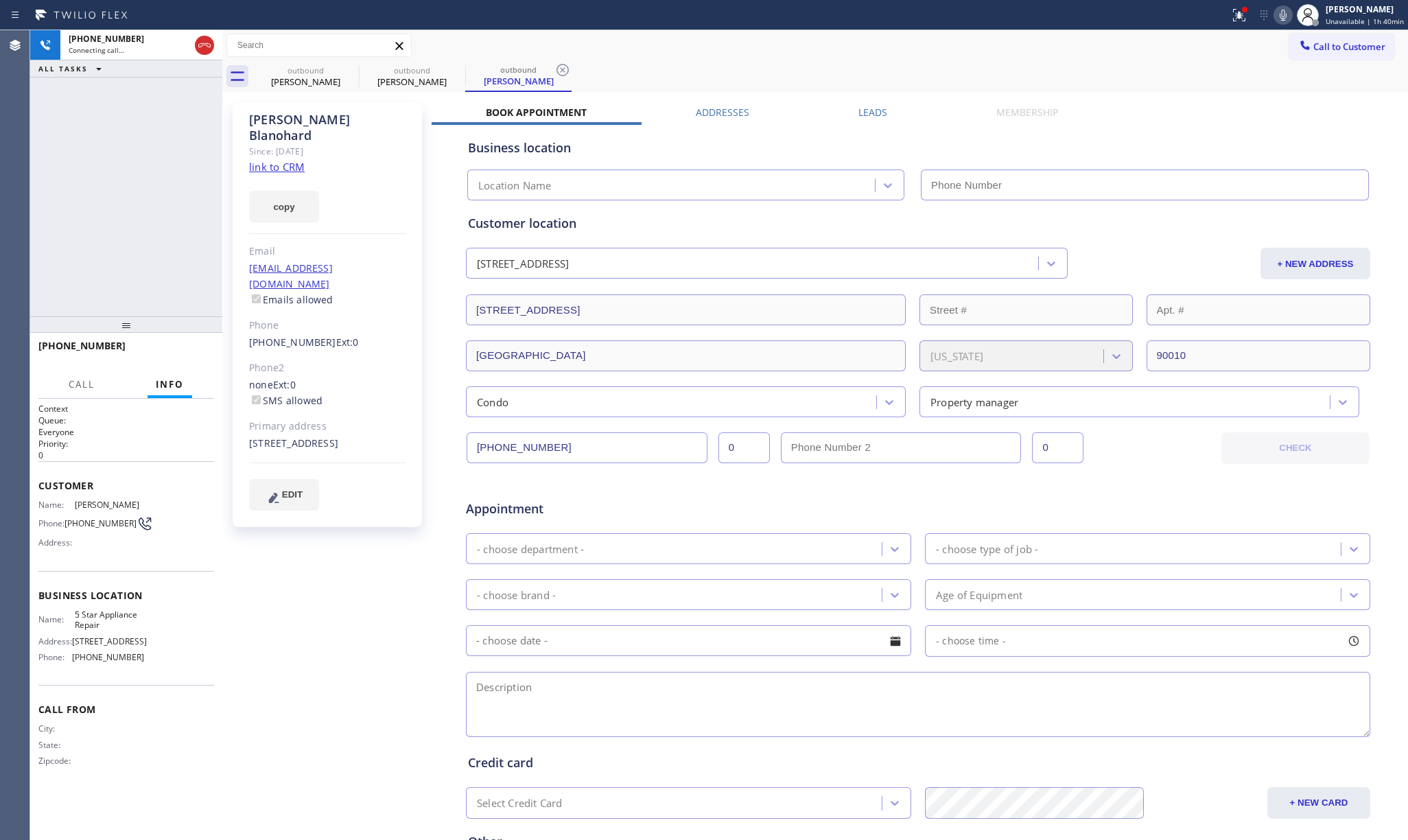
type input "[PHONE_NUMBER]"
click at [93, 182] on div "+12133931617 Connecting call… ALL TASKS ALL TASKS ACTIVE TASKS TASKS IN WRAP UP" at bounding box center [126, 172] width 192 height 286
click at [174, 350] on span "HANG UP" at bounding box center [182, 351] width 42 height 9
click at [180, 347] on span "HANG UP" at bounding box center [182, 351] width 42 height 9
click at [145, 245] on div "ALL TASKS ALL TASKS ACTIVE TASKS TASKS IN WRAP UP +12133931617 Wrap up | 00:00" at bounding box center [126, 172] width 192 height 286
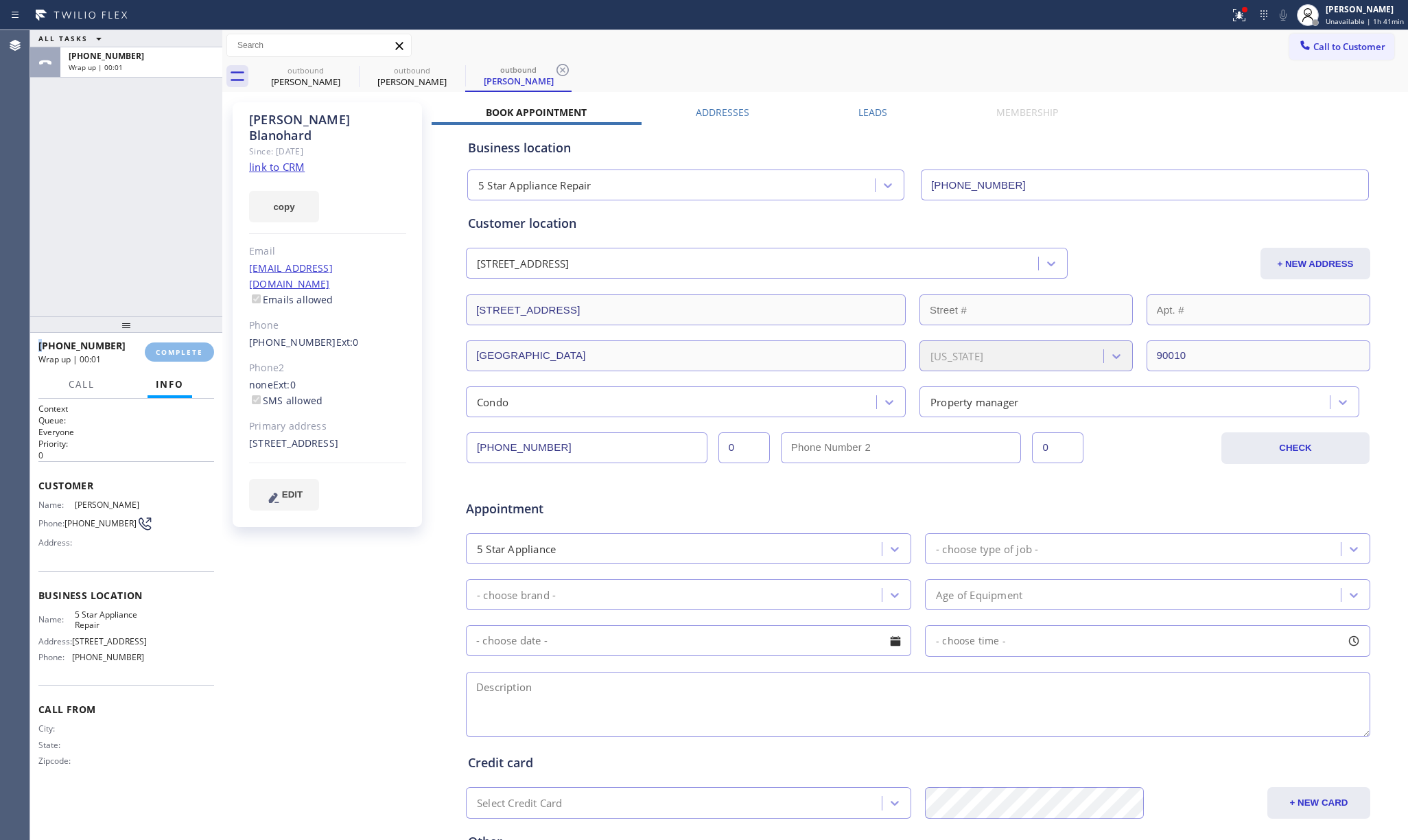
click at [145, 245] on div "ALL TASKS ALL TASKS ACTIVE TASKS TASKS IN WRAP UP +12133931617 Wrap up | 00:01" at bounding box center [126, 172] width 192 height 286
click at [178, 361] on button "COMPLETE" at bounding box center [179, 351] width 69 height 20
click at [144, 250] on div "ALL TASKS ALL TASKS ACTIVE TASKS TASKS IN WRAP UP +12133931617 Wrap up | 00:01" at bounding box center [126, 172] width 192 height 286
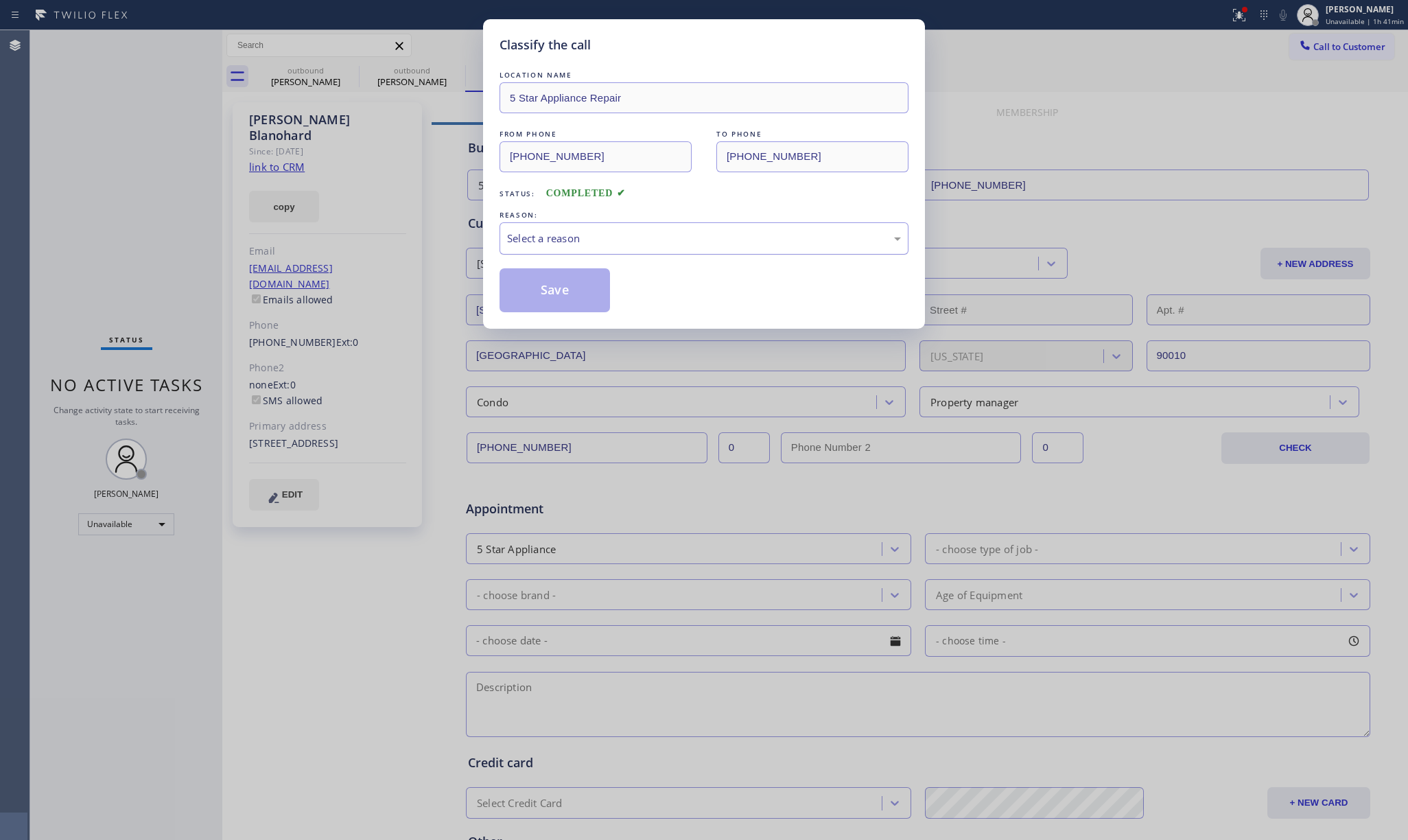
click at [556, 238] on div "Select a reason" at bounding box center [704, 238] width 393 height 16
click at [554, 294] on button "Save" at bounding box center [555, 290] width 110 height 44
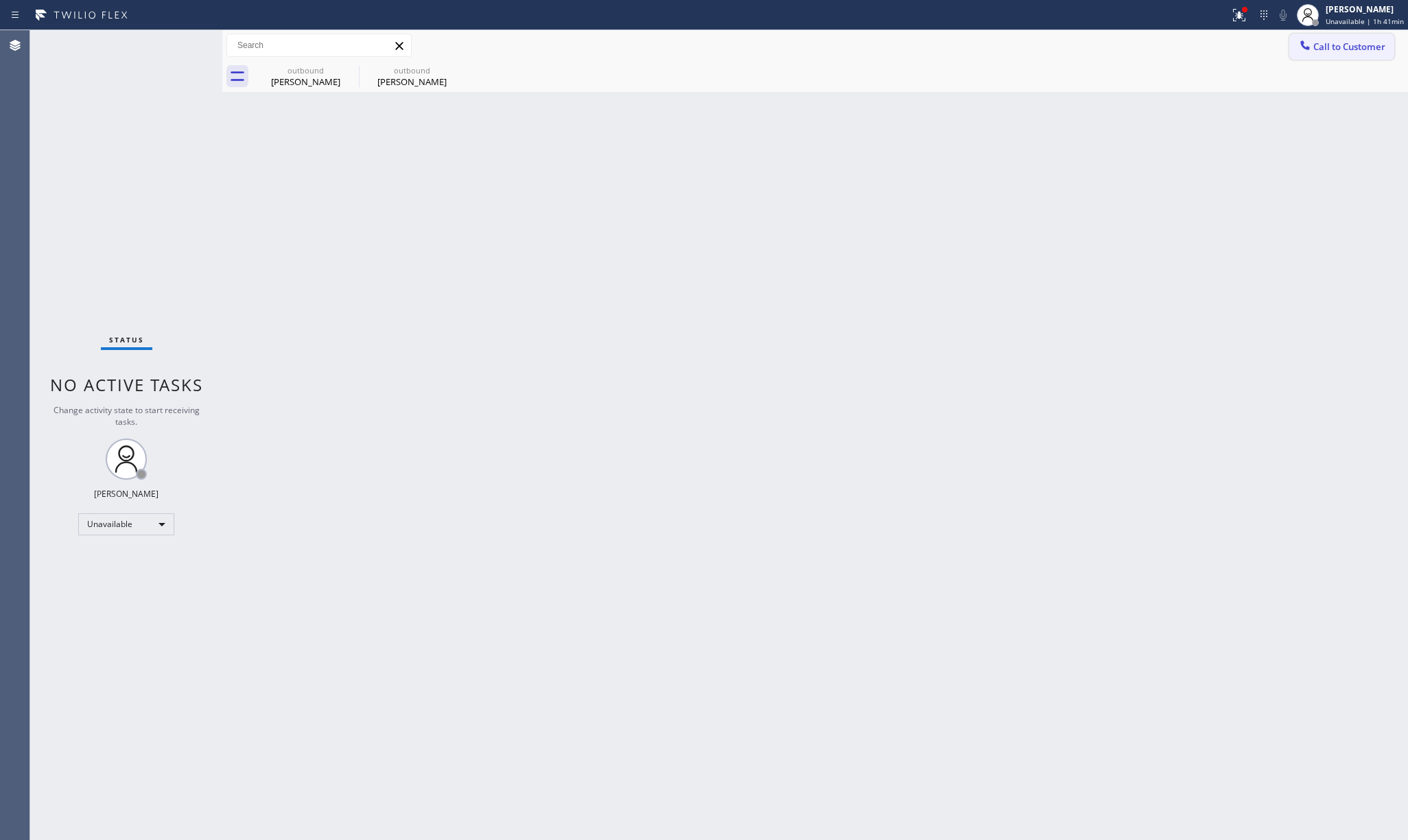
click at [1302, 47] on icon at bounding box center [1304, 45] width 9 height 9
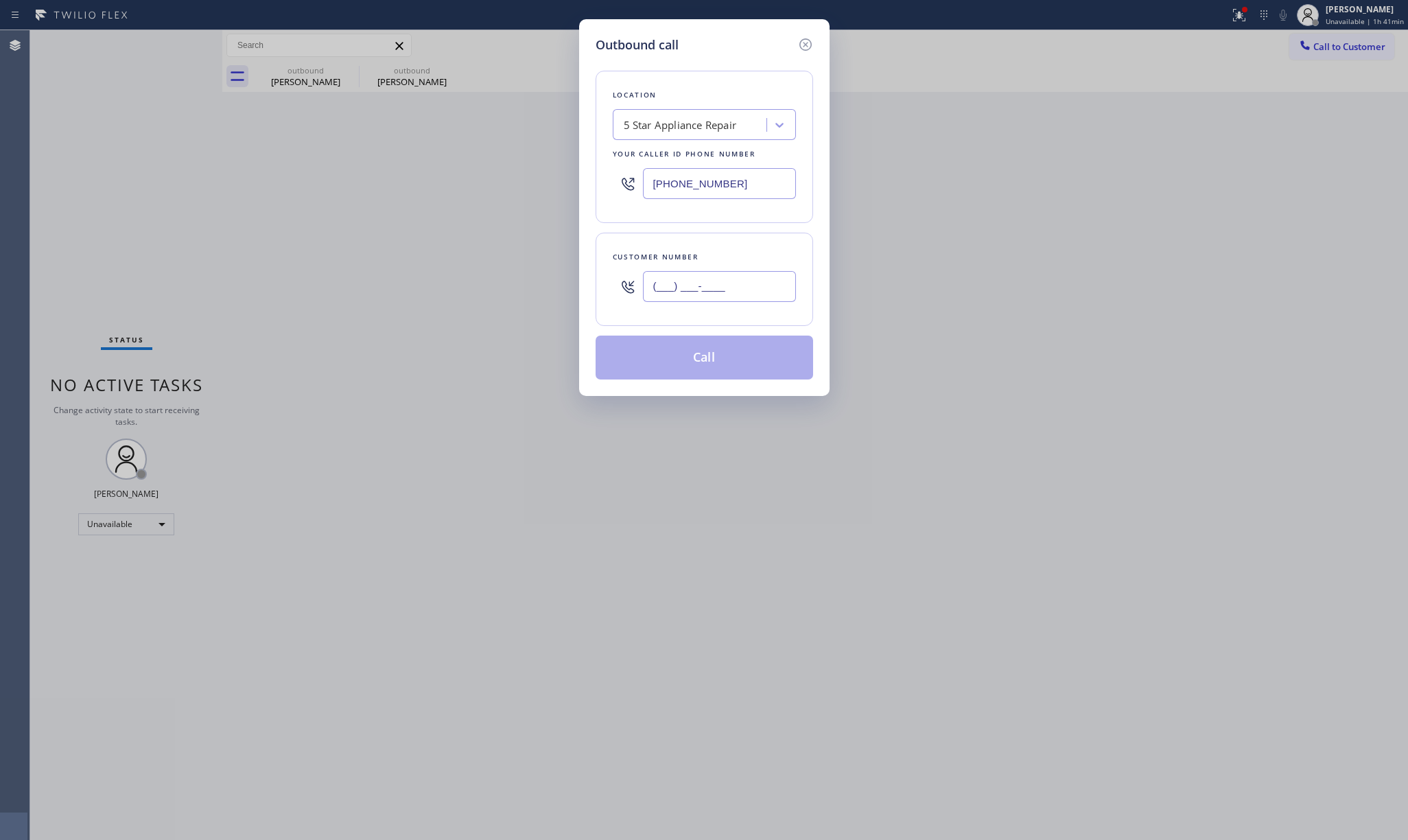
click at [696, 292] on input "(___) ___-____" at bounding box center [719, 286] width 153 height 31
paste input "213) 880-1561"
type input "(213) 880-1561"
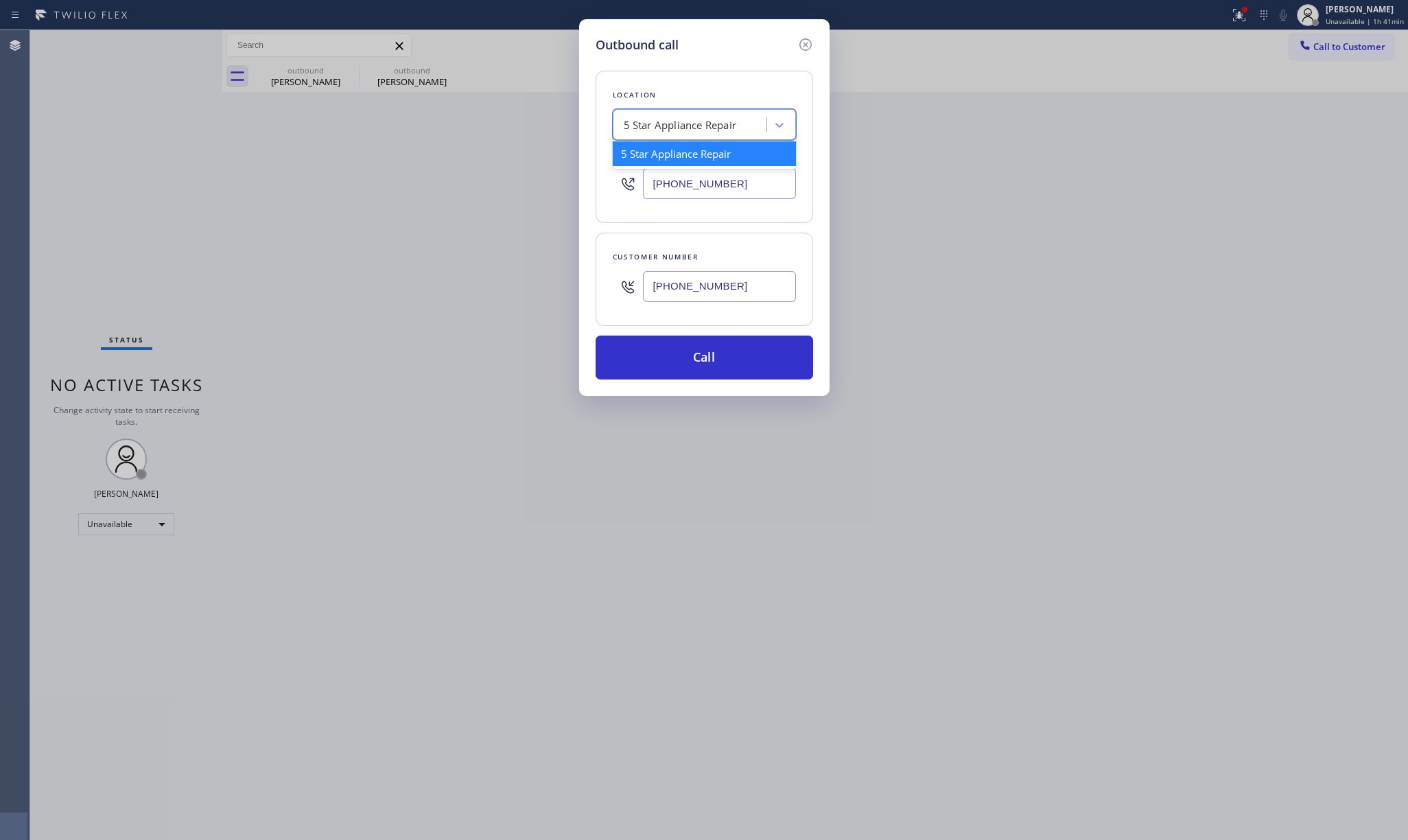
click at [673, 127] on div "5 Star Appliance Repair" at bounding box center [680, 125] width 113 height 16
paste input "Heating and Air Conditioning Echo Park"
type input "Heating and Air Conditioning Echo Park"
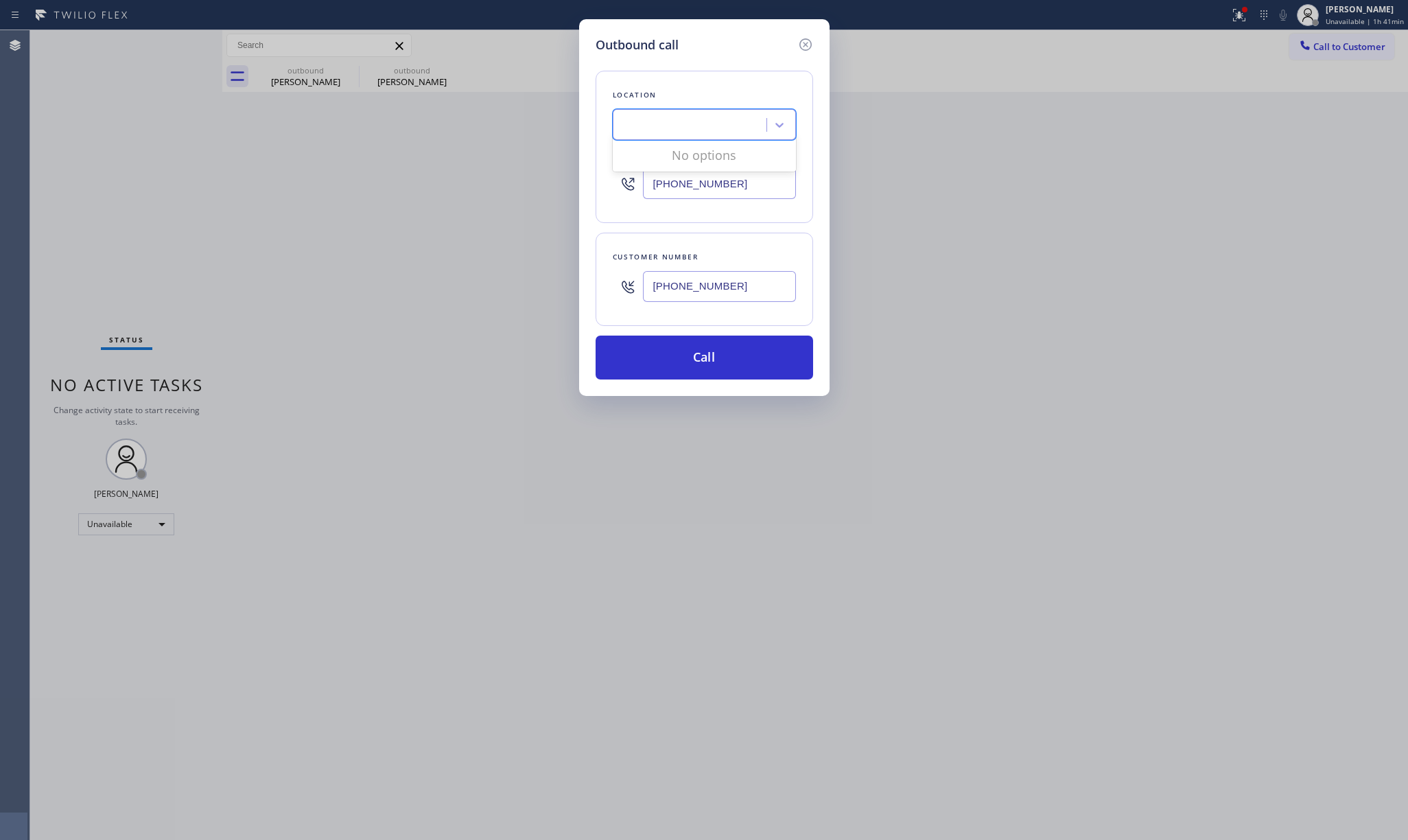
click at [1066, 254] on div "Outbound call Location option South Park Plumbers, selected. 0 results availabl…" at bounding box center [704, 420] width 1408 height 840
click at [711, 376] on button "Call" at bounding box center [704, 357] width 217 height 44
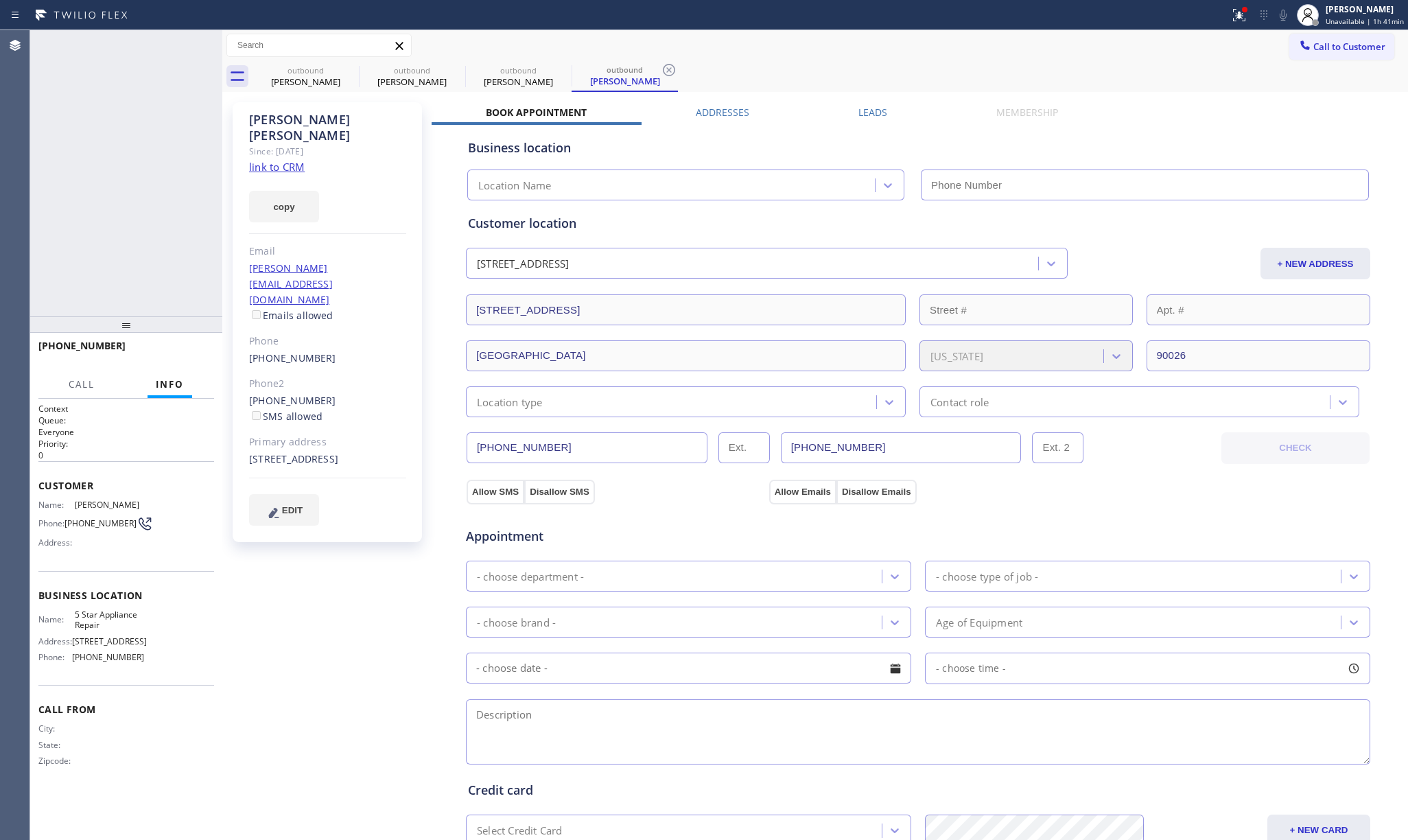
type input "[PHONE_NUMBER]"
click at [201, 46] on div "Connecting call…" at bounding box center [142, 50] width 145 height 9
click at [128, 157] on div "+12138801561 Connecting call… ALL TASKS ALL TASKS ACTIVE TASKS TASKS IN WRAP UP" at bounding box center [126, 172] width 192 height 286
click at [124, 82] on div "+12138801561 Connecting call… ALL TASKS ALL TASKS ACTIVE TASKS TASKS IN WRAP UP" at bounding box center [126, 172] width 192 height 286
click at [203, 43] on icon at bounding box center [204, 46] width 17 height 17
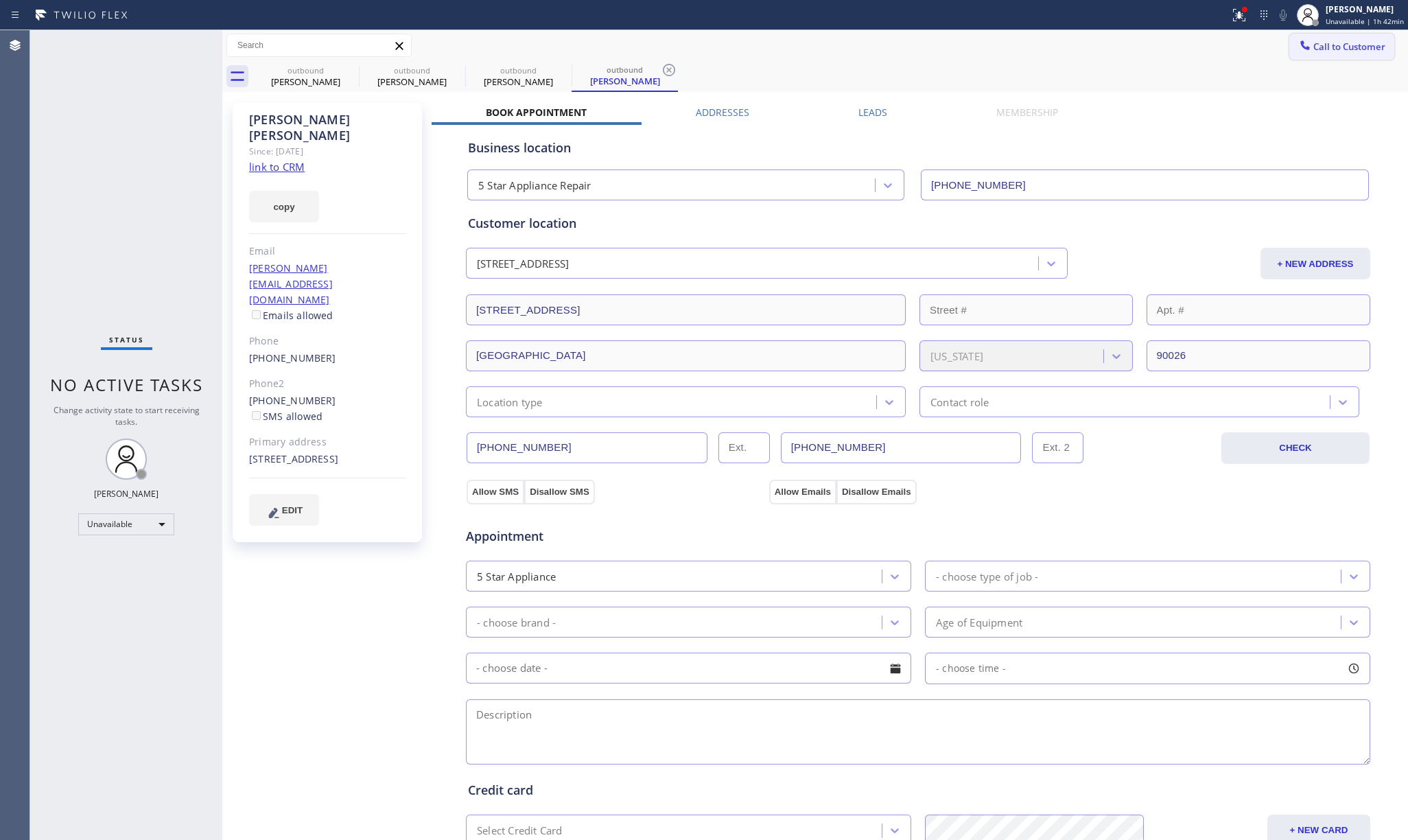
click at [1346, 53] on button "Call to Customer" at bounding box center [1341, 47] width 105 height 26
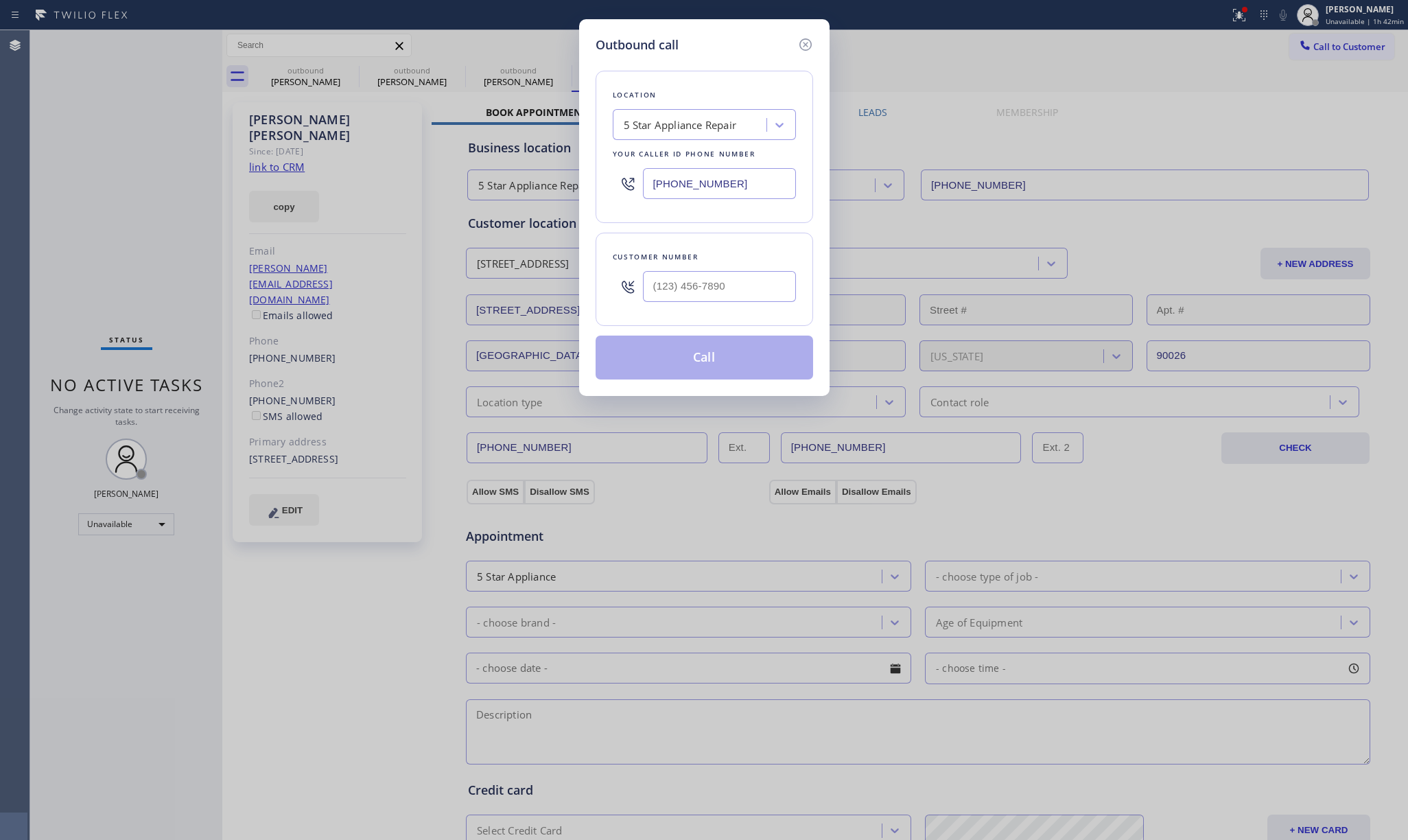
click at [713, 259] on div "Customer number" at bounding box center [704, 256] width 183 height 14
click at [712, 286] on input "(___) ___-____" at bounding box center [719, 286] width 153 height 31
paste input "419) 516-1929"
type input "(419) 516-1929"
click at [713, 251] on div "Customer number" at bounding box center [704, 256] width 183 height 14
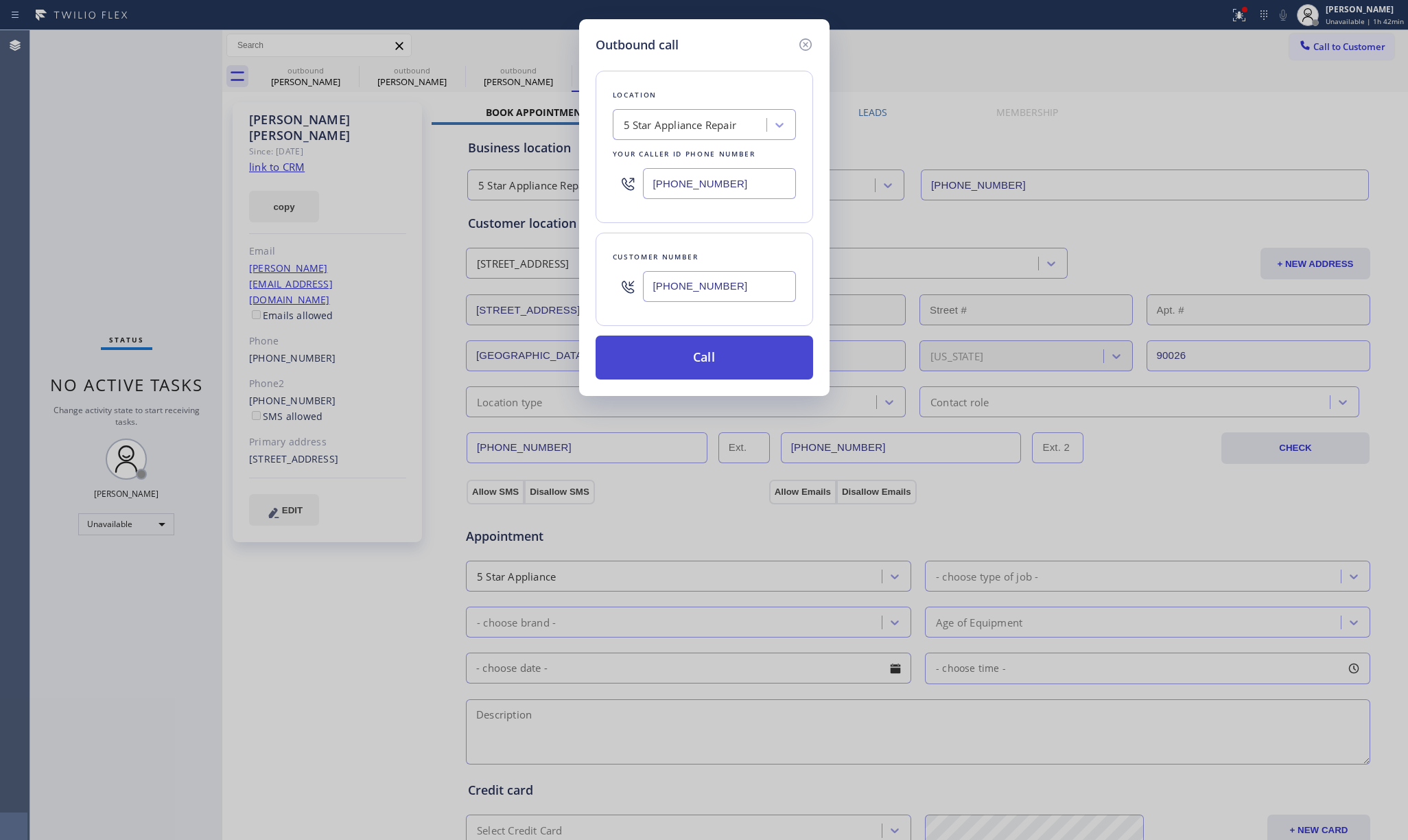
click at [705, 365] on button "Call" at bounding box center [704, 357] width 217 height 44
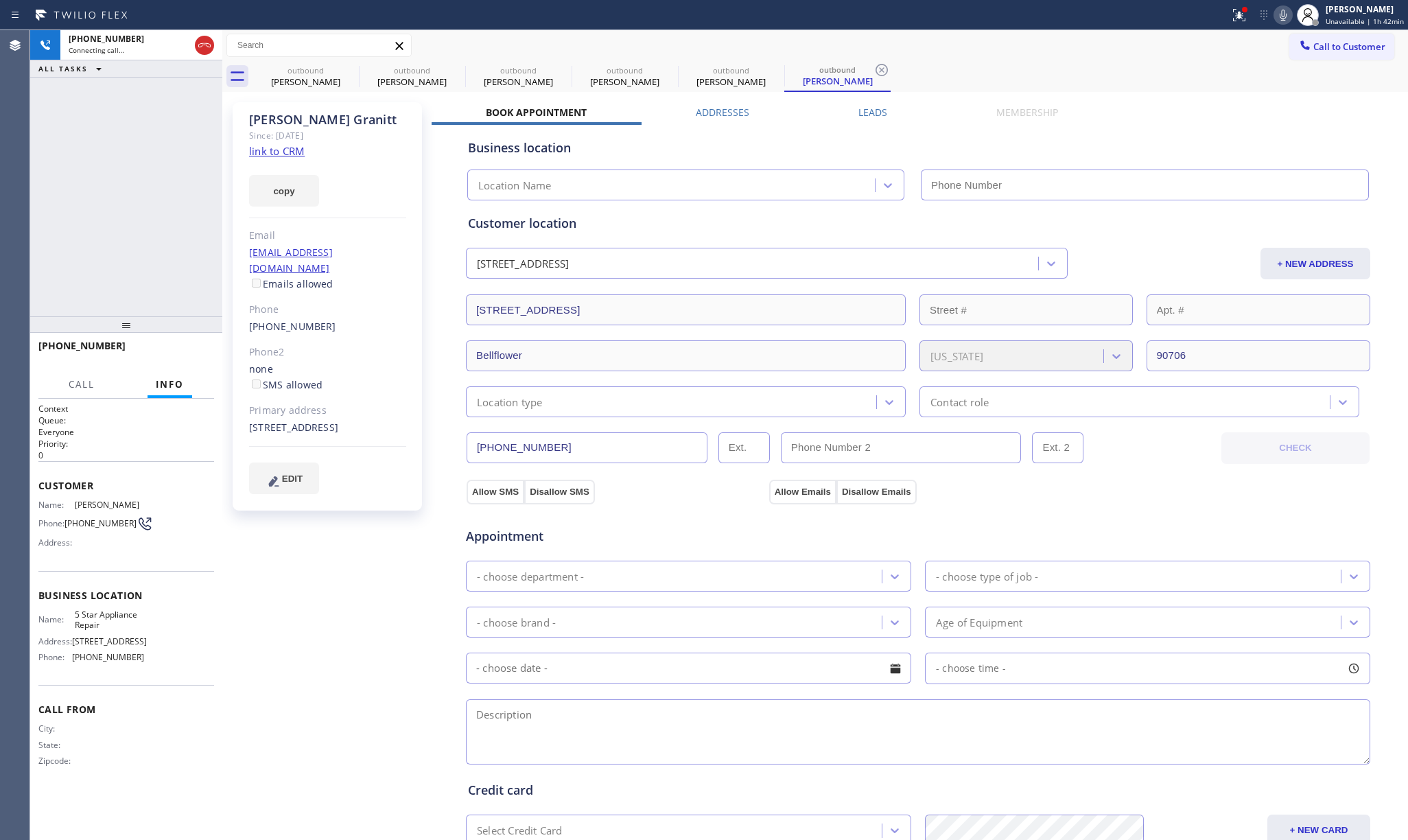
type input "[PHONE_NUMBER]"
click at [176, 354] on span "HANG UP" at bounding box center [182, 351] width 42 height 9
click at [182, 354] on span "COMPLETE" at bounding box center [179, 351] width 48 height 9
click at [116, 255] on div "ALL TASKS ALL TASKS ACTIVE TASKS TASKS IN WRAP UP +14195161929 Wrap up | 00:06" at bounding box center [126, 172] width 192 height 286
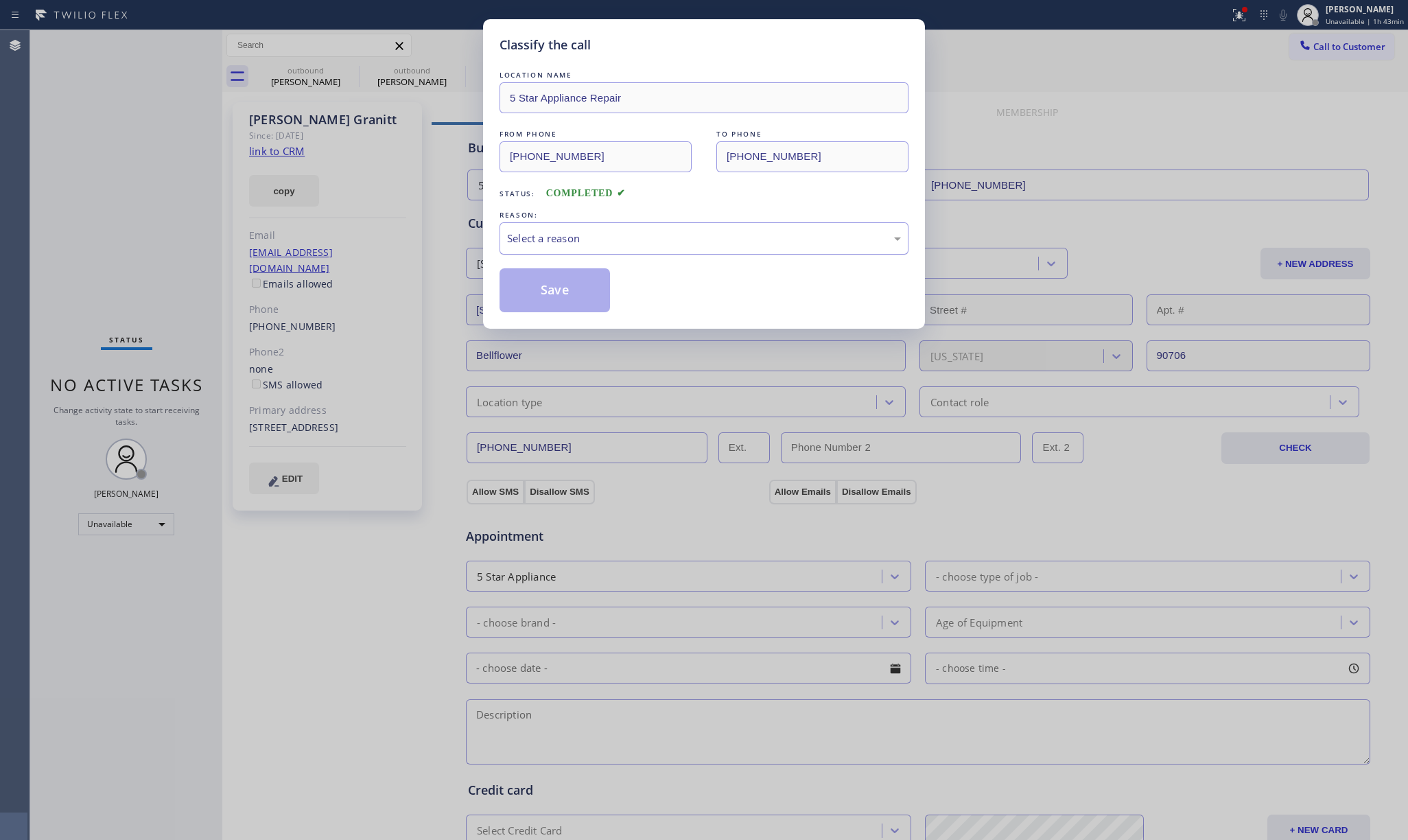
click at [546, 233] on div "Select a reason" at bounding box center [704, 238] width 393 height 16
click at [542, 285] on button "Save" at bounding box center [555, 290] width 110 height 44
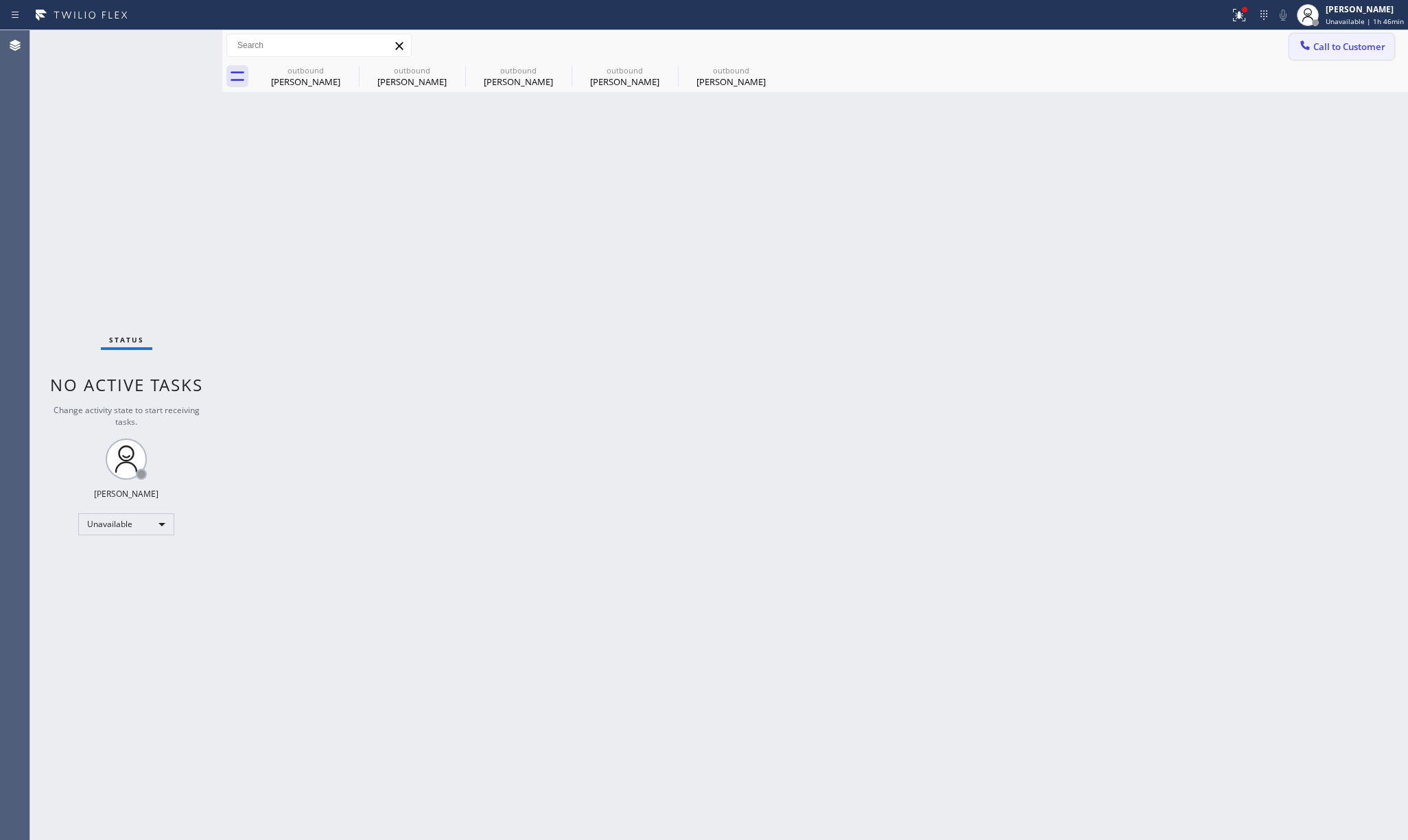
click at [1354, 44] on span "Call to Customer" at bounding box center [1348, 46] width 72 height 12
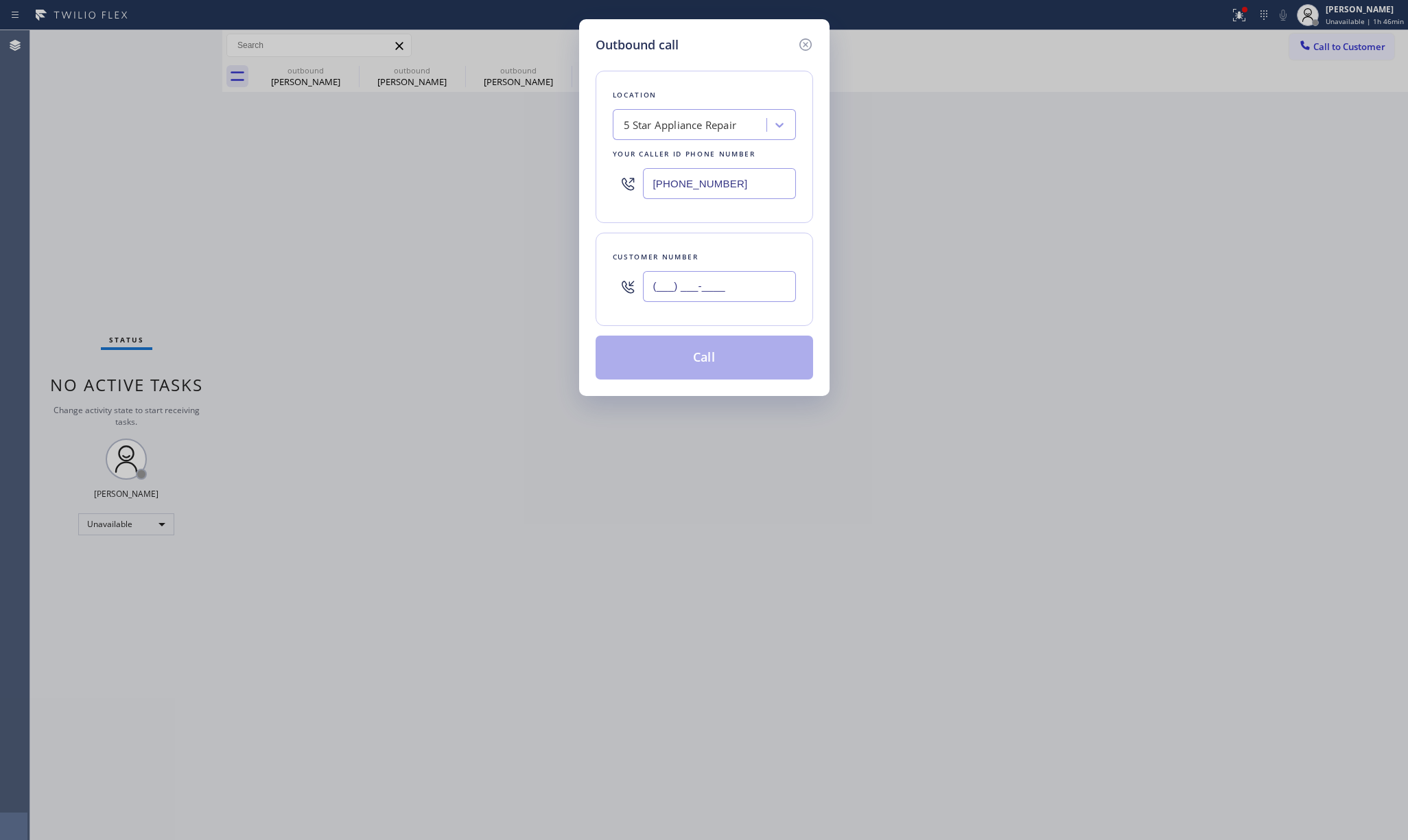
click at [719, 300] on input "(___) ___-____" at bounding box center [719, 286] width 153 height 31
paste input "3"
click at [721, 241] on div "Customer number (___) ___-___3" at bounding box center [704, 279] width 217 height 93
click at [664, 269] on div "(___) ___-___3" at bounding box center [719, 286] width 153 height 45
click at [652, 288] on input "(___) ___-___3" at bounding box center [719, 286] width 153 height 31
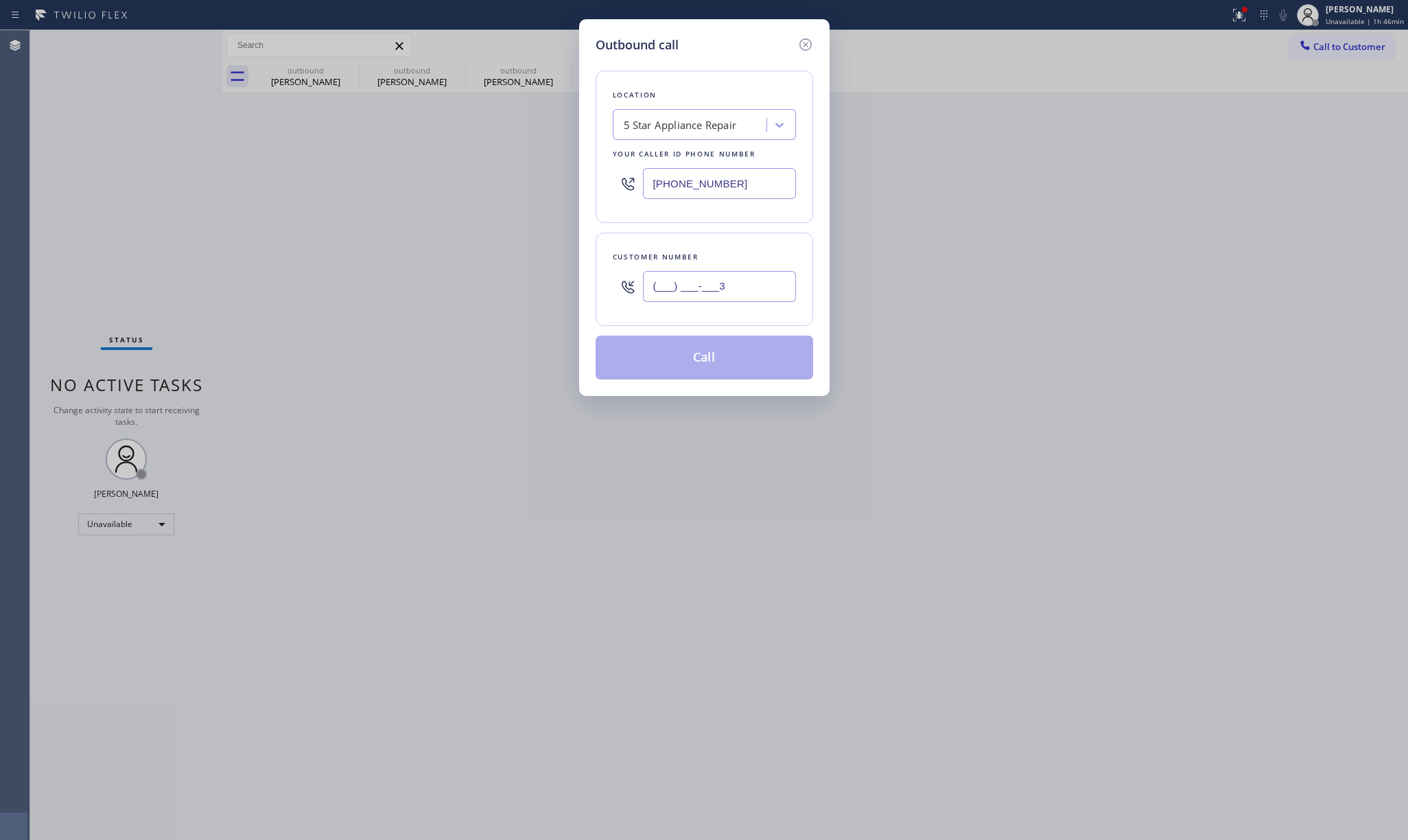
paste input "310) 460-8074"
type input "[PHONE_NUMBER]"
click at [679, 358] on button "Call" at bounding box center [704, 357] width 217 height 44
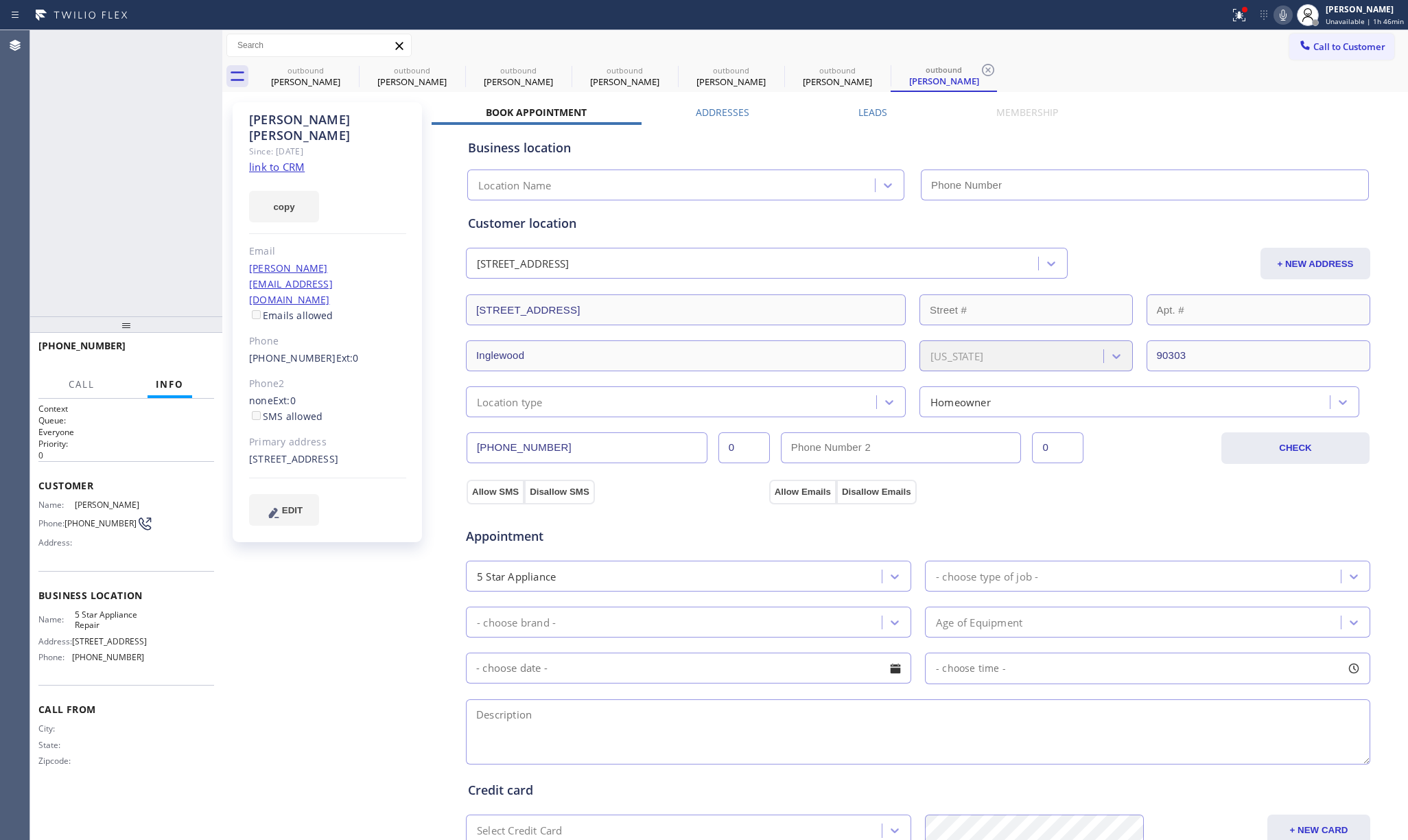
type input "[PHONE_NUMBER]"
click at [189, 355] on span "HANG UP" at bounding box center [182, 351] width 42 height 9
click at [181, 310] on div "+13104608074 Live | 00:03 ALL TASKS ALL TASKS ACTIVE TASKS TASKS IN WRAP UP" at bounding box center [126, 172] width 192 height 286
click at [193, 357] on button "HANG UP" at bounding box center [182, 351] width 63 height 20
click at [159, 265] on div "ALL TASKS ALL TASKS ACTIVE TASKS TASKS IN WRAP UP +13104608074 Wrap up | 00:00" at bounding box center [126, 172] width 192 height 286
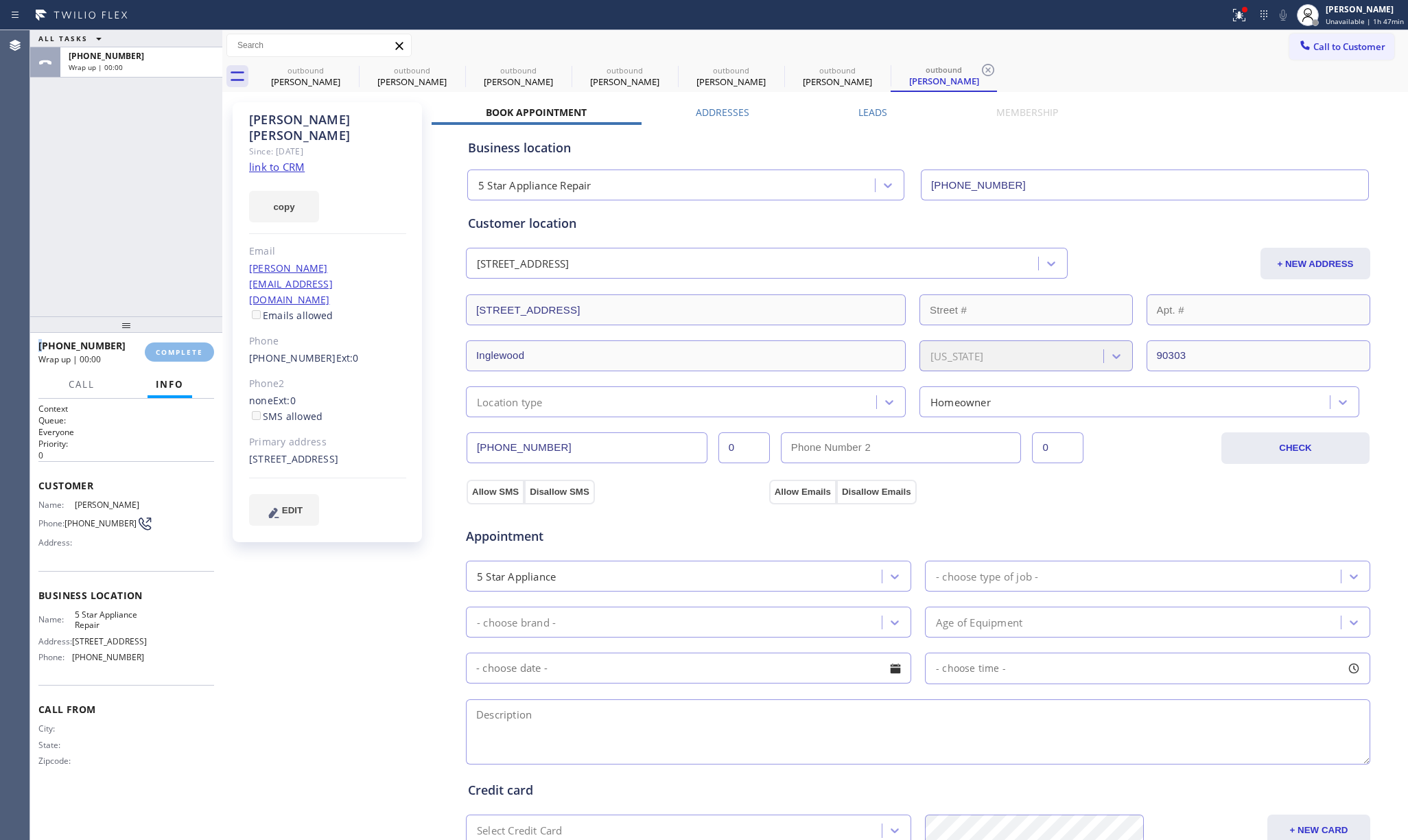
click at [159, 265] on div "ALL TASKS ALL TASKS ACTIVE TASKS TASKS IN WRAP UP +13104608074 Wrap up | 00:00" at bounding box center [126, 172] width 192 height 286
click at [189, 358] on button "COMPLETE" at bounding box center [179, 351] width 69 height 20
drag, startPoint x: 131, startPoint y: 245, endPoint x: 375, endPoint y: 223, distance: 245.0
click at [131, 242] on div "ALL TASKS ALL TASKS ACTIVE TASKS TASKS IN WRAP UP +13104608074 Wrap up | 00:01" at bounding box center [126, 172] width 192 height 286
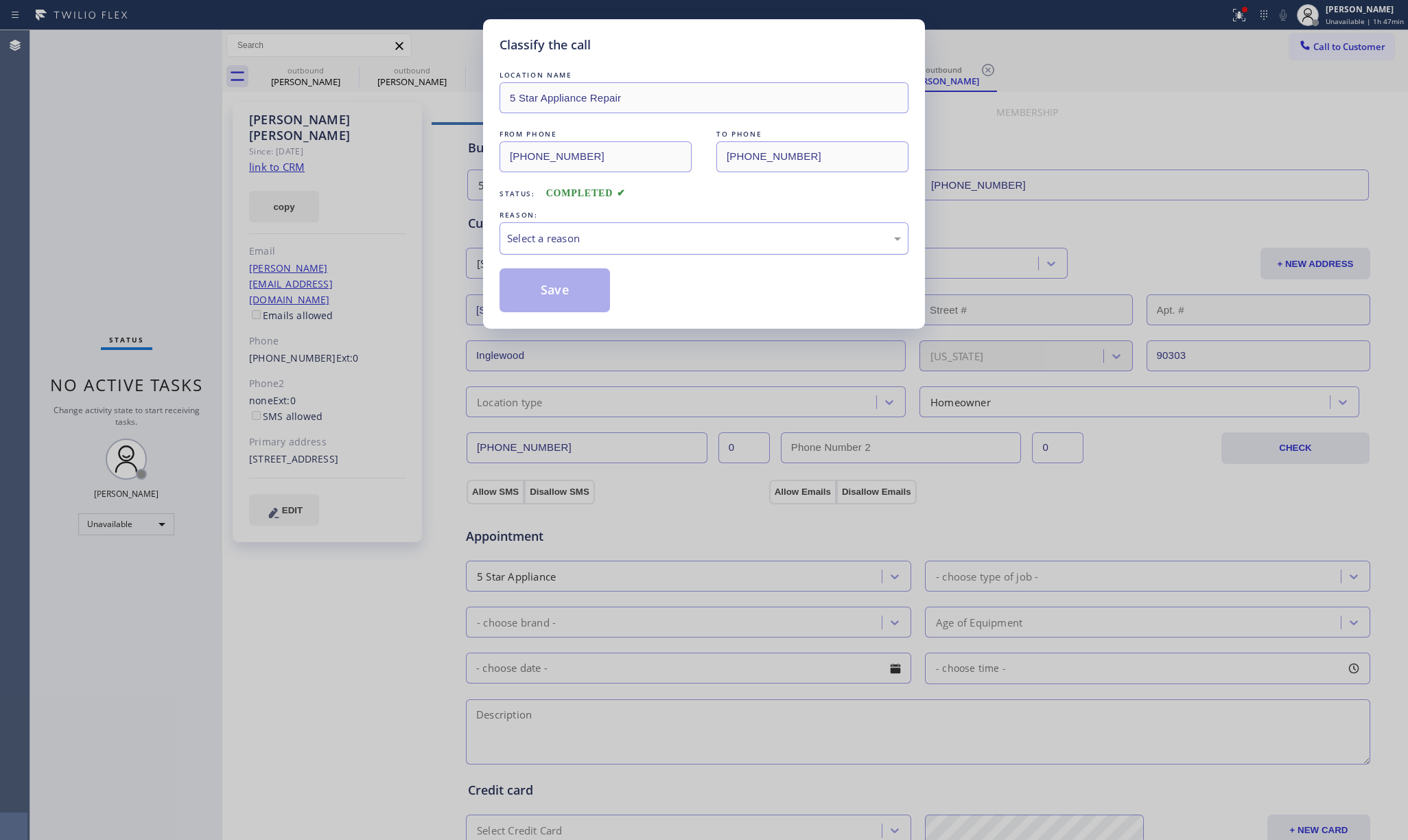
drag, startPoint x: 562, startPoint y: 234, endPoint x: 567, endPoint y: 245, distance: 12.1
click at [562, 236] on div "Select a reason" at bounding box center [704, 238] width 393 height 16
click at [571, 292] on button "Save" at bounding box center [555, 290] width 110 height 44
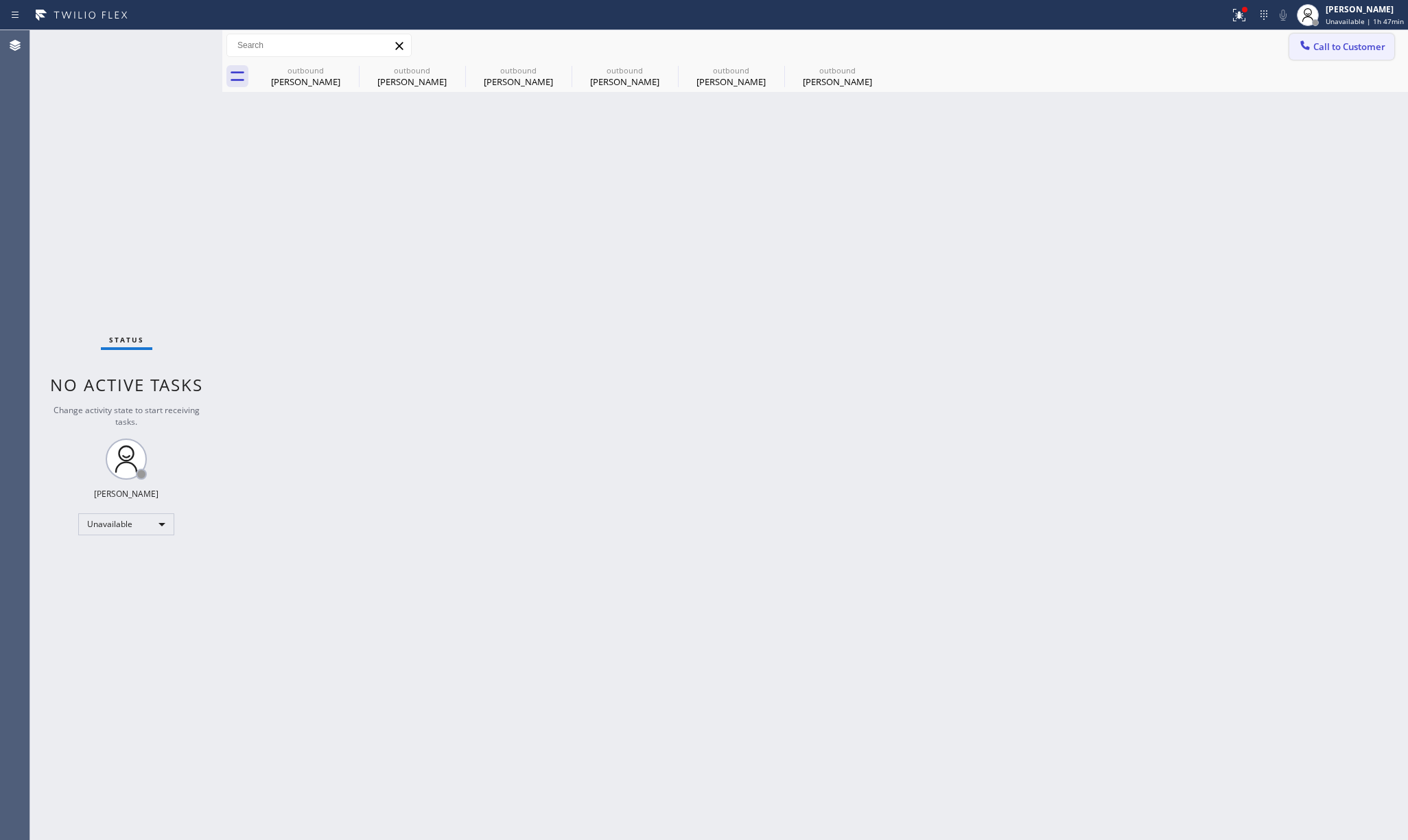
click at [1348, 47] on span "Call to Customer" at bounding box center [1348, 46] width 72 height 12
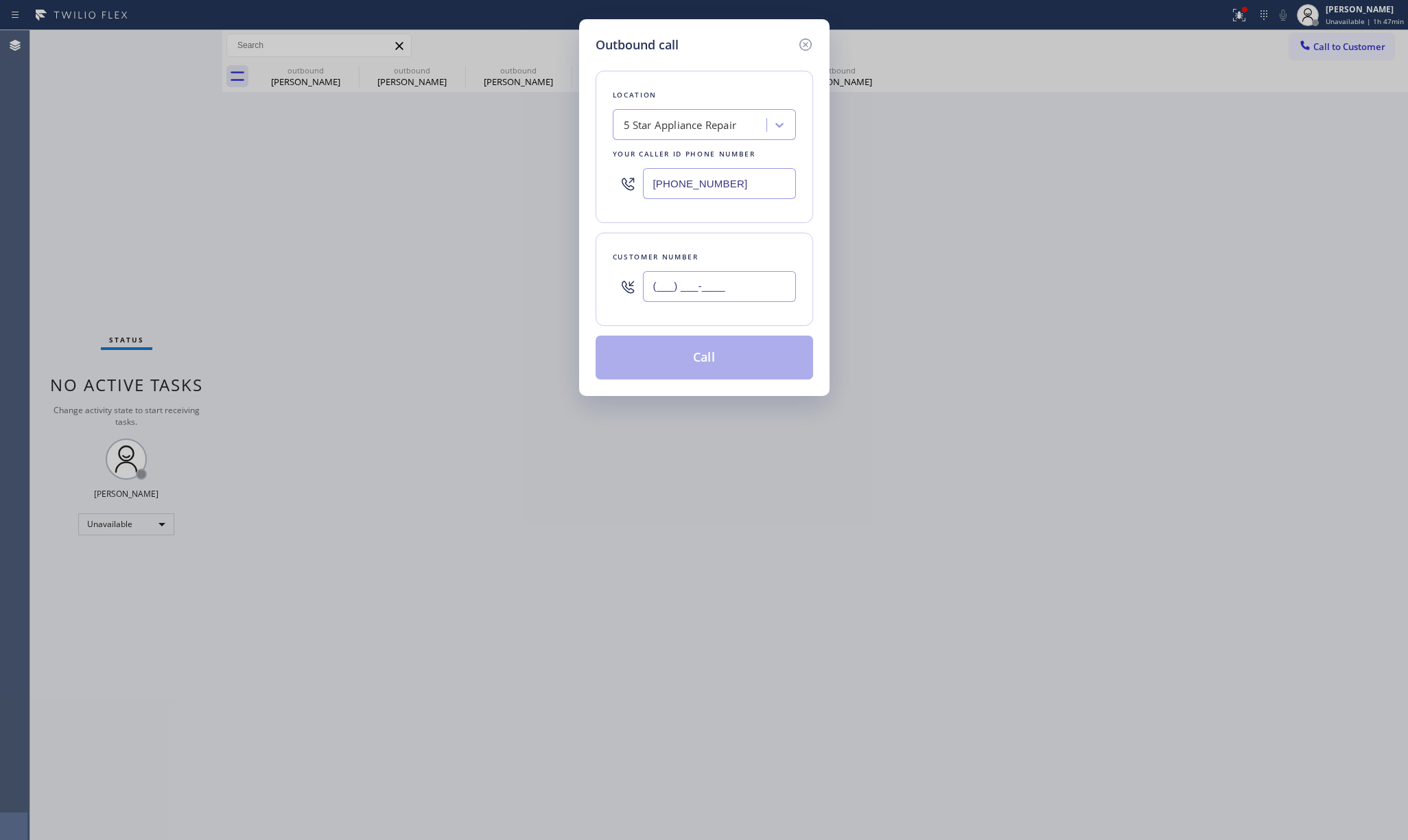
click at [747, 286] on input "(___) ___-____" at bounding box center [719, 286] width 153 height 31
paste input "619) 540-8303"
type input "[PHONE_NUMBER]"
click at [722, 354] on button "Call" at bounding box center [704, 357] width 217 height 44
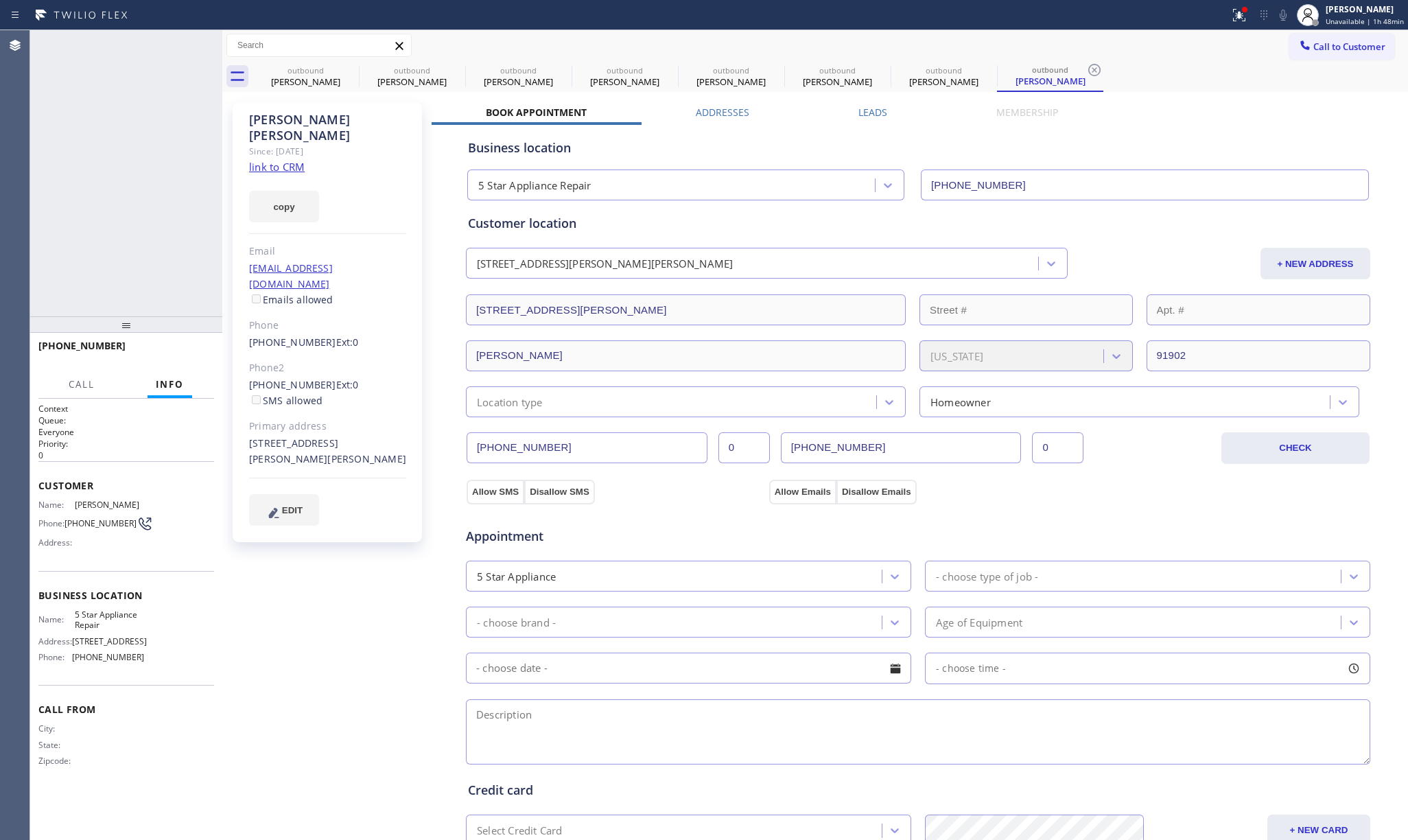
type input "[PHONE_NUMBER]"
click at [183, 354] on span "HANG UP" at bounding box center [182, 351] width 42 height 9
drag, startPoint x: 169, startPoint y: 295, endPoint x: 182, endPoint y: 329, distance: 36.4
click at [169, 297] on div "+16195408303 Live | 00:03 ALL TASKS ALL TASKS ACTIVE TASKS TASKS IN WRAP UP" at bounding box center [126, 172] width 192 height 286
click at [186, 342] on button "HANG UP" at bounding box center [182, 351] width 63 height 20
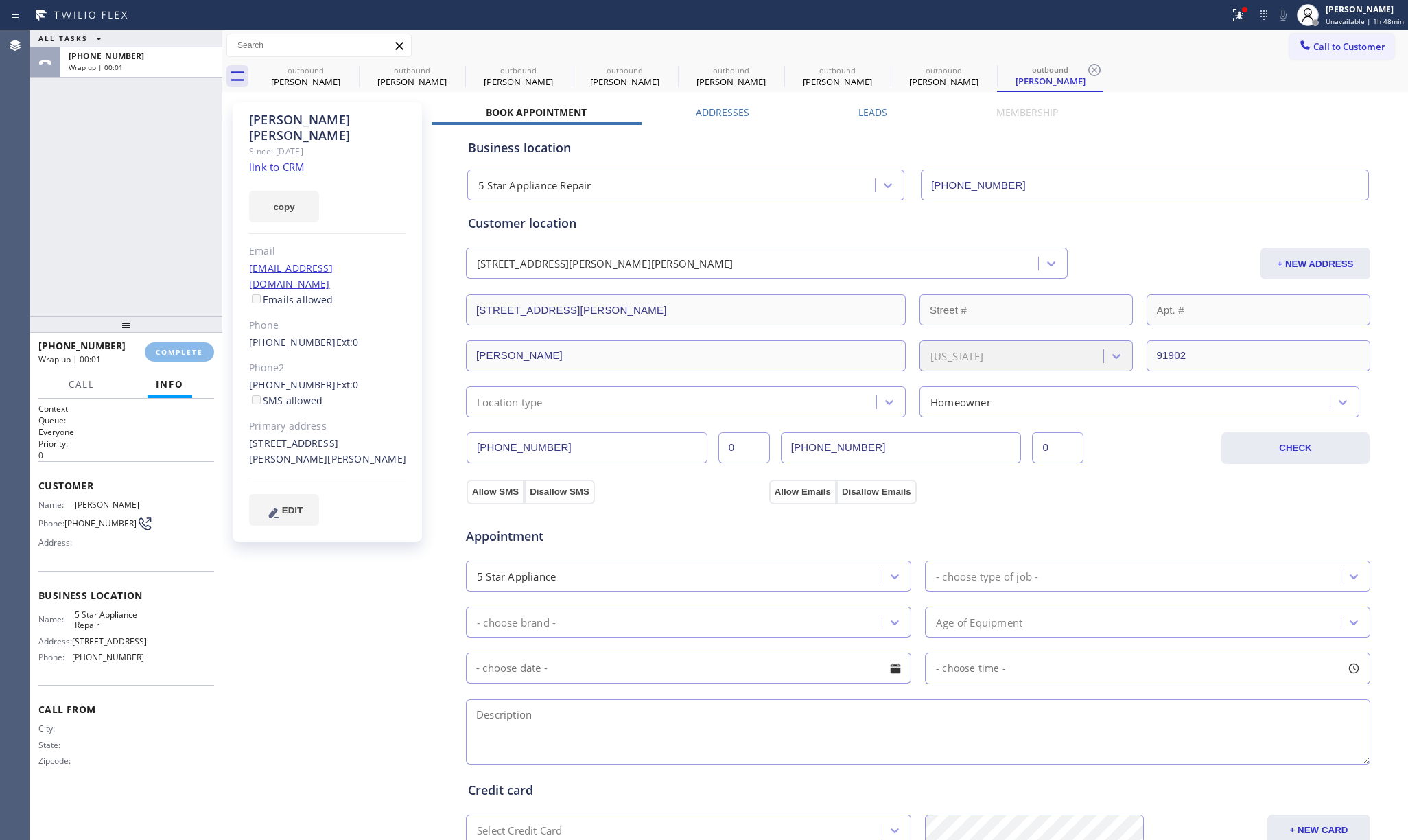
click at [141, 254] on div "ALL TASKS ALL TASKS ACTIVE TASKS TASKS IN WRAP UP +16195408303 Wrap up | 00:01" at bounding box center [126, 172] width 192 height 286
click at [178, 347] on span "COMPLETE" at bounding box center [179, 351] width 48 height 9
drag, startPoint x: 131, startPoint y: 247, endPoint x: 302, endPoint y: 242, distance: 171.1
click at [131, 244] on div "ALL TASKS ALL TASKS ACTIVE TASKS TASKS IN WRAP UP +16195408303 Wrap up | 00:02" at bounding box center [126, 172] width 192 height 286
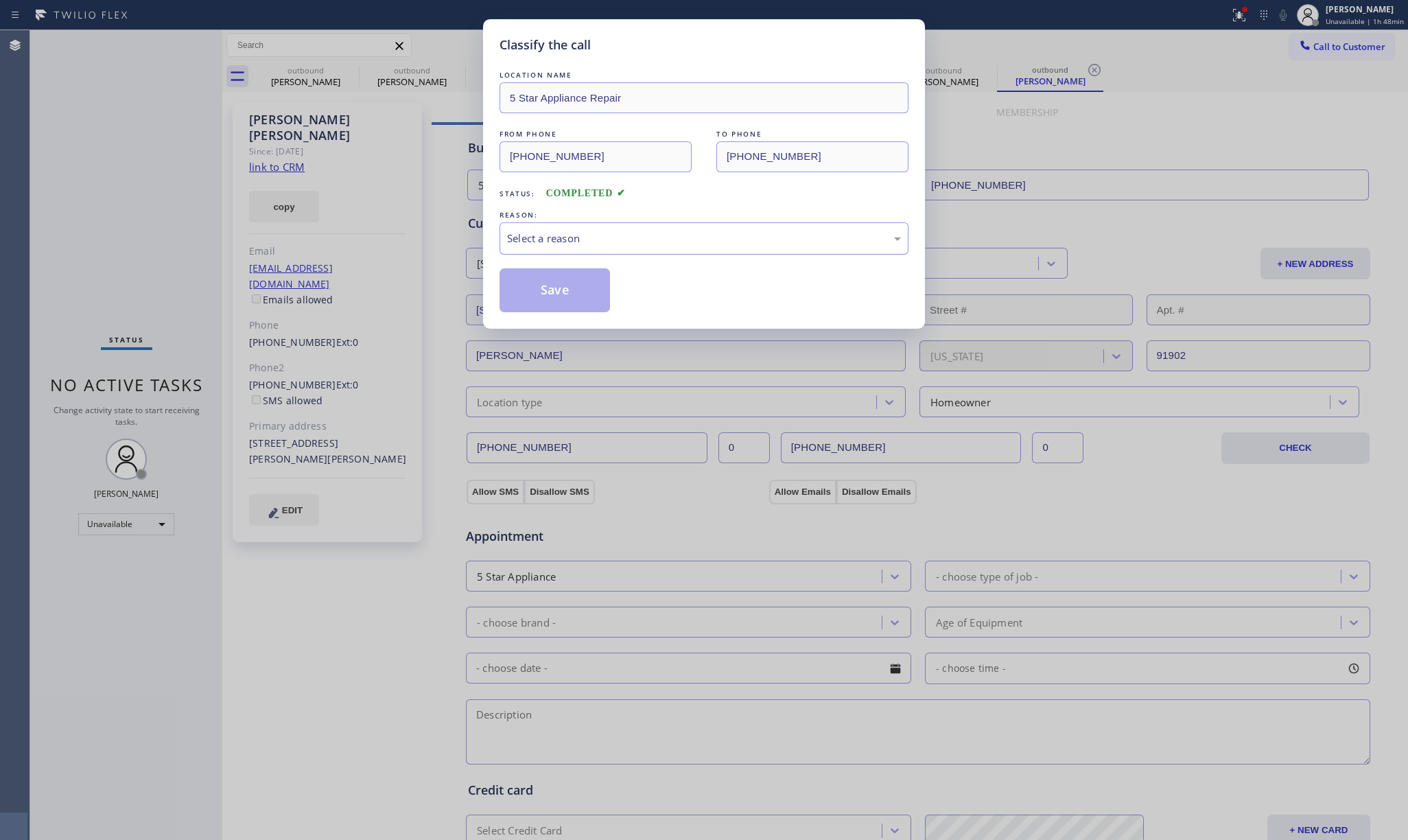
click at [586, 236] on div "Select a reason" at bounding box center [704, 238] width 393 height 16
click at [559, 296] on button "Save" at bounding box center [555, 290] width 110 height 44
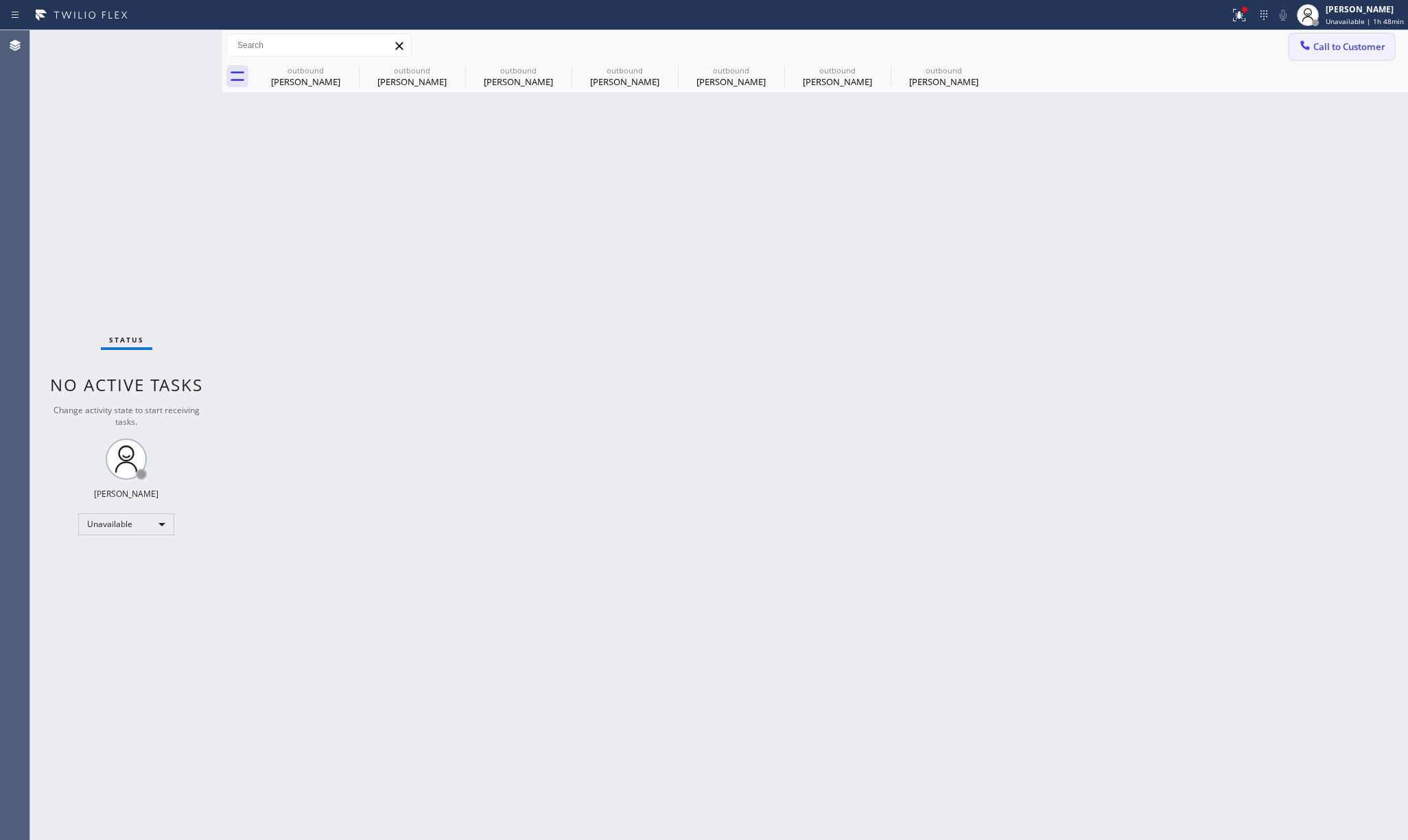
click at [1343, 36] on button "Call to Customer" at bounding box center [1341, 47] width 105 height 26
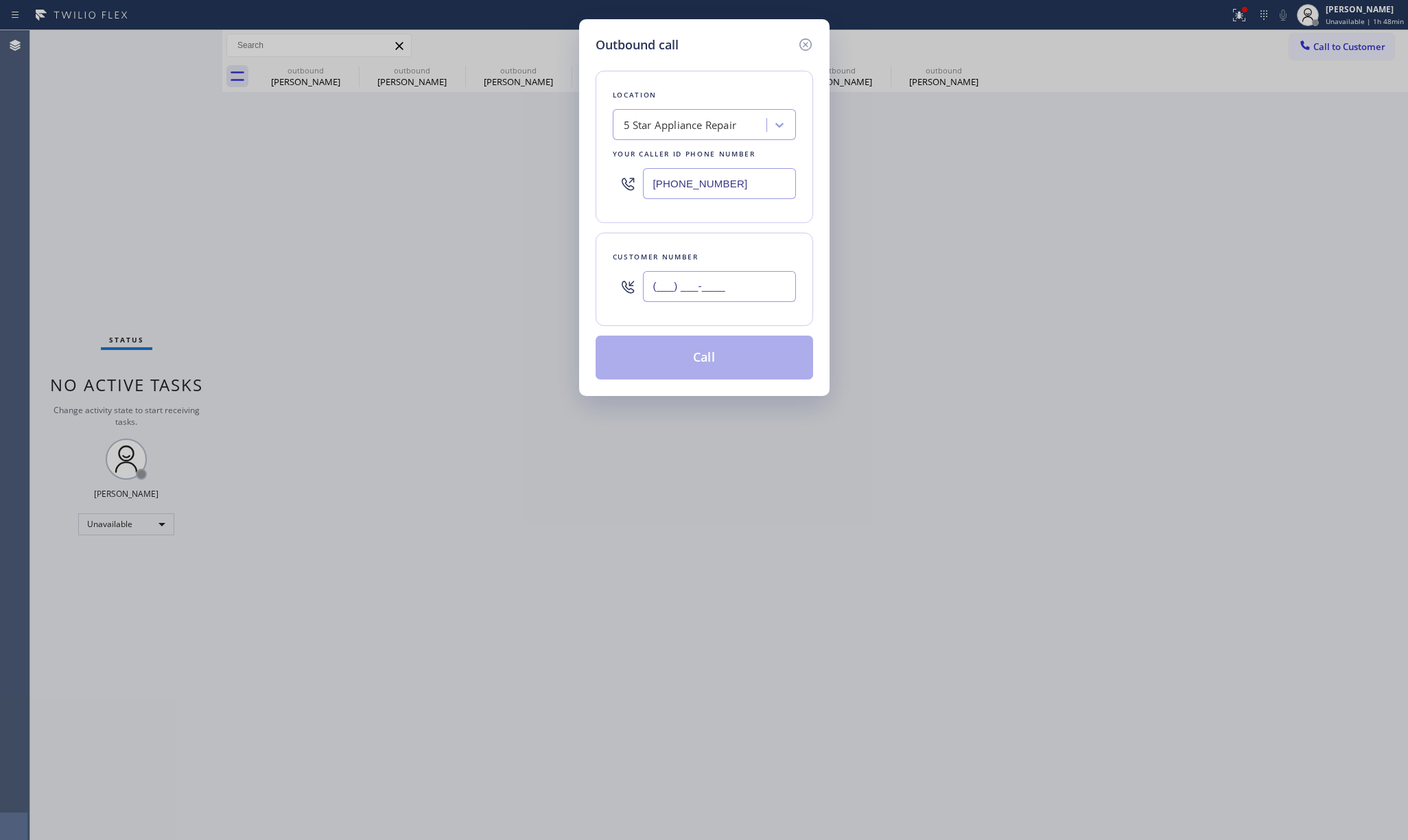
click at [710, 288] on input "(___) ___-____" at bounding box center [719, 286] width 153 height 31
paste input "650) 676-5100"
type input "[PHONE_NUMBER]"
click at [711, 245] on div "Customer number (650) 676-5100" at bounding box center [704, 279] width 217 height 93
click at [722, 355] on button "Call" at bounding box center [704, 357] width 217 height 44
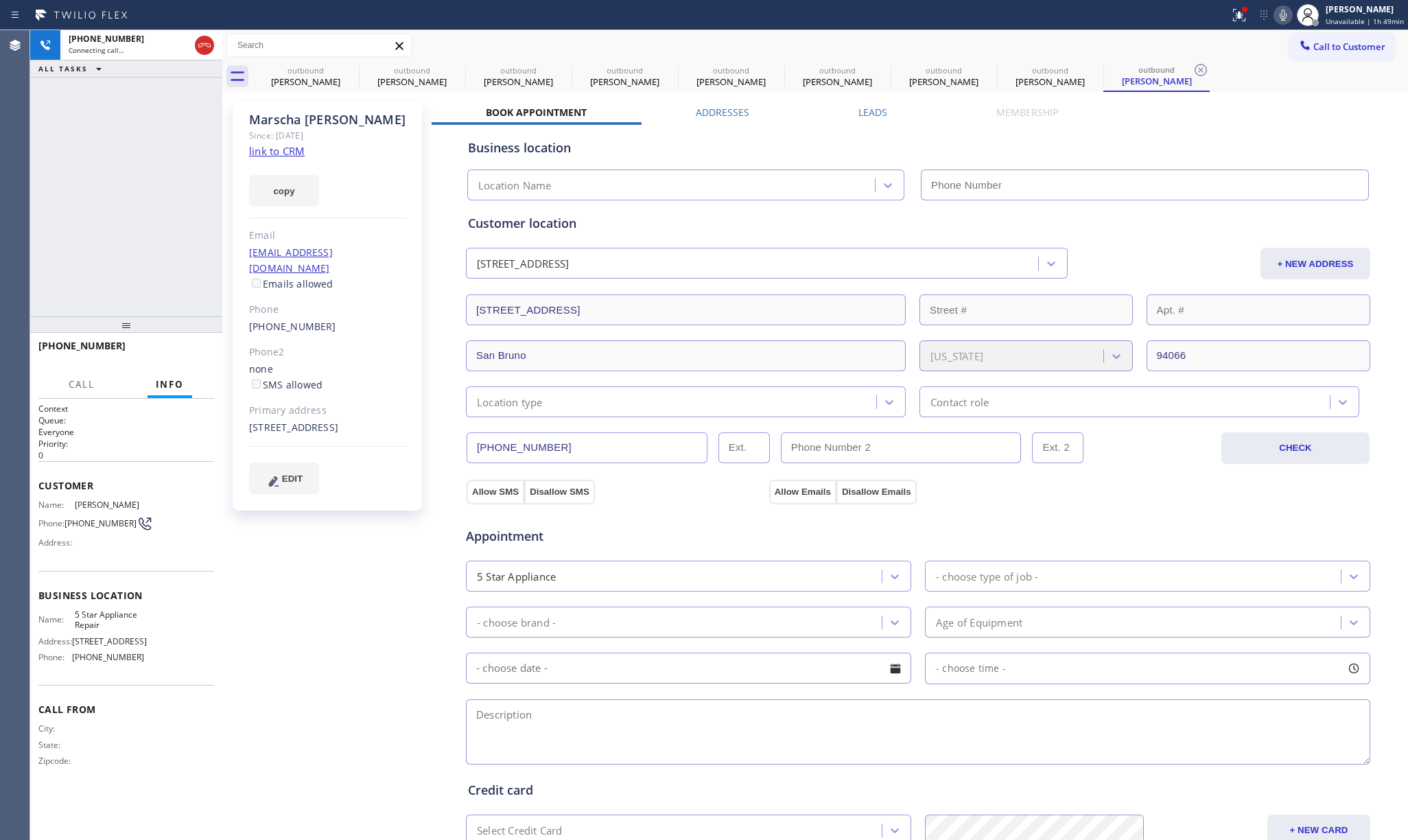
type input "[PHONE_NUMBER]"
drag, startPoint x: 169, startPoint y: 227, endPoint x: 272, endPoint y: 428, distance: 225.9
click at [168, 227] on div "+16506765100 Live | 00:02 ALL TASKS ALL TASKS ACTIVE TASKS TASKS IN WRAP UP" at bounding box center [126, 172] width 192 height 286
click at [191, 354] on span "HANG UP" at bounding box center [182, 351] width 42 height 9
drag, startPoint x: 188, startPoint y: 329, endPoint x: 191, endPoint y: 350, distance: 21.2
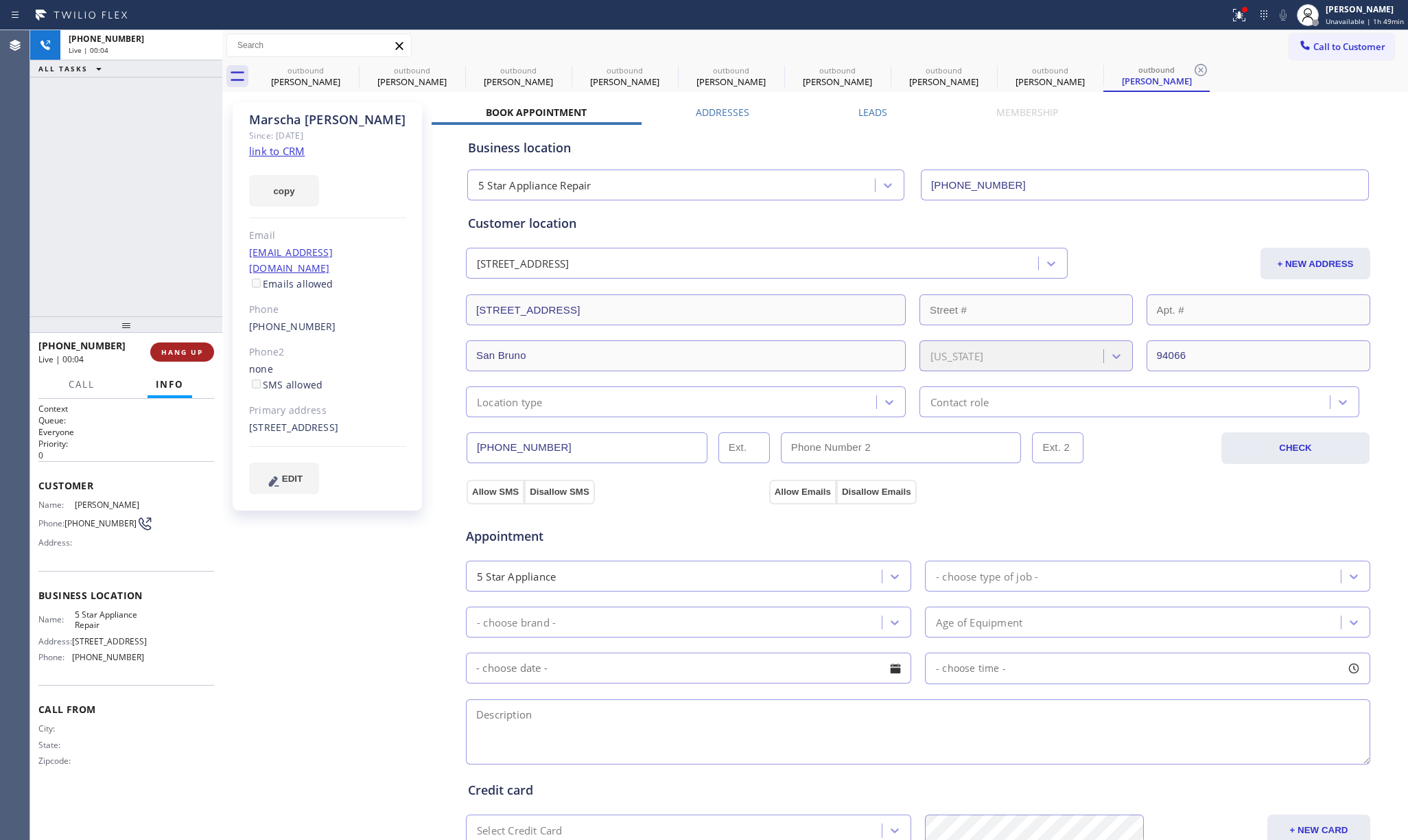
click at [188, 333] on div at bounding box center [126, 324] width 192 height 17
click at [191, 351] on button "HANG UP" at bounding box center [182, 360] width 63 height 20
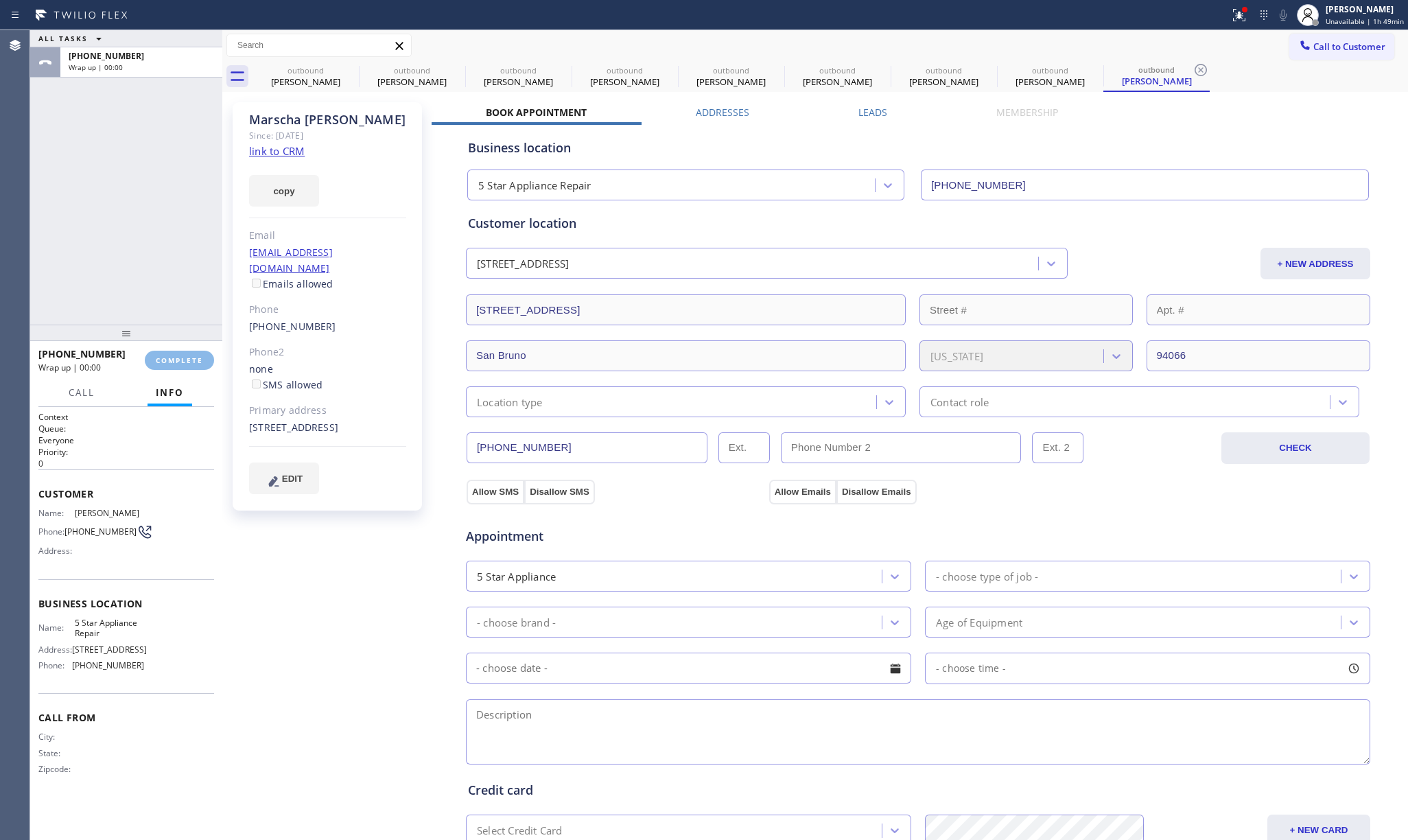
click at [169, 270] on div "ALL TASKS ALL TASKS ACTIVE TASKS TASKS IN WRAP UP +16506765100 Wrap up | 00:00" at bounding box center [126, 177] width 192 height 295
drag, startPoint x: 180, startPoint y: 324, endPoint x: 181, endPoint y: 315, distance: 9.1
click at [181, 318] on div at bounding box center [126, 326] width 192 height 17
click at [181, 346] on button "COMPLETE" at bounding box center [179, 351] width 69 height 20
click at [132, 219] on div "ALL TASKS ALL TASKS ACTIVE TASKS TASKS IN WRAP UP +16506765100 Wrap up | 00:01" at bounding box center [126, 172] width 192 height 286
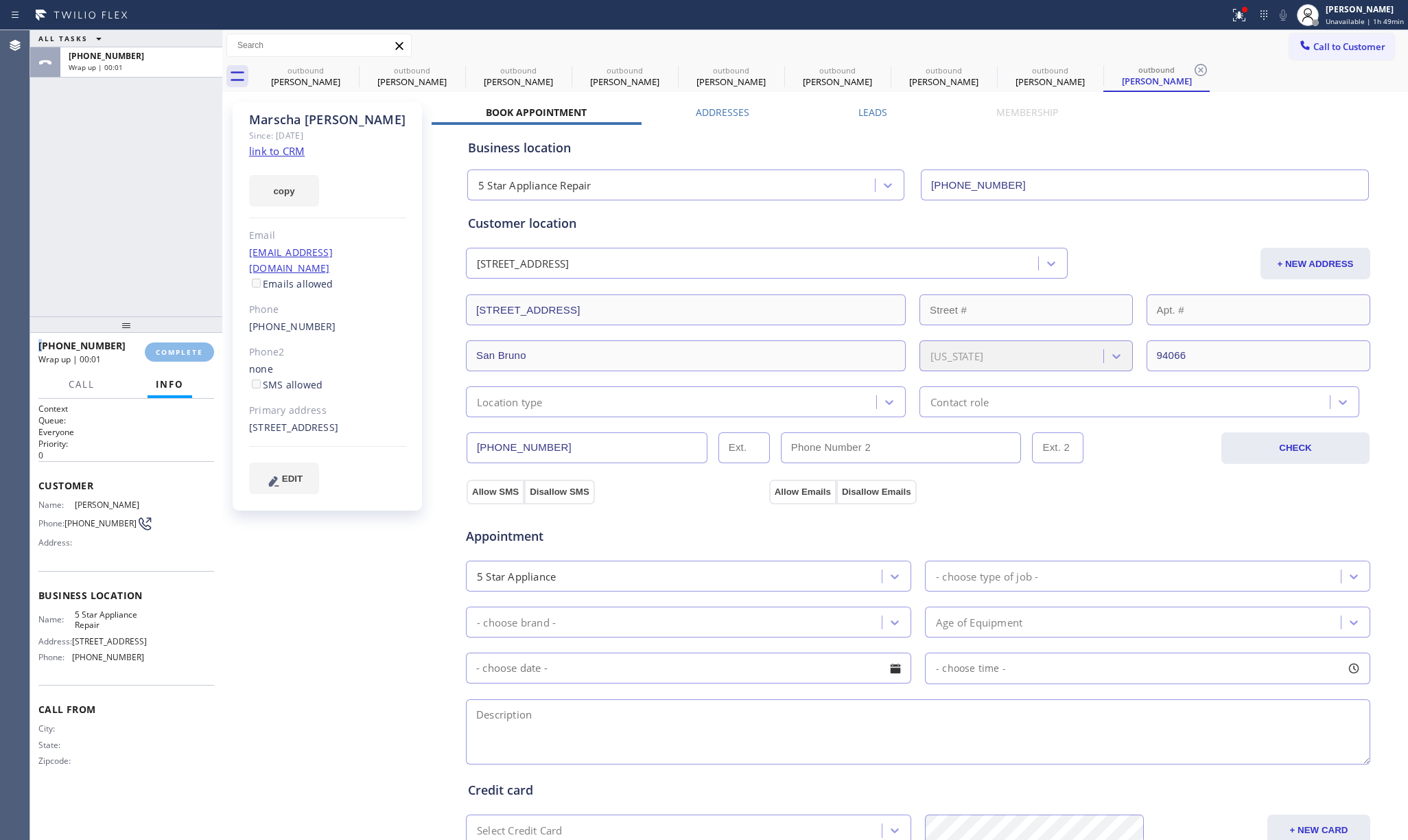
click at [132, 219] on div "ALL TASKS ALL TASKS ACTIVE TASKS TASKS IN WRAP UP +16506765100 Wrap up | 00:01" at bounding box center [126, 172] width 192 height 286
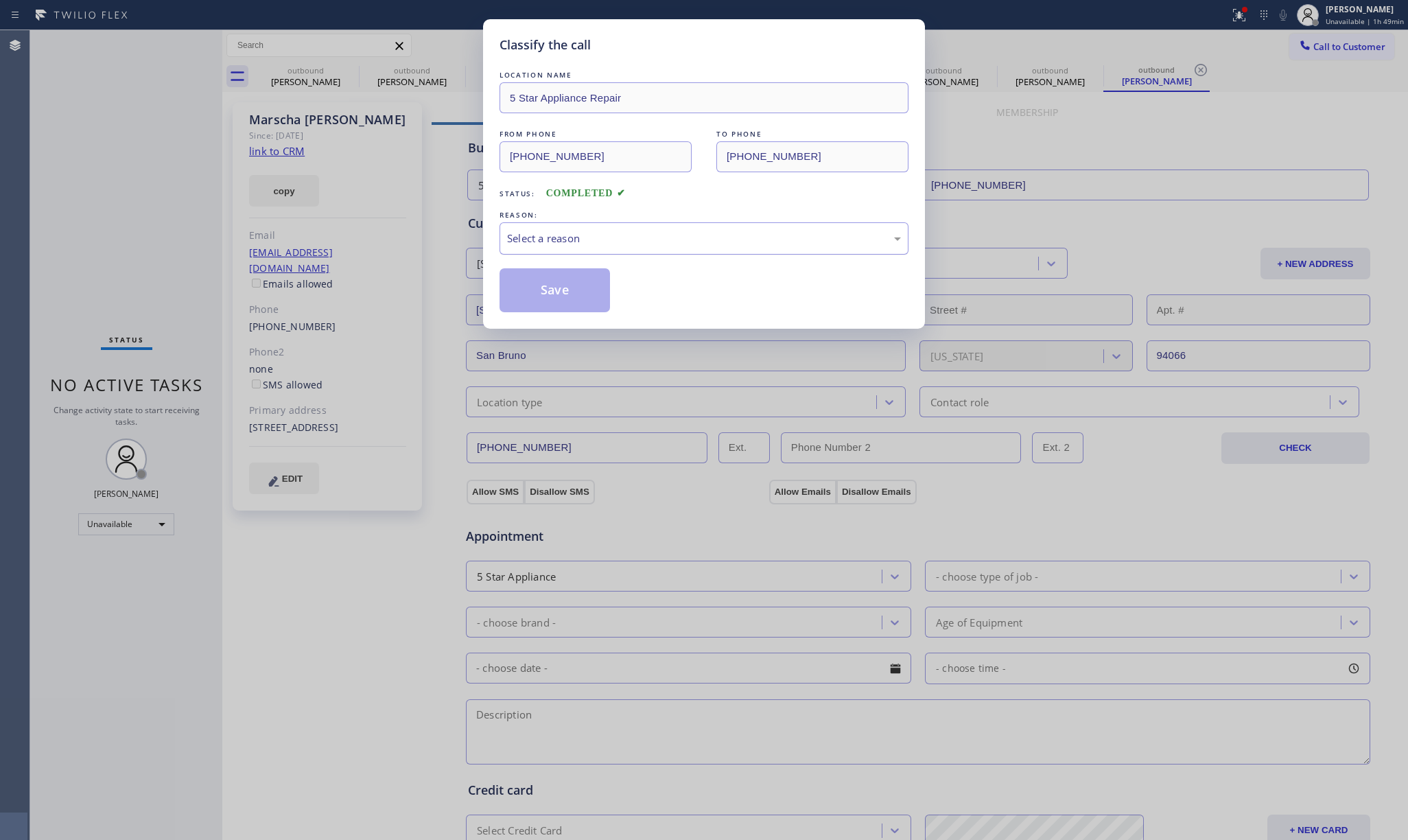
click at [544, 242] on div "Select a reason" at bounding box center [704, 238] width 393 height 16
drag, startPoint x: 536, startPoint y: 292, endPoint x: 497, endPoint y: 21, distance: 273.8
click at [536, 292] on button "Save" at bounding box center [555, 290] width 110 height 44
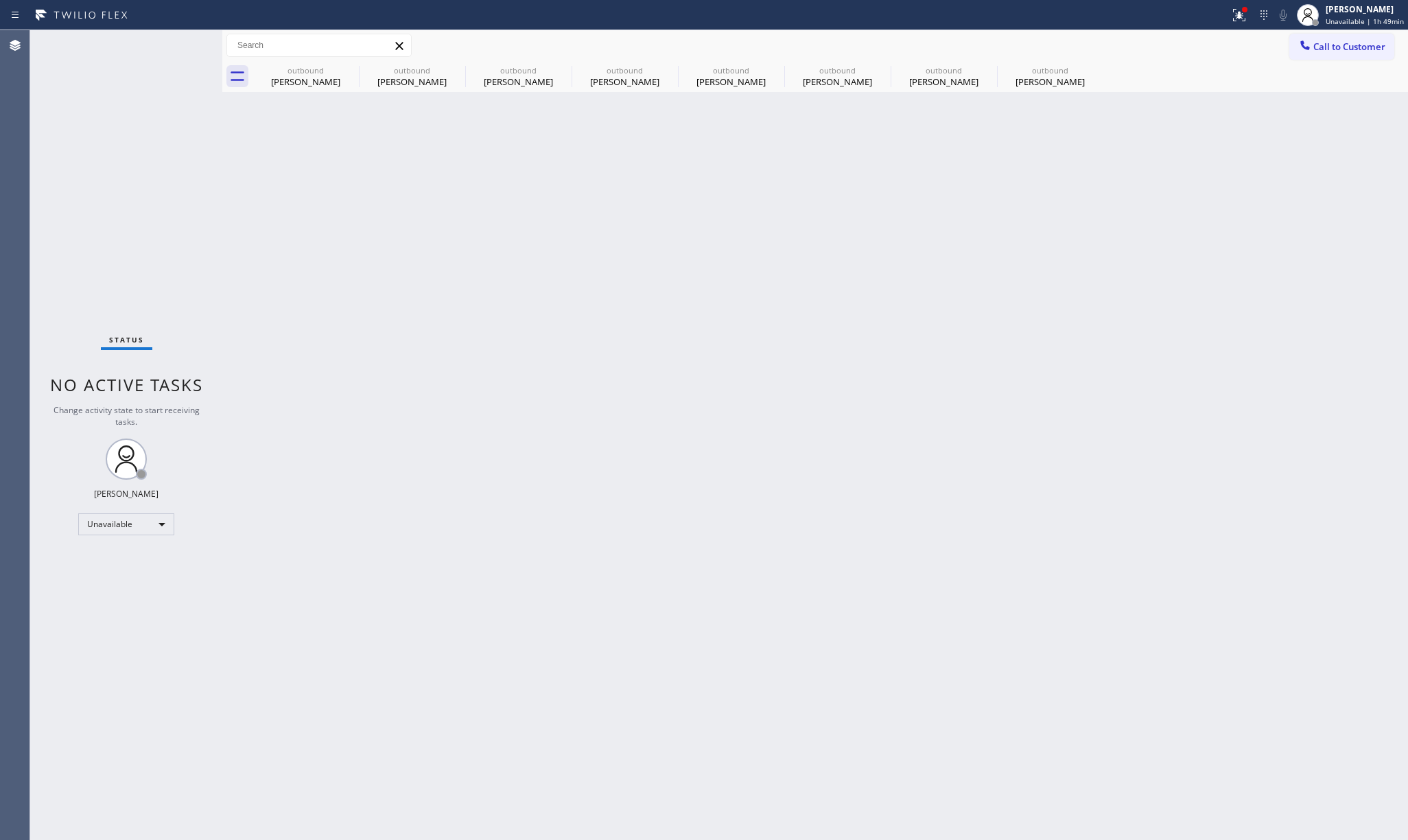
drag, startPoint x: 1373, startPoint y: 48, endPoint x: 1351, endPoint y: 47, distance: 22.0
click at [1365, 48] on span "Call to Customer" at bounding box center [1348, 46] width 72 height 12
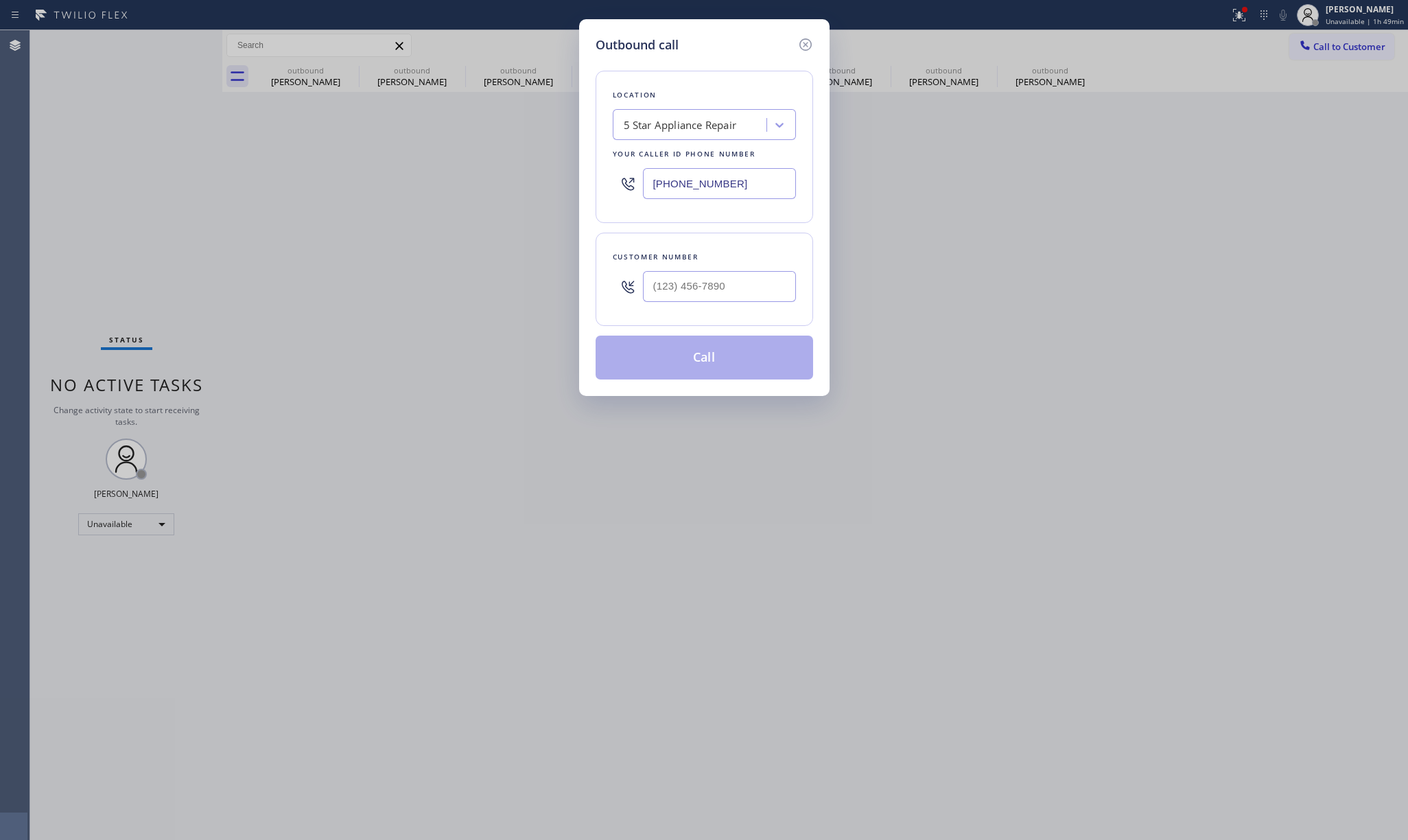
click at [734, 265] on div at bounding box center [719, 286] width 153 height 45
click at [720, 291] on input "(___) ___-____" at bounding box center [719, 286] width 153 height 31
paste input "562) 760-4134"
type input "[PHONE_NUMBER]"
click at [704, 235] on div "Customer number (562) 760-4134" at bounding box center [704, 279] width 217 height 93
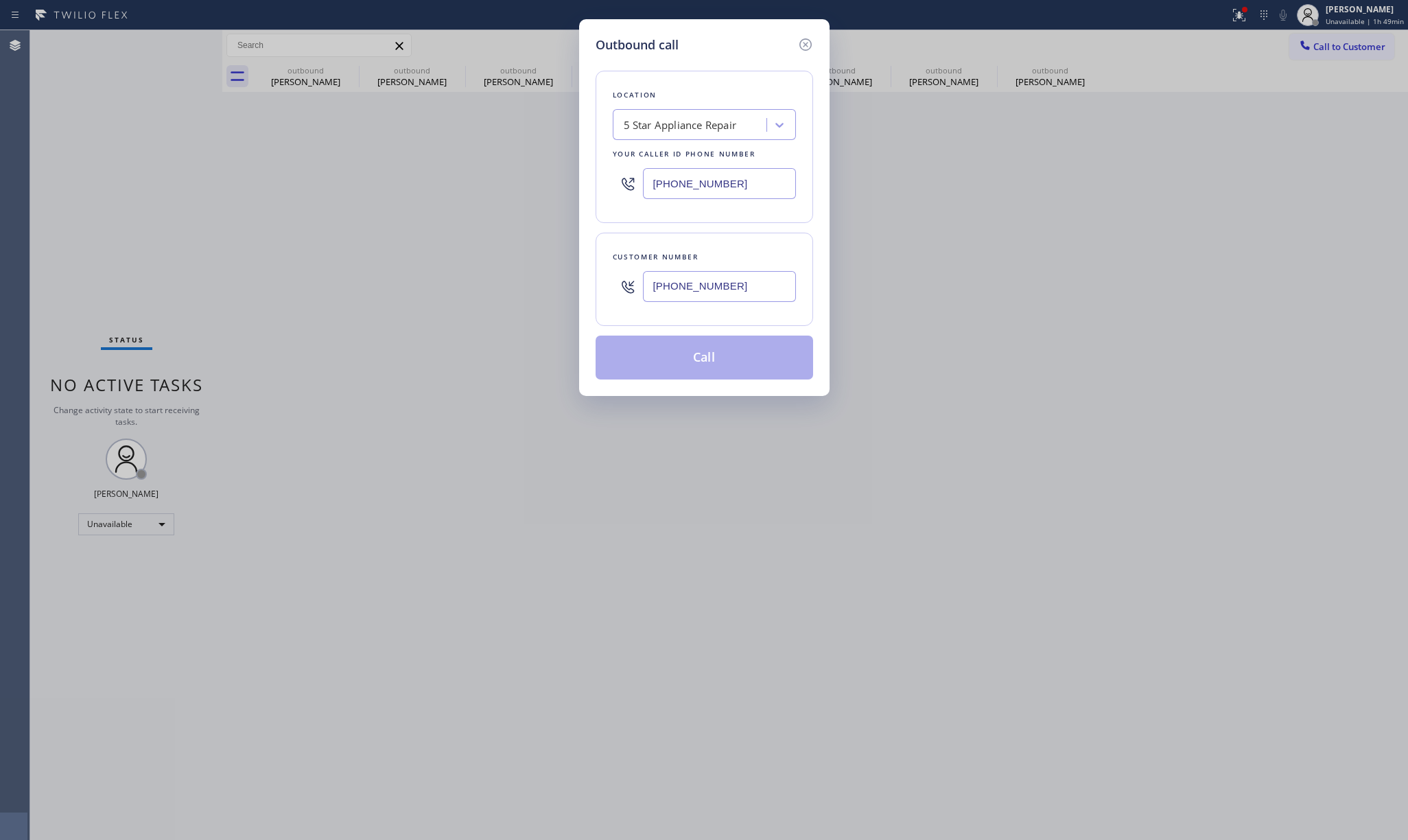
click at [686, 364] on button "Call" at bounding box center [704, 357] width 217 height 44
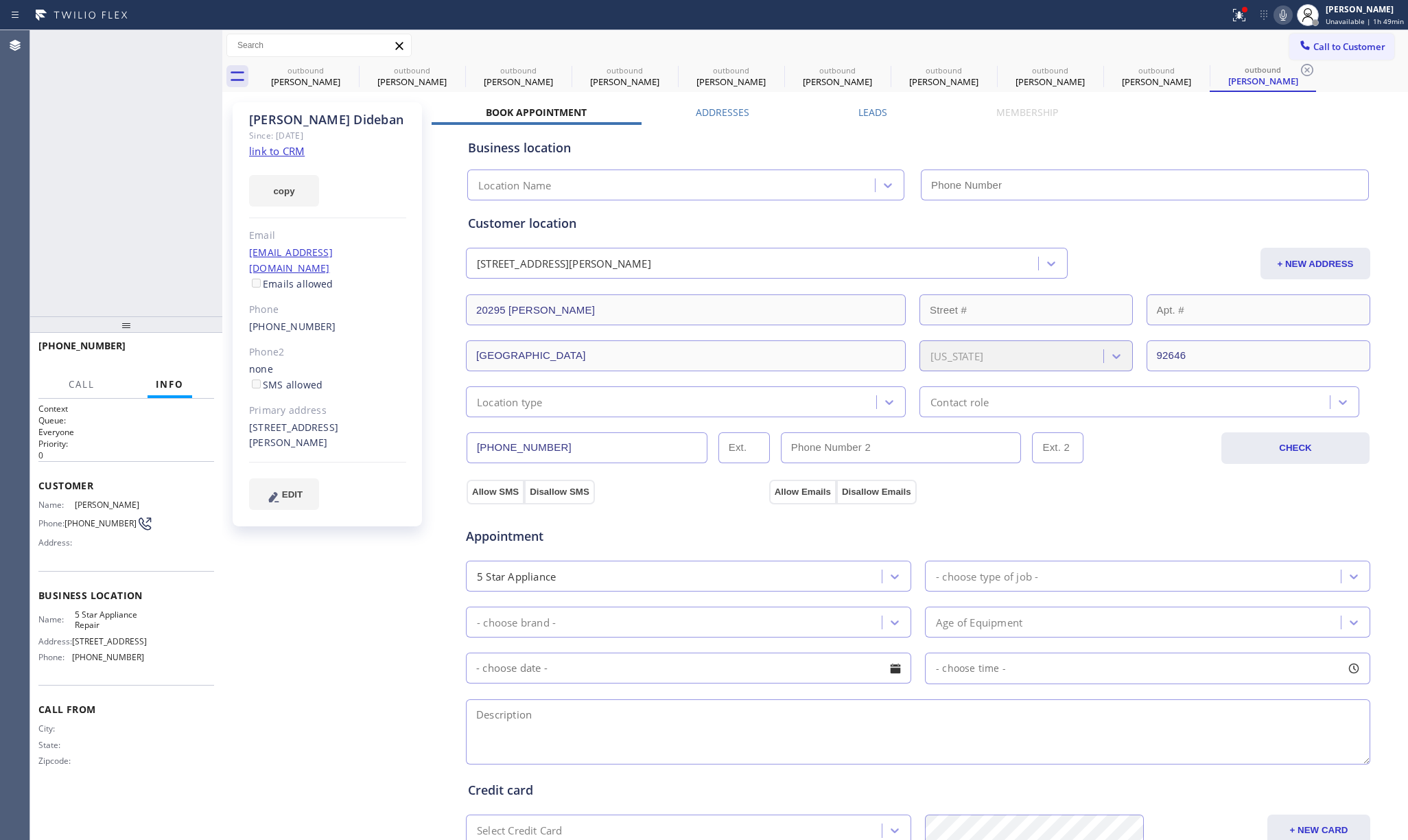
type input "[PHONE_NUMBER]"
click at [168, 350] on span "HANG UP" at bounding box center [182, 351] width 42 height 9
drag, startPoint x: 157, startPoint y: 288, endPoint x: 176, endPoint y: 349, distance: 63.9
click at [159, 302] on div "+15627604134 Live | 00:04 ALL TASKS ALL TASKS ACTIVE TASKS TASKS IN WRAP UP" at bounding box center [126, 172] width 192 height 286
click at [176, 349] on span "HANG UP" at bounding box center [182, 351] width 42 height 9
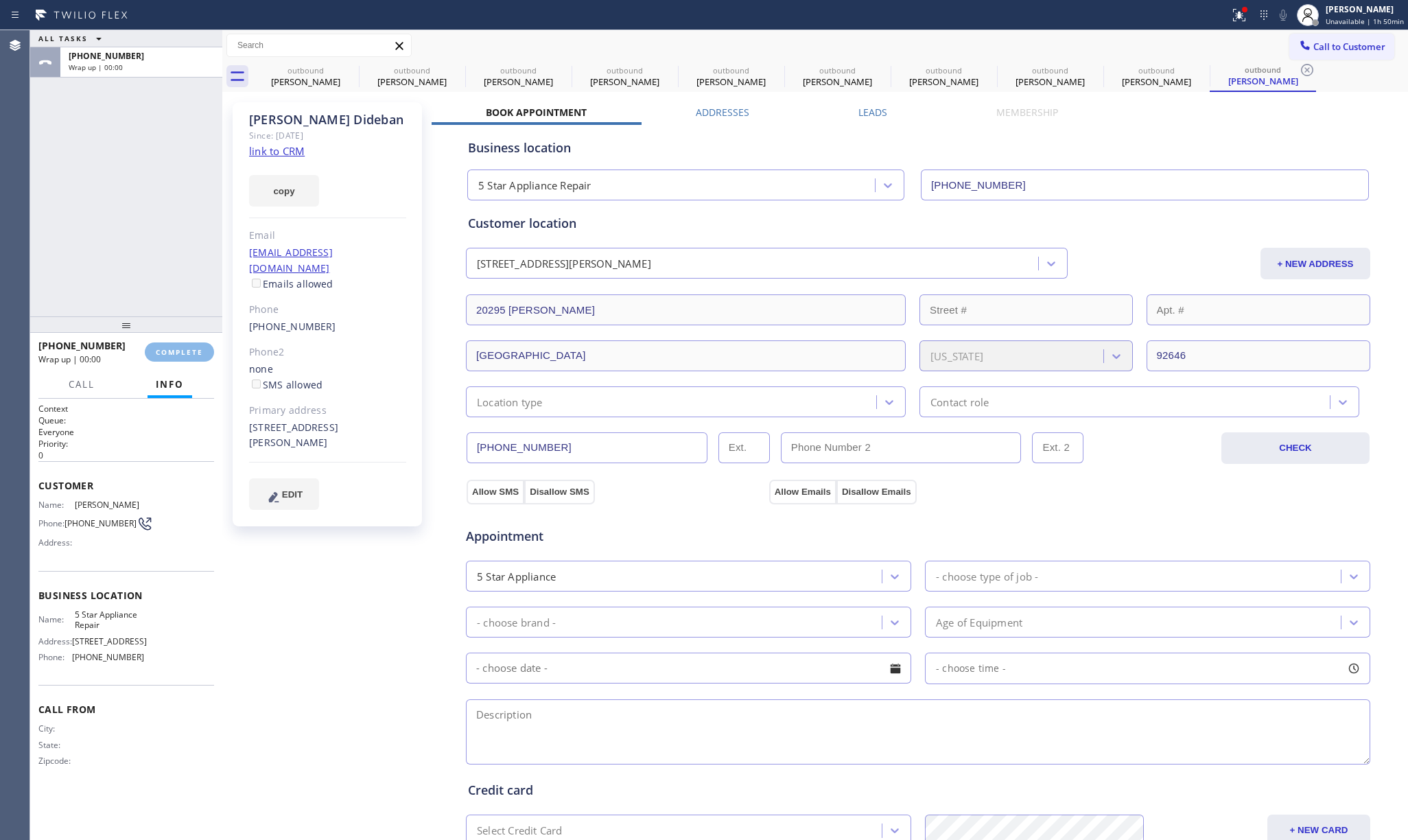
click at [165, 253] on div "ALL TASKS ALL TASKS ACTIVE TASKS TASKS IN WRAP UP +15627604134 Wrap up | 00:00" at bounding box center [126, 172] width 192 height 286
click at [162, 350] on span "COMPLETE" at bounding box center [179, 351] width 48 height 9
click at [151, 245] on div "ALL TASKS ALL TASKS ACTIVE TASKS TASKS IN WRAP UP +15627604134 Wrap up | 00:01" at bounding box center [126, 172] width 192 height 286
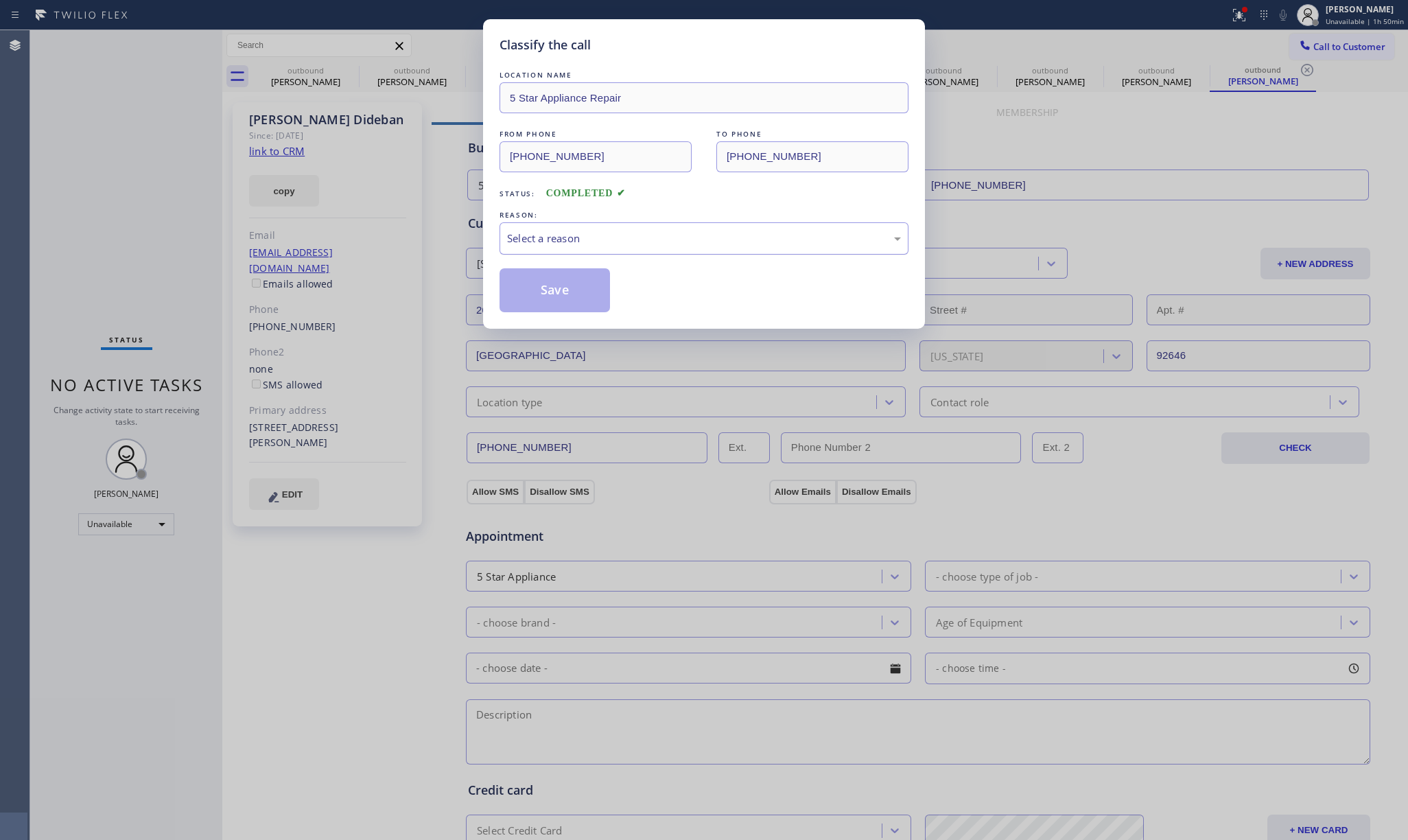
click at [660, 246] on div "Select a reason" at bounding box center [704, 238] width 393 height 16
click at [553, 297] on button "Save" at bounding box center [555, 290] width 110 height 44
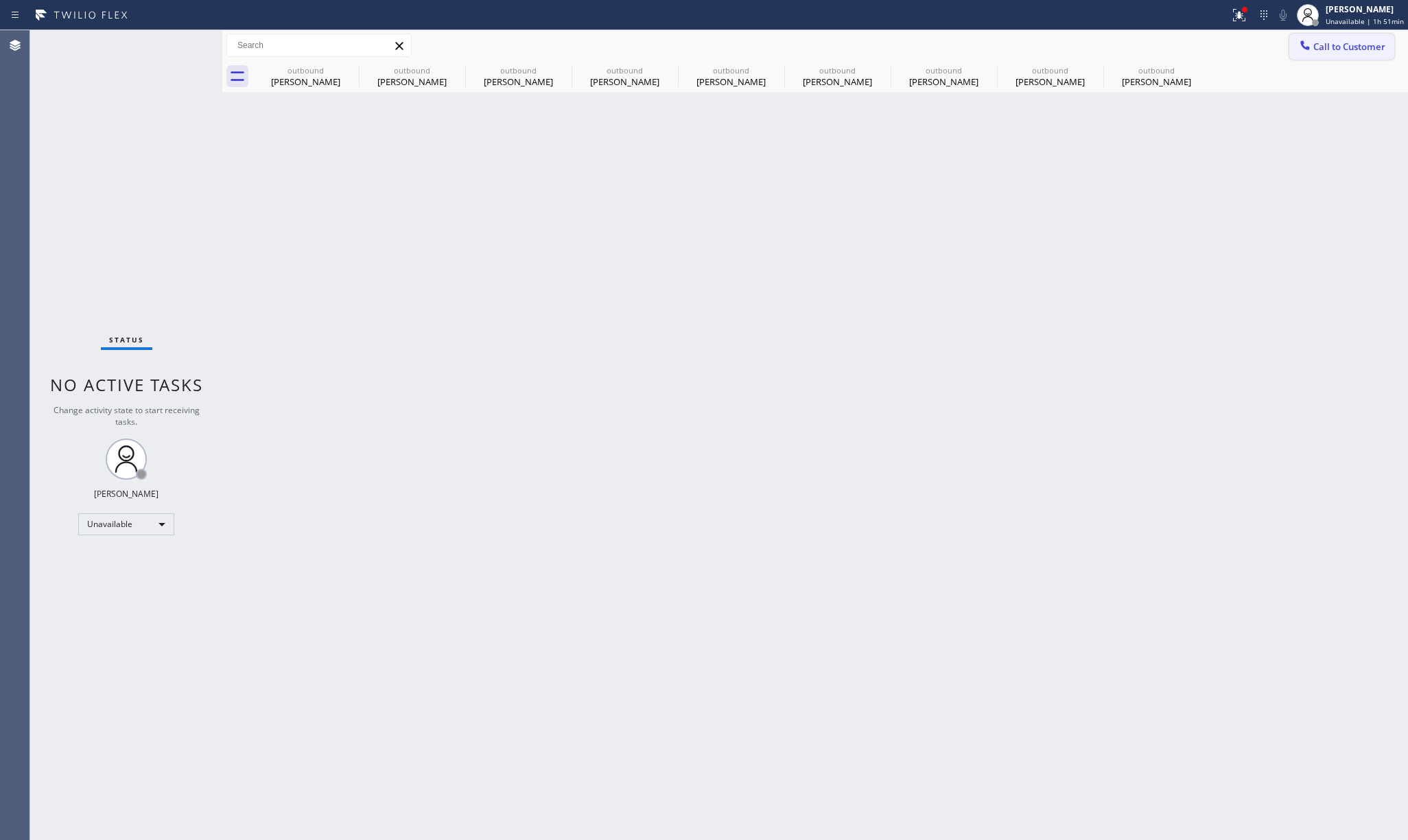
click at [1324, 46] on span "Call to Customer" at bounding box center [1348, 46] width 72 height 12
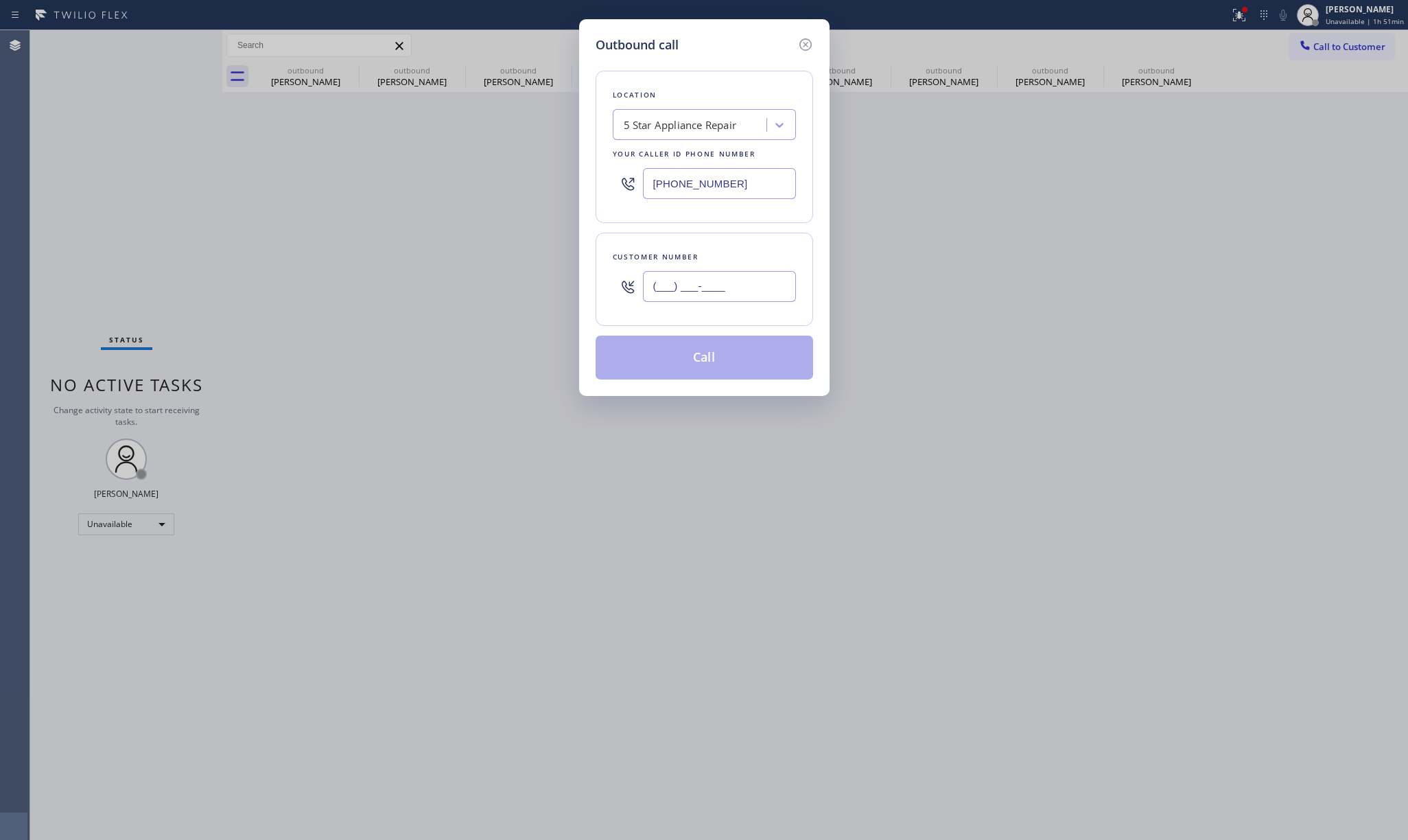
click at [720, 297] on input "(___) ___-____" at bounding box center [719, 286] width 153 height 31
paste input "925) 708-8460"
type input "[PHONE_NUMBER]"
click at [722, 248] on div "Customer number (925) 708-8460" at bounding box center [704, 279] width 217 height 93
click at [715, 366] on button "Call" at bounding box center [704, 357] width 217 height 44
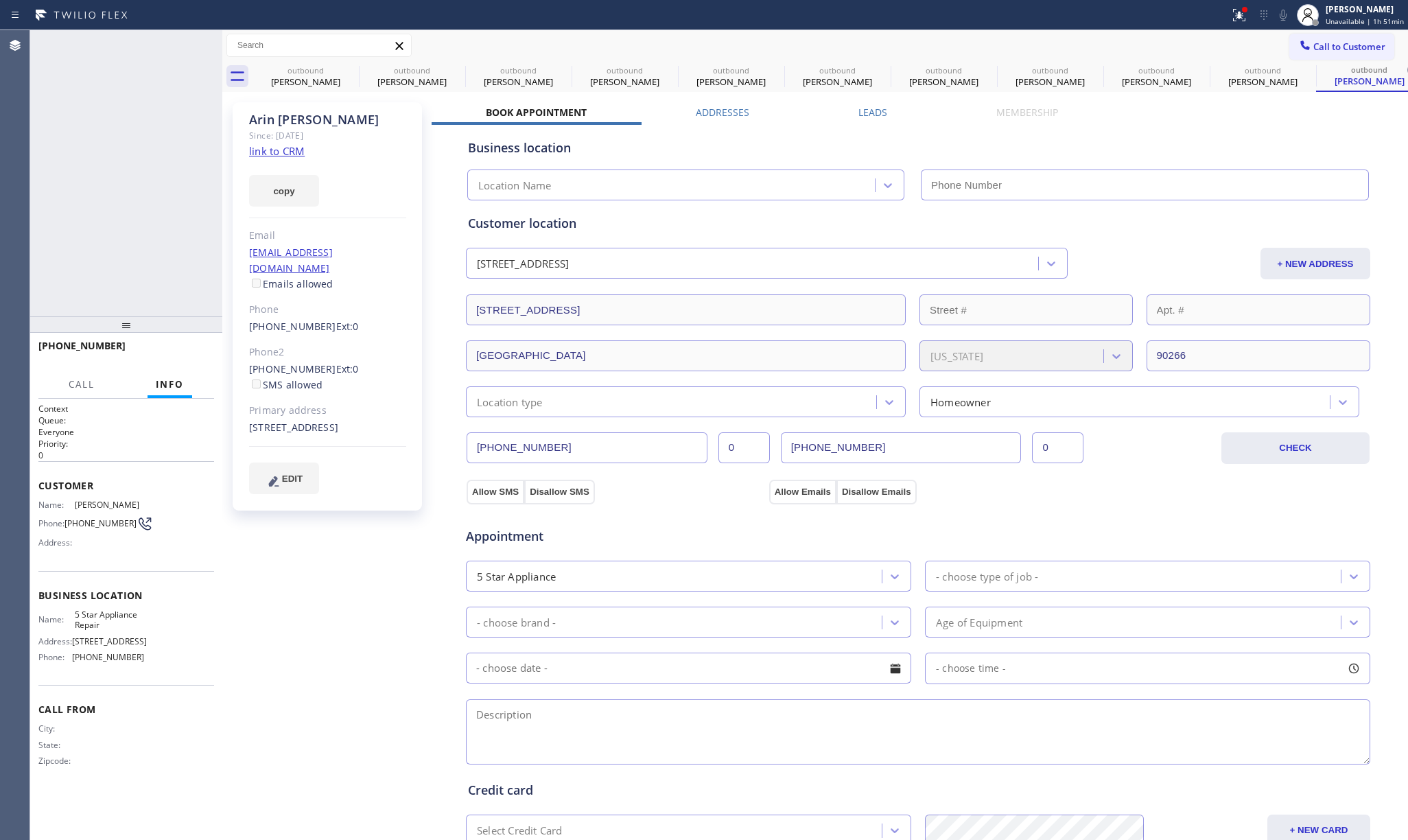
type input "[PHONE_NUMBER]"
click at [163, 355] on span "HANG UP" at bounding box center [182, 351] width 42 height 9
click at [184, 373] on button "Info" at bounding box center [170, 384] width 45 height 27
click at [185, 347] on span "COMPLETE" at bounding box center [179, 351] width 48 height 9
click at [159, 262] on div "ALL TASKS ALL TASKS ACTIVE TASKS TASKS IN WRAP UP +19257088460 Wrap up | 00:00" at bounding box center [126, 172] width 192 height 286
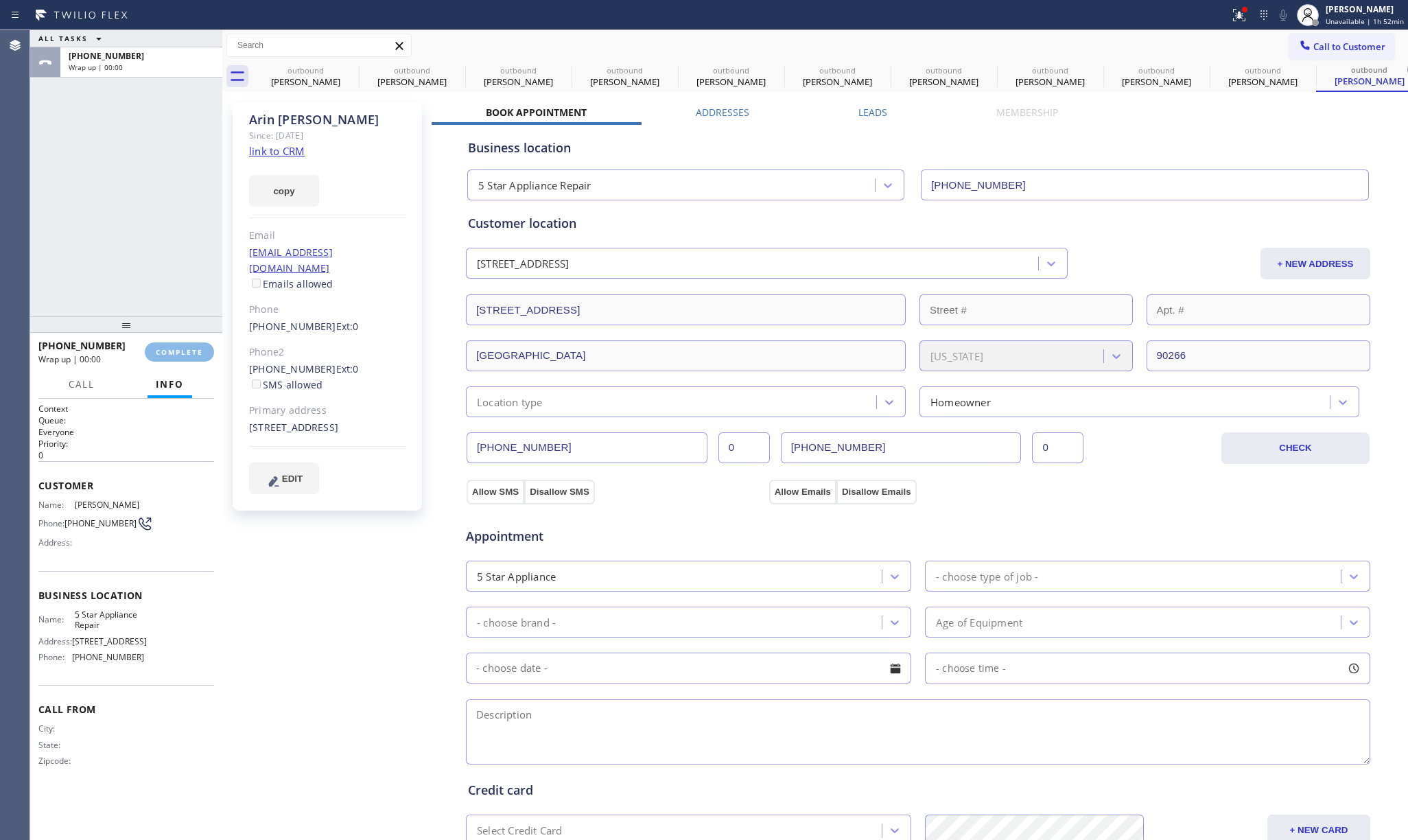
click at [159, 262] on div "ALL TASKS ALL TASKS ACTIVE TASKS TASKS IN WRAP UP +19257088460 Wrap up | 00:00" at bounding box center [126, 172] width 192 height 286
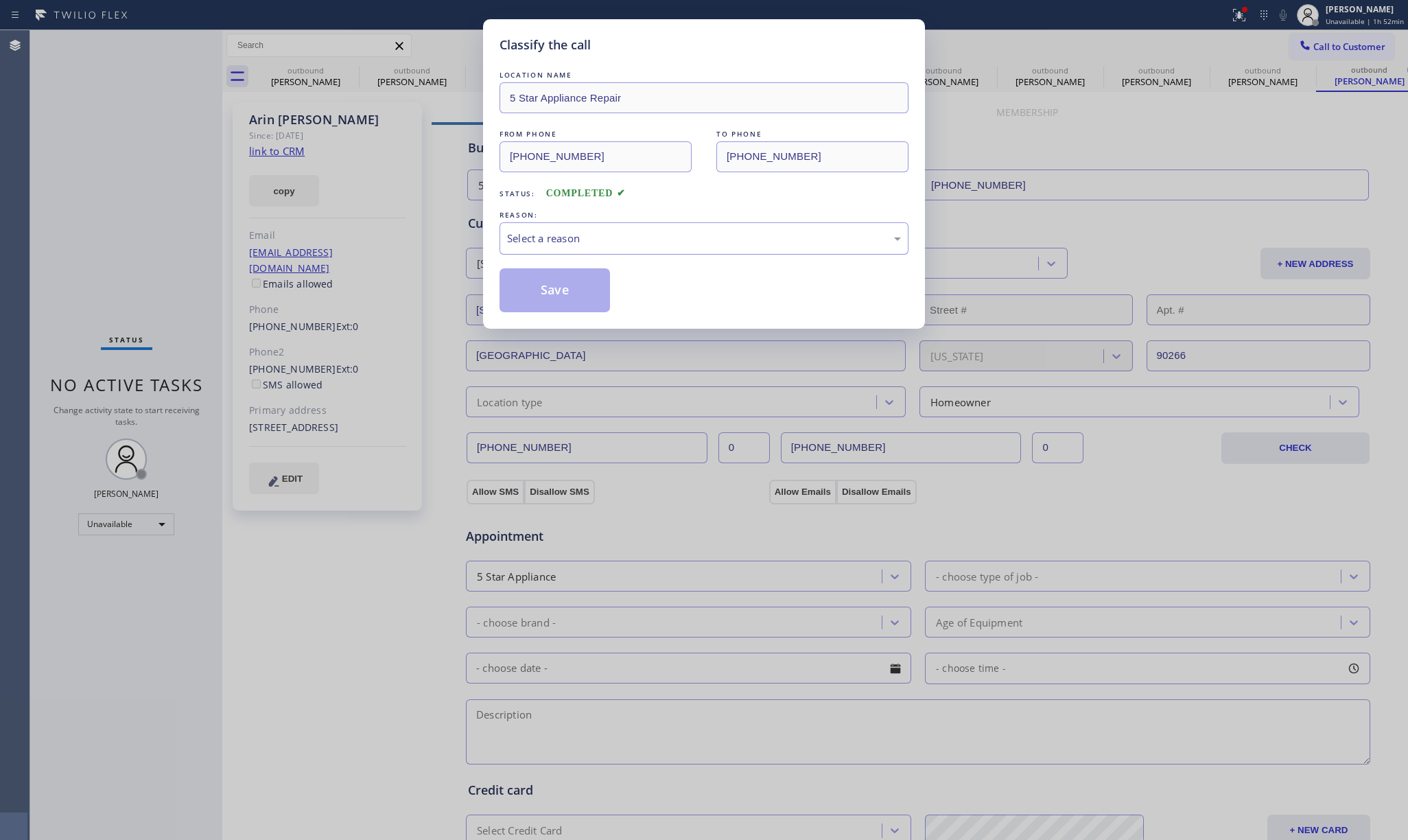
click at [622, 236] on div "Select a reason" at bounding box center [704, 238] width 393 height 16
click at [566, 282] on button "Save" at bounding box center [555, 290] width 110 height 44
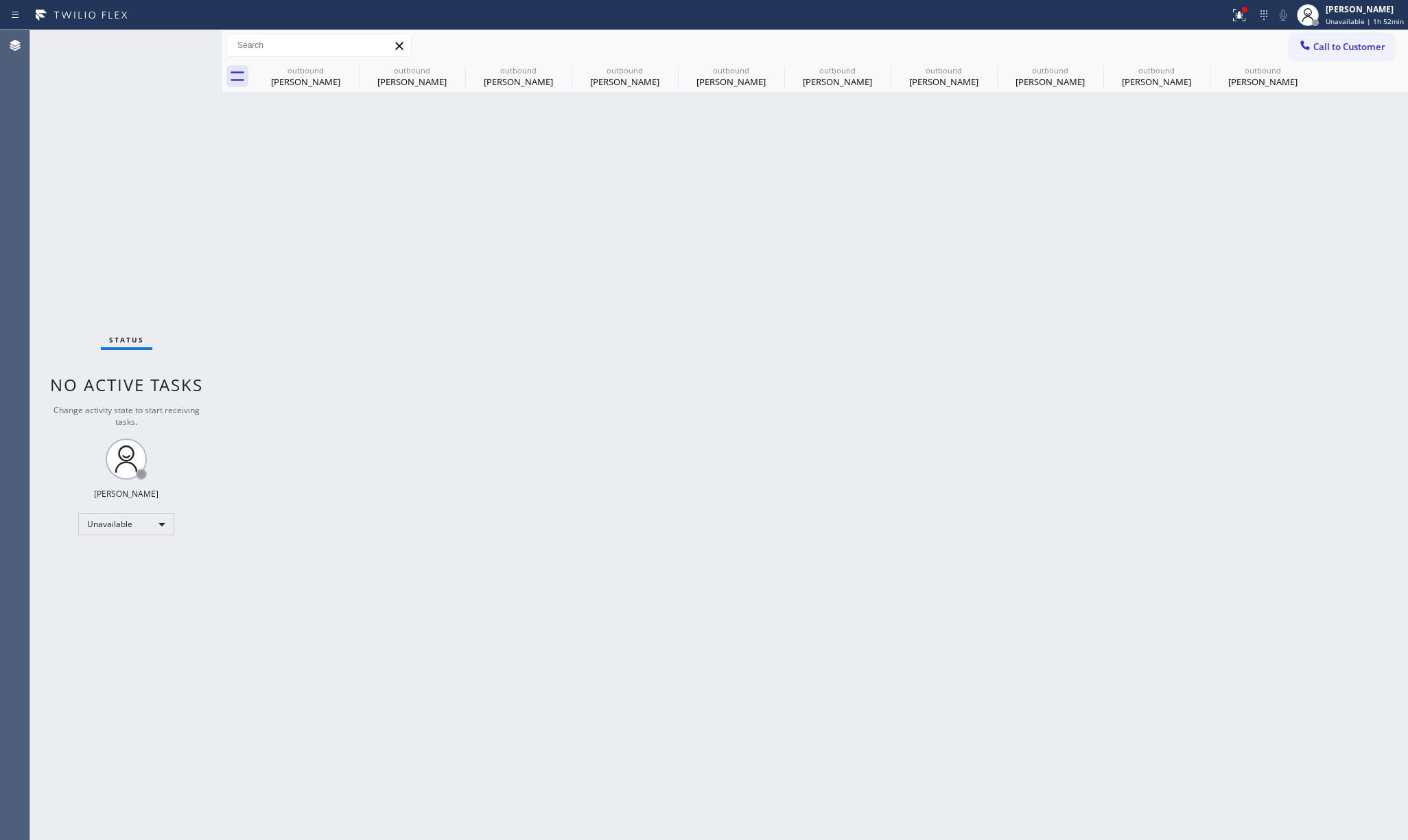
drag, startPoint x: 152, startPoint y: 204, endPoint x: 192, endPoint y: 140, distance: 75.5
click at [155, 203] on div "Status No active tasks Change activity state to start receiving tasks. [PERSON_…" at bounding box center [126, 434] width 192 height 809
click at [1375, 40] on span "Call to Customer" at bounding box center [1348, 46] width 72 height 12
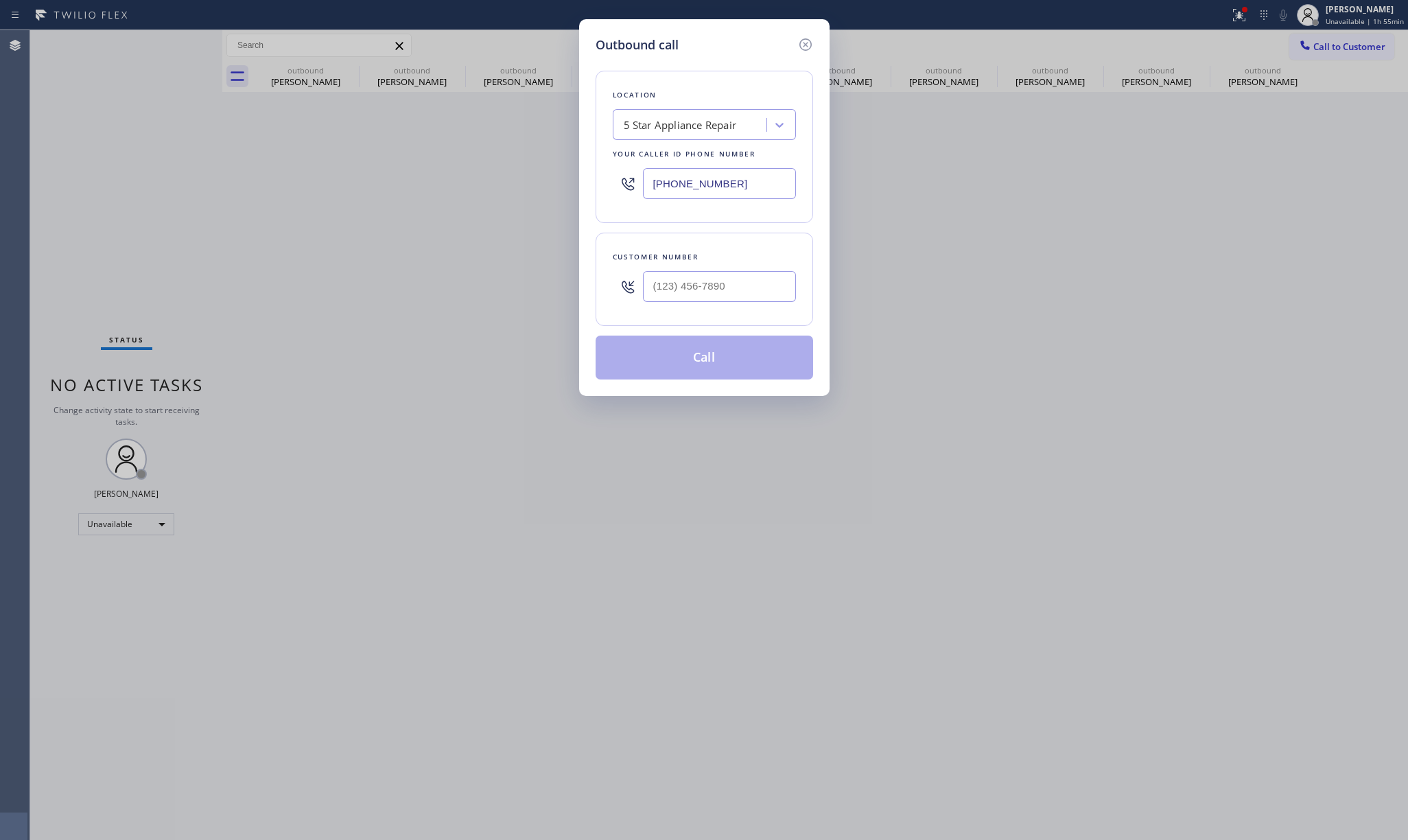
drag, startPoint x: 741, startPoint y: 179, endPoint x: 521, endPoint y: 178, distance: 220.0
click at [521, 178] on div "Outbound call Location 5 Star Appliance Repair Your caller id phone number (855…" at bounding box center [704, 420] width 1408 height 840
paste input "323) 897-1991"
type input "(323) 897-1991"
click at [803, 47] on icon at bounding box center [806, 45] width 17 height 17
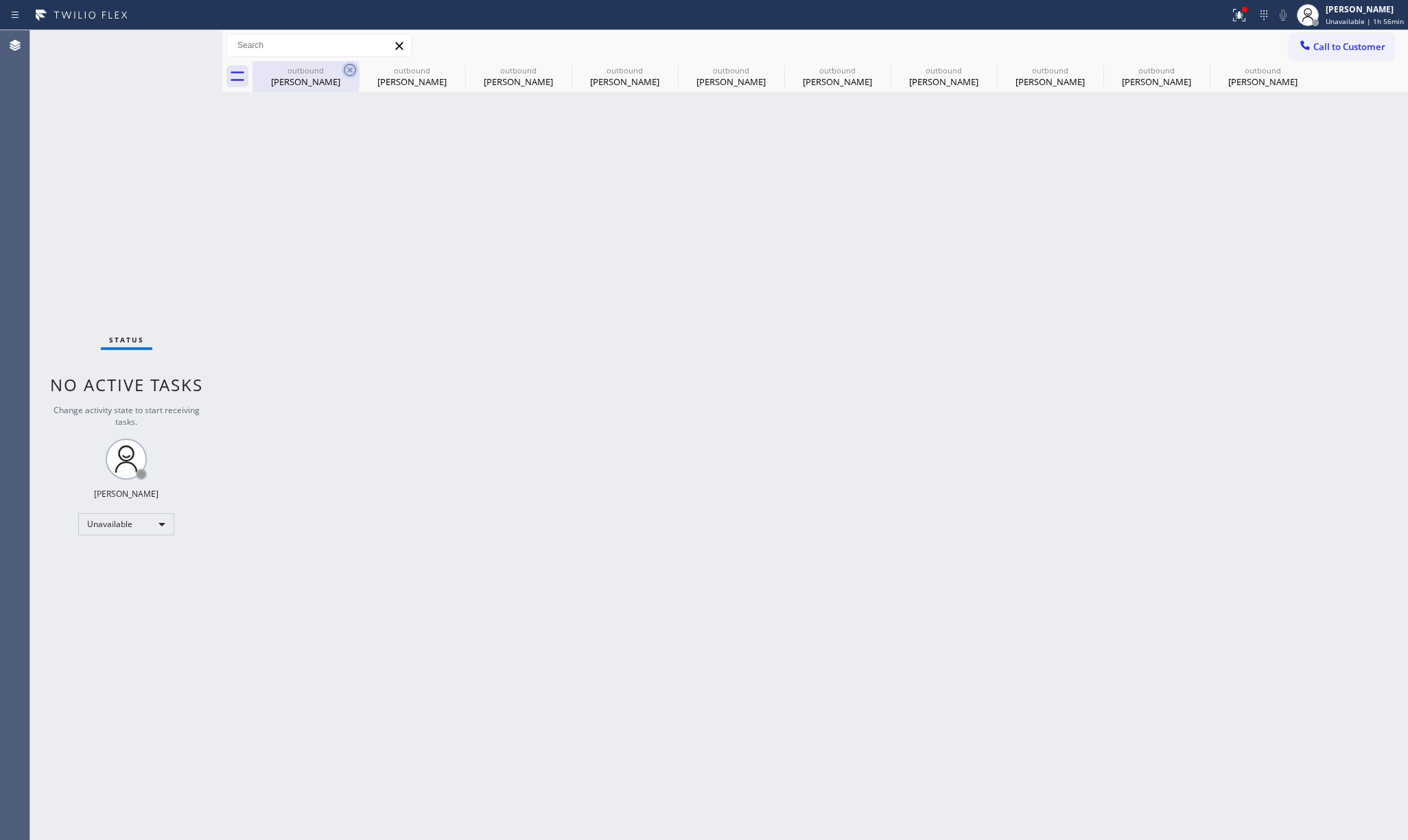
click at [347, 70] on icon at bounding box center [350, 70] width 17 height 17
click at [0, 0] on icon at bounding box center [0, 0] width 0 height 0
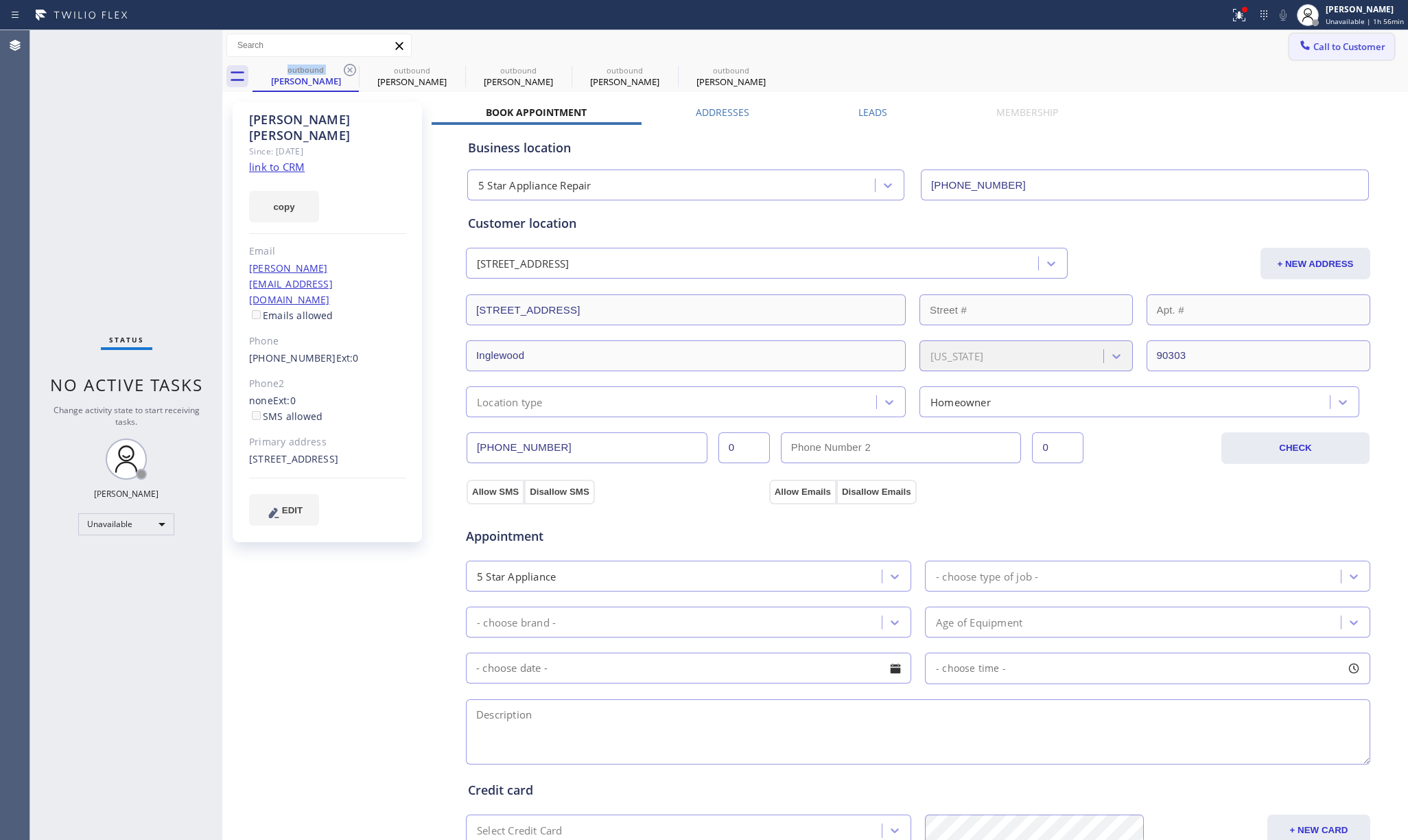
drag, startPoint x: 1333, startPoint y: 45, endPoint x: 1178, endPoint y: 81, distance: 159.1
click at [1333, 44] on span "Call to Customer" at bounding box center [1348, 46] width 72 height 12
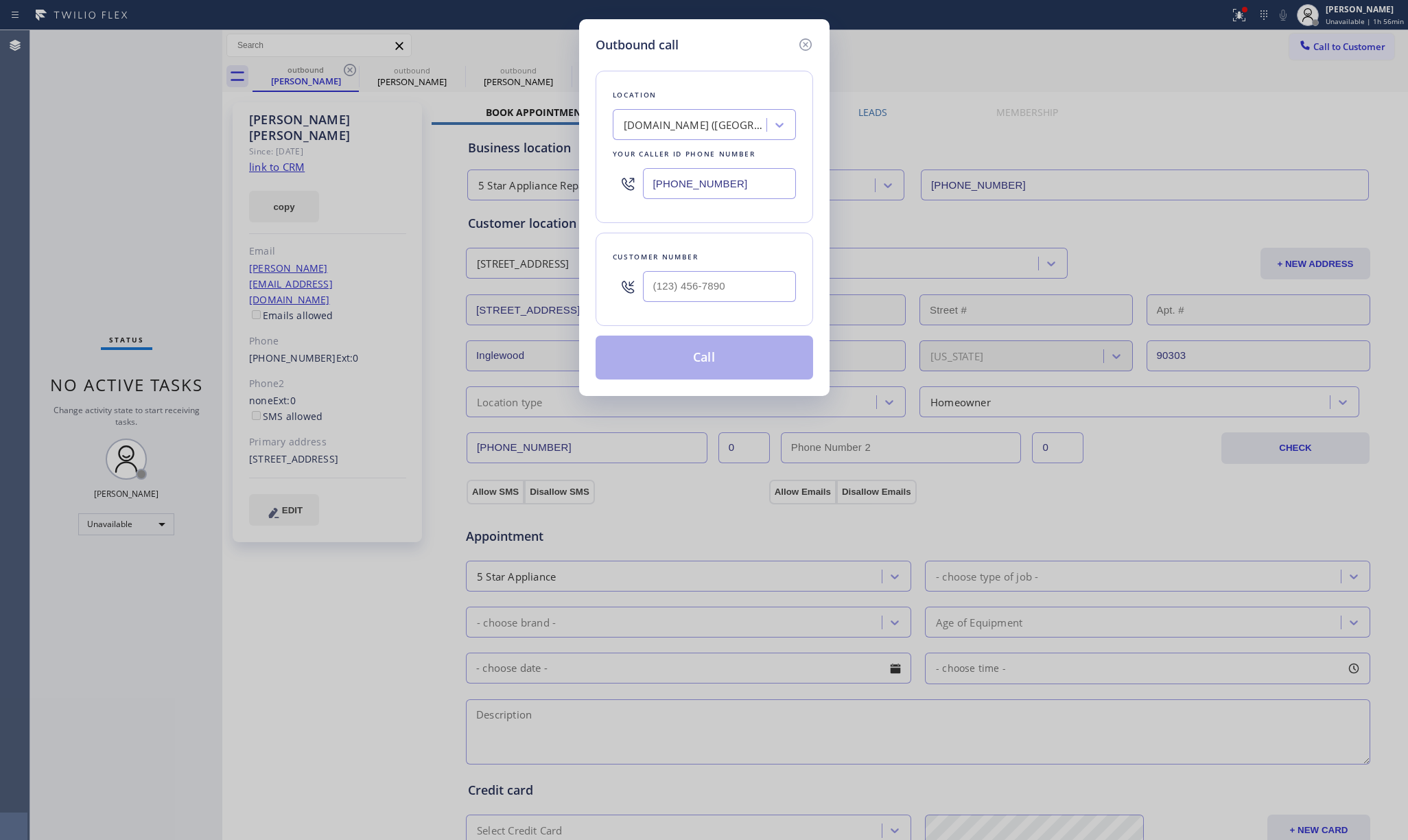
click at [752, 270] on div at bounding box center [719, 286] width 153 height 45
click at [741, 287] on input "(___) ___-____" at bounding box center [719, 286] width 153 height 31
paste input "310) 469-2544"
type input "[PHONE_NUMBER]"
drag, startPoint x: 739, startPoint y: 187, endPoint x: 613, endPoint y: 191, distance: 126.1
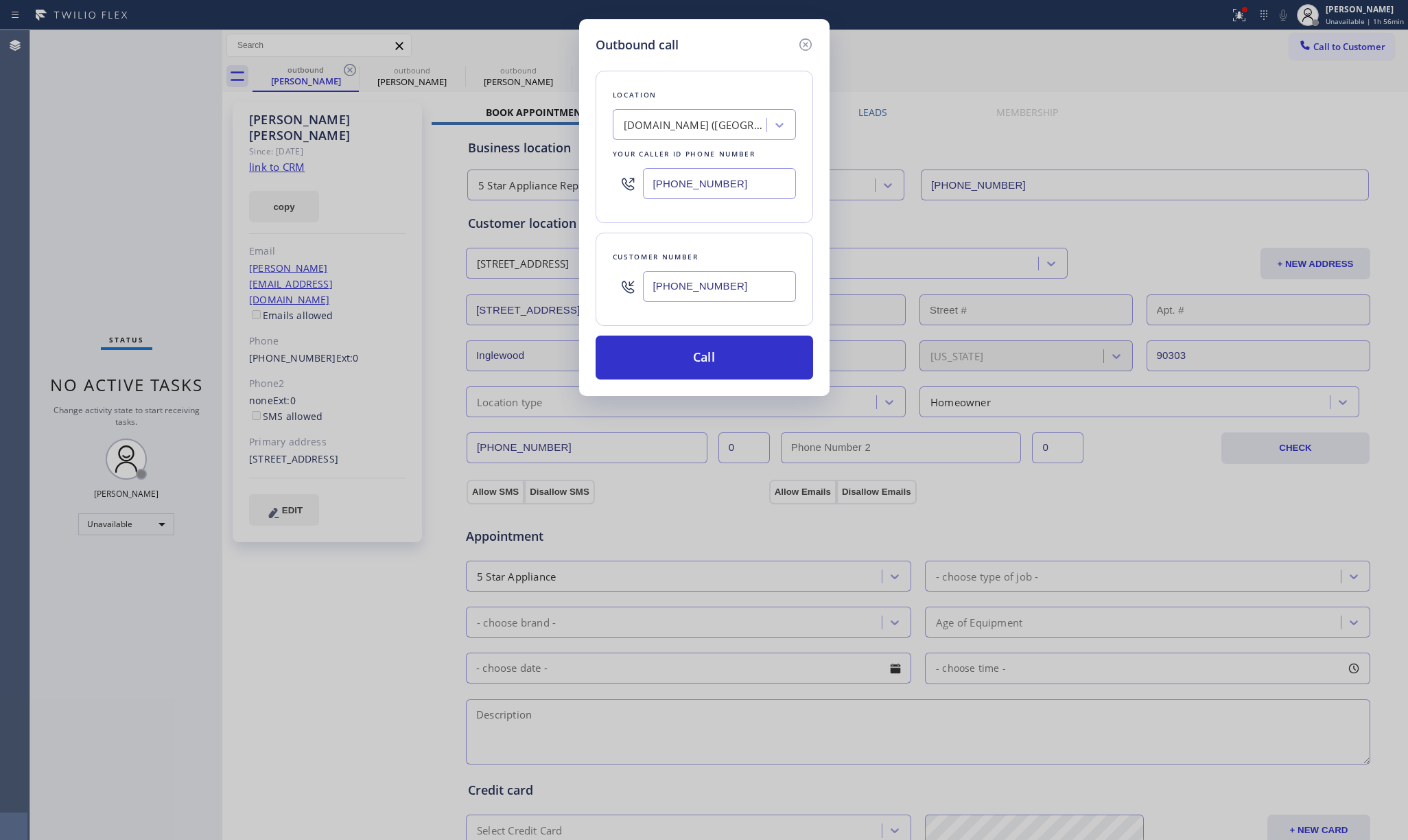
click at [613, 191] on div "(323) 897-1991" at bounding box center [704, 184] width 183 height 45
paste input "991-9198"
type input "[PHONE_NUMBER]"
click at [745, 61] on div "Location VikingTechs.online (Los Angeles, Google Ads) Your caller id phone numb…" at bounding box center [704, 216] width 217 height 325
click at [716, 364] on button "Call" at bounding box center [704, 357] width 217 height 44
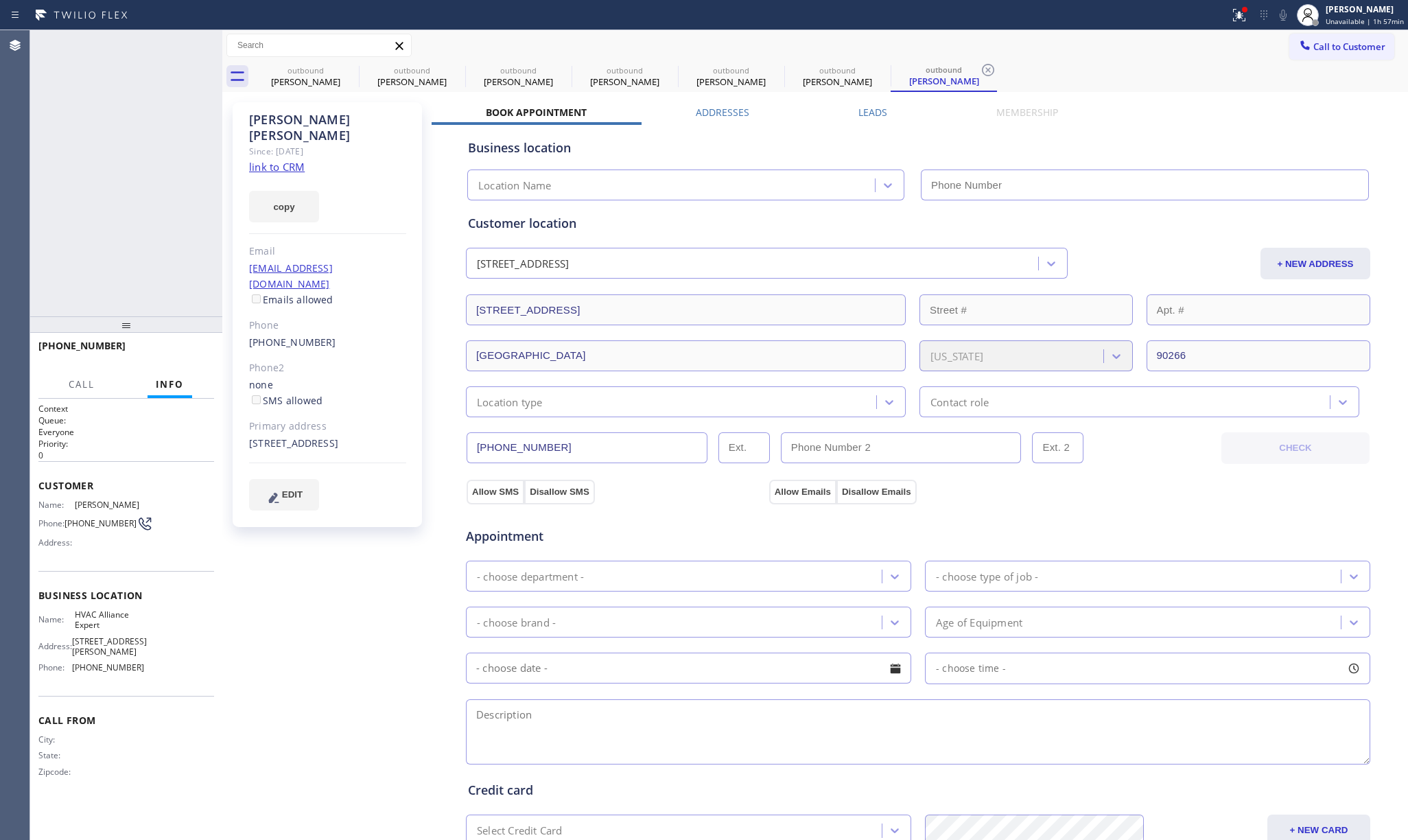
type input "[PHONE_NUMBER]"
click at [140, 206] on div "+13104692544 Connecting call… ALL TASKS ALL TASKS ACTIVE TASKS TASKS IN WRAP UP" at bounding box center [126, 172] width 192 height 286
click at [173, 46] on div "Connecting call…" at bounding box center [142, 50] width 145 height 9
click at [117, 230] on div "+13104692544 Connecting call… ALL TASKS ALL TASKS ACTIVE TASKS TASKS IN WRAP UP" at bounding box center [126, 172] width 192 height 286
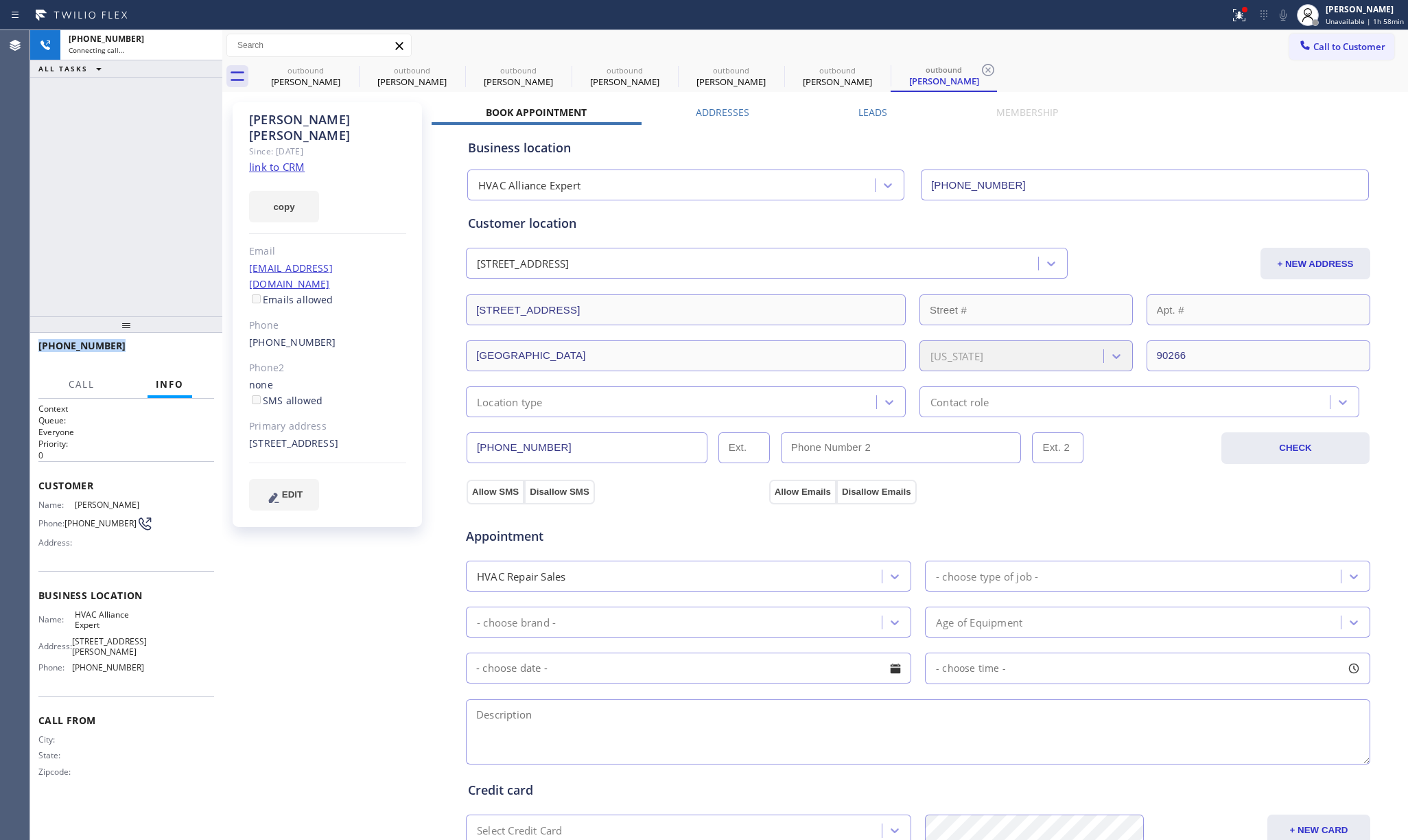
click at [117, 230] on div "+13104692544 Connecting call… ALL TASKS ALL TASKS ACTIVE TASKS TASKS IN WRAP UP" at bounding box center [126, 172] width 192 height 286
click at [117, 214] on div "+13104692544 Connecting call… ALL TASKS ALL TASKS ACTIVE TASKS TASKS IN WRAP UP" at bounding box center [126, 172] width 192 height 286
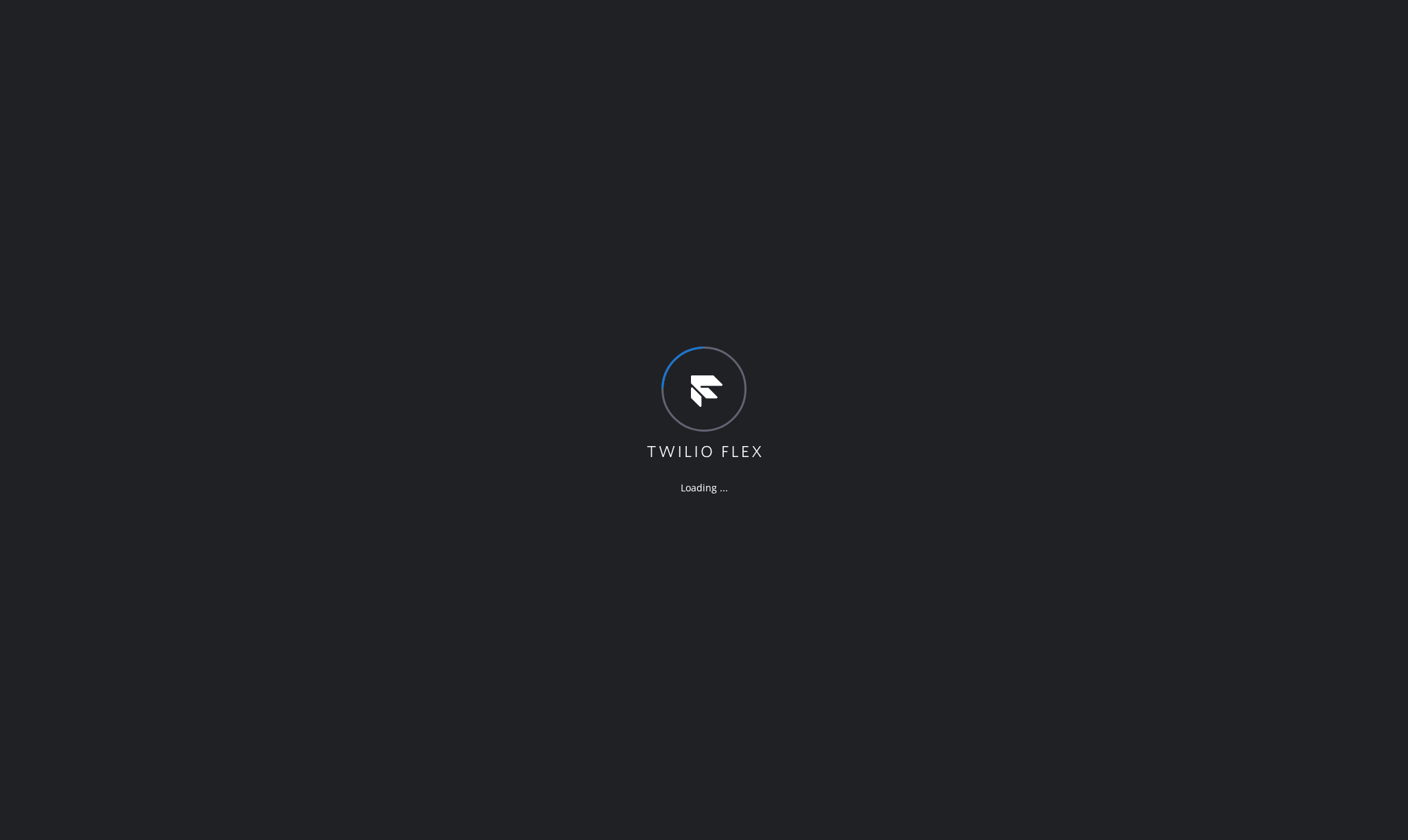
click at [103, 323] on div "Loading ..." at bounding box center [704, 420] width 1408 height 840
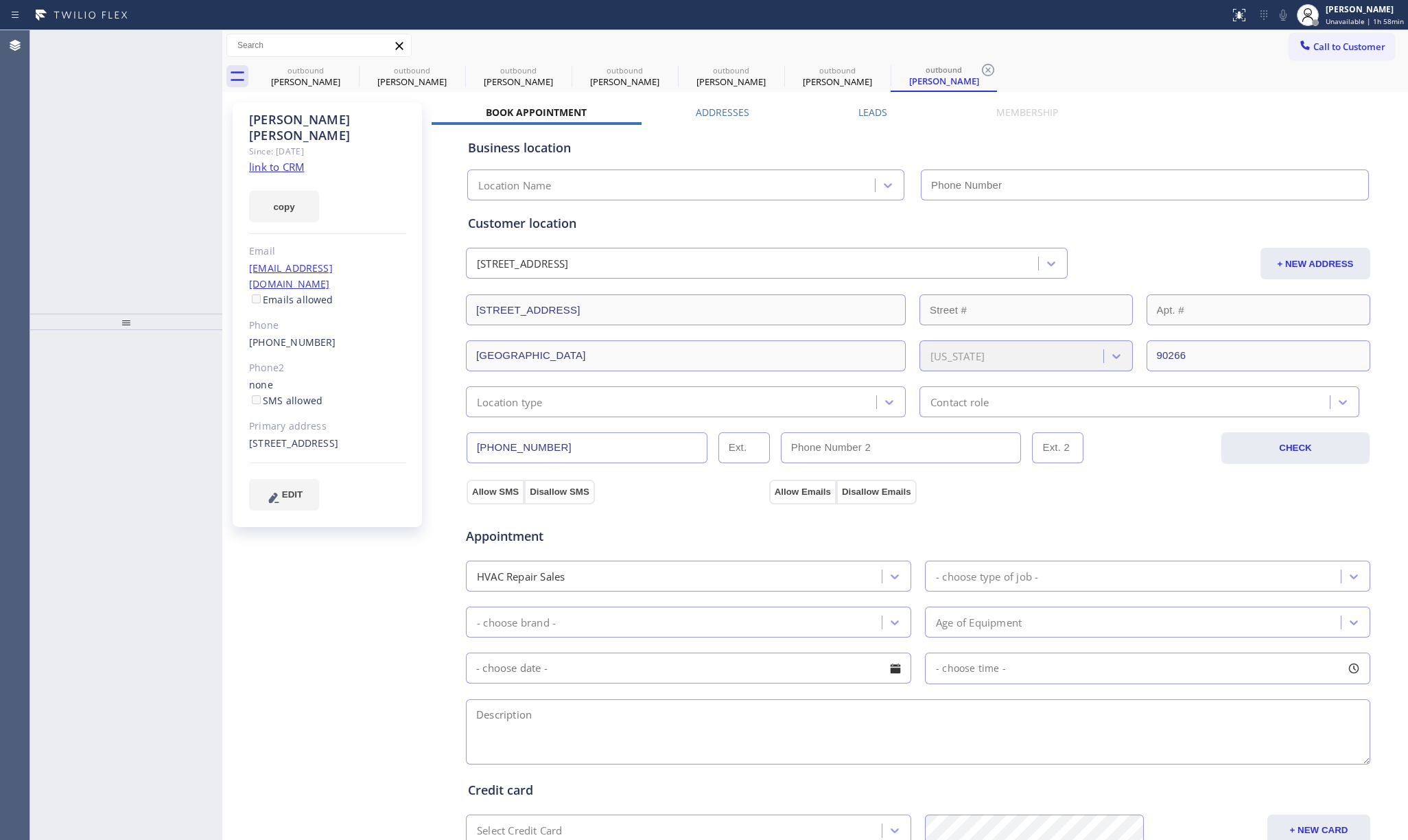
type input "[PHONE_NUMBER]"
click at [165, 49] on div "Connecting call…" at bounding box center [142, 50] width 145 height 9
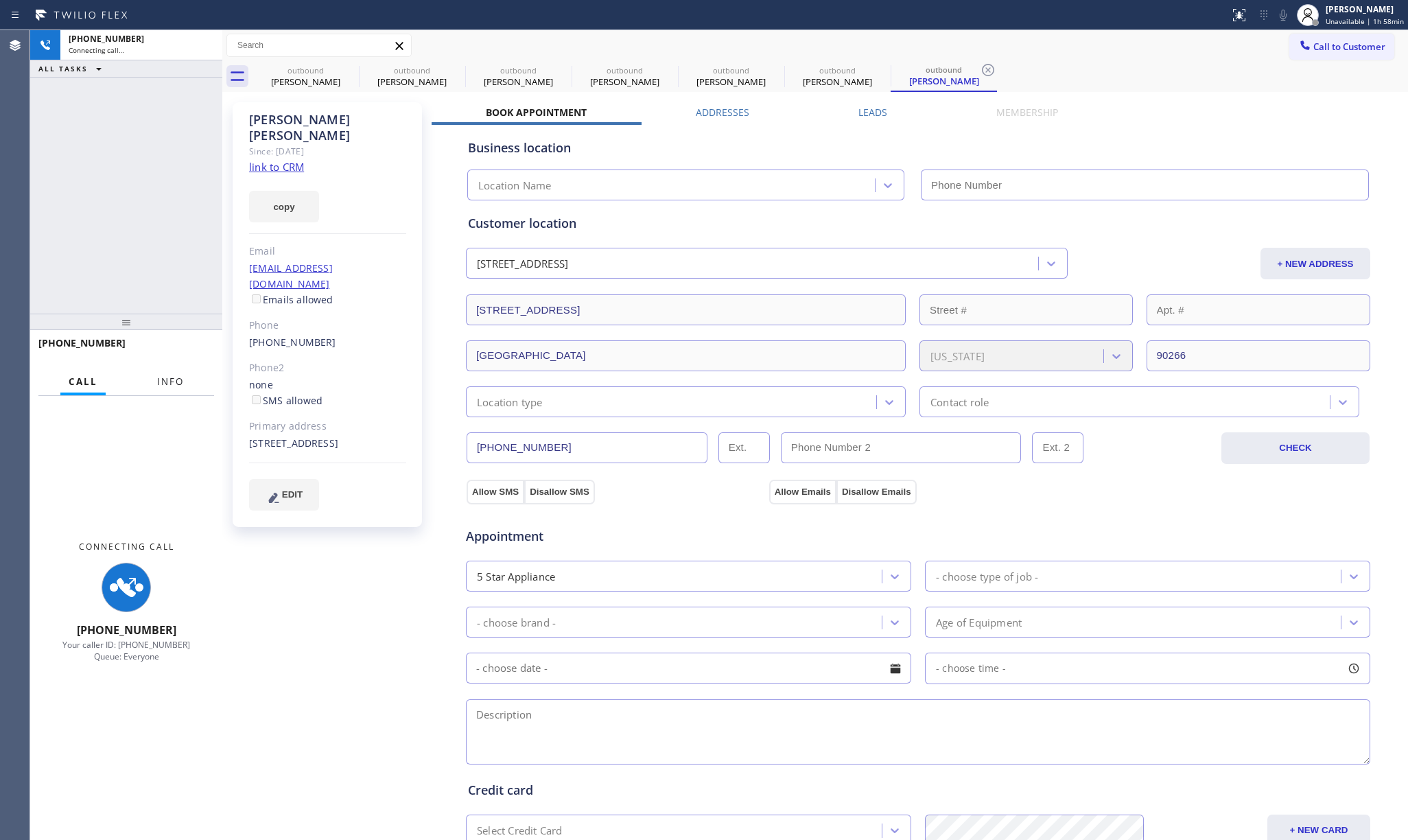
click at [178, 381] on span "Info" at bounding box center [170, 380] width 27 height 12
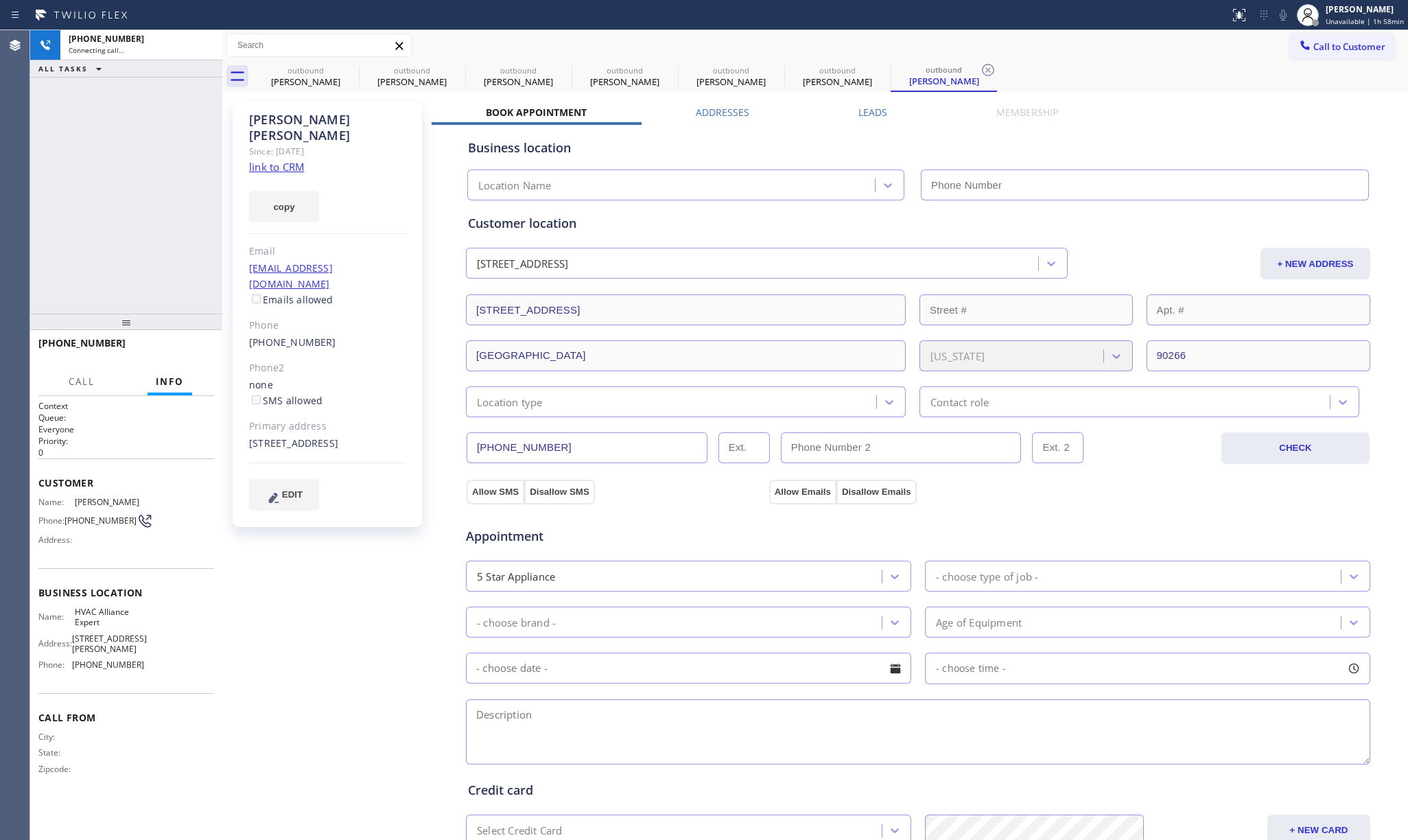
drag, startPoint x: 80, startPoint y: 149, endPoint x: 206, endPoint y: 4, distance: 192.1
click at [85, 146] on div "+13104692544 Connecting call… ALL TASKS ALL TASKS ACTIVE TASKS TASKS IN WRAP UP" at bounding box center [126, 172] width 192 height 283
click at [144, 44] on div "[PHONE_NUMBER]" at bounding box center [142, 38] width 145 height 12
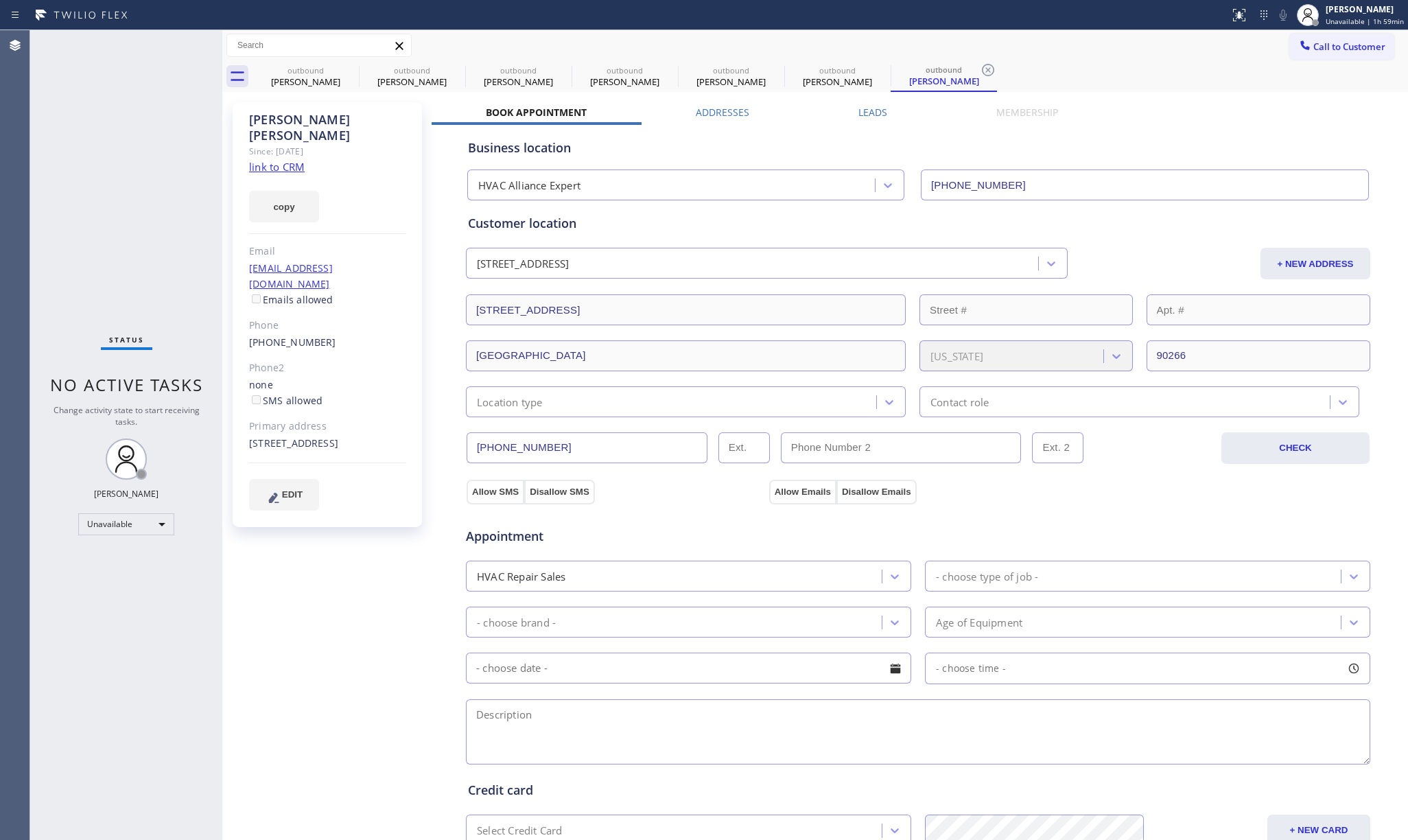
type input "[PHONE_NUMBER]"
click at [126, 146] on div "Status No active tasks Change activity state to start receiving tasks. [PERSON_…" at bounding box center [126, 434] width 192 height 809
click at [1313, 42] on span "Call to Customer" at bounding box center [1348, 46] width 72 height 12
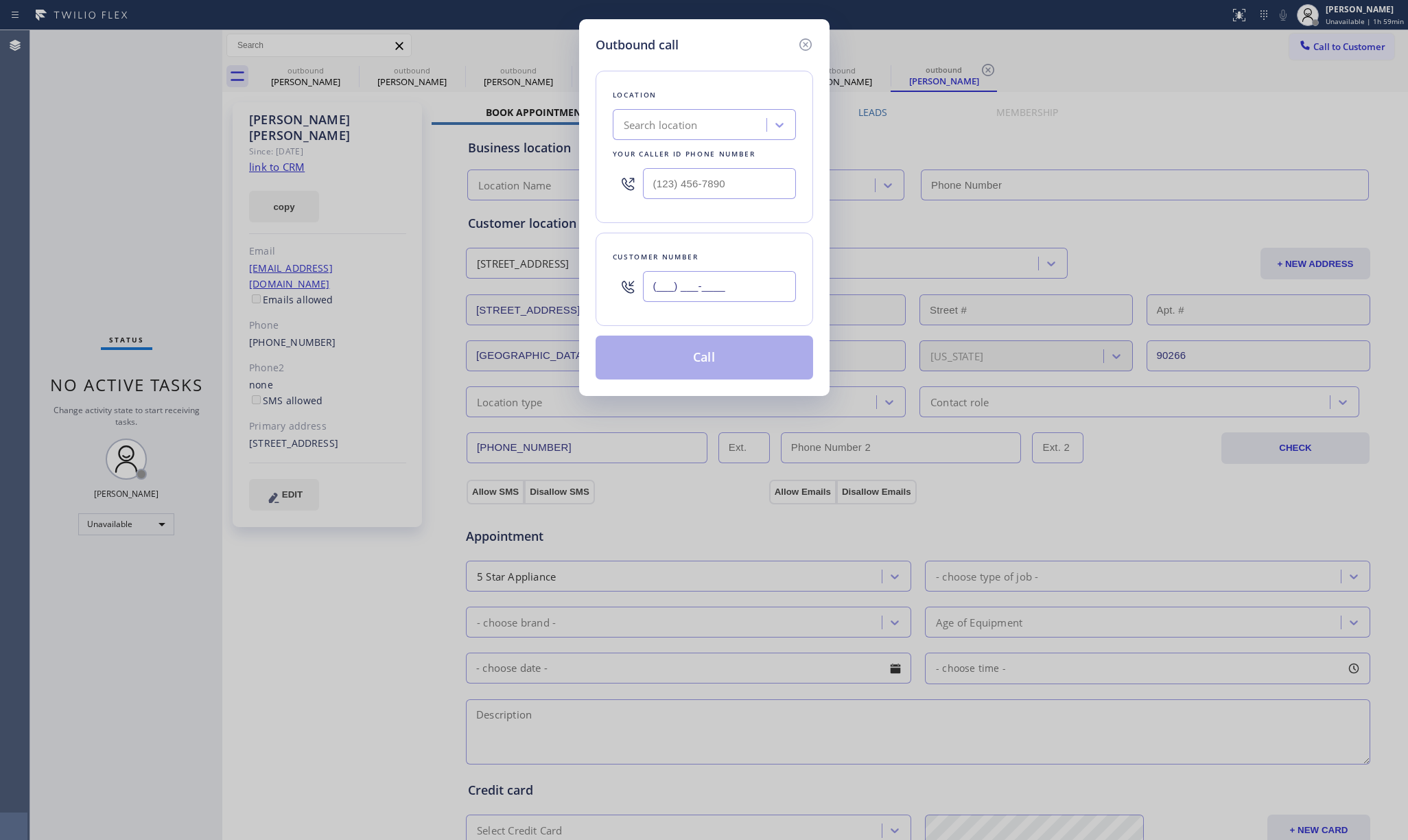
click at [692, 282] on input "(___) ___-____" at bounding box center [719, 286] width 153 height 31
paste input "626) 461-2307"
type input "[PHONE_NUMBER]"
drag, startPoint x: 718, startPoint y: 186, endPoint x: 579, endPoint y: 187, distance: 139.0
click at [580, 189] on div "Outbound call Location Search location Your caller id phone number (___) ___-__…" at bounding box center [704, 208] width 251 height 377
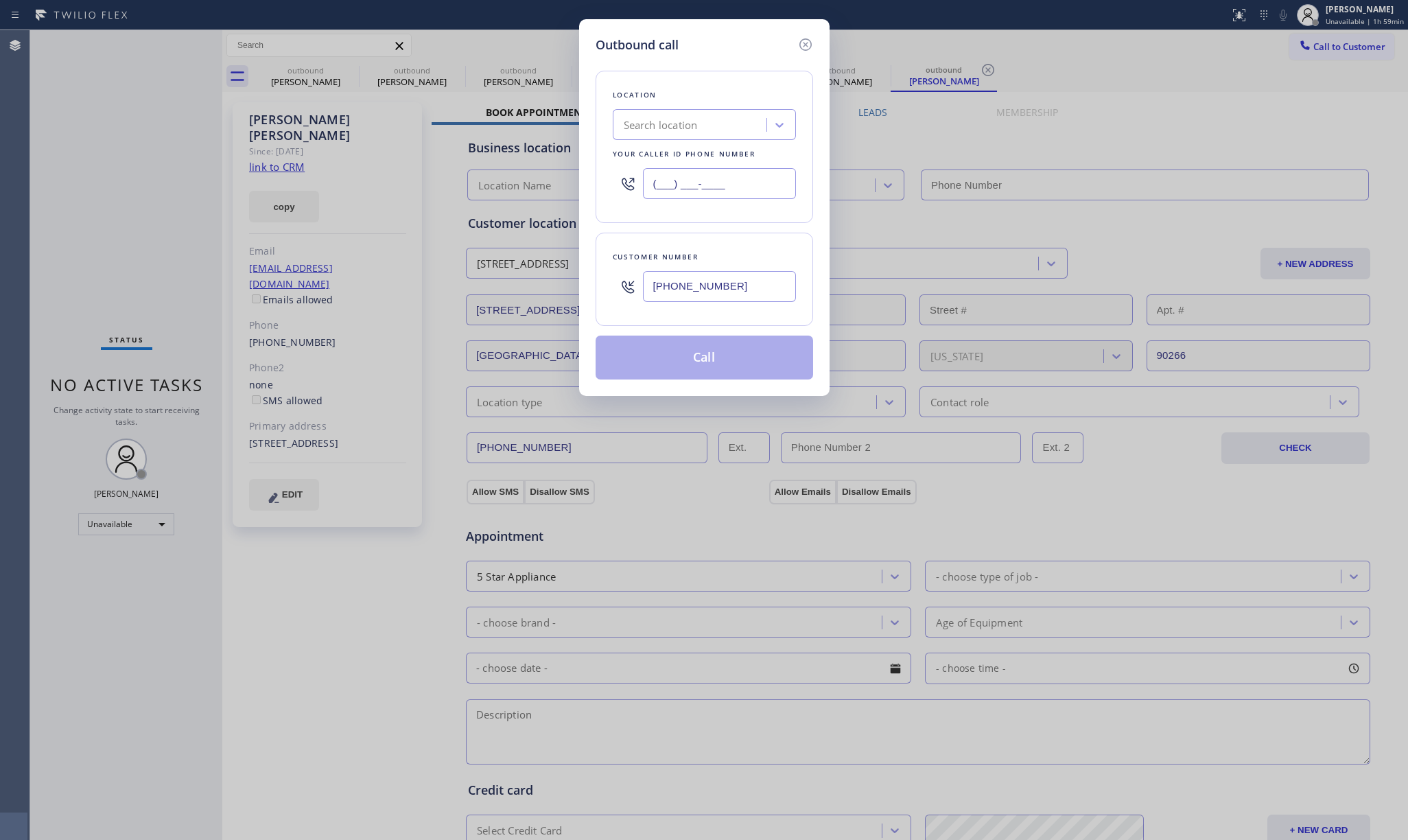
paste input "323) 991-9198"
type input "[PHONE_NUMBER]"
drag, startPoint x: 699, startPoint y: 76, endPoint x: 766, endPoint y: 70, distance: 67.3
click at [700, 76] on div "Location Search location Your caller id phone number [PHONE_NUMBER]" at bounding box center [704, 146] width 217 height 152
click at [747, 354] on button "Call" at bounding box center [704, 357] width 217 height 44
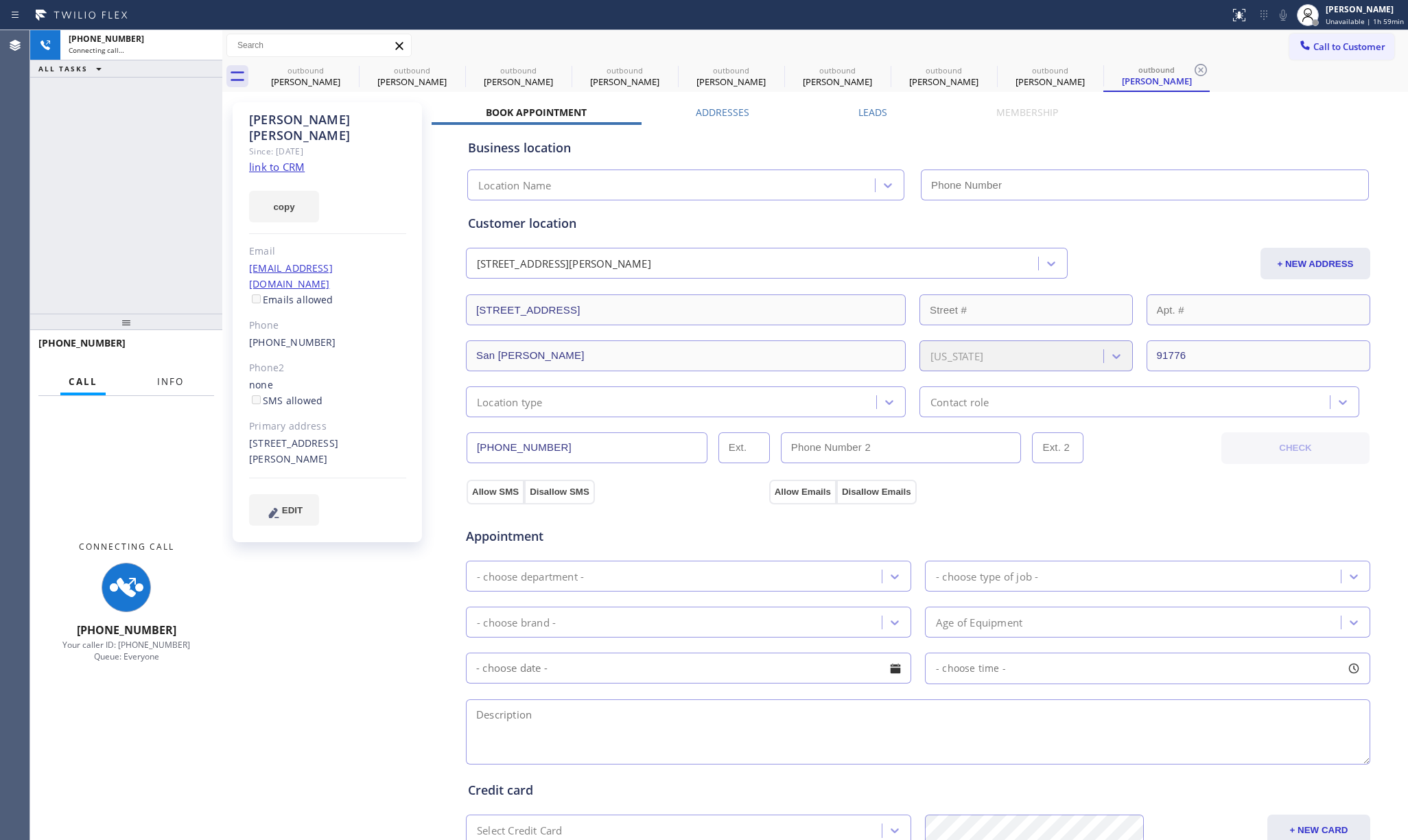
drag, startPoint x: 173, startPoint y: 382, endPoint x: 188, endPoint y: 282, distance: 101.1
click at [173, 382] on span "Info" at bounding box center [170, 380] width 27 height 12
click at [162, 287] on div "[PHONE_NUMBER] Connecting call… ALL TASKS ALL TASKS ACTIVE TASKS TASKS IN WRAP …" at bounding box center [126, 172] width 192 height 283
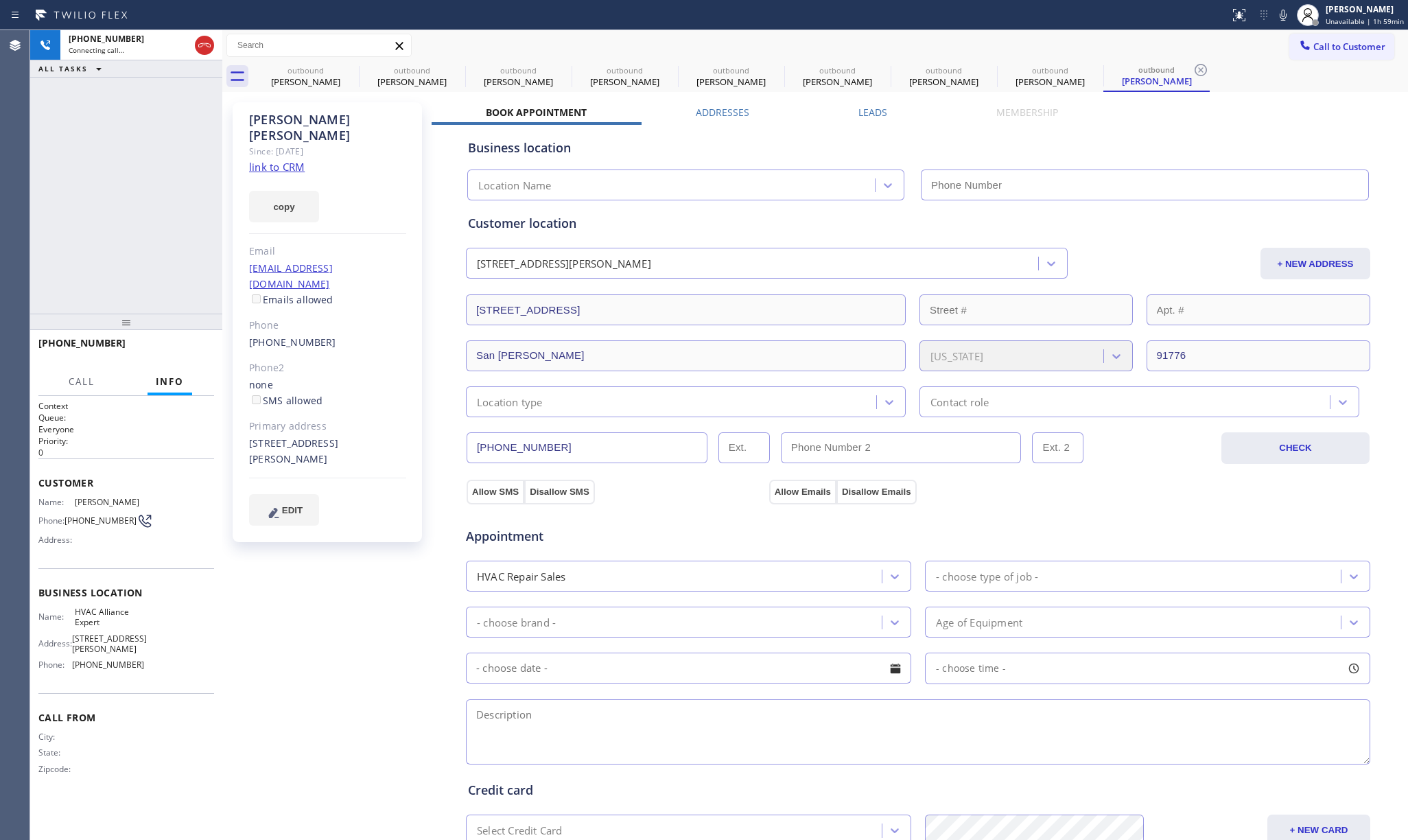
type input "[PHONE_NUMBER]"
click at [146, 224] on div "[PHONE_NUMBER] Connecting call… ALL TASKS ALL TASKS ACTIVE TASKS TASKS IN WRAP …" at bounding box center [126, 172] width 192 height 283
click at [162, 343] on button "HANG UP" at bounding box center [182, 349] width 63 height 20
click at [162, 323] on div "[PHONE_NUMBER] Live | 00:05 ALL TASKS ALL TASKS ACTIVE TASKS TASKS IN WRAP UP […" at bounding box center [126, 434] width 192 height 809
click at [171, 340] on button "HANG UP" at bounding box center [182, 349] width 63 height 20
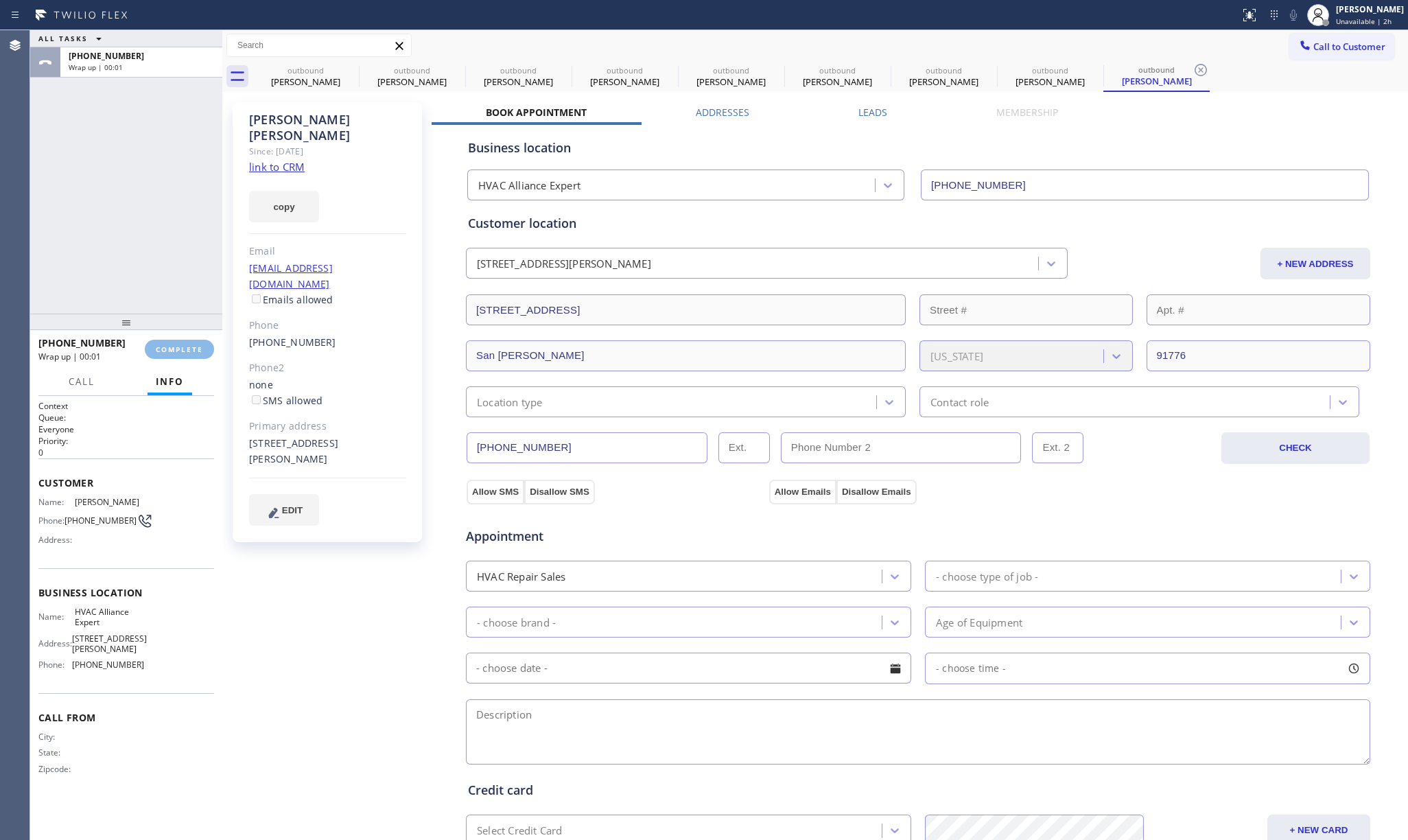
click at [178, 250] on div "ALL TASKS ALL TASKS ACTIVE TASKS TASKS IN WRAP UP [PHONE_NUMBER] Wrap up | 00:01" at bounding box center [126, 172] width 192 height 283
click at [172, 354] on button "COMPLETE" at bounding box center [179, 349] width 69 height 20
click at [140, 258] on div "ALL TASKS ALL TASKS ACTIVE TASKS TASKS IN WRAP UP [PHONE_NUMBER] Wrap up | 00:02" at bounding box center [126, 172] width 192 height 283
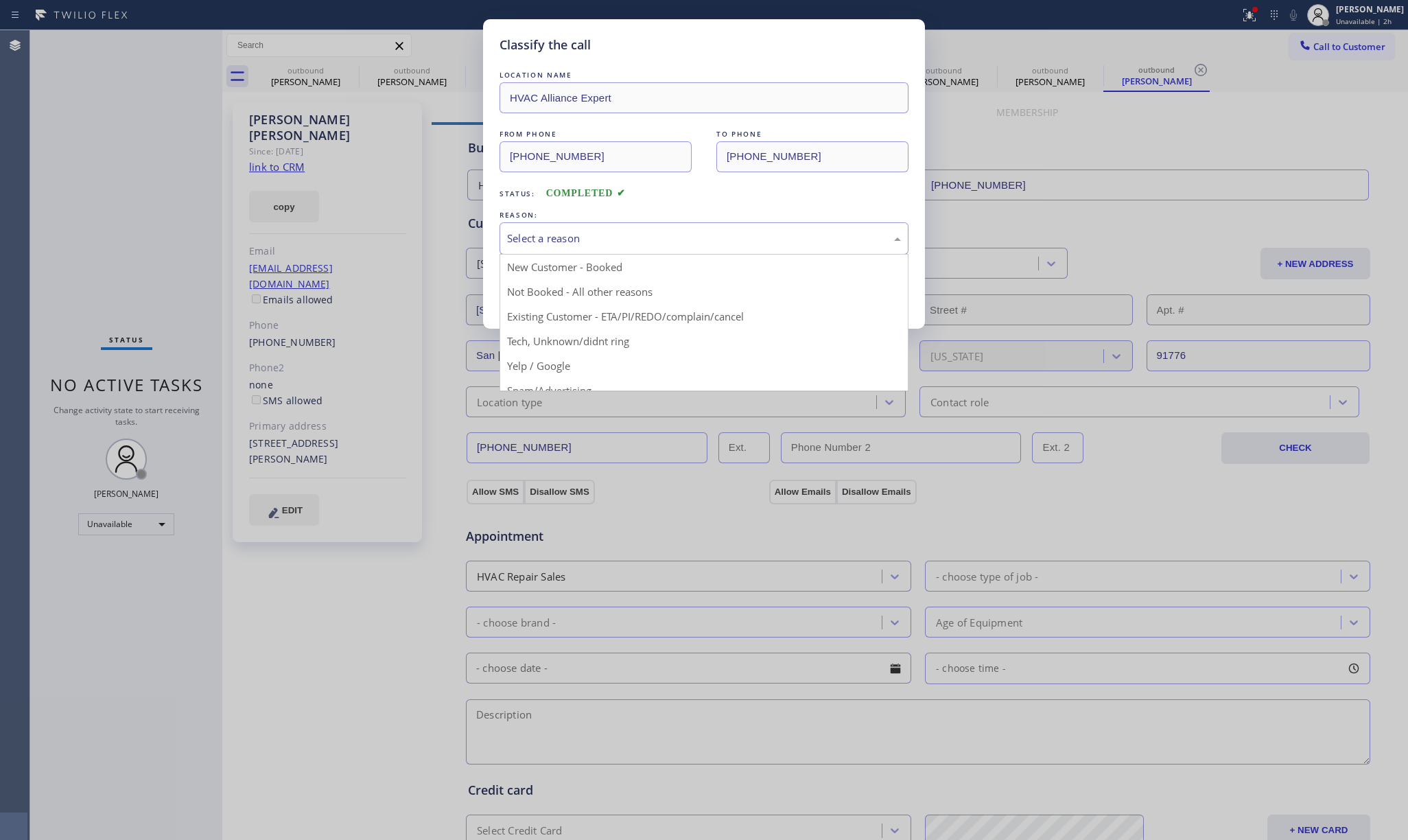
click at [594, 237] on div "Select a reason" at bounding box center [704, 238] width 393 height 16
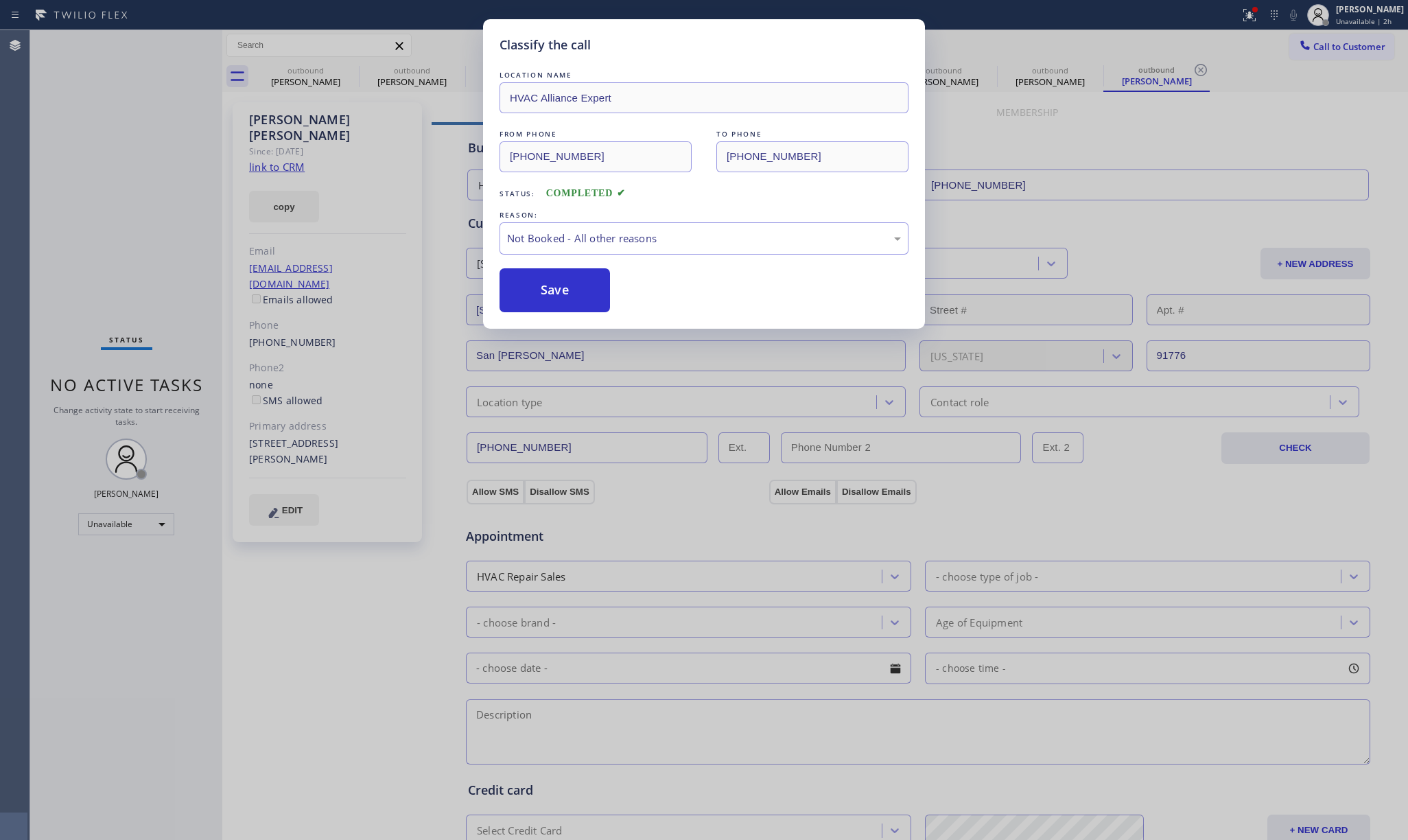
click at [580, 289] on button "Save" at bounding box center [555, 290] width 110 height 44
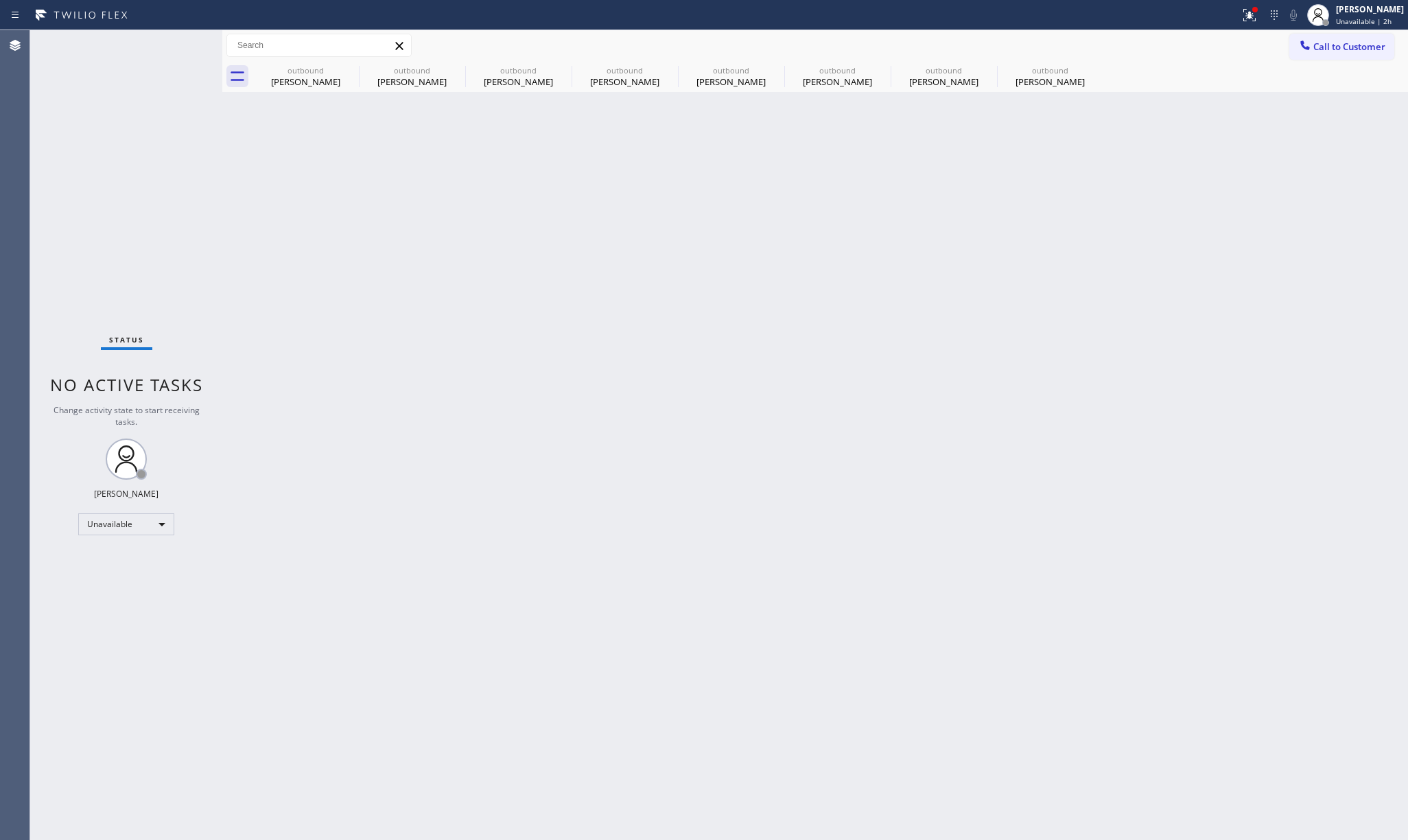
click at [214, 177] on div "Status No active tasks Change activity state to start receiving tasks. [PERSON_…" at bounding box center [126, 434] width 192 height 809
click at [1365, 46] on span "Call to Customer" at bounding box center [1348, 46] width 72 height 12
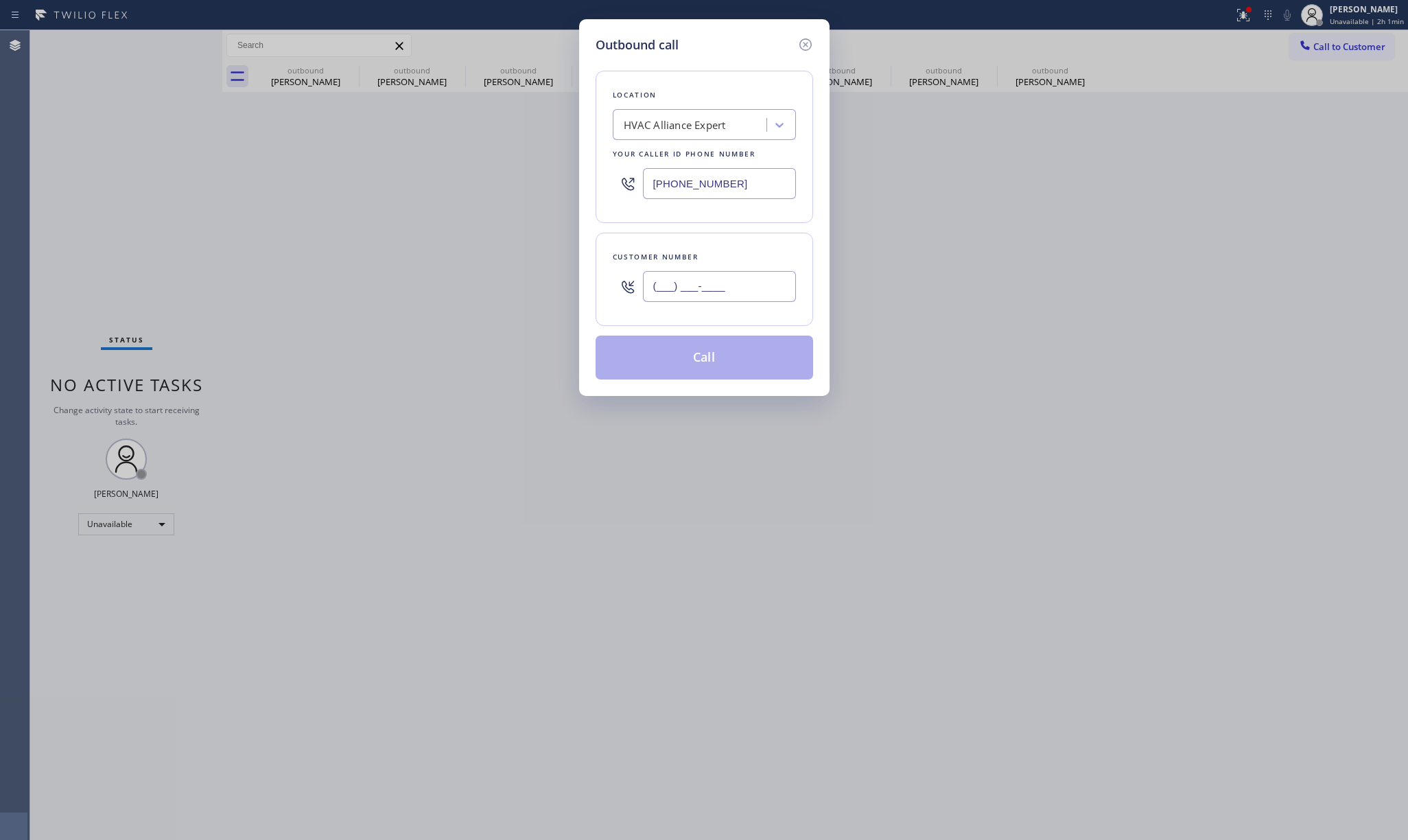
click at [722, 295] on input "(___) ___-____" at bounding box center [719, 286] width 153 height 31
paste input "650) 996-2964"
type input "[PHONE_NUMBER]"
click at [719, 237] on div "Customer number [PHONE_NUMBER]" at bounding box center [704, 279] width 217 height 93
click at [715, 365] on button "Call" at bounding box center [704, 357] width 217 height 44
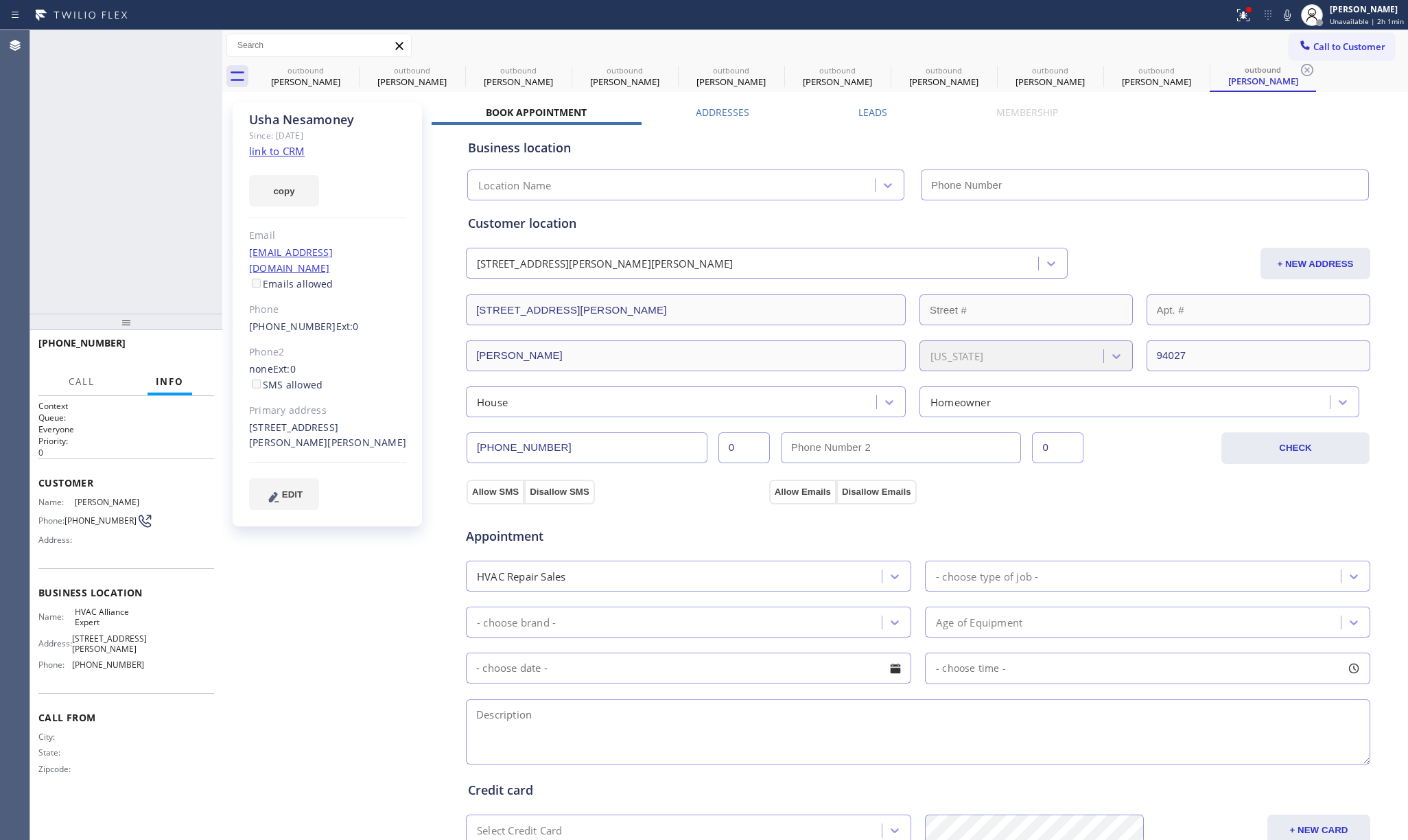
type input "[PHONE_NUMBER]"
click at [42, 210] on div "[PHONE_NUMBER] Live | 00:00 ALL TASKS ALL TASKS ACTIVE TASKS TASKS IN WRAP UP" at bounding box center [126, 172] width 192 height 283
click at [176, 347] on span "HANG UP" at bounding box center [182, 349] width 42 height 9
drag, startPoint x: 157, startPoint y: 245, endPoint x: 159, endPoint y: 358, distance: 113.0
click at [157, 248] on div "[PHONE_NUMBER] Live | 00:02 ALL TASKS ALL TASKS ACTIVE TASKS TASKS IN WRAP UP" at bounding box center [126, 172] width 192 height 283
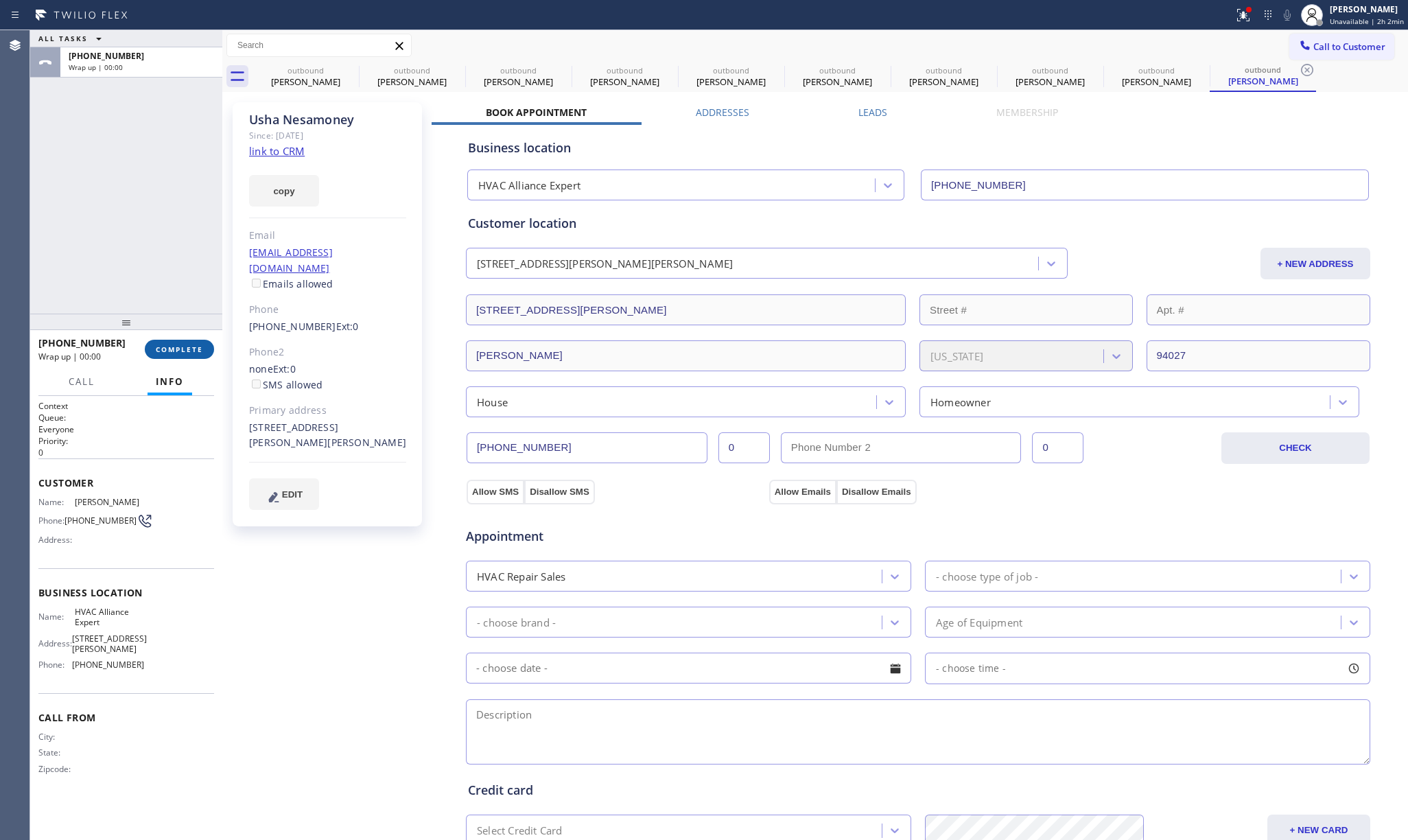
click at [166, 344] on span "COMPLETE" at bounding box center [179, 349] width 48 height 9
click at [151, 270] on div "ALL TASKS ALL TASKS ACTIVE TASKS TASKS IN WRAP UP [PHONE_NUMBER] Wrap up | 00:00" at bounding box center [126, 172] width 192 height 283
drag, startPoint x: 151, startPoint y: 270, endPoint x: 170, endPoint y: 291, distance: 28.3
click at [151, 270] on div "ALL TASKS ALL TASKS ACTIVE TASKS TASKS IN WRAP UP [PHONE_NUMBER] Wrap up | 00:00" at bounding box center [126, 172] width 192 height 283
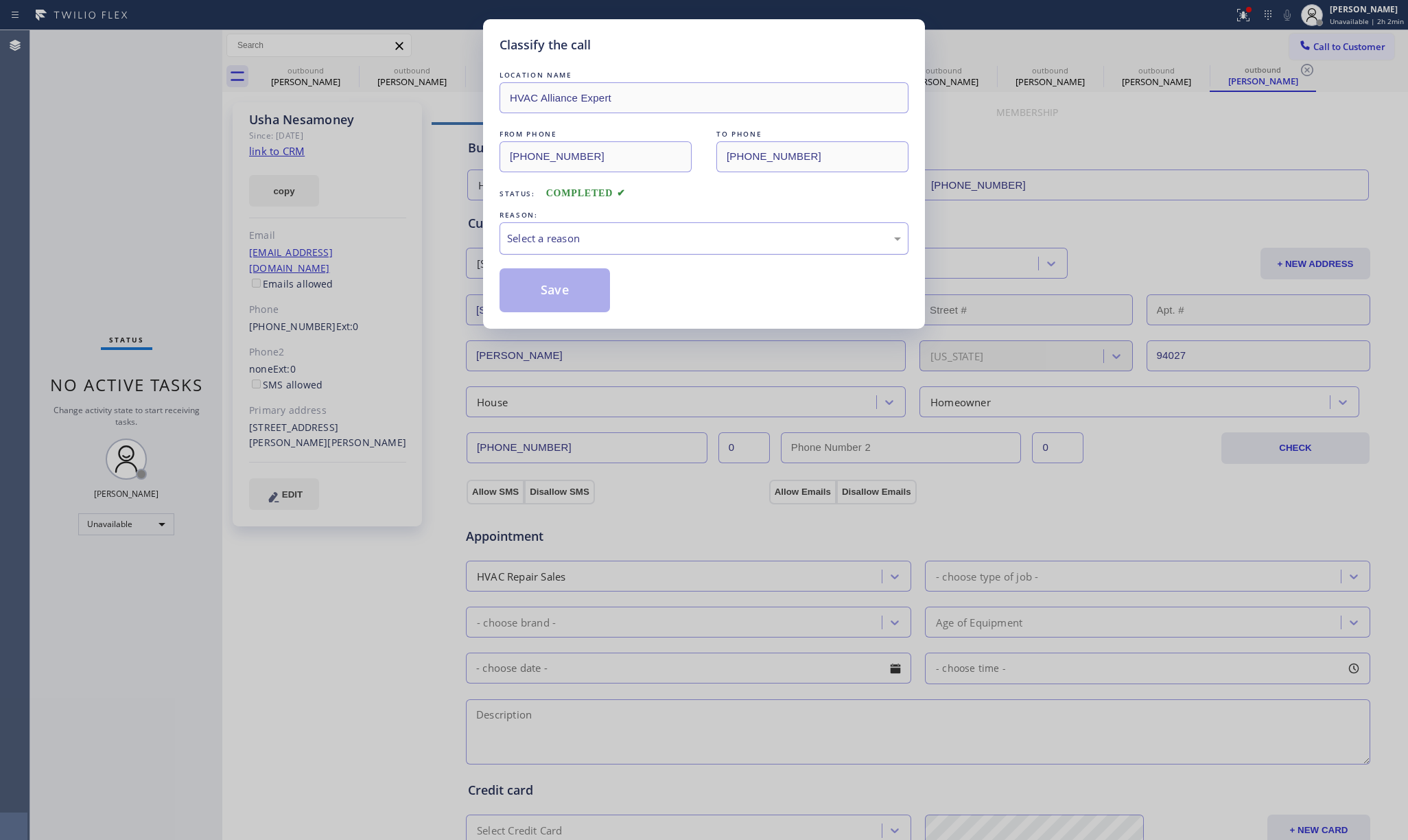
click at [565, 253] on div "Select a reason" at bounding box center [704, 238] width 409 height 33
click at [550, 254] on div "Existing Customer - ETA/PI/REDO/complain/cancel" at bounding box center [704, 238] width 409 height 33
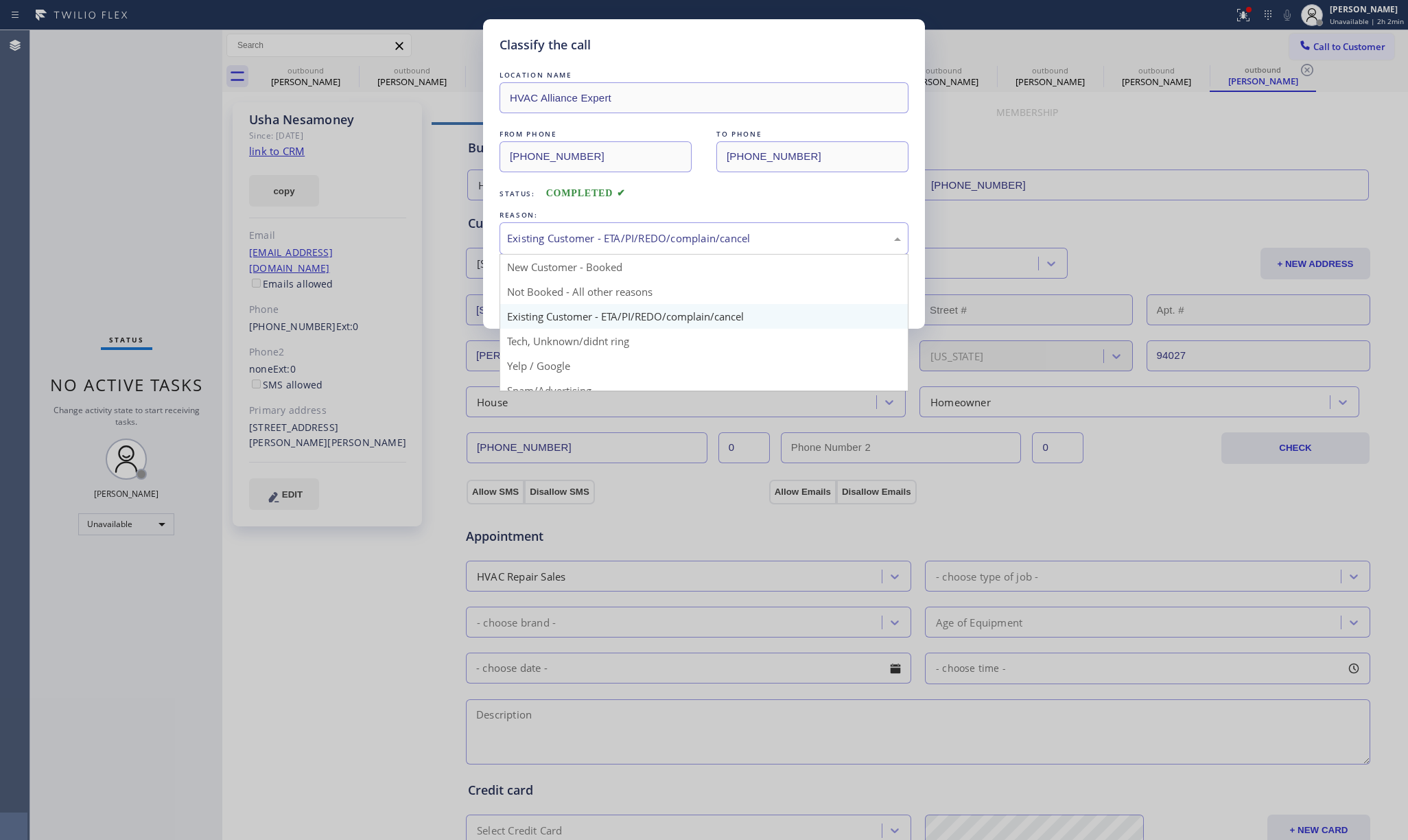
drag, startPoint x: 546, startPoint y: 292, endPoint x: 542, endPoint y: 266, distance: 26.3
click at [544, 274] on button "Save" at bounding box center [555, 290] width 110 height 44
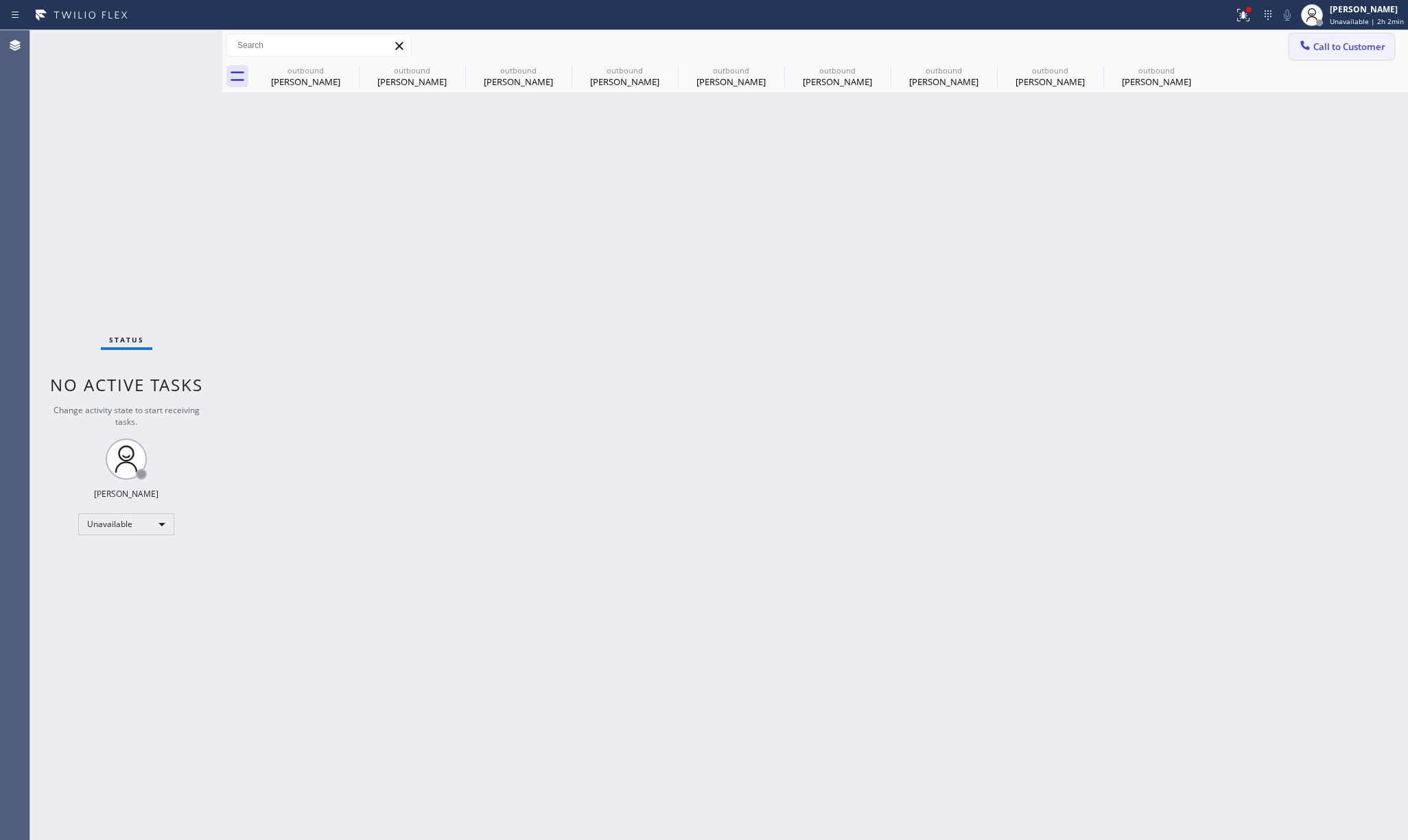
click at [1370, 49] on span "Call to Customer" at bounding box center [1348, 46] width 72 height 12
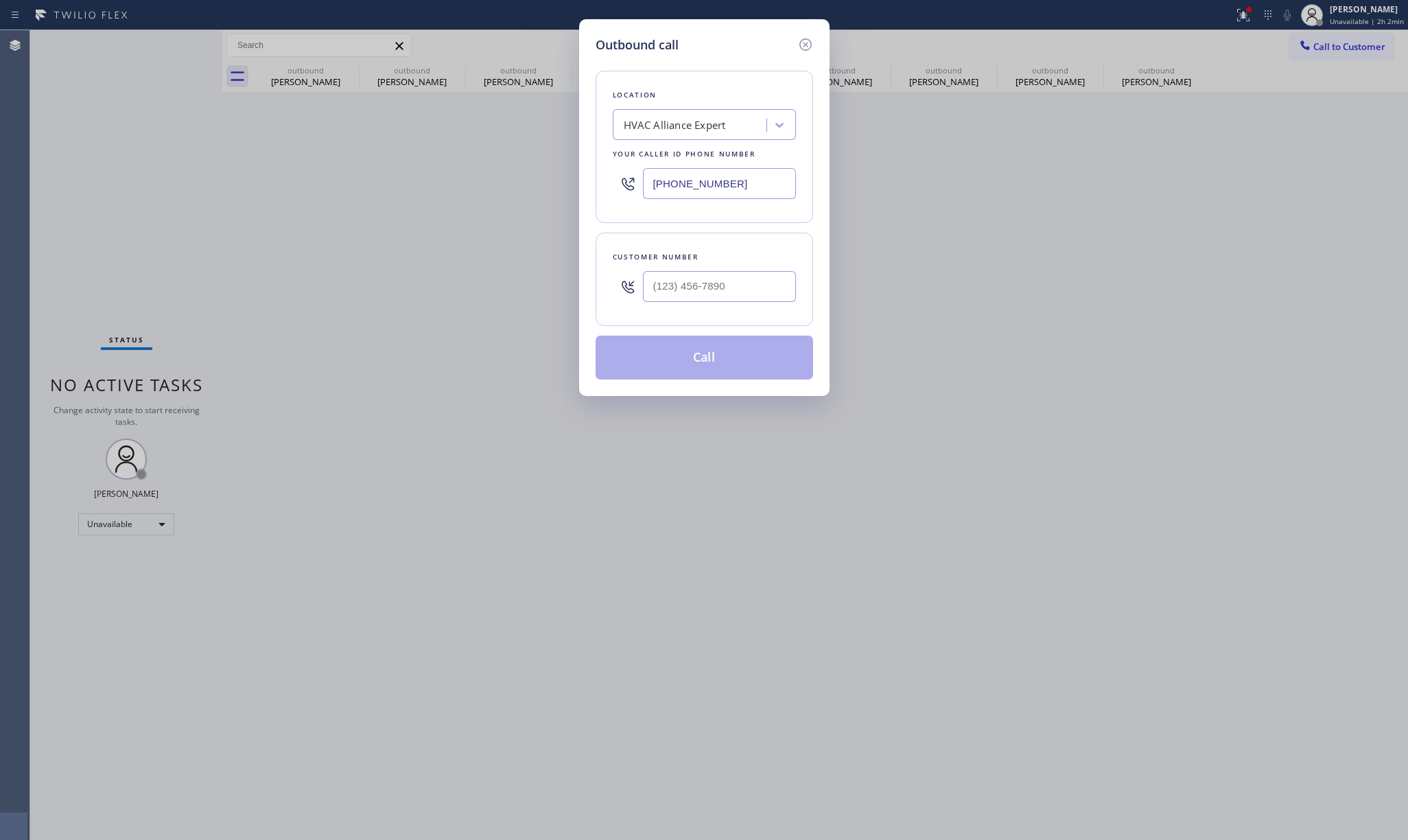
click at [679, 310] on div "Customer number" at bounding box center [704, 279] width 217 height 93
click at [698, 289] on input "(___) ___-____" at bounding box center [719, 286] width 153 height 31
paste input "562) 291-8124"
type input "[PHONE_NUMBER]"
click at [707, 255] on div "Customer number" at bounding box center [704, 256] width 183 height 14
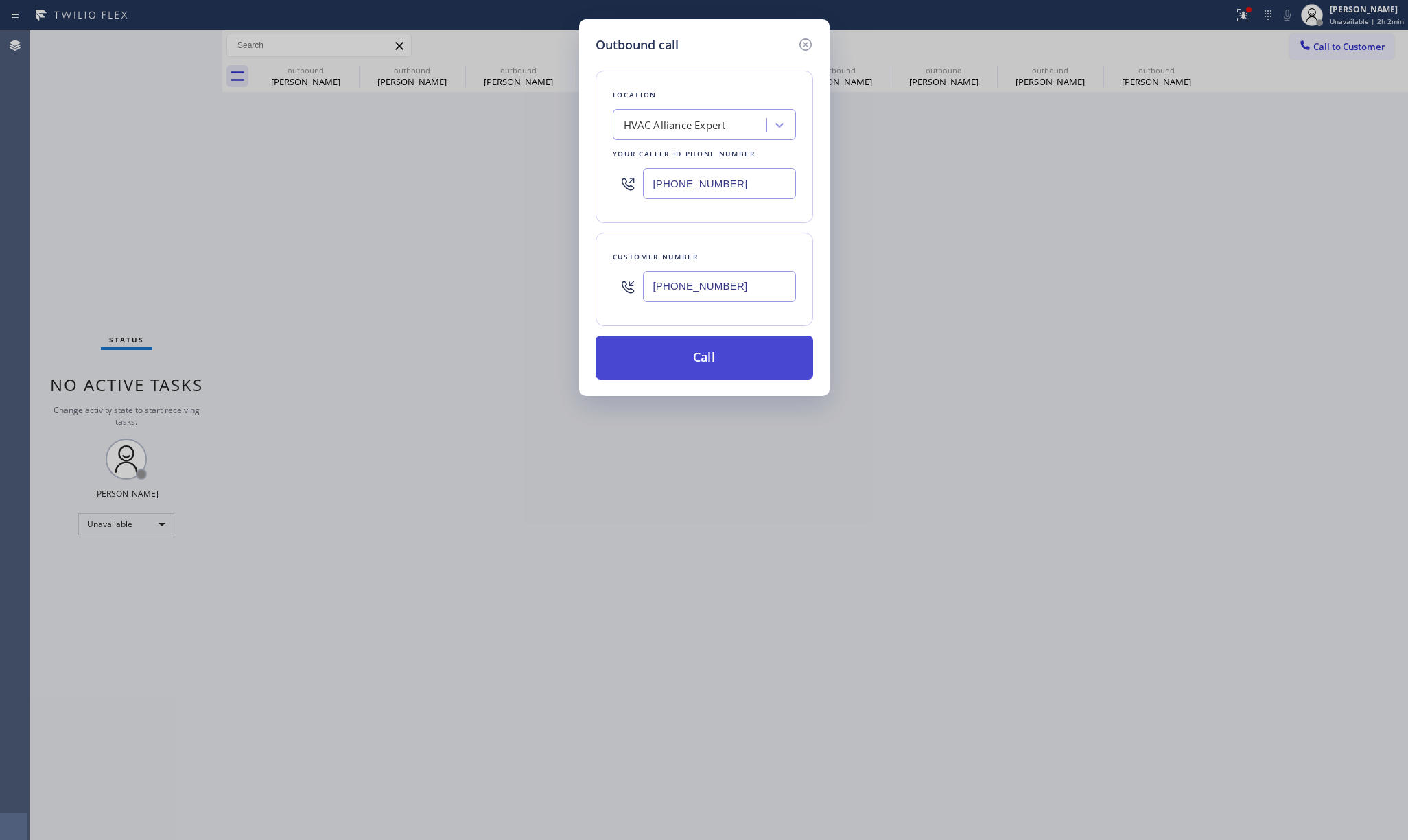
click at [721, 360] on button "Call" at bounding box center [704, 357] width 217 height 44
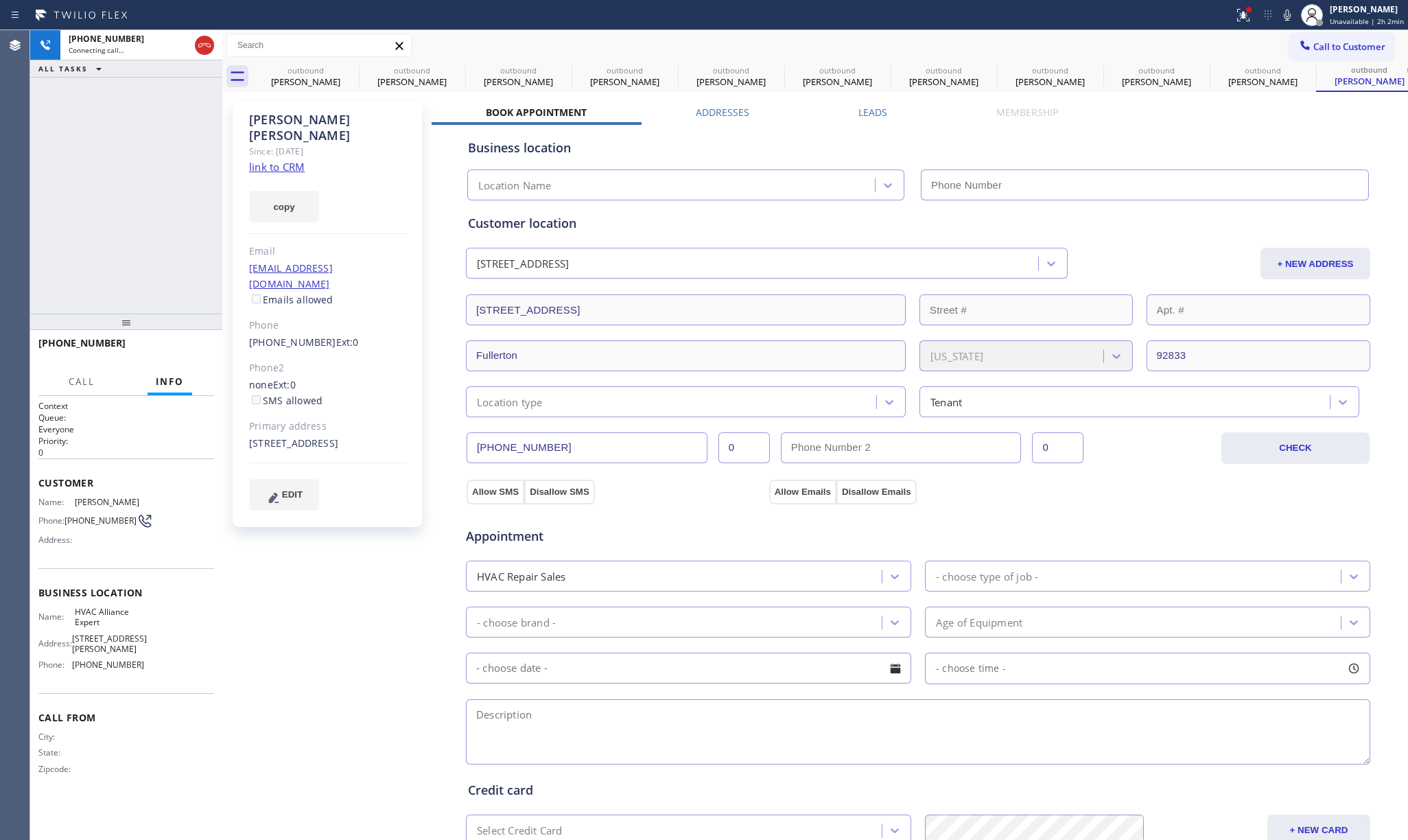
type input "[PHONE_NUMBER]"
drag, startPoint x: 131, startPoint y: 245, endPoint x: 131, endPoint y: 235, distance: 10.0
click at [131, 242] on div "[PHONE_NUMBER] Connecting call… ALL TASKS ALL TASKS ACTIVE TASKS TASKS IN WRAP …" at bounding box center [126, 172] width 192 height 283
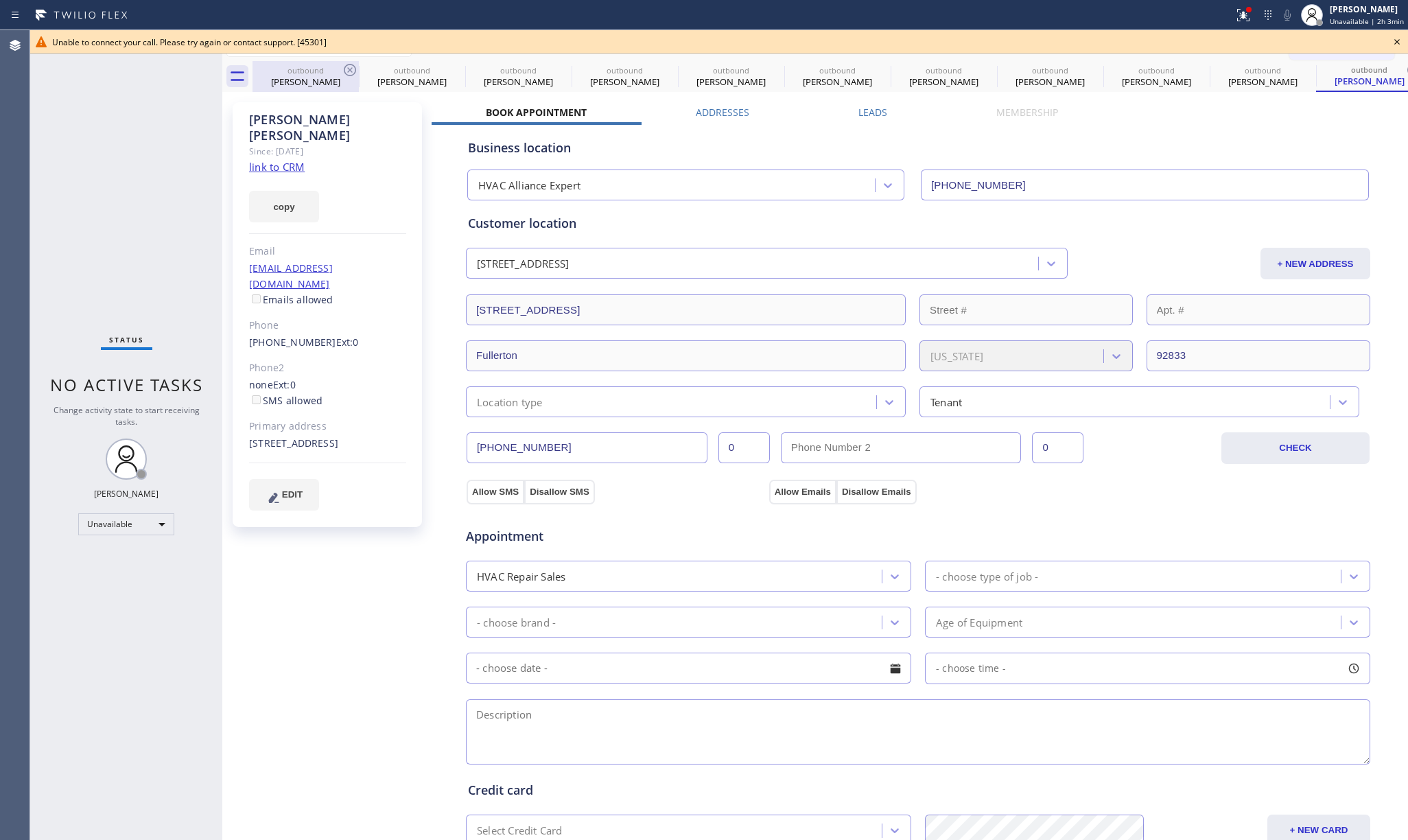
click at [319, 76] on div "[PERSON_NAME]" at bounding box center [305, 81] width 104 height 12
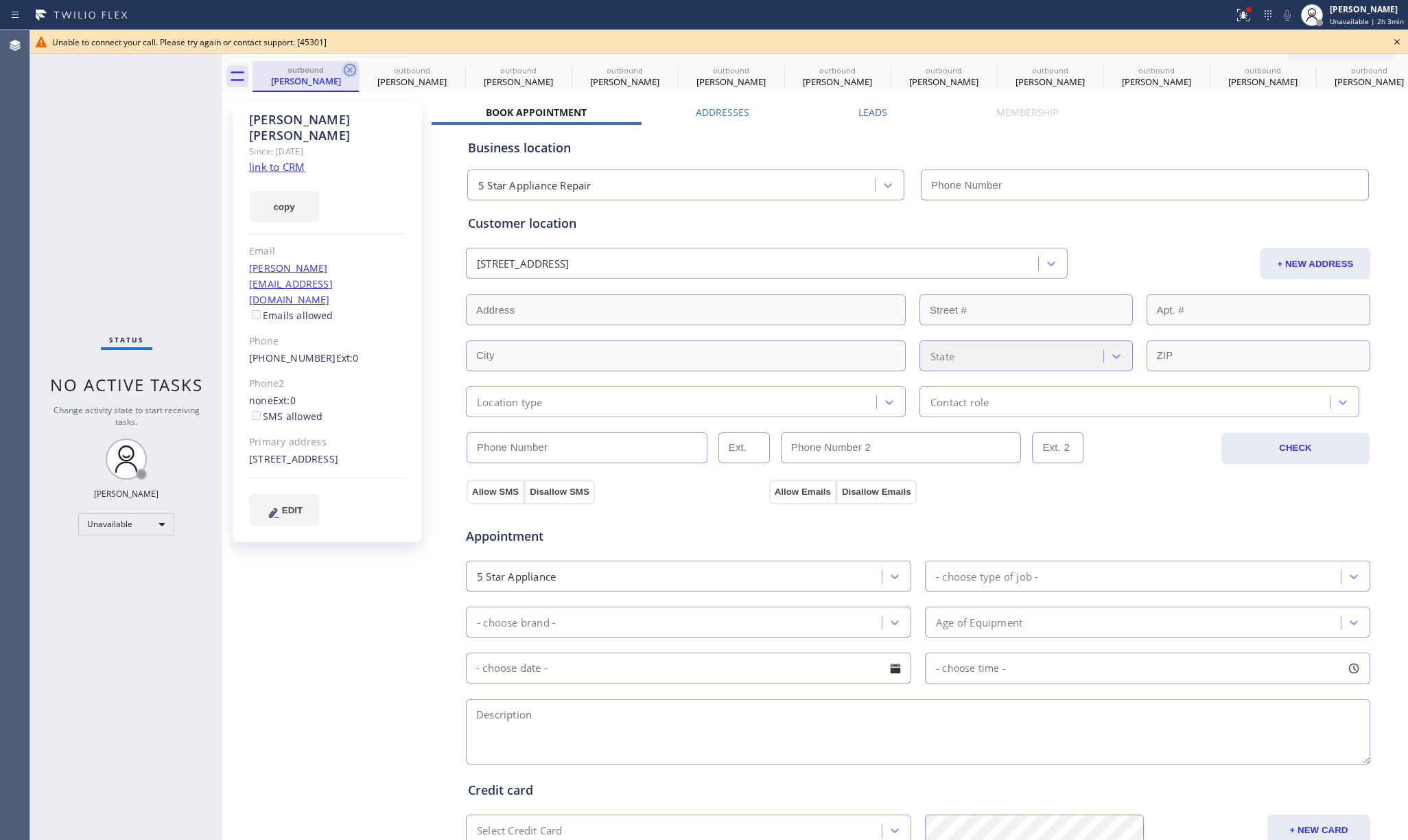
type input "[PHONE_NUMBER]"
click at [350, 69] on icon at bounding box center [350, 69] width 12 height 12
click at [0, 0] on icon at bounding box center [0, 0] width 0 height 0
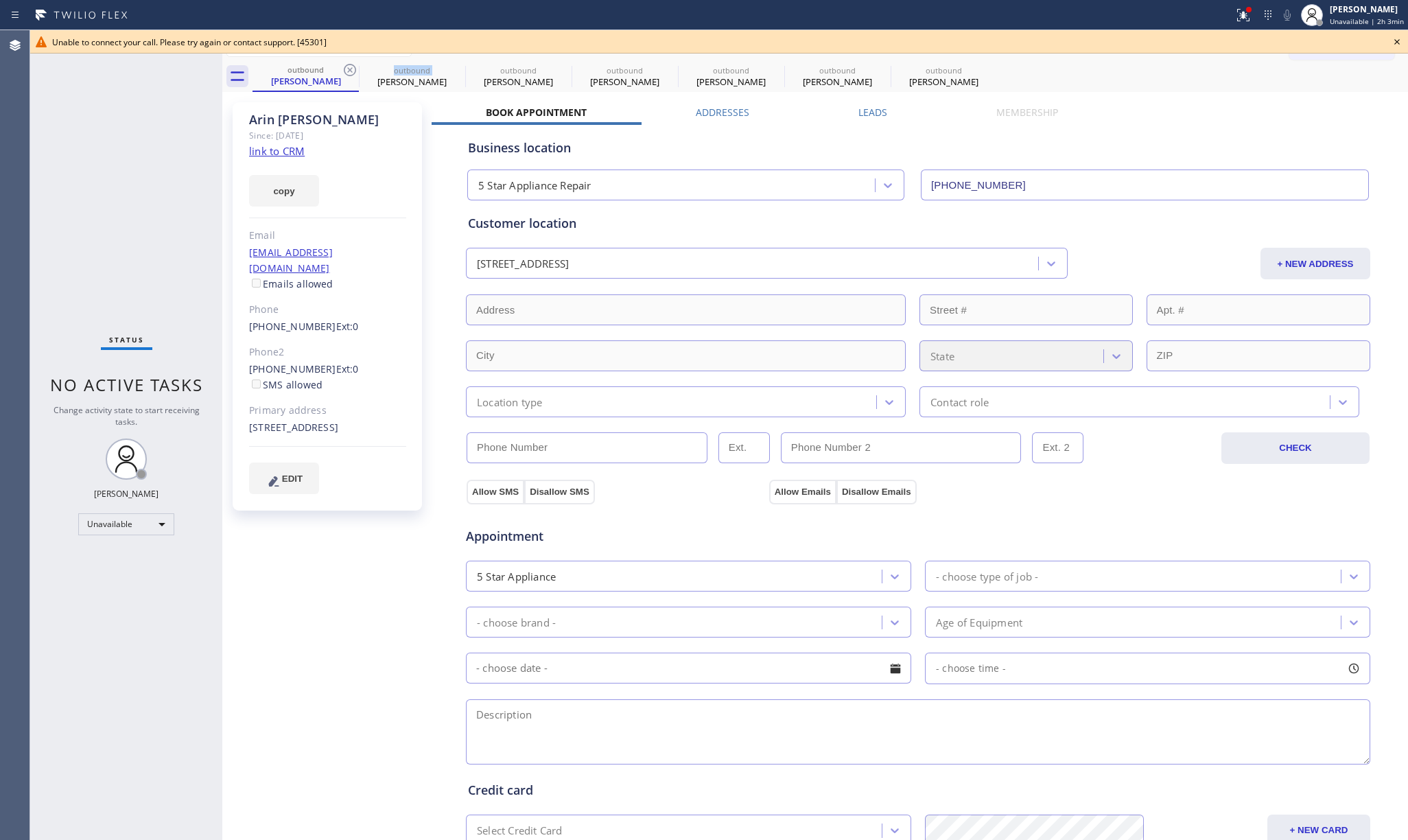
click at [350, 69] on icon at bounding box center [350, 69] width 12 height 12
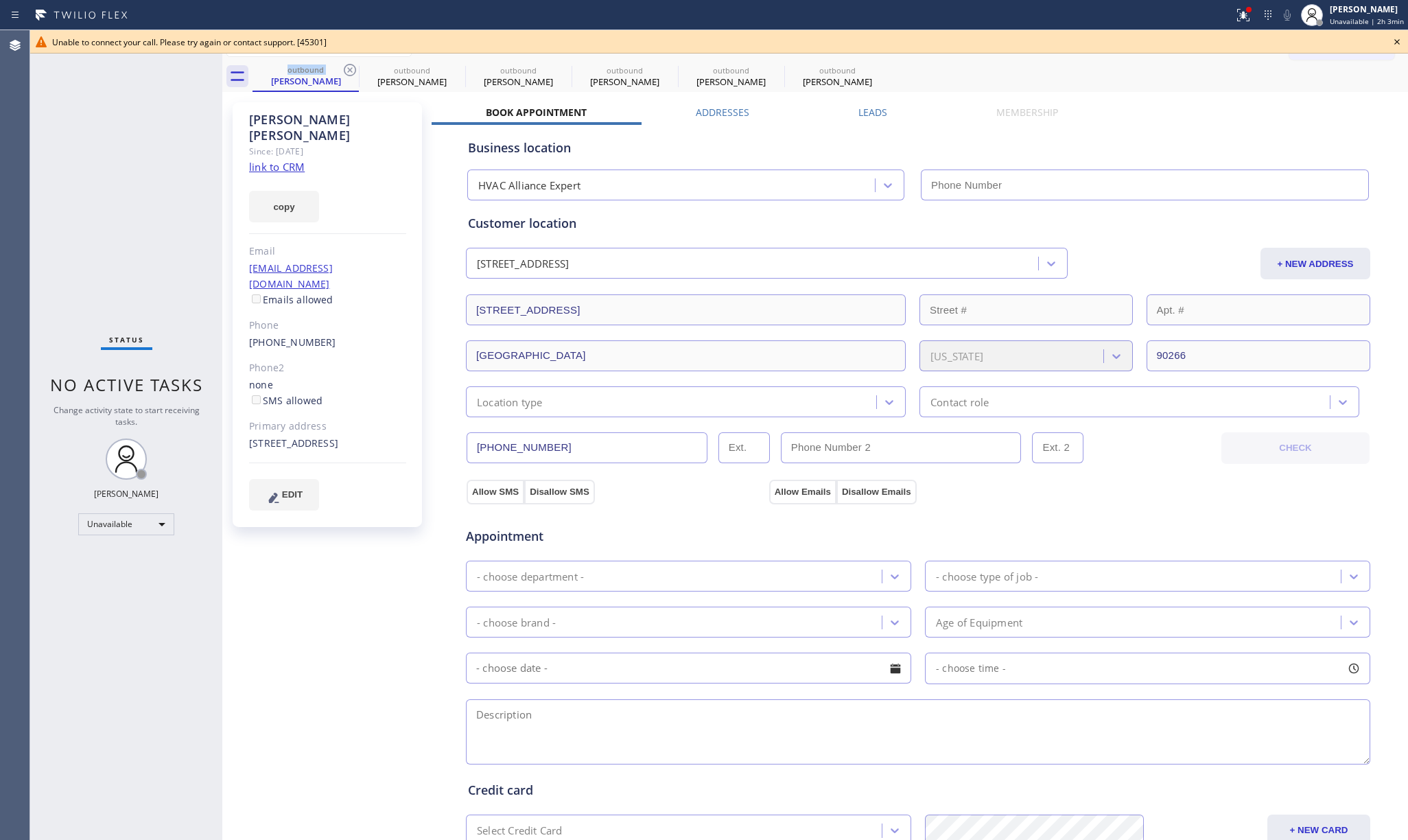
type input "[PHONE_NUMBER]"
click at [350, 69] on icon at bounding box center [350, 69] width 12 height 12
click at [0, 0] on icon at bounding box center [0, 0] width 0 height 0
type input "[PHONE_NUMBER]"
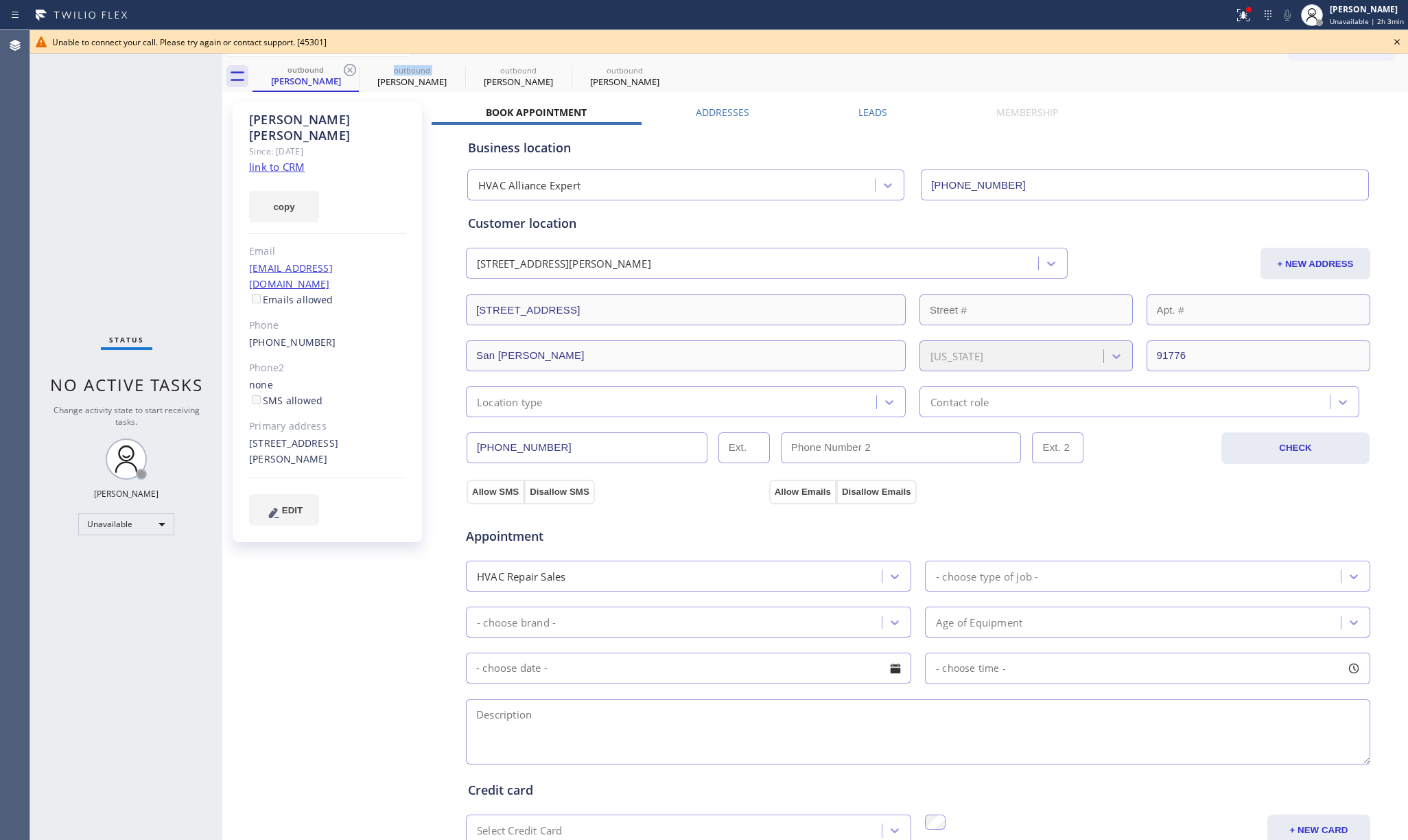
click at [350, 69] on icon at bounding box center [350, 69] width 12 height 12
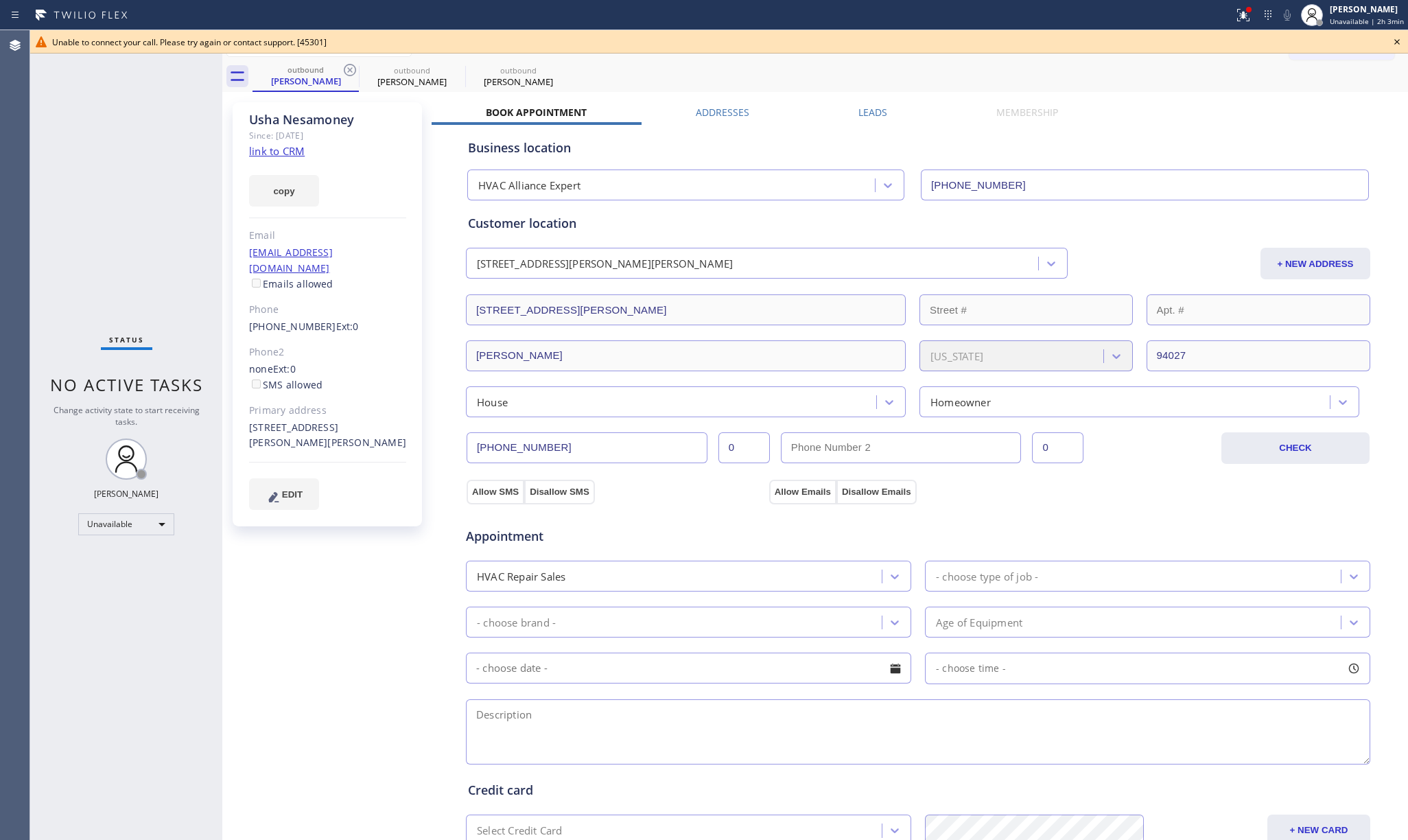
click at [1401, 43] on icon at bounding box center [1397, 42] width 17 height 17
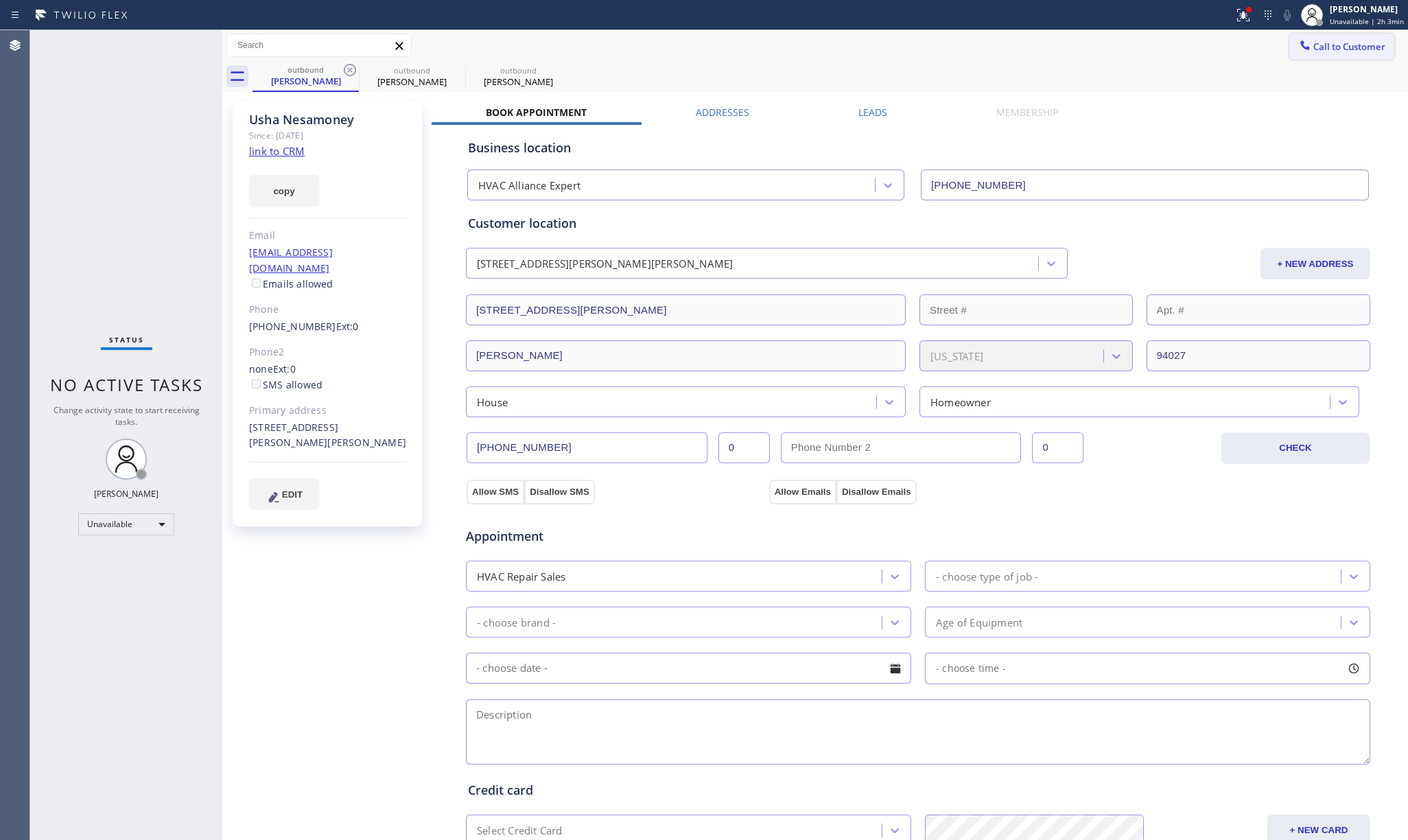
click at [1313, 45] on span "Call to Customer" at bounding box center [1348, 46] width 72 height 12
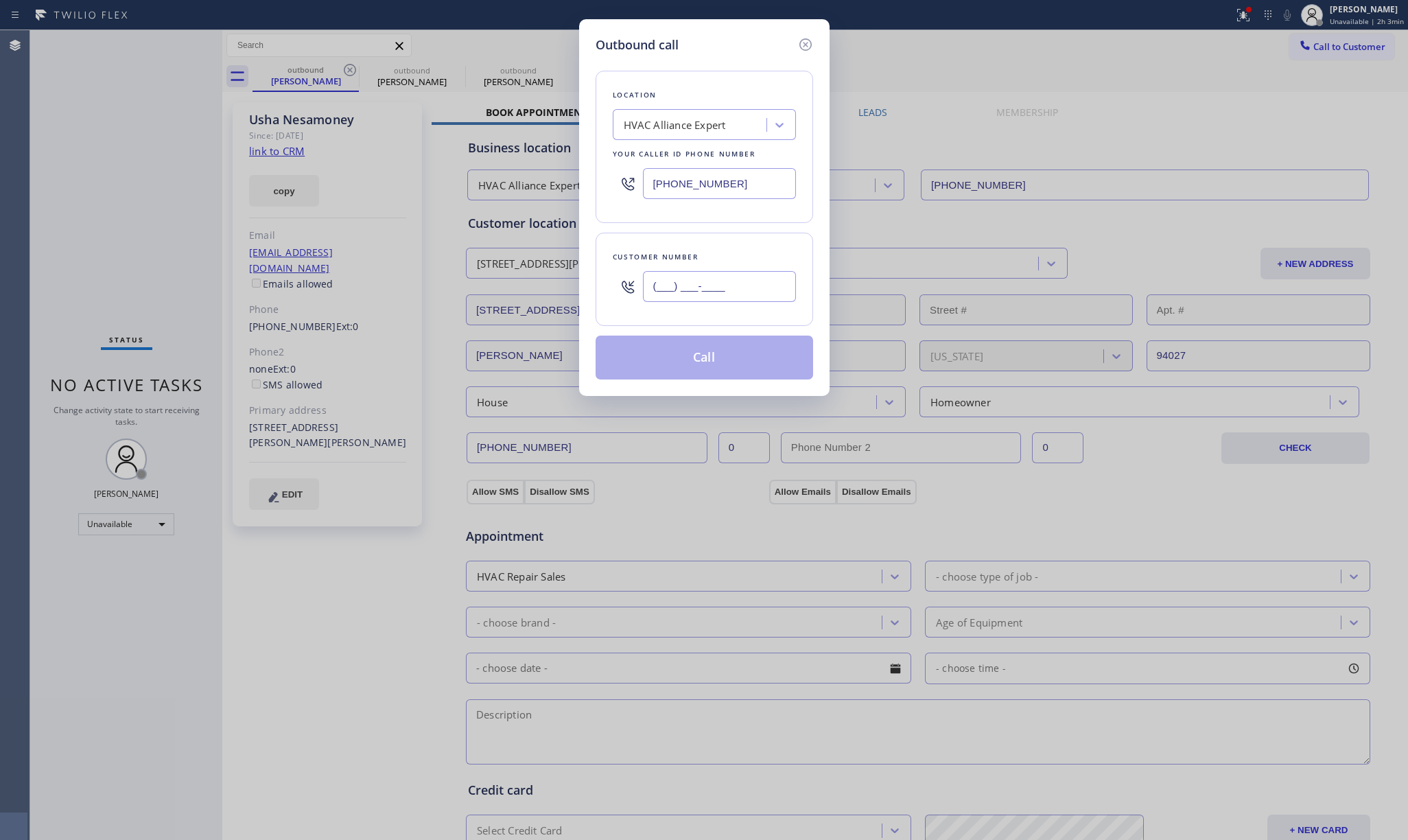
drag, startPoint x: 725, startPoint y: 300, endPoint x: 570, endPoint y: 295, distance: 155.1
click at [570, 295] on div "Outbound call Location HVAC Alliance Expert Your caller id phone number [PHONE_…" at bounding box center [704, 420] width 1408 height 840
paste input "619) 435-3100"
type input "[PHONE_NUMBER]"
click at [725, 367] on button "Call" at bounding box center [704, 357] width 217 height 44
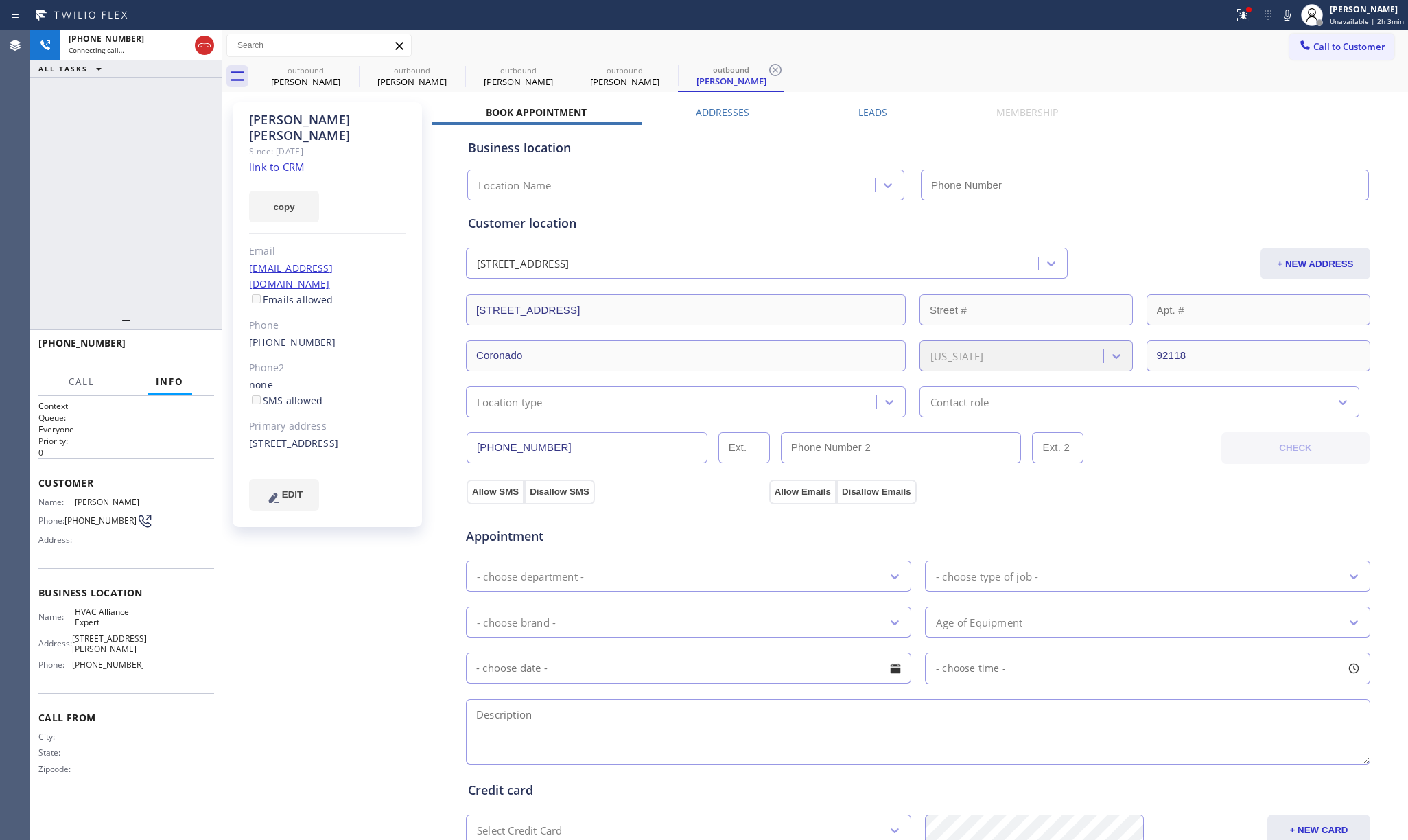
type input "[PHONE_NUMBER]"
click at [200, 351] on span "HANG UP" at bounding box center [182, 349] width 42 height 9
click at [190, 330] on div at bounding box center [126, 322] width 192 height 17
click at [184, 351] on span "HANG UP" at bounding box center [182, 349] width 42 height 9
click at [158, 250] on div "ALL TASKS ALL TASKS ACTIVE TASKS TASKS IN WRAP UP [PHONE_NUMBER] Wrap up | 00:00" at bounding box center [126, 172] width 192 height 283
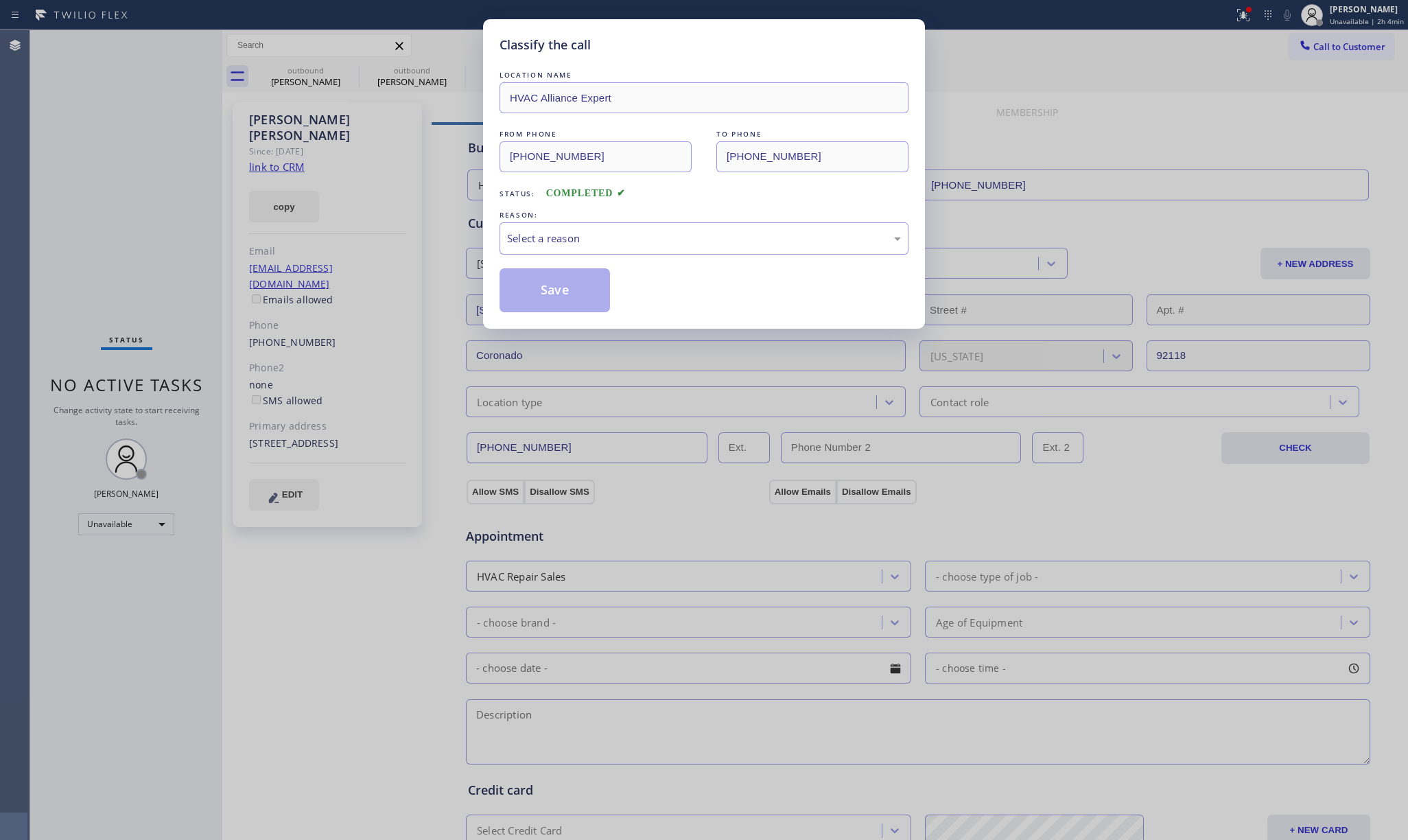
click at [591, 226] on div "Select a reason" at bounding box center [704, 238] width 409 height 33
click at [553, 289] on button "Save" at bounding box center [555, 290] width 110 height 44
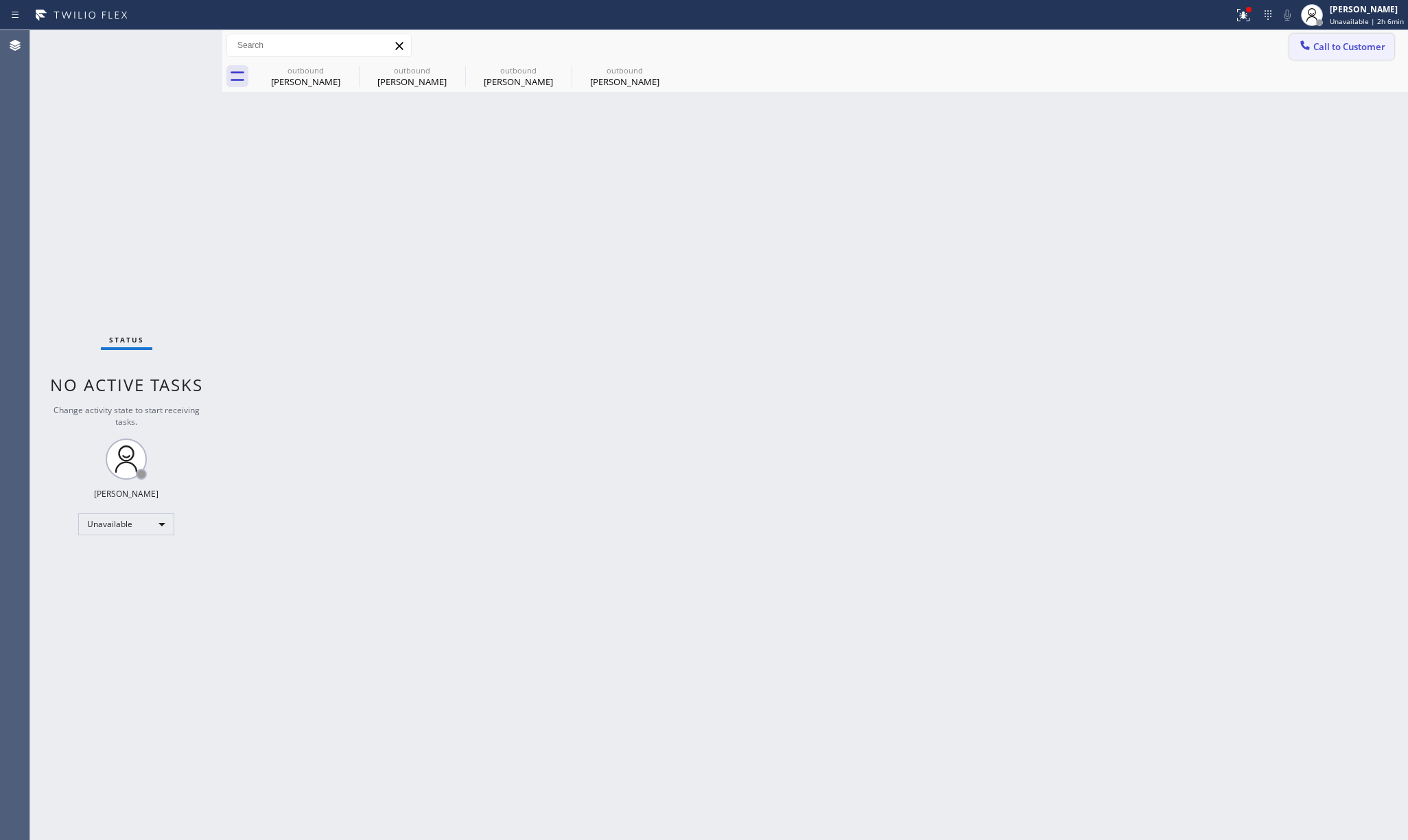
click at [1361, 50] on span "Call to Customer" at bounding box center [1348, 46] width 72 height 12
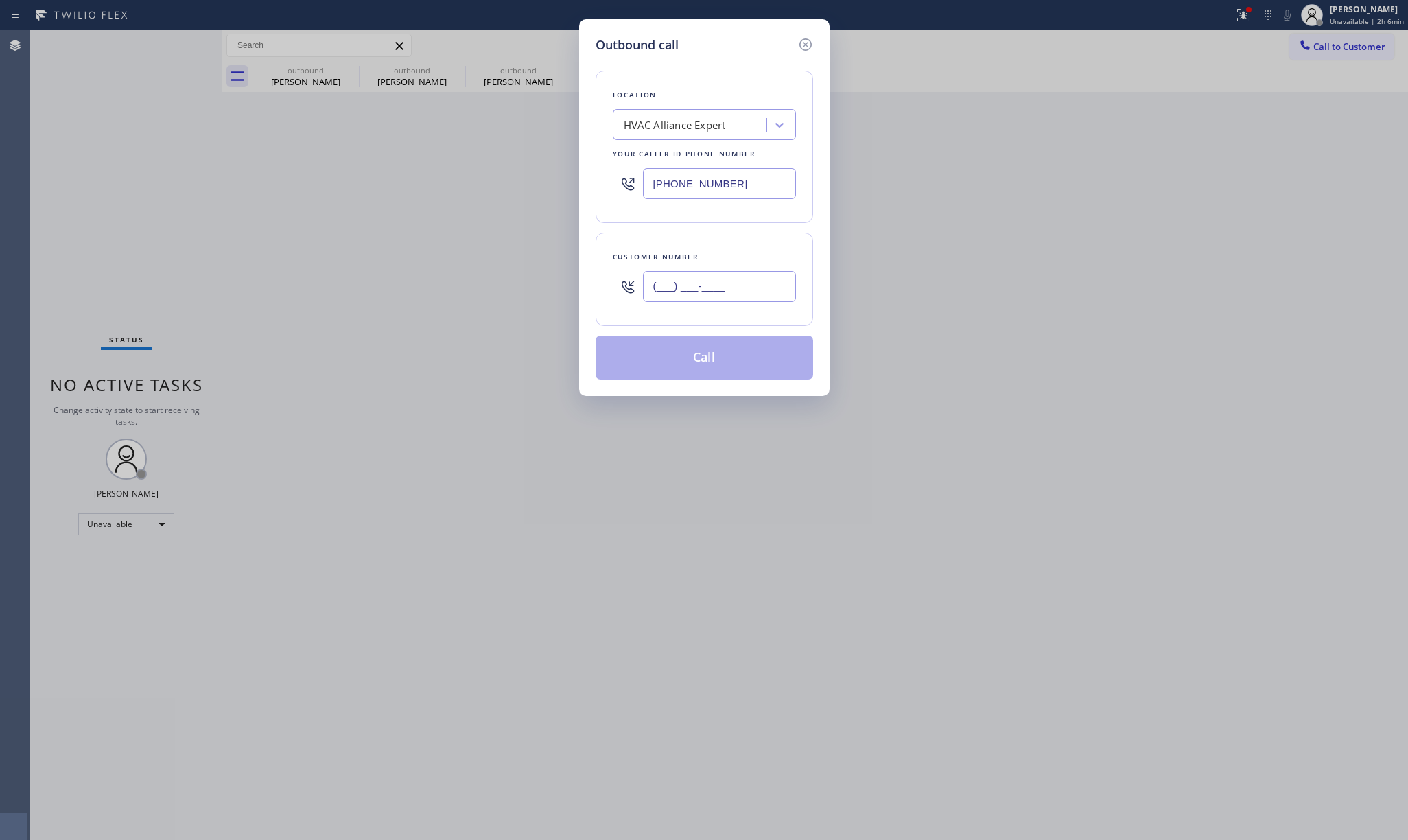
click at [722, 276] on input "(___) ___-____" at bounding box center [719, 286] width 153 height 31
paste input "323) 707-7454"
type input "[PHONE_NUMBER]"
click at [718, 247] on div "Customer number [PHONE_NUMBER]" at bounding box center [704, 279] width 217 height 93
click at [720, 365] on button "Call" at bounding box center [704, 357] width 217 height 44
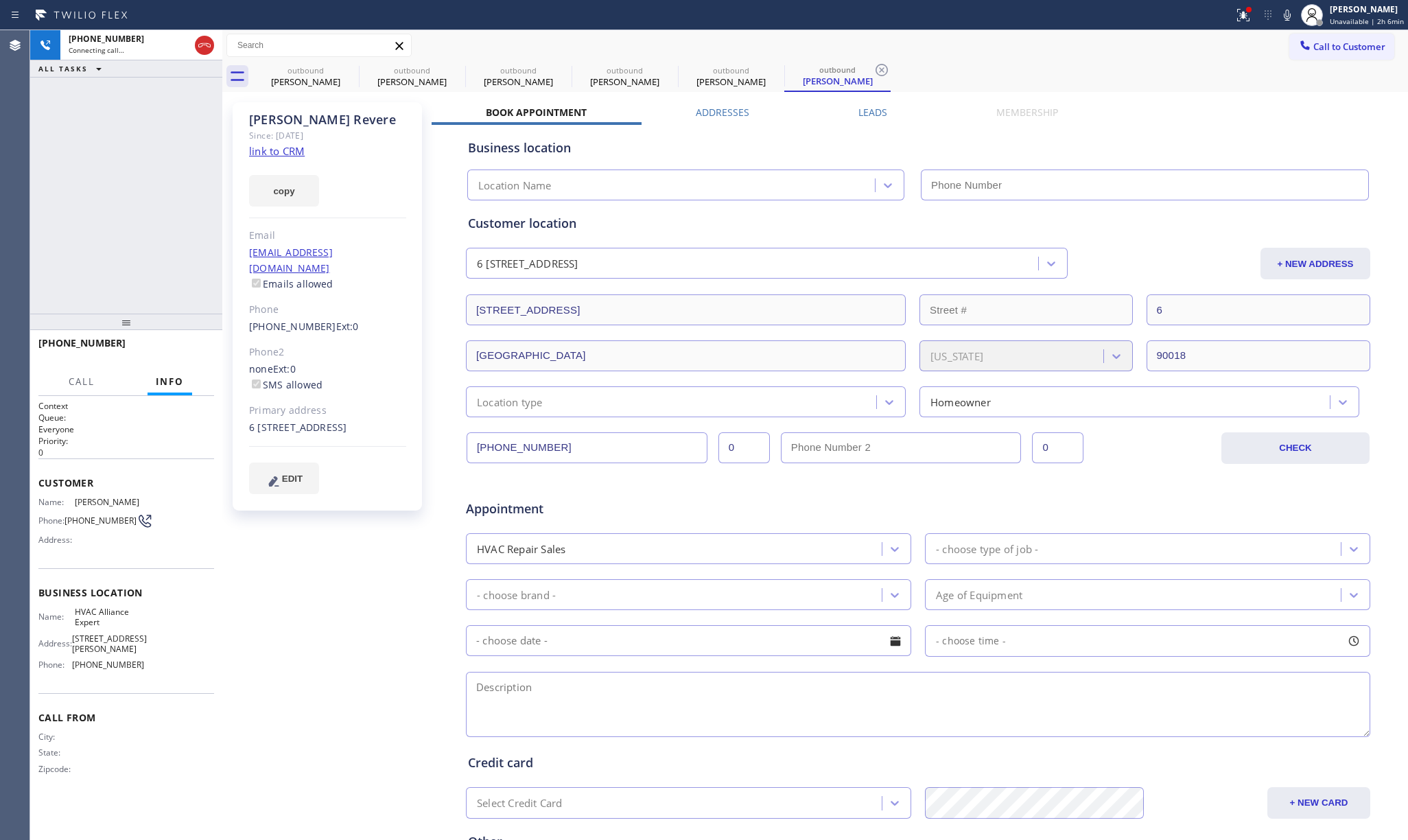
type input "[PHONE_NUMBER]"
click at [137, 212] on div "[PHONE_NUMBER] Connecting call… ALL TASKS ALL TASKS ACTIVE TASKS TASKS IN WRAP …" at bounding box center [126, 172] width 192 height 283
click at [116, 196] on div "[PHONE_NUMBER] Live | 00:01 ALL TASKS ALL TASKS ACTIVE TASKS TASKS IN WRAP UP" at bounding box center [126, 172] width 192 height 283
click at [149, 199] on div "[PHONE_NUMBER] Live | 00:03 ALL TASKS ALL TASKS ACTIVE TASKS TASKS IN WRAP UP" at bounding box center [126, 172] width 192 height 283
click at [171, 344] on span "HANG UP" at bounding box center [182, 349] width 42 height 9
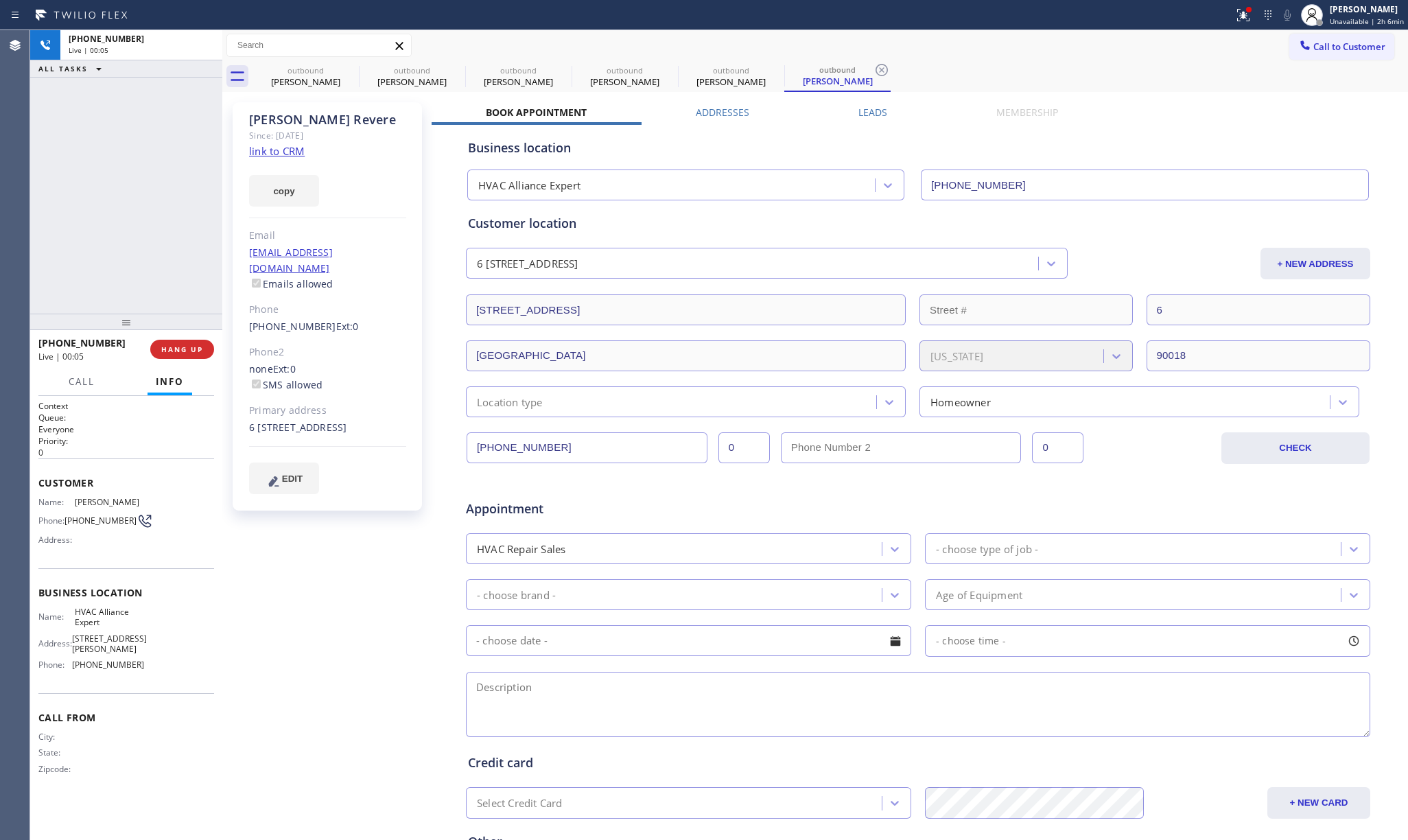
click at [166, 272] on div "[PHONE_NUMBER] Live | 00:05 ALL TASKS ALL TASKS ACTIVE TASKS TASKS IN WRAP UP" at bounding box center [126, 172] width 192 height 283
click at [193, 350] on span "HANG UP" at bounding box center [182, 349] width 42 height 9
click at [145, 242] on div "ALL TASKS ALL TASKS ACTIVE TASKS TASKS IN WRAP UP [PHONE_NUMBER] Wrap up | 00:00" at bounding box center [126, 172] width 192 height 283
drag, startPoint x: 145, startPoint y: 242, endPoint x: 201, endPoint y: 278, distance: 66.6
click at [146, 242] on div "ALL TASKS ALL TASKS ACTIVE TASKS TASKS IN WRAP UP [PHONE_NUMBER] Wrap up | 00:00" at bounding box center [126, 172] width 192 height 283
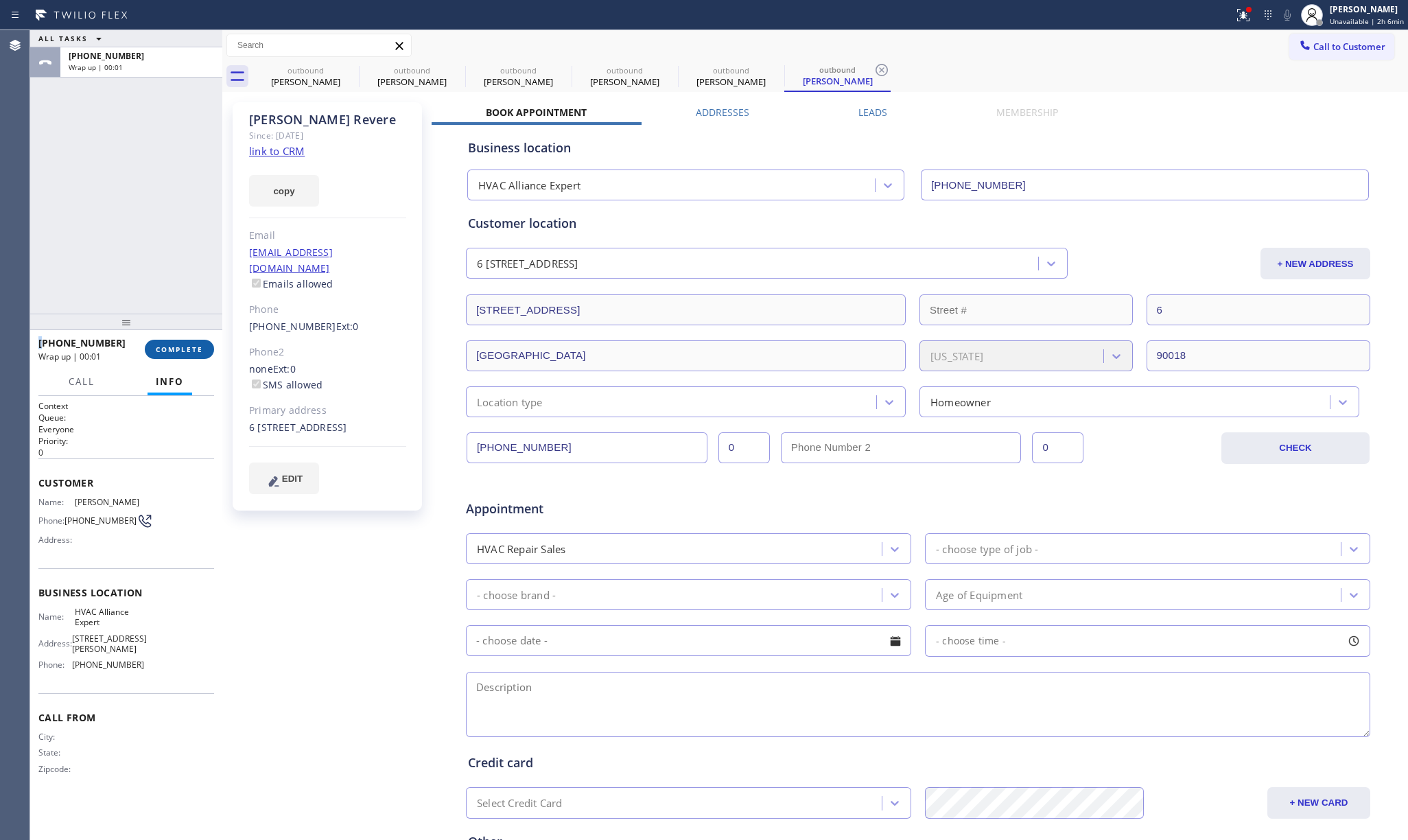
click at [179, 349] on span "COMPLETE" at bounding box center [179, 349] width 48 height 9
click at [143, 245] on div "ALL TASKS ALL TASKS ACTIVE TASKS TASKS IN WRAP UP [PHONE_NUMBER] Wrap up | 00:01" at bounding box center [126, 172] width 192 height 283
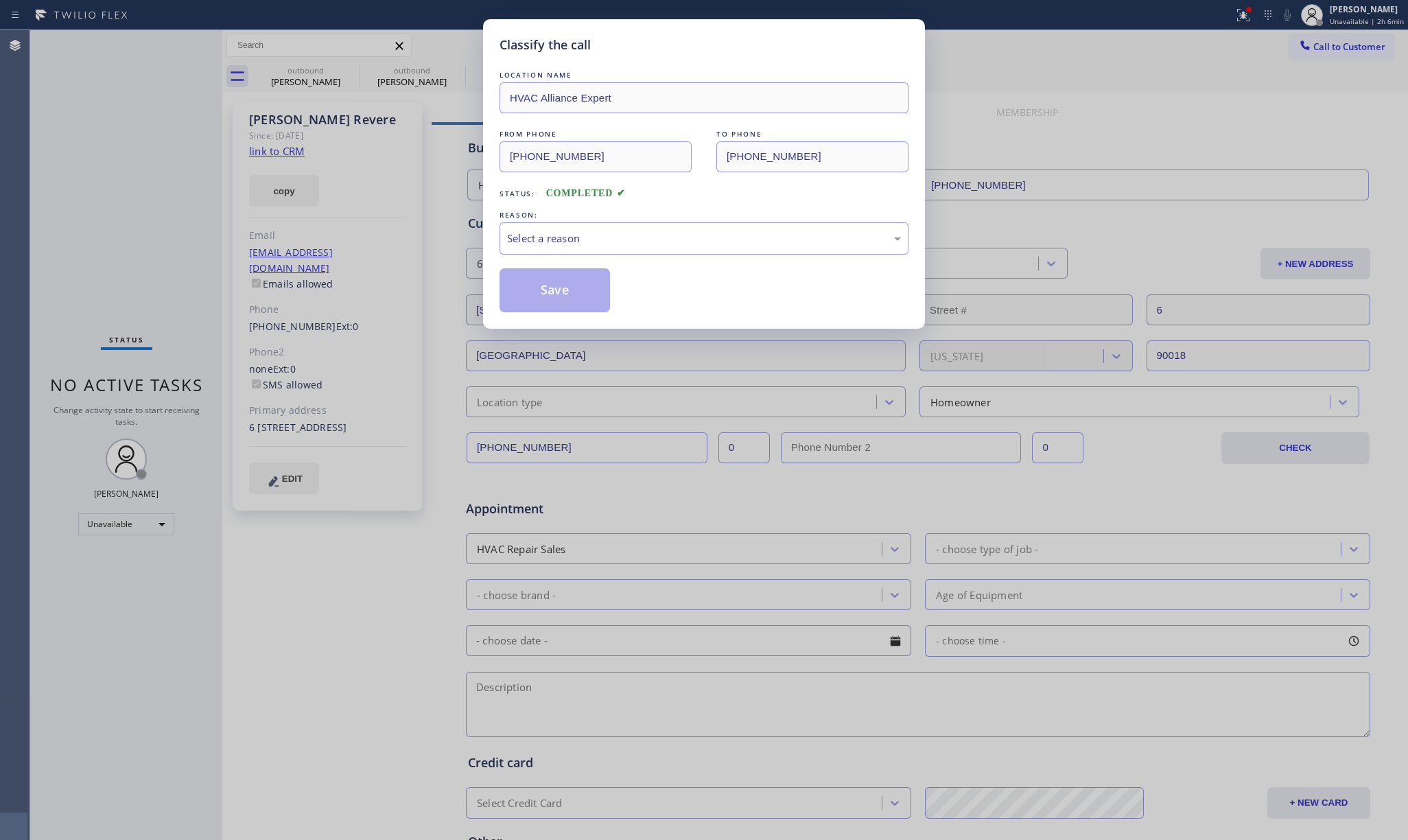
drag, startPoint x: 536, startPoint y: 217, endPoint x: 552, endPoint y: 262, distance: 47.8
click at [539, 219] on div "REASON:" at bounding box center [704, 214] width 409 height 14
drag, startPoint x: 549, startPoint y: 241, endPoint x: 559, endPoint y: 247, distance: 11.7
click at [549, 241] on div "Select a reason" at bounding box center [704, 238] width 393 height 16
click at [549, 292] on button "Save" at bounding box center [555, 290] width 110 height 44
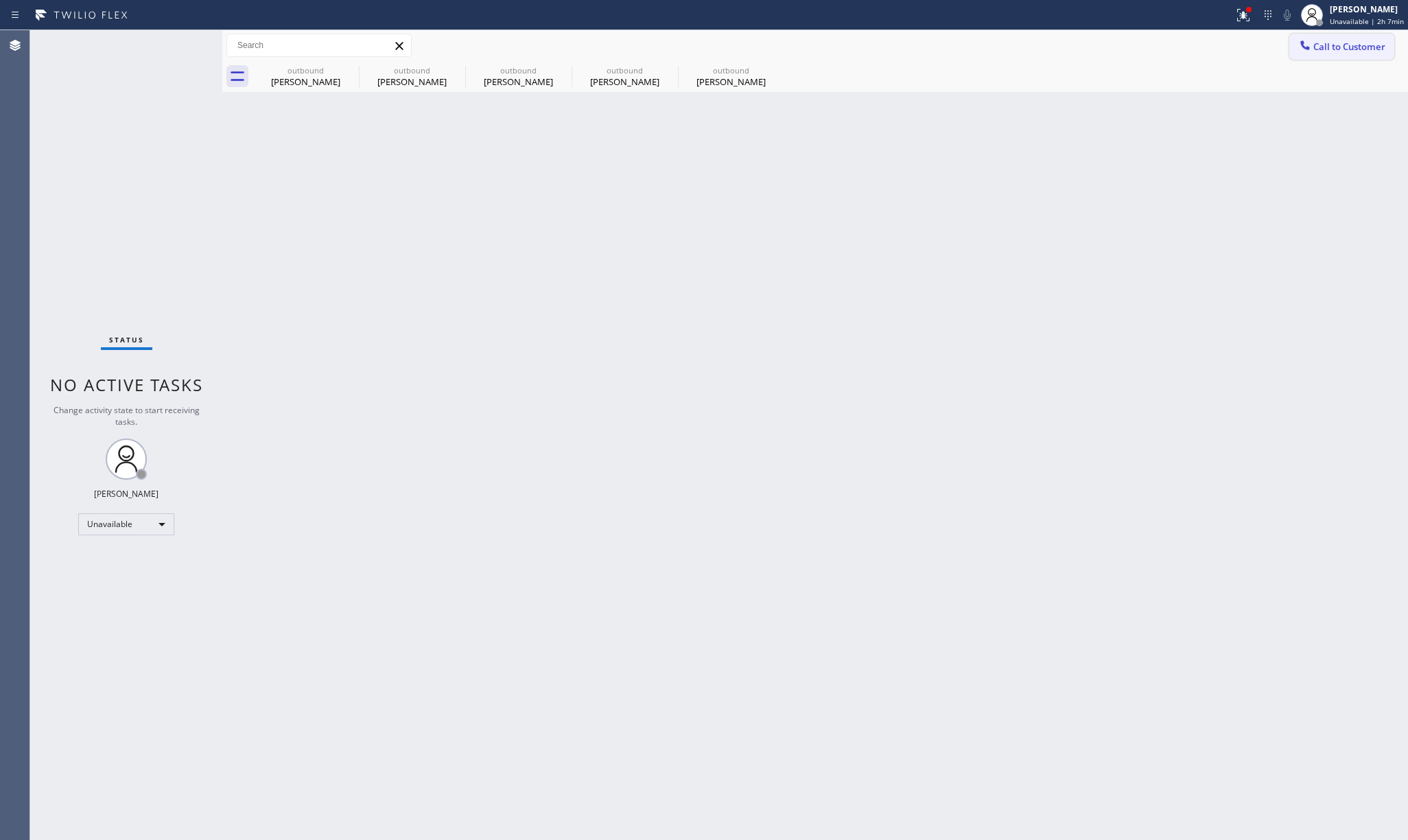
click at [1340, 43] on span "Call to Customer" at bounding box center [1348, 46] width 72 height 12
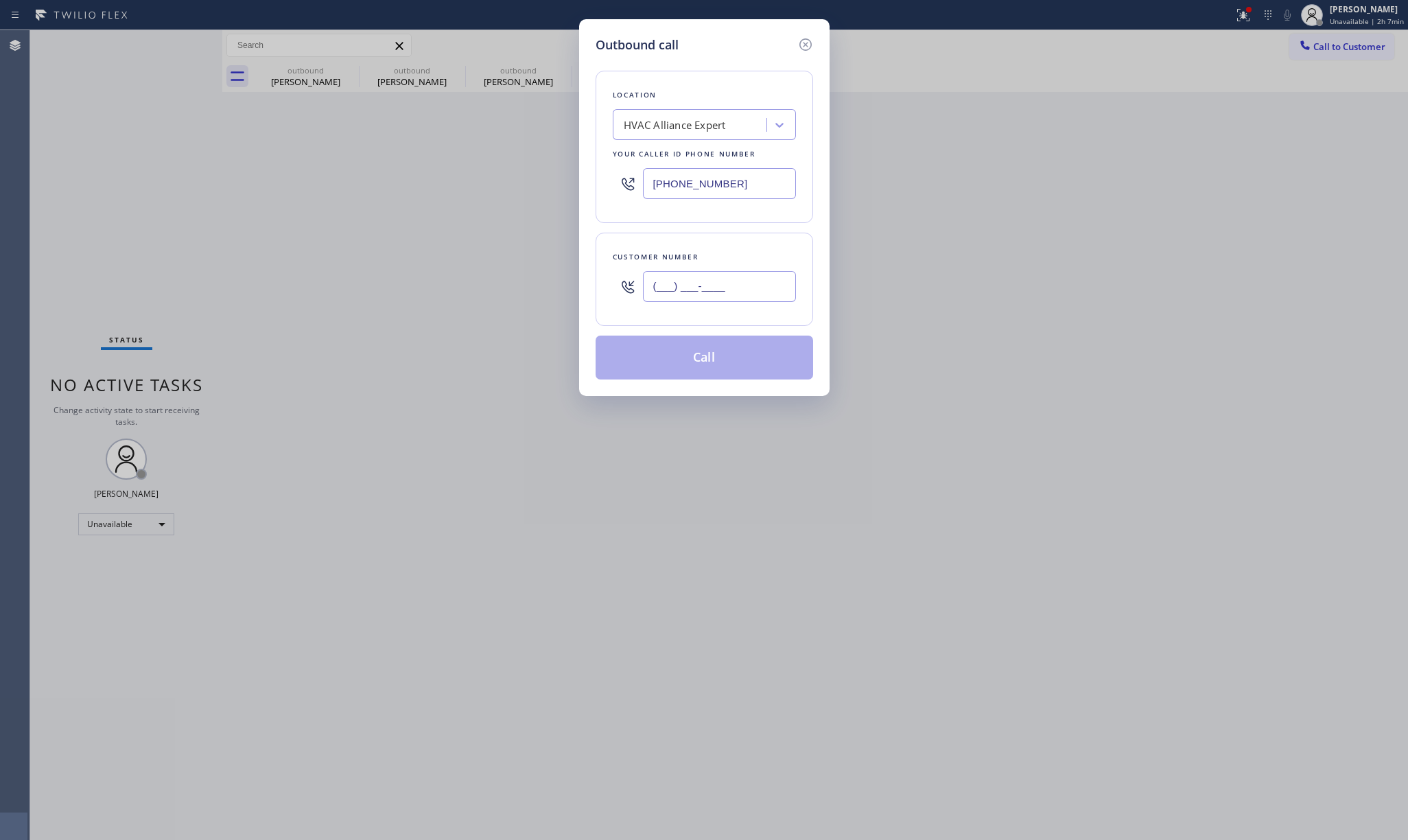
click at [751, 289] on input "(___) ___-____" at bounding box center [719, 286] width 153 height 31
paste input "619) 410-1325"
type input "[PHONE_NUMBER]"
click at [731, 240] on div "Customer number [PHONE_NUMBER]" at bounding box center [704, 279] width 217 height 93
click at [728, 349] on button "Call" at bounding box center [704, 357] width 217 height 44
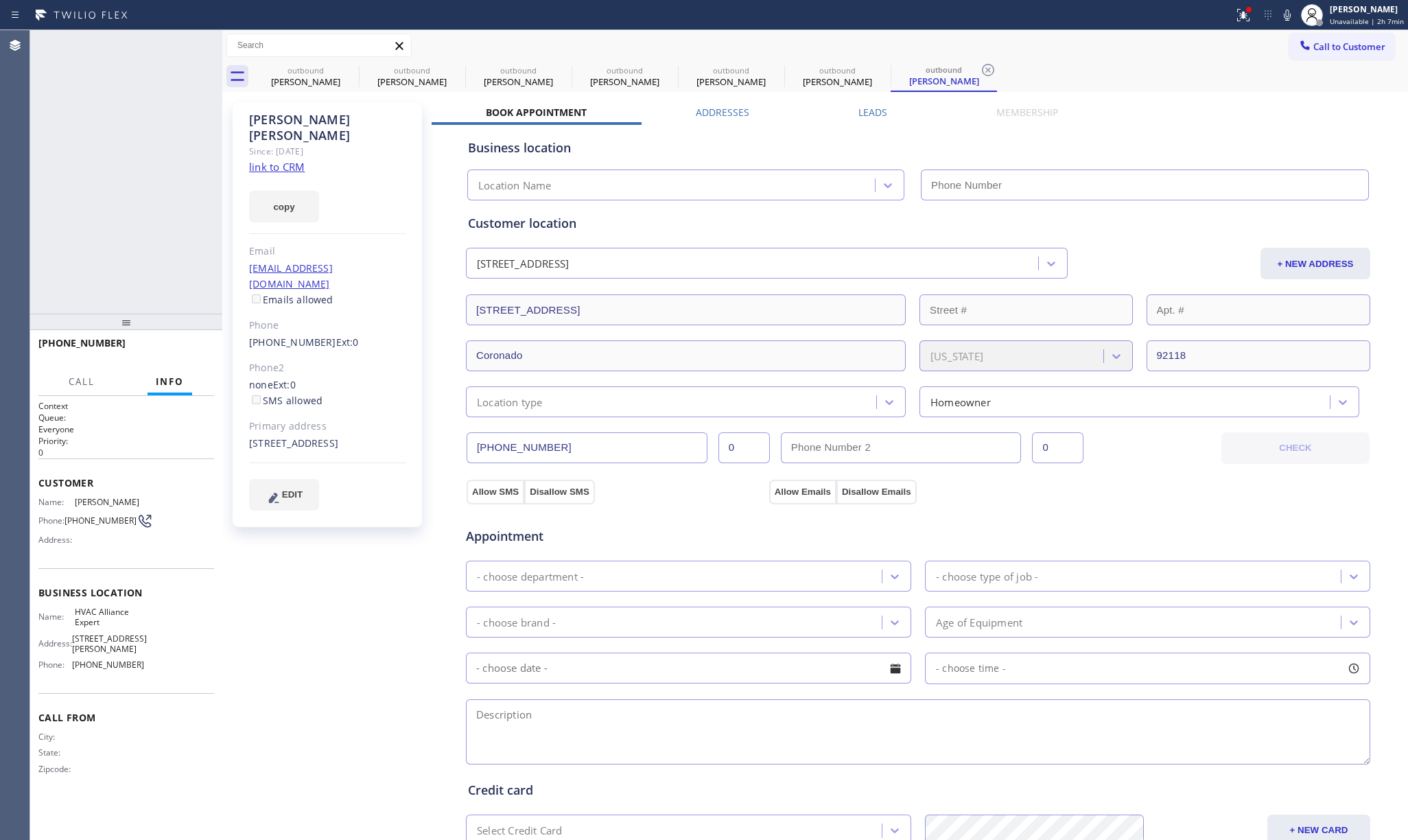
type input "[PHONE_NUMBER]"
click at [190, 344] on span "HANG UP" at bounding box center [182, 349] width 42 height 9
click at [177, 306] on div "[PHONE_NUMBER] Live | 00:04 ALL TASKS ALL TASKS ACTIVE TASKS TASKS IN WRAP UP" at bounding box center [126, 172] width 192 height 283
click at [179, 341] on button "HANG UP" at bounding box center [182, 349] width 63 height 20
click at [148, 268] on div "ALL TASKS ALL TASKS ACTIVE TASKS TASKS IN WRAP UP [PHONE_NUMBER] Wrap up | 00:00" at bounding box center [126, 172] width 192 height 283
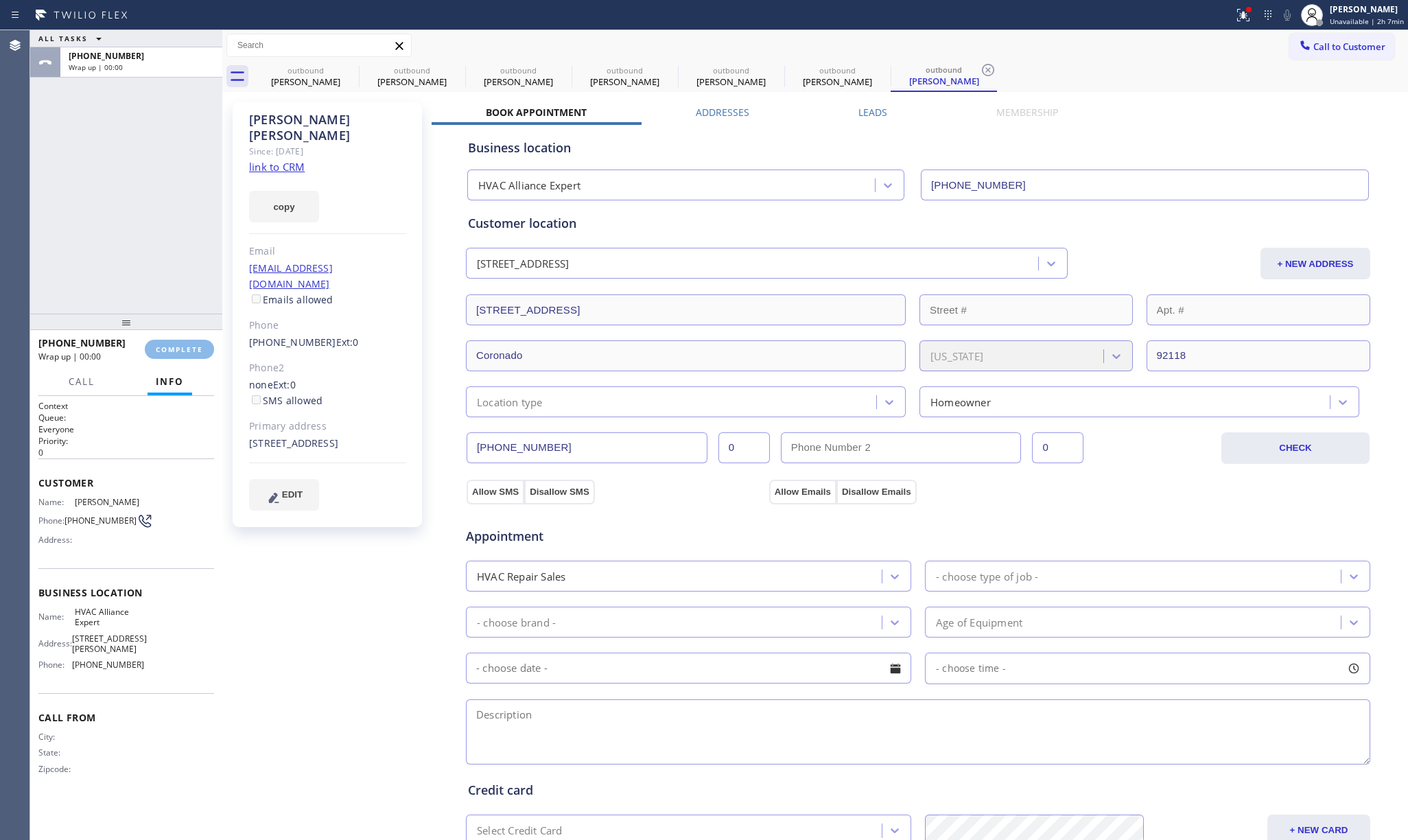
click at [148, 268] on div "ALL TASKS ALL TASKS ACTIVE TASKS TASKS IN WRAP UP [PHONE_NUMBER] Wrap up | 00:00" at bounding box center [126, 172] width 192 height 283
click at [186, 350] on span "COMPLETE" at bounding box center [179, 349] width 48 height 9
drag, startPoint x: 145, startPoint y: 270, endPoint x: 245, endPoint y: 269, distance: 100.0
click at [145, 269] on div "ALL TASKS ALL TASKS ACTIVE TASKS TASKS IN WRAP UP [PHONE_NUMBER] Wrap up | 00:01" at bounding box center [126, 172] width 192 height 283
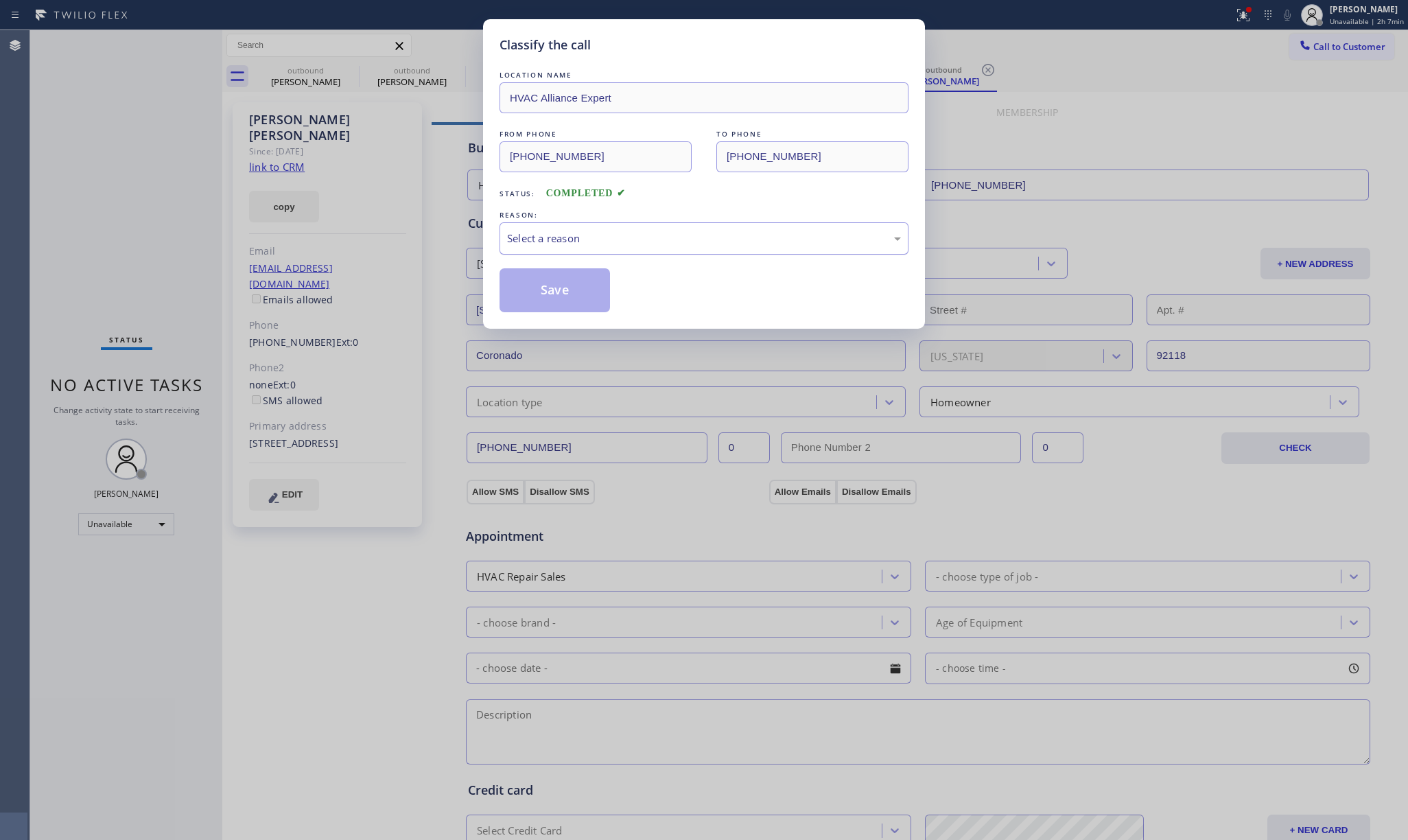
drag, startPoint x: 560, startPoint y: 240, endPoint x: 566, endPoint y: 248, distance: 10.0
click at [563, 241] on div "Select a reason" at bounding box center [704, 238] width 393 height 16
click at [568, 286] on button "Save" at bounding box center [555, 290] width 110 height 44
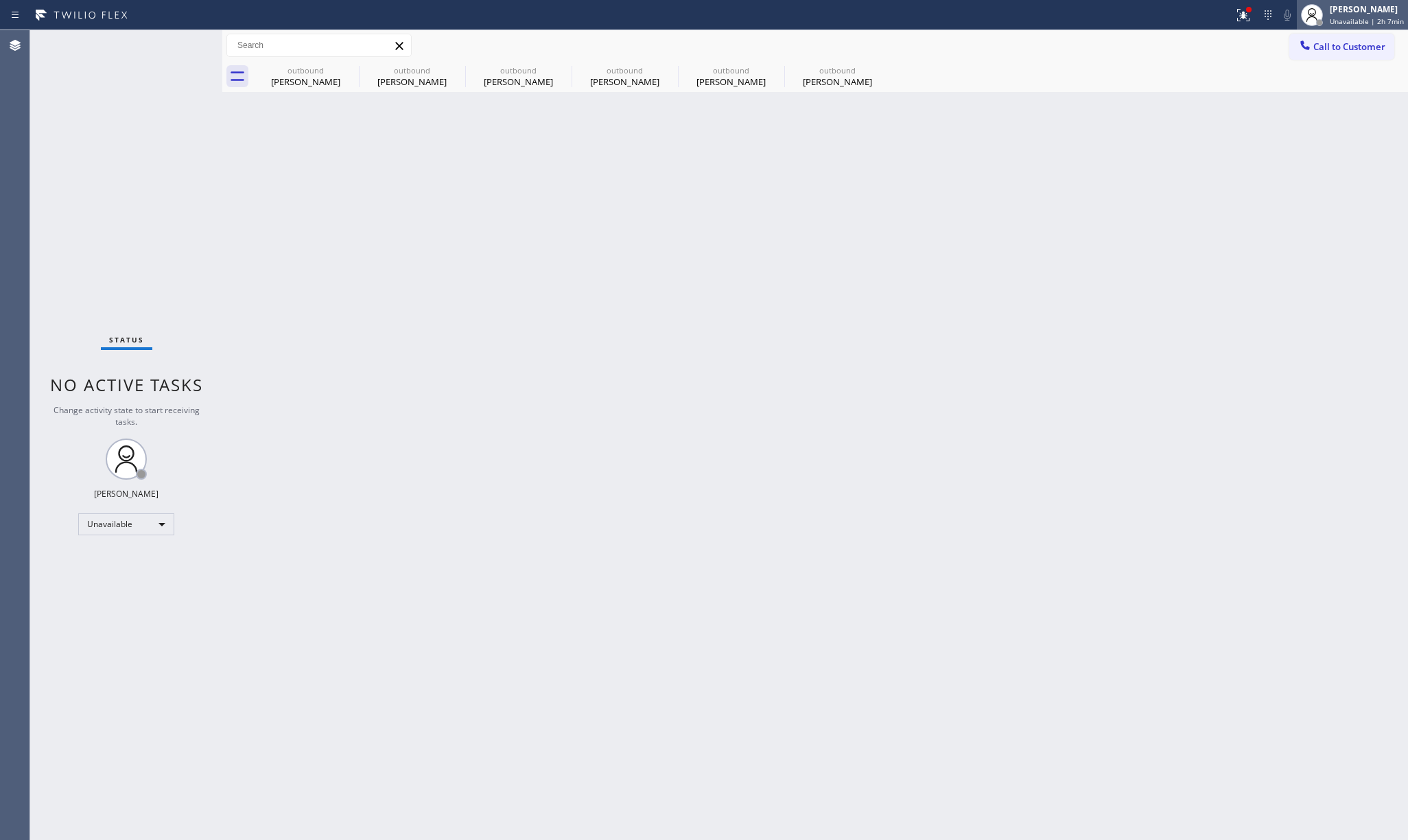
click at [1344, 14] on div "[PERSON_NAME]" at bounding box center [1366, 9] width 74 height 12
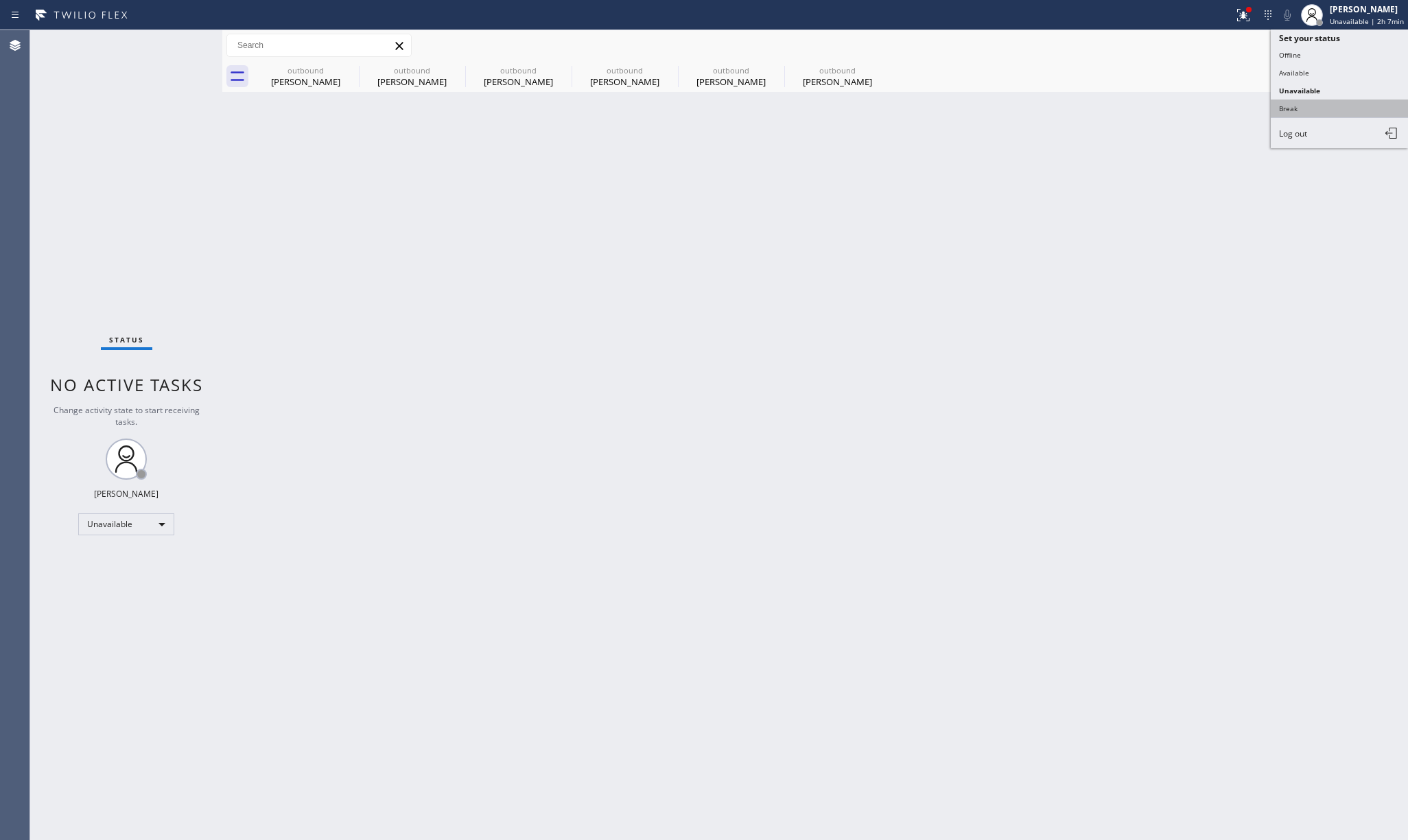
click at [1315, 103] on button "Break" at bounding box center [1339, 108] width 137 height 18
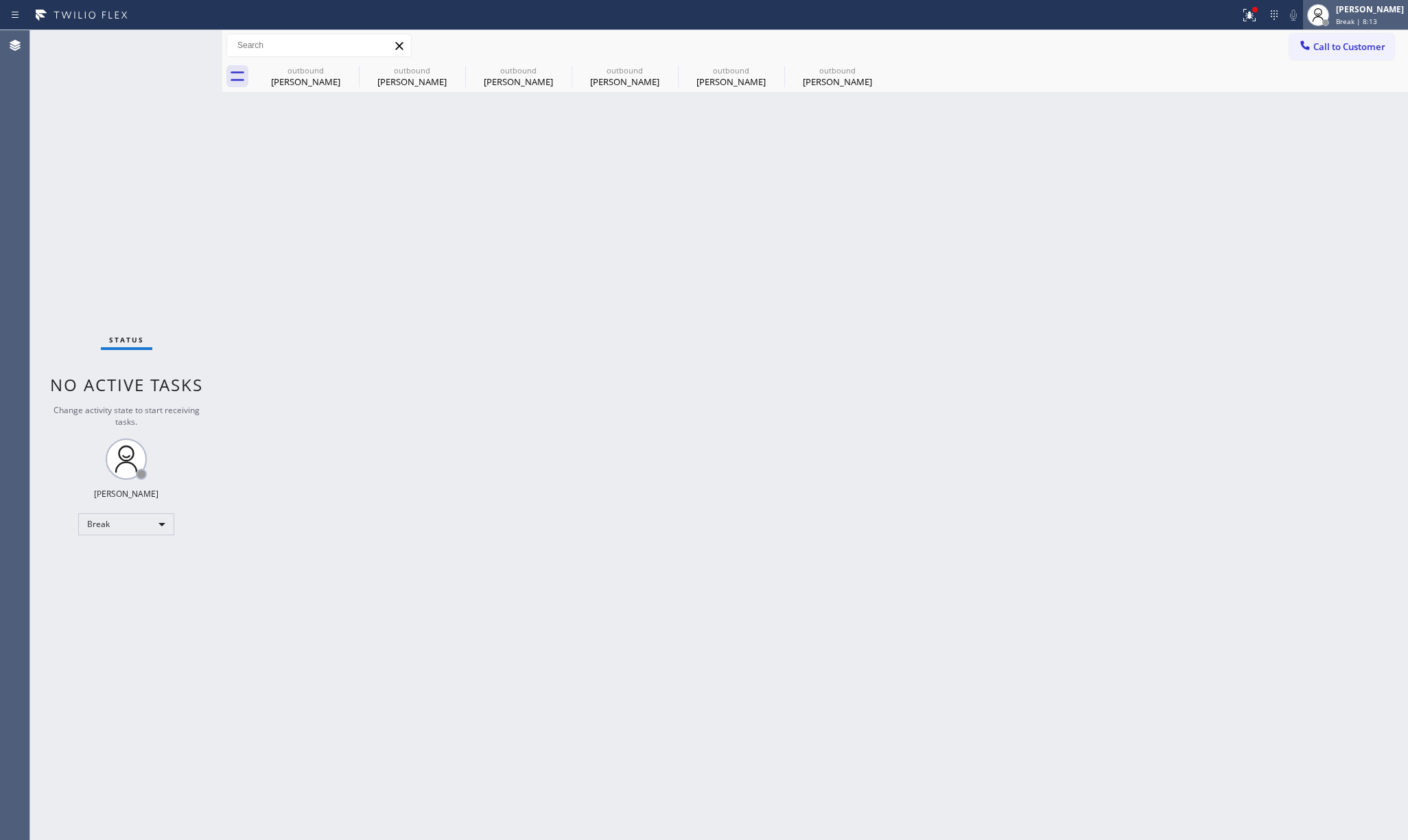
click at [1361, 21] on span "Break | 8:13" at bounding box center [1357, 21] width 41 height 9
click at [1335, 82] on button "Unavailable" at bounding box center [1339, 90] width 137 height 18
drag, startPoint x: 129, startPoint y: 261, endPoint x: 283, endPoint y: 20, distance: 286.0
click at [130, 261] on div "Status No active tasks Change activity state to start receiving tasks. [PERSON_…" at bounding box center [126, 434] width 192 height 809
click at [1309, 34] on button "Call to Customer" at bounding box center [1341, 47] width 105 height 26
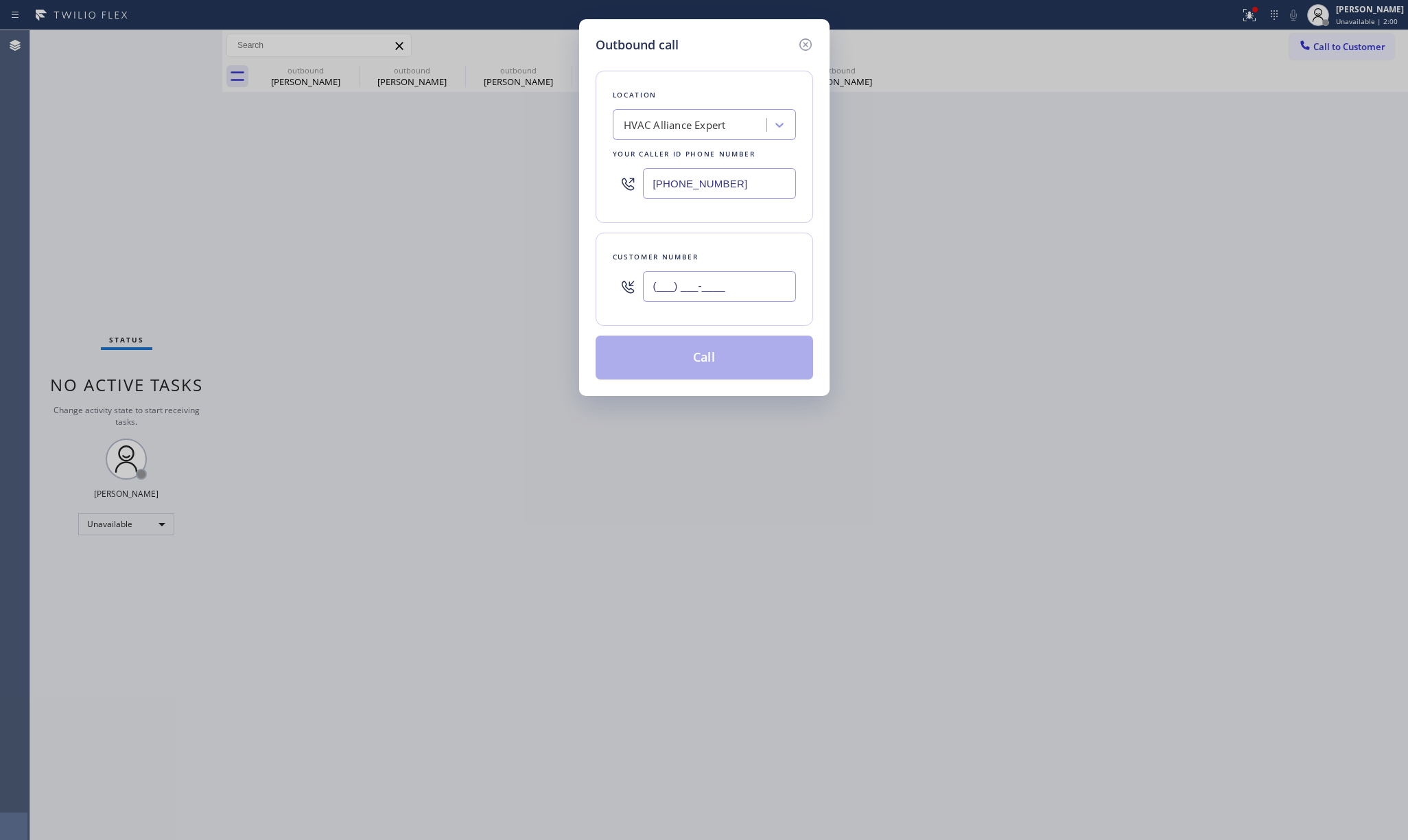
click at [728, 282] on input "(___) ___-____" at bounding box center [719, 286] width 153 height 31
paste input "619) 410-1325"
type input "[PHONE_NUMBER]"
click at [721, 268] on div "[PHONE_NUMBER]" at bounding box center [719, 286] width 153 height 45
click at [702, 349] on button "Call" at bounding box center [704, 357] width 217 height 44
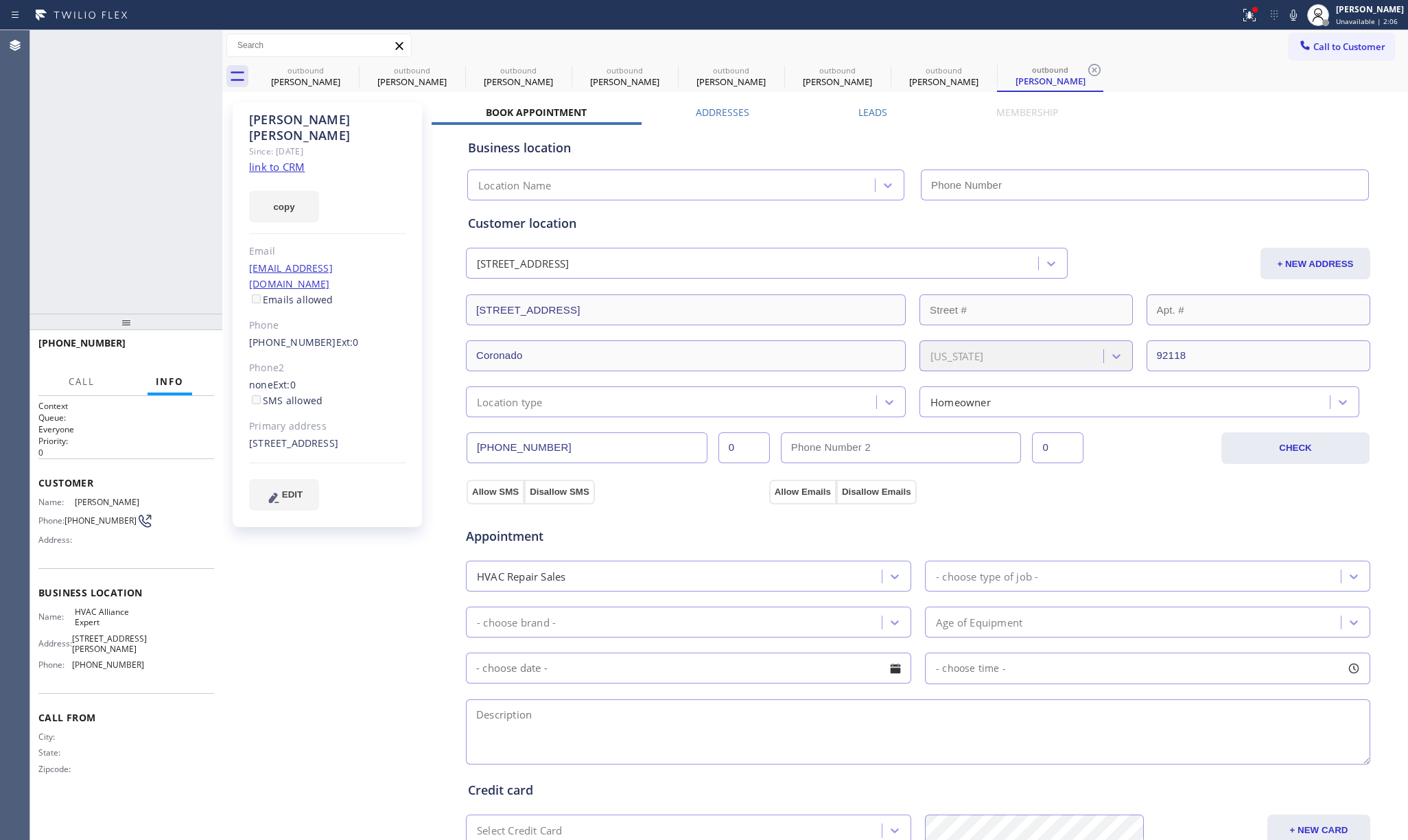
type input "[PHONE_NUMBER]"
click at [203, 347] on button "HANG UP" at bounding box center [182, 349] width 63 height 20
drag, startPoint x: 192, startPoint y: 297, endPoint x: 192, endPoint y: 351, distance: 54.0
click at [192, 308] on div "[PHONE_NUMBER] Live | 00:04 ALL TASKS ALL TASKS ACTIVE TASKS TASKS IN WRAP UP" at bounding box center [126, 172] width 192 height 283
click at [192, 351] on span "HANG UP" at bounding box center [182, 349] width 42 height 9
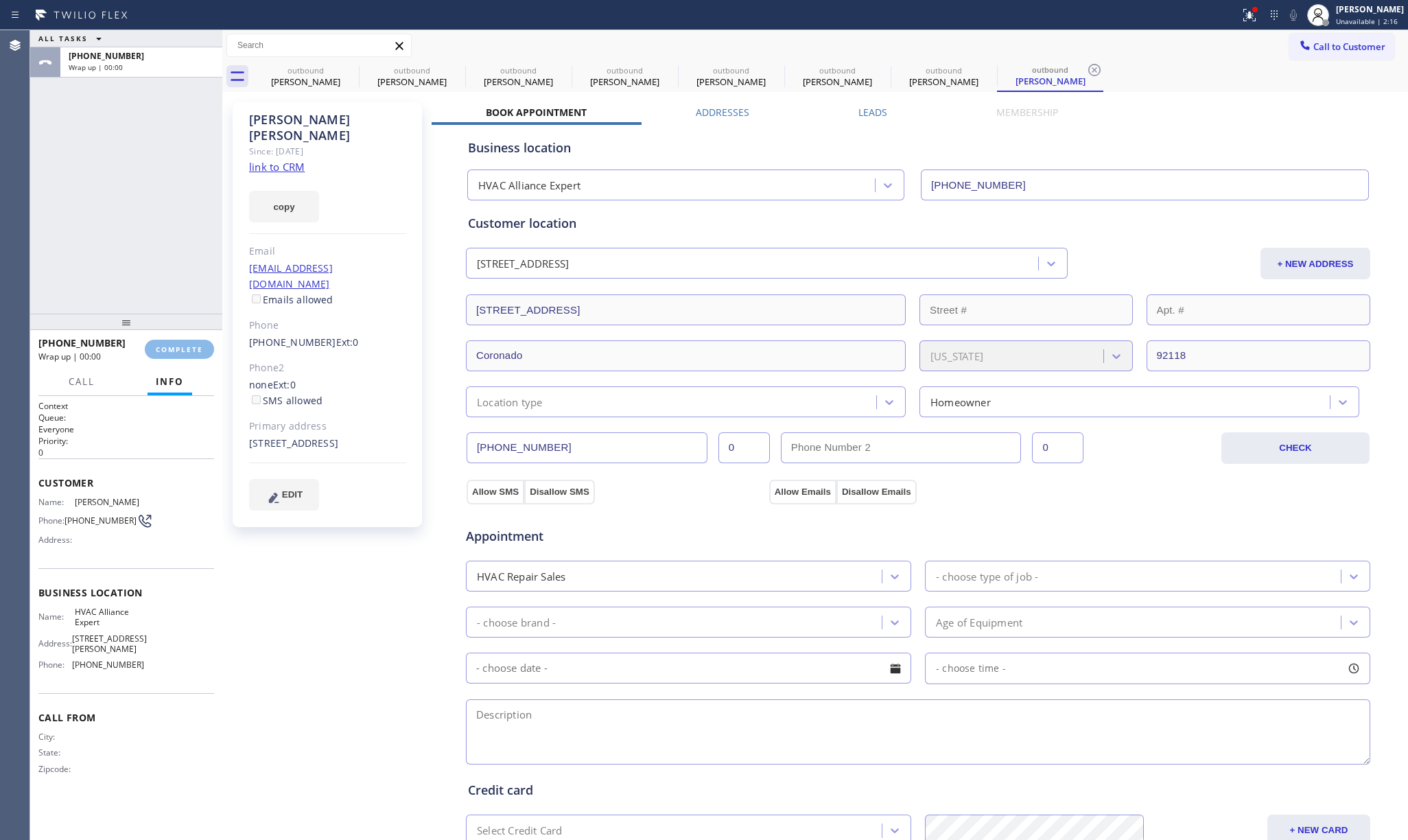
click at [155, 265] on div "ALL TASKS ALL TASKS ACTIVE TASKS TASKS IN WRAP UP [PHONE_NUMBER] Wrap up | 00:00" at bounding box center [126, 172] width 192 height 283
click at [173, 349] on span "COMPLETE" at bounding box center [179, 349] width 48 height 9
click at [171, 251] on div "ALL TASKS ALL TASKS ACTIVE TASKS TASKS IN WRAP UP [PHONE_NUMBER] Wrap up | 00:01" at bounding box center [126, 172] width 192 height 283
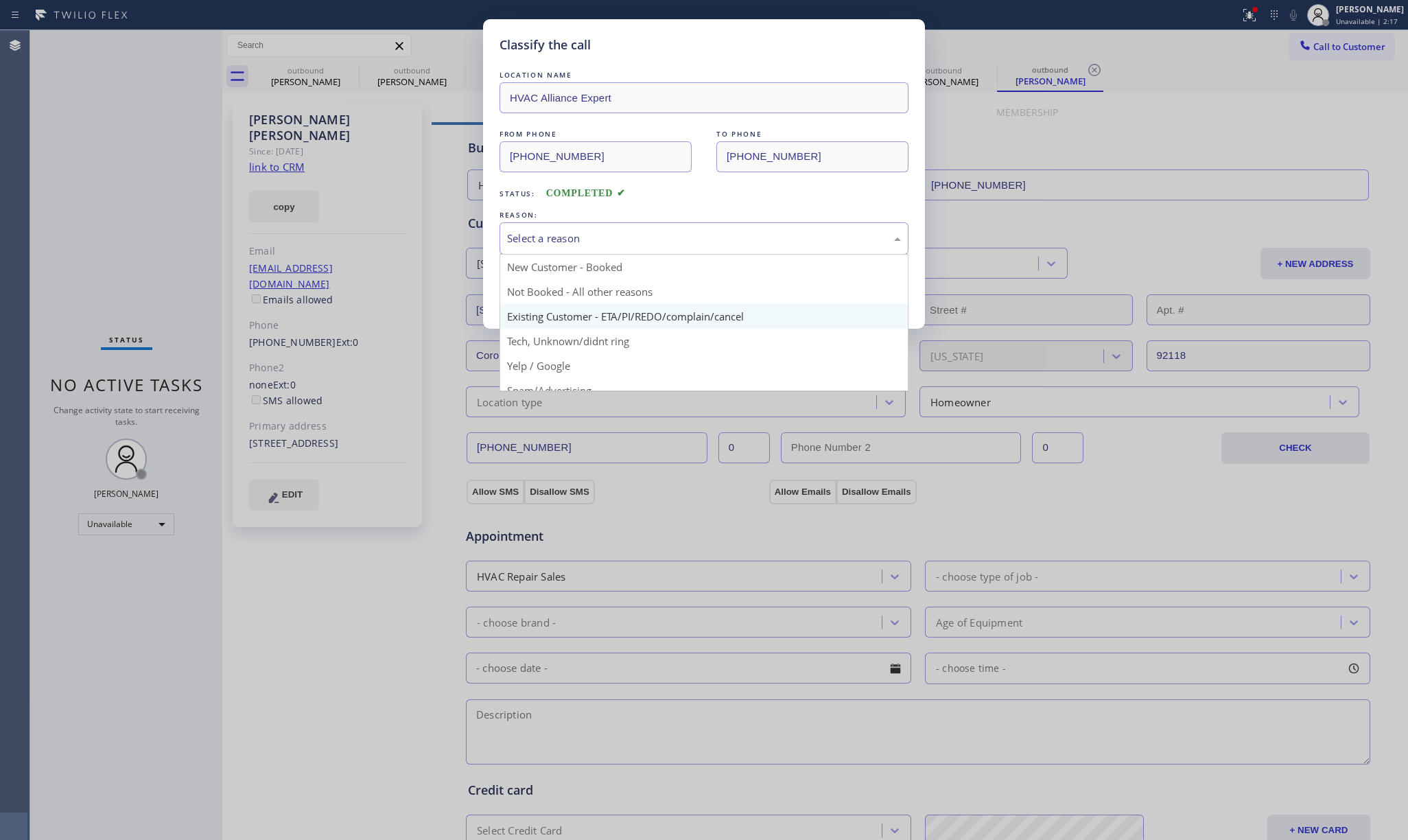
drag, startPoint x: 582, startPoint y: 230, endPoint x: 573, endPoint y: 313, distance: 83.5
click at [582, 240] on div "Select a reason" at bounding box center [704, 238] width 393 height 16
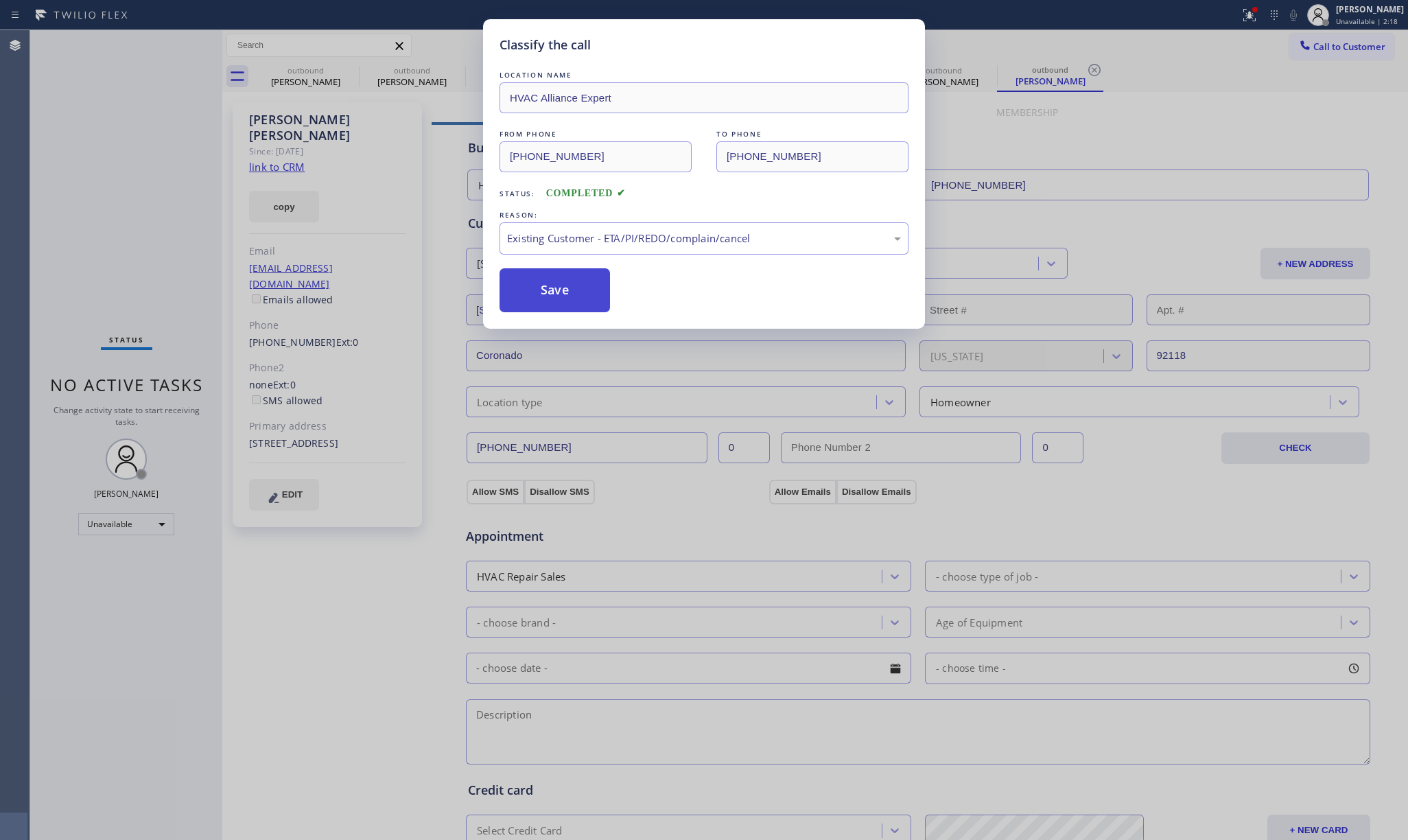
click at [556, 295] on button "Save" at bounding box center [555, 290] width 110 height 44
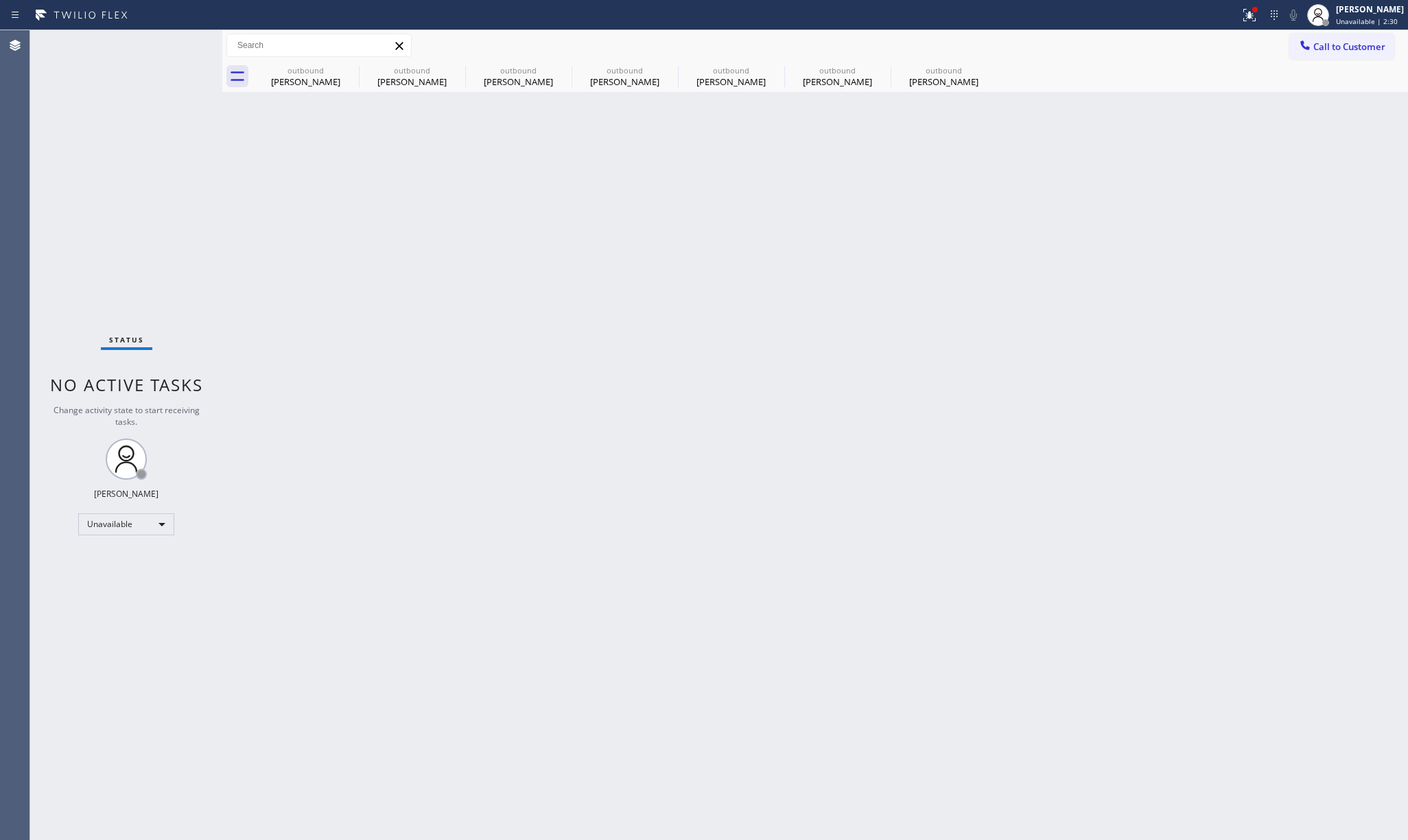
drag, startPoint x: 1367, startPoint y: 50, endPoint x: 928, endPoint y: 102, distance: 442.1
click at [1365, 50] on span "Call to Customer" at bounding box center [1348, 46] width 72 height 12
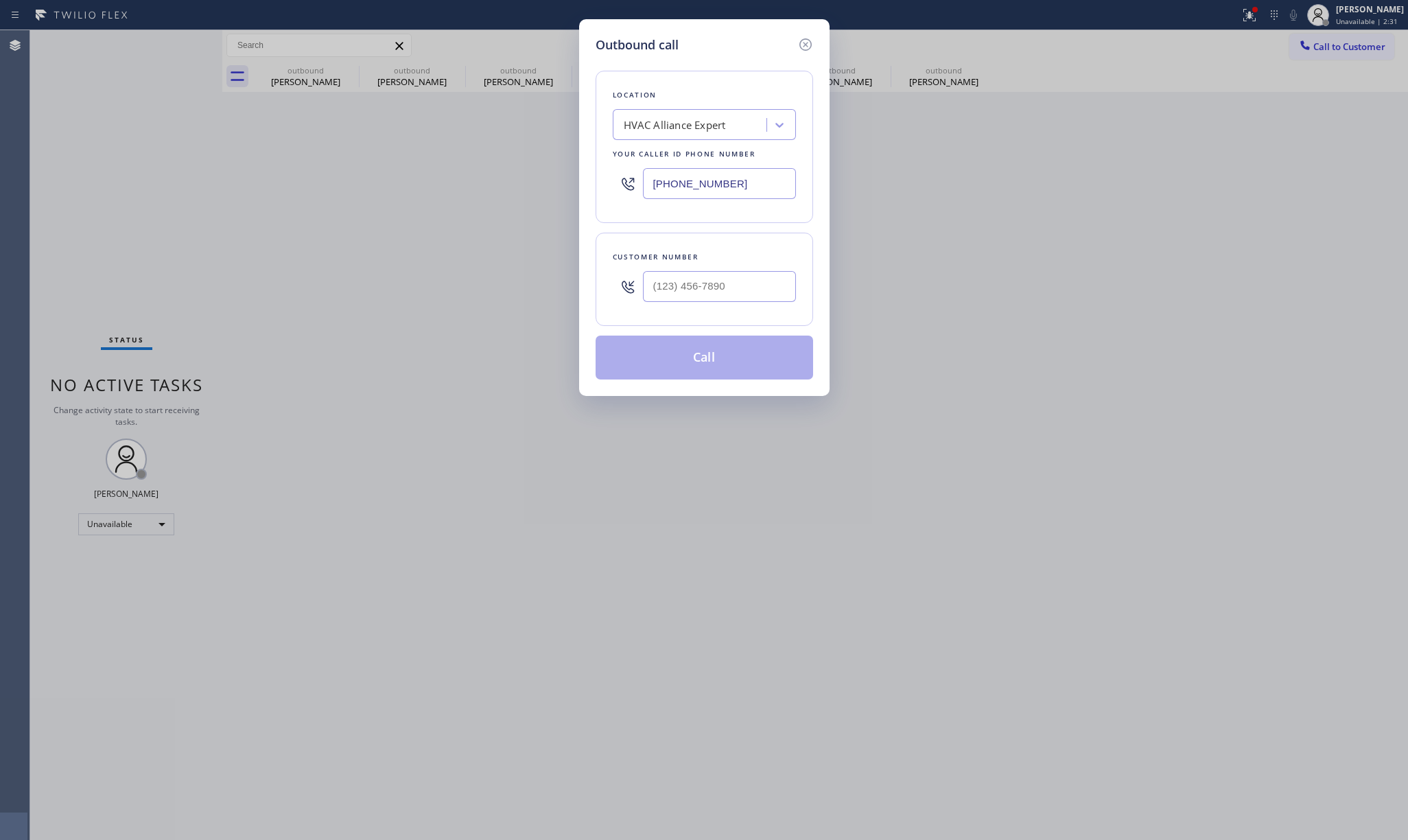
click at [744, 258] on div "Customer number" at bounding box center [704, 256] width 183 height 14
click at [725, 292] on input "(___) ___-____" at bounding box center [719, 286] width 153 height 31
paste input "518) 817-6036"
type input "[PHONE_NUMBER]"
click at [712, 261] on div "Customer number" at bounding box center [704, 256] width 183 height 14
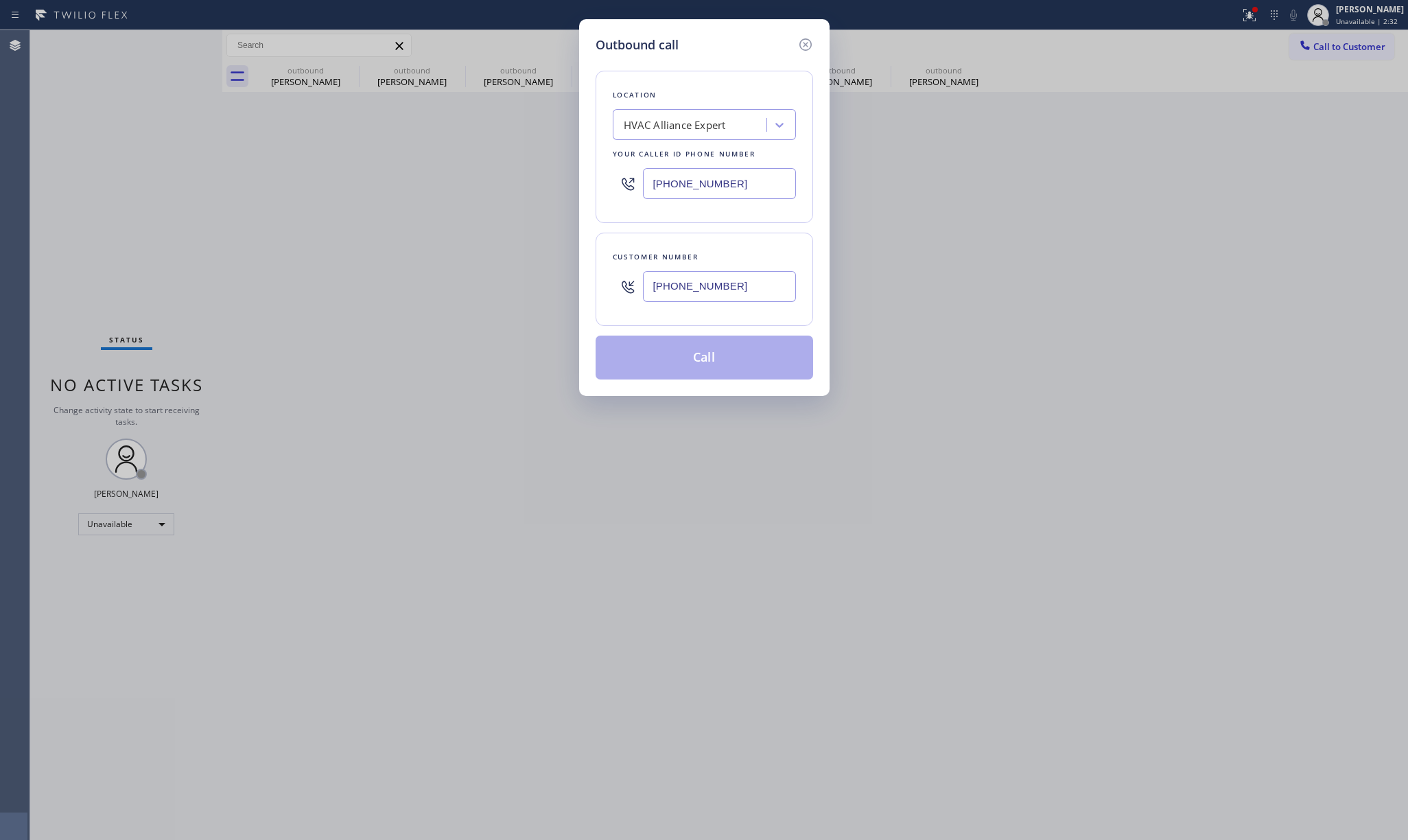
click at [718, 357] on button "Call" at bounding box center [704, 357] width 217 height 44
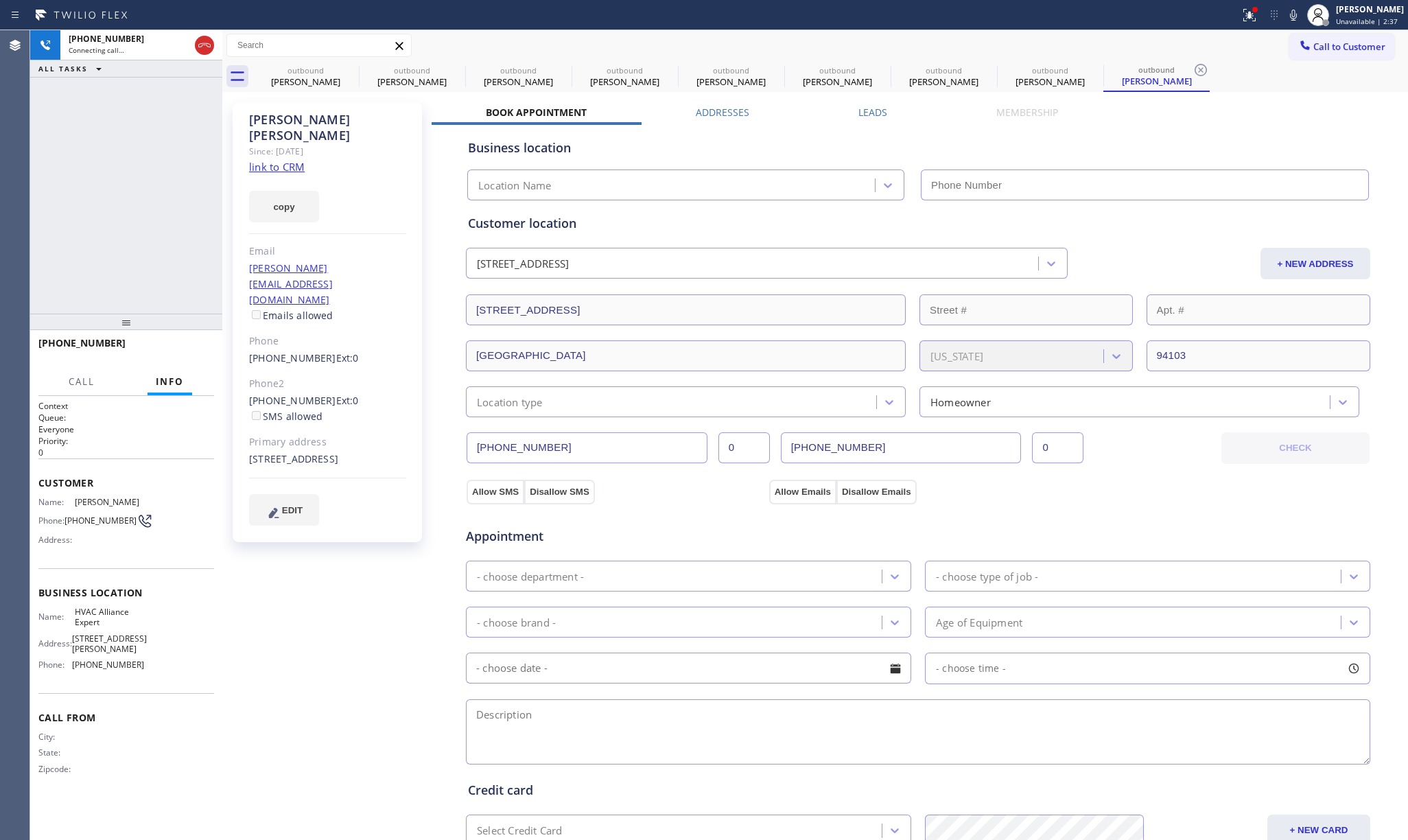
type input "[PHONE_NUMBER]"
click at [168, 341] on button "COMPLETE" at bounding box center [179, 349] width 69 height 20
click at [132, 239] on div "ALL TASKS ALL TASKS ACTIVE TASKS TASKS IN WRAP UP [PHONE_NUMBER] Wrap up | 01:57" at bounding box center [126, 172] width 192 height 283
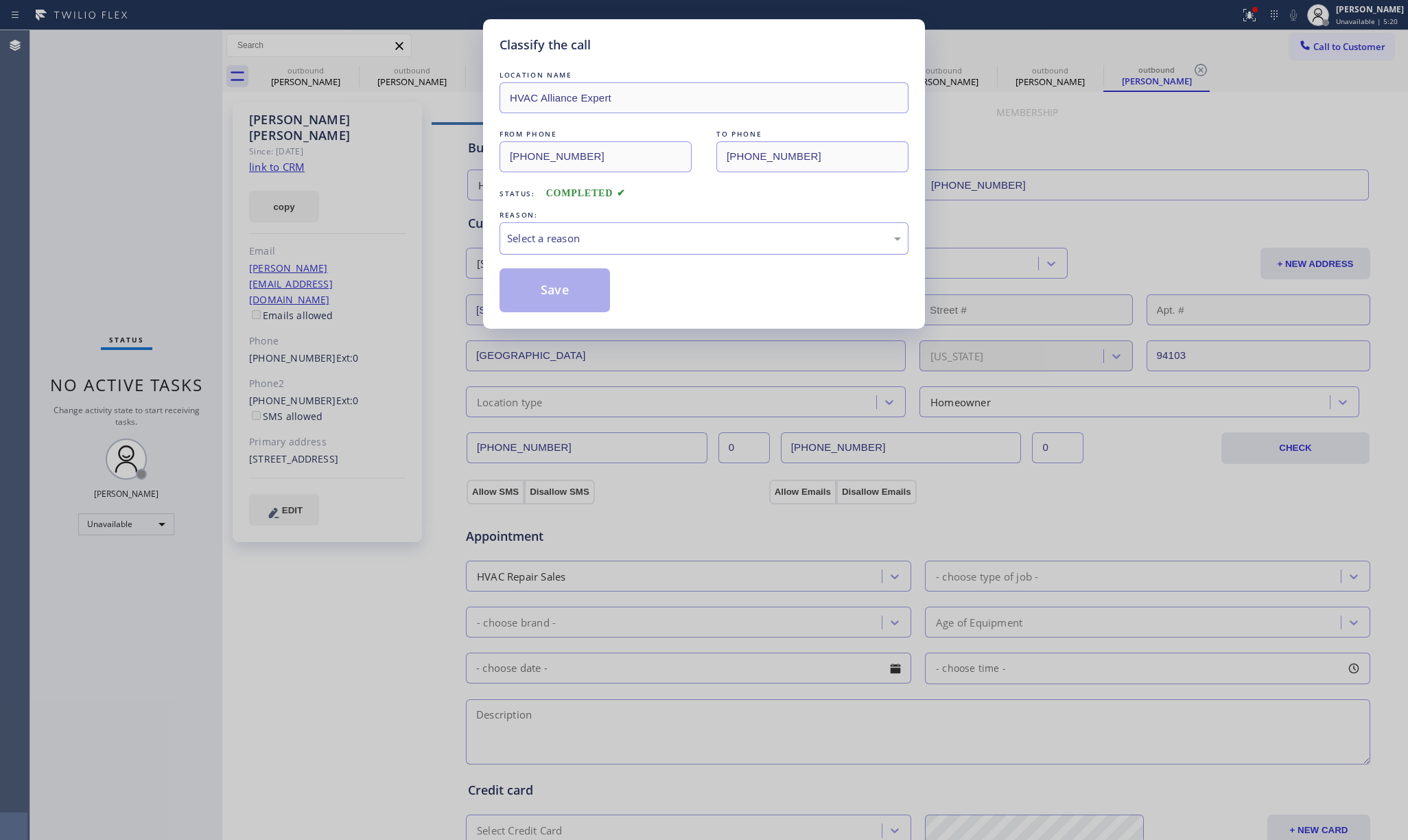
click at [594, 235] on div "Select a reason" at bounding box center [704, 238] width 393 height 16
click at [563, 294] on button "Save" at bounding box center [555, 290] width 110 height 44
drag, startPoint x: 1286, startPoint y: 118, endPoint x: 1310, endPoint y: 47, distance: 74.9
click at [1286, 116] on div "Classify the call LOCATION NAME HVAC Alliance Expert FROM PHONE [PHONE_NUMBER] …" at bounding box center [704, 420] width 1408 height 840
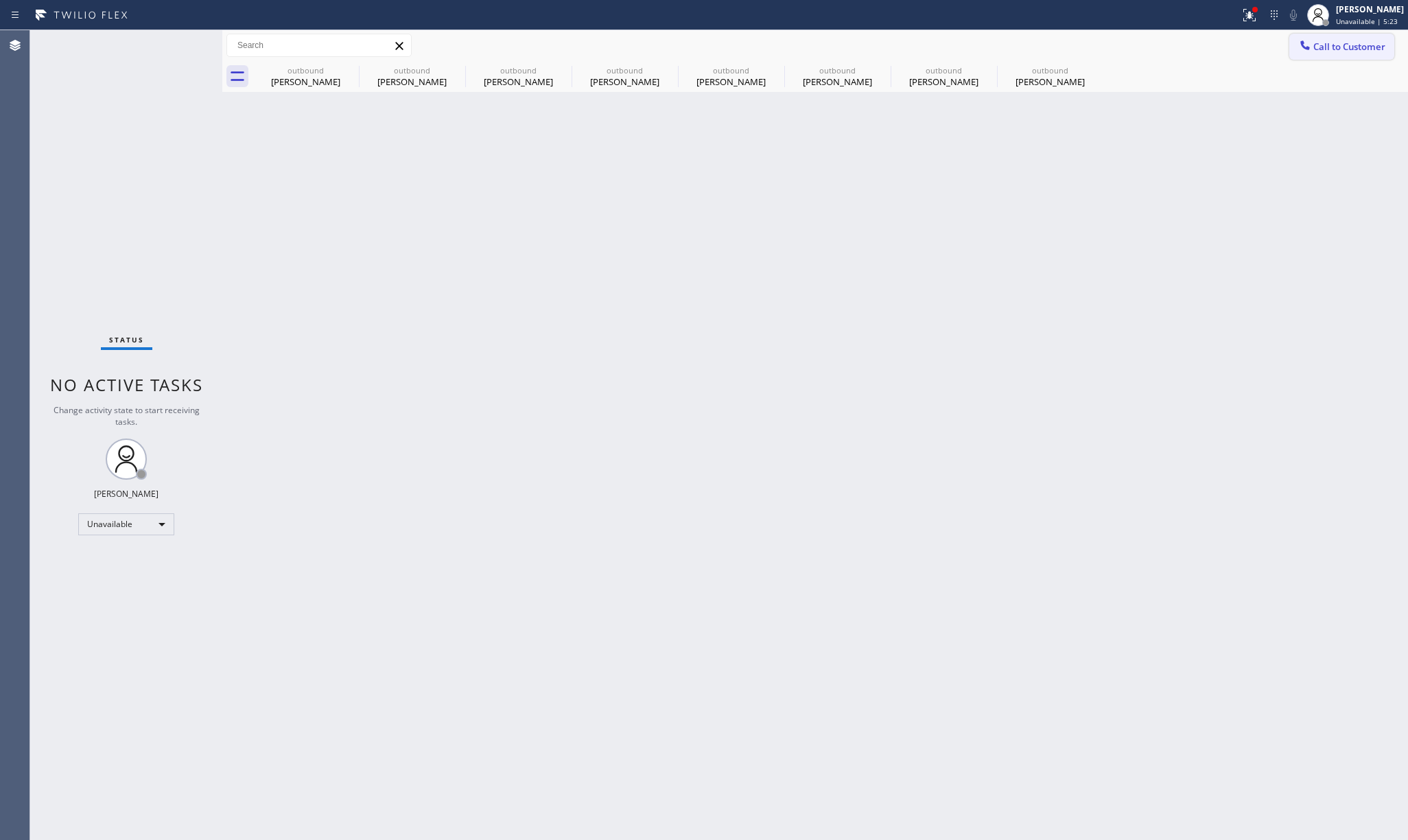
click at [1310, 47] on icon at bounding box center [1304, 45] width 14 height 14
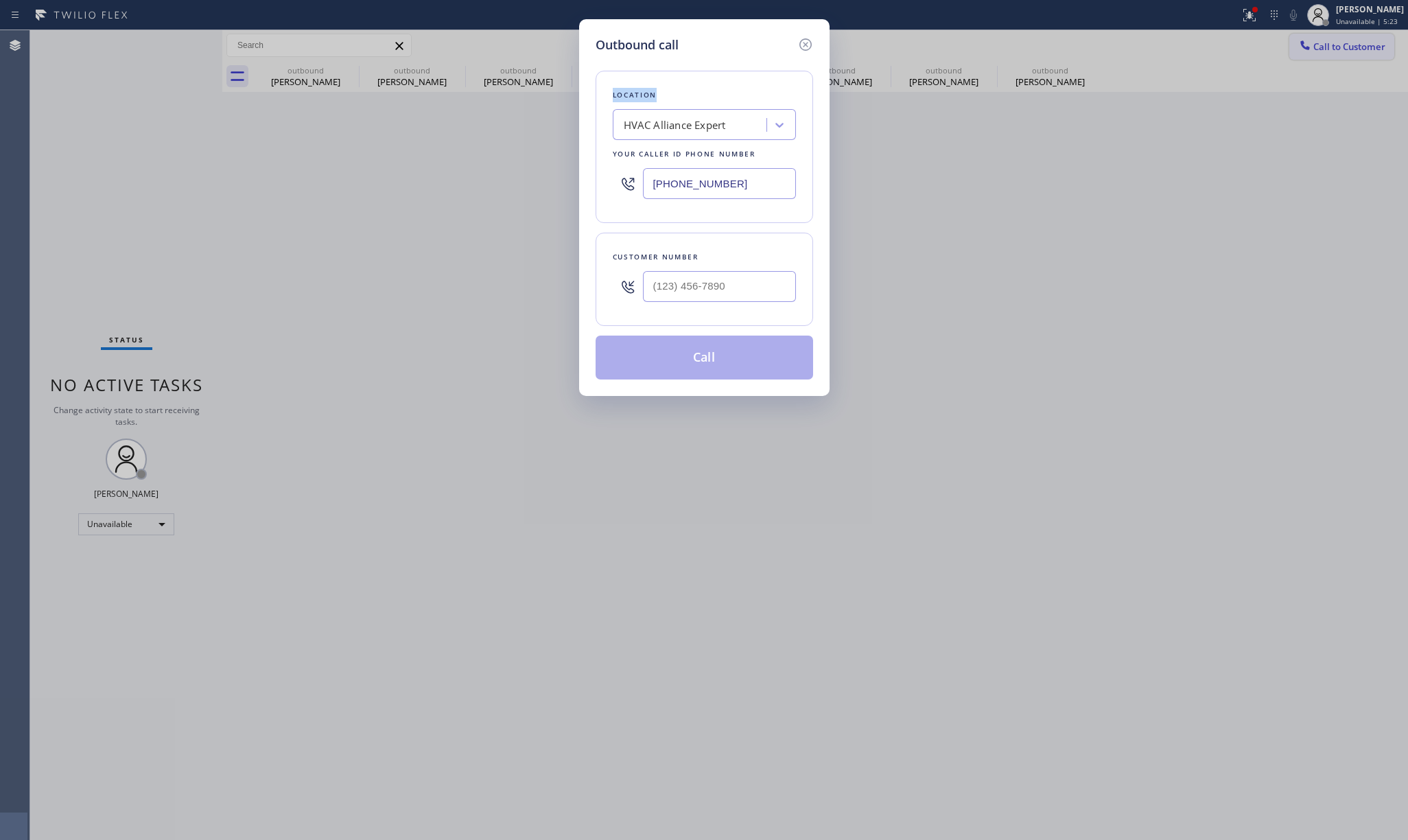
click at [1310, 47] on div "Outbound call Location HVAC Alliance Expert Your caller id phone number [PHONE_…" at bounding box center [704, 420] width 1408 height 840
click at [739, 297] on input "(___) ___-____" at bounding box center [719, 286] width 153 height 31
paste input "917) 957-8298"
type input "[PHONE_NUMBER]"
click at [731, 258] on div "Customer number" at bounding box center [704, 256] width 183 height 14
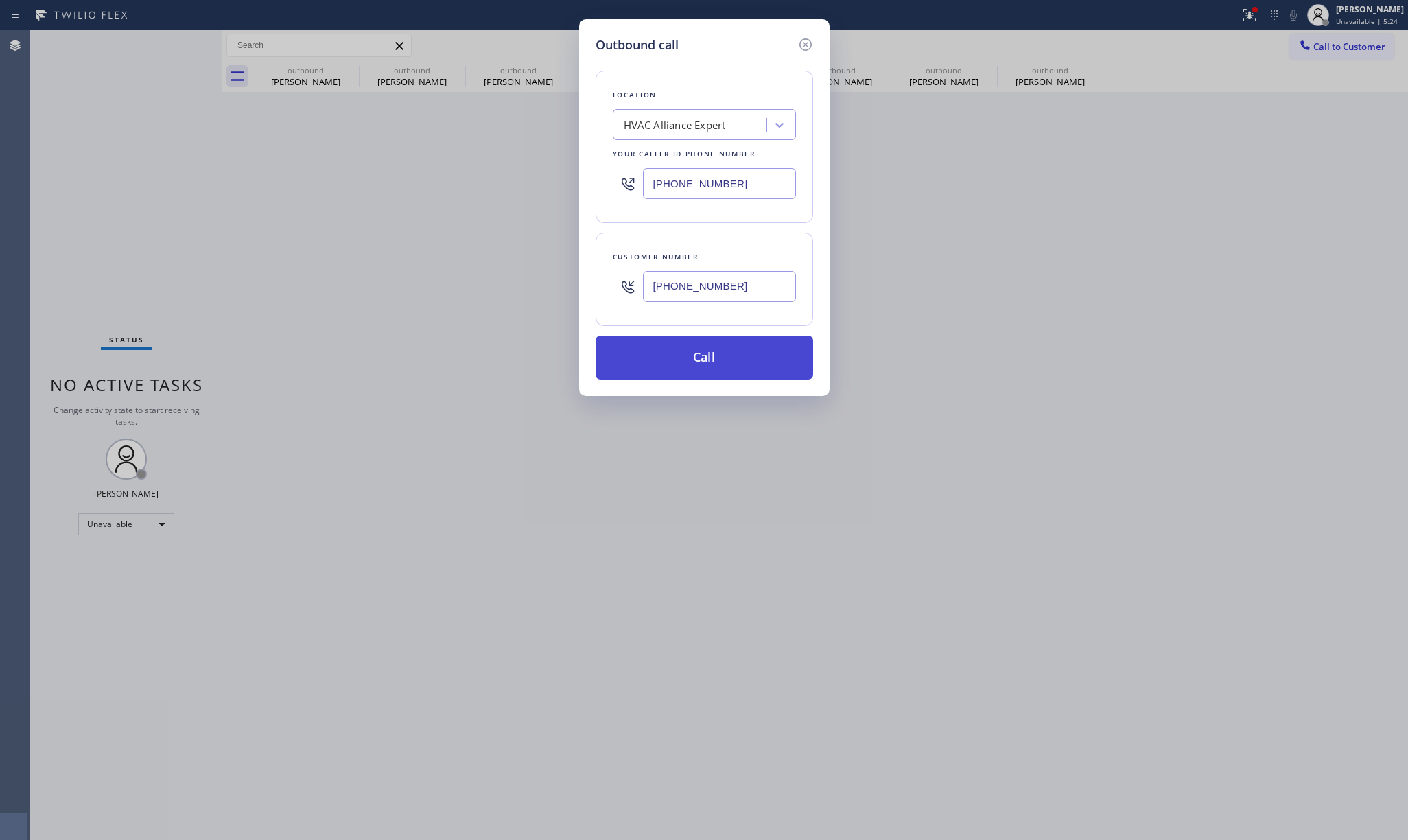
click at [752, 363] on button "Call" at bounding box center [704, 357] width 217 height 44
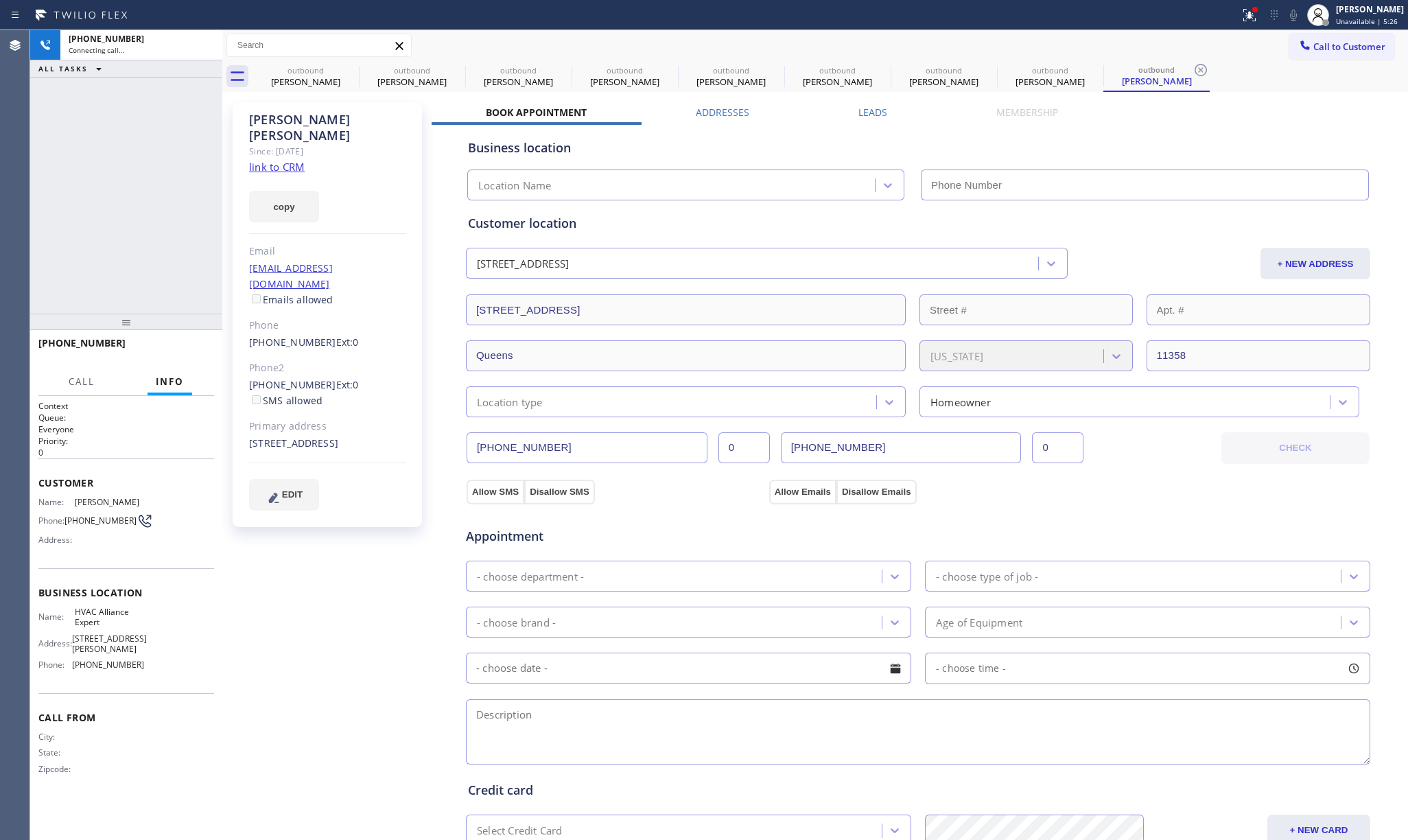
click at [108, 157] on div "[PHONE_NUMBER] Connecting call… ALL TASKS ALL TASKS ACTIVE TASKS TASKS IN WRAP …" at bounding box center [126, 172] width 192 height 283
type input "[PHONE_NUMBER]"
click at [97, 201] on div "[PHONE_NUMBER] Connecting call… ALL TASKS ALL TASKS ACTIVE TASKS TASKS IN WRAP …" at bounding box center [126, 172] width 192 height 283
drag, startPoint x: 198, startPoint y: 50, endPoint x: 291, endPoint y: 0, distance: 105.6
click at [199, 50] on icon at bounding box center [204, 46] width 17 height 17
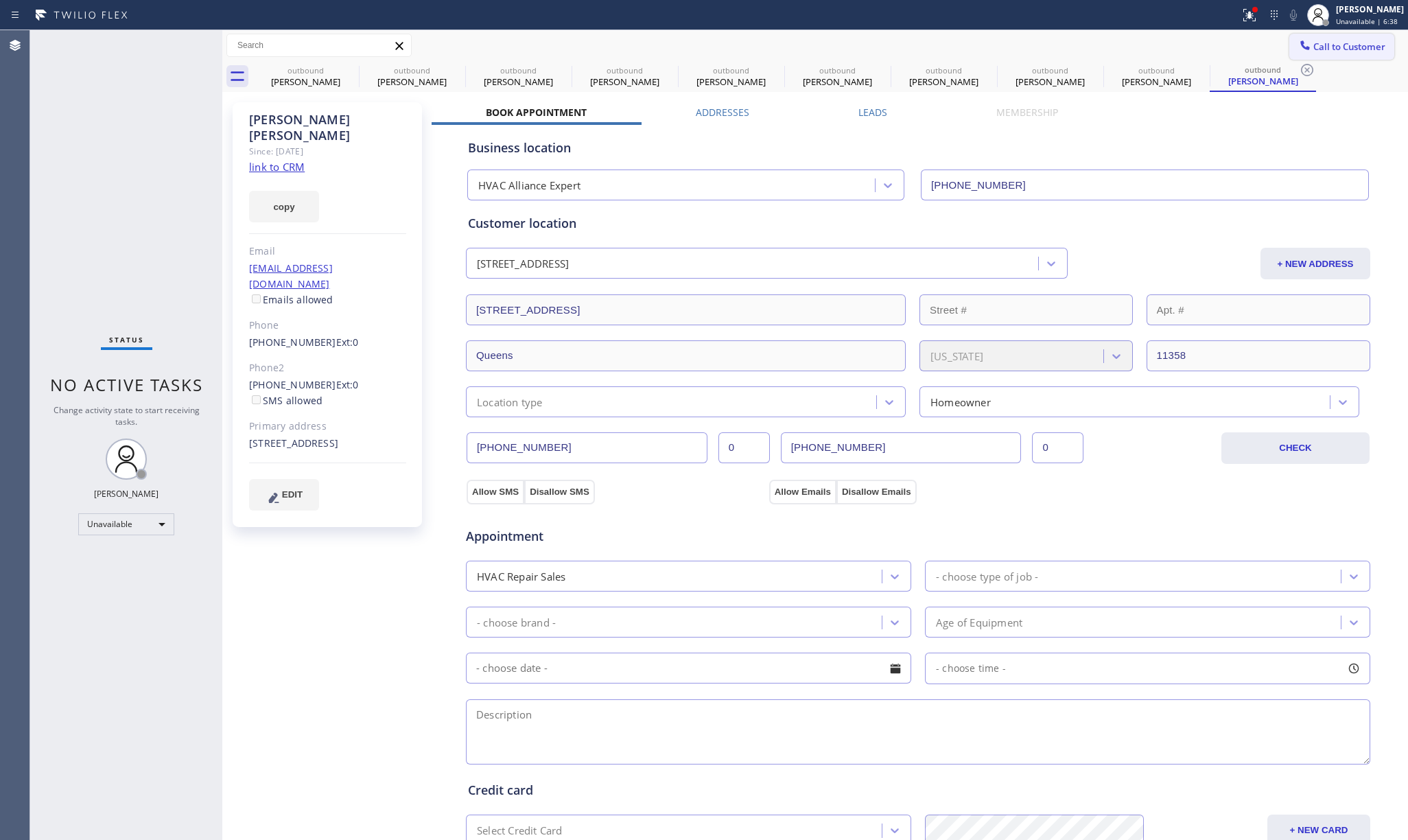
click at [1332, 45] on span "Call to Customer" at bounding box center [1348, 46] width 72 height 12
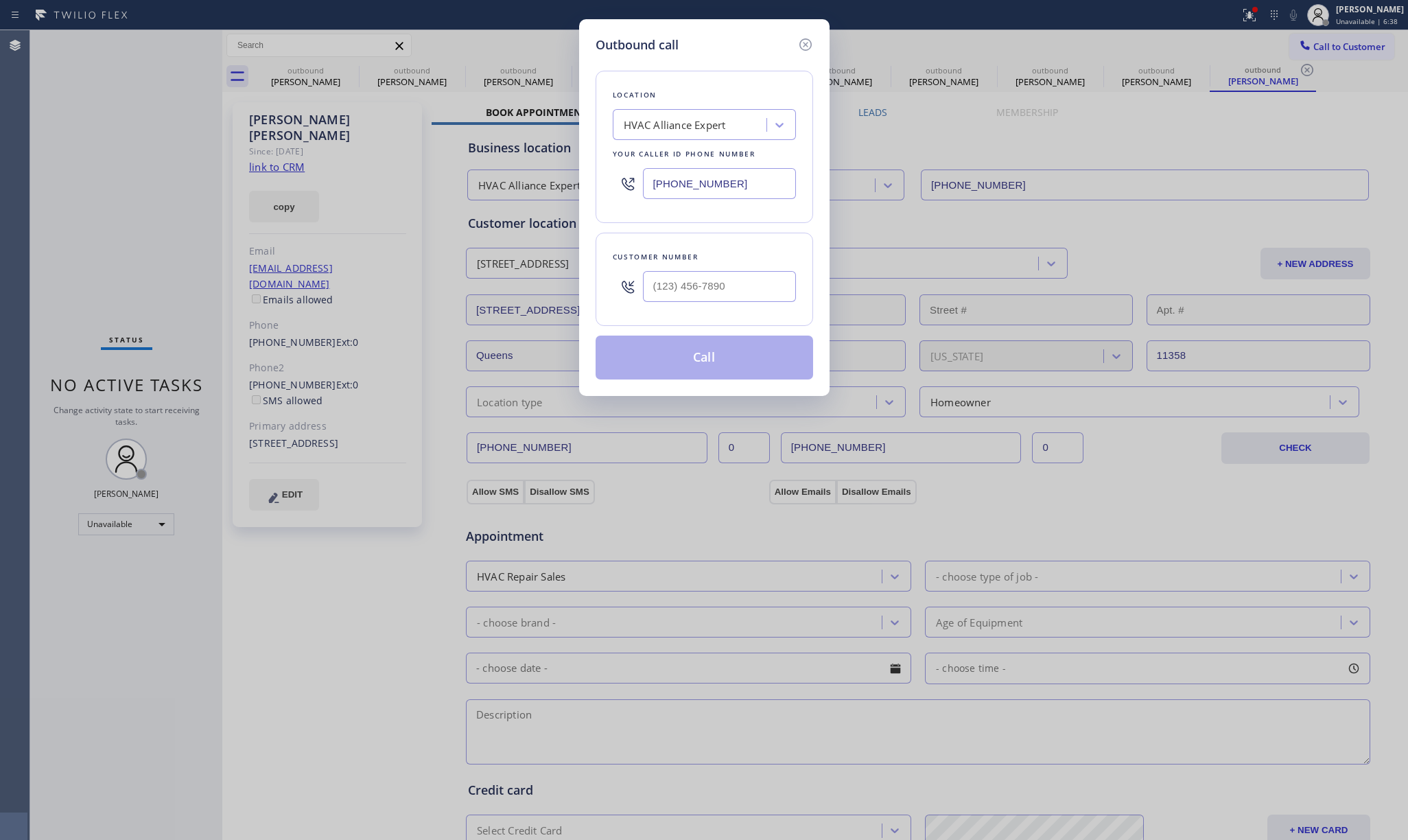
click at [709, 269] on div at bounding box center [719, 286] width 153 height 45
click at [707, 282] on input "(___) ___-____" at bounding box center [719, 286] width 153 height 31
paste input "310) 925-3547"
type input "[PHONE_NUMBER]"
click at [707, 254] on div "Customer number" at bounding box center [704, 256] width 183 height 14
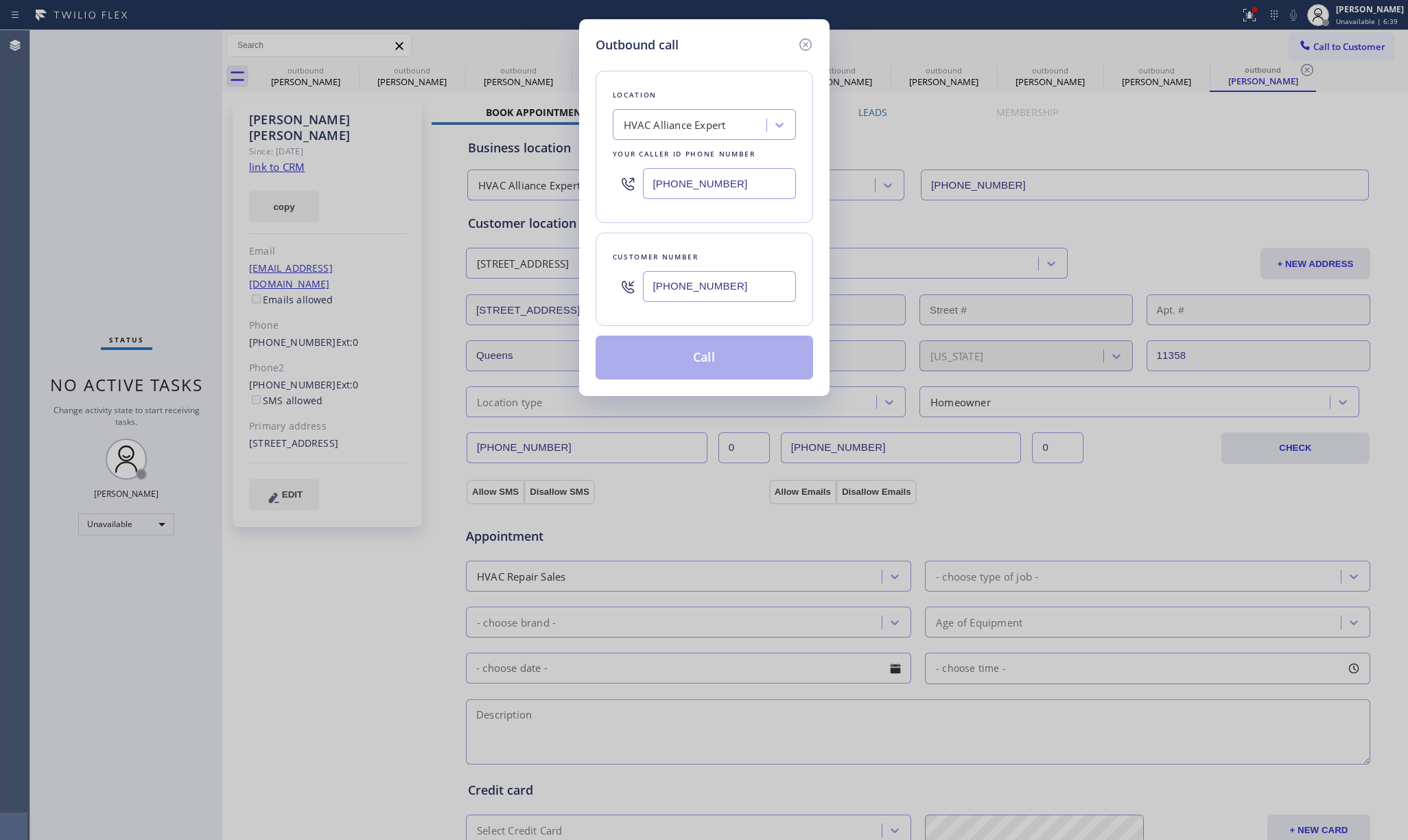
click at [714, 361] on button "Call" at bounding box center [704, 357] width 217 height 44
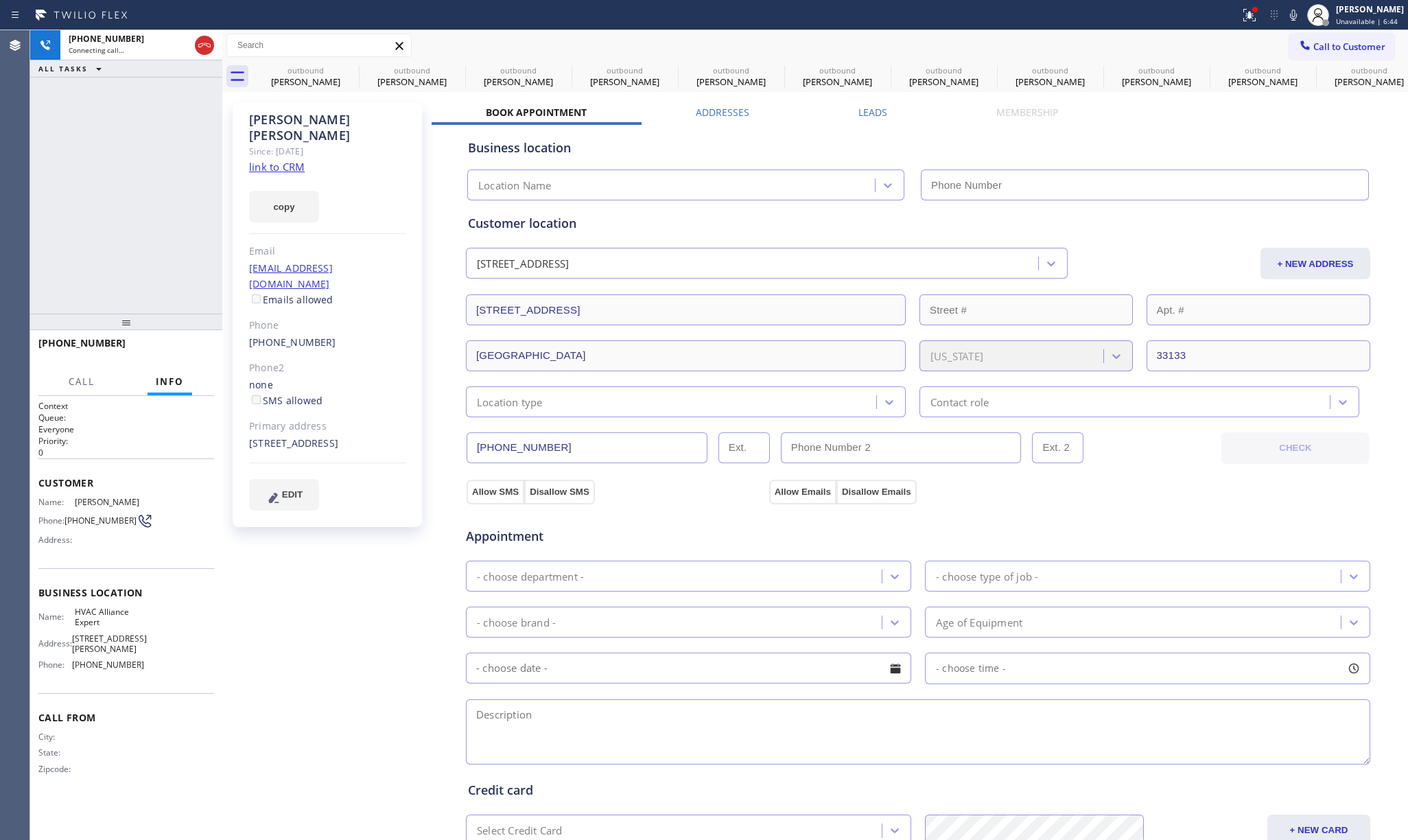
type input "[PHONE_NUMBER]"
click at [178, 351] on span "HANG UP" at bounding box center [182, 349] width 42 height 9
drag, startPoint x: 182, startPoint y: 308, endPoint x: 176, endPoint y: 323, distance: 16.2
click at [181, 309] on div "[PHONE_NUMBER] Live | 00:01 ALL TASKS ALL TASKS ACTIVE TASKS TASKS IN WRAP UP" at bounding box center [126, 172] width 192 height 283
click at [175, 357] on button "HANG UP" at bounding box center [182, 349] width 63 height 20
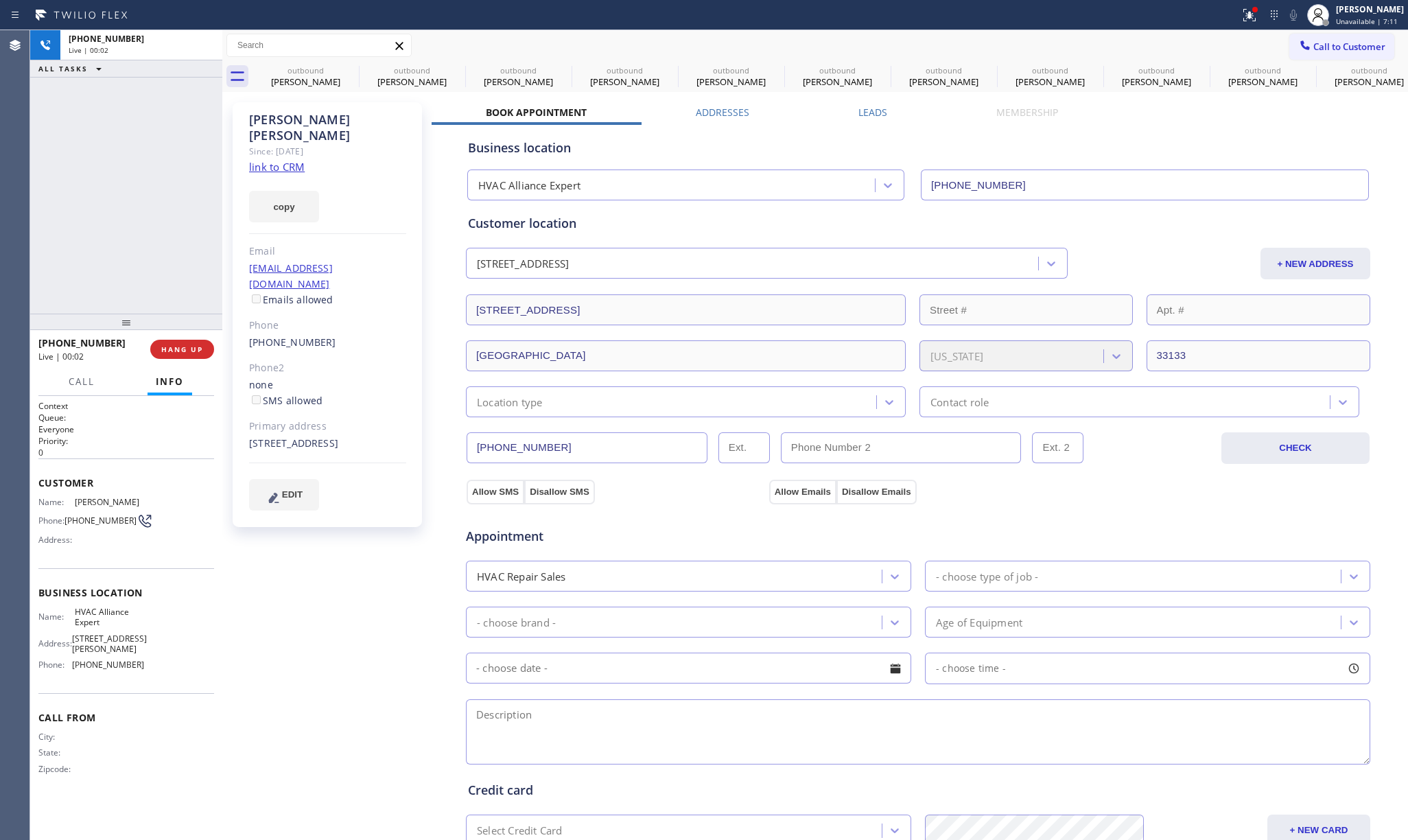
click at [141, 258] on div "[PHONE_NUMBER] Live | 00:02 ALL TASKS ALL TASKS ACTIVE TASKS TASKS IN WRAP UP" at bounding box center [126, 172] width 192 height 283
drag, startPoint x: 193, startPoint y: 344, endPoint x: 140, endPoint y: 253, distance: 105.3
click at [191, 343] on button "COMPLETE" at bounding box center [179, 349] width 69 height 20
click at [140, 253] on div "ALL TASKS ALL TASKS ACTIVE TASKS TASKS IN WRAP UP [PHONE_NUMBER] Wrap up | 00:01" at bounding box center [126, 172] width 192 height 283
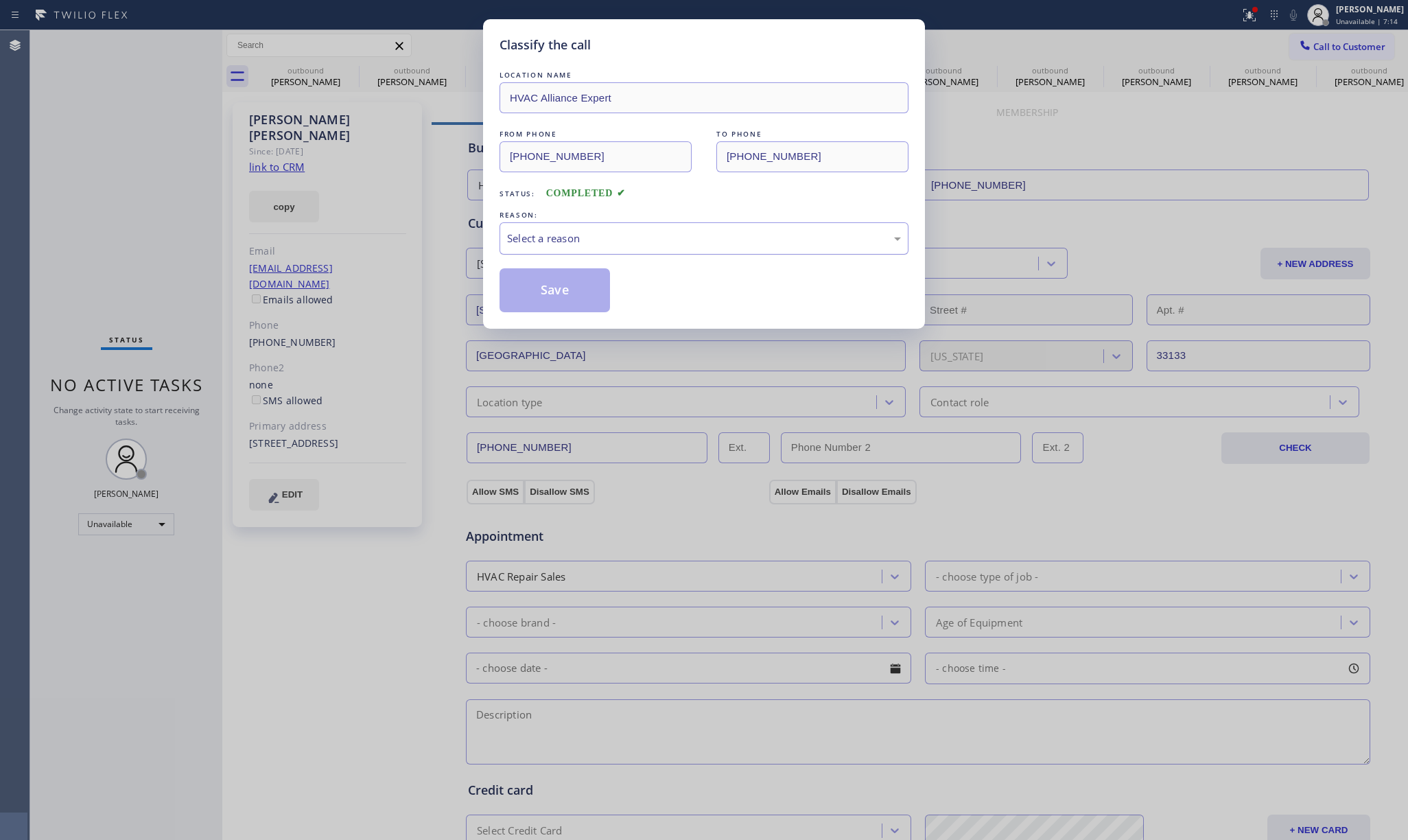
click at [544, 241] on div "Select a reason" at bounding box center [704, 238] width 393 height 16
click at [541, 296] on button "Save" at bounding box center [555, 290] width 110 height 44
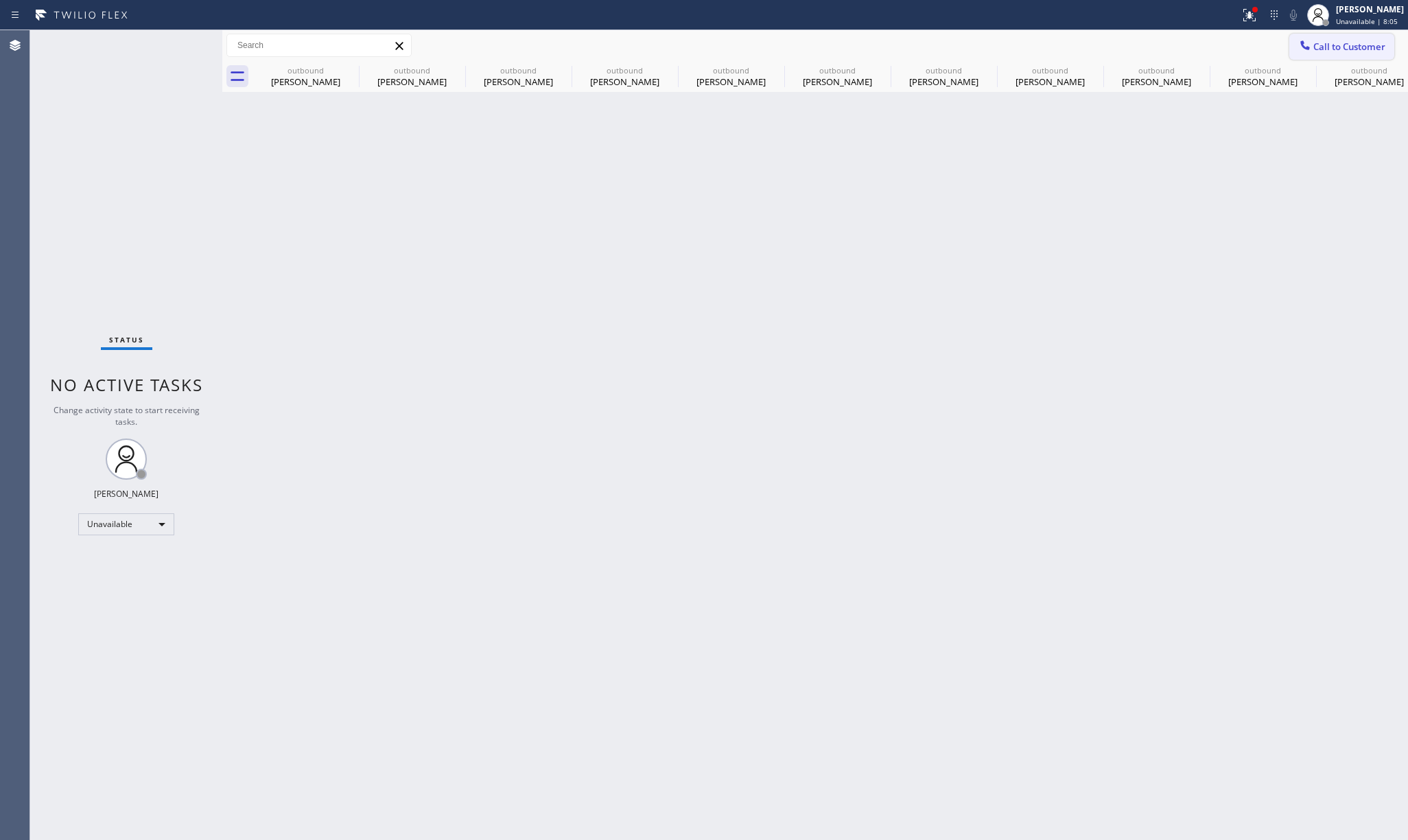
click at [1370, 43] on span "Call to Customer" at bounding box center [1348, 46] width 72 height 12
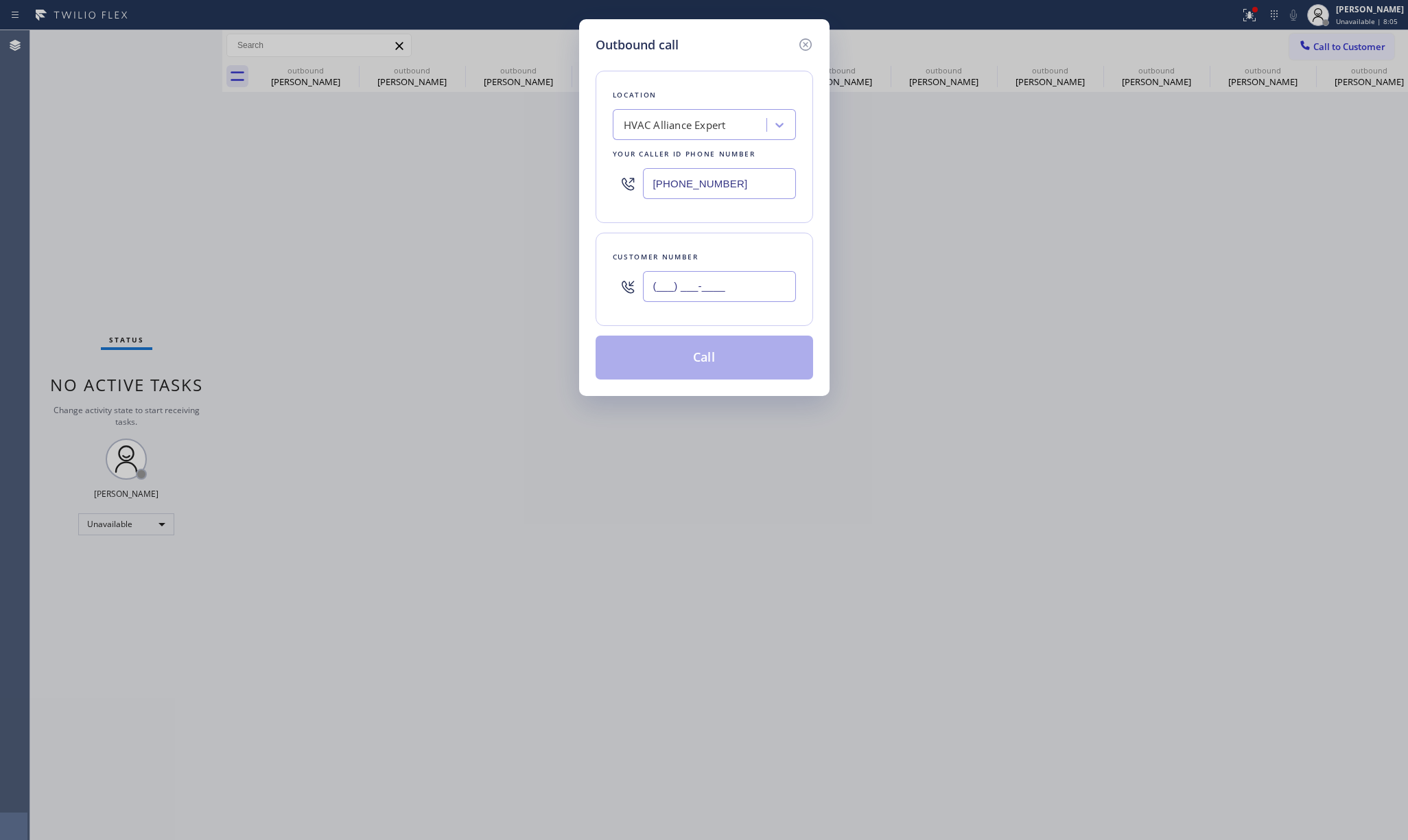
click at [748, 283] on input "(___) ___-____" at bounding box center [719, 286] width 153 height 31
paste input "917) 826-1883"
type input "[PHONE_NUMBER]"
click at [723, 253] on div "Customer number" at bounding box center [704, 256] width 183 height 14
click at [734, 360] on button "Call" at bounding box center [704, 357] width 217 height 44
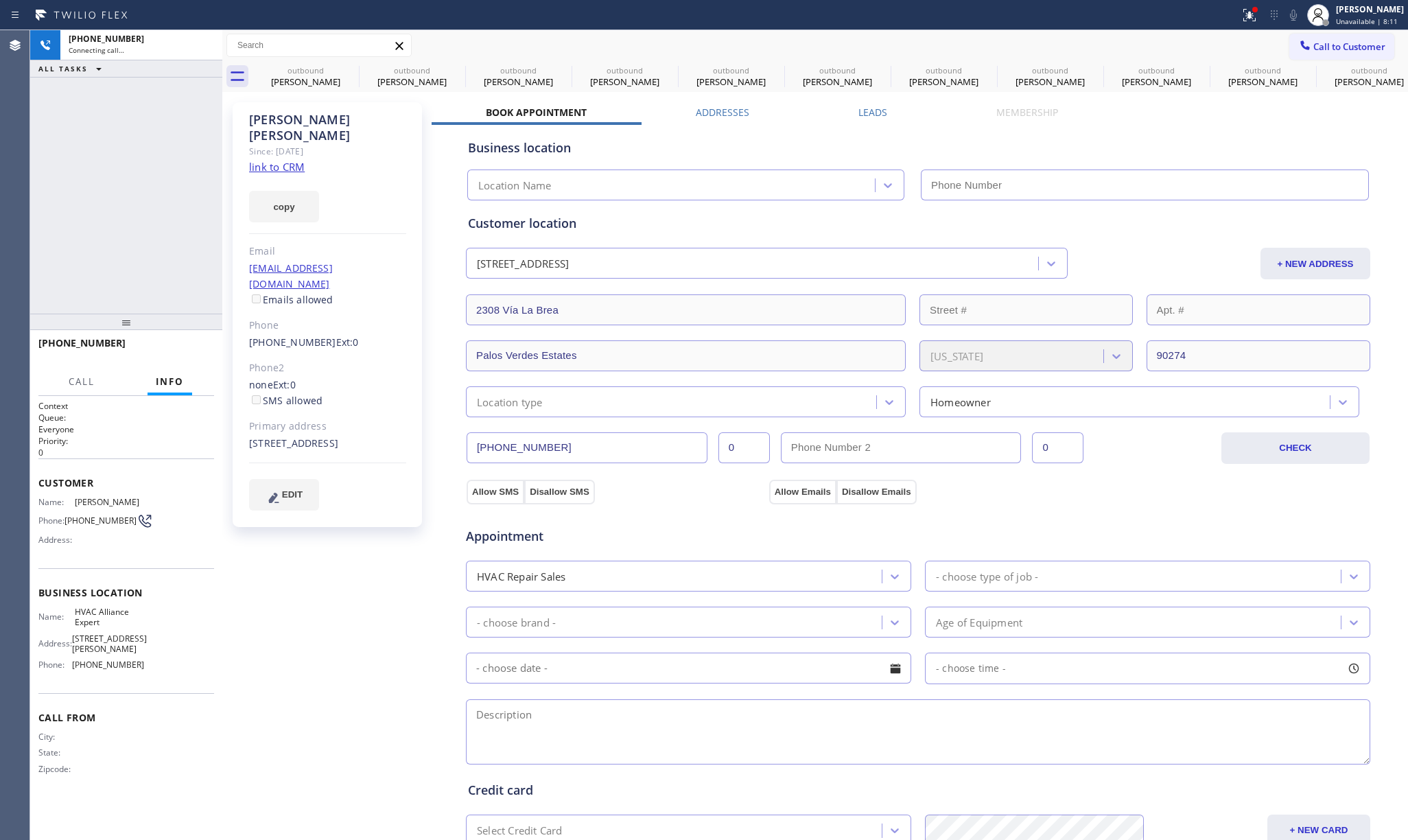
type input "[PHONE_NUMBER]"
click at [349, 70] on icon at bounding box center [350, 70] width 17 height 17
click at [0, 0] on icon at bounding box center [0, 0] width 0 height 0
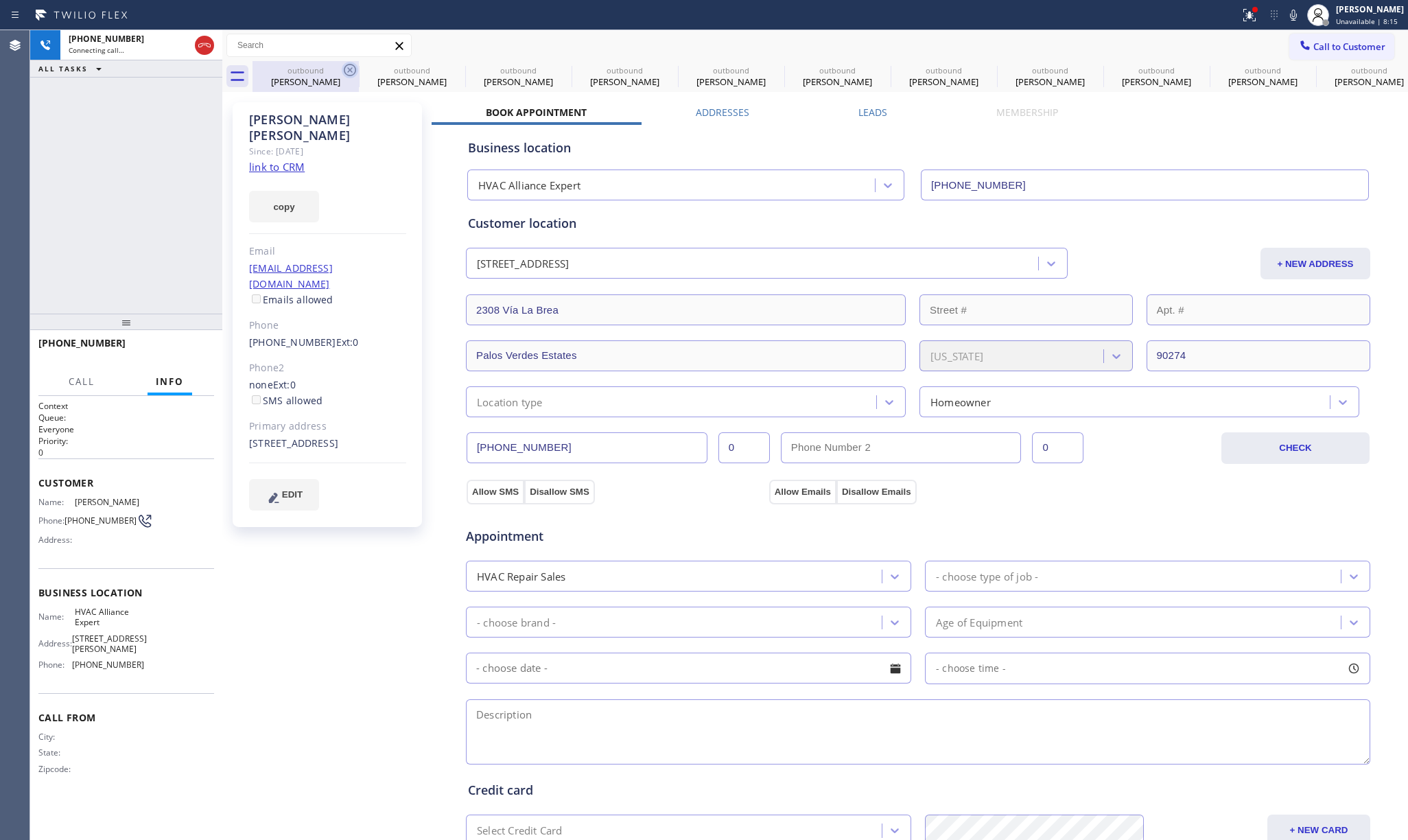
click at [0, 0] on icon at bounding box center [0, 0] width 0 height 0
click at [349, 70] on icon at bounding box center [350, 70] width 17 height 17
click at [0, 0] on icon at bounding box center [0, 0] width 0 height 0
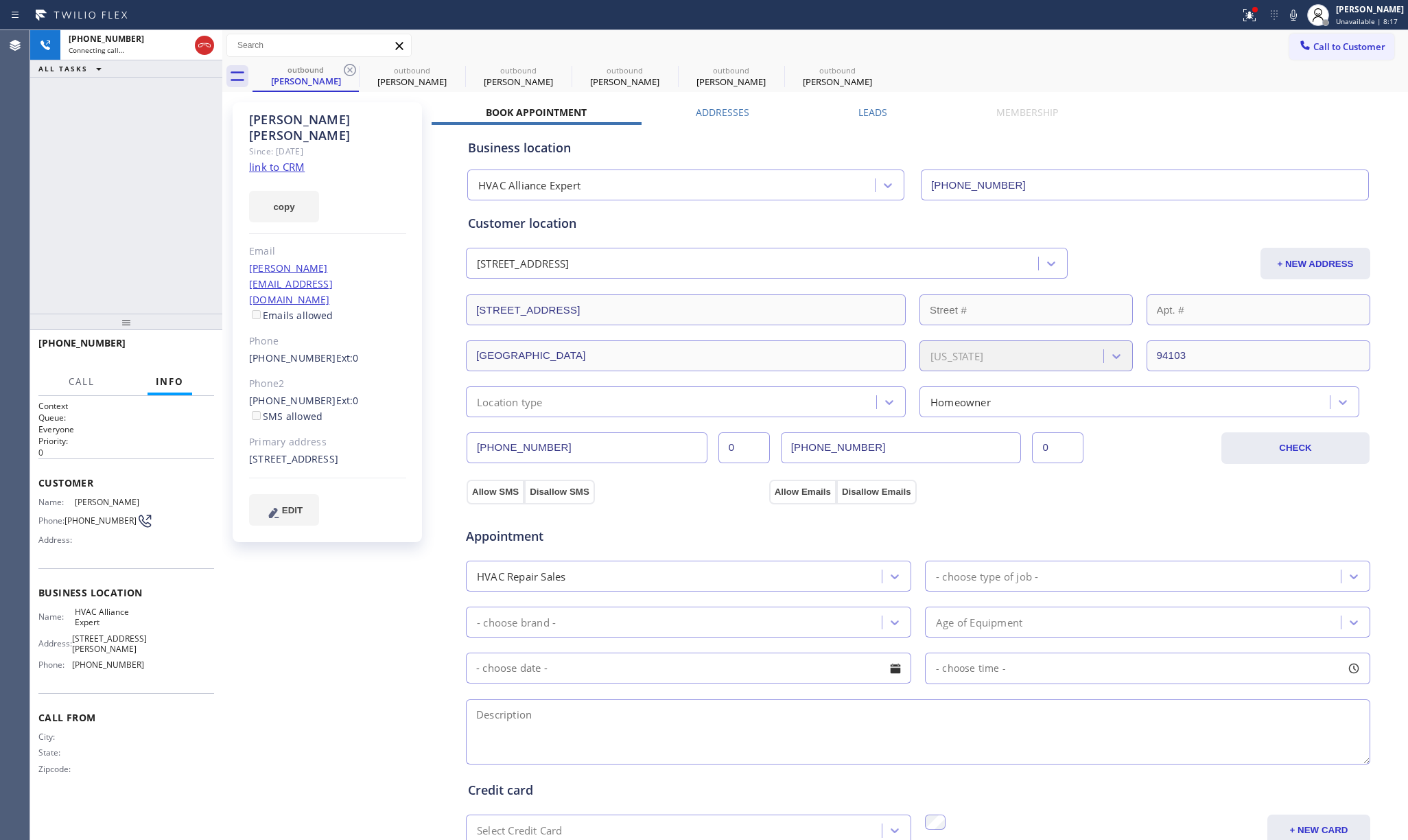
click at [349, 70] on icon at bounding box center [350, 70] width 17 height 17
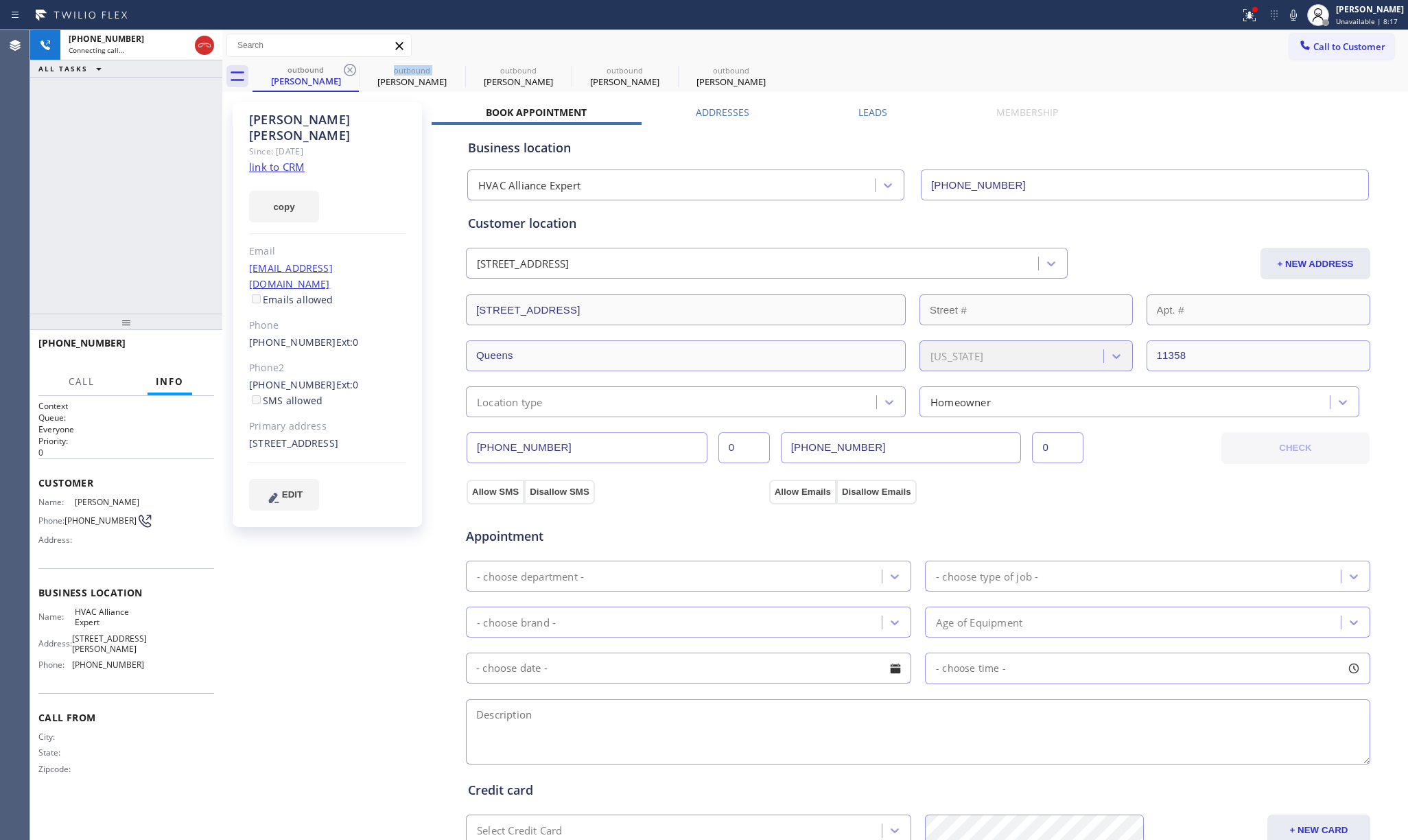
click at [349, 70] on icon at bounding box center [350, 70] width 17 height 17
click at [191, 338] on div "[PHONE_NUMBER] Live | 00:05 HANG UP" at bounding box center [126, 349] width 175 height 35
drag, startPoint x: 185, startPoint y: 292, endPoint x: 185, endPoint y: 328, distance: 36.0
click at [185, 299] on div "[PHONE_NUMBER] Live | 00:05 ALL TASKS ALL TASKS ACTIVE TASKS TASKS IN WRAP UP" at bounding box center [126, 172] width 192 height 283
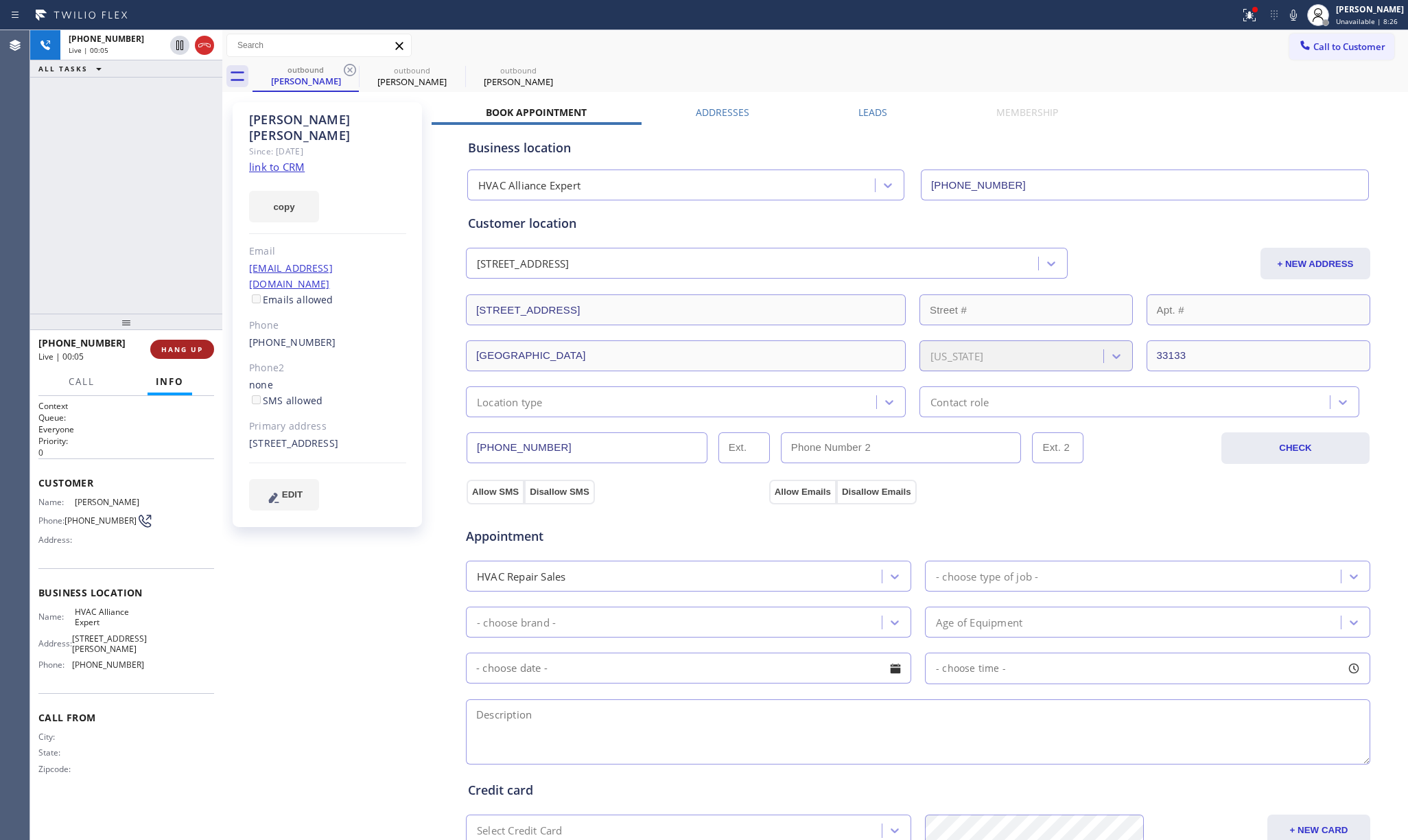
click at [186, 347] on span "HANG UP" at bounding box center [182, 349] width 42 height 9
click at [160, 267] on div "[PHONE_NUMBER] Live | 00:06 ALL TASKS ALL TASKS ACTIVE TASKS TASKS IN WRAP UP" at bounding box center [126, 172] width 192 height 283
click at [179, 343] on button "COMPLETE" at bounding box center [179, 349] width 69 height 20
click at [175, 245] on div "ALL TASKS ALL TASKS ACTIVE TASKS TASKS IN WRAP UP [PHONE_NUMBER] Wrap up | 00:00" at bounding box center [126, 172] width 192 height 283
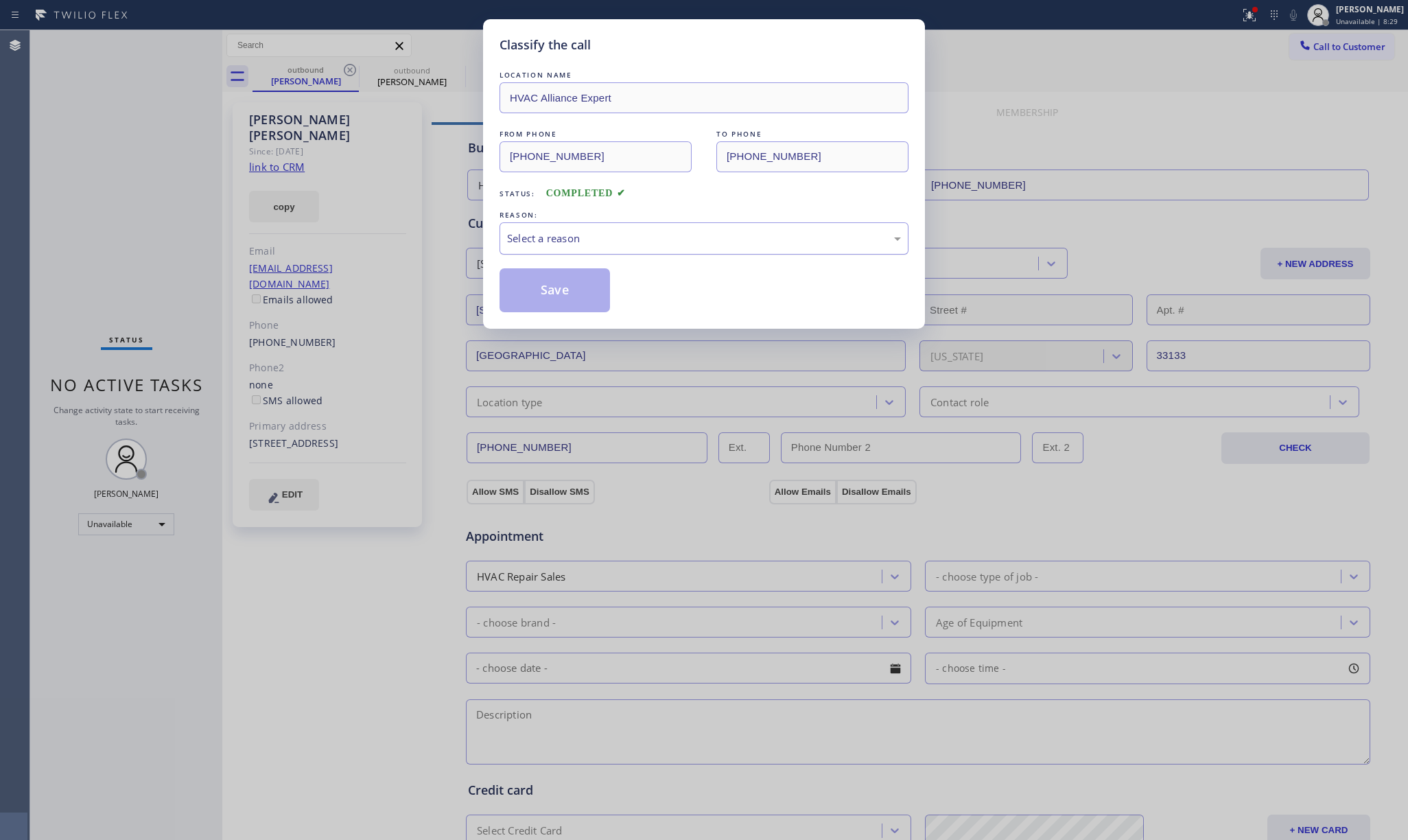
click at [549, 251] on div "Select a reason" at bounding box center [704, 238] width 409 height 33
click at [535, 303] on button "Save" at bounding box center [555, 290] width 110 height 44
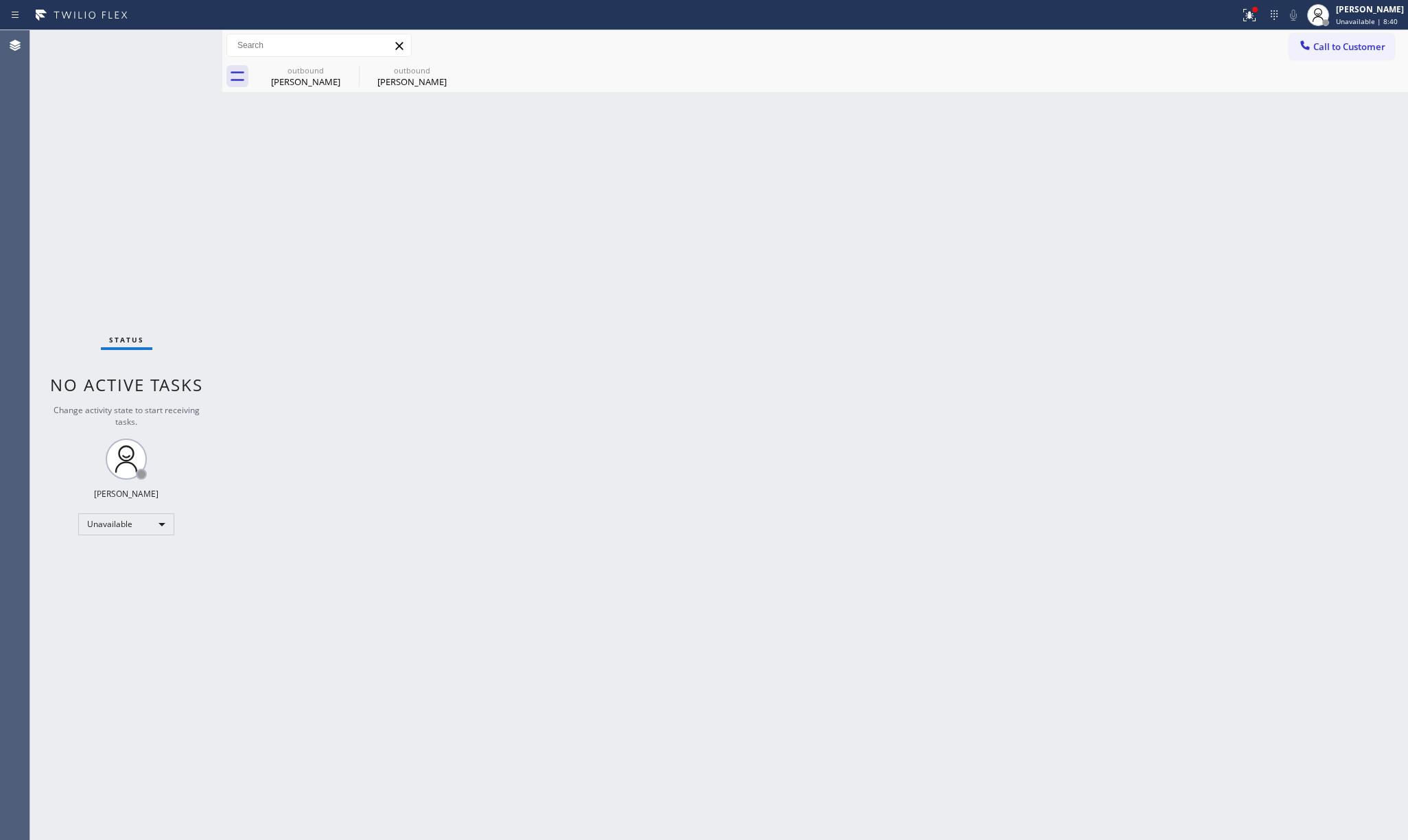
click at [1337, 42] on span "Call to Customer" at bounding box center [1348, 46] width 72 height 12
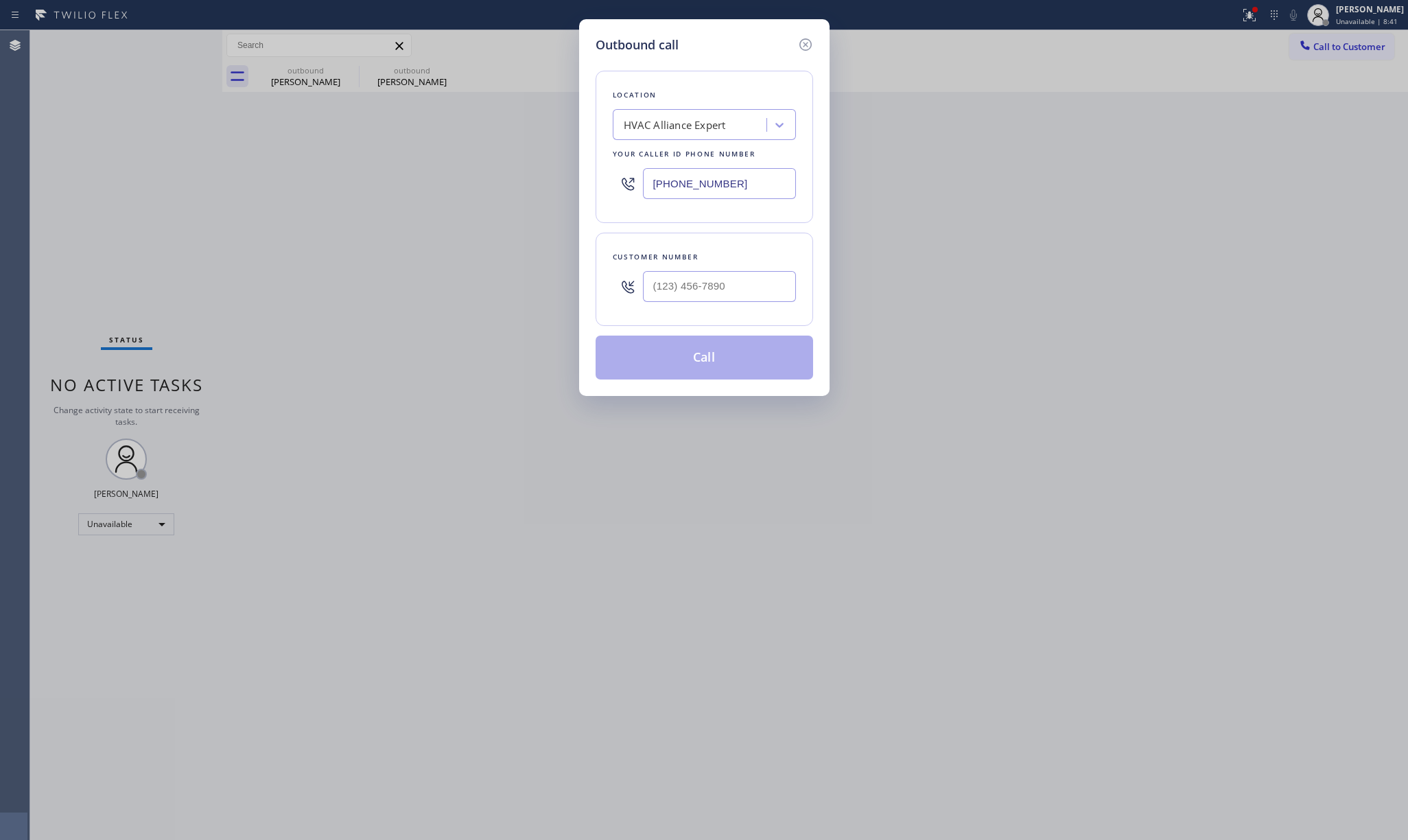
drag, startPoint x: 744, startPoint y: 186, endPoint x: 578, endPoint y: 186, distance: 166.0
click at [579, 186] on div "Outbound call Location HVAC Alliance Expert Your caller id phone number [PHONE_…" at bounding box center [704, 208] width 251 height 377
paste input "12) 836-4357"
type input "[PHONE_NUMBER]"
click at [763, 285] on input "(___) ___-____" at bounding box center [719, 286] width 153 height 31
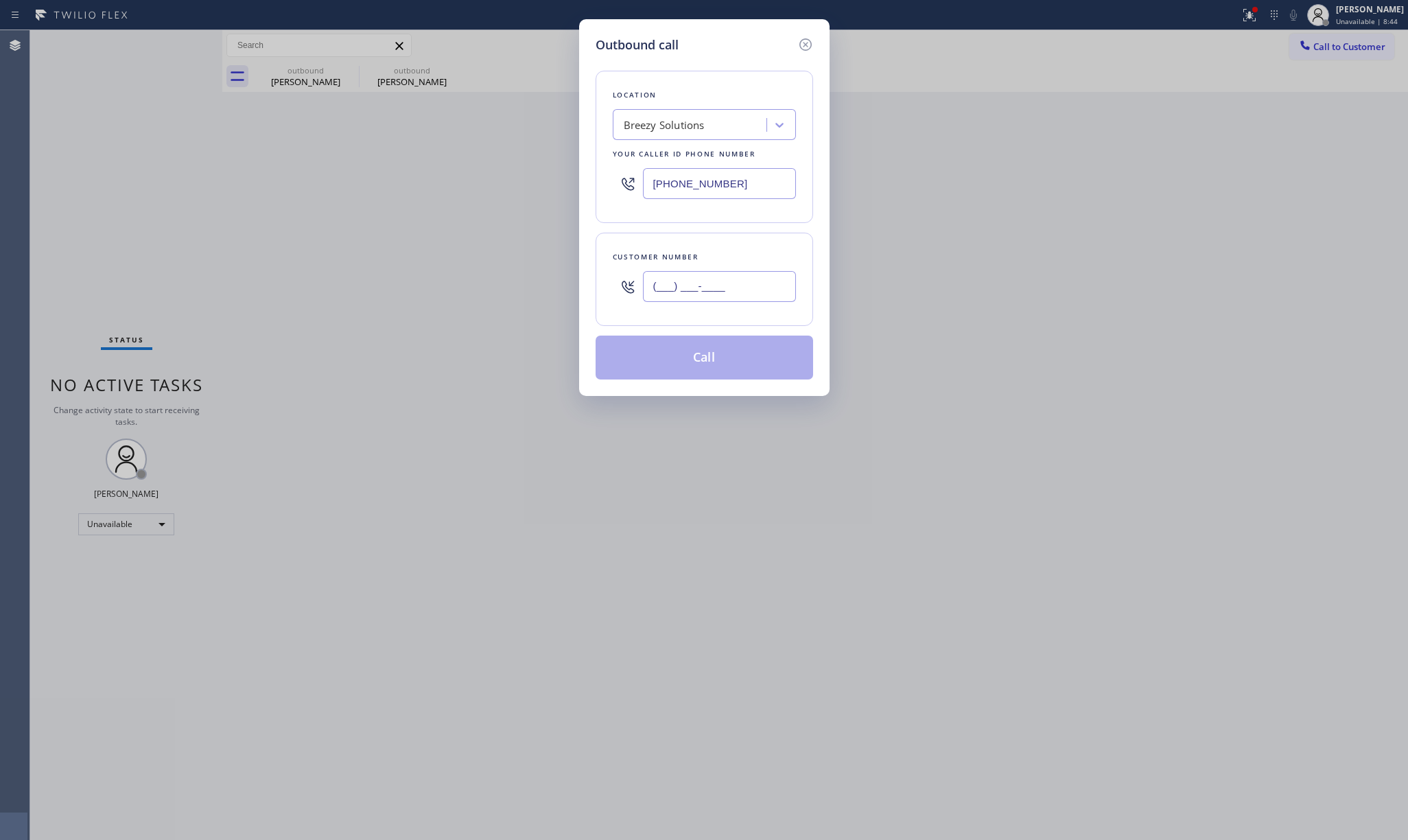
paste input "773) 882-6553"
type input "[PHONE_NUMBER]"
click at [731, 222] on div "Location Breezy Solutions Your caller id phone number [PHONE_NUMBER]" at bounding box center [704, 146] width 217 height 152
click at [708, 358] on button "Call" at bounding box center [704, 357] width 217 height 44
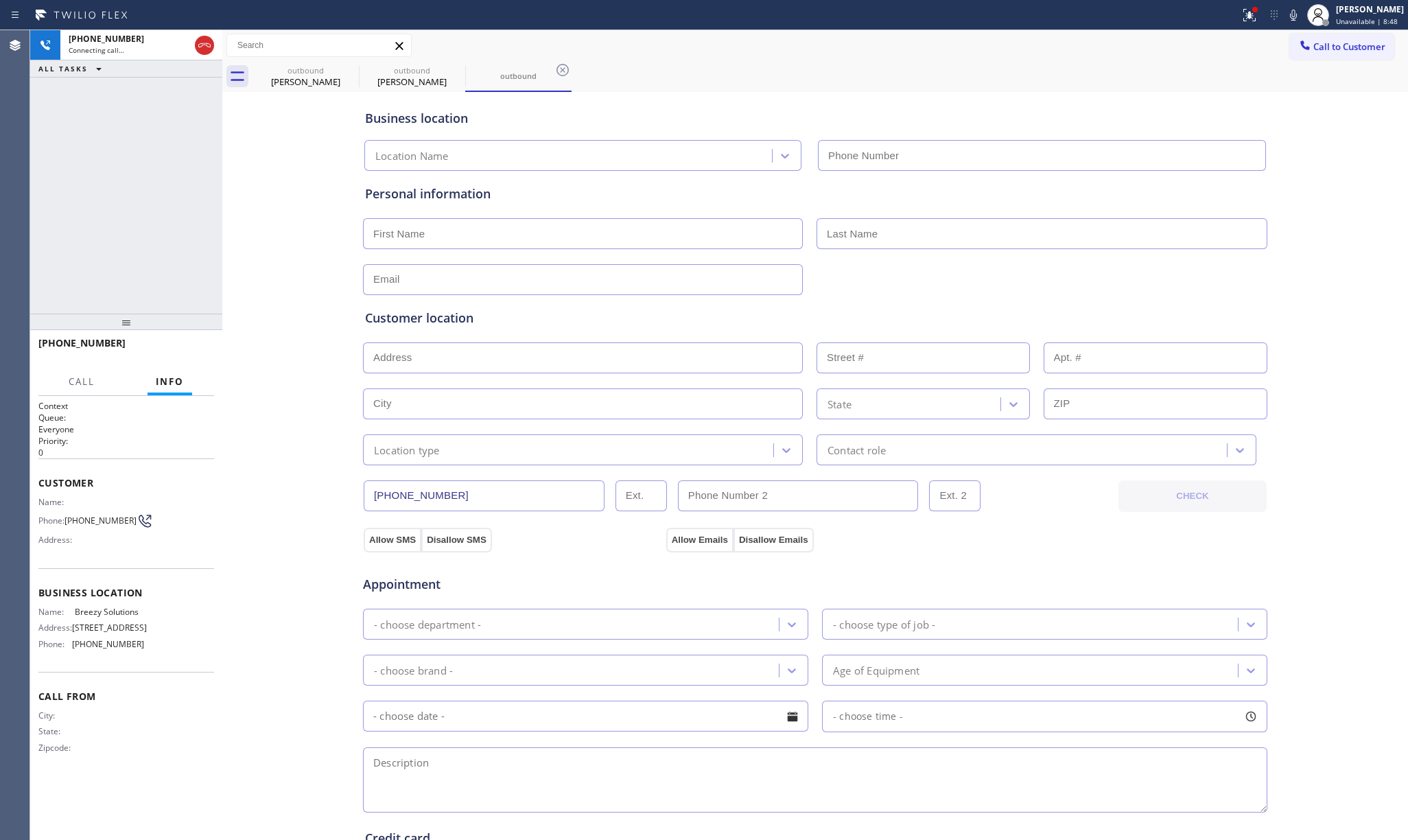
type input "[PHONE_NUMBER]"
click at [206, 214] on div "[PHONE_NUMBER] Live | 00:53 ALL TASKS ALL TASKS ACTIVE TASKS TASKS IN WRAP UP" at bounding box center [126, 172] width 192 height 283
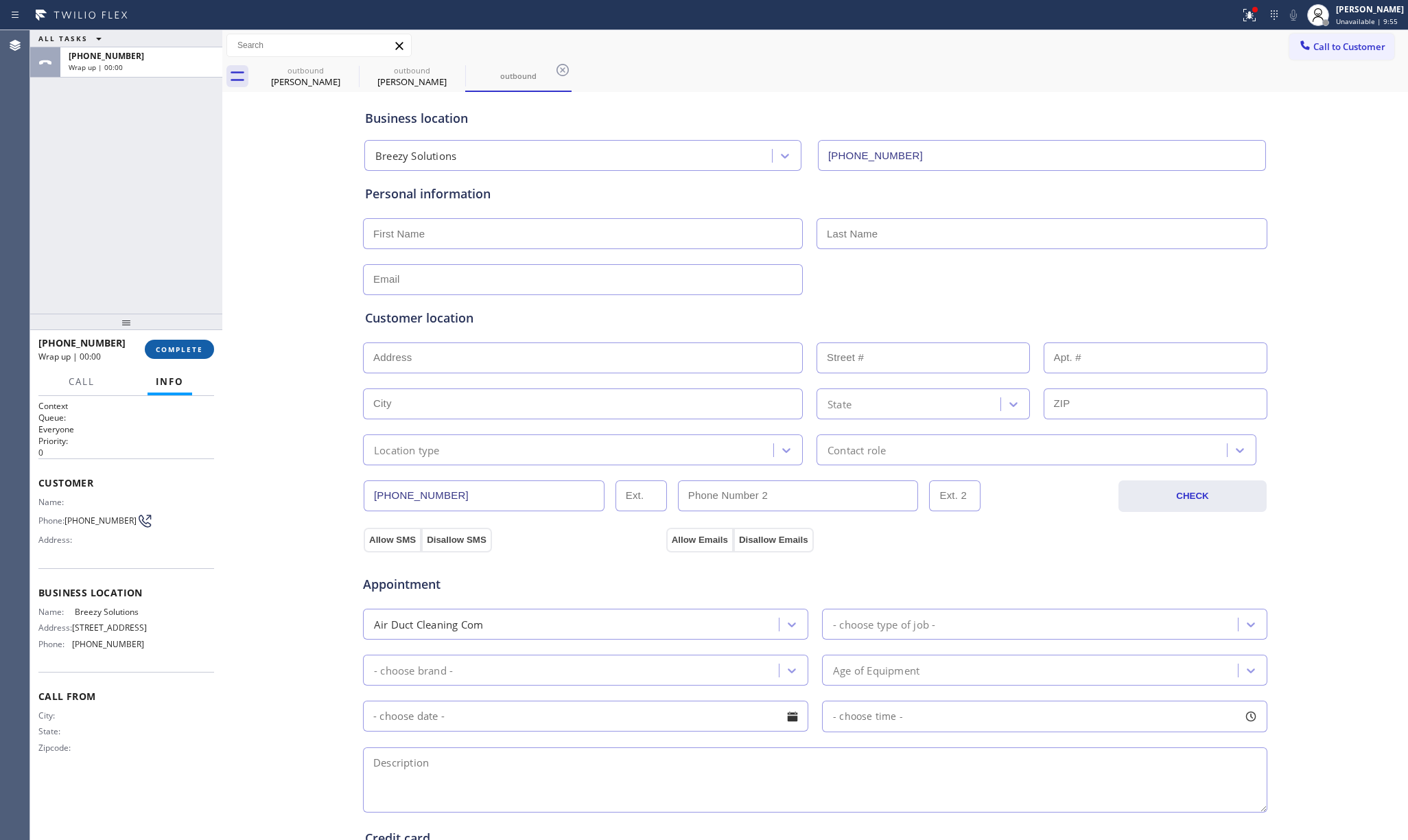
click at [189, 350] on span "COMPLETE" at bounding box center [179, 349] width 48 height 9
click at [152, 237] on div "ALL TASKS ALL TASKS ACTIVE TASKS TASKS IN WRAP UP [PHONE_NUMBER] Wrap up | 00:00" at bounding box center [126, 172] width 192 height 283
click at [152, 237] on div "ALL TASKS ALL TASKS ACTIVE TASKS TASKS IN WRAP UP [PHONE_NUMBER] Wrap up | 00:01" at bounding box center [126, 172] width 192 height 283
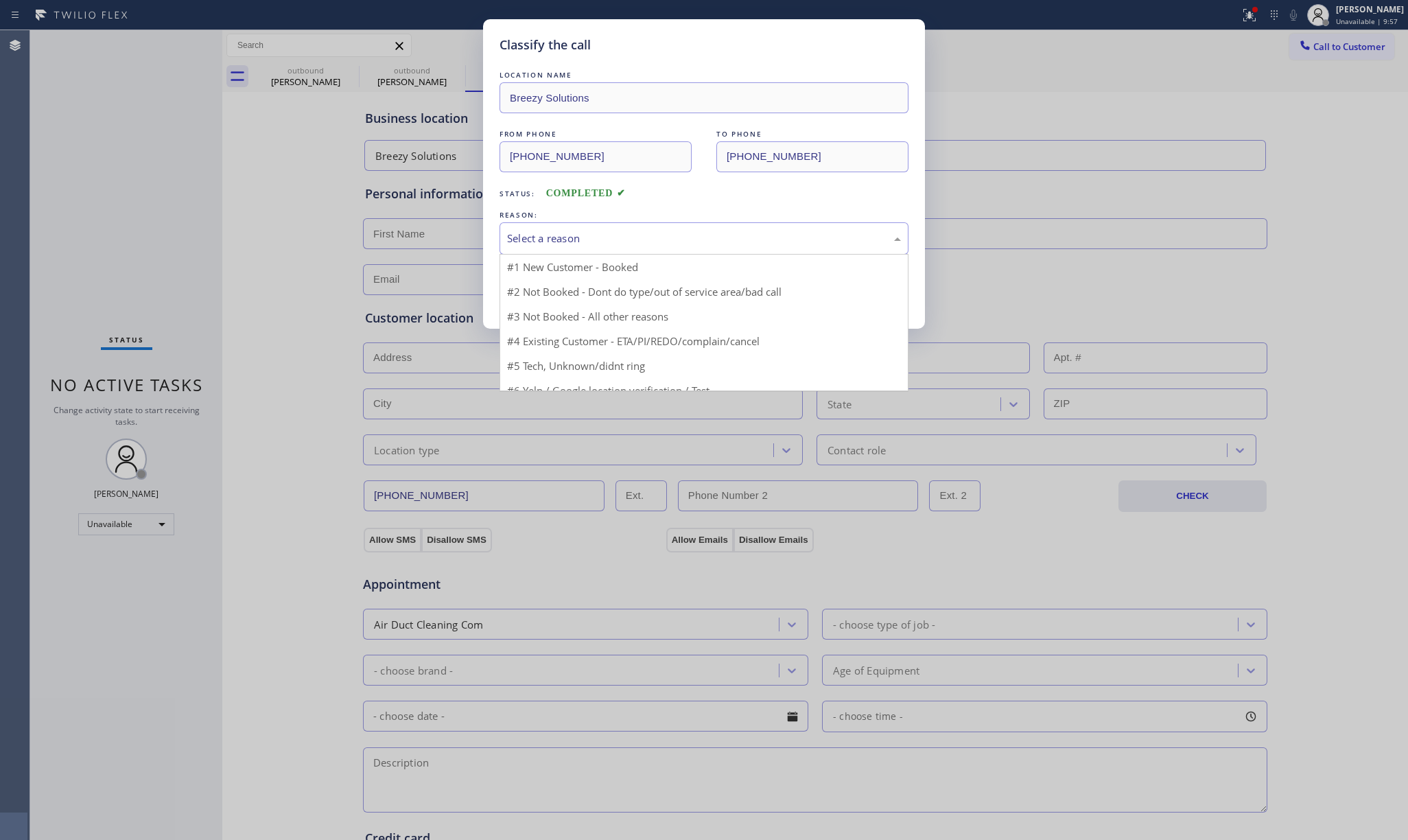
drag, startPoint x: 559, startPoint y: 228, endPoint x: 559, endPoint y: 280, distance: 52.0
click at [559, 230] on div "Select a reason" at bounding box center [704, 238] width 409 height 33
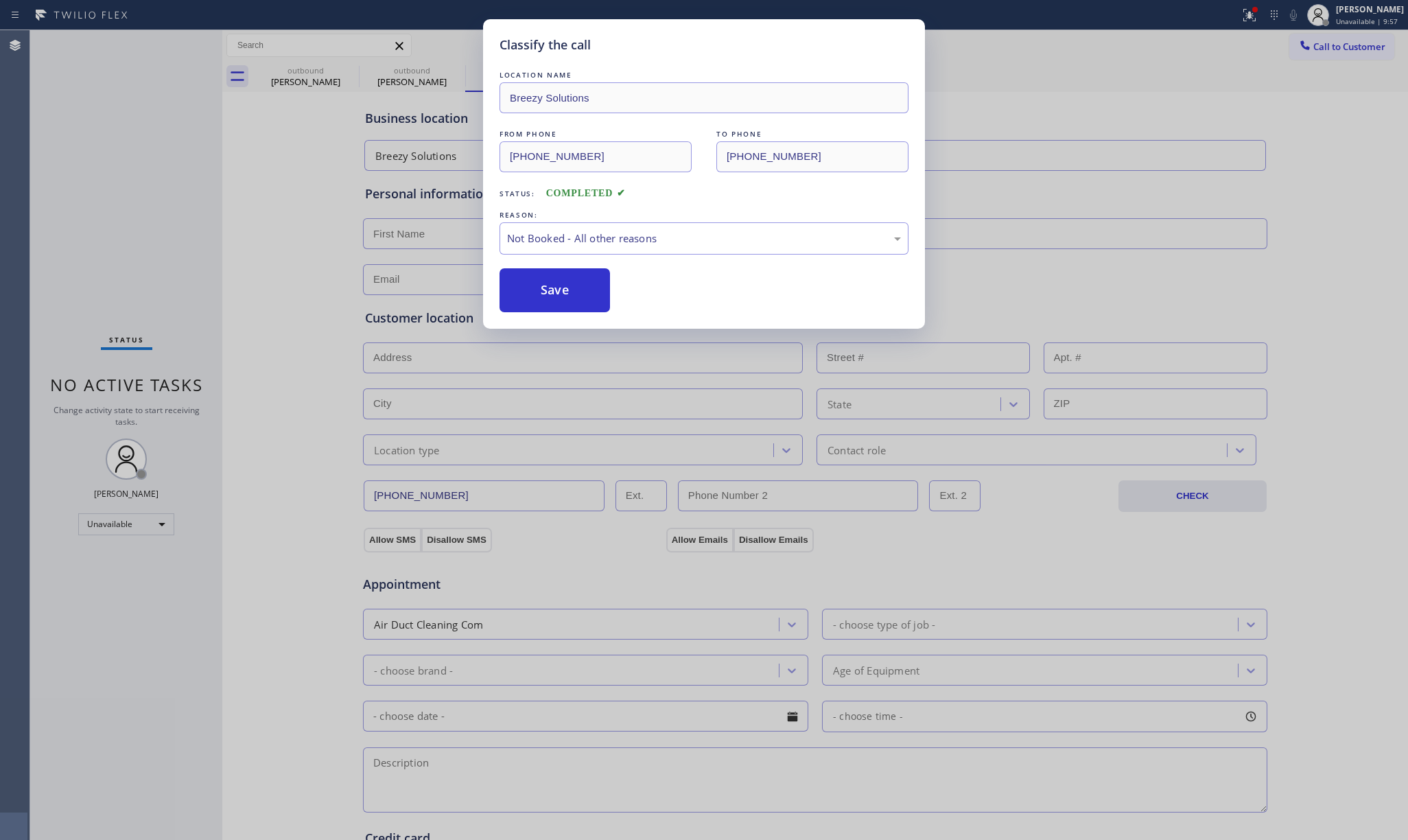
click at [554, 288] on button "Save" at bounding box center [555, 290] width 110 height 44
type input "[PHONE_NUMBER]"
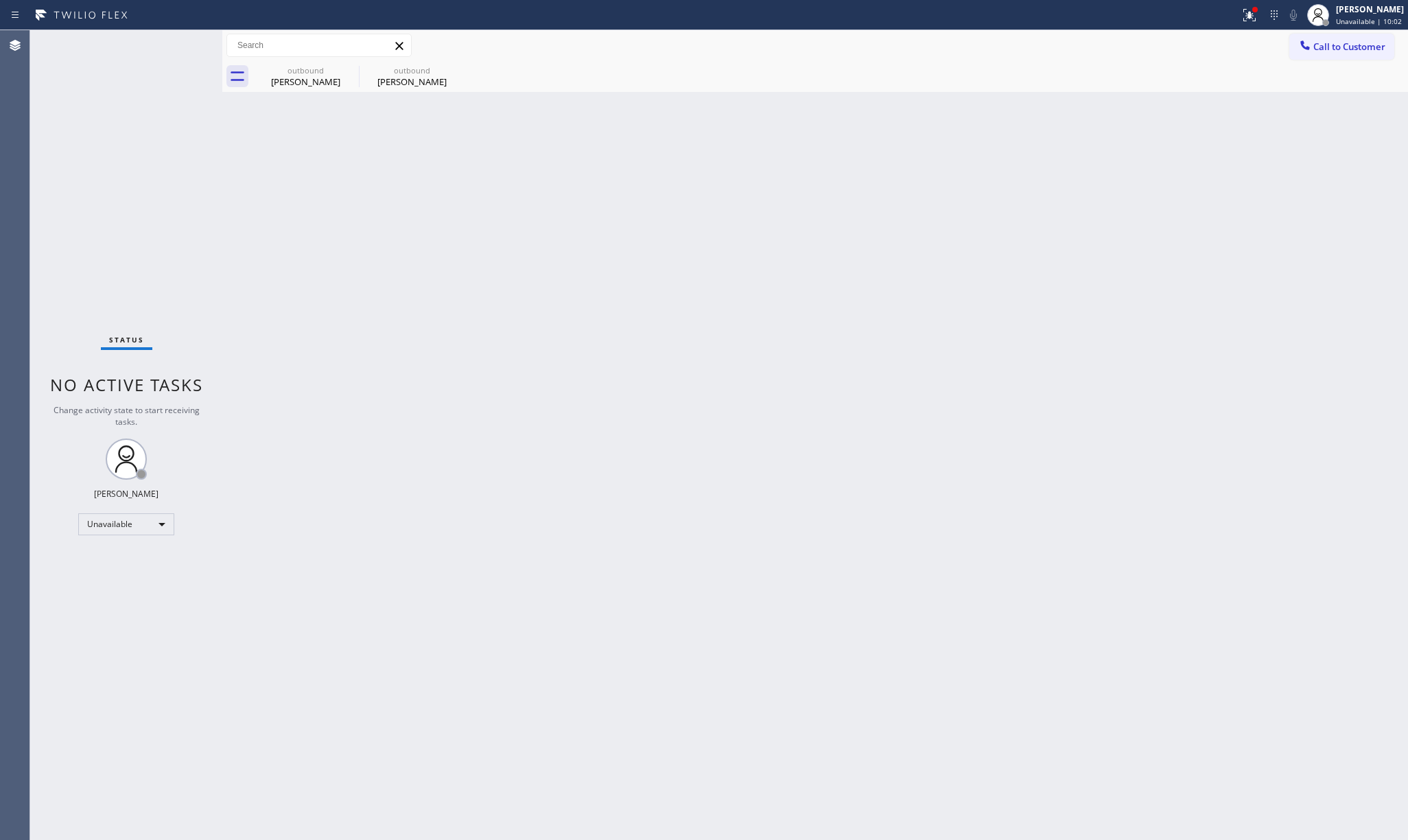
click at [1373, 38] on button "Call to Customer" at bounding box center [1341, 47] width 105 height 26
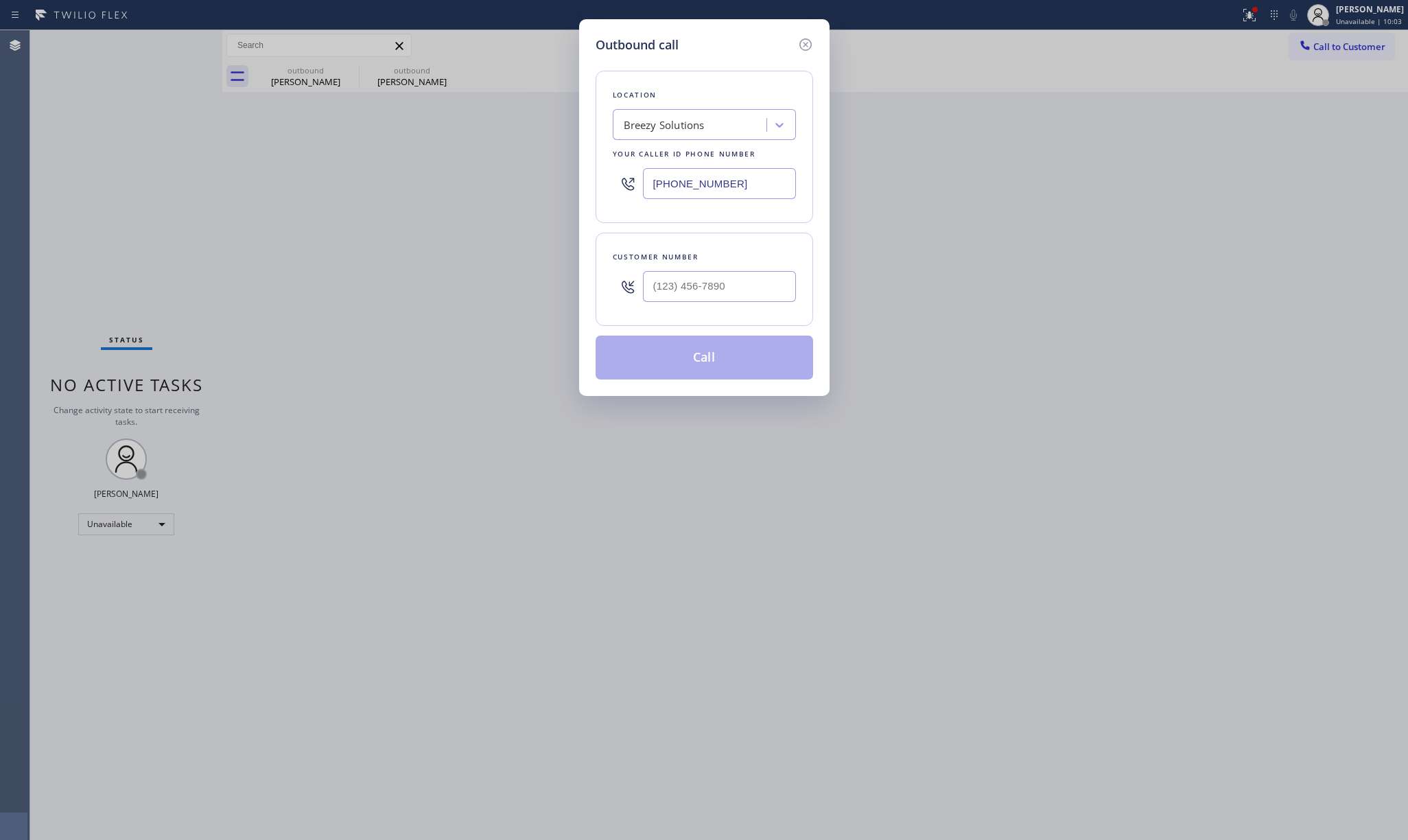
drag, startPoint x: 752, startPoint y: 199, endPoint x: 599, endPoint y: 180, distance: 154.2
click at [599, 180] on div "Location Breezy Solutions Your caller id phone number [PHONE_NUMBER]" at bounding box center [704, 146] width 217 height 152
paste input "562) 489-9480"
type input "[PHONE_NUMBER]"
click at [683, 294] on input "text" at bounding box center [719, 286] width 153 height 31
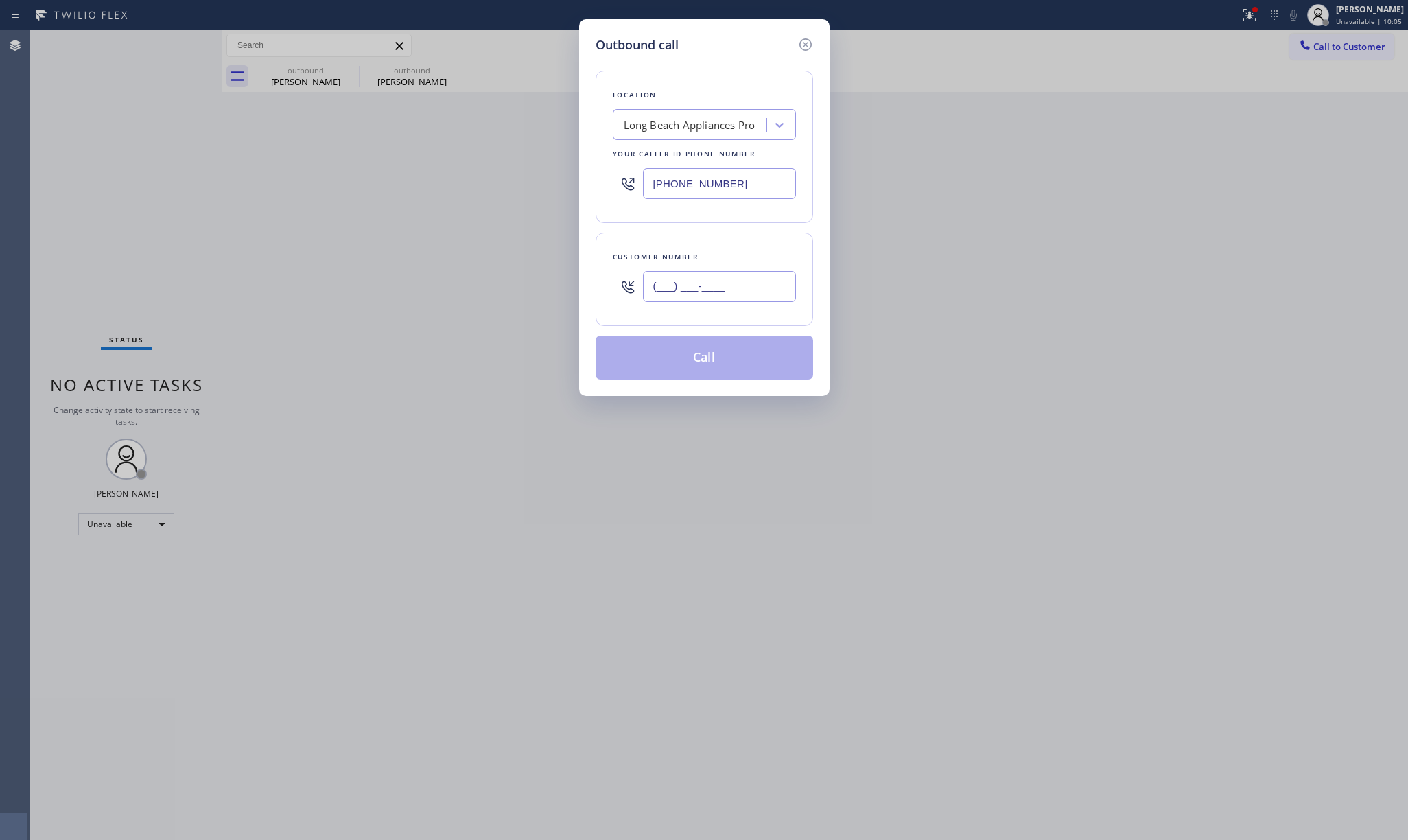
paste input "213) 706-5332"
type input "[PHONE_NUMBER]"
click at [706, 241] on div "Customer number [PHONE_NUMBER]" at bounding box center [704, 279] width 217 height 93
click at [761, 365] on button "Call" at bounding box center [704, 357] width 217 height 44
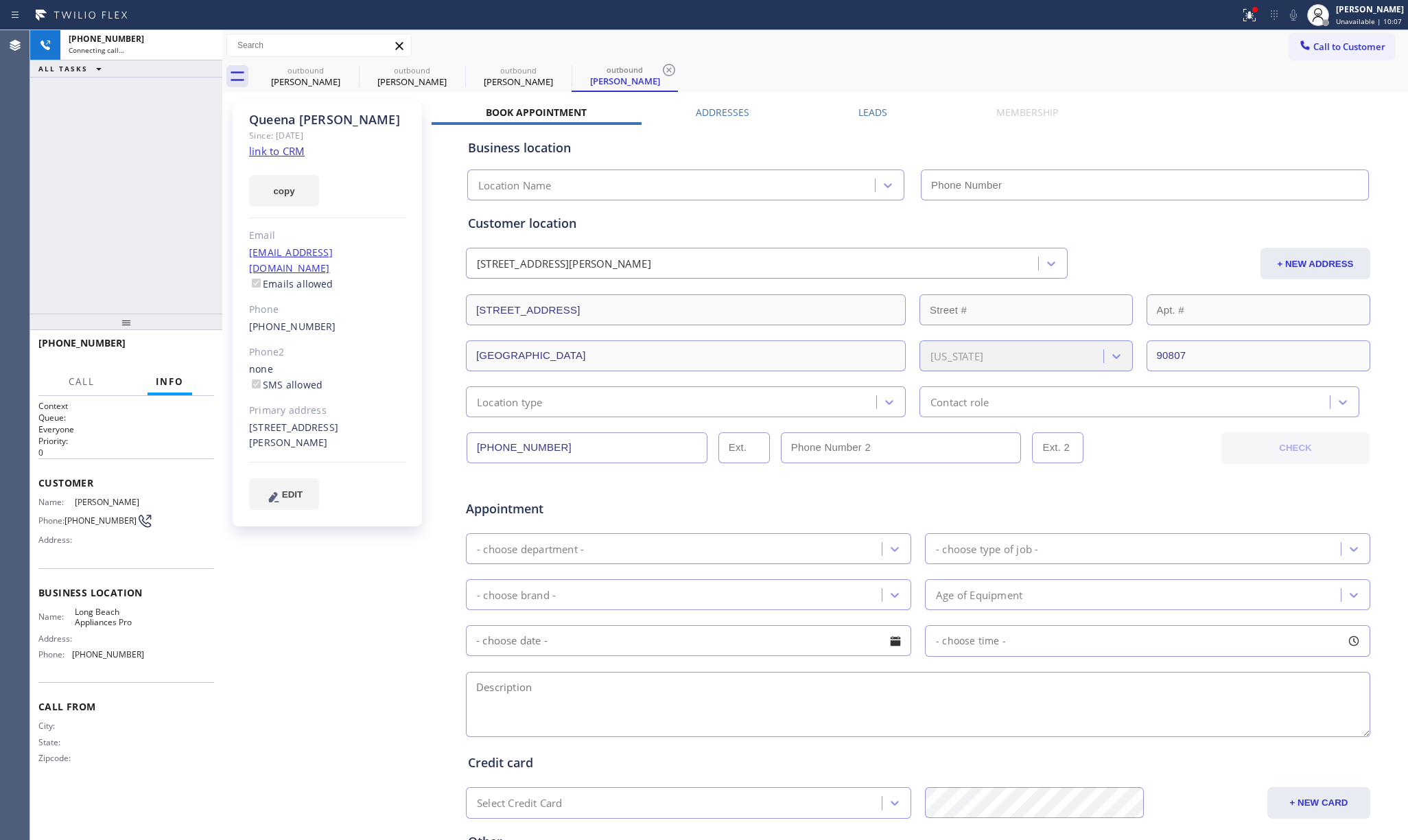
drag, startPoint x: 1383, startPoint y: 448, endPoint x: 287, endPoint y: 149, distance: 1136.1
click at [283, 152] on link "link to CRM" at bounding box center [277, 151] width 56 height 14
type input "[PHONE_NUMBER]"
click at [186, 347] on span "HANG UP" at bounding box center [182, 349] width 42 height 9
click at [173, 292] on div "[PHONE_NUMBER] Live | 00:07 ALL TASKS ALL TASKS ACTIVE TASKS TASKS IN WRAP UP" at bounding box center [126, 172] width 192 height 283
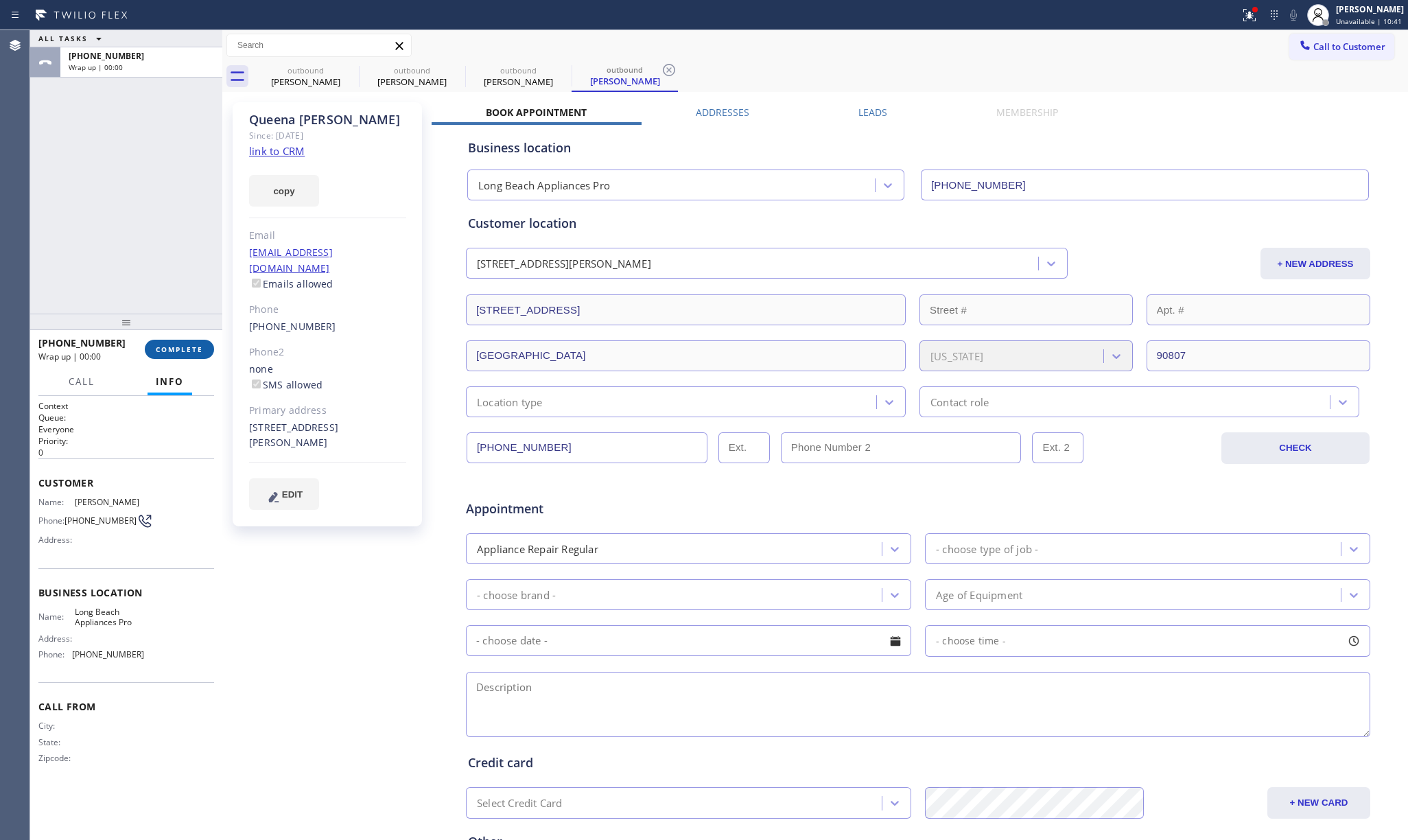
click at [186, 347] on span "COMPLETE" at bounding box center [179, 349] width 48 height 9
click at [168, 303] on div "ALL TASKS ALL TASKS ACTIVE TASKS TASKS IN WRAP UP [PHONE_NUMBER] Wrap up | 00:00" at bounding box center [126, 172] width 192 height 283
drag, startPoint x: 168, startPoint y: 303, endPoint x: 420, endPoint y: 310, distance: 252.1
click at [168, 302] on div "ALL TASKS ALL TASKS ACTIVE TASKS TASKS IN WRAP UP [PHONE_NUMBER] Wrap up | 00:01" at bounding box center [126, 172] width 192 height 283
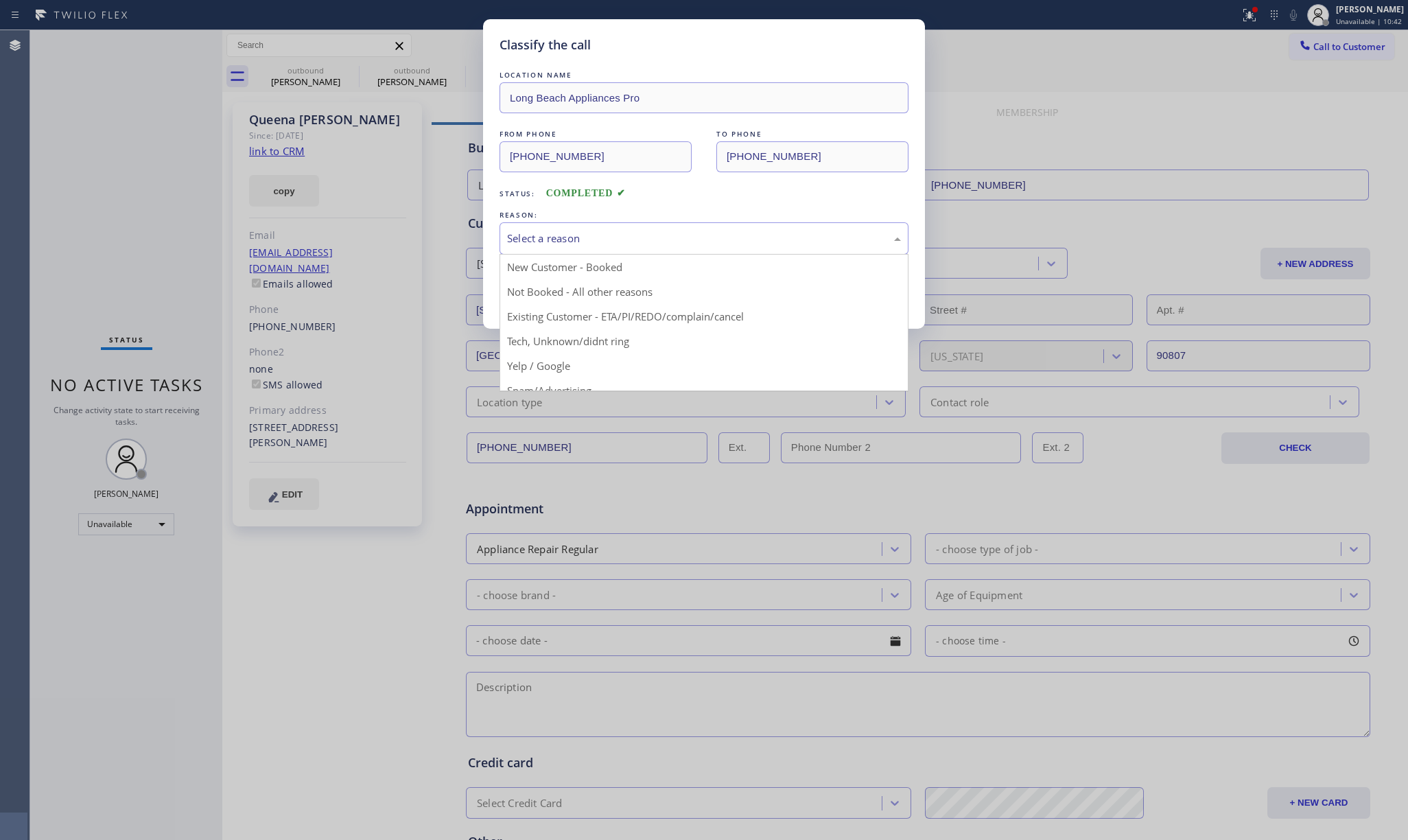
click at [559, 246] on div "Select a reason" at bounding box center [704, 238] width 393 height 16
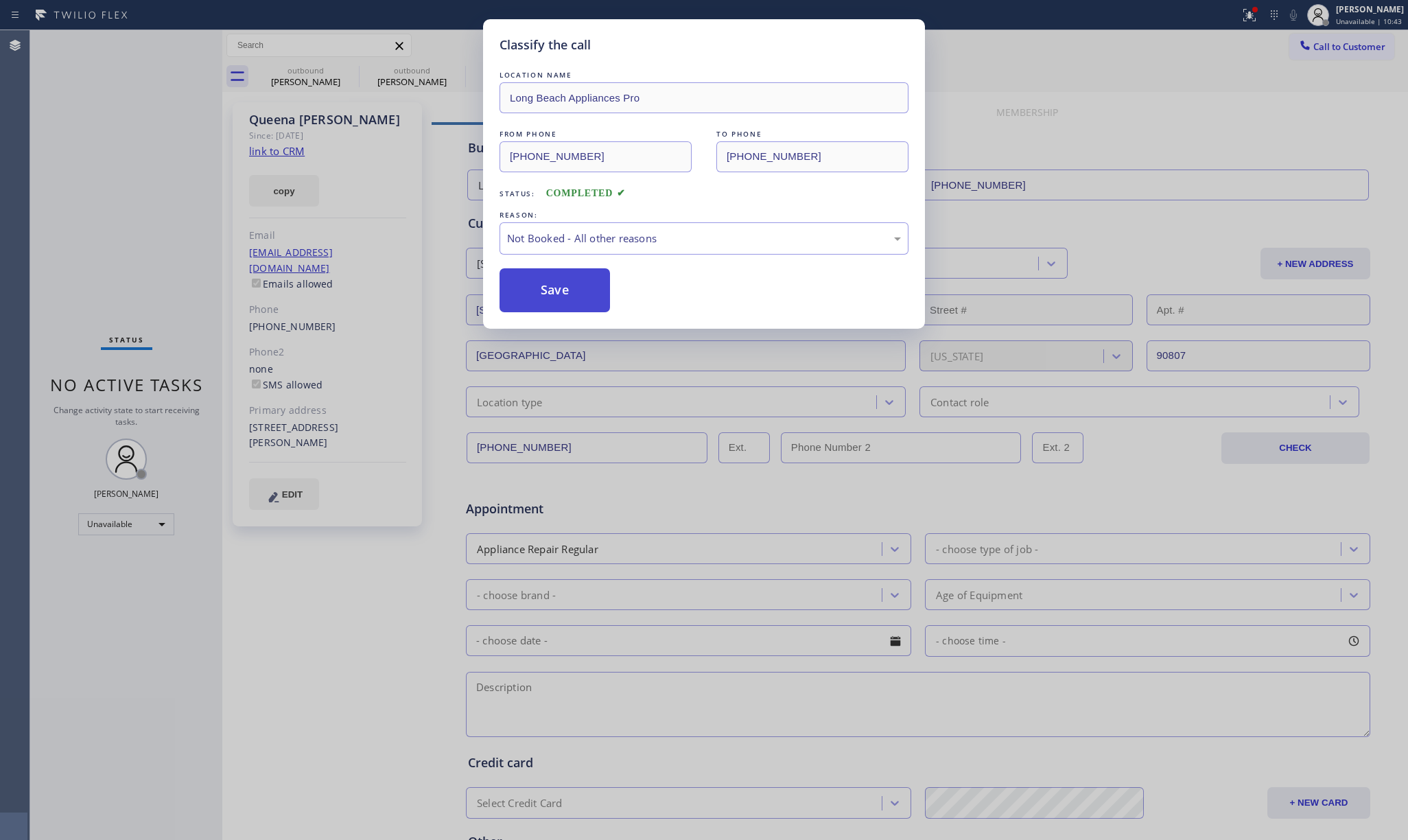
click at [552, 282] on button "Save" at bounding box center [555, 290] width 110 height 44
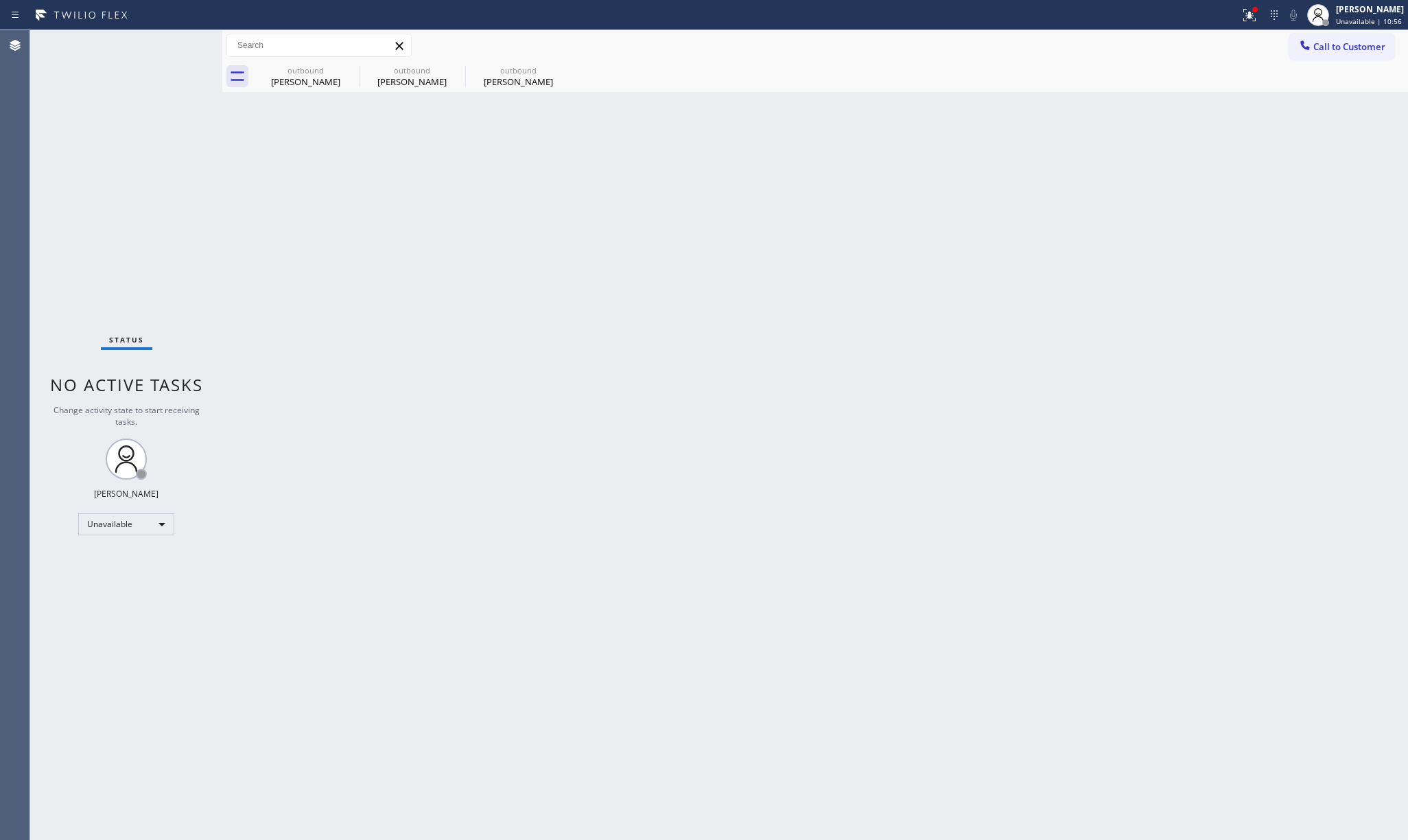
click at [877, 269] on div "Back to Dashboard Change Sender ID Customers Technicians Select a contact Outbo…" at bounding box center [814, 434] width 1185 height 809
click at [157, 171] on div "Status No active tasks Change activity state to start receiving tasks. [PERSON_…" at bounding box center [126, 434] width 192 height 809
click at [1333, 39] on button "Call to Customer" at bounding box center [1341, 47] width 105 height 26
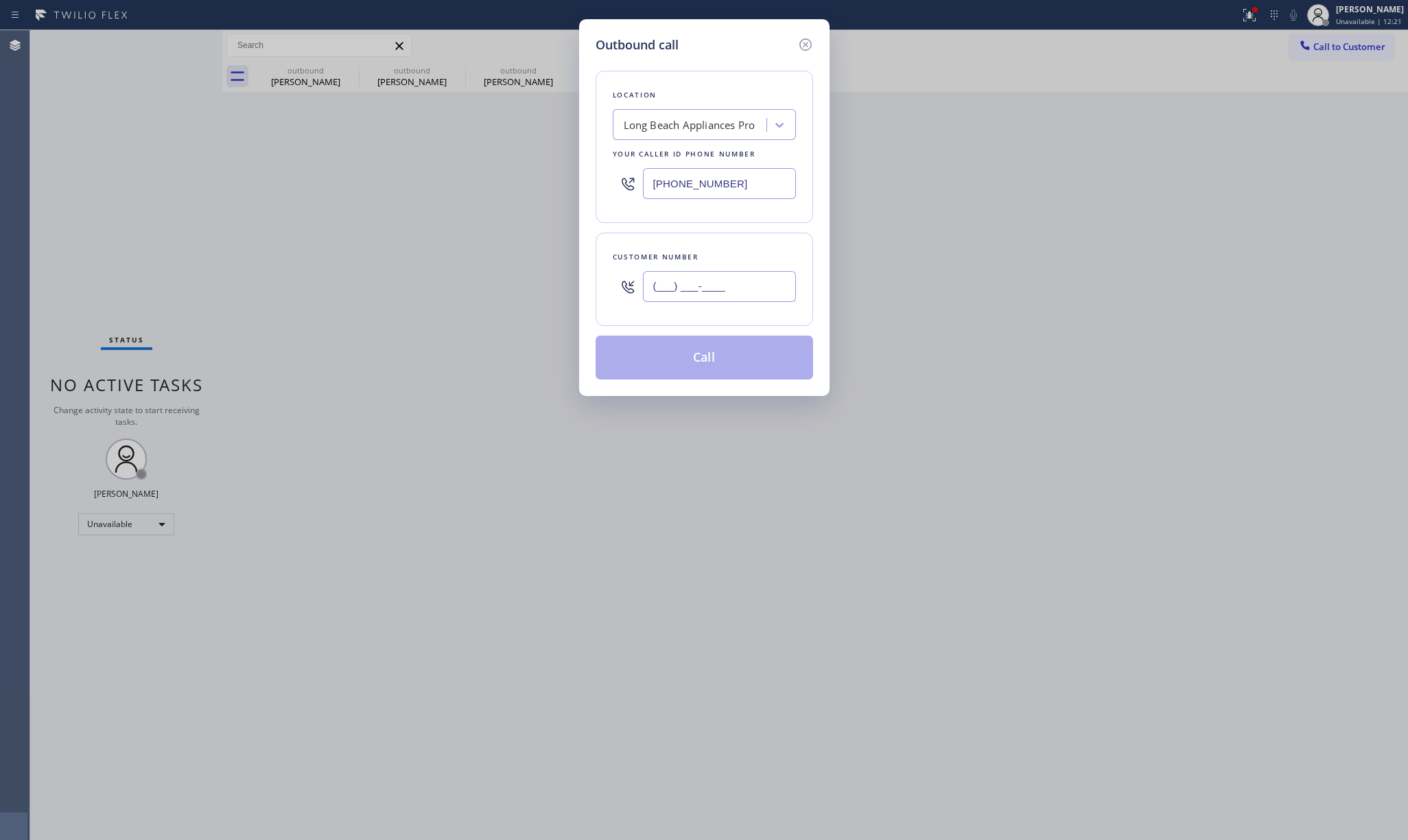
click at [755, 283] on input "(___) ___-____" at bounding box center [719, 286] width 153 height 31
paste input "949) 547-8158"
type input "[PHONE_NUMBER]"
drag, startPoint x: 745, startPoint y: 250, endPoint x: 843, endPoint y: 184, distance: 118.2
click at [745, 248] on div "Customer number [PHONE_NUMBER]" at bounding box center [704, 279] width 217 height 93
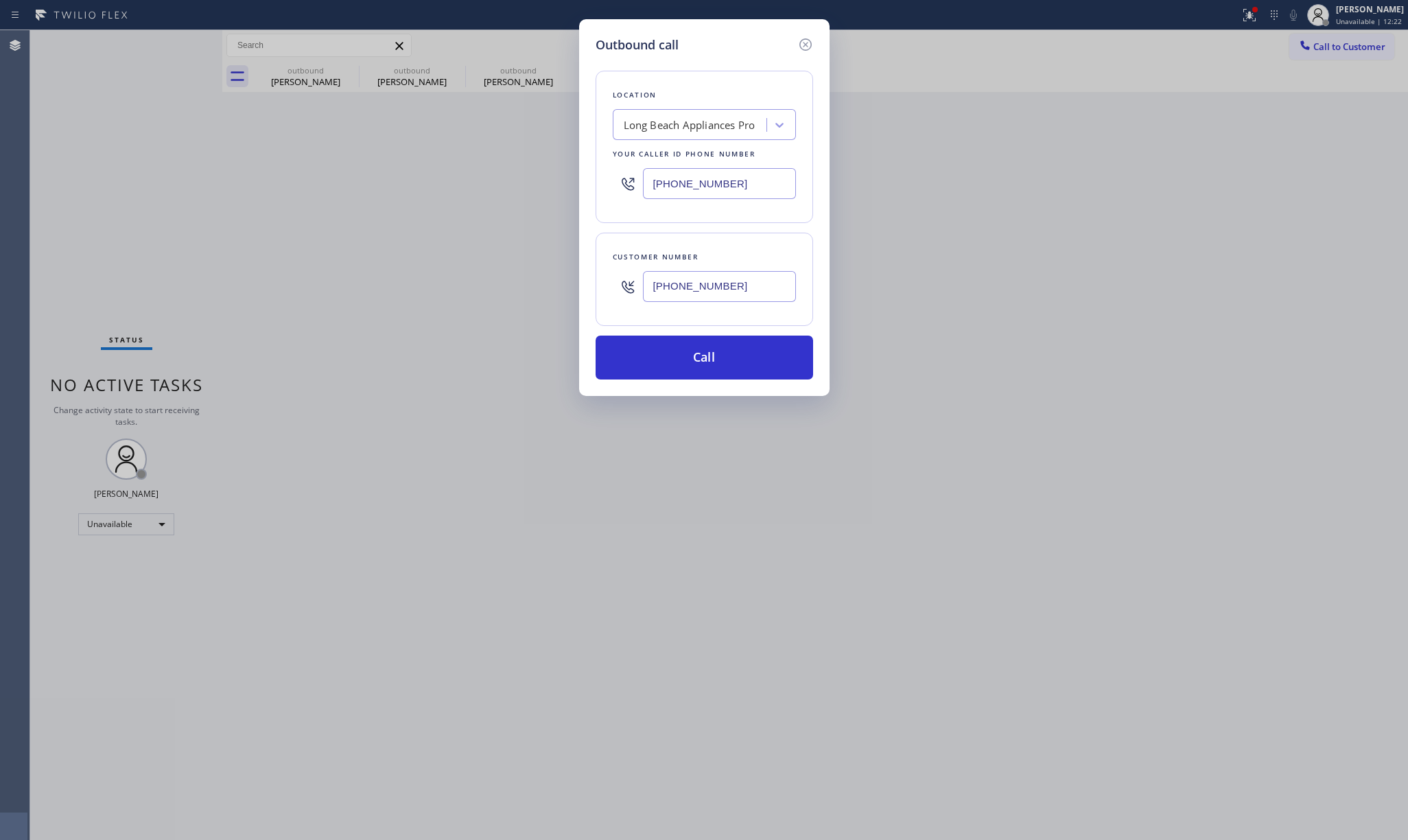
drag, startPoint x: 774, startPoint y: 177, endPoint x: 594, endPoint y: 178, distance: 180.0
click at [596, 178] on div "Location [GEOGRAPHIC_DATA] Appliances Pro Your caller id phone number [PHONE_NU…" at bounding box center [704, 146] width 217 height 152
type input "[PHONE_NUMBER]"
click at [715, 351] on button "Call" at bounding box center [704, 357] width 217 height 44
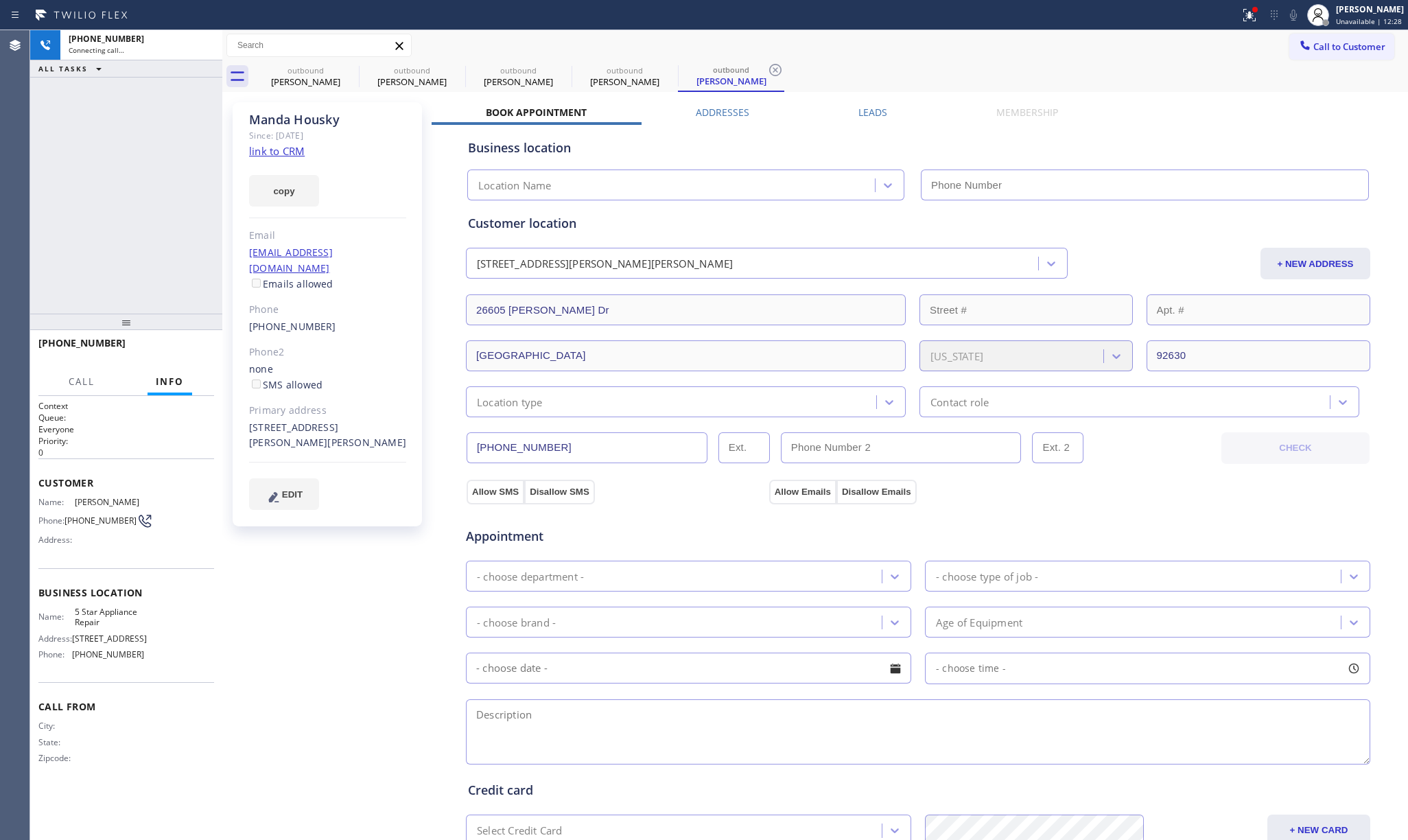
click at [73, 198] on div "[PHONE_NUMBER] Connecting call… ALL TASKS ALL TASKS ACTIVE TASKS TASKS IN WRAP …" at bounding box center [126, 172] width 192 height 283
type input "[PHONE_NUMBER]"
click at [146, 215] on div "[PHONE_NUMBER] Live | 00:01 ALL TASKS ALL TASKS ACTIVE TASKS TASKS IN WRAP UP" at bounding box center [126, 172] width 192 height 283
click at [174, 341] on button "HANG UP" at bounding box center [182, 349] width 63 height 20
click at [173, 284] on div "[PHONE_NUMBER] Live | 00:02 ALL TASKS ALL TASKS ACTIVE TASKS TASKS IN WRAP UP" at bounding box center [126, 172] width 192 height 283
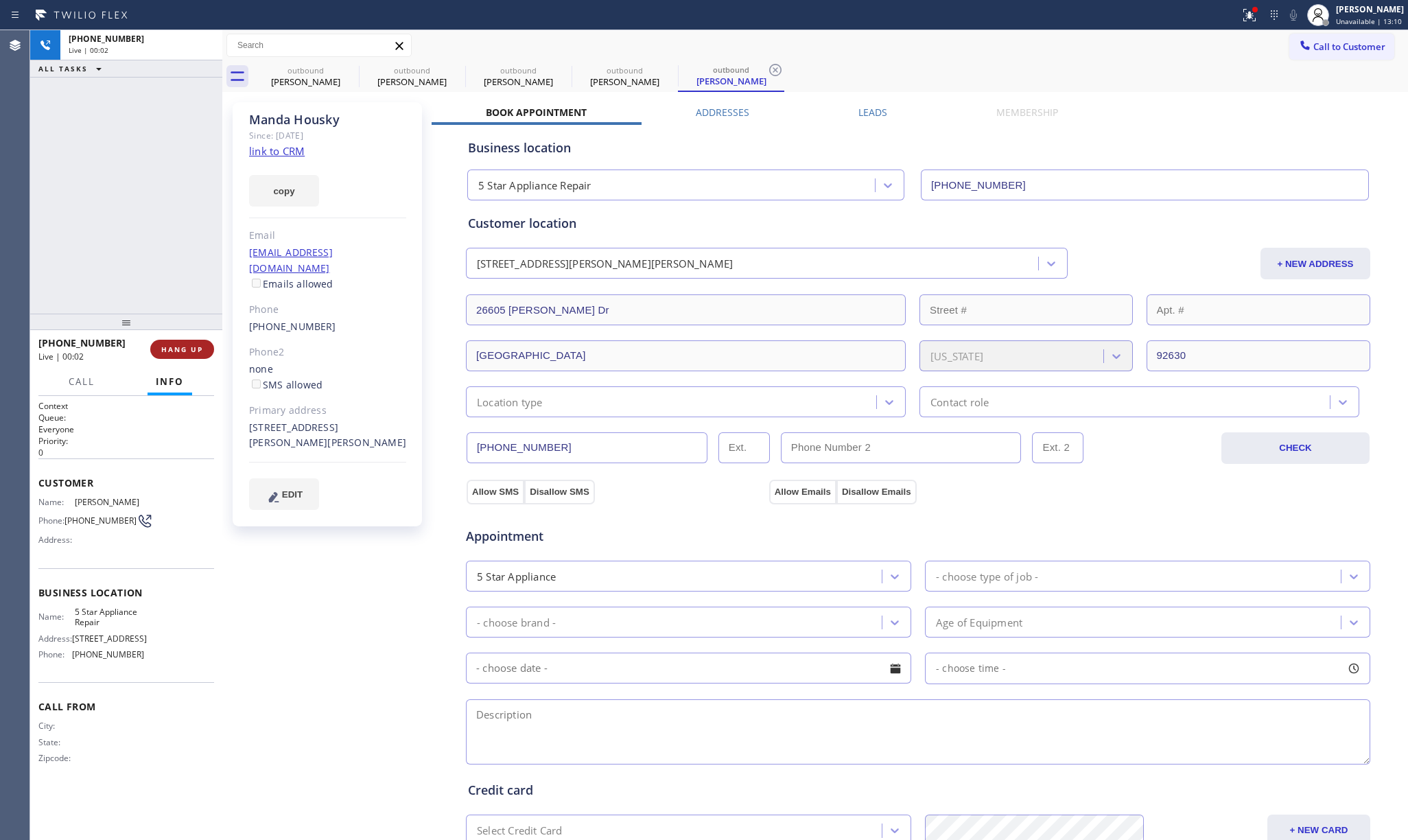
click at [171, 346] on span "HANG UP" at bounding box center [182, 349] width 42 height 9
click at [168, 254] on div "ALL TASKS ALL TASKS ACTIVE TASKS TASKS IN WRAP UP [PHONE_NUMBER] Wrap up | 00:00" at bounding box center [126, 172] width 192 height 283
click at [189, 349] on span "COMPLETE" at bounding box center [179, 349] width 48 height 9
click at [130, 238] on div "ALL TASKS ALL TASKS ACTIVE TASKS TASKS IN WRAP UP [PHONE_NUMBER] Wrap up | 00:01" at bounding box center [126, 172] width 192 height 283
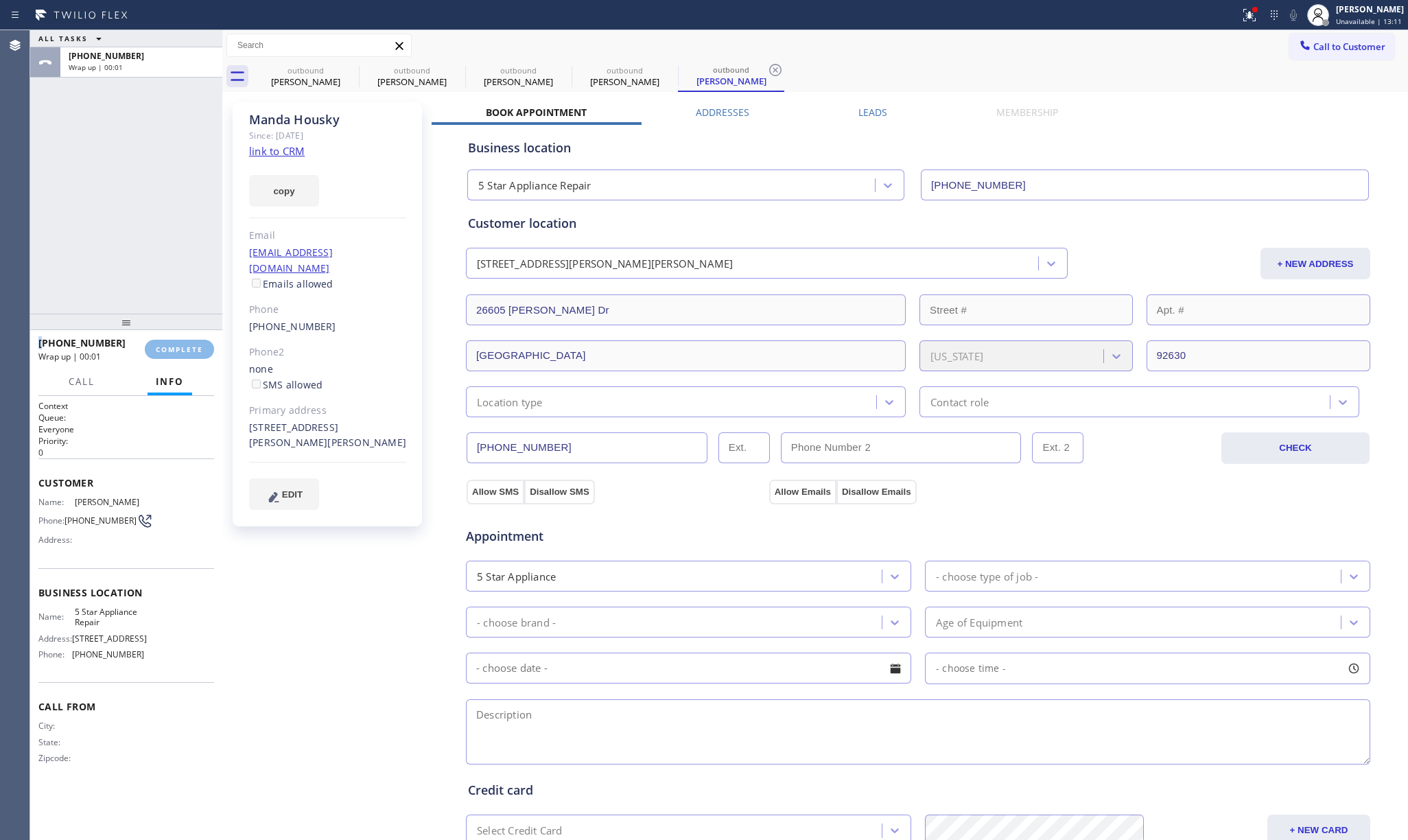
click at [130, 238] on div "ALL TASKS ALL TASKS ACTIVE TASKS TASKS IN WRAP UP [PHONE_NUMBER] Wrap up | 00:01" at bounding box center [126, 172] width 192 height 283
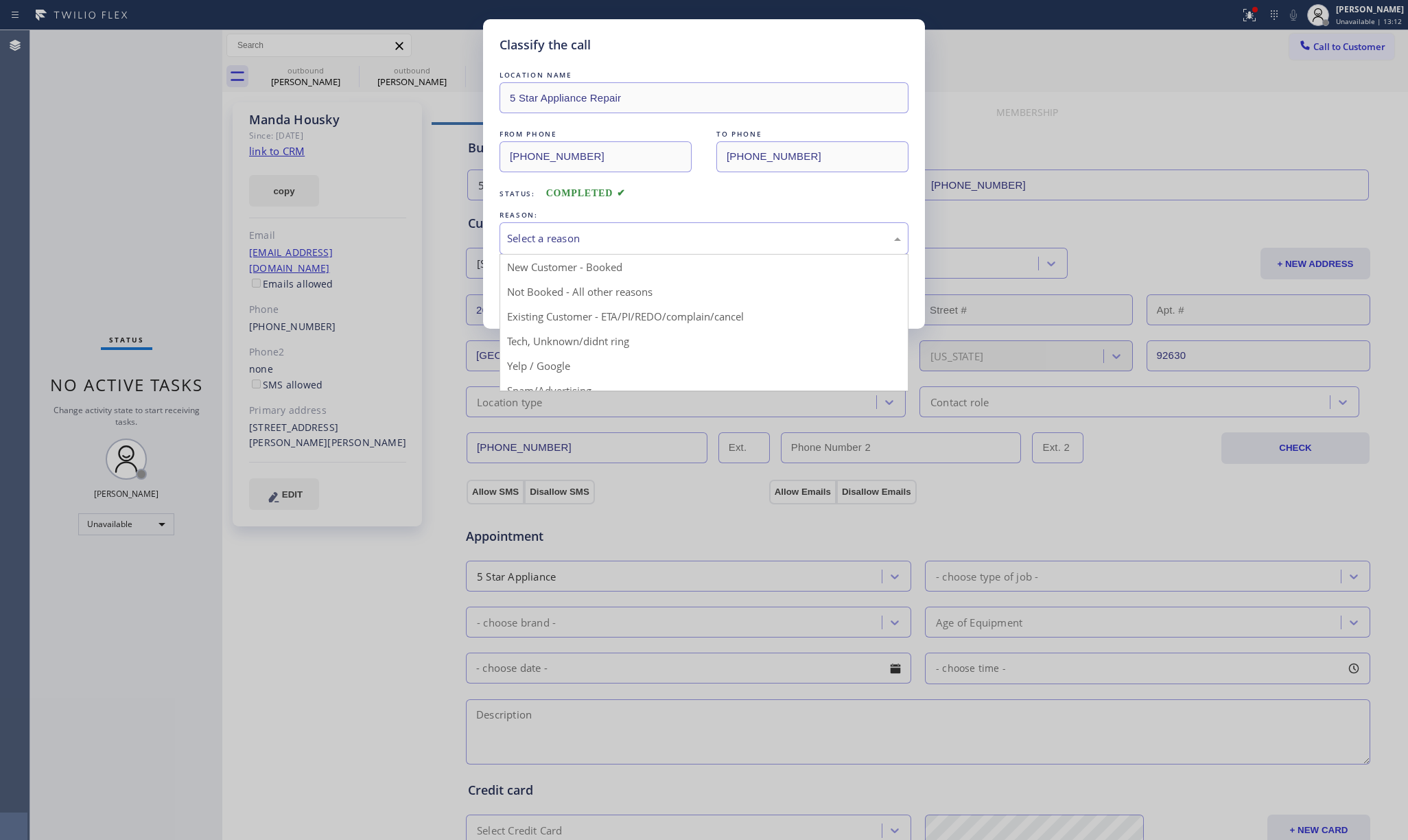
click at [554, 238] on div "Select a reason" at bounding box center [704, 238] width 393 height 16
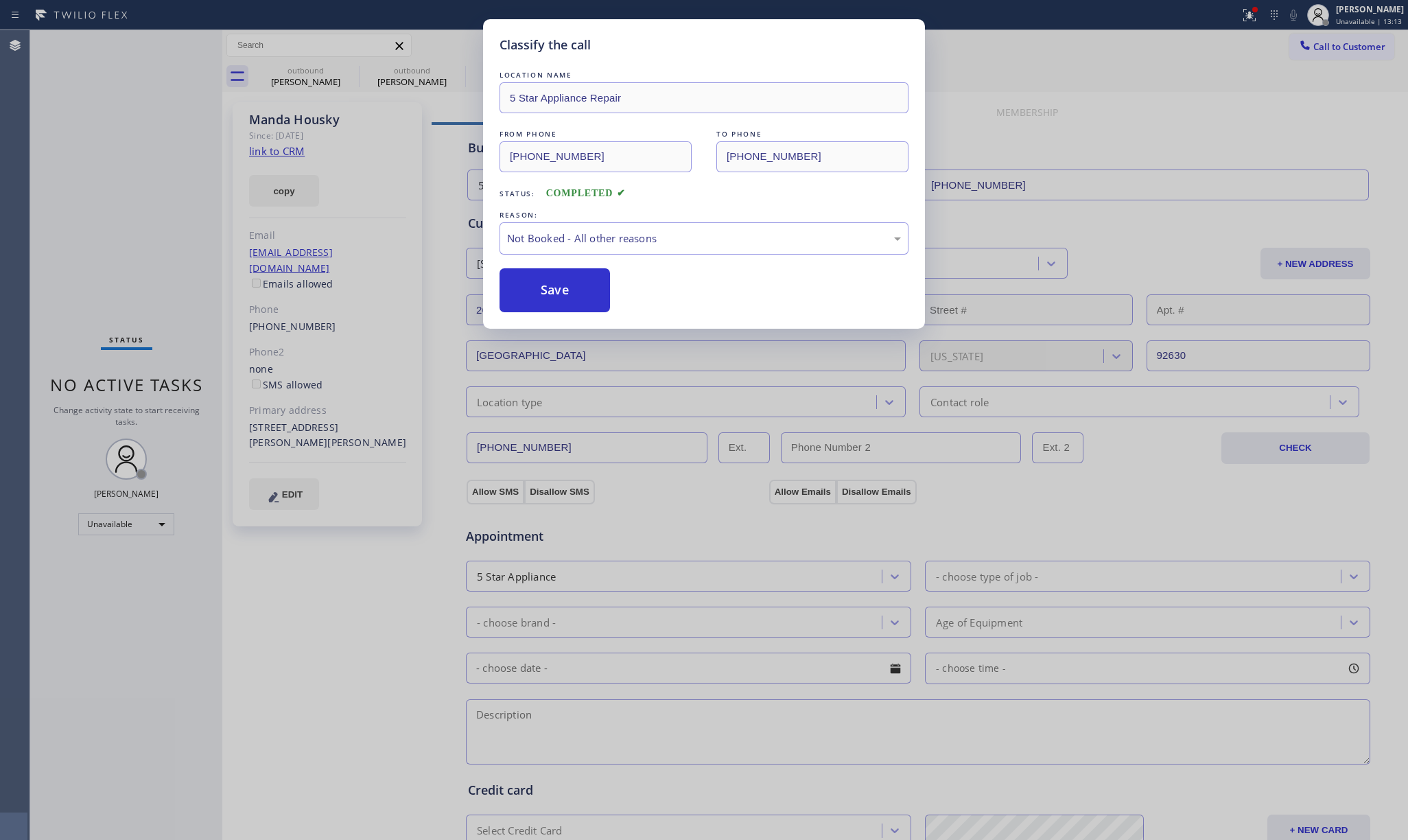
click at [539, 299] on button "Save" at bounding box center [555, 290] width 110 height 44
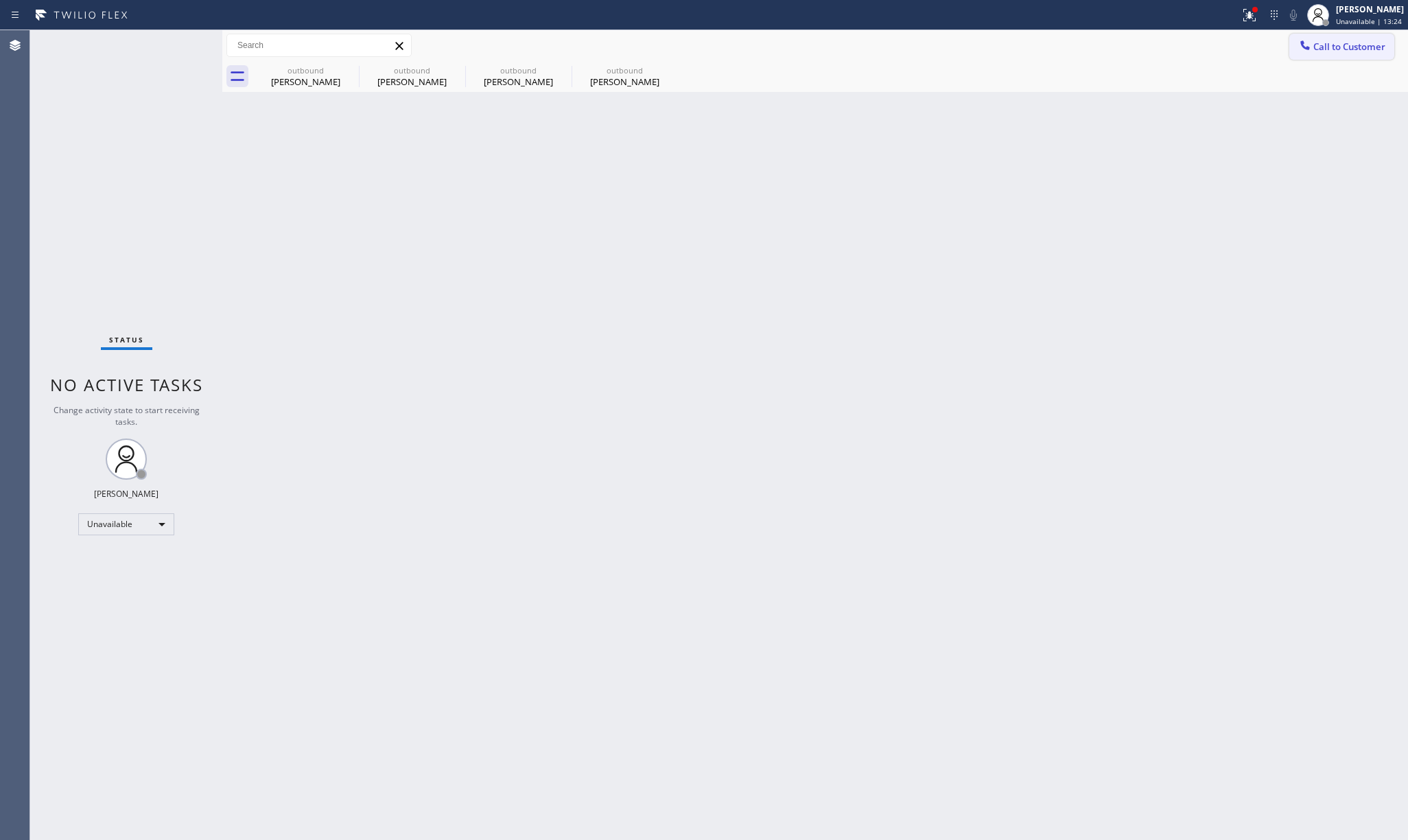
click at [1312, 48] on div at bounding box center [1305, 47] width 17 height 17
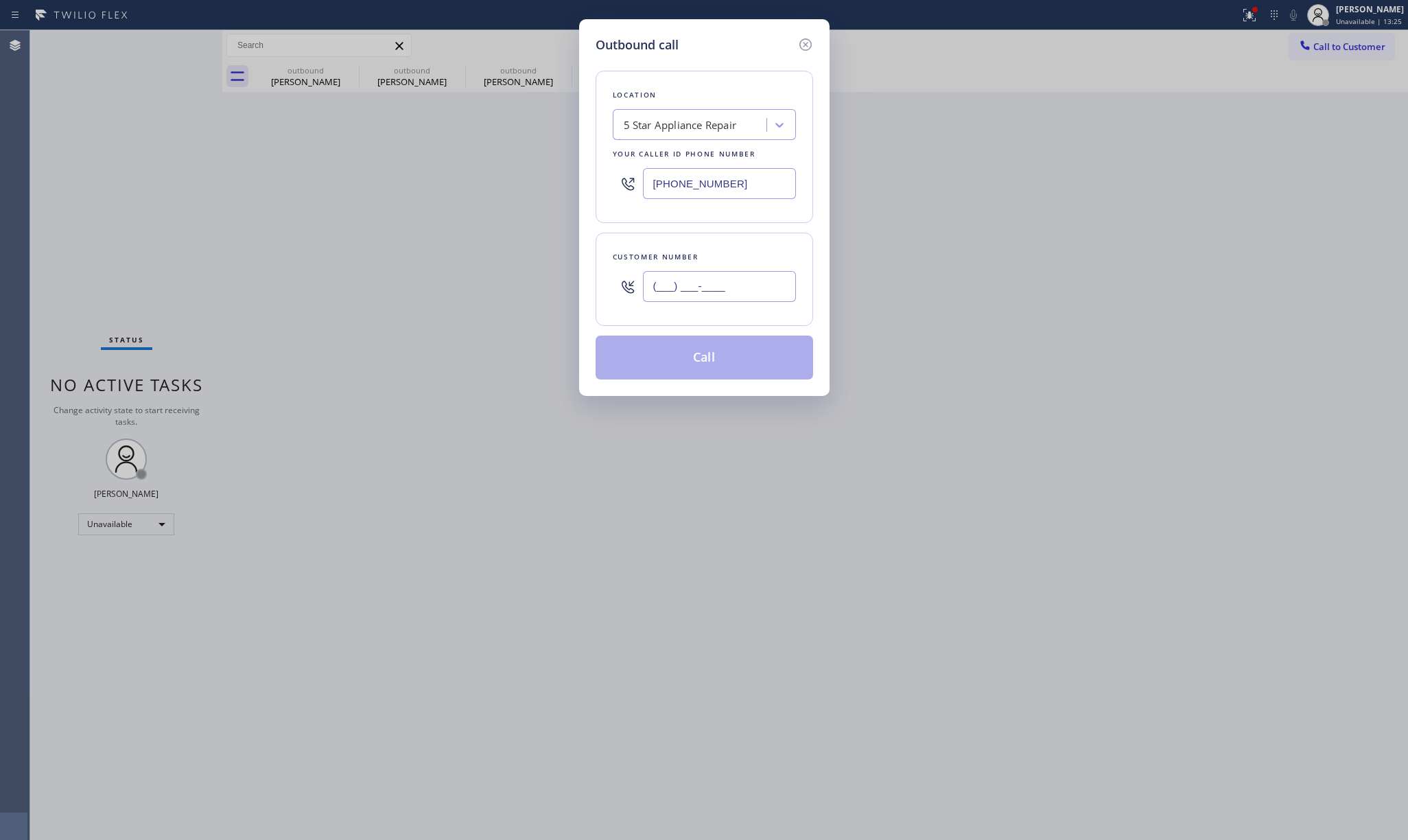
click at [700, 289] on input "(___) ___-____" at bounding box center [719, 286] width 153 height 31
paste input "714) 306-4598"
type input "[PHONE_NUMBER]"
click at [706, 261] on div "Customer number" at bounding box center [704, 256] width 183 height 14
click at [697, 361] on button "Call" at bounding box center [704, 357] width 217 height 44
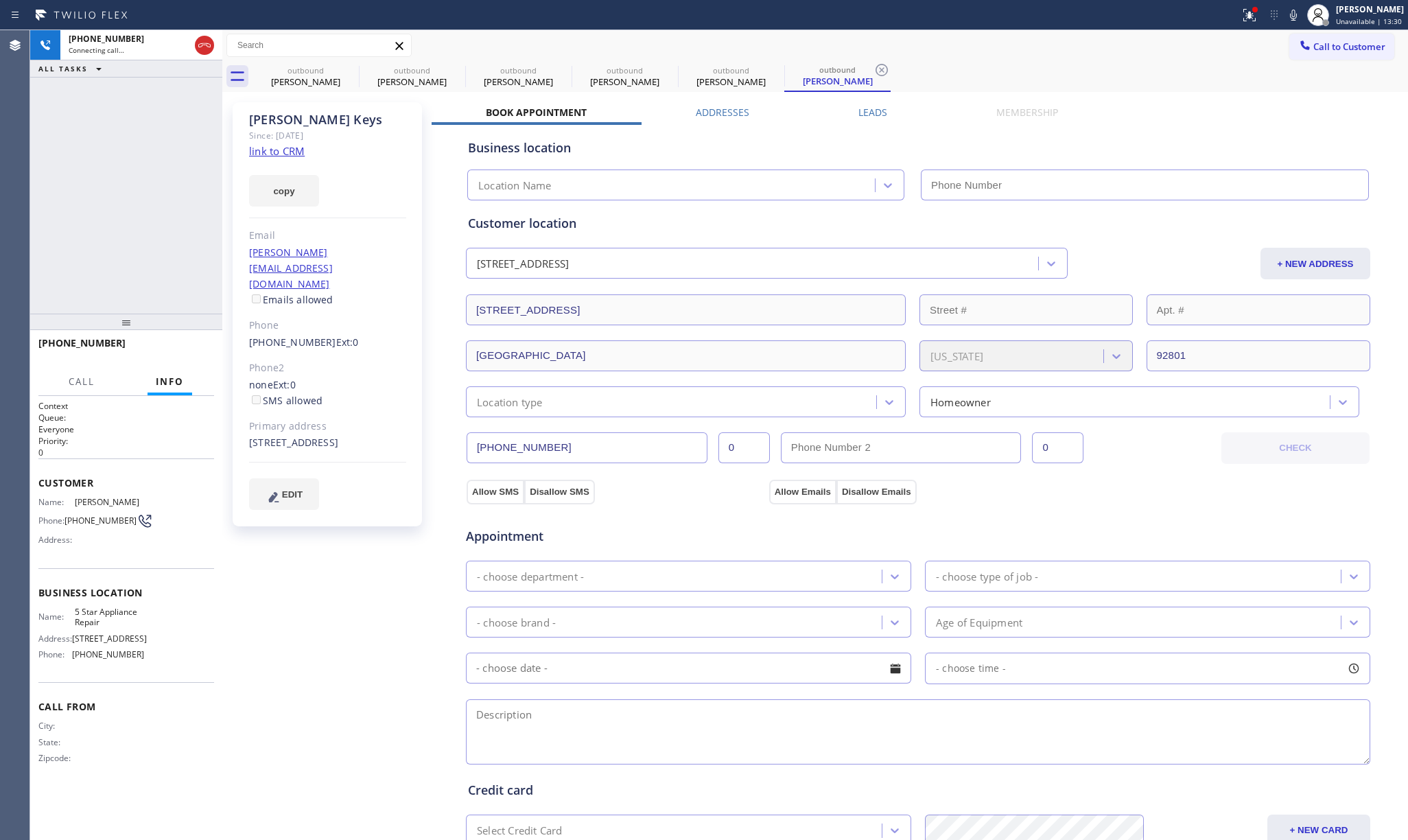
type input "[PHONE_NUMBER]"
click at [180, 350] on span "HANG UP" at bounding box center [182, 349] width 42 height 9
click at [165, 239] on div "[PHONE_NUMBER] Live | 00:02 ALL TASKS ALL TASKS ACTIVE TASKS TASKS IN WRAP UP" at bounding box center [126, 172] width 192 height 283
drag, startPoint x: 191, startPoint y: 344, endPoint x: 148, endPoint y: 247, distance: 106.1
click at [191, 340] on button "COMPLETE" at bounding box center [179, 349] width 69 height 20
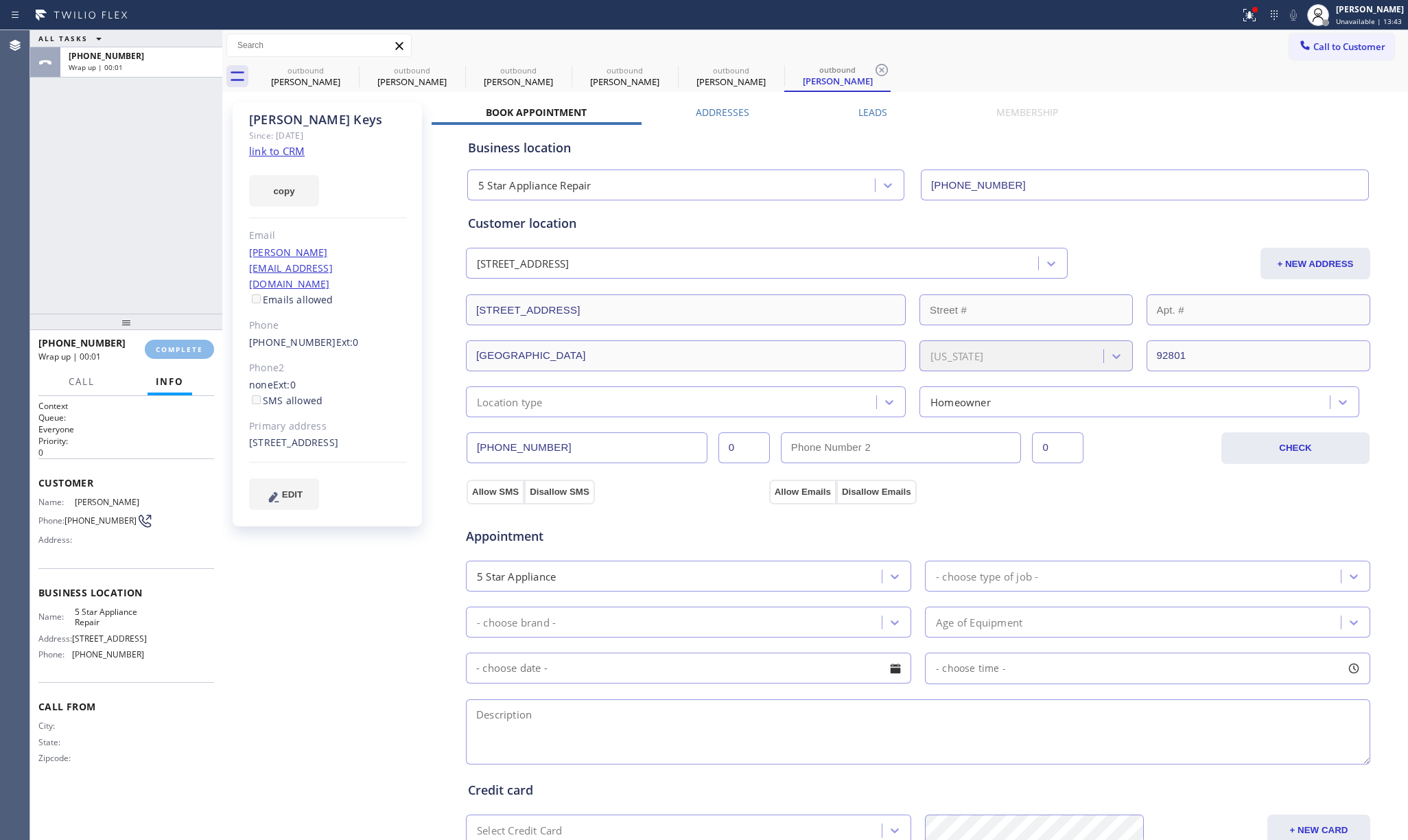
click at [123, 214] on div "ALL TASKS ALL TASKS ACTIVE TASKS TASKS IN WRAP UP [PHONE_NUMBER] Wrap up | 00:01" at bounding box center [126, 172] width 192 height 283
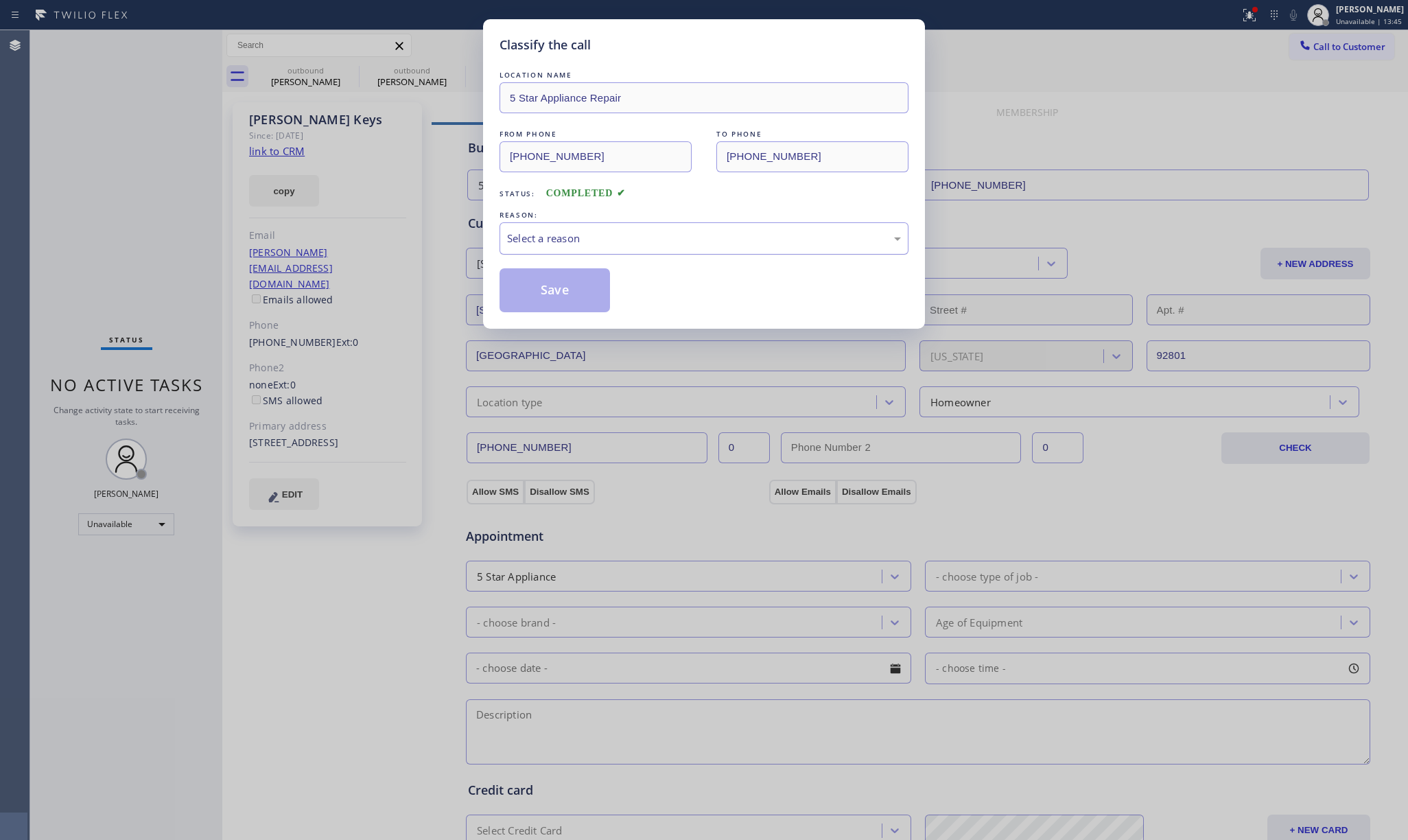
click at [547, 235] on div "Select a reason" at bounding box center [704, 238] width 393 height 16
click at [552, 295] on button "Save" at bounding box center [555, 290] width 110 height 44
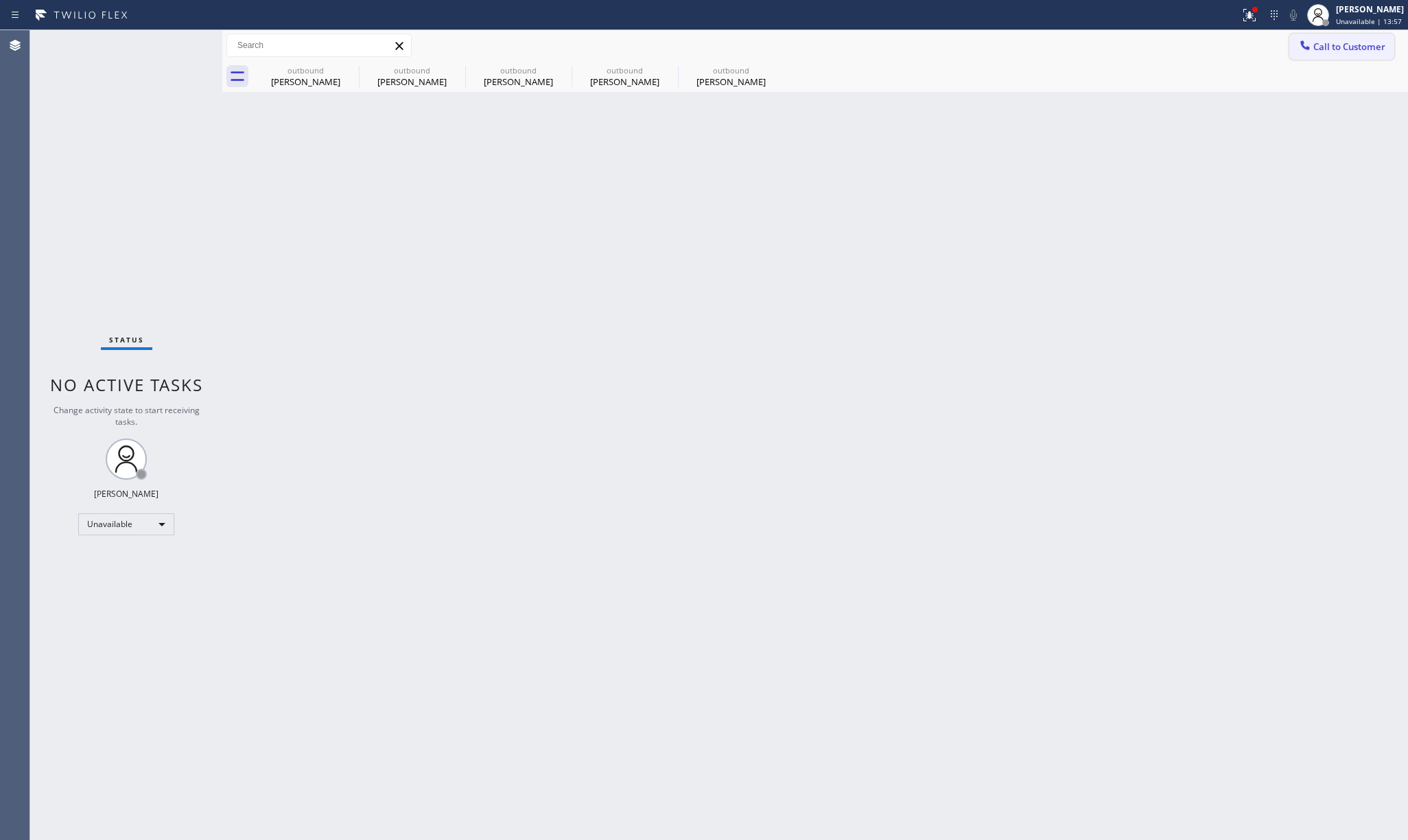
click at [1320, 45] on span "Call to Customer" at bounding box center [1348, 46] width 72 height 12
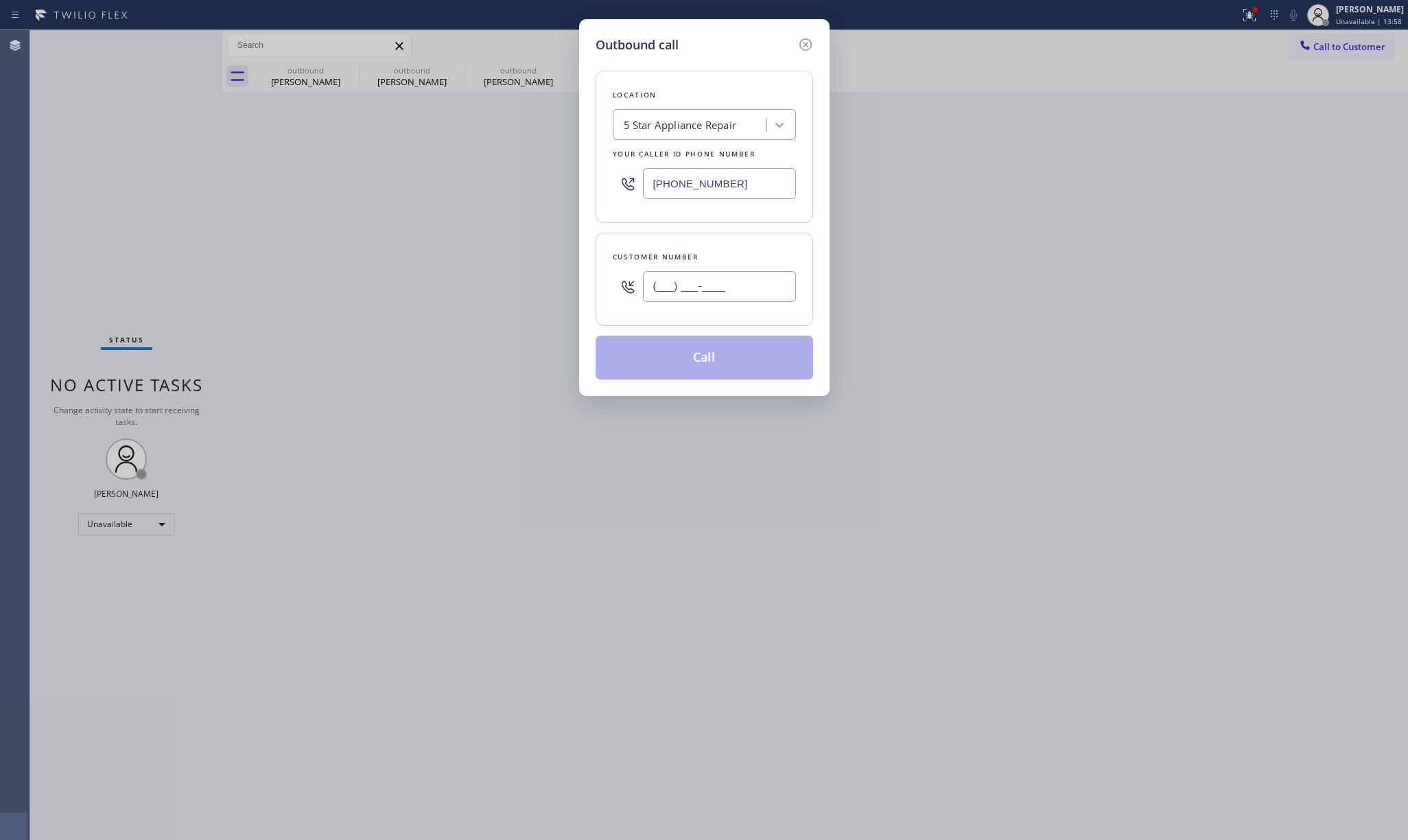
click at [775, 302] on input "(___) ___-____" at bounding box center [719, 286] width 153 height 31
paste input "818) 515-7169"
type input "[PHONE_NUMBER]"
click at [747, 254] on div "Customer number" at bounding box center [704, 256] width 183 height 14
click at [690, 376] on button "Call" at bounding box center [704, 357] width 217 height 44
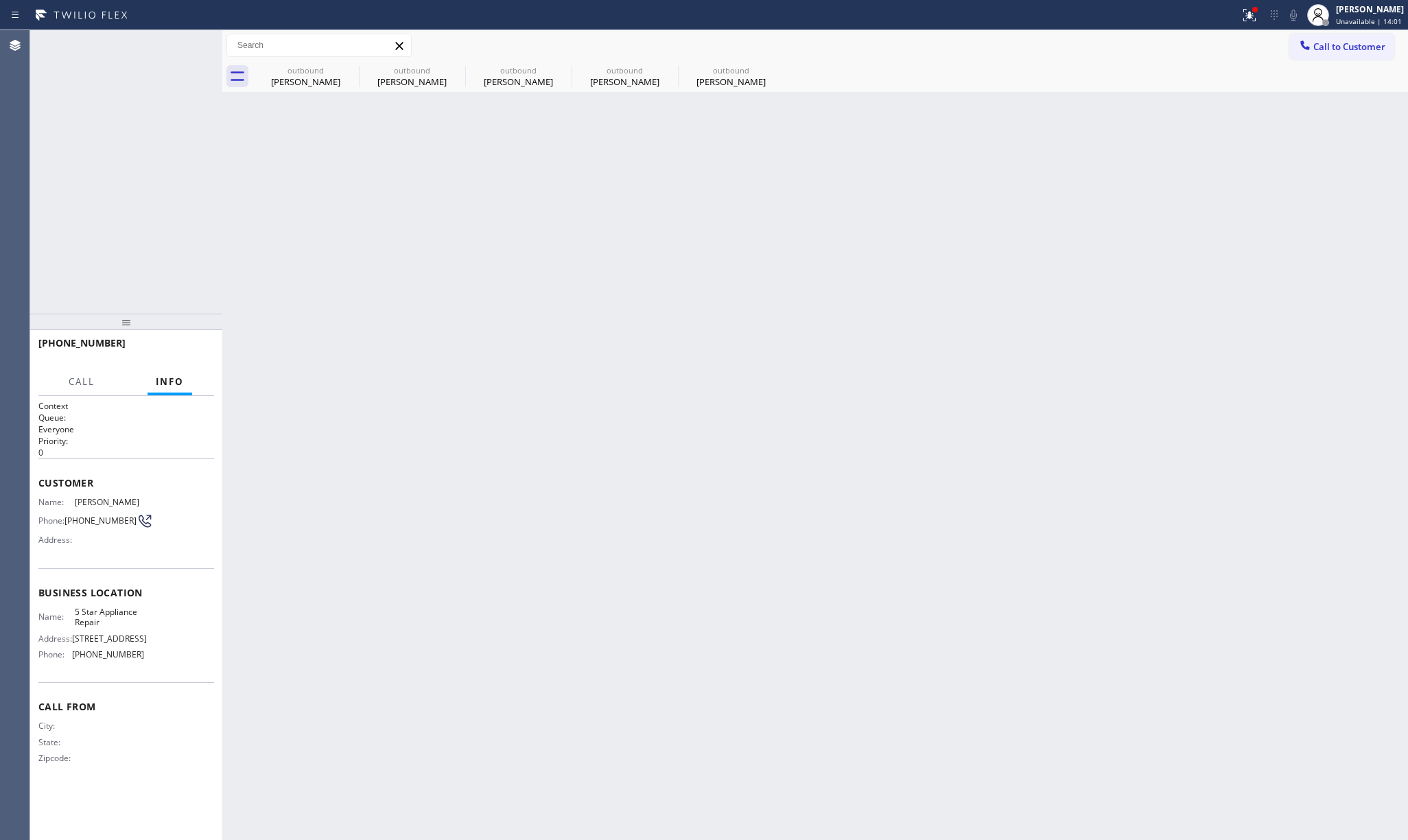
click at [699, 357] on div "Back to Dashboard Change Sender ID Customers Technicians Select a contact Outbo…" at bounding box center [814, 434] width 1185 height 809
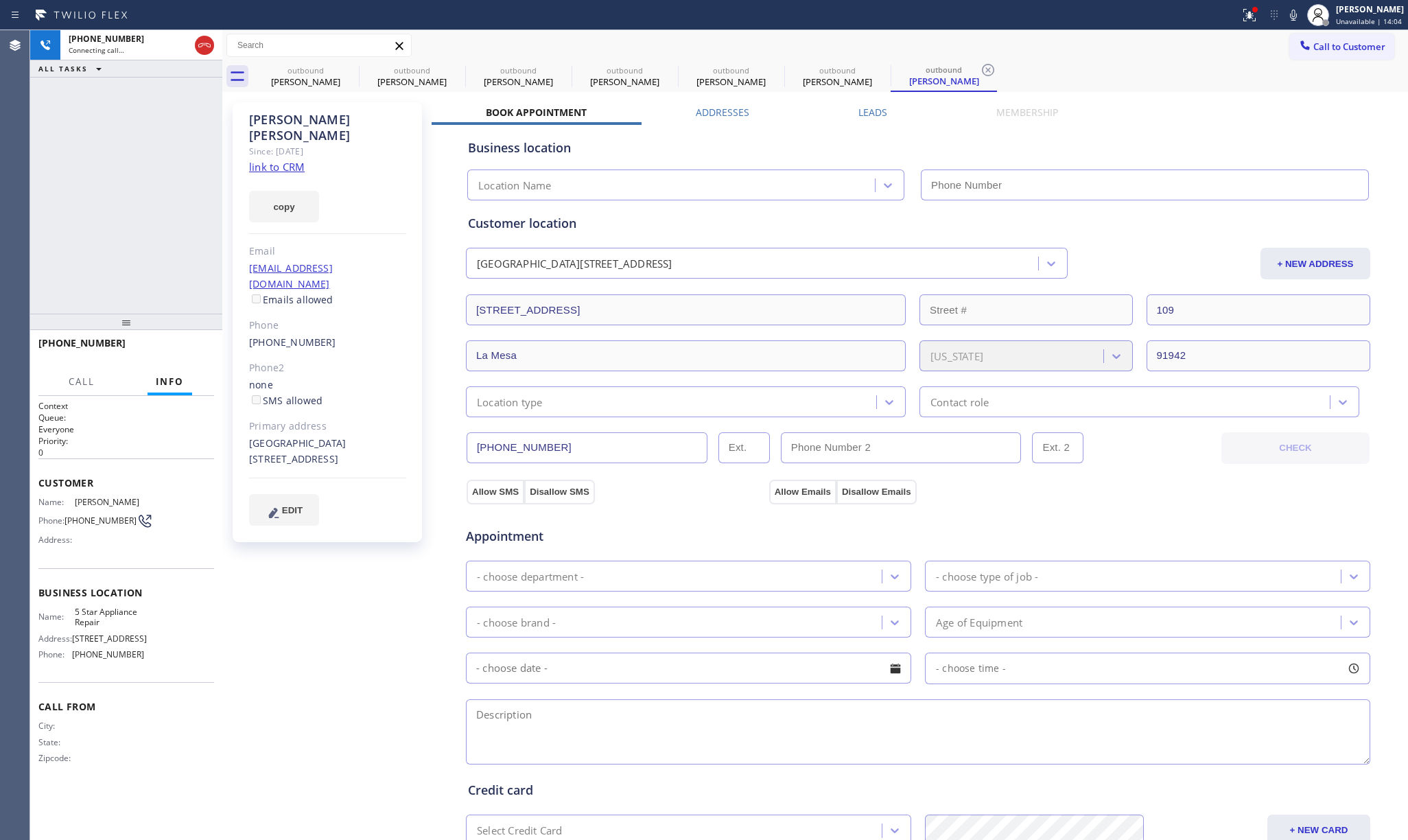
type input "[PHONE_NUMBER]"
click at [179, 354] on button "HANG UP" at bounding box center [182, 349] width 63 height 20
click at [174, 344] on span "COMPLETE" at bounding box center [179, 349] width 48 height 9
click at [154, 281] on div "ALL TASKS ALL TASKS ACTIVE TASKS TASKS IN WRAP UP [PHONE_NUMBER] Wrap up | 00:12" at bounding box center [126, 172] width 192 height 283
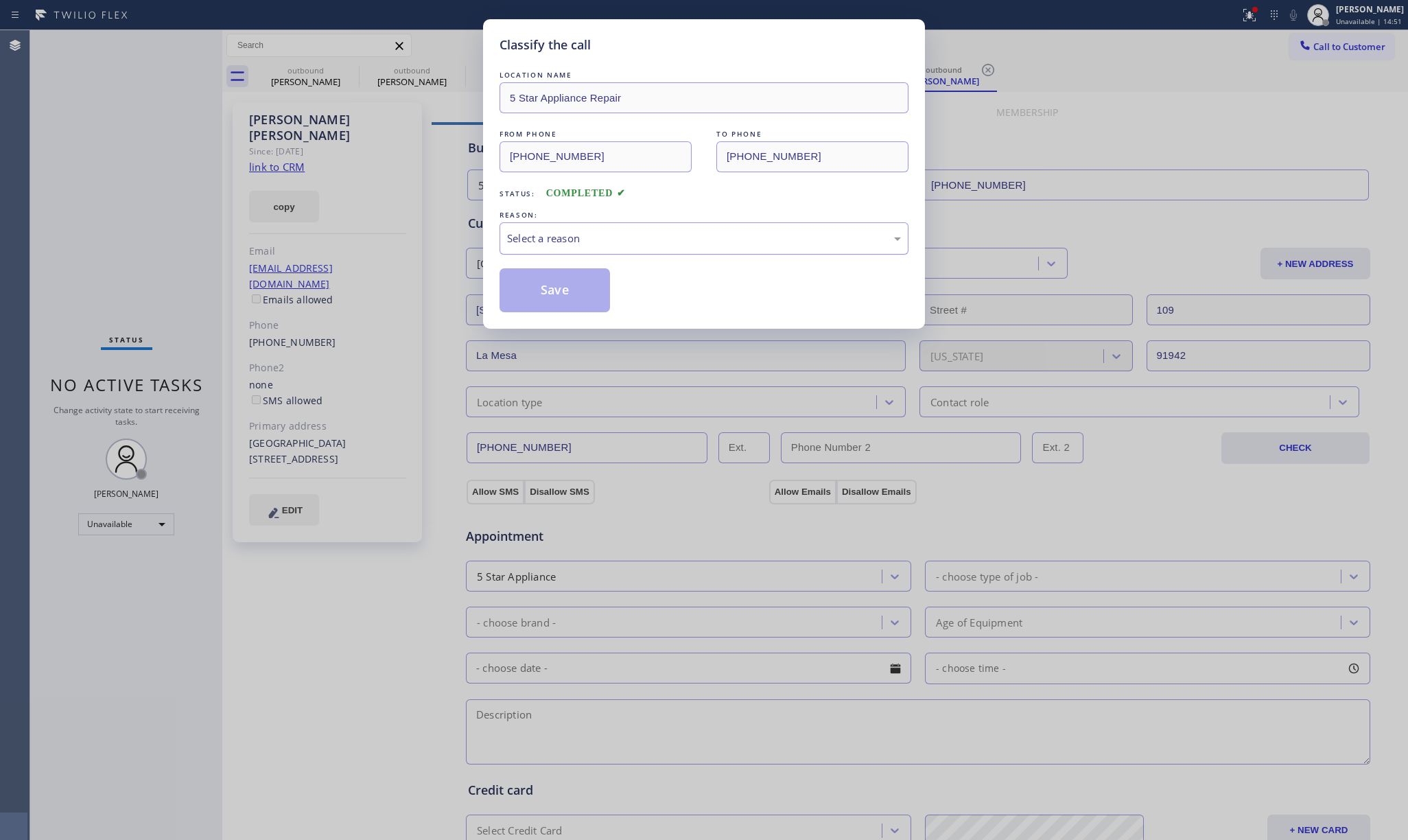
click at [531, 231] on div "Select a reason" at bounding box center [704, 238] width 393 height 16
drag, startPoint x: 544, startPoint y: 295, endPoint x: 668, endPoint y: 29, distance: 293.5
click at [544, 291] on button "Save" at bounding box center [555, 290] width 110 height 44
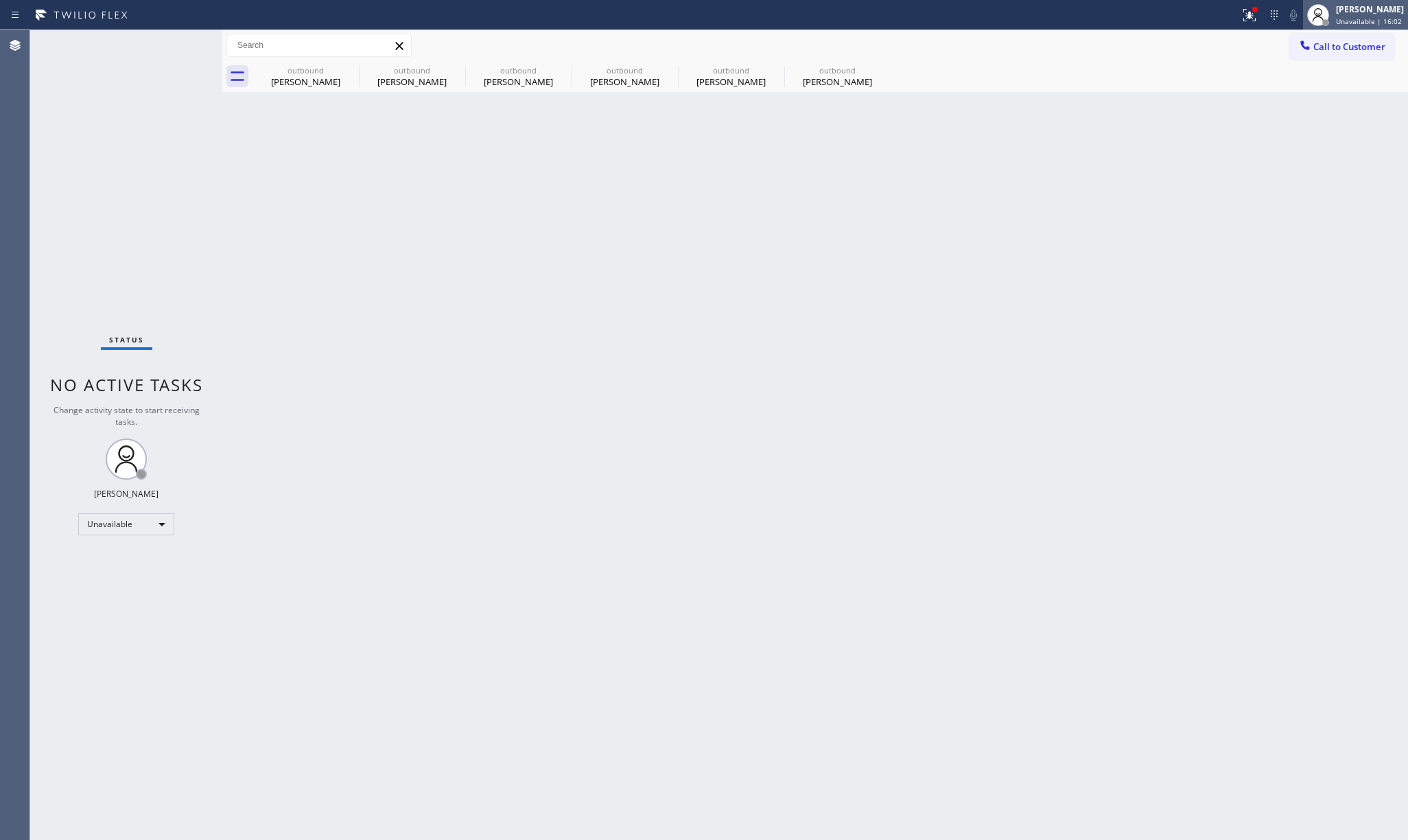
click at [1344, 22] on span "Unavailable | 16:02" at bounding box center [1369, 21] width 66 height 9
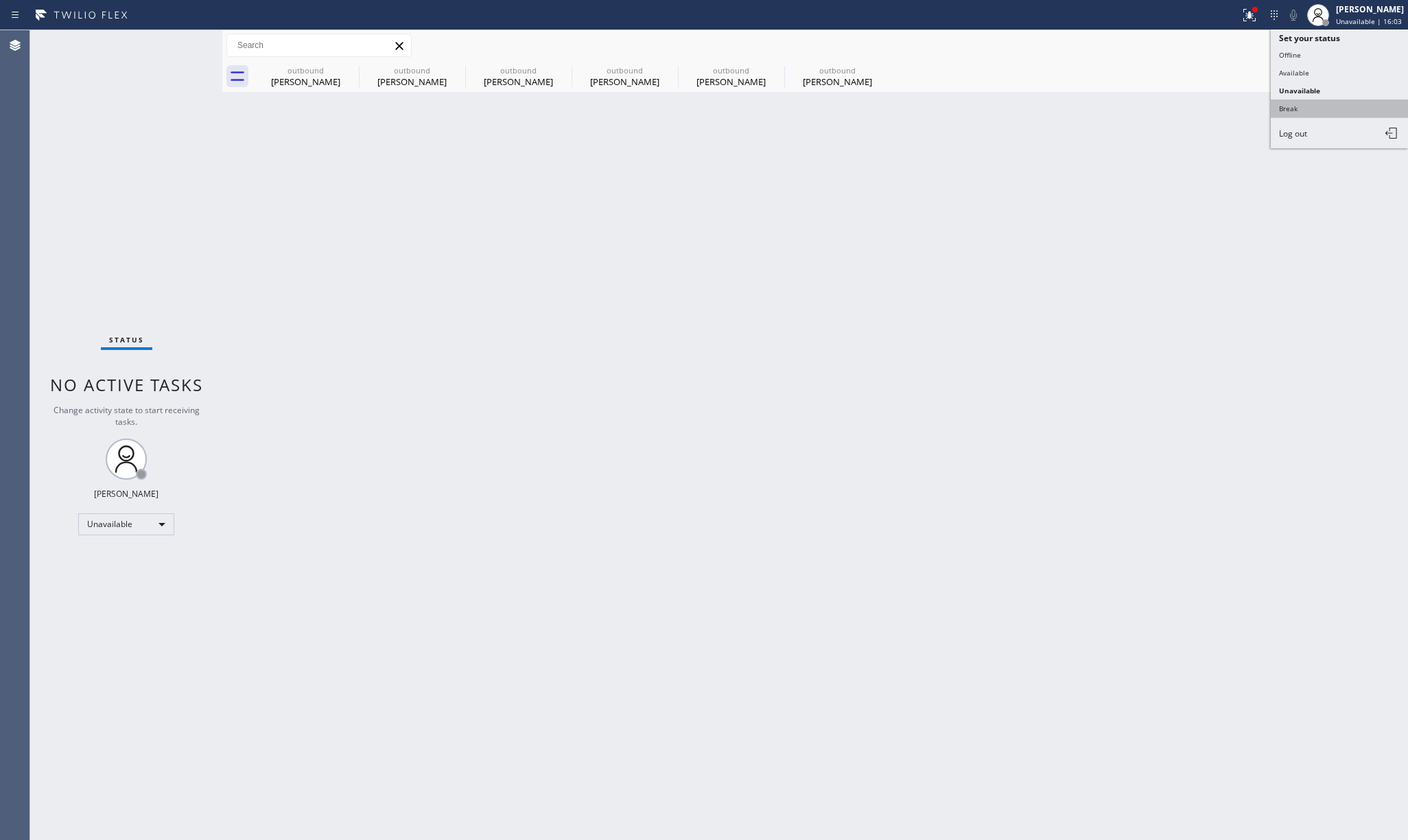
click at [1313, 110] on button "Break" at bounding box center [1339, 108] width 137 height 18
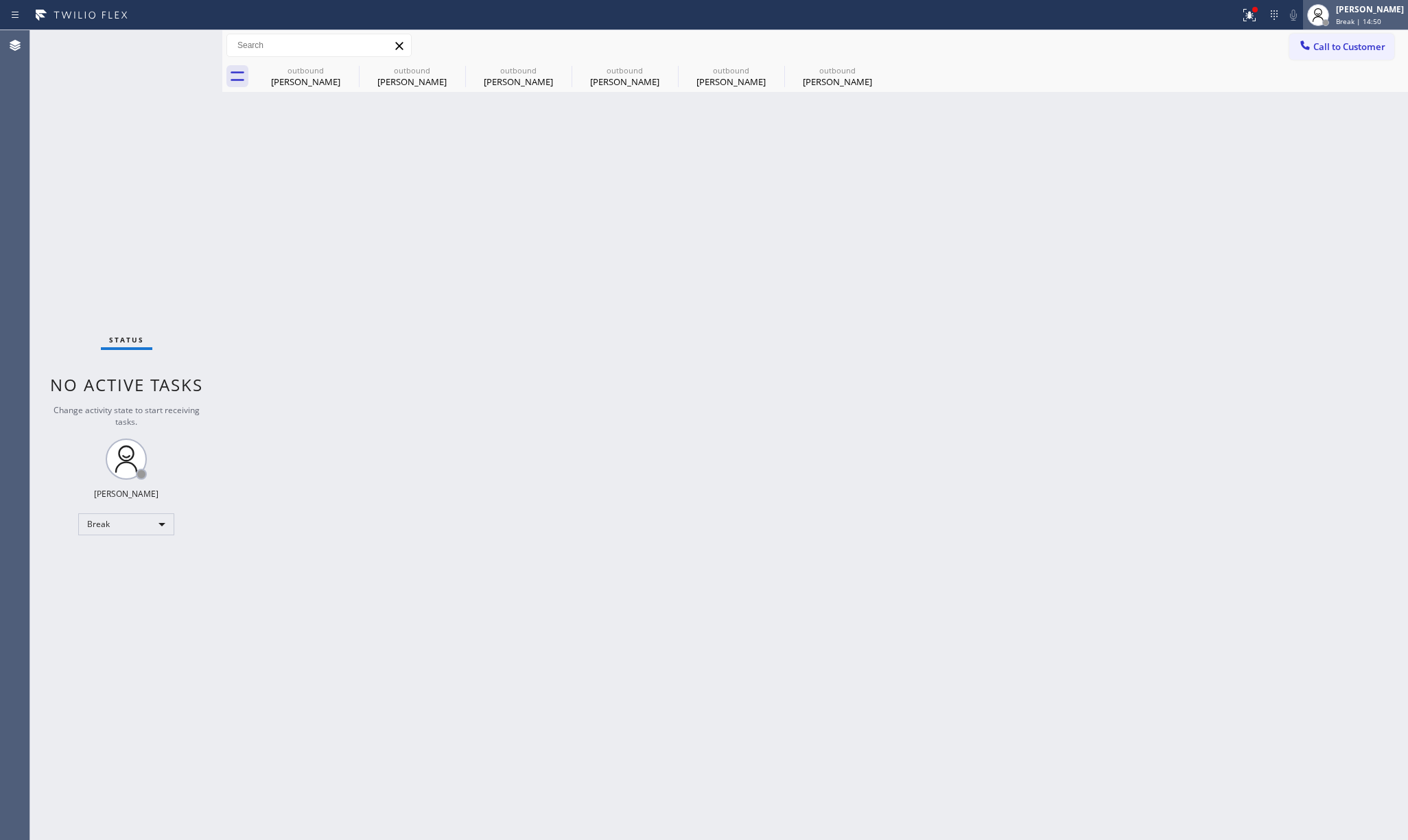
click at [1379, 20] on span "Break | 14:50" at bounding box center [1359, 21] width 46 height 9
click at [1328, 90] on button "Unavailable" at bounding box center [1339, 90] width 137 height 18
drag, startPoint x: 929, startPoint y: 160, endPoint x: 1390, endPoint y: 248, distance: 469.3
click at [931, 160] on div "Back to Dashboard Change Sender ID Customers Technicians Select a contact Outbo…" at bounding box center [814, 434] width 1185 height 809
drag, startPoint x: 122, startPoint y: 217, endPoint x: 199, endPoint y: 63, distance: 172.2
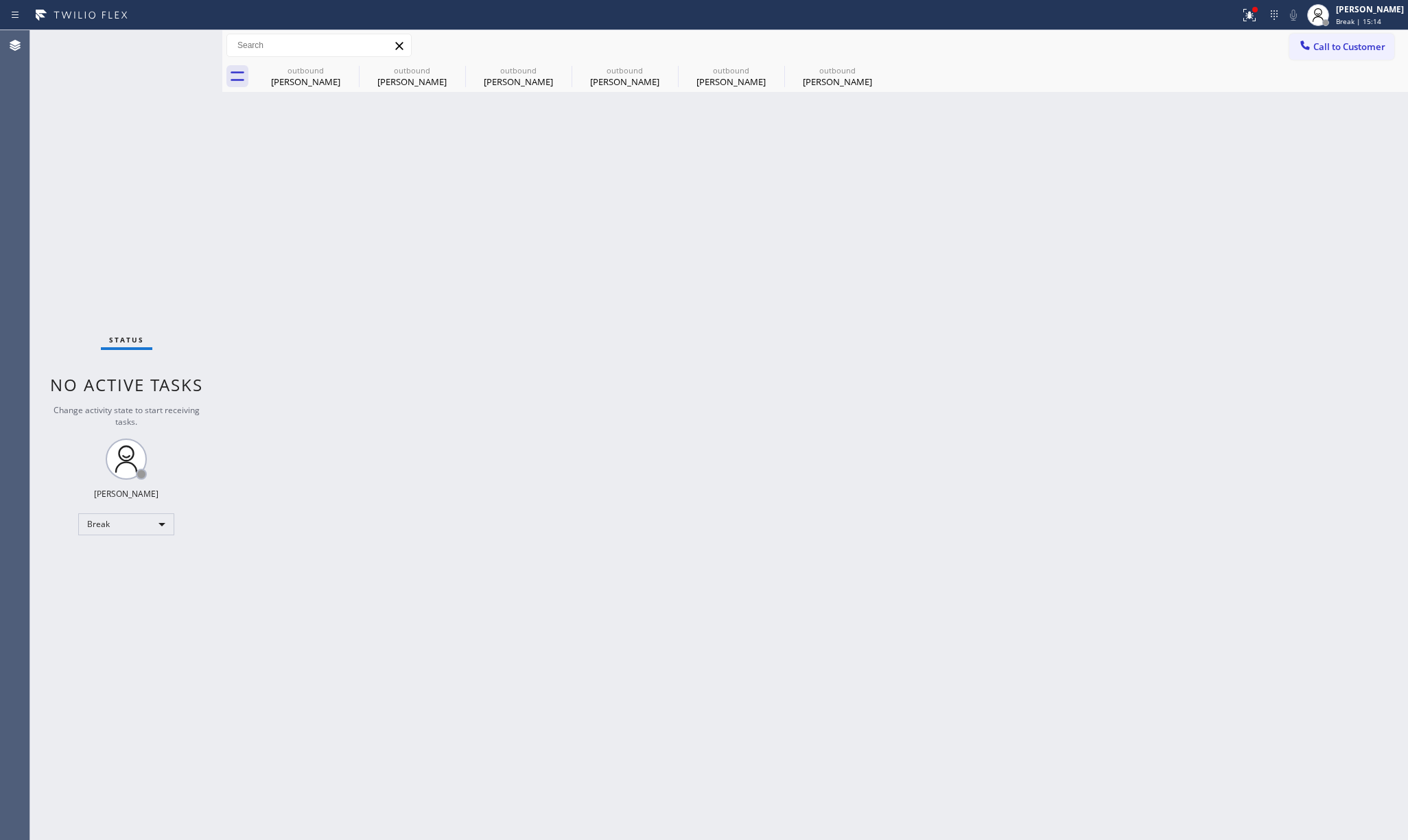
click at [127, 186] on div "Status No active tasks Change activity state to start receiving tasks. [PERSON_…" at bounding box center [126, 434] width 192 height 809
click at [737, 282] on div "Back to Dashboard Change Sender ID Customers Technicians Select a contact Outbo…" at bounding box center [814, 434] width 1185 height 809
click at [840, 83] on div "[PERSON_NAME]" at bounding box center [836, 81] width 104 height 12
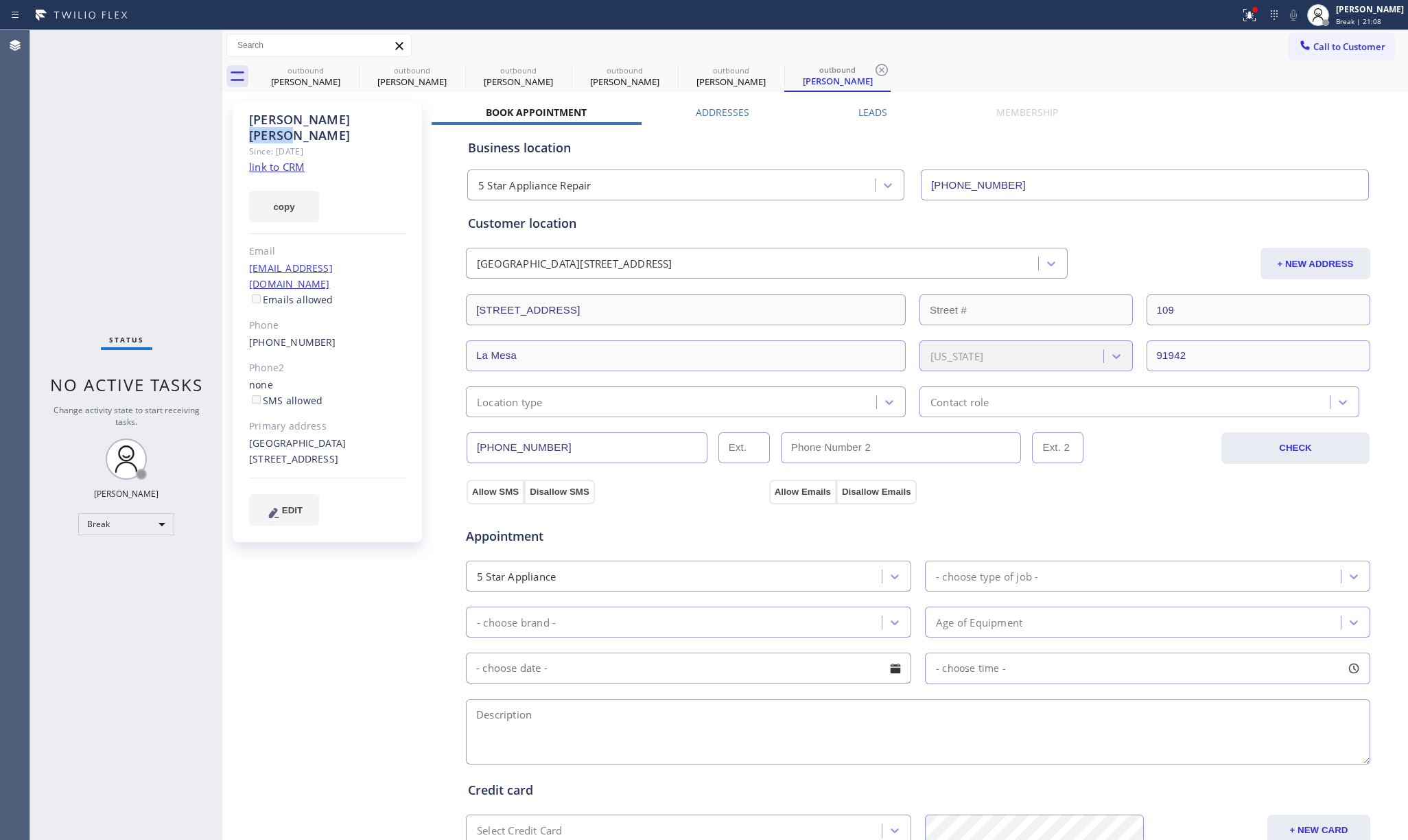
drag, startPoint x: 335, startPoint y: 117, endPoint x: 289, endPoint y: 118, distance: 46.0
click at [289, 118] on div "[PERSON_NAME]" at bounding box center [327, 128] width 157 height 32
copy div "[PERSON_NAME]"
click at [1313, 42] on span "Call to Customer" at bounding box center [1348, 46] width 72 height 12
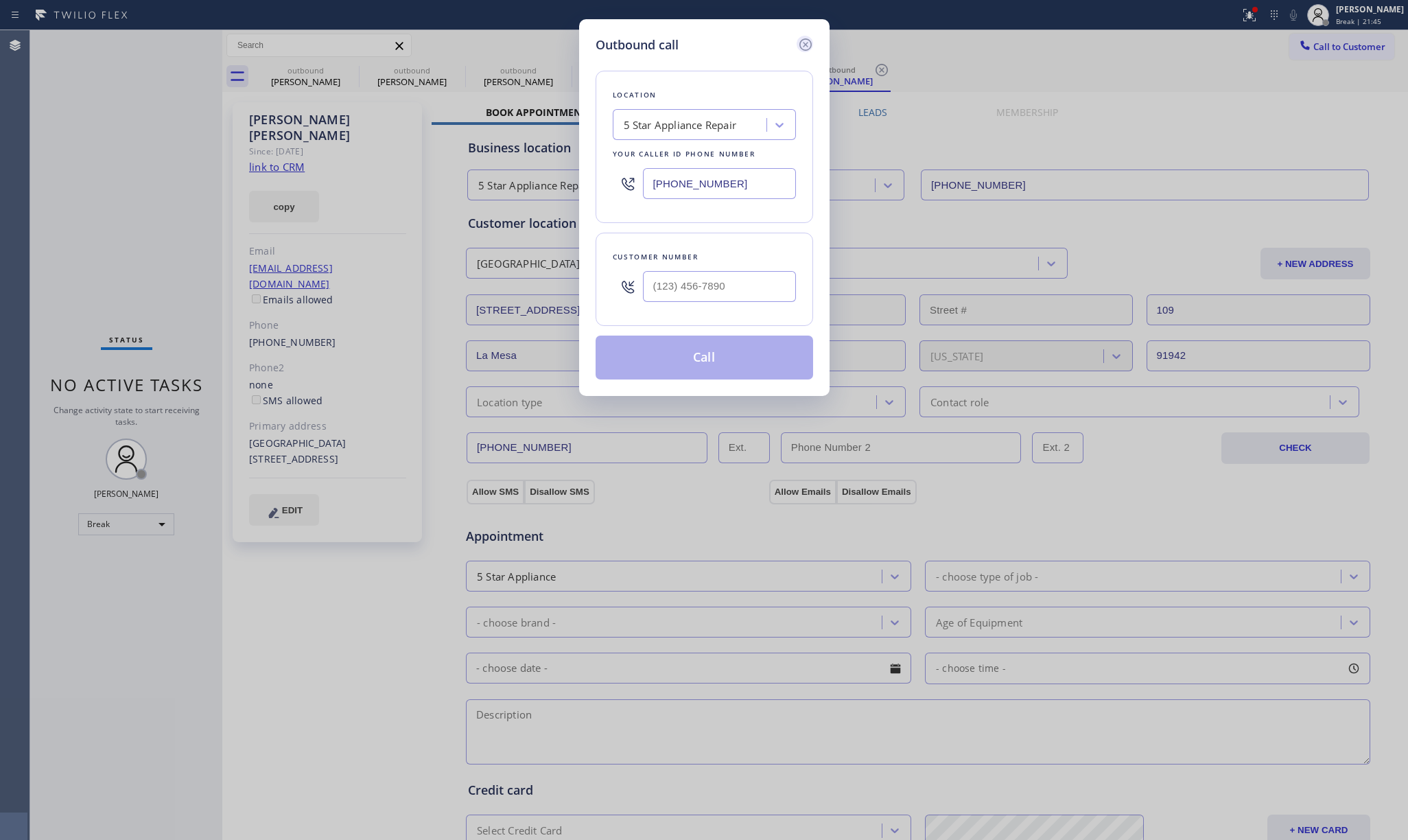
click at [804, 47] on icon at bounding box center [806, 45] width 17 height 17
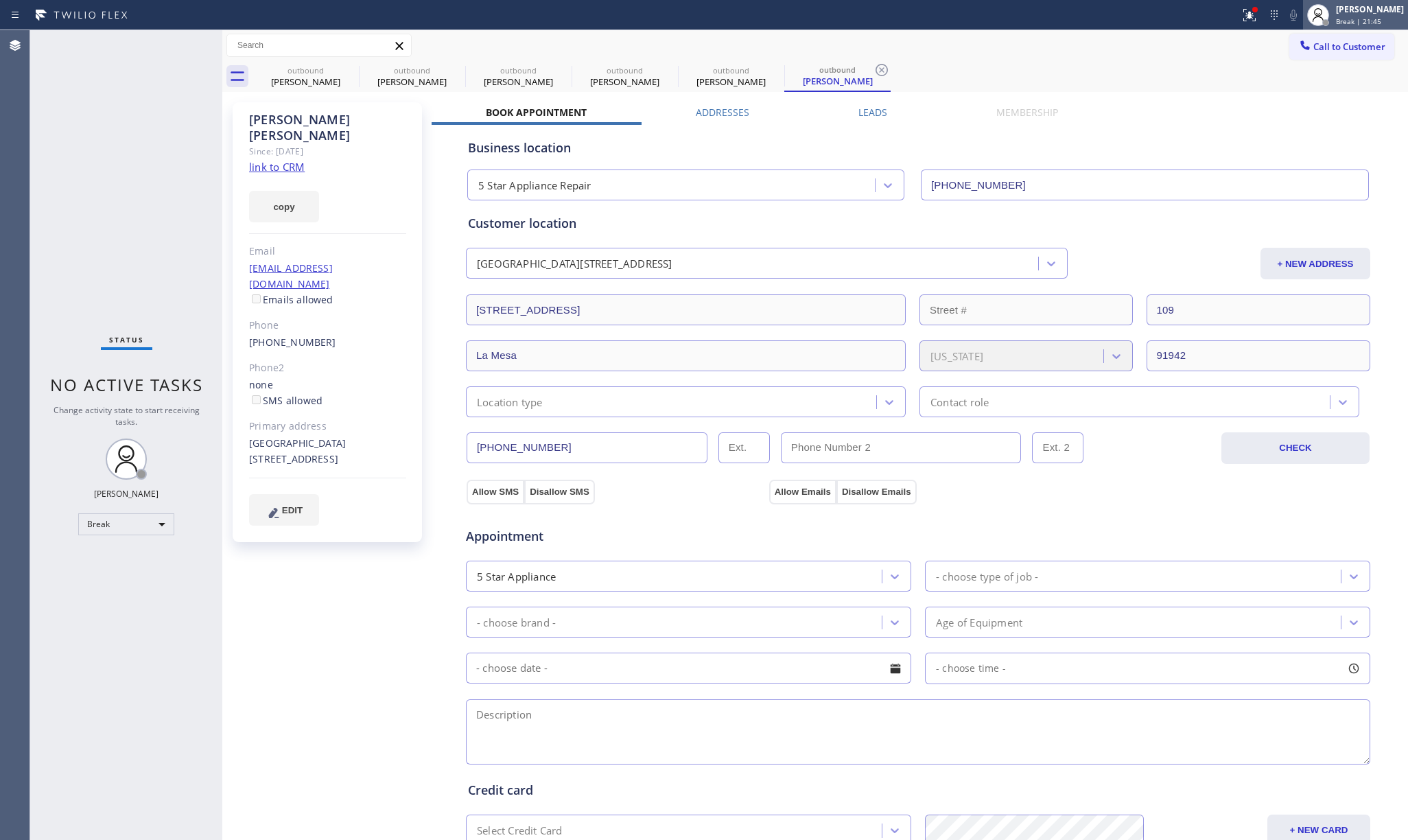
click at [1351, 20] on span "Break | 21:45" at bounding box center [1359, 21] width 46 height 9
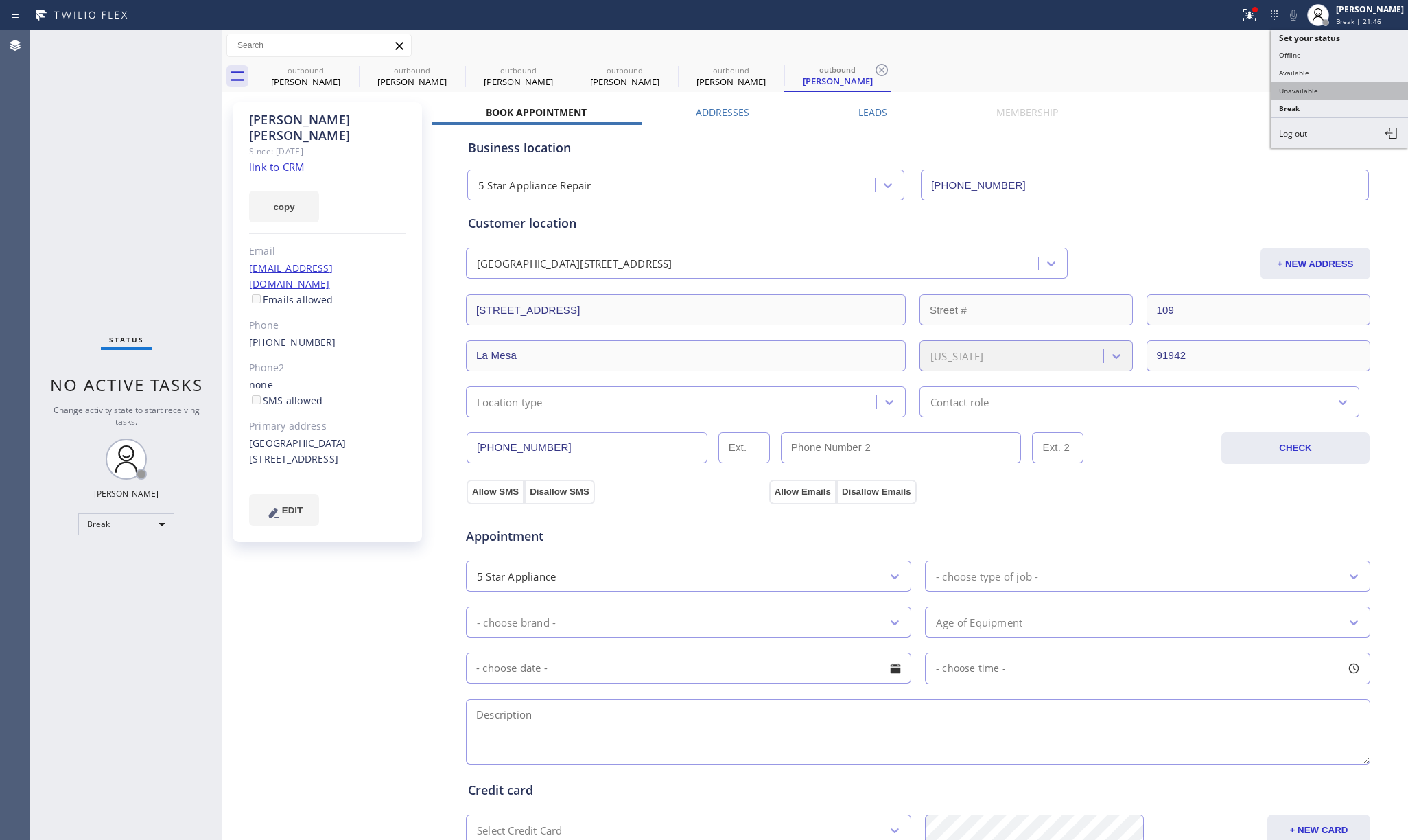
type input "[PHONE_NUMBER]"
click at [1309, 93] on button "Unavailable" at bounding box center [1339, 90] width 137 height 18
click at [1321, 43] on span "Call to Customer" at bounding box center [1348, 46] width 72 height 12
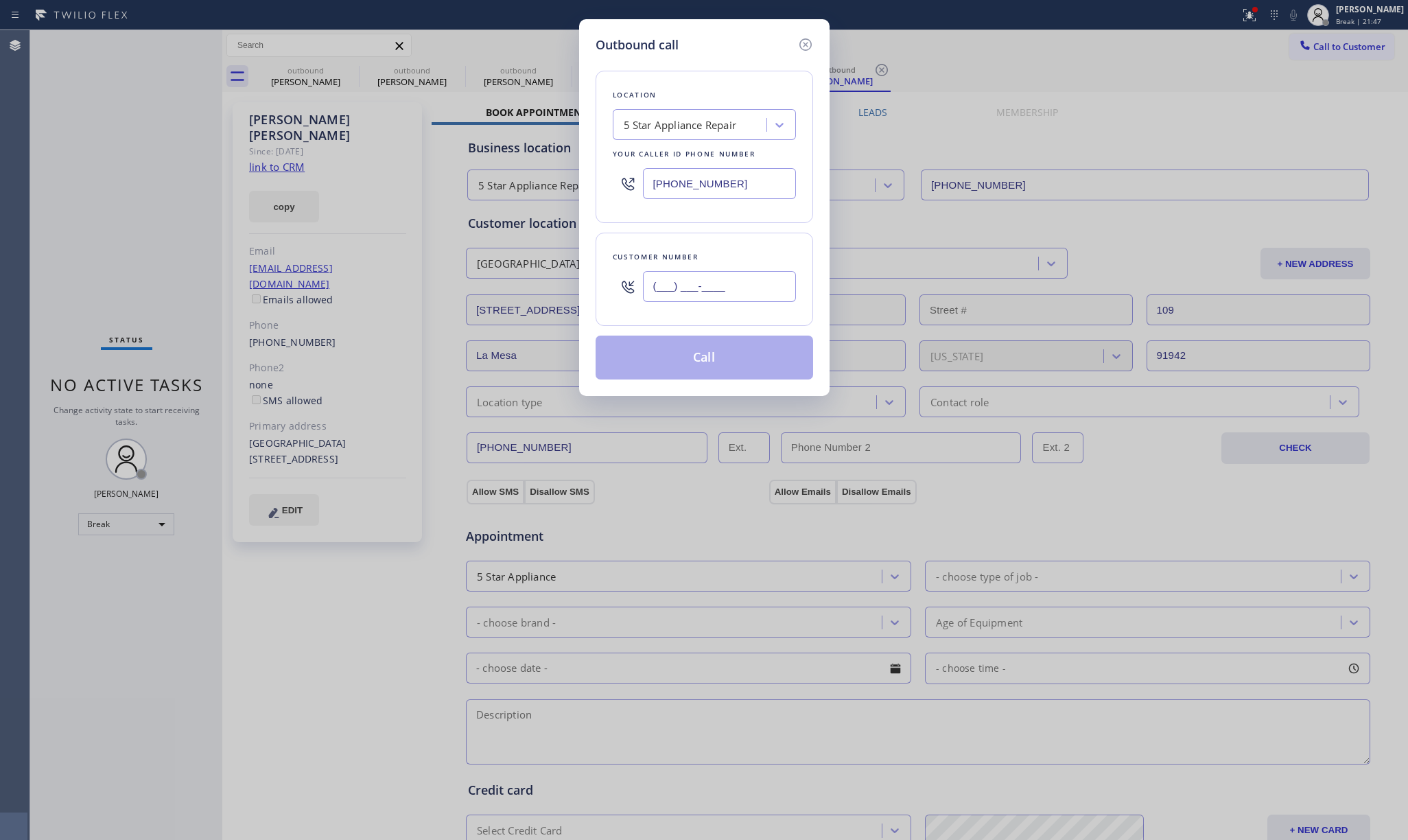
click at [747, 277] on input "(___) ___-____" at bounding box center [719, 286] width 153 height 31
paste input "949) 547-4896"
type input "[PHONE_NUMBER]"
click at [728, 254] on div "Customer number" at bounding box center [704, 256] width 183 height 14
click at [744, 370] on button "Call" at bounding box center [704, 357] width 217 height 44
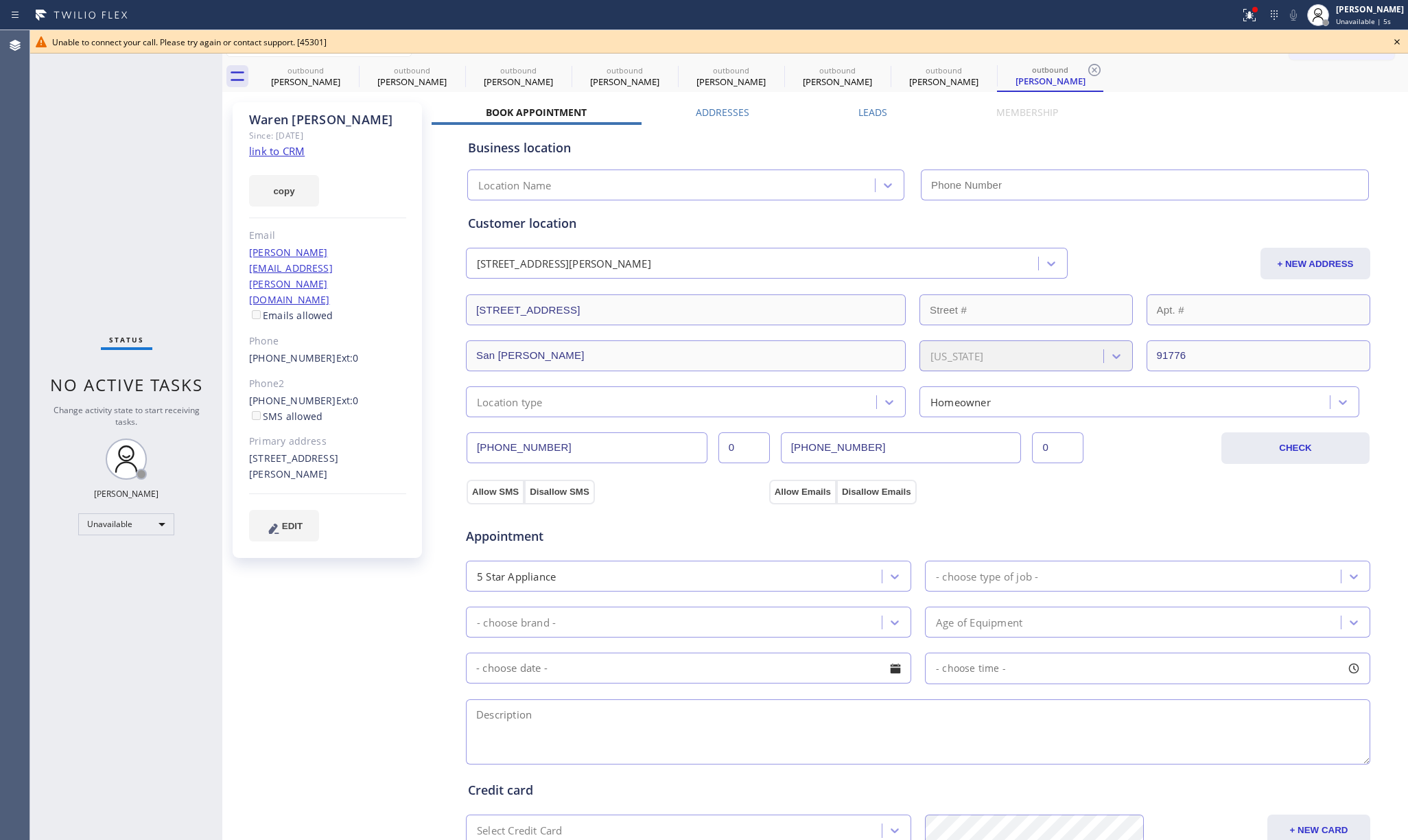
type input "[PHONE_NUMBER]"
drag, startPoint x: 119, startPoint y: 188, endPoint x: 146, endPoint y: 145, distance: 50.8
click at [122, 179] on div "Status No active tasks Change activity state to start receiving tasks. [PERSON_…" at bounding box center [126, 434] width 192 height 809
click at [1397, 37] on icon at bounding box center [1397, 42] width 17 height 17
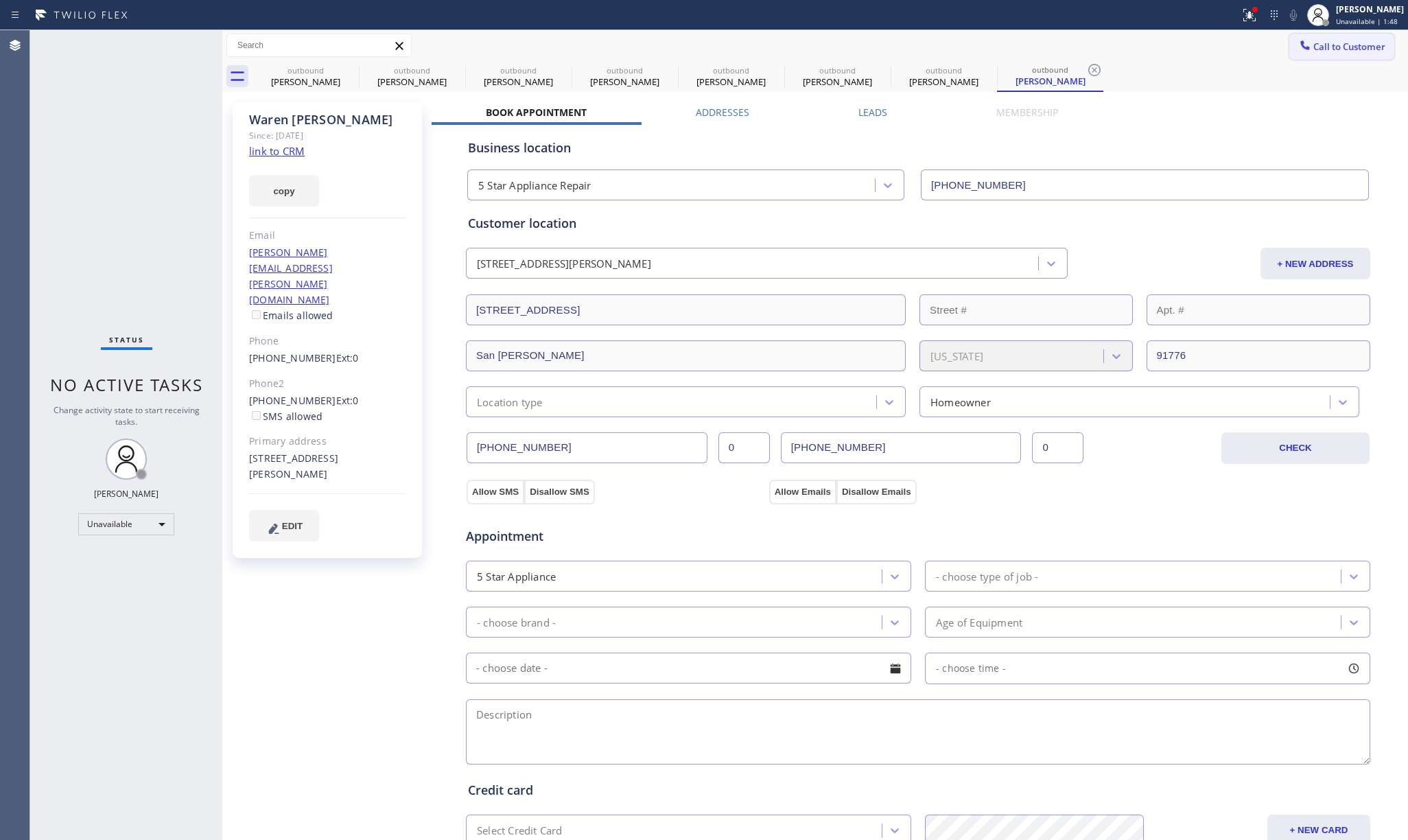
click at [1361, 55] on button "Call to Customer" at bounding box center [1341, 47] width 105 height 26
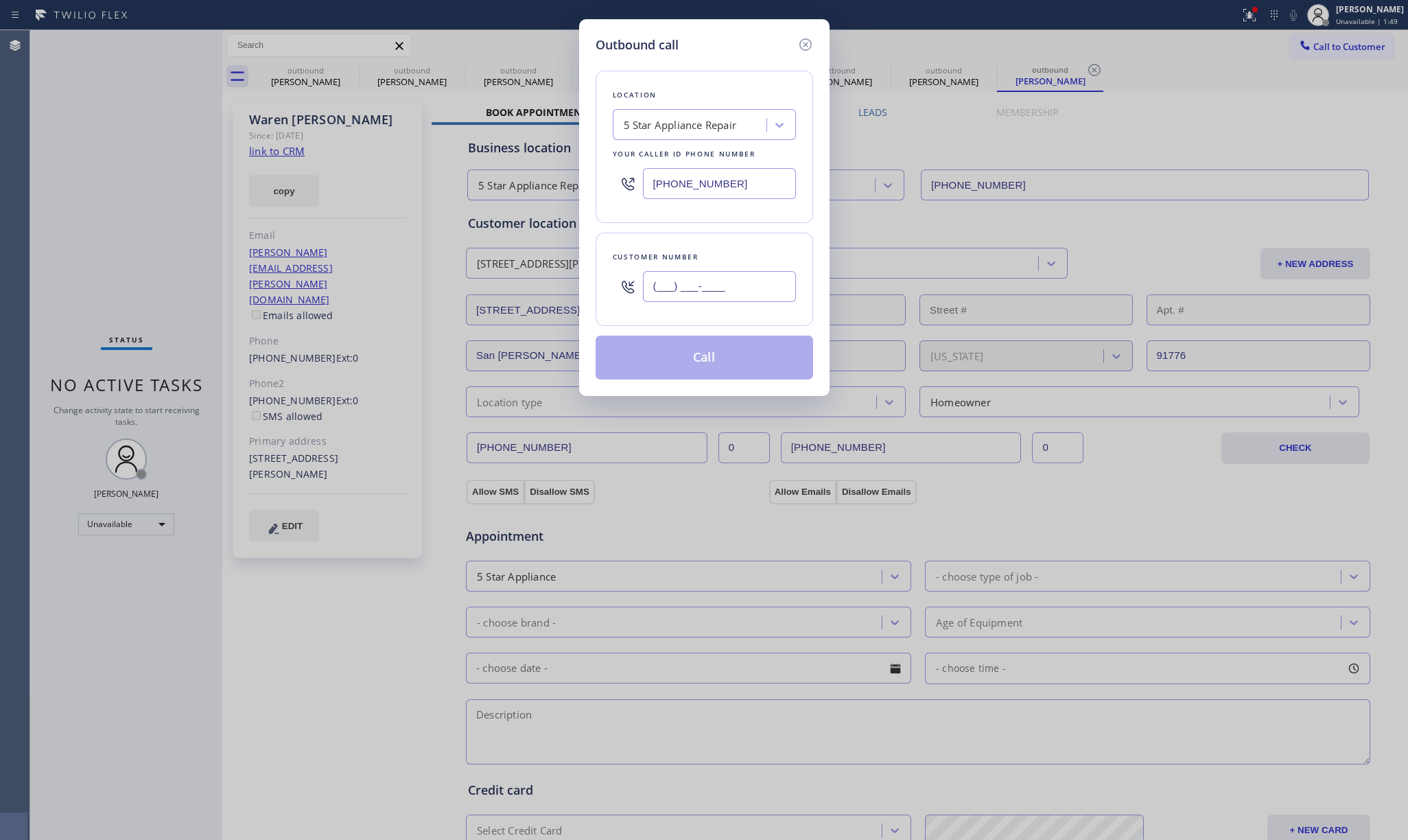
click at [723, 287] on input "(___) ___-____" at bounding box center [719, 286] width 153 height 31
paste input "951) 264-3123"
type input "[PHONE_NUMBER]"
click at [725, 370] on button "Call" at bounding box center [704, 357] width 217 height 44
click at [640, 791] on div "Credit card" at bounding box center [918, 790] width 900 height 19
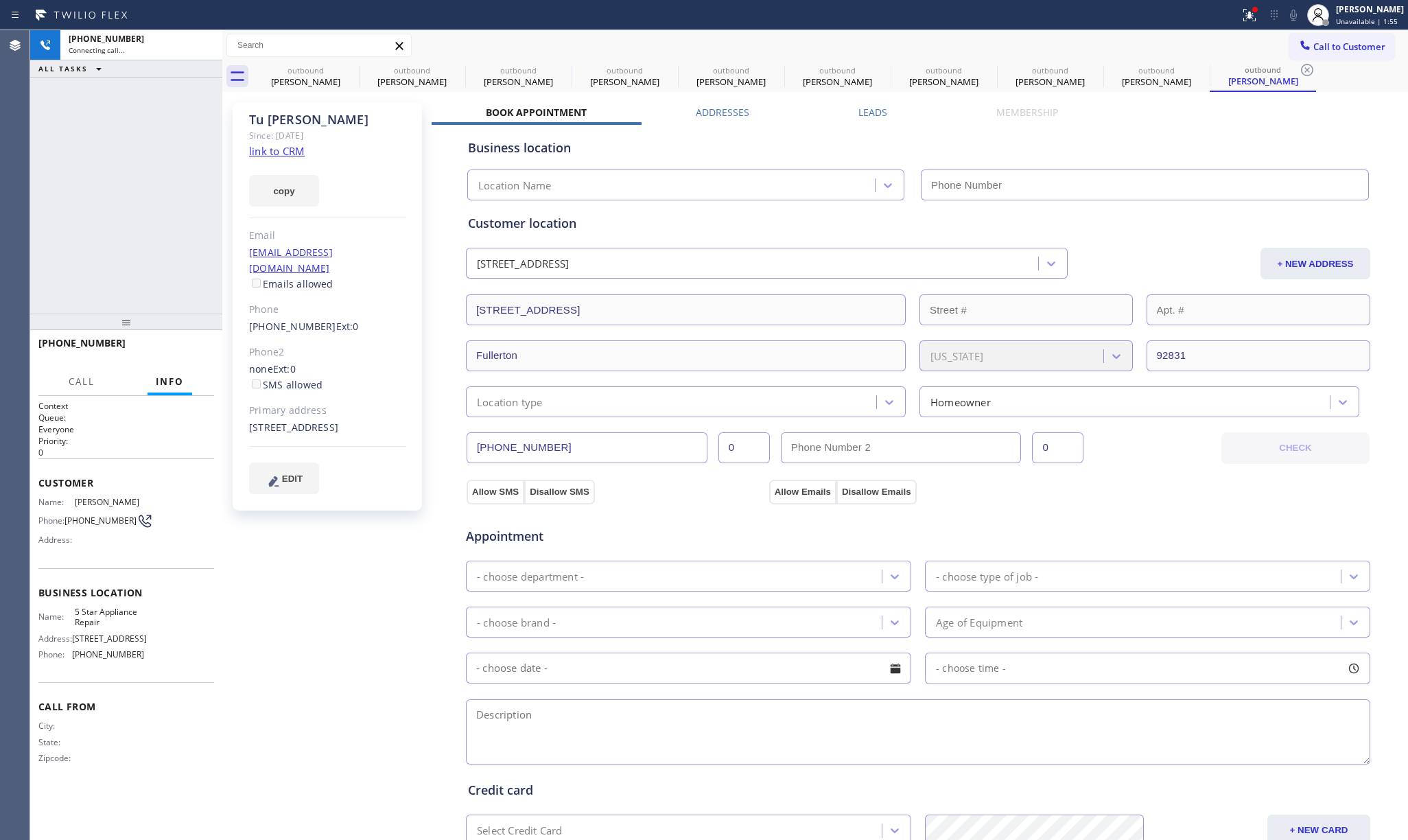
click at [100, 162] on div "[PHONE_NUMBER] Connecting call… ALL TASKS ALL TASKS ACTIVE TASKS TASKS IN WRAP …" at bounding box center [126, 172] width 192 height 283
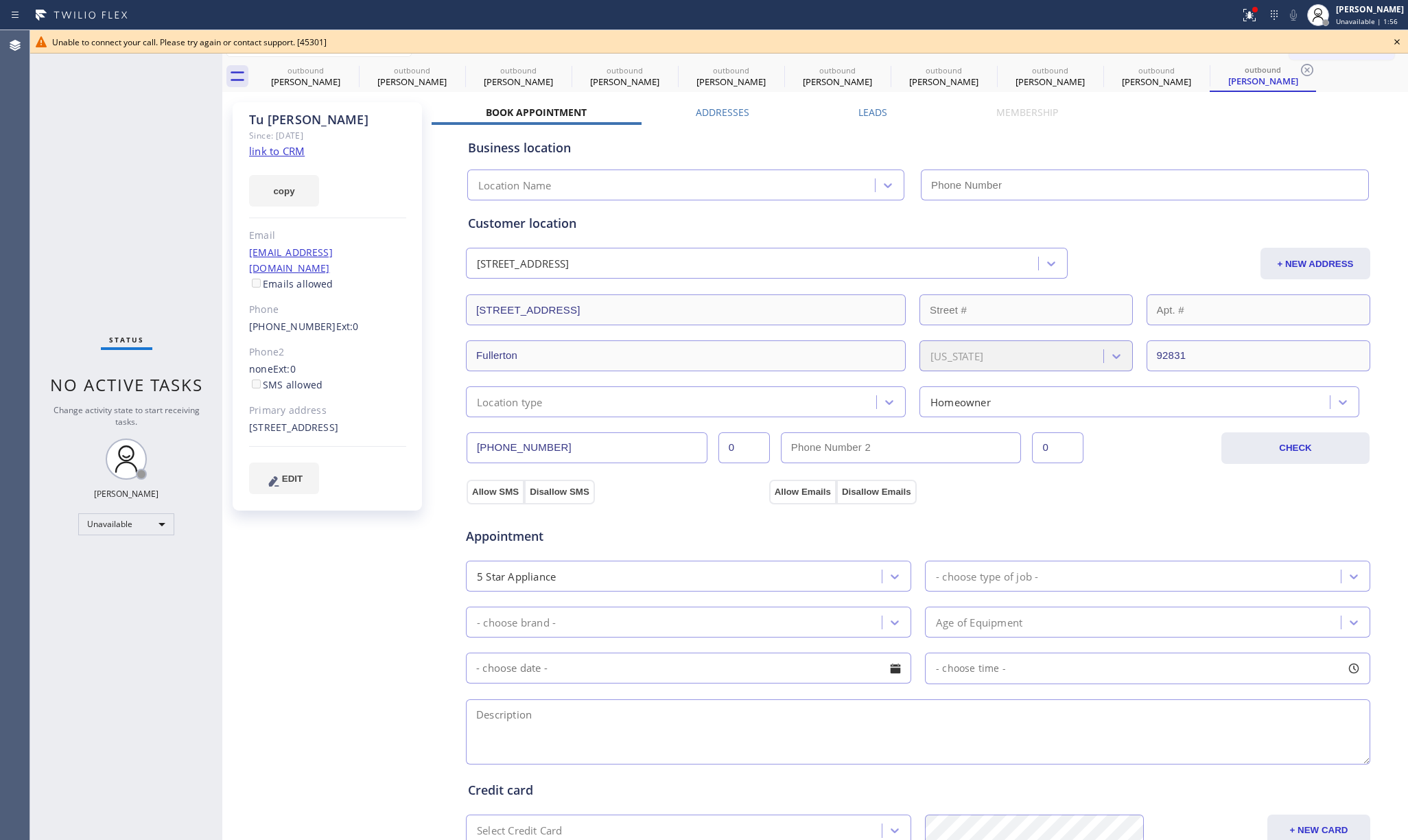
type input "[PHONE_NUMBER]"
drag, startPoint x: 1396, startPoint y: 41, endPoint x: 1357, endPoint y: 39, distance: 39.1
click at [1396, 40] on icon at bounding box center [1397, 42] width 17 height 17
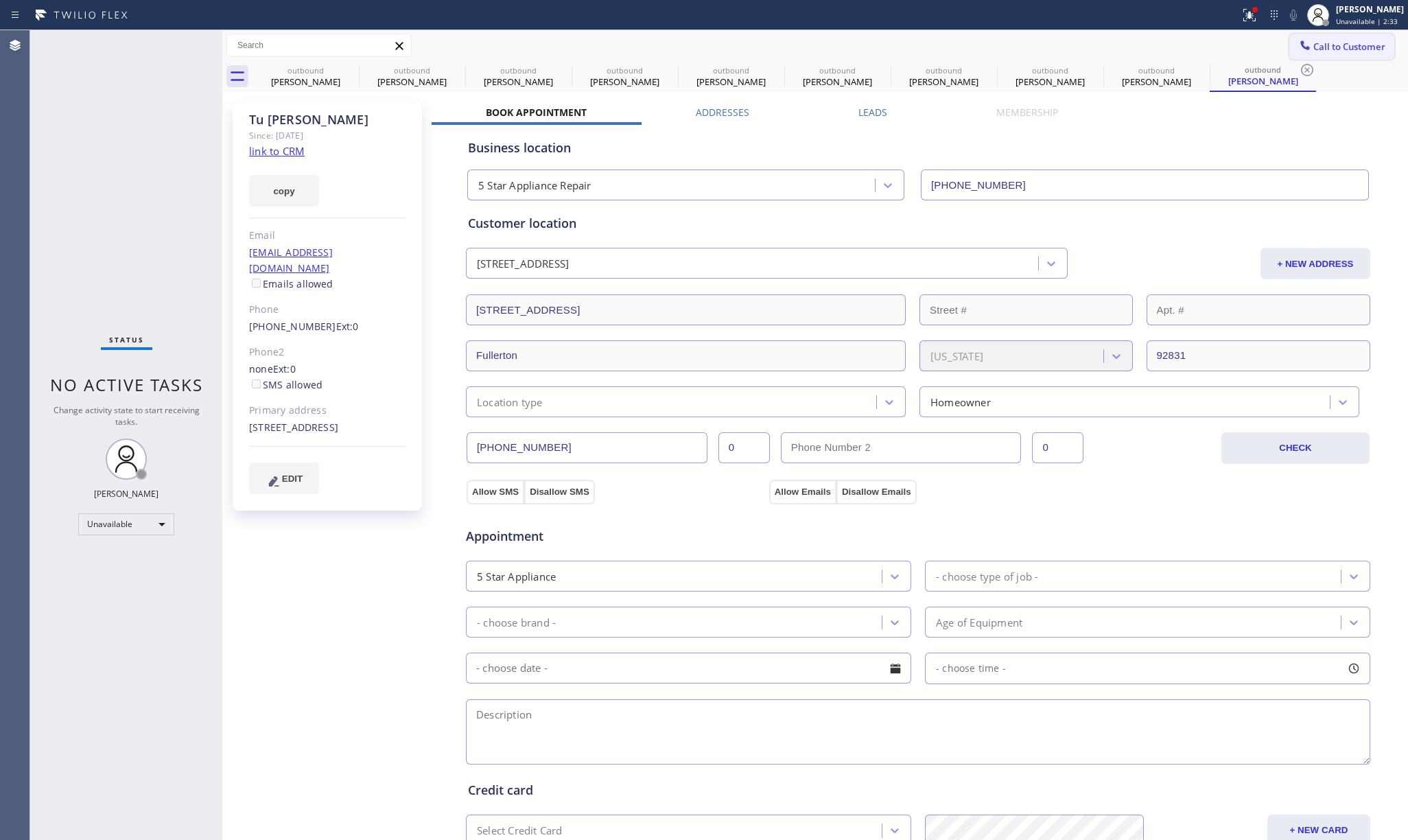
click at [1357, 39] on button "Call to Customer" at bounding box center [1341, 47] width 105 height 26
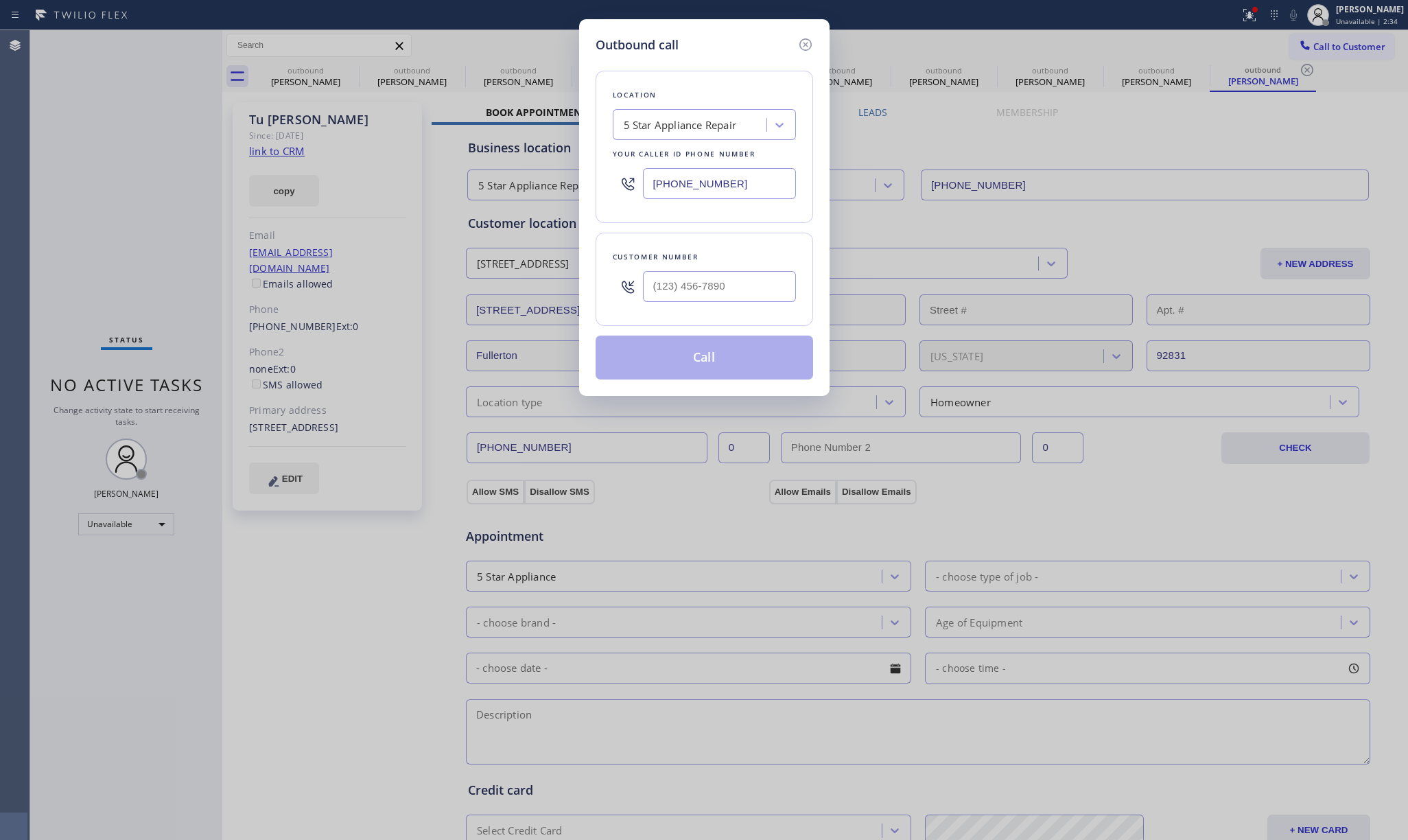
drag, startPoint x: 707, startPoint y: 204, endPoint x: 712, endPoint y: 199, distance: 7.1
click at [710, 201] on div "[PHONE_NUMBER]" at bounding box center [704, 184] width 183 height 45
drag, startPoint x: 748, startPoint y: 183, endPoint x: 634, endPoint y: 180, distance: 114.0
click at [634, 180] on div "[PHONE_NUMBER]" at bounding box center [704, 184] width 183 height 45
paste input "305) 257-9866"
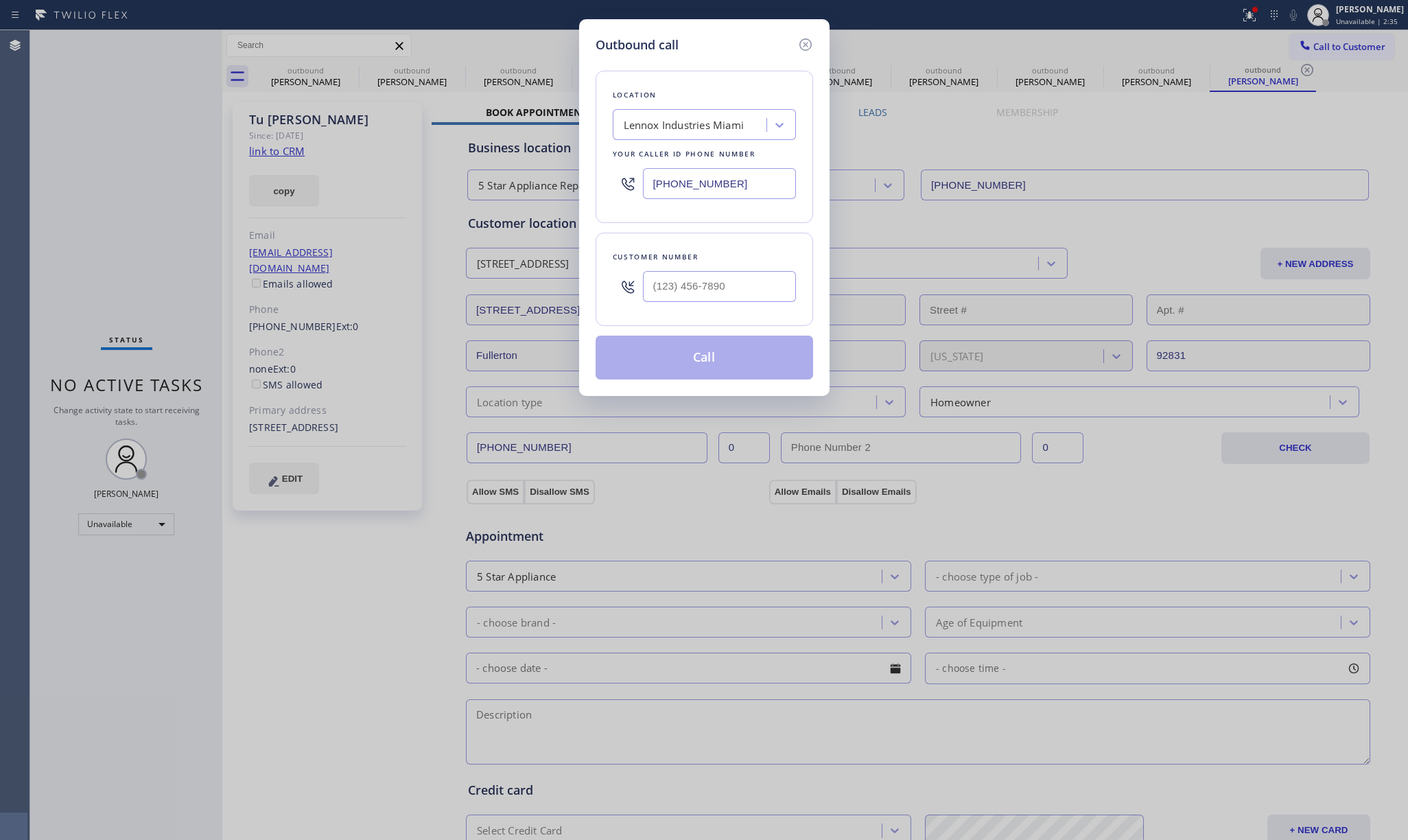
type input "[PHONE_NUMBER]"
click at [722, 271] on input "text" at bounding box center [719, 286] width 153 height 31
paste input "340) 690-9607"
type input "[PHONE_NUMBER]"
click at [709, 239] on div "Customer number [PHONE_NUMBER]" at bounding box center [704, 279] width 217 height 93
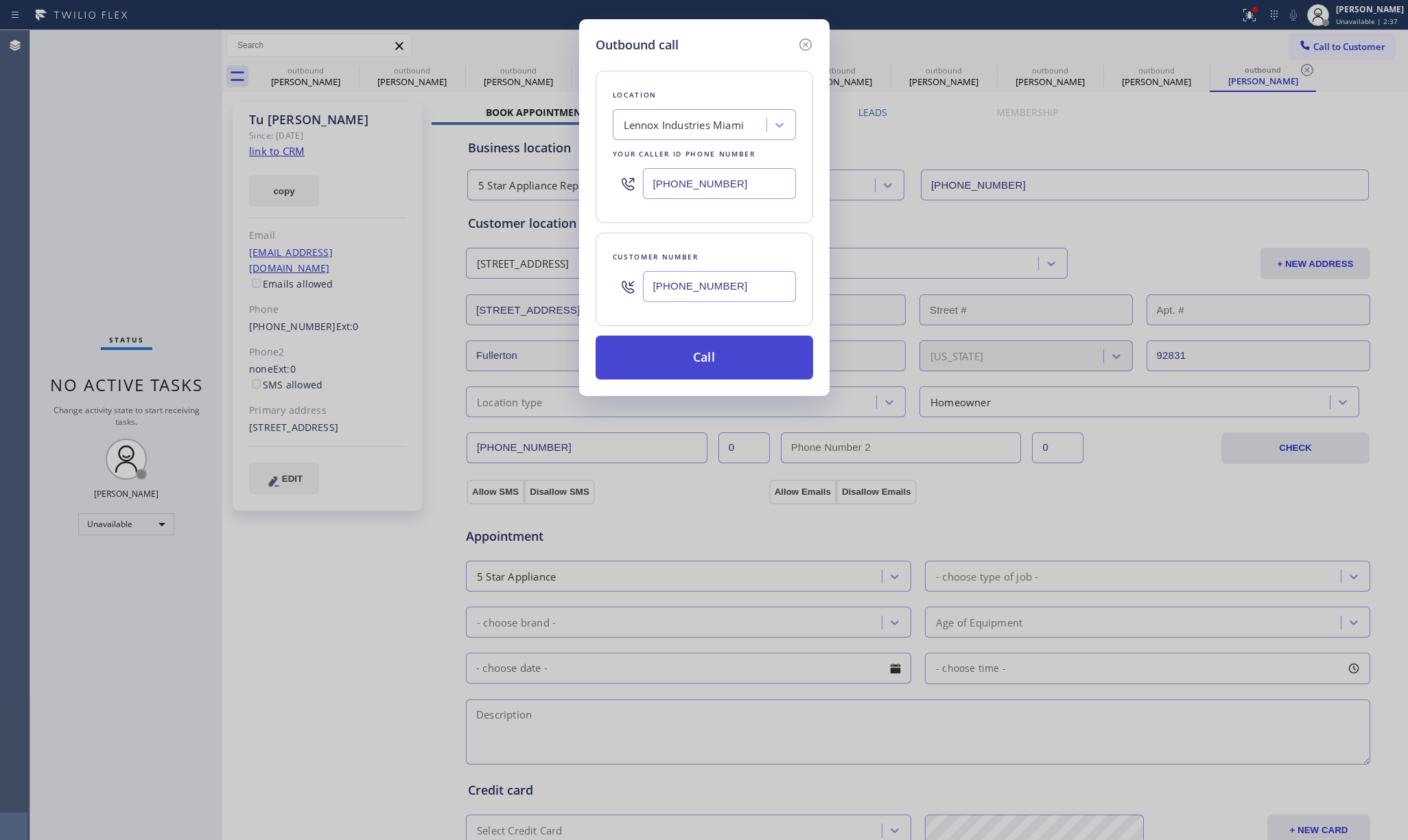
click at [713, 360] on button "Call" at bounding box center [704, 357] width 217 height 44
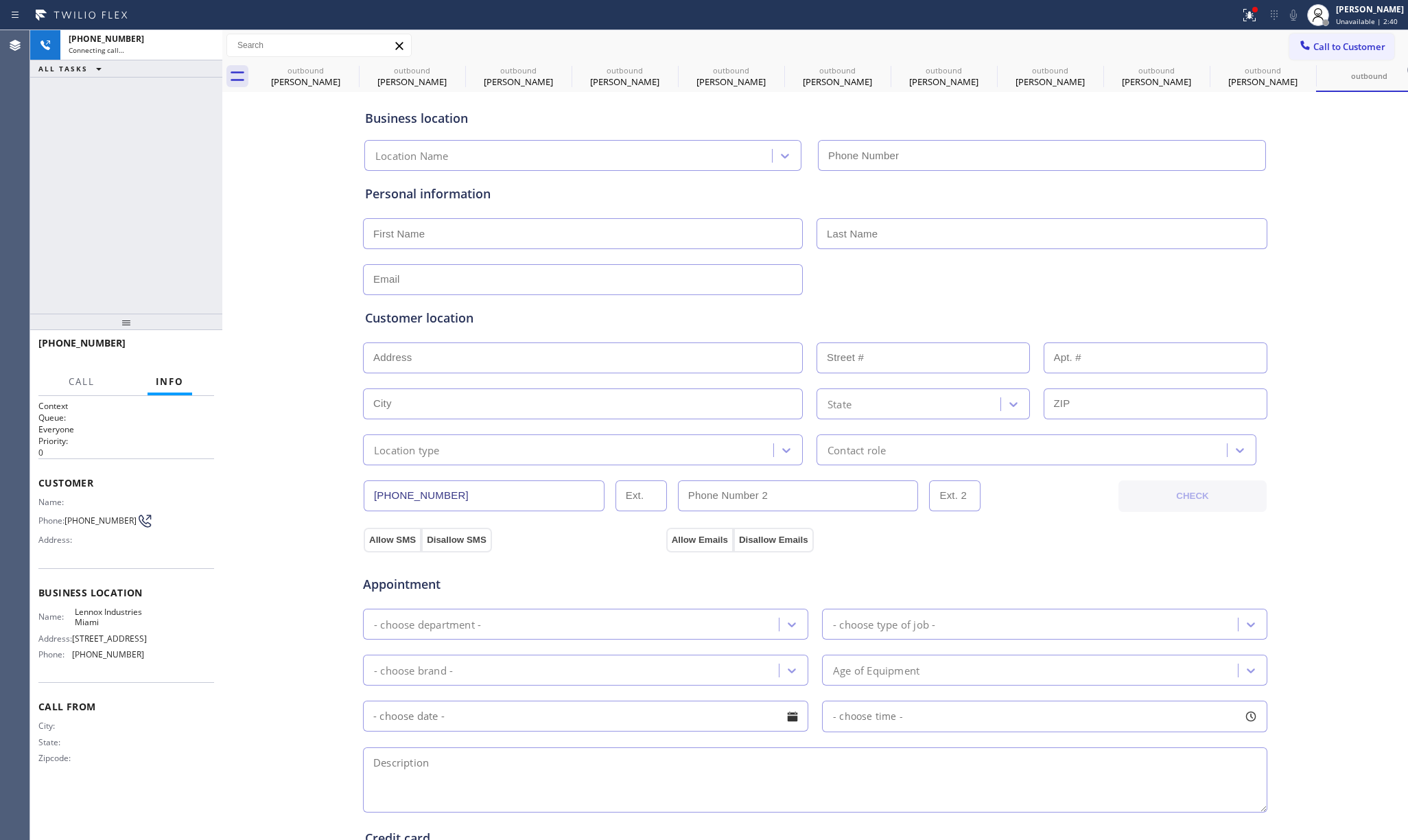
type input "[PHONE_NUMBER]"
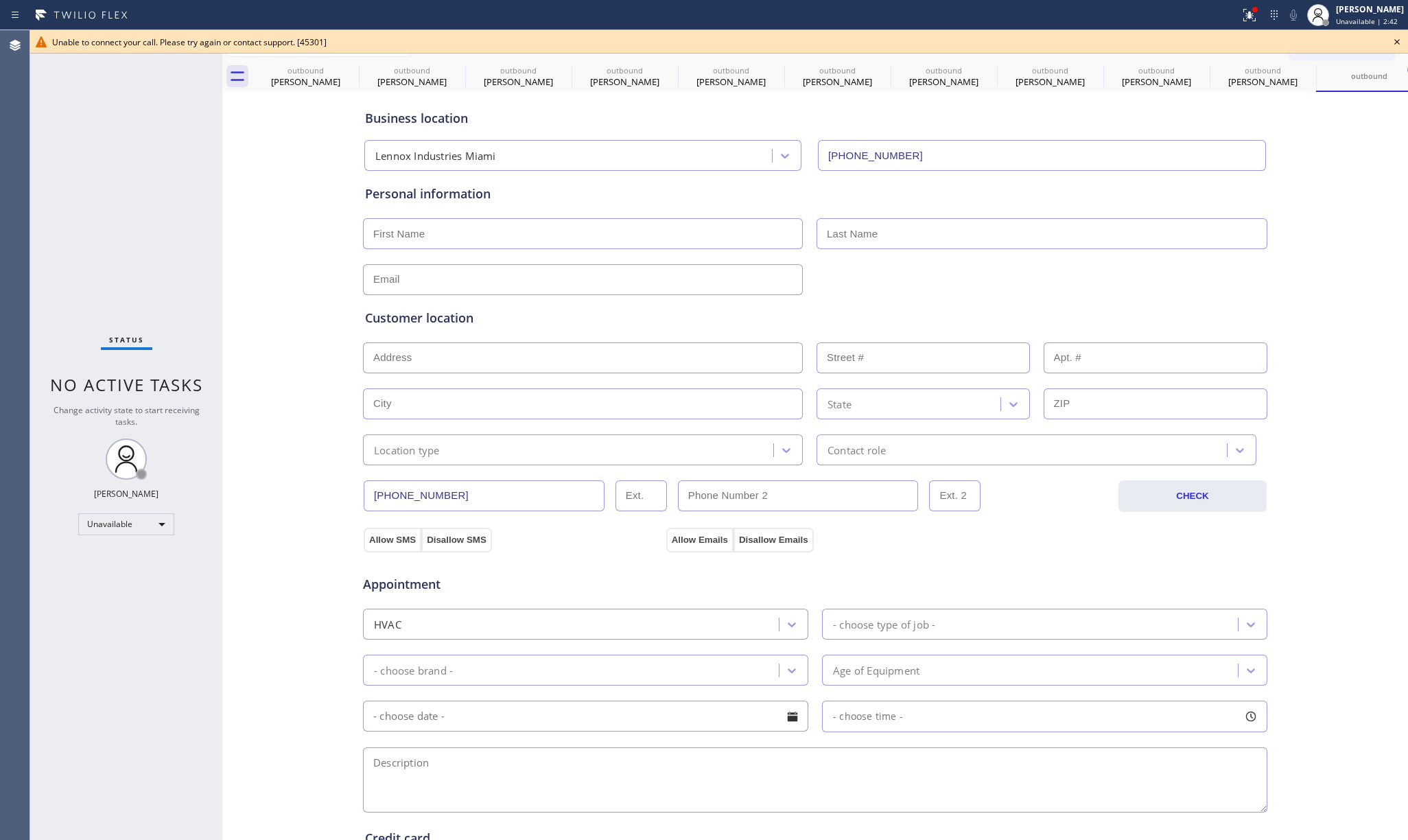
drag, startPoint x: 145, startPoint y: 199, endPoint x: 401, endPoint y: 99, distance: 274.8
click at [146, 196] on div "Status No active tasks Change activity state to start receiving tasks. [PERSON_…" at bounding box center [126, 434] width 192 height 809
click at [349, 69] on icon at bounding box center [350, 70] width 17 height 17
click at [0, 0] on icon at bounding box center [0, 0] width 0 height 0
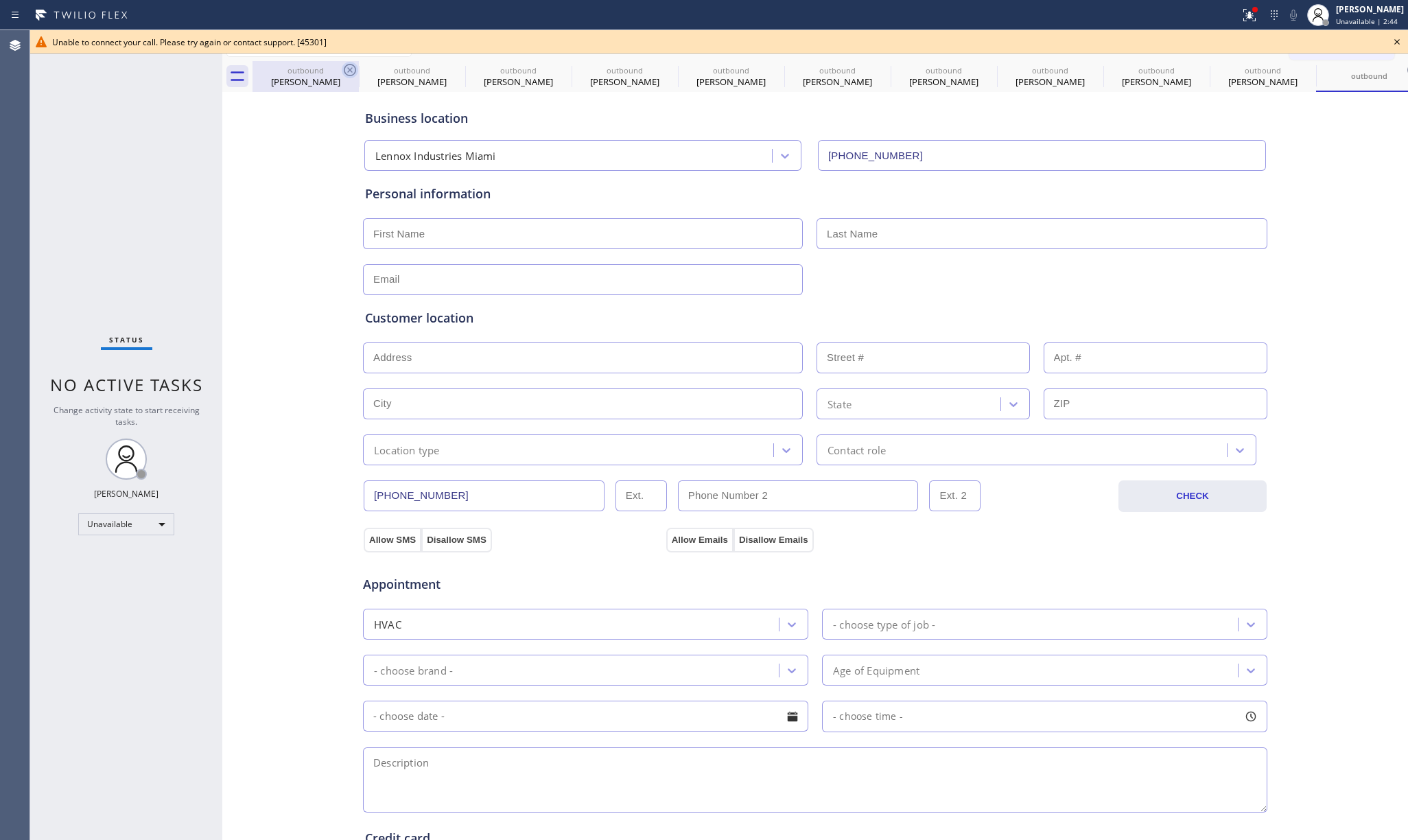
click at [0, 0] on icon at bounding box center [0, 0] width 0 height 0
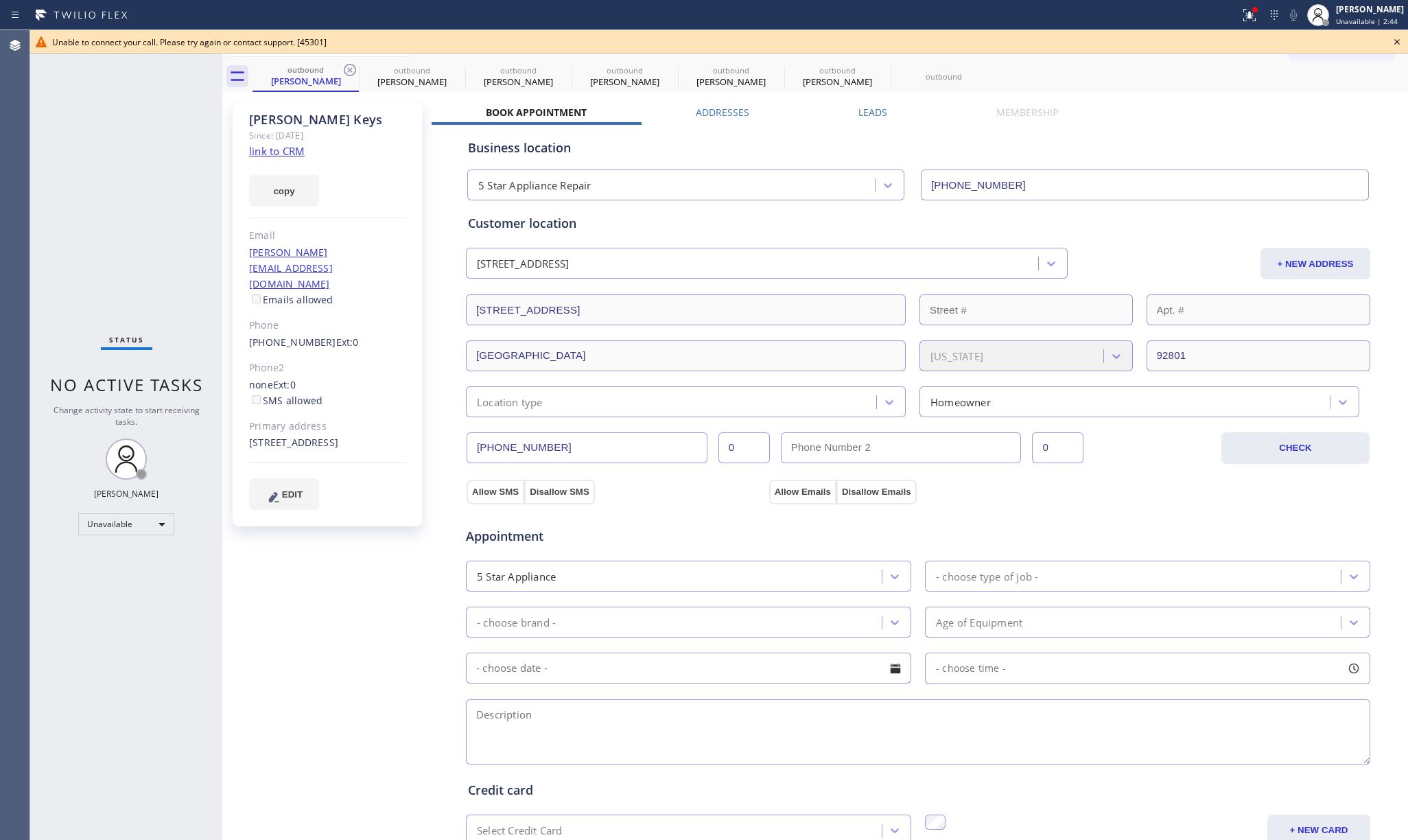
click at [349, 69] on icon at bounding box center [350, 70] width 17 height 17
click at [448, 69] on icon at bounding box center [456, 70] width 17 height 17
click at [0, 0] on icon at bounding box center [0, 0] width 0 height 0
type input "[PHONE_NUMBER]"
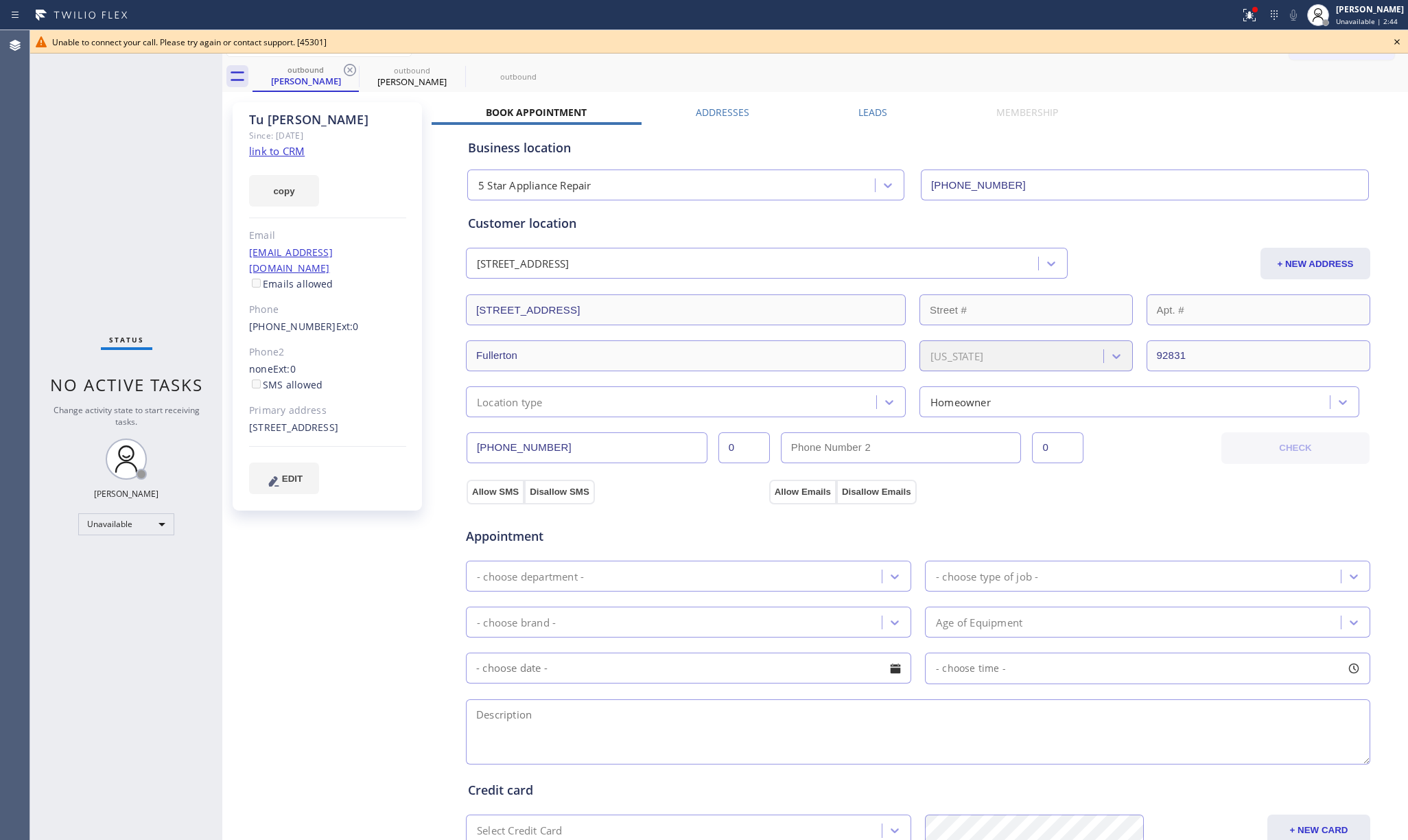
click at [350, 69] on icon at bounding box center [350, 70] width 17 height 17
click at [1258, 14] on icon at bounding box center [1249, 15] width 17 height 17
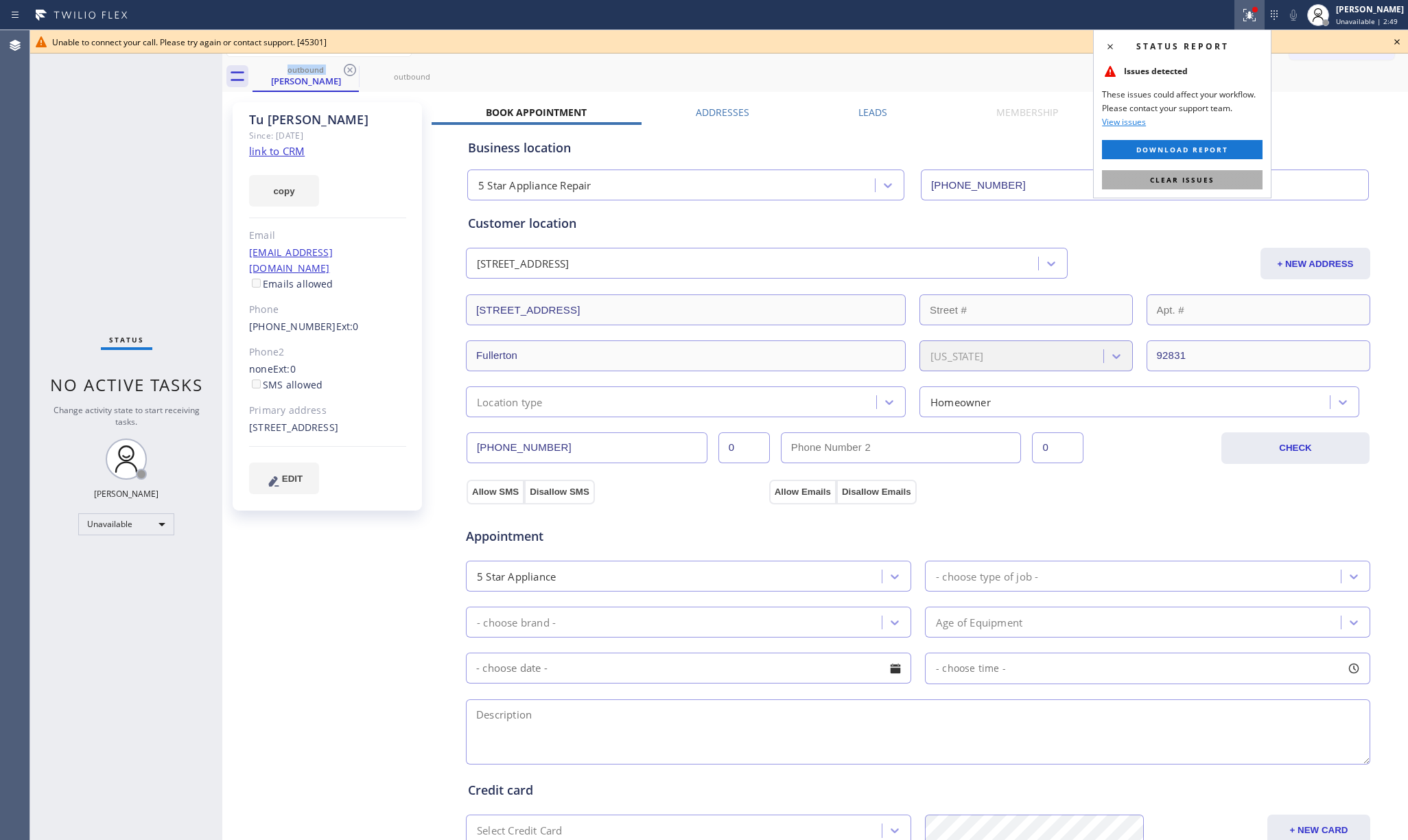
click at [1182, 173] on button "Clear issues" at bounding box center [1182, 179] width 160 height 20
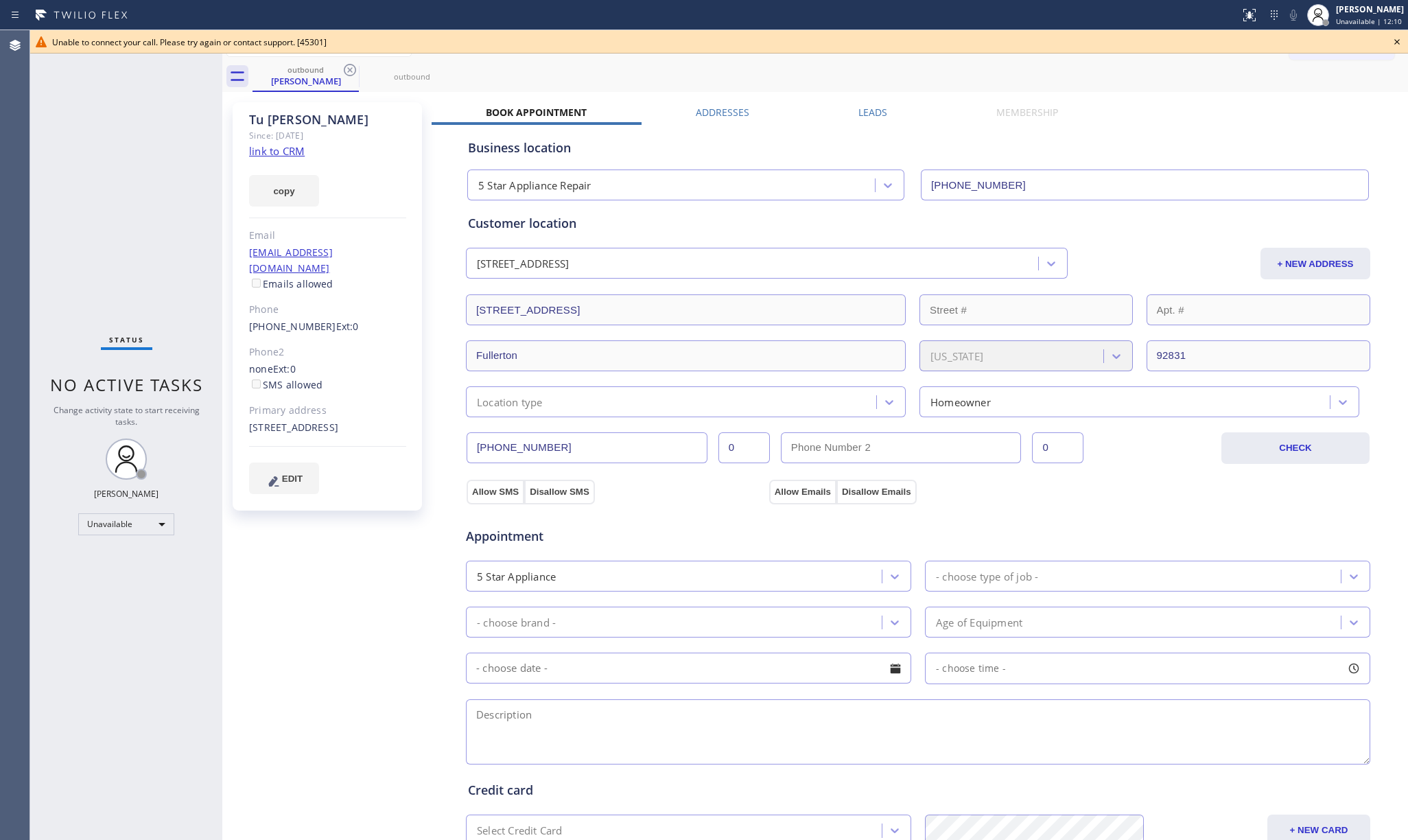
click at [1395, 39] on icon at bounding box center [1397, 42] width 17 height 17
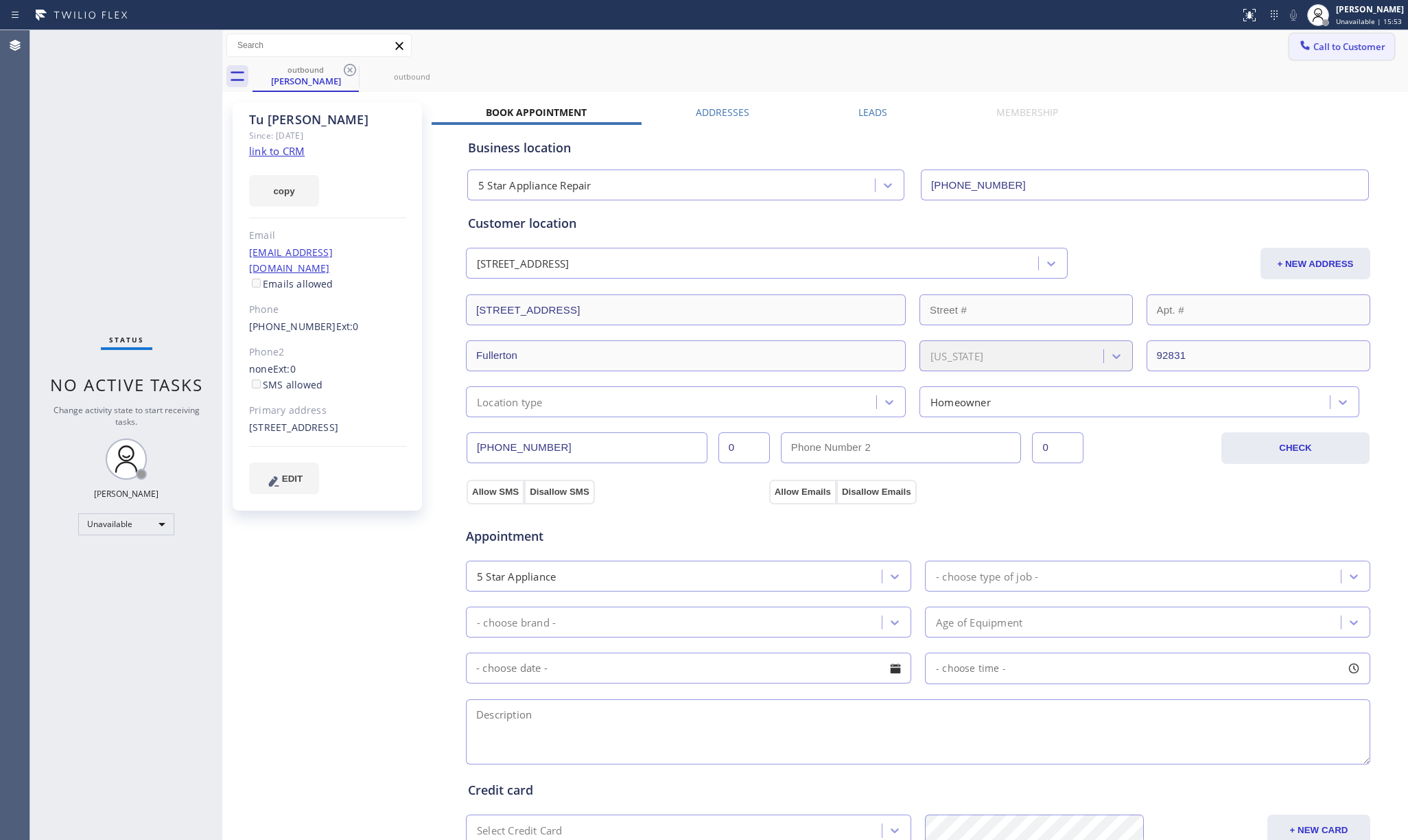
drag, startPoint x: 1332, startPoint y: 49, endPoint x: 1316, endPoint y: 48, distance: 16.0
click at [1332, 48] on span "Call to Customer" at bounding box center [1348, 46] width 72 height 12
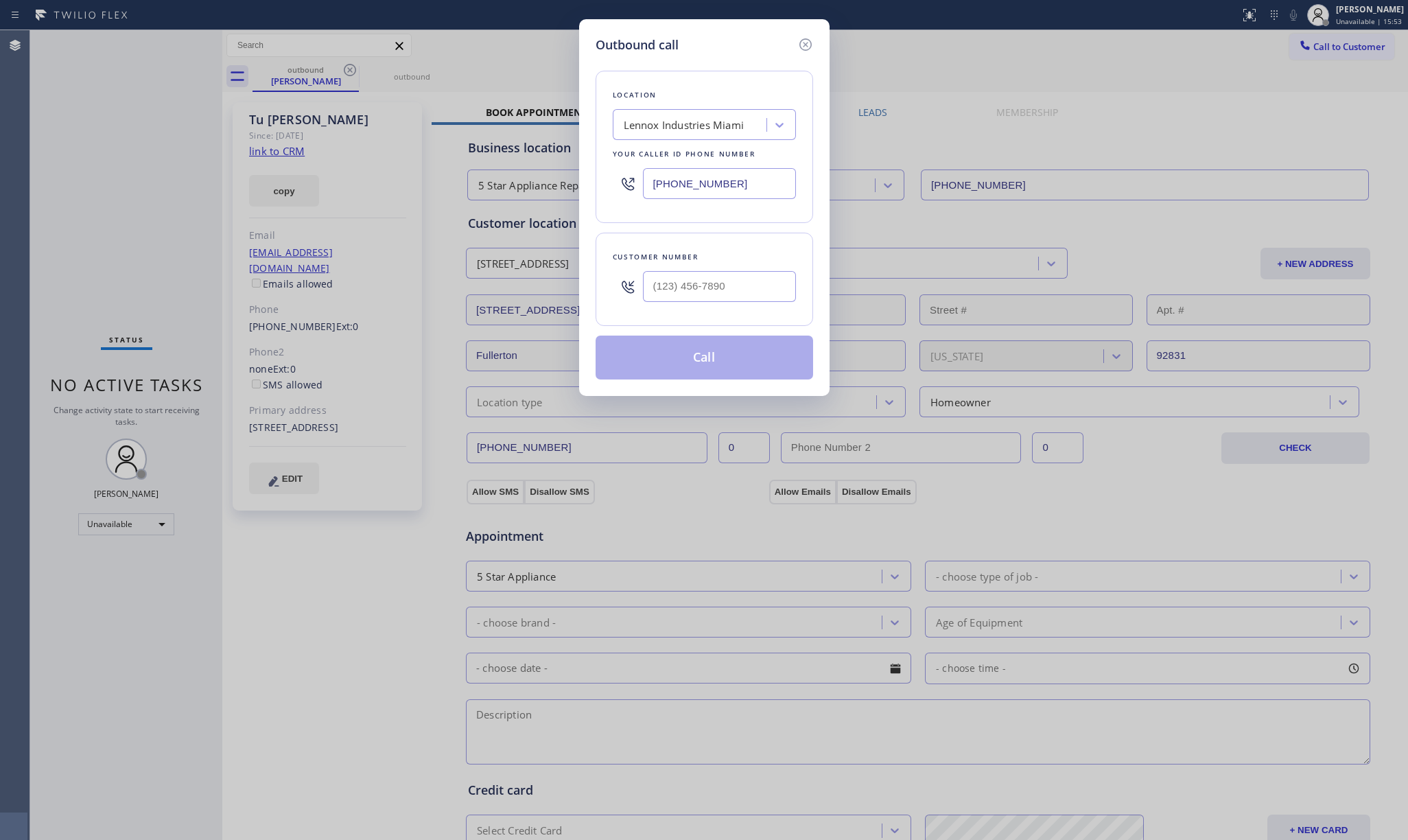
click at [711, 305] on div at bounding box center [719, 286] width 153 height 45
click at [715, 295] on input "(___) ___-____" at bounding box center [719, 286] width 153 height 31
paste input "619) 207-9490"
type input "[PHONE_NUMBER]"
drag, startPoint x: 756, startPoint y: 184, endPoint x: 536, endPoint y: 186, distance: 220.0
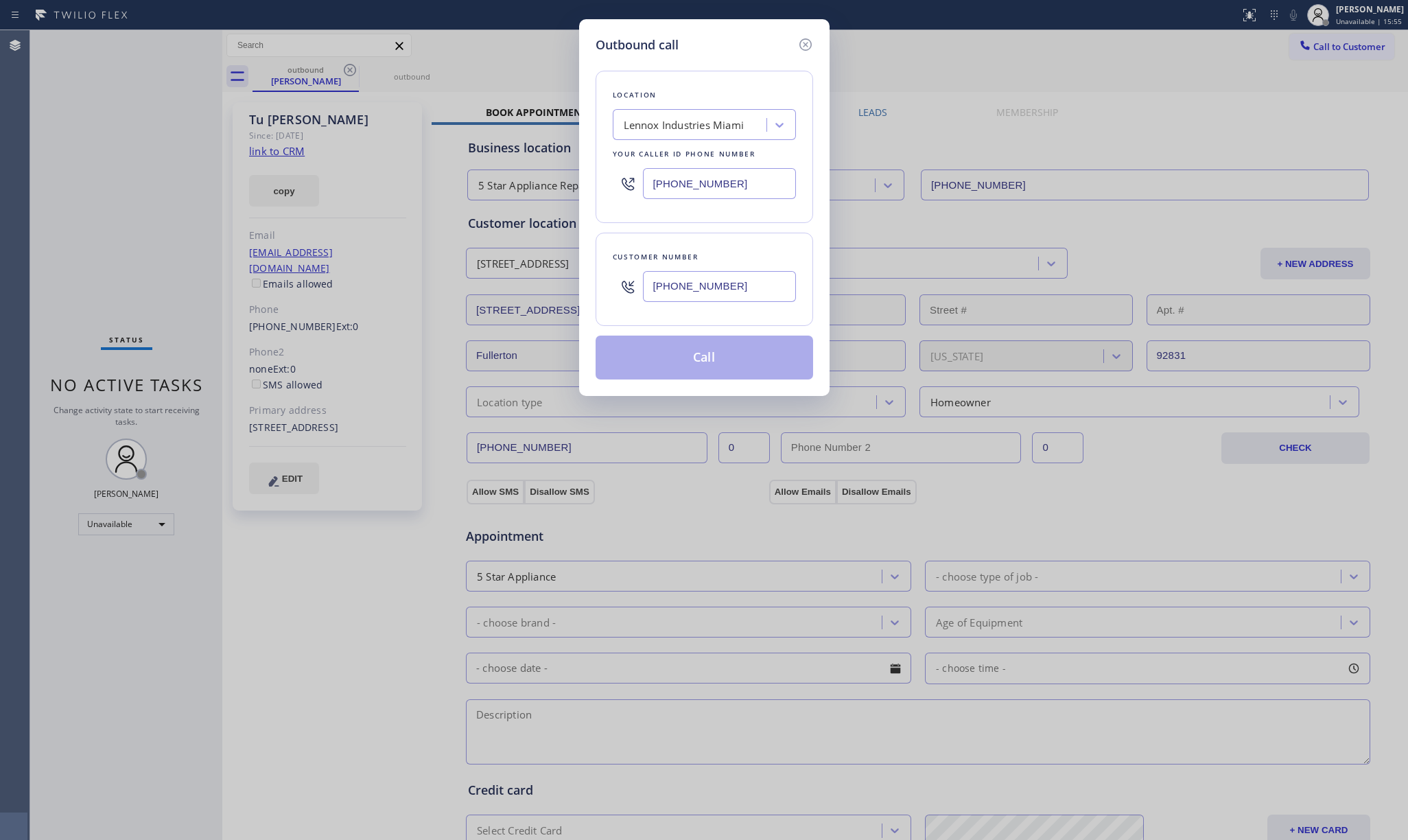
click at [536, 186] on div "Outbound call Location Lennox Industries [GEOGRAPHIC_DATA] Your caller id phone…" at bounding box center [704, 420] width 1408 height 840
click at [731, 186] on input "[PHONE_NUMBER]" at bounding box center [719, 183] width 153 height 31
click at [733, 186] on input "[PHONE_NUMBER]" at bounding box center [719, 183] width 153 height 31
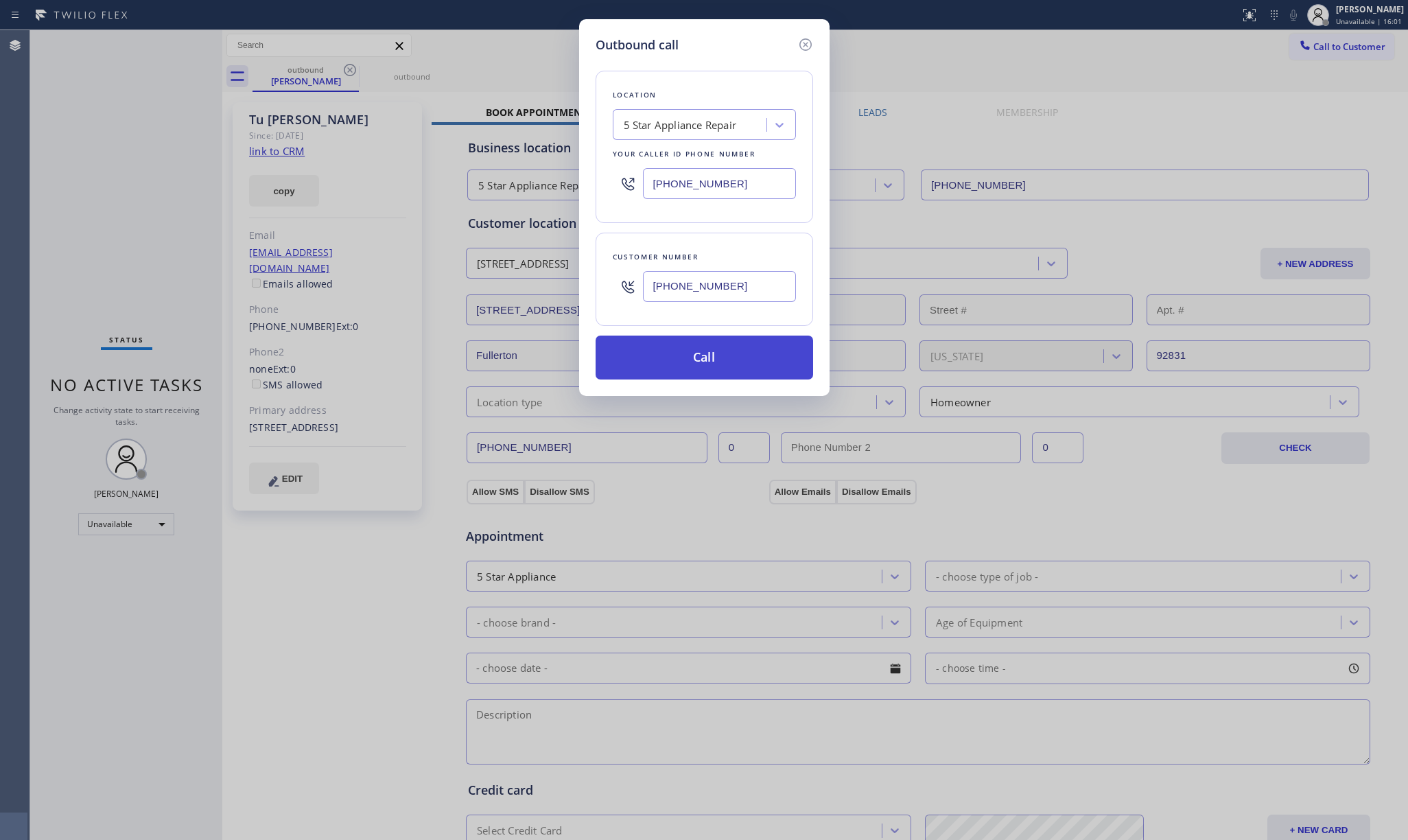
type input "[PHONE_NUMBER]"
click at [719, 352] on button "Call" at bounding box center [704, 357] width 217 height 44
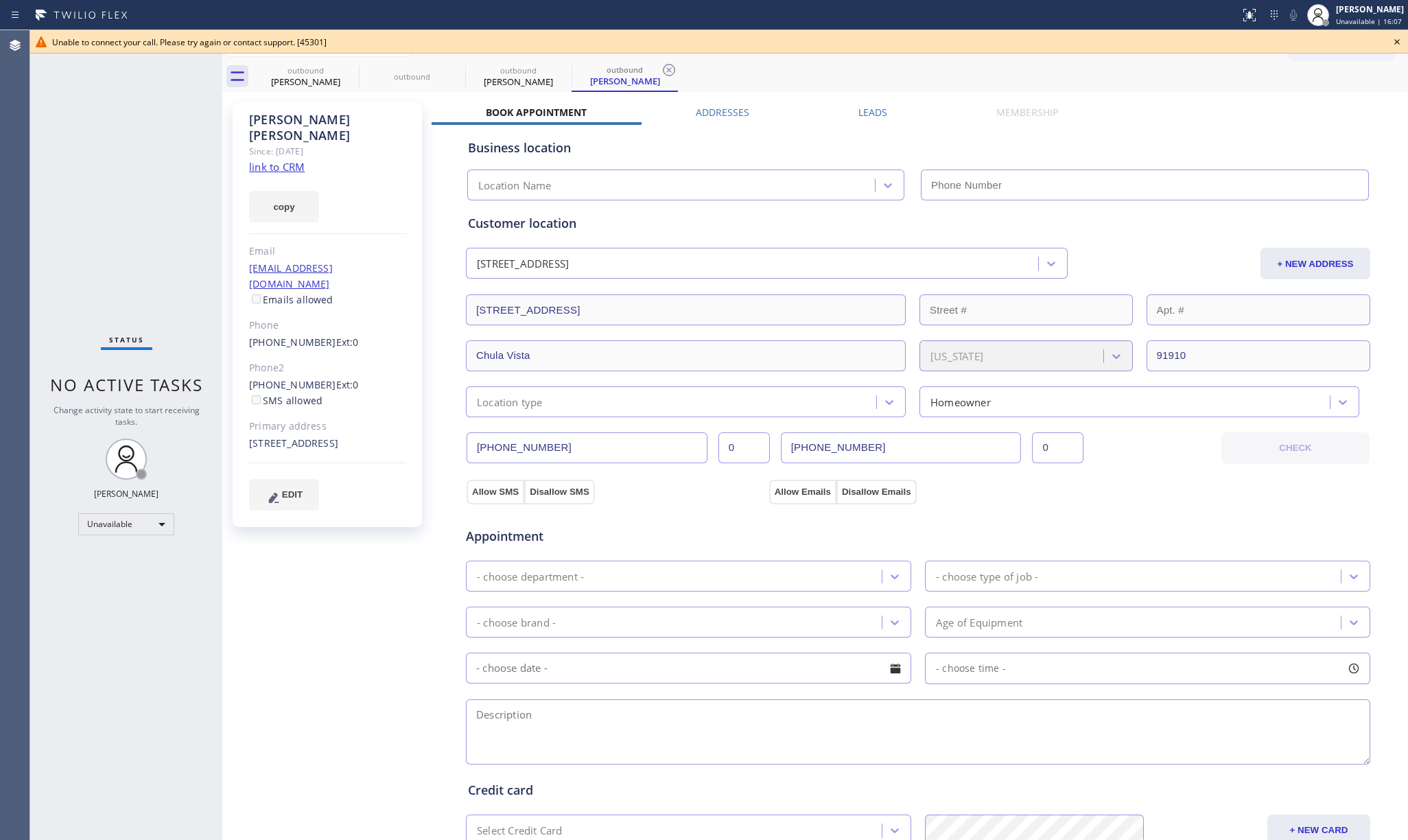
click at [1401, 38] on icon at bounding box center [1397, 42] width 17 height 17
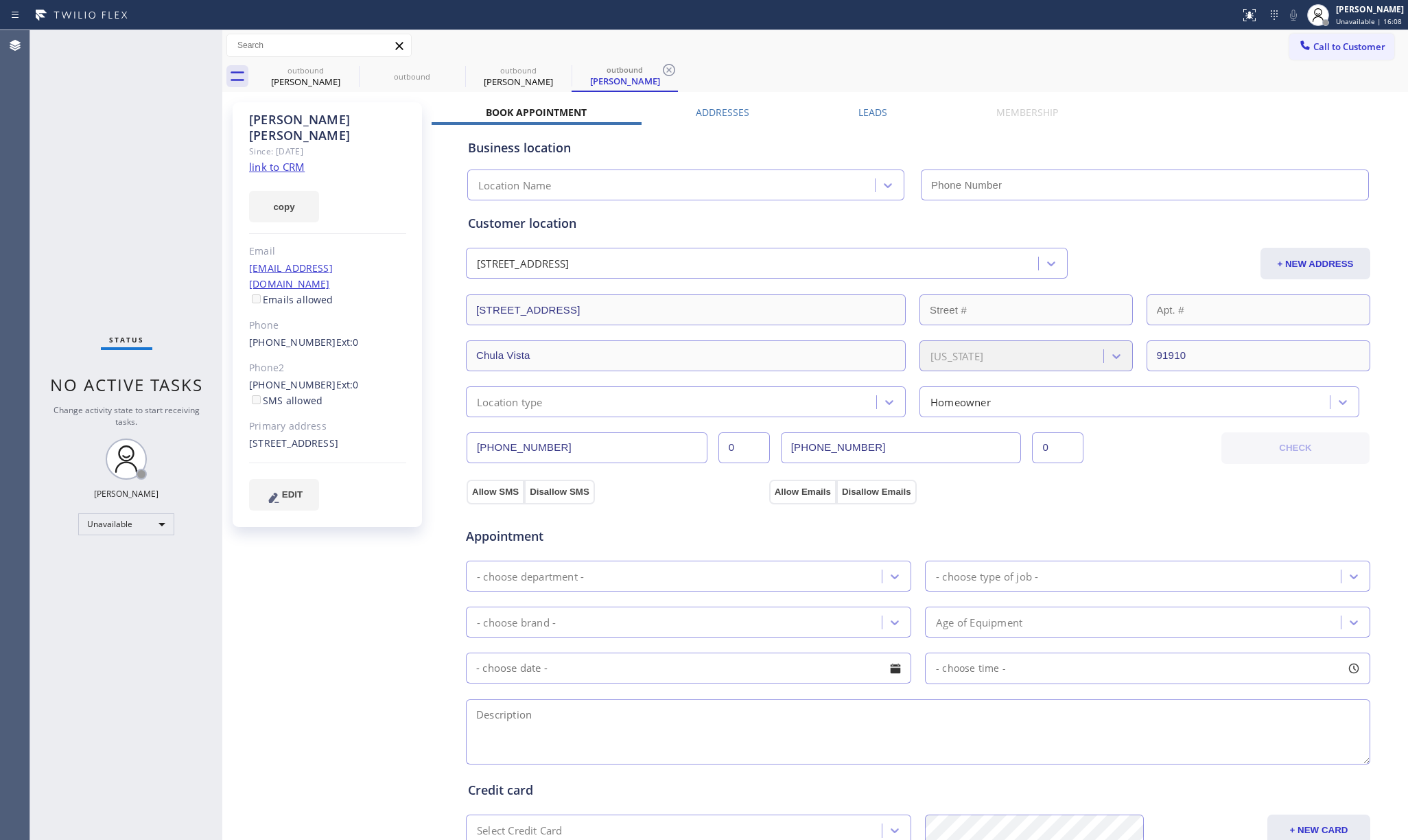
type input "[PHONE_NUMBER]"
click at [116, 165] on div "Status No active tasks Change activity state to start receiving tasks. [PERSON_…" at bounding box center [126, 434] width 192 height 809
drag, startPoint x: 250, startPoint y: 311, endPoint x: 326, endPoint y: 305, distance: 76.2
click at [326, 335] on div "[PHONE_NUMBER] Ext: 0" at bounding box center [327, 342] width 157 height 16
click at [228, 306] on div "[PERSON_NAME] Since: [DATE] link to CRM copy Email [EMAIL_ADDRESS][DOMAIN_NAME]…" at bounding box center [328, 553] width 206 height 916
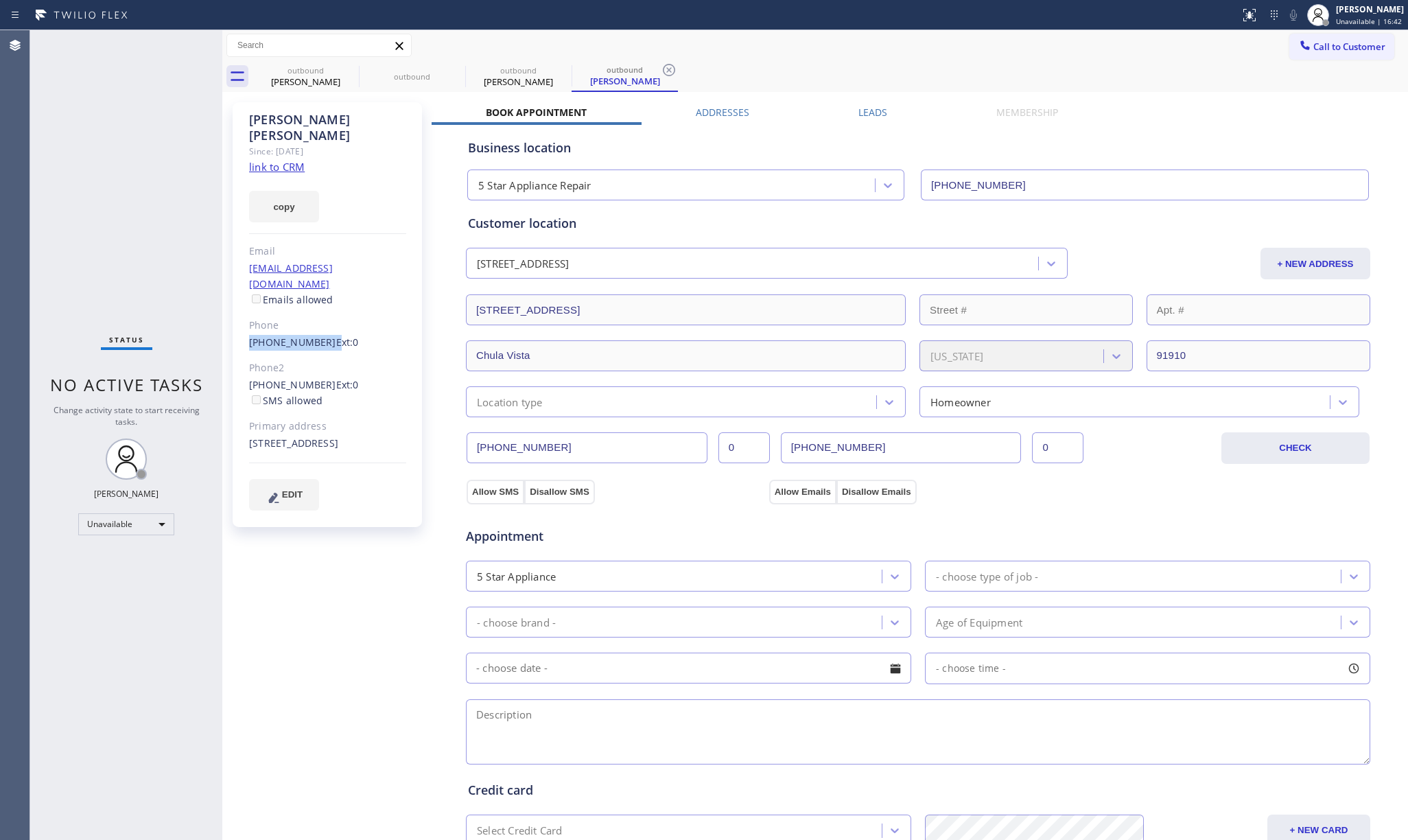
drag, startPoint x: 247, startPoint y: 305, endPoint x: 319, endPoint y: 315, distance: 72.7
click at [319, 315] on div "[PERSON_NAME] Since: [DATE] link to CRM copy Email [EMAIL_ADDRESS][DOMAIN_NAME]…" at bounding box center [326, 314] width 189 height 424
copy div "[PHONE_NUMBER]"
drag, startPoint x: 92, startPoint y: 201, endPoint x: 460, endPoint y: 585, distance: 531.9
click at [94, 200] on div "Status No active tasks Change activity state to start receiving tasks. [PERSON_…" at bounding box center [126, 434] width 192 height 809
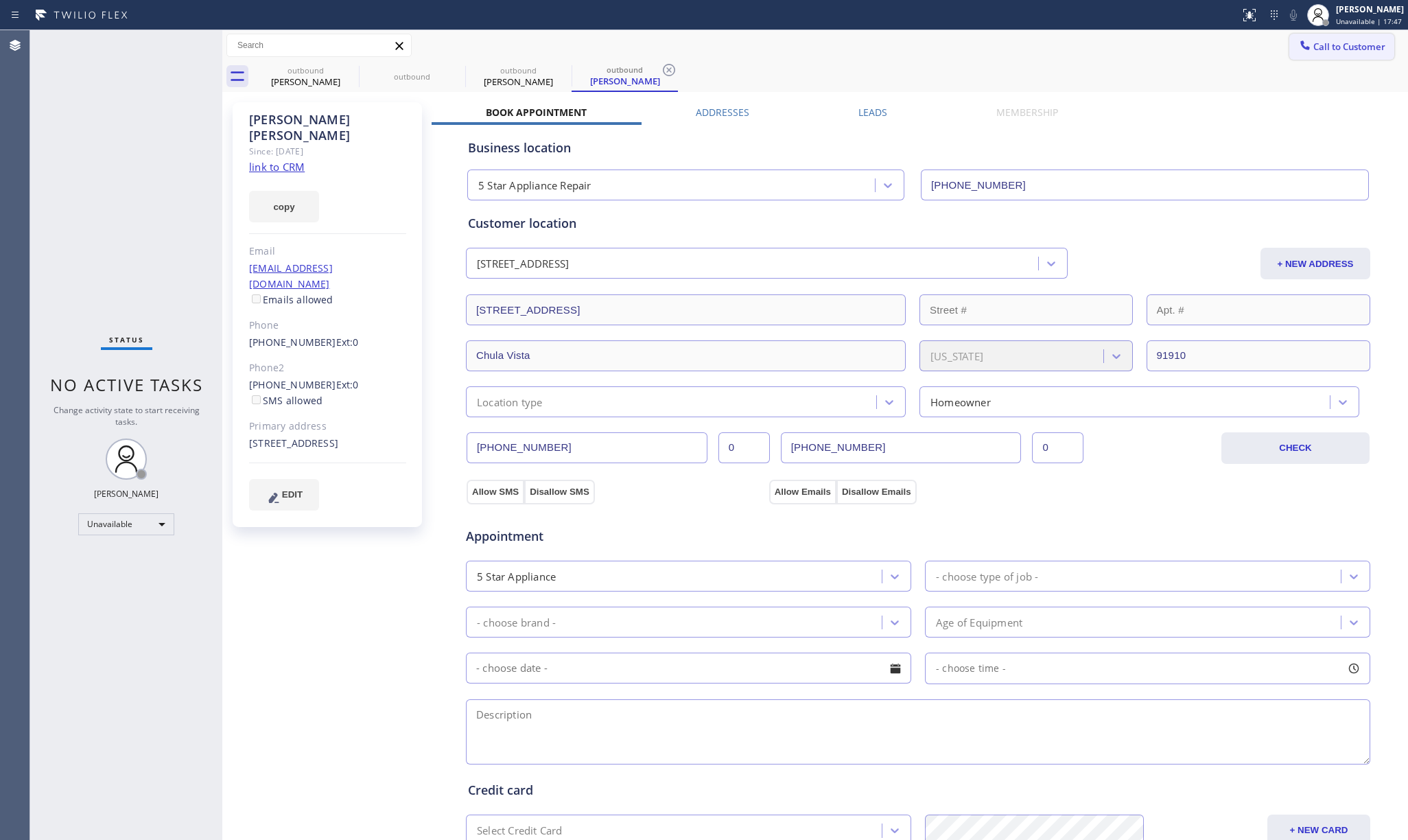
click at [1350, 38] on button "Call to Customer" at bounding box center [1341, 47] width 105 height 26
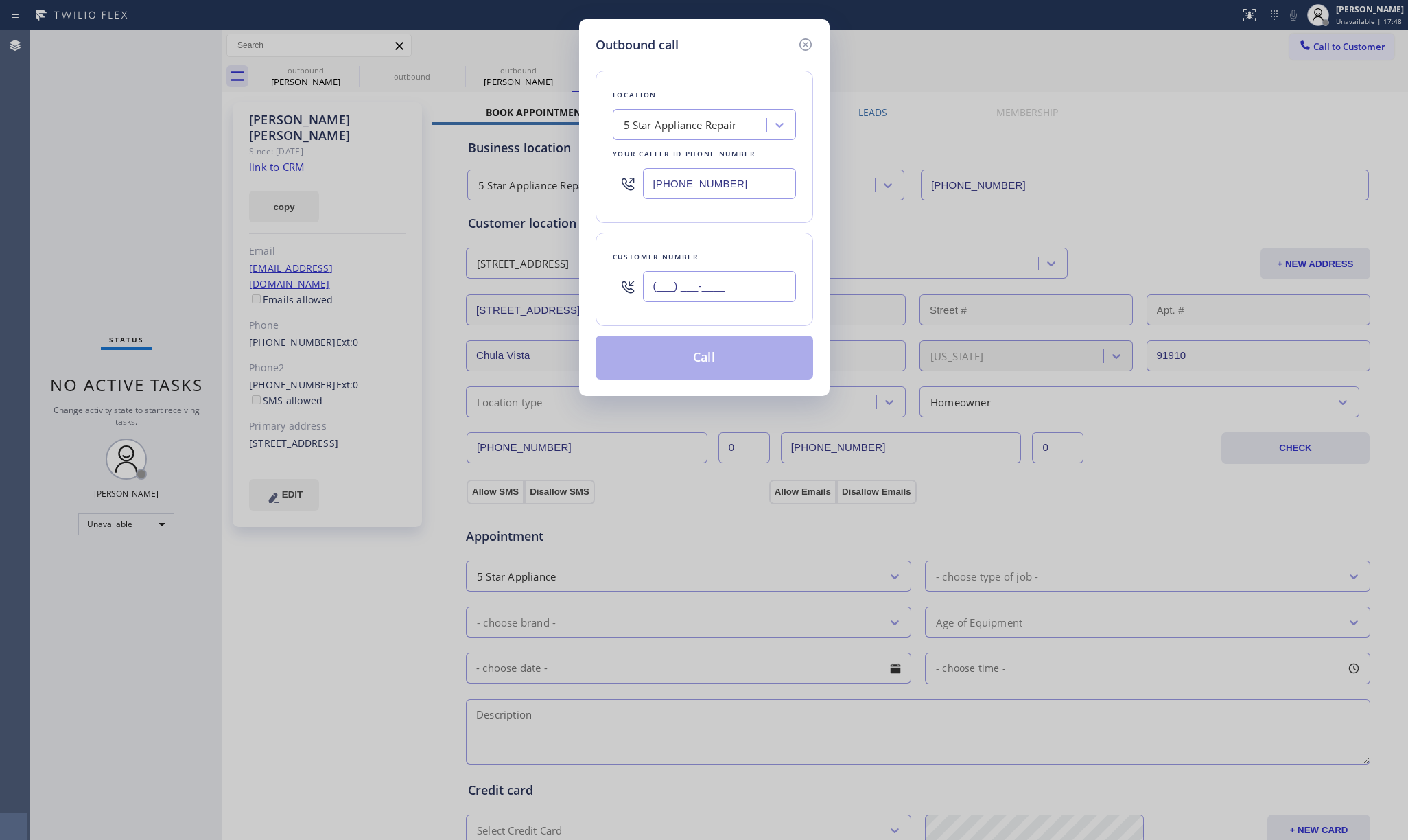
click at [693, 302] on input "(___) ___-____" at bounding box center [719, 286] width 153 height 31
paste input "619) 207-9490"
type input "[PHONE_NUMBER]"
click at [697, 264] on div "Customer number" at bounding box center [704, 256] width 183 height 14
click at [728, 349] on button "Call" at bounding box center [704, 357] width 217 height 44
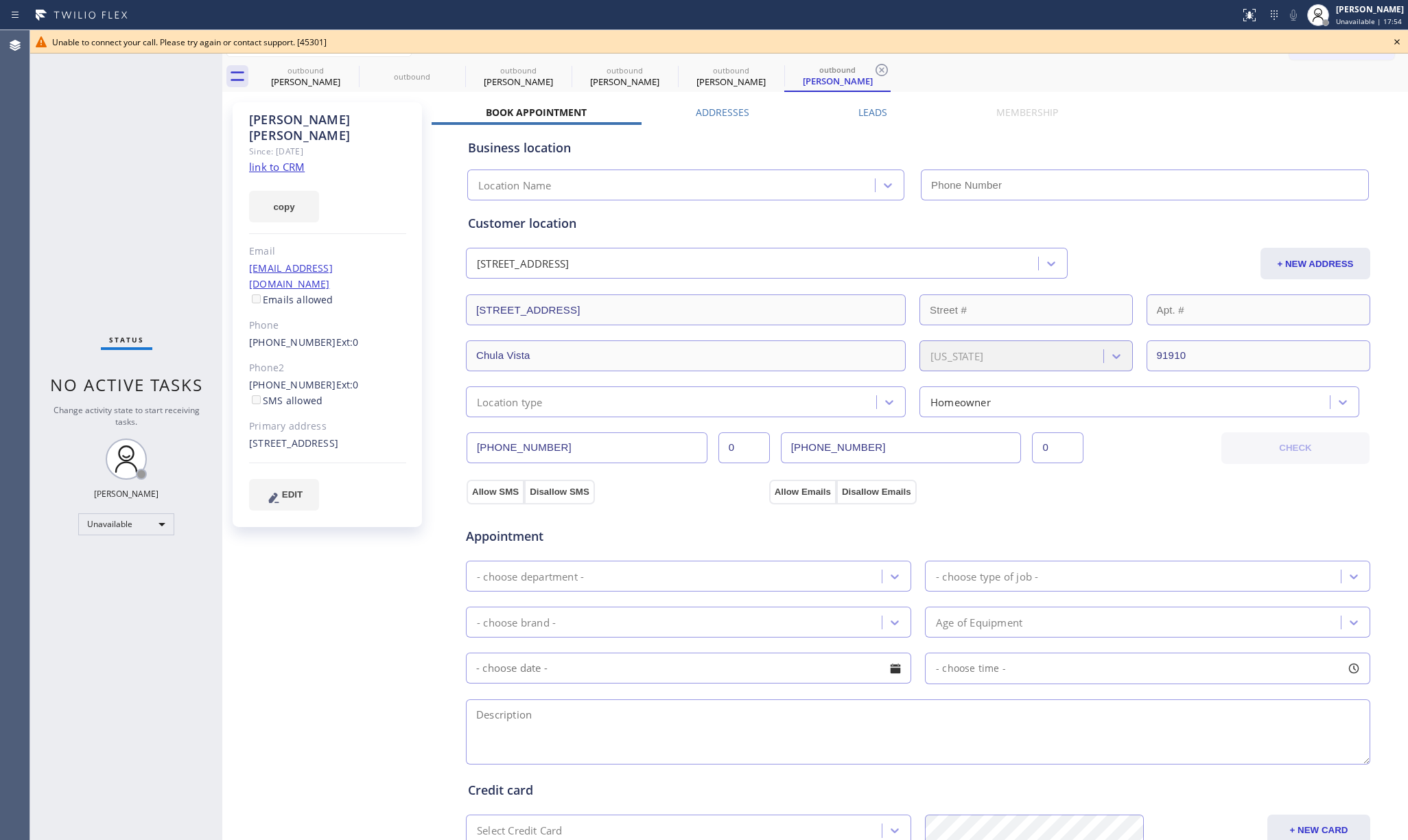
type input "[PHONE_NUMBER]"
click at [1397, 46] on icon at bounding box center [1397, 42] width 17 height 17
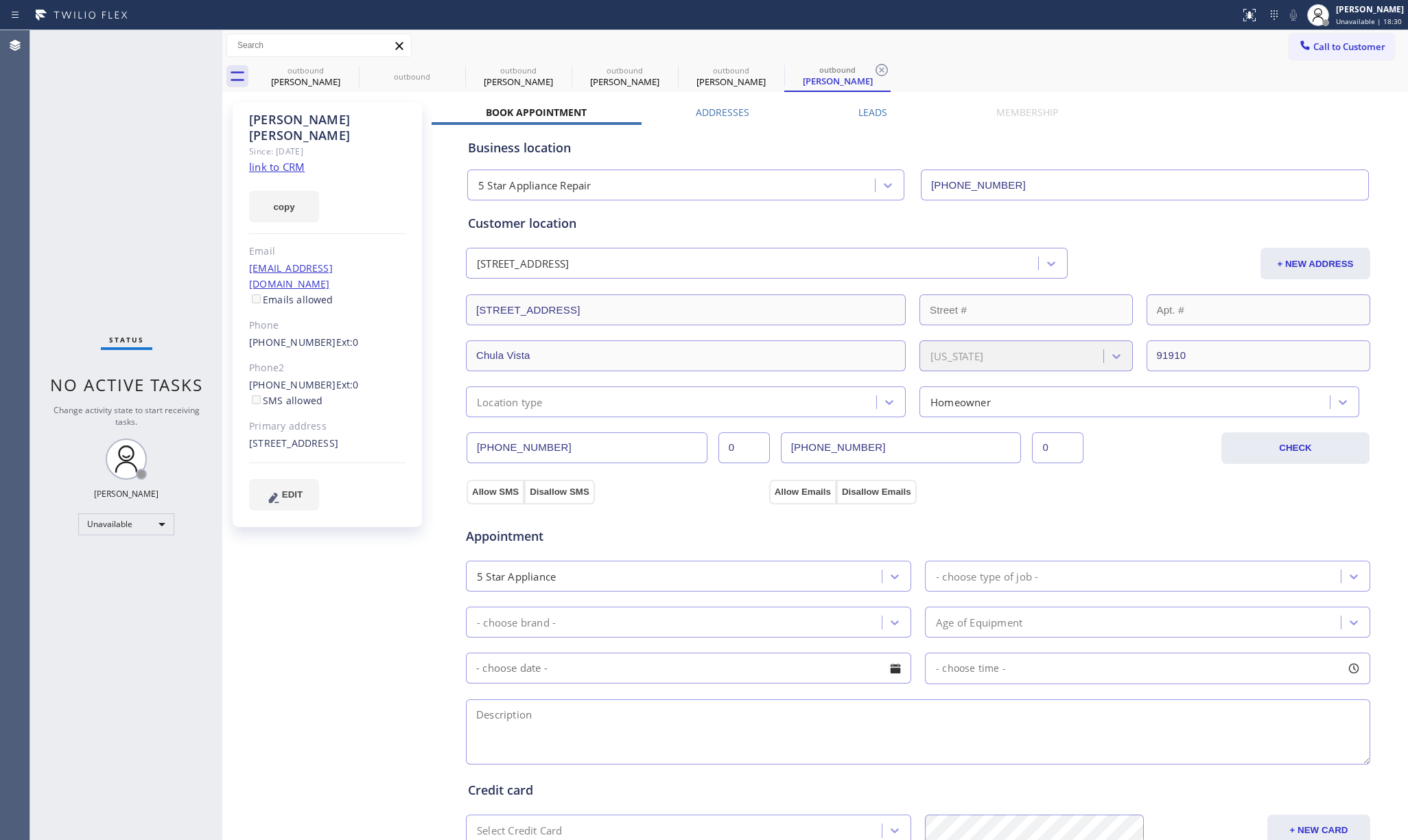
click at [178, 212] on div "Status No active tasks Change activity state to start receiving tasks. [PERSON_…" at bounding box center [126, 434] width 192 height 809
click at [63, 172] on div "Status No active tasks Change activity state to start receiving tasks. [PERSON_…" at bounding box center [126, 434] width 192 height 809
drag, startPoint x: 133, startPoint y: 182, endPoint x: 191, endPoint y: 168, distance: 59.7
click at [133, 182] on div "Status No active tasks Change activity state to start receiving tasks. [PERSON_…" at bounding box center [126, 434] width 192 height 809
click at [347, 72] on icon at bounding box center [350, 69] width 12 height 12
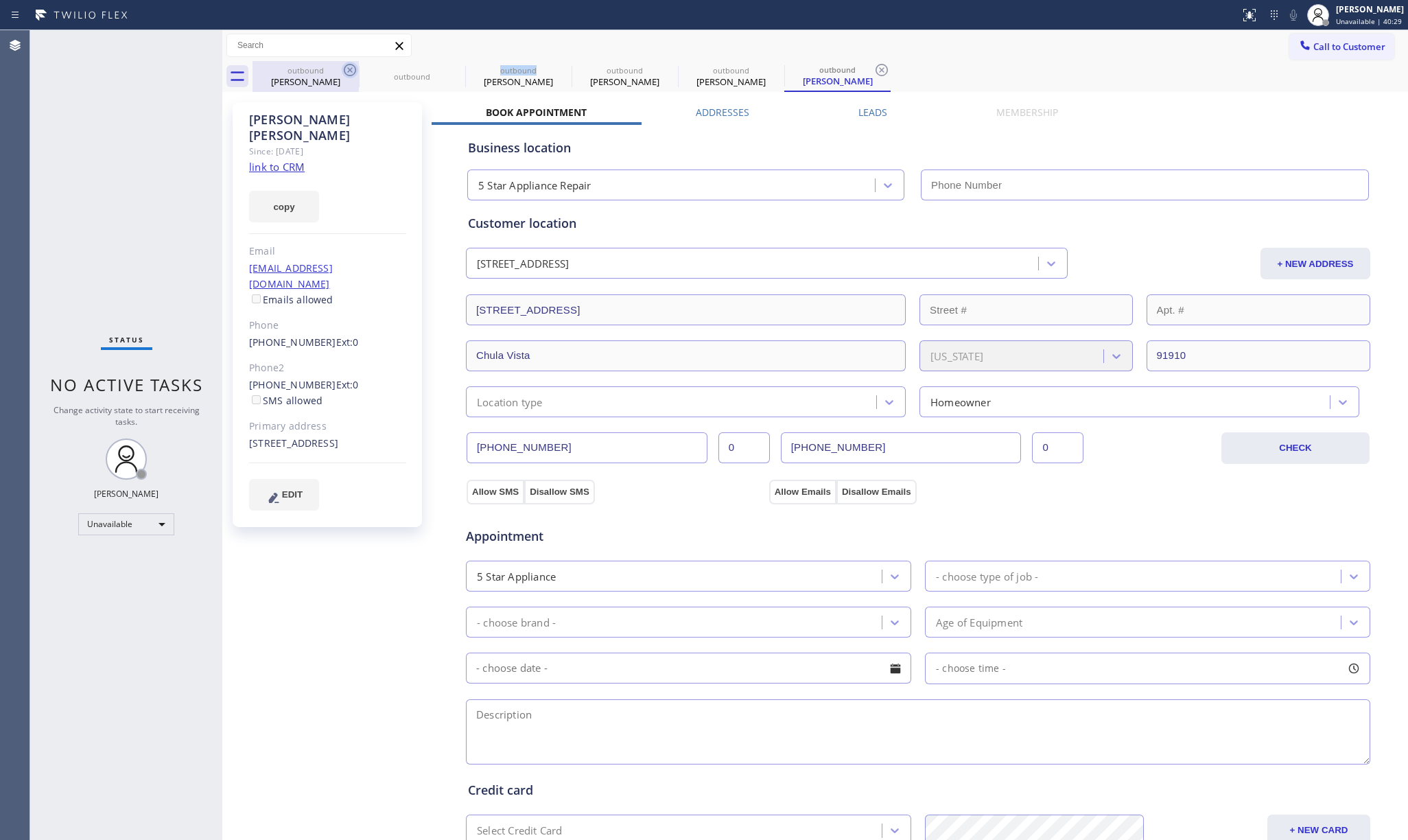
click at [0, 0] on icon at bounding box center [0, 0] width 0 height 0
type input "[PHONE_NUMBER]"
click at [347, 72] on icon at bounding box center [350, 69] width 12 height 12
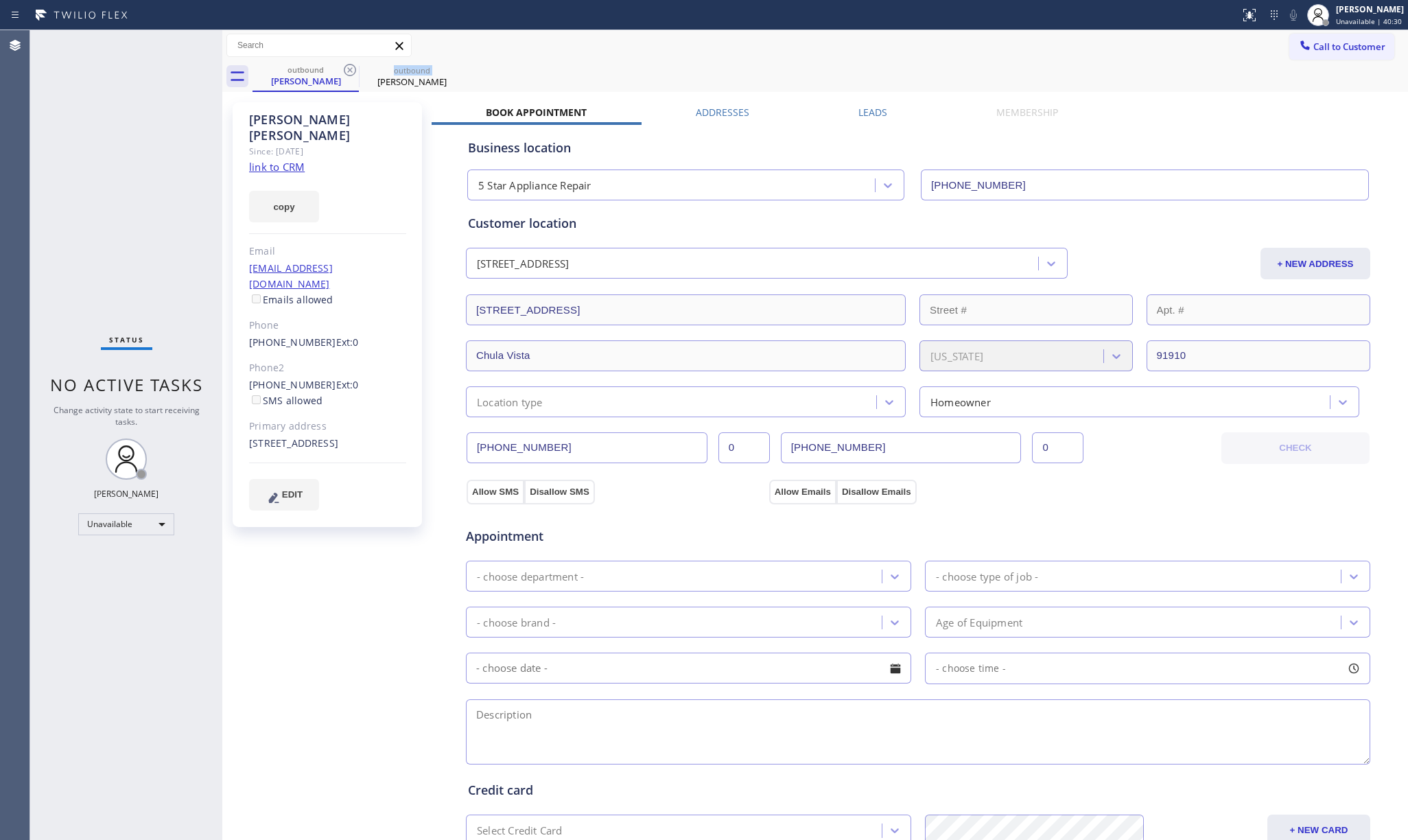
click at [347, 72] on icon at bounding box center [350, 69] width 12 height 12
click at [53, 162] on div "Status No active tasks Change activity state to start receiving tasks. [PERSON_…" at bounding box center [126, 434] width 192 height 809
click at [1373, 17] on span "Unavailable | 42:27" at bounding box center [1369, 21] width 66 height 9
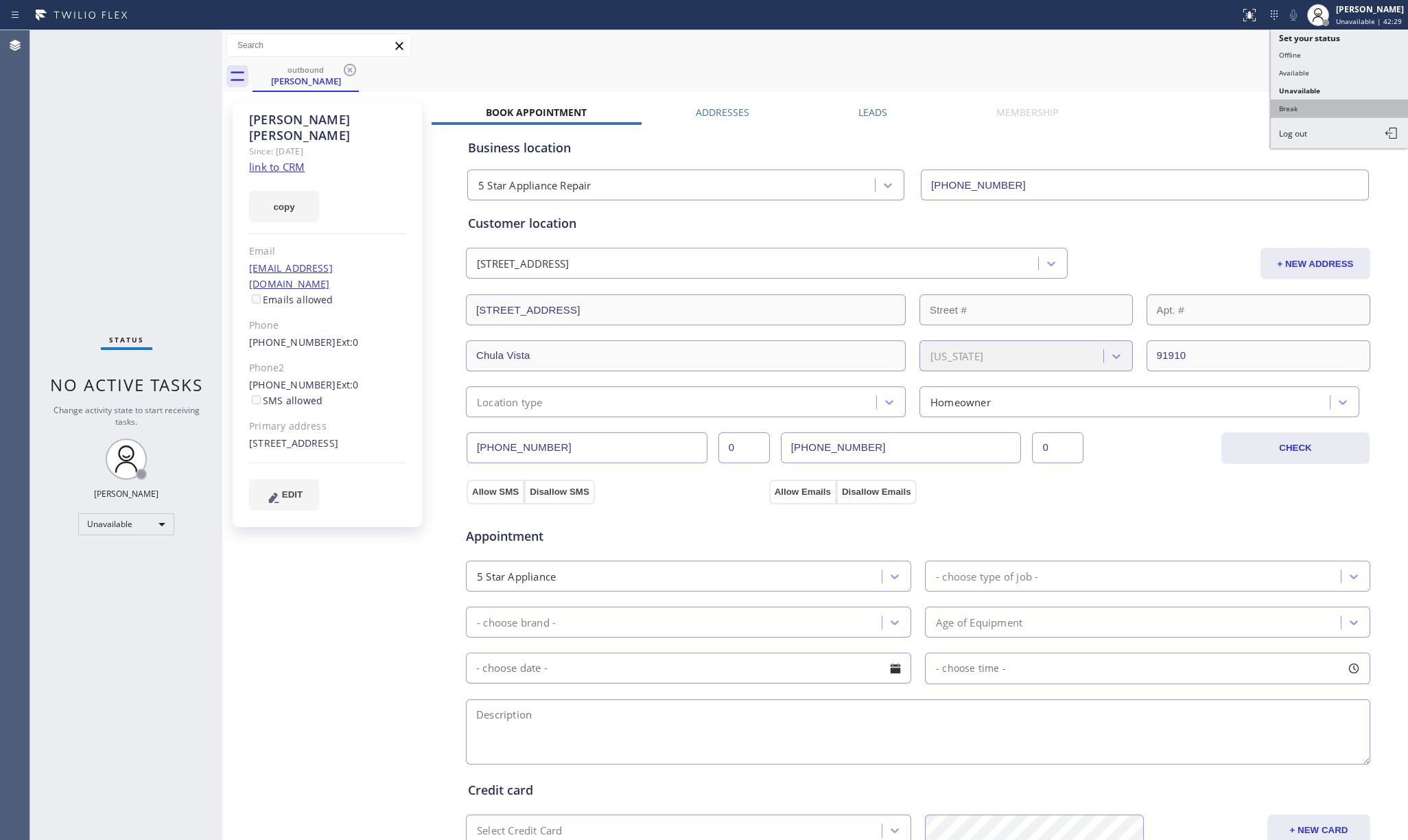
click at [1318, 110] on button "Break" at bounding box center [1339, 108] width 137 height 18
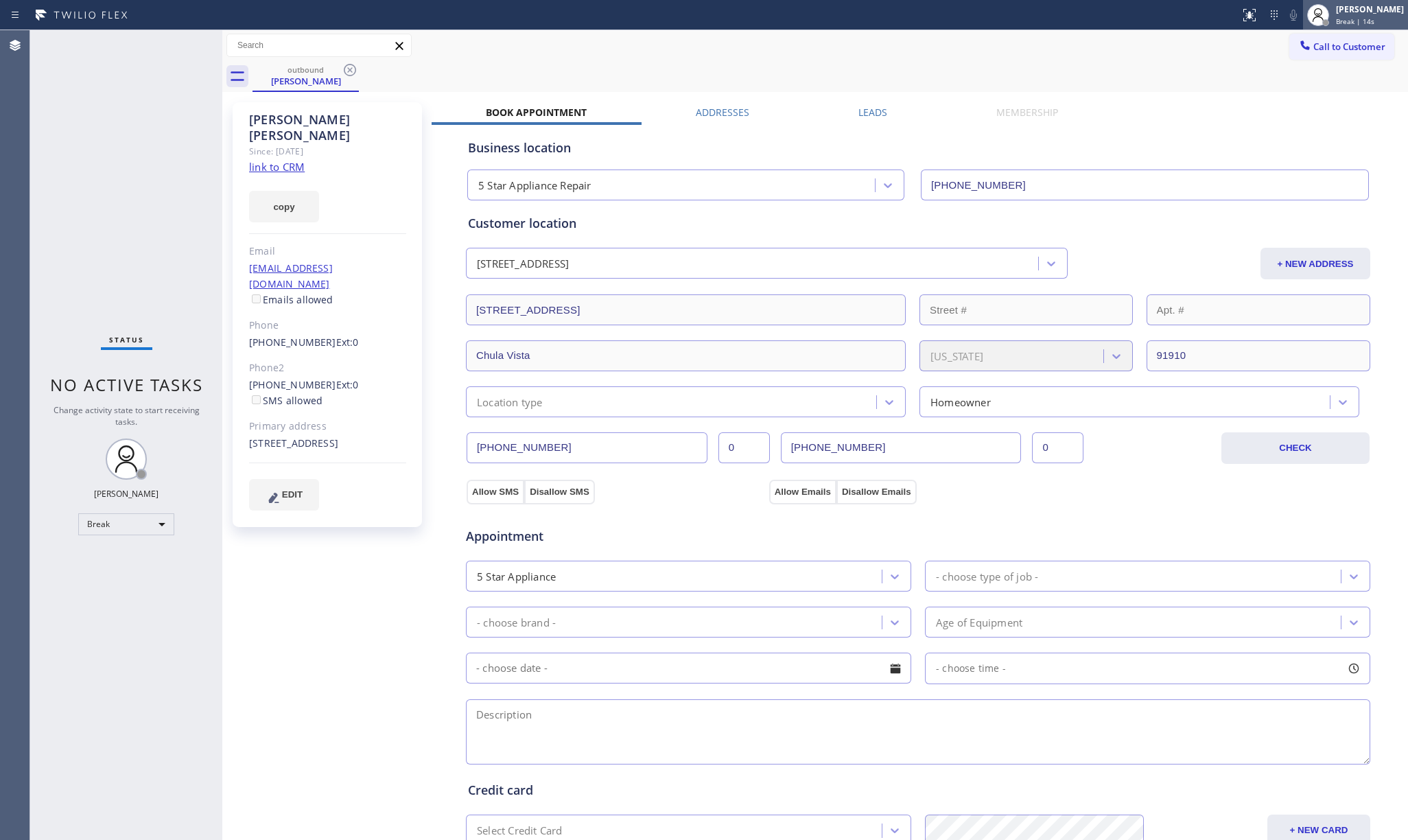
click at [1361, 27] on div "[PERSON_NAME] Break | 14s" at bounding box center [1355, 15] width 105 height 30
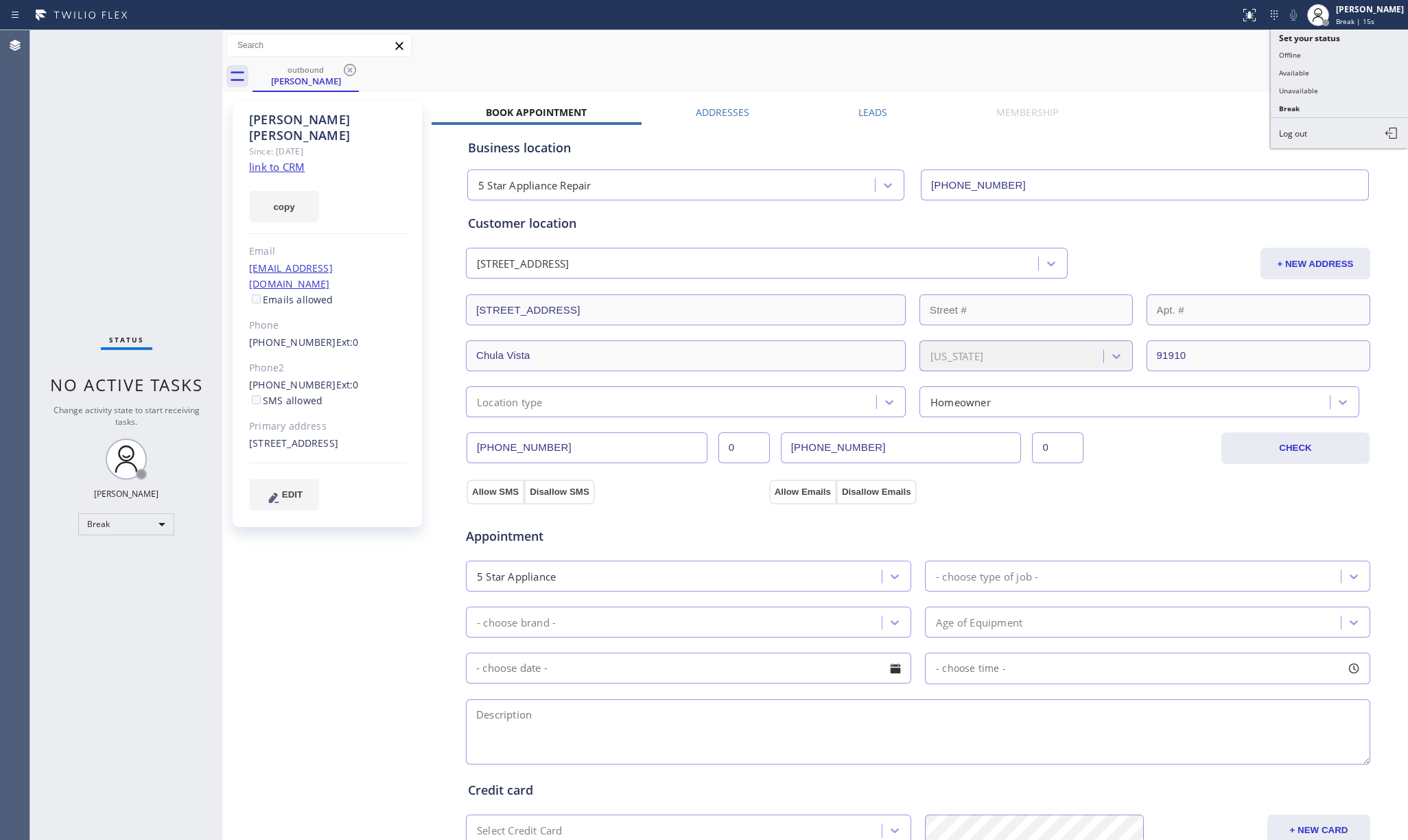
click at [1074, 48] on div "Call to Customer Outbound call Location 5 Star Appliance Repair Your caller id …" at bounding box center [814, 46] width 1185 height 24
